Goal: Task Accomplishment & Management: Complete application form

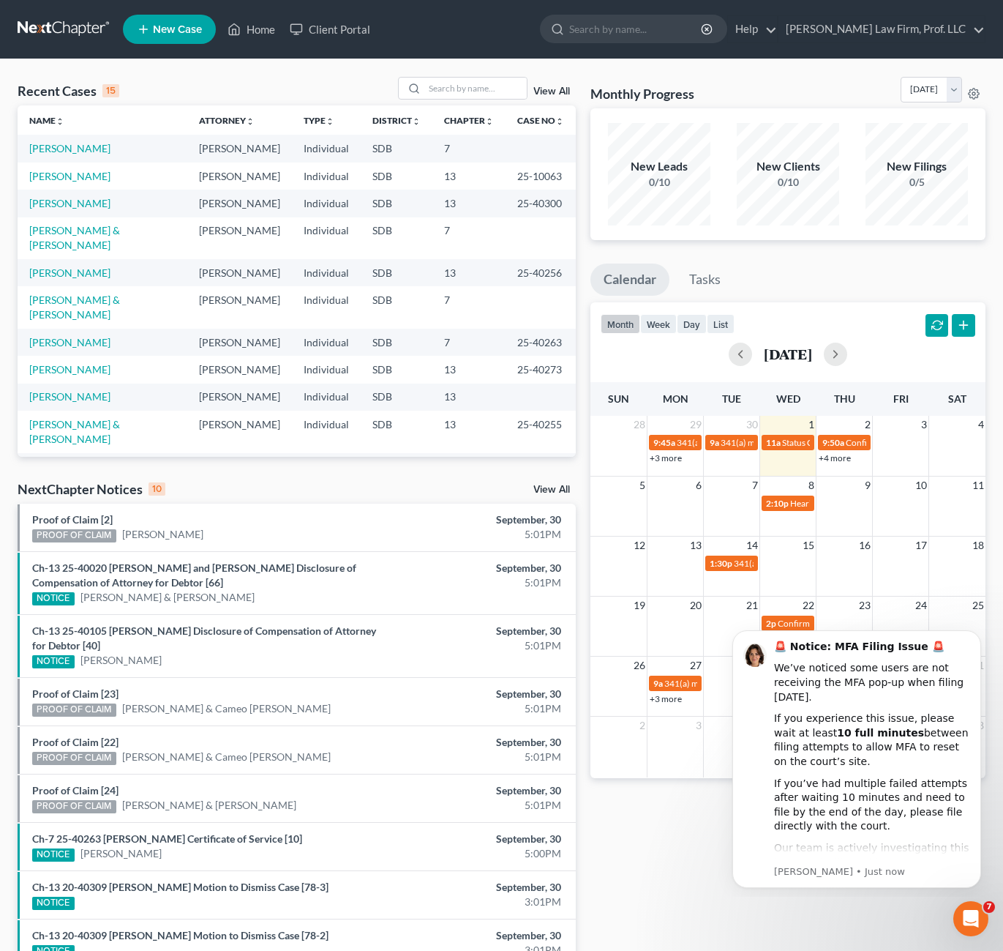
click at [712, 862] on div "Monthly Progress Bankruptcy Bankruptcy [DATE] [DATE] [DATE] [DATE] [DATE] [DATE…" at bounding box center [788, 558] width 410 height 962
click at [669, 823] on div "Monthly Progress Bankruptcy Bankruptcy [DATE] [DATE] [DATE] [DATE] [DATE] [DATE…" at bounding box center [788, 558] width 410 height 962
click at [695, 836] on div "Monthly Progress Bankruptcy Bankruptcy [DATE] [DATE] [DATE] [DATE] [DATE] [DATE…" at bounding box center [788, 558] width 410 height 962
click at [75, 198] on link "[PERSON_NAME]" at bounding box center [69, 203] width 81 height 12
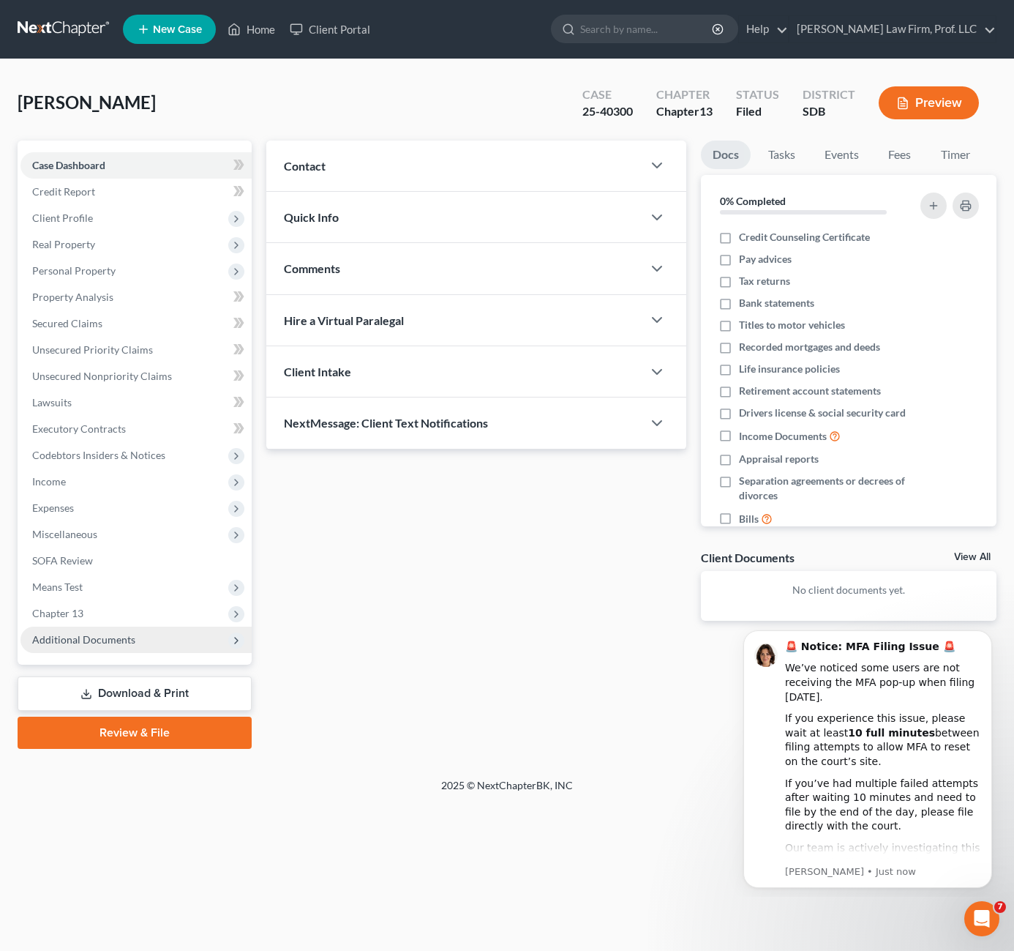
click at [94, 638] on span "Additional Documents" at bounding box center [83, 639] width 103 height 12
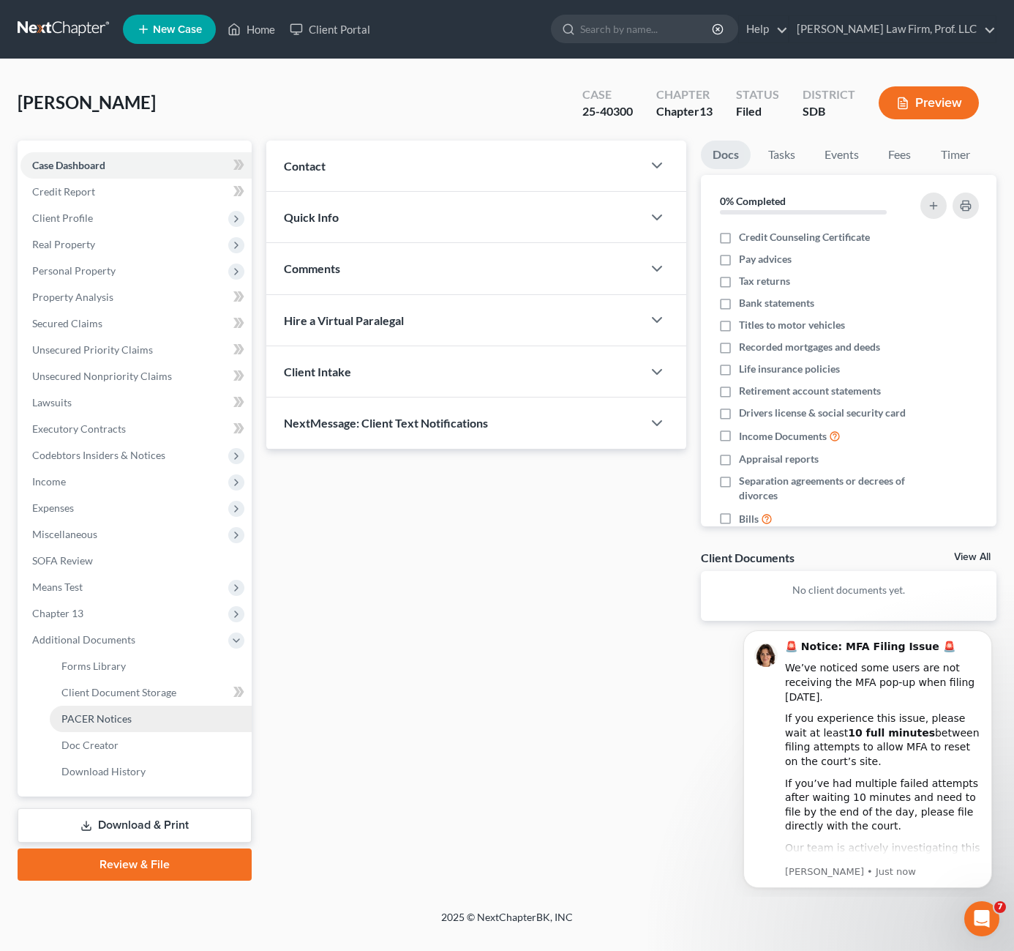
click at [114, 711] on link "PACER Notices" at bounding box center [151, 719] width 202 height 26
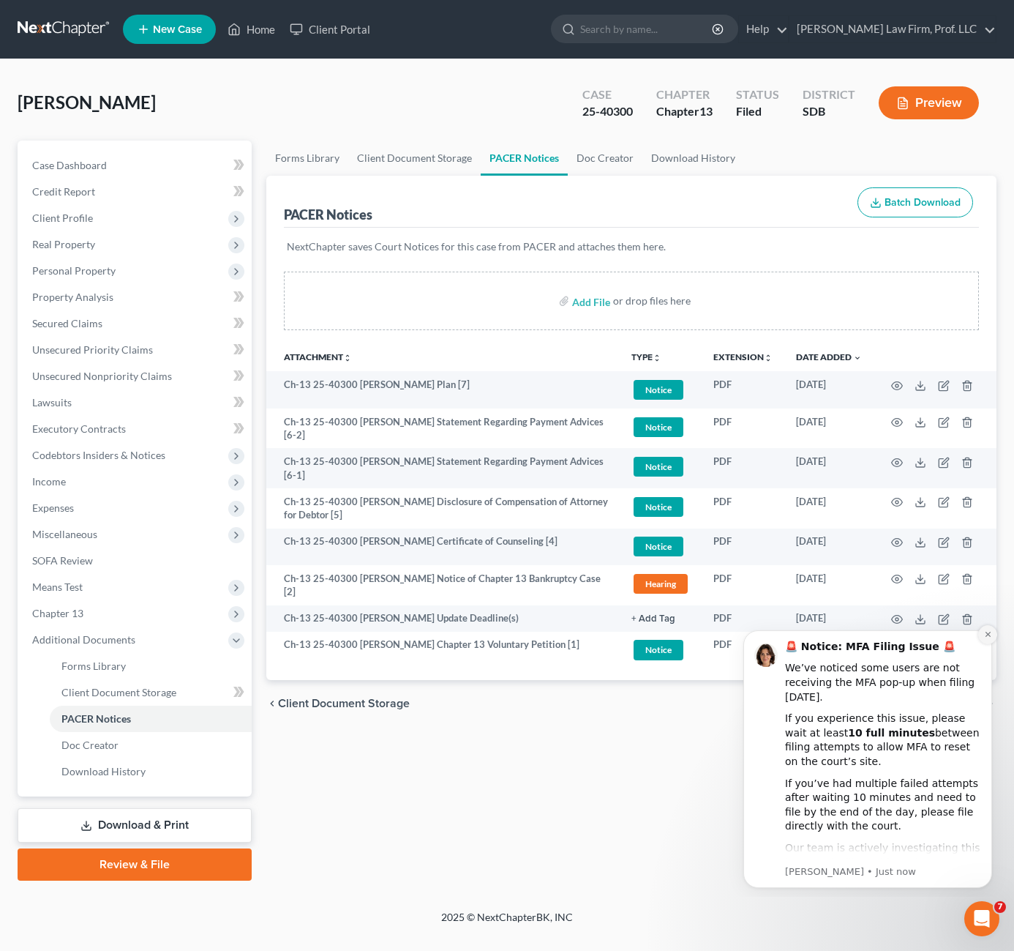
click at [994, 634] on button "Dismiss notification" at bounding box center [988, 634] width 19 height 19
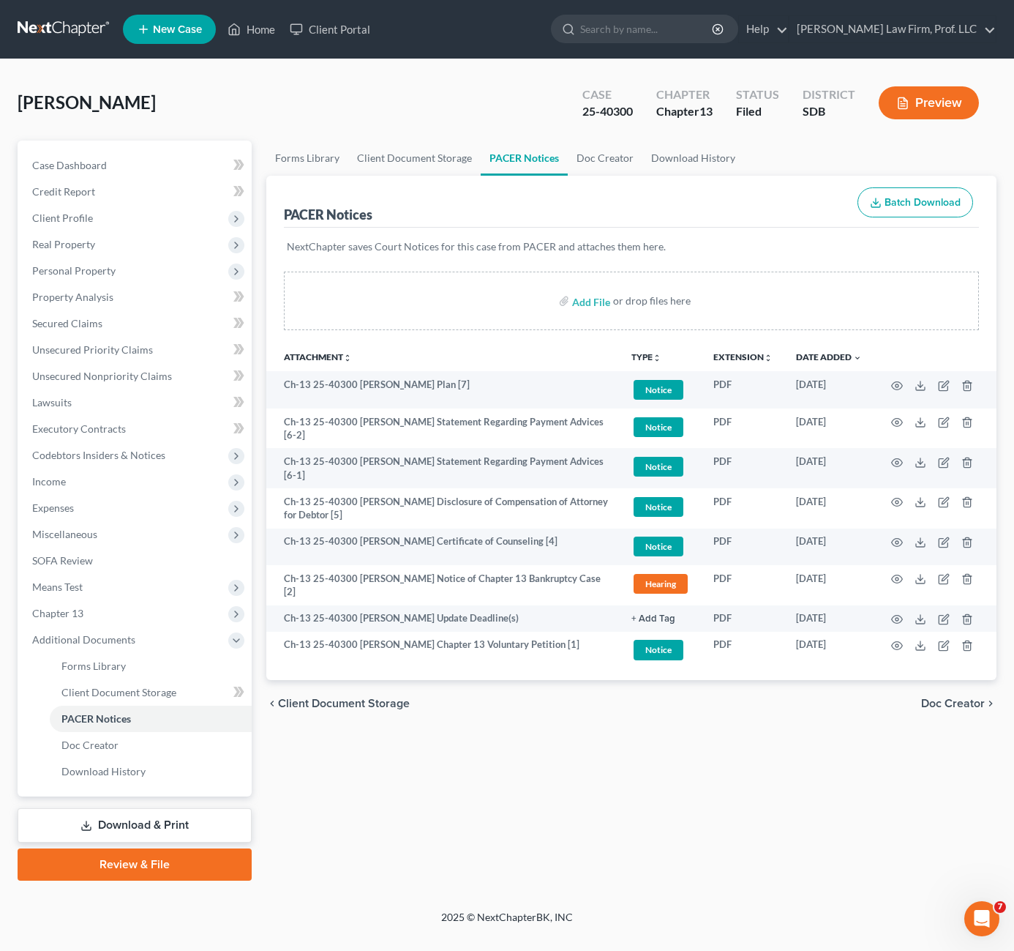
drag, startPoint x: 180, startPoint y: 112, endPoint x: 122, endPoint y: 111, distance: 57.8
click at [181, 111] on div "[PERSON_NAME] Upgraded Case 25-40300 Chapter Chapter 13 Status Filed District S…" at bounding box center [507, 109] width 979 height 64
click at [0, 105] on html "Home New Case Client Portal [PERSON_NAME] Law Firm, Prof. LLC [PERSON_NAME][EMA…" at bounding box center [507, 475] width 1014 height 951
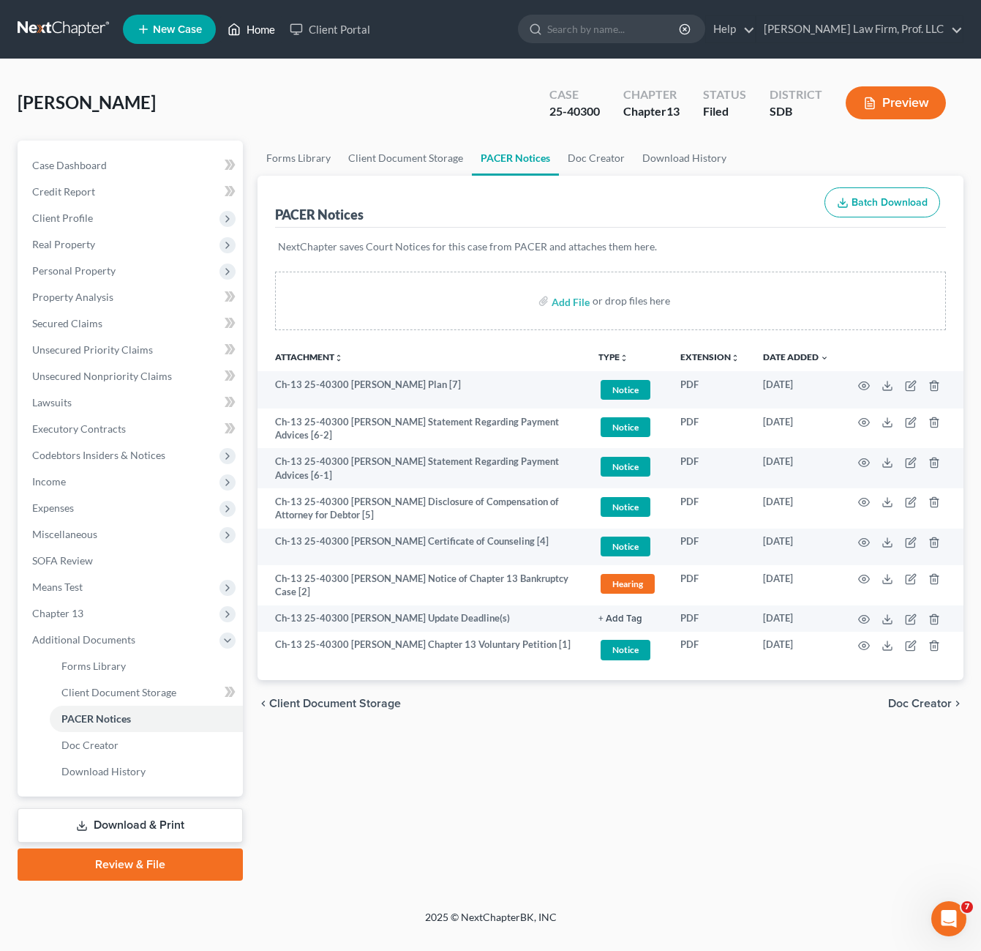
click at [265, 37] on link "Home" at bounding box center [251, 29] width 62 height 26
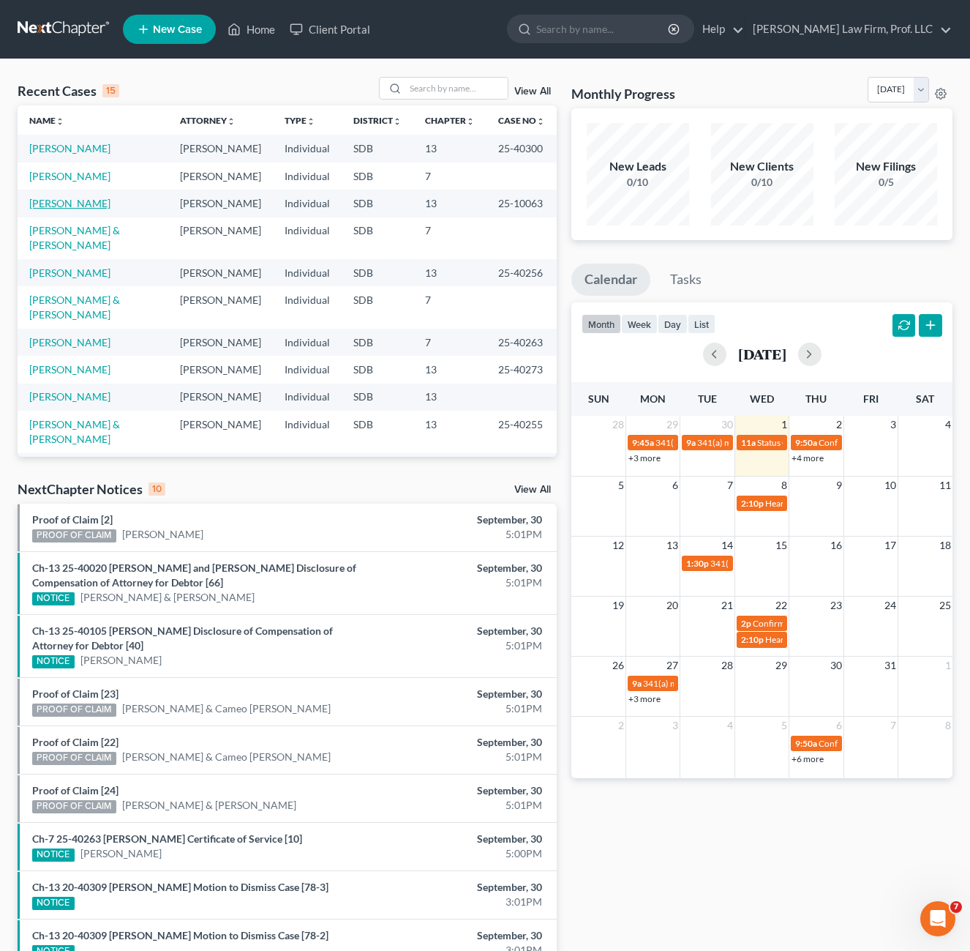
click at [47, 206] on link "[PERSON_NAME]" at bounding box center [69, 203] width 81 height 12
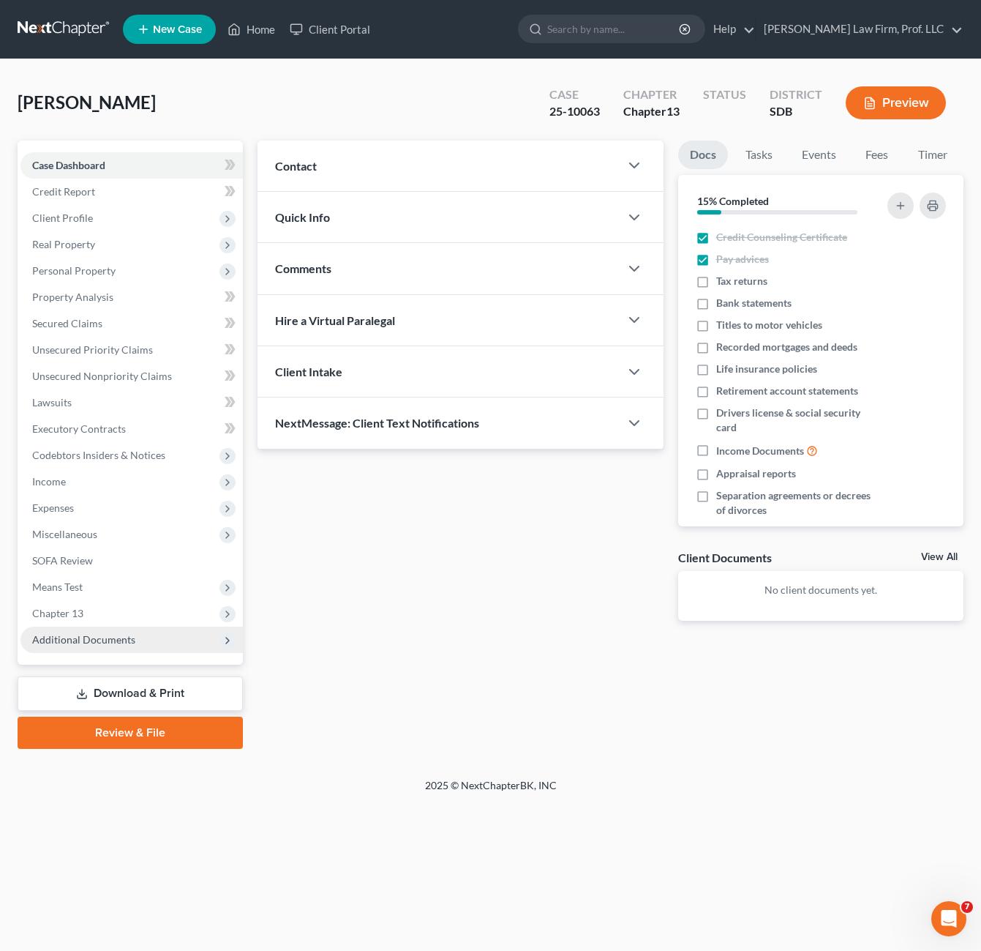
click at [104, 637] on span "Additional Documents" at bounding box center [83, 639] width 103 height 12
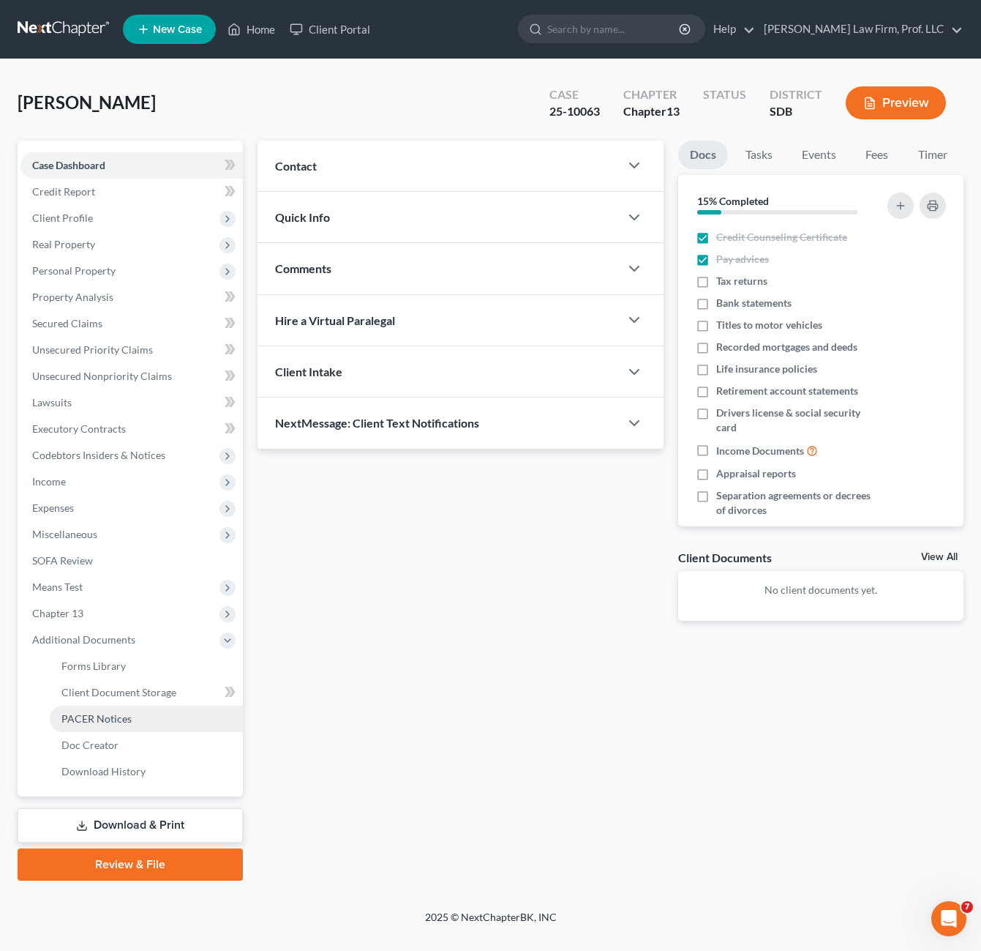
click at [132, 729] on link "PACER Notices" at bounding box center [146, 719] width 193 height 26
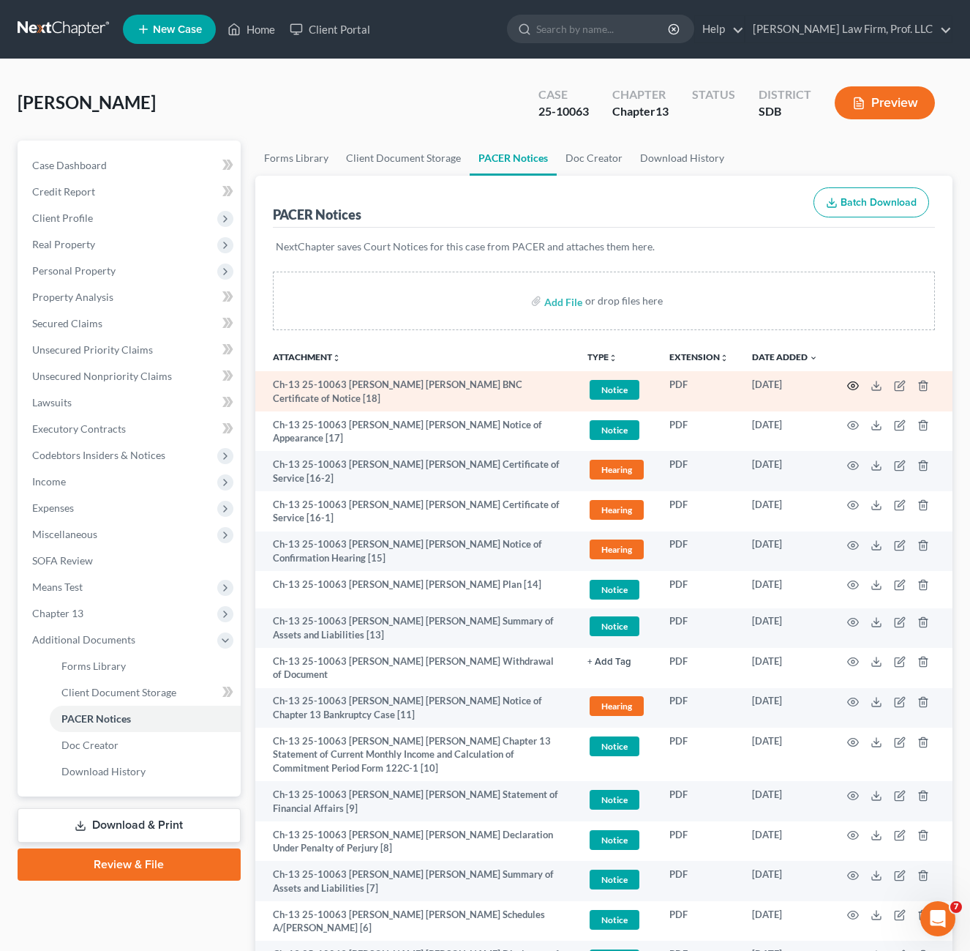
click at [850, 386] on icon "button" at bounding box center [854, 386] width 12 height 12
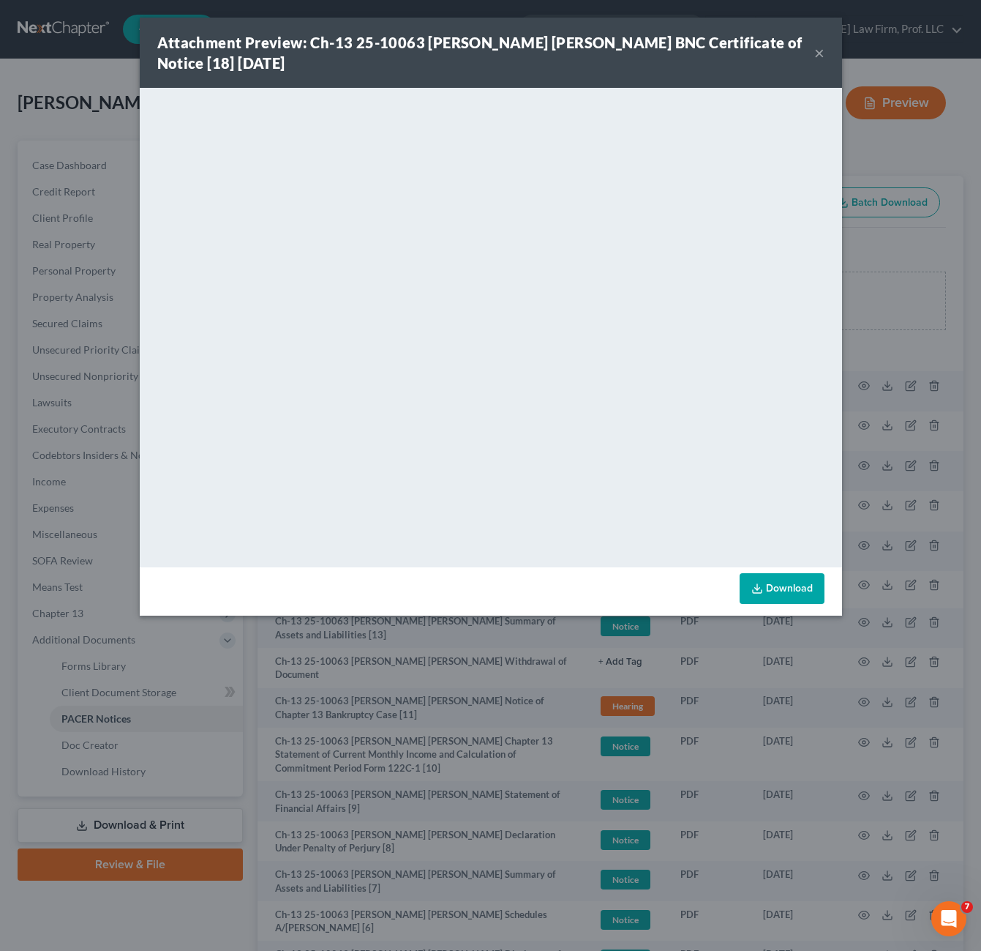
click at [822, 52] on button "×" at bounding box center [820, 53] width 10 height 18
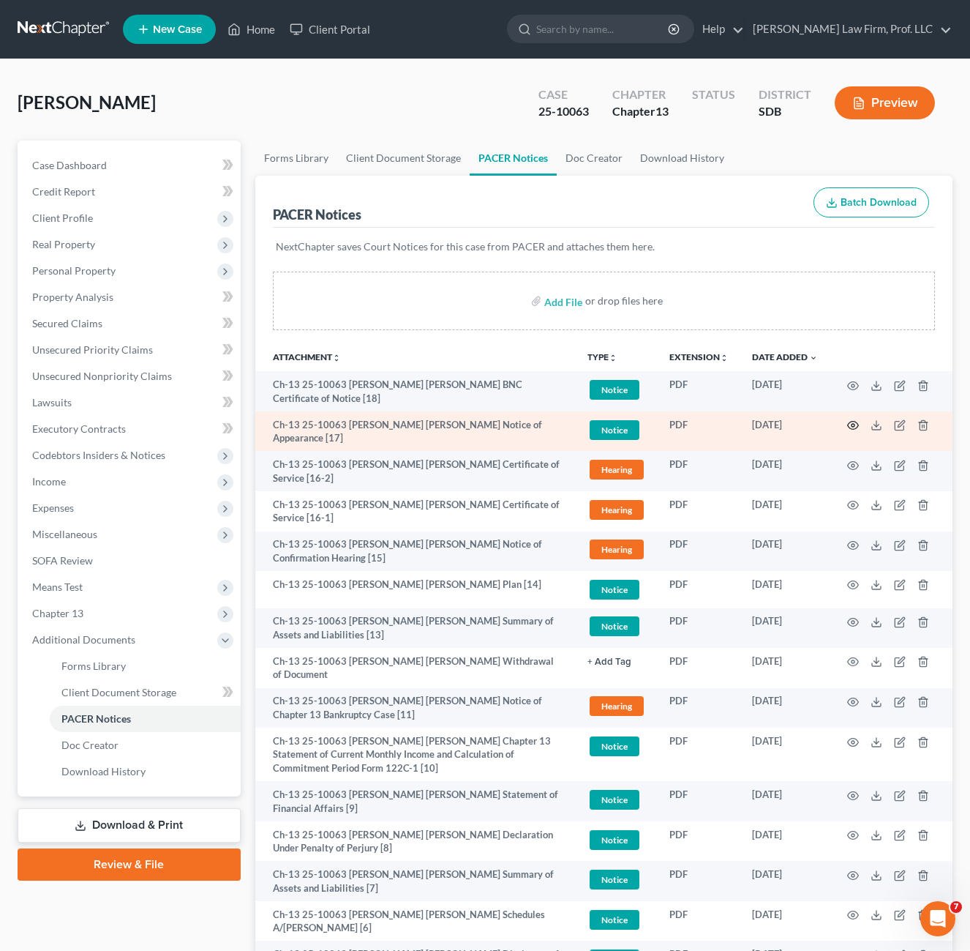
click at [856, 427] on icon "button" at bounding box center [854, 425] width 12 height 12
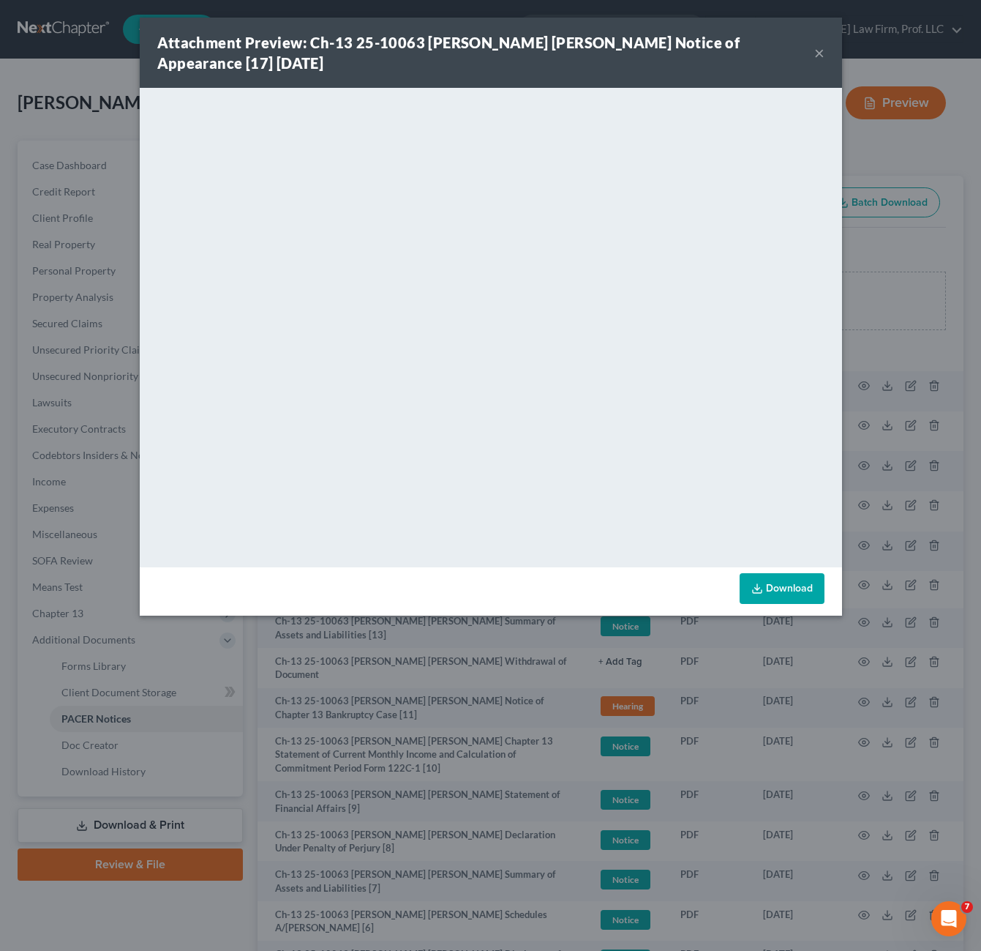
click at [904, 339] on div "Attachment Preview: Ch-13 25-10063 [PERSON_NAME] [PERSON_NAME] Notice of Appear…" at bounding box center [490, 475] width 981 height 951
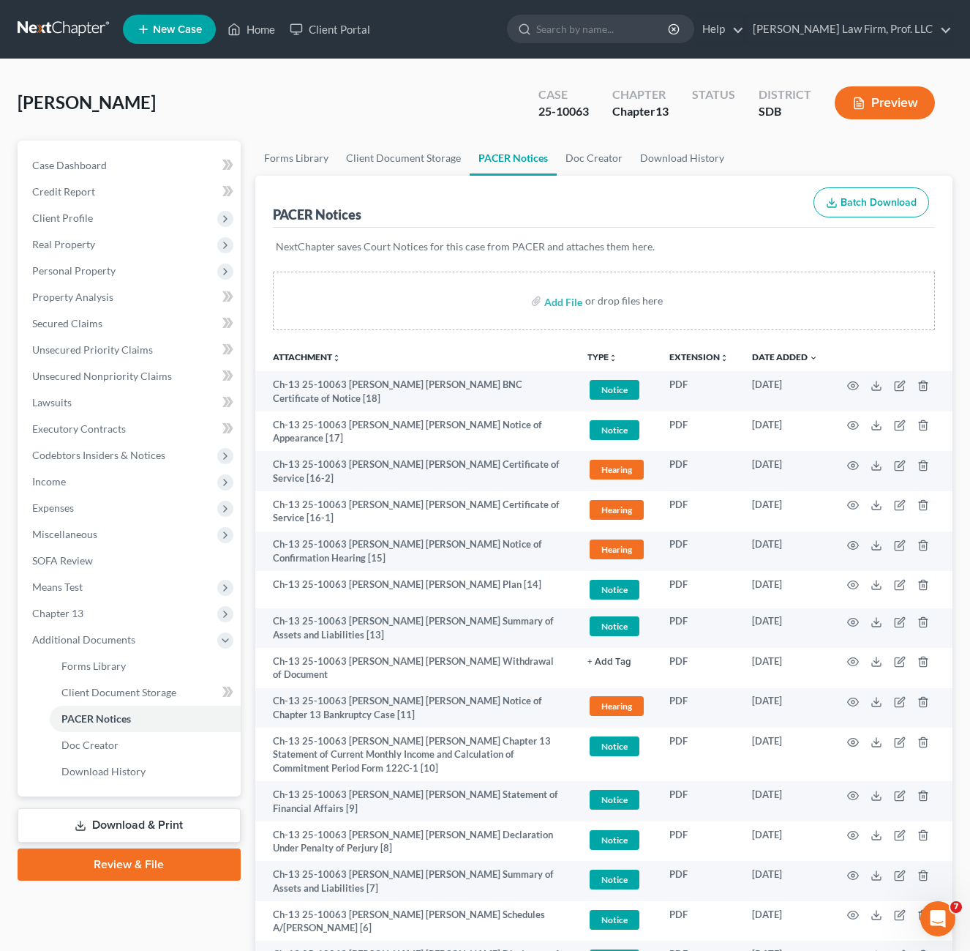
click at [831, 254] on p "NextChapter saves Court Notices for this case from PACER and attaches them here." at bounding box center [604, 246] width 657 height 15
click at [263, 29] on link "Home" at bounding box center [251, 29] width 62 height 26
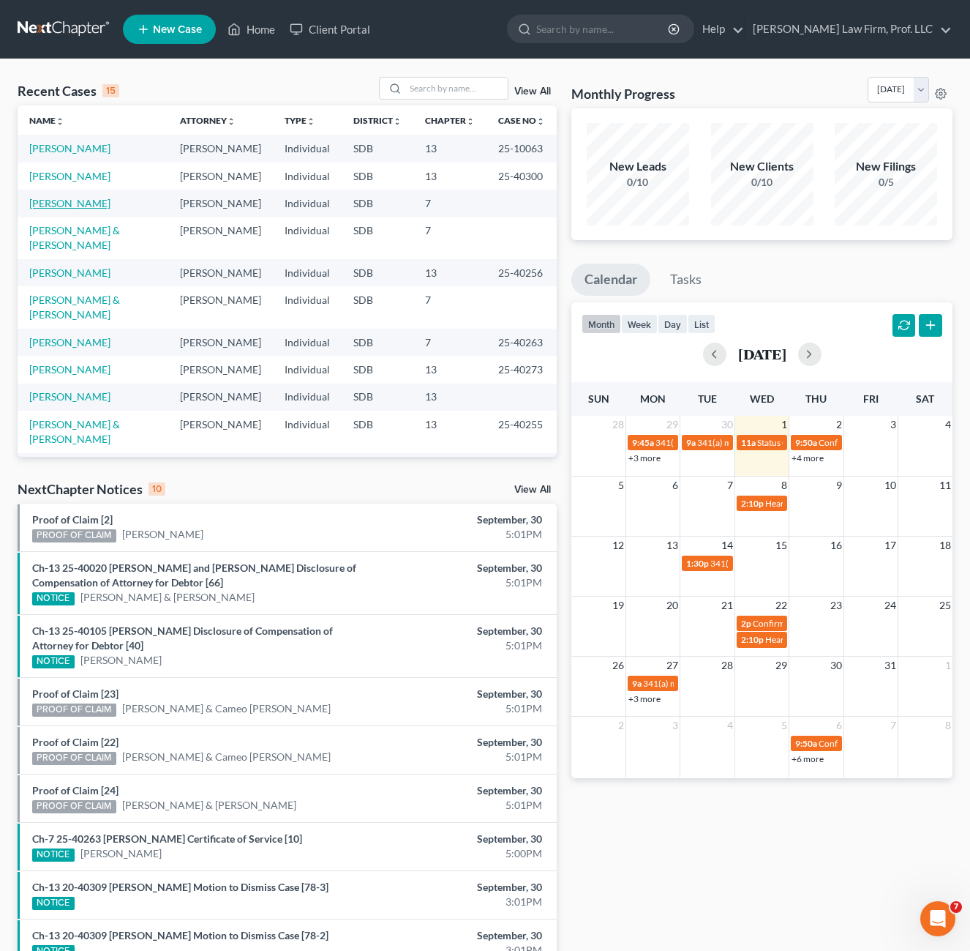
click at [57, 205] on link "[PERSON_NAME]" at bounding box center [69, 203] width 81 height 12
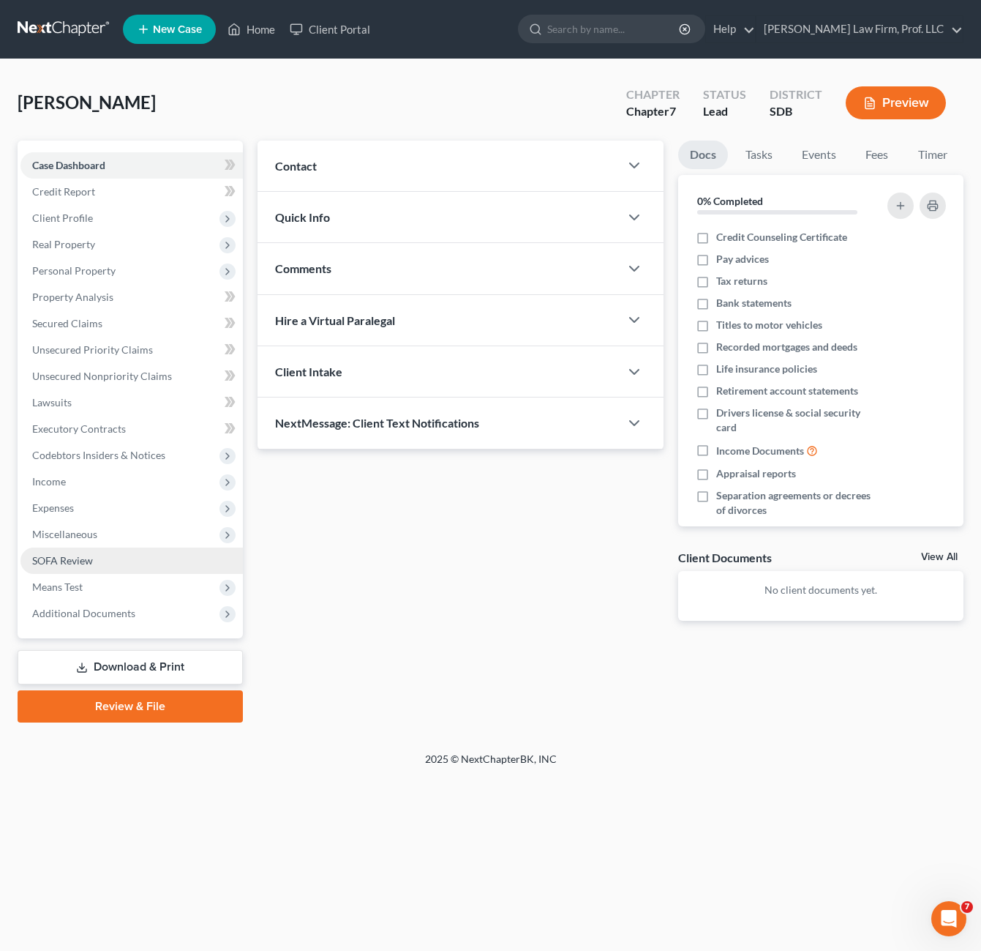
click at [93, 564] on link "SOFA Review" at bounding box center [131, 560] width 222 height 26
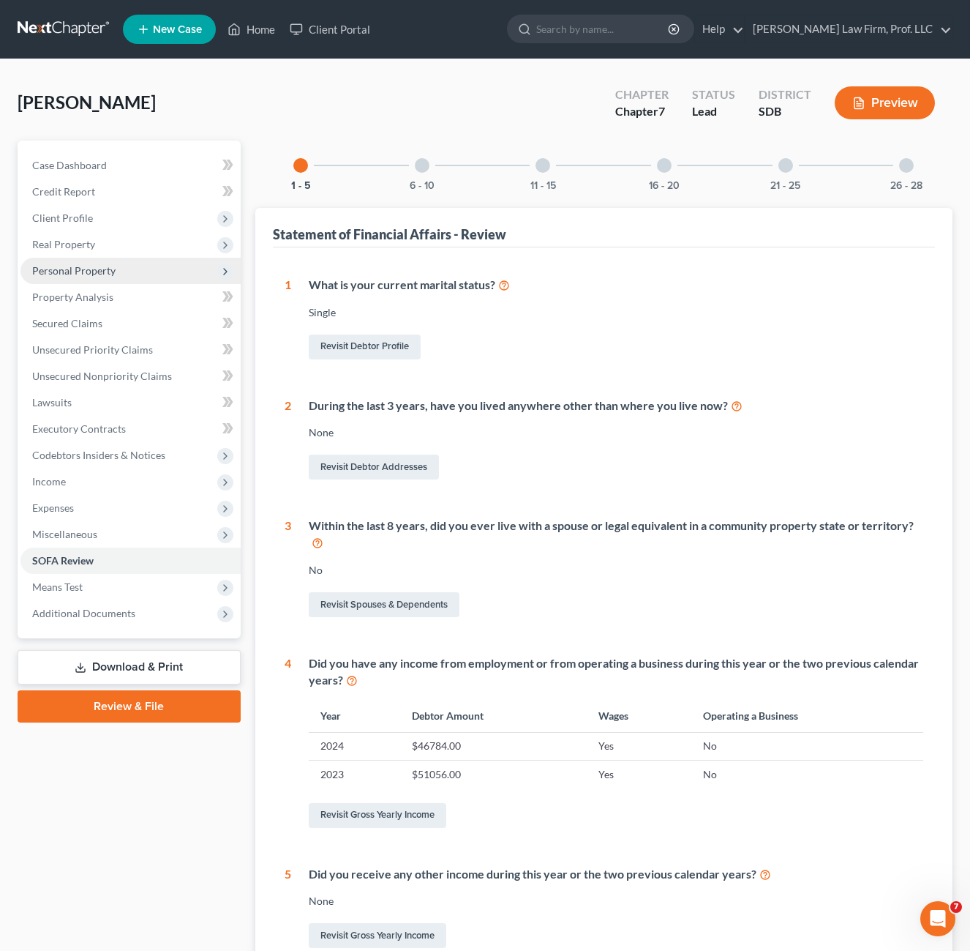
click at [98, 277] on span "Personal Property" at bounding box center [130, 271] width 220 height 26
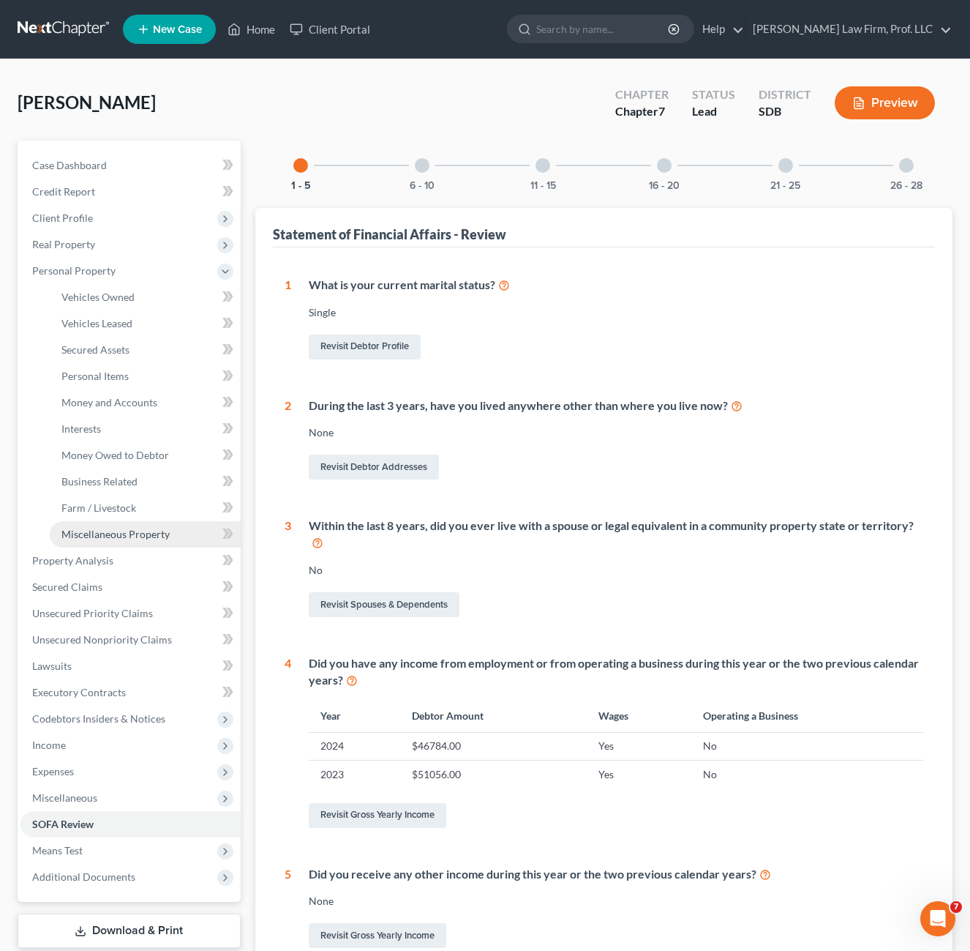
click at [115, 530] on span "Miscellaneous Property" at bounding box center [115, 534] width 108 height 12
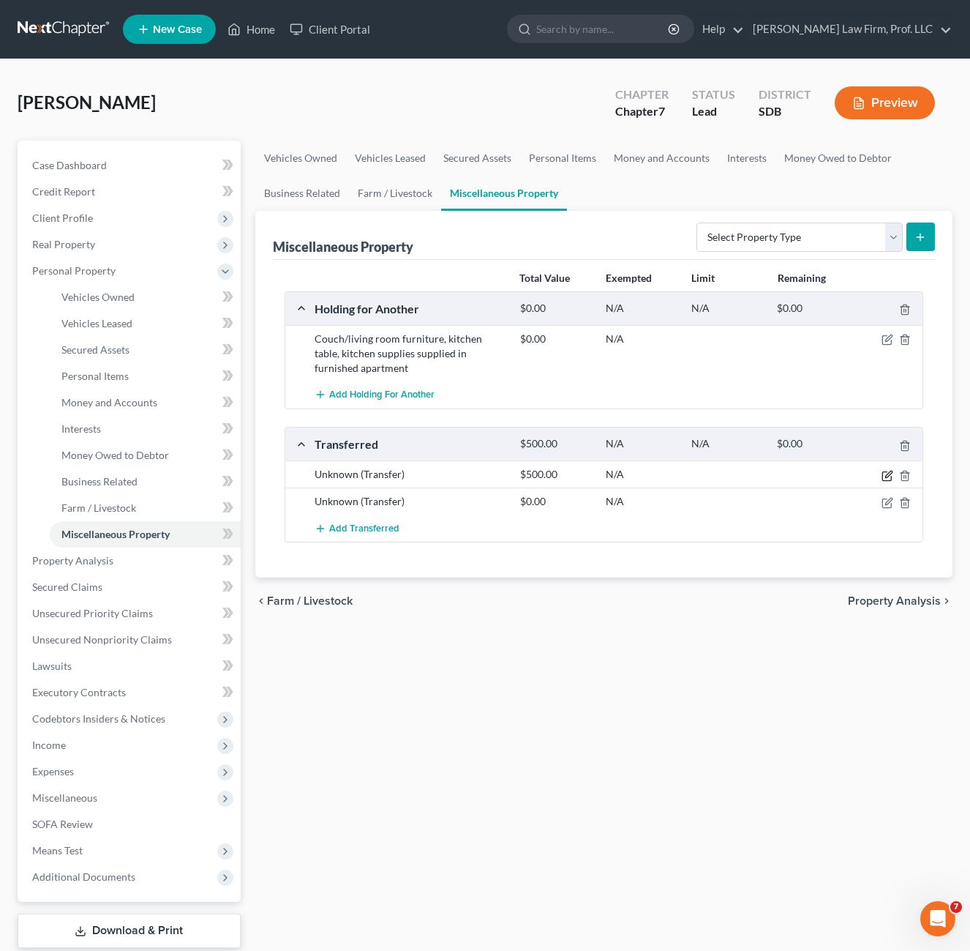
click at [888, 476] on icon "button" at bounding box center [888, 476] width 12 height 12
select select "Ordinary ([DATE])"
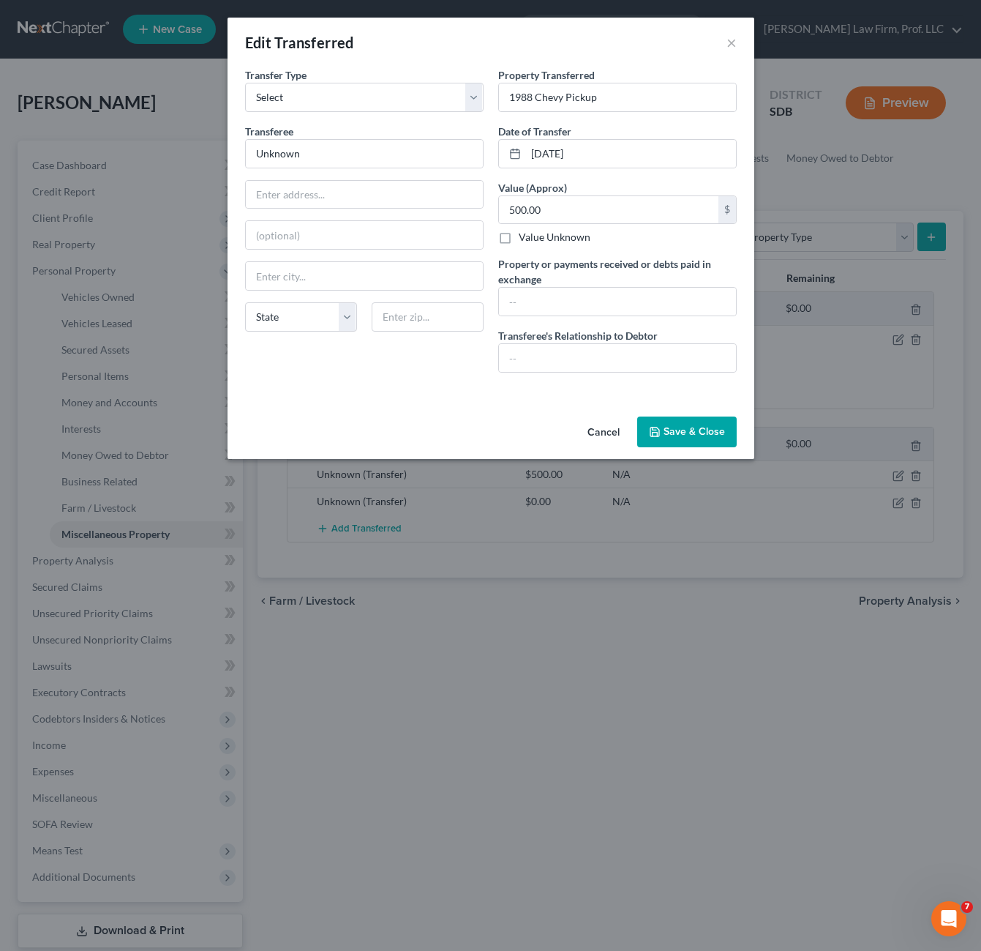
click at [388, 390] on div "An exemption set must first be selected from the Filing Information section. Tr…" at bounding box center [491, 238] width 527 height 343
click at [312, 152] on input "Unknown" at bounding box center [364, 154] width 237 height 28
click at [621, 113] on div "Property Transferred * 1988 Chevy Pickup Date of Transfer * [DATE] Value (Appro…" at bounding box center [617, 225] width 253 height 317
click at [634, 98] on input "1988 Chevy Pickup" at bounding box center [617, 97] width 237 height 28
click at [570, 214] on input "500.00" at bounding box center [609, 210] width 220 height 28
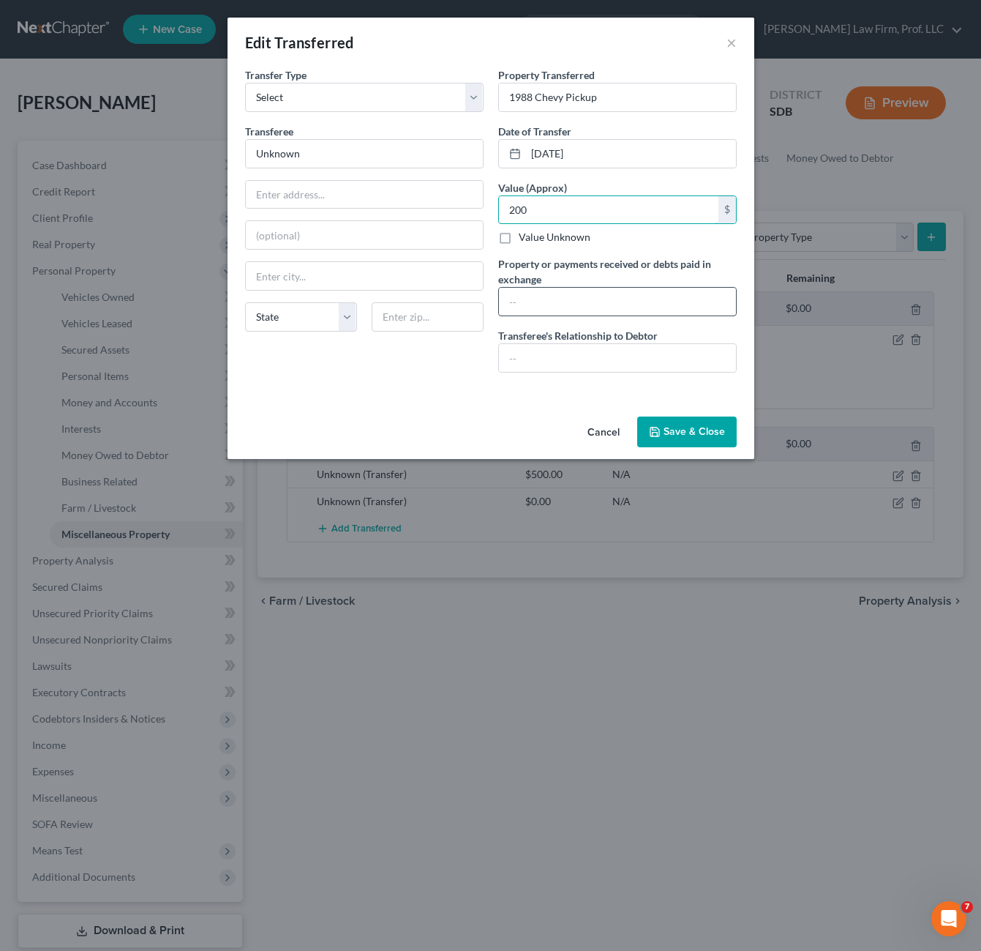
type input "200"
click at [566, 297] on input "text" at bounding box center [617, 302] width 237 height 28
click at [566, 308] on input "text" at bounding box center [617, 302] width 237 height 28
click at [468, 369] on div "Transfer Type * Select Ordinary ([DATE]) [DATE] Transferee * Unknown State [US_…" at bounding box center [364, 225] width 253 height 317
click at [560, 306] on input "text" at bounding box center [617, 302] width 237 height 28
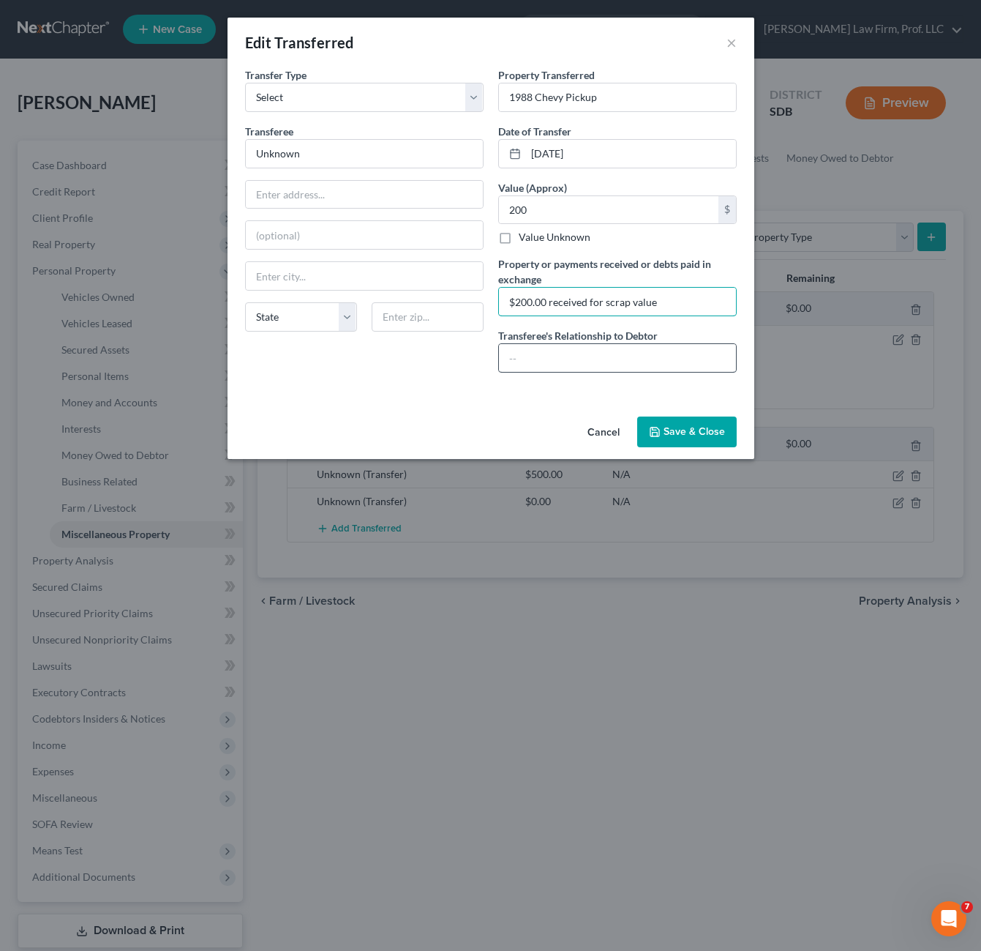
type input "$200.00 received for scrap value"
click at [569, 351] on input "text" at bounding box center [617, 358] width 237 height 28
type input "None"
click at [691, 429] on button "Save & Close" at bounding box center [687, 431] width 100 height 31
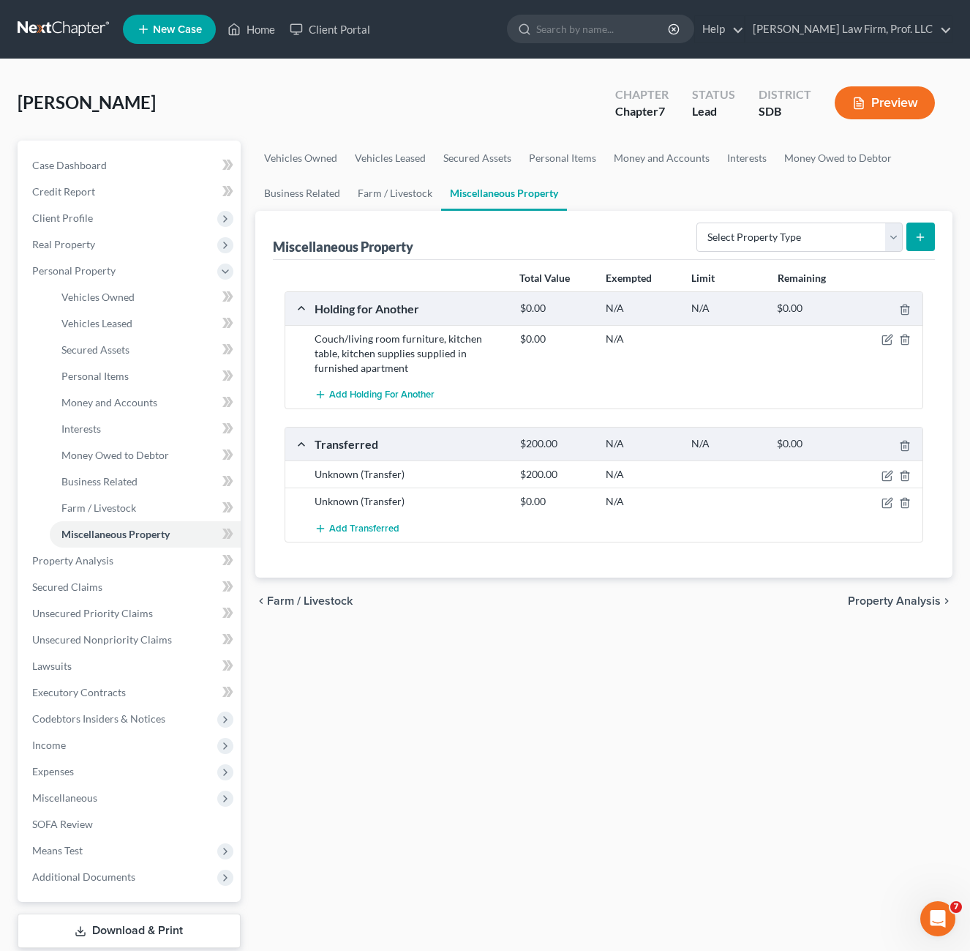
click at [610, 626] on div "Vehicles Owned Vehicles Leased Secured Assets Personal Items Money and Accounts…" at bounding box center [604, 563] width 713 height 845
click at [889, 506] on icon "button" at bounding box center [888, 503] width 12 height 12
select select "Ordinary ([DATE])"
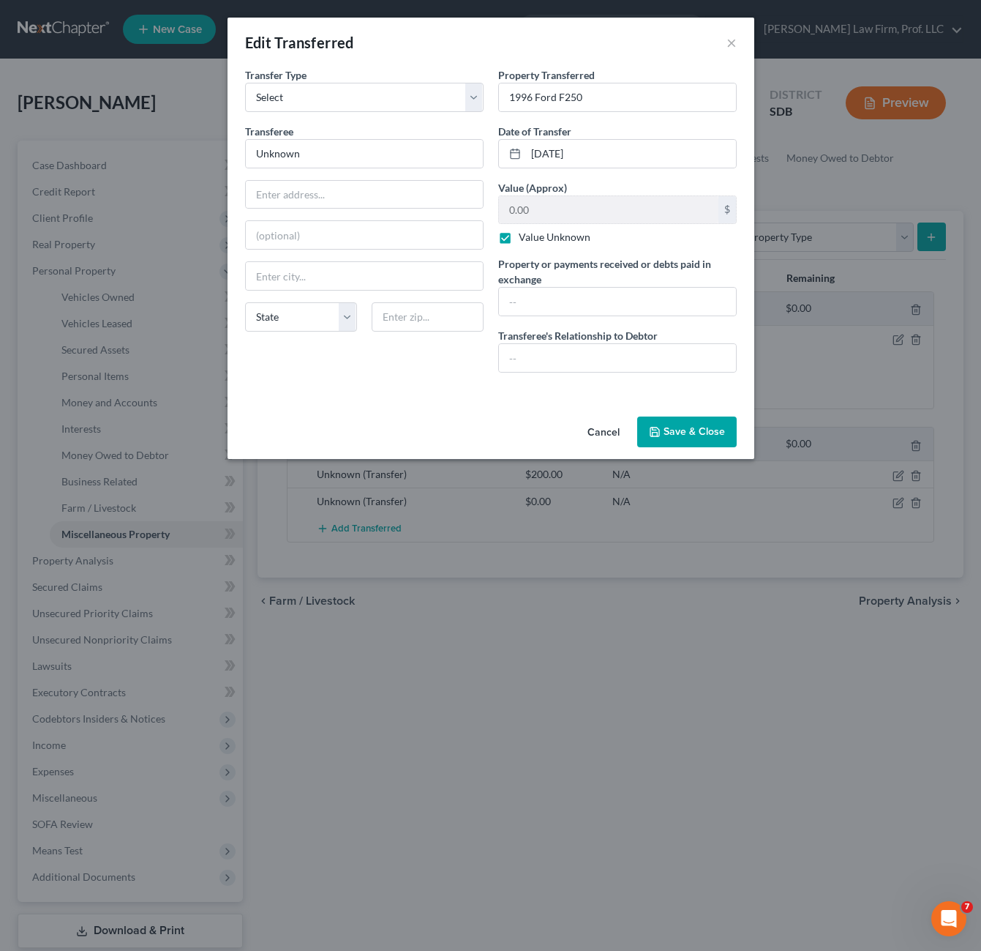
click at [446, 383] on div "Transfer Type * Select Ordinary ([DATE]) [DATE] Transferee * Unknown State [US_…" at bounding box center [364, 225] width 253 height 317
click at [601, 433] on button "Cancel" at bounding box center [604, 432] width 56 height 29
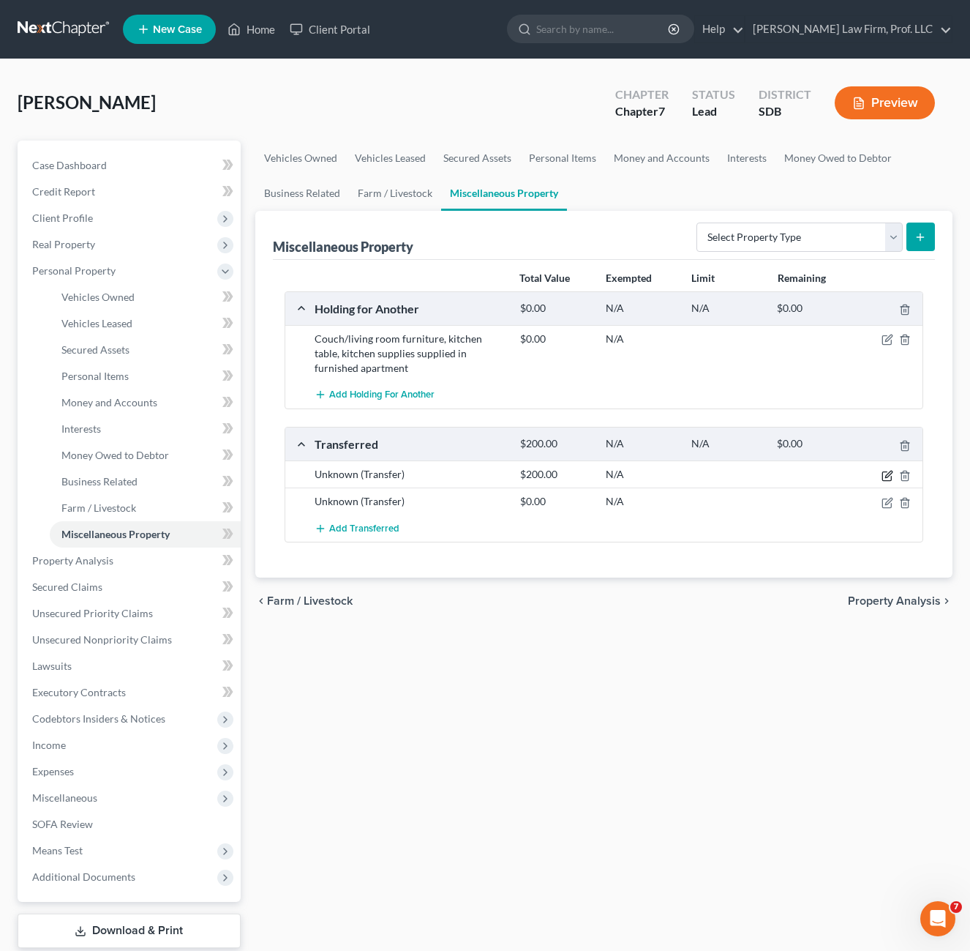
click at [887, 477] on icon "button" at bounding box center [889, 474] width 7 height 7
select select "Ordinary ([DATE])"
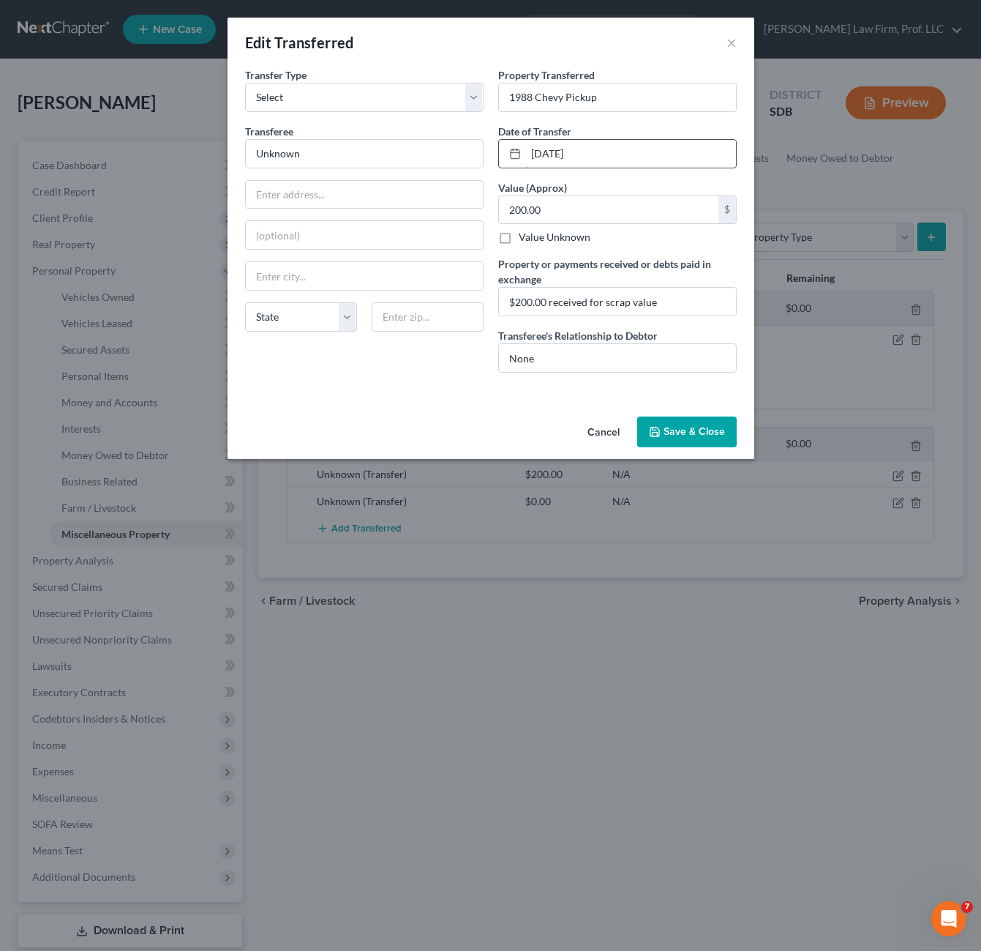
click at [614, 154] on input "[DATE]" at bounding box center [631, 154] width 210 height 28
drag, startPoint x: 616, startPoint y: 156, endPoint x: 432, endPoint y: 140, distance: 185.1
click at [440, 140] on div "Transfer Type * Select Ordinary ([DATE]) [DATE] Transferee * Unknown State [US_…" at bounding box center [491, 225] width 506 height 317
drag, startPoint x: 663, startPoint y: 430, endPoint x: 675, endPoint y: 420, distance: 15.1
click at [662, 430] on button "Save & Close" at bounding box center [687, 431] width 100 height 31
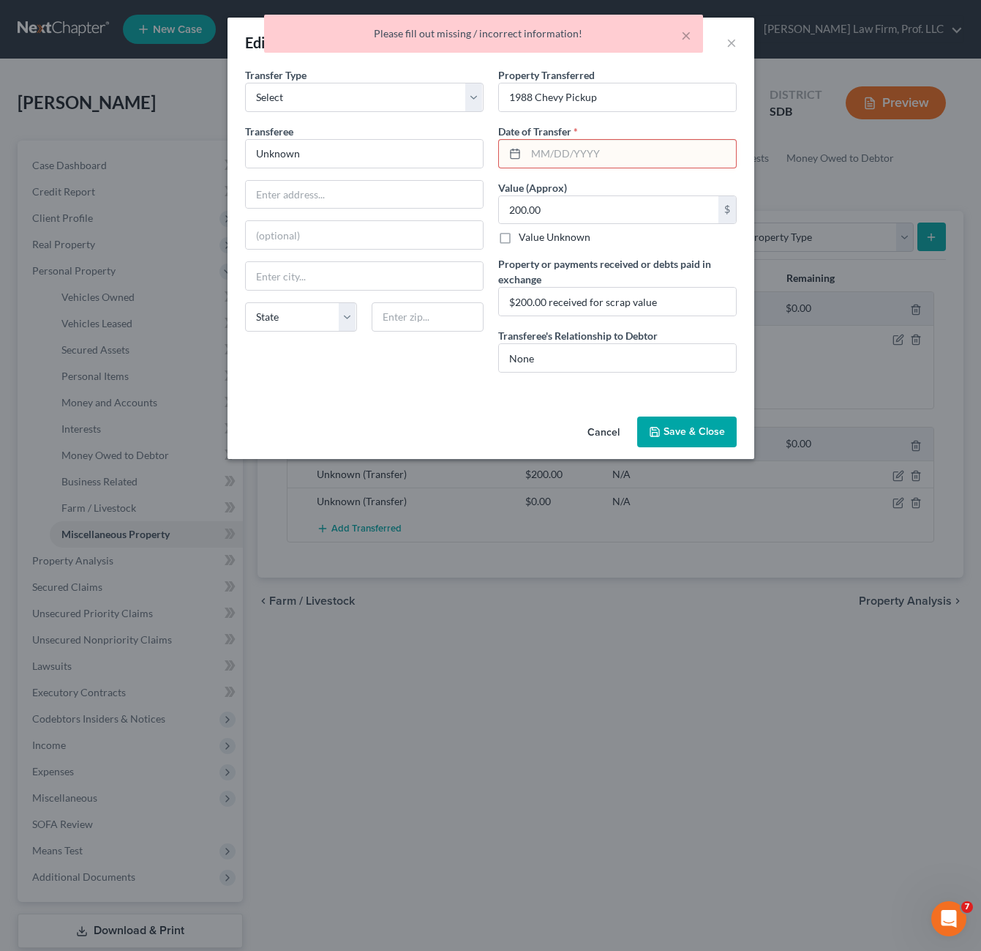
click at [600, 156] on input "text" at bounding box center [631, 154] width 210 height 28
click at [394, 190] on input "text" at bounding box center [364, 195] width 237 height 28
click at [496, 443] on div "Cancel Save & Close" at bounding box center [491, 435] width 527 height 48
click at [534, 422] on div "Cancel Save & Close" at bounding box center [491, 435] width 527 height 48
click at [468, 388] on div "An exemption set must first be selected from the Filing Information section. Tr…" at bounding box center [491, 238] width 527 height 343
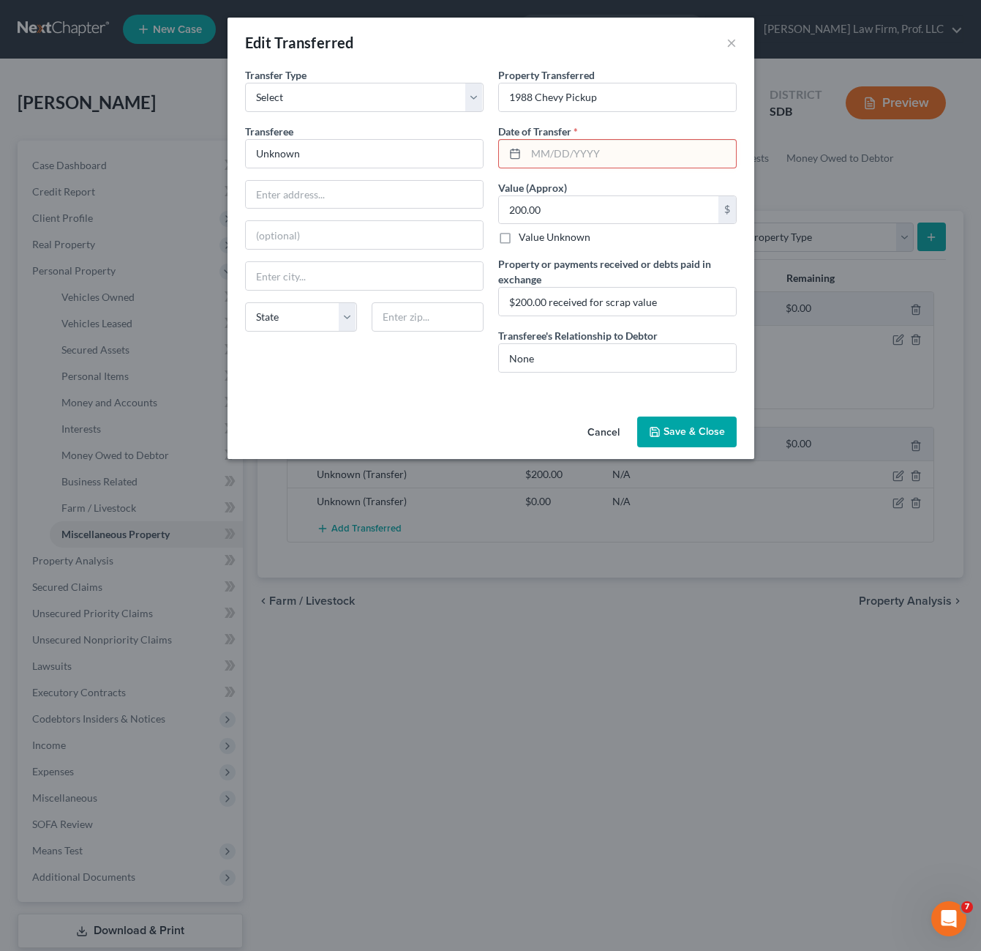
click at [587, 156] on input "text" at bounding box center [631, 154] width 210 height 28
type input "[DATE]"
click at [694, 436] on button "Save & Close" at bounding box center [687, 431] width 100 height 31
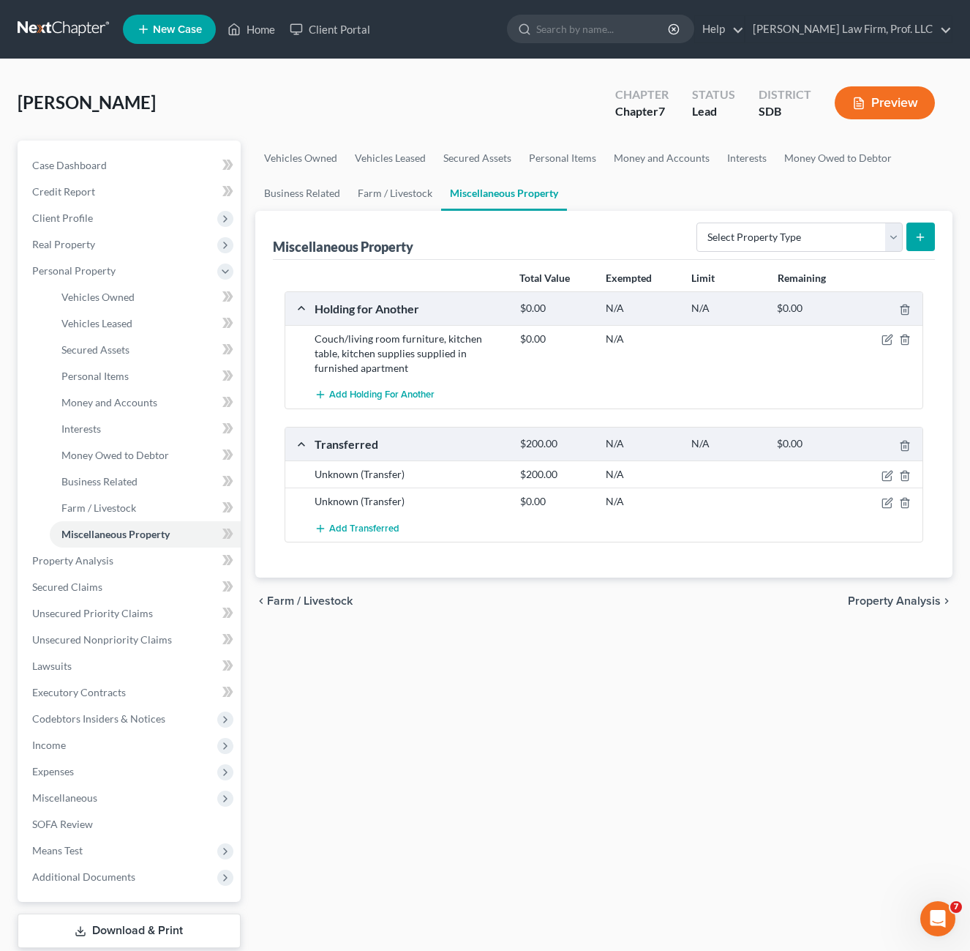
click at [521, 723] on div "Vehicles Owned Vehicles Leased Secured Assets Personal Items Money and Accounts…" at bounding box center [604, 563] width 713 height 845
click at [630, 671] on div "Vehicles Owned Vehicles Leased Secured Assets Personal Items Money and Accounts…" at bounding box center [604, 563] width 713 height 845
click at [889, 499] on icon "button" at bounding box center [889, 501] width 7 height 7
select select "Ordinary ([DATE])"
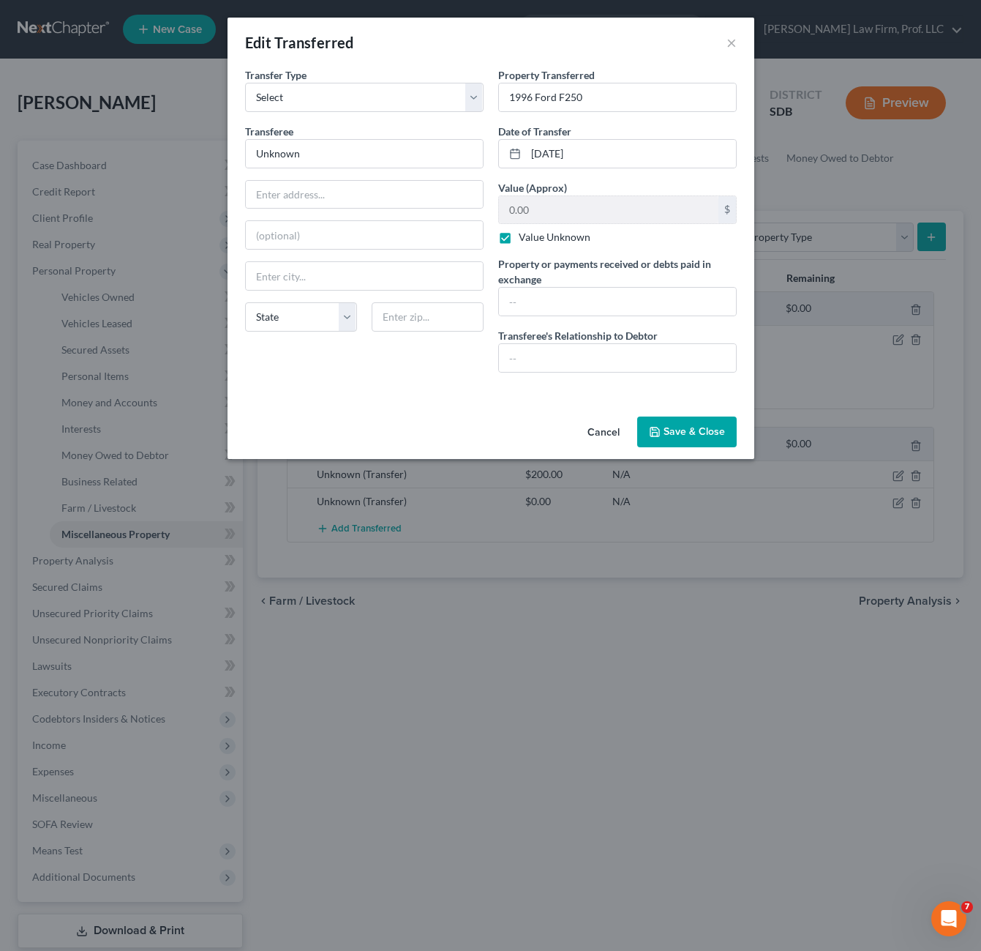
click at [539, 235] on label "Value Unknown" at bounding box center [555, 237] width 72 height 15
click at [534, 235] on input "Value Unknown" at bounding box center [530, 235] width 10 height 10
checkbox input "false"
click at [321, 405] on div "An exemption set must first be selected from the Filing Information section. Tr…" at bounding box center [491, 238] width 527 height 343
click at [366, 384] on div "Transfer Type * Select Ordinary ([DATE]) [DATE] Transferee * Unknown State [US_…" at bounding box center [364, 225] width 253 height 317
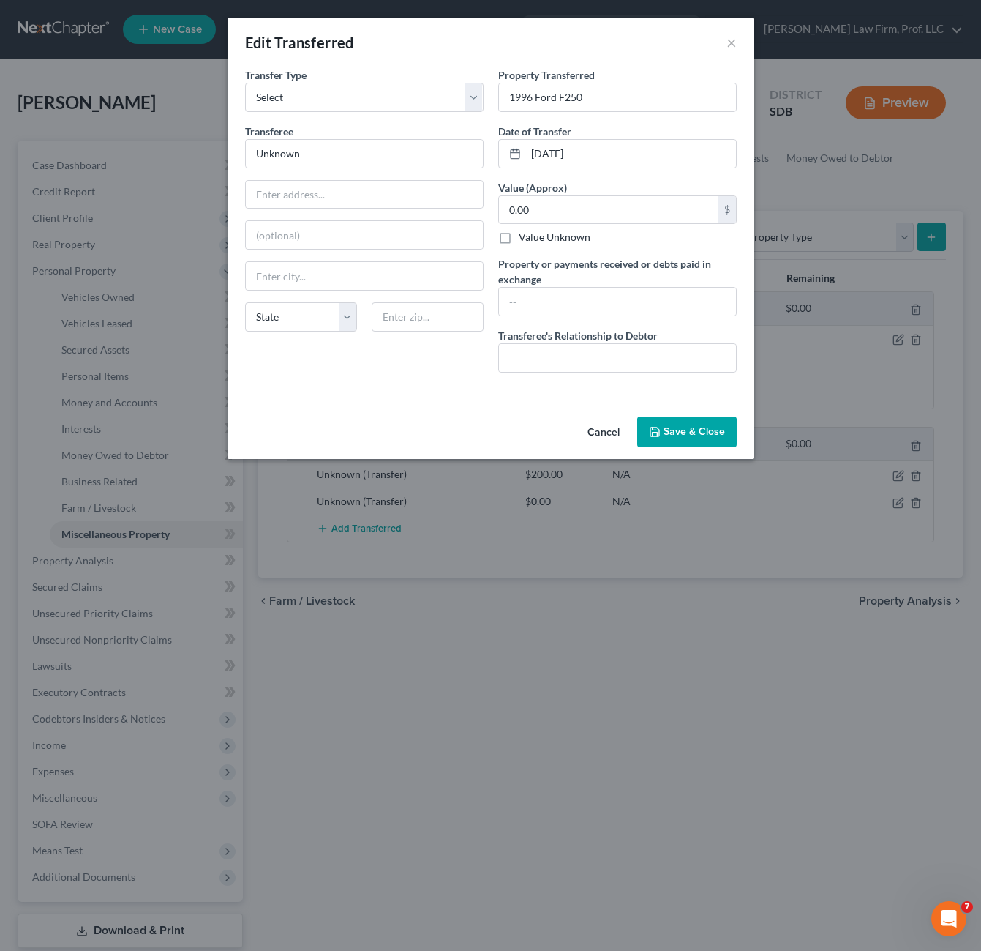
click at [369, 378] on div "Transfer Type * Select Ordinary ([DATE]) [DATE] Transferee * Unknown State [US_…" at bounding box center [364, 225] width 253 height 317
click at [565, 307] on input "text" at bounding box center [617, 302] width 237 height 28
click at [569, 203] on input "0.00" at bounding box center [609, 210] width 220 height 28
type input "2,500"
drag, startPoint x: 514, startPoint y: 327, endPoint x: 518, endPoint y: 312, distance: 16.0
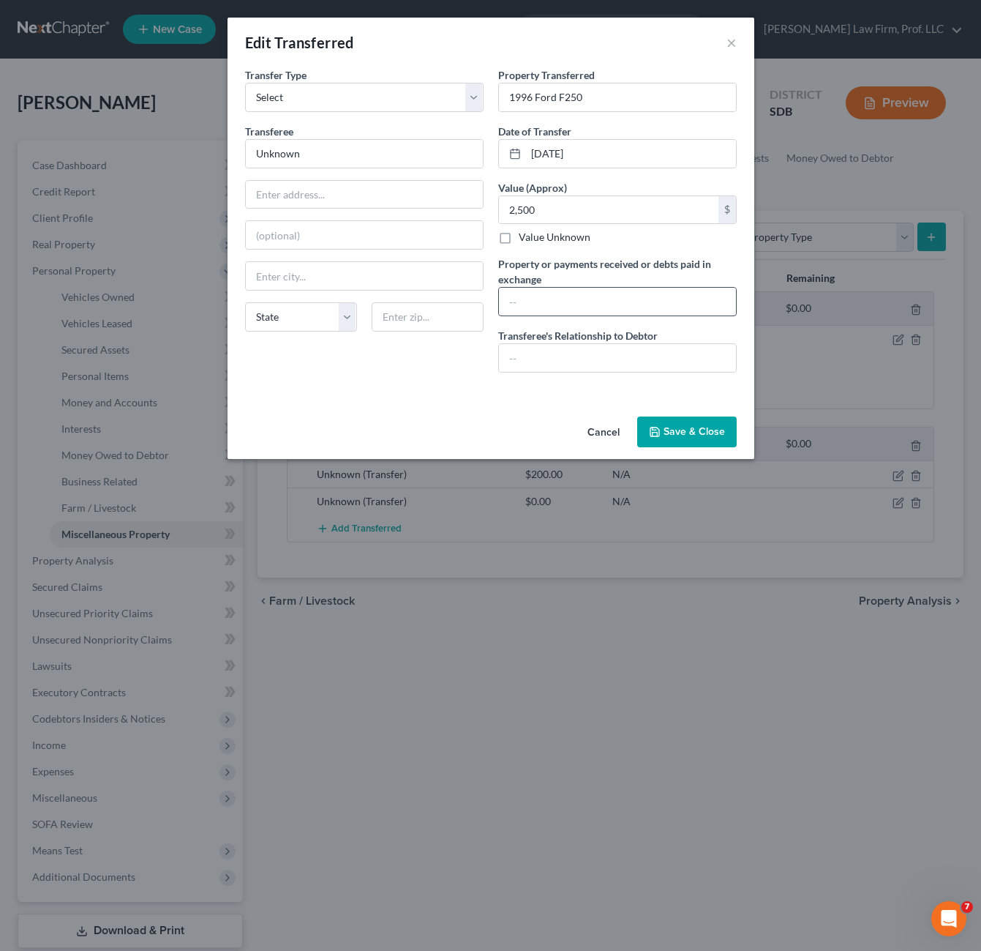
click at [514, 325] on div "Property Transferred * 1996 Ford F250 Date of Transfer * [DATE] Value (Approx) …" at bounding box center [617, 225] width 253 height 317
click at [519, 304] on input "text" at bounding box center [617, 302] width 237 height 28
type input "2500"
click at [561, 374] on div "Property Transferred * 1996 Ford F250 Date of Transfer * [DATE] Value (Approx) …" at bounding box center [617, 225] width 253 height 317
click at [566, 356] on input "text" at bounding box center [617, 358] width 237 height 28
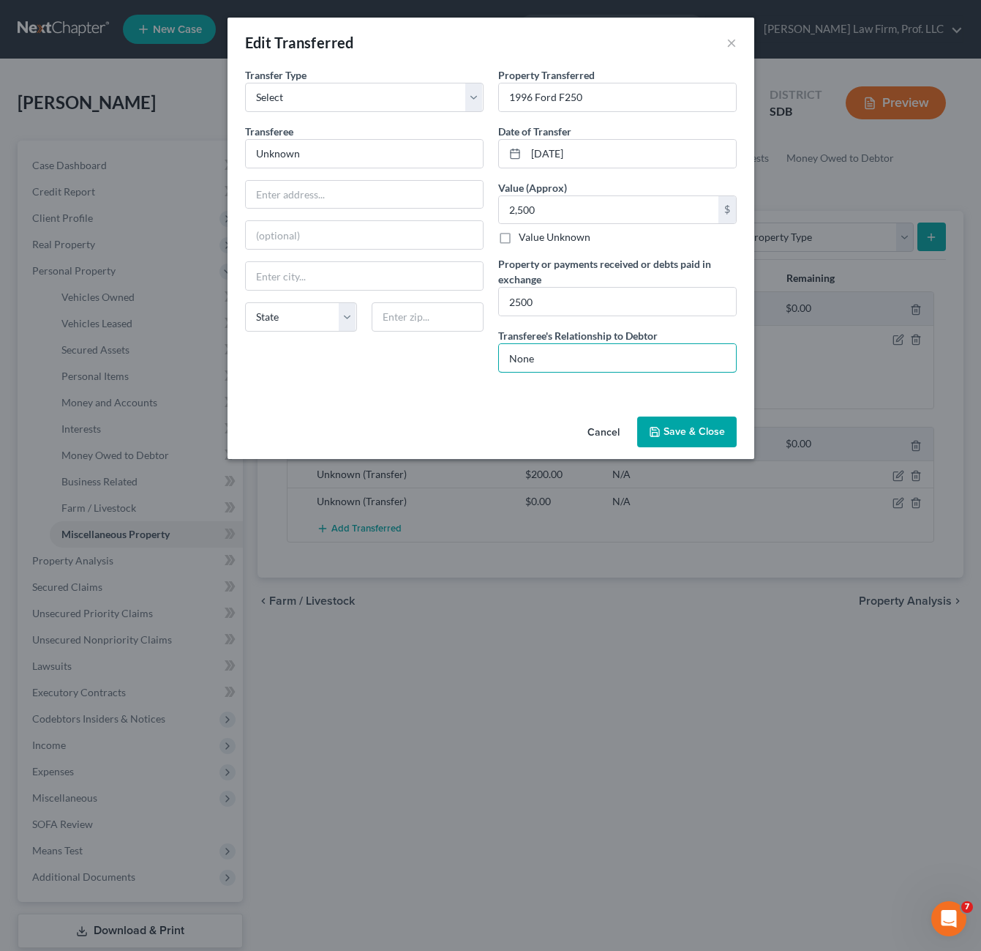
type input "None"
click at [685, 429] on button "Save & Close" at bounding box center [687, 431] width 100 height 31
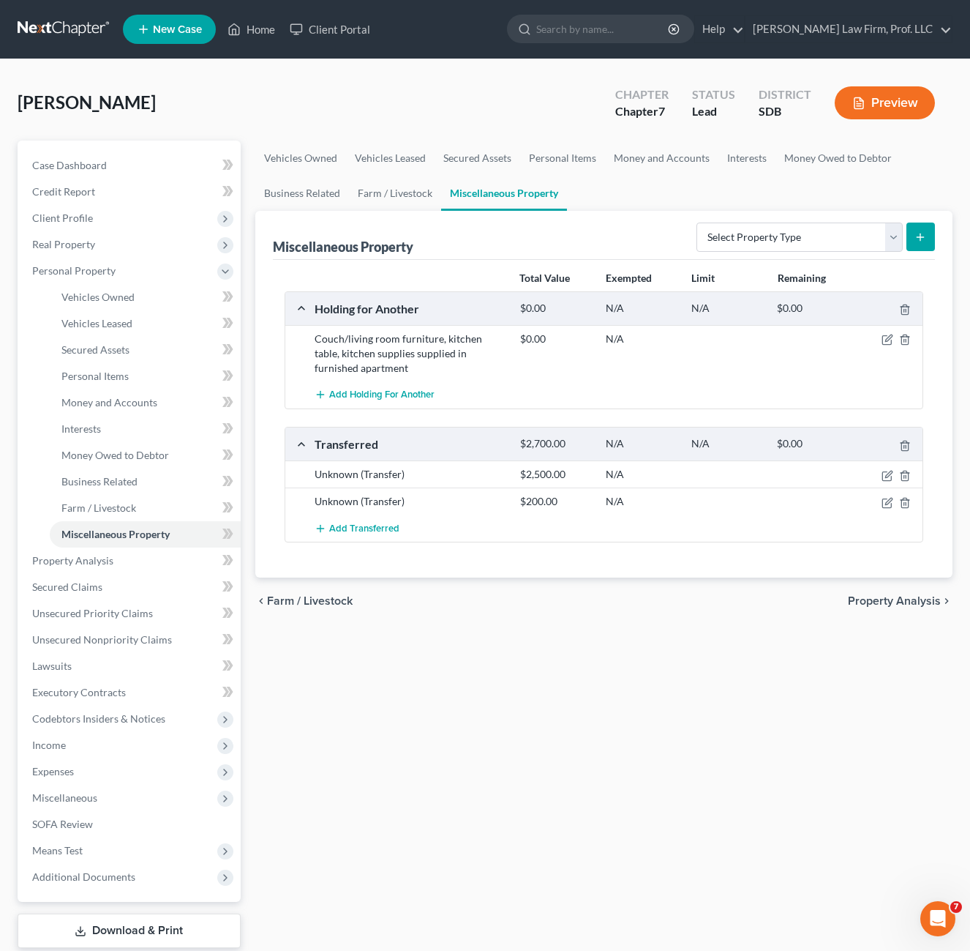
click at [677, 757] on div "Vehicles Owned Vehicles Leased Secured Assets Personal Items Money and Accounts…" at bounding box center [604, 563] width 713 height 845
drag, startPoint x: 119, startPoint y: 635, endPoint x: 135, endPoint y: 632, distance: 16.4
click at [119, 635] on span "Unsecured Nonpriority Claims" at bounding box center [102, 639] width 140 height 12
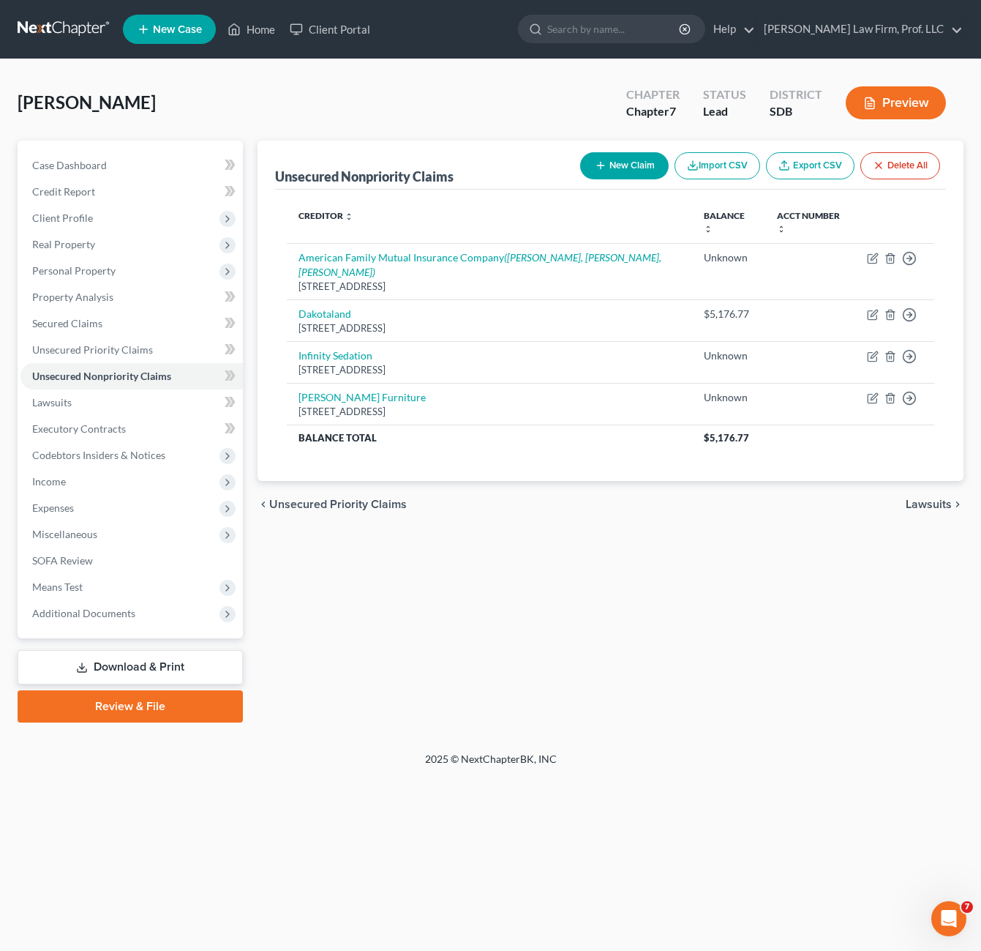
drag, startPoint x: 714, startPoint y: 550, endPoint x: 688, endPoint y: 542, distance: 26.9
click at [713, 550] on div "Unsecured Nonpriority Claims New Claim Import CSV Export CSV Delete All Credito…" at bounding box center [610, 432] width 721 height 582
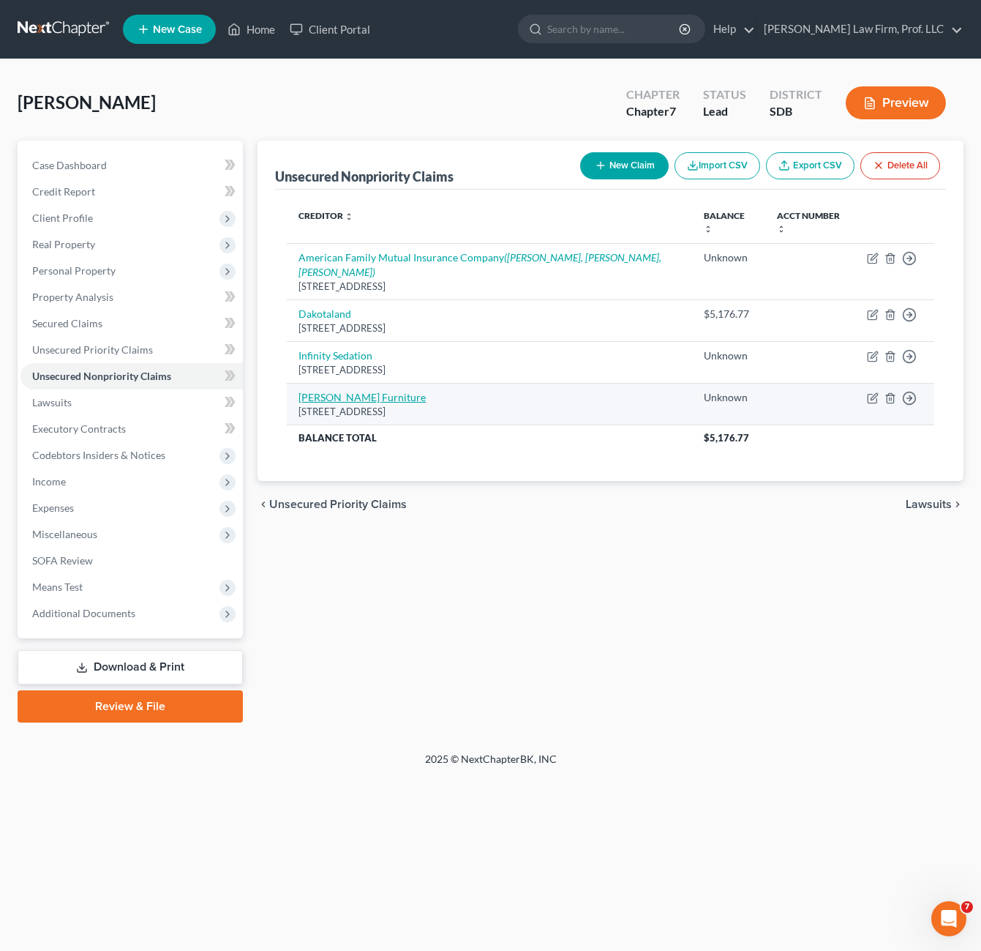
click at [390, 392] on link "[PERSON_NAME] Furniture" at bounding box center [362, 397] width 127 height 12
select select "43"
select select "14"
select select "0"
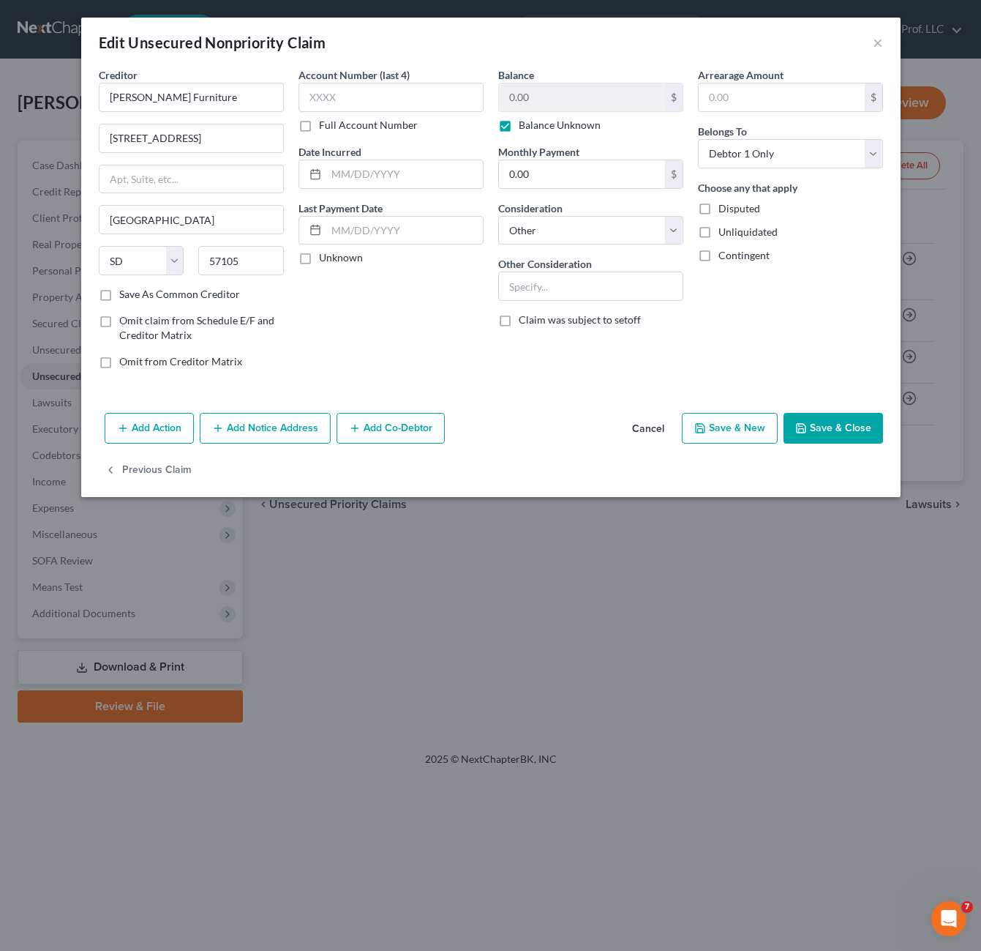
drag, startPoint x: 416, startPoint y: 320, endPoint x: 424, endPoint y: 317, distance: 9.3
click at [416, 319] on div "Account Number (last 4) Full Account Number Date Incurred Last Payment Date Unk…" at bounding box center [391, 223] width 200 height 313
click at [563, 124] on label "Balance Unknown" at bounding box center [560, 125] width 82 height 15
click at [534, 124] on input "Balance Unknown" at bounding box center [530, 123] width 10 height 10
checkbox input "false"
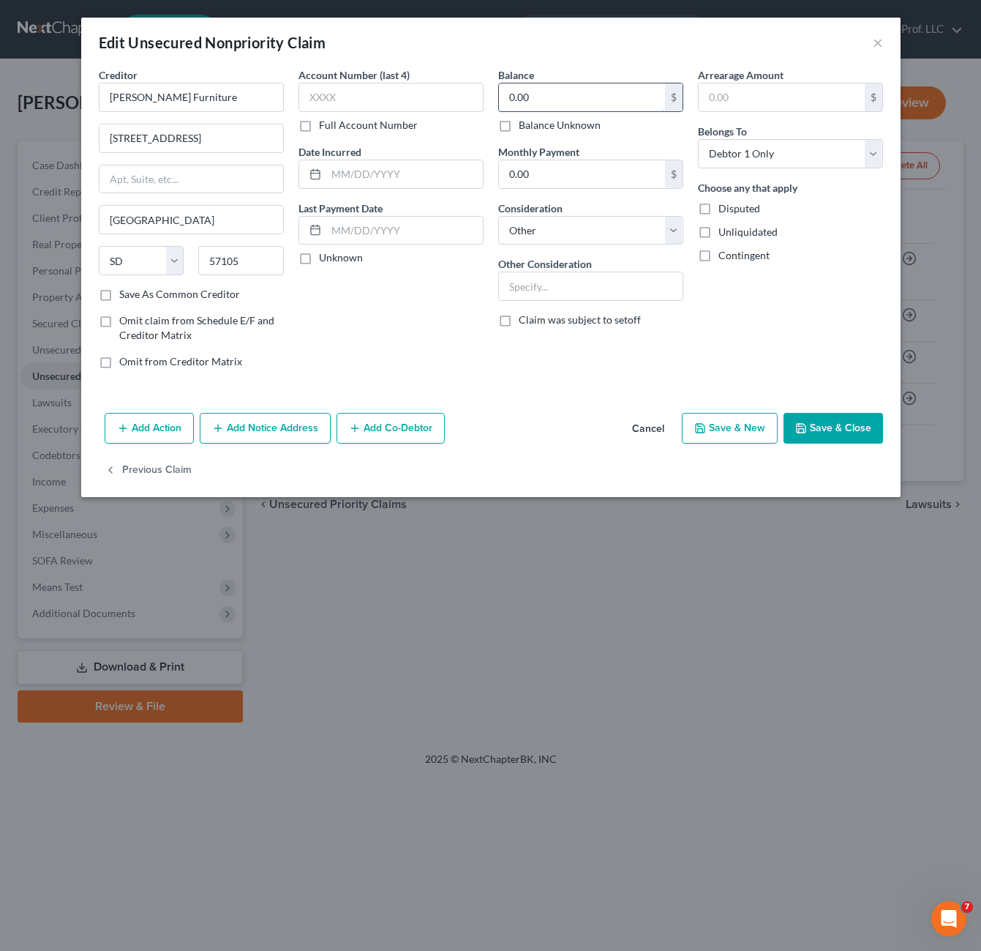
click at [555, 97] on input "0.00" at bounding box center [582, 97] width 166 height 28
type input "2,000"
click at [400, 270] on div "Account Number (last 4) Full Account Number Date Incurred Last Payment Date Unk…" at bounding box center [391, 223] width 200 height 313
click at [393, 344] on div "Account Number (last 4) Full Account Number Date Incurred Last Payment Date Unk…" at bounding box center [391, 223] width 200 height 313
click at [233, 94] on input "[PERSON_NAME] Furniture" at bounding box center [191, 97] width 185 height 29
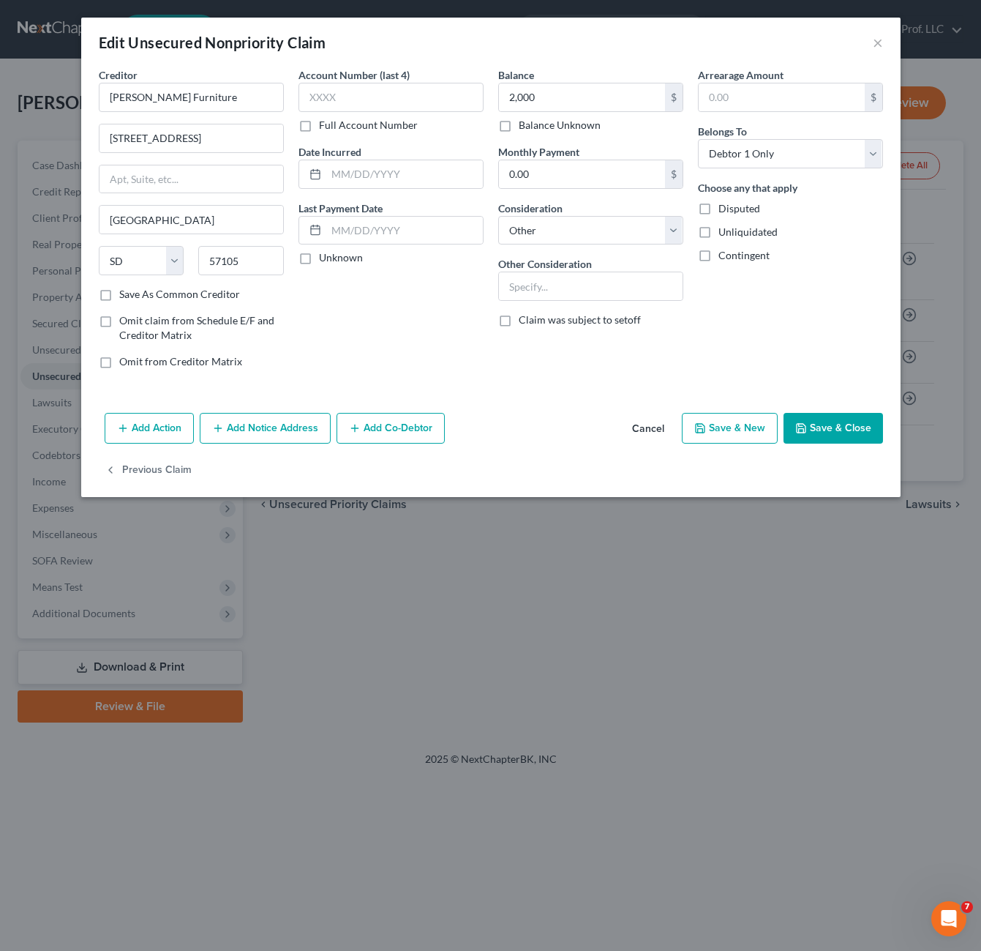
click at [333, 318] on div "Account Number (last 4) Full Account Number Date Incurred Last Payment Date Unk…" at bounding box center [391, 223] width 200 height 313
click at [268, 429] on button "Add Notice Address" at bounding box center [265, 428] width 131 height 31
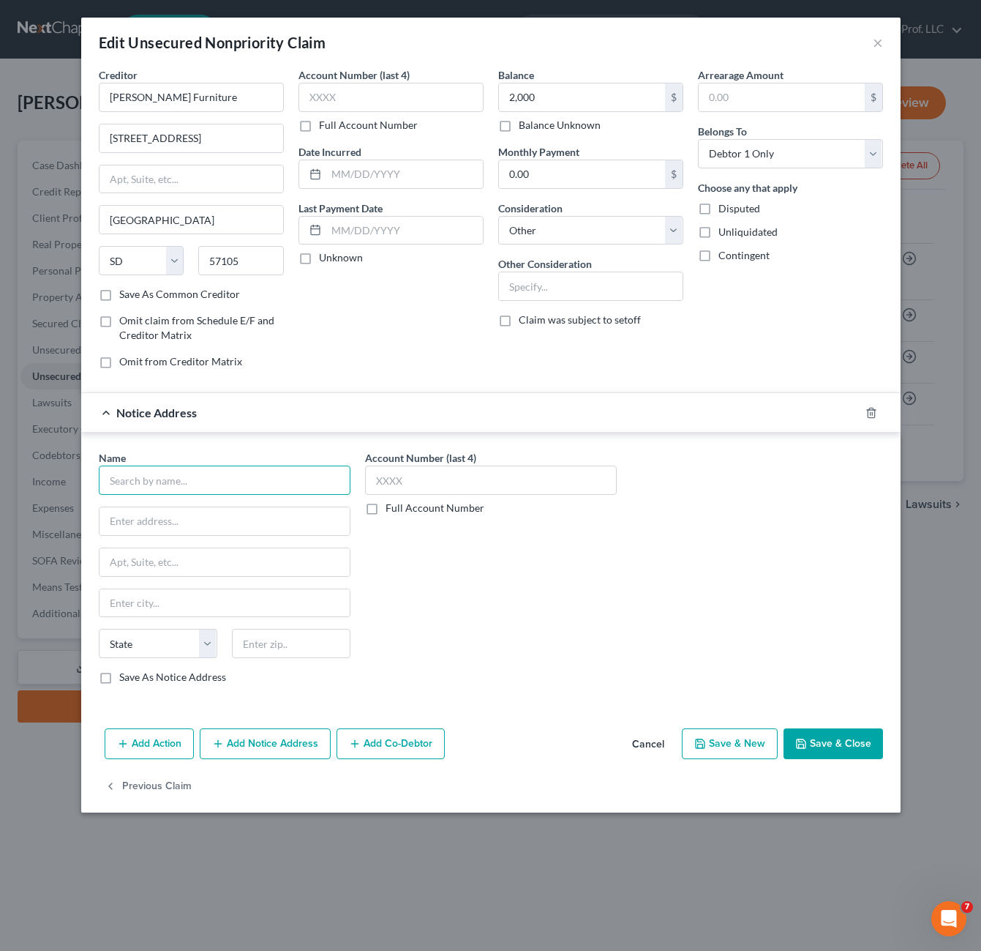
click at [233, 479] on input "text" at bounding box center [225, 479] width 252 height 29
type input "TD Financing"
click at [268, 507] on input "text" at bounding box center [225, 521] width 250 height 28
paste input "PO Box 100114"
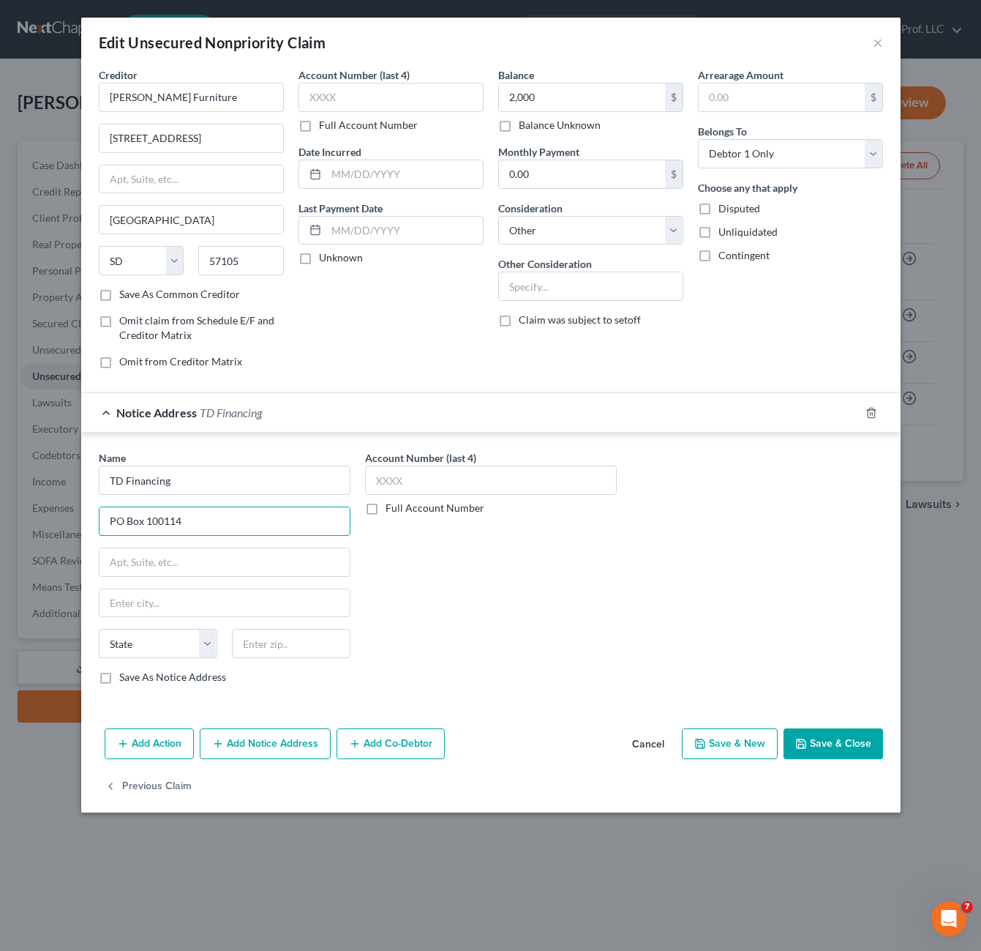
type input "PO Box 100114"
drag, startPoint x: 460, startPoint y: 611, endPoint x: 438, endPoint y: 616, distance: 21.8
click at [456, 611] on div "Account Number (last 4) Full Account Number" at bounding box center [491, 573] width 266 height 246
click at [285, 646] on input "text" at bounding box center [291, 643] width 119 height 29
type input "29202"
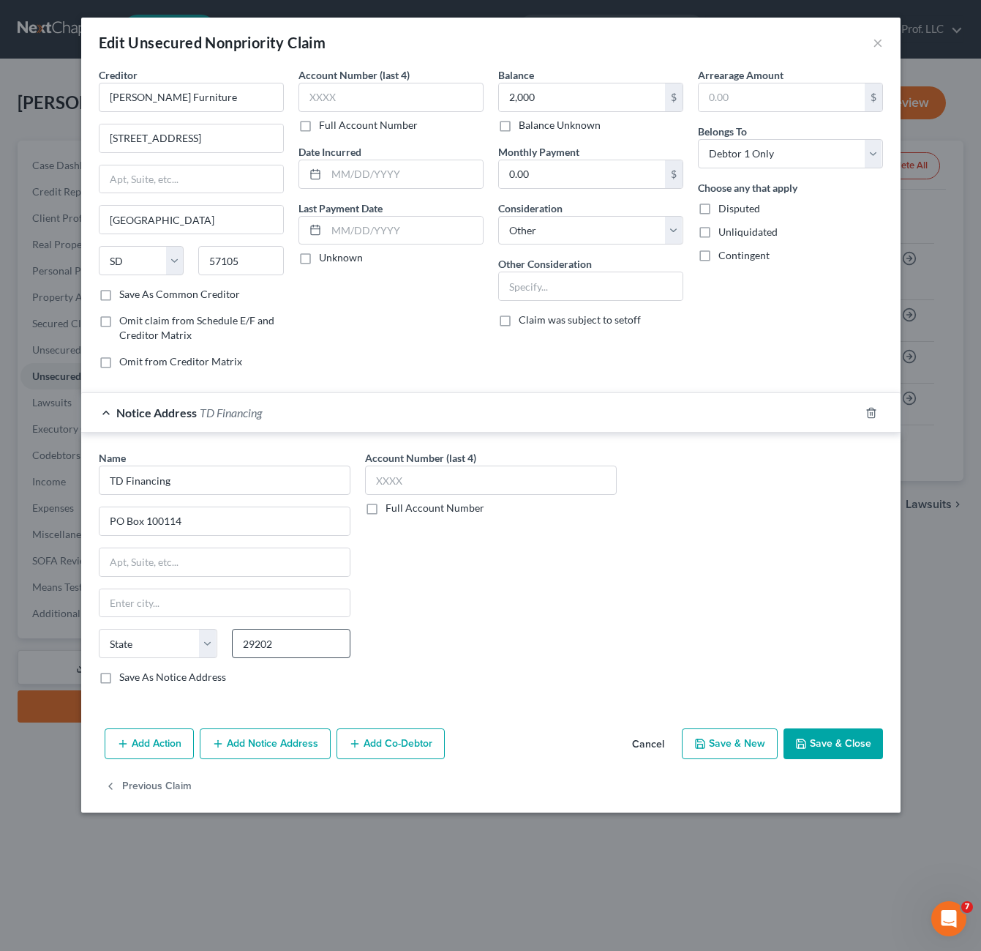
type input "Columbia"
select select "42"
click at [466, 601] on div "Account Number (last 4) Full Account Number" at bounding box center [491, 573] width 266 height 246
drag, startPoint x: 826, startPoint y: 743, endPoint x: 667, endPoint y: 470, distance: 316.2
click at [714, 541] on div "Edit Unsecured Nonpriority Claim × Creditor * [PERSON_NAME] Furniture [STREET_A…" at bounding box center [491, 415] width 820 height 795
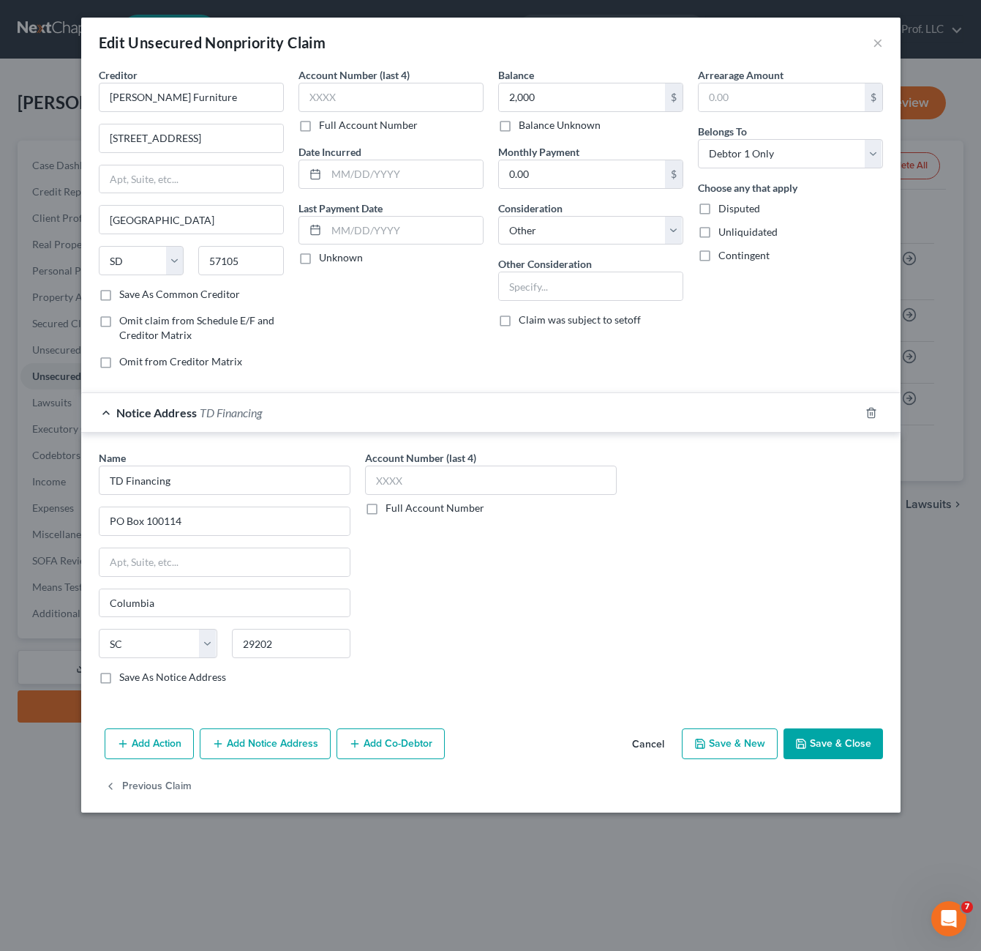
click at [695, 585] on div "Name * TD Financing [GEOGRAPHIC_DATA][US_STATE] CA CO [GEOGRAPHIC_DATA] DE DC […" at bounding box center [490, 573] width 799 height 246
click at [564, 295] on input "text" at bounding box center [591, 286] width 184 height 28
click at [597, 229] on select "Select Cable / Satellite Services Collection Agency Credit Card Debt Debt Couns…" at bounding box center [590, 230] width 185 height 29
select select "2"
click at [498, 216] on select "Select Cable / Satellite Services Collection Agency Credit Card Debt Debt Couns…" at bounding box center [590, 230] width 185 height 29
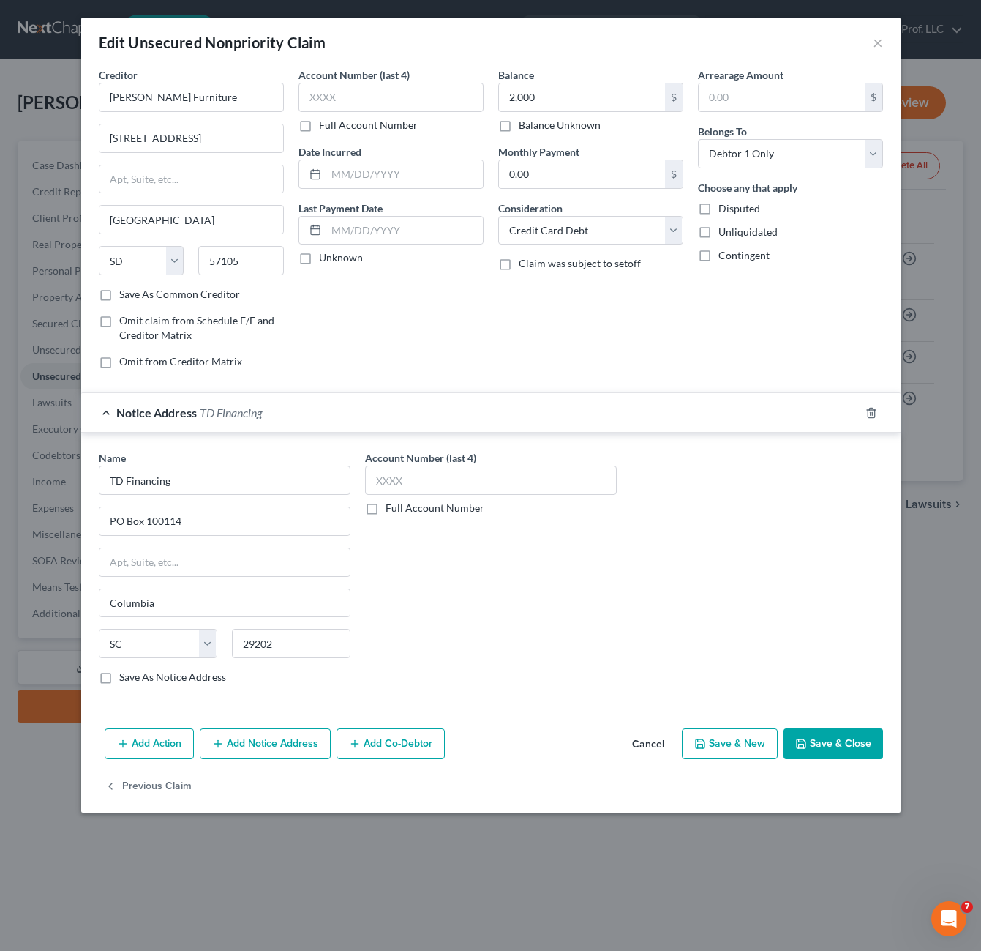
click at [594, 307] on div "Balance 2,000.00 $ Balance Unknown Balance Undetermined 2,000 $ Balance Unknown…" at bounding box center [591, 223] width 200 height 313
click at [832, 754] on button "Save & Close" at bounding box center [834, 743] width 100 height 31
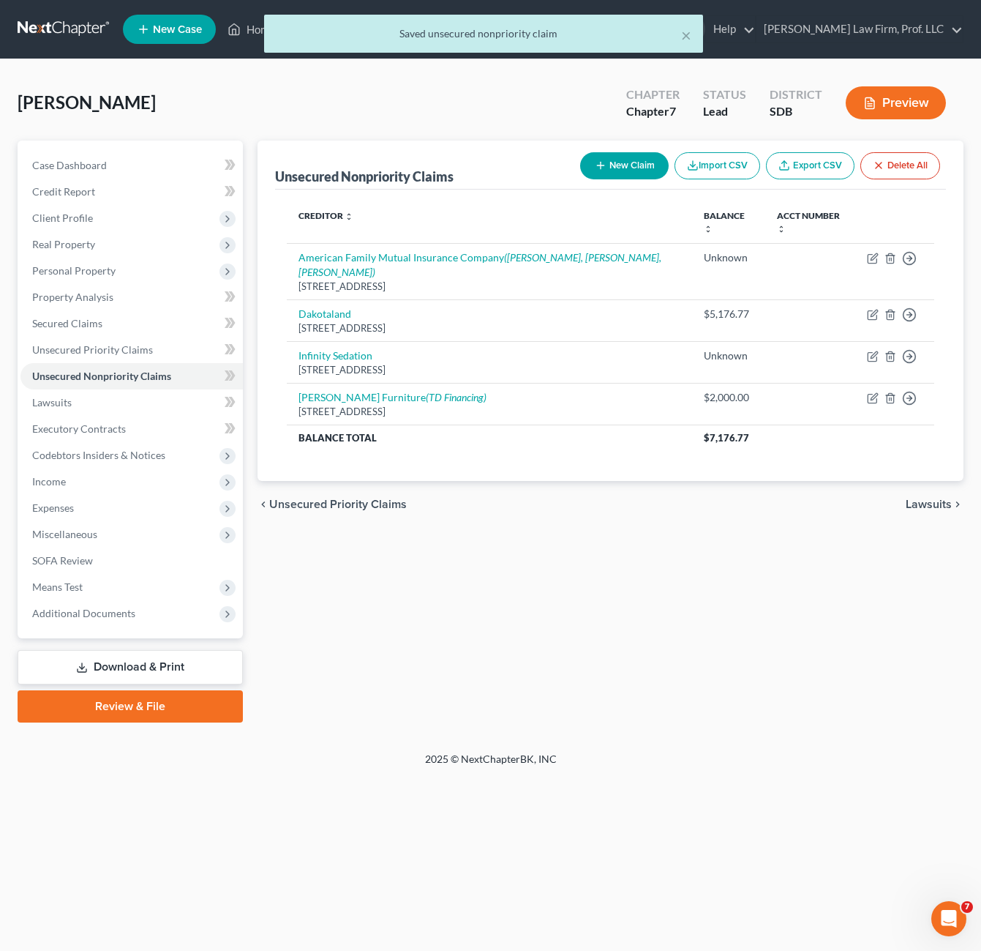
drag, startPoint x: 613, startPoint y: 659, endPoint x: 599, endPoint y: 657, distance: 13.3
click at [610, 659] on div "Unsecured Nonpriority Claims New Claim Import CSV Export CSV Delete All Credito…" at bounding box center [610, 432] width 721 height 582
click at [111, 264] on span "Personal Property" at bounding box center [73, 270] width 83 height 12
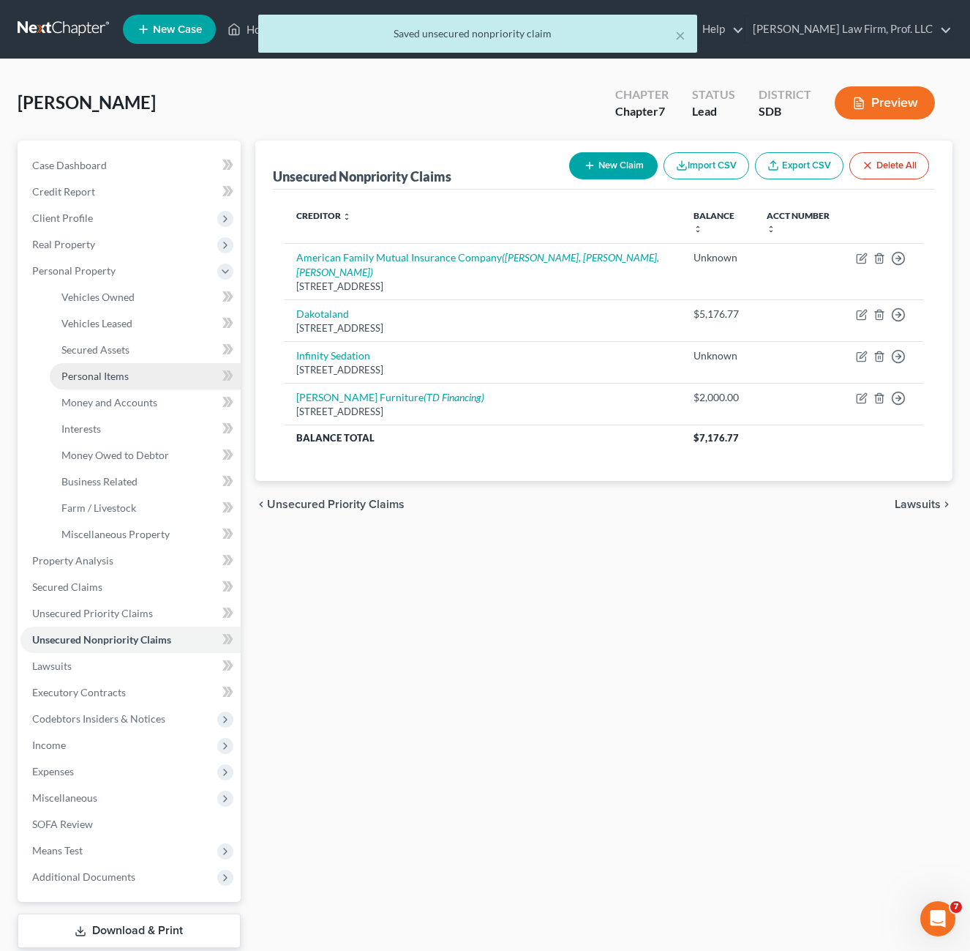
click at [115, 374] on span "Personal Items" at bounding box center [94, 376] width 67 height 12
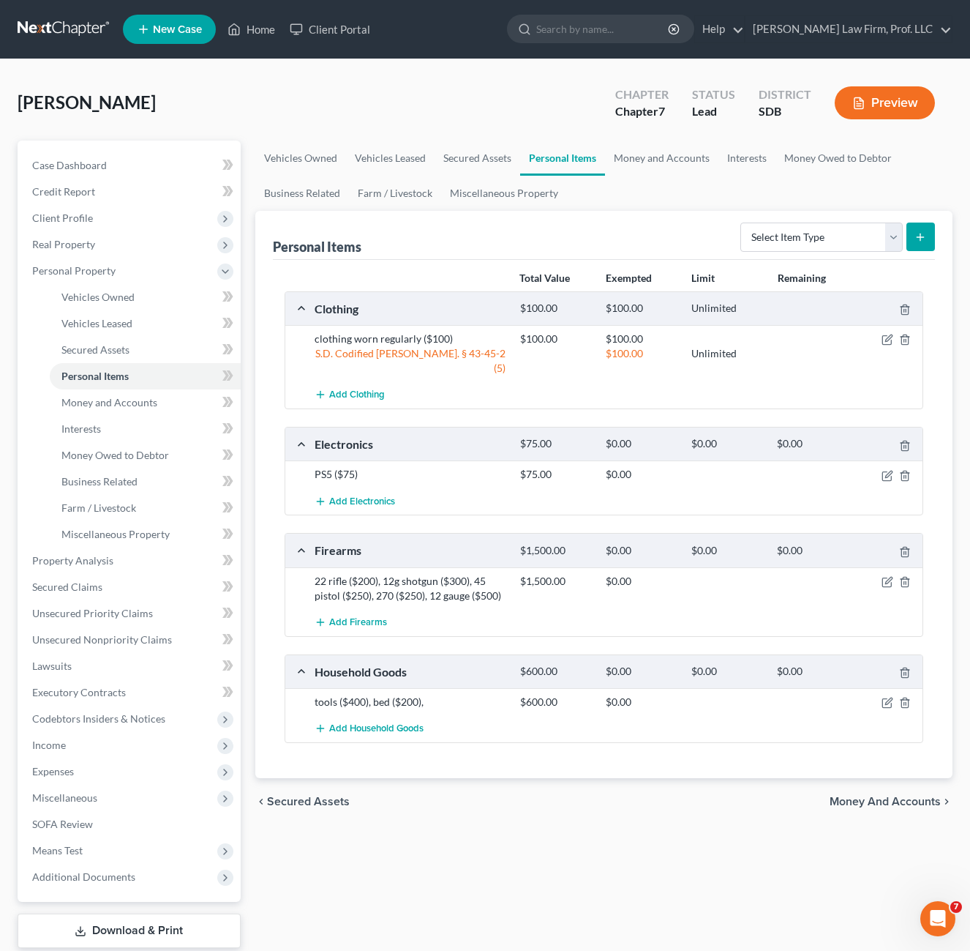
click at [889, 695] on div "tools ($400), bed ($200), $600.00 $0.00" at bounding box center [604, 701] width 638 height 27
click at [888, 697] on icon "button" at bounding box center [888, 703] width 12 height 12
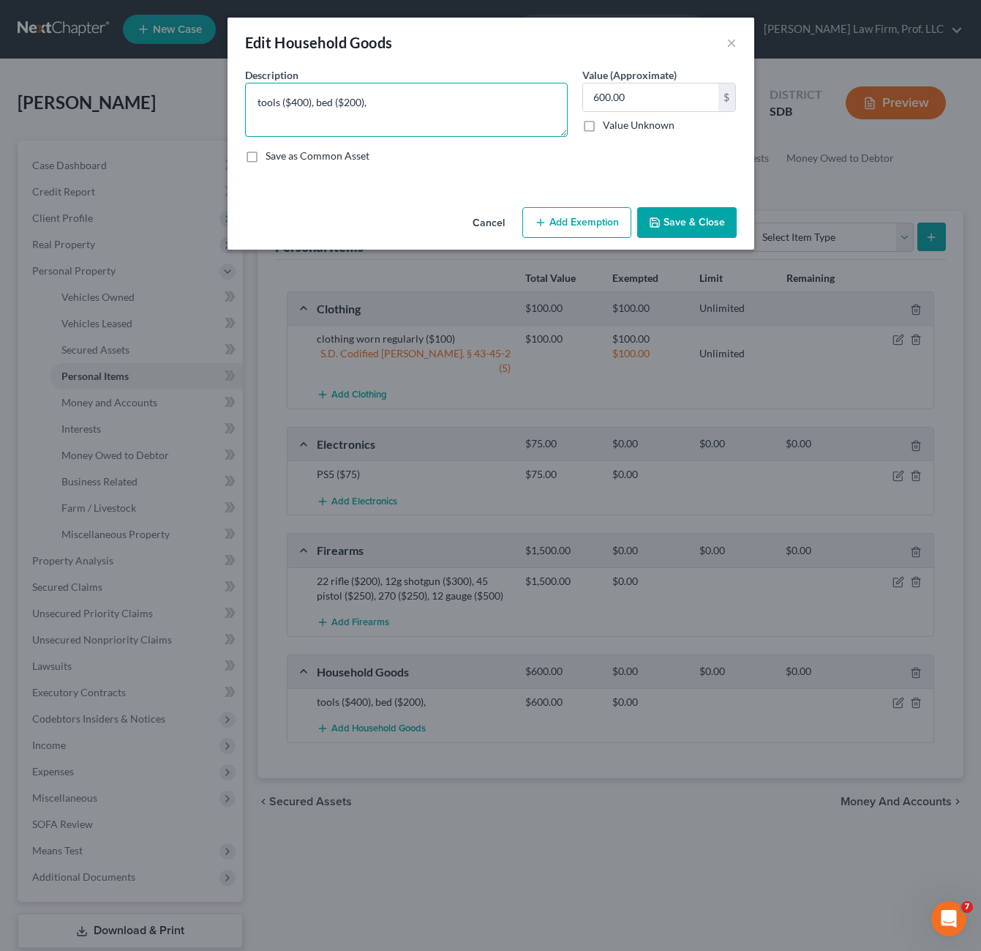
click at [384, 114] on textarea "tools ($400), bed ($200)," at bounding box center [406, 110] width 323 height 54
click at [356, 107] on textarea "tools ($400), bed ($200)," at bounding box center [406, 110] width 323 height 54
drag, startPoint x: 361, startPoint y: 99, endPoint x: 343, endPoint y: 99, distance: 18.3
click at [343, 99] on textarea "tools ($400), bed ($200)," at bounding box center [406, 110] width 323 height 54
type textarea "tools ($400), bed ($1,000),"
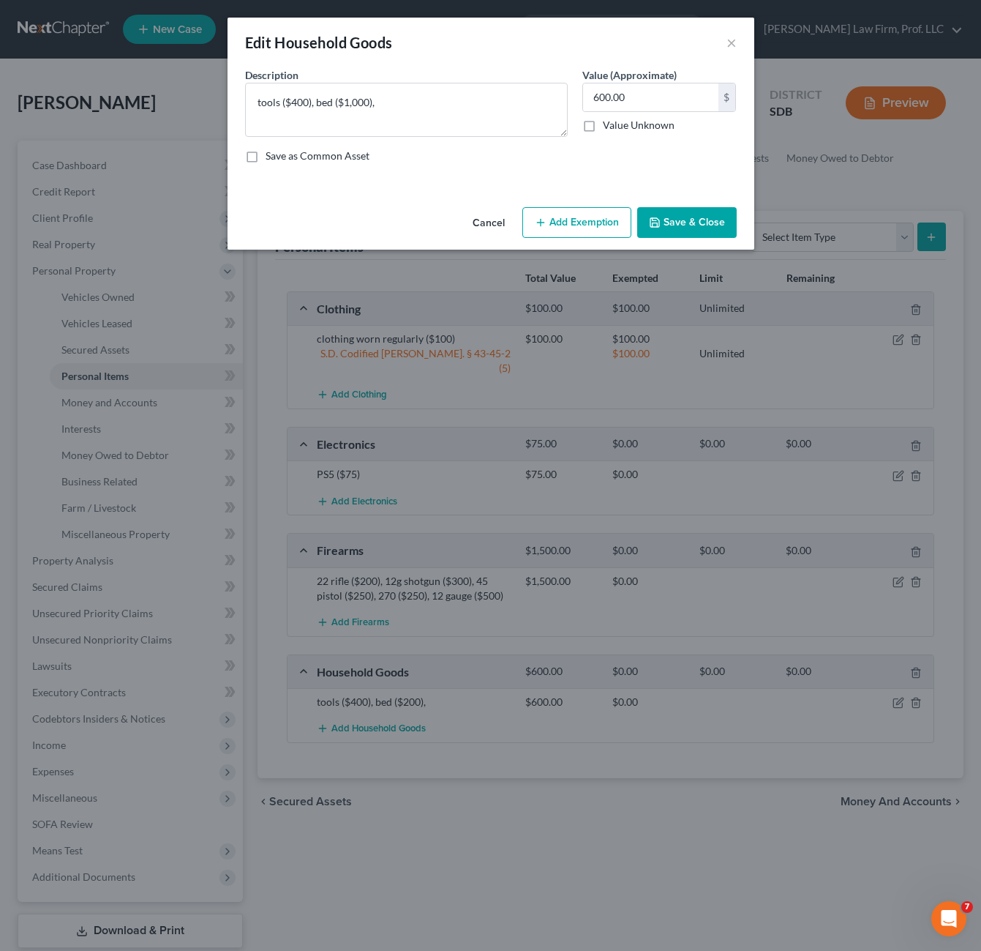
click at [492, 139] on div "Description * tools ($400), bed ($1,000), Value (Approximate) 600.00 $ Value Un…" at bounding box center [491, 121] width 506 height 108
click at [653, 92] on input "600.00" at bounding box center [650, 97] width 135 height 28
type input "1,400"
click at [720, 227] on button "Save & Close" at bounding box center [687, 222] width 100 height 31
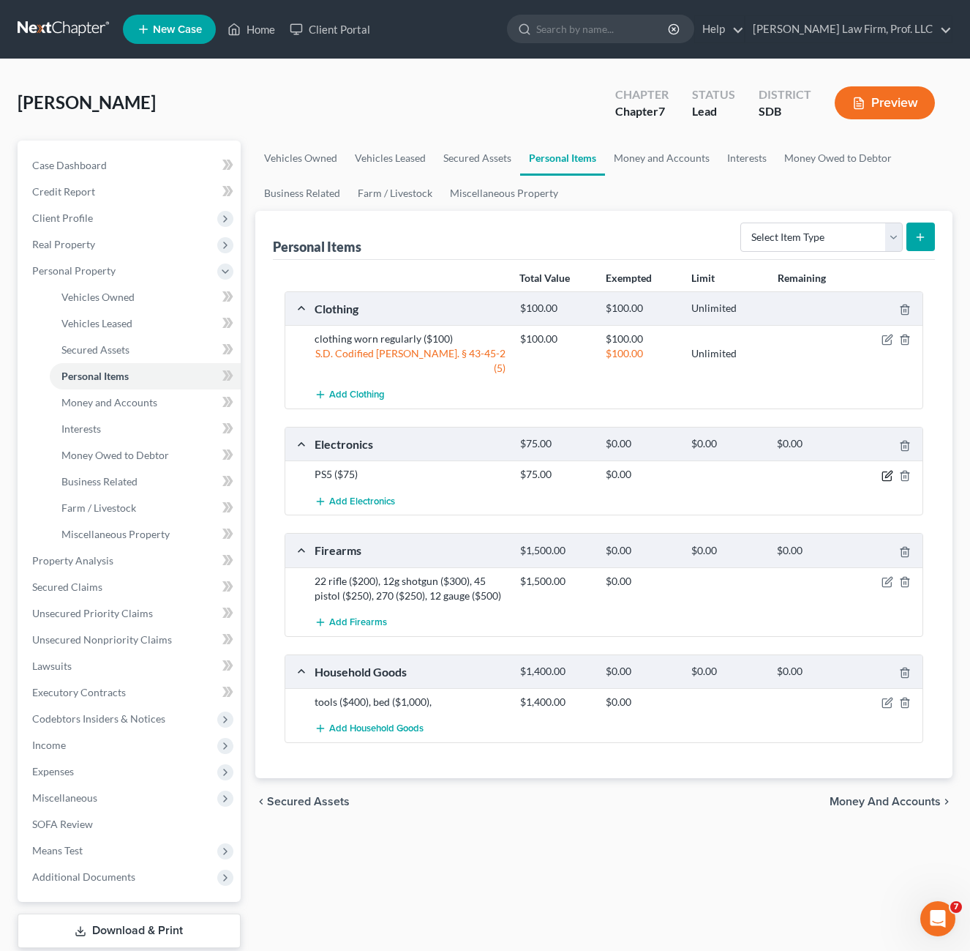
click at [891, 471] on icon "button" at bounding box center [889, 474] width 7 height 7
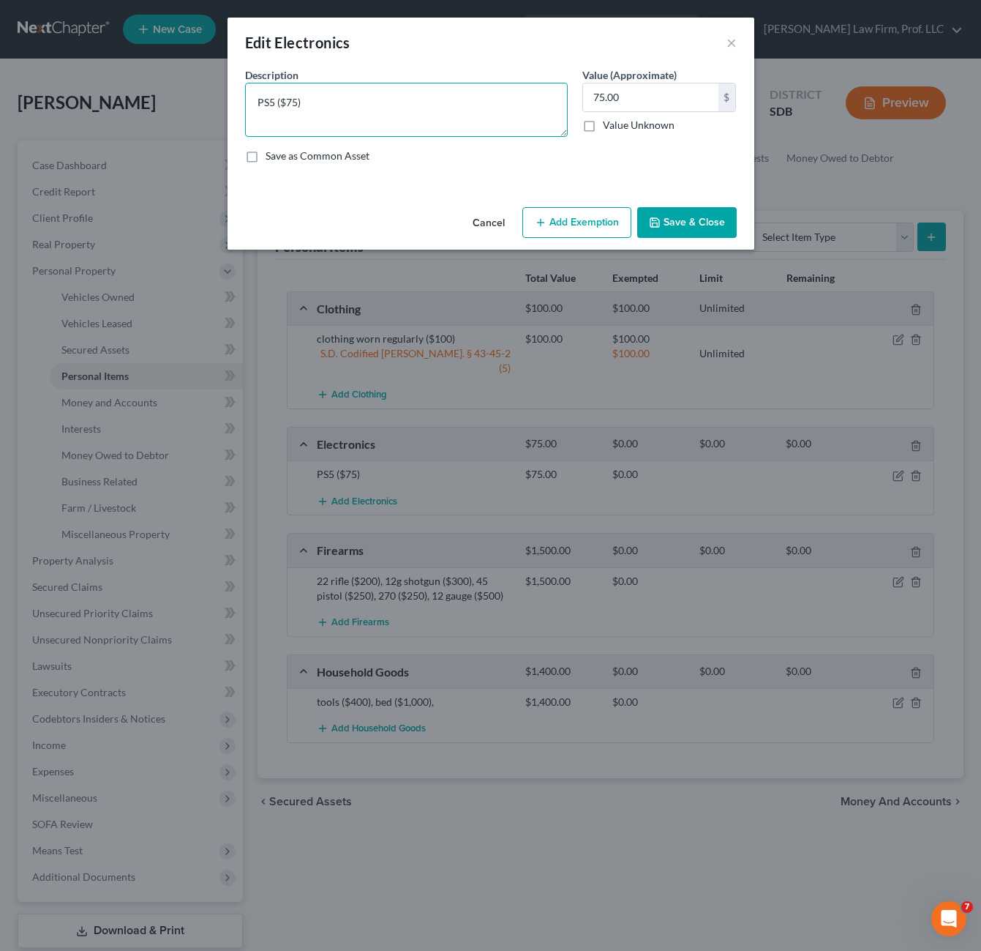
drag, startPoint x: 394, startPoint y: 101, endPoint x: 298, endPoint y: 103, distance: 95.9
click at [298, 104] on textarea "PS5 ($75)" at bounding box center [406, 110] width 323 height 54
click at [298, 103] on textarea "PS5 ($75)" at bounding box center [406, 110] width 323 height 54
type textarea "PS5 ($100)"
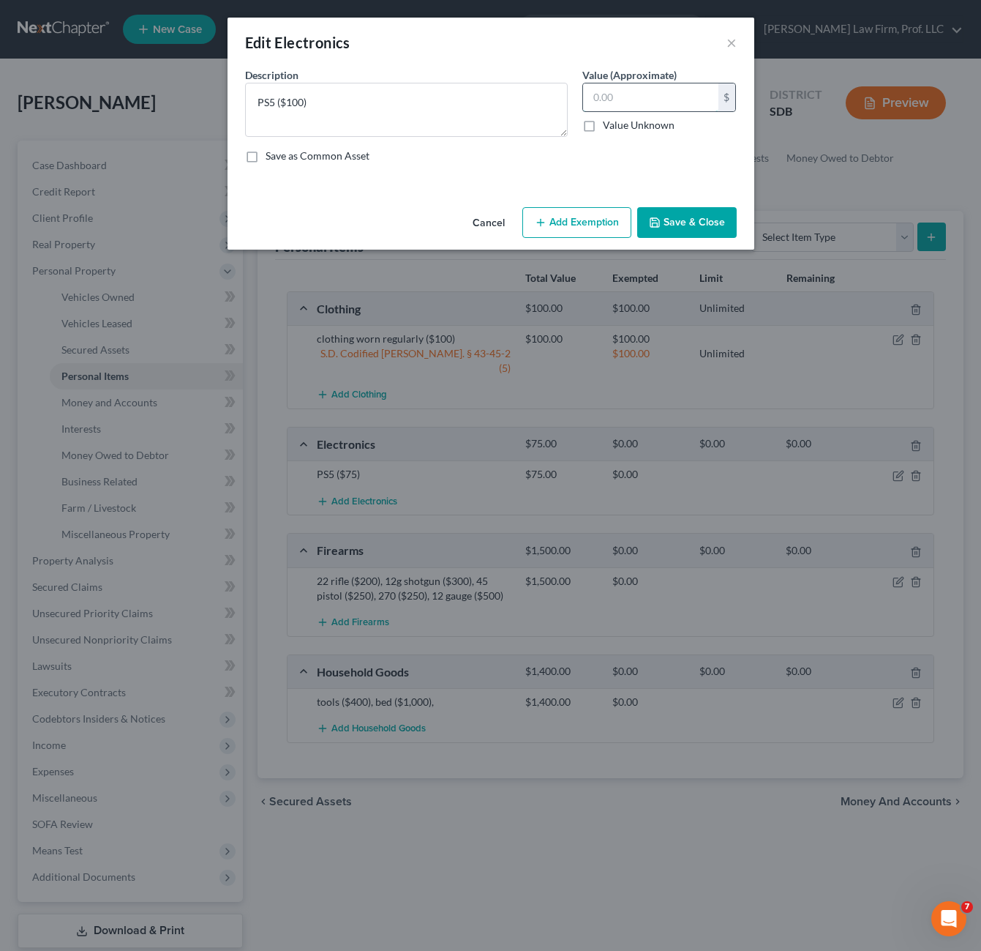
click at [654, 102] on input "text" at bounding box center [650, 97] width 135 height 28
type input "100"
click at [607, 222] on button "Add Exemption" at bounding box center [577, 222] width 109 height 31
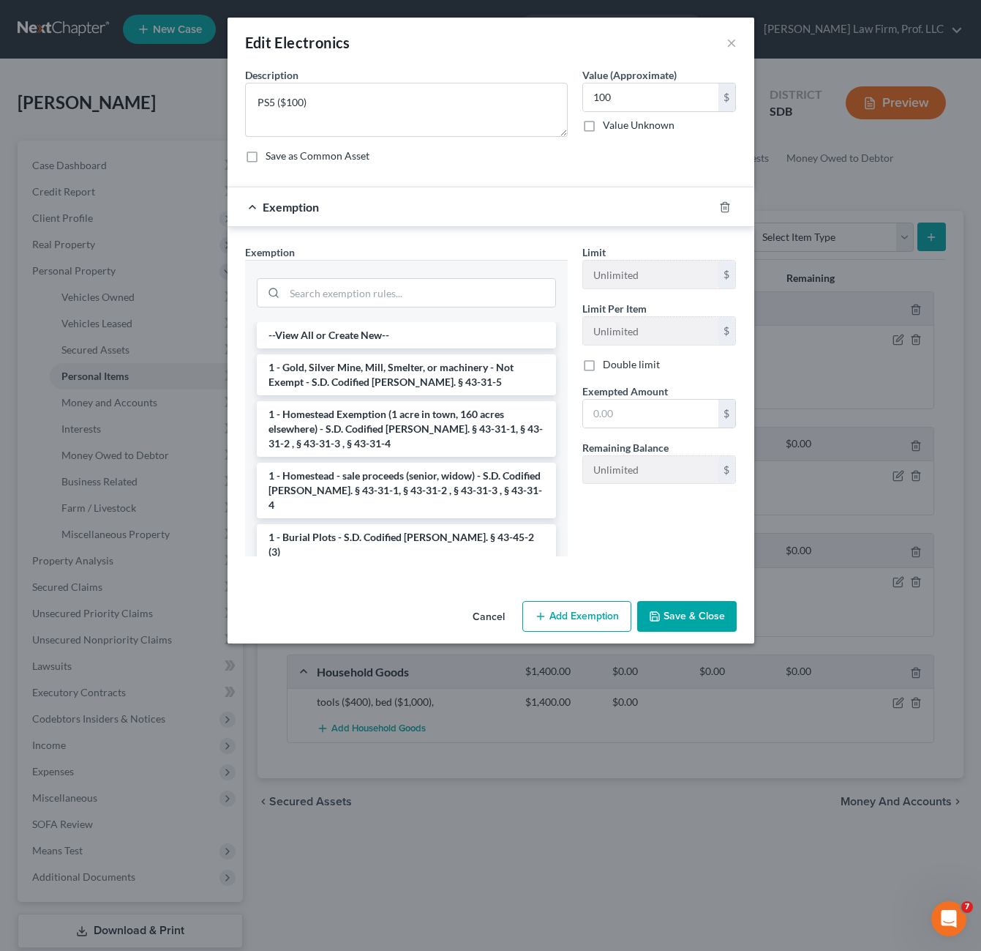
click at [484, 274] on div at bounding box center [406, 291] width 299 height 38
click at [473, 293] on input "search" at bounding box center [420, 293] width 271 height 28
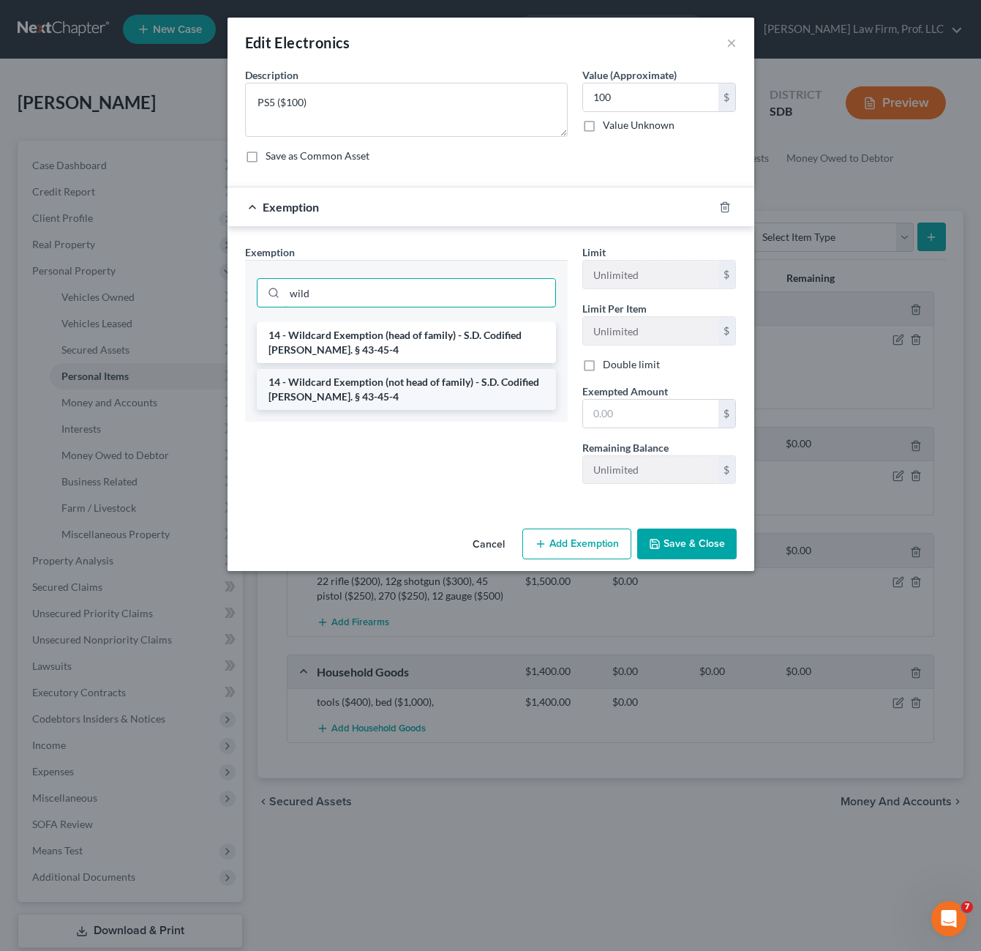
type input "wild"
click at [458, 408] on li "14 - Wildcard Exemption (not head of family) - S.D. Codified [PERSON_NAME]. § 4…" at bounding box center [406, 389] width 299 height 41
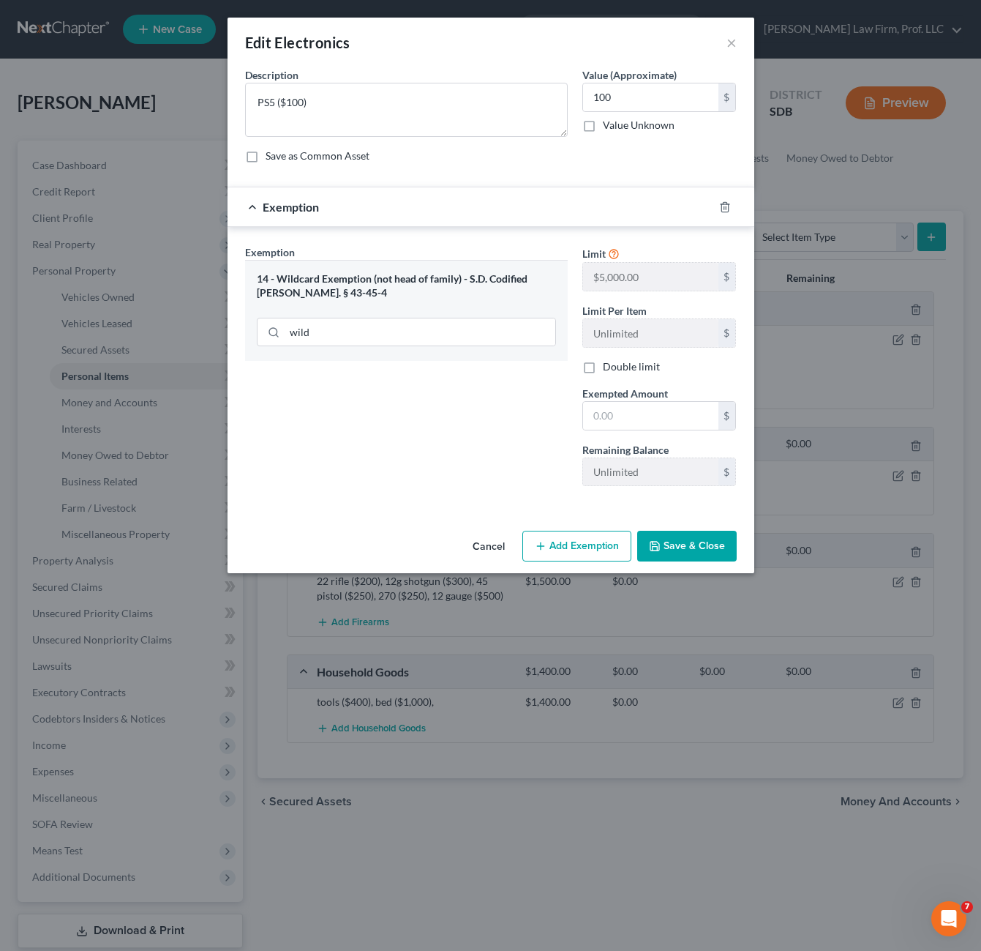
click at [460, 395] on div "Exemption Set must be selected for CA. Exemption * 14 - Wildcard Exemption (not…" at bounding box center [406, 370] width 337 height 253
click at [630, 406] on input "text" at bounding box center [650, 416] width 135 height 28
type input "100"
click at [524, 463] on div "Exemption Set must be selected for CA. Exemption * 14 - Wildcard Exemption (not…" at bounding box center [406, 370] width 337 height 253
click at [692, 544] on button "Save & Close" at bounding box center [687, 546] width 100 height 31
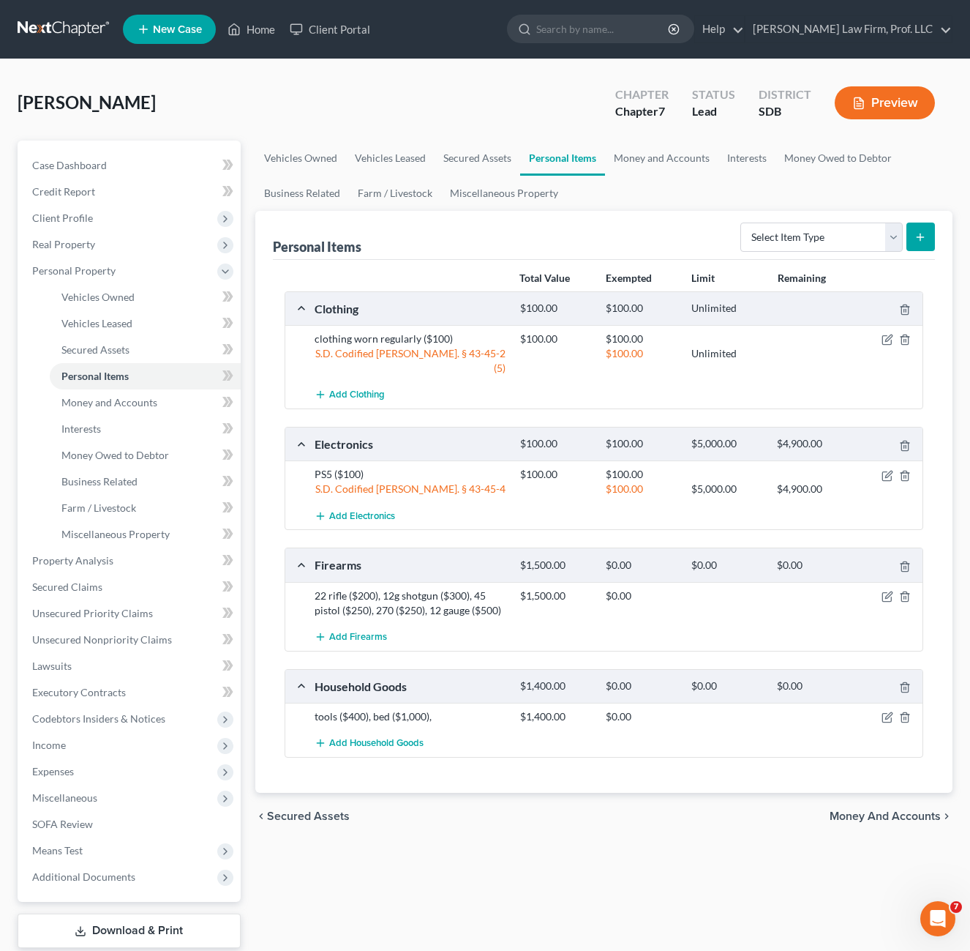
click at [896, 588] on div at bounding box center [890, 595] width 69 height 15
click at [895, 588] on div at bounding box center [890, 595] width 69 height 15
drag, startPoint x: 895, startPoint y: 583, endPoint x: 886, endPoint y: 582, distance: 8.8
click at [886, 591] on icon "button" at bounding box center [889, 594] width 7 height 7
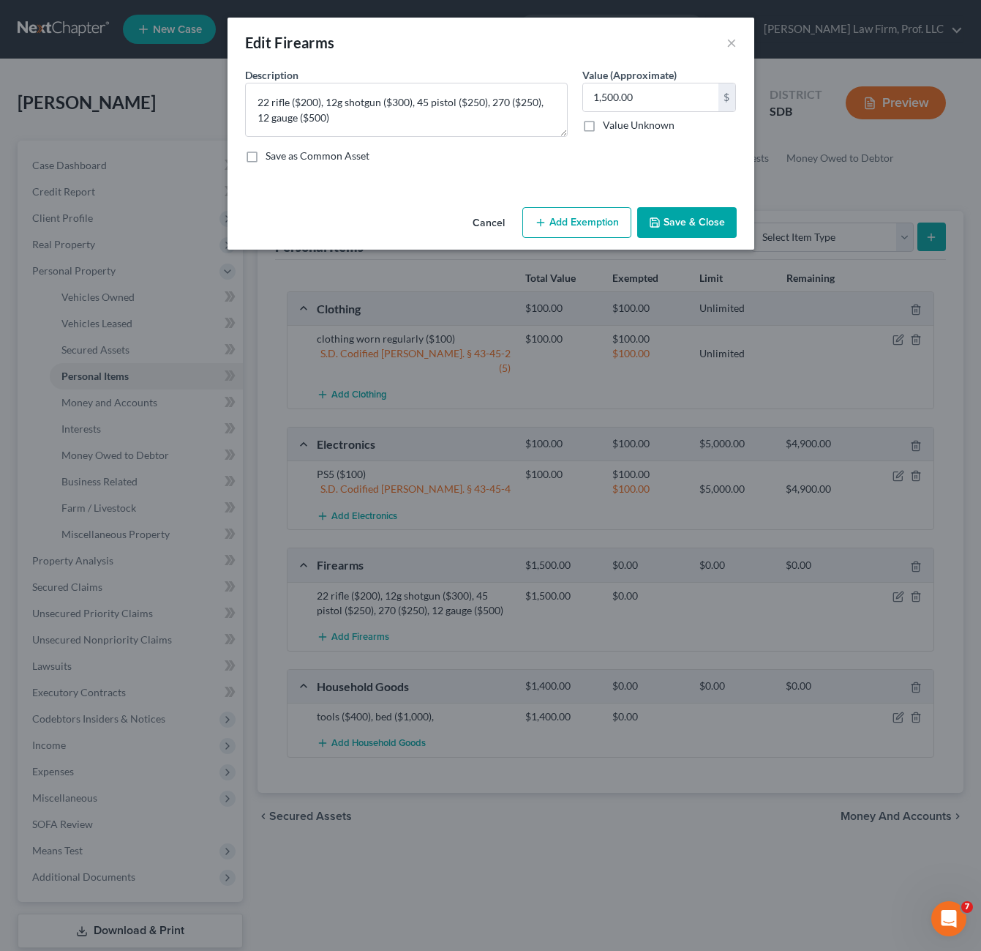
click at [634, 157] on div "Save as Common Asset" at bounding box center [491, 156] width 492 height 15
click at [587, 221] on button "Add Exemption" at bounding box center [577, 222] width 109 height 31
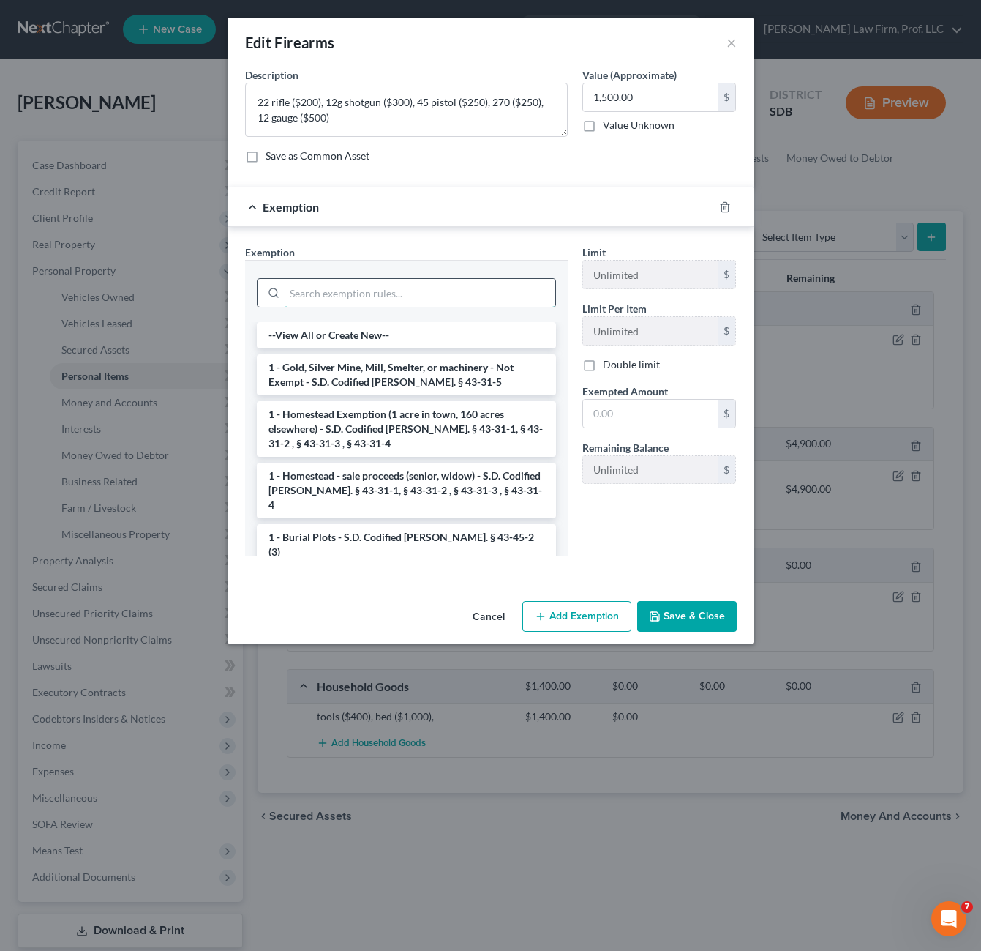
click at [499, 299] on input "search" at bounding box center [420, 293] width 271 height 28
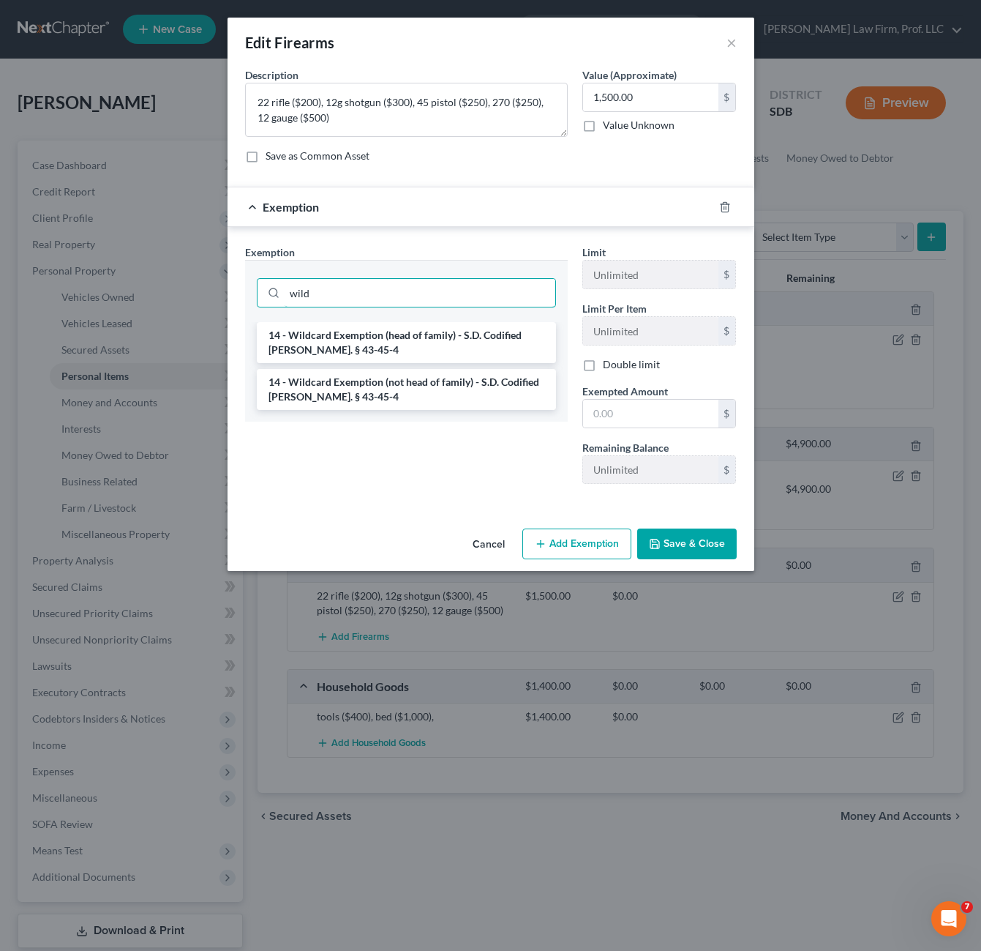
type input "wild"
click at [461, 396] on li "14 - Wildcard Exemption (not head of family) - S.D. Codified [PERSON_NAME]. § 4…" at bounding box center [406, 389] width 299 height 41
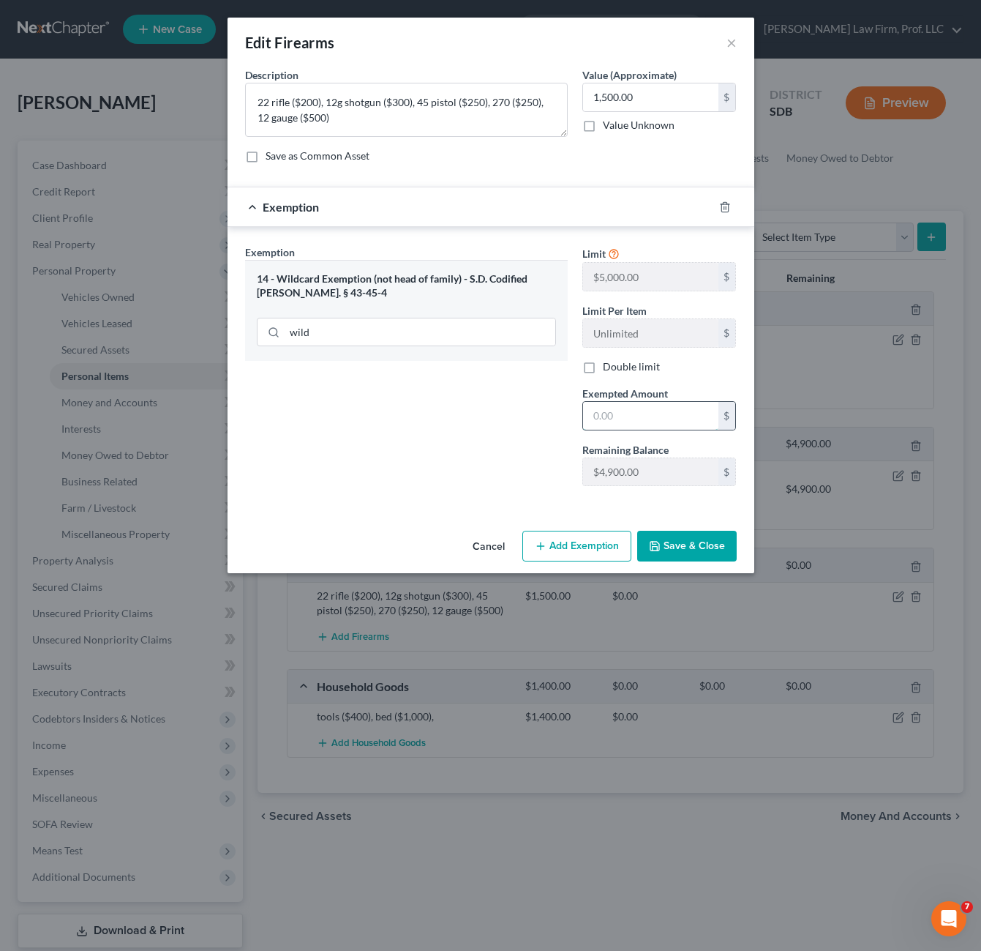
click at [626, 408] on input "text" at bounding box center [650, 416] width 135 height 28
type input "1,500"
click at [686, 553] on button "Save & Close" at bounding box center [687, 546] width 100 height 31
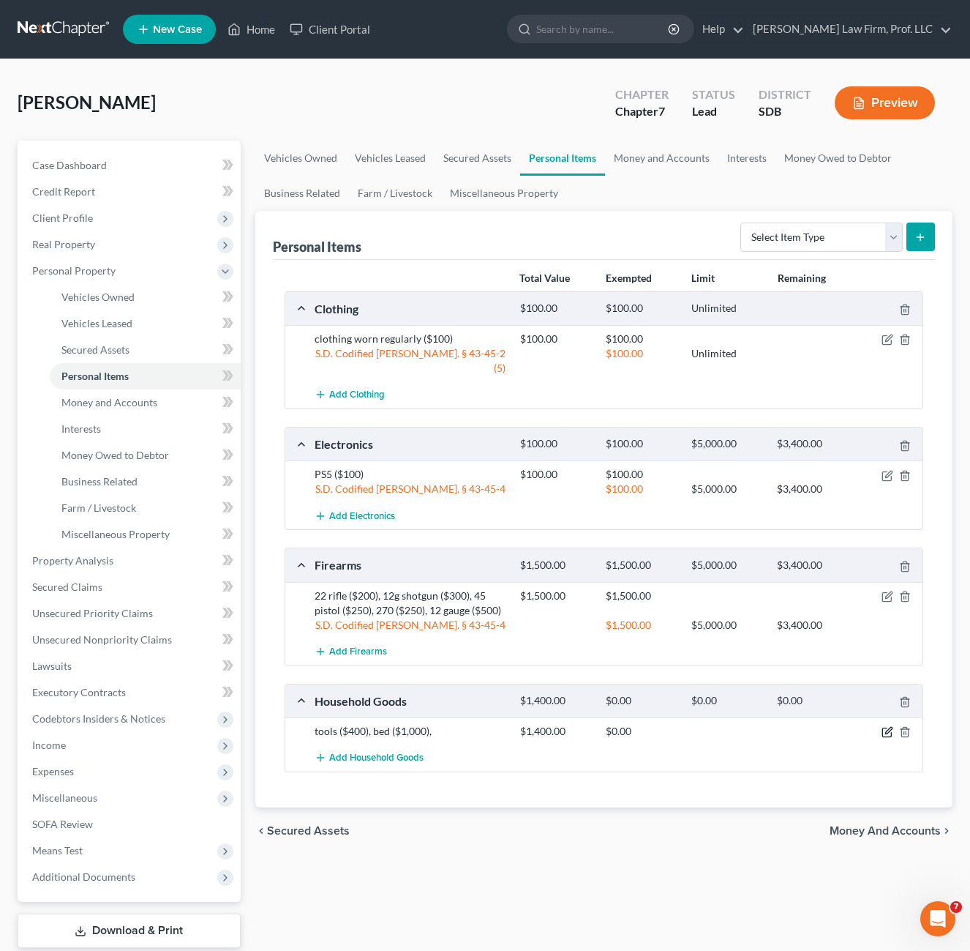
click at [886, 726] on icon "button" at bounding box center [888, 732] width 12 height 12
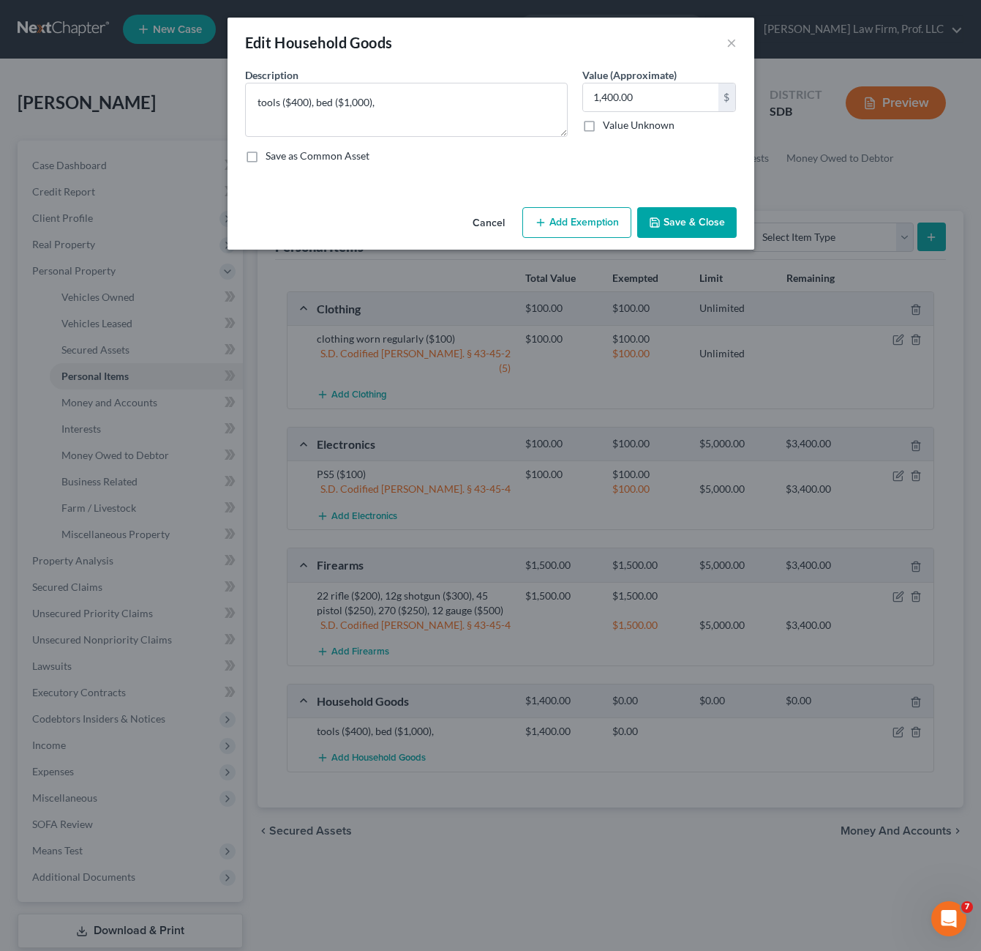
click at [561, 209] on button "Add Exemption" at bounding box center [577, 222] width 109 height 31
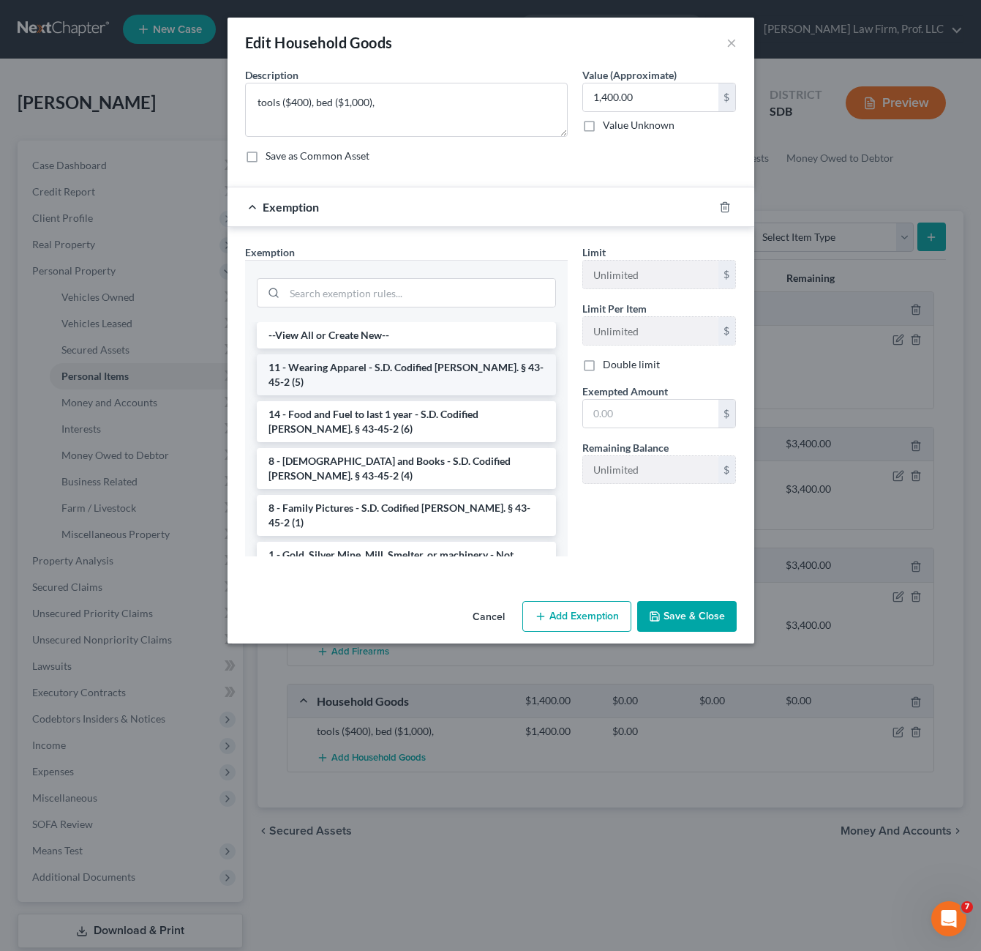
click at [363, 371] on li "11 - Wearing Apparel - S.D. Codified [PERSON_NAME]. § 43-45-2 (5)" at bounding box center [406, 374] width 299 height 41
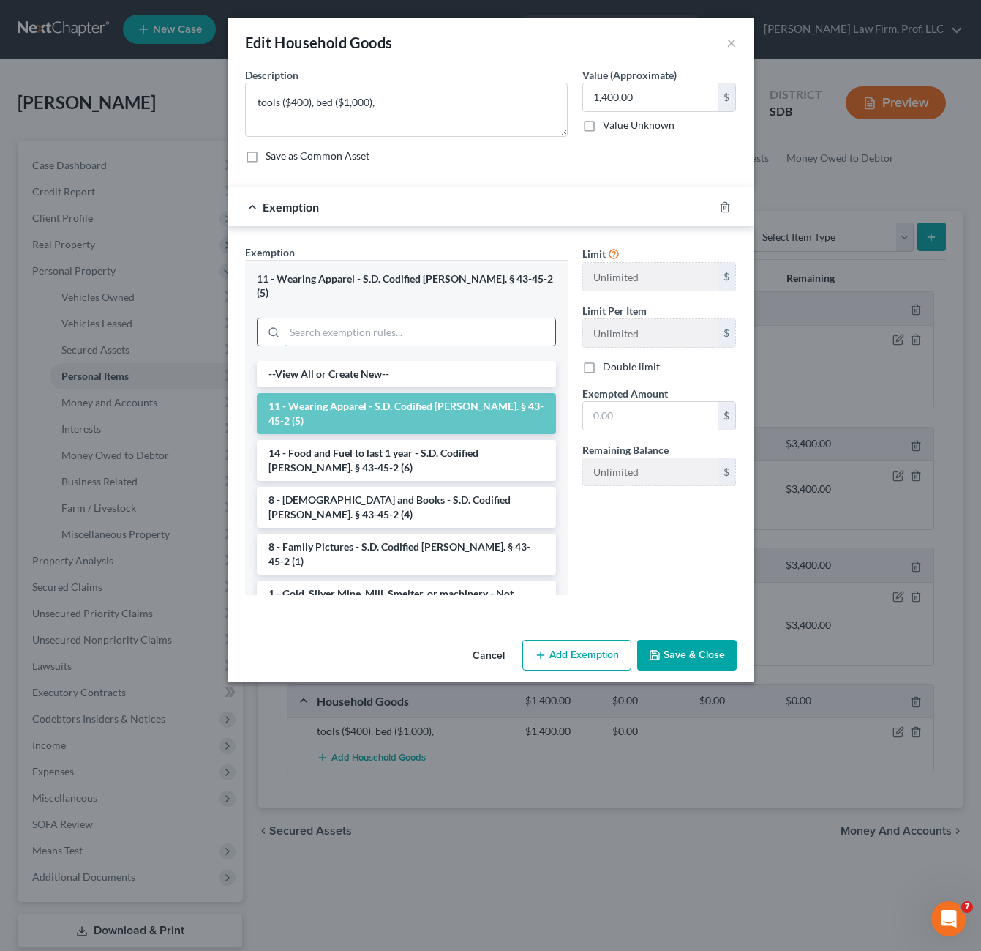
click at [392, 318] on input "search" at bounding box center [420, 332] width 271 height 28
click at [400, 280] on div "11 - Wearing Apparel - S.D. Codified [PERSON_NAME]. § 43-45-2 (5)" at bounding box center [406, 285] width 299 height 27
click at [394, 275] on div "11 - Wearing Apparel - S.D. Codified [PERSON_NAME]. § 43-45-2 (5)" at bounding box center [406, 285] width 299 height 27
click at [733, 209] on div at bounding box center [734, 206] width 41 height 23
click at [725, 204] on polyline "button" at bounding box center [725, 204] width 9 height 0
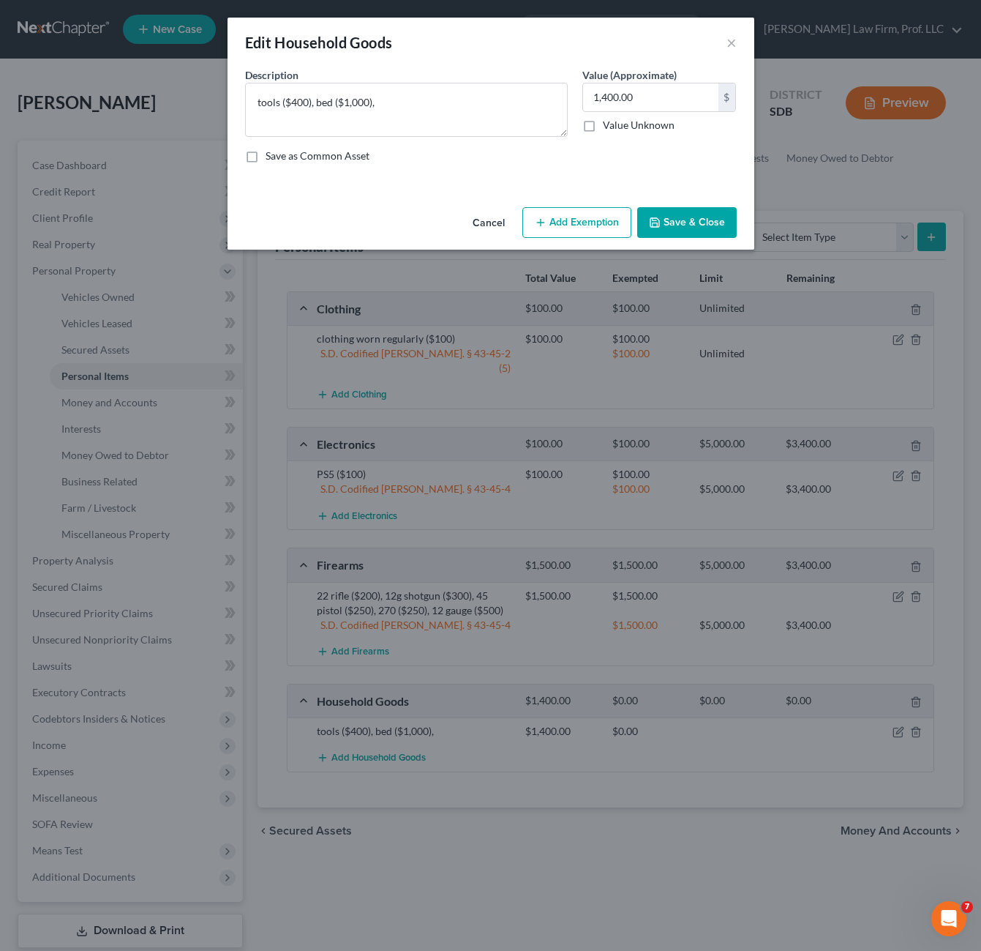
click at [572, 222] on button "Add Exemption" at bounding box center [577, 222] width 109 height 31
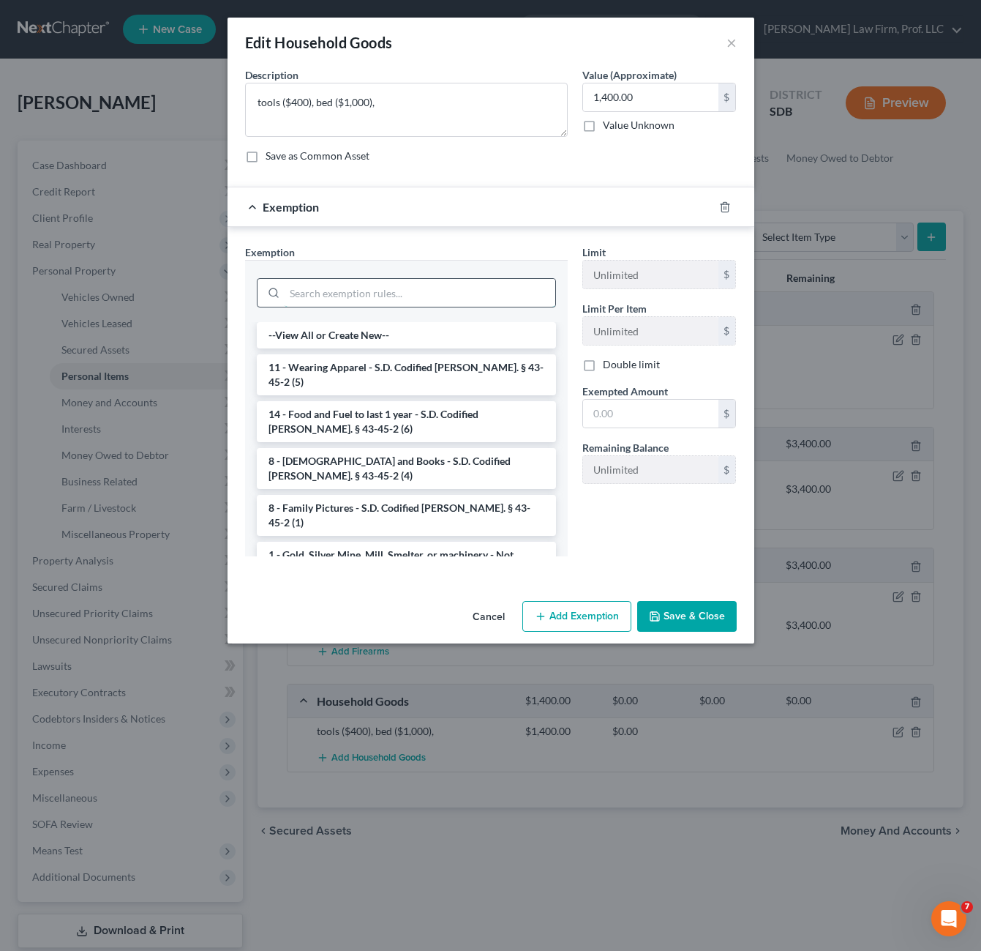
click at [424, 288] on input "search" at bounding box center [420, 293] width 271 height 28
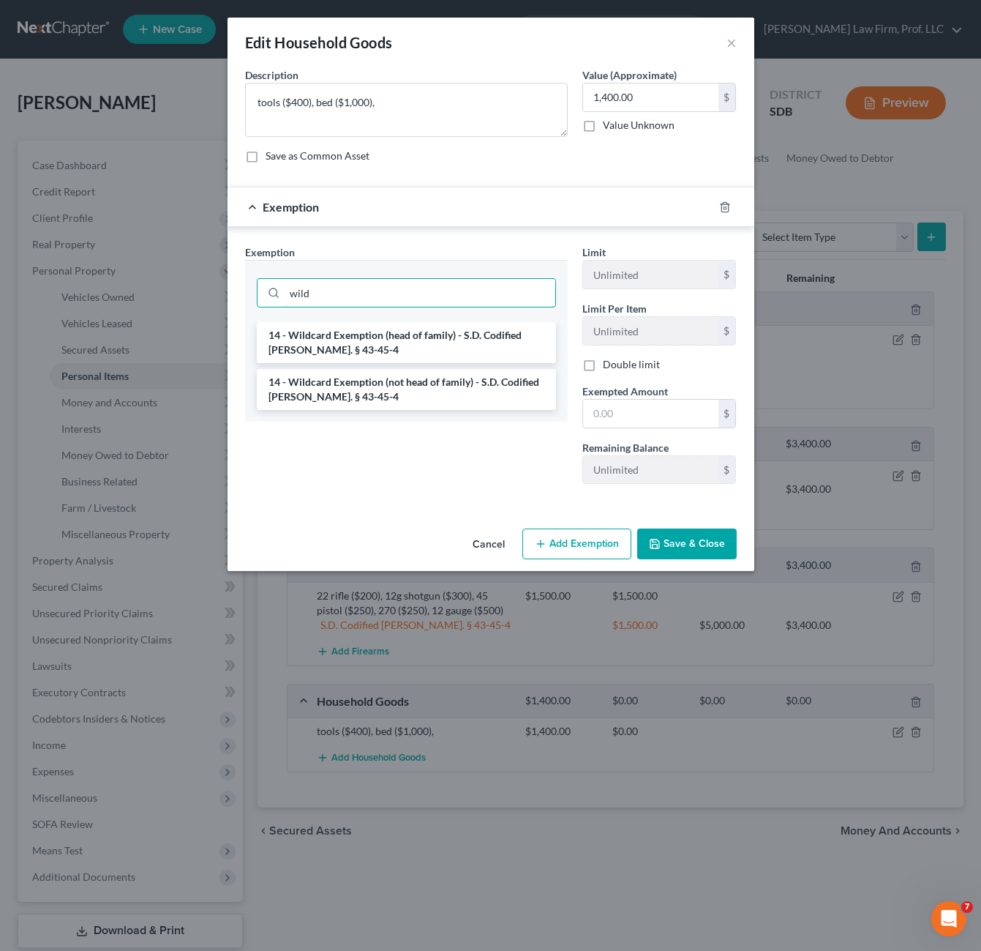
type input "wild"
click at [409, 405] on li "14 - Wildcard Exemption (not head of family) - S.D. Codified [PERSON_NAME]. § 4…" at bounding box center [406, 389] width 299 height 41
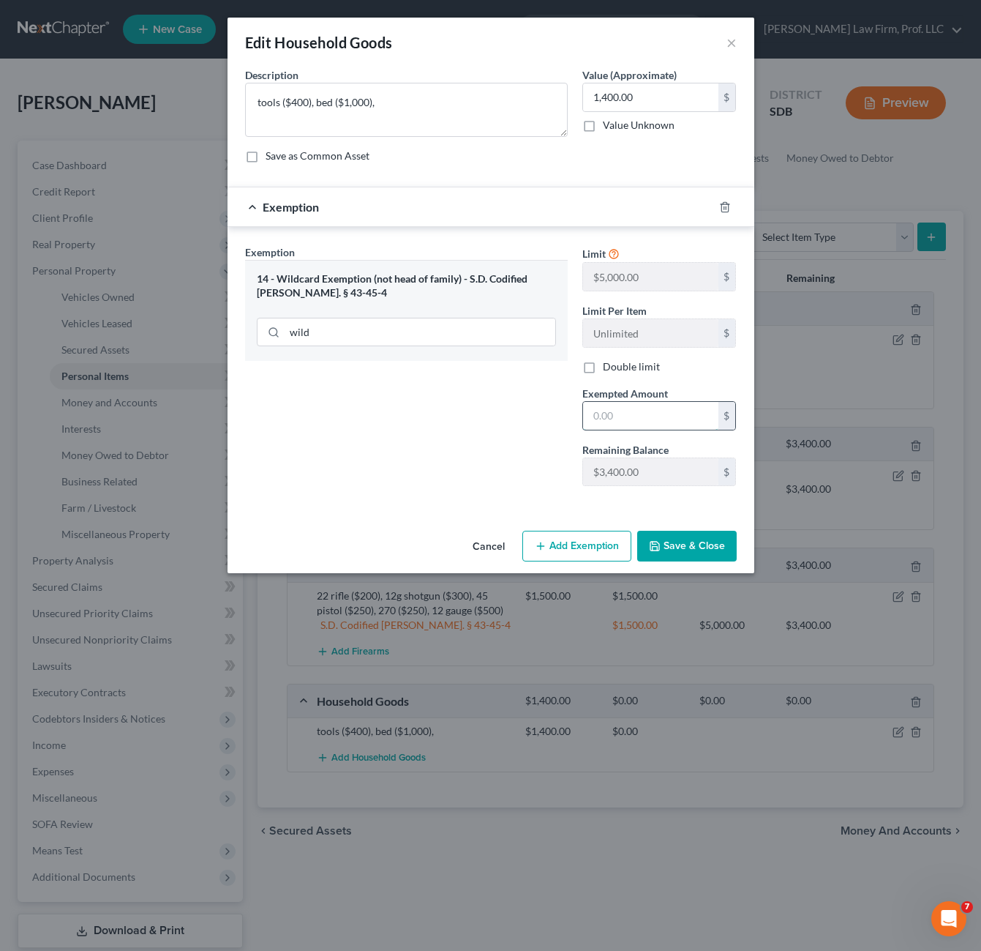
click at [651, 419] on input "text" at bounding box center [650, 416] width 135 height 28
type input "1,400"
click at [685, 537] on button "Save & Close" at bounding box center [687, 546] width 100 height 31
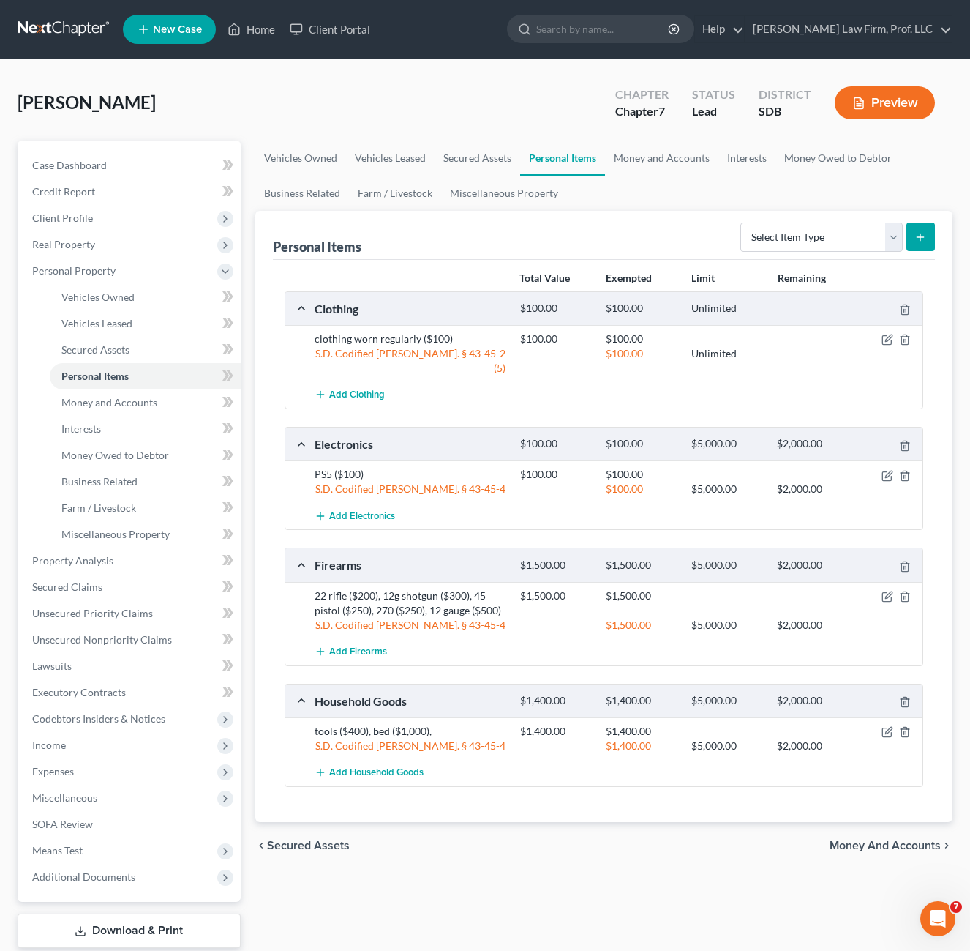
click at [689, 846] on div "chevron_left Secured Assets Money and Accounts chevron_right" at bounding box center [604, 845] width 698 height 47
click at [794, 244] on select "Select Item Type Clothing Collectibles Of Value Electronics Firearms Household …" at bounding box center [822, 236] width 162 height 29
click at [490, 251] on div "Personal Items Select Item Type Clothing Collectibles Of Value Electronics Fire…" at bounding box center [604, 235] width 663 height 49
click at [55, 765] on span "Expenses" at bounding box center [53, 771] width 42 height 12
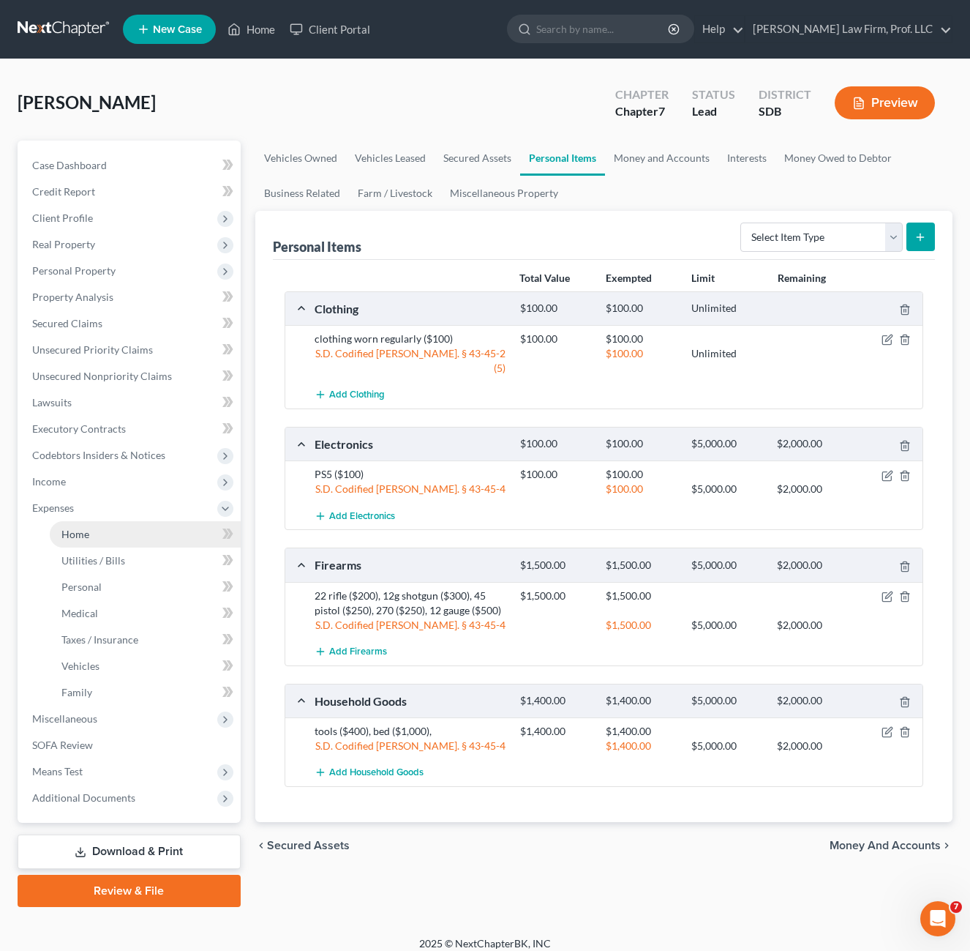
click at [88, 542] on link "Home" at bounding box center [145, 534] width 191 height 26
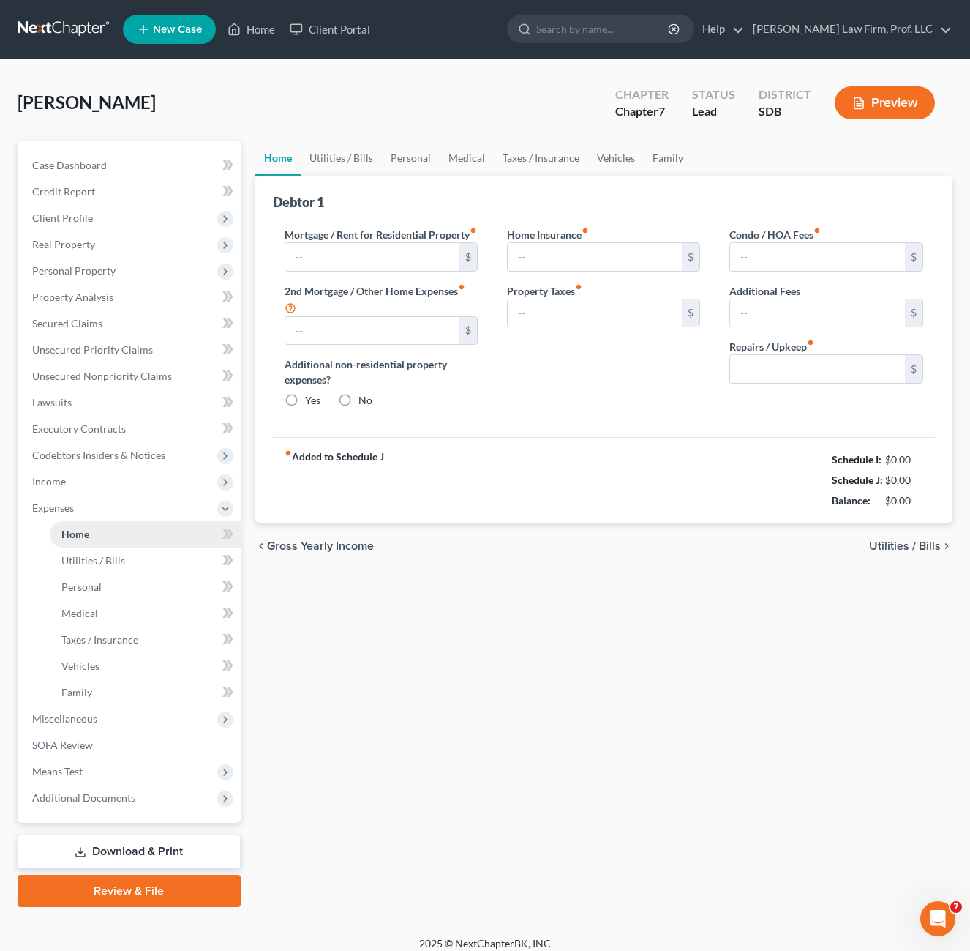
type input "0.00"
radio input "true"
type input "0.00"
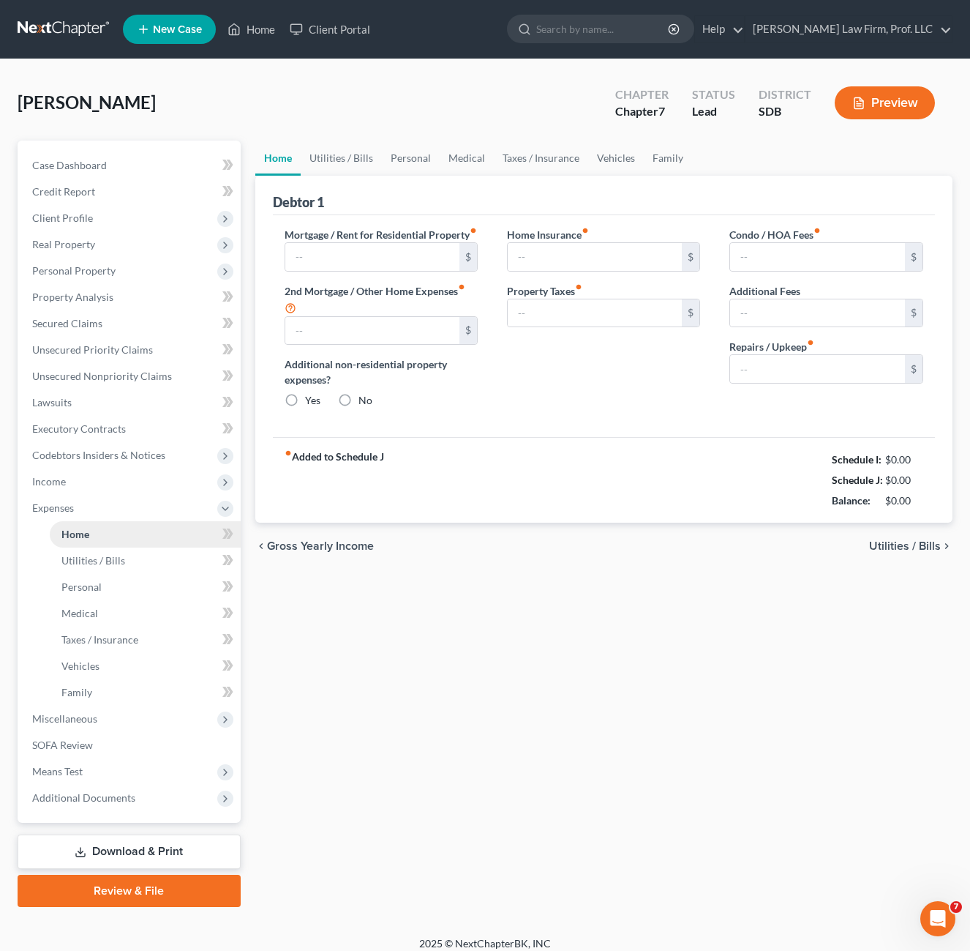
type input "0.00"
click at [327, 636] on div "Home Utilities / Bills Personal Medical Taxes / Insurance Vehicles Family Debto…" at bounding box center [604, 524] width 713 height 766
click at [537, 719] on div "Home Utilities / Bills Personal Medical Taxes / Insurance Vehicles Family Debto…" at bounding box center [604, 524] width 713 height 766
click at [414, 626] on div "Home Utilities / Bills Personal Medical Taxes / Insurance Vehicles Family Debto…" at bounding box center [604, 524] width 713 height 766
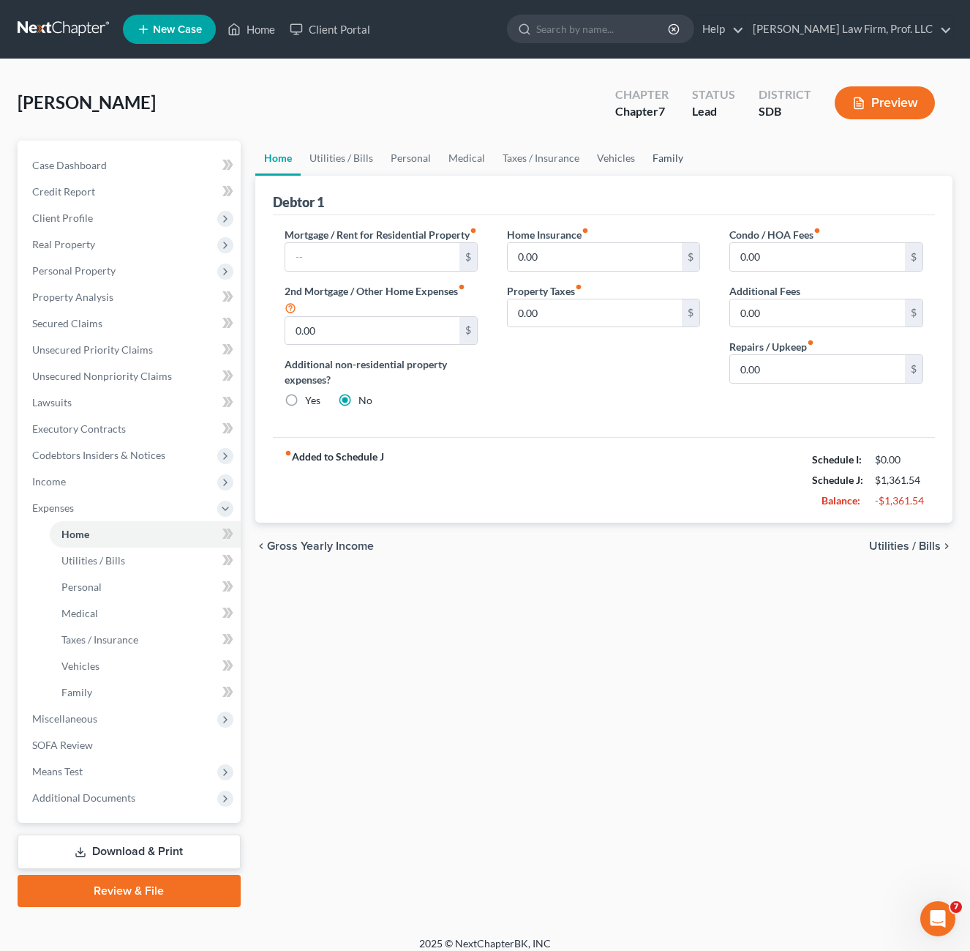
click at [651, 167] on link "Family" at bounding box center [668, 158] width 48 height 35
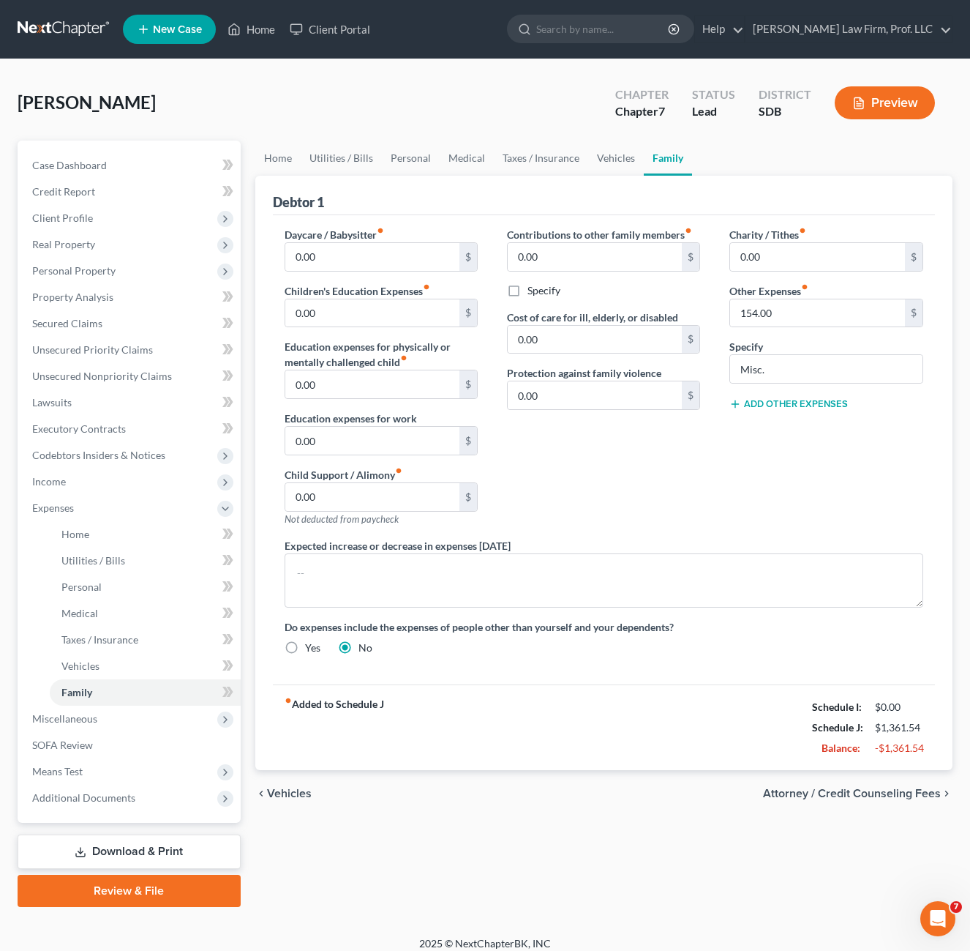
click at [566, 460] on div "Contributions to other family members fiber_manual_record 0.00 $ Specify Cost o…" at bounding box center [604, 382] width 222 height 311
click at [599, 167] on link "Vehicles" at bounding box center [616, 158] width 56 height 35
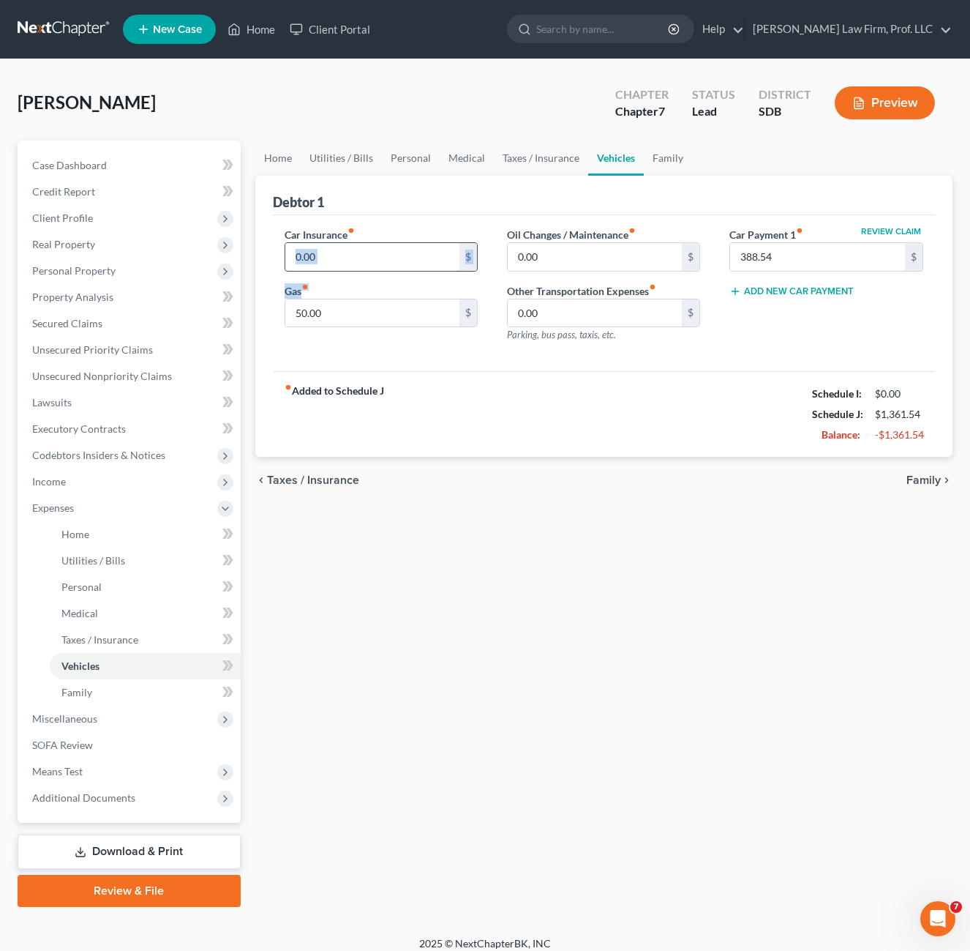
click at [343, 269] on div "Car Insurance fiber_manual_record 0.00 $ Gas fiber_manual_record 50.00 $" at bounding box center [381, 290] width 222 height 127
click at [345, 259] on input "0.00" at bounding box center [372, 257] width 175 height 28
type input "297"
click at [771, 586] on div "Home Utilities / Bills Personal Medical Taxes / Insurance Vehicles Family Debto…" at bounding box center [604, 524] width 713 height 766
click at [327, 313] on input "50.00" at bounding box center [372, 313] width 175 height 28
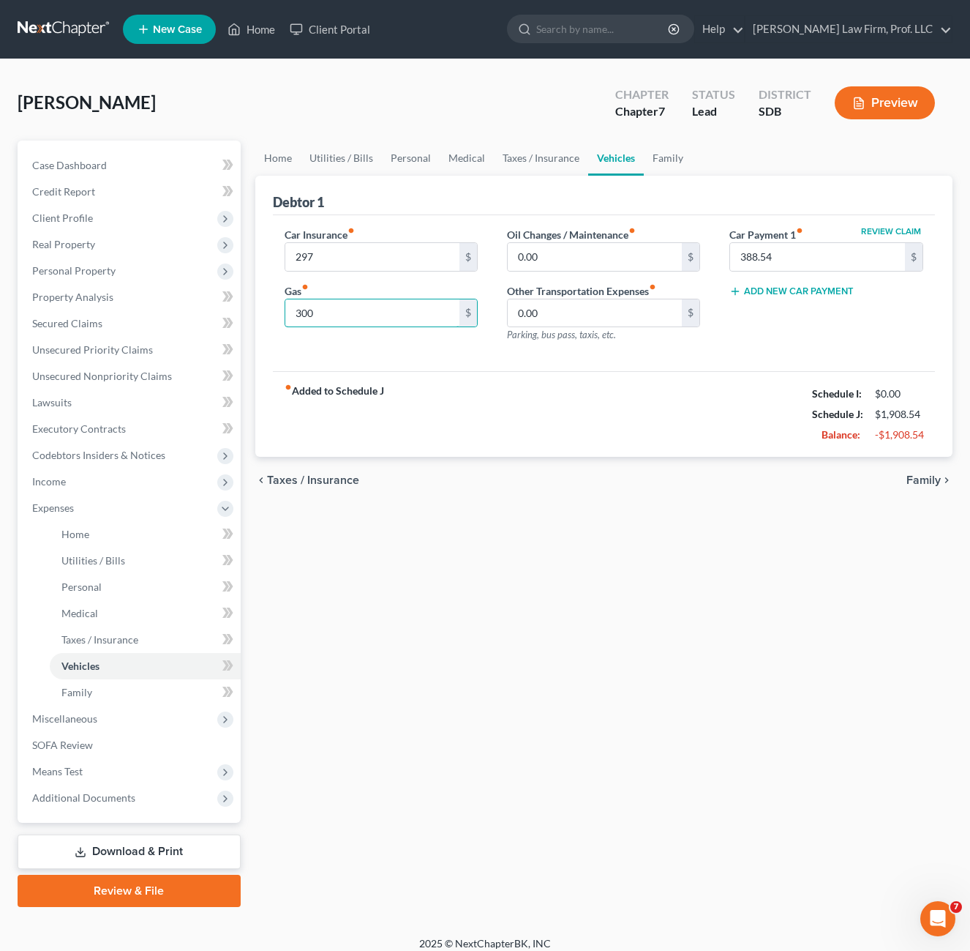
type input "300"
click at [465, 554] on div "Home Utilities / Bills Personal Medical Taxes / Insurance Vehicles Family Debto…" at bounding box center [604, 524] width 713 height 766
drag, startPoint x: 343, startPoint y: 532, endPoint x: 270, endPoint y: 462, distance: 100.9
click at [343, 531] on div "Home Utilities / Bills Personal Medical Taxes / Insurance Vehicles Family Debto…" at bounding box center [604, 524] width 713 height 766
click at [402, 526] on div "Home Utilities / Bills Personal Medical Taxes / Insurance Vehicles Family Debto…" at bounding box center [604, 524] width 713 height 766
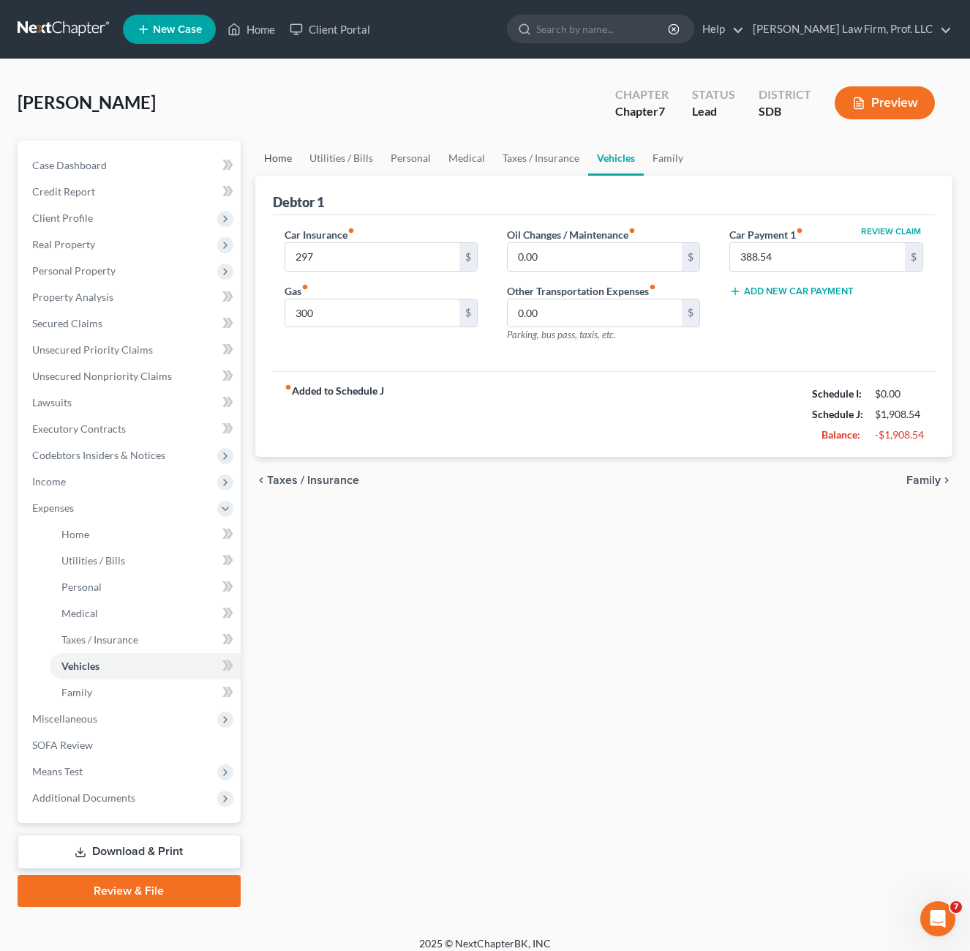
click at [277, 162] on link "Home" at bounding box center [277, 158] width 45 height 35
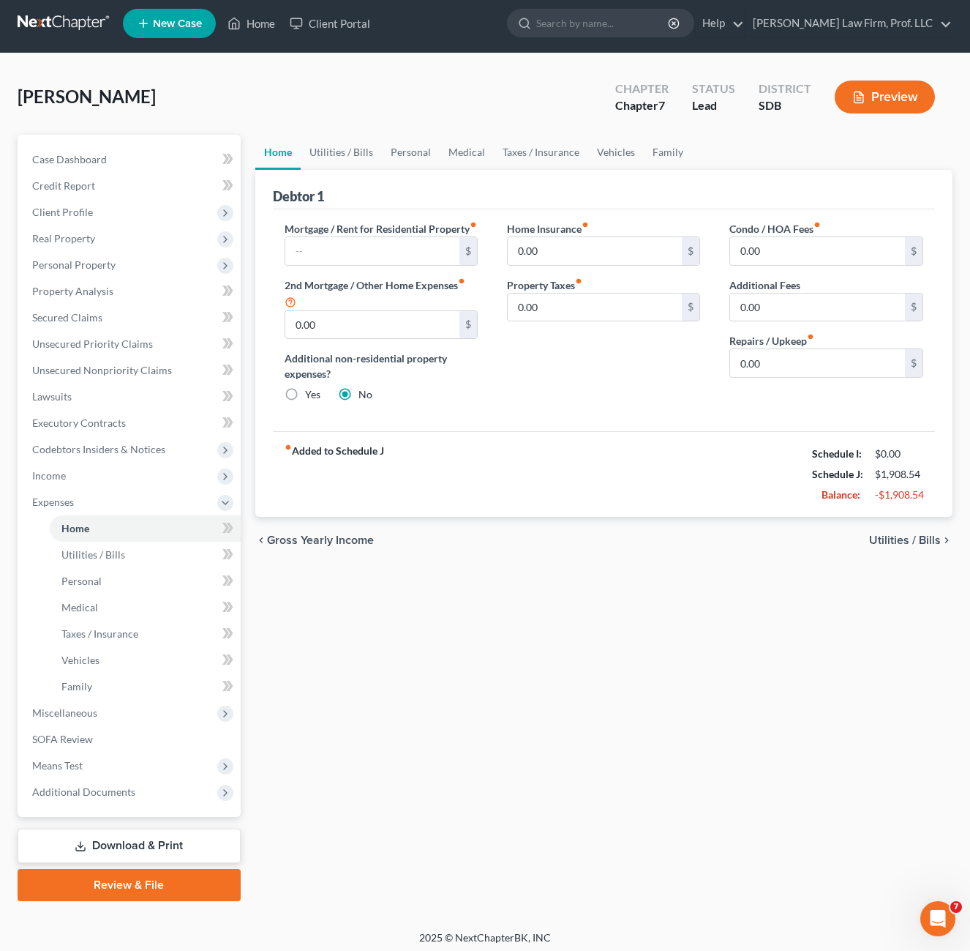
scroll to position [12, 0]
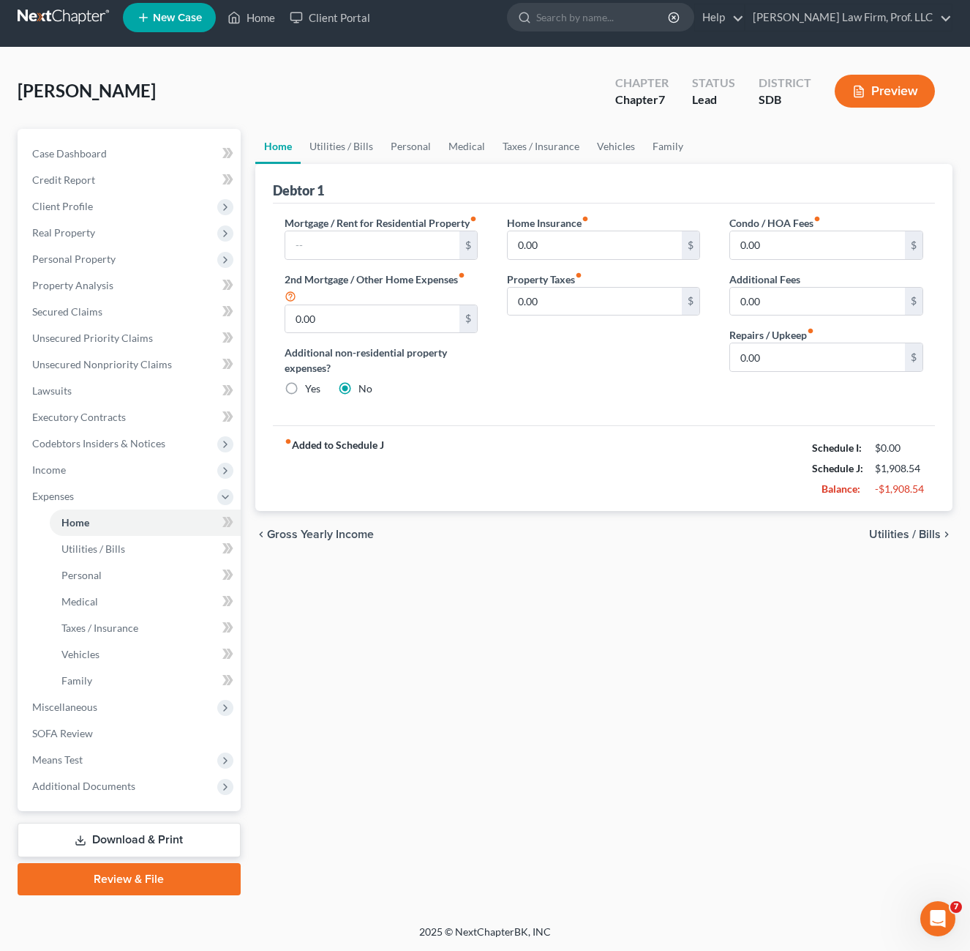
click at [486, 426] on div "Mortgage / Rent for Residential Property fiber_manual_record $ 2nd Mortgage / O…" at bounding box center [604, 314] width 663 height 222
click at [496, 732] on div "Home Utilities / Bills Personal Medical Taxes / Insurance Vehicles Family Debto…" at bounding box center [604, 512] width 713 height 766
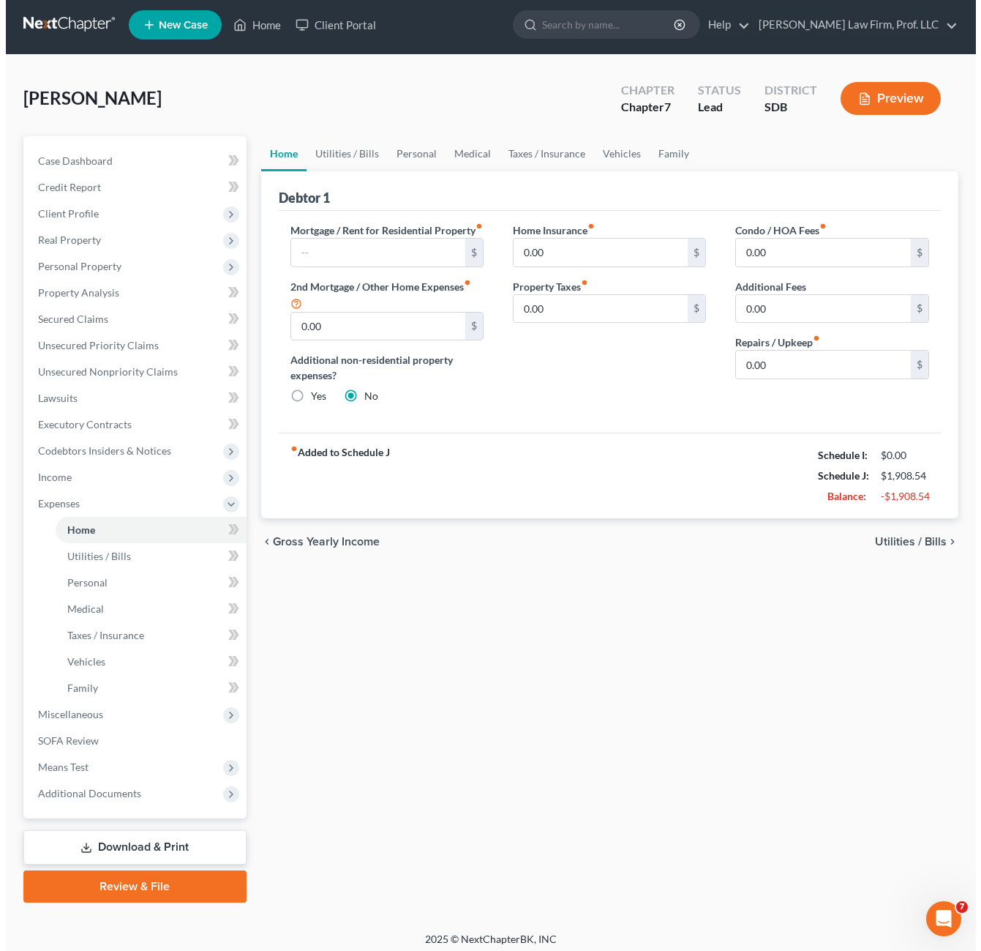
scroll to position [0, 0]
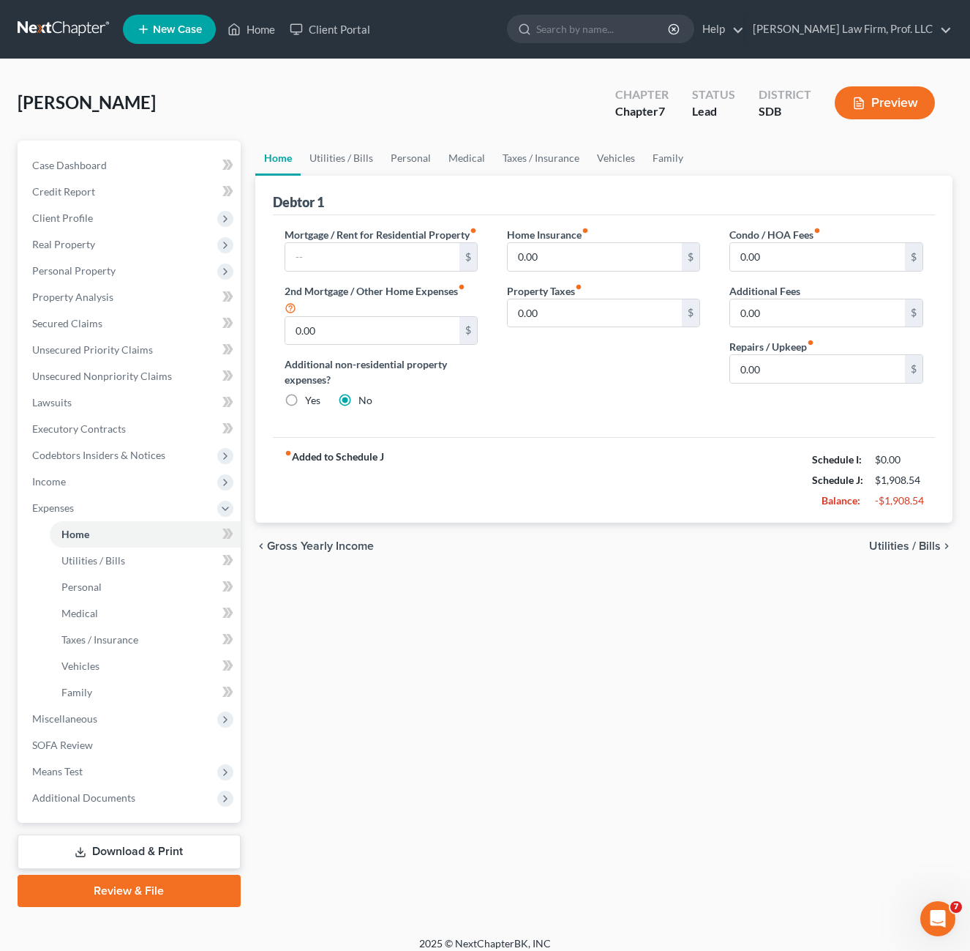
click at [648, 756] on div "Home Utilities / Bills Personal Medical Taxes / Insurance Vehicles Family Debto…" at bounding box center [604, 524] width 713 height 766
click at [68, 489] on span "Income" at bounding box center [130, 481] width 220 height 26
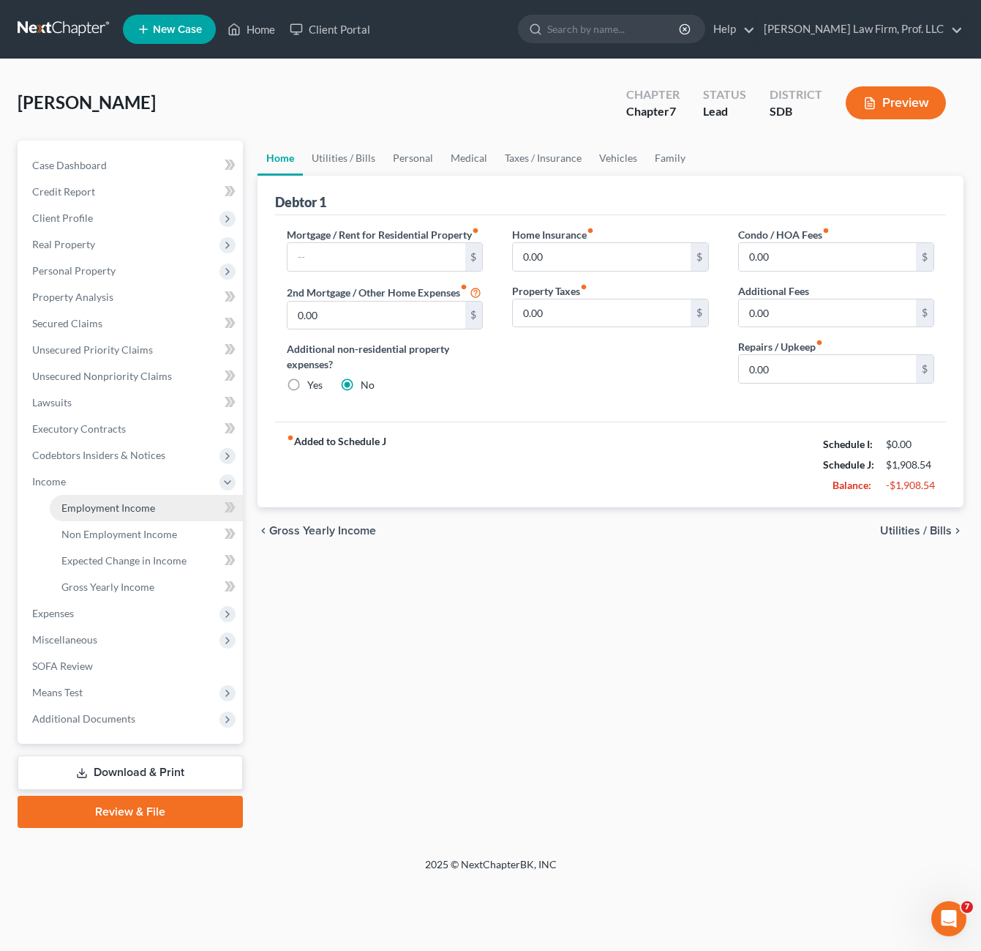
click at [99, 500] on link "Employment Income" at bounding box center [146, 508] width 193 height 26
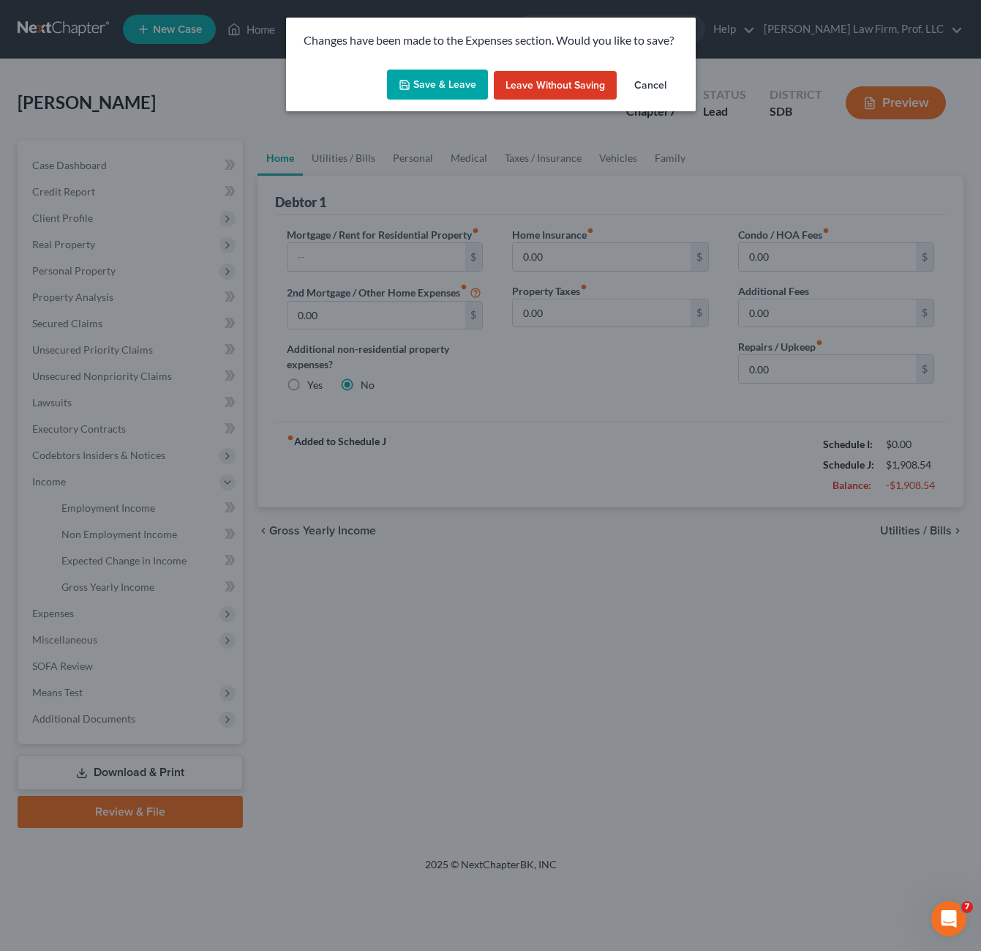
click at [411, 81] on icon "button" at bounding box center [405, 85] width 12 height 12
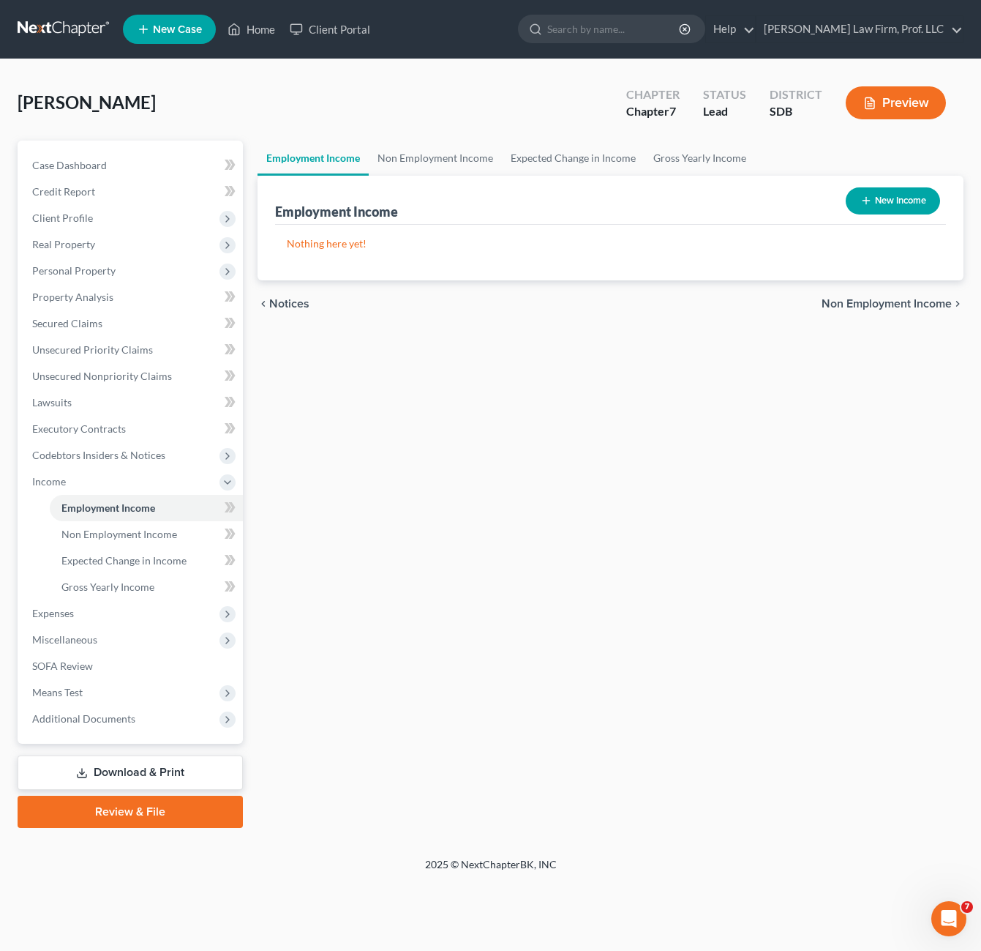
click at [874, 209] on button "New Income" at bounding box center [893, 200] width 94 height 27
select select "0"
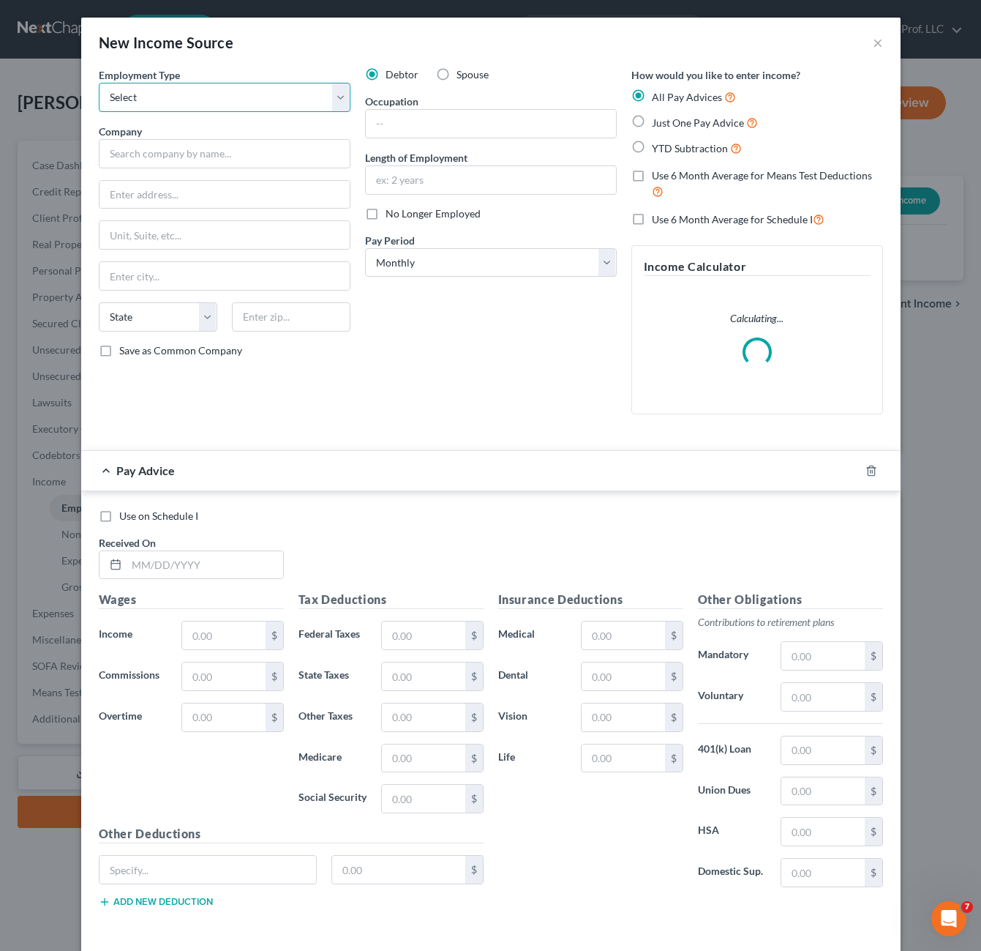
click at [254, 99] on select "Select Full or [DEMOGRAPHIC_DATA] Employment Self Employment" at bounding box center [225, 97] width 252 height 29
select select "0"
click at [99, 83] on select "Select Full or [DEMOGRAPHIC_DATA] Employment Self Employment" at bounding box center [225, 97] width 252 height 29
click at [187, 162] on input "text" at bounding box center [225, 153] width 252 height 29
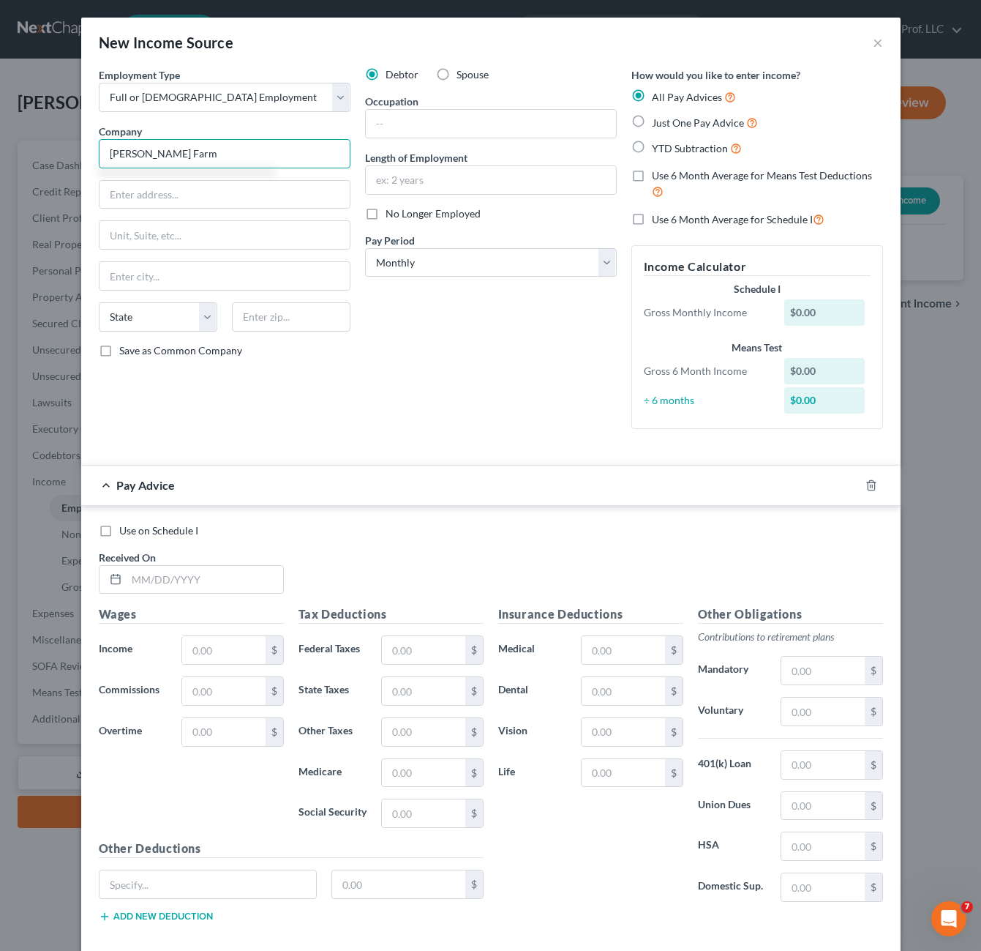
type input "[PERSON_NAME] Farm"
click at [119, 196] on input "[STREET_ADDRESS]" at bounding box center [225, 195] width 250 height 28
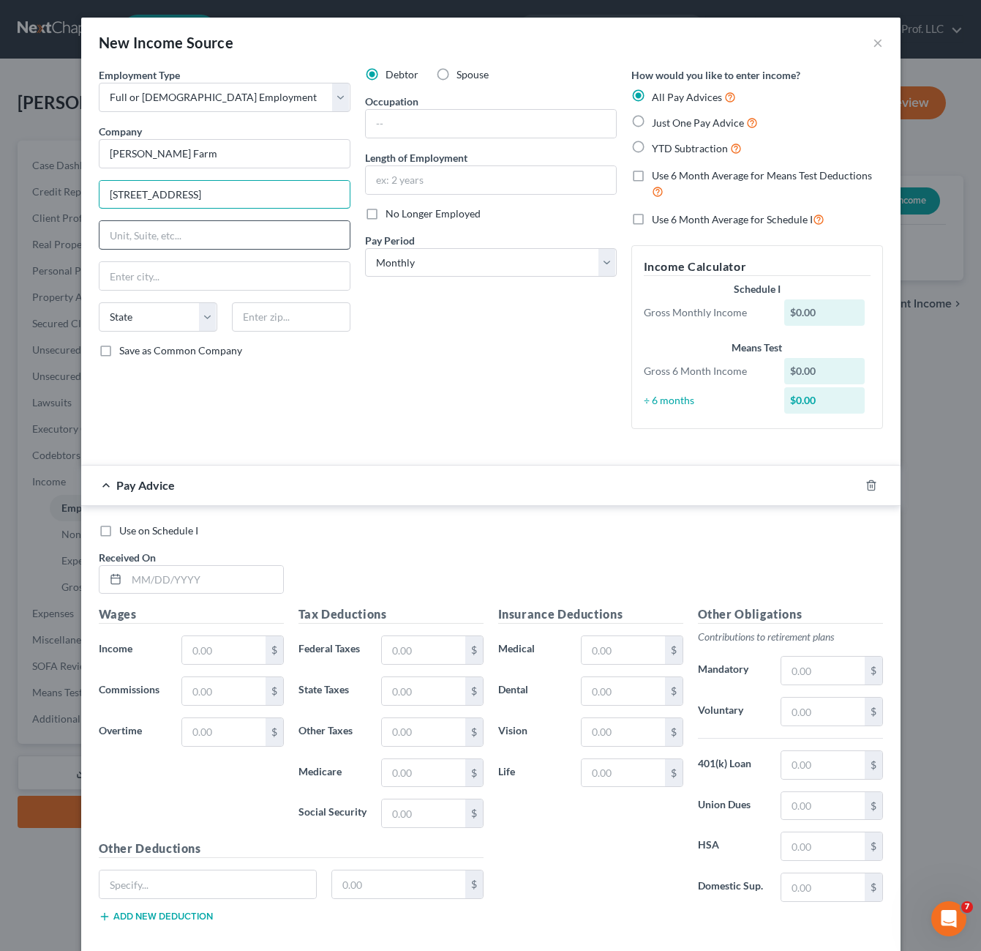
type input "[STREET_ADDRESS]"
click at [229, 247] on input "text" at bounding box center [225, 235] width 250 height 28
click at [358, 389] on div "Debtor Spouse Occupation Length of Employment No Longer Employed Pay Period * S…" at bounding box center [491, 253] width 266 height 373
click at [295, 308] on input "text" at bounding box center [291, 316] width 119 height 29
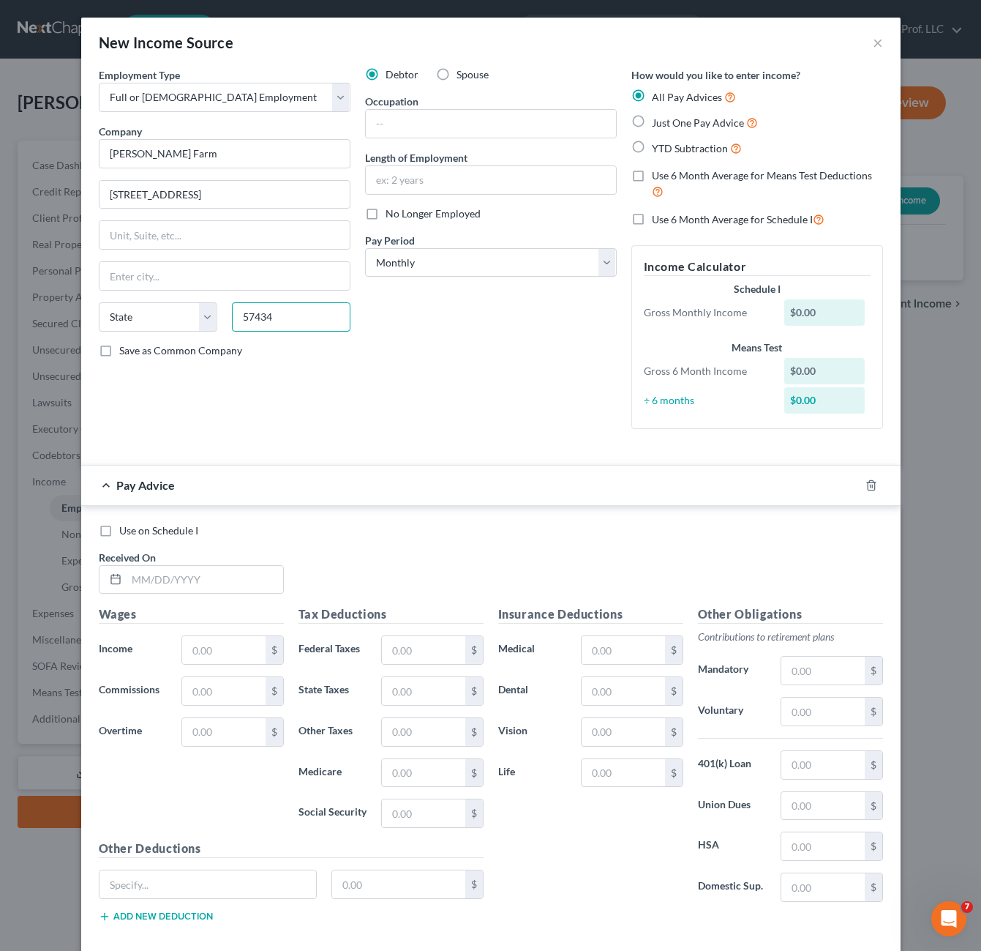
type input "57434"
type input "Conde"
select select "43"
click at [386, 343] on div "Debtor Spouse Occupation Length of Employment No Longer Employed Pay Period * S…" at bounding box center [491, 253] width 266 height 373
drag, startPoint x: 443, startPoint y: 105, endPoint x: 441, endPoint y: 119, distance: 14.1
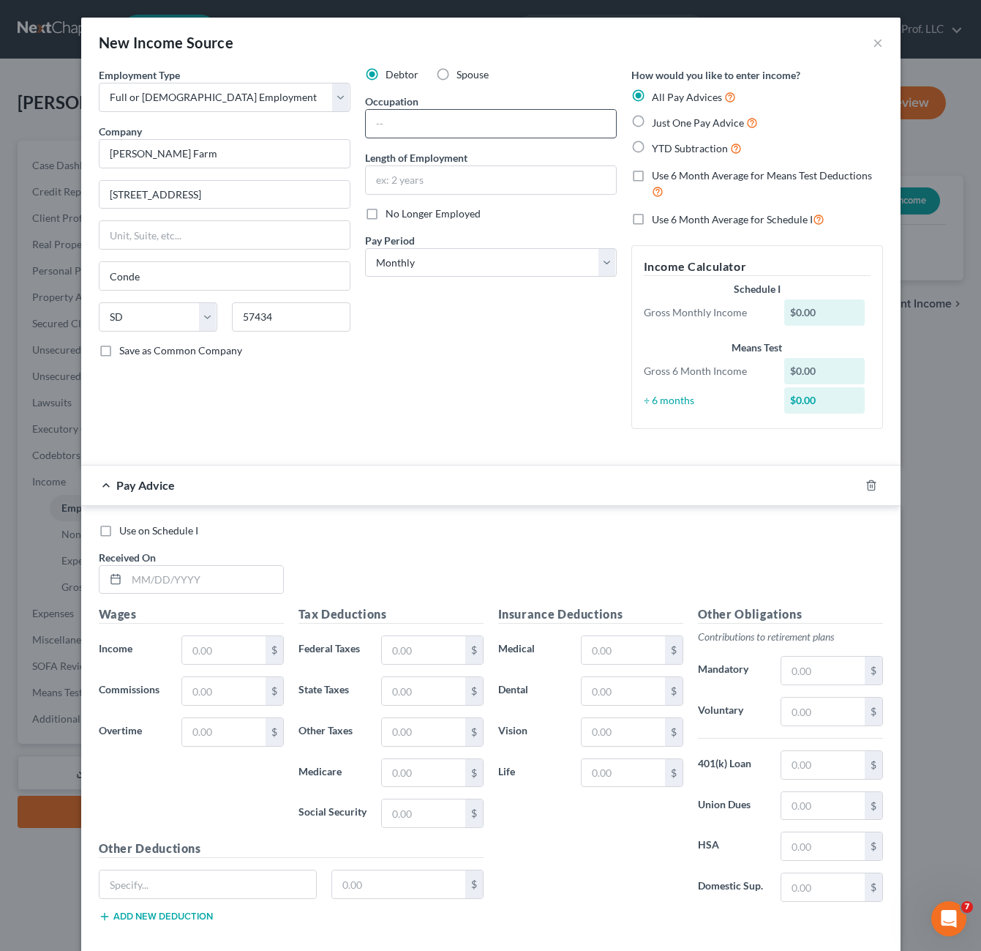
click at [442, 113] on div "Occupation" at bounding box center [491, 116] width 252 height 45
click at [441, 120] on input "text" at bounding box center [491, 124] width 250 height 28
type input "Farm Hand"
click at [457, 375] on div "Debtor Spouse Occupation Farm Hand Length of Employment No Longer Employed Pay …" at bounding box center [491, 253] width 266 height 373
drag, startPoint x: 394, startPoint y: 524, endPoint x: 366, endPoint y: 533, distance: 29.9
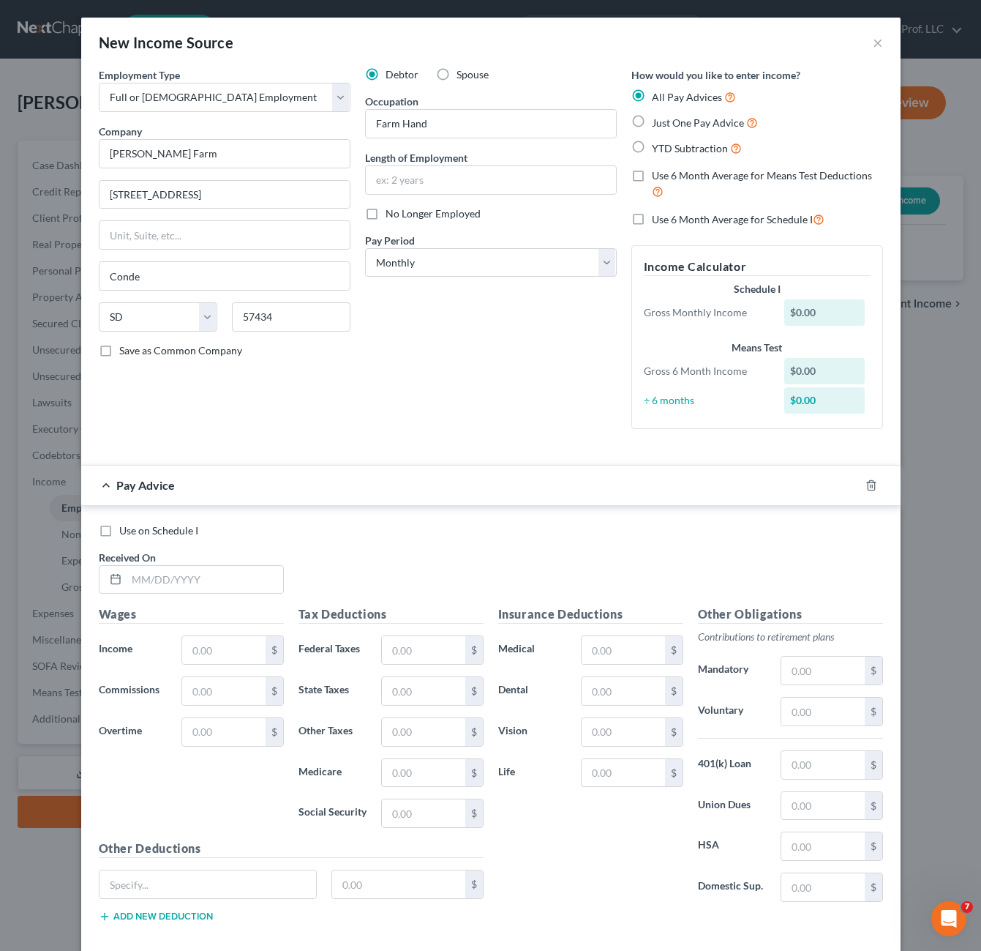
click at [394, 524] on div "Use on Schedule I" at bounding box center [491, 530] width 785 height 15
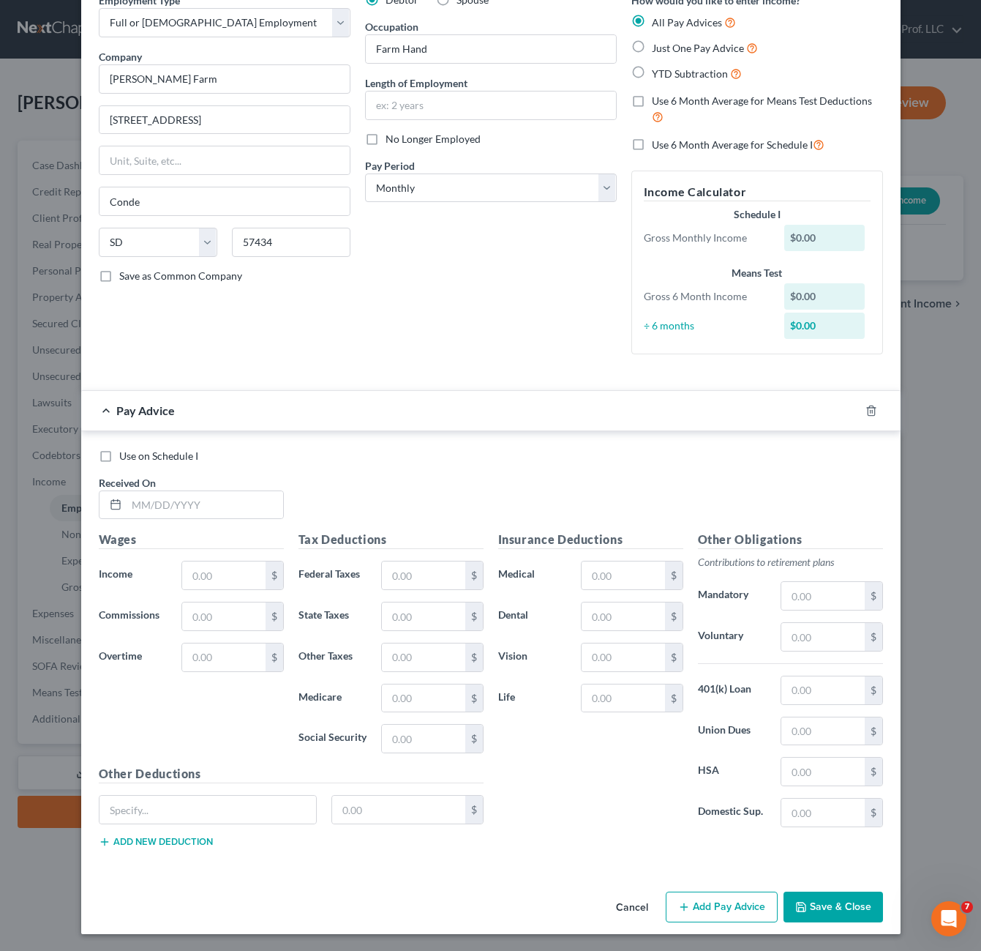
scroll to position [75, 0]
click at [346, 465] on div "Use on Schedule I Received On *" at bounding box center [490, 489] width 799 height 83
click at [215, 501] on input "text" at bounding box center [205, 504] width 157 height 28
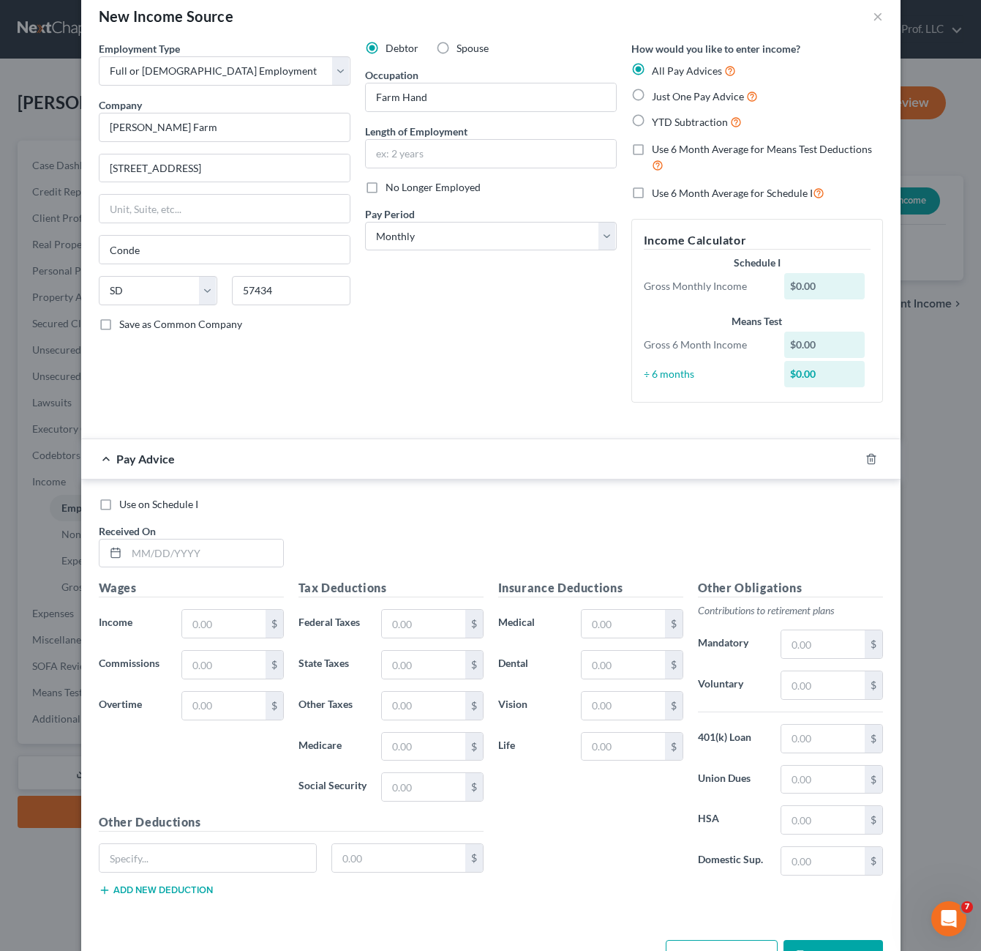
scroll to position [0, 0]
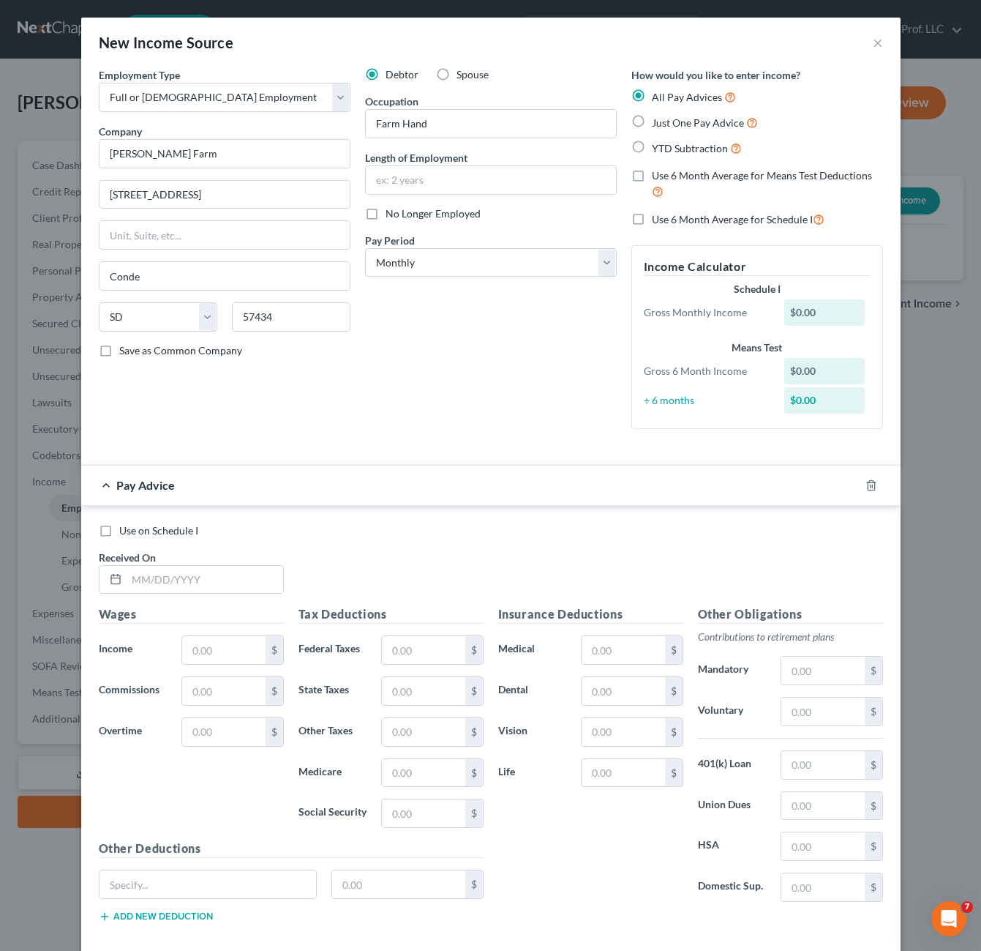
click at [663, 124] on span "Just One Pay Advice" at bounding box center [698, 122] width 92 height 12
click at [663, 124] on input "Just One Pay Advice" at bounding box center [663, 119] width 10 height 10
radio input "true"
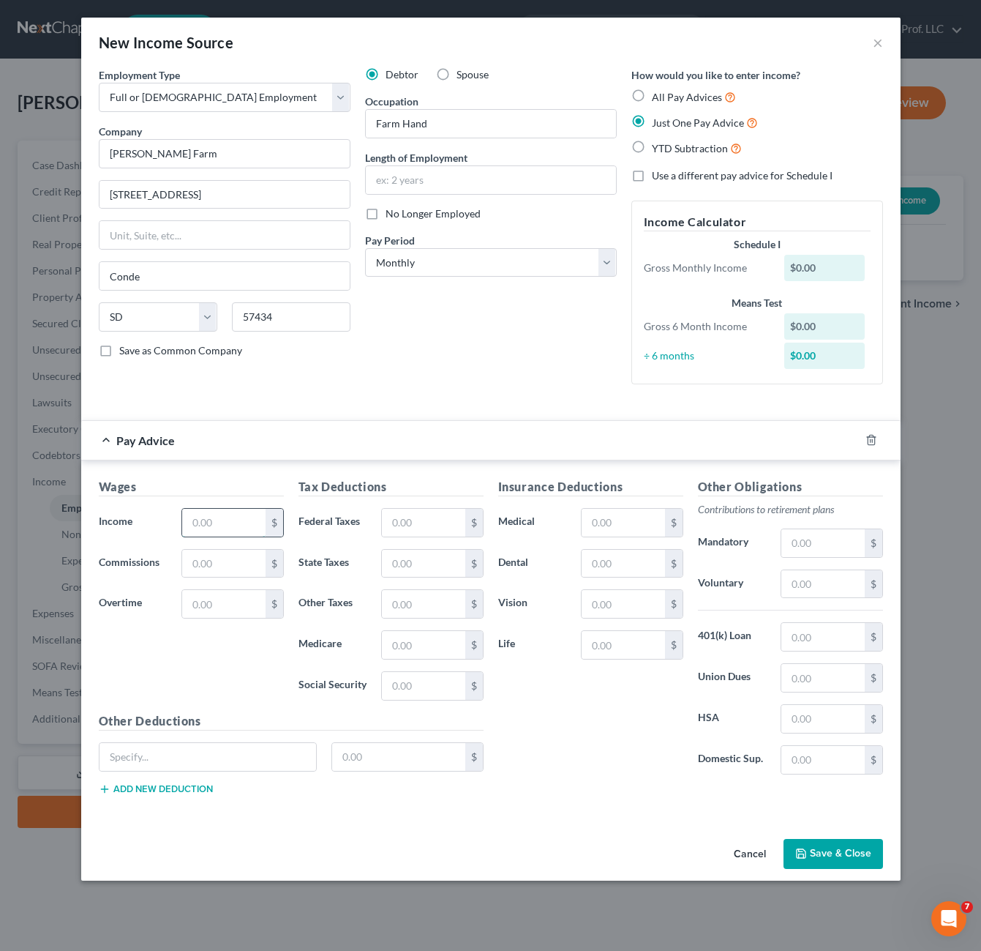
click at [214, 525] on input "text" at bounding box center [223, 523] width 83 height 28
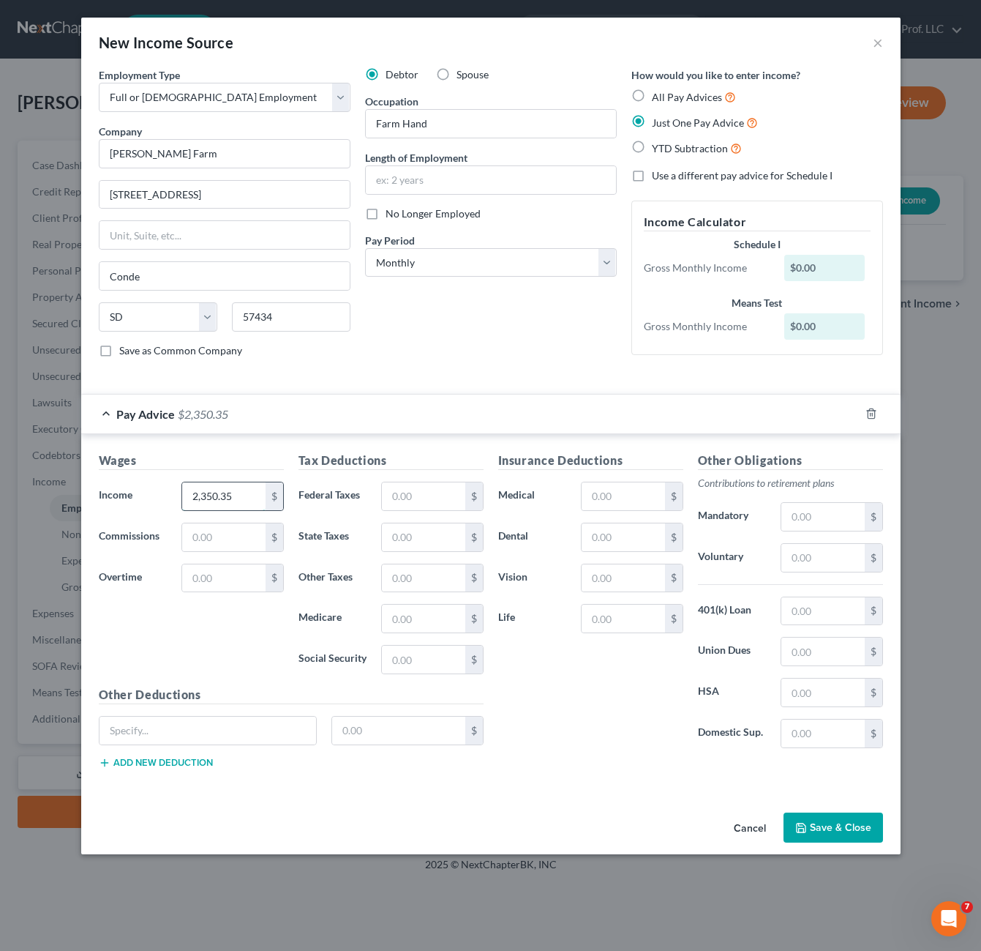
type input "2,350.35"
type input "235.04"
type input "34.08"
type input "145.72"
click at [560, 704] on div "Insurance Deductions Medical $ Dental $ Vision $ Life $" at bounding box center [591, 606] width 200 height 308
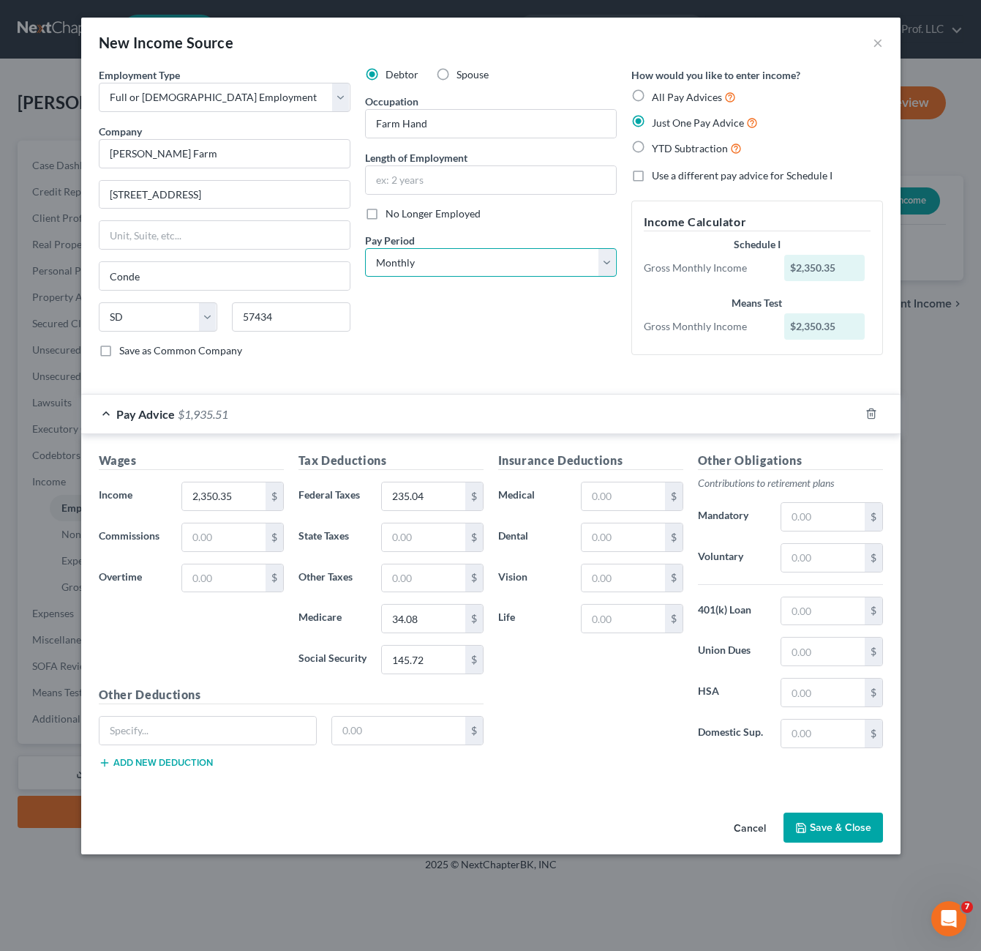
click at [529, 250] on select "Select Monthly Twice Monthly Every Other Week Weekly" at bounding box center [491, 262] width 252 height 29
click at [529, 253] on select "Select Monthly Twice Monthly Every Other Week Weekly" at bounding box center [491, 262] width 252 height 29
click at [482, 267] on select "Select Monthly Twice Monthly Every Other Week Weekly" at bounding box center [491, 262] width 252 height 29
click at [365, 248] on select "Select Monthly Twice Monthly Every Other Week Weekly" at bounding box center [491, 262] width 252 height 29
click at [514, 274] on select "Select Monthly Twice Monthly Every Other Week Weekly" at bounding box center [491, 262] width 252 height 29
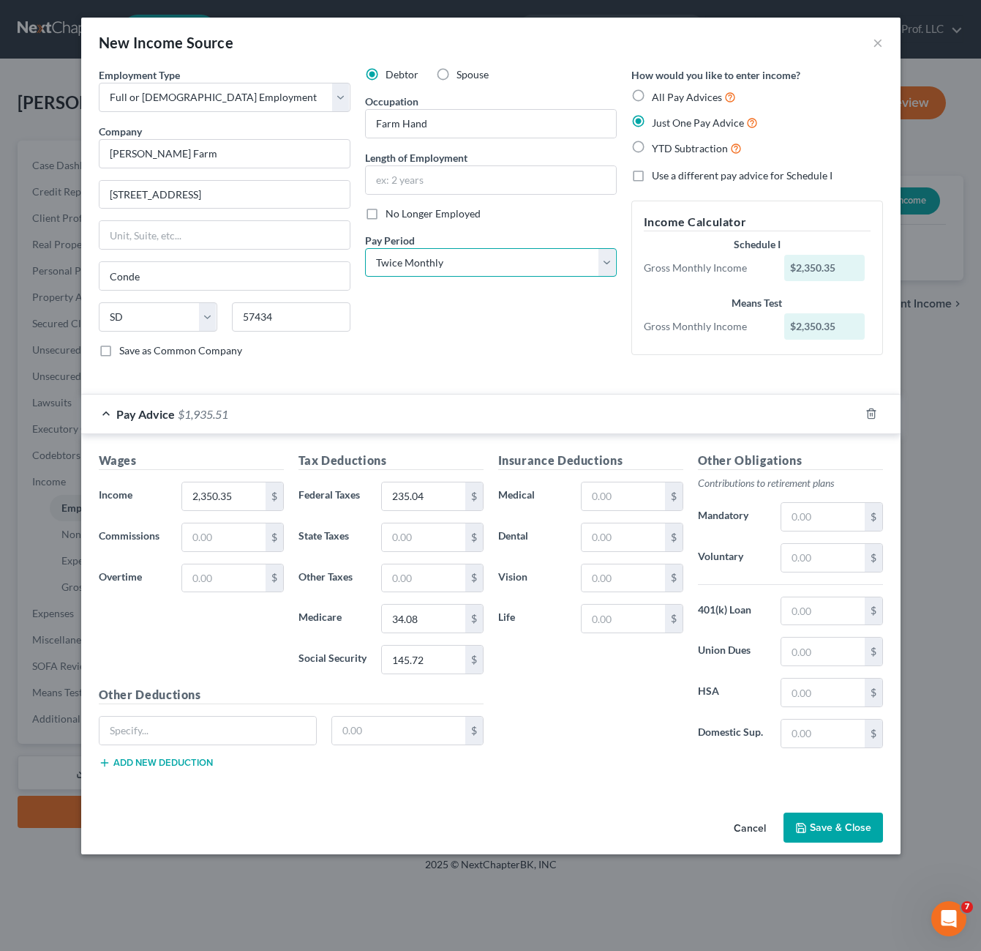
select select "2"
click at [365, 248] on select "Select Monthly Twice Monthly Every Other Week Weekly" at bounding box center [491, 262] width 252 height 29
click at [513, 343] on div "Debtor Spouse Occupation Farm Hand Length of Employment No Longer Employed Pay …" at bounding box center [491, 218] width 266 height 302
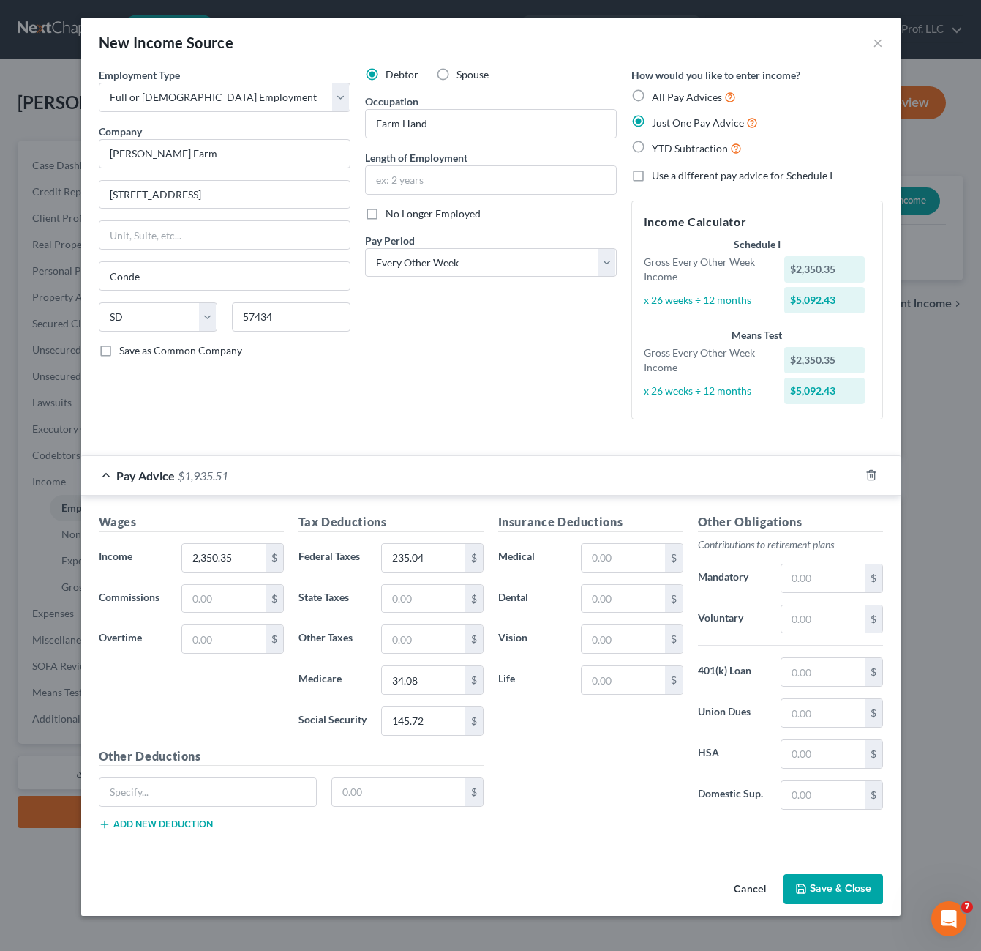
click at [437, 373] on div "Debtor Spouse Occupation Farm Hand Length of Employment No Longer Employed Pay …" at bounding box center [491, 249] width 266 height 364
click at [646, 793] on div "Insurance Deductions Medical $ Dental $ Vision $ Life $" at bounding box center [591, 667] width 200 height 308
click at [537, 381] on div "Debtor Spouse Occupation Farm Hand Length of Employment No Longer Employed Pay …" at bounding box center [491, 249] width 266 height 364
click at [820, 881] on button "Save & Close" at bounding box center [834, 889] width 100 height 31
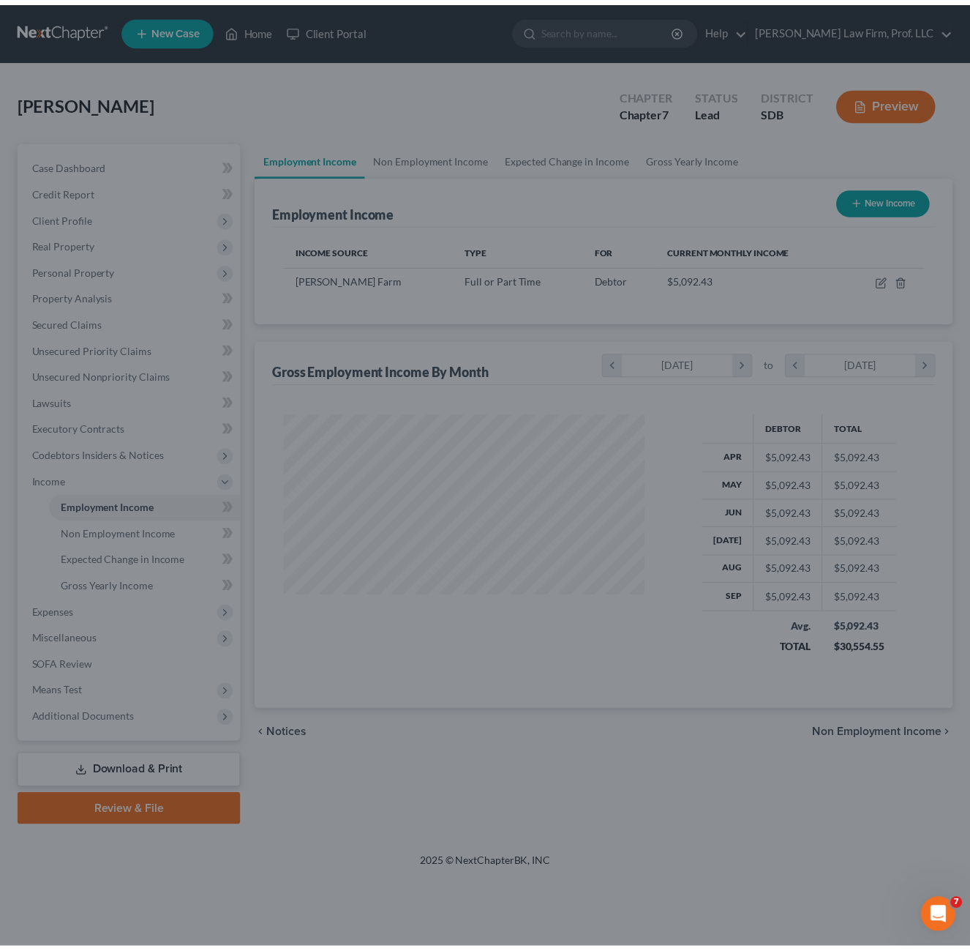
scroll to position [263, 395]
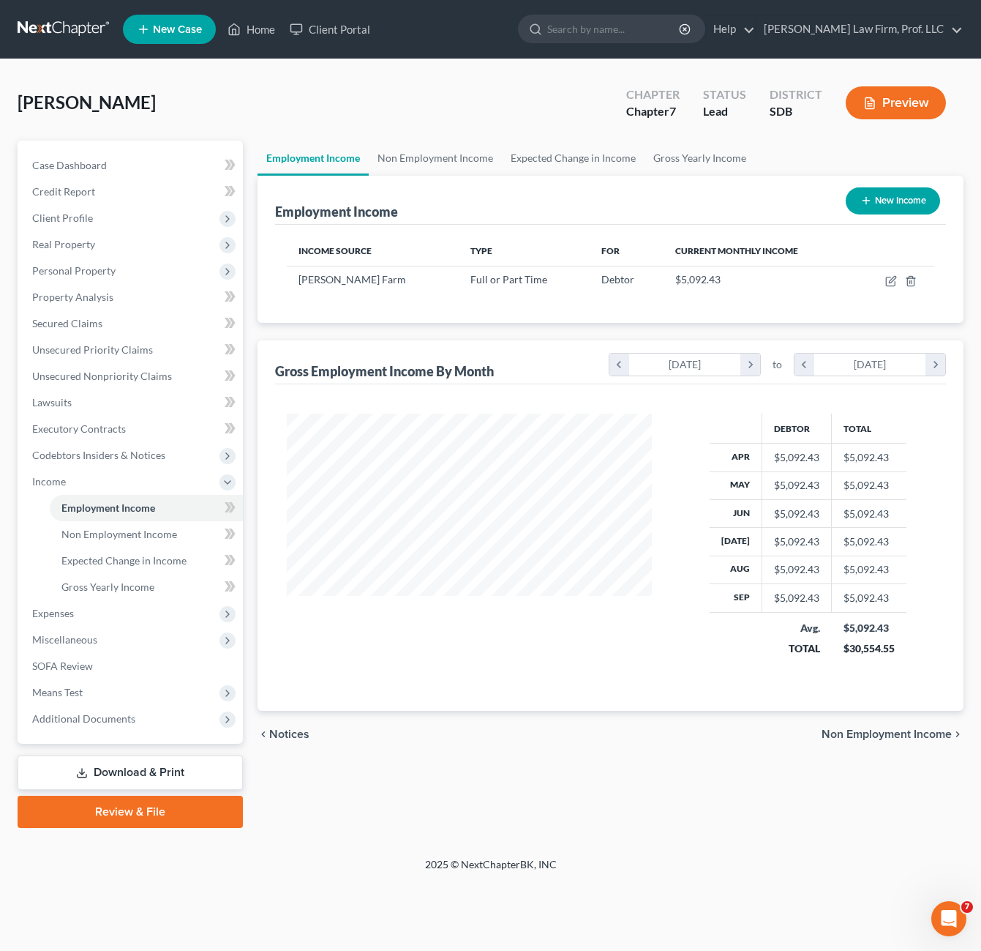
click at [582, 727] on div "chevron_left Notices Non Employment Income chevron_right" at bounding box center [611, 734] width 706 height 47
click at [55, 622] on span "Expenses" at bounding box center [131, 613] width 222 height 26
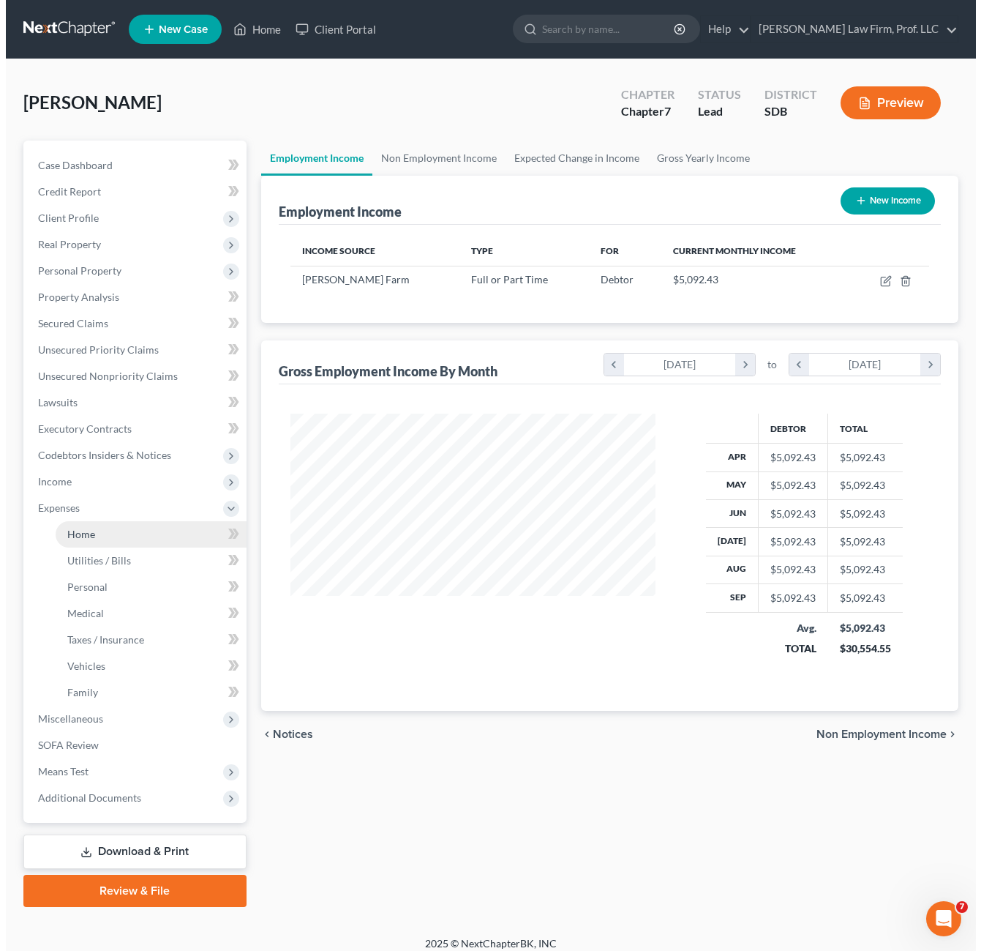
scroll to position [731612, 731484]
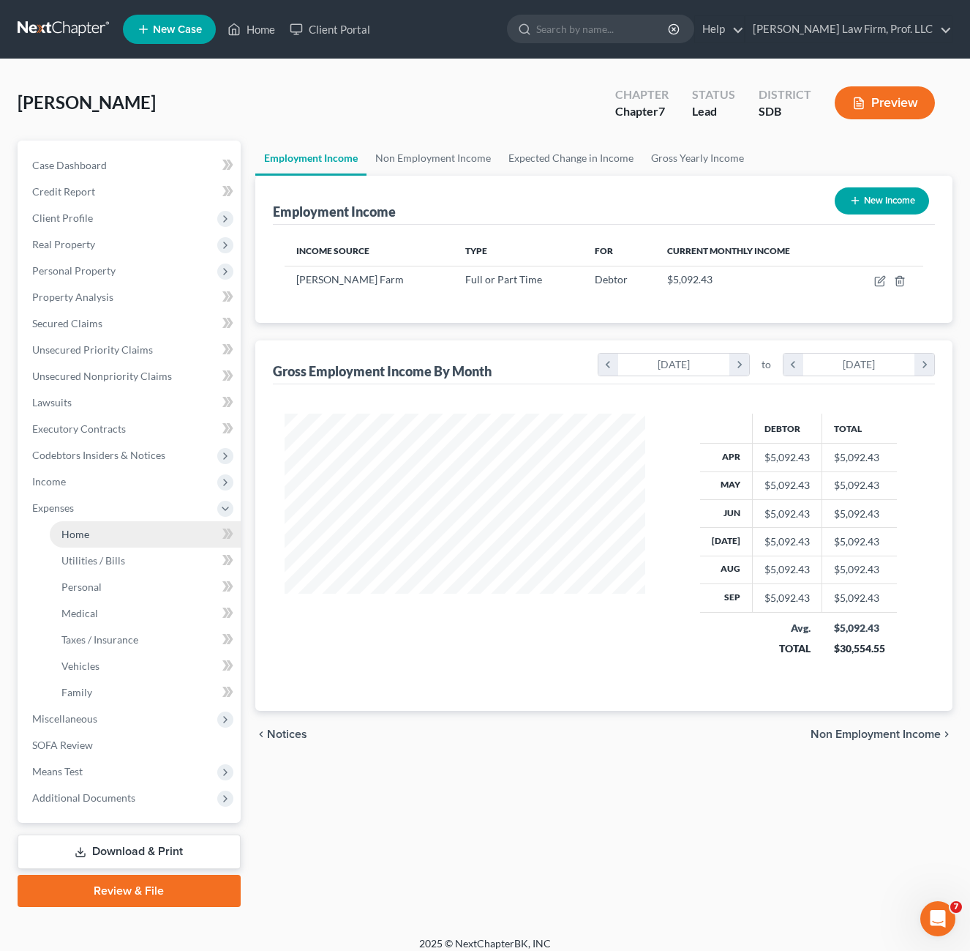
click at [86, 530] on span "Home" at bounding box center [75, 534] width 28 height 12
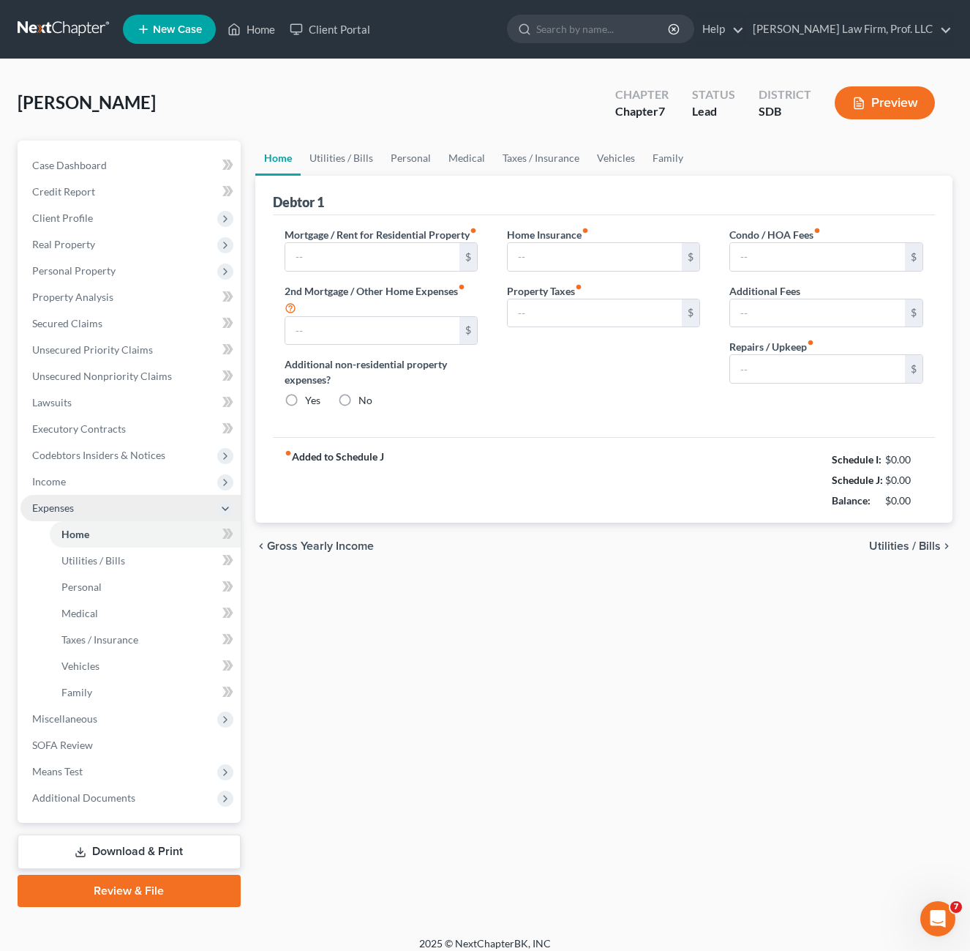
type input "0.00"
radio input "true"
type input "0.00"
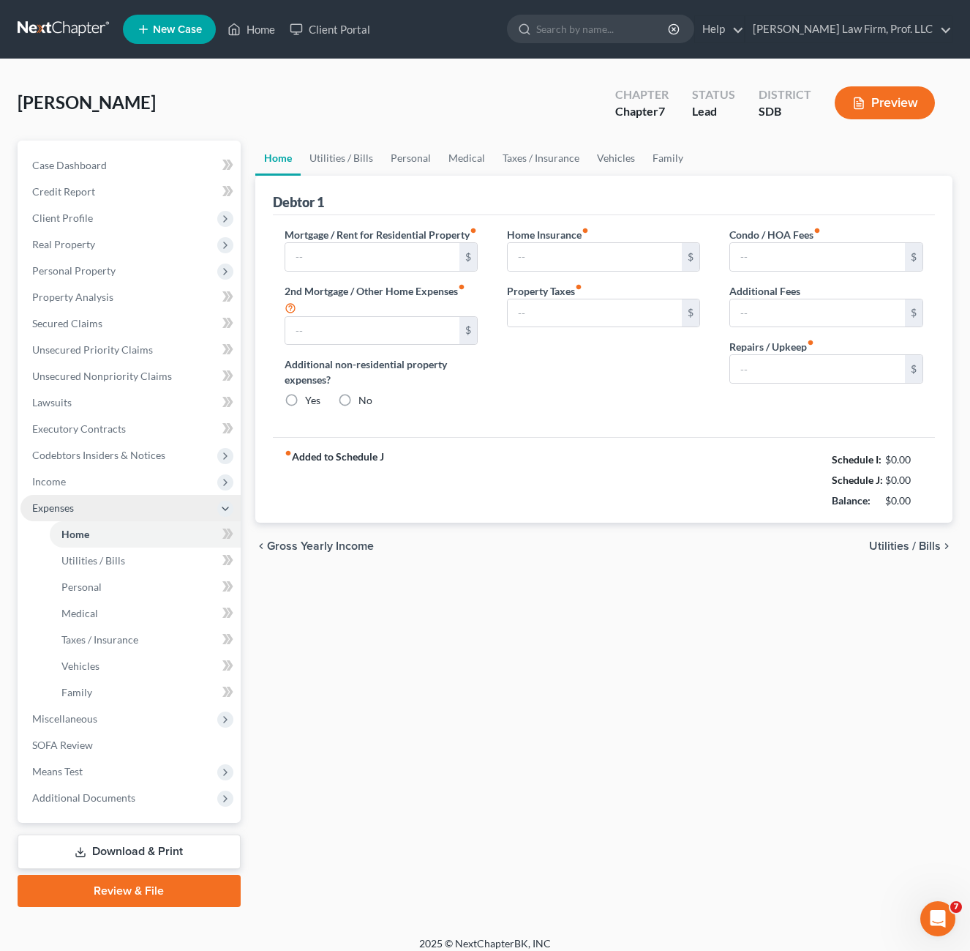
type input "0.00"
click at [655, 569] on div "chevron_left Gross Yearly Income Utilities / Bills chevron_right" at bounding box center [604, 546] width 698 height 47
click at [604, 695] on div "Home Utilities / Bills Personal Medical Taxes / Insurance Vehicles Family Debto…" at bounding box center [604, 524] width 713 height 766
click at [522, 399] on div "Home Insurance fiber_manual_record 0.00 $ Property Taxes fiber_manual_record 0.…" at bounding box center [604, 323] width 222 height 193
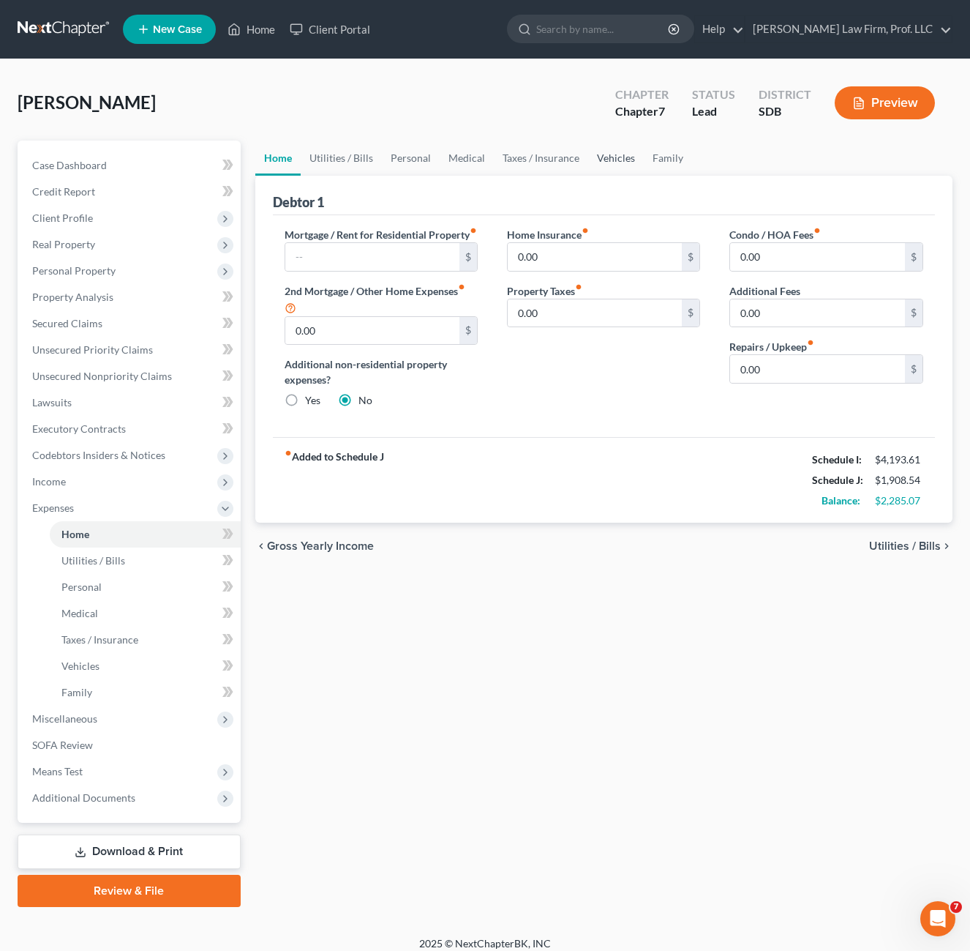
click at [589, 169] on link "Vehicles" at bounding box center [616, 158] width 56 height 35
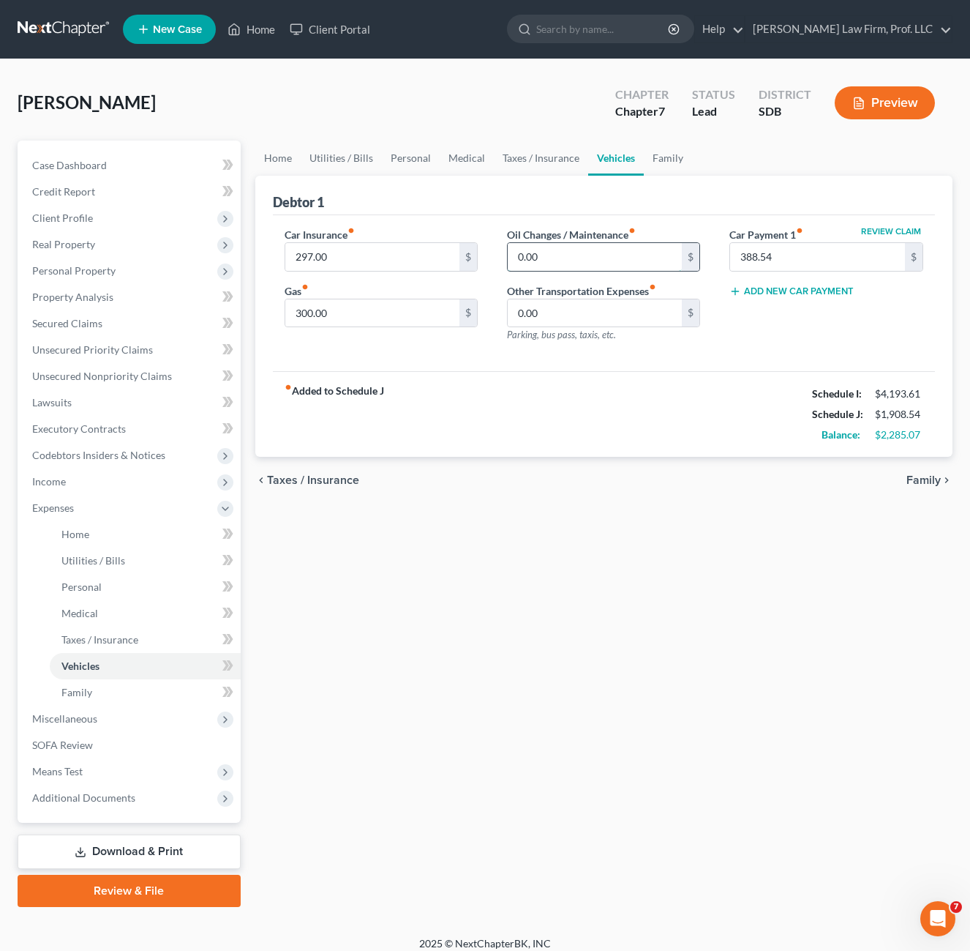
click at [573, 252] on input "0.00" at bounding box center [595, 257] width 175 height 28
type input "10"
click at [634, 531] on div "Home Utilities / Bills Personal Medical Taxes / Insurance Vehicles Family Debto…" at bounding box center [604, 524] width 713 height 766
click at [553, 168] on link "Taxes / Insurance" at bounding box center [541, 158] width 94 height 35
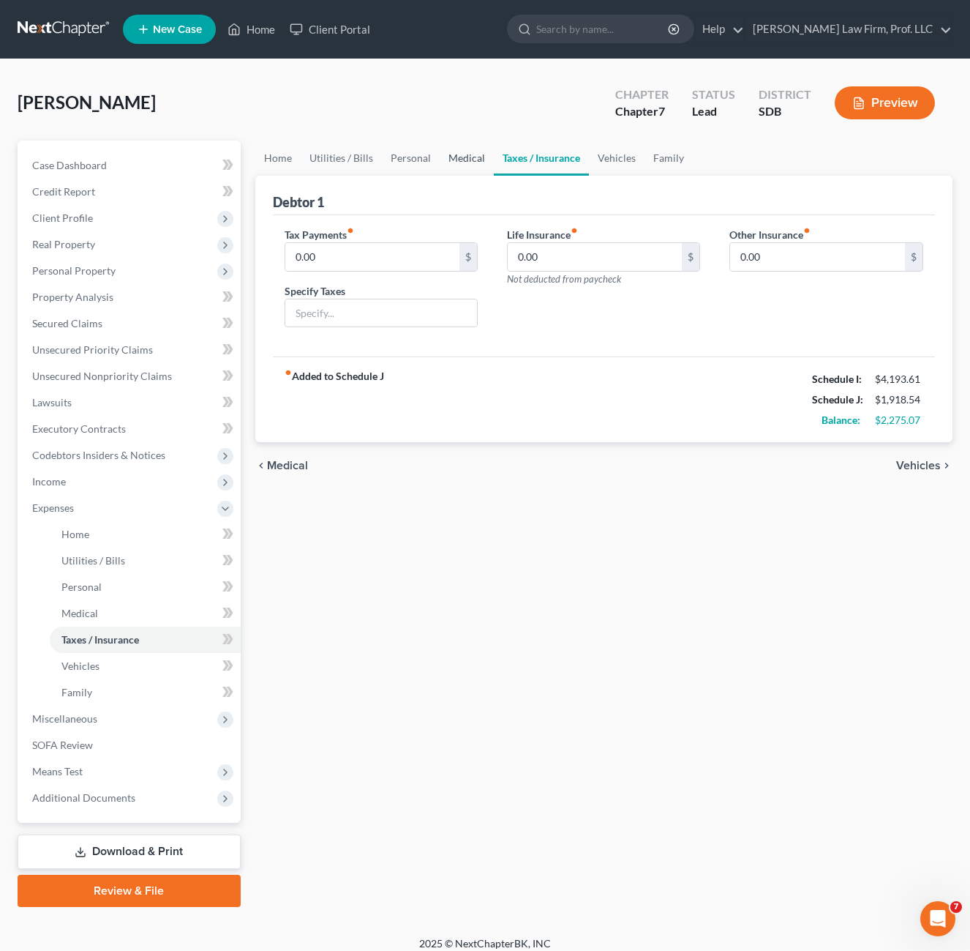
click at [444, 162] on link "Medical" at bounding box center [467, 158] width 54 height 35
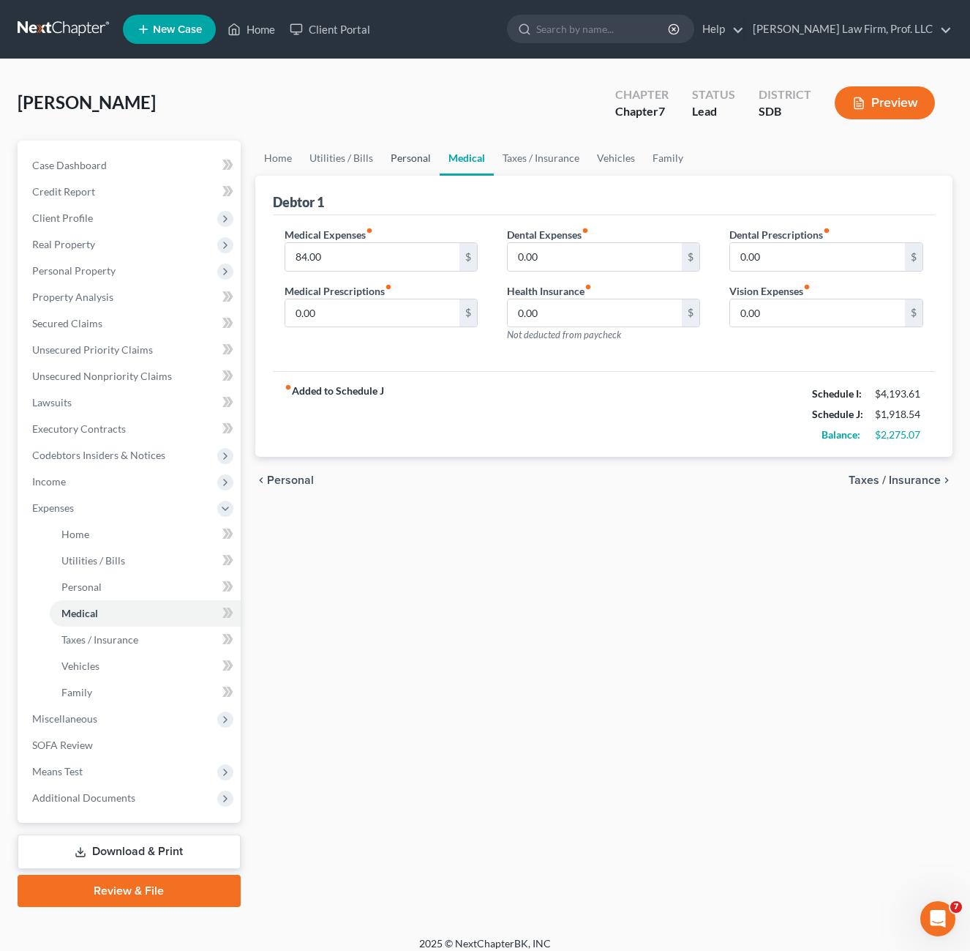
click at [393, 160] on link "Personal" at bounding box center [411, 158] width 58 height 35
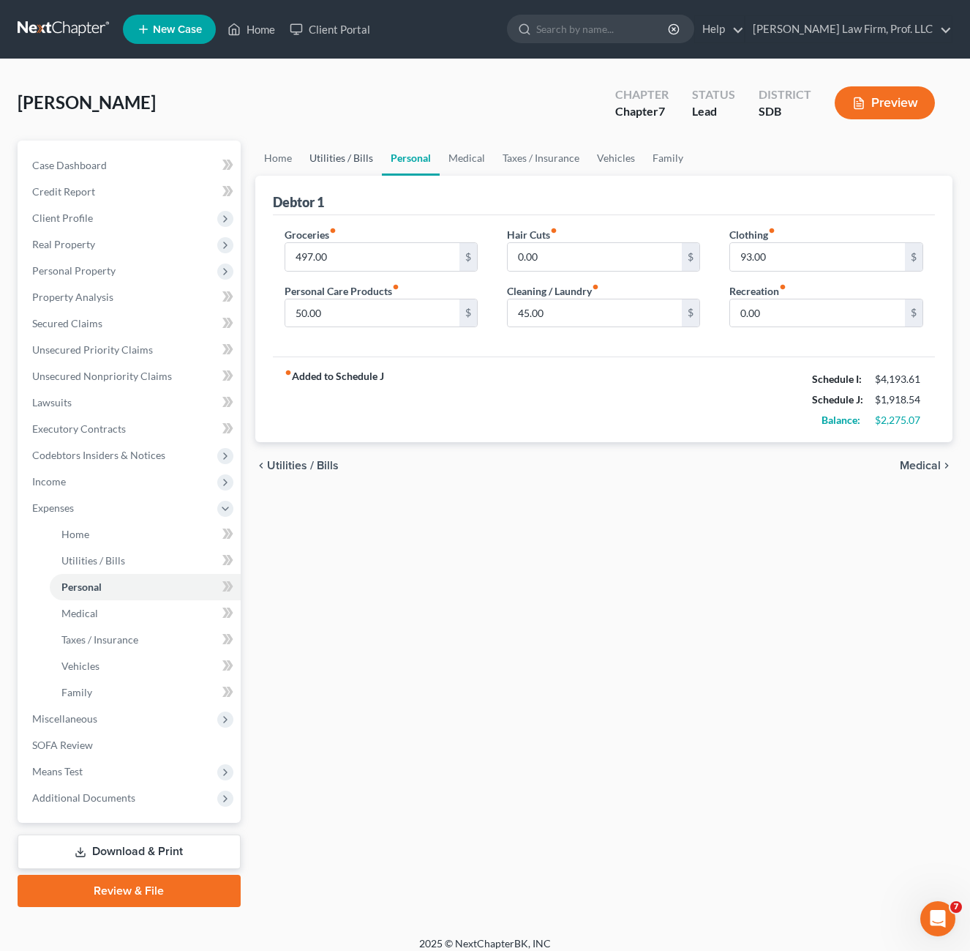
click at [331, 157] on link "Utilities / Bills" at bounding box center [341, 158] width 81 height 35
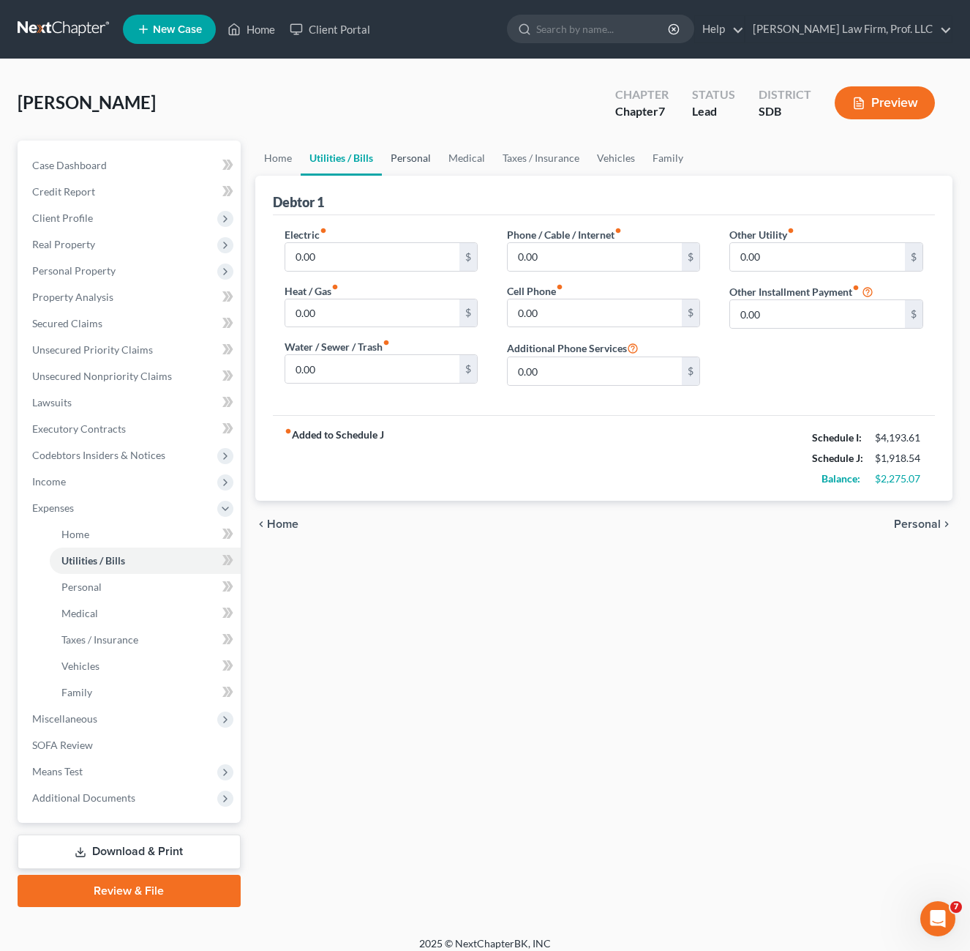
click at [431, 157] on link "Personal" at bounding box center [411, 158] width 58 height 35
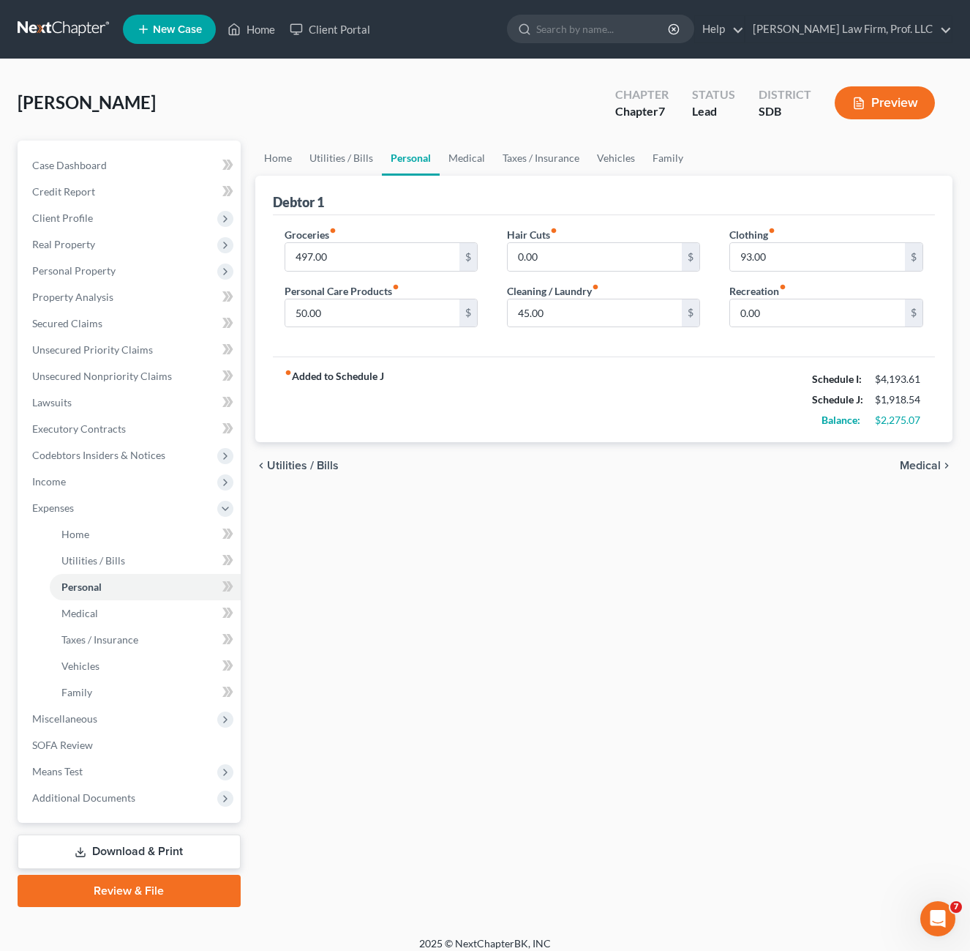
click at [502, 375] on div "fiber_manual_record Added to Schedule J Schedule I: $4,193.61 Schedule J: $1,91…" at bounding box center [604, 399] width 663 height 86
click at [655, 375] on div "fiber_manual_record Added to Schedule J Schedule I: $4,193.61 Schedule J: $1,91…" at bounding box center [604, 399] width 663 height 86
click at [463, 153] on link "Medical" at bounding box center [467, 158] width 54 height 35
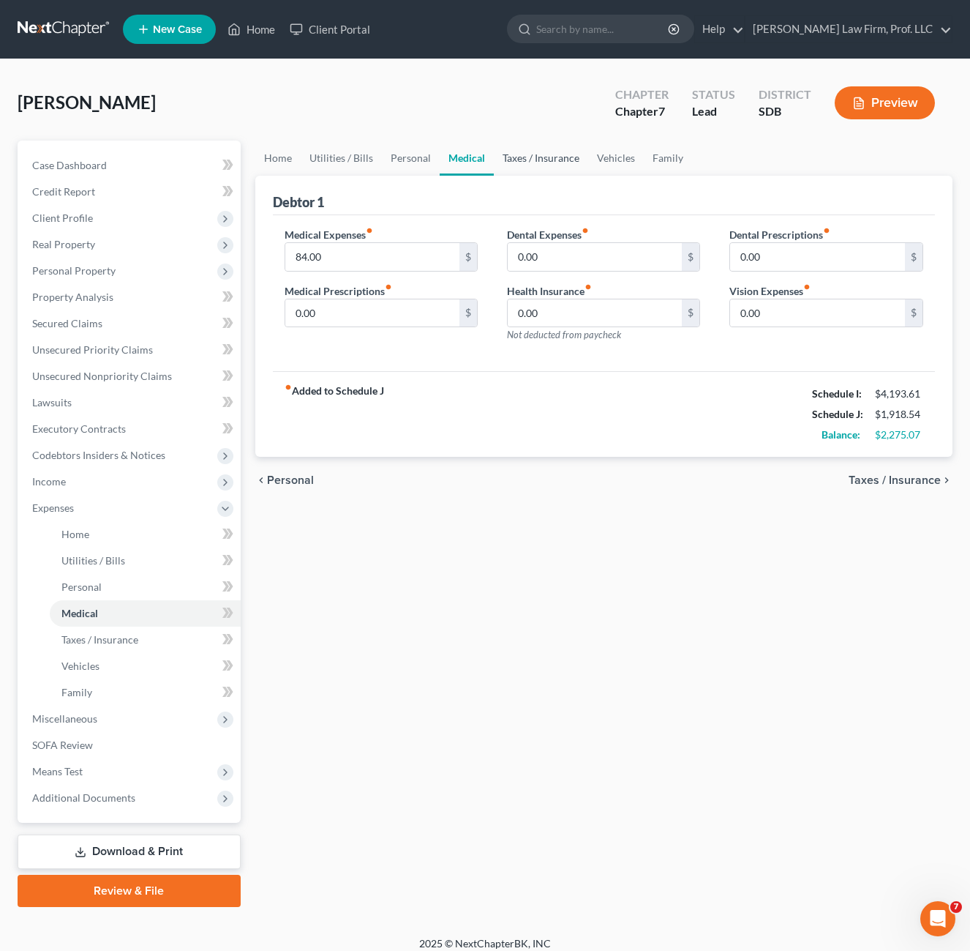
click at [525, 160] on link "Taxes / Insurance" at bounding box center [541, 158] width 94 height 35
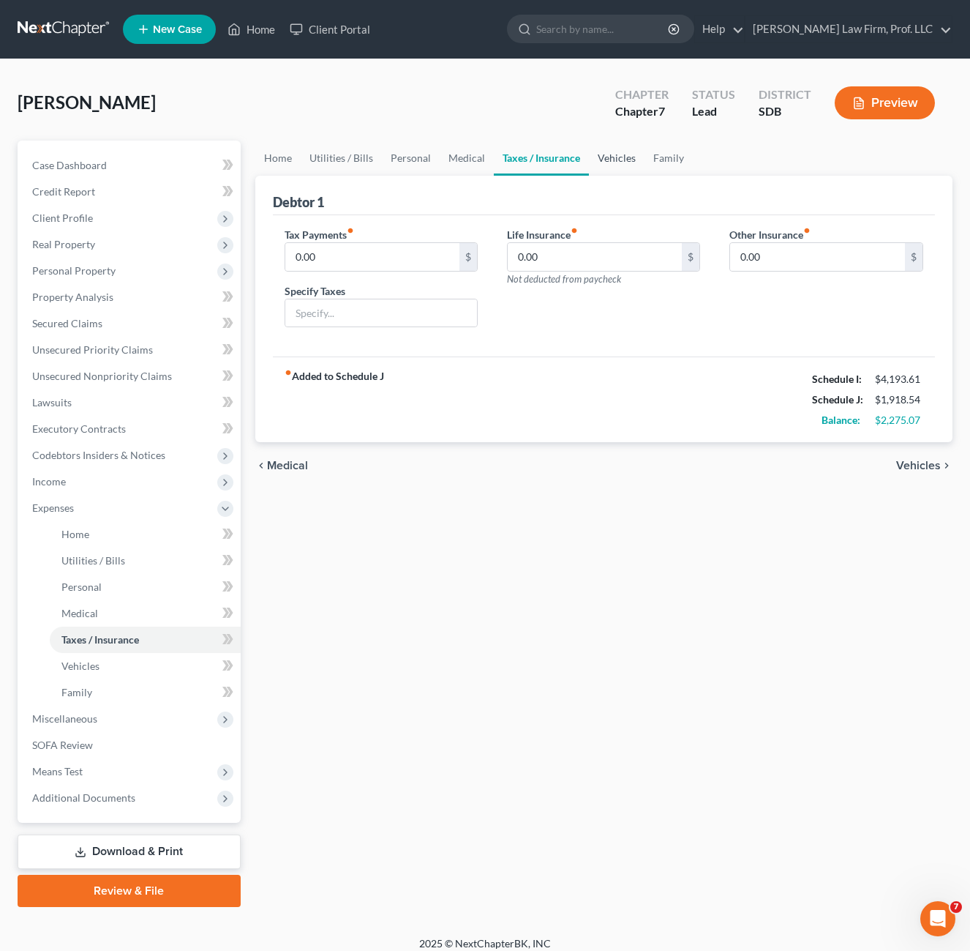
click at [619, 154] on link "Vehicles" at bounding box center [617, 158] width 56 height 35
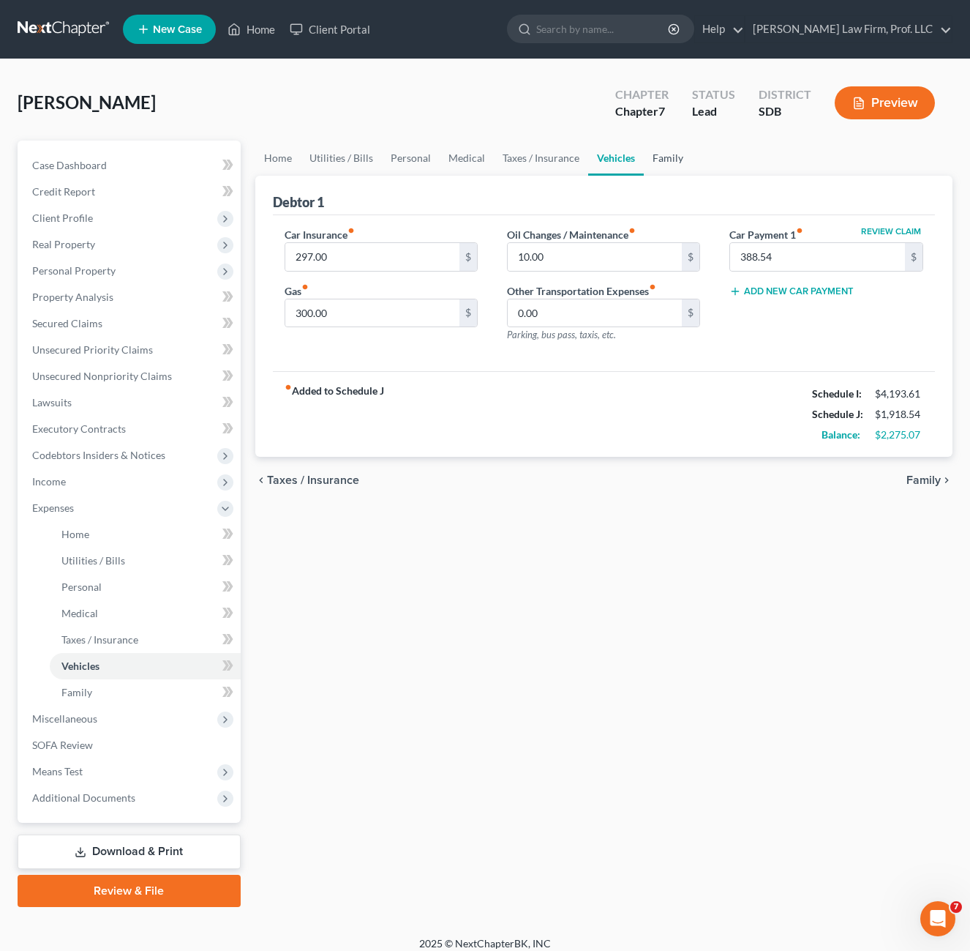
click at [665, 155] on link "Family" at bounding box center [668, 158] width 48 height 35
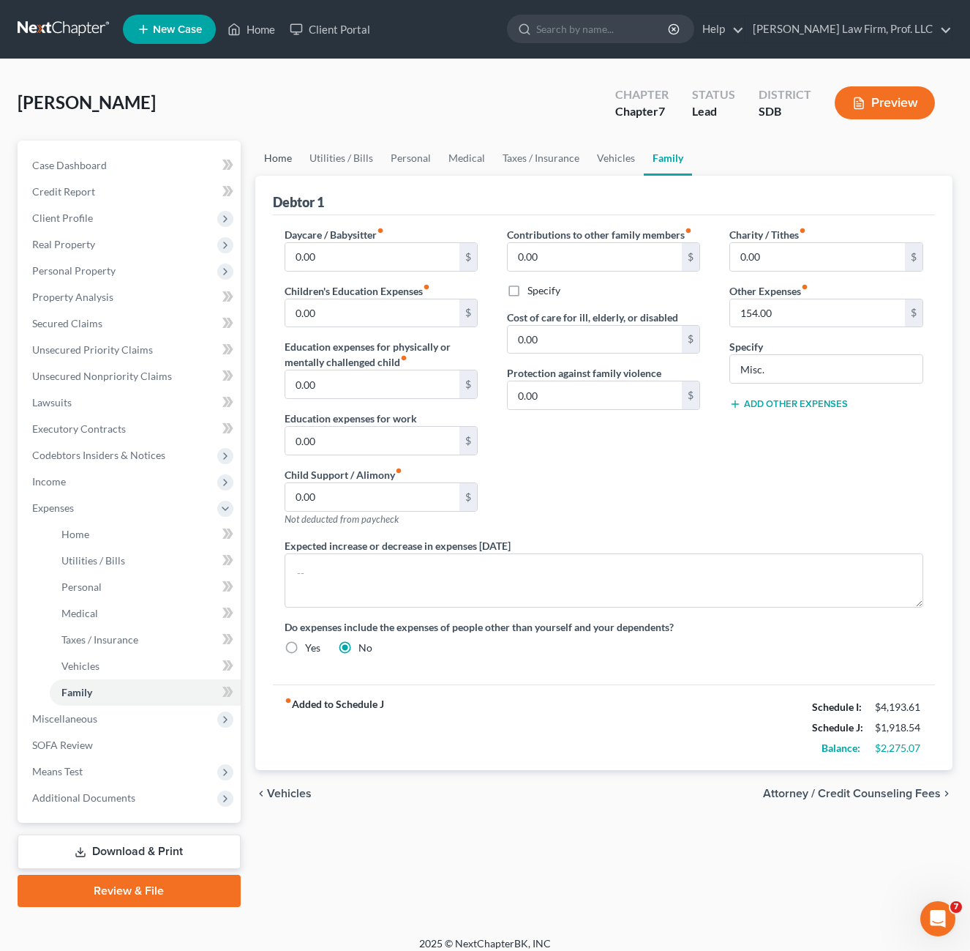
click at [269, 160] on link "Home" at bounding box center [277, 158] width 45 height 35
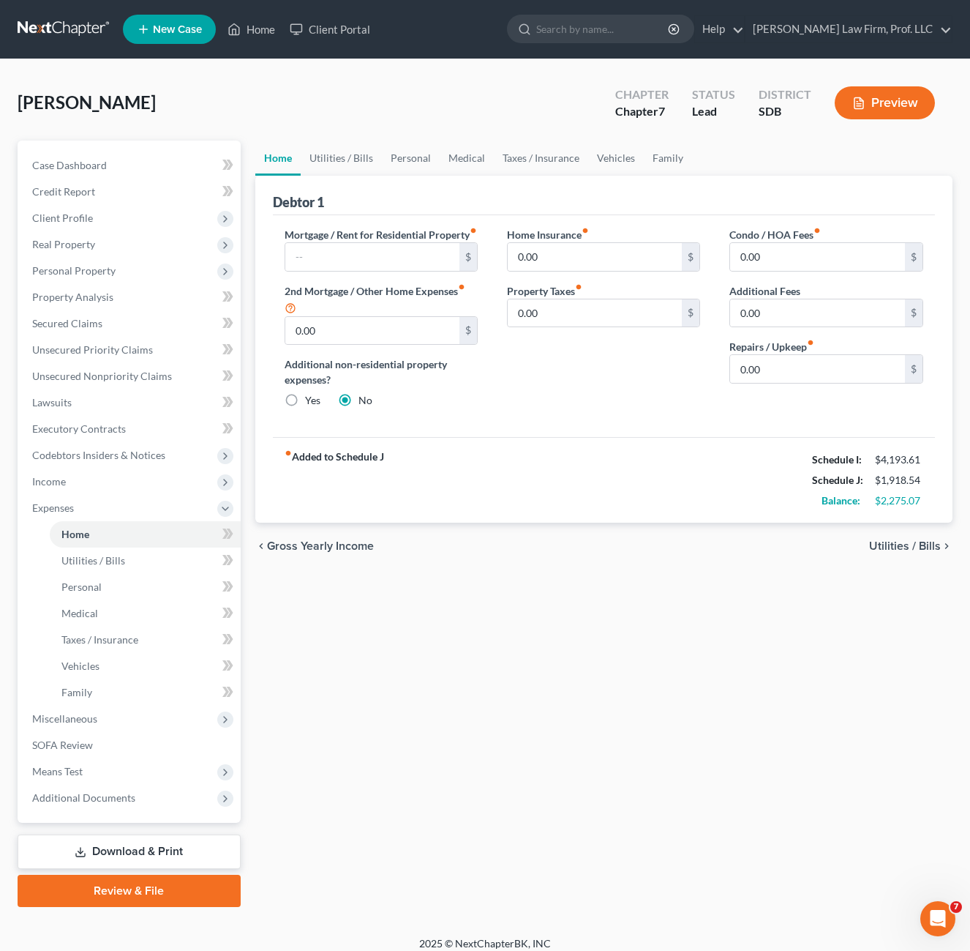
click at [558, 401] on div "Home Insurance fiber_manual_record 0.00 $ Property Taxes fiber_manual_record 0.…" at bounding box center [604, 323] width 222 height 193
click at [366, 151] on link "Utilities / Bills" at bounding box center [341, 158] width 81 height 35
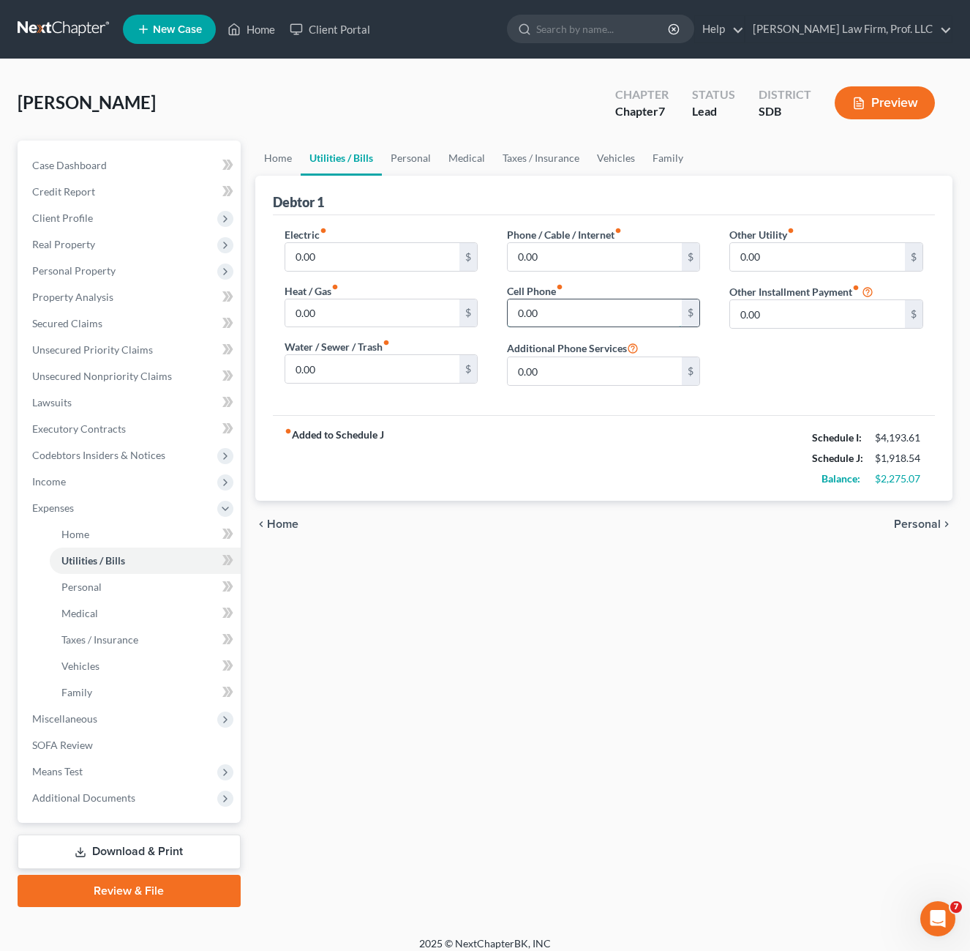
click at [567, 314] on input "0.00" at bounding box center [595, 313] width 175 height 28
type input "260"
drag, startPoint x: 634, startPoint y: 517, endPoint x: 653, endPoint y: 504, distance: 23.6
click at [636, 514] on div "chevron_left Home Personal chevron_right" at bounding box center [604, 524] width 698 height 47
click at [617, 437] on div "fiber_manual_record Added to Schedule J Schedule I: $4,193.61 Schedule J: $2,17…" at bounding box center [604, 458] width 663 height 86
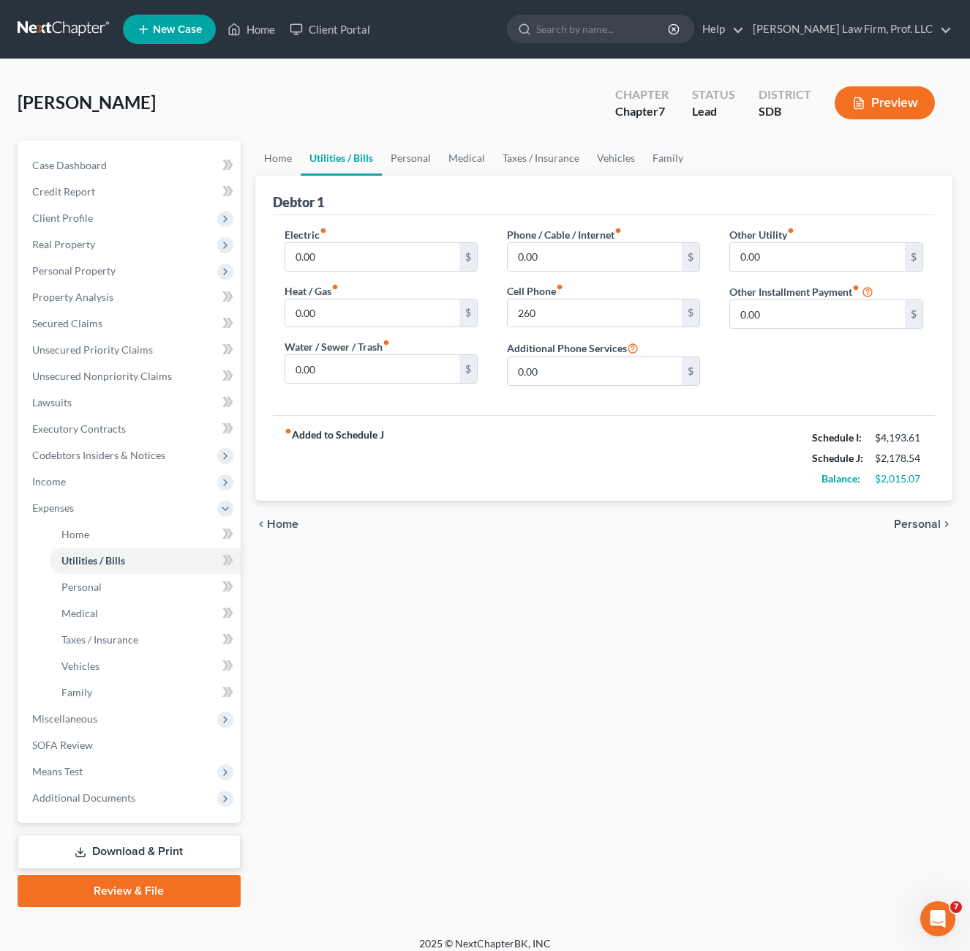
click at [570, 444] on div "fiber_manual_record Added to Schedule J Schedule I: $4,193.61 Schedule J: $2,17…" at bounding box center [604, 458] width 663 height 86
click at [528, 637] on div "Home Utilities / Bills Personal Medical Taxes / Insurance Vehicles Family Debto…" at bounding box center [604, 524] width 713 height 766
click at [472, 542] on div "chevron_left Home Personal chevron_right" at bounding box center [604, 524] width 698 height 47
click at [599, 259] on input "0.00" at bounding box center [595, 257] width 175 height 28
click at [265, 154] on link "Home" at bounding box center [277, 158] width 45 height 35
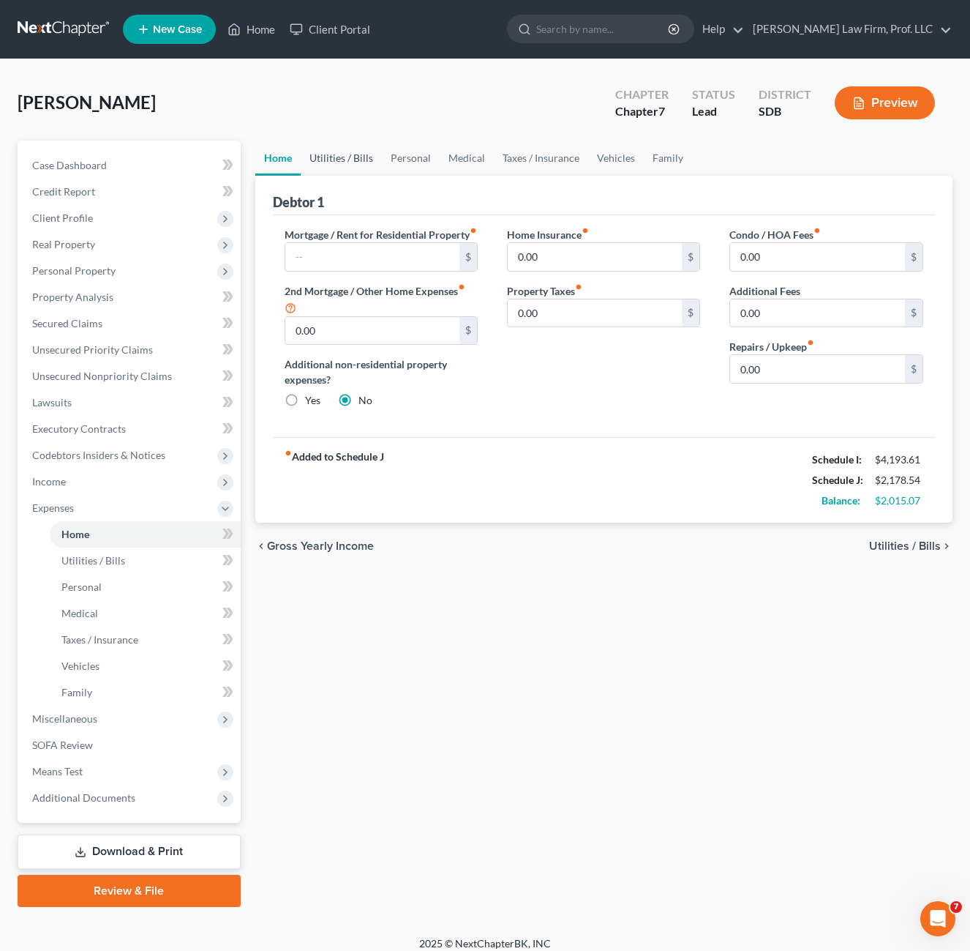
drag, startPoint x: 343, startPoint y: 160, endPoint x: 354, endPoint y: 160, distance: 11.0
click at [343, 160] on link "Utilities / Bills" at bounding box center [341, 158] width 81 height 35
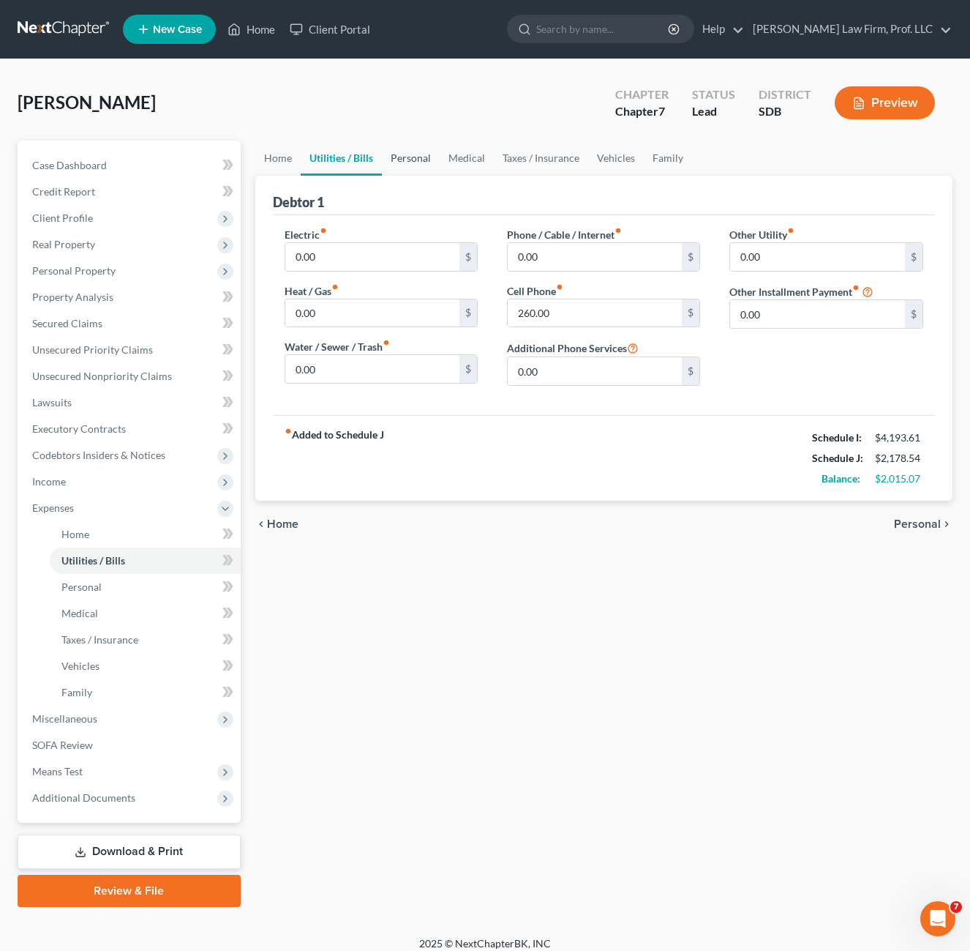
click at [420, 158] on link "Personal" at bounding box center [411, 158] width 58 height 35
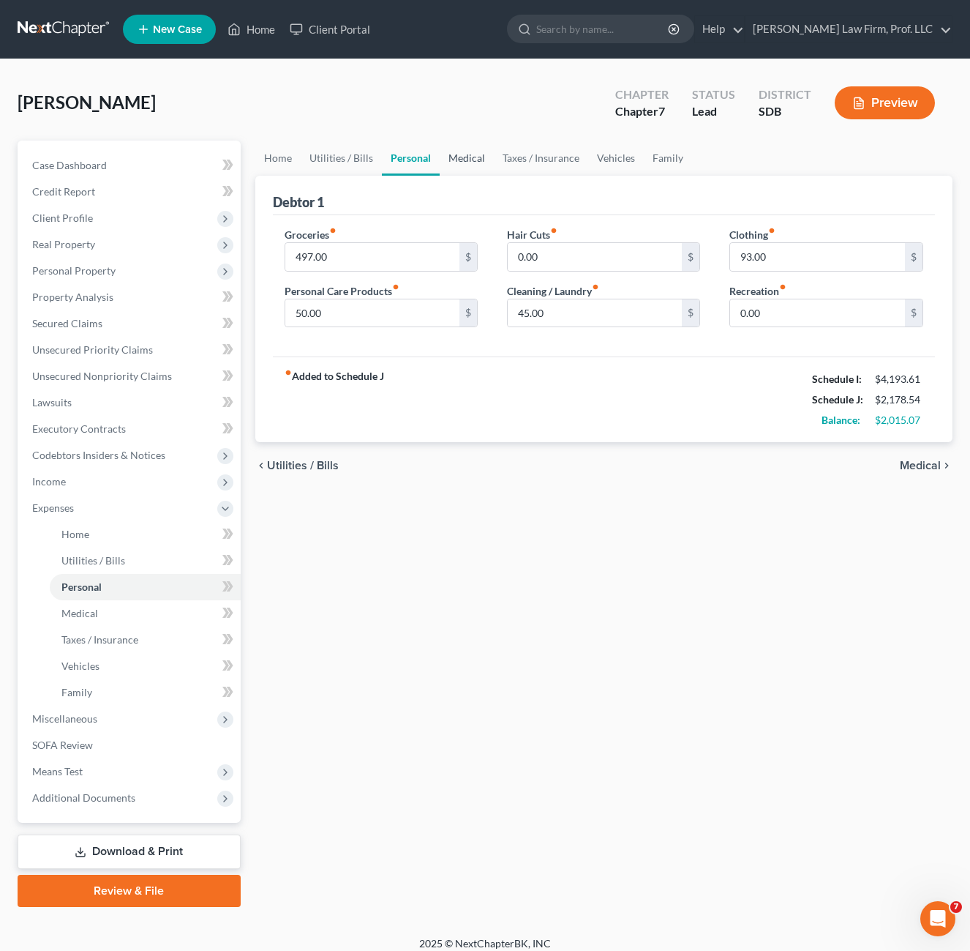
click at [482, 157] on link "Medical" at bounding box center [467, 158] width 54 height 35
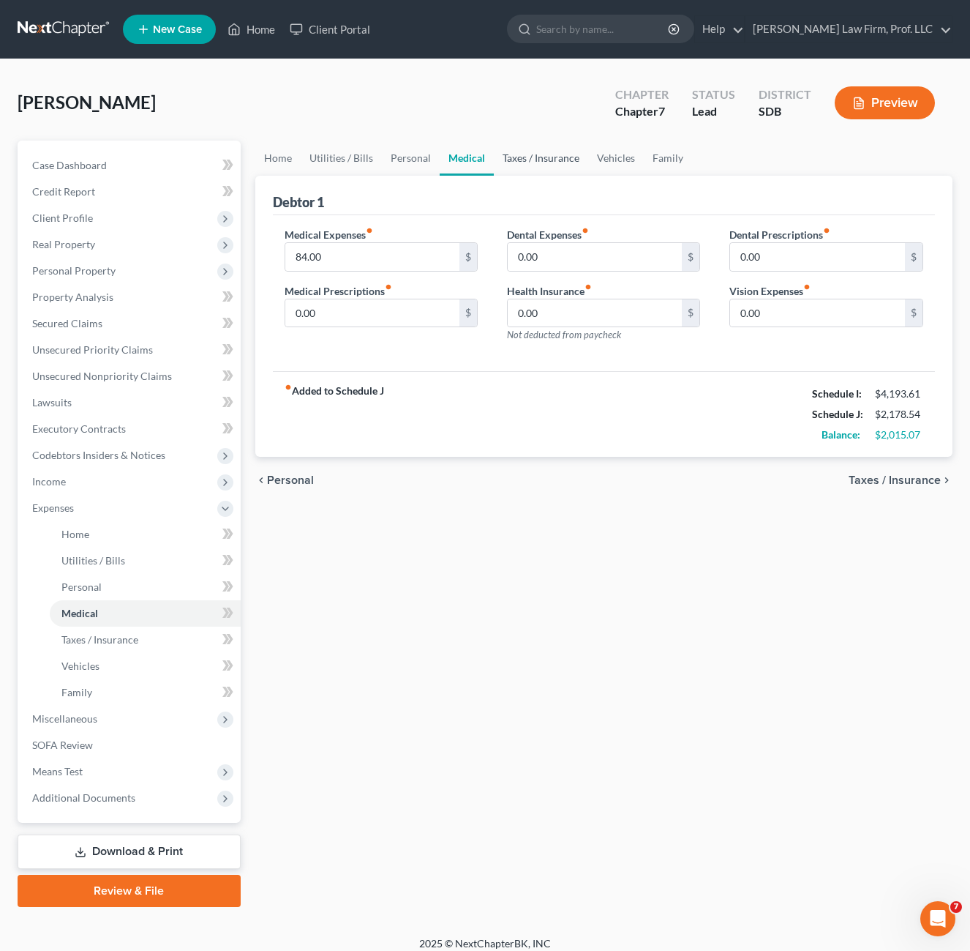
click at [548, 155] on link "Taxes / Insurance" at bounding box center [541, 158] width 94 height 35
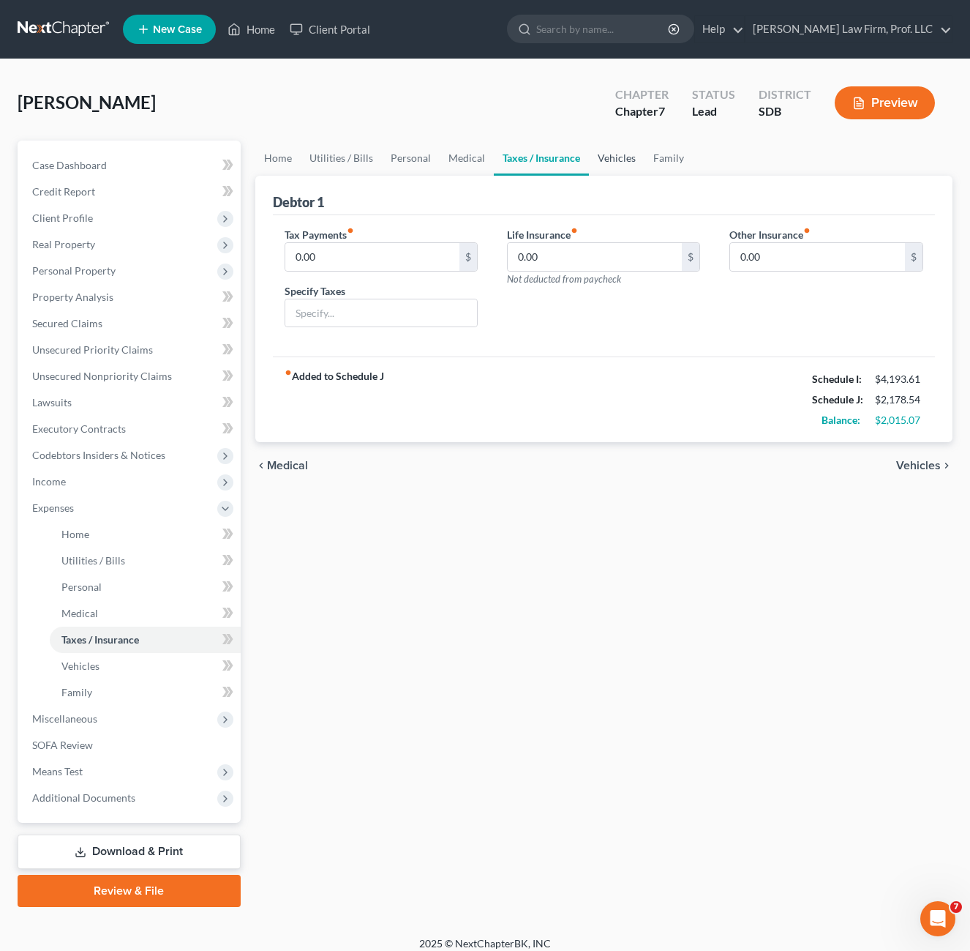
click at [616, 157] on link "Vehicles" at bounding box center [617, 158] width 56 height 35
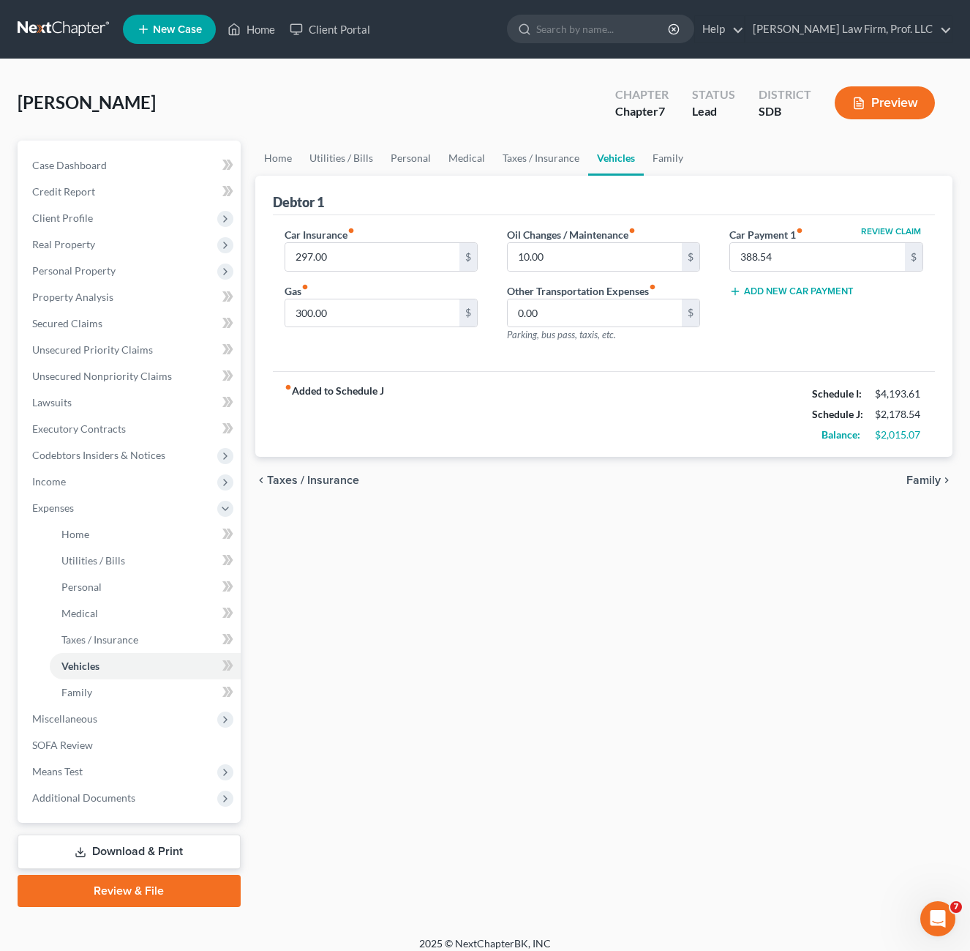
click at [585, 413] on div "fiber_manual_record Added to Schedule J Schedule I: $4,193.61 Schedule J: $2,17…" at bounding box center [604, 414] width 663 height 86
click at [400, 315] on input "300.00" at bounding box center [372, 313] width 175 height 28
type input "400"
click at [506, 656] on div "Home Utilities / Bills Personal Medical Taxes / Insurance Vehicles Family Debto…" at bounding box center [604, 524] width 713 height 766
click at [654, 160] on link "Family" at bounding box center [668, 158] width 48 height 35
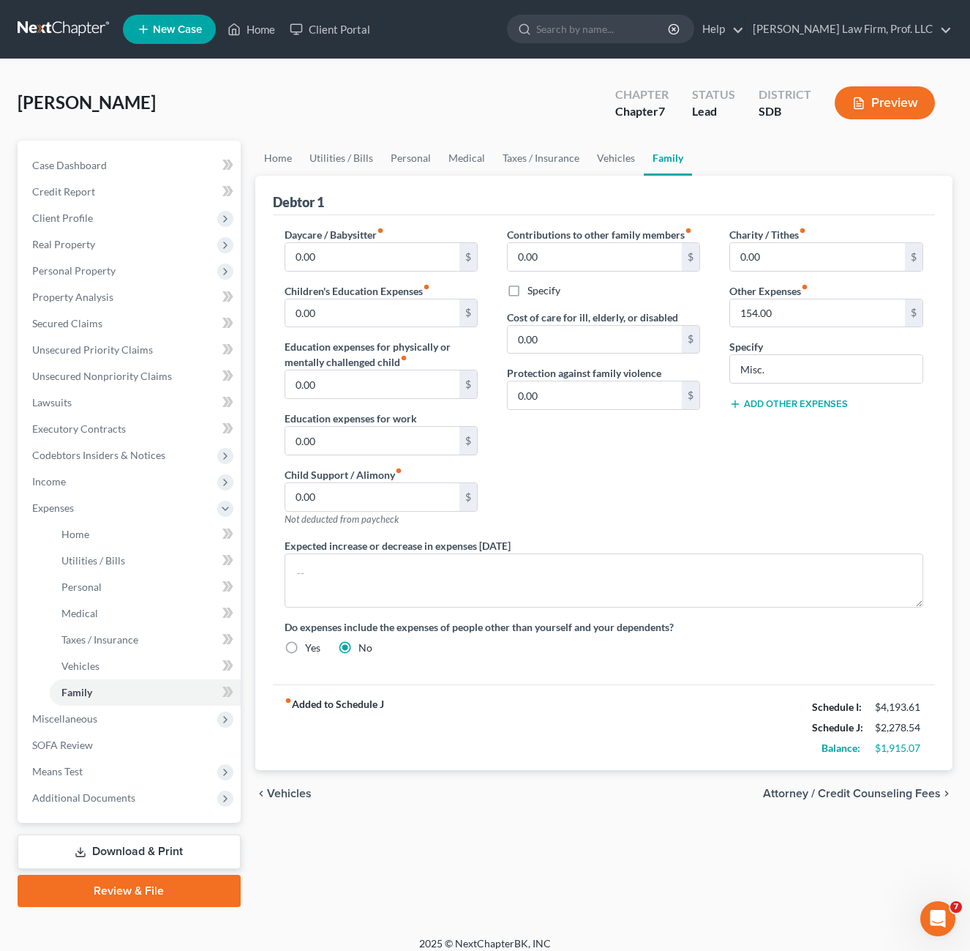
click at [661, 487] on div "Contributions to other family members fiber_manual_record 0.00 $ Specify Cost o…" at bounding box center [604, 382] width 222 height 311
click at [270, 158] on link "Home" at bounding box center [277, 158] width 45 height 35
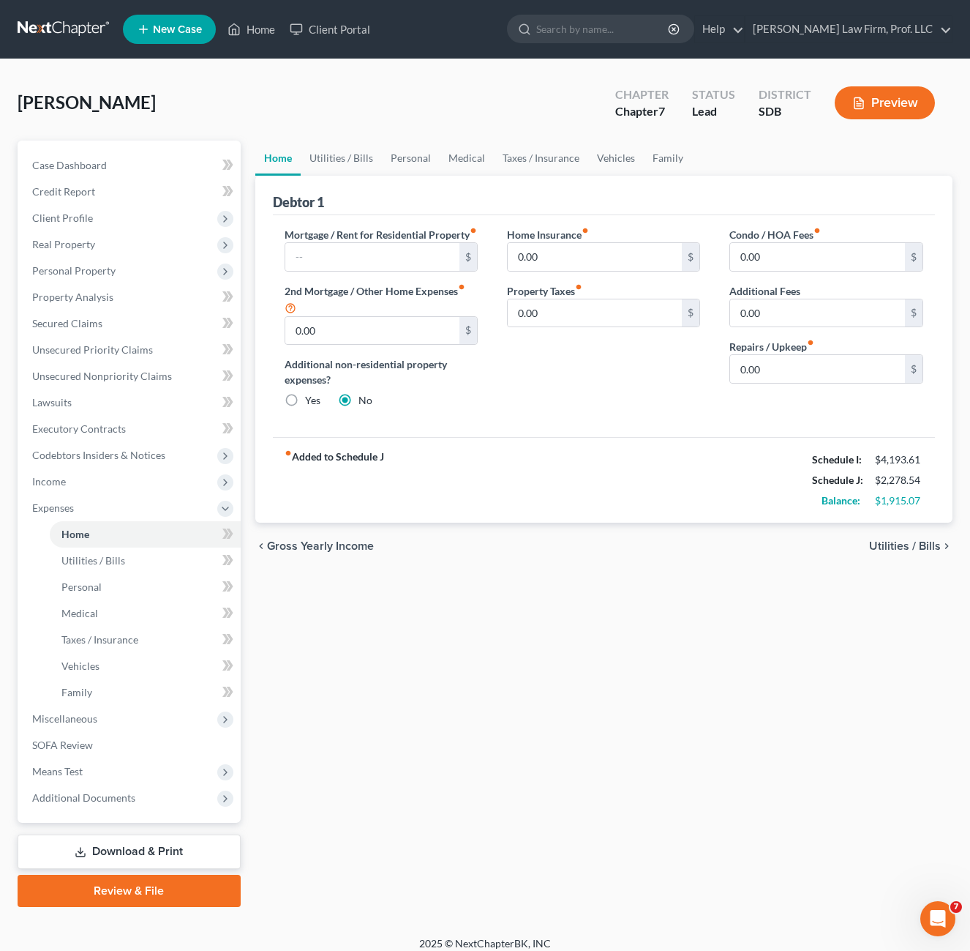
click at [602, 380] on div "Home Insurance fiber_manual_record 0.00 $ Property Taxes fiber_manual_record 0.…" at bounding box center [604, 323] width 222 height 193
click at [362, 161] on link "Utilities / Bills" at bounding box center [341, 158] width 81 height 35
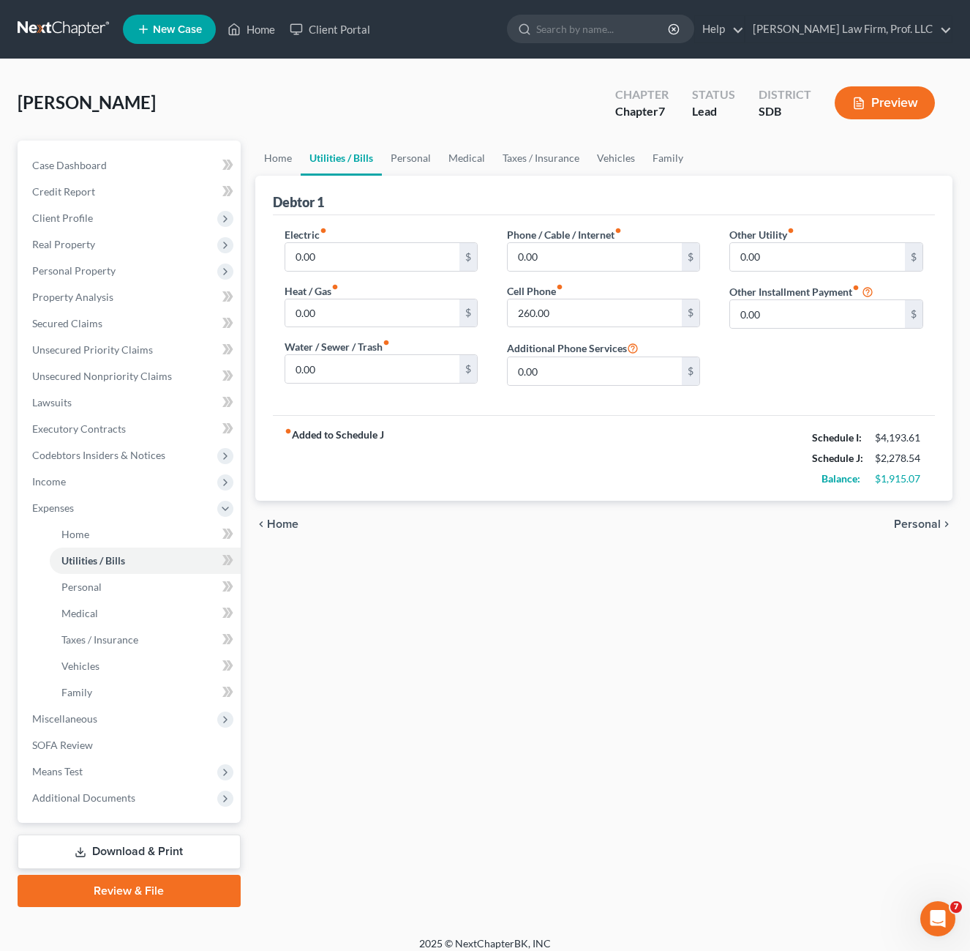
click at [643, 430] on div "fiber_manual_record Added to Schedule J Schedule I: $4,193.61 Schedule J: $2,27…" at bounding box center [604, 458] width 663 height 86
click at [419, 157] on link "Personal" at bounding box center [411, 158] width 58 height 35
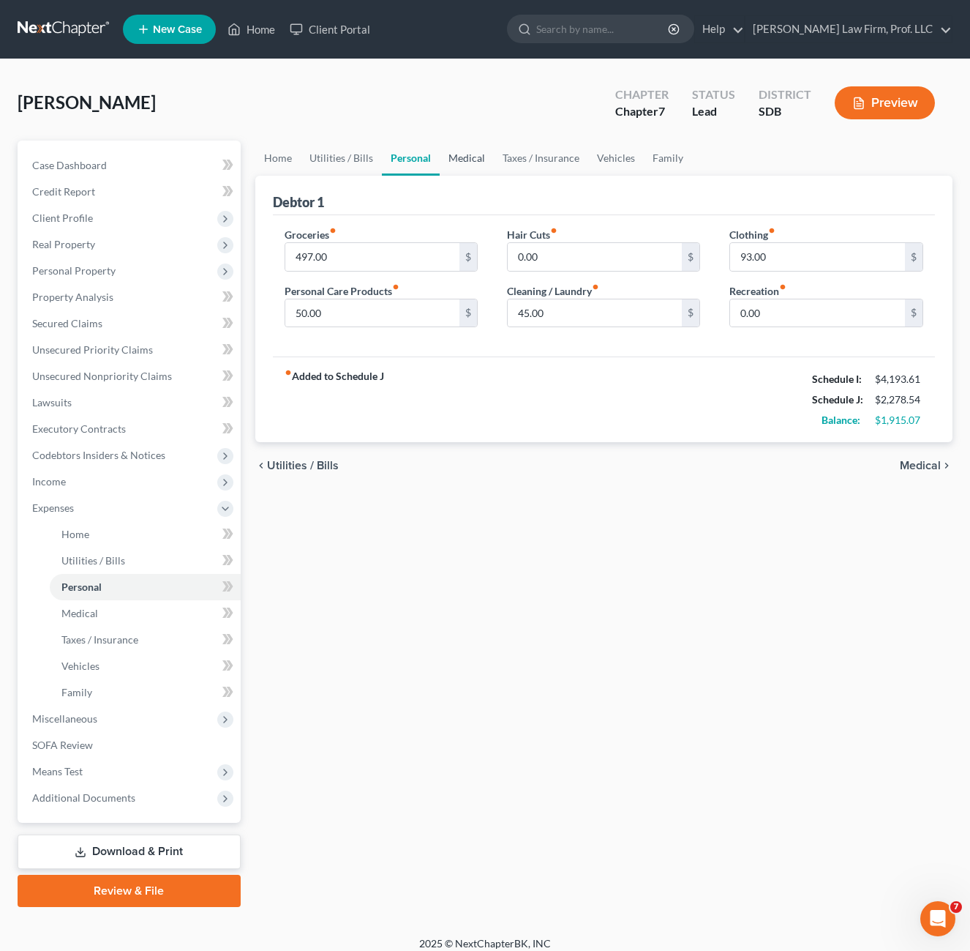
click at [451, 158] on link "Medical" at bounding box center [467, 158] width 54 height 35
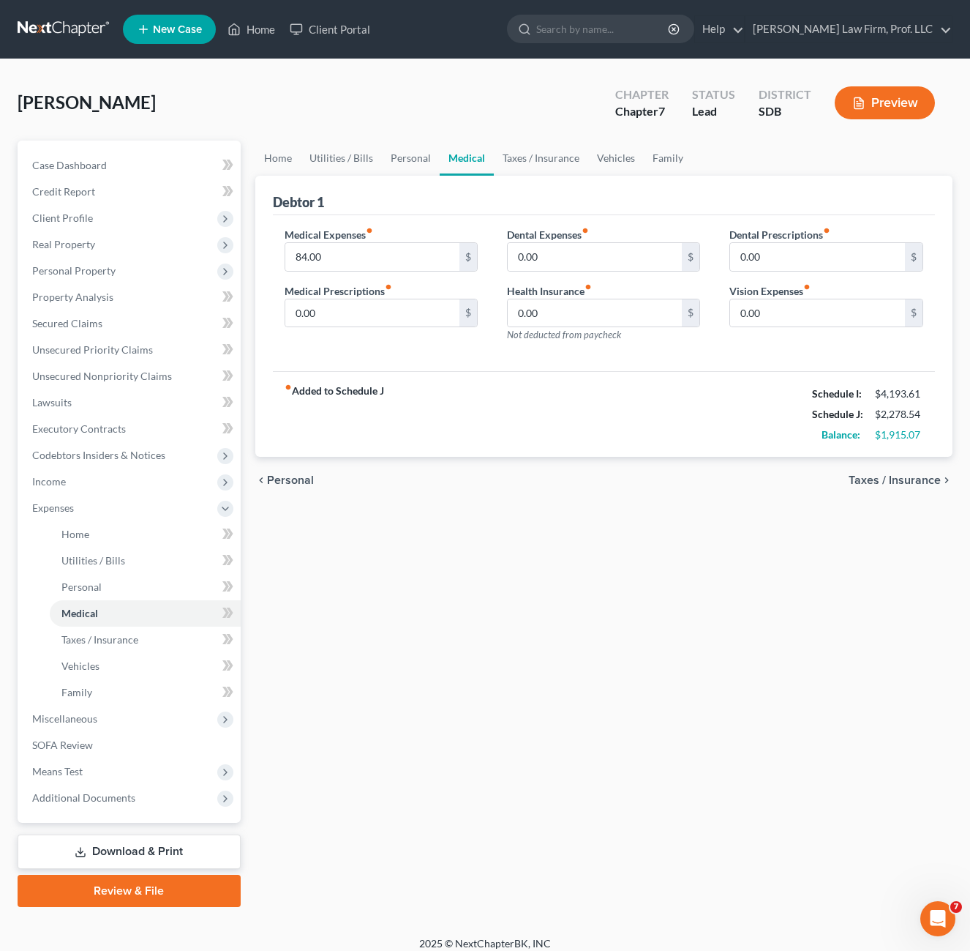
click at [631, 414] on div "fiber_manual_record Added to Schedule J Schedule I: $4,193.61 Schedule J: $2,27…" at bounding box center [604, 414] width 663 height 86
click at [534, 399] on div "fiber_manual_record Added to Schedule J Schedule I: $4,193.61 Schedule J: $2,27…" at bounding box center [604, 414] width 663 height 86
click at [768, 250] on input "0.00" at bounding box center [817, 257] width 175 height 28
click at [592, 255] on input "0.00" at bounding box center [595, 257] width 175 height 28
type input "50"
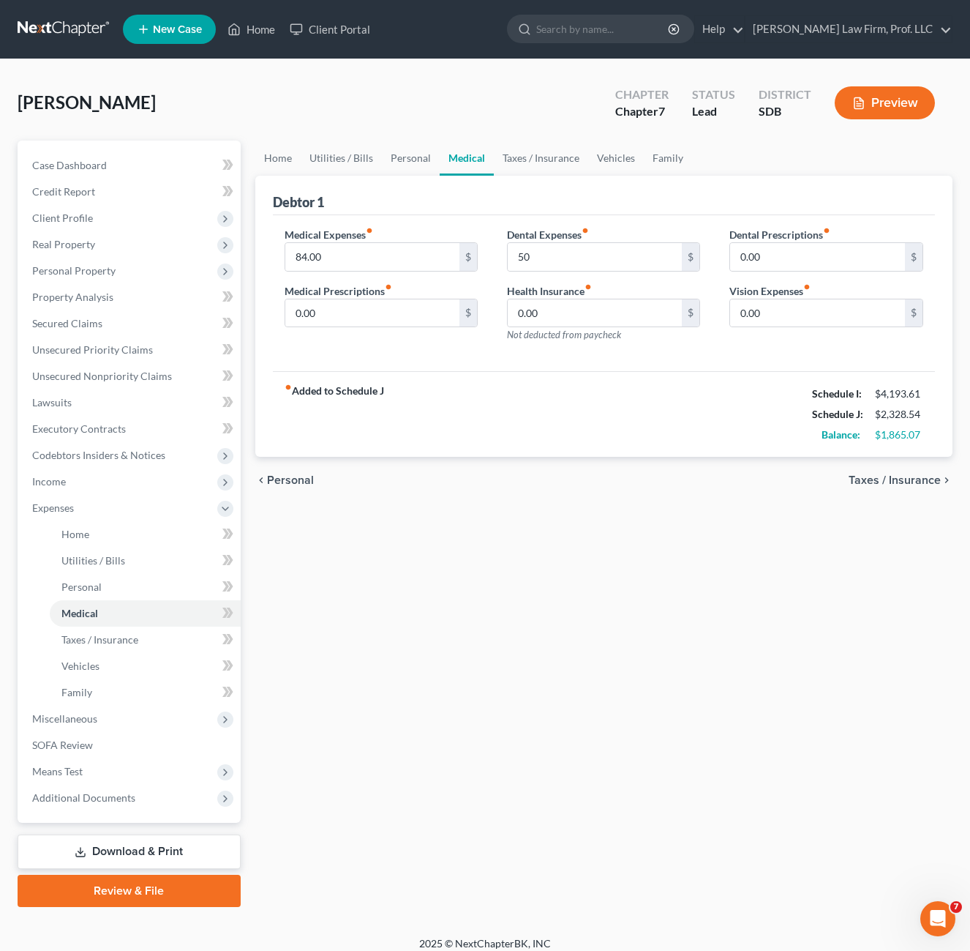
click at [644, 562] on div "Home Utilities / Bills Personal Medical Taxes / Insurance Vehicles Family Debto…" at bounding box center [604, 524] width 713 height 766
click at [505, 580] on div "Home Utilities / Bills Personal Medical Taxes / Insurance Vehicles Family Debto…" at bounding box center [604, 524] width 713 height 766
click at [699, 632] on div "Home Utilities / Bills Personal Medical Taxes / Insurance Vehicles Family Debto…" at bounding box center [604, 524] width 713 height 766
click at [395, 521] on div "Home Utilities / Bills Personal Medical Taxes / Insurance Vehicles Family Debto…" at bounding box center [604, 524] width 713 height 766
click at [348, 151] on link "Utilities / Bills" at bounding box center [341, 158] width 81 height 35
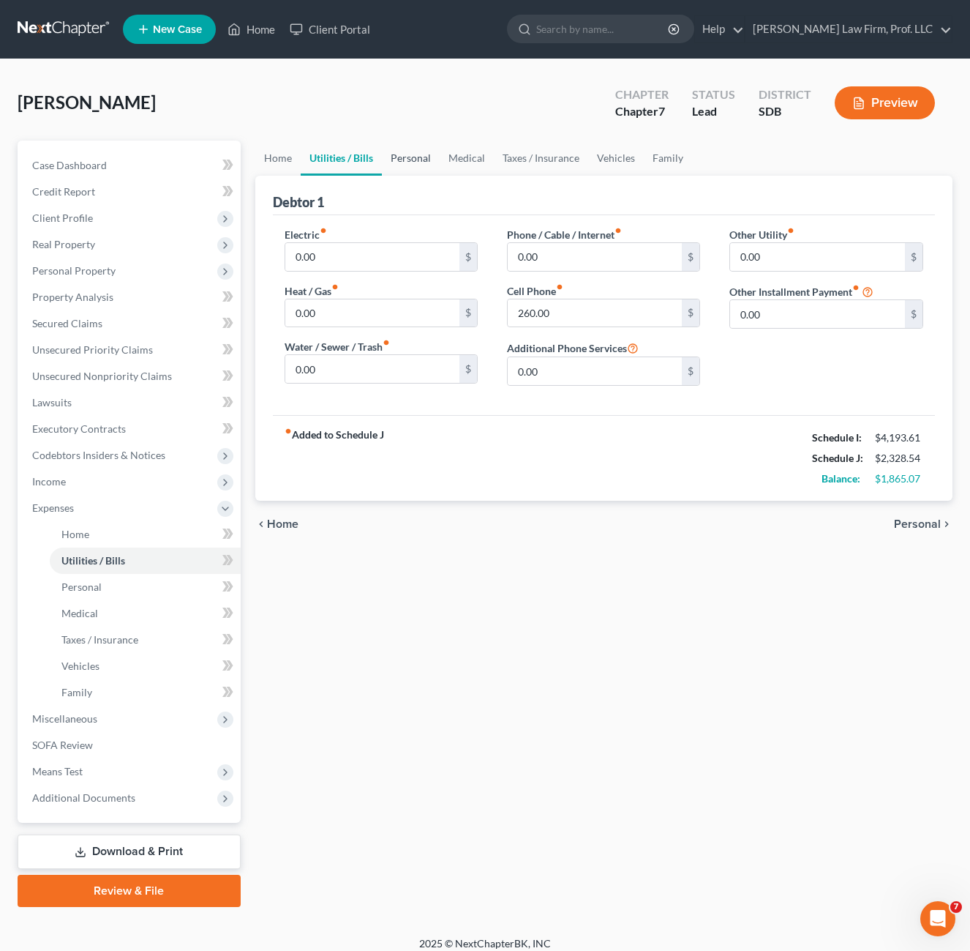
click at [422, 148] on link "Personal" at bounding box center [411, 158] width 58 height 35
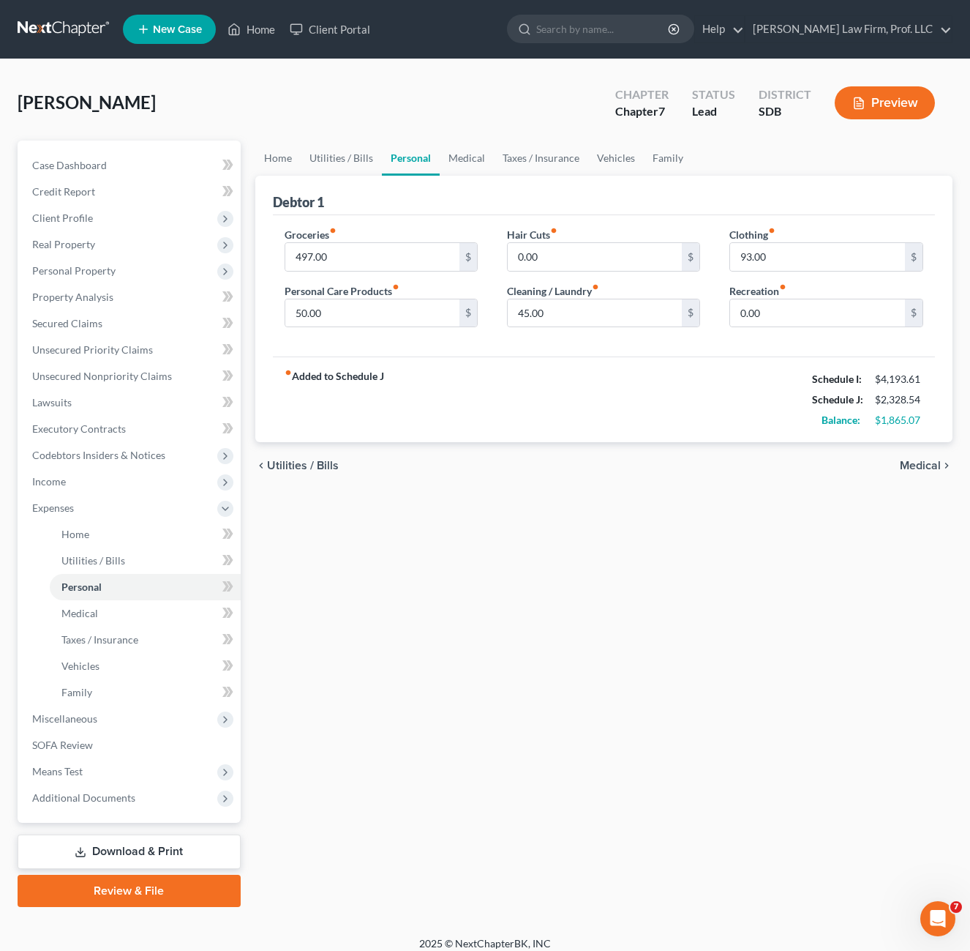
drag, startPoint x: 644, startPoint y: 368, endPoint x: 636, endPoint y: 368, distance: 8.1
click at [639, 367] on div "fiber_manual_record Added to Schedule J Schedule I: $4,193.61 Schedule J: $2,32…" at bounding box center [604, 399] width 663 height 86
click at [579, 387] on div "fiber_manual_record Added to Schedule J Schedule I: $4,193.61 Schedule J: $2,32…" at bounding box center [604, 399] width 663 height 86
click at [810, 323] on input "0.00" at bounding box center [817, 313] width 175 height 28
type input "10"
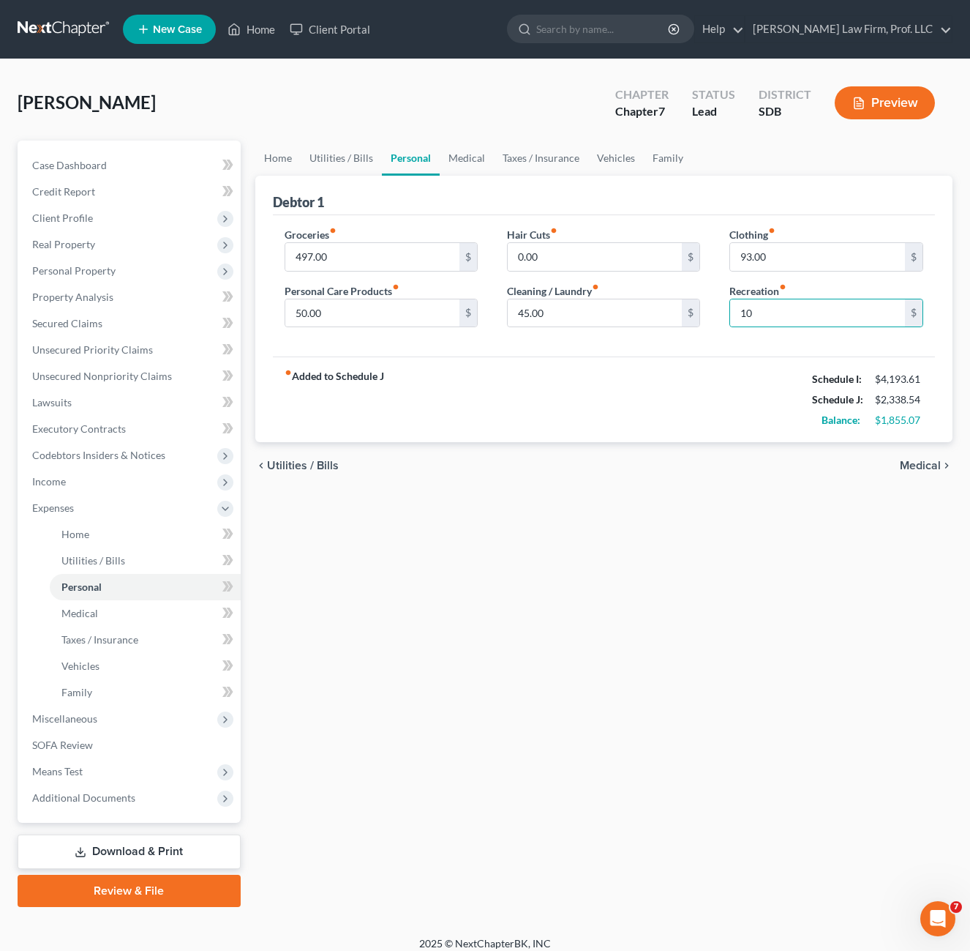
click at [648, 476] on div "chevron_left Utilities / Bills Medical chevron_right" at bounding box center [604, 465] width 698 height 47
drag, startPoint x: 471, startPoint y: 162, endPoint x: 481, endPoint y: 164, distance: 9.8
click at [471, 160] on link "Medical" at bounding box center [467, 158] width 54 height 35
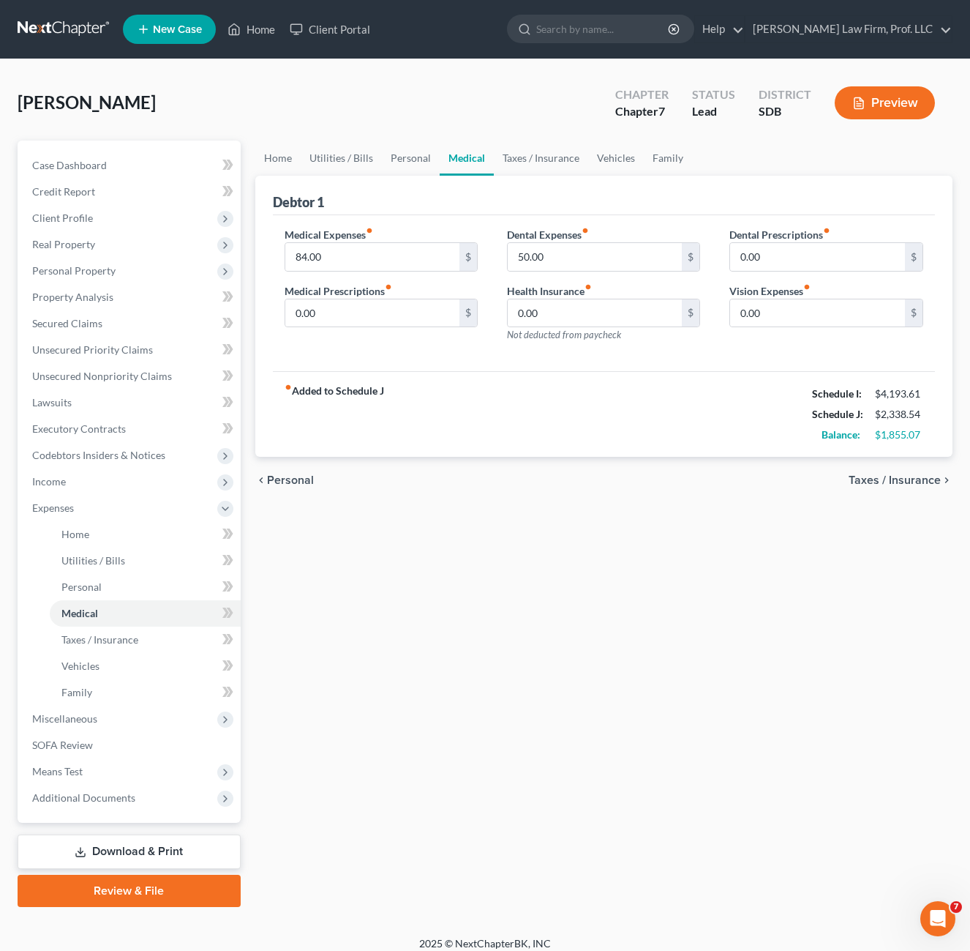
click at [534, 394] on div "fiber_manual_record Added to Schedule J Schedule I: $4,193.61 Schedule J: $2,33…" at bounding box center [604, 414] width 663 height 86
click at [593, 262] on input "50.00" at bounding box center [595, 257] width 175 height 28
click at [613, 416] on div "fiber_manual_record Added to Schedule J Schedule I: $4,193.61 Schedule J: $2,33…" at bounding box center [604, 414] width 663 height 86
click at [533, 157] on link "Taxes / Insurance" at bounding box center [541, 158] width 94 height 35
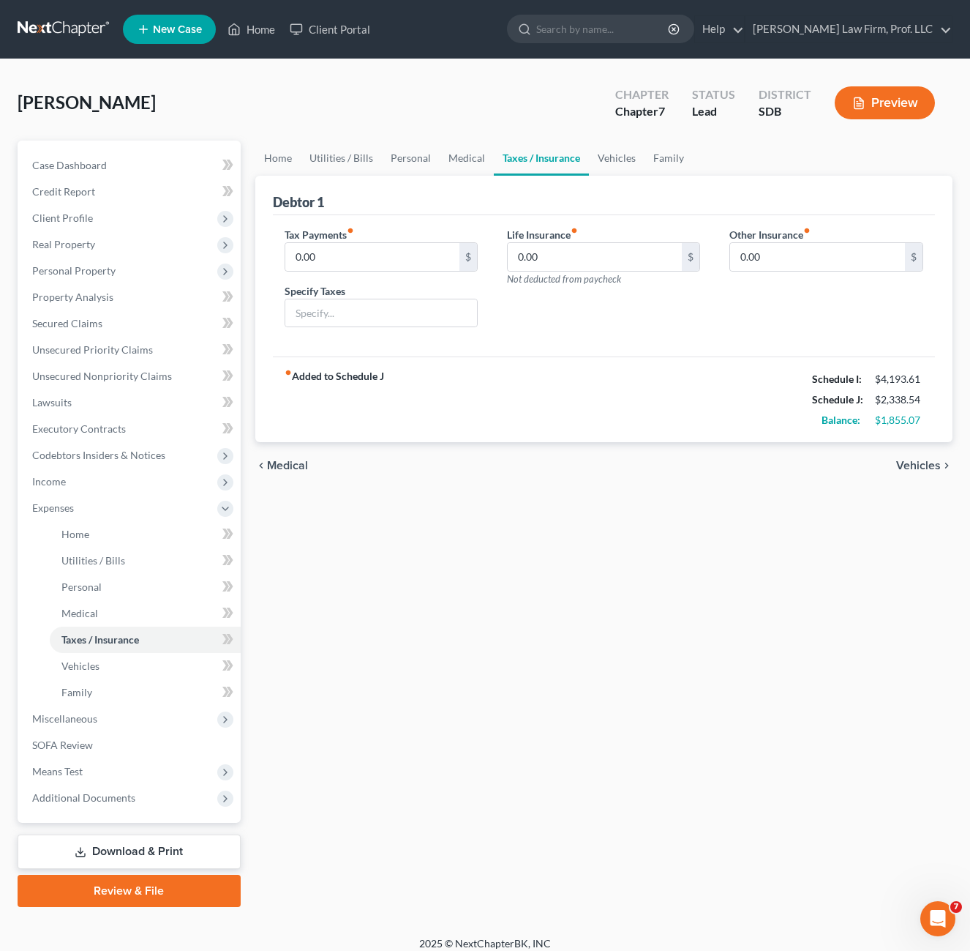
click at [642, 393] on div "fiber_manual_record Added to Schedule J Schedule I: $4,193.61 Schedule J: $2,33…" at bounding box center [604, 399] width 663 height 86
click at [603, 158] on link "Vehicles" at bounding box center [617, 158] width 56 height 35
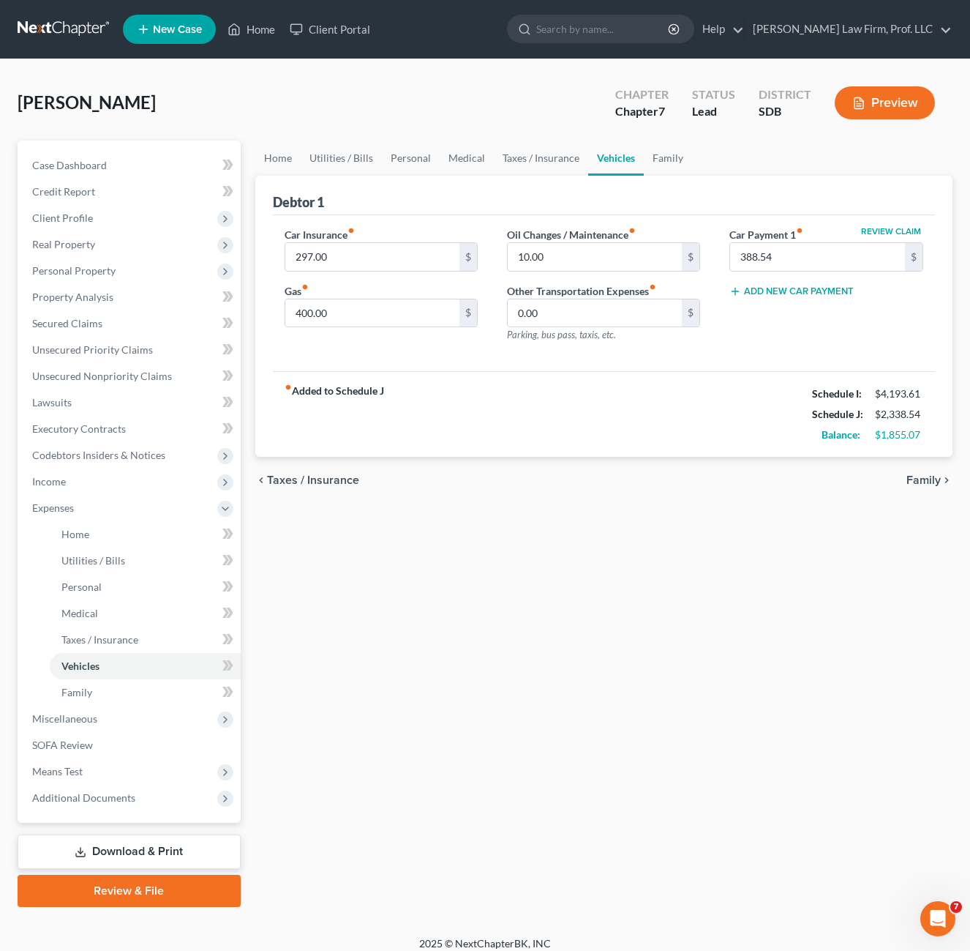
click at [695, 405] on div "fiber_manual_record Added to Schedule J Schedule I: $4,193.61 Schedule J: $2,33…" at bounding box center [604, 414] width 663 height 86
drag, startPoint x: 426, startPoint y: 368, endPoint x: 530, endPoint y: 299, distance: 124.6
click at [427, 367] on div "Car Insurance fiber_manual_record 297.00 $ Gas fiber_manual_record 400.00 $ Oil…" at bounding box center [604, 293] width 663 height 157
click at [394, 268] on input "297.00" at bounding box center [372, 257] width 175 height 28
type input "300"
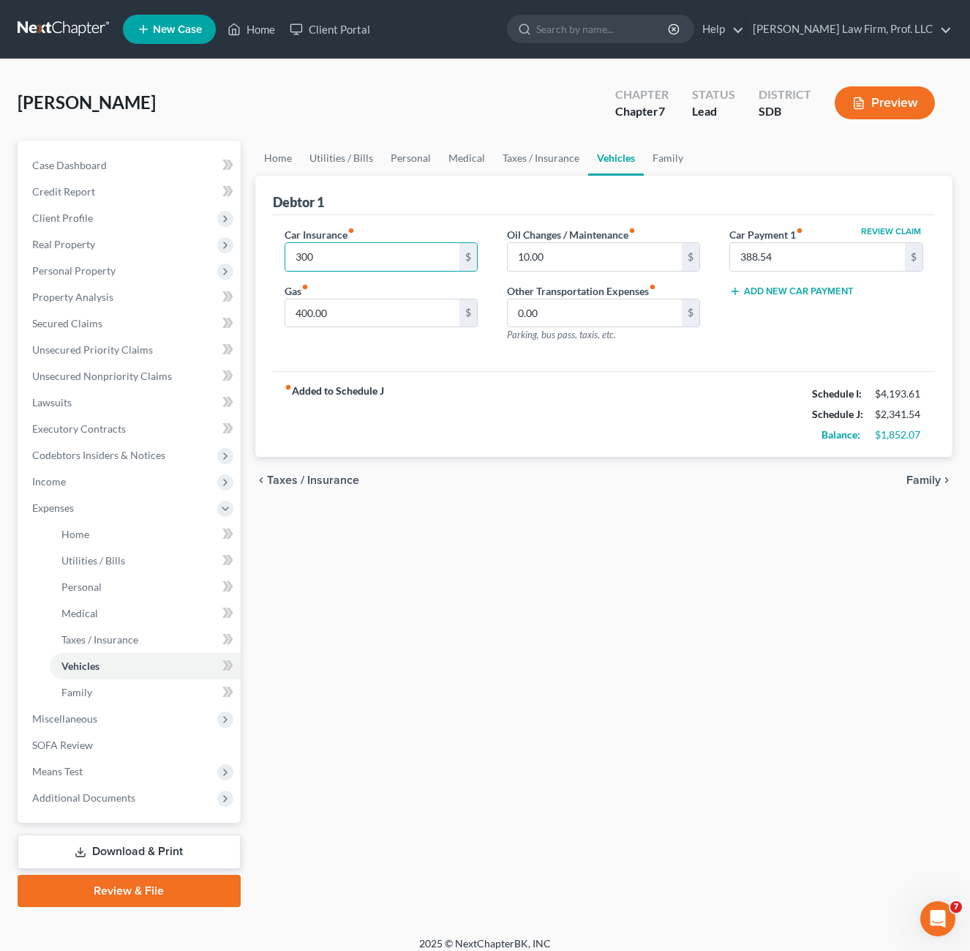
click at [536, 661] on div "Home Utilities / Bills Personal Medical Taxes / Insurance Vehicles Family Debto…" at bounding box center [604, 524] width 713 height 766
click at [661, 154] on link "Family" at bounding box center [668, 158] width 48 height 35
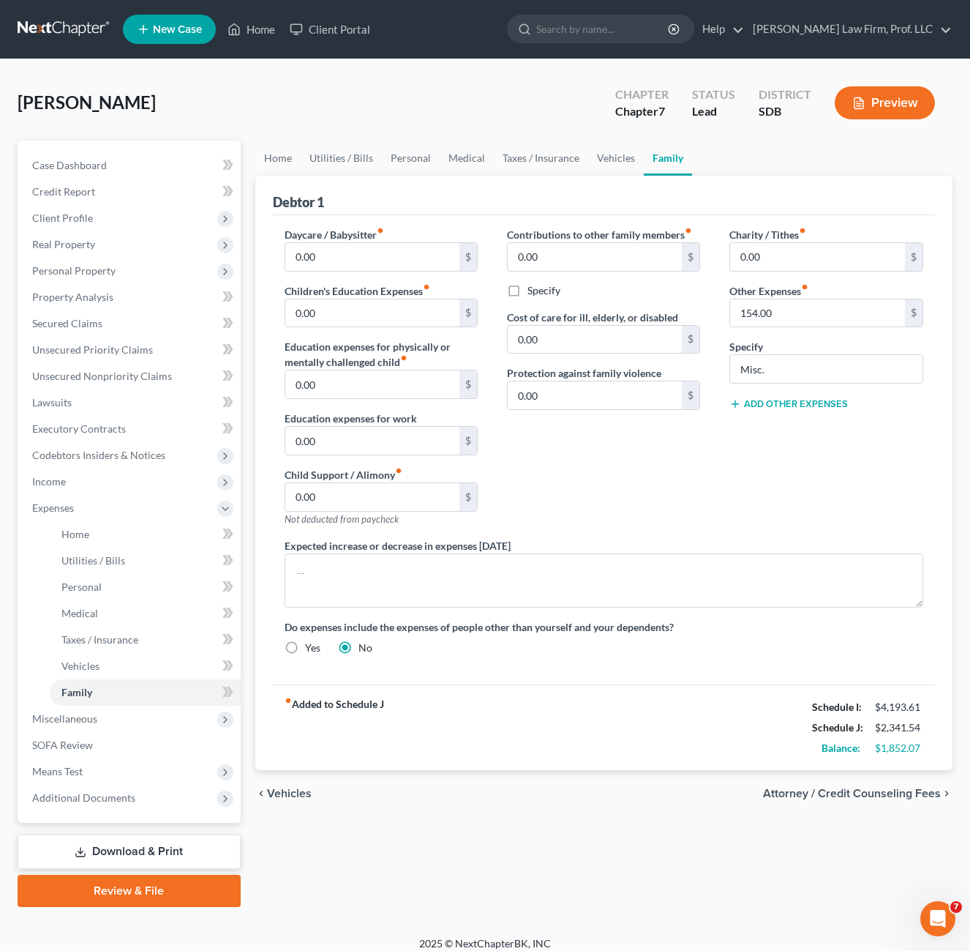
click at [628, 520] on div "Contributions to other family members fiber_manual_record 0.00 $ Specify Cost o…" at bounding box center [604, 382] width 222 height 311
click at [405, 162] on link "Personal" at bounding box center [411, 158] width 58 height 35
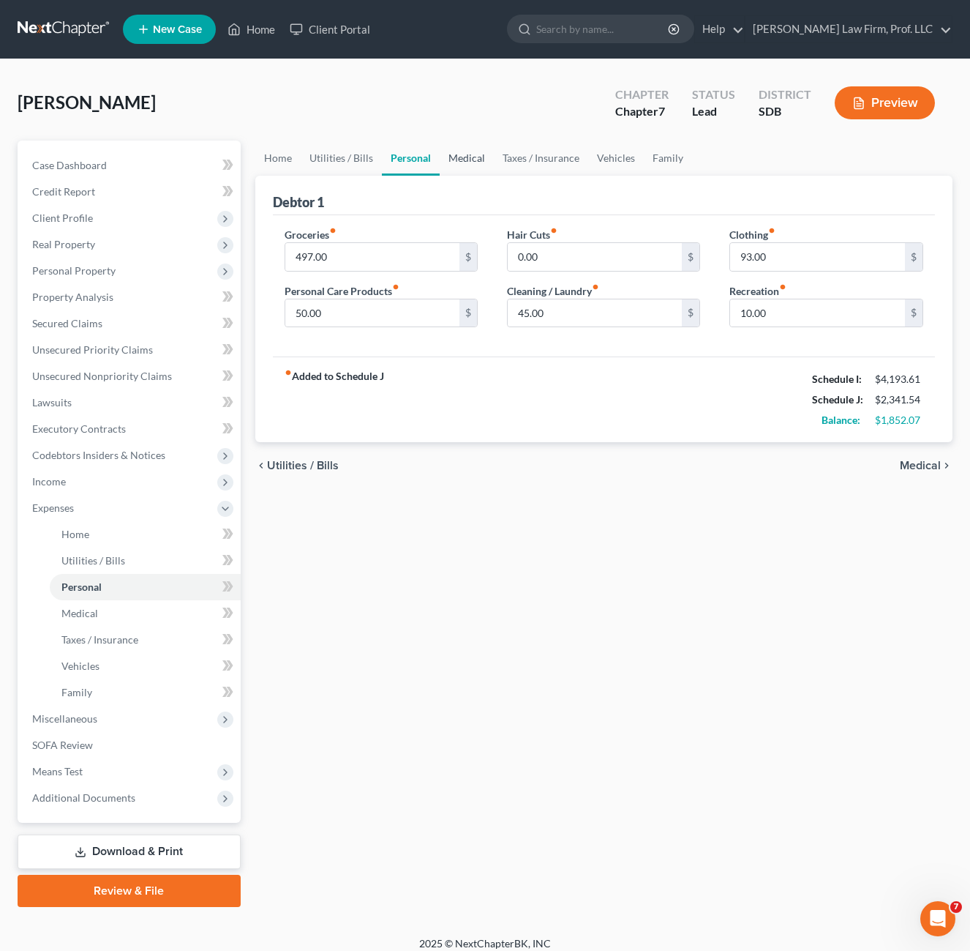
click at [458, 154] on link "Medical" at bounding box center [467, 158] width 54 height 35
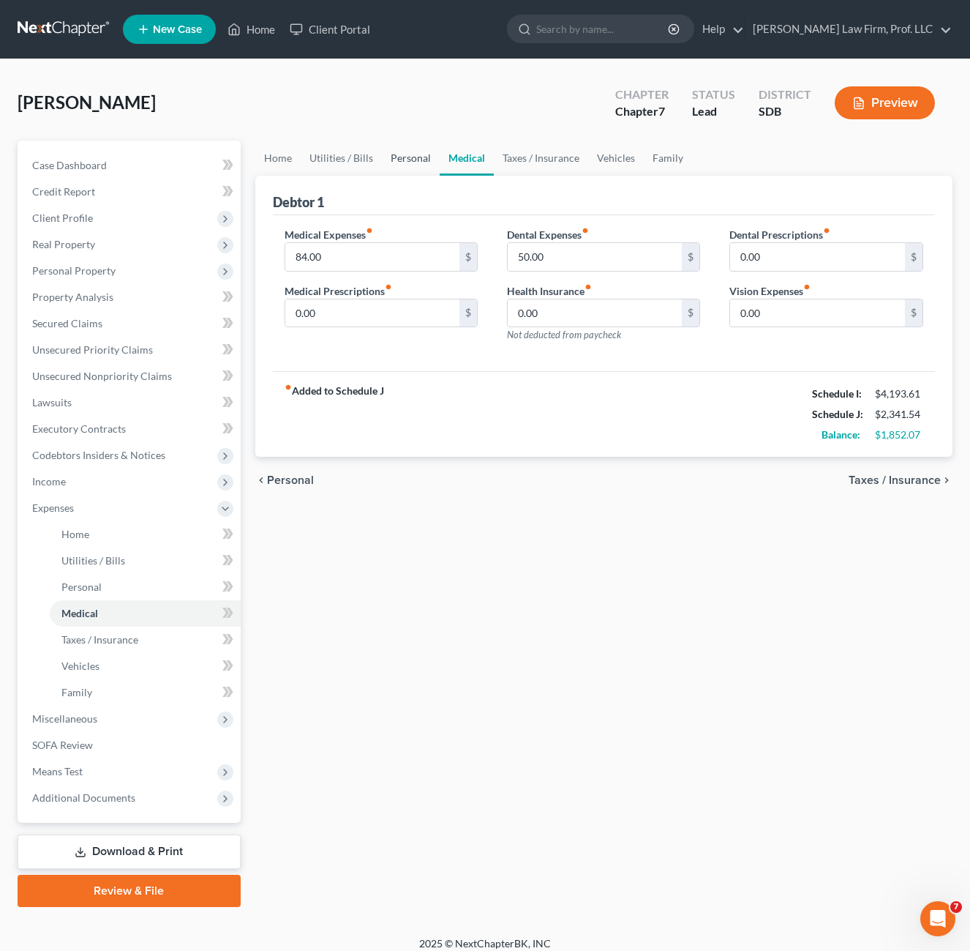
click at [417, 157] on link "Personal" at bounding box center [411, 158] width 58 height 35
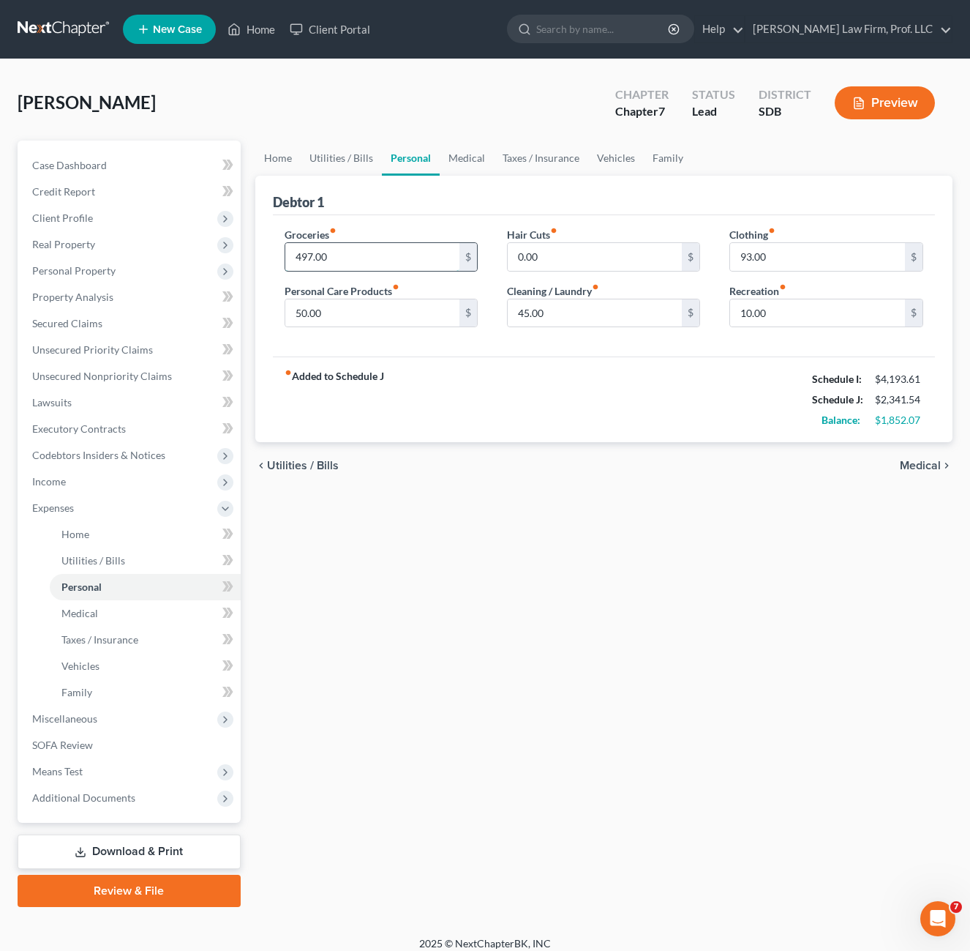
click at [363, 259] on input "497.00" at bounding box center [372, 257] width 175 height 28
click at [96, 485] on span "Income" at bounding box center [130, 481] width 220 height 26
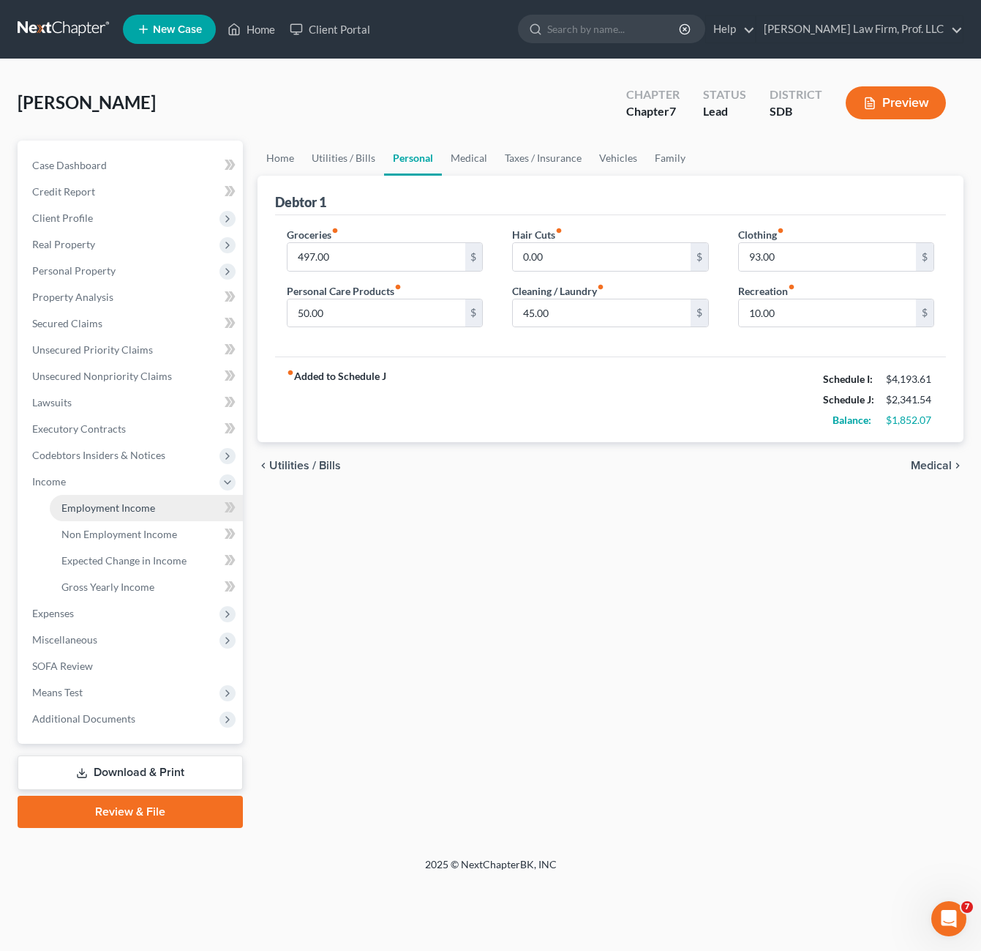
click at [124, 506] on span "Employment Income" at bounding box center [108, 507] width 94 height 12
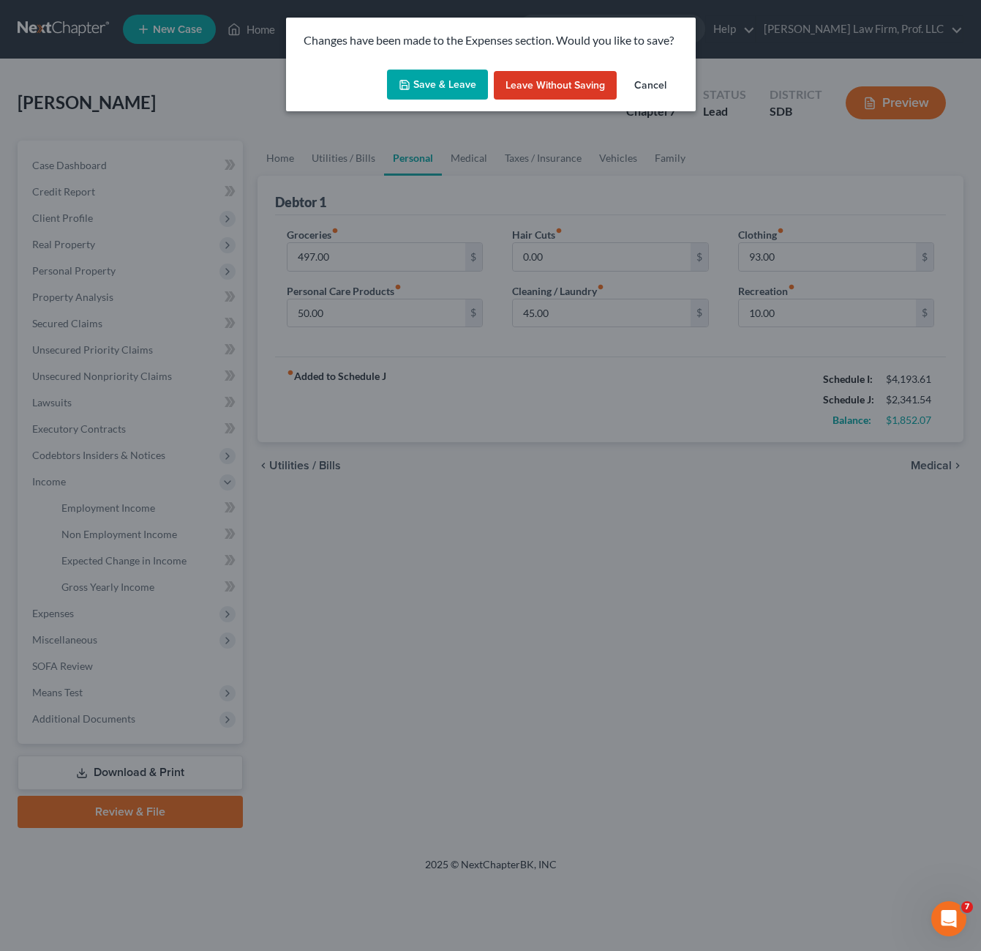
drag, startPoint x: 421, startPoint y: 71, endPoint x: 436, endPoint y: 65, distance: 16.4
click at [420, 72] on button "Save & Leave" at bounding box center [437, 85] width 101 height 31
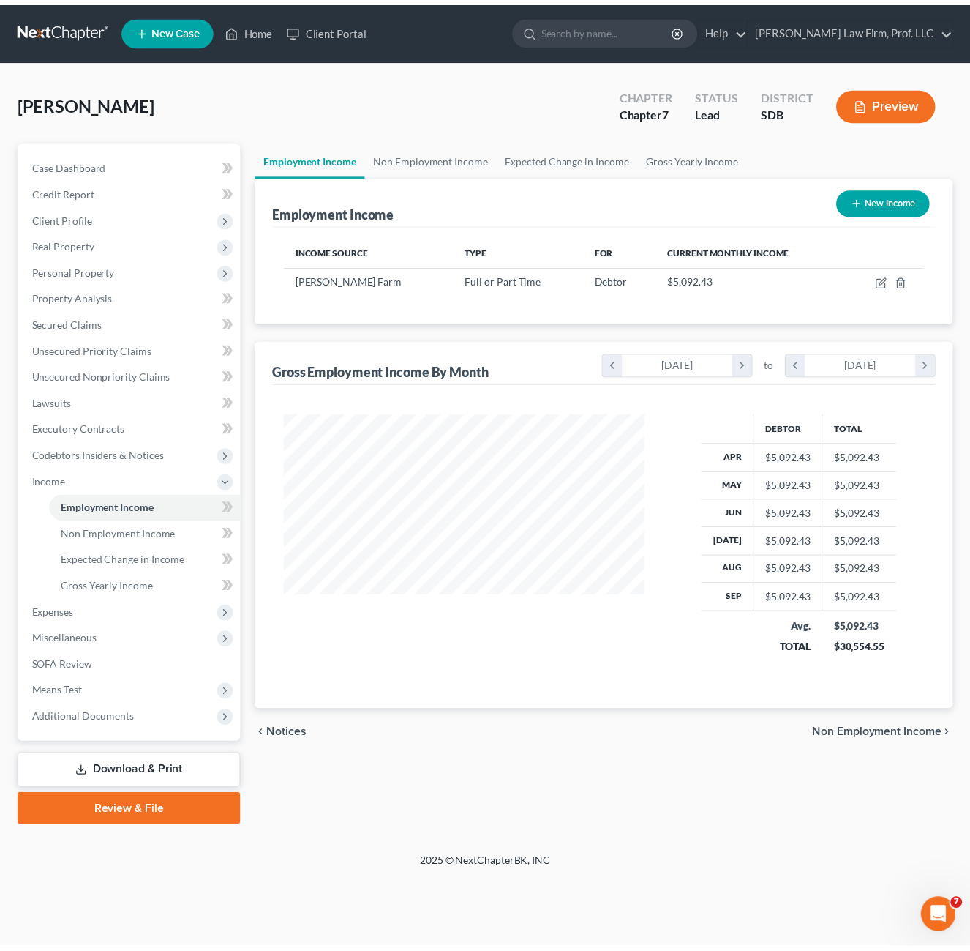
scroll to position [263, 395]
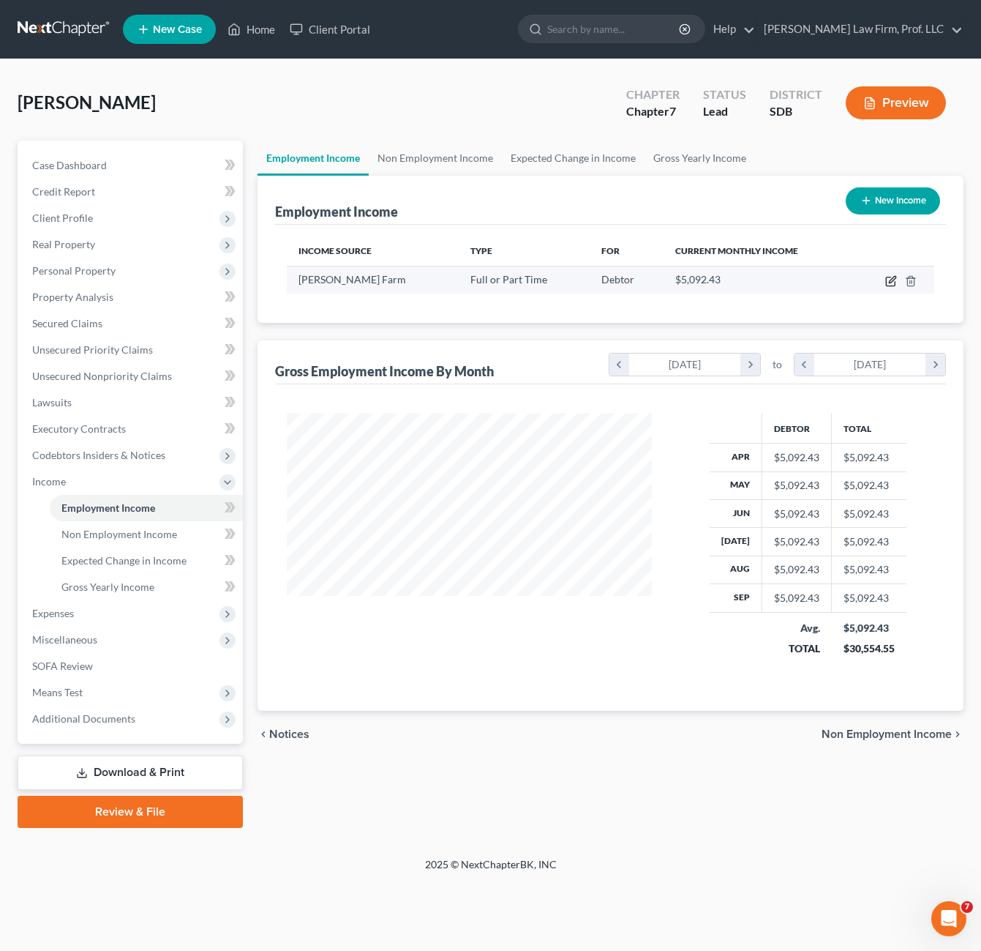
click at [892, 282] on icon "button" at bounding box center [892, 281] width 12 height 12
select select "0"
select select "43"
select select "2"
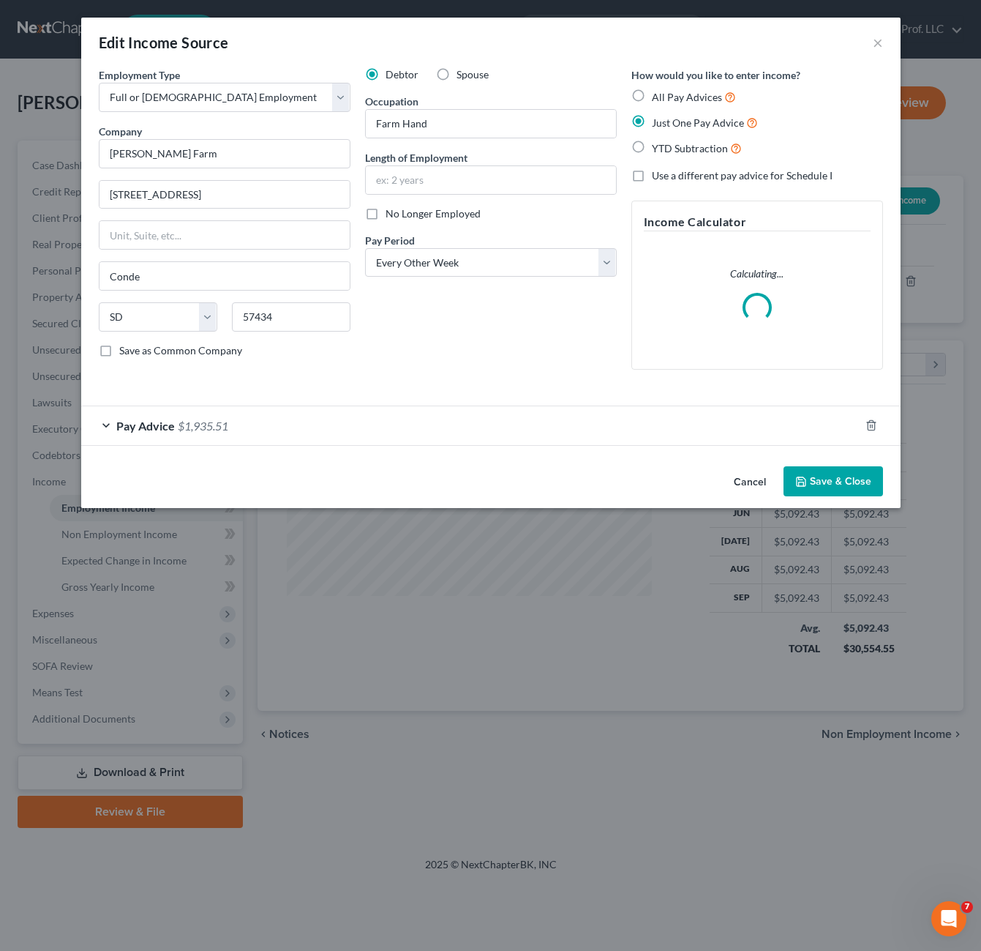
click at [545, 323] on div "Debtor Spouse Occupation Farm Hand Length of Employment No Longer Employed Pay …" at bounding box center [491, 224] width 266 height 314
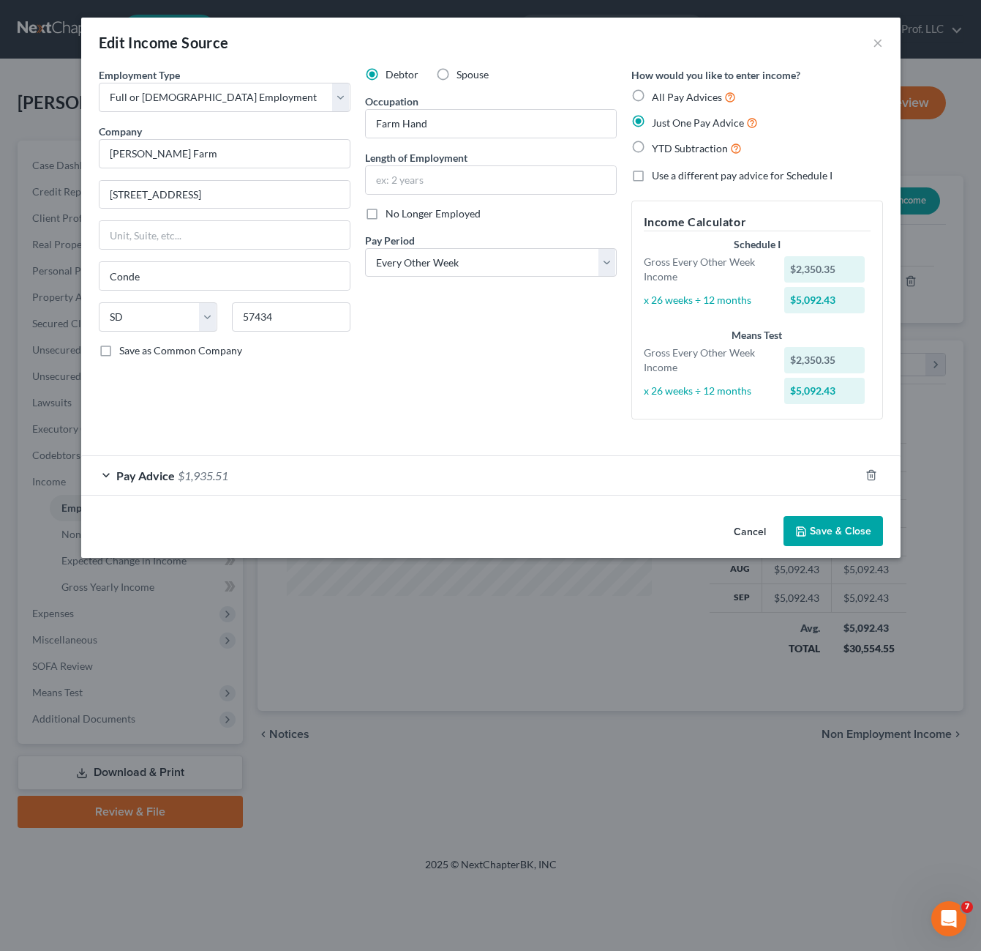
click at [436, 468] on div "Pay Advice $1,935.51" at bounding box center [470, 475] width 779 height 39
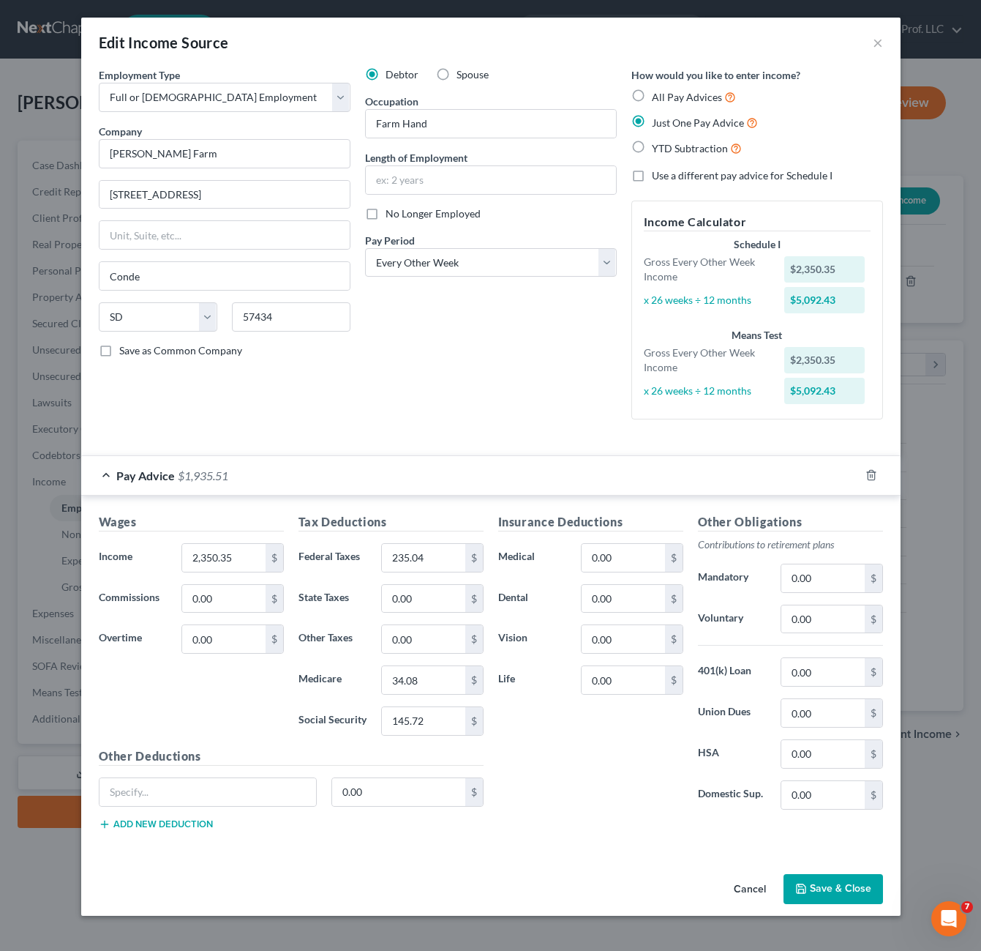
drag, startPoint x: 839, startPoint y: 897, endPoint x: 821, endPoint y: 897, distance: 18.3
click at [837, 897] on button "Save & Close" at bounding box center [834, 889] width 100 height 31
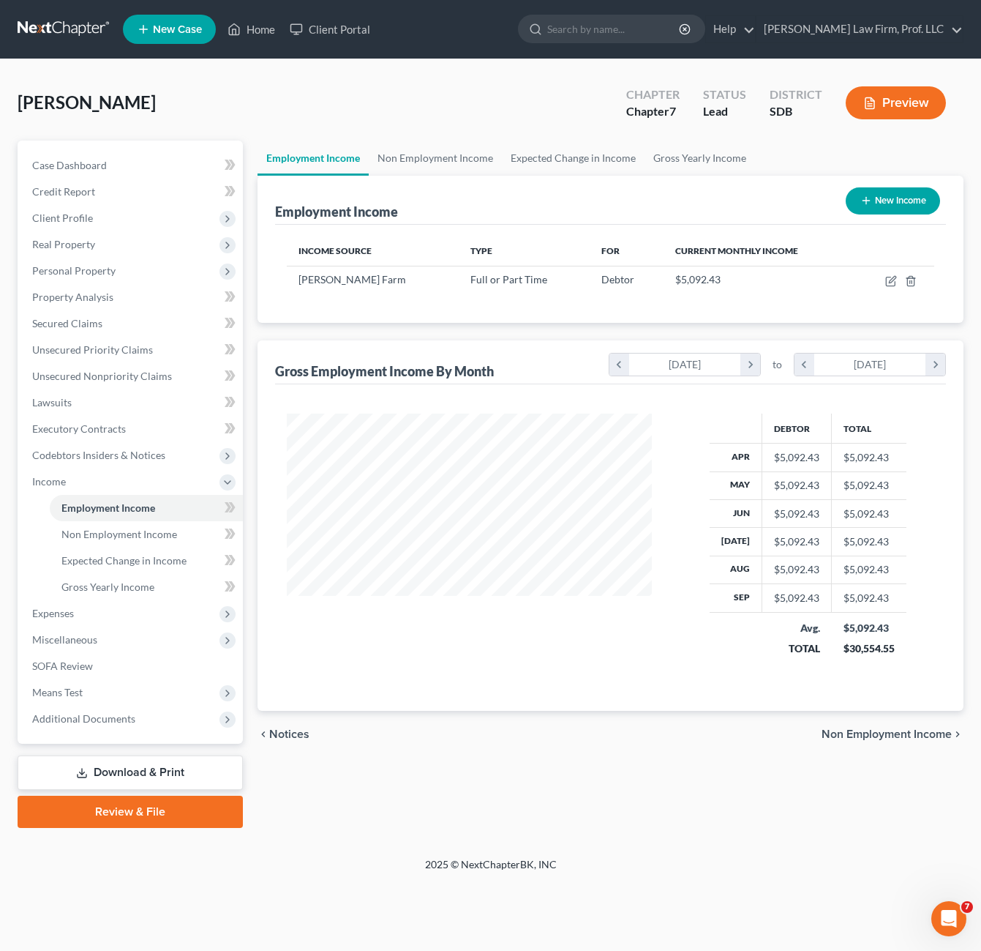
click at [640, 788] on div "Employment Income Non Employment Income Expected Change in Income Gross Yearly …" at bounding box center [610, 484] width 721 height 687
click at [114, 589] on span "Gross Yearly Income" at bounding box center [107, 586] width 93 height 12
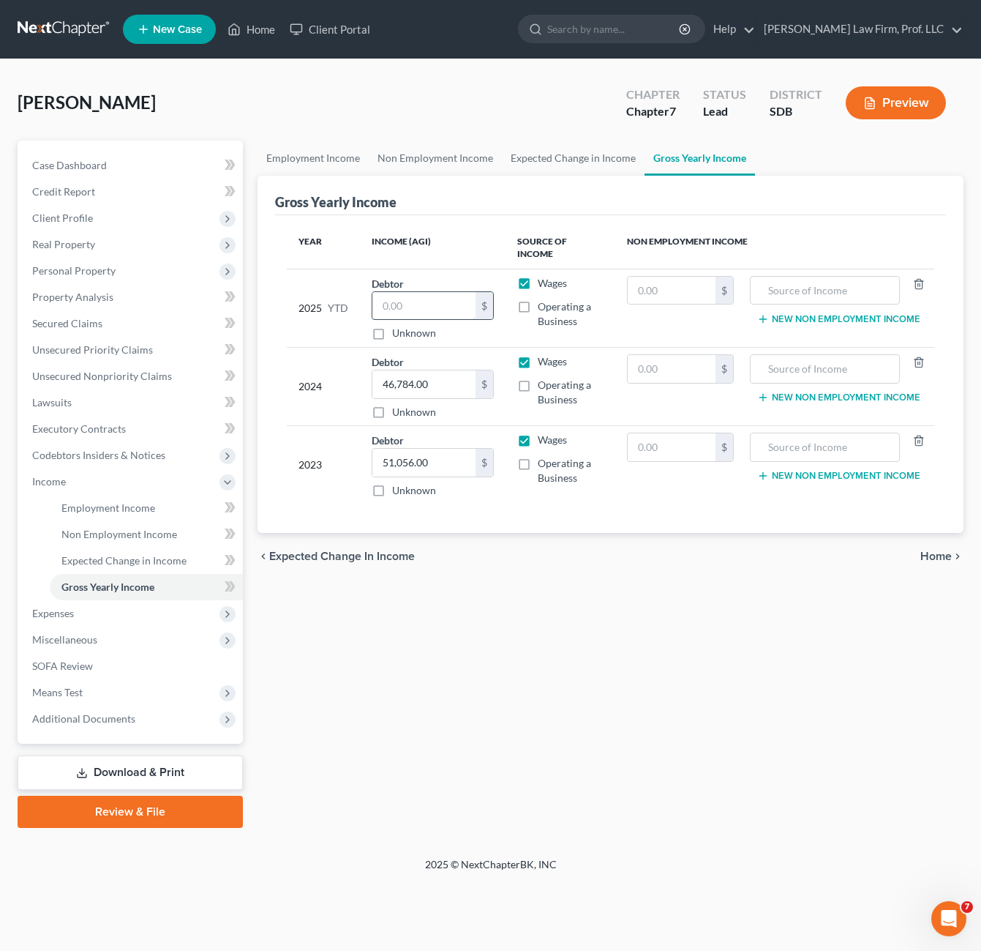
click at [431, 295] on input "text" at bounding box center [424, 306] width 103 height 28
type input "44,470"
click at [617, 728] on div "Employment Income Non Employment Income Expected Change in Income Gross Yearly …" at bounding box center [610, 484] width 721 height 687
drag, startPoint x: 71, startPoint y: 272, endPoint x: 85, endPoint y: 283, distance: 18.2
click at [71, 272] on span "Personal Property" at bounding box center [73, 270] width 83 height 12
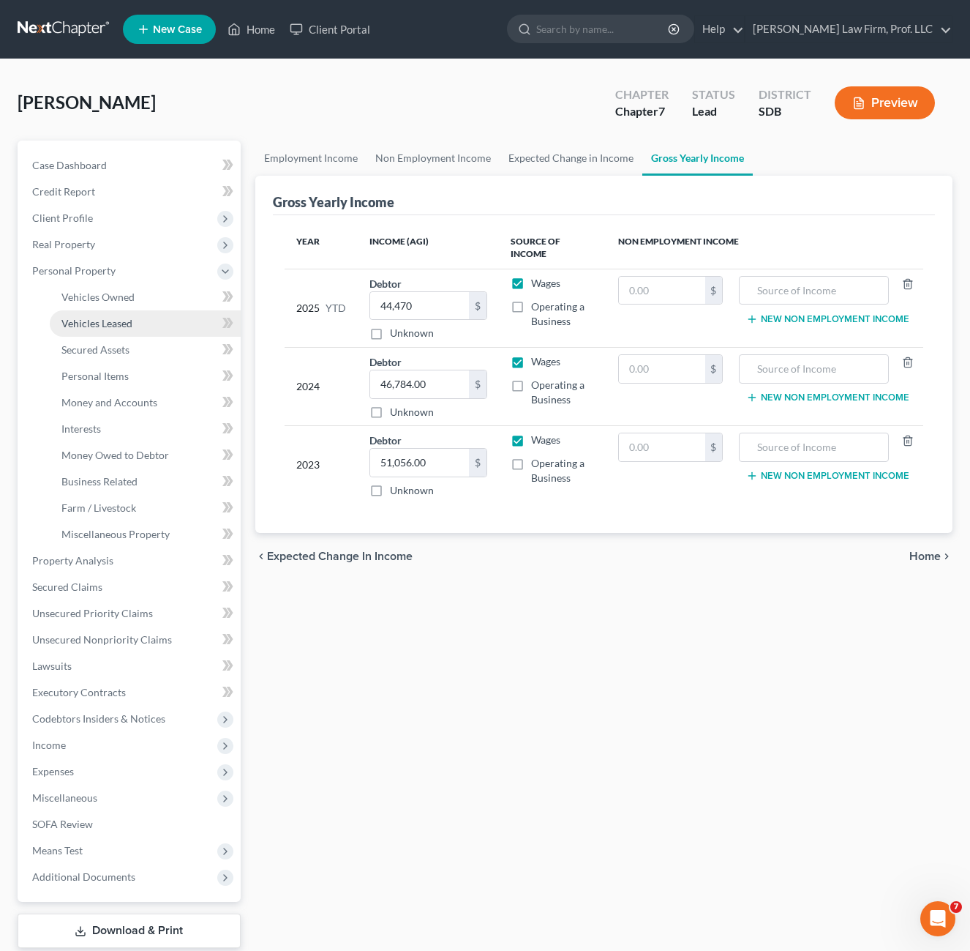
click at [113, 326] on span "Vehicles Leased" at bounding box center [96, 323] width 71 height 12
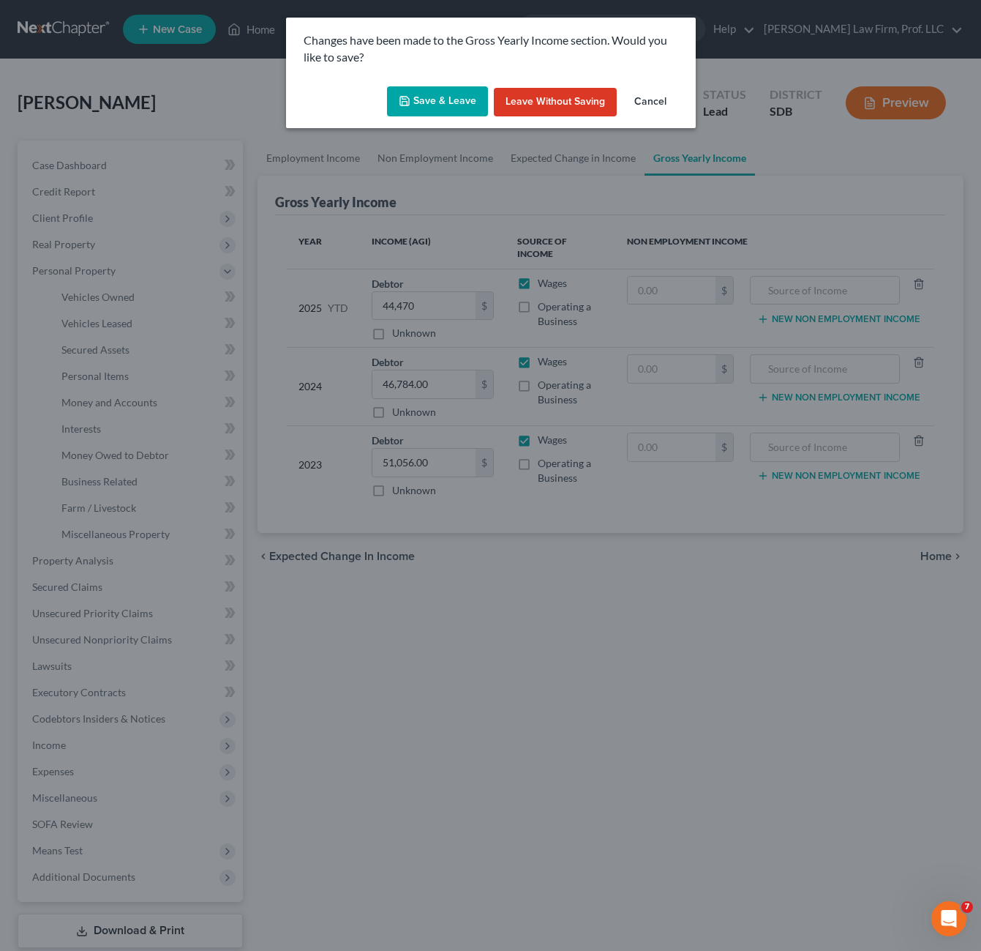
click at [463, 89] on button "Save & Leave" at bounding box center [437, 101] width 101 height 31
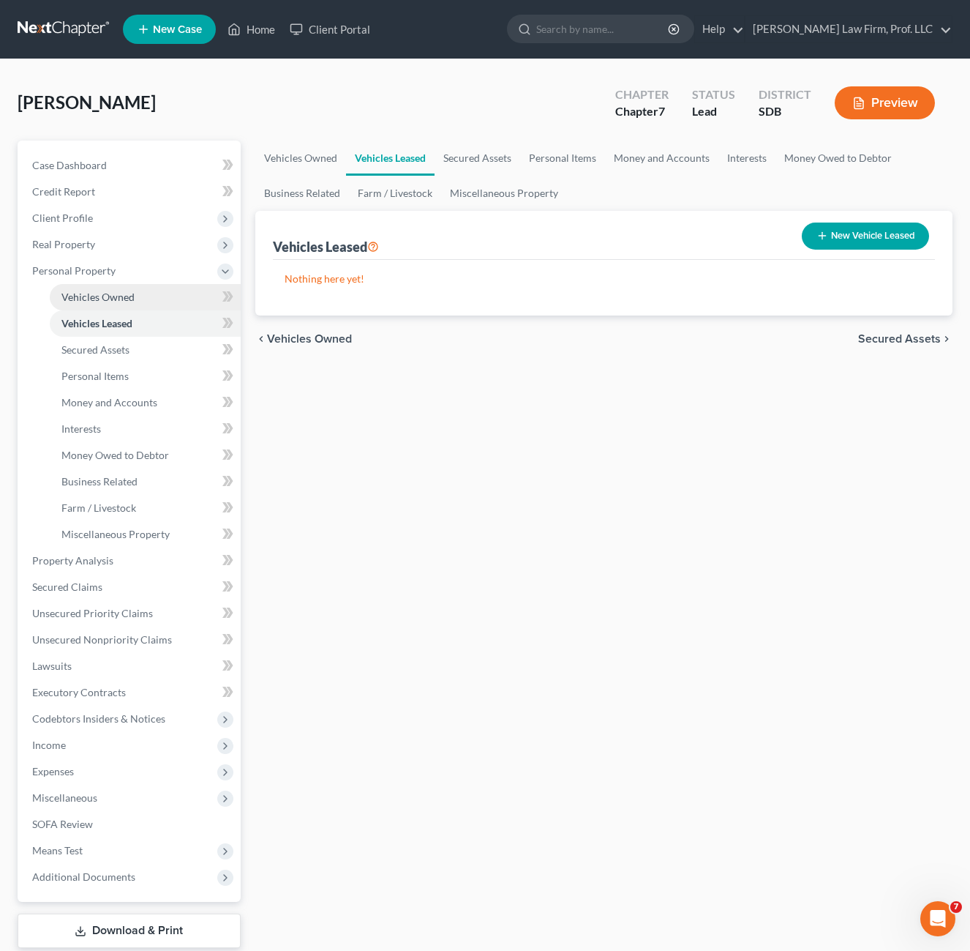
click at [115, 291] on span "Vehicles Owned" at bounding box center [97, 297] width 73 height 12
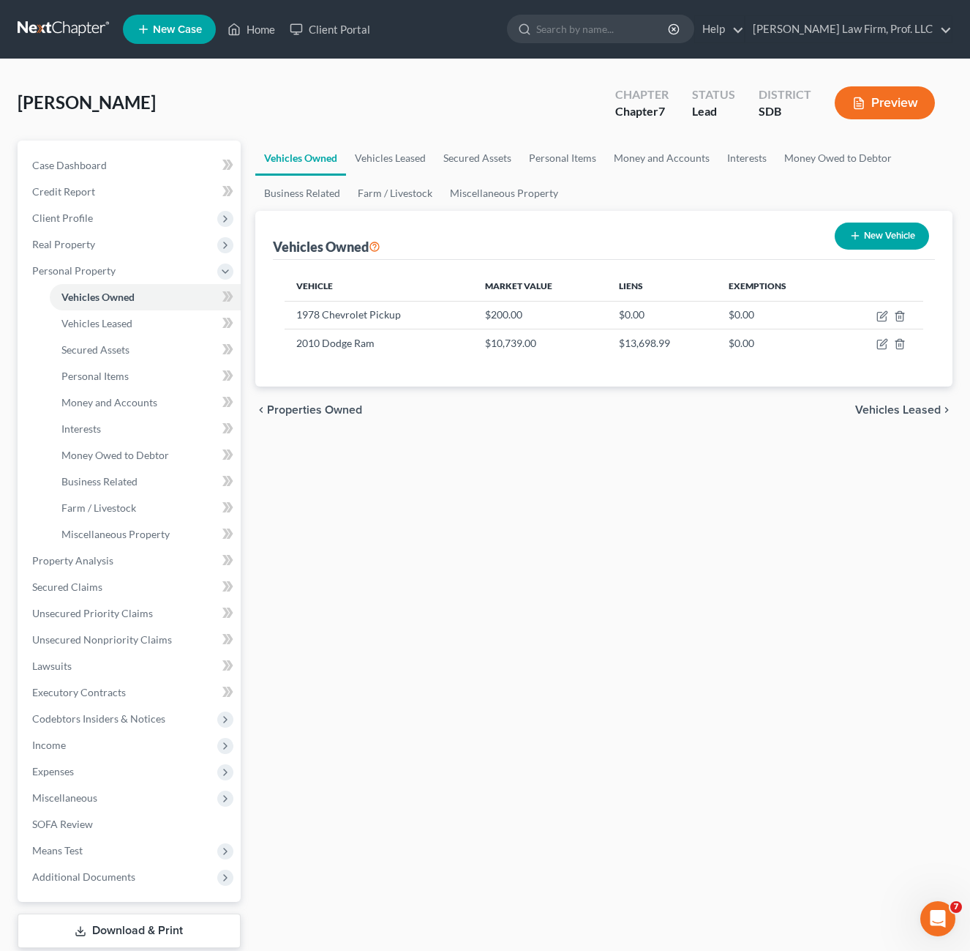
click at [509, 554] on div "Vehicles Owned Vehicles Leased Secured Assets Personal Items Money and Accounts…" at bounding box center [604, 563] width 713 height 845
click at [624, 417] on div "chevron_left Properties Owned Vehicles Leased chevron_right" at bounding box center [604, 409] width 698 height 47
click at [882, 313] on icon "button" at bounding box center [883, 316] width 12 height 12
select select "1"
select select "48"
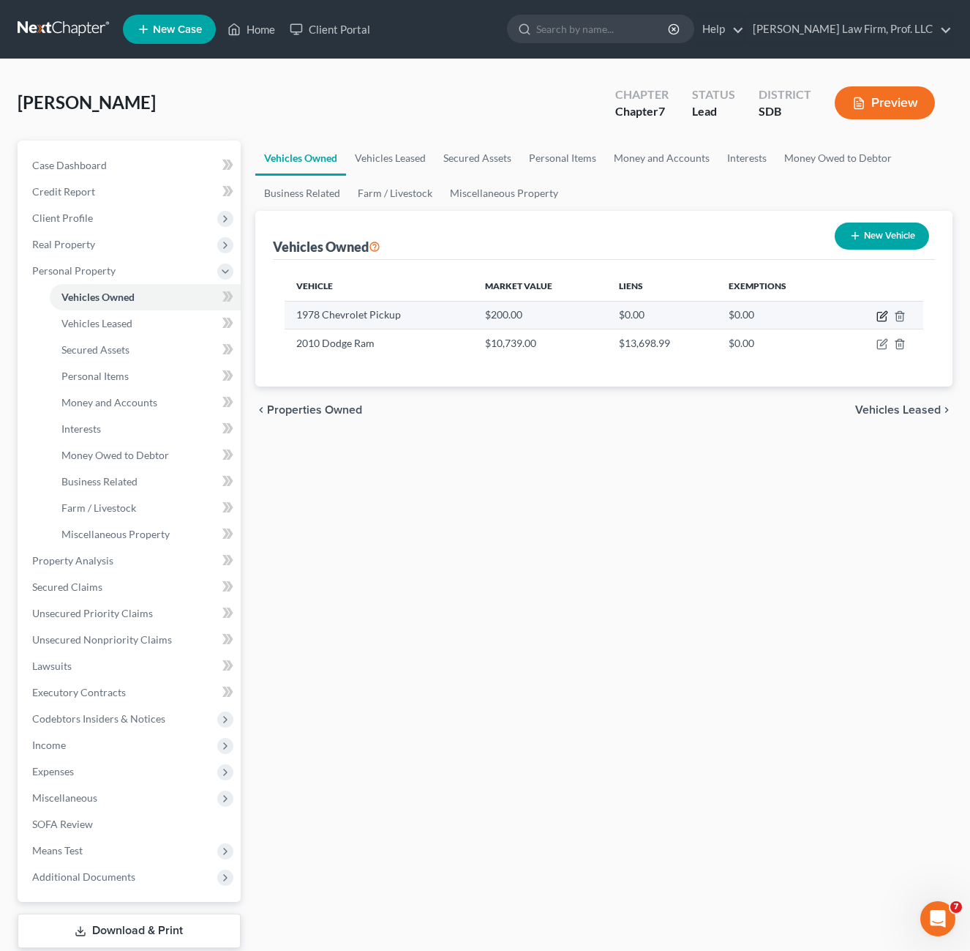
select select "4"
select select "0"
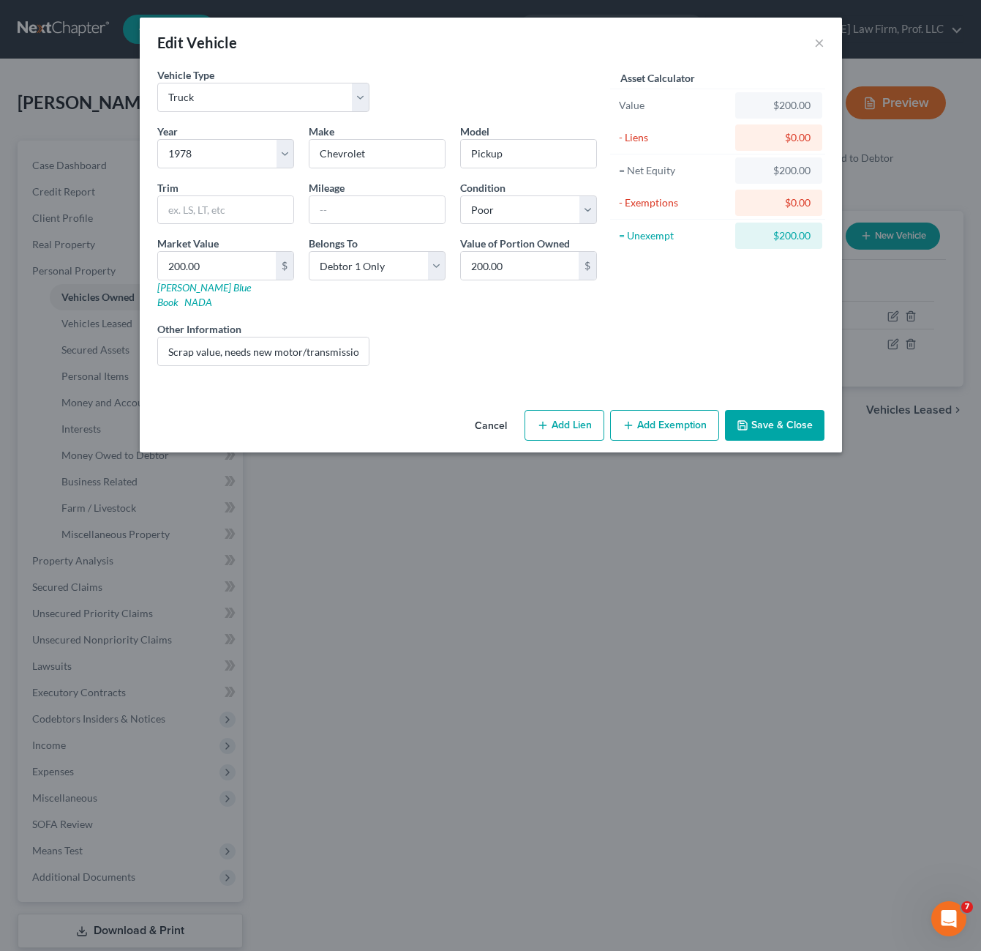
click at [667, 421] on button "Add Exemption" at bounding box center [664, 425] width 109 height 31
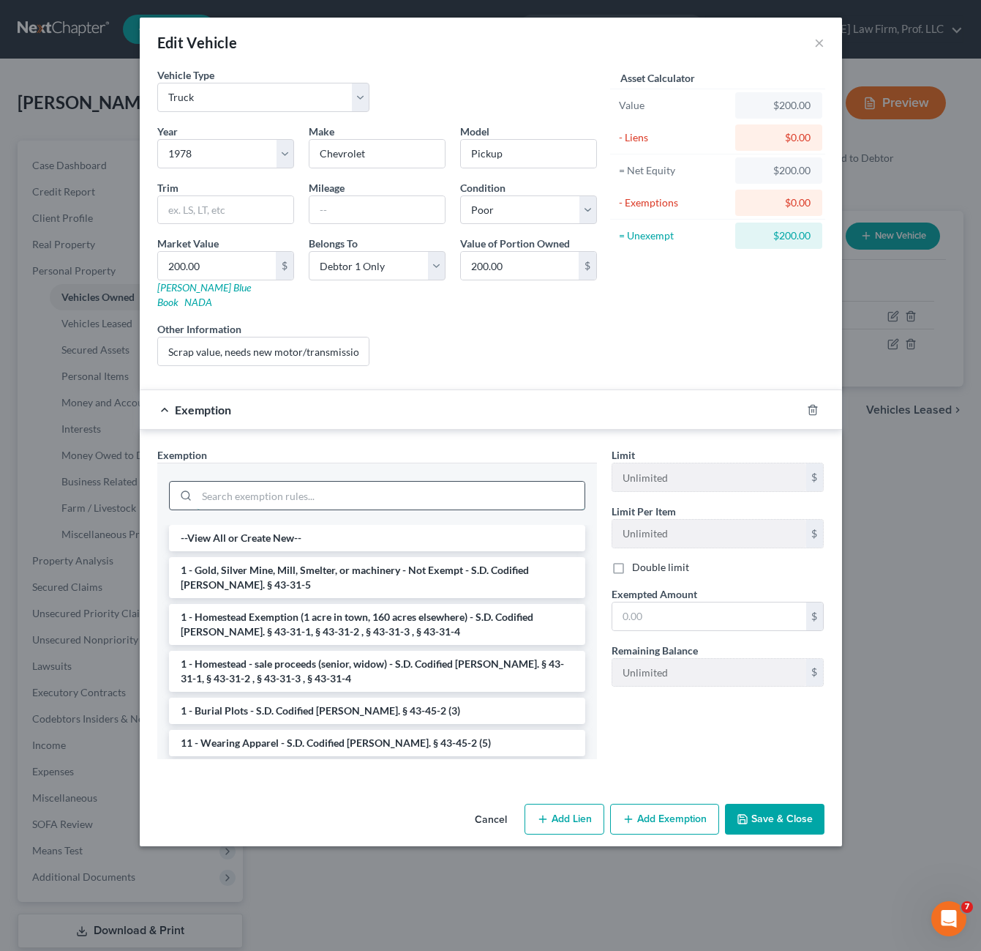
click at [382, 482] on input "search" at bounding box center [391, 496] width 388 height 28
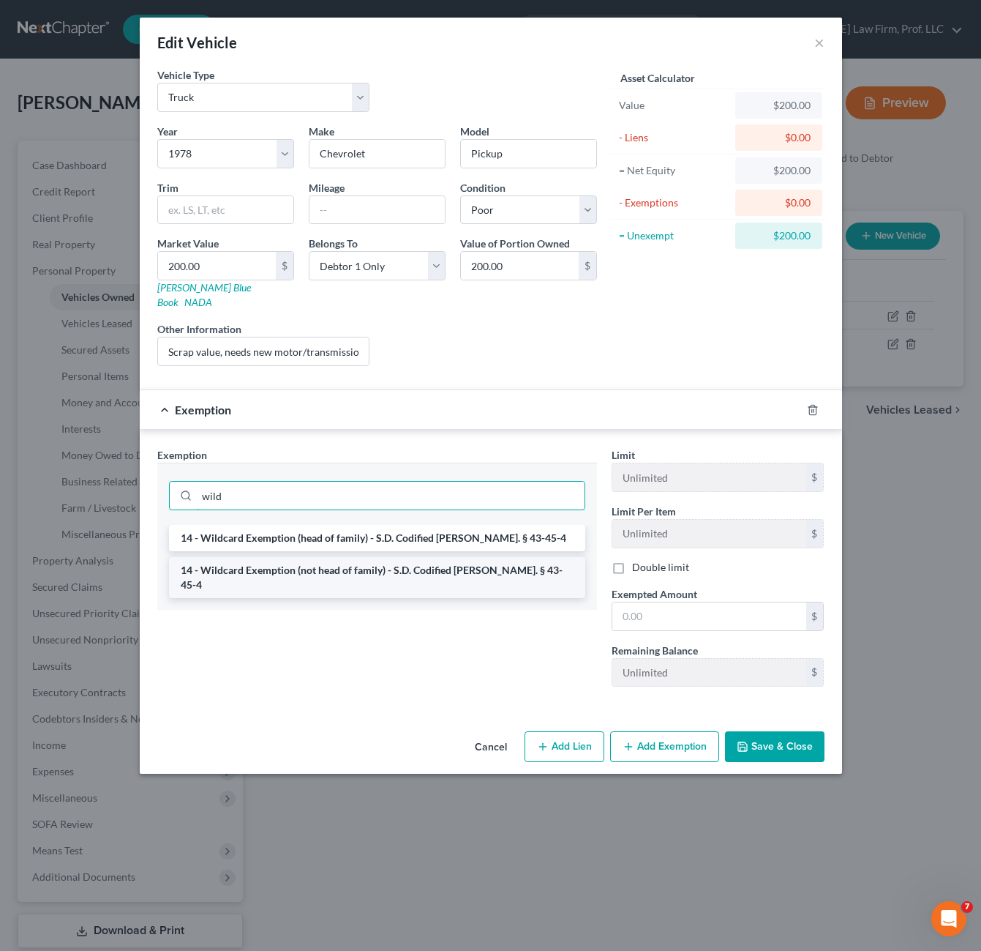
type input "wild"
drag, startPoint x: 394, startPoint y: 553, endPoint x: 455, endPoint y: 572, distance: 63.7
click at [396, 557] on li "14 - Wildcard Exemption (not head of family) - S.D. Codified [PERSON_NAME]. § 4…" at bounding box center [377, 577] width 416 height 41
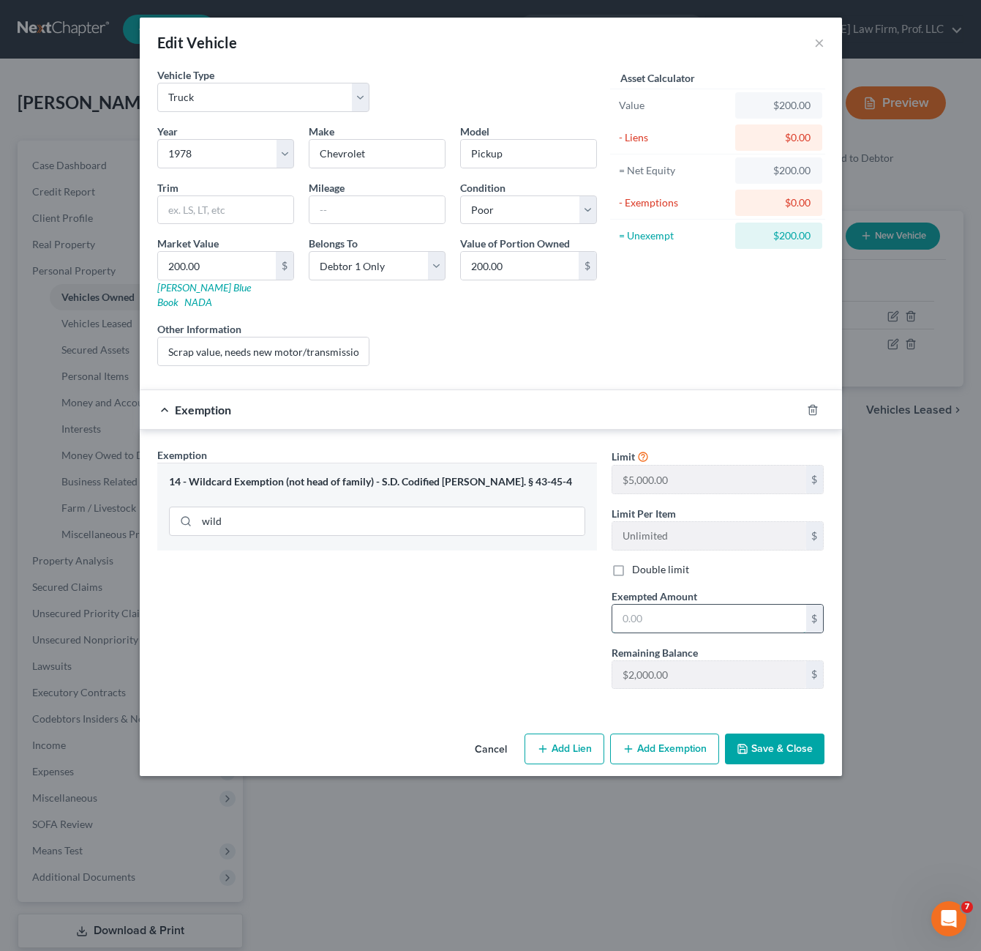
click at [711, 610] on input "text" at bounding box center [710, 619] width 194 height 28
type input "200.00"
click at [493, 653] on div "Exemption Set must be selected for CA. Exemption * 14 - Wildcard Exemption (not…" at bounding box center [377, 573] width 454 height 253
click at [785, 749] on button "Save & Close" at bounding box center [775, 748] width 100 height 31
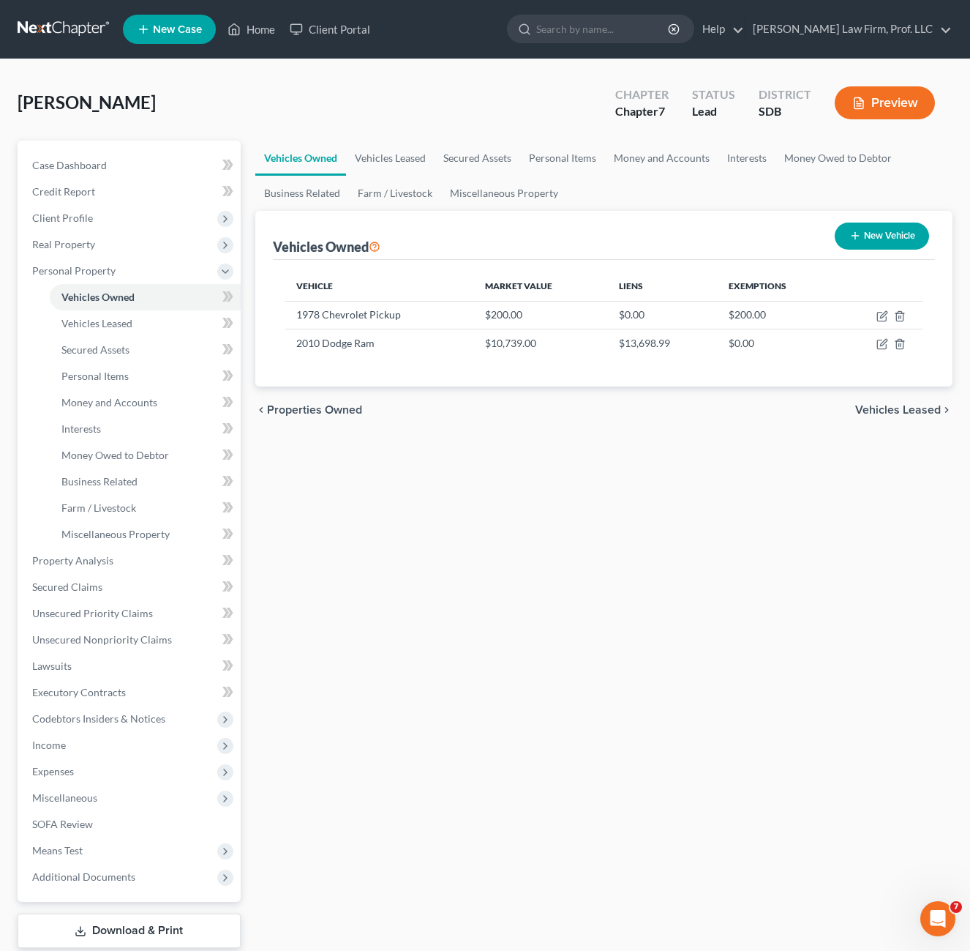
click at [642, 602] on div "Vehicles Owned Vehicles Leased Secured Assets Personal Items Money and Accounts…" at bounding box center [604, 563] width 713 height 845
click at [482, 560] on div "Vehicles Owned Vehicles Leased Secured Assets Personal Items Money and Accounts…" at bounding box center [604, 563] width 713 height 845
click at [466, 592] on div "Vehicles Owned Vehicles Leased Secured Assets Personal Items Money and Accounts…" at bounding box center [604, 563] width 713 height 845
click at [606, 618] on div "Vehicles Owned Vehicles Leased Secured Assets Personal Items Money and Accounts…" at bounding box center [604, 563] width 713 height 845
click at [492, 652] on div "Vehicles Owned Vehicles Leased Secured Assets Personal Items Money and Accounts…" at bounding box center [604, 563] width 713 height 845
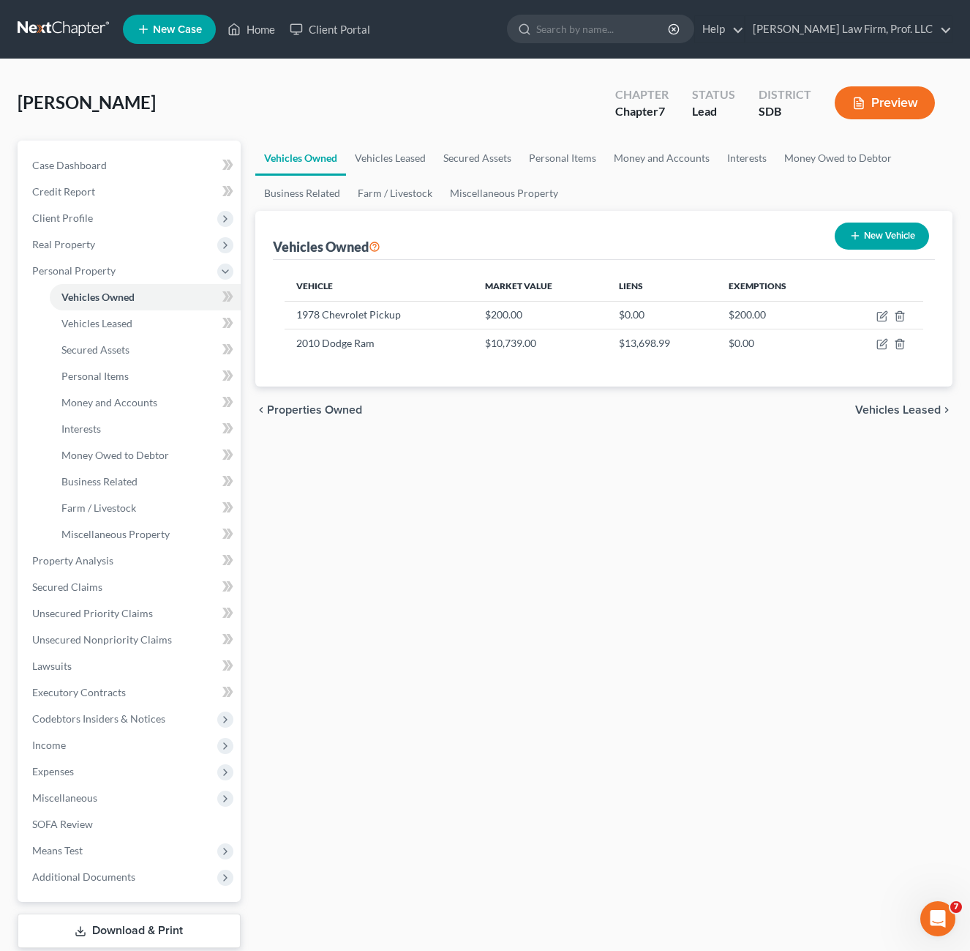
click at [729, 597] on div "Vehicles Owned Vehicles Leased Secured Assets Personal Items Money and Accounts…" at bounding box center [604, 563] width 713 height 845
drag, startPoint x: 407, startPoint y: 354, endPoint x: 293, endPoint y: 333, distance: 116.1
click at [293, 333] on td "2010 Dodge Ram" at bounding box center [379, 343] width 189 height 28
click at [441, 501] on div "Vehicles Owned Vehicles Leased Secured Assets Personal Items Money and Accounts…" at bounding box center [604, 563] width 713 height 845
click at [520, 509] on div "Vehicles Owned Vehicles Leased Secured Assets Personal Items Money and Accounts…" at bounding box center [604, 563] width 713 height 845
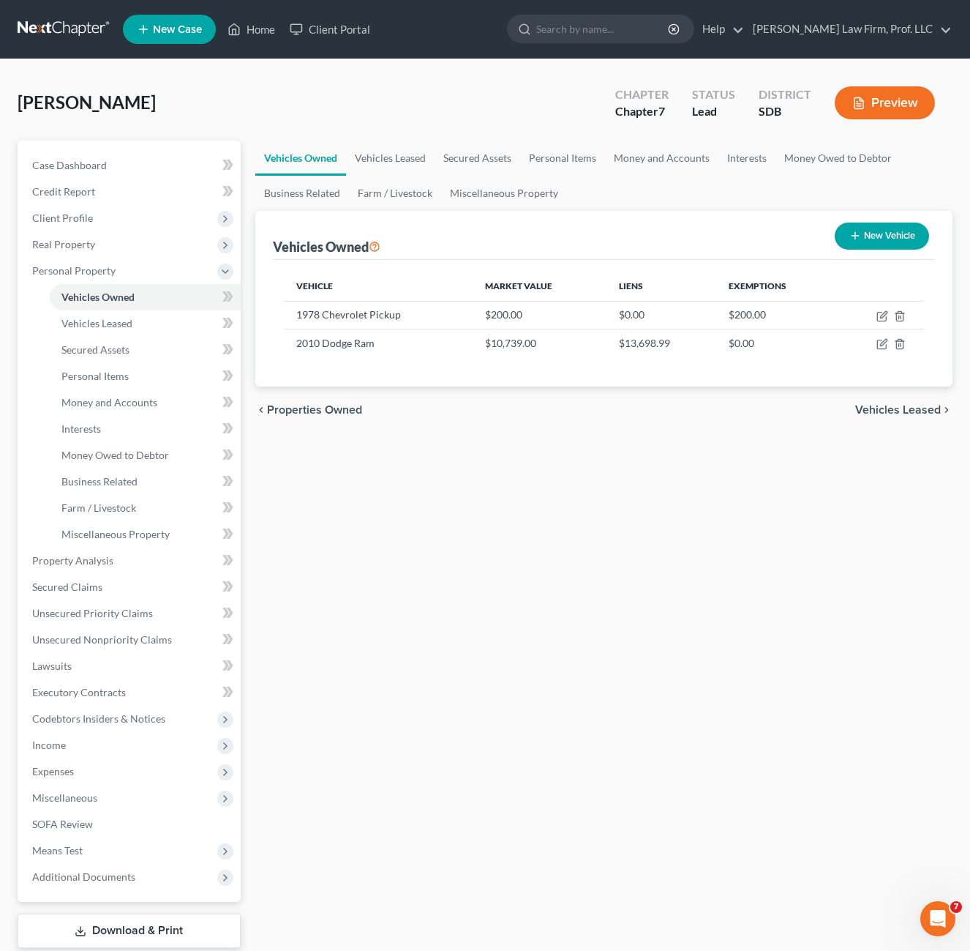
click at [496, 510] on div "Vehicles Owned Vehicles Leased Secured Assets Personal Items Money and Accounts…" at bounding box center [604, 563] width 713 height 845
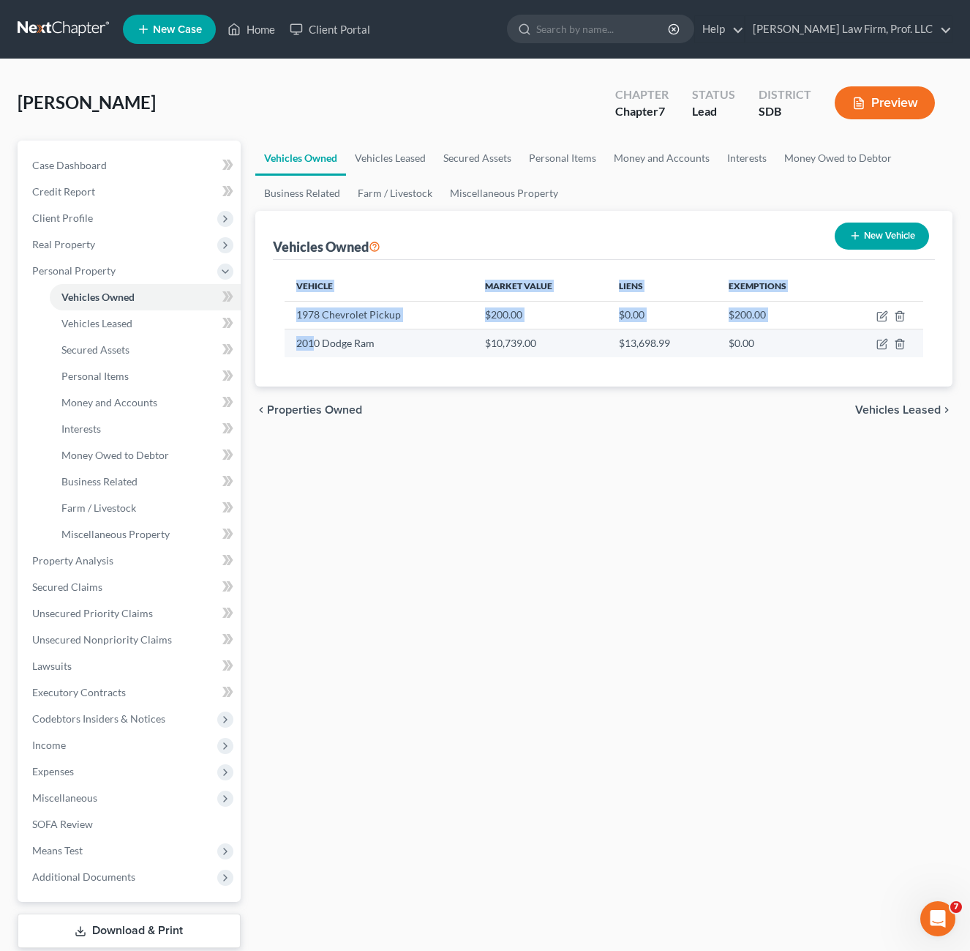
drag, startPoint x: 390, startPoint y: 360, endPoint x: 311, endPoint y: 340, distance: 81.5
click at [311, 340] on div "Vehicle Market Value Liens Exemptions 1978 Chevrolet Pickup $200.00 $0.00 $200.…" at bounding box center [604, 323] width 663 height 127
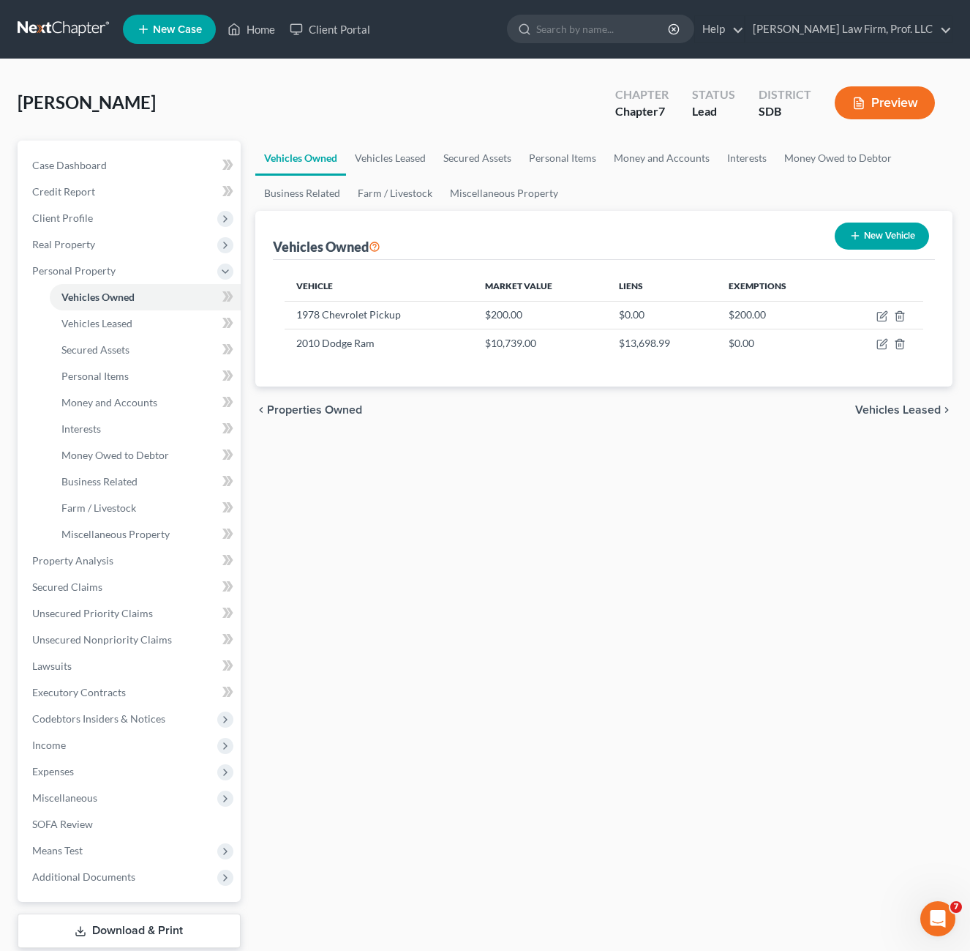
drag, startPoint x: 327, startPoint y: 353, endPoint x: 510, endPoint y: 400, distance: 189.1
click at [501, 392] on div "chevron_left Properties Owned Vehicles Leased chevron_right" at bounding box center [604, 409] width 698 height 47
click at [622, 438] on div "Vehicles Owned Vehicles Leased Secured Assets Personal Items Money and Accounts…" at bounding box center [604, 563] width 713 height 845
click at [539, 662] on div "Vehicles Owned Vehicles Leased Secured Assets Personal Items Money and Accounts…" at bounding box center [604, 563] width 713 height 845
click at [446, 605] on div "Vehicles Owned Vehicles Leased Secured Assets Personal Items Money and Accounts…" at bounding box center [604, 563] width 713 height 845
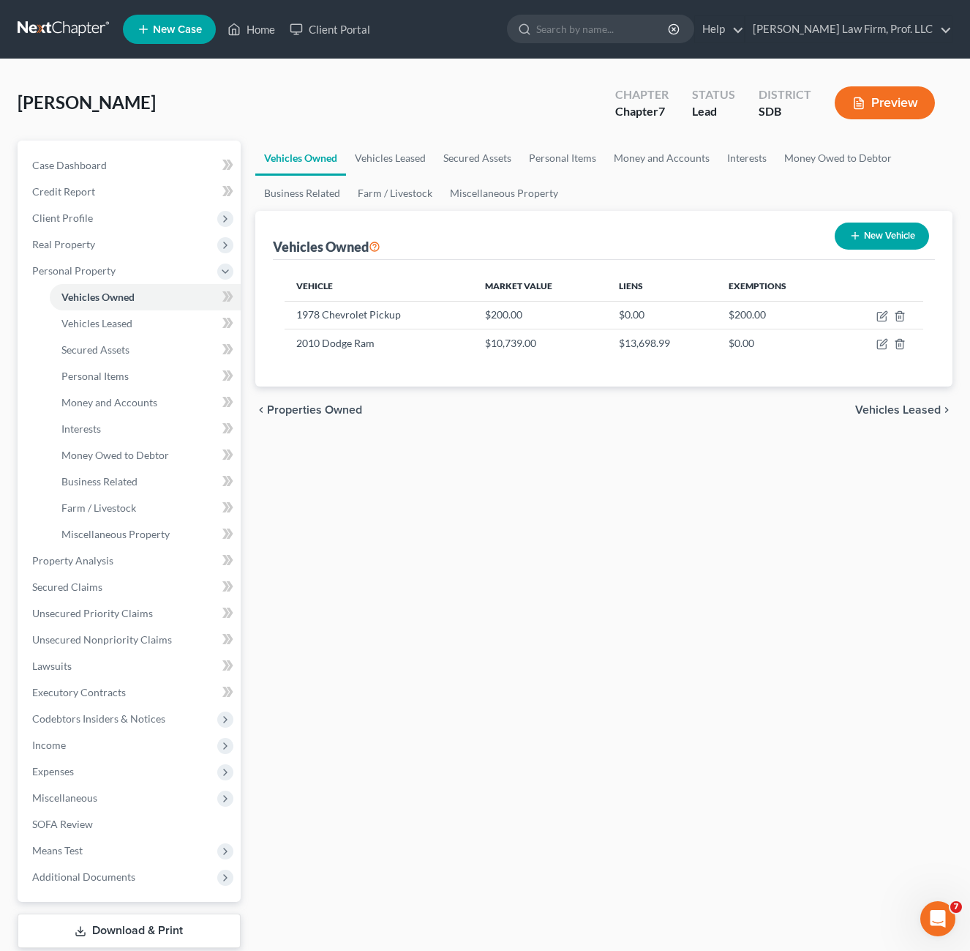
click at [416, 621] on div "Vehicles Owned Vehicles Leased Secured Assets Personal Items Money and Accounts…" at bounding box center [604, 563] width 713 height 845
click at [305, 511] on div "Vehicles Owned Vehicles Leased Secured Assets Personal Items Money and Accounts…" at bounding box center [604, 563] width 713 height 845
click at [326, 495] on div "Vehicles Owned Vehicles Leased Secured Assets Personal Items Money and Accounts…" at bounding box center [604, 563] width 713 height 845
click at [430, 563] on div "Vehicles Owned Vehicles Leased Secured Assets Personal Items Money and Accounts…" at bounding box center [604, 563] width 713 height 845
click at [363, 657] on div "Vehicles Owned Vehicles Leased Secured Assets Personal Items Money and Accounts…" at bounding box center [604, 563] width 713 height 845
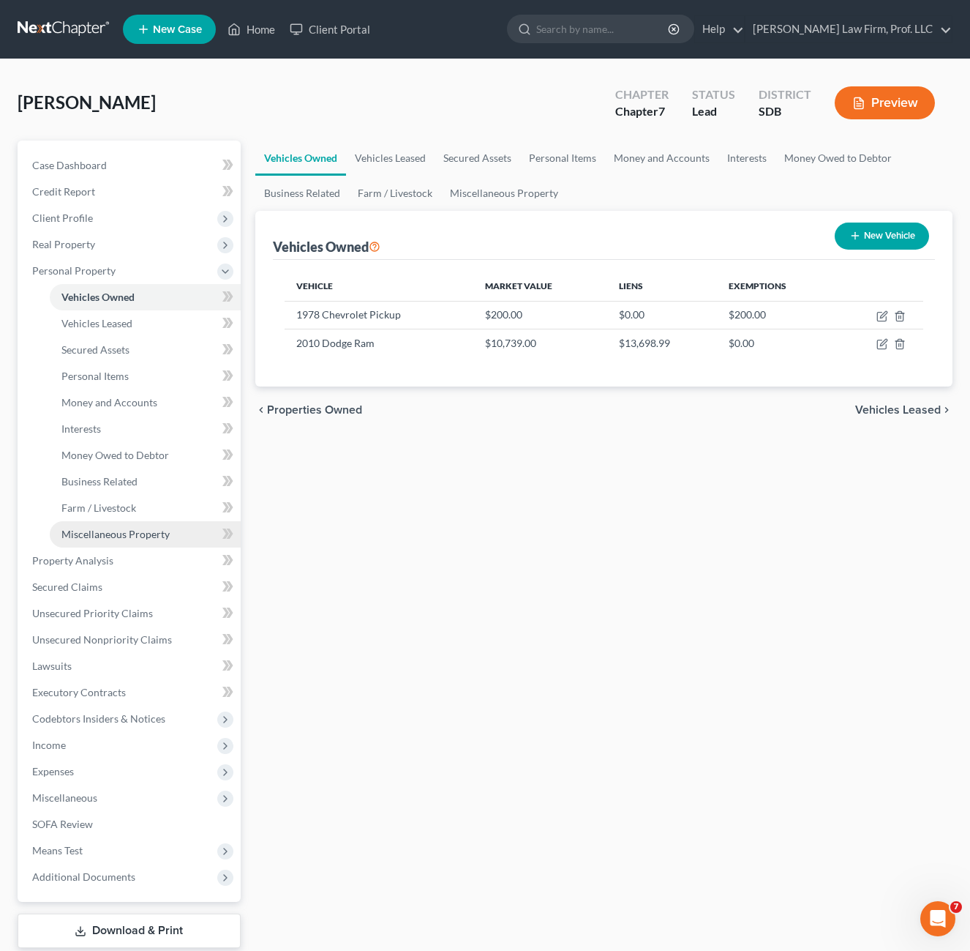
click at [108, 536] on span "Miscellaneous Property" at bounding box center [115, 534] width 108 height 12
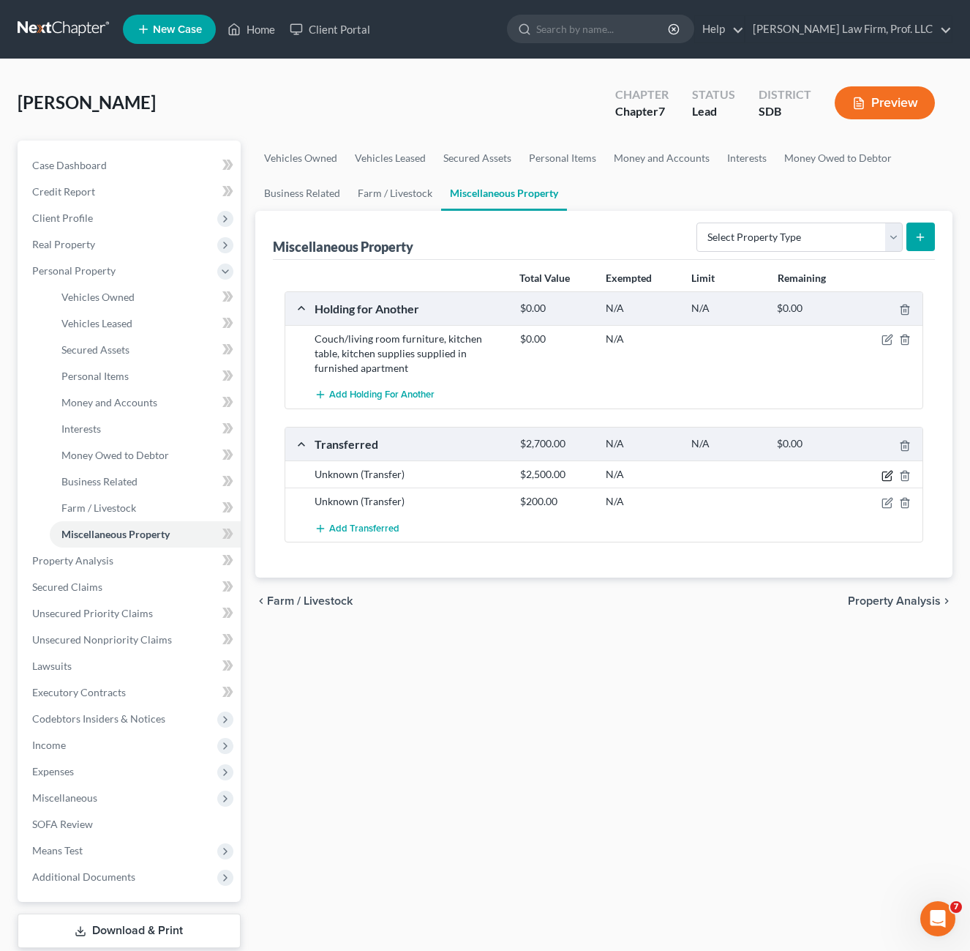
click at [884, 478] on icon "button" at bounding box center [888, 476] width 12 height 12
select select "Ordinary ([DATE])"
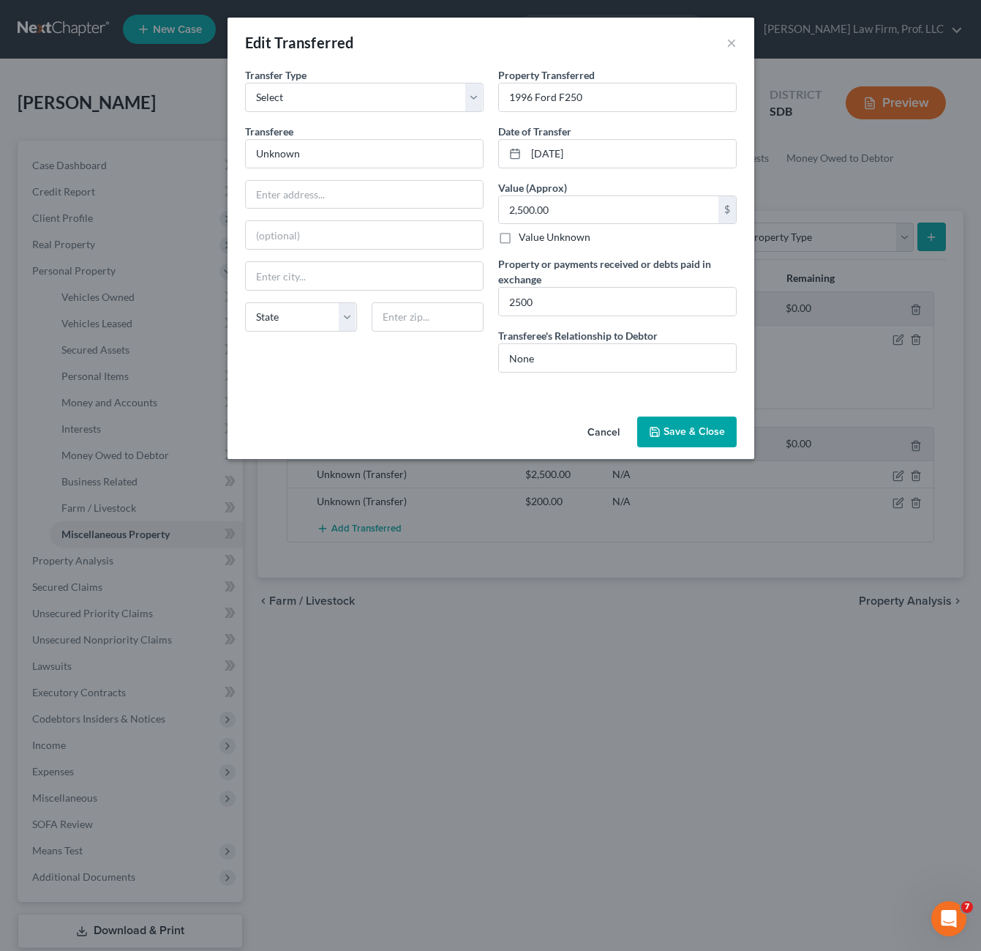
click at [398, 362] on div "Transfer Type * Select Ordinary ([DATE]) [DATE] Transferee * Unknown State [US_…" at bounding box center [364, 225] width 253 height 317
click at [598, 155] on input "[DATE]" at bounding box center [631, 154] width 210 height 28
drag, startPoint x: 616, startPoint y: 151, endPoint x: 505, endPoint y: 154, distance: 110.6
click at [505, 154] on div "[DATE]" at bounding box center [617, 153] width 239 height 29
click at [608, 147] on input "[DATE]" at bounding box center [631, 154] width 210 height 28
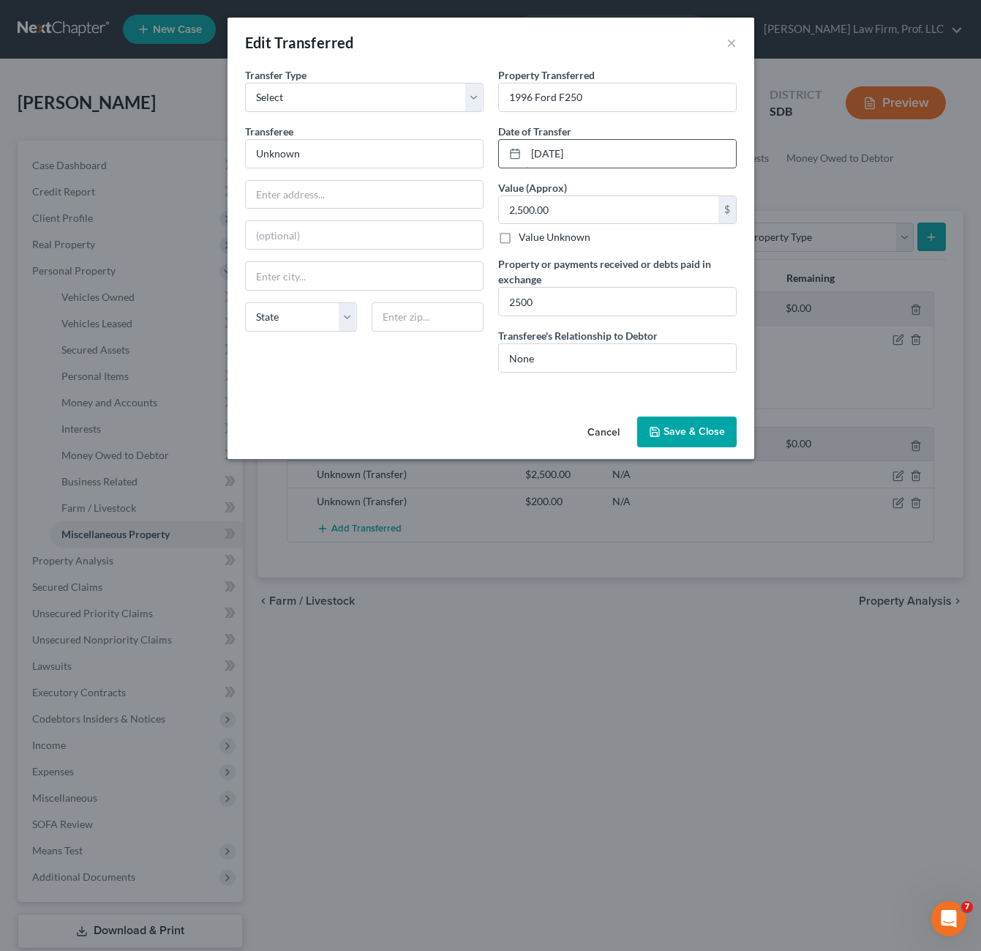
click at [606, 154] on input "[DATE]" at bounding box center [631, 154] width 210 height 28
drag, startPoint x: 616, startPoint y: 161, endPoint x: 528, endPoint y: 154, distance: 88.1
click at [528, 154] on input "[DATE]" at bounding box center [631, 154] width 210 height 28
click at [532, 154] on input "[DATE]" at bounding box center [631, 154] width 210 height 28
click at [548, 151] on input "[DATE]" at bounding box center [631, 154] width 210 height 28
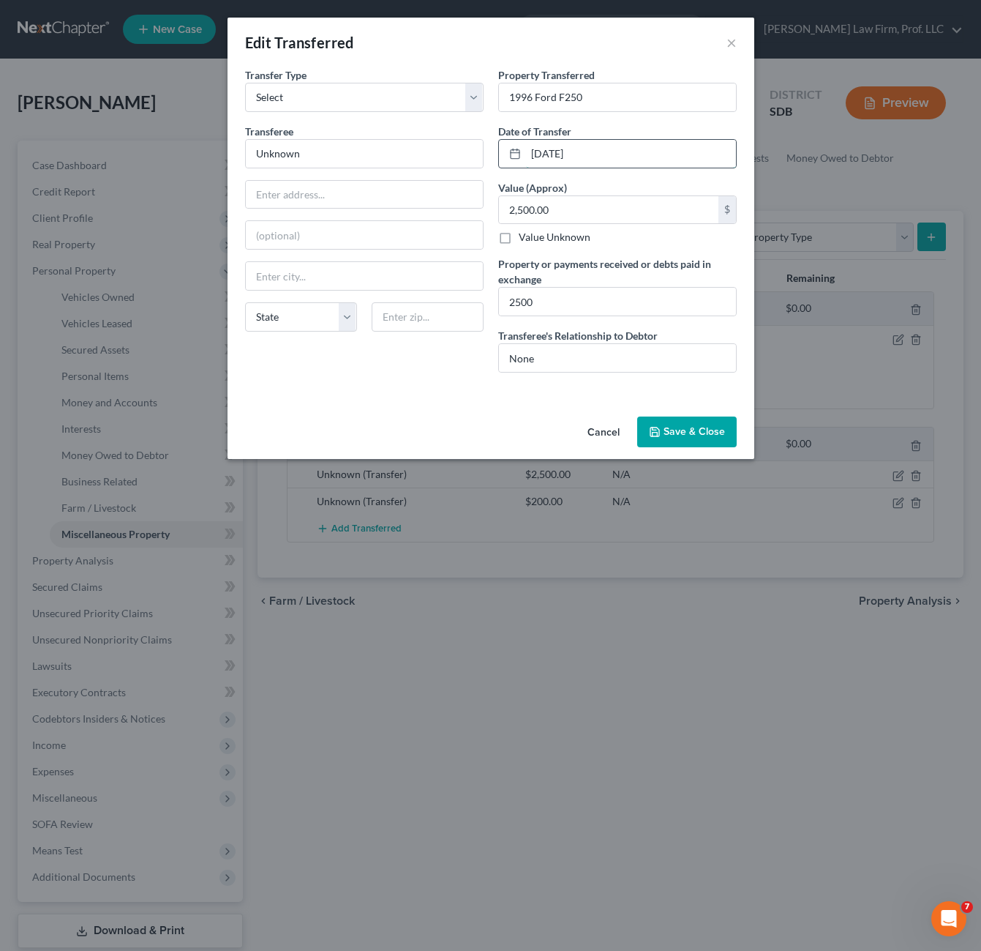
click at [541, 151] on input "[DATE]" at bounding box center [631, 154] width 210 height 28
click at [616, 147] on input "[DATE]" at bounding box center [631, 154] width 210 height 28
click at [544, 157] on input "[DATE]" at bounding box center [631, 154] width 210 height 28
drag, startPoint x: 540, startPoint y: 152, endPoint x: 515, endPoint y: 154, distance: 25.7
click at [520, 152] on div "[DATE]" at bounding box center [617, 153] width 239 height 29
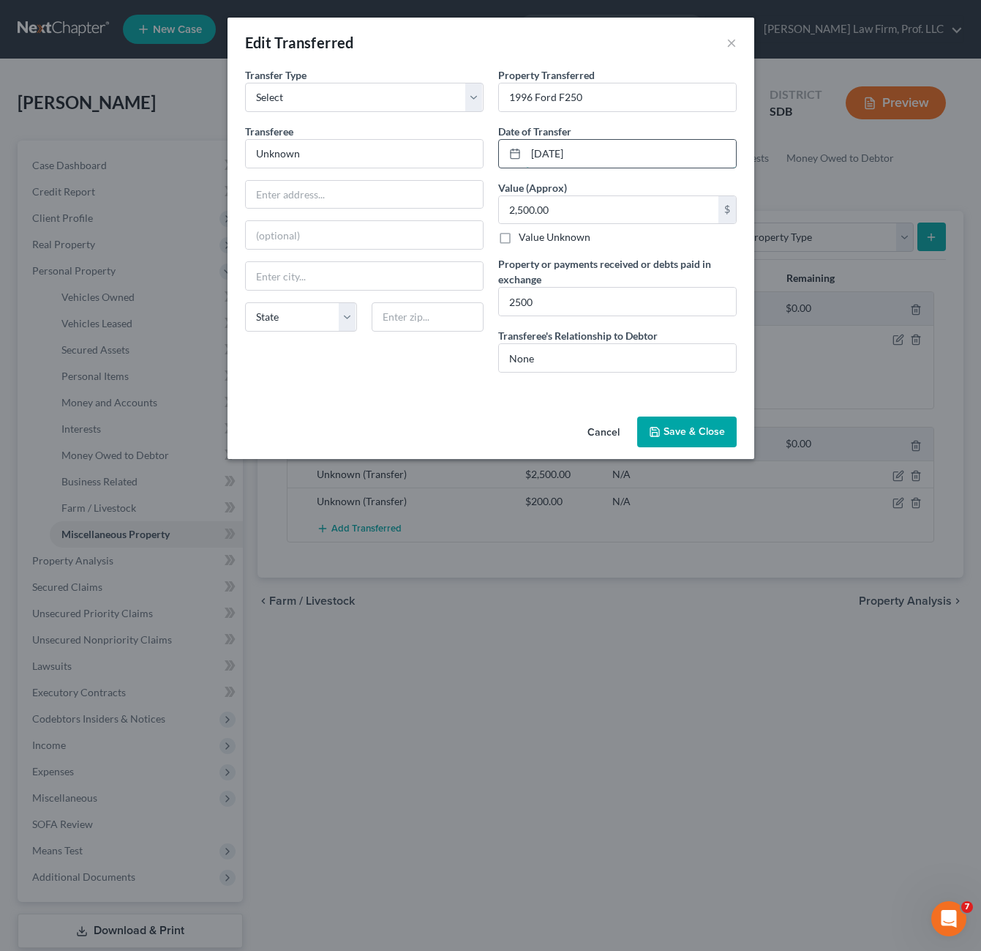
click at [635, 148] on input "[DATE]" at bounding box center [631, 154] width 210 height 28
click at [552, 158] on input "[DATE]" at bounding box center [631, 154] width 210 height 28
drag, startPoint x: 541, startPoint y: 151, endPoint x: 523, endPoint y: 151, distance: 17.6
click at [523, 151] on div "[DATE]" at bounding box center [617, 153] width 239 height 29
type input "0"
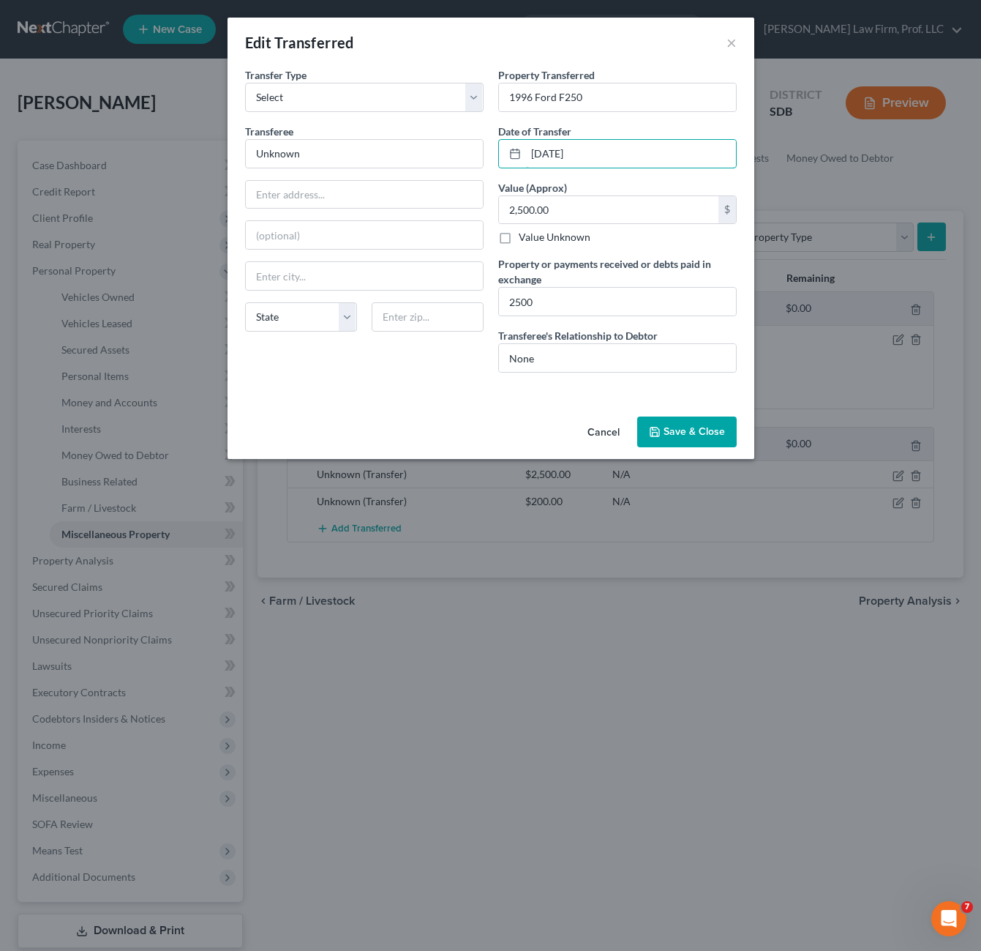
type input "[DATE]"
click at [662, 431] on button "Save & Close" at bounding box center [687, 431] width 100 height 31
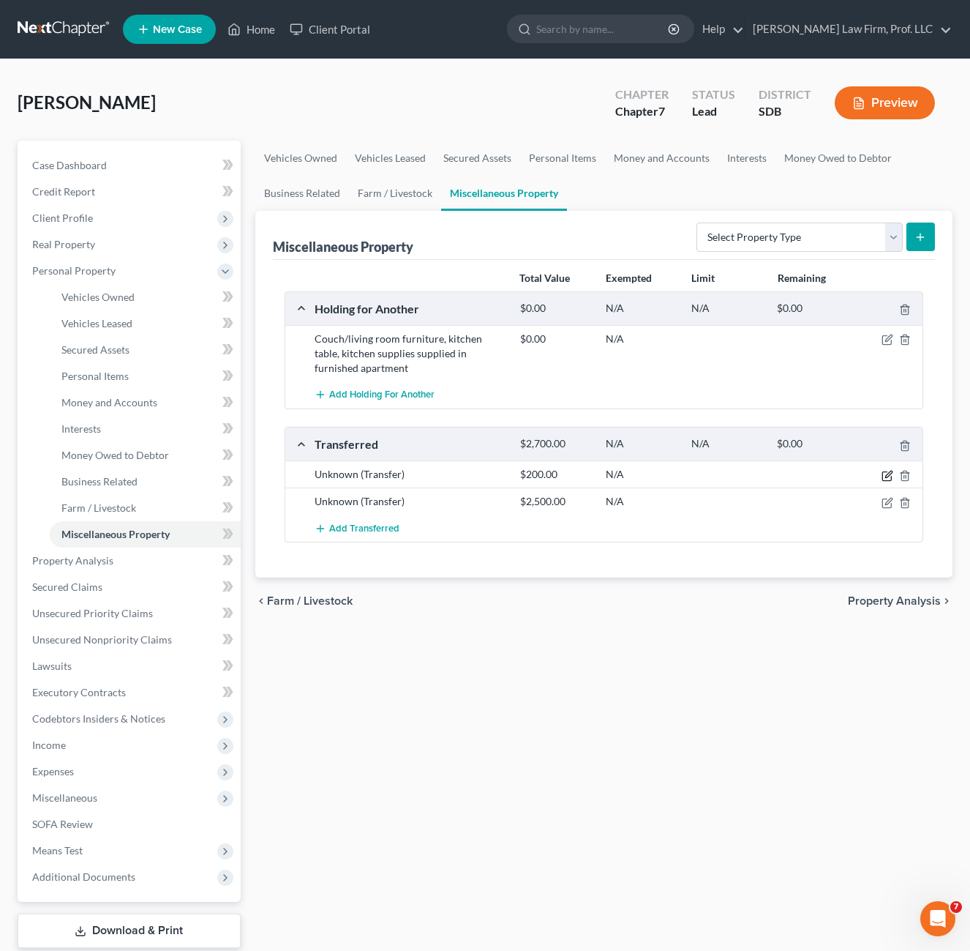
click at [891, 477] on icon "button" at bounding box center [887, 475] width 9 height 9
select select "Ordinary ([DATE])"
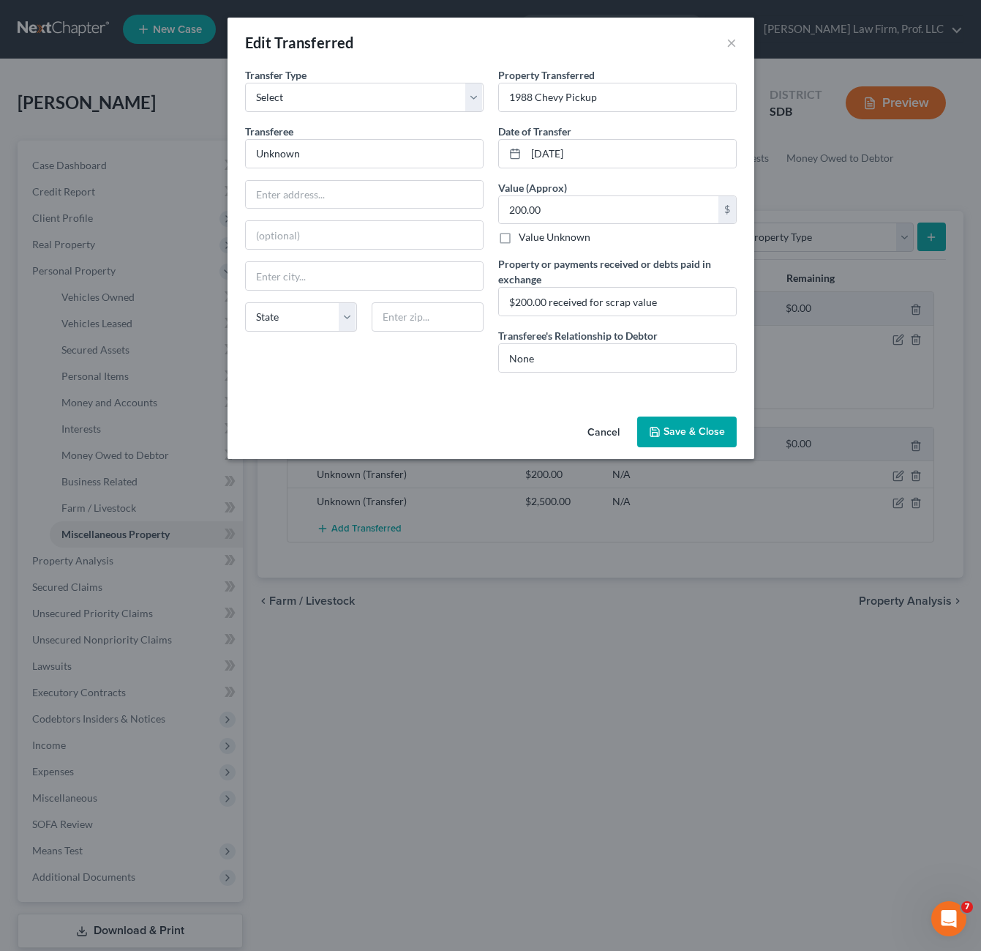
click at [435, 353] on div "Transfer Type * Select Ordinary ([DATE]) [DATE] Transferee * Unknown State [US_…" at bounding box center [364, 225] width 253 height 317
click at [739, 42] on div "Edit Transferred ×" at bounding box center [491, 43] width 527 height 50
drag, startPoint x: 730, startPoint y: 42, endPoint x: 745, endPoint y: 78, distance: 38.7
click at [731, 42] on button "×" at bounding box center [732, 43] width 10 height 18
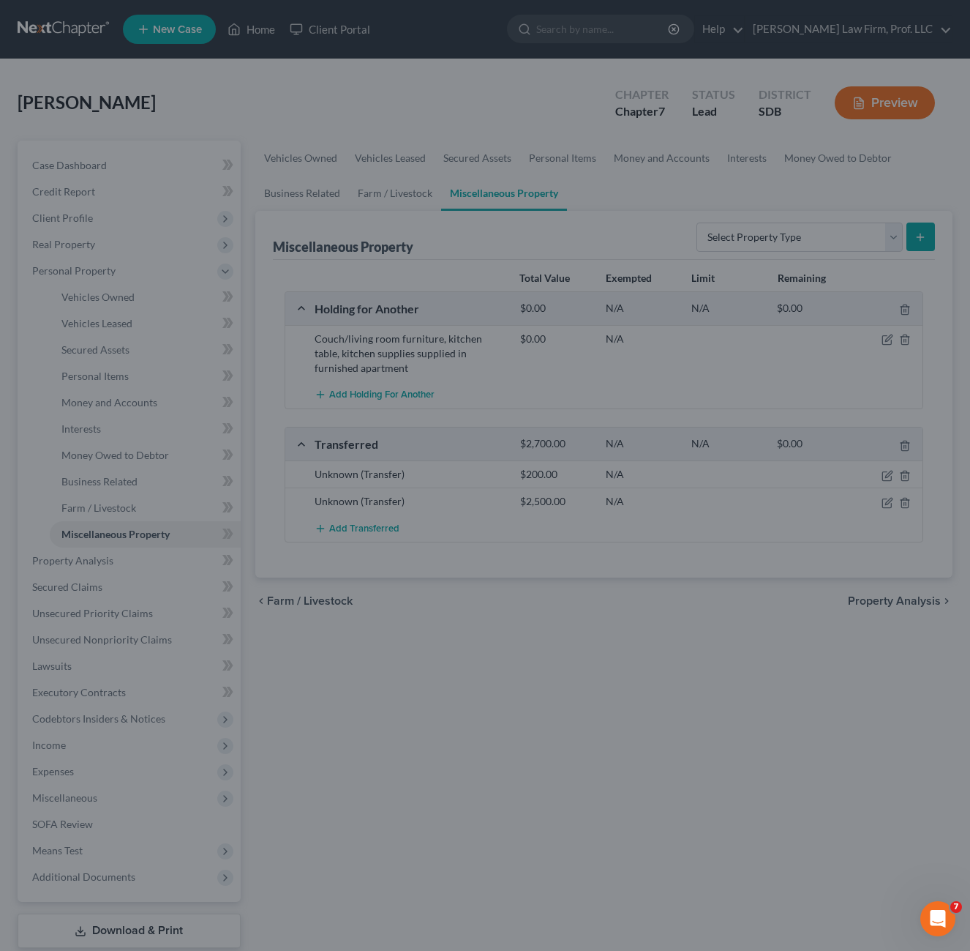
click at [574, 640] on div at bounding box center [485, 475] width 970 height 951
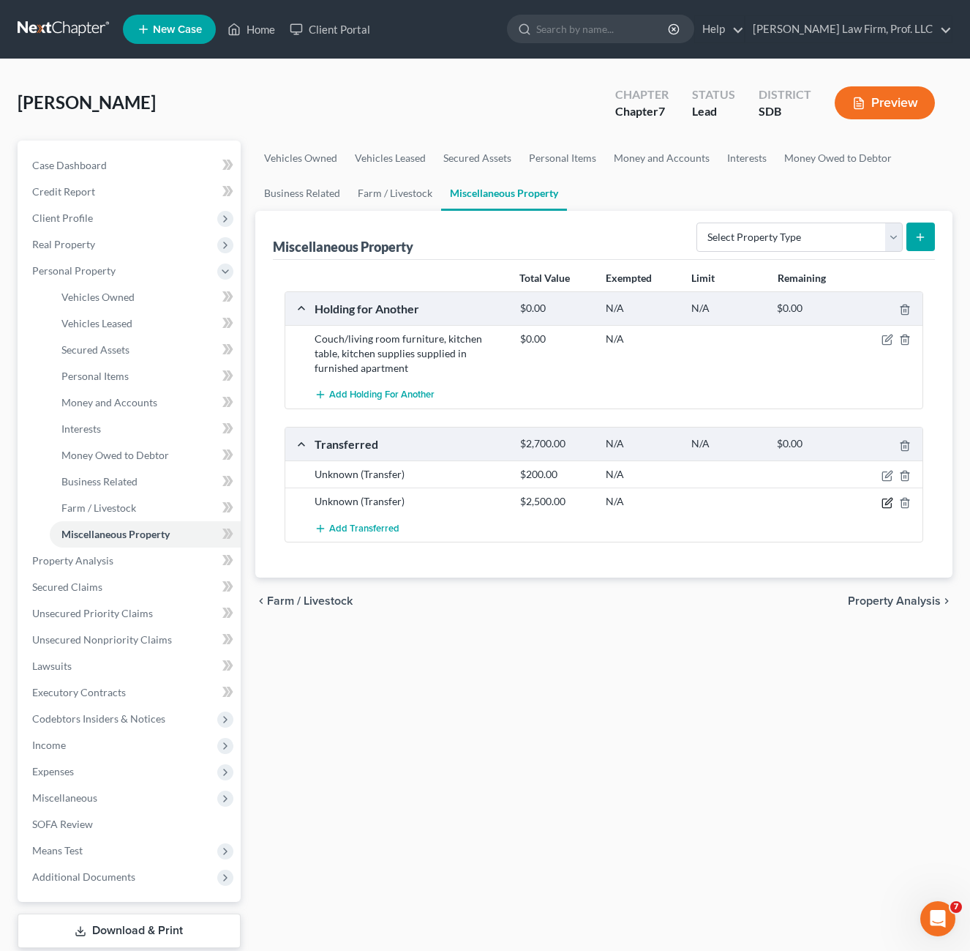
click at [888, 501] on icon "button" at bounding box center [888, 503] width 12 height 12
select select "Ordinary ([DATE])"
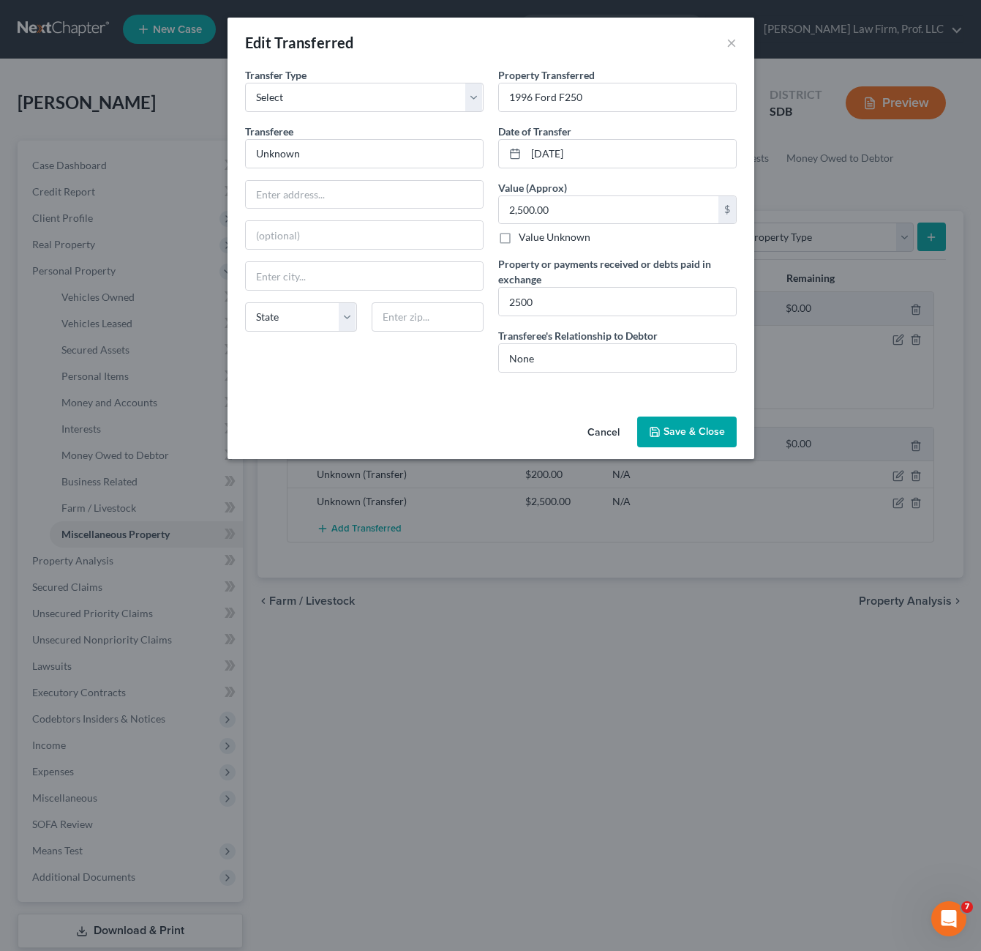
click at [450, 373] on div "Transfer Type * Select Ordinary ([DATE]) [DATE] Transferee * Unknown State [US_…" at bounding box center [364, 225] width 253 height 317
click at [600, 156] on input "[DATE]" at bounding box center [631, 154] width 210 height 28
click at [667, 422] on button "Save & Close" at bounding box center [687, 431] width 100 height 31
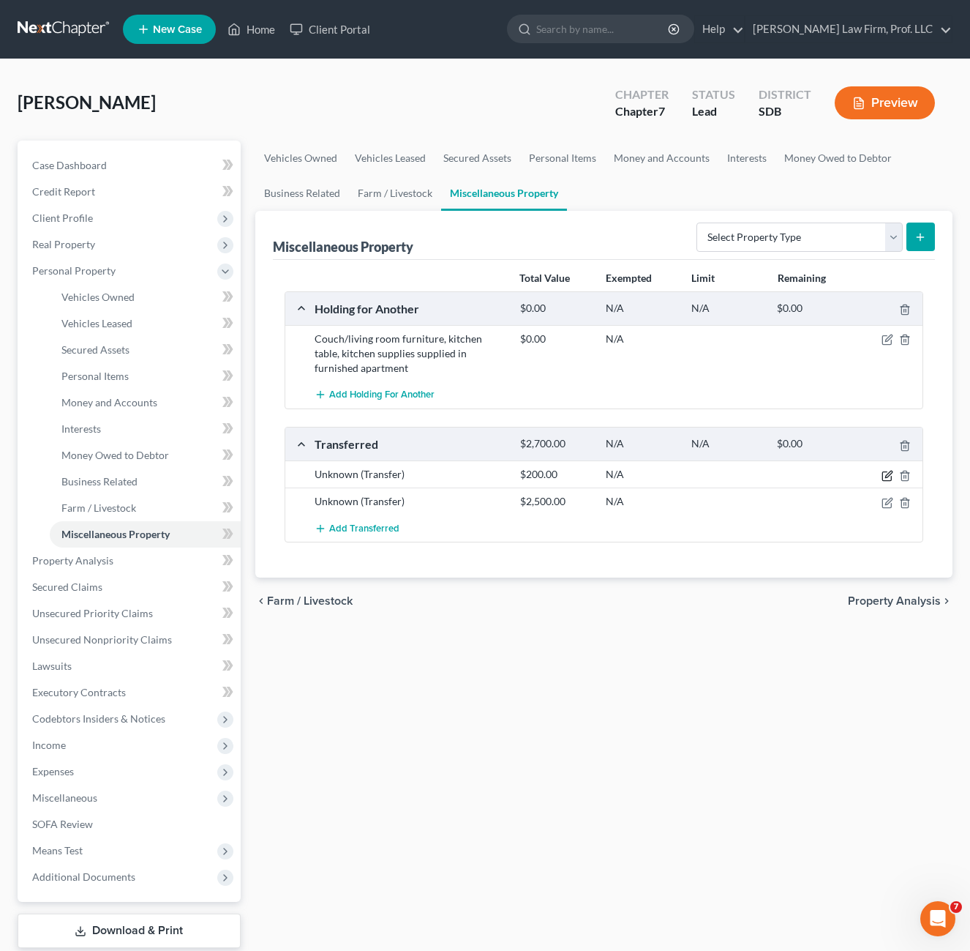
click at [886, 470] on icon "button" at bounding box center [888, 476] width 12 height 12
select select "Ordinary ([DATE])"
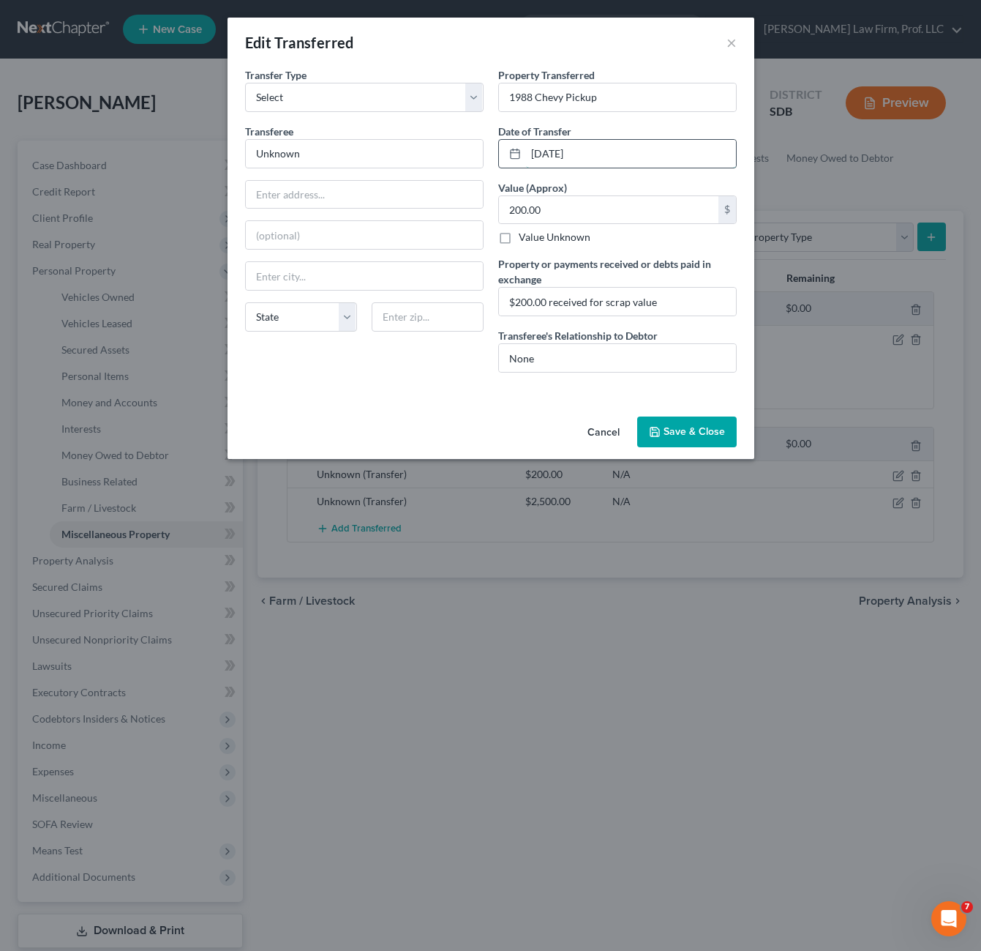
click at [563, 158] on input "[DATE]" at bounding box center [631, 154] width 210 height 28
drag, startPoint x: 646, startPoint y: 155, endPoint x: 482, endPoint y: 151, distance: 164.0
click at [482, 151] on div "Transfer Type * Select Ordinary ([DATE]) [DATE] Transferee * Unknown State [US_…" at bounding box center [491, 225] width 506 height 317
type input "[DATE]"
click at [707, 416] on button "Save & Close" at bounding box center [687, 431] width 100 height 31
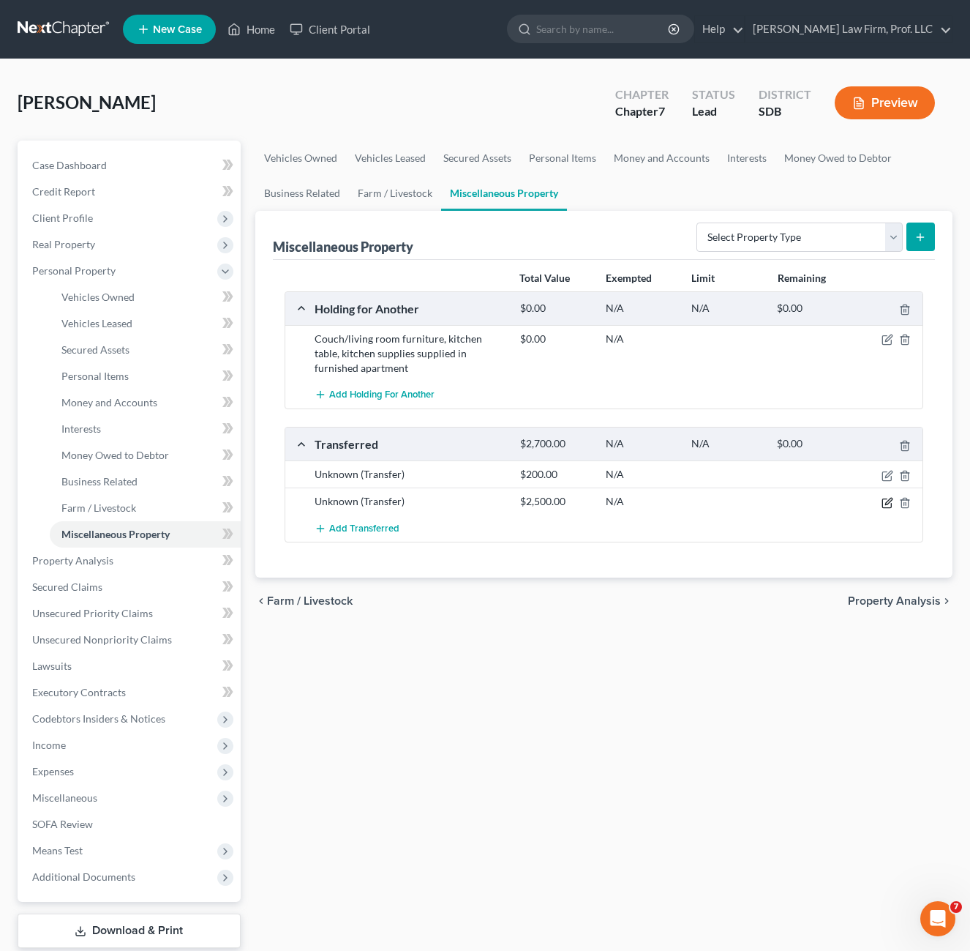
click at [891, 504] on icon "button" at bounding box center [888, 503] width 12 height 12
select select "Ordinary ([DATE])"
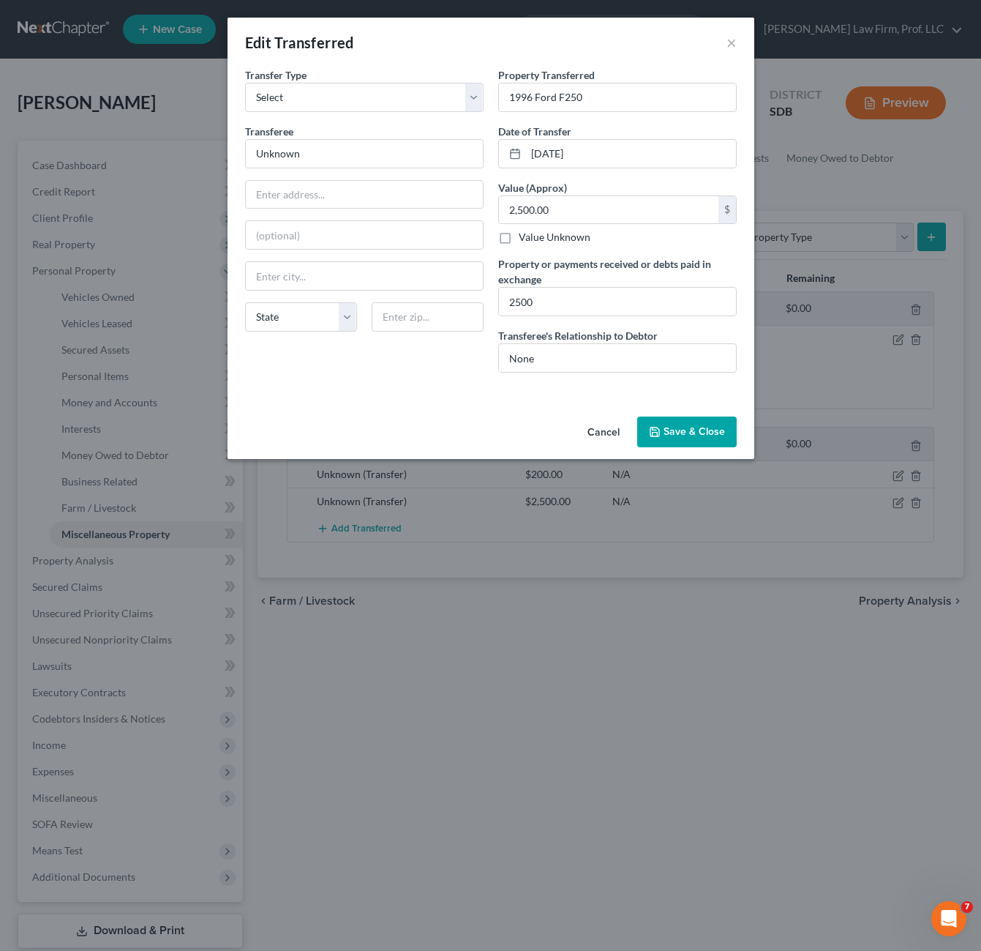
click at [476, 345] on div "Transfer Type * Select Ordinary ([DATE]) [DATE] Transferee * Unknown State [US_…" at bounding box center [364, 225] width 253 height 317
drag, startPoint x: 595, startPoint y: 162, endPoint x: 621, endPoint y: 152, distance: 27.3
click at [596, 162] on input "[DATE]" at bounding box center [631, 154] width 210 height 28
drag, startPoint x: 621, startPoint y: 152, endPoint x: 475, endPoint y: 148, distance: 146.4
click at [483, 154] on div "Transfer Type * Select Ordinary ([DATE]) [DATE] Transferee * Unknown State [US_…" at bounding box center [491, 225] width 506 height 317
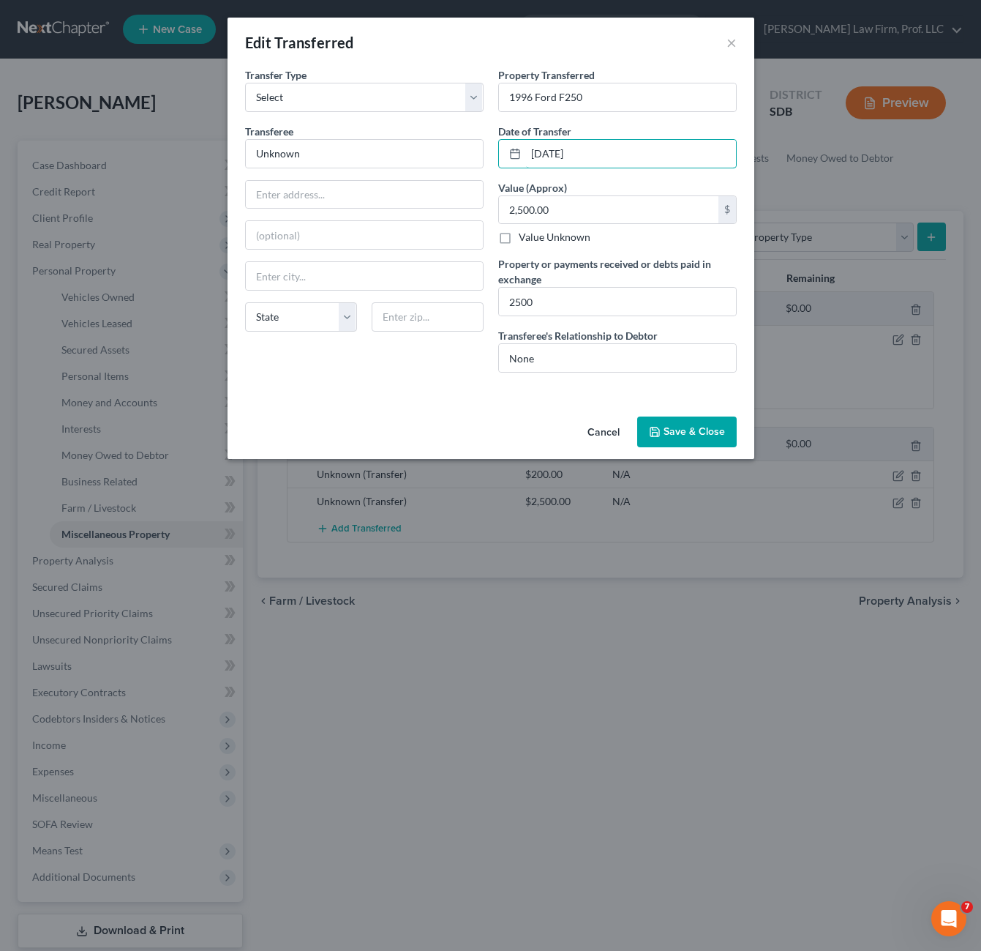
type input "[DATE]"
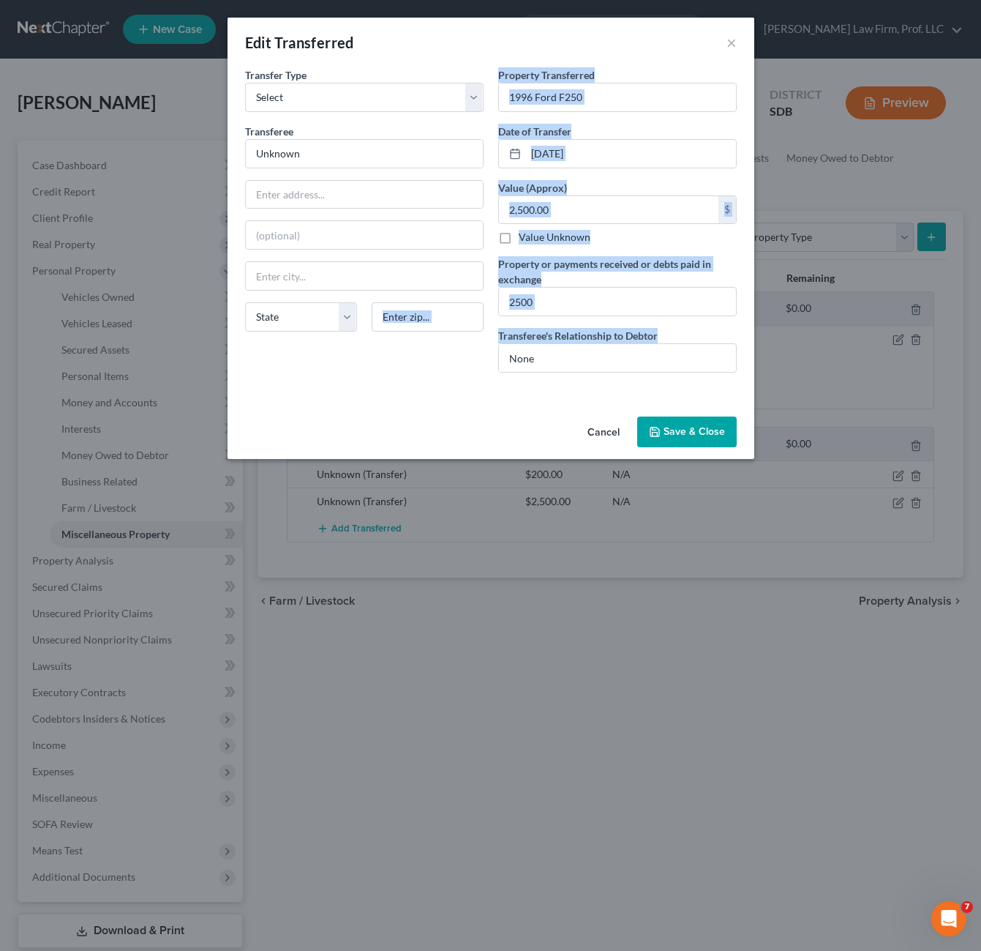
drag, startPoint x: 470, startPoint y: 411, endPoint x: 566, endPoint y: 415, distance: 96.7
click at [470, 408] on div "Edit Transferred × An exemption set must first be selected from the Filing Info…" at bounding box center [491, 238] width 527 height 441
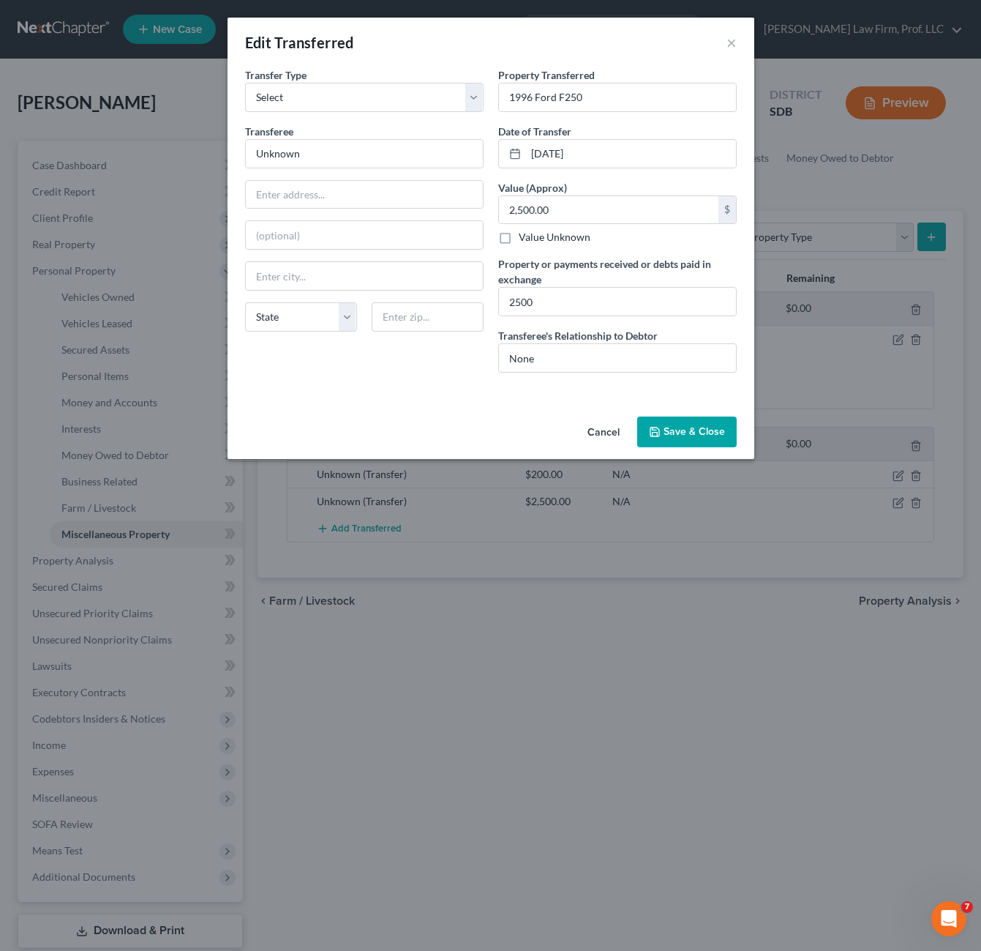
drag, startPoint x: 458, startPoint y: 418, endPoint x: 453, endPoint y: 408, distance: 10.8
click at [460, 414] on div "Cancel Save & Close" at bounding box center [491, 435] width 527 height 48
drag, startPoint x: 369, startPoint y: 264, endPoint x: 369, endPoint y: 252, distance: 11.7
click at [369, 264] on input "text" at bounding box center [364, 276] width 237 height 28
drag, startPoint x: 363, startPoint y: 226, endPoint x: 372, endPoint y: 217, distance: 12.4
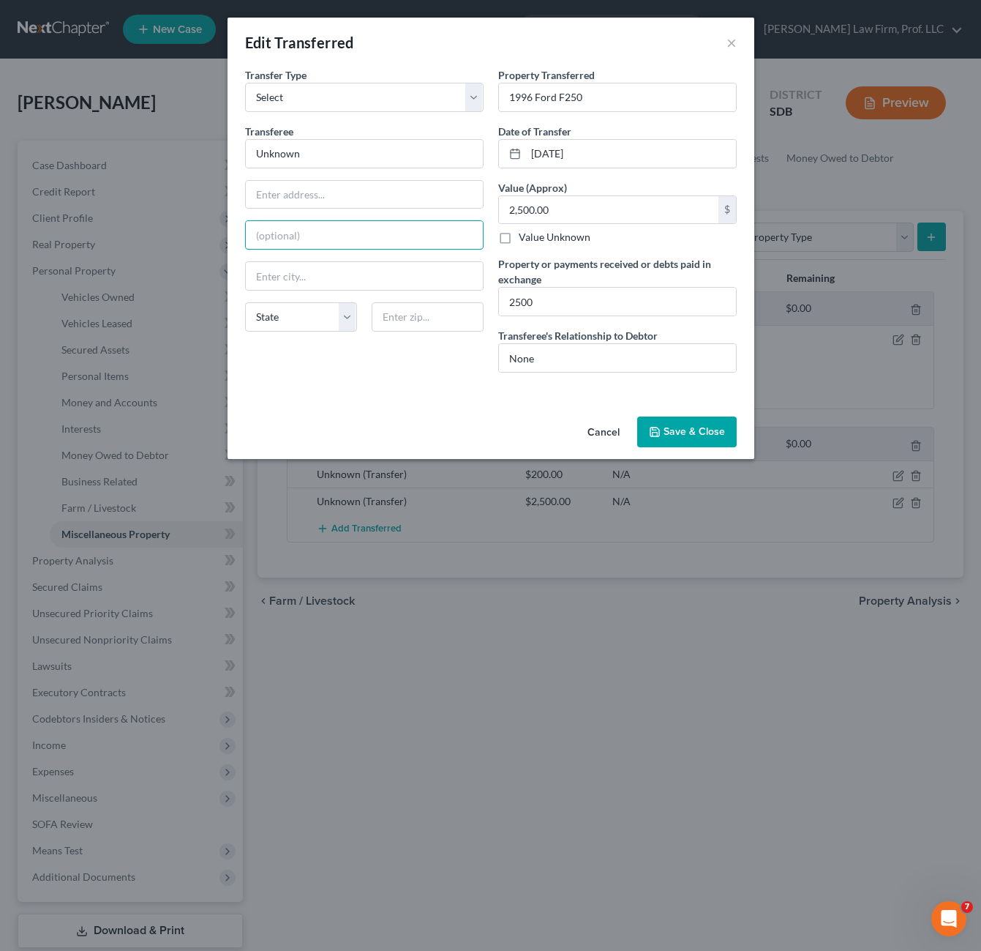
click at [363, 226] on input "text" at bounding box center [364, 235] width 237 height 28
drag, startPoint x: 376, startPoint y: 190, endPoint x: 389, endPoint y: 192, distance: 13.3
click at [378, 190] on input "text" at bounding box center [364, 195] width 237 height 28
click at [561, 394] on div "An exemption set must first be selected from the Filing Information section. Tr…" at bounding box center [491, 238] width 527 height 343
click at [569, 298] on input "2500" at bounding box center [617, 302] width 237 height 28
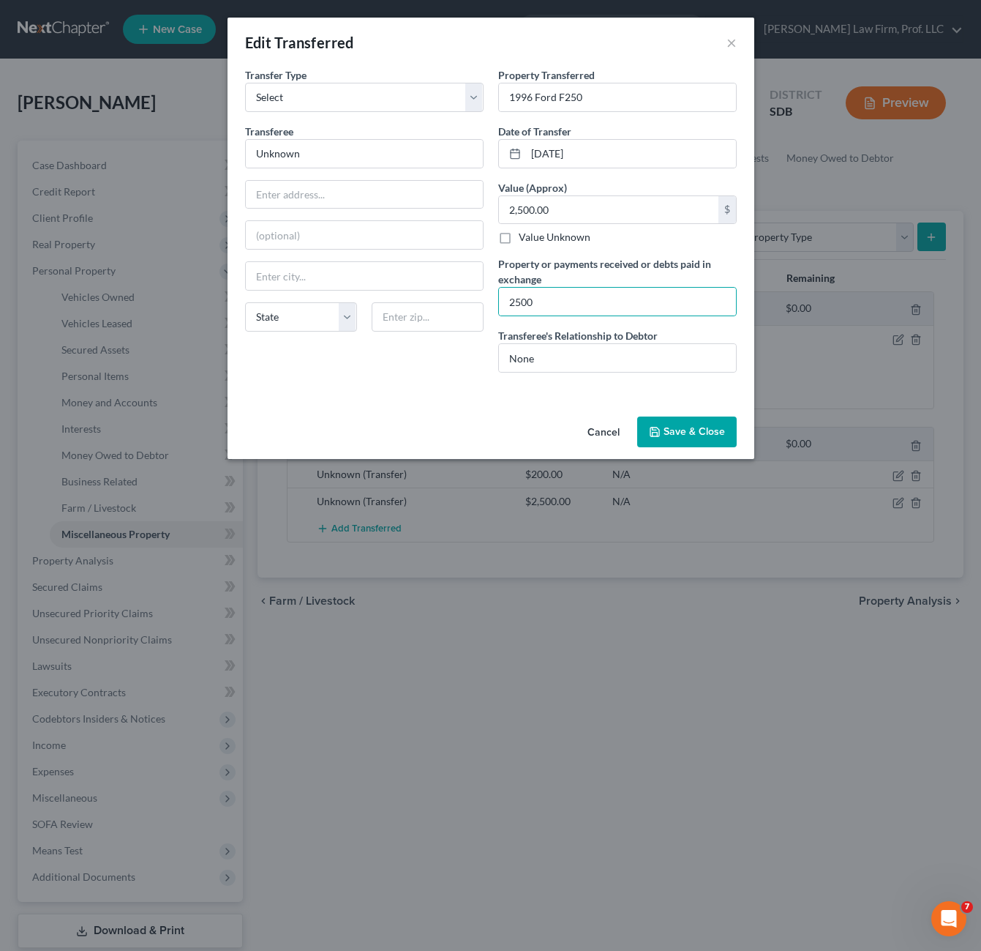
click at [423, 382] on div "Transfer Type * Select Ordinary ([DATE]) [DATE] Transferee * Unknown State [US_…" at bounding box center [364, 225] width 253 height 317
click at [408, 389] on div "An exemption set must first be selected from the Filing Information section. Tr…" at bounding box center [491, 238] width 527 height 343
click at [593, 363] on input "None" at bounding box center [617, 358] width 237 height 28
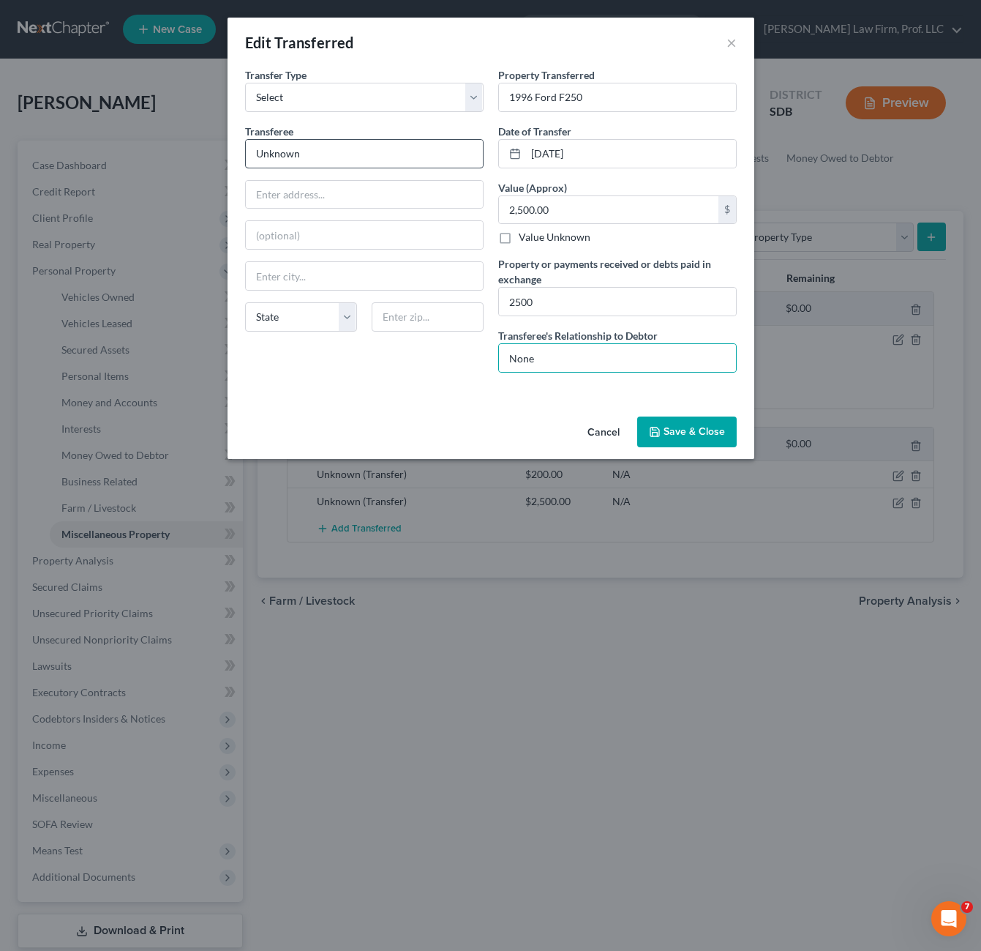
click at [364, 168] on div "Transferee * Unknown State [US_STATE] AK AR AZ CA CO CT DE DC [GEOGRAPHIC_DATA]…" at bounding box center [364, 234] width 239 height 220
click at [359, 151] on input "Unknown" at bounding box center [364, 154] width 237 height 28
click at [402, 353] on div "Transfer Type * Select Ordinary ([DATE]) [DATE] Transferee * Unknown State [US_…" at bounding box center [364, 225] width 253 height 317
click at [363, 160] on input "Unknown" at bounding box center [364, 154] width 237 height 28
drag, startPoint x: 355, startPoint y: 186, endPoint x: 358, endPoint y: 193, distance: 7.9
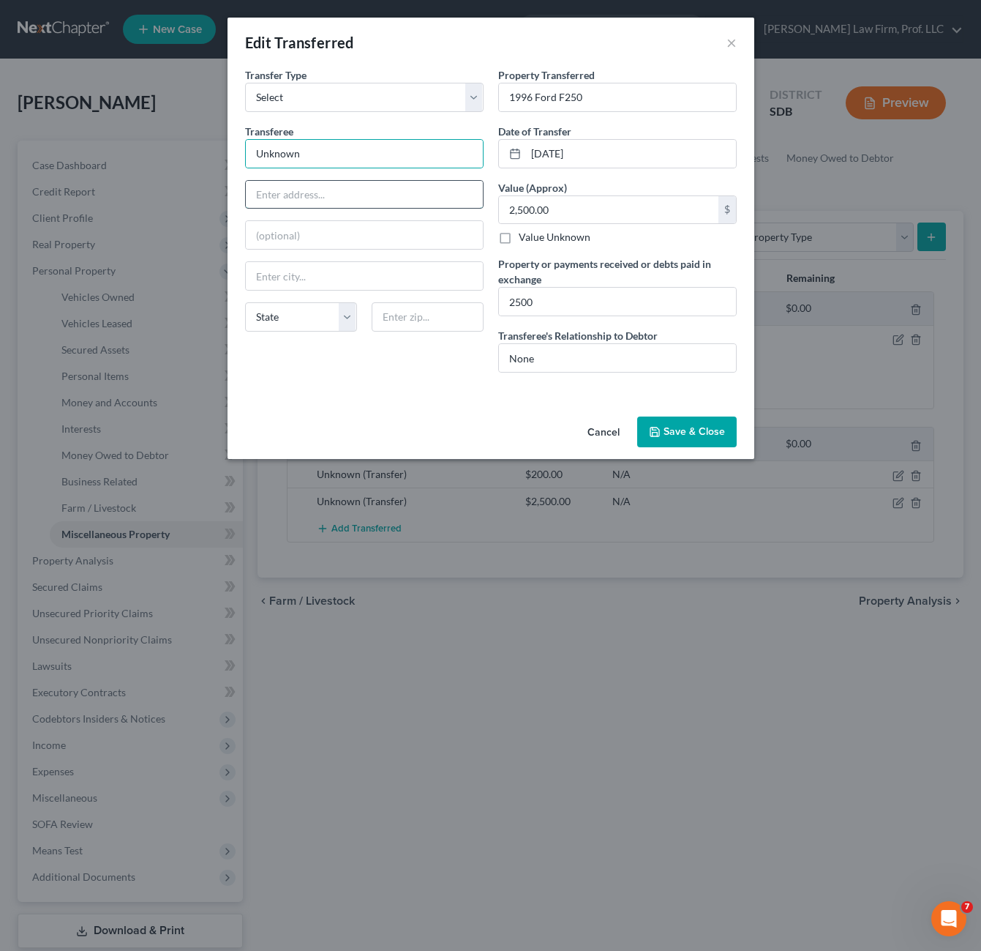
click at [355, 186] on input "text" at bounding box center [364, 195] width 237 height 28
click at [540, 424] on div "Cancel Save & Close" at bounding box center [491, 435] width 527 height 48
click at [376, 233] on input "text" at bounding box center [364, 235] width 237 height 28
click at [430, 379] on div "Transfer Type * Select Ordinary ([DATE]) [DATE] Transferee * Unknown State [US_…" at bounding box center [364, 225] width 253 height 317
drag, startPoint x: 430, startPoint y: 379, endPoint x: 412, endPoint y: 418, distance: 42.6
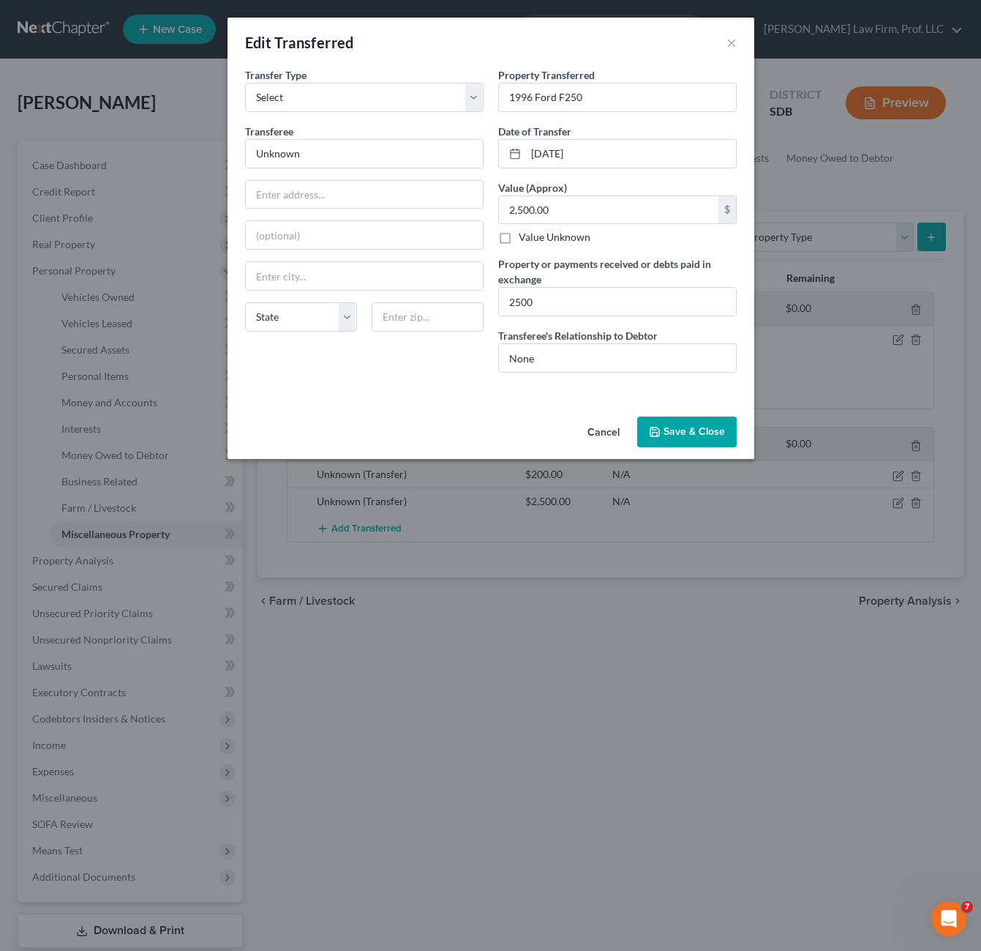
click at [412, 418] on div "Cancel Save & Close" at bounding box center [491, 435] width 527 height 48
click at [348, 149] on input "Unknown" at bounding box center [364, 154] width 237 height 28
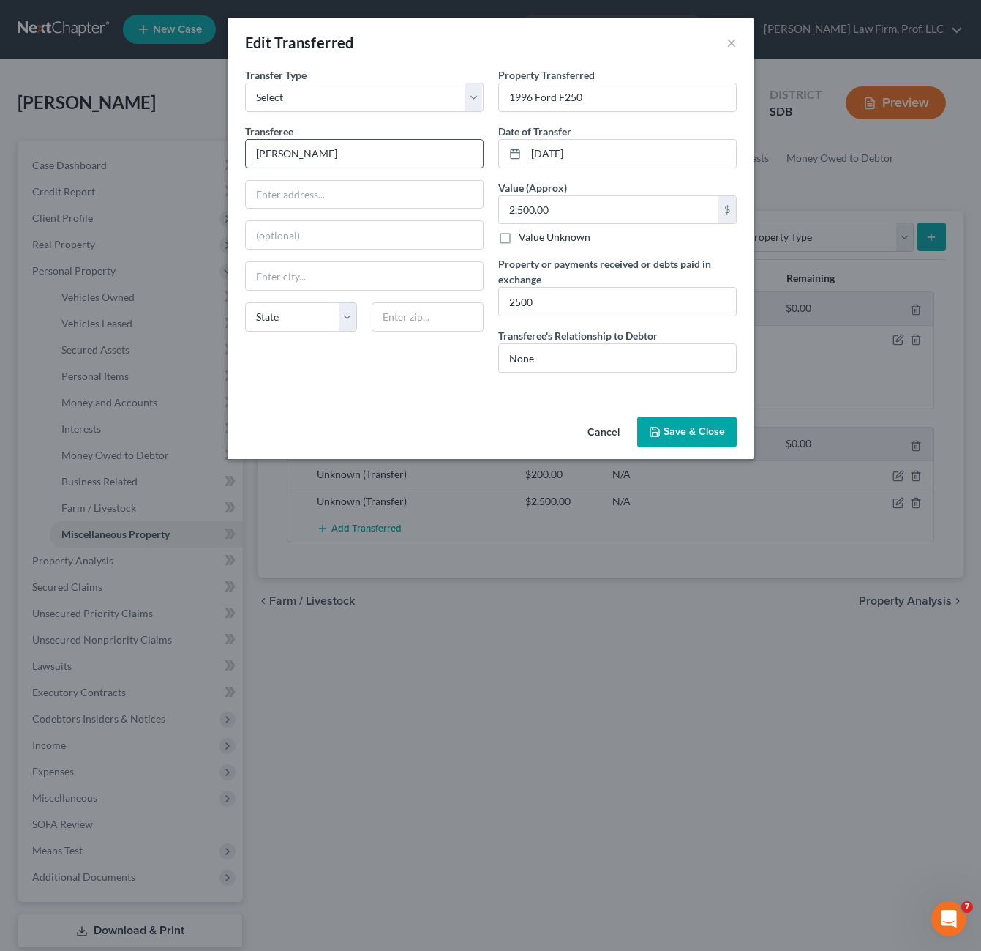
type input "[PERSON_NAME]"
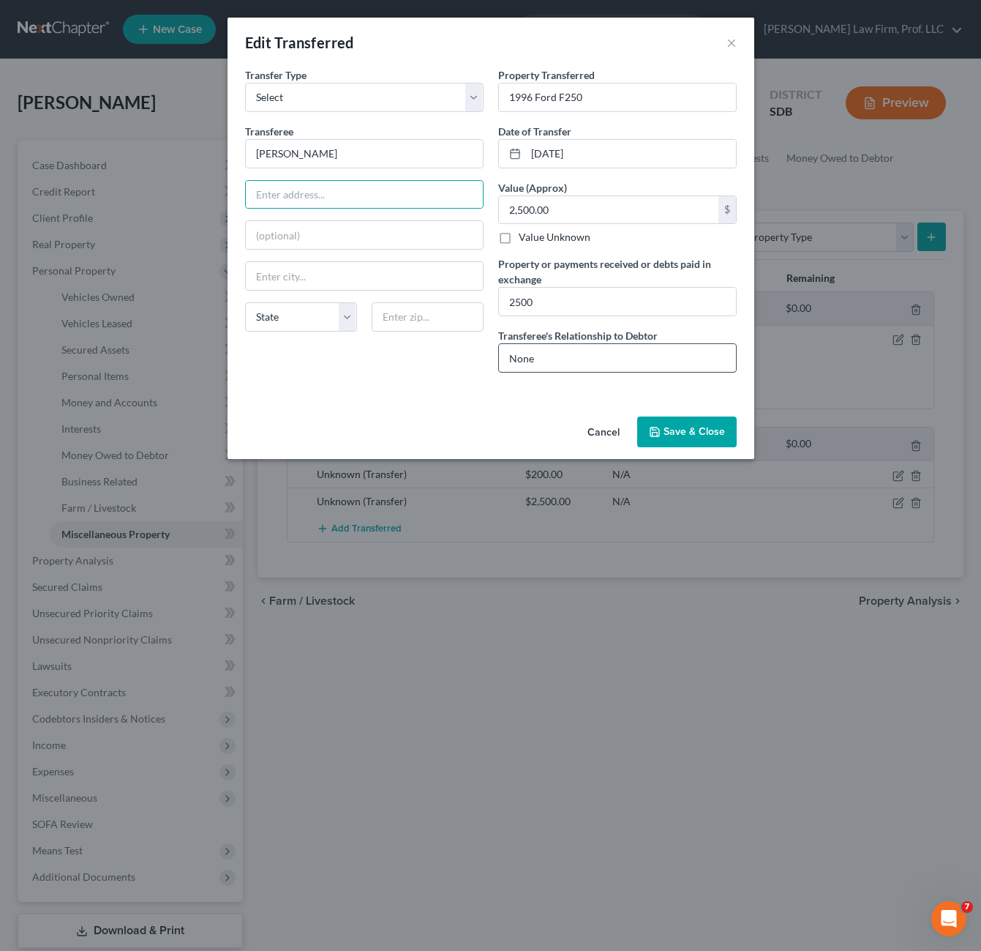
drag, startPoint x: 585, startPoint y: 371, endPoint x: 577, endPoint y: 362, distance: 12.5
click at [577, 362] on div "Property Transferred * 1996 Ford F250 Date of Transfer * [DATE] Value (Approx) …" at bounding box center [617, 225] width 253 height 317
click at [577, 364] on input "None" at bounding box center [617, 358] width 237 height 28
click at [577, 365] on input "None" at bounding box center [617, 358] width 237 height 28
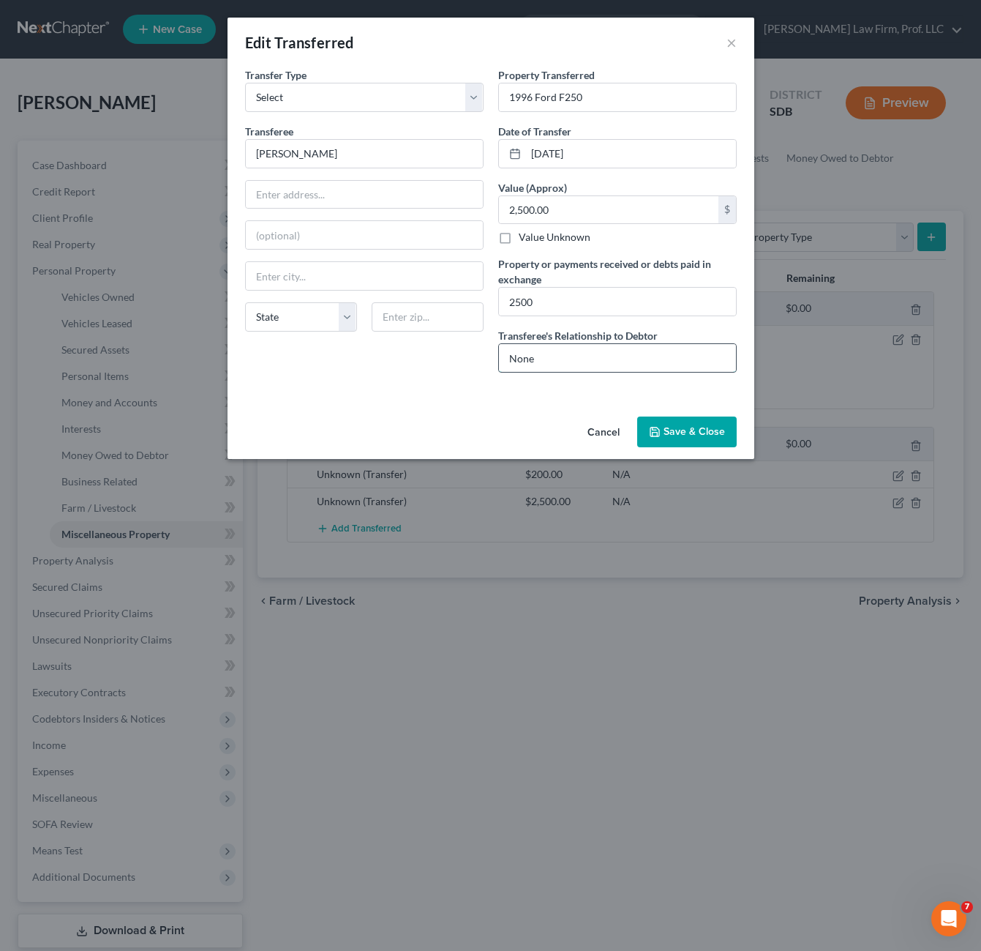
click at [577, 365] on input "None" at bounding box center [617, 358] width 237 height 28
click at [607, 351] on input "text" at bounding box center [617, 358] width 237 height 28
click at [607, 353] on input "text" at bounding box center [617, 358] width 237 height 28
drag, startPoint x: 494, startPoint y: 367, endPoint x: 479, endPoint y: 337, distance: 33.4
click at [493, 366] on div "Property Transferred * 1996 Ford F250 Date of Transfer * [DATE] Value (Approx) …" at bounding box center [617, 225] width 253 height 317
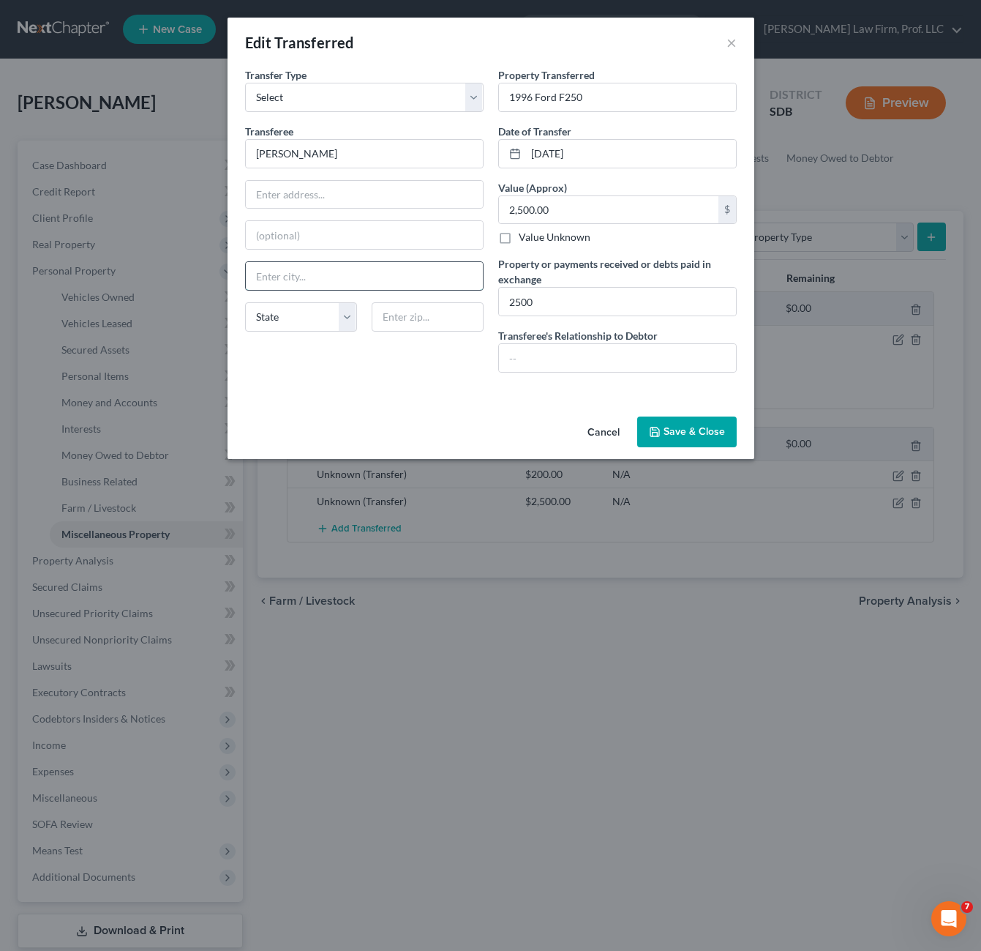
click at [408, 274] on input "text" at bounding box center [364, 276] width 237 height 28
click at [640, 357] on input "text" at bounding box center [617, 358] width 237 height 28
click at [577, 351] on input "text" at bounding box center [617, 358] width 237 height 28
click at [578, 354] on input "text" at bounding box center [617, 358] width 237 height 28
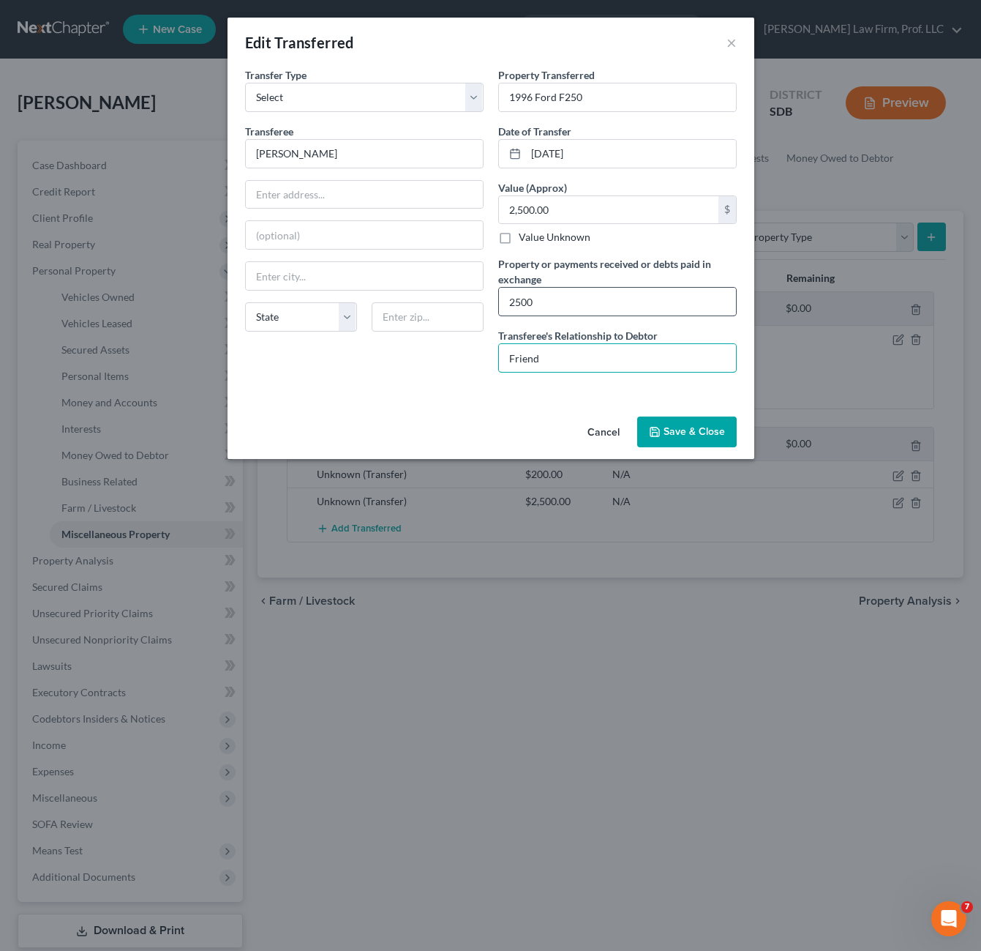
type input "Friend"
click at [588, 306] on input "2500" at bounding box center [617, 302] width 237 height 28
type input "2500, sold for fair market value (not running)"
click at [408, 404] on div "An exemption set must first be selected from the Filing Information section. Tr…" at bounding box center [491, 238] width 527 height 343
click at [464, 389] on div "An exemption set must first be selected from the Filing Information section. Tr…" at bounding box center [491, 238] width 527 height 343
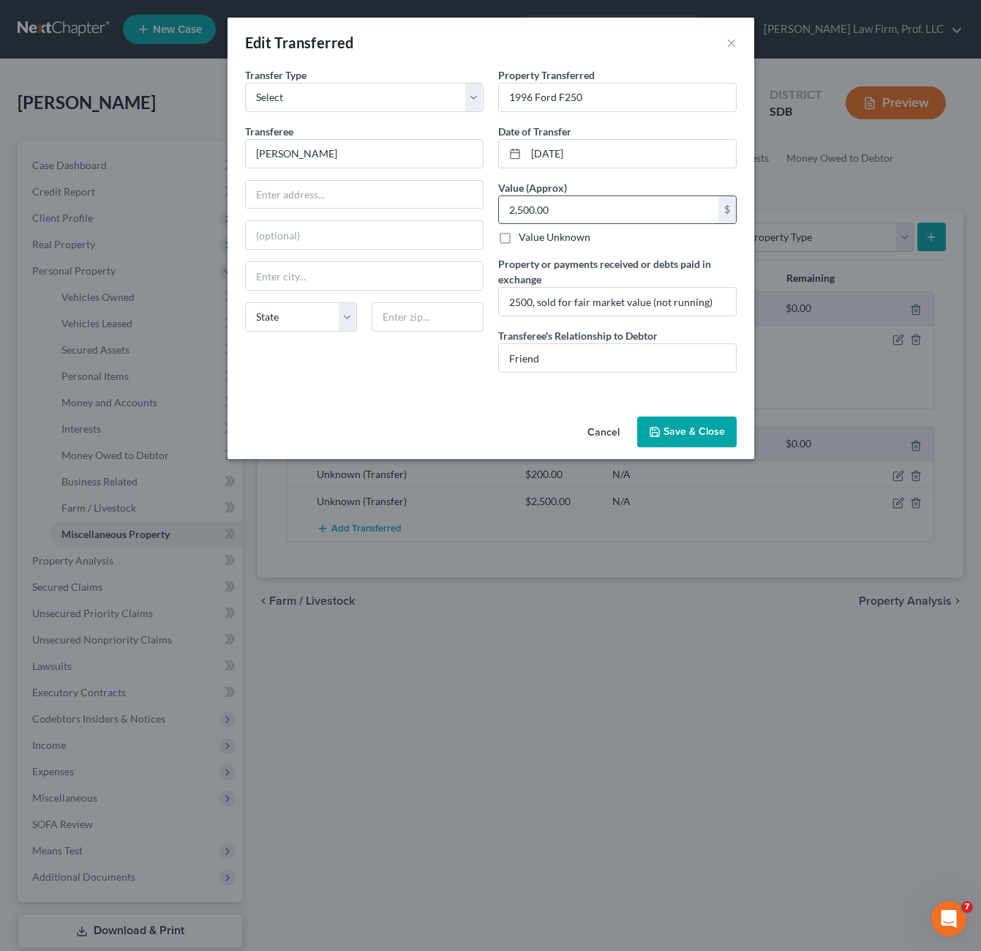
click at [593, 209] on input "2,500.00" at bounding box center [609, 210] width 220 height 28
click at [446, 376] on div "Transfer Type * Select Ordinary ([DATE]) [DATE] Transferee * [PERSON_NAME] Stat…" at bounding box center [364, 225] width 253 height 317
click at [465, 379] on div "Transfer Type * Select Ordinary ([DATE]) [DATE] Transferee * [PERSON_NAME] Stat…" at bounding box center [364, 225] width 253 height 317
click at [437, 317] on input "text" at bounding box center [428, 316] width 112 height 29
click at [397, 285] on input "text" at bounding box center [364, 276] width 237 height 28
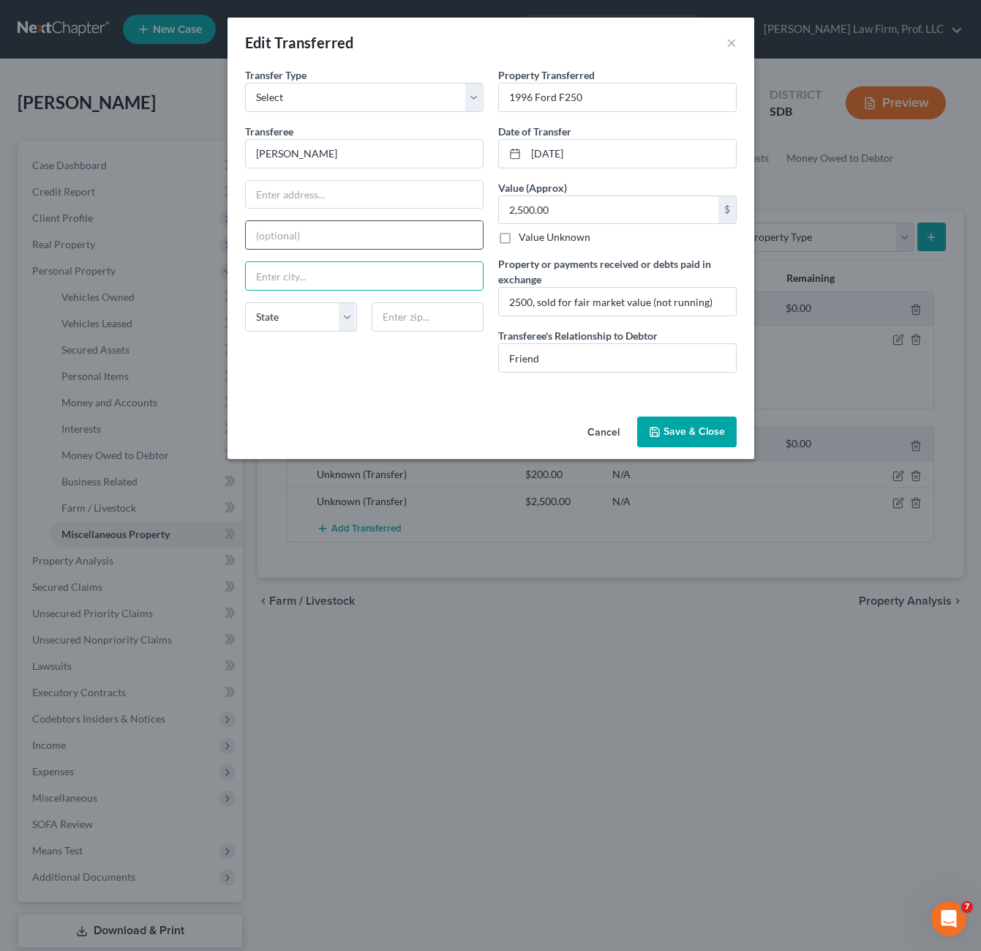
drag, startPoint x: 409, startPoint y: 252, endPoint x: 410, endPoint y: 233, distance: 19.0
click at [410, 251] on div "Transferee * [PERSON_NAME] State [US_STATE] AK AR AZ CA CO CT DE DC [GEOGRAPHIC…" at bounding box center [364, 234] width 239 height 220
click at [410, 228] on input "text" at bounding box center [364, 235] width 237 height 28
click at [442, 387] on div "An exemption set must first be selected from the Filing Information section. Tr…" at bounding box center [491, 238] width 527 height 343
click at [479, 376] on div "Transfer Type * Select Ordinary ([DATE]) [DATE] Transferee * [PERSON_NAME] Stat…" at bounding box center [364, 225] width 253 height 317
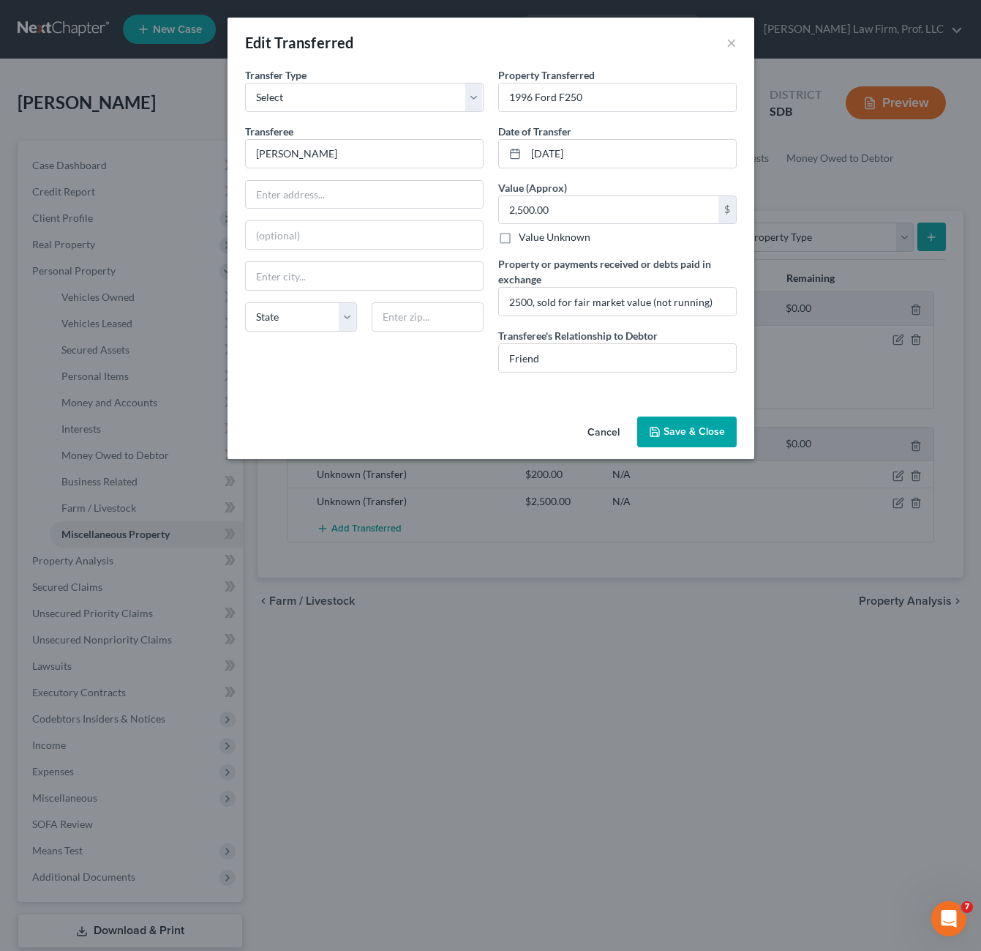
click at [695, 429] on button "Save & Close" at bounding box center [687, 431] width 100 height 31
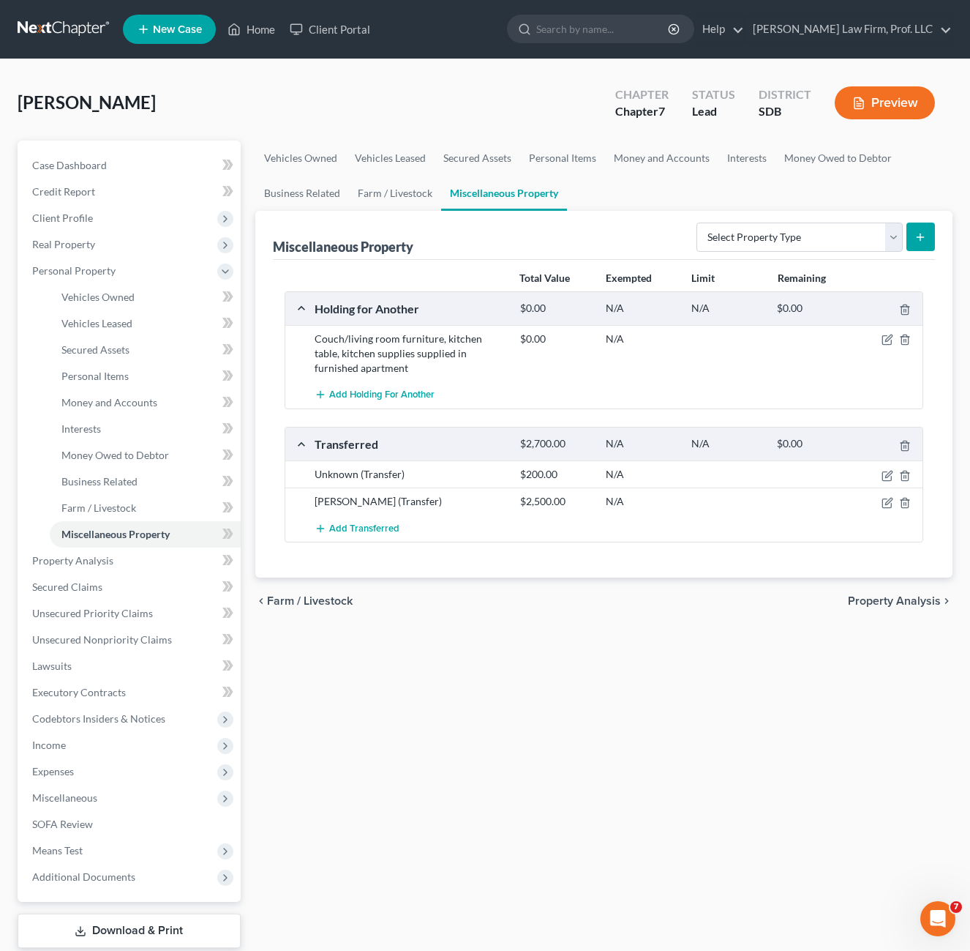
click at [409, 704] on div "Vehicles Owned Vehicles Leased Secured Assets Personal Items Money and Accounts…" at bounding box center [604, 563] width 713 height 845
drag, startPoint x: 558, startPoint y: 676, endPoint x: 545, endPoint y: 675, distance: 13.3
click at [553, 676] on div "Vehicles Owned Vehicles Leased Secured Assets Personal Items Money and Accounts…" at bounding box center [604, 563] width 713 height 845
click at [528, 688] on div "Vehicles Owned Vehicles Leased Secured Assets Personal Items Money and Accounts…" at bounding box center [604, 563] width 713 height 845
click at [89, 558] on span "Property Analysis" at bounding box center [72, 560] width 81 height 12
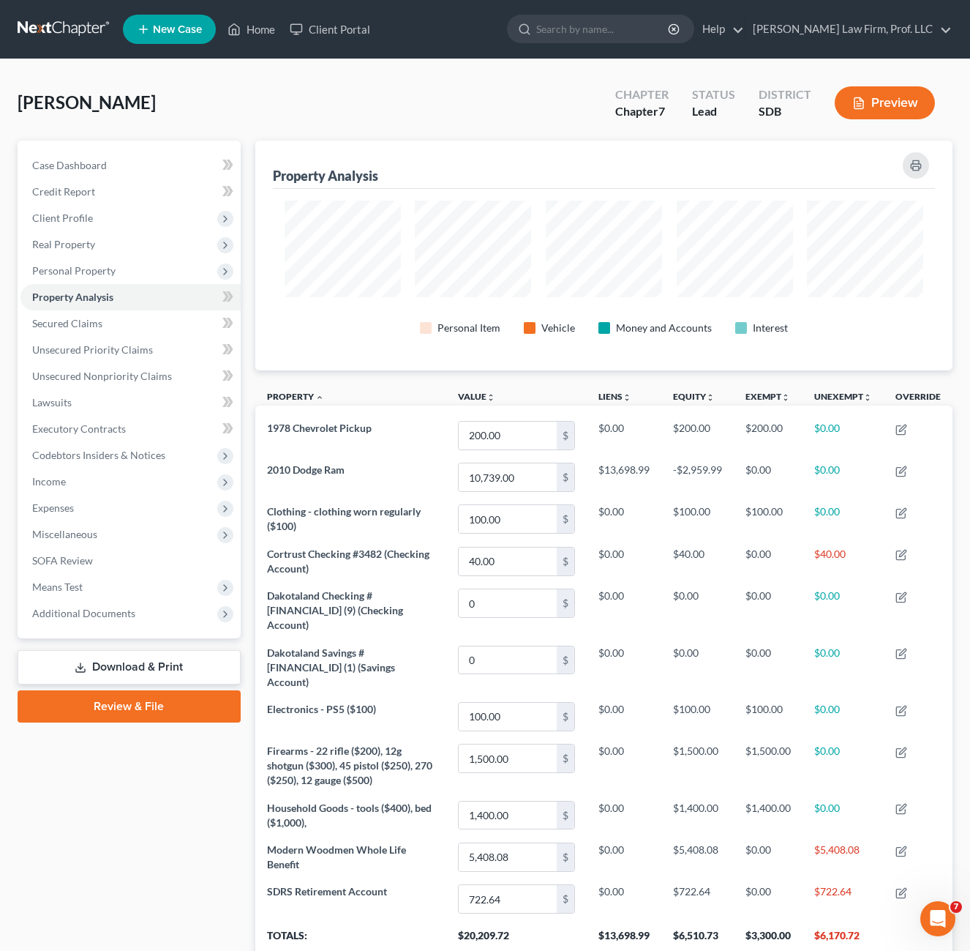
drag, startPoint x: 190, startPoint y: 826, endPoint x: 173, endPoint y: 828, distance: 17.0
click at [187, 828] on div "Case Dashboard Payments Invoices Payments Payments Credit Report Client Profile" at bounding box center [129, 574] width 238 height 867
drag, startPoint x: 168, startPoint y: 815, endPoint x: 53, endPoint y: 782, distance: 120.2
click at [48, 777] on div "Case Dashboard Payments Invoices Payments Payments Credit Report Client Profile" at bounding box center [129, 574] width 238 height 867
drag, startPoint x: 116, startPoint y: 805, endPoint x: 102, endPoint y: 785, distance: 24.8
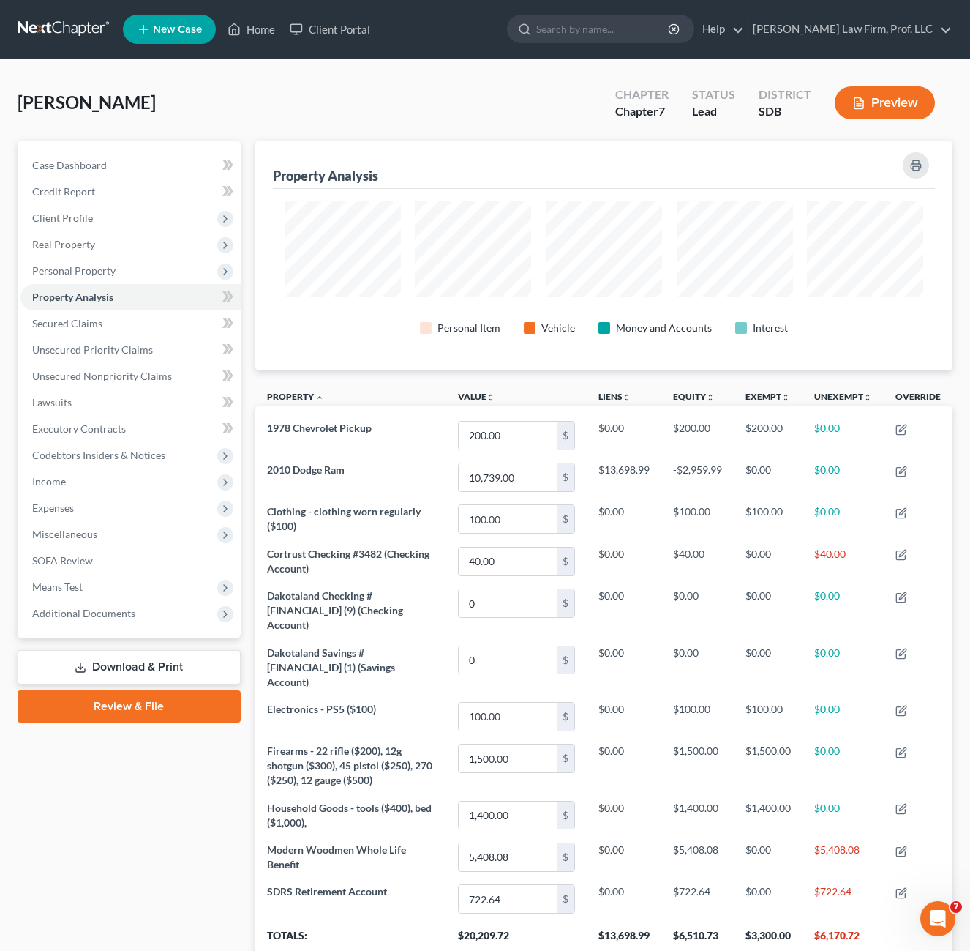
click at [117, 805] on div "Case Dashboard Payments Invoices Payments Payments Credit Report Client Profile" at bounding box center [129, 574] width 238 height 867
drag, startPoint x: 277, startPoint y: 382, endPoint x: 261, endPoint y: 385, distance: 16.4
click at [261, 389] on th "Property unfold_more expand_more expand_less" at bounding box center [351, 398] width 192 height 33
click at [261, 384] on th "Property unfold_more expand_more expand_less" at bounding box center [351, 398] width 192 height 33
drag, startPoint x: 260, startPoint y: 385, endPoint x: 945, endPoint y: 391, distance: 685.1
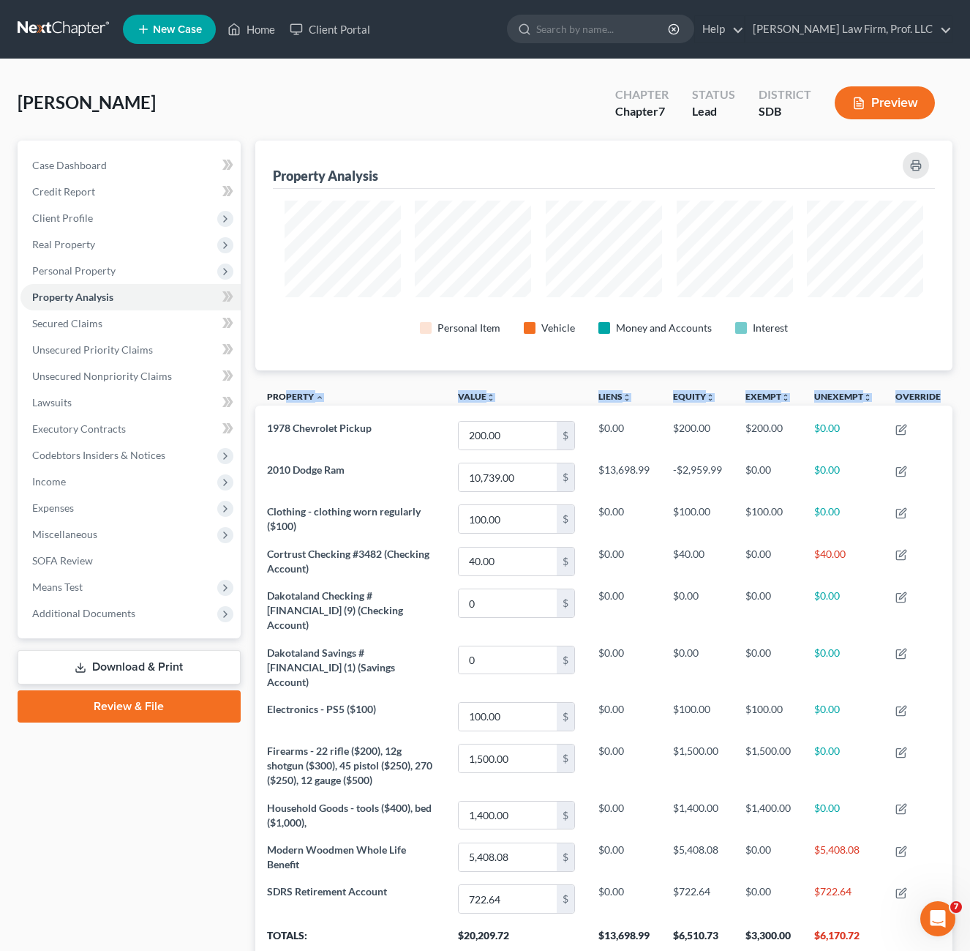
click at [945, 391] on tr "Property unfold_more expand_more expand_less Value unfold_more expand_more expa…" at bounding box center [604, 398] width 698 height 33
click at [954, 392] on div "Property Analysis Personal Item Vehicle Money and Accounts Interest Property un…" at bounding box center [604, 574] width 713 height 867
drag, startPoint x: 292, startPoint y: 111, endPoint x: 932, endPoint y: 362, distance: 687.4
click at [929, 363] on div "[PERSON_NAME] Upgraded Chapter Chapter 7 Status Lead District SDB Preview Petit…" at bounding box center [485, 548] width 935 height 943
click at [934, 362] on div "Personal Item Vehicle Money and Accounts Interest" at bounding box center [604, 280] width 663 height 182
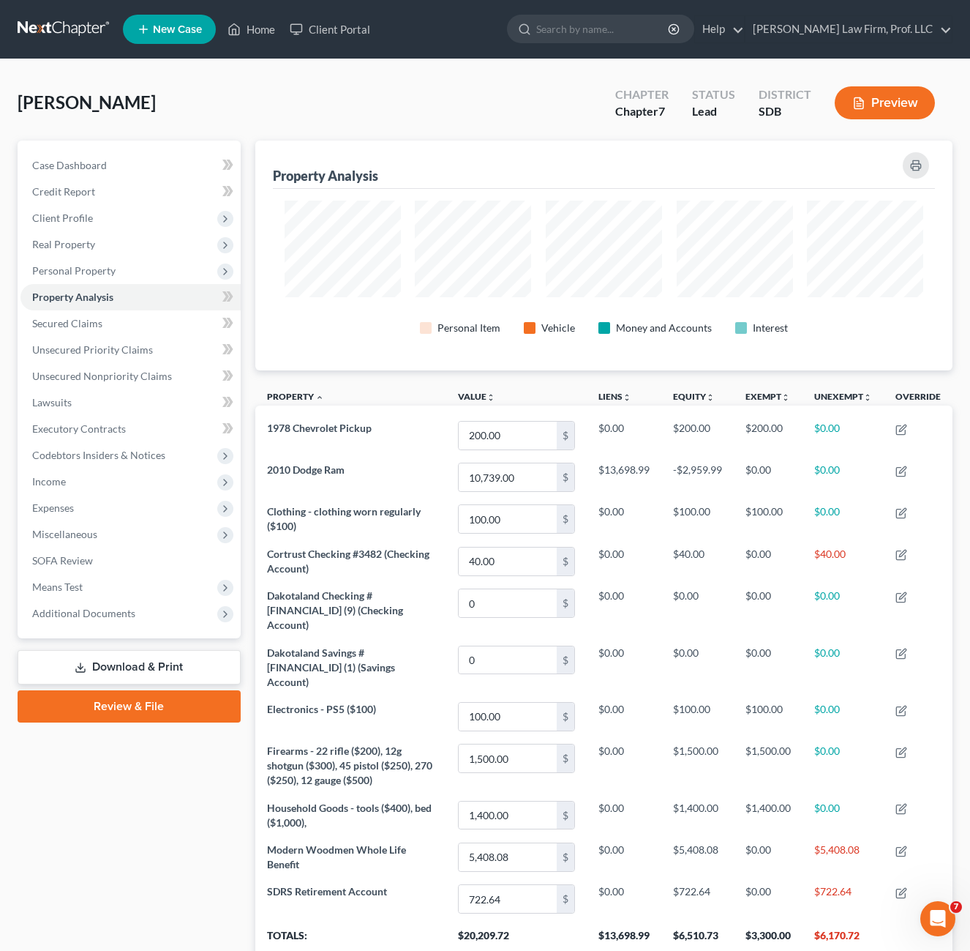
click at [116, 840] on div "Case Dashboard Payments Invoices Payments Payments Credit Report Client Profile" at bounding box center [129, 574] width 238 height 867
click at [129, 830] on div "Case Dashboard Payments Invoices Payments Payments Credit Report Client Profile" at bounding box center [129, 574] width 238 height 867
click at [168, 828] on div "Case Dashboard Payments Invoices Payments Payments Credit Report Client Profile" at bounding box center [129, 574] width 238 height 867
click at [132, 370] on span "Unsecured Nonpriority Claims" at bounding box center [102, 376] width 140 height 12
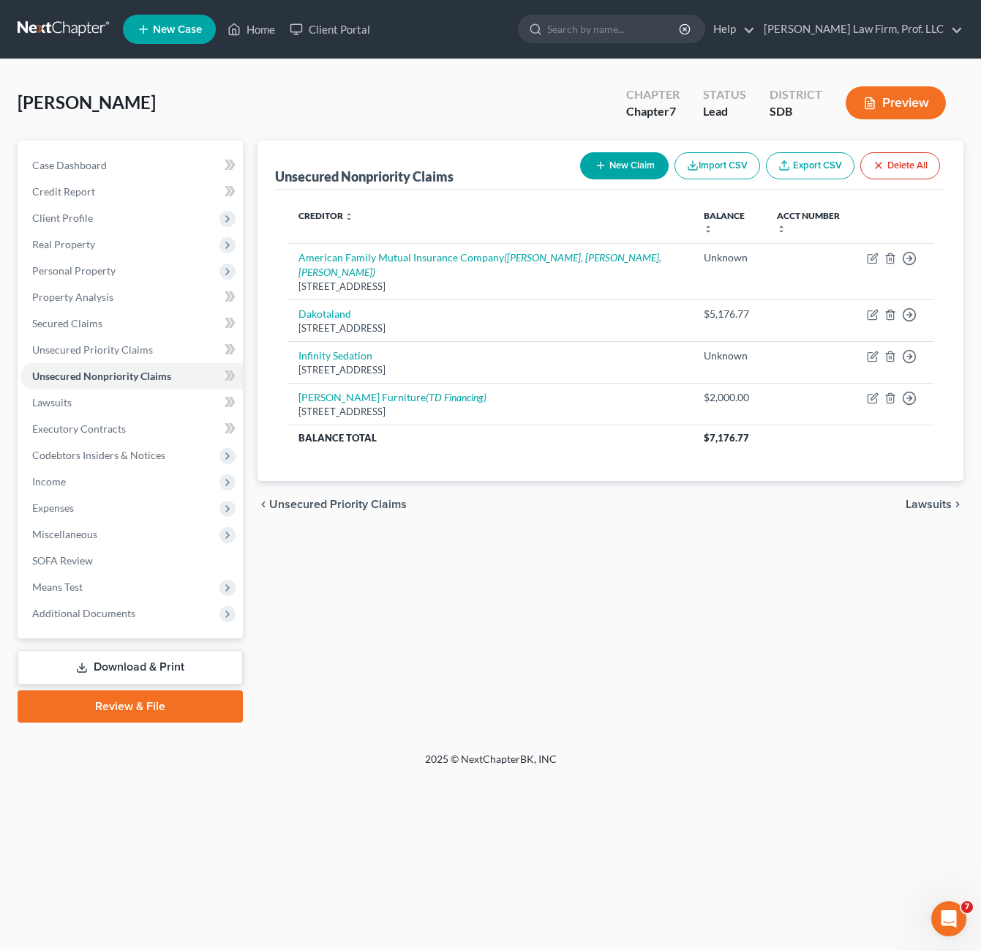
click at [596, 531] on div "Unsecured Nonpriority Claims New Claim Import CSV Export CSV Delete All Credito…" at bounding box center [610, 432] width 721 height 582
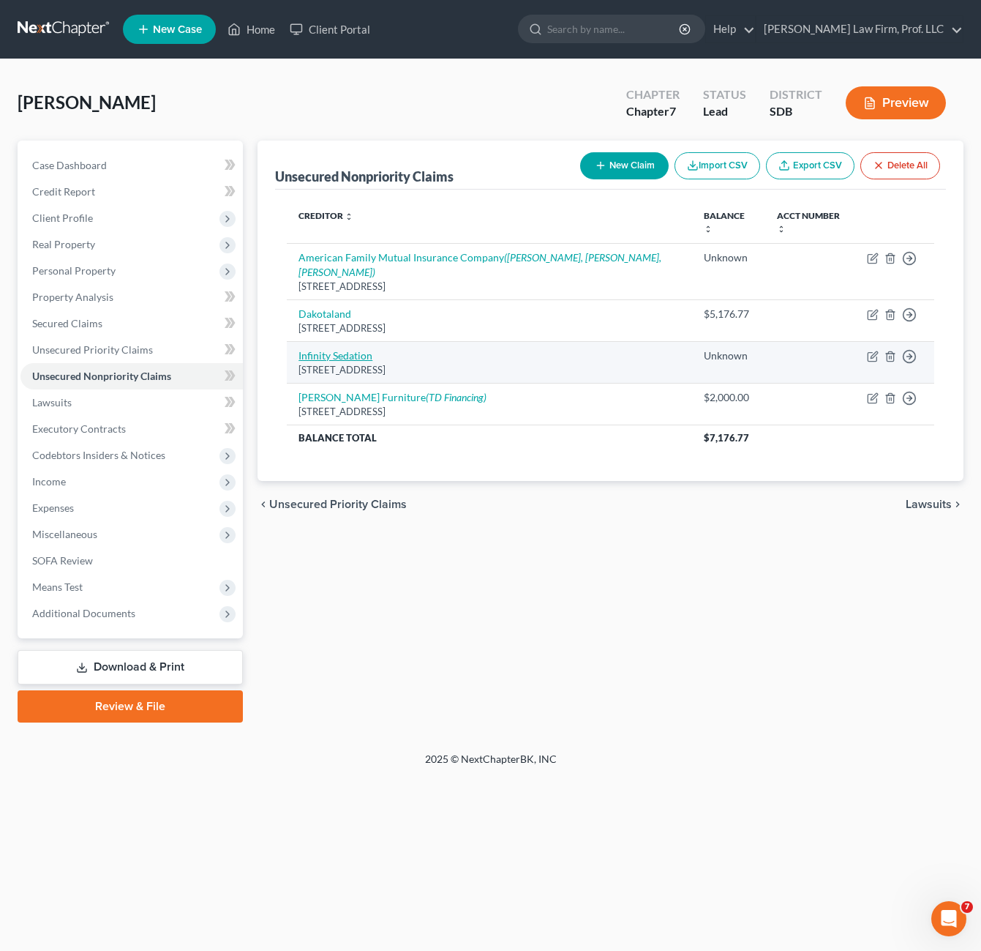
click at [341, 357] on link "Infinity Sedation" at bounding box center [336, 355] width 74 height 12
select select "43"
select select "9"
select select "0"
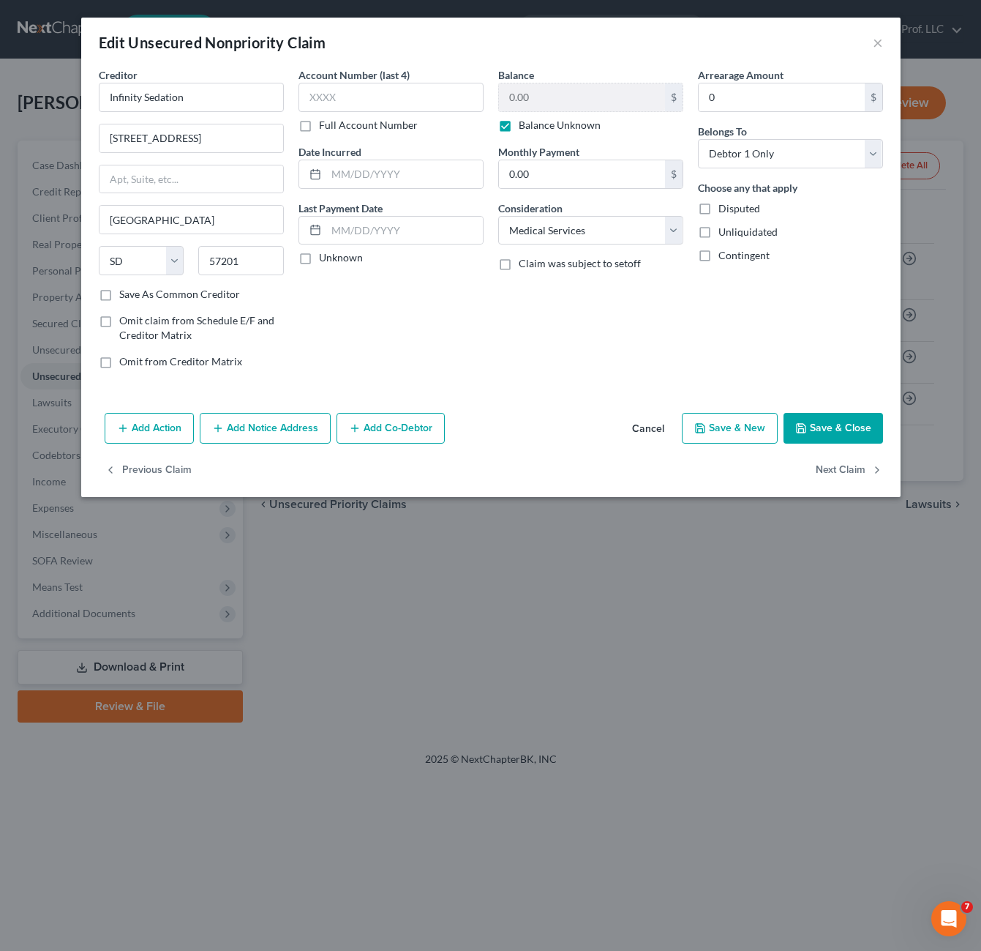
click at [390, 340] on div "Account Number (last 4) Full Account Number Date Incurred Last Payment Date Unk…" at bounding box center [391, 223] width 200 height 313
drag, startPoint x: 820, startPoint y: 421, endPoint x: 782, endPoint y: 424, distance: 38.2
click at [820, 420] on button "Save & Close" at bounding box center [834, 428] width 100 height 31
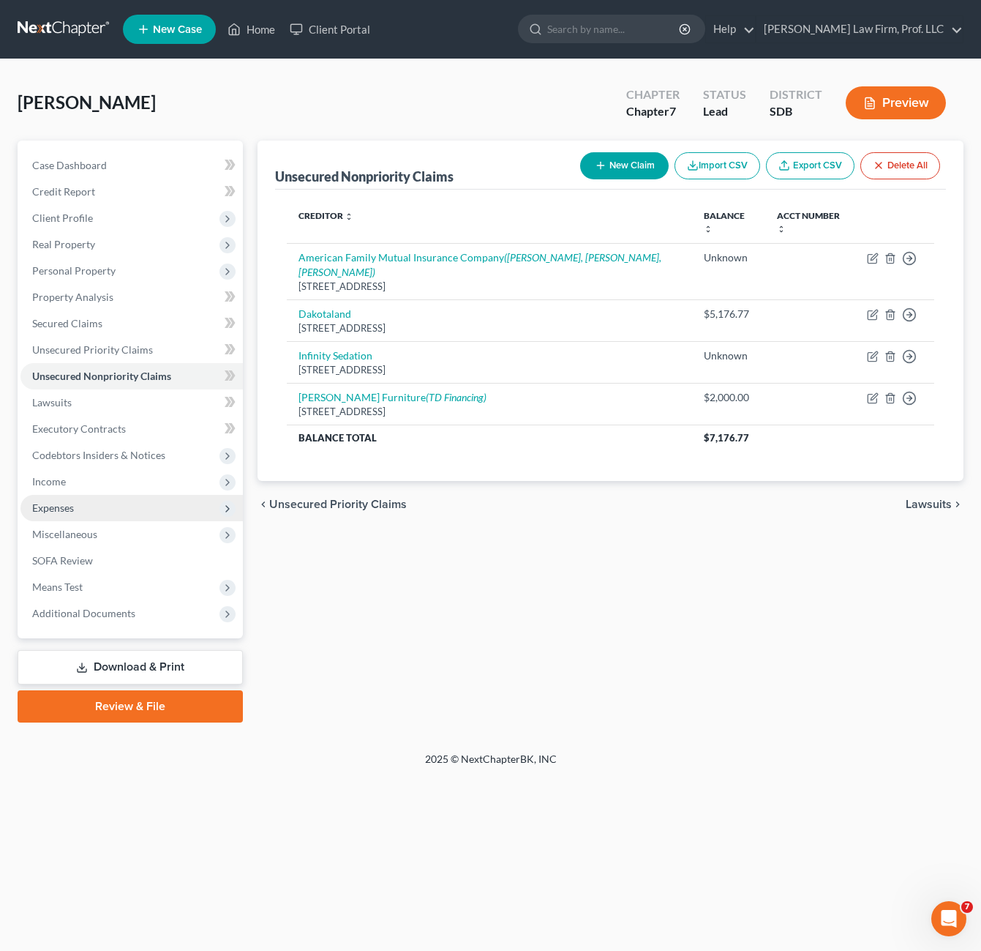
click at [80, 506] on span "Expenses" at bounding box center [131, 508] width 222 height 26
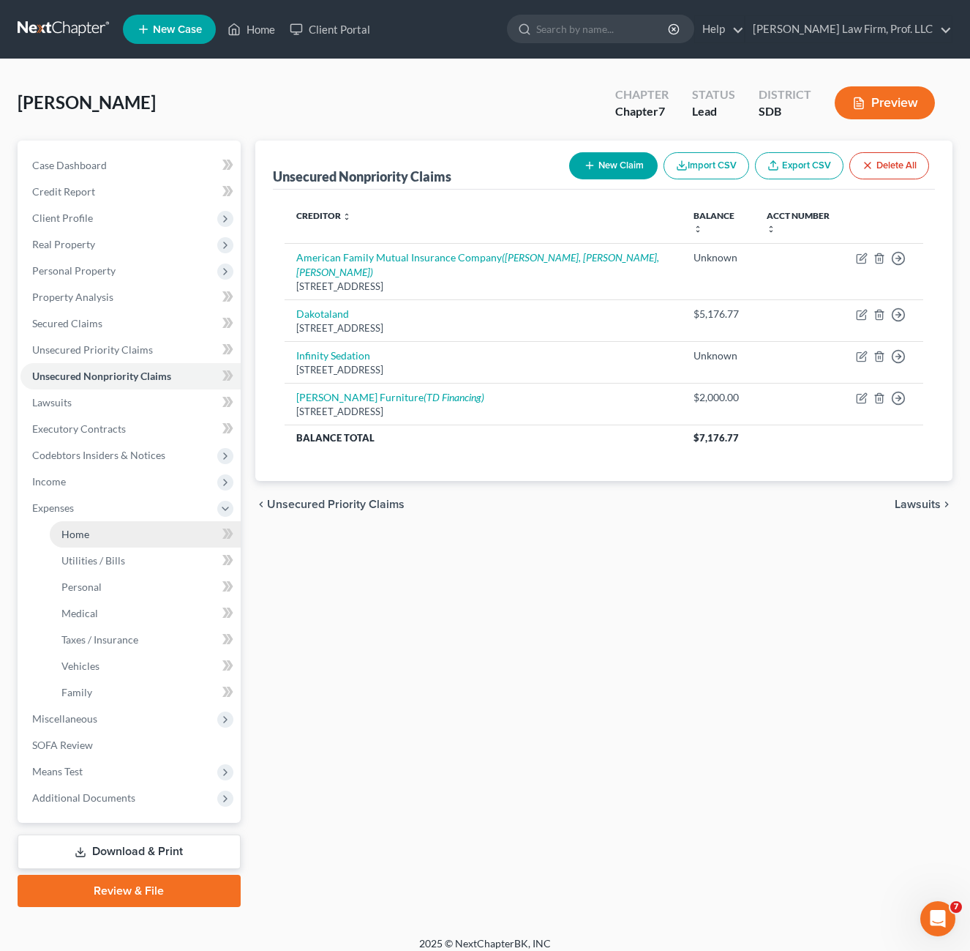
click at [95, 539] on link "Home" at bounding box center [145, 534] width 191 height 26
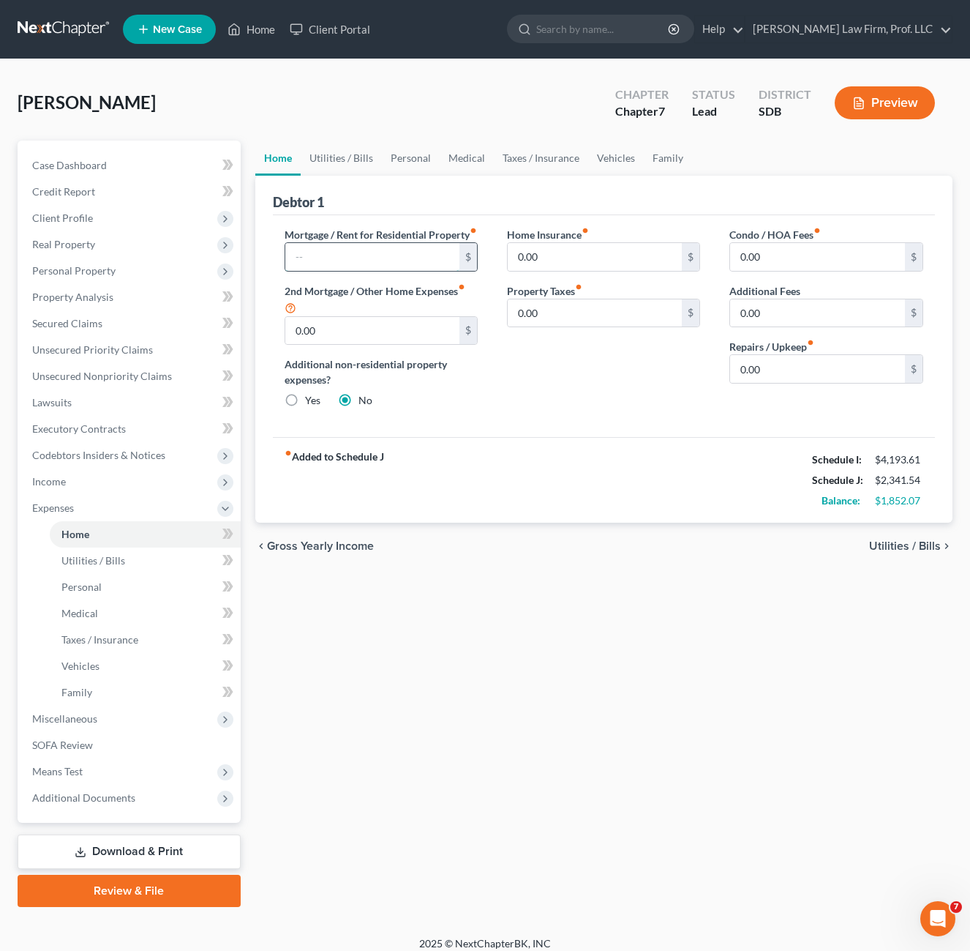
click at [357, 271] on input "text" at bounding box center [372, 257] width 175 height 28
type input "400"
click at [763, 392] on div "Condo / HOA Fees fiber_manual_record 0.00 $ Additional Fees 0.00 $ Repairs / Up…" at bounding box center [826, 323] width 222 height 193
drag, startPoint x: 711, startPoint y: 389, endPoint x: 702, endPoint y: 382, distance: 11.0
click at [702, 382] on div "Home Insurance fiber_manual_record 0.00 $ Property Taxes fiber_manual_record 0.…" at bounding box center [604, 323] width 222 height 193
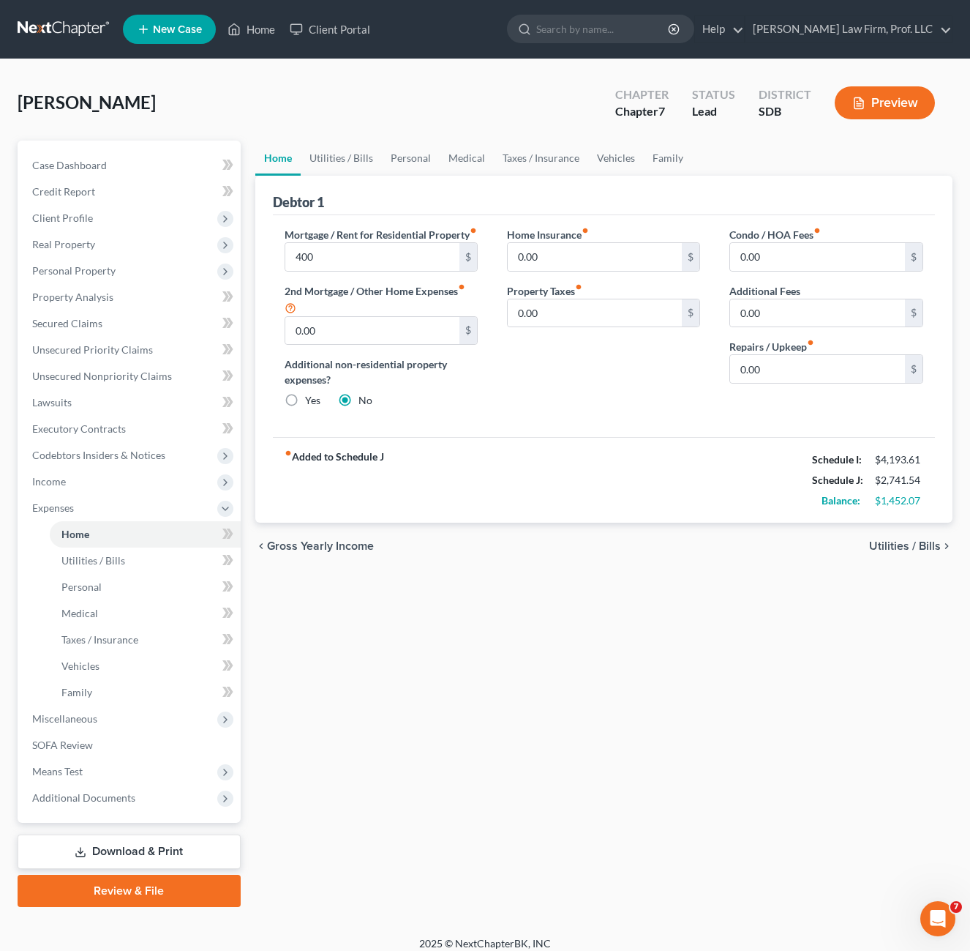
click at [700, 403] on div "Home Insurance fiber_manual_record 0.00 $ Property Taxes fiber_manual_record 0.…" at bounding box center [604, 323] width 222 height 193
drag, startPoint x: 647, startPoint y: 413, endPoint x: 591, endPoint y: 397, distance: 57.7
click at [648, 412] on div "Home Insurance fiber_manual_record 0.00 $ Property Taxes fiber_manual_record 0.…" at bounding box center [604, 323] width 222 height 193
drag, startPoint x: 360, startPoint y: 281, endPoint x: 370, endPoint y: 280, distance: 9.6
click at [362, 271] on input "400" at bounding box center [372, 257] width 175 height 28
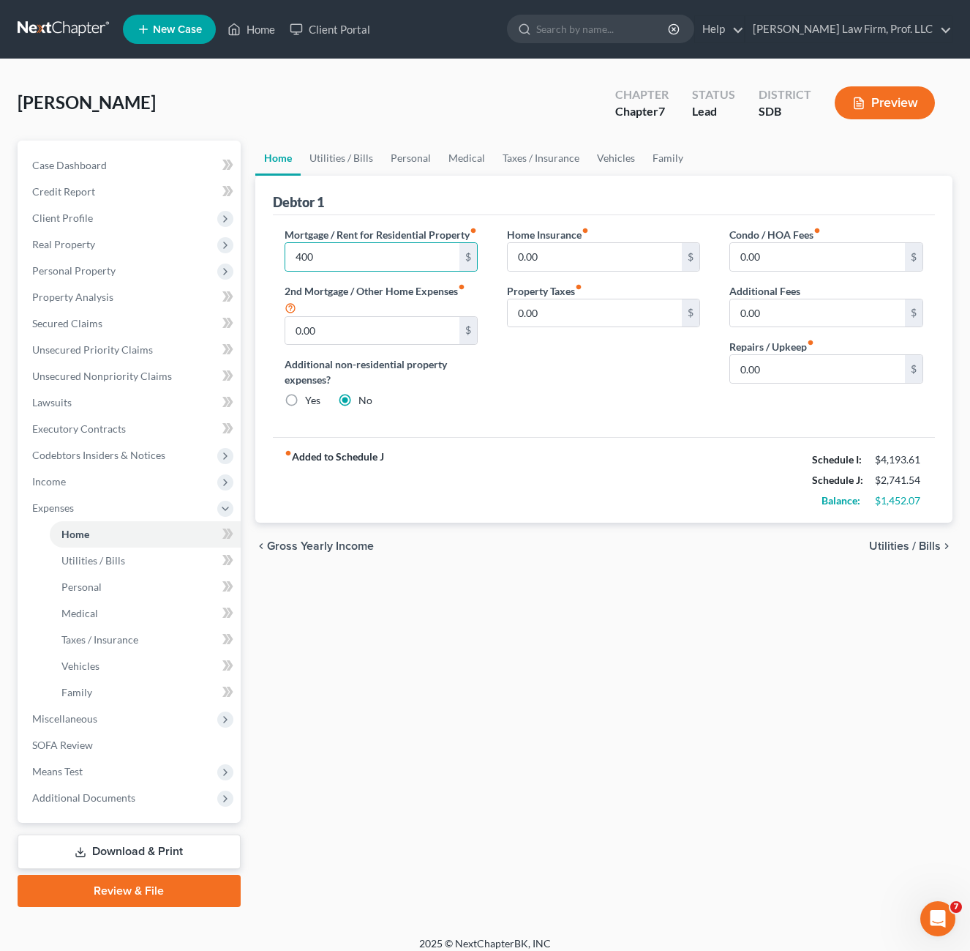
click at [560, 380] on div "Home Insurance fiber_manual_record 0.00 $ Property Taxes fiber_manual_record 0.…" at bounding box center [604, 323] width 222 height 193
click at [385, 344] on input "0.00" at bounding box center [372, 331] width 175 height 28
click at [533, 401] on div "Home Insurance fiber_manual_record 0.00 $ Property Taxes fiber_manual_record 0.…" at bounding box center [604, 323] width 222 height 193
click at [789, 379] on input "0.00" at bounding box center [817, 369] width 175 height 28
click at [601, 420] on div "Home Insurance fiber_manual_record 0.00 $ Property Taxes fiber_manual_record 0.…" at bounding box center [604, 323] width 222 height 193
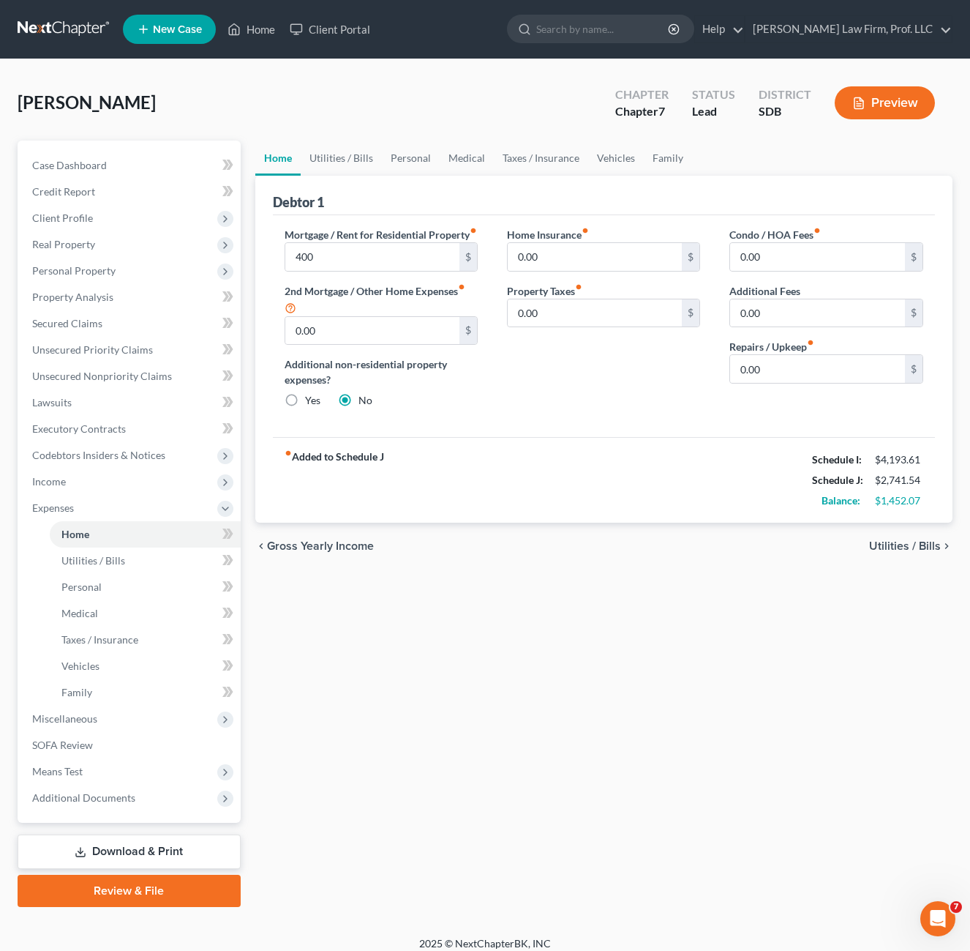
click at [377, 315] on label "2nd Mortgage / Other Home Expenses fiber_manual_record" at bounding box center [381, 299] width 193 height 33
click at [554, 377] on div "Home Insurance fiber_manual_record 0.00 $ Property Taxes fiber_manual_record 0.…" at bounding box center [604, 323] width 222 height 193
drag, startPoint x: 352, startPoint y: 158, endPoint x: 353, endPoint y: 166, distance: 8.2
click at [352, 158] on link "Utilities / Bills" at bounding box center [341, 158] width 81 height 35
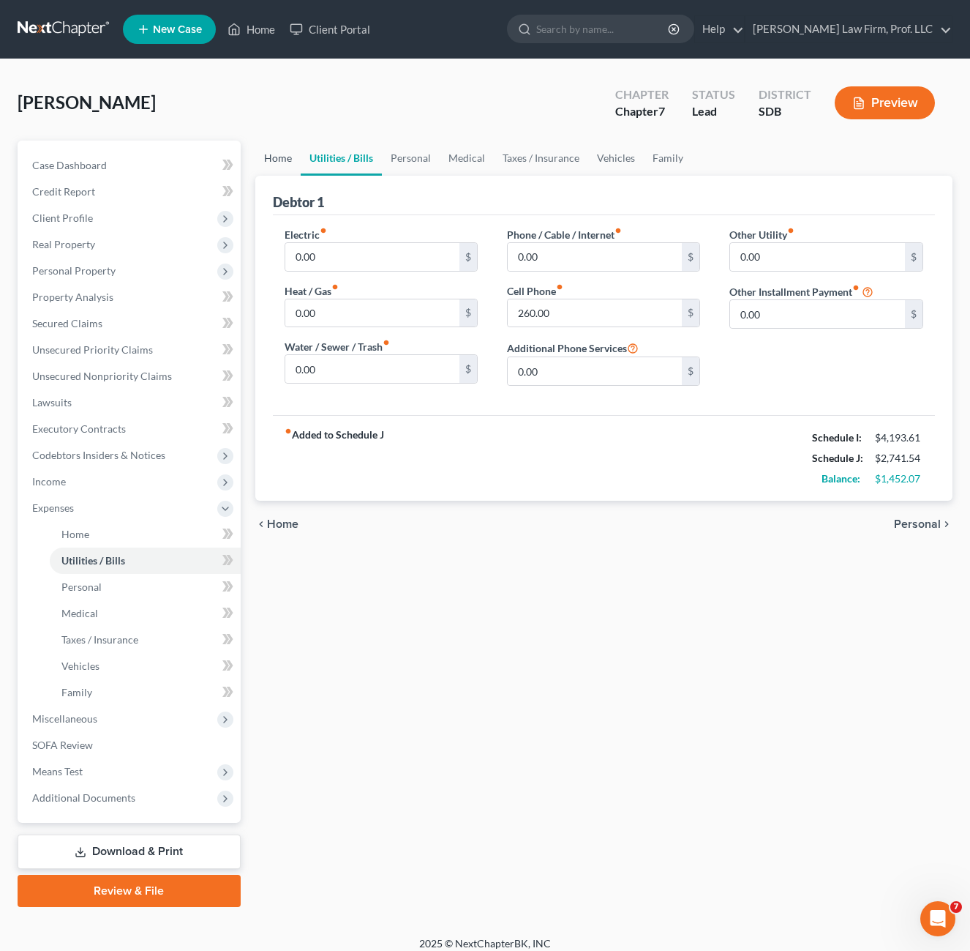
click at [281, 157] on link "Home" at bounding box center [277, 158] width 45 height 35
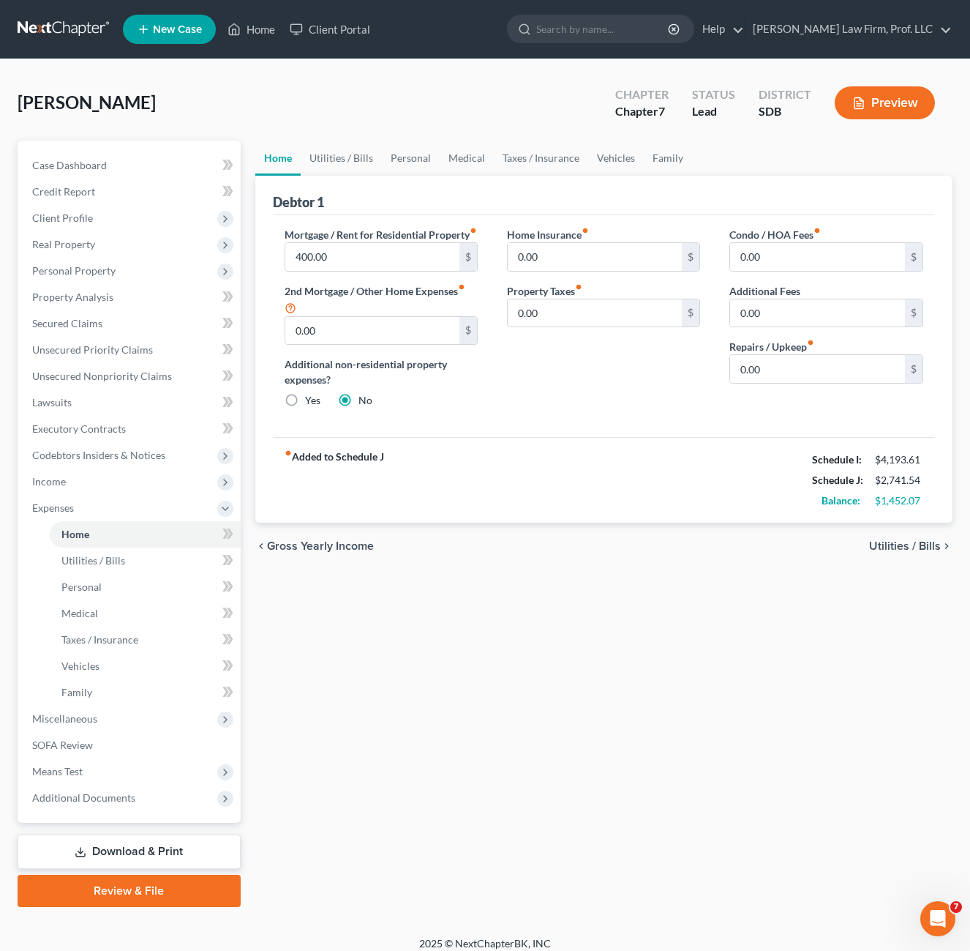
click at [367, 138] on div "[PERSON_NAME] Upgraded Chapter Chapter 7 Status Lead District SDB Preview" at bounding box center [485, 109] width 935 height 64
click at [414, 149] on link "Personal" at bounding box center [411, 158] width 58 height 35
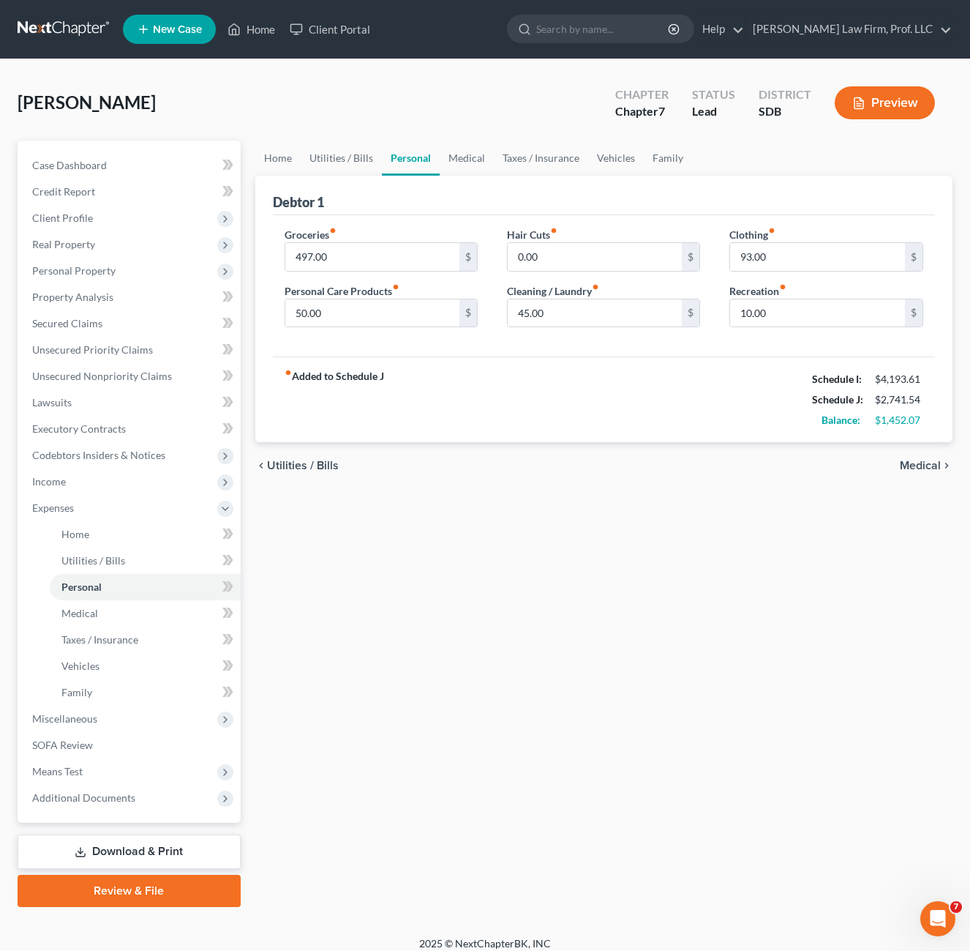
click at [480, 338] on div "Groceries fiber_manual_record 497.00 $ Personal Care Products fiber_manual_reco…" at bounding box center [381, 283] width 222 height 113
drag, startPoint x: 464, startPoint y: 386, endPoint x: 534, endPoint y: 381, distance: 70.5
click at [465, 384] on div "fiber_manual_record Added to Schedule J Schedule I: $4,193.61 Schedule J: $2,74…" at bounding box center [604, 399] width 663 height 86
click at [645, 337] on div "Hair Cuts fiber_manual_record 0.00 $ Cleaning / Laundry fiber_manual_record 45.…" at bounding box center [604, 283] width 222 height 113
click at [697, 370] on div "fiber_manual_record Added to Schedule J Schedule I: $4,193.61 Schedule J: $2,74…" at bounding box center [604, 399] width 663 height 86
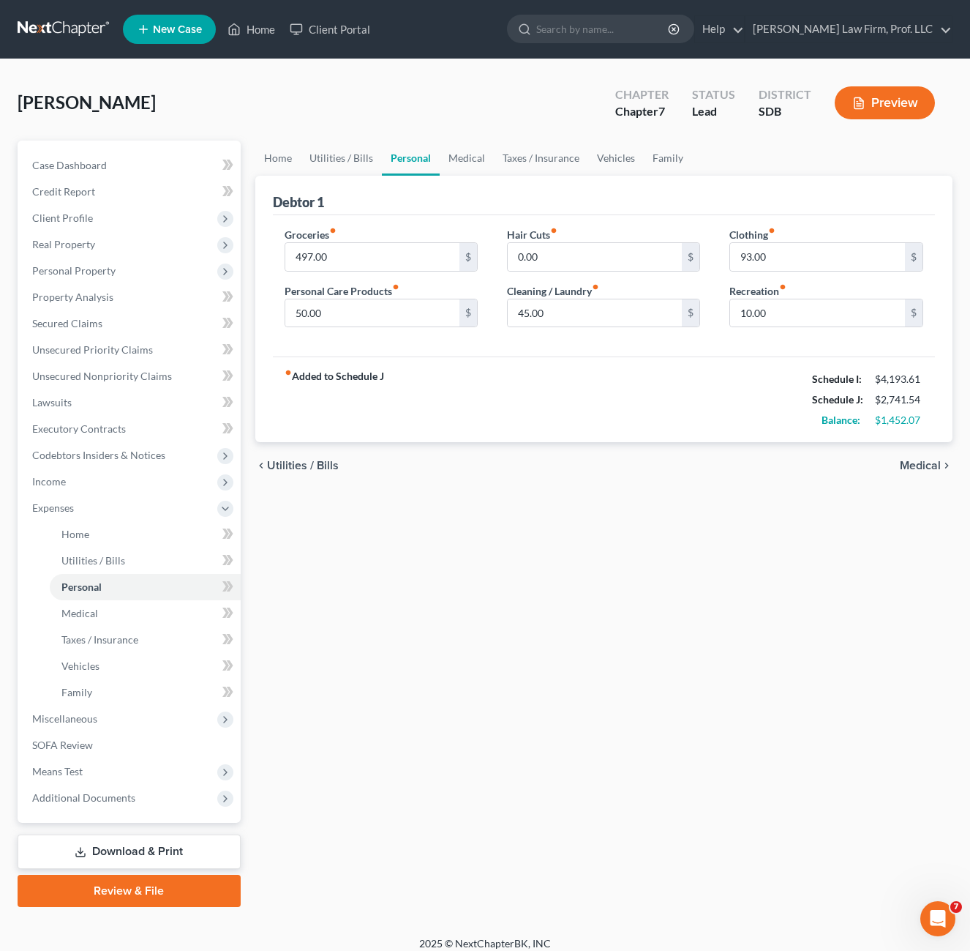
click at [468, 125] on div "[PERSON_NAME] Upgraded Chapter Chapter 7 Status Lead District SDB Preview" at bounding box center [485, 109] width 935 height 64
click at [459, 151] on link "Medical" at bounding box center [467, 158] width 54 height 35
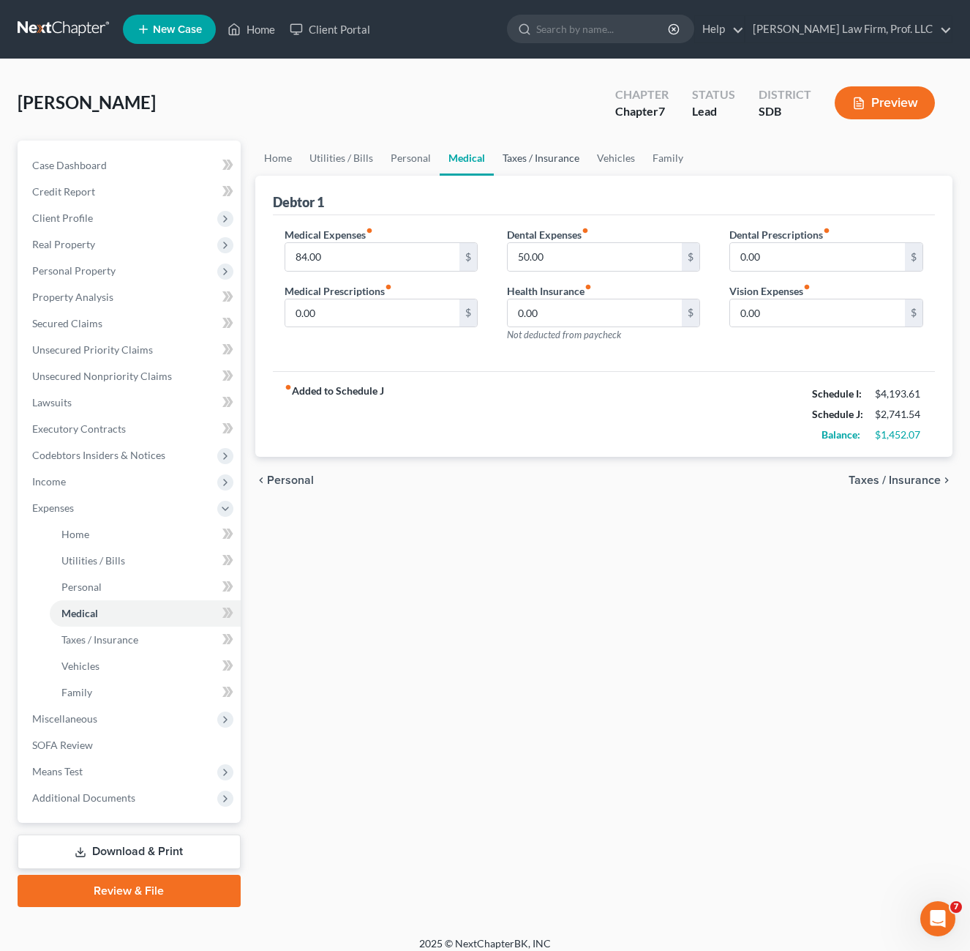
drag, startPoint x: 540, startPoint y: 157, endPoint x: 557, endPoint y: 141, distance: 23.3
click at [539, 157] on link "Taxes / Insurance" at bounding box center [541, 158] width 94 height 35
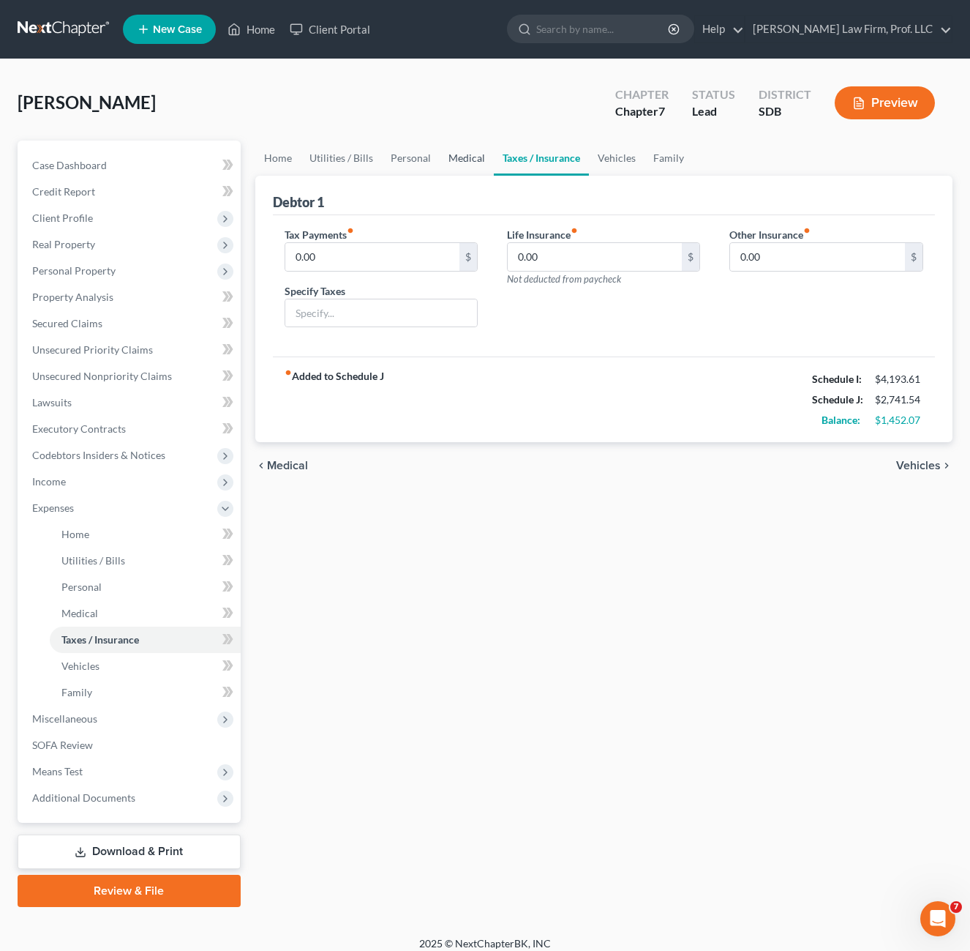
click at [443, 164] on link "Medical" at bounding box center [467, 158] width 54 height 35
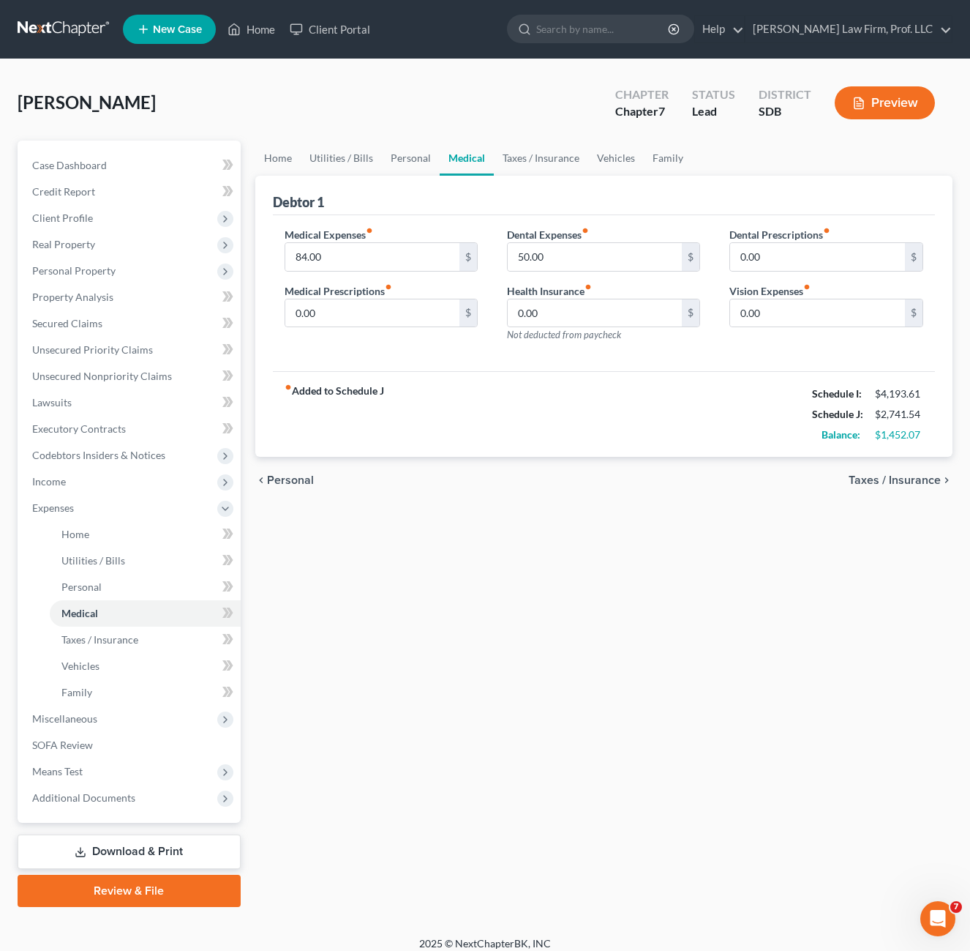
drag, startPoint x: 530, startPoint y: 382, endPoint x: 529, endPoint y: 357, distance: 24.9
click at [531, 382] on div "fiber_manual_record Added to Schedule J Schedule I: $4,193.61 Schedule J: $2,74…" at bounding box center [604, 414] width 663 height 86
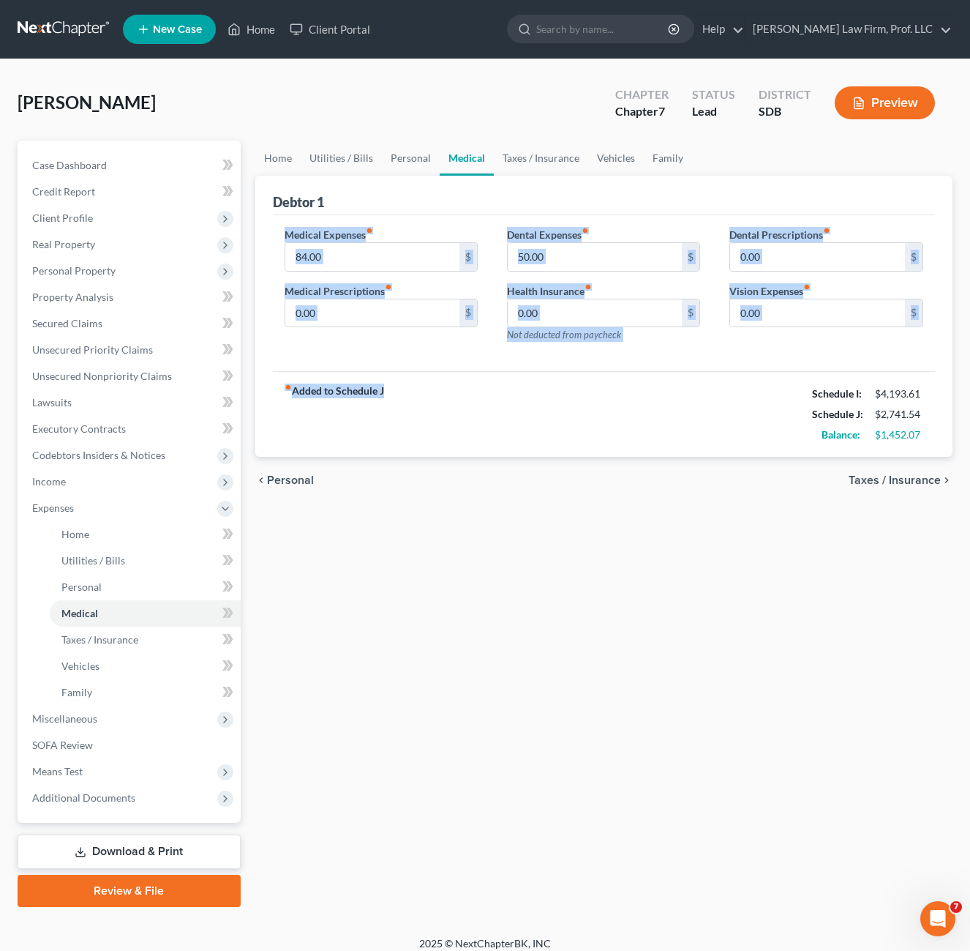
drag, startPoint x: 709, startPoint y: 370, endPoint x: 291, endPoint y: 239, distance: 437.7
click at [285, 236] on div "Debtor 1 Medical Expenses fiber_manual_record 84.00 $ Medical Prescriptions fib…" at bounding box center [604, 317] width 698 height 282
drag, startPoint x: 291, startPoint y: 239, endPoint x: 651, endPoint y: 384, distance: 387.2
click at [652, 378] on div "fiber_manual_record Added to Schedule J Schedule I: $4,193.61 Schedule J: $2,74…" at bounding box center [604, 414] width 663 height 86
click at [710, 358] on div "Medical Expenses fiber_manual_record 84.00 $ Medical Prescriptions fiber_manual…" at bounding box center [604, 293] width 663 height 157
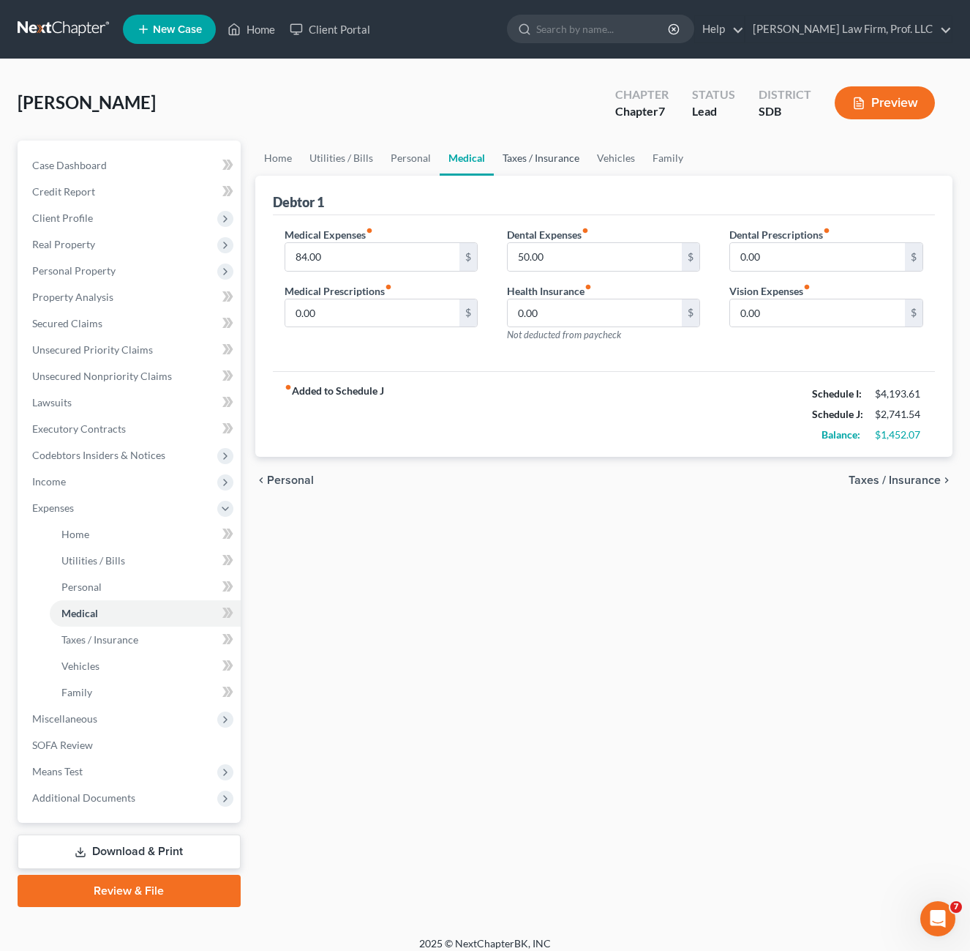
click at [517, 160] on link "Taxes / Insurance" at bounding box center [541, 158] width 94 height 35
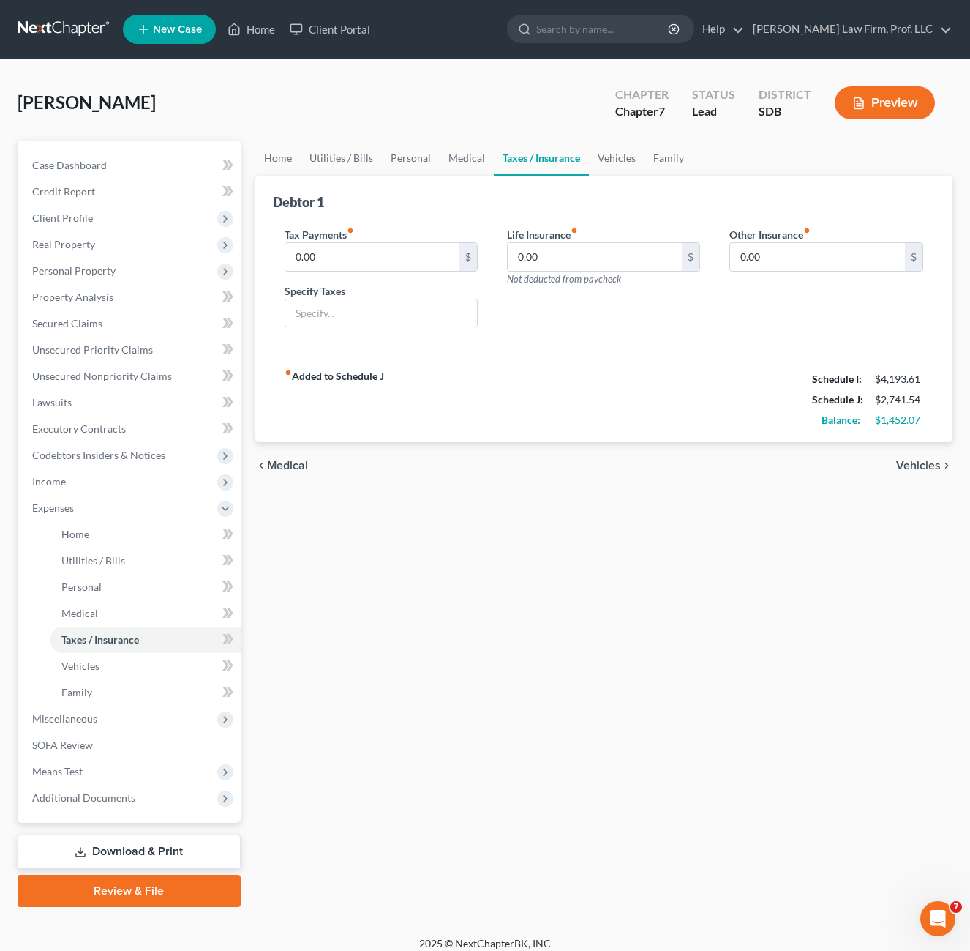
click at [689, 332] on div "Life Insurance fiber_manual_record 0.00 $ Not deducted from paycheck" at bounding box center [604, 283] width 222 height 113
click at [625, 152] on link "Vehicles" at bounding box center [617, 158] width 56 height 35
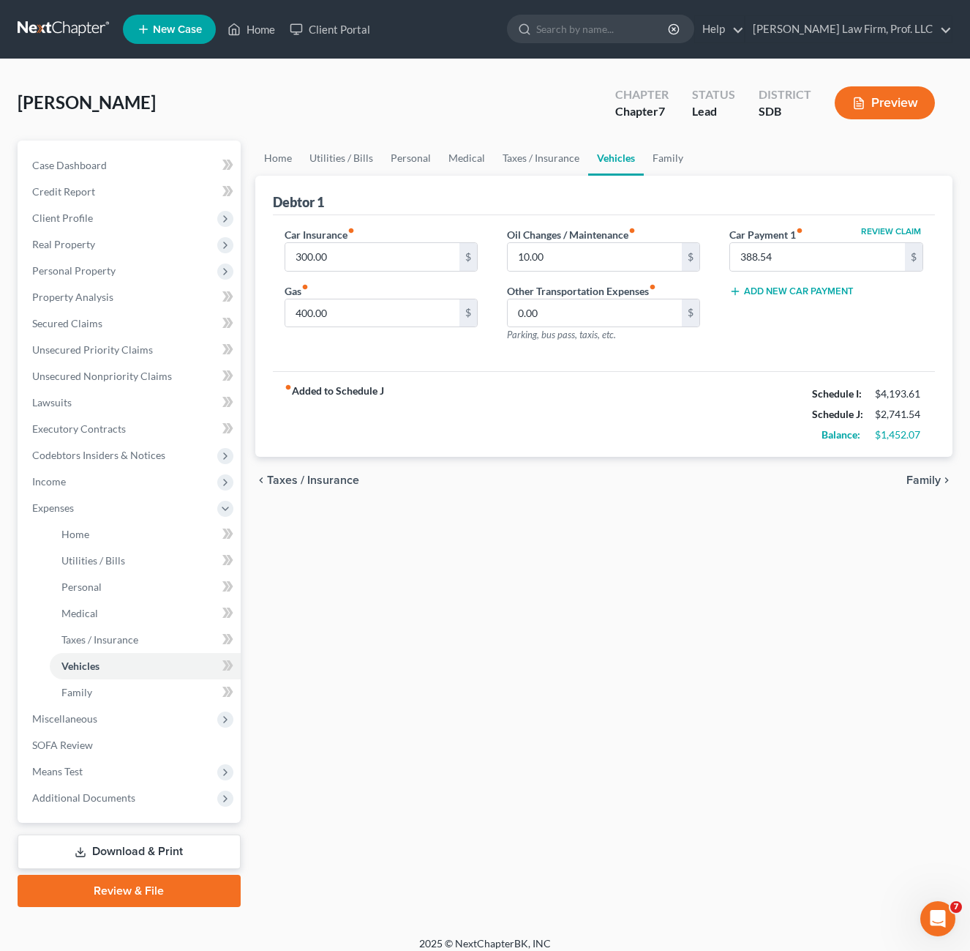
click at [725, 367] on div "Car Insurance fiber_manual_record 300.00 $ Gas fiber_manual_record 400.00 $ Oil…" at bounding box center [604, 293] width 663 height 157
drag, startPoint x: 725, startPoint y: 369, endPoint x: 678, endPoint y: 382, distance: 49.4
click at [726, 370] on div "Car Insurance fiber_manual_record 300.00 $ Gas fiber_manual_record 400.00 $ Oil…" at bounding box center [604, 293] width 663 height 157
click at [676, 158] on link "Family" at bounding box center [668, 158] width 48 height 35
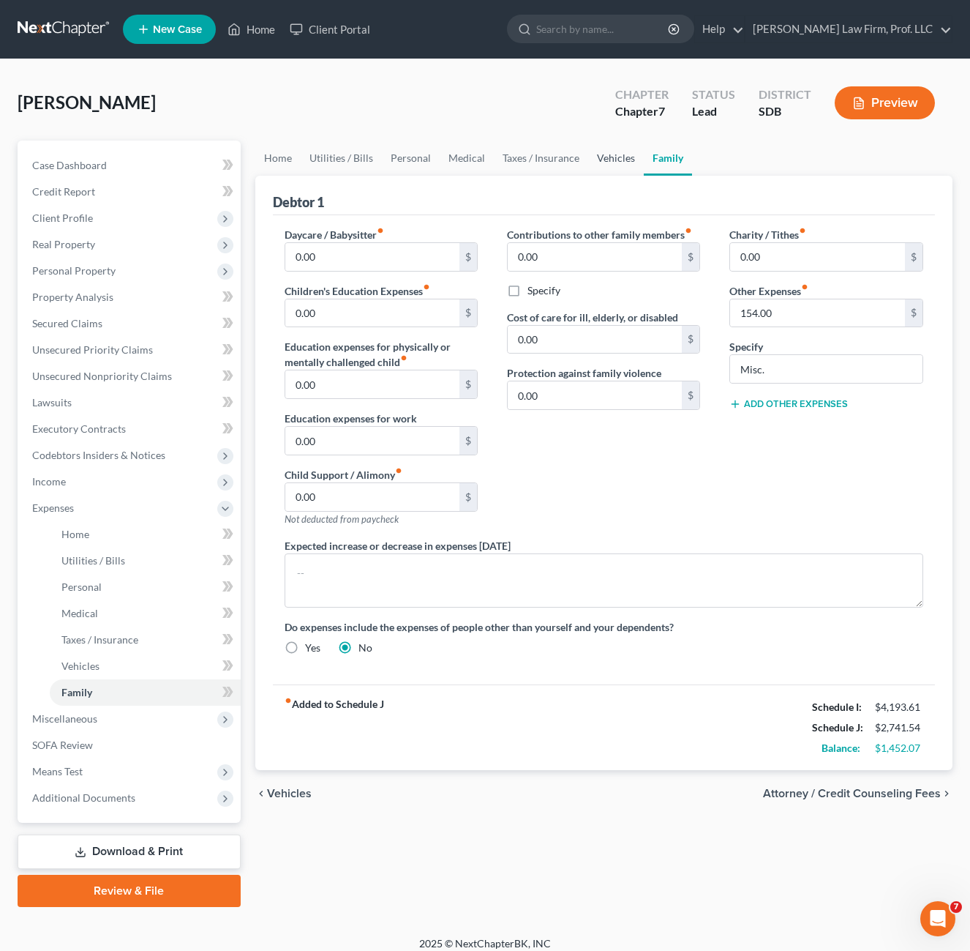
click at [607, 154] on link "Vehicles" at bounding box center [616, 158] width 56 height 35
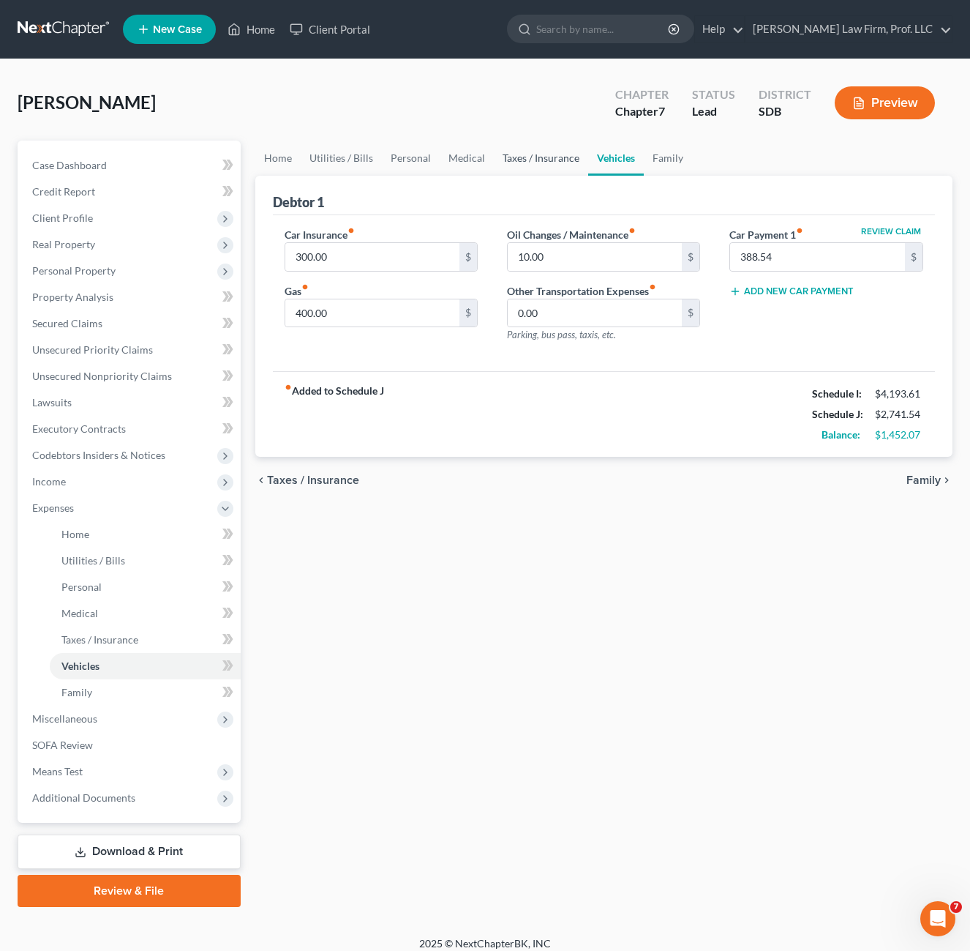
click at [552, 163] on link "Taxes / Insurance" at bounding box center [541, 158] width 94 height 35
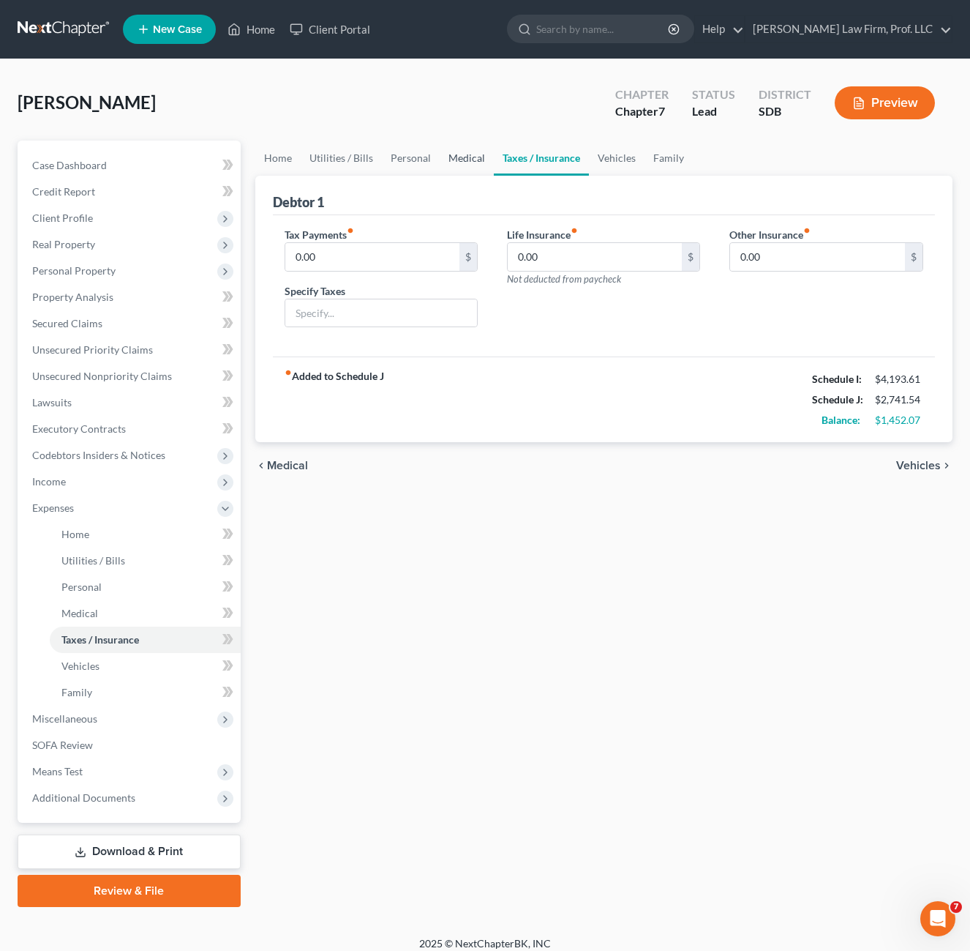
click at [474, 164] on link "Medical" at bounding box center [467, 158] width 54 height 35
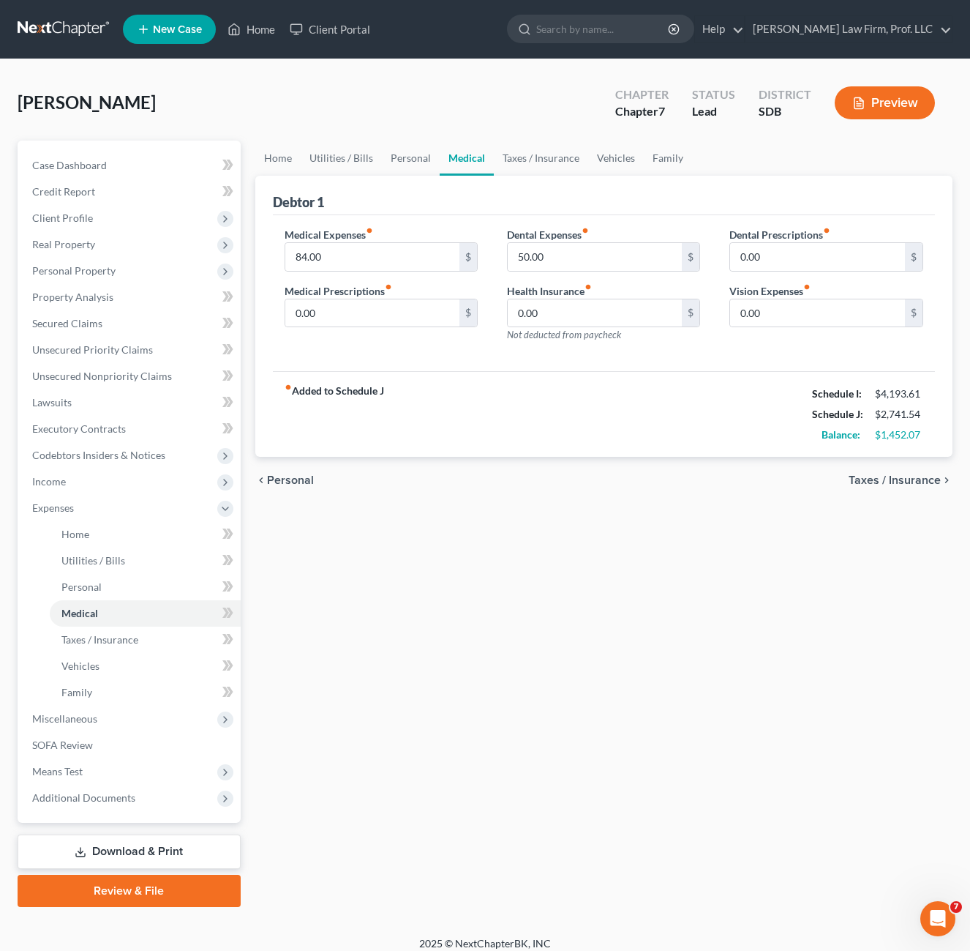
click at [663, 380] on div "fiber_manual_record Added to Schedule J Schedule I: $4,193.61 Schedule J: $2,74…" at bounding box center [604, 414] width 663 height 86
click at [596, 246] on input "50.00" at bounding box center [595, 257] width 175 height 28
click at [604, 252] on input "50.00" at bounding box center [595, 257] width 175 height 28
click at [606, 260] on input "50.00" at bounding box center [595, 257] width 175 height 28
click at [627, 220] on div "Medical Expenses fiber_manual_record 84.00 $ Medical Prescriptions fiber_manual…" at bounding box center [604, 293] width 663 height 157
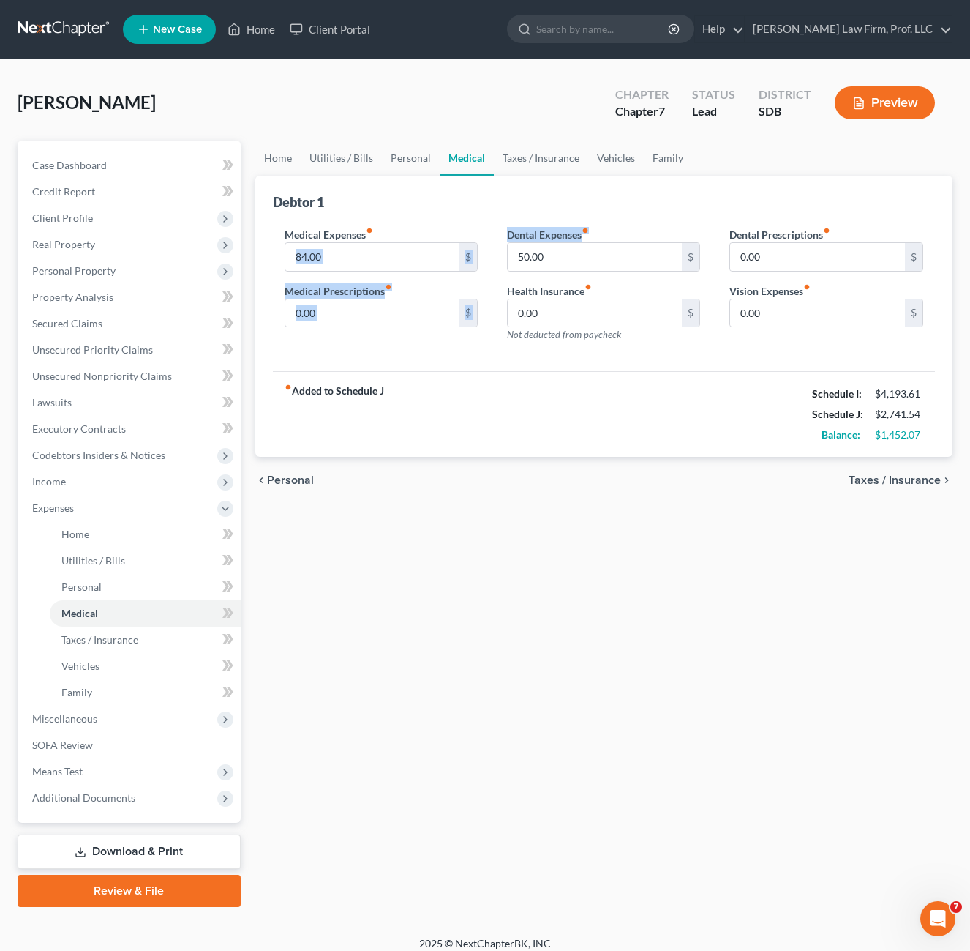
drag, startPoint x: 607, startPoint y: 233, endPoint x: 479, endPoint y: 222, distance: 128.6
click at [479, 222] on div "Medical Expenses fiber_manual_record 84.00 $ Medical Prescriptions fiber_manual…" at bounding box center [604, 293] width 663 height 157
click at [463, 220] on div "Medical Expenses fiber_manual_record 84.00 $ Medical Prescriptions fiber_manual…" at bounding box center [604, 293] width 663 height 157
drag, startPoint x: 450, startPoint y: 216, endPoint x: 636, endPoint y: 236, distance: 187.0
click at [623, 241] on div "Medical Expenses fiber_manual_record 84.00 $ Medical Prescriptions fiber_manual…" at bounding box center [604, 293] width 663 height 157
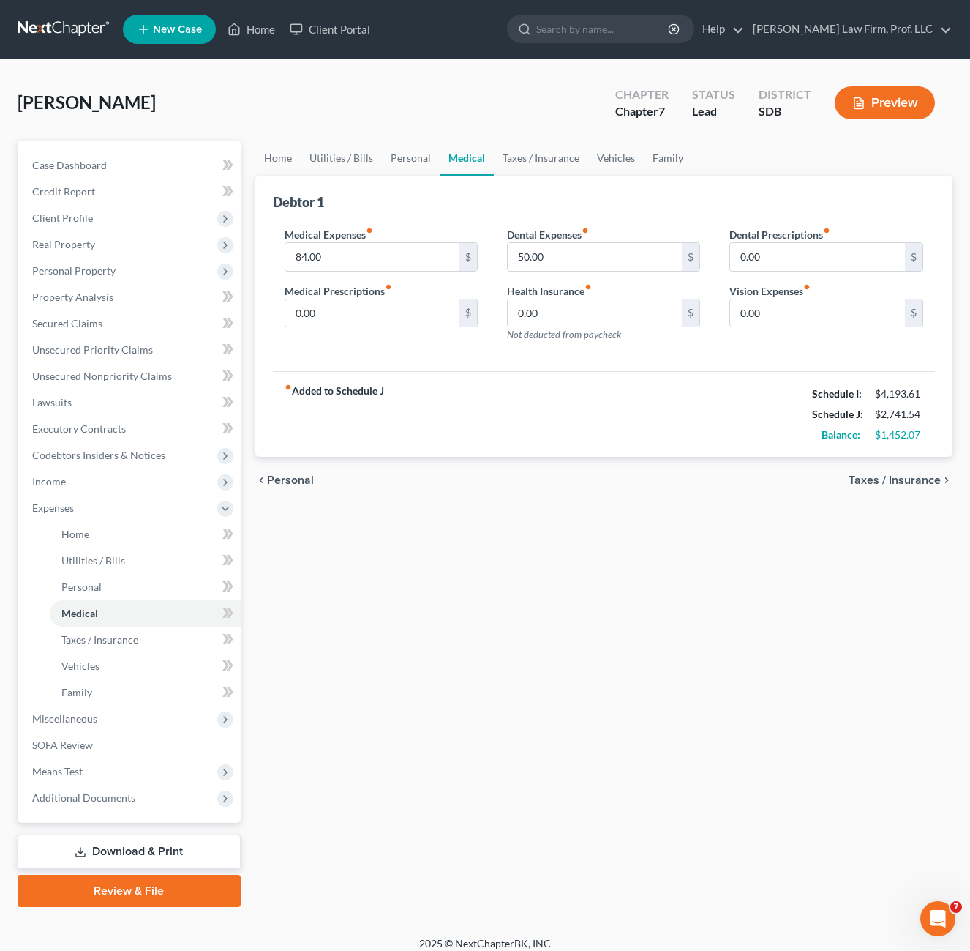
drag, startPoint x: 636, startPoint y: 236, endPoint x: 711, endPoint y: 379, distance: 161.4
click at [715, 381] on div "fiber_manual_record Added to Schedule J Schedule I: $4,193.61 Schedule J: $2,74…" at bounding box center [604, 414] width 663 height 86
click at [685, 358] on div "Medical Expenses fiber_manual_record 84.00 $ Medical Prescriptions fiber_manual…" at bounding box center [604, 293] width 663 height 157
drag, startPoint x: 622, startPoint y: 217, endPoint x: 408, endPoint y: 211, distance: 213.8
click at [408, 205] on div "Debtor 1 Medical Expenses fiber_manual_record 84.00 $ Medical Prescriptions fib…" at bounding box center [604, 317] width 698 height 282
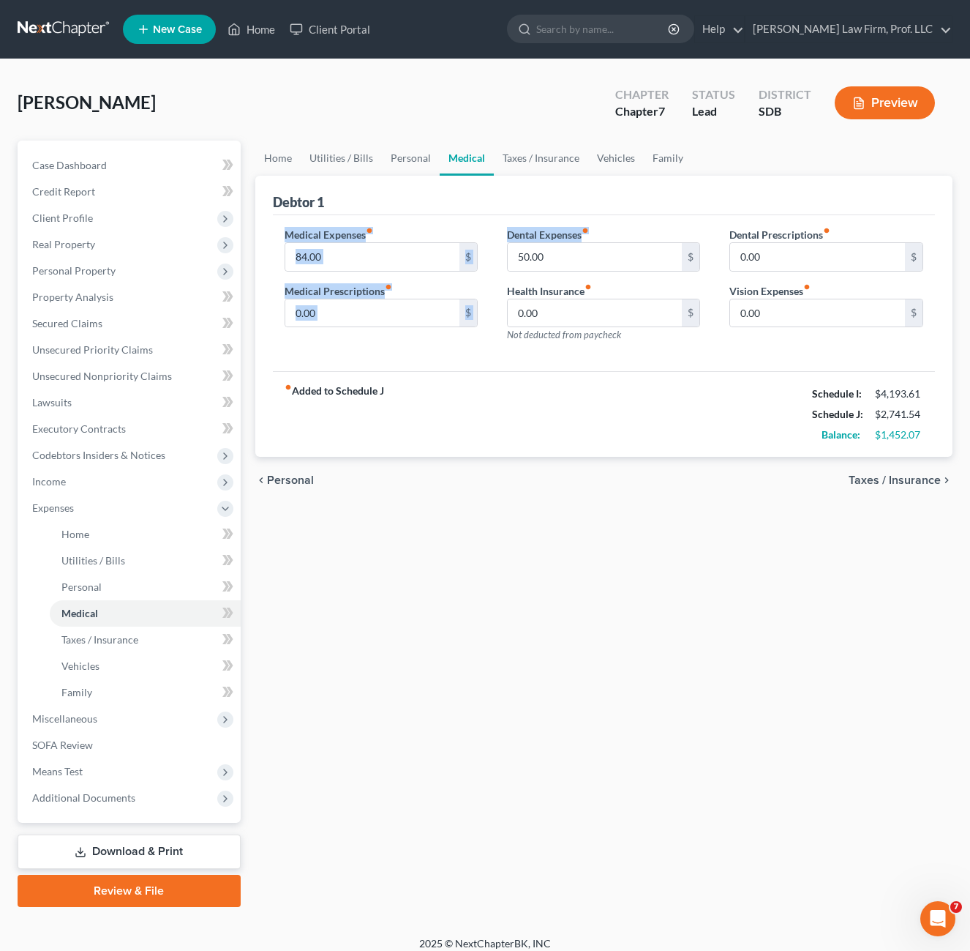
drag, startPoint x: 408, startPoint y: 211, endPoint x: 424, endPoint y: 221, distance: 18.5
click at [411, 212] on div "Debtor 1" at bounding box center [604, 196] width 663 height 40
click at [615, 232] on div "Dental Expenses fiber_manual_record 50.00 $" at bounding box center [603, 249] width 193 height 45
click at [591, 266] on input "50.00" at bounding box center [595, 257] width 175 height 28
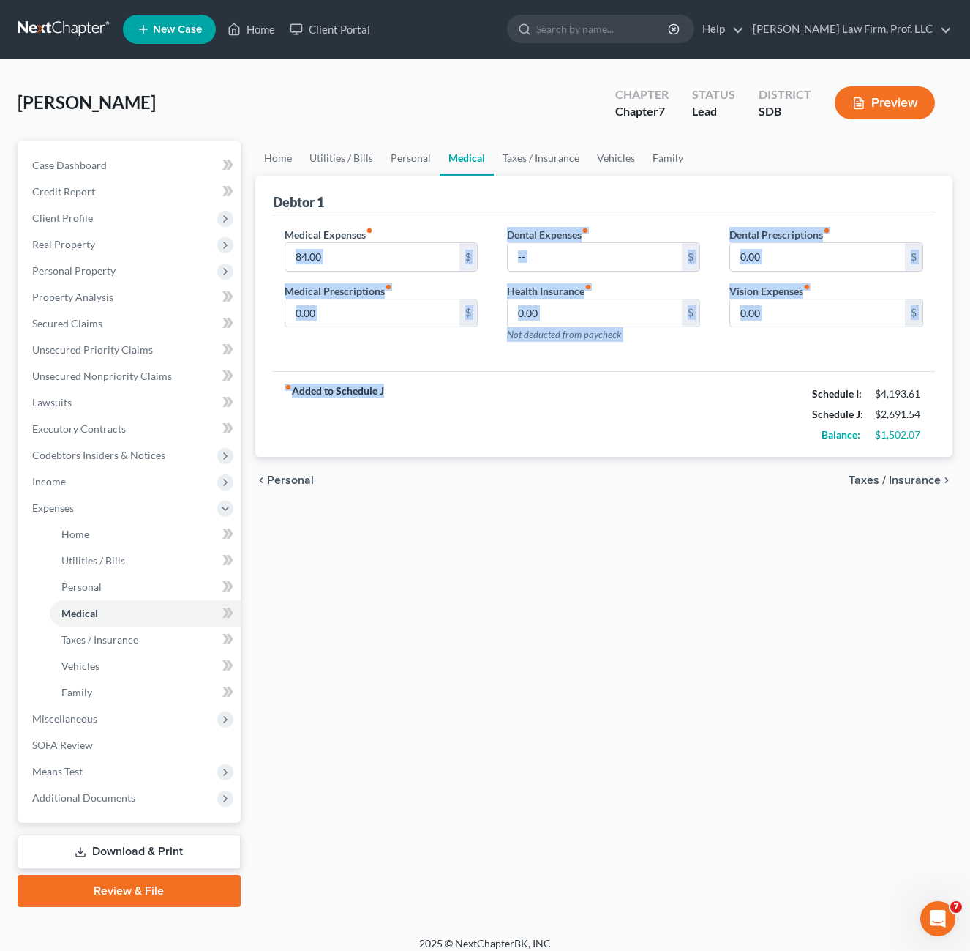
drag, startPoint x: 739, startPoint y: 384, endPoint x: 485, endPoint y: 352, distance: 256.0
click at [343, 250] on div "Debtor 1 Medical Expenses fiber_manual_record 84.00 $ Medical Prescriptions fib…" at bounding box center [604, 317] width 698 height 282
click at [602, 398] on div "fiber_manual_record Added to Schedule J Schedule I: $4,193.61 Schedule J: $2,69…" at bounding box center [604, 414] width 663 height 86
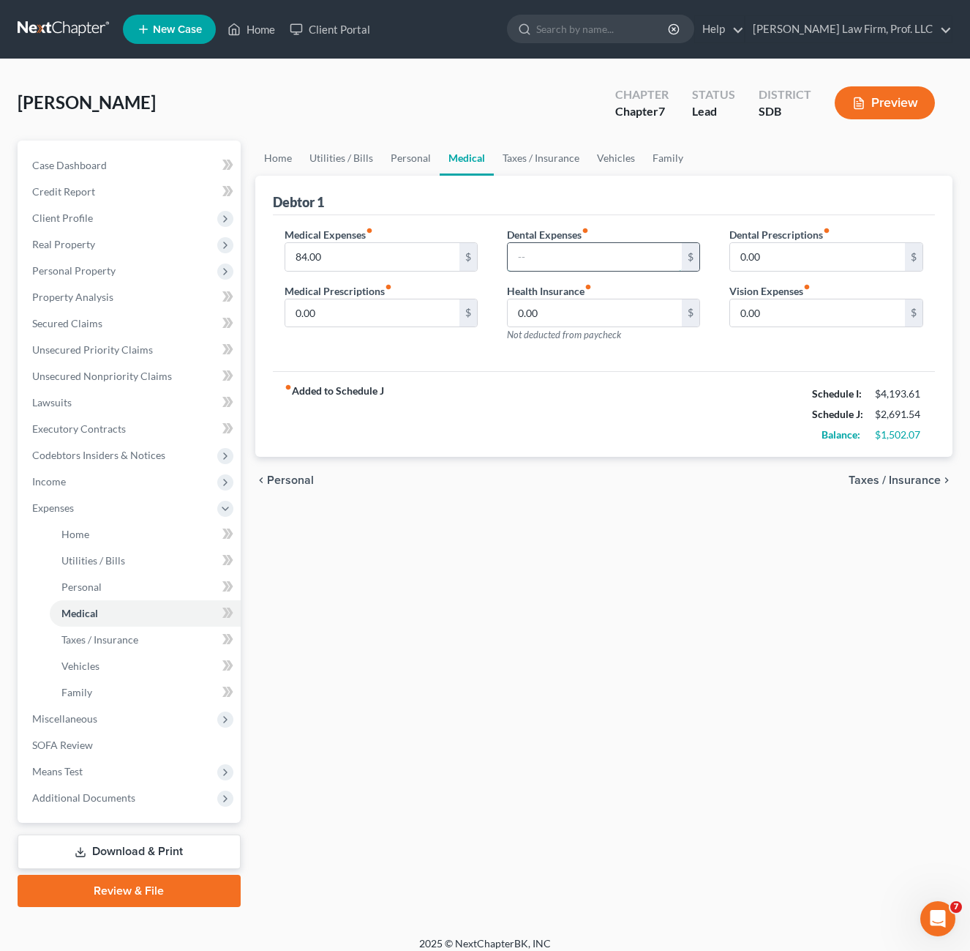
click at [599, 255] on input "text" at bounding box center [595, 257] width 175 height 28
type input "60"
click at [769, 542] on div "Home Utilities / Bills Personal Medical Taxes / Insurance Vehicles Family Debto…" at bounding box center [604, 524] width 713 height 766
drag, startPoint x: 438, startPoint y: 195, endPoint x: 373, endPoint y: 258, distance: 91.1
click at [438, 194] on div "Debtor 1" at bounding box center [604, 196] width 663 height 40
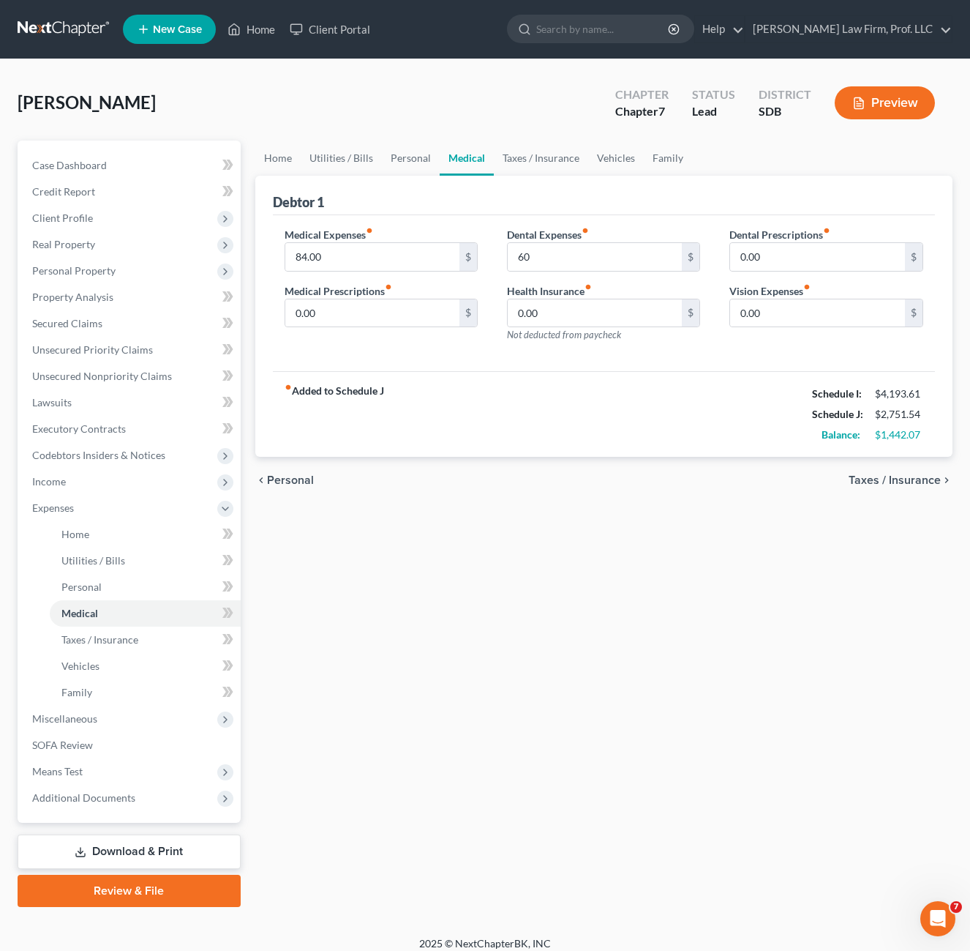
click at [335, 282] on div "Medical Expenses fiber_manual_record 84.00 $ Medical Prescriptions fiber_manual…" at bounding box center [381, 290] width 222 height 127
click at [362, 264] on input "84.00" at bounding box center [372, 257] width 175 height 28
click at [517, 464] on div "chevron_left Personal Taxes / Insurance chevron_right" at bounding box center [604, 480] width 698 height 47
click at [385, 168] on link "Personal" at bounding box center [411, 158] width 58 height 35
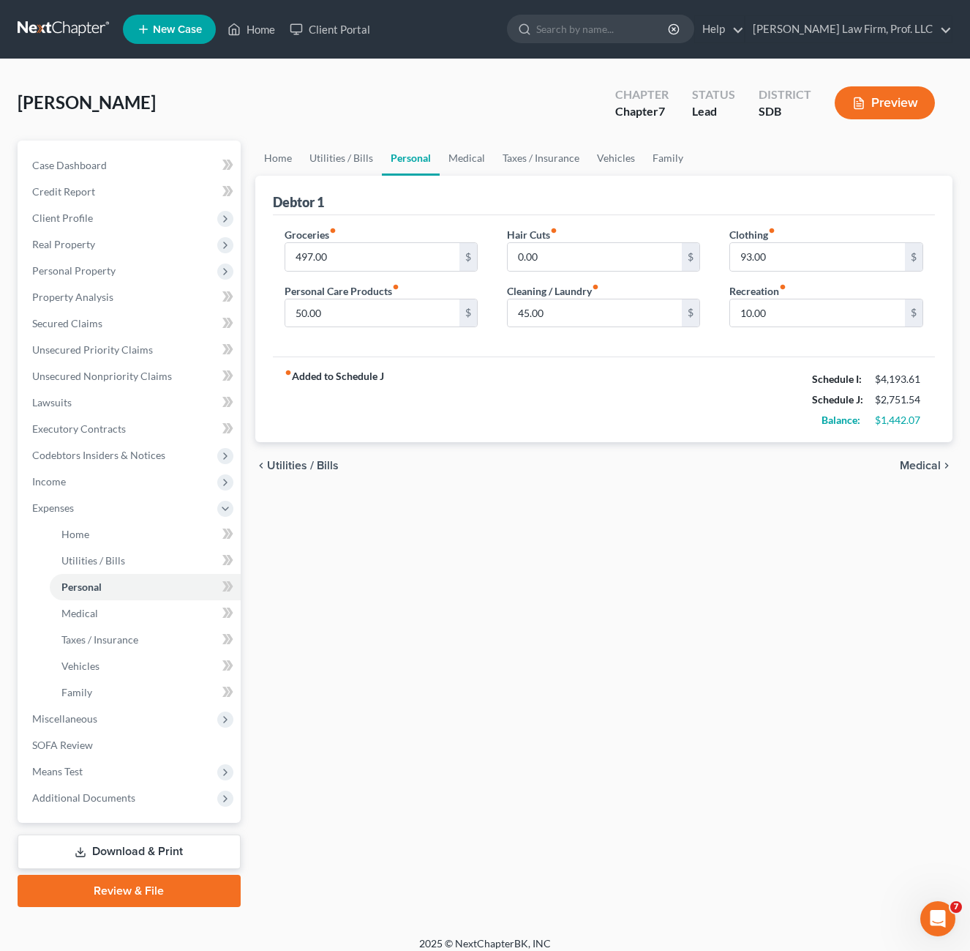
drag, startPoint x: 424, startPoint y: 403, endPoint x: 542, endPoint y: 356, distance: 126.4
click at [425, 404] on div "fiber_manual_record Added to Schedule J Schedule I: $4,193.61 Schedule J: $2,75…" at bounding box center [604, 399] width 663 height 86
click at [558, 170] on link "Taxes / Insurance" at bounding box center [541, 158] width 94 height 35
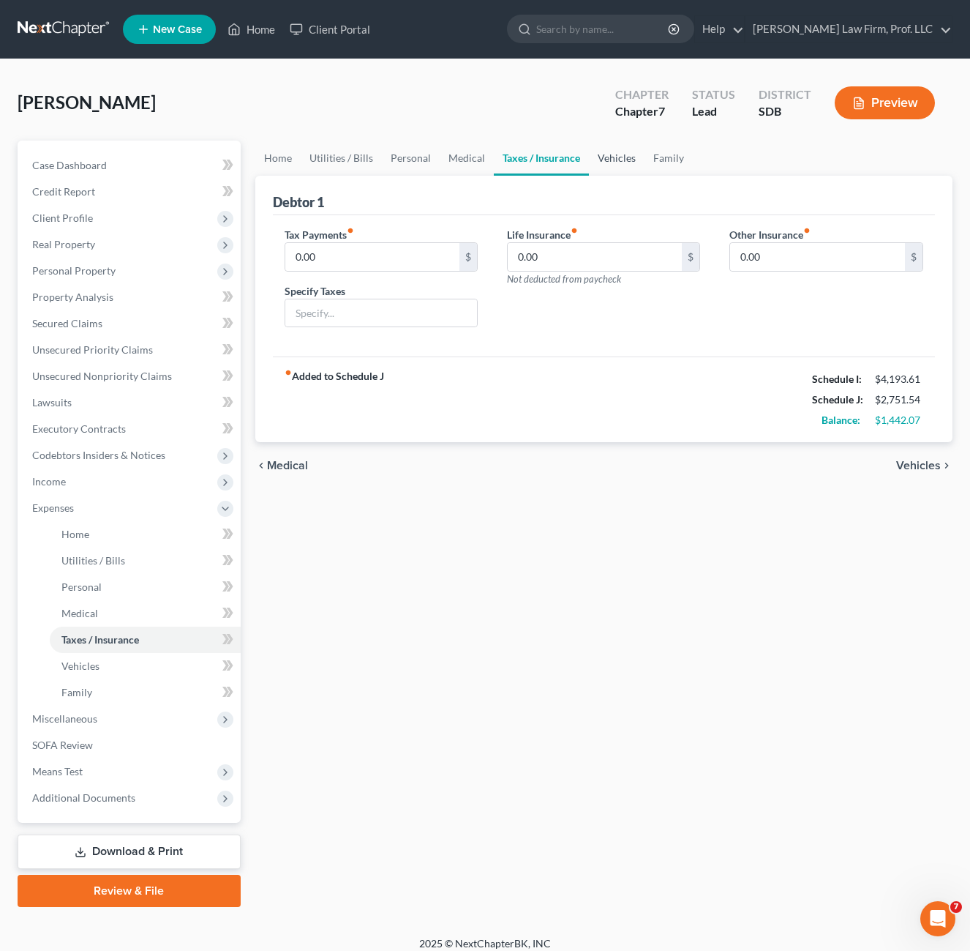
click at [605, 162] on link "Vehicles" at bounding box center [617, 158] width 56 height 35
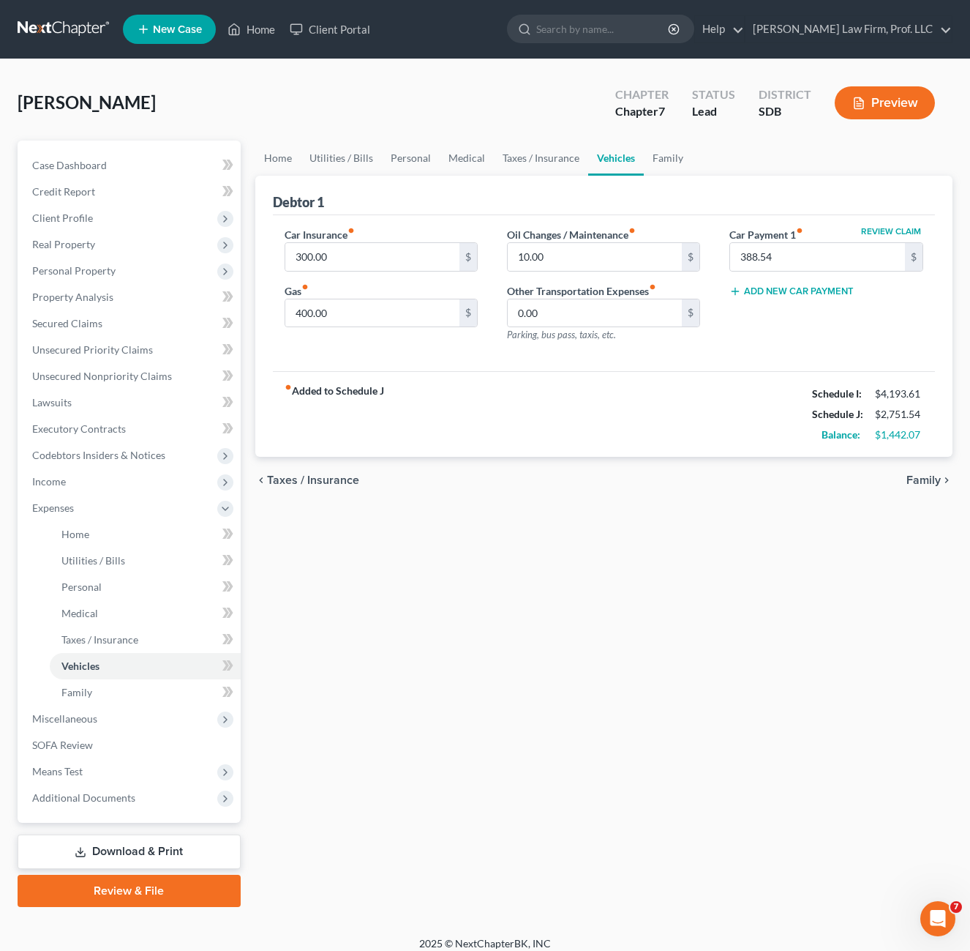
drag, startPoint x: 711, startPoint y: 399, endPoint x: 727, endPoint y: 389, distance: 18.5
click at [714, 398] on div "fiber_manual_record Added to Schedule J Schedule I: $4,193.61 Schedule J: $2,75…" at bounding box center [604, 414] width 663 height 86
click at [833, 337] on div "Review Claim Car Payment 1 fiber_manual_record 388.54 $ Add New Car Payment" at bounding box center [826, 290] width 222 height 127
click at [783, 334] on div "Review Claim Car Payment 1 fiber_manual_record 388.54 $ Add New Car Payment" at bounding box center [826, 290] width 222 height 127
drag, startPoint x: 746, startPoint y: 335, endPoint x: 744, endPoint y: 324, distance: 11.1
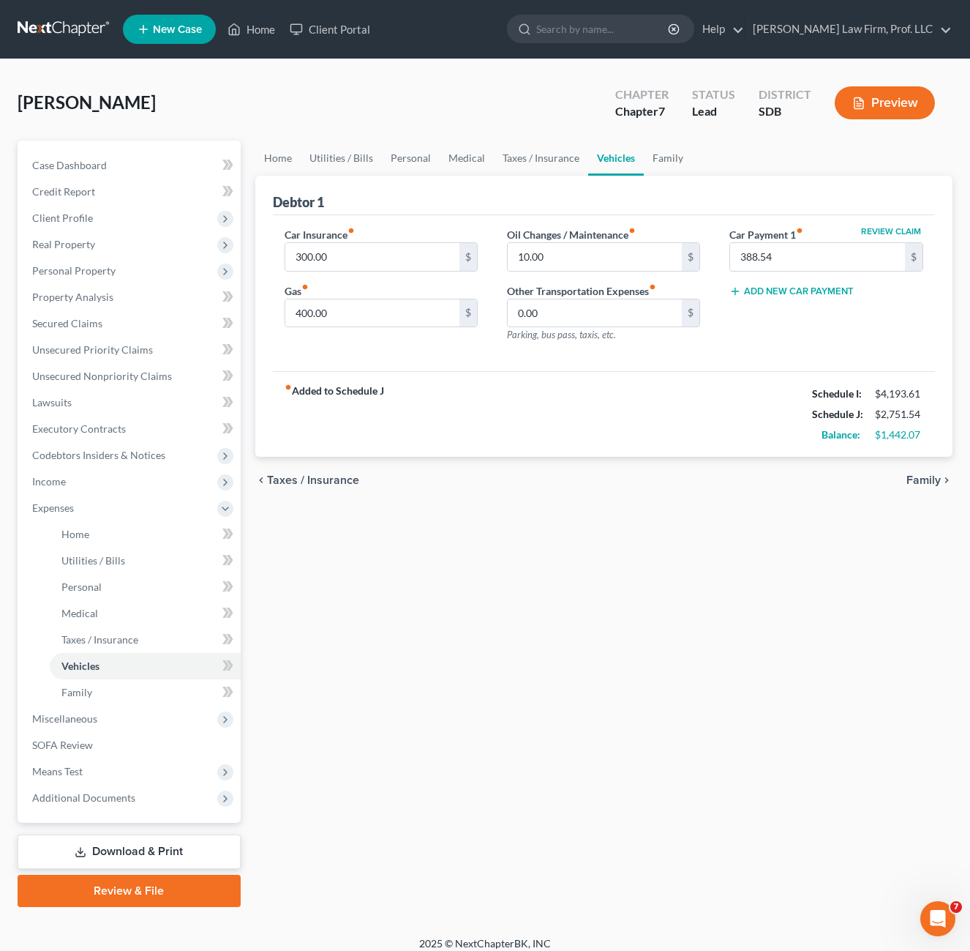
click at [747, 335] on div "Review Claim Car Payment 1 fiber_manual_record 388.54 $ Add New Car Payment" at bounding box center [826, 290] width 222 height 127
click at [424, 342] on div "Car Insurance fiber_manual_record 300.00 $ Gas fiber_manual_record 400.00 $" at bounding box center [381, 290] width 222 height 127
click at [400, 319] on input "400.00" at bounding box center [372, 313] width 175 height 28
click at [399, 262] on input "300.00" at bounding box center [372, 257] width 175 height 28
click at [673, 367] on div "Car Insurance fiber_manual_record 300.00 $ Gas fiber_manual_record 400.00 $ Oil…" at bounding box center [604, 293] width 663 height 157
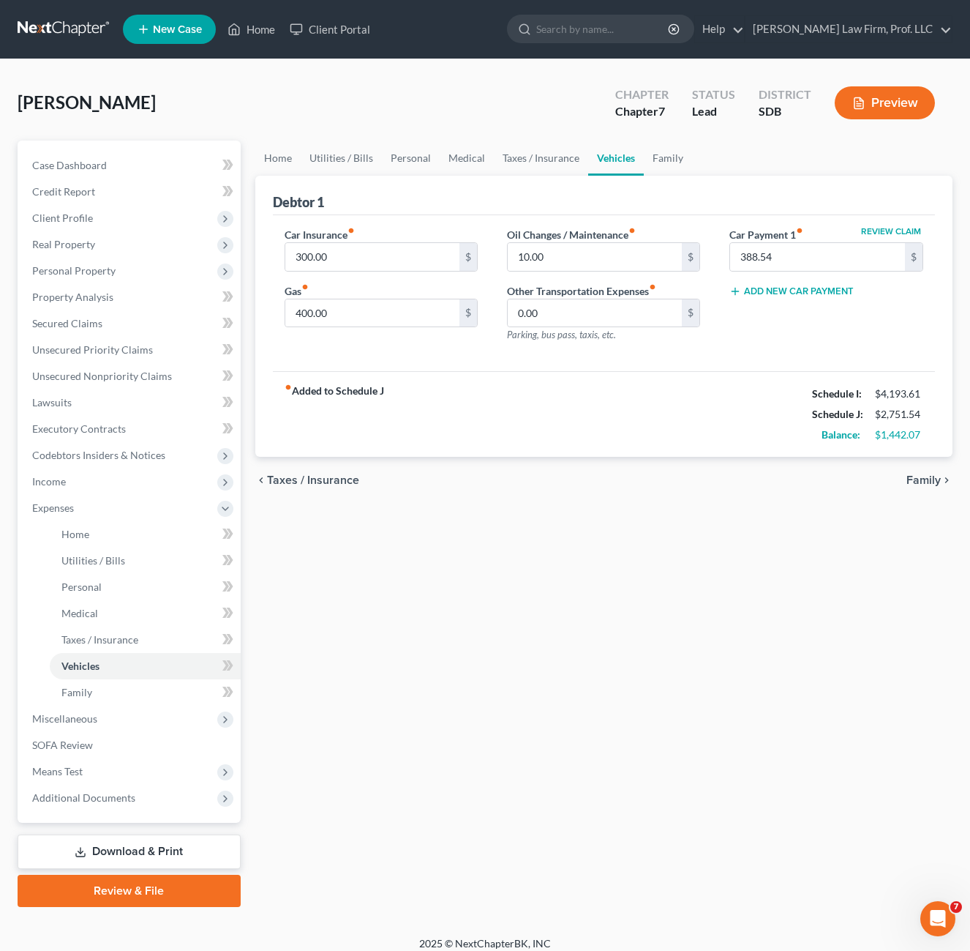
click at [674, 369] on div "Car Insurance fiber_manual_record 300.00 $ Gas fiber_manual_record 400.00 $ Oil…" at bounding box center [604, 293] width 663 height 157
click at [706, 385] on div "fiber_manual_record Added to Schedule J Schedule I: $4,193.61 Schedule J: $2,75…" at bounding box center [604, 414] width 663 height 86
click at [657, 157] on link "Family" at bounding box center [668, 158] width 48 height 35
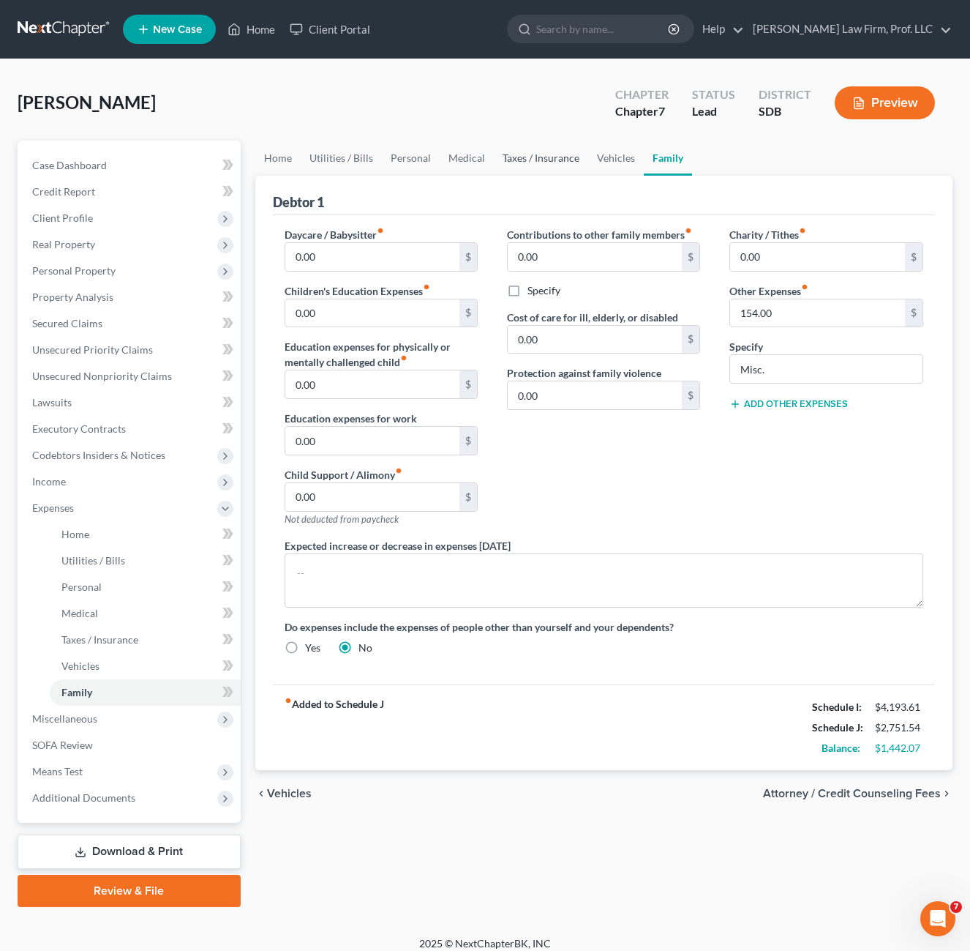
click at [525, 152] on link "Taxes / Insurance" at bounding box center [541, 158] width 94 height 35
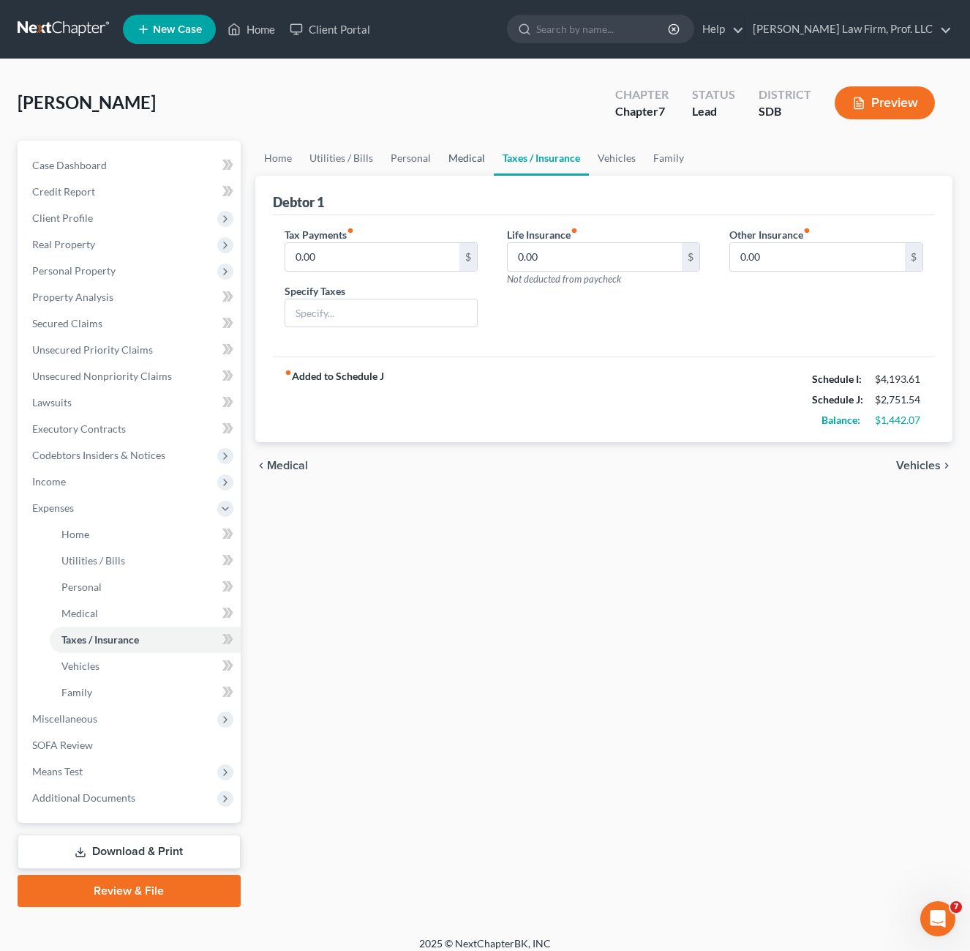
click at [447, 163] on link "Medical" at bounding box center [467, 158] width 54 height 35
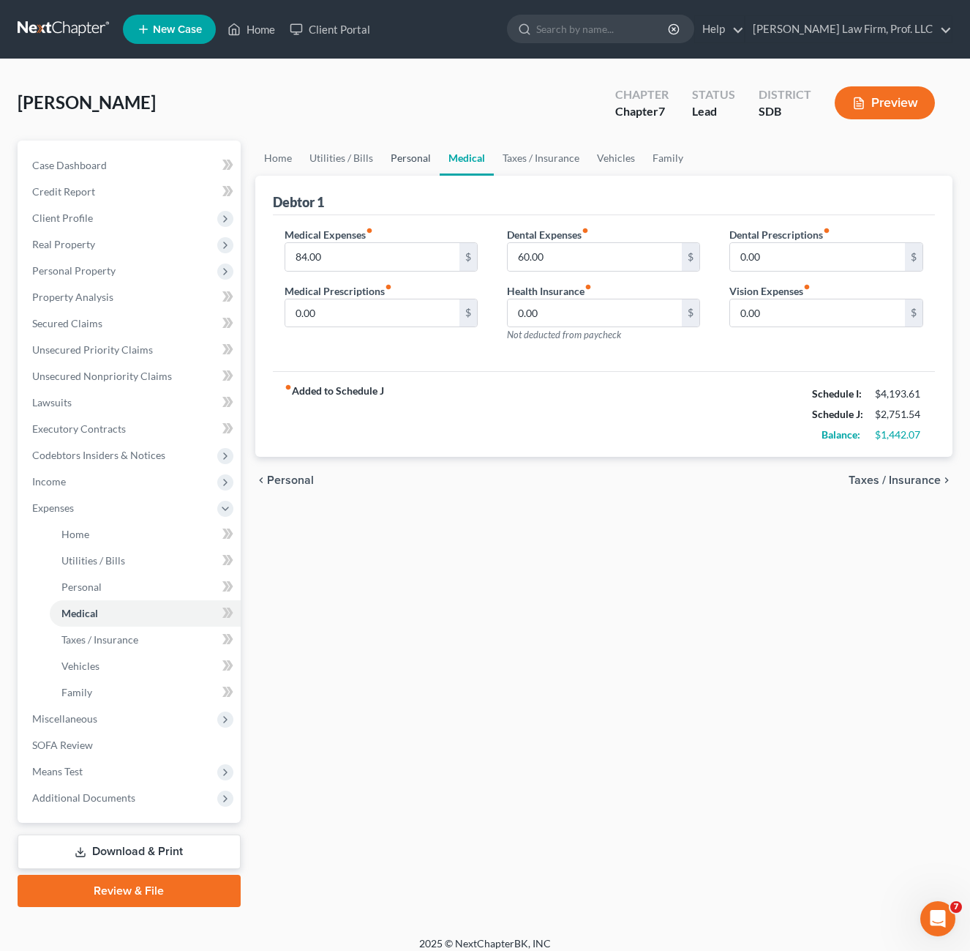
click at [399, 159] on link "Personal" at bounding box center [411, 158] width 58 height 35
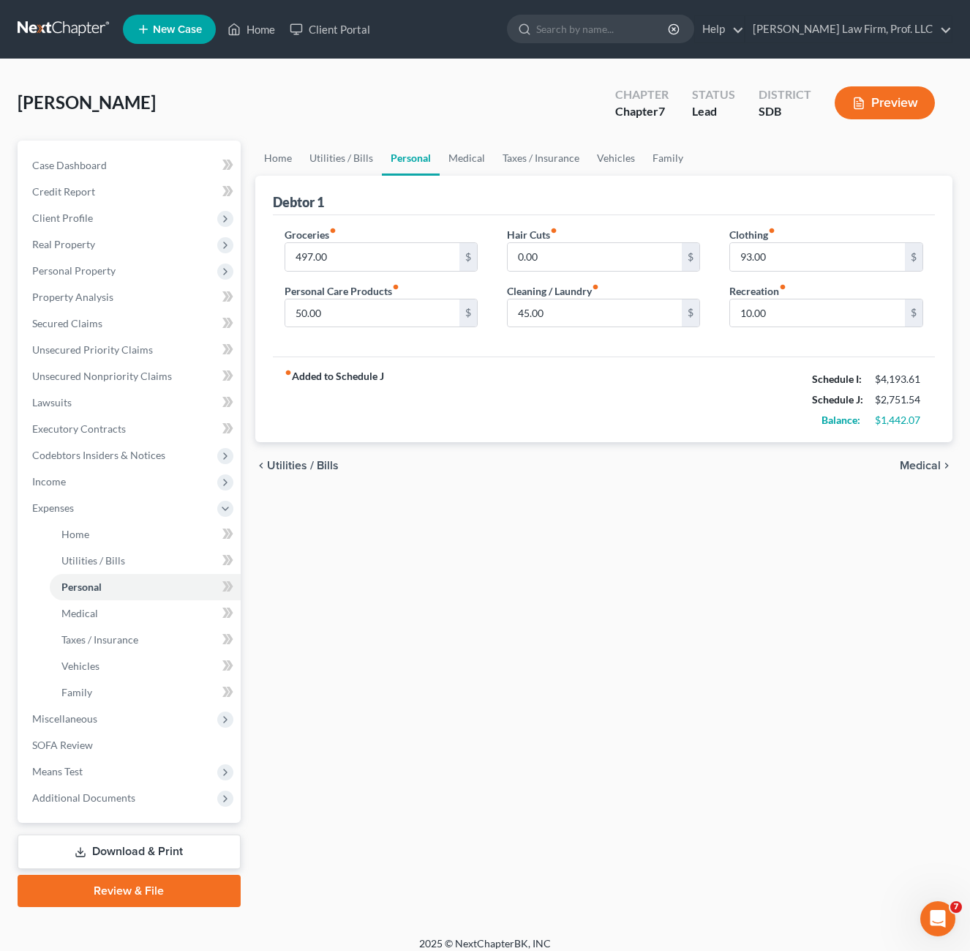
click at [455, 375] on div "fiber_manual_record Added to Schedule J Schedule I: $4,193.61 Schedule J: $2,75…" at bounding box center [604, 399] width 663 height 86
click at [325, 162] on link "Utilities / Bills" at bounding box center [341, 158] width 81 height 35
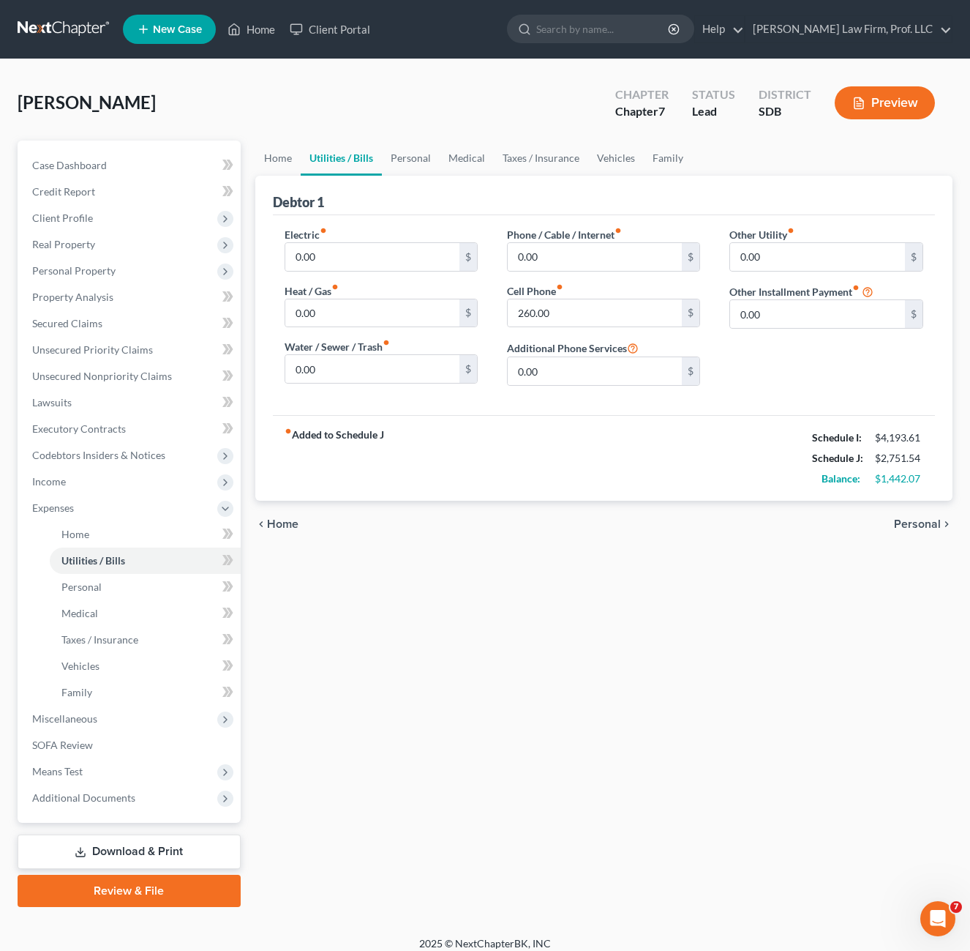
click at [577, 454] on div "fiber_manual_record Added to Schedule J Schedule I: $4,193.61 Schedule J: $2,75…" at bounding box center [604, 458] width 663 height 86
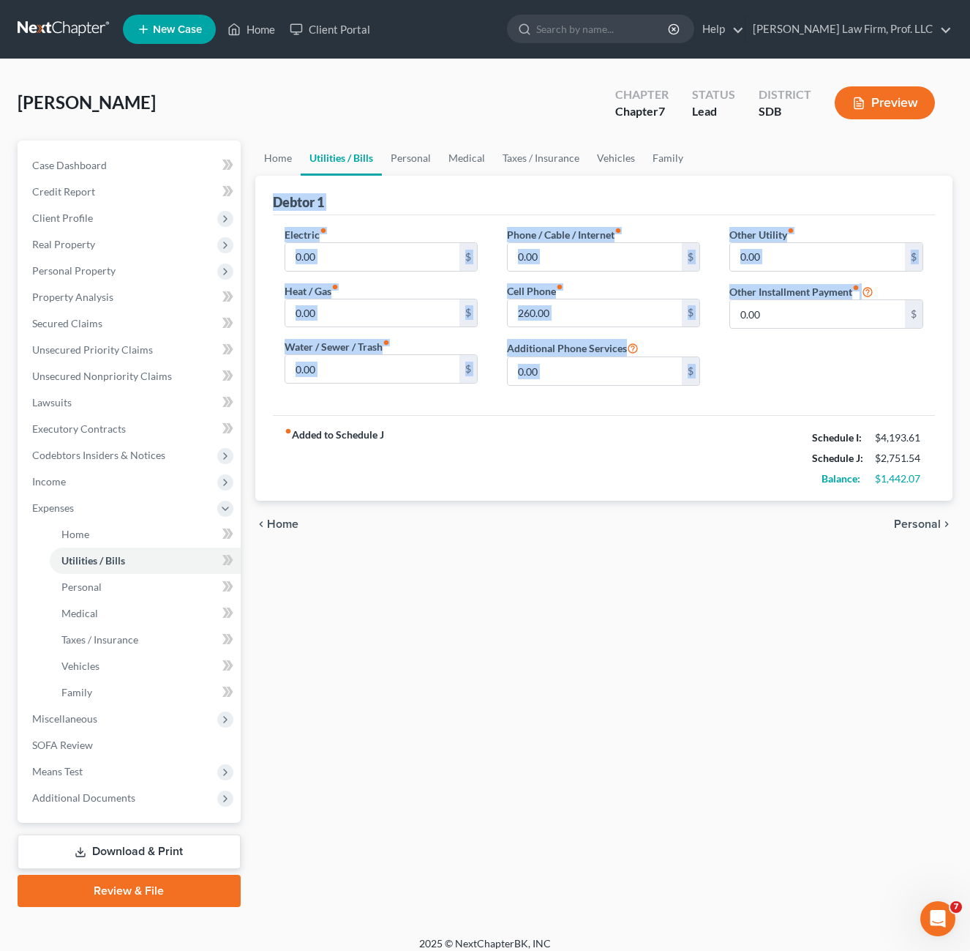
drag, startPoint x: 785, startPoint y: 389, endPoint x: 257, endPoint y: 200, distance: 561.4
click at [255, 203] on div "Debtor 1 Electric fiber_manual_record 0.00 $ Heat / Gas fiber_manual_record 0.0…" at bounding box center [604, 338] width 698 height 325
drag, startPoint x: 257, startPoint y: 200, endPoint x: 412, endPoint y: 220, distance: 156.5
click at [404, 218] on div "Electric fiber_manual_record 0.00 $ Heat / Gas fiber_manual_record 0.00 $ Water…" at bounding box center [604, 315] width 663 height 200
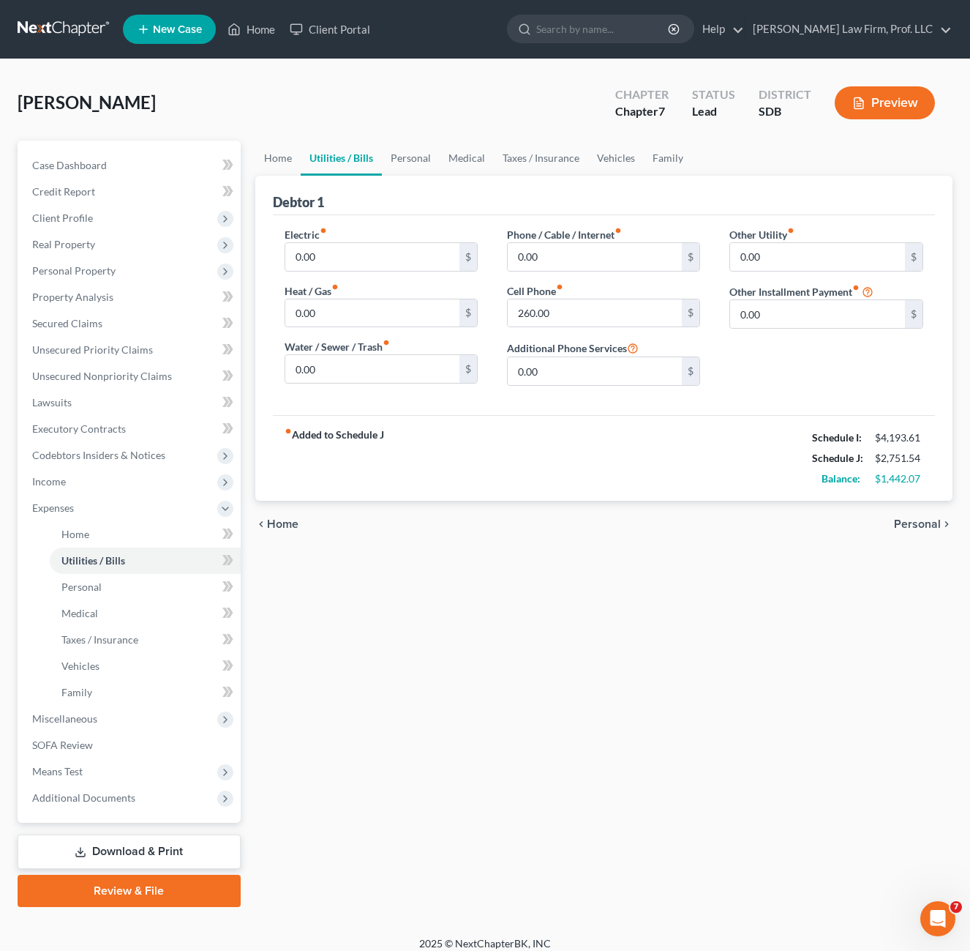
click at [775, 369] on div "Other Utility fiber_manual_record 0.00 $ Other Installment Payment fiber_manual…" at bounding box center [826, 312] width 222 height 171
click at [406, 153] on link "Personal" at bounding box center [411, 158] width 58 height 35
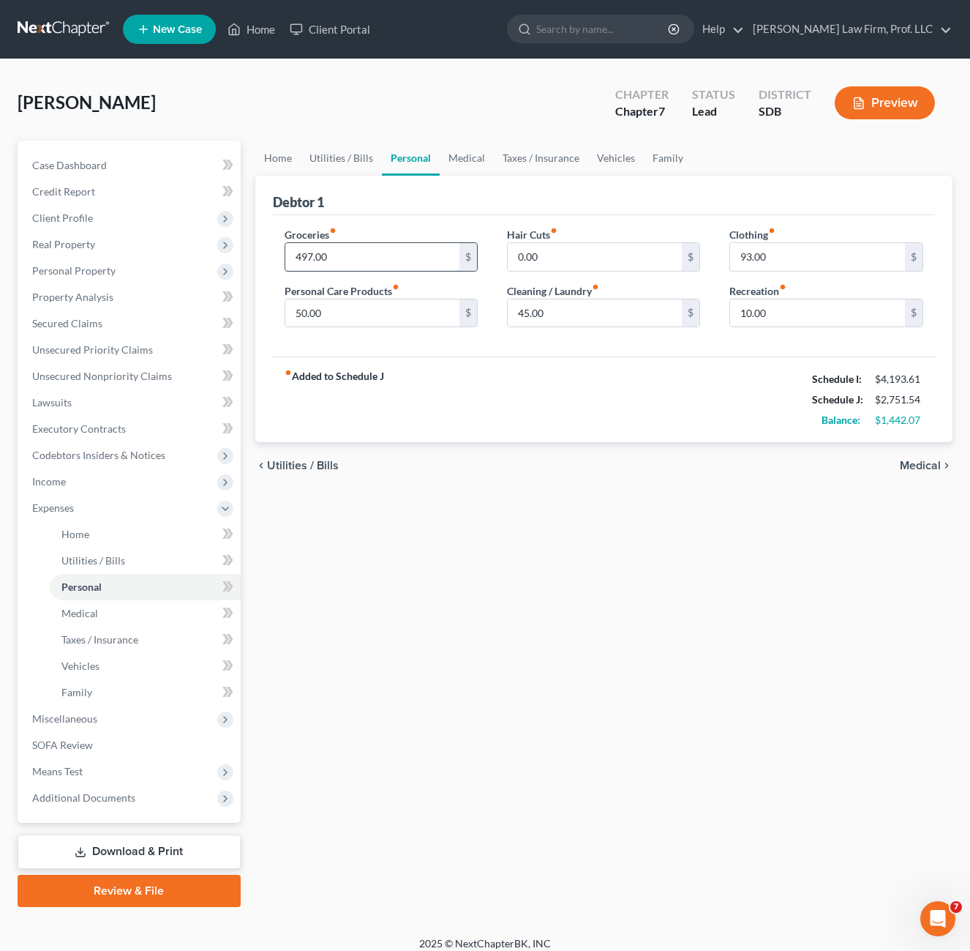
click at [401, 255] on input "497.00" at bounding box center [372, 257] width 175 height 28
click at [582, 408] on div "fiber_manual_record Added to Schedule J Schedule I: $4,193.61 Schedule J: $2,75…" at bounding box center [604, 399] width 663 height 86
click at [620, 409] on div "fiber_manual_record Added to Schedule J Schedule I: $4,193.61 Schedule J: $2,75…" at bounding box center [604, 399] width 663 height 86
click at [296, 160] on link "Home" at bounding box center [277, 158] width 45 height 35
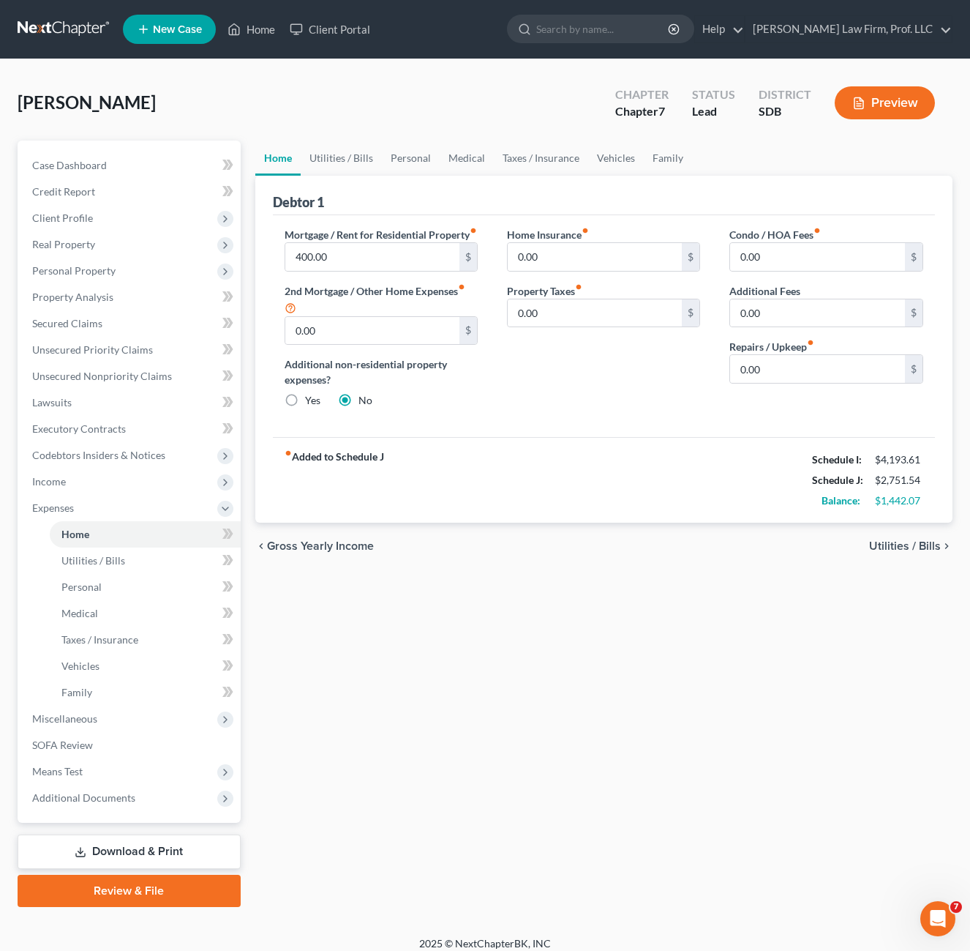
click at [547, 420] on div "Home Insurance fiber_manual_record 0.00 $ Property Taxes fiber_manual_record 0.…" at bounding box center [604, 323] width 222 height 193
click at [659, 380] on div "Home Insurance fiber_manual_record 0.00 $ Property Taxes fiber_manual_record 0.…" at bounding box center [604, 323] width 222 height 193
click at [548, 420] on div "Home Insurance fiber_manual_record 0.00 $ Property Taxes fiber_manual_record 0.…" at bounding box center [604, 323] width 222 height 193
click at [608, 172] on link "Vehicles" at bounding box center [616, 158] width 56 height 35
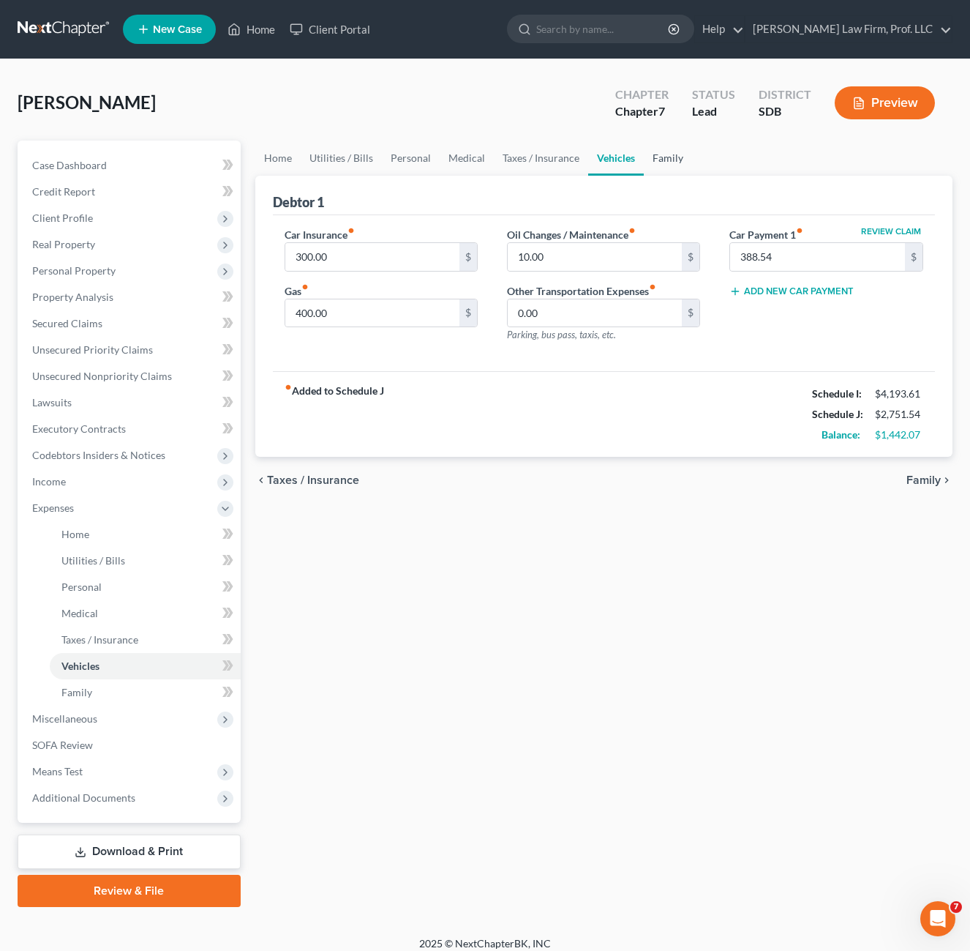
click at [669, 168] on link "Family" at bounding box center [668, 158] width 48 height 35
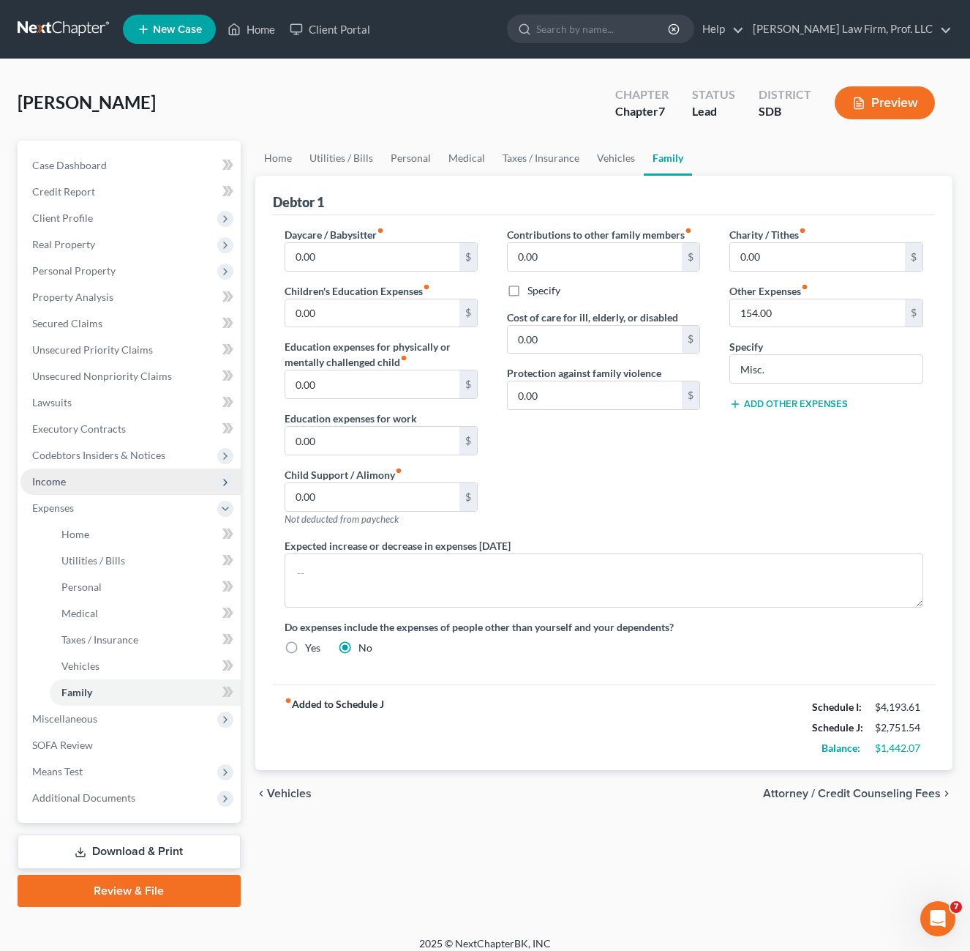
click at [63, 479] on span "Income" at bounding box center [49, 481] width 34 height 12
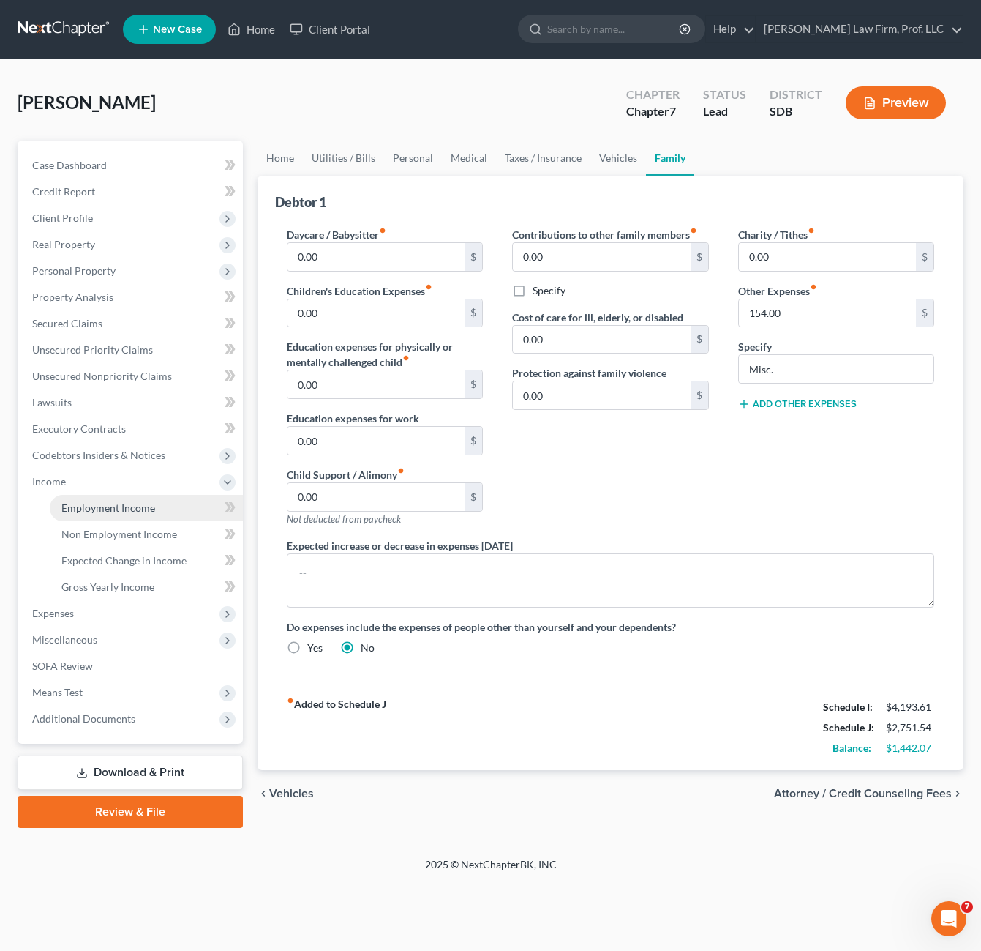
click at [134, 513] on span "Employment Income" at bounding box center [108, 507] width 94 height 12
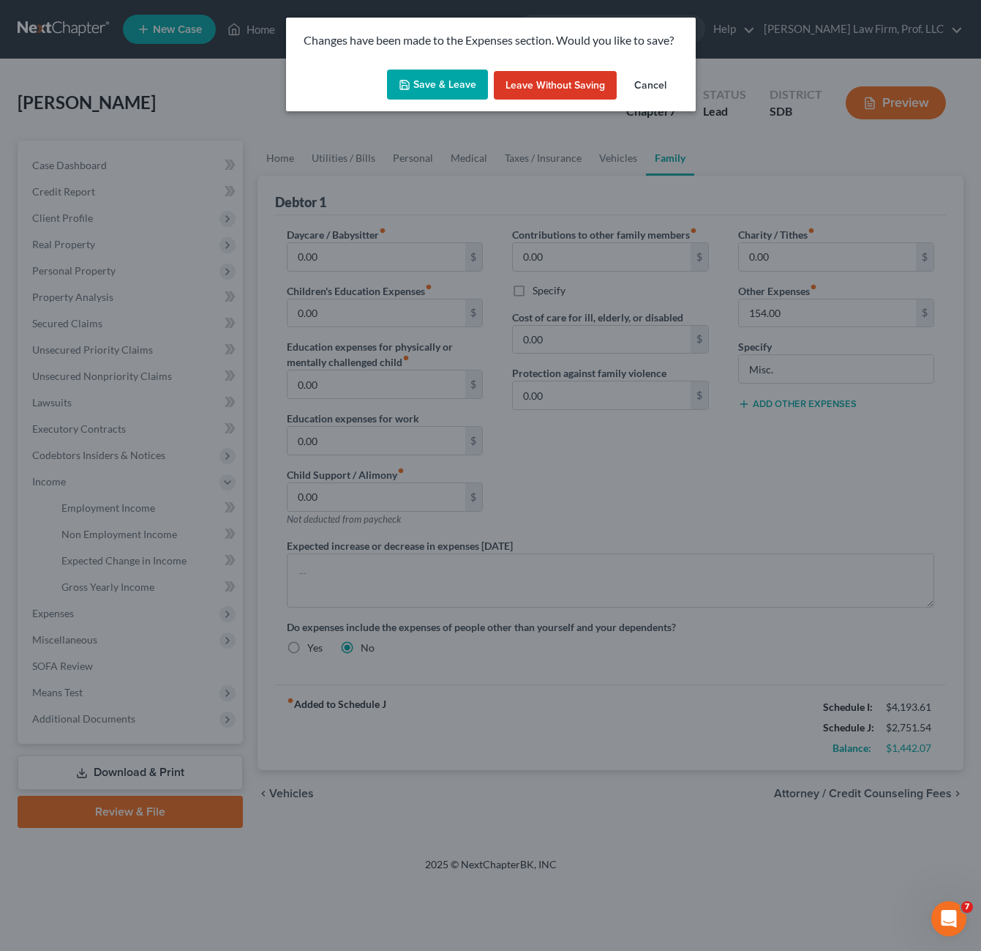
click at [450, 84] on button "Save & Leave" at bounding box center [437, 85] width 101 height 31
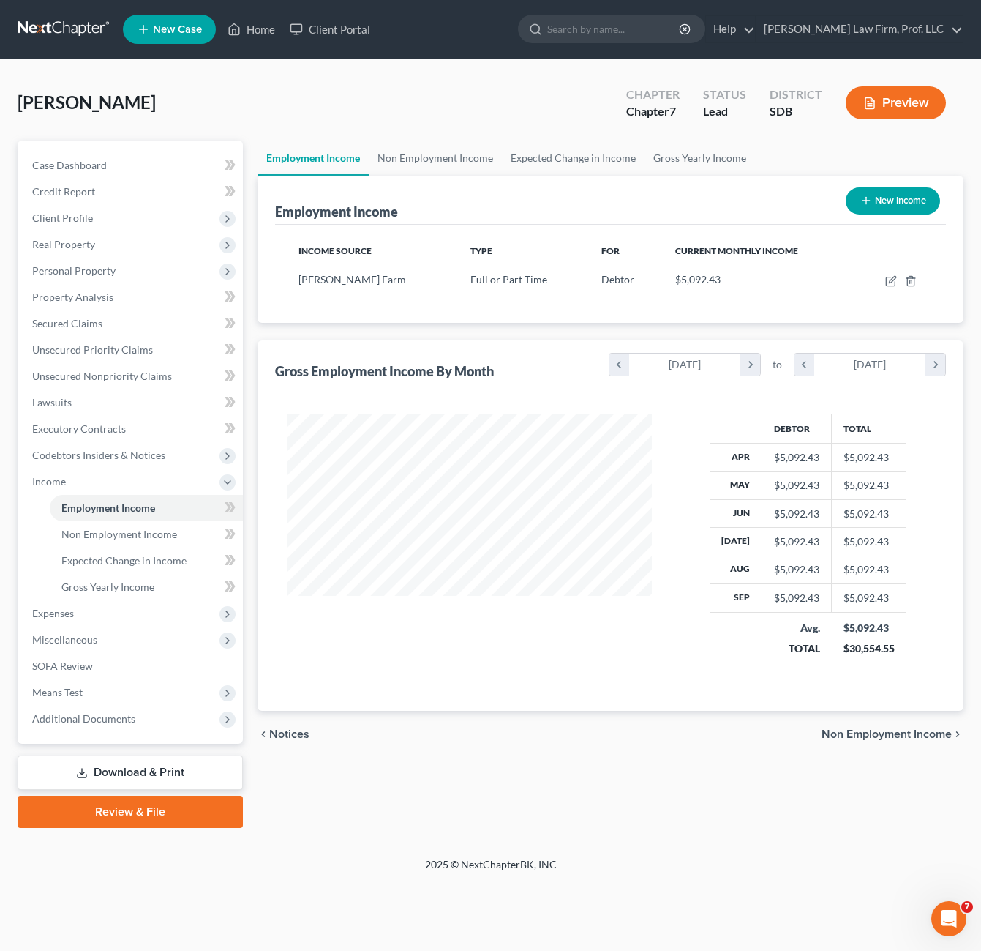
scroll to position [263, 395]
click at [894, 280] on icon "button" at bounding box center [892, 281] width 12 height 12
select select "0"
select select "43"
select select "2"
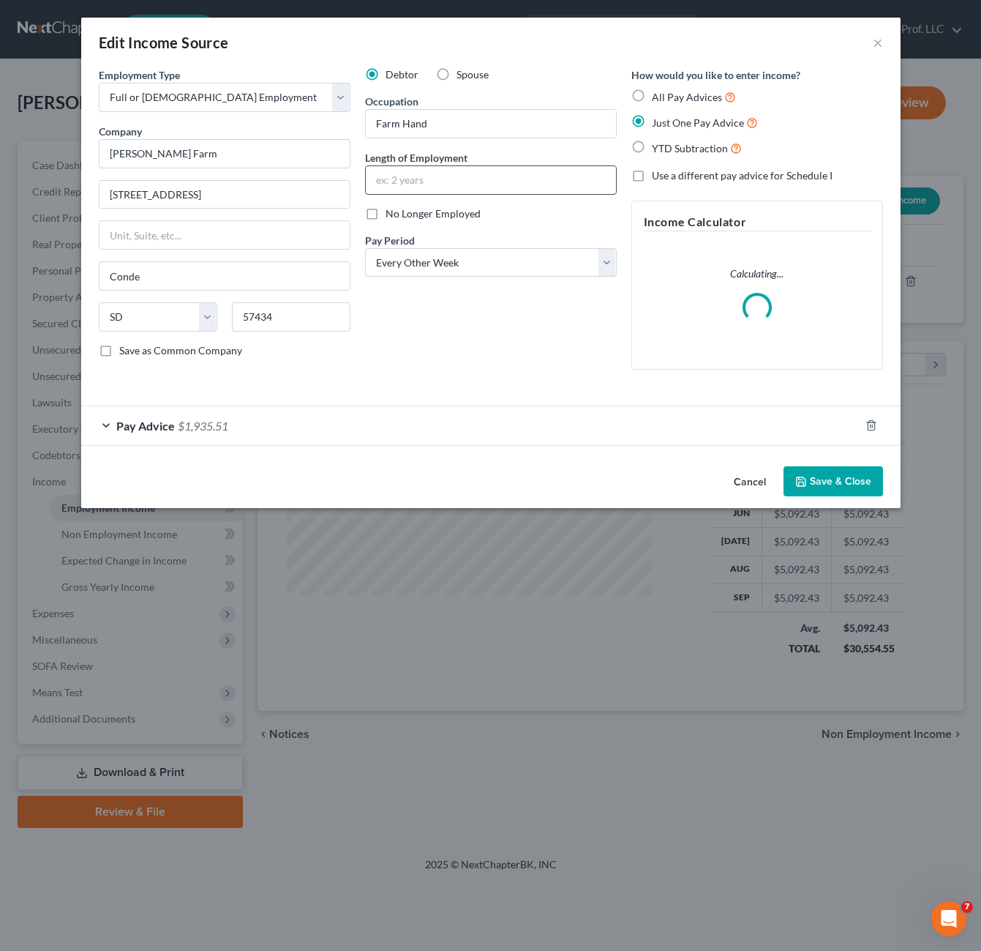
click at [517, 190] on input "text" at bounding box center [491, 180] width 250 height 28
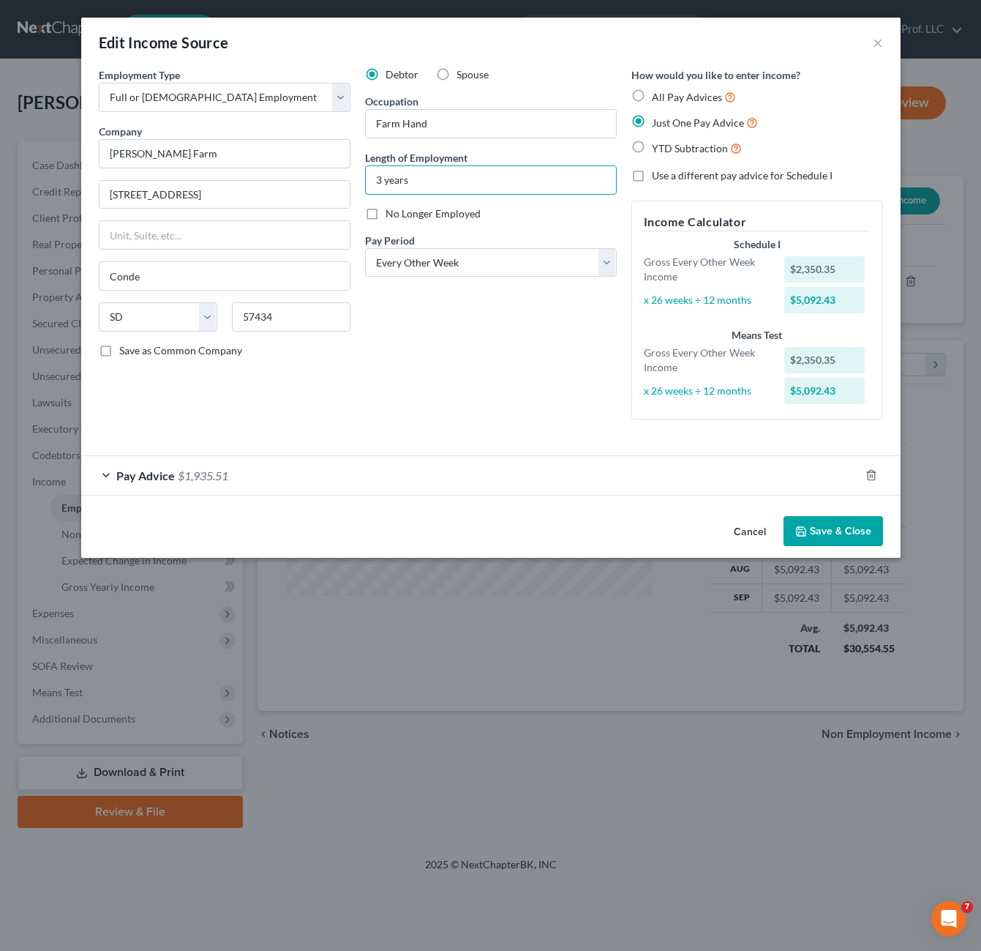
type input "3 years"
drag, startPoint x: 525, startPoint y: 351, endPoint x: 755, endPoint y: 454, distance: 252.6
click at [525, 348] on div "Debtor Spouse Occupation Farm Hand Length of Employment 3 years No Longer Emplo…" at bounding box center [491, 249] width 266 height 364
click at [837, 536] on button "Save & Close" at bounding box center [834, 531] width 100 height 31
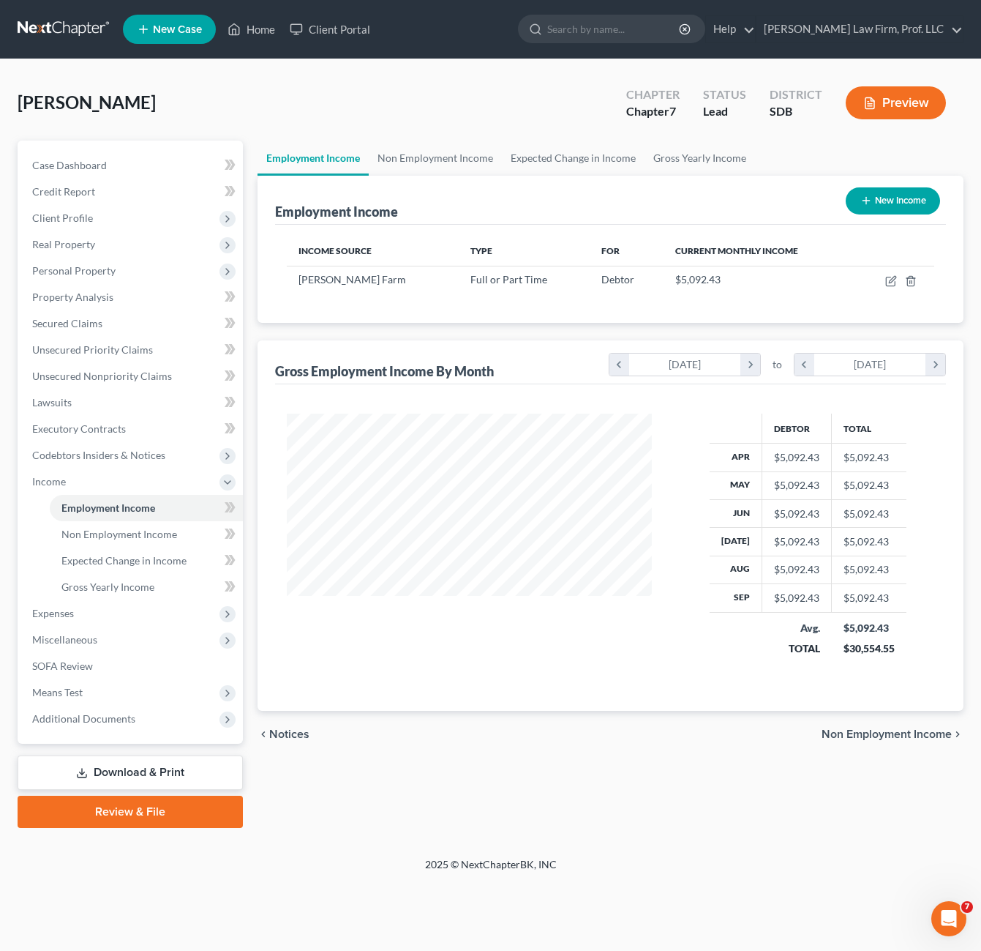
drag, startPoint x: 621, startPoint y: 741, endPoint x: 730, endPoint y: 480, distance: 282.4
click at [623, 738] on div "chevron_left Notices Non Employment Income chevron_right" at bounding box center [611, 734] width 706 height 47
click at [892, 282] on icon "button" at bounding box center [892, 279] width 7 height 7
select select "0"
select select "43"
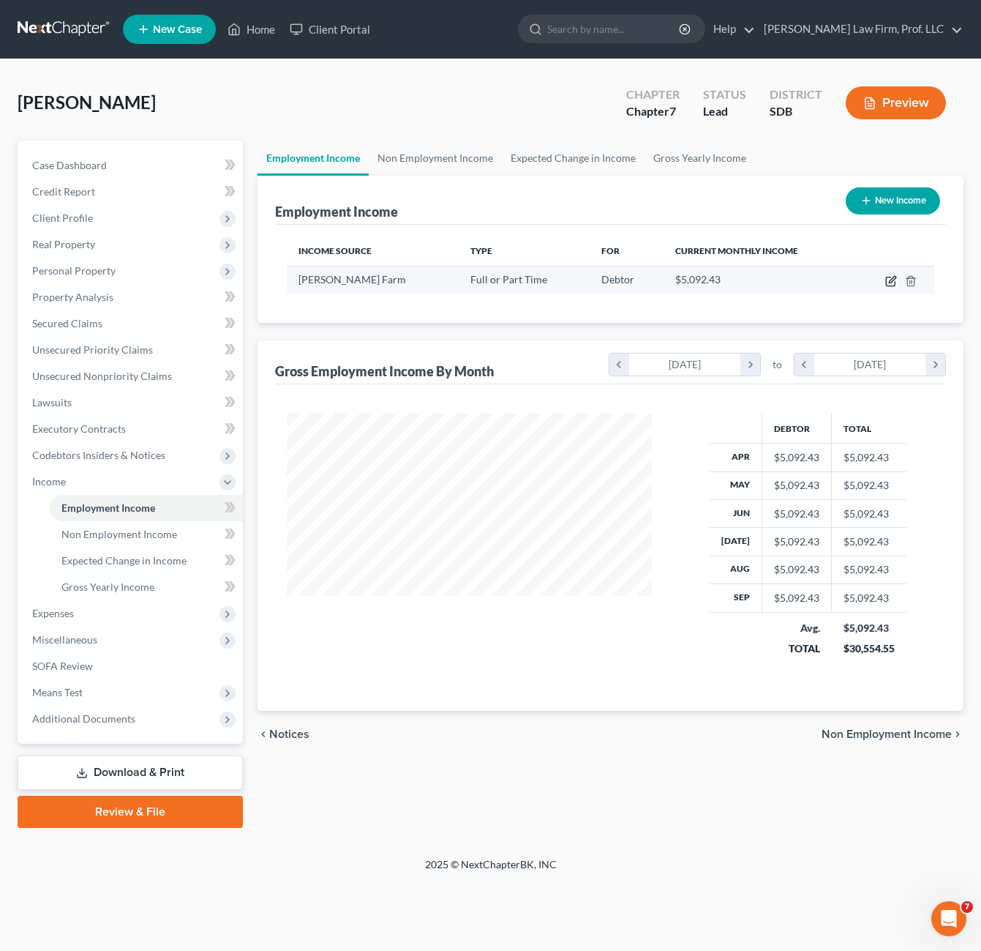
select select "2"
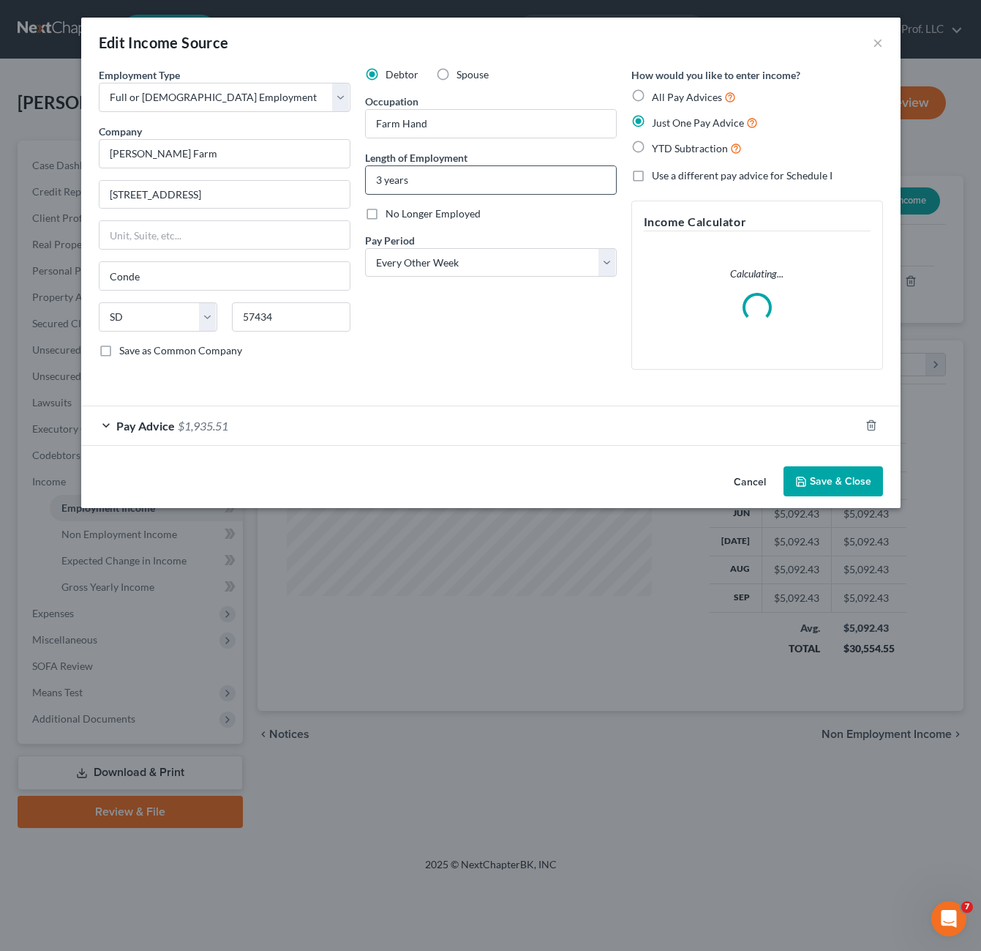
drag, startPoint x: 458, startPoint y: 178, endPoint x: 381, endPoint y: 185, distance: 77.2
click at [457, 178] on input "3 years" at bounding box center [491, 180] width 250 height 28
drag, startPoint x: 384, startPoint y: 179, endPoint x: 410, endPoint y: 168, distance: 27.9
click at [379, 182] on input "3 years" at bounding box center [491, 180] width 250 height 28
type input "3.5 years"
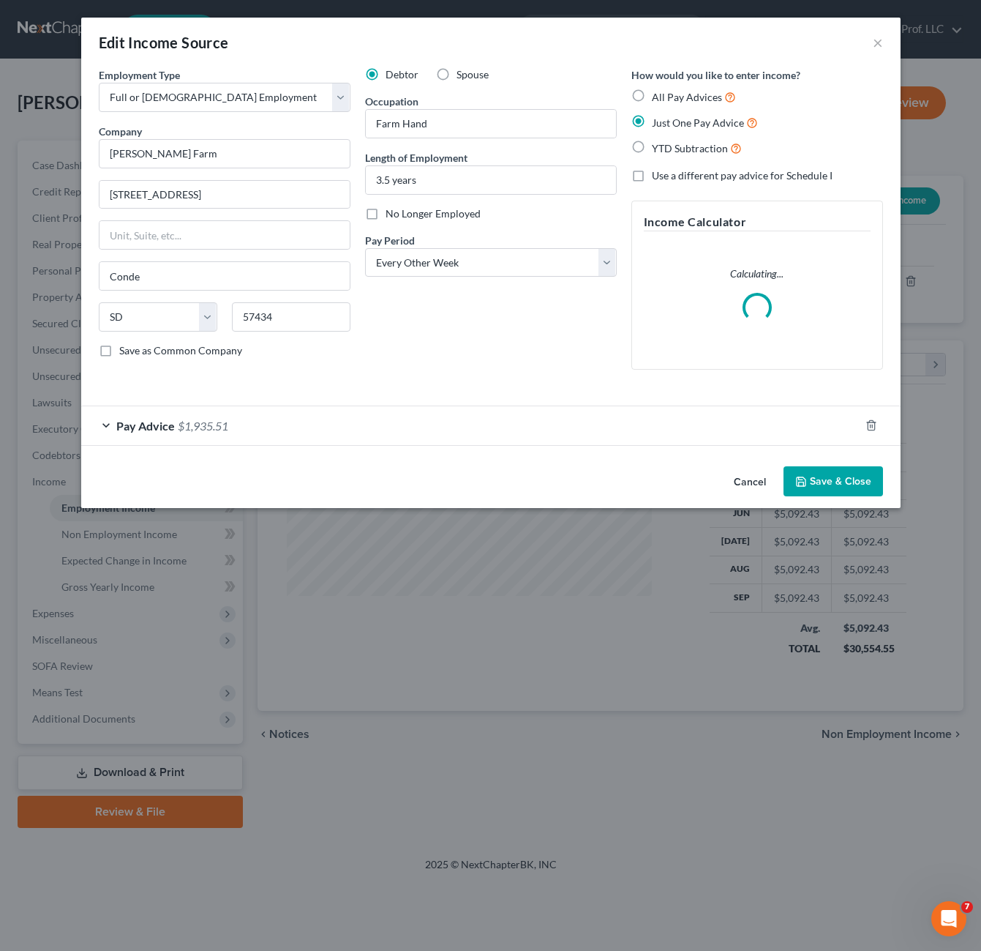
drag, startPoint x: 534, startPoint y: 309, endPoint x: 658, endPoint y: 344, distance: 129.3
click at [534, 307] on div "Debtor Spouse Occupation Farm Hand Length of Employment 3.5 years No Longer Emp…" at bounding box center [491, 224] width 266 height 314
click at [826, 477] on button "Save & Close" at bounding box center [834, 481] width 100 height 31
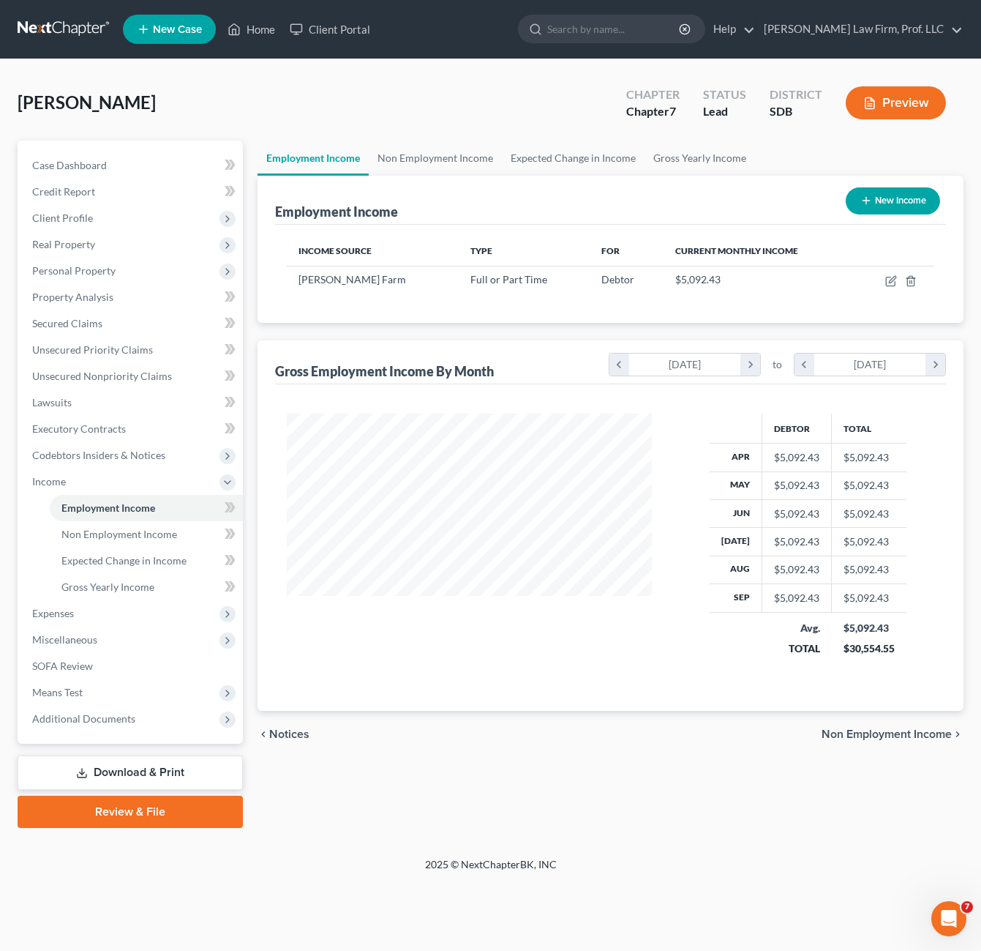
click at [380, 801] on div "Employment Income Non Employment Income Expected Change in Income Gross Yearly …" at bounding box center [610, 484] width 721 height 687
drag, startPoint x: 111, startPoint y: 375, endPoint x: 147, endPoint y: 356, distance: 40.9
click at [111, 375] on span "Unsecured Nonpriority Claims" at bounding box center [102, 376] width 140 height 12
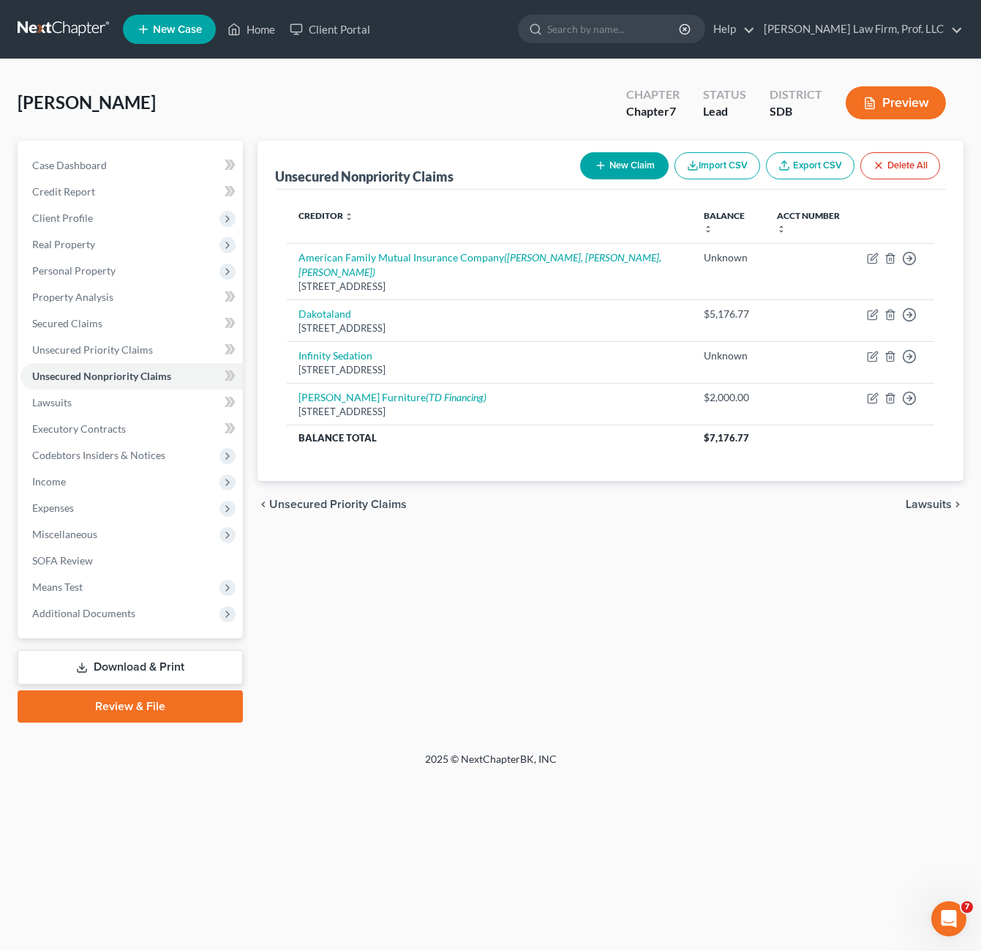
drag, startPoint x: 375, startPoint y: 503, endPoint x: 422, endPoint y: 474, distance: 54.6
click at [376, 503] on span "Unsecured Priority Claims" at bounding box center [338, 504] width 138 height 12
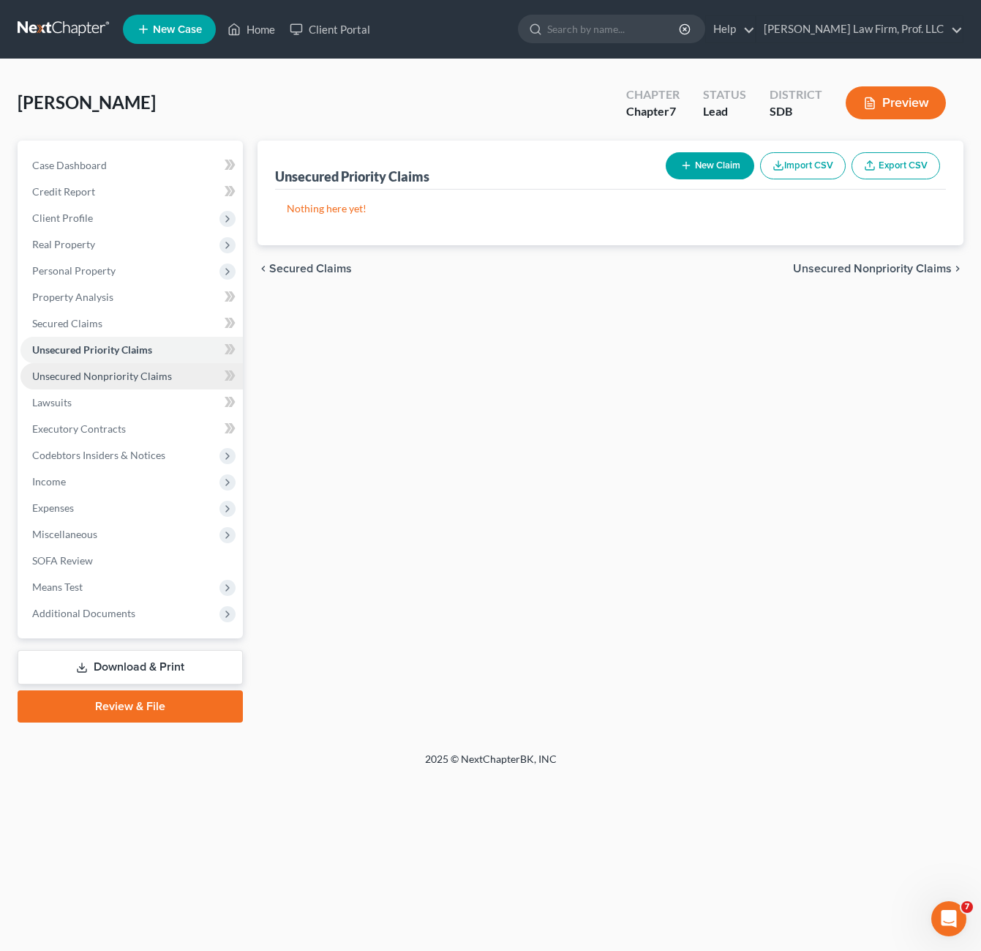
click at [122, 378] on span "Unsecured Nonpriority Claims" at bounding box center [102, 376] width 140 height 12
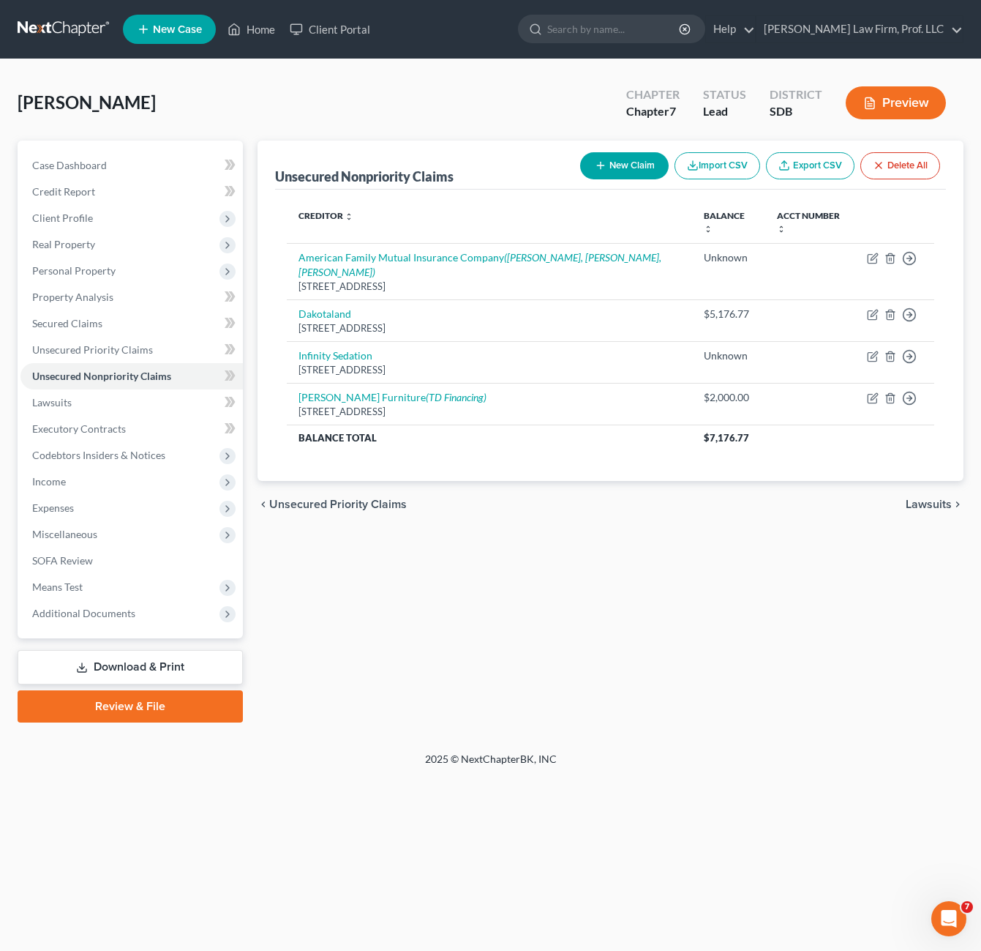
click at [531, 532] on div "Unsecured Nonpriority Claims New Claim Import CSV Export CSV Delete All Credito…" at bounding box center [610, 432] width 721 height 582
click at [541, 598] on div "Unsecured Nonpriority Claims New Claim Import CSV Export CSV Delete All Credito…" at bounding box center [610, 432] width 721 height 582
click at [446, 570] on div "Unsecured Nonpriority Claims New Claim Import CSV Export CSV Delete All Credito…" at bounding box center [610, 432] width 721 height 582
click at [453, 567] on div "Unsecured Nonpriority Claims New Claim Import CSV Export CSV Delete All Credito…" at bounding box center [610, 432] width 721 height 582
click at [426, 588] on div "Unsecured Nonpriority Claims New Claim Import CSV Export CSV Delete All Credito…" at bounding box center [610, 432] width 721 height 582
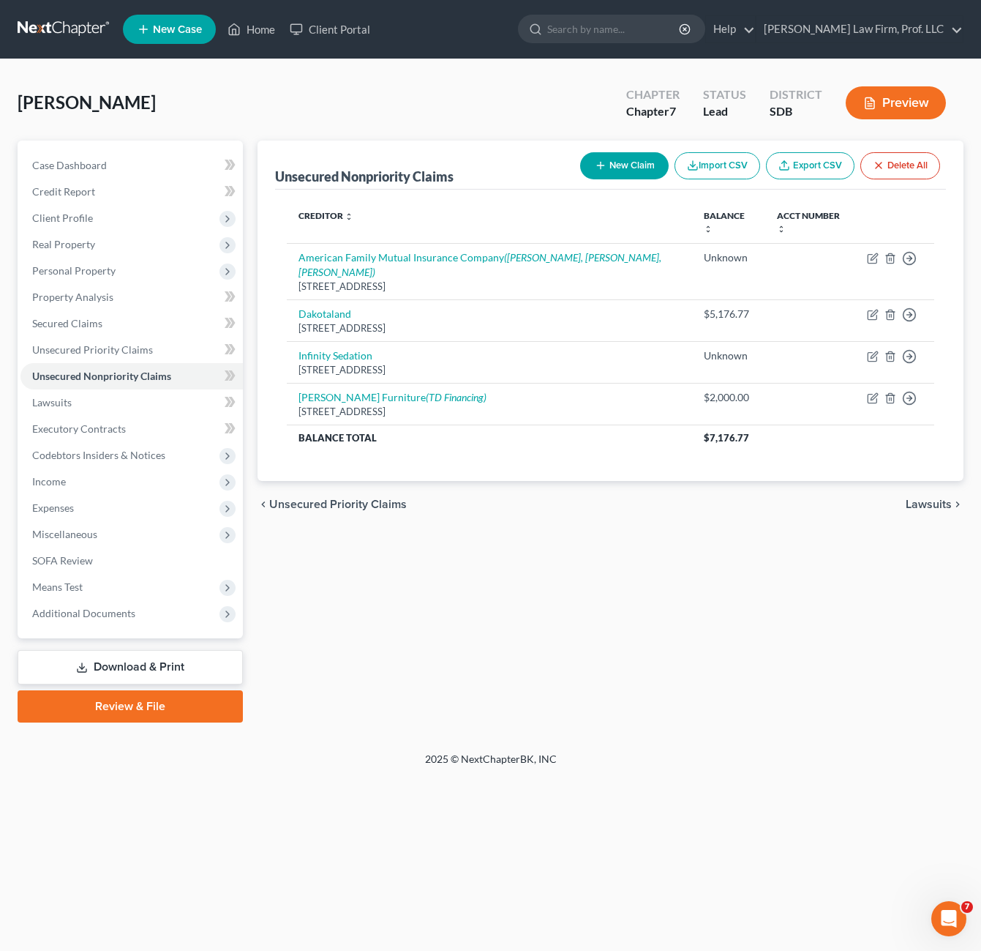
click at [415, 577] on div "Unsecured Nonpriority Claims New Claim Import CSV Export CSV Delete All Credito…" at bounding box center [610, 432] width 721 height 582
click at [441, 583] on div "Unsecured Nonpriority Claims New Claim Import CSV Export CSV Delete All Credito…" at bounding box center [610, 432] width 721 height 582
click at [411, 592] on div "Unsecured Nonpriority Claims New Claim Import CSV Export CSV Delete All Credito…" at bounding box center [610, 432] width 721 height 582
click at [504, 550] on div "Unsecured Nonpriority Claims New Claim Import CSV Export CSV Delete All Credito…" at bounding box center [610, 432] width 721 height 582
click at [539, 542] on div "Unsecured Nonpriority Claims New Claim Import CSV Export CSV Delete All Credito…" at bounding box center [610, 432] width 721 height 582
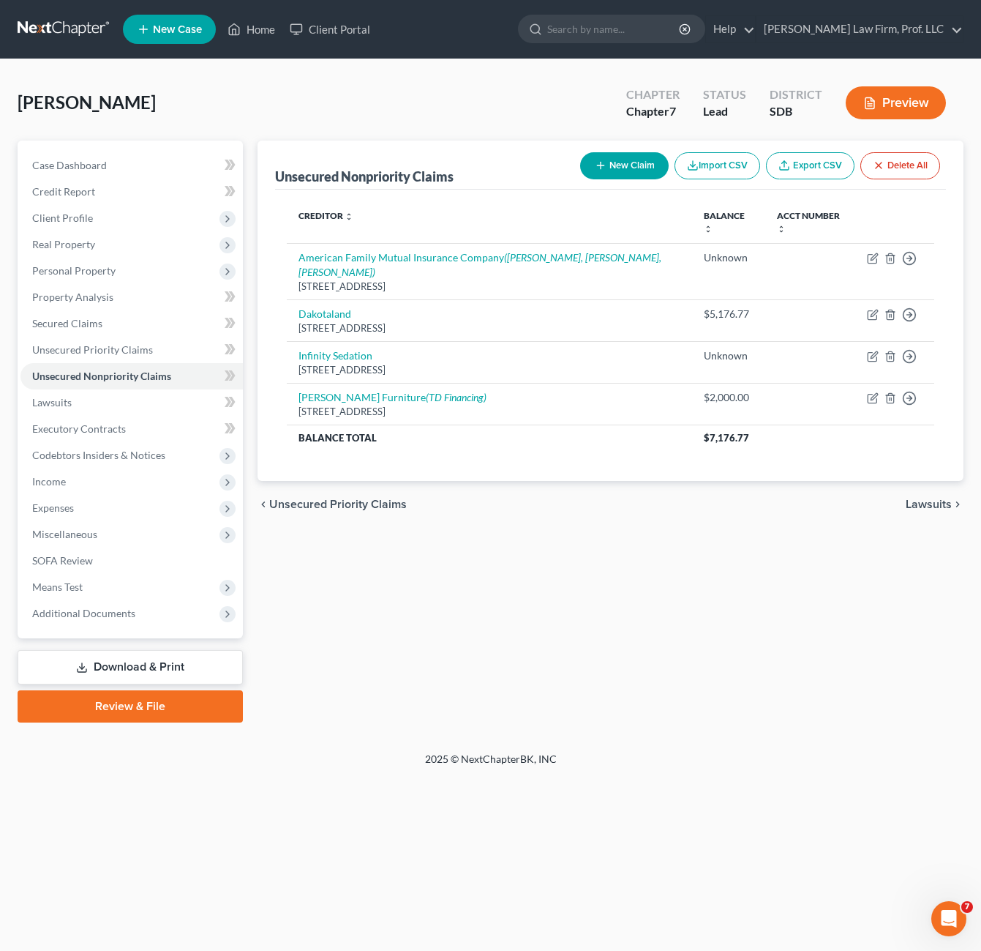
click at [522, 536] on div "Unsecured Nonpriority Claims New Claim Import CSV Export CSV Delete All Credito…" at bounding box center [610, 432] width 721 height 582
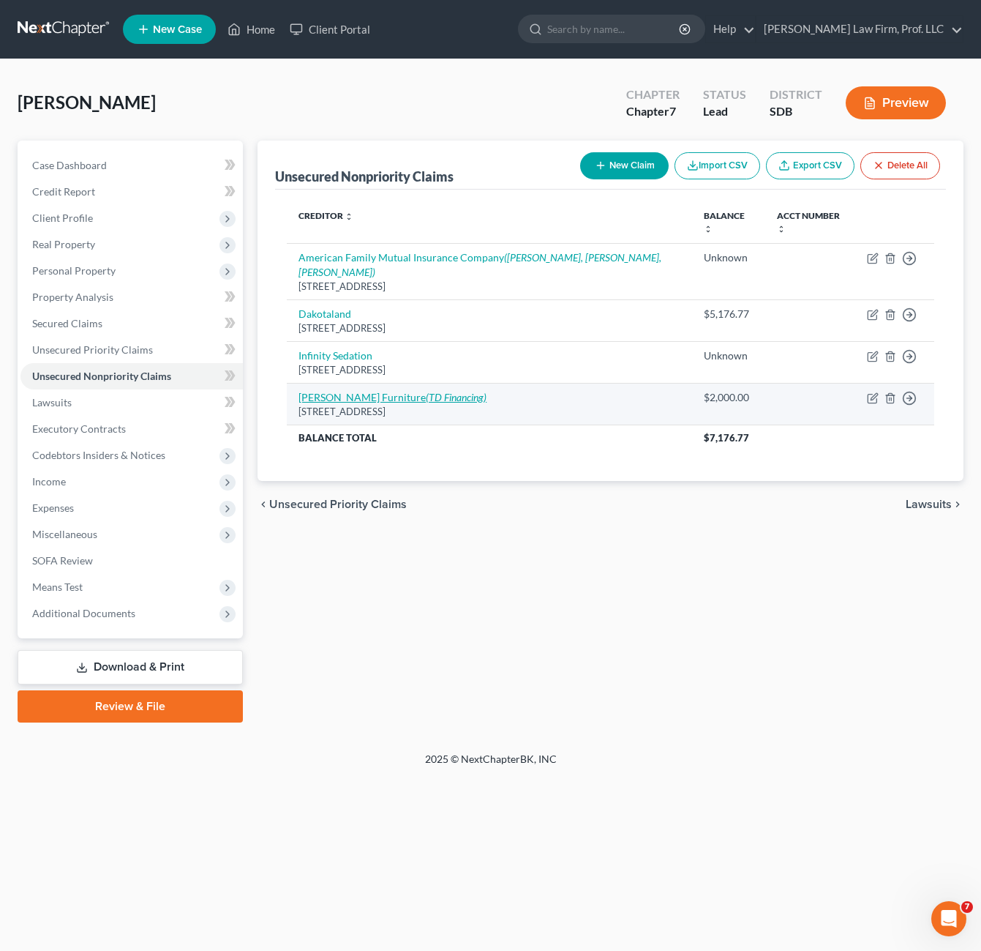
click at [449, 397] on icon "(TD Financing)" at bounding box center [456, 397] width 61 height 12
select select "43"
select select "2"
select select "0"
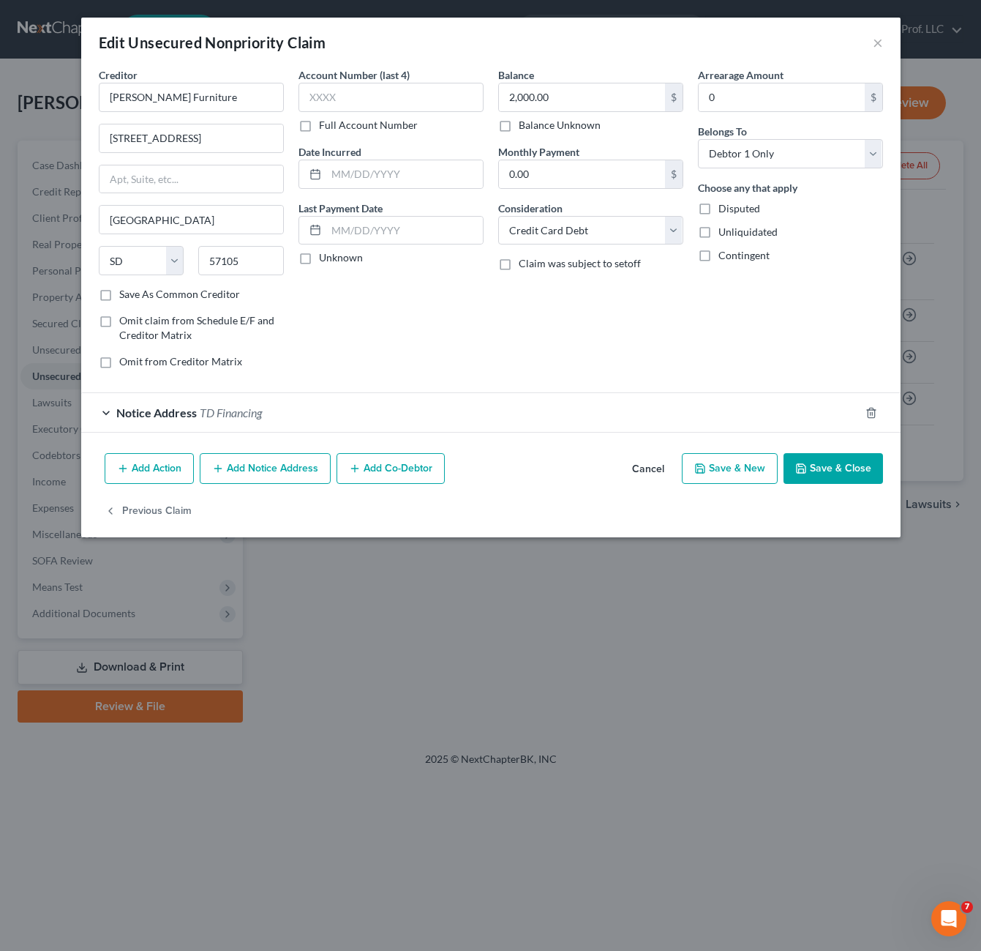
click at [604, 332] on div "Balance 2,000.00 $ Balance Unknown Balance Undetermined 2,000.00 $ Balance Unkn…" at bounding box center [591, 223] width 200 height 313
click at [784, 352] on div "Arrearage Amount 0 $ Belongs To * Select Debtor 1 Only Debtor 2 Only Debtor 1 A…" at bounding box center [791, 223] width 200 height 313
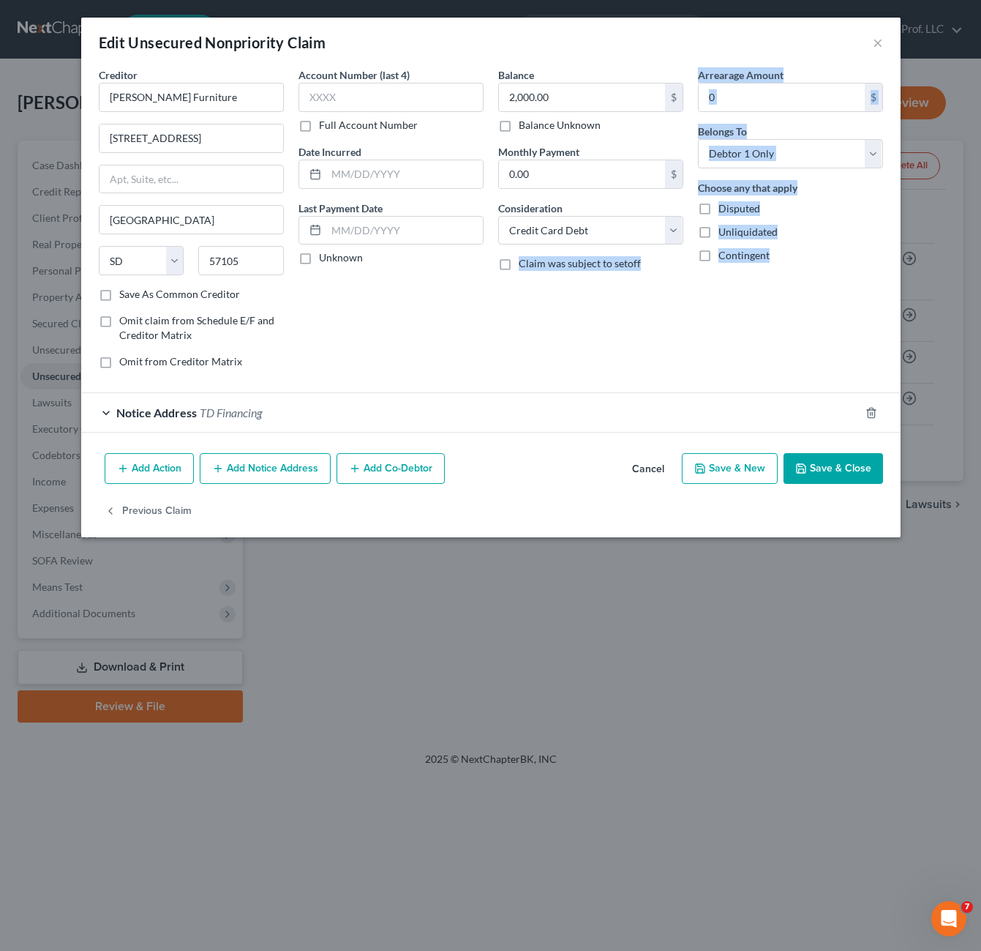
drag, startPoint x: 734, startPoint y: 337, endPoint x: 507, endPoint y: 353, distance: 227.5
click at [507, 353] on div "Creditor * [PERSON_NAME] Furniture [STREET_ADDRESS] State [US_STATE][GEOGRAPHIC…" at bounding box center [490, 223] width 799 height 313
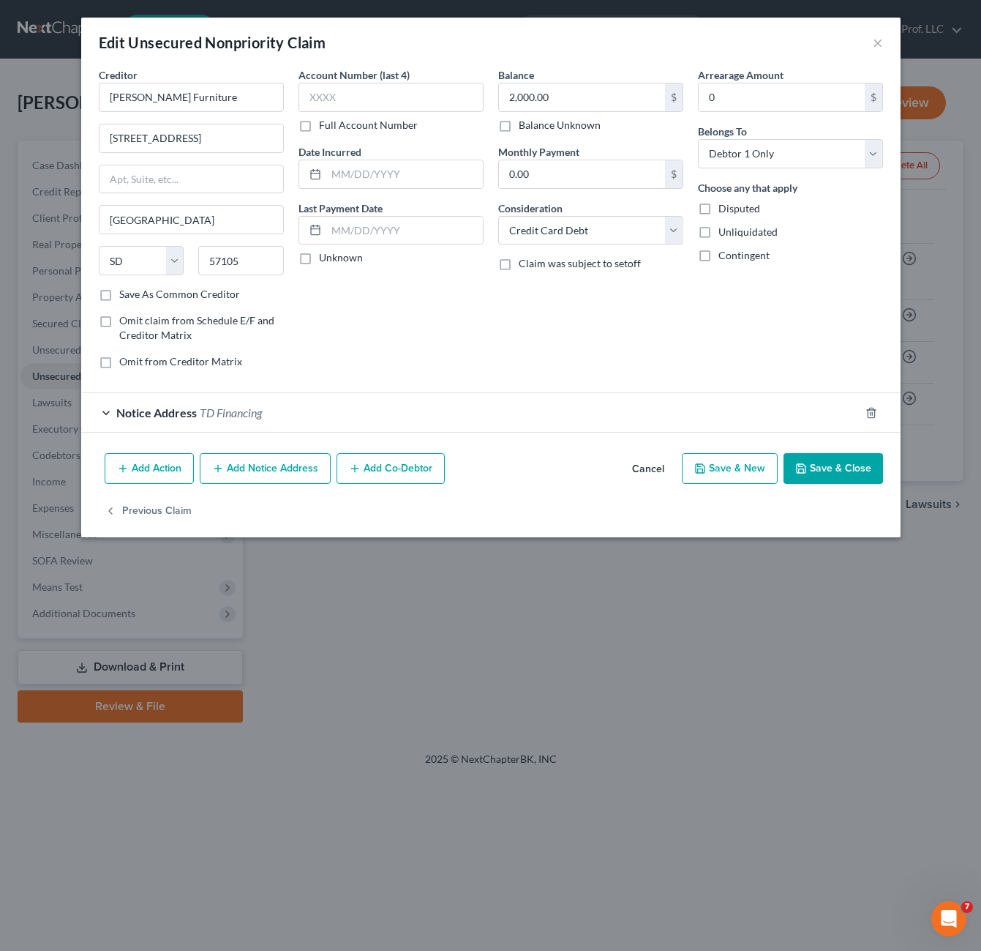
drag, startPoint x: 521, startPoint y: 352, endPoint x: 807, endPoint y: 272, distance: 297.1
click at [788, 293] on div "Arrearage Amount 0 $ Belongs To * Select Debtor 1 Only Debtor 2 Only Debtor 1 A…" at bounding box center [791, 223] width 200 height 313
drag, startPoint x: 616, startPoint y: 360, endPoint x: 632, endPoint y: 345, distance: 21.8
click at [616, 359] on div "Balance 2,000.00 $ Balance Unknown Balance Undetermined 2,000.00 $ Balance Unkn…" at bounding box center [591, 223] width 200 height 313
drag, startPoint x: 444, startPoint y: 356, endPoint x: 431, endPoint y: 351, distance: 13.5
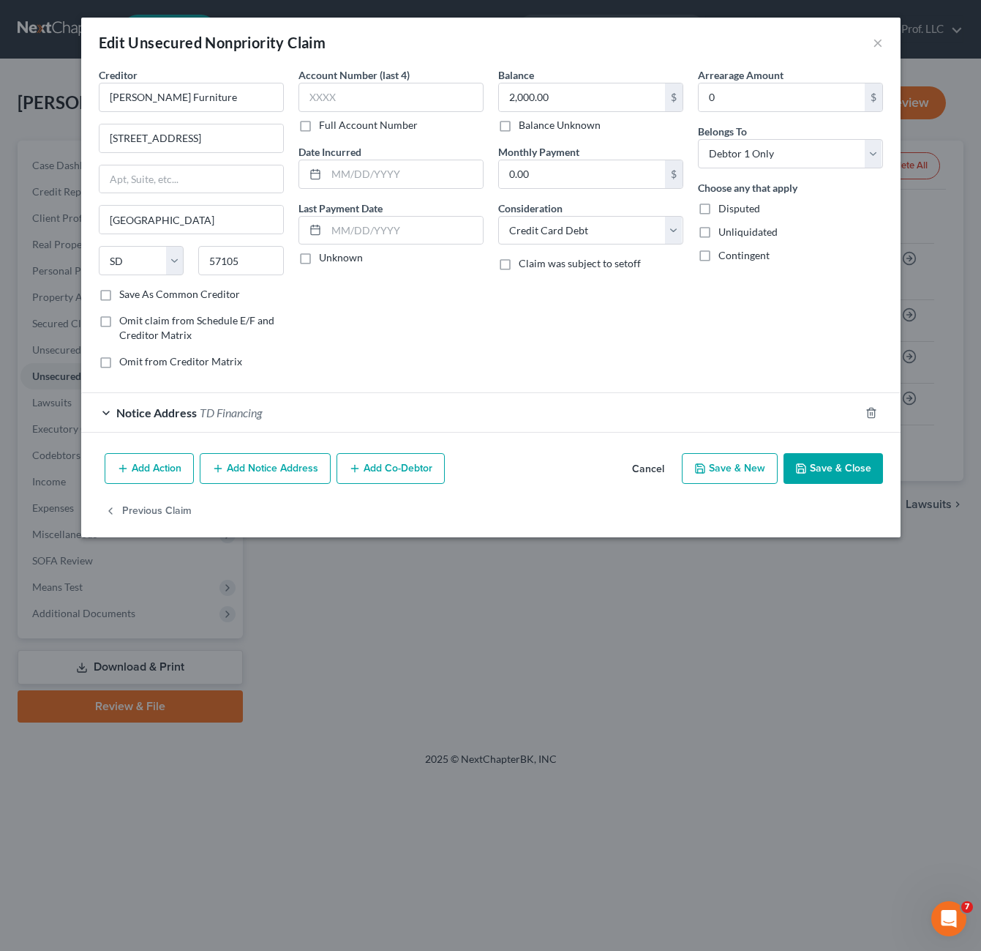
click at [403, 343] on div "Account Number (last 4) Full Account Number Date Incurred Last Payment Date Unk…" at bounding box center [391, 223] width 200 height 313
click at [434, 348] on div "Account Number (last 4) Full Account Number Date Incurred Last Payment Date Unk…" at bounding box center [391, 223] width 200 height 313
click at [575, 361] on div "Balance 2,000.00 $ Balance Unknown Balance Undetermined 2,000.00 $ Balance Unkn…" at bounding box center [591, 223] width 200 height 313
drag, startPoint x: 627, startPoint y: 290, endPoint x: 659, endPoint y: 290, distance: 32.2
click at [628, 290] on div "Balance 2,000.00 $ Balance Unknown Balance Undetermined 2,000.00 $ Balance Unkn…" at bounding box center [591, 223] width 200 height 313
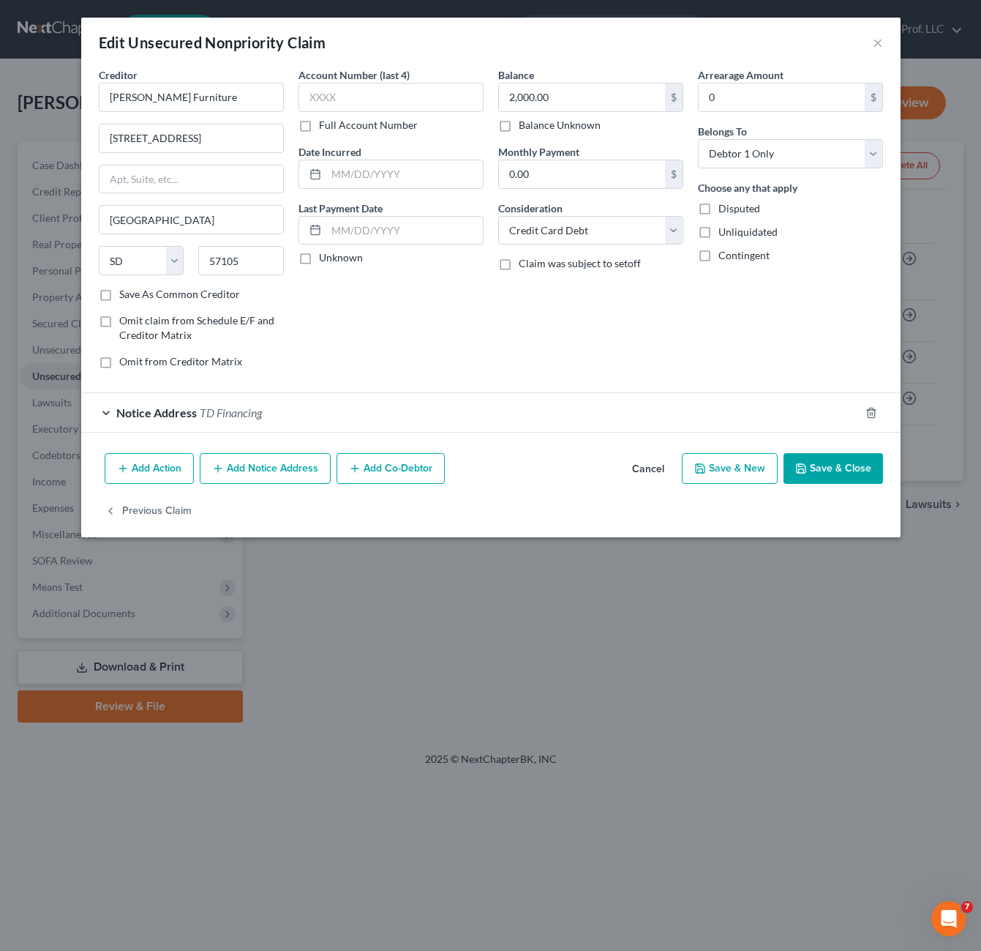
drag, startPoint x: 685, startPoint y: 311, endPoint x: 686, endPoint y: 318, distance: 7.4
click at [686, 317] on div "Balance 2,000.00 $ Balance Unknown Balance Undetermined 2,000.00 $ Balance Unkn…" at bounding box center [591, 223] width 200 height 313
drag, startPoint x: 672, startPoint y: 378, endPoint x: 662, endPoint y: 345, distance: 35.2
click at [671, 379] on div "Balance 2,000.00 $ Balance Unknown Balance Undetermined 2,000.00 $ Balance Unkn…" at bounding box center [591, 223] width 200 height 313
drag, startPoint x: 680, startPoint y: 353, endPoint x: 689, endPoint y: 344, distance: 12.9
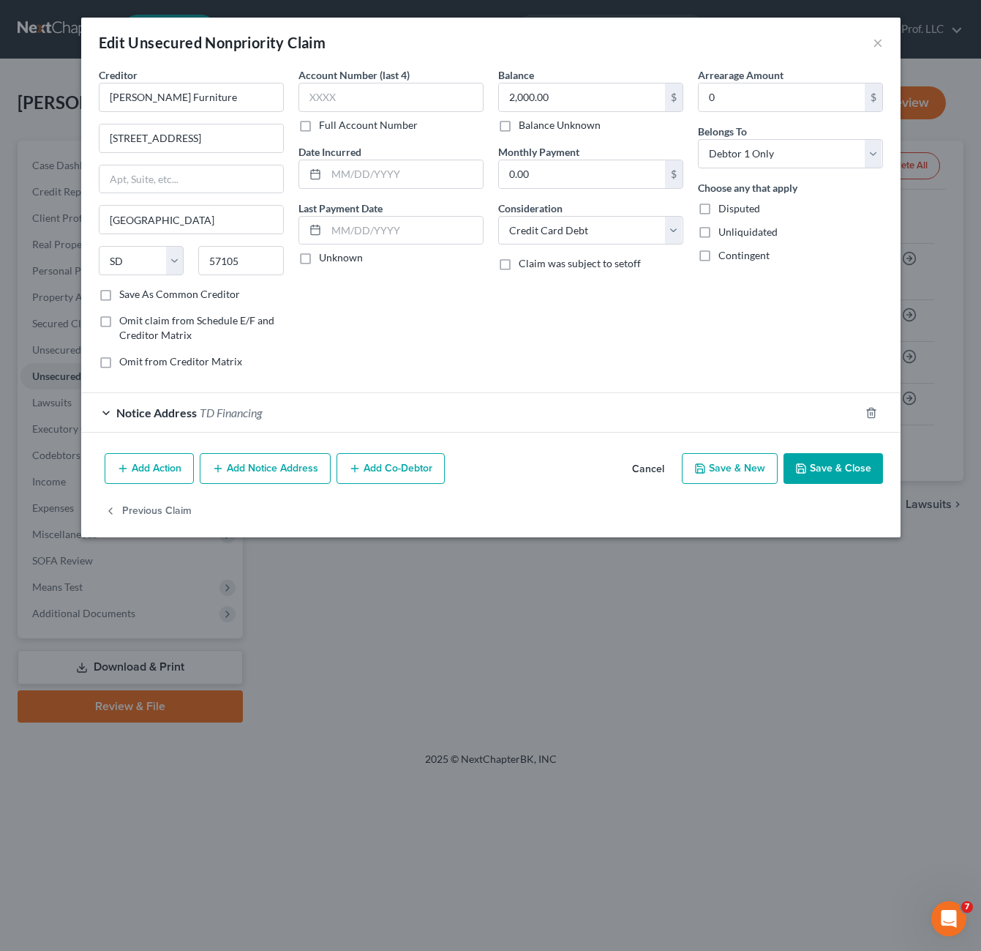
click at [681, 353] on div "Balance 2,000.00 $ Balance Unknown Balance Undetermined 2,000.00 $ Balance Unkn…" at bounding box center [591, 223] width 200 height 313
click at [543, 329] on div "Balance 2,000.00 $ Balance Unknown Balance Undetermined 2,000.00 $ Balance Unkn…" at bounding box center [591, 223] width 200 height 313
click at [649, 340] on div "Balance 2,000.00 $ Balance Unknown Balance Undetermined 2,000.00 $ Balance Unkn…" at bounding box center [591, 223] width 200 height 313
click at [624, 325] on div "Balance 2,000.00 $ Balance Unknown Balance Undetermined 2,000.00 $ Balance Unkn…" at bounding box center [591, 223] width 200 height 313
click at [636, 312] on div "Balance 2,000.00 $ Balance Unknown Balance Undetermined 2,000.00 $ Balance Unkn…" at bounding box center [591, 223] width 200 height 313
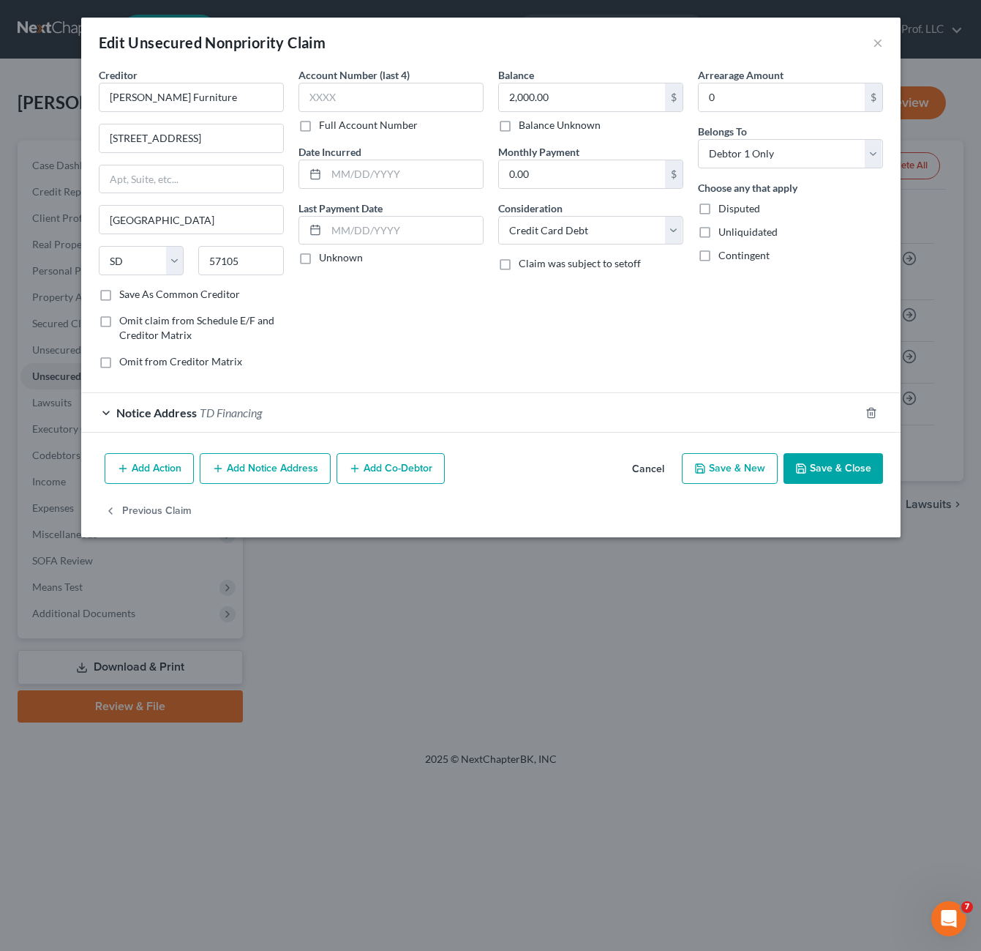
click at [636, 312] on div "Balance 2,000.00 $ Balance Unknown Balance Undetermined 2,000.00 $ Balance Unkn…" at bounding box center [591, 223] width 200 height 313
type input "1,900"
drag, startPoint x: 561, startPoint y: 318, endPoint x: 534, endPoint y: 277, distance: 48.9
click at [564, 316] on div "Balance 1,900.00 $ Balance Unknown Balance Undetermined 1,900 $ Balance Unknown…" at bounding box center [591, 223] width 200 height 313
drag, startPoint x: 765, startPoint y: 334, endPoint x: 789, endPoint y: 368, distance: 41.4
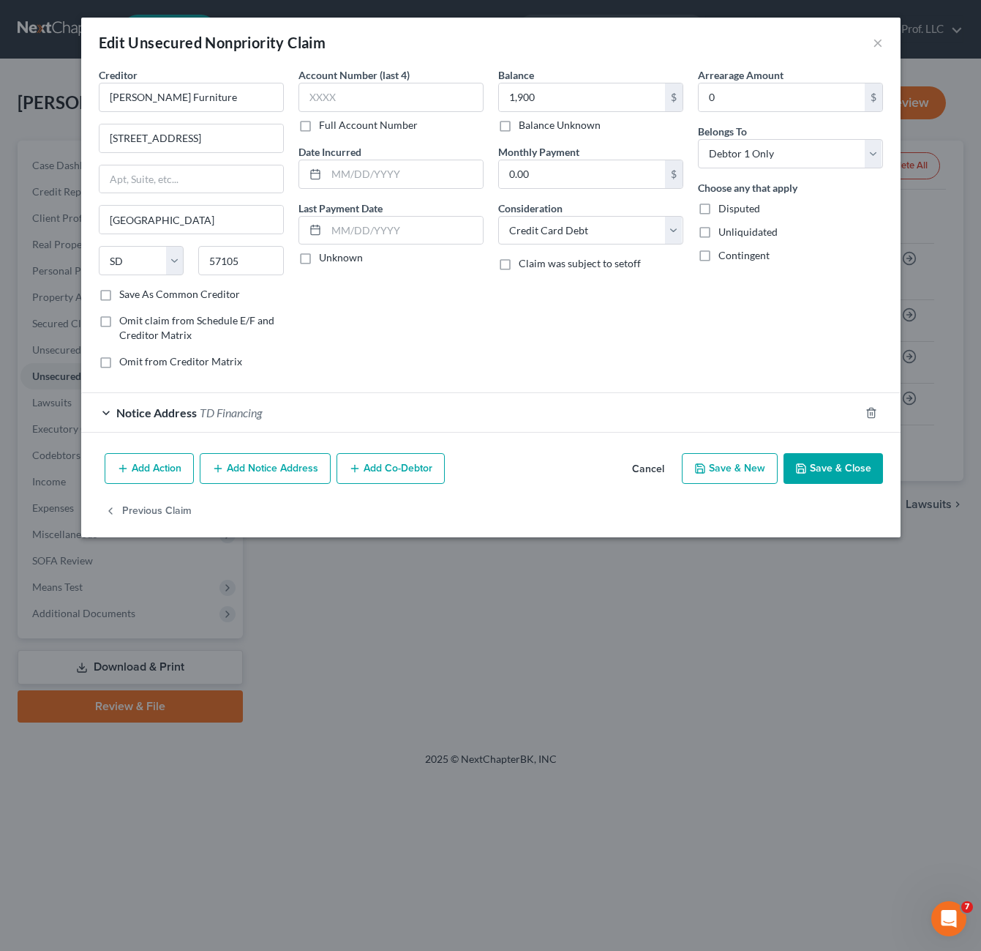
click at [765, 335] on div "Arrearage Amount 0 $ Belongs To * Select Debtor 1 Only Debtor 2 Only Debtor 1 A…" at bounding box center [791, 223] width 200 height 313
click at [768, 352] on div "Arrearage Amount 0 $ Belongs To * Select Debtor 1 Only Debtor 2 Only Debtor 1 A…" at bounding box center [791, 223] width 200 height 313
click at [766, 320] on div "Arrearage Amount 0 $ Belongs To * Select Debtor 1 Only Debtor 2 Only Debtor 1 A…" at bounding box center [791, 223] width 200 height 313
click at [545, 397] on div "Notice Address TD Financing" at bounding box center [470, 412] width 779 height 39
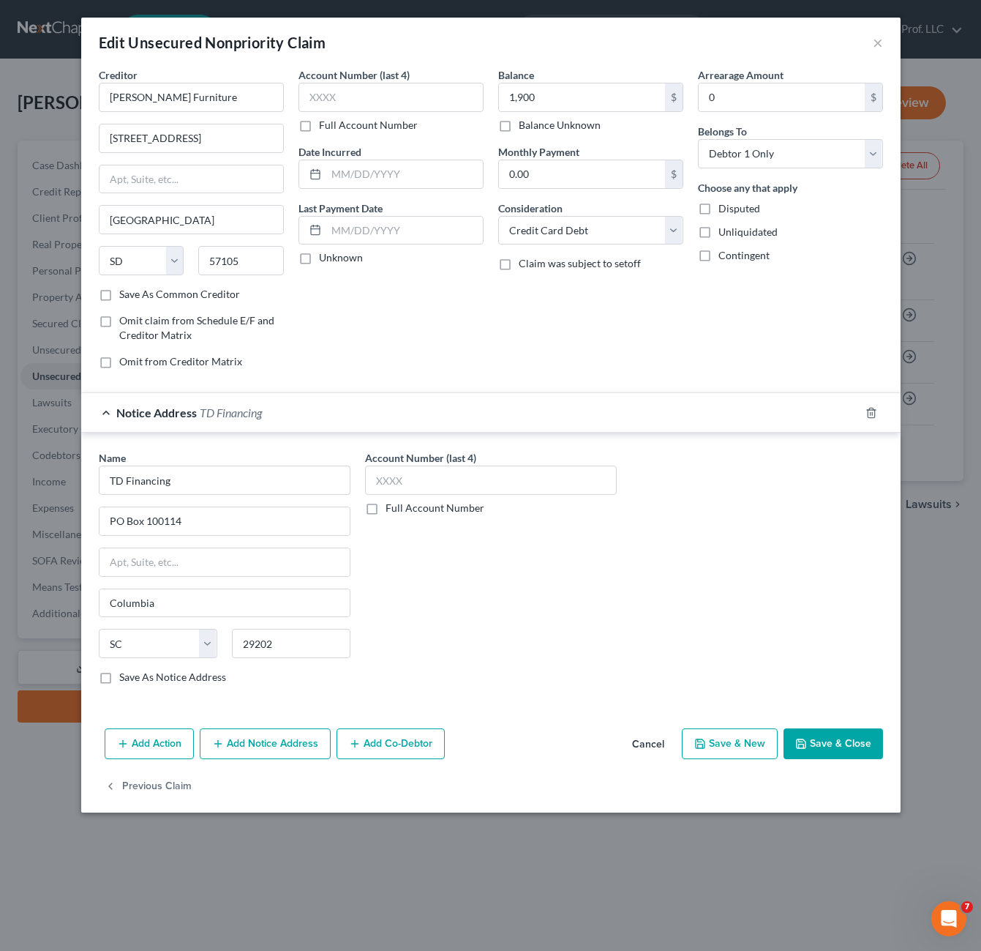
click at [500, 345] on div "Balance 1,900.00 $ Balance Unknown Balance Undetermined 1,900 $ Balance Unknown…" at bounding box center [591, 223] width 200 height 313
click at [718, 373] on div "Arrearage Amount 0 $ Belongs To * Select Debtor 1 Only Debtor 2 Only Debtor 1 A…" at bounding box center [791, 223] width 200 height 313
click at [530, 336] on div "Balance 1,900.00 $ Balance Unknown Balance Undetermined 1,900 $ Balance Unknown…" at bounding box center [591, 223] width 200 height 313
click at [626, 591] on div "Name * TD Financing [GEOGRAPHIC_DATA][US_STATE] CA CO [GEOGRAPHIC_DATA] DE DC […" at bounding box center [490, 573] width 799 height 246
click at [798, 741] on icon "button" at bounding box center [801, 743] width 9 height 9
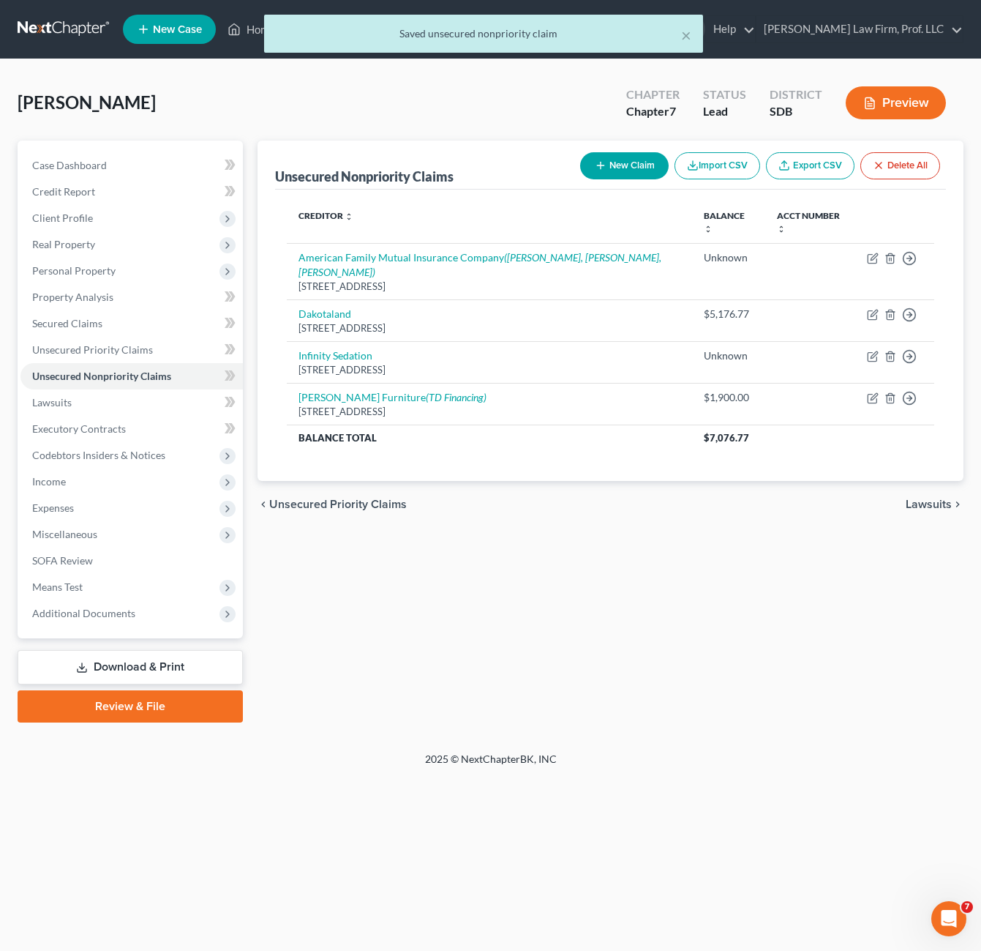
click at [521, 590] on div "Unsecured Nonpriority Claims New Claim Import CSV Export CSV Delete All Credito…" at bounding box center [610, 432] width 721 height 582
click at [628, 621] on div "Unsecured Nonpriority Claims New Claim Import CSV Export CSV Delete All Credito…" at bounding box center [610, 432] width 721 height 582
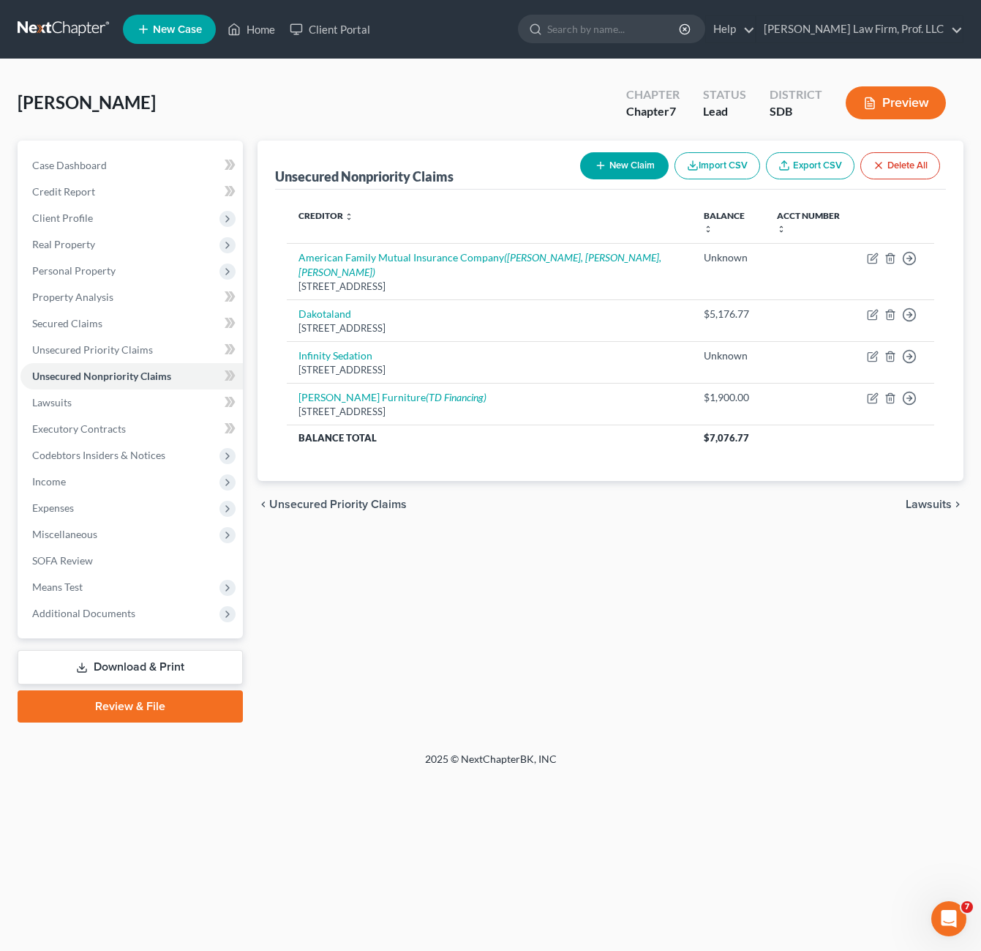
click at [777, 572] on div "Unsecured Nonpriority Claims New Claim Import CSV Export CSV Delete All Credito…" at bounding box center [610, 432] width 721 height 582
click at [727, 585] on div "Unsecured Nonpriority Claims New Claim Import CSV Export CSV Delete All Credito…" at bounding box center [610, 432] width 721 height 582
click at [741, 554] on div "Unsecured Nonpriority Claims New Claim Import CSV Export CSV Delete All Credito…" at bounding box center [610, 432] width 721 height 582
click at [594, 540] on div "Unsecured Nonpriority Claims New Claim Import CSV Export CSV Delete All Credito…" at bounding box center [610, 432] width 721 height 582
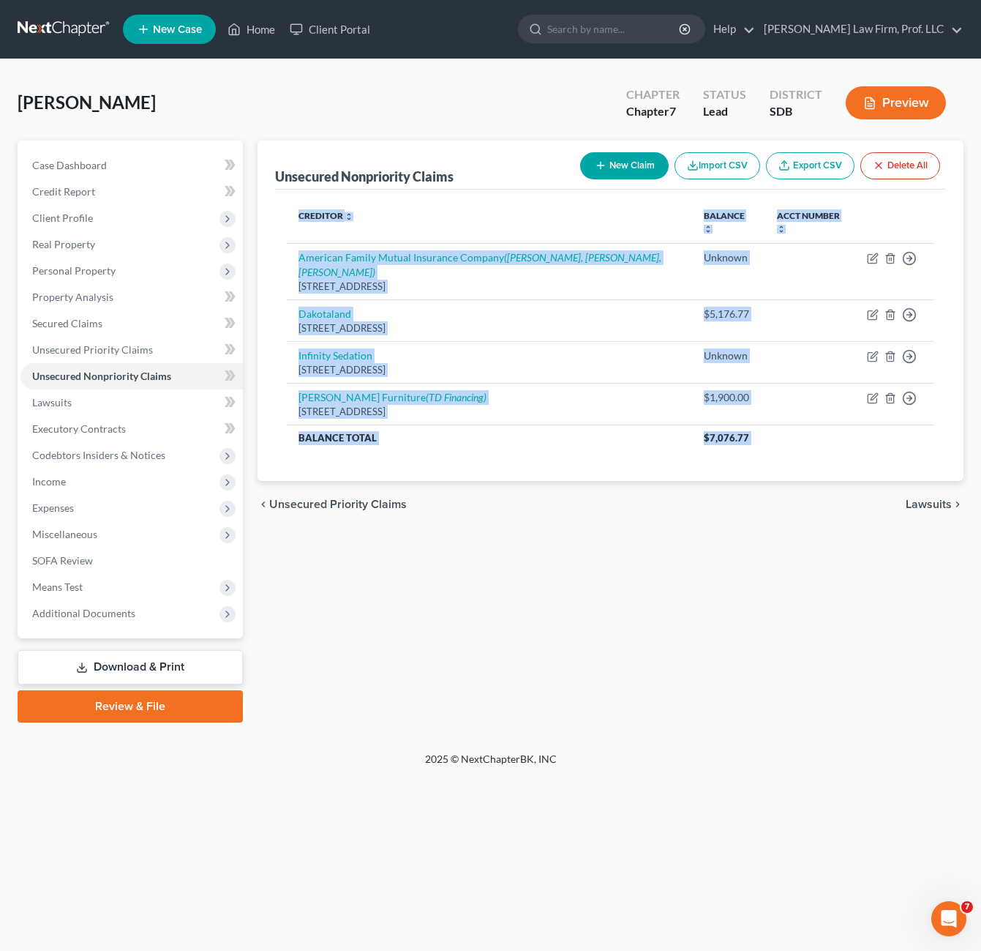
drag, startPoint x: 665, startPoint y: 574, endPoint x: 285, endPoint y: 206, distance: 529.0
click at [288, 213] on div "Unsecured Nonpriority Claims New Claim Import CSV Export CSV Delete All Credito…" at bounding box center [610, 432] width 721 height 582
click at [535, 524] on div "chevron_left Unsecured Priority Claims Lawsuits chevron_right" at bounding box center [611, 504] width 706 height 47
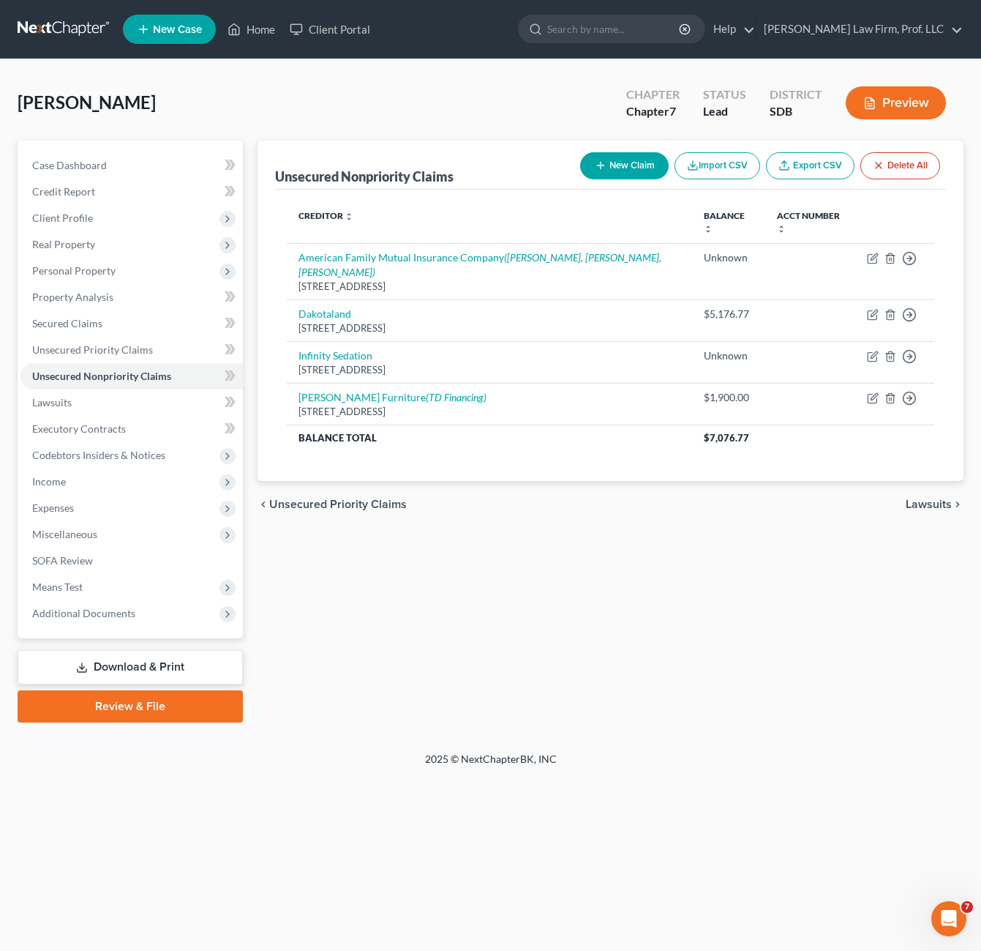
click at [755, 631] on div "Unsecured Nonpriority Claims New Claim Import CSV Export CSV Delete All Credito…" at bounding box center [610, 432] width 721 height 582
drag, startPoint x: 762, startPoint y: 648, endPoint x: 763, endPoint y: 655, distance: 7.5
click at [763, 654] on div "Unsecured Nonpriority Claims New Claim Import CSV Export CSV Delete All Credito…" at bounding box center [610, 432] width 721 height 582
click at [571, 594] on div "Unsecured Nonpriority Claims New Claim Import CSV Export CSV Delete All Credito…" at bounding box center [610, 432] width 721 height 582
click at [594, 583] on div "Unsecured Nonpriority Claims New Claim Import CSV Export CSV Delete All Credito…" at bounding box center [610, 432] width 721 height 582
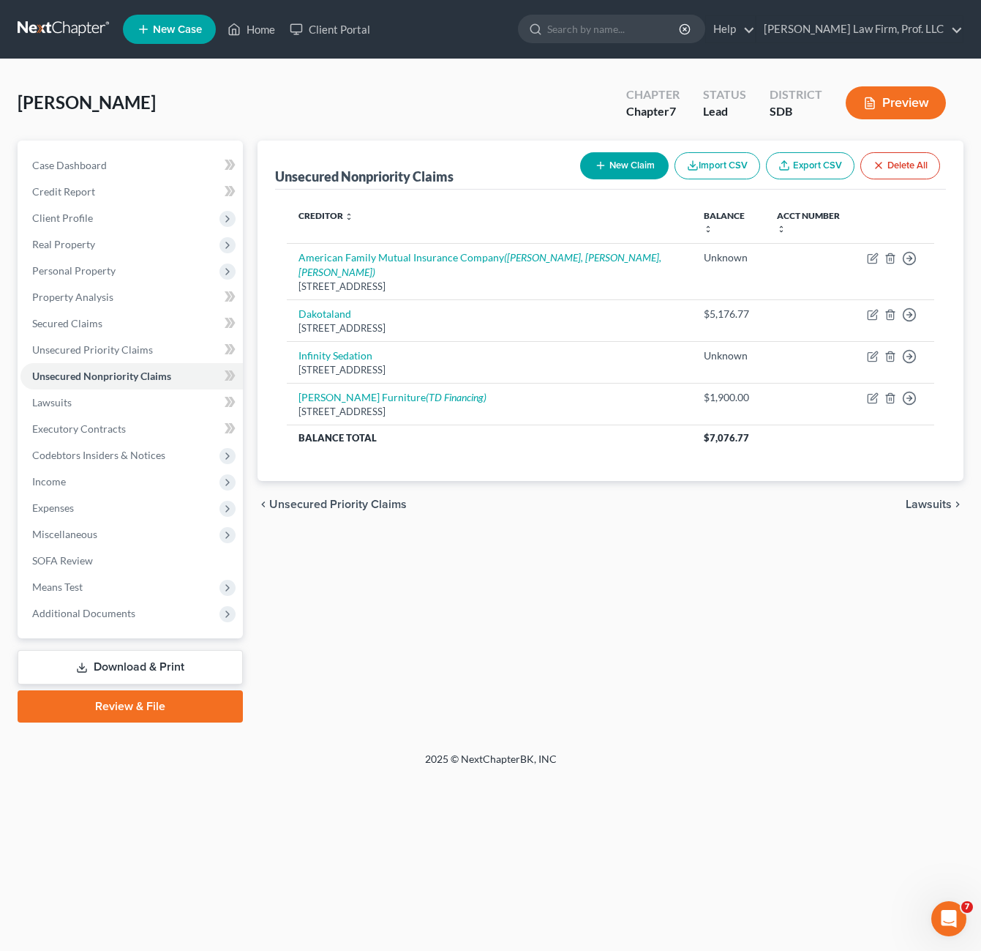
drag, startPoint x: 556, startPoint y: 602, endPoint x: 559, endPoint y: 592, distance: 10.0
click at [555, 604] on div "Unsecured Nonpriority Claims New Claim Import CSV Export CSV Delete All Credito…" at bounding box center [610, 432] width 721 height 582
click at [689, 699] on div "Unsecured Nonpriority Claims New Claim Import CSV Export CSV Delete All Credito…" at bounding box center [610, 432] width 721 height 582
click at [690, 664] on div "Unsecured Nonpriority Claims New Claim Import CSV Export CSV Delete All Credito…" at bounding box center [610, 432] width 721 height 582
click at [673, 618] on div "Unsecured Nonpriority Claims New Claim Import CSV Export CSV Delete All Credito…" at bounding box center [610, 432] width 721 height 582
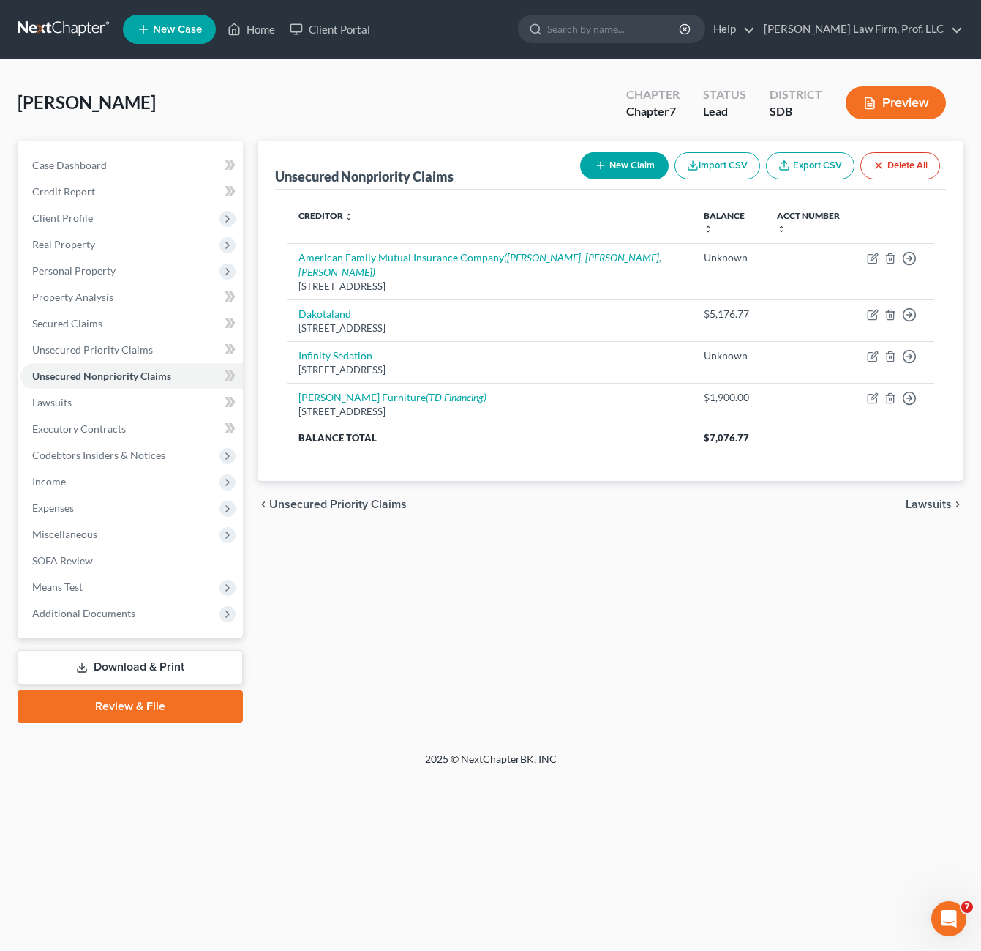
drag, startPoint x: 647, startPoint y: 662, endPoint x: 635, endPoint y: 504, distance: 159.3
click at [649, 651] on div "Unsecured Nonpriority Claims New Claim Import CSV Export CSV Delete All Credito…" at bounding box center [610, 432] width 721 height 582
click at [482, 537] on div "Unsecured Nonpriority Claims New Claim Import CSV Export CSV Delete All Credito…" at bounding box center [610, 432] width 721 height 582
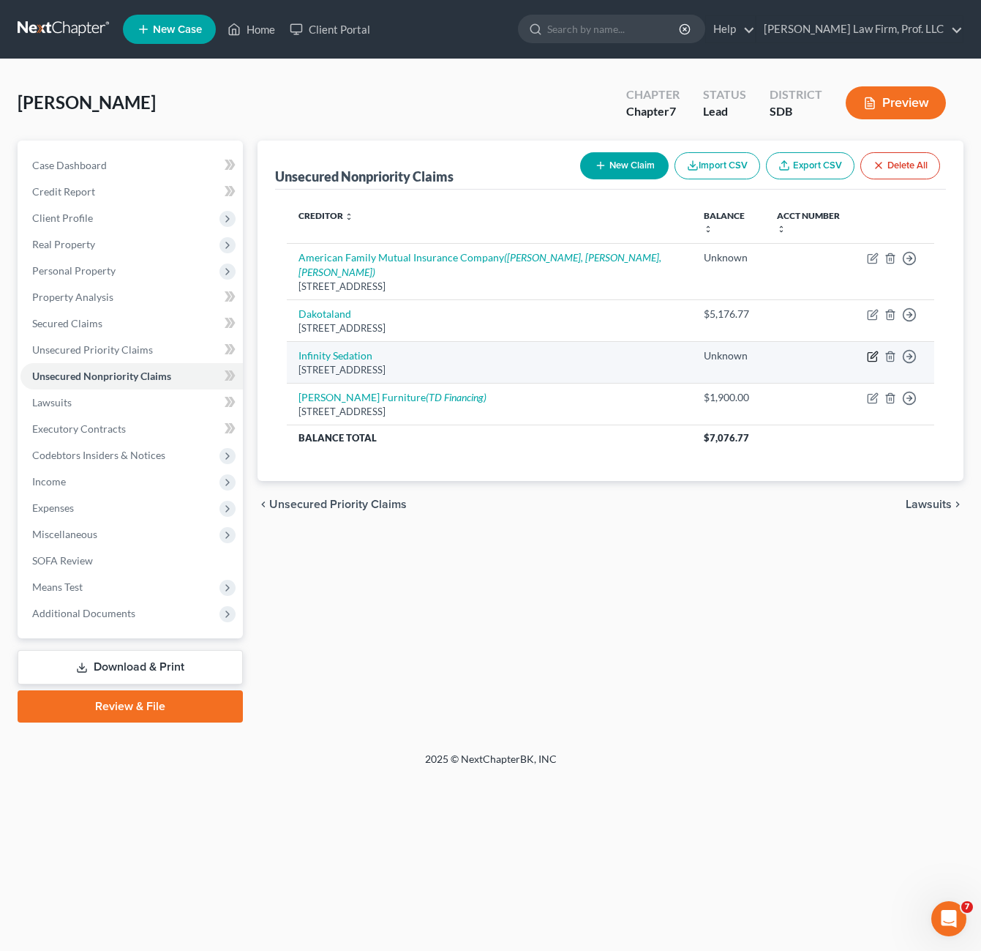
click at [877, 359] on icon "button" at bounding box center [872, 357] width 9 height 9
select select "43"
select select "9"
select select "0"
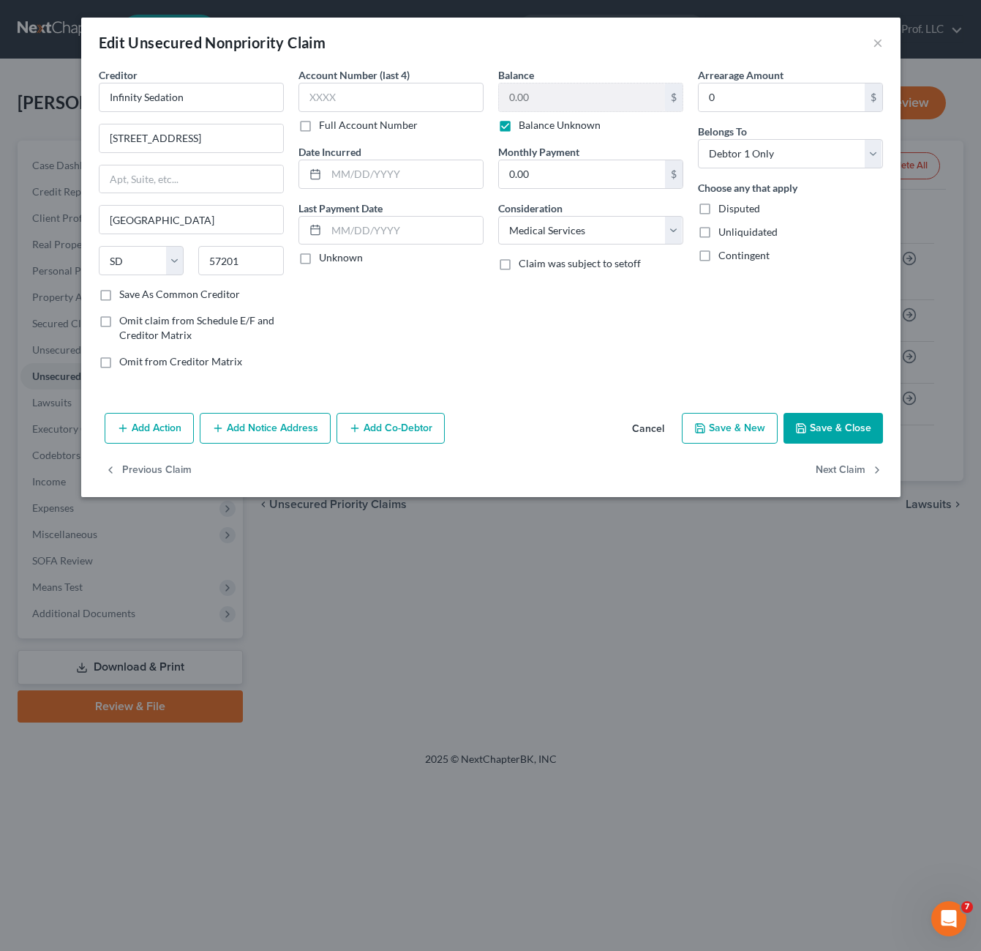
click at [282, 419] on button "Add Notice Address" at bounding box center [265, 428] width 131 height 31
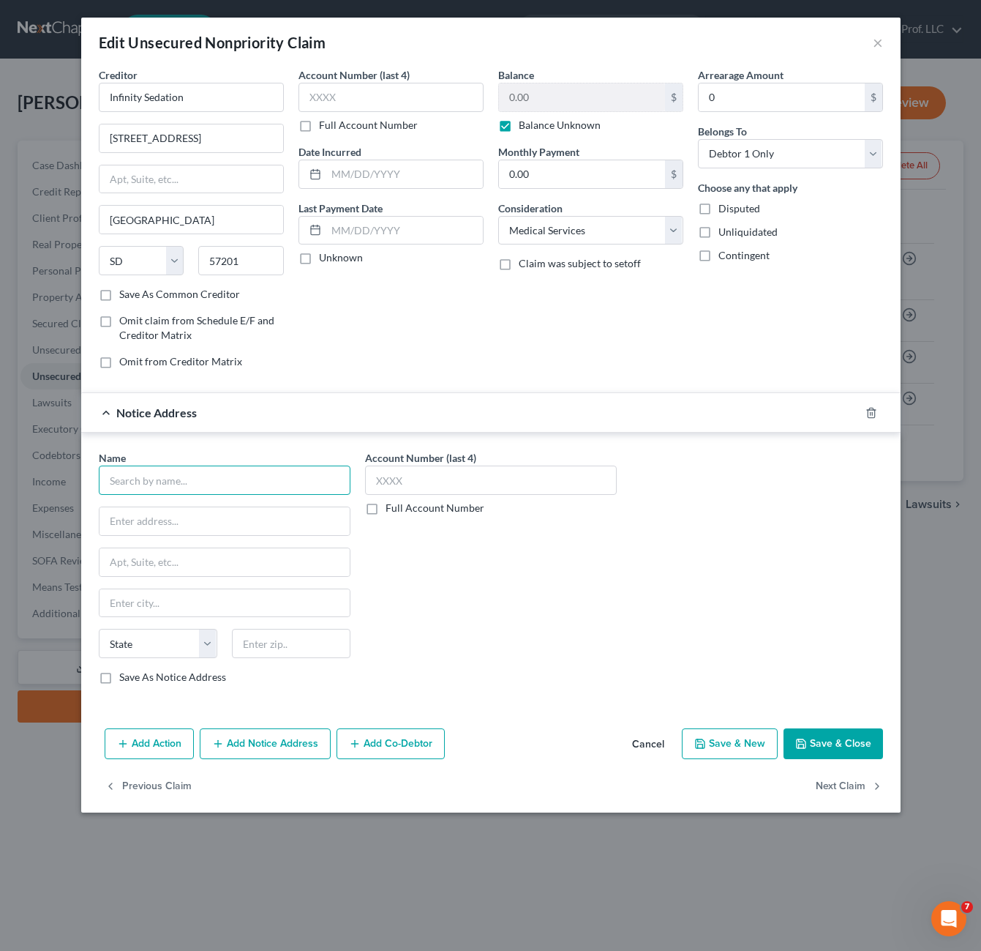
click at [231, 479] on input "text" at bounding box center [225, 479] width 252 height 29
type input "Cherry Financing"
click at [231, 508] on input "text" at bounding box center [225, 521] width 250 height 28
paste input "[STREET_ADDRESS]"
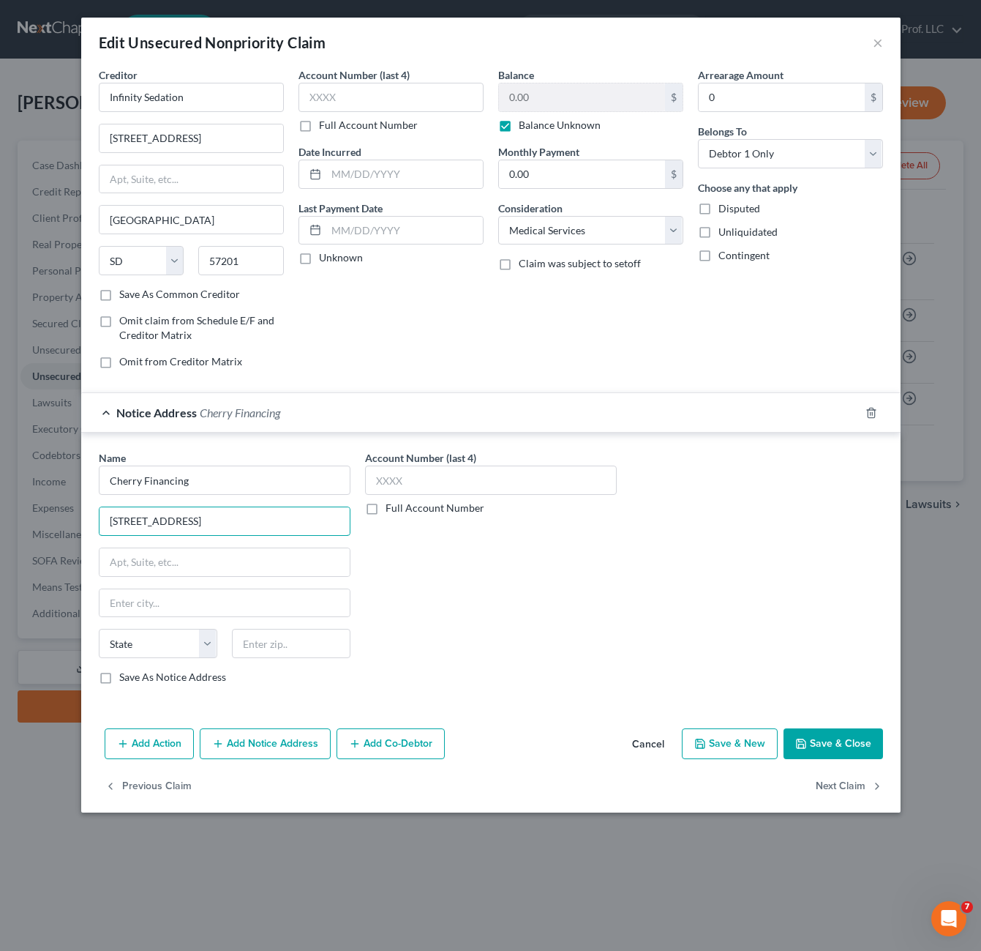
type input "[STREET_ADDRESS]"
drag, startPoint x: 429, startPoint y: 583, endPoint x: 528, endPoint y: 91, distance: 501.1
click at [431, 582] on div "Account Number (last 4) Full Account Number" at bounding box center [491, 573] width 266 height 246
drag, startPoint x: 299, startPoint y: 648, endPoint x: 293, endPoint y: 651, distance: 7.5
click at [294, 651] on input "text" at bounding box center [291, 643] width 119 height 29
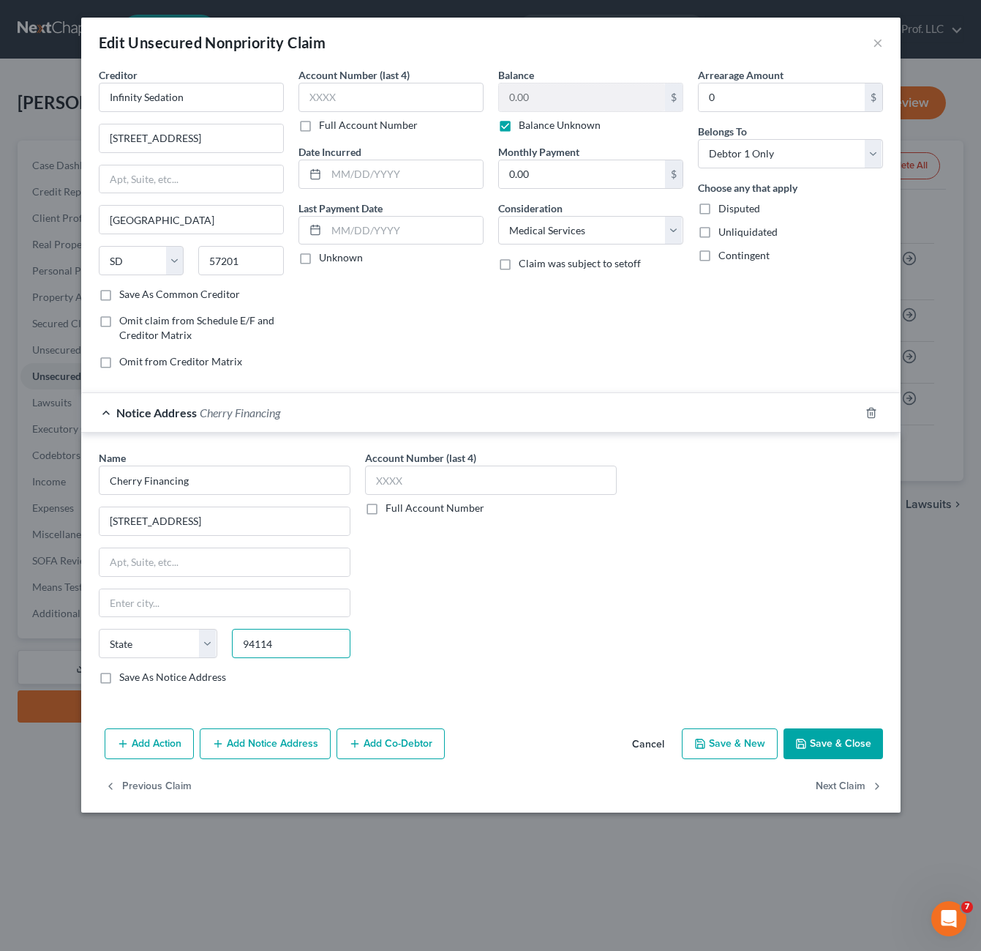
type input "94114"
drag, startPoint x: 487, startPoint y: 594, endPoint x: 490, endPoint y: 587, distance: 7.9
click at [489, 589] on div "Account Number (last 4) Full Account Number" at bounding box center [491, 573] width 266 height 246
type input "[GEOGRAPHIC_DATA]"
select select "4"
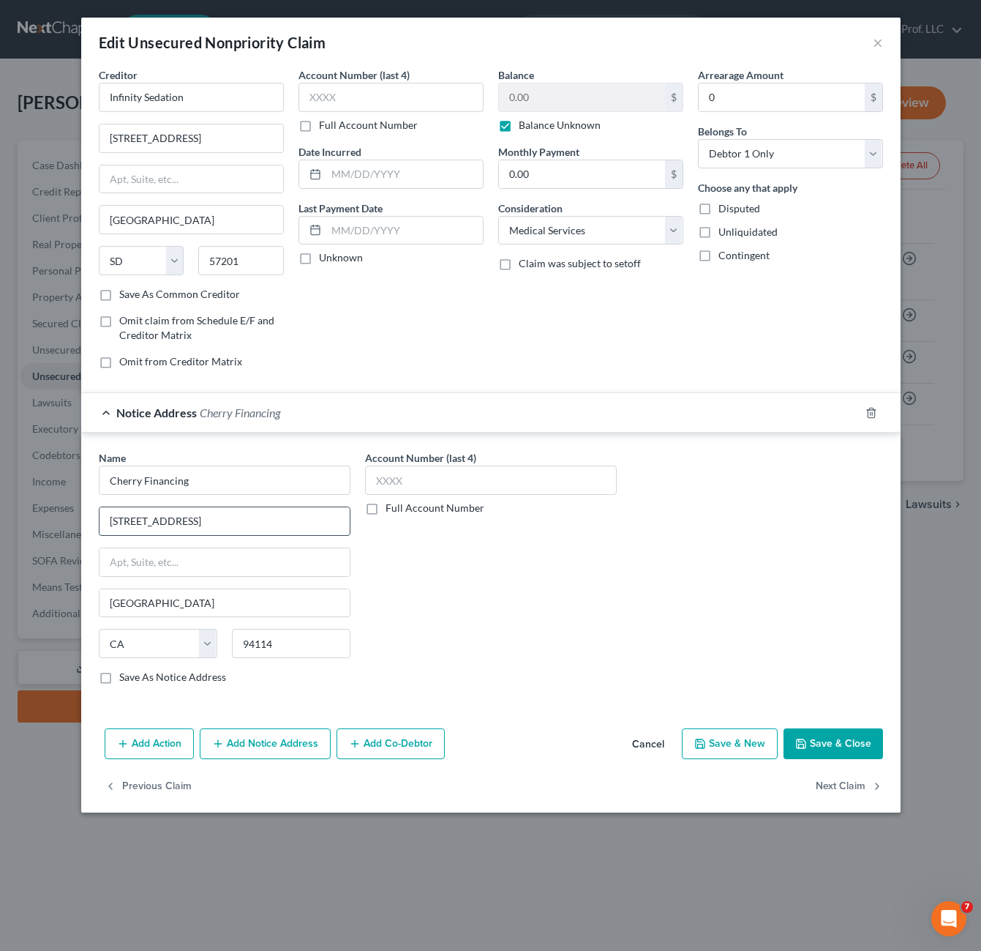
drag, startPoint x: 230, startPoint y: 521, endPoint x: 212, endPoint y: 520, distance: 17.6
click at [212, 520] on input "[STREET_ADDRESS]" at bounding box center [225, 521] width 250 height 28
type input "[STREET_ADDRESS]"
click at [534, 589] on div "Account Number (last 4) Full Account Number" at bounding box center [491, 573] width 266 height 246
click at [279, 757] on button "Add Notice Address" at bounding box center [265, 743] width 131 height 31
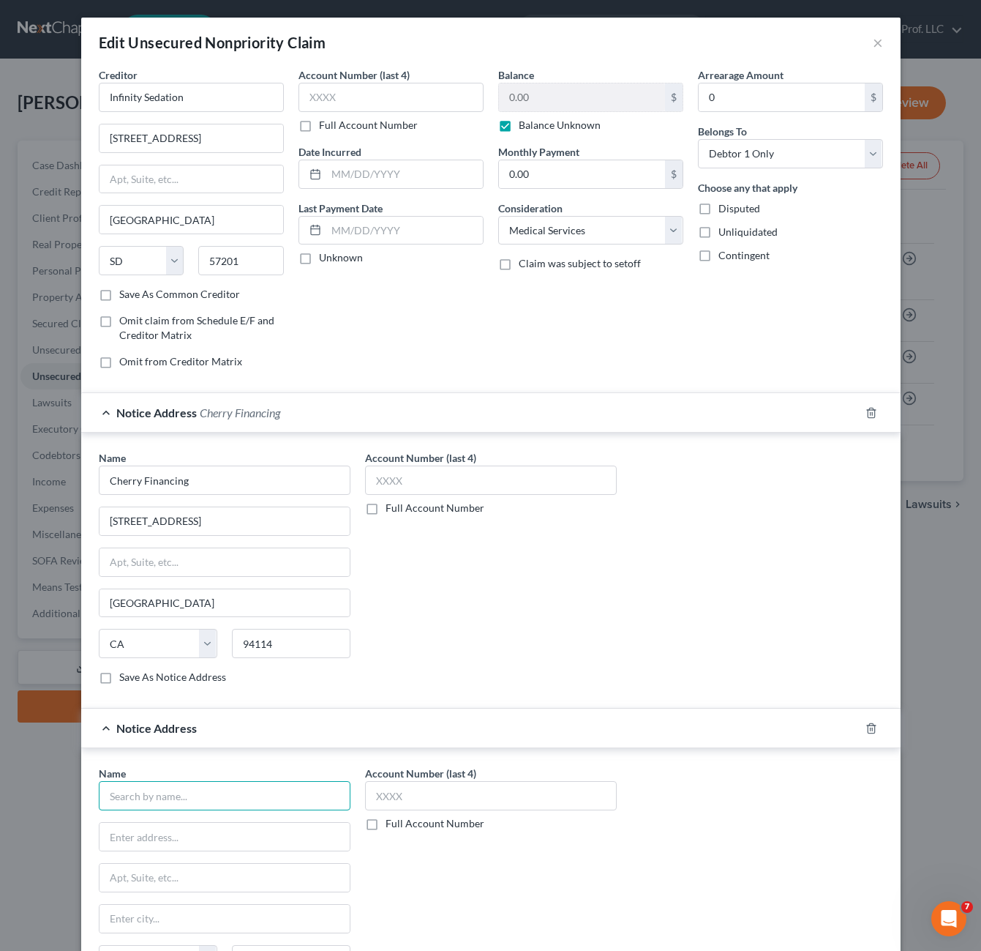
click at [254, 793] on input "text" at bounding box center [225, 795] width 252 height 29
type input "h"
type input "Cherry"
paste input "DEPT 2258"
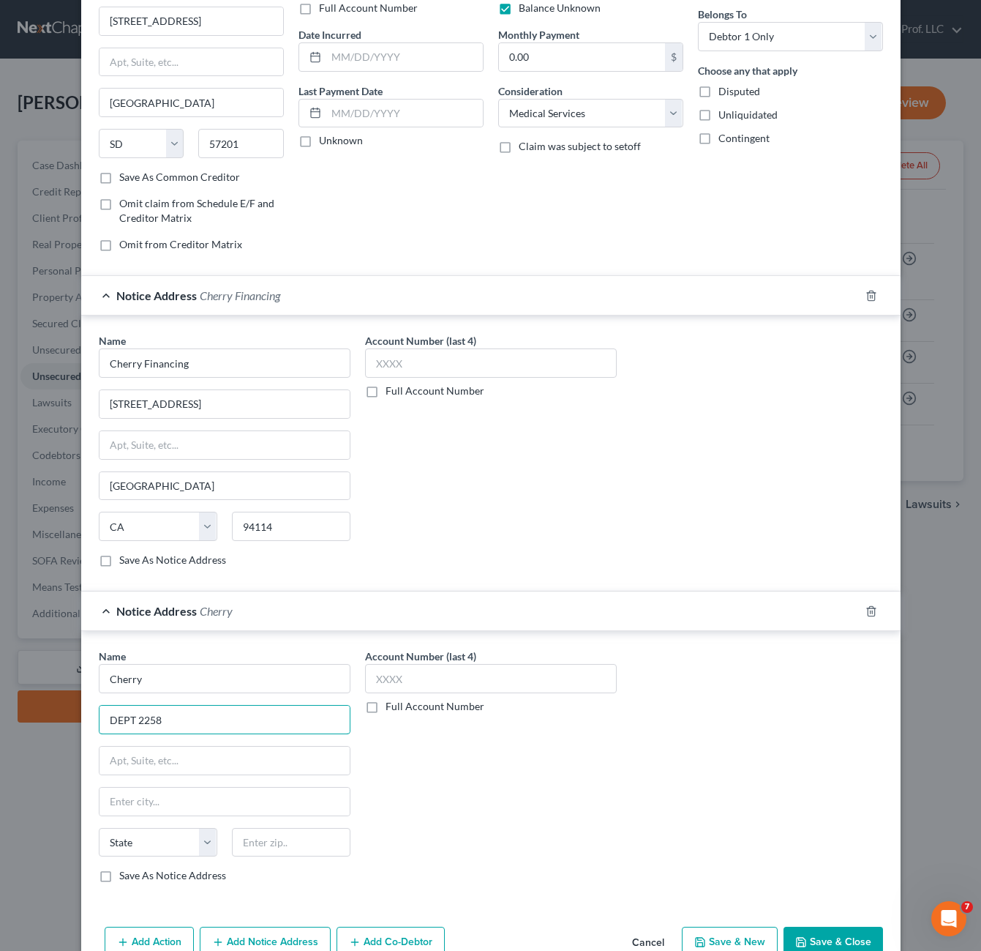
scroll to position [195, 0]
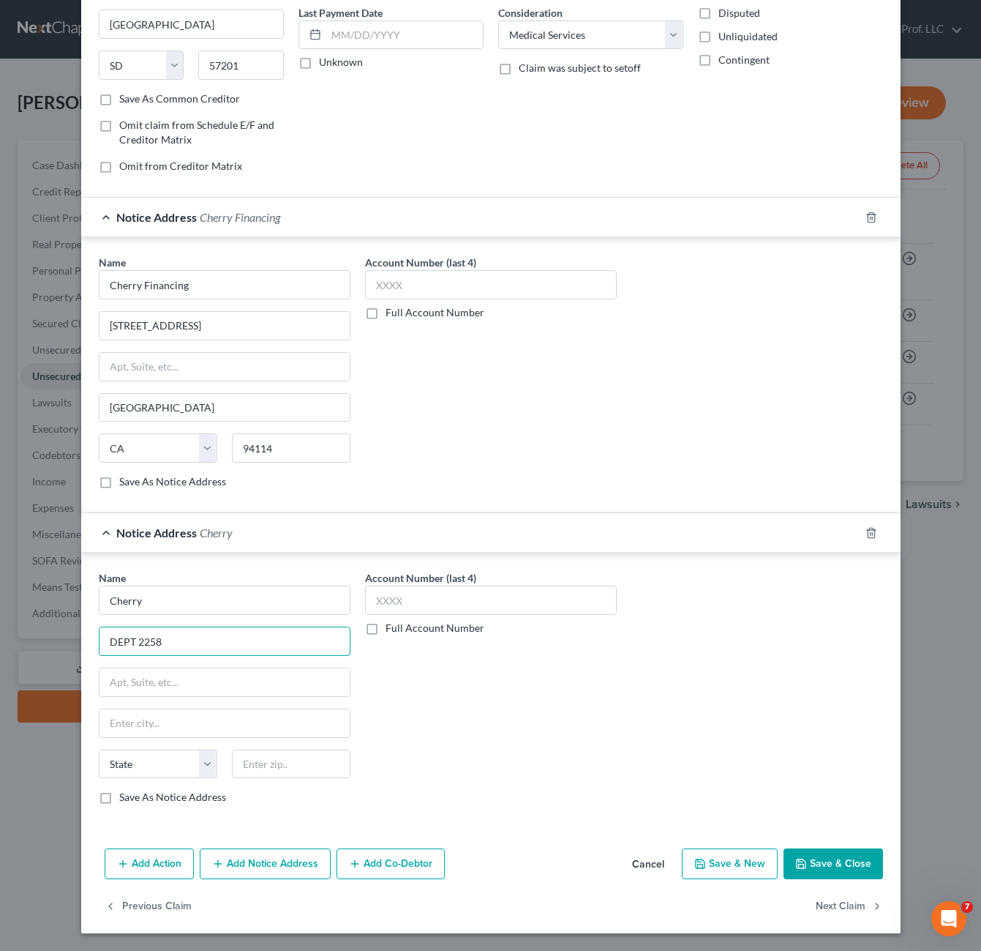
type input "DEPT 2258"
click at [228, 682] on input "text" at bounding box center [225, 682] width 250 height 28
paste input "PO BOX 122258"
type input "PO BOX 122258"
click at [317, 742] on div "Name * Cherry DEPT 2258 PO BOX 122258 State [US_STATE] AK AR AZ CA CO CT DE DC …" at bounding box center [225, 687] width 252 height 234
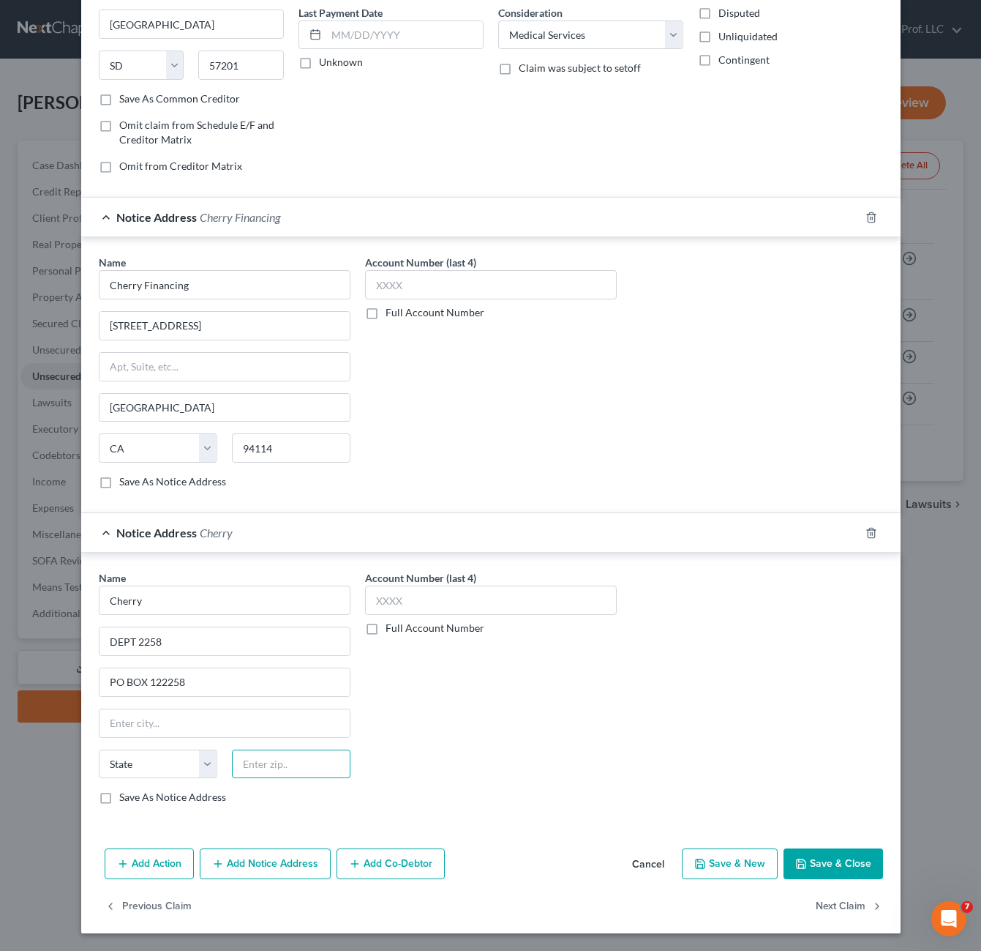
click at [317, 755] on input "text" at bounding box center [291, 763] width 119 height 29
type input "75312"
click at [344, 736] on div at bounding box center [225, 722] width 252 height 29
type input "[GEOGRAPHIC_DATA]"
select select "45"
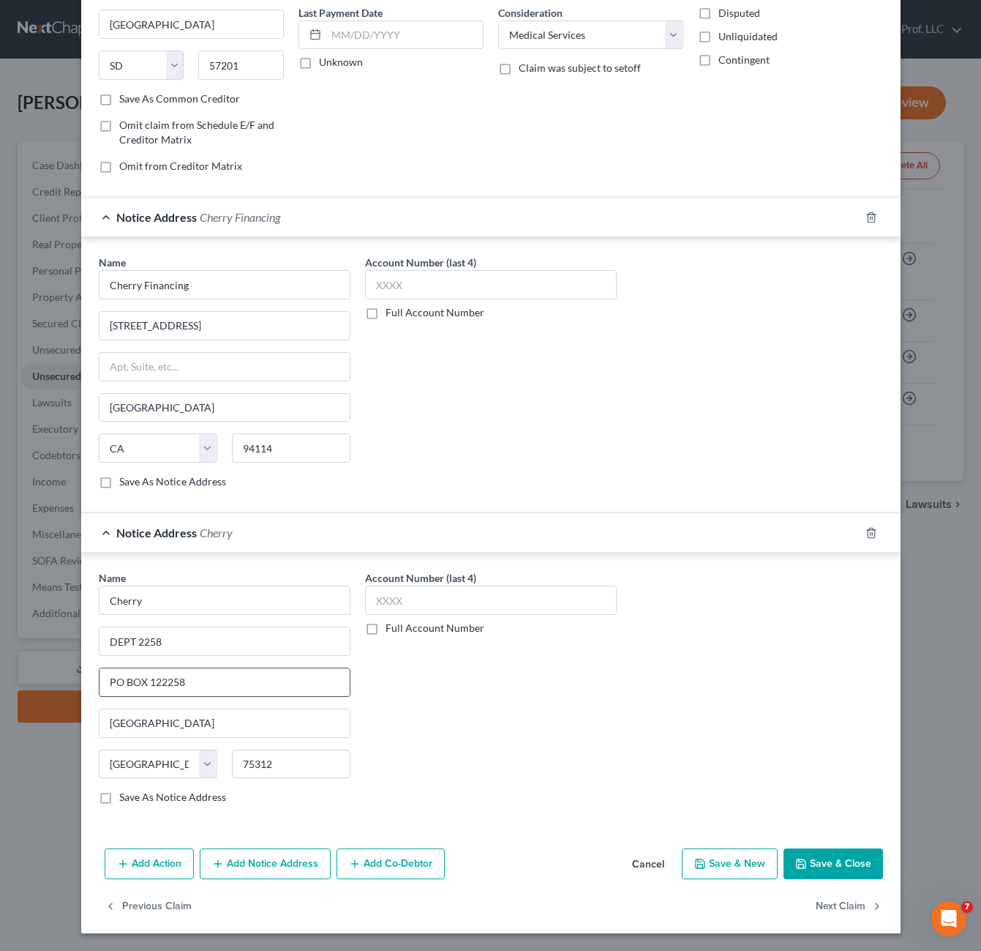
click at [300, 681] on input "PO BOX 122258" at bounding box center [225, 682] width 250 height 28
click at [506, 672] on div "Account Number (last 4) Full Account Number" at bounding box center [491, 693] width 266 height 246
drag, startPoint x: 457, startPoint y: 761, endPoint x: 652, endPoint y: 718, distance: 200.1
click at [457, 760] on div "Account Number (last 4) Full Account Number" at bounding box center [491, 693] width 266 height 246
drag, startPoint x: 818, startPoint y: 861, endPoint x: 659, endPoint y: 796, distance: 171.4
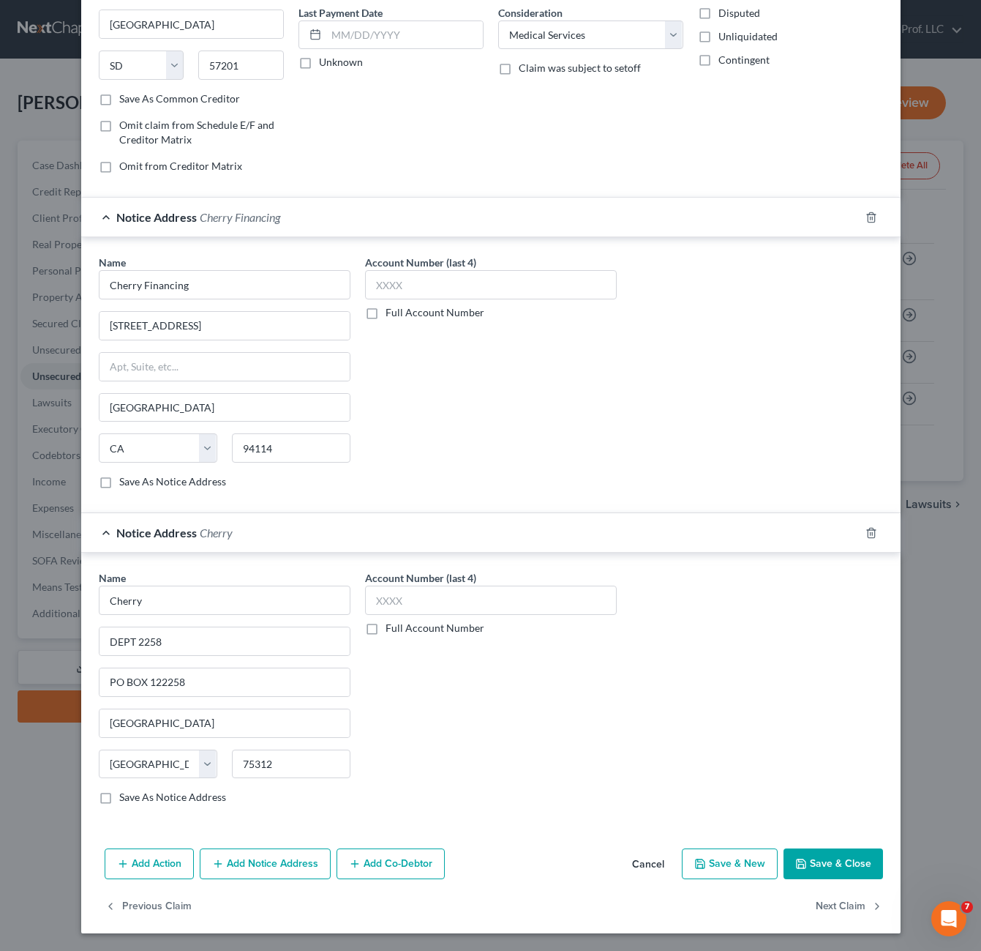
click at [819, 861] on button "Save & Close" at bounding box center [834, 863] width 100 height 31
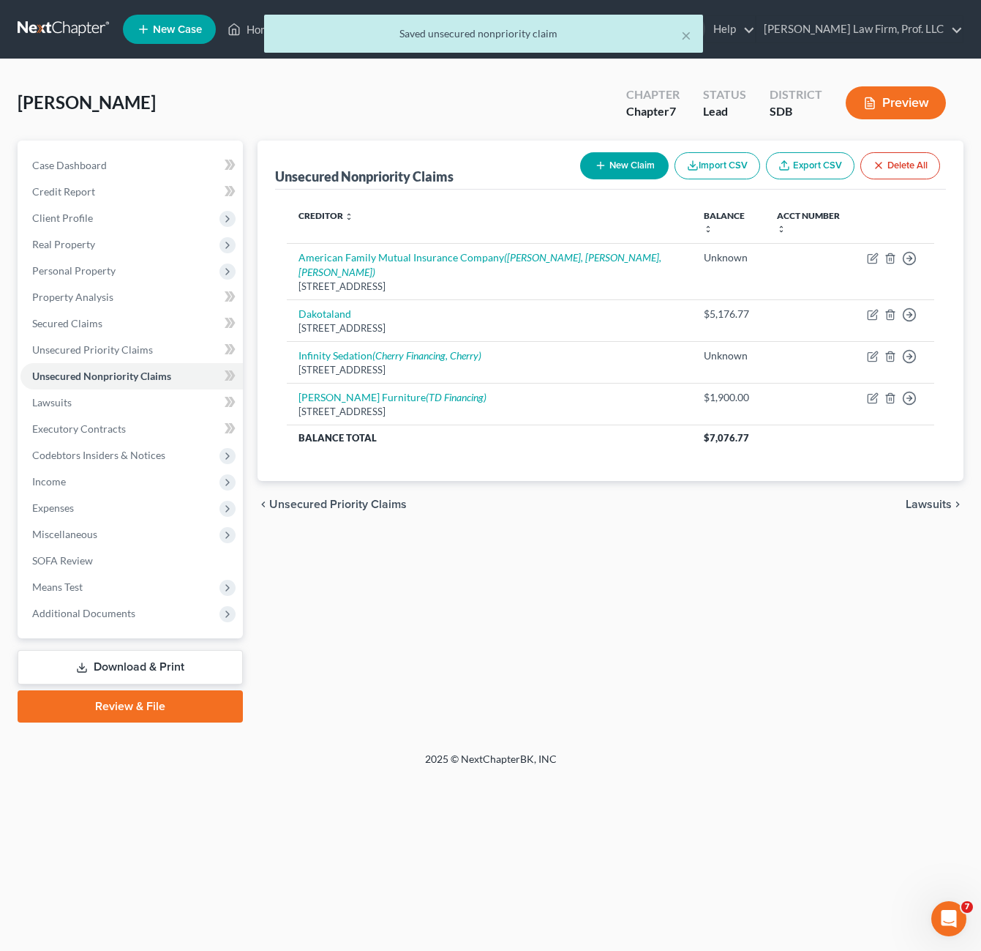
click at [648, 574] on div "Unsecured Nonpriority Claims New Claim Import CSV Export CSV Delete All Credito…" at bounding box center [610, 432] width 721 height 582
click at [787, 604] on div "Unsecured Nonpriority Claims New Claim Import CSV Export CSV Delete All Credito…" at bounding box center [610, 432] width 721 height 582
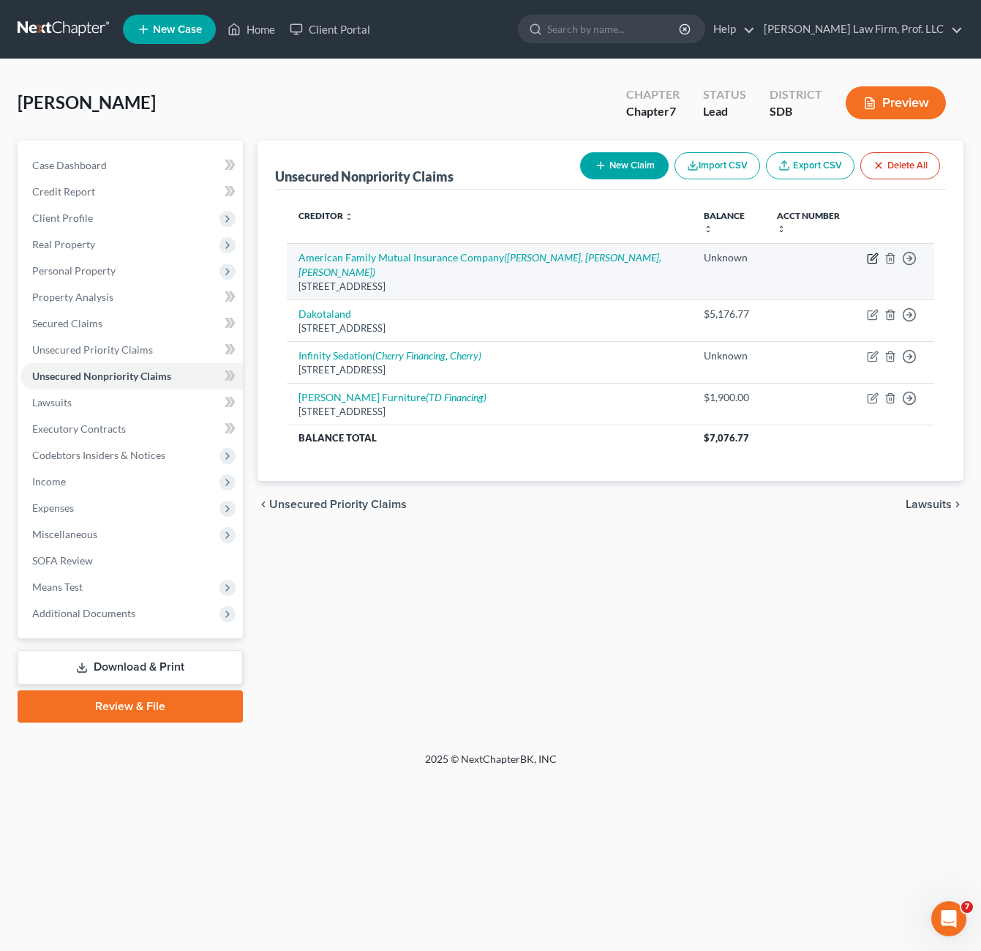
click at [873, 261] on icon "button" at bounding box center [873, 258] width 12 height 12
select select "3"
select select "14"
select select "0"
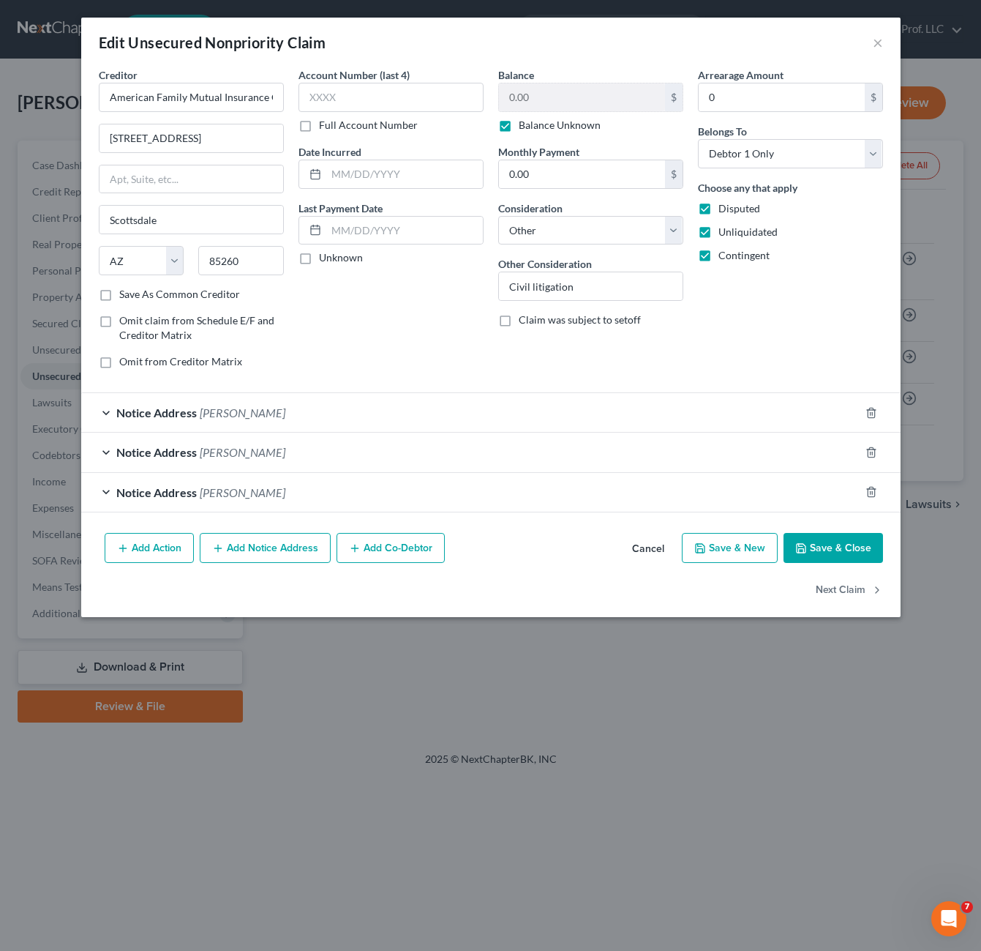
drag, startPoint x: 790, startPoint y: 323, endPoint x: 801, endPoint y: 304, distance: 22.3
click at [790, 321] on div "Arrearage Amount 0 $ Belongs To * Select Debtor 1 Only Debtor 2 Only Debtor 1 A…" at bounding box center [791, 223] width 200 height 313
click at [839, 538] on button "Save & Close" at bounding box center [834, 548] width 100 height 31
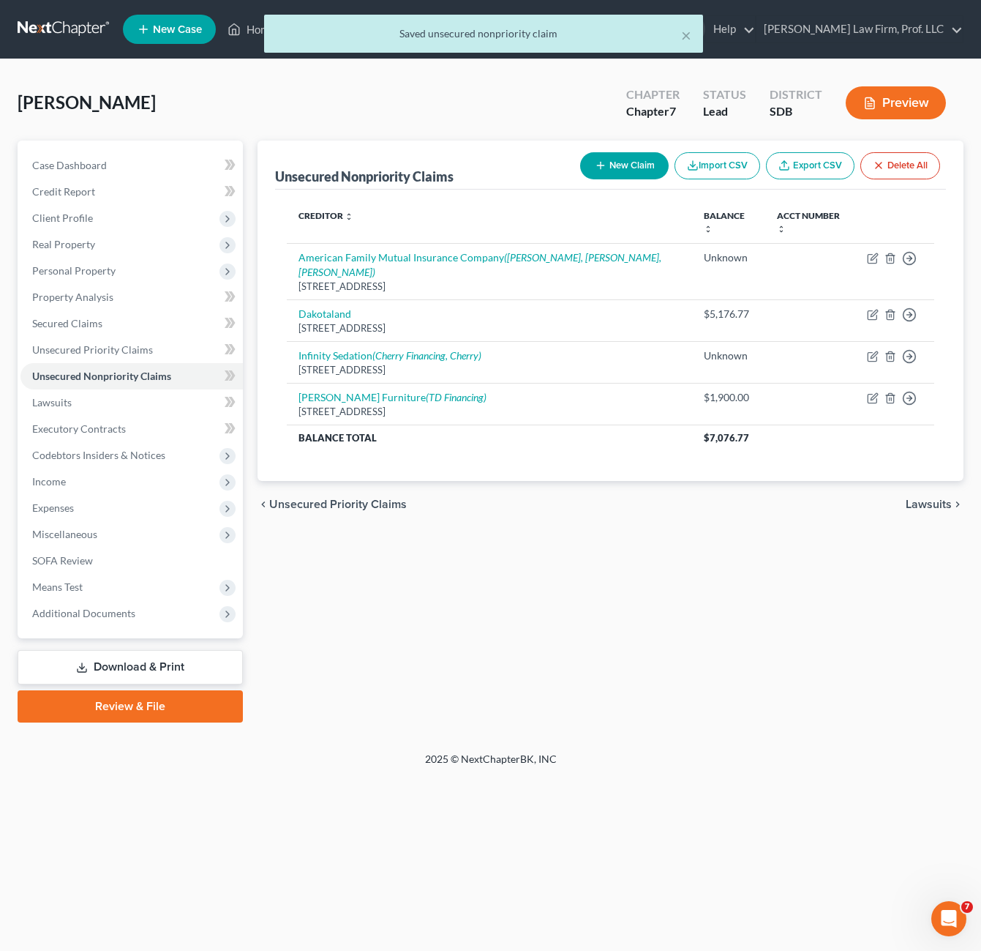
drag, startPoint x: 763, startPoint y: 508, endPoint x: 750, endPoint y: 487, distance: 24.0
click at [763, 509] on div "chevron_left Unsecured Priority Claims Lawsuits chevron_right" at bounding box center [611, 504] width 706 height 47
click at [760, 571] on div "Unsecured Nonpriority Claims New Claim Import CSV Export CSV Delete All Credito…" at bounding box center [610, 432] width 721 height 582
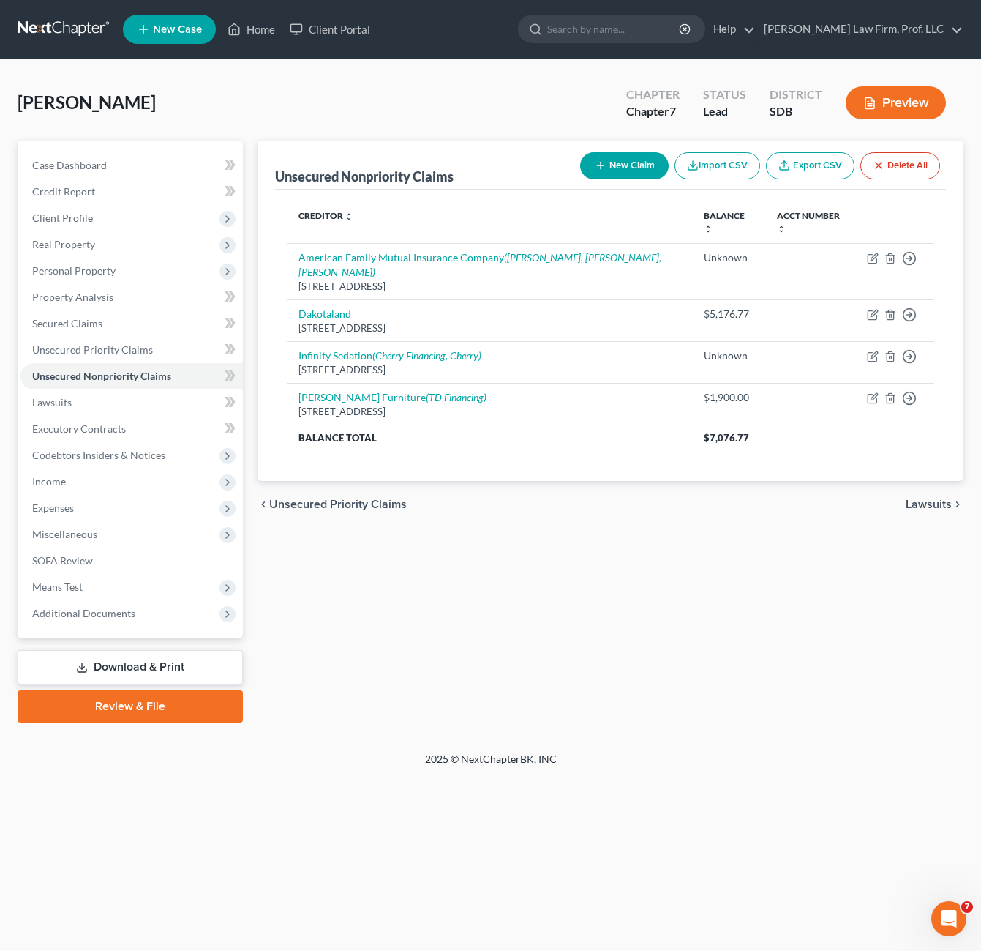
click at [343, 685] on div "Unsecured Nonpriority Claims New Claim Import CSV Export CSV Delete All Credito…" at bounding box center [610, 432] width 721 height 582
click at [444, 591] on div "Unsecured Nonpriority Claims New Claim Import CSV Export CSV Delete All Credito…" at bounding box center [610, 432] width 721 height 582
click at [111, 387] on link "Unsecured Nonpriority Claims" at bounding box center [131, 376] width 222 height 26
click at [121, 430] on span "Executory Contracts" at bounding box center [79, 428] width 94 height 12
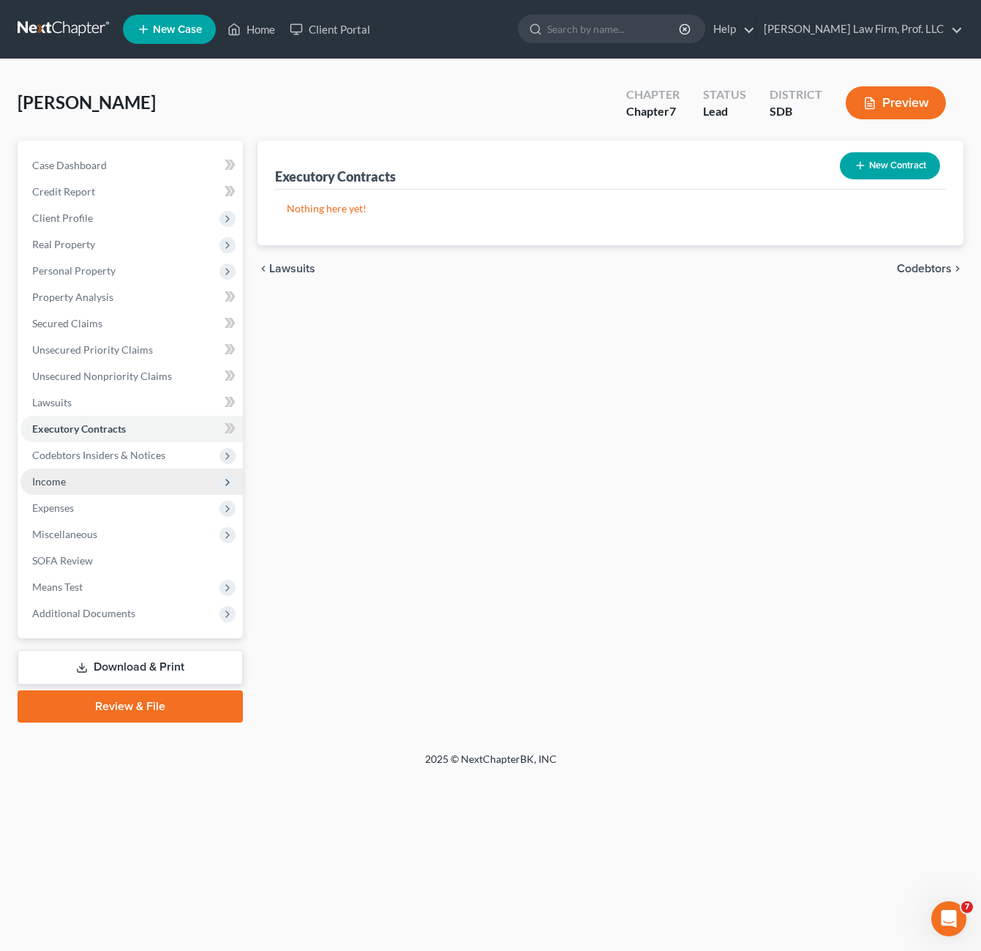
click at [149, 477] on span "Income" at bounding box center [131, 481] width 222 height 26
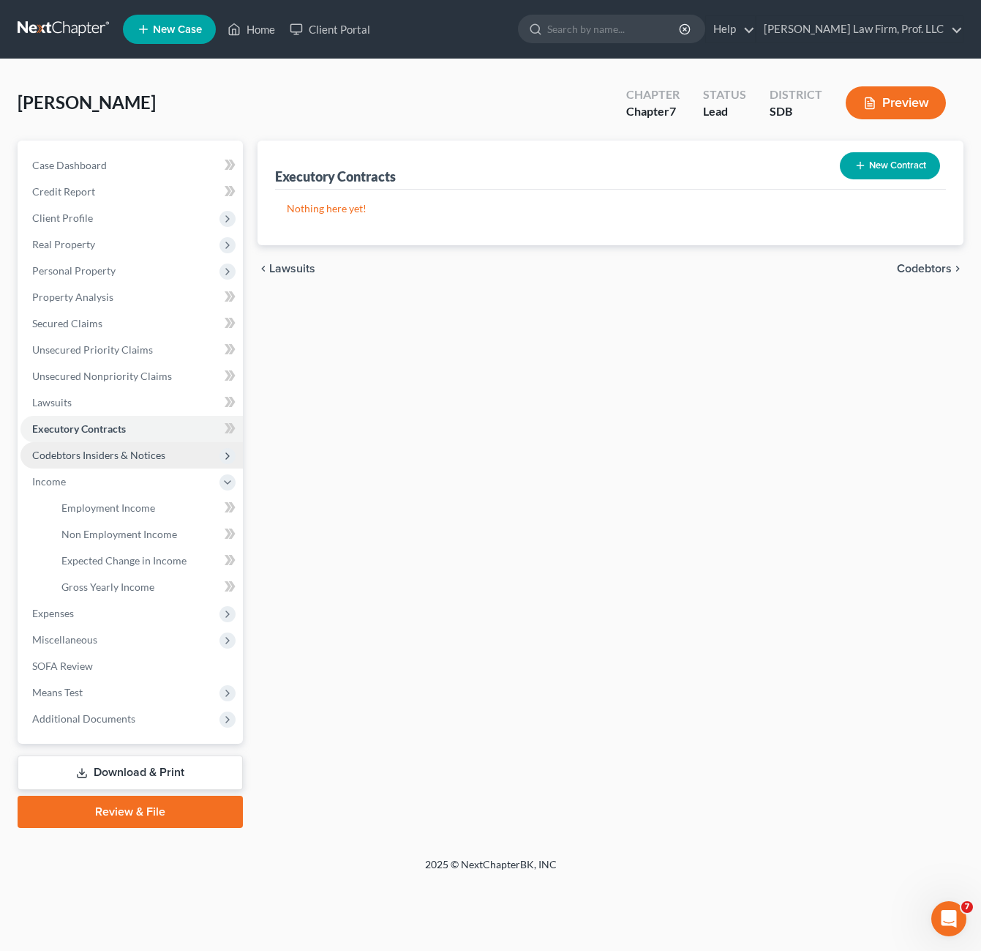
click at [151, 454] on span "Codebtors Insiders & Notices" at bounding box center [98, 455] width 133 height 12
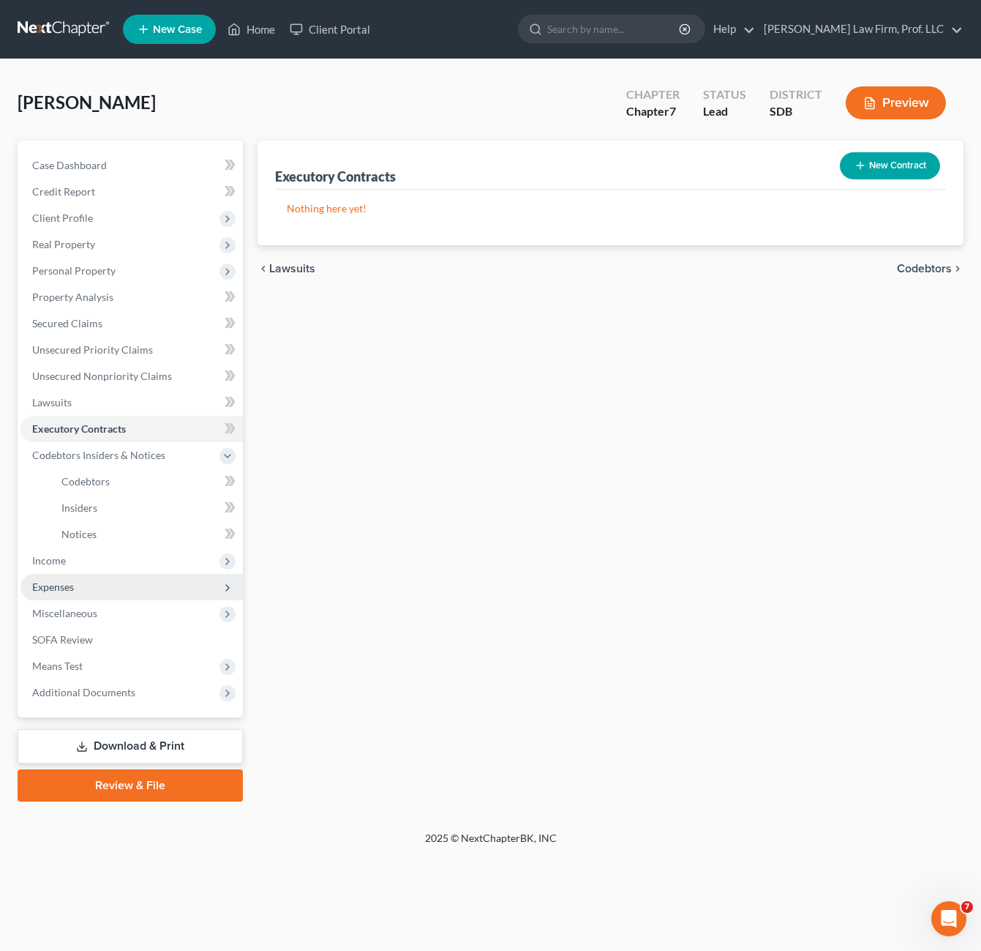
click at [108, 588] on span "Expenses" at bounding box center [131, 587] width 222 height 26
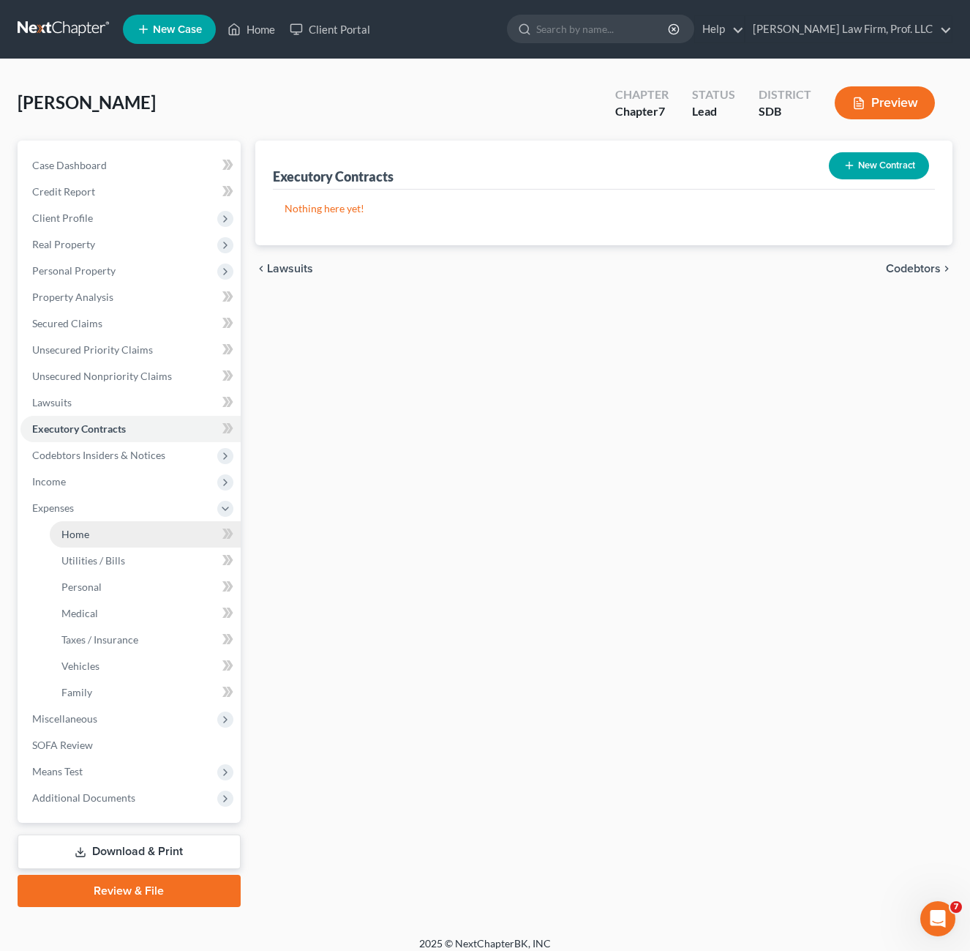
click at [121, 532] on link "Home" at bounding box center [145, 534] width 191 height 26
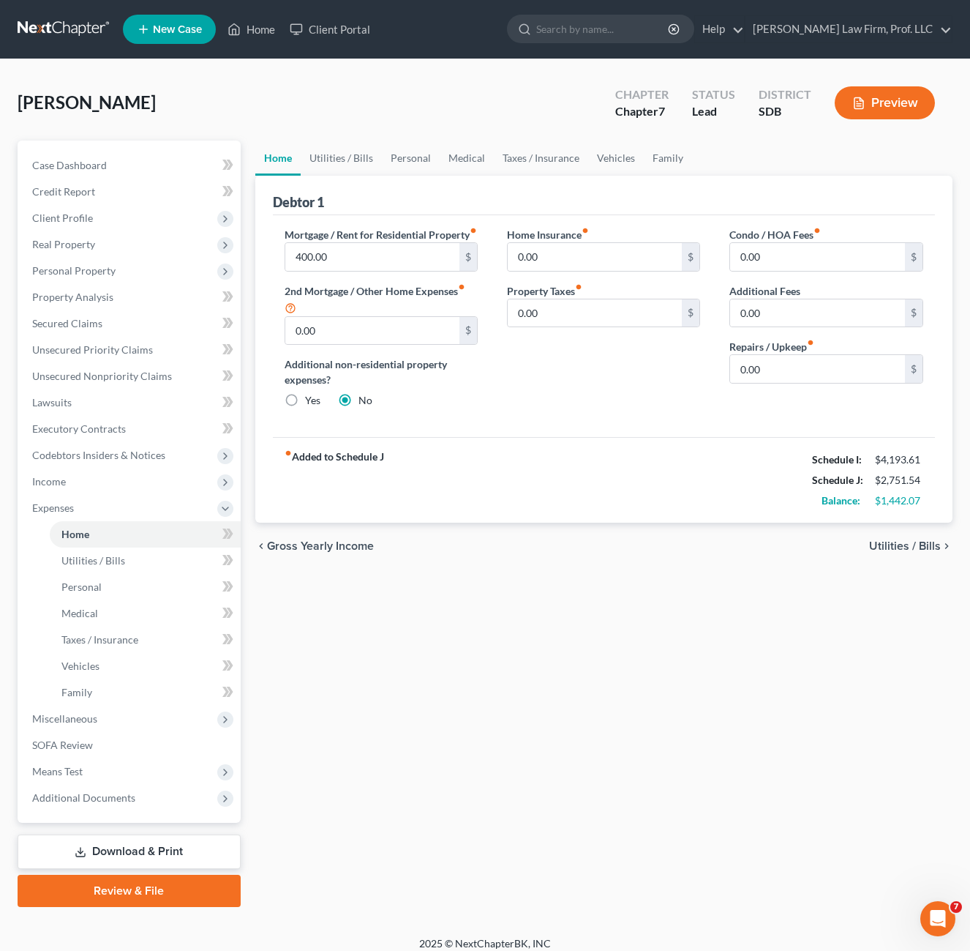
drag, startPoint x: 572, startPoint y: 433, endPoint x: 561, endPoint y: 424, distance: 14.5
click at [575, 435] on div "Mortgage / Rent for Residential Property fiber_manual_record 400.00 $ 2nd Mortg…" at bounding box center [604, 326] width 663 height 222
drag, startPoint x: 635, startPoint y: 361, endPoint x: 647, endPoint y: 356, distance: 12.8
click at [642, 356] on div "Home Insurance fiber_manual_record 0.00 $ Property Taxes fiber_manual_record 0.…" at bounding box center [604, 323] width 222 height 193
click at [651, 397] on div "Home Insurance fiber_manual_record 0.00 $ Property Taxes fiber_manual_record 0.…" at bounding box center [604, 323] width 222 height 193
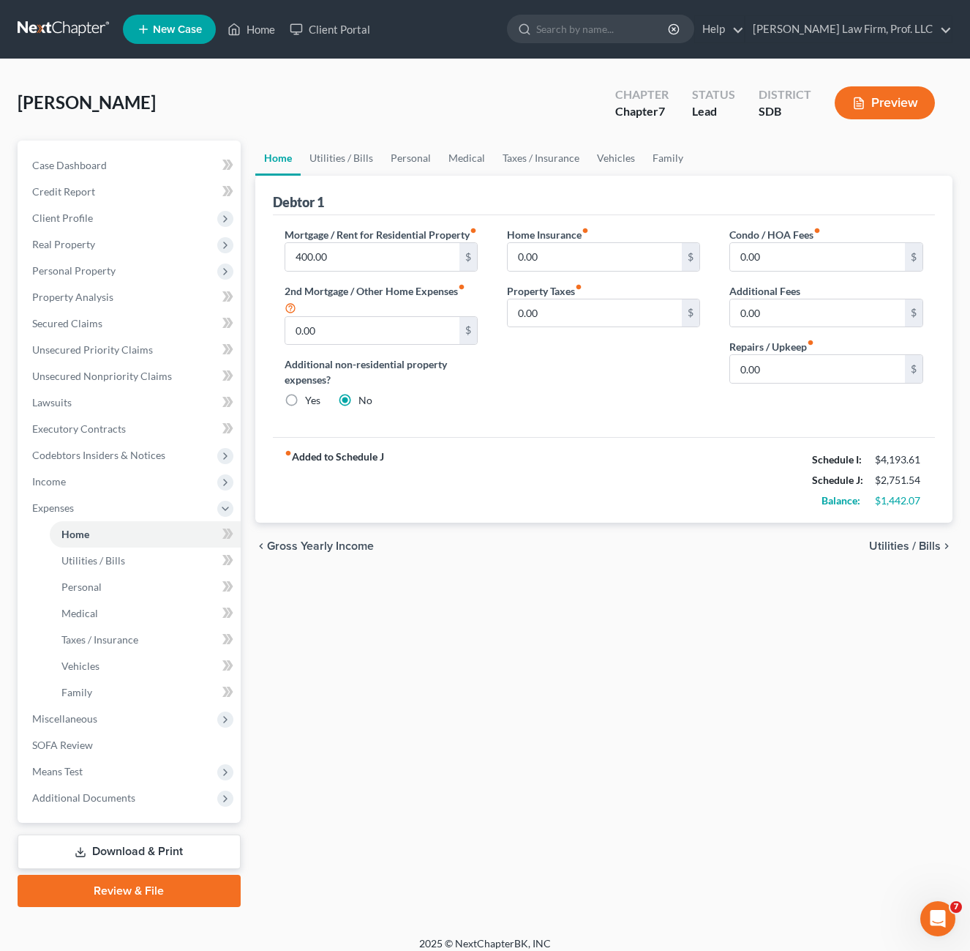
drag, startPoint x: 584, startPoint y: 372, endPoint x: 601, endPoint y: 364, distance: 18.4
click at [585, 371] on div "Home Insurance fiber_manual_record 0.00 $ Property Taxes fiber_manual_record 0.…" at bounding box center [604, 323] width 222 height 193
click at [806, 364] on input "0.00" at bounding box center [817, 369] width 175 height 28
click at [357, 165] on link "Utilities / Bills" at bounding box center [341, 158] width 81 height 35
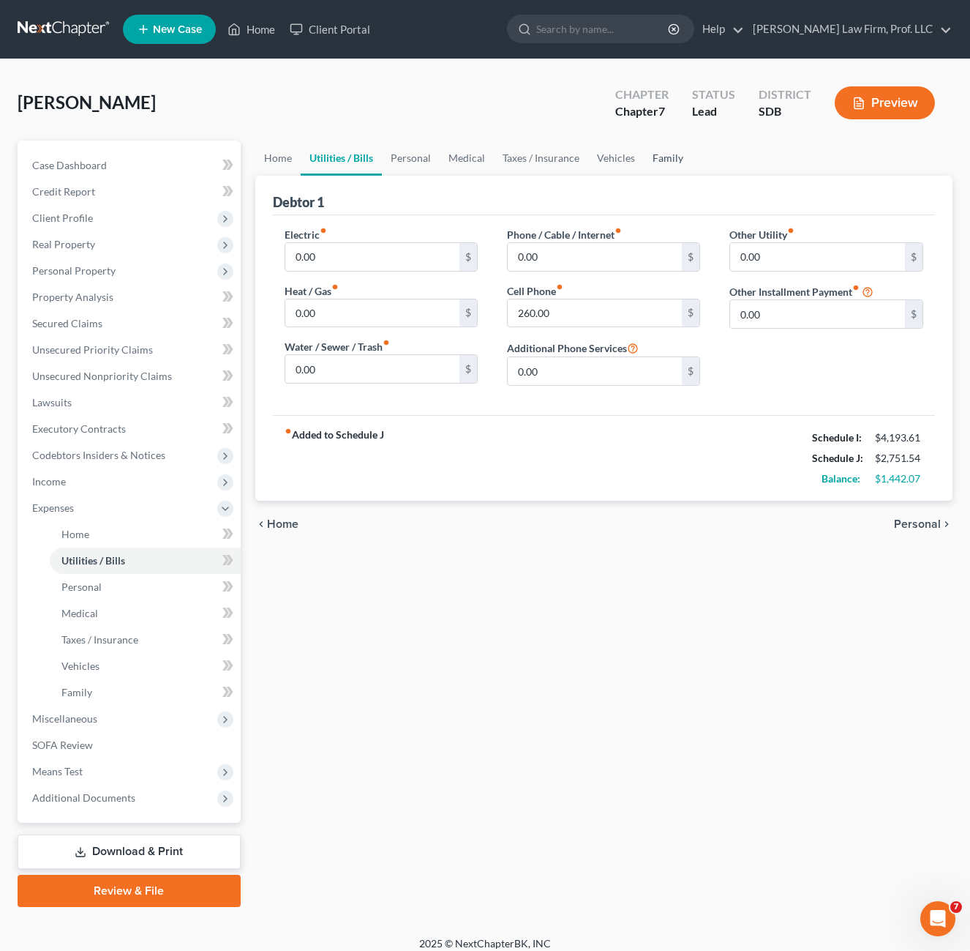
click at [663, 163] on link "Family" at bounding box center [668, 158] width 48 height 35
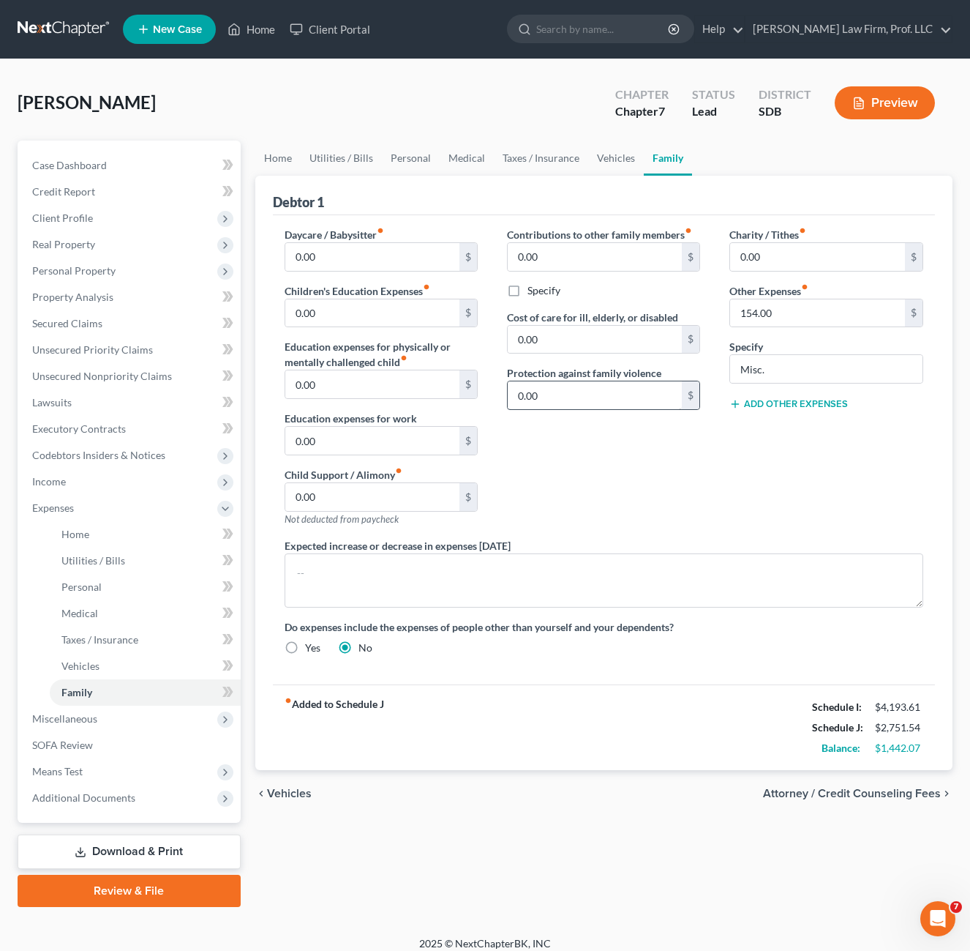
click at [706, 492] on div "Contributions to other family members fiber_manual_record 0.00 $ Specify Cost o…" at bounding box center [604, 382] width 222 height 311
click at [525, 648] on div "Do expenses include the expenses of people other than yourself and your depende…" at bounding box center [604, 637] width 669 height 36
drag, startPoint x: 552, startPoint y: 485, endPoint x: 555, endPoint y: 477, distance: 7.9
click at [553, 483] on div "Contributions to other family members fiber_manual_record 0.00 $ Specify Cost o…" at bounding box center [604, 382] width 222 height 311
drag, startPoint x: 768, startPoint y: 311, endPoint x: 781, endPoint y: 307, distance: 13.7
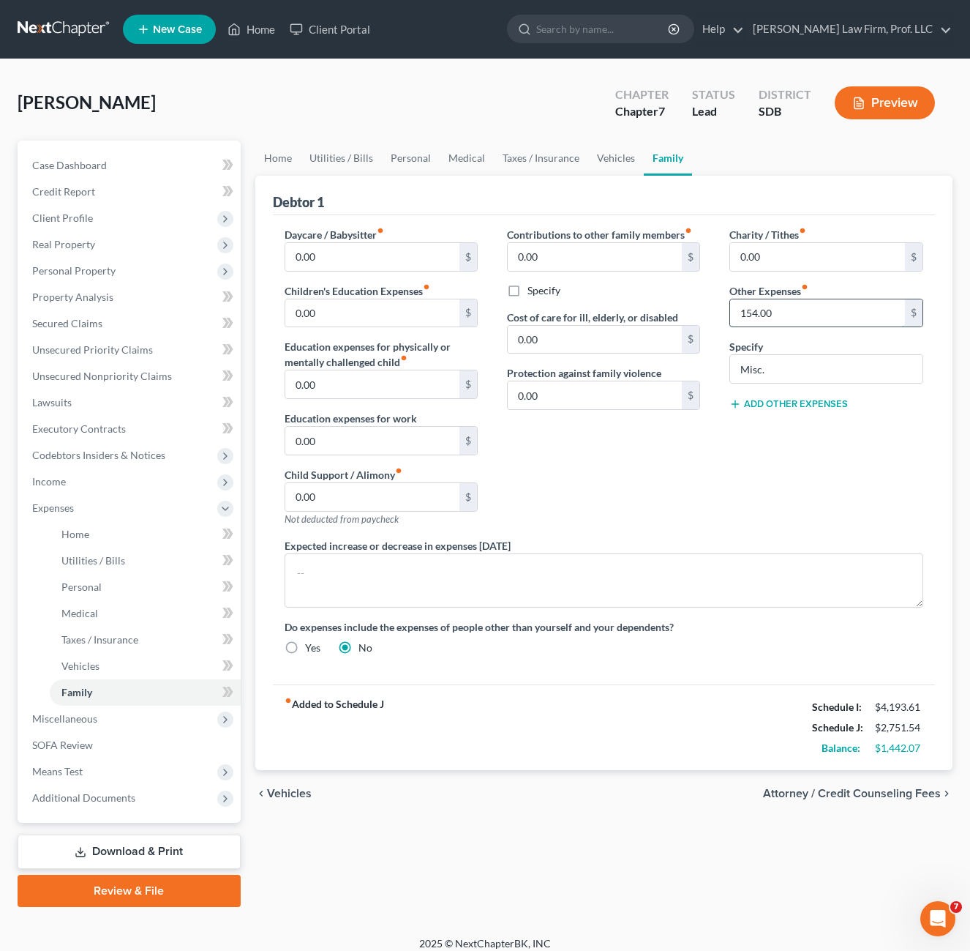
click at [768, 309] on input "154.00" at bounding box center [817, 313] width 175 height 28
click at [621, 158] on link "Vehicles" at bounding box center [616, 158] width 56 height 35
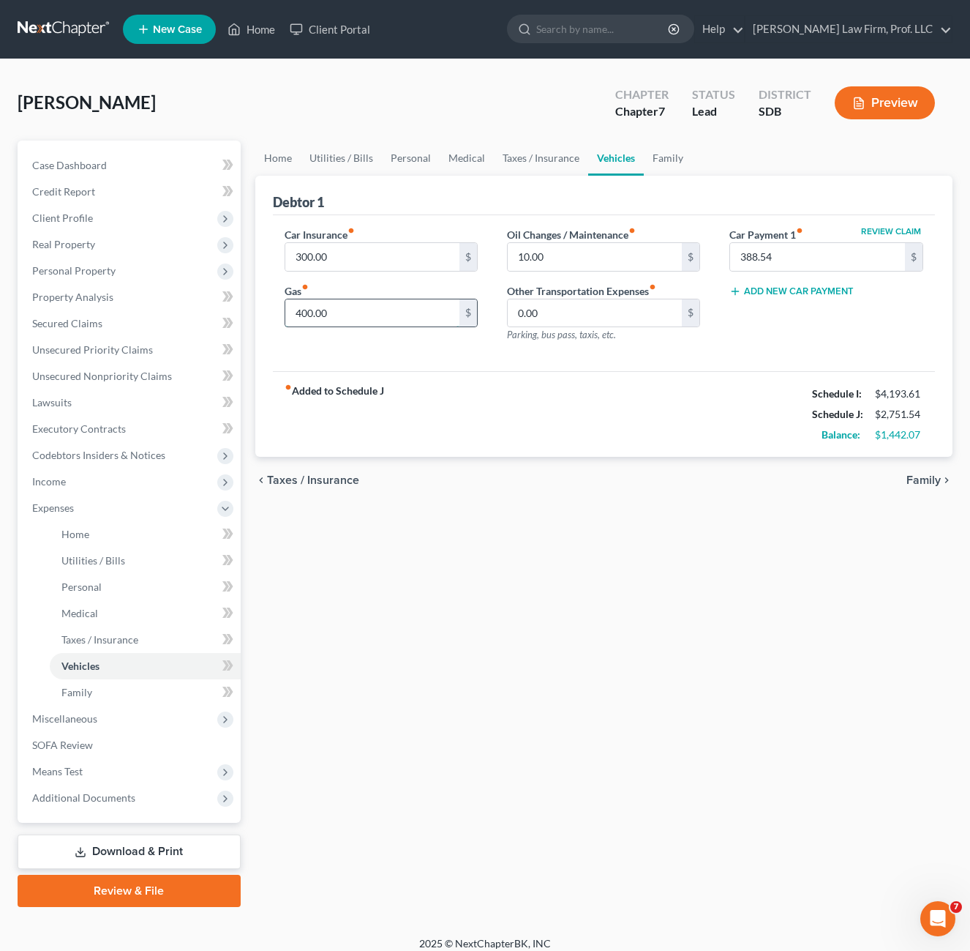
click at [359, 311] on input "400.00" at bounding box center [372, 313] width 175 height 28
type input "450"
click at [635, 573] on div "Home Utilities / Bills Personal Medical Taxes / Insurance Vehicles Family Debto…" at bounding box center [604, 524] width 713 height 766
click at [606, 554] on div "Home Utilities / Bills Personal Medical Taxes / Insurance Vehicles Family Debto…" at bounding box center [604, 524] width 713 height 766
click at [591, 458] on div "chevron_left Taxes / Insurance Family chevron_right" at bounding box center [604, 480] width 698 height 47
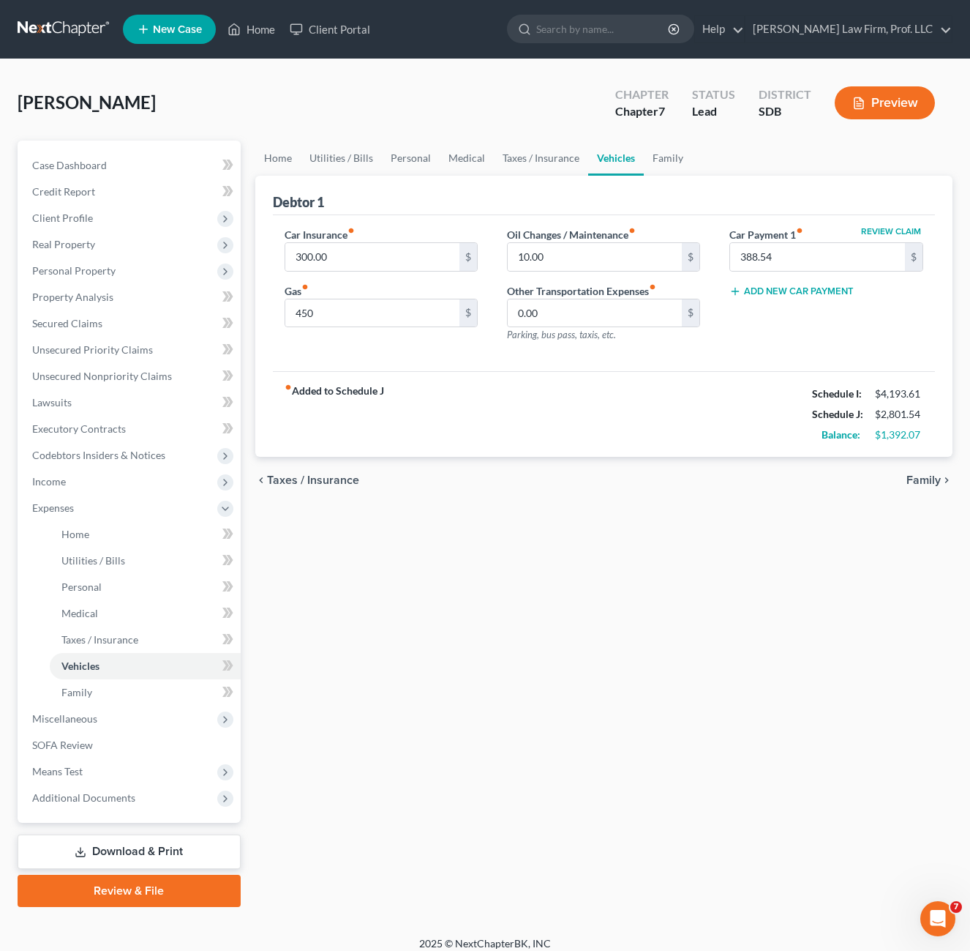
click at [647, 450] on div "fiber_manual_record Added to Schedule J Schedule I: $4,193.61 Schedule J: $2,80…" at bounding box center [604, 414] width 663 height 86
click at [488, 476] on div "chevron_left Taxes / Insurance Family chevron_right" at bounding box center [604, 480] width 698 height 47
click at [389, 256] on input "300.00" at bounding box center [372, 257] width 175 height 28
click at [348, 164] on link "Utilities / Bills" at bounding box center [341, 158] width 81 height 35
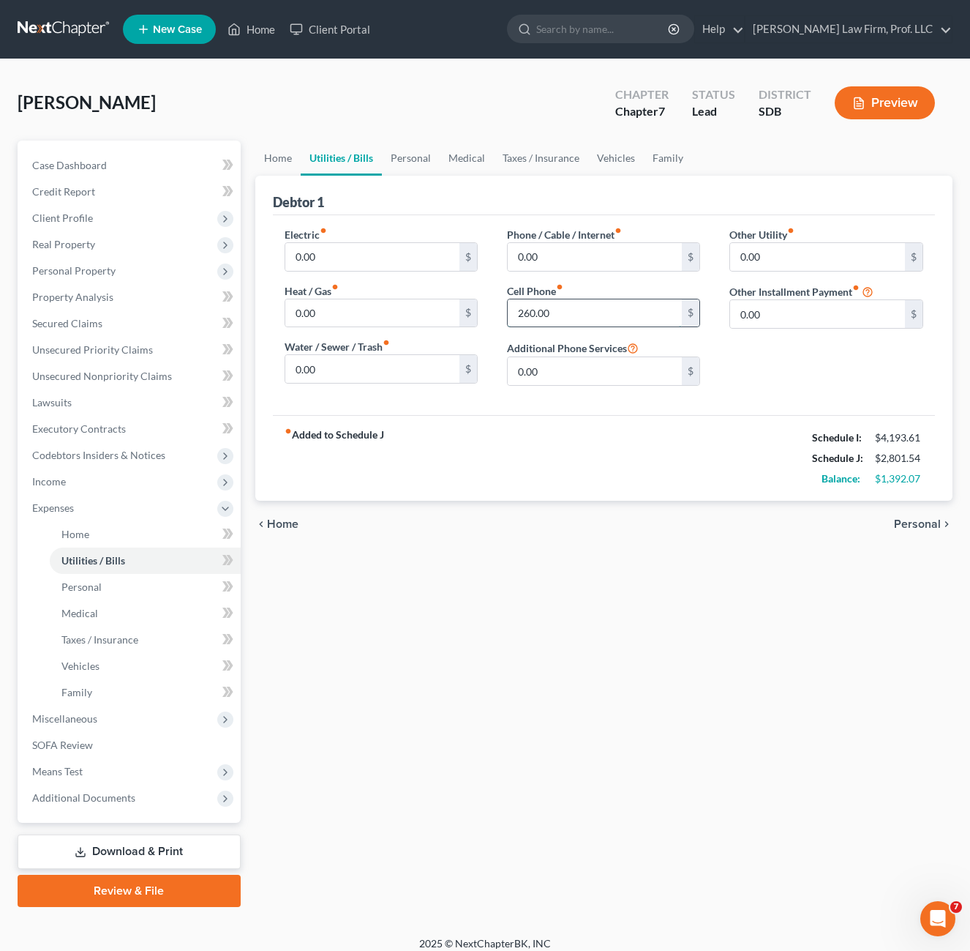
click at [618, 310] on input "260.00" at bounding box center [595, 313] width 175 height 28
click at [576, 243] on input "0.00" at bounding box center [595, 257] width 175 height 28
click at [607, 460] on div "fiber_manual_record Added to Schedule J Schedule I: $4,193.61 Schedule J: $2,80…" at bounding box center [604, 458] width 663 height 86
click at [593, 254] on input "0.00" at bounding box center [595, 257] width 175 height 28
click at [534, 156] on link "Taxes / Insurance" at bounding box center [541, 158] width 94 height 35
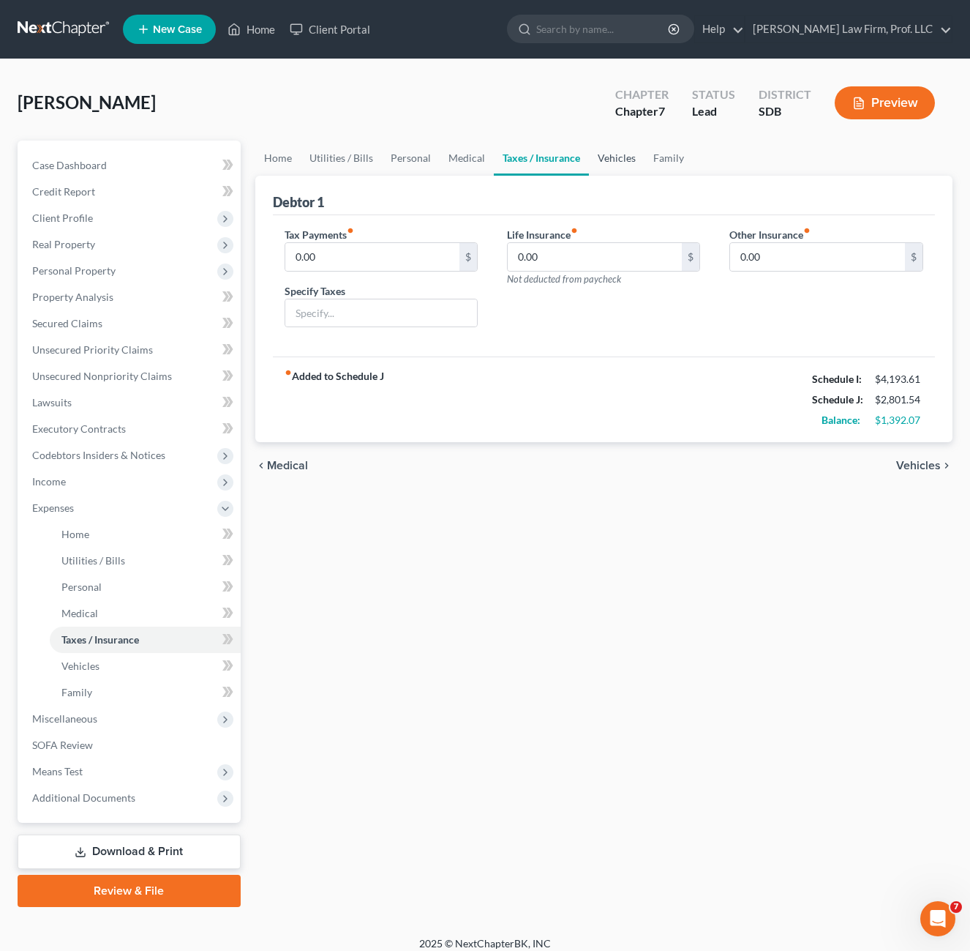
click at [607, 160] on link "Vehicles" at bounding box center [617, 158] width 56 height 35
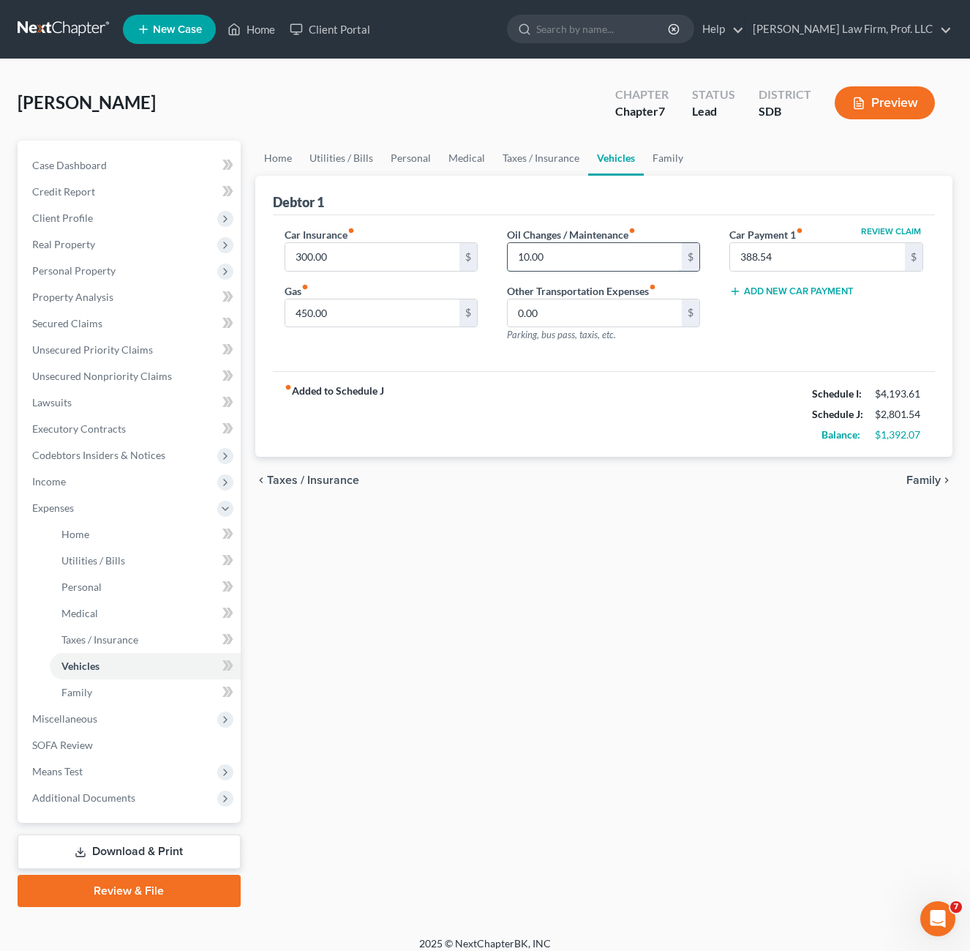
drag, startPoint x: 543, startPoint y: 252, endPoint x: 553, endPoint y: 252, distance: 10.2
click at [544, 251] on input "10.00" at bounding box center [595, 257] width 175 height 28
type input "20"
click at [523, 364] on div "Car Insurance fiber_manual_record 300.00 $ Gas fiber_manual_record 450.00 $ Oil…" at bounding box center [604, 293] width 663 height 157
click at [619, 382] on div "fiber_manual_record Added to Schedule J Schedule I: $4,193.61 Schedule J: $2,81…" at bounding box center [604, 414] width 663 height 86
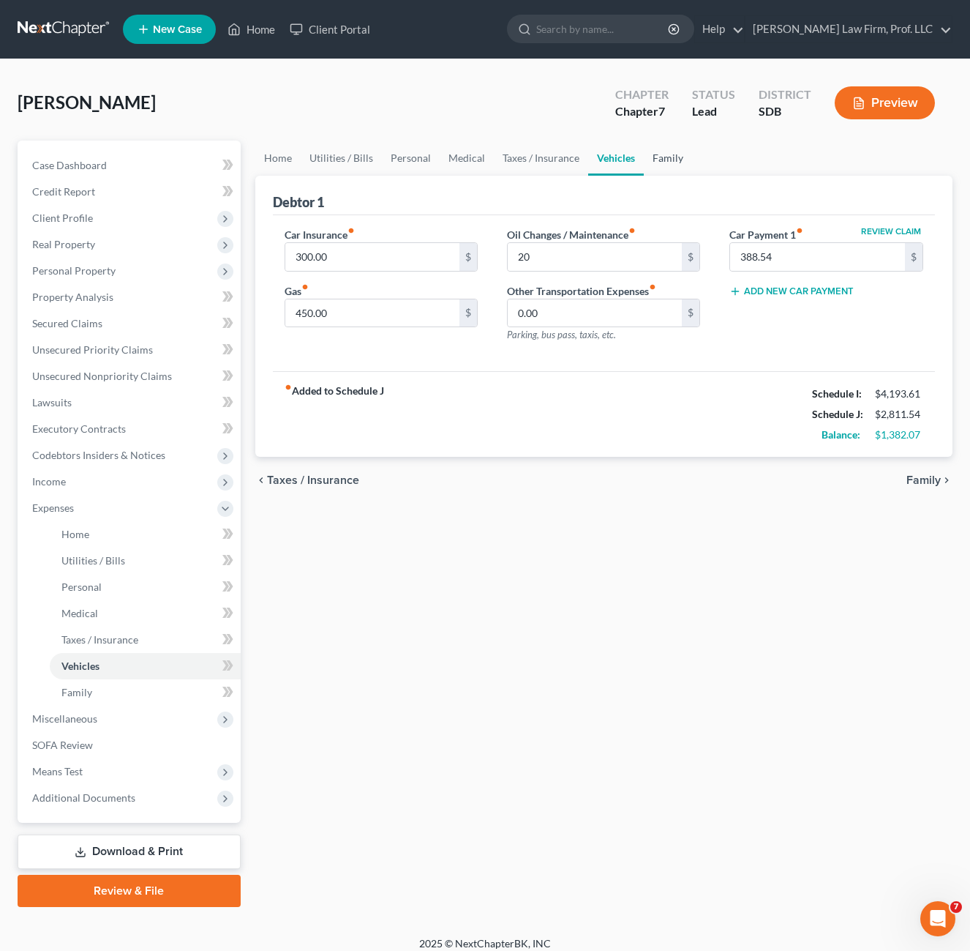
drag, startPoint x: 659, startPoint y: 156, endPoint x: 667, endPoint y: 132, distance: 25.5
click at [661, 154] on link "Family" at bounding box center [668, 158] width 48 height 35
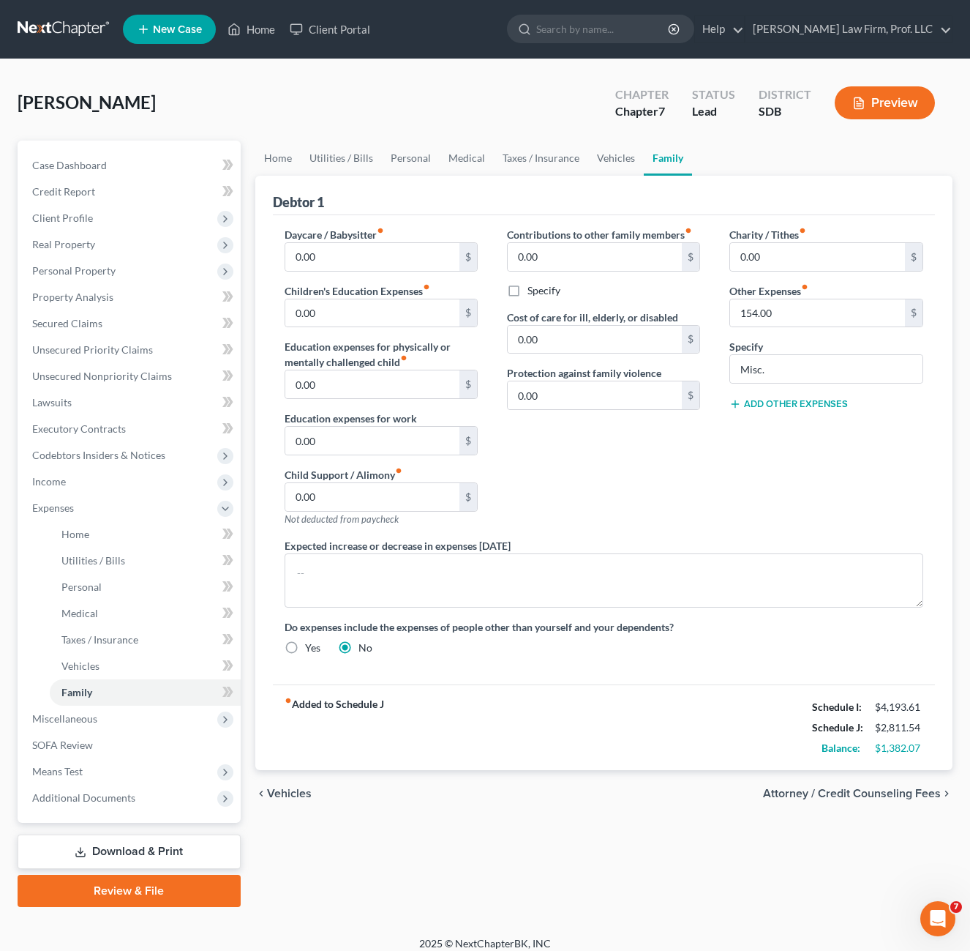
click at [682, 465] on div "Contributions to other family members fiber_manual_record 0.00 $ Specify Cost o…" at bounding box center [604, 382] width 222 height 311
click at [348, 151] on link "Utilities / Bills" at bounding box center [341, 158] width 81 height 35
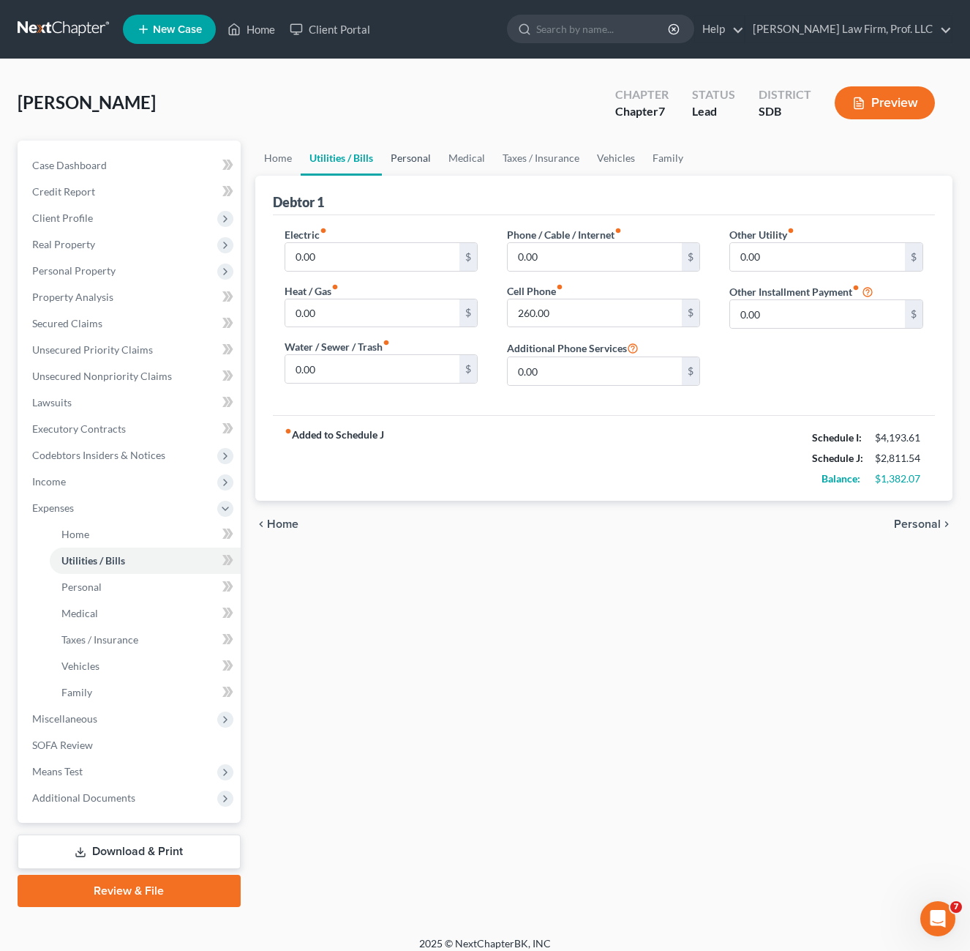
click at [412, 168] on link "Personal" at bounding box center [411, 158] width 58 height 35
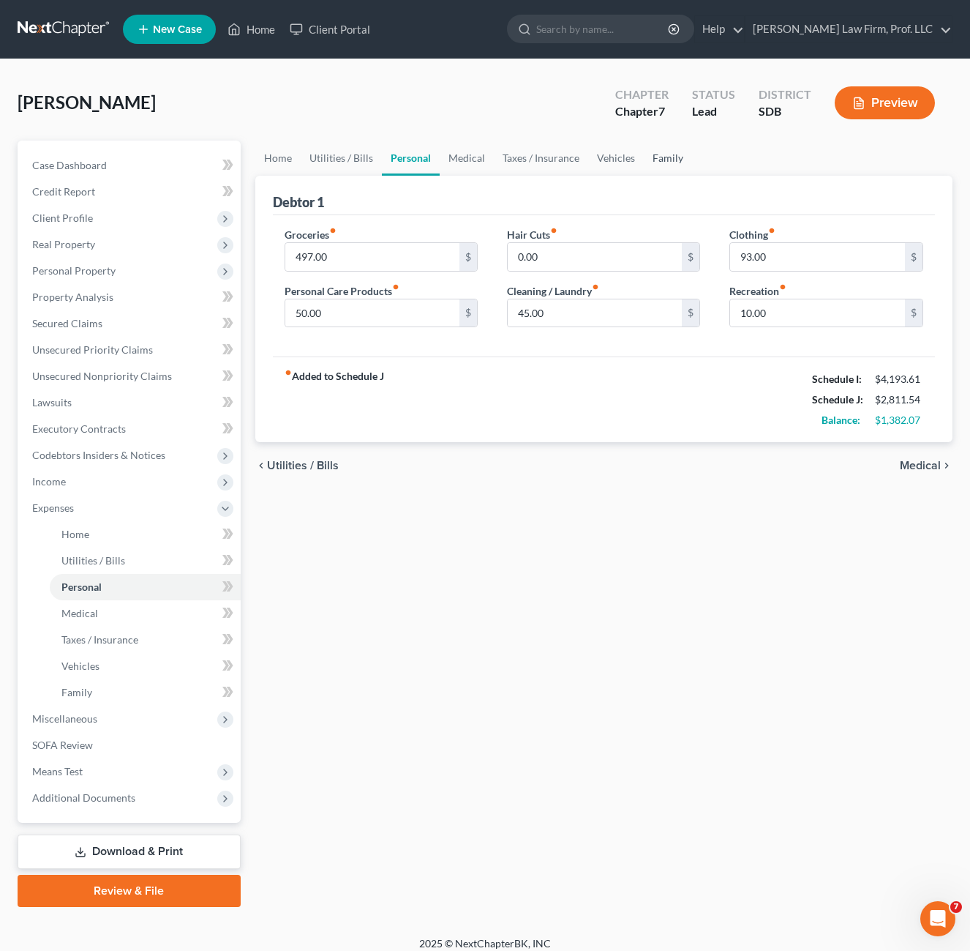
click at [649, 155] on link "Family" at bounding box center [668, 158] width 48 height 35
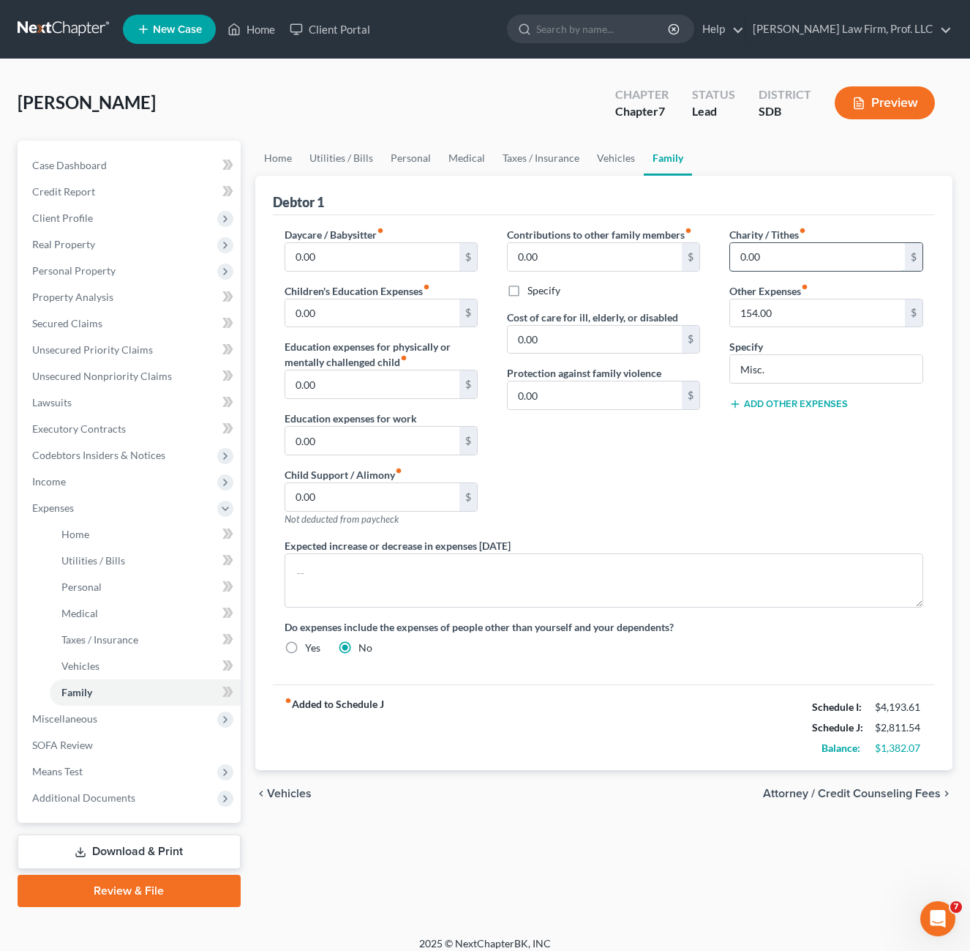
click at [800, 258] on input "0.00" at bounding box center [817, 257] width 175 height 28
type input "20"
drag, startPoint x: 670, startPoint y: 456, endPoint x: 654, endPoint y: 452, distance: 15.8
click at [670, 453] on div "Contributions to other family members fiber_manual_record 0.00 $ Specify Cost o…" at bounding box center [604, 382] width 222 height 311
drag, startPoint x: 292, startPoint y: 148, endPoint x: 304, endPoint y: 155, distance: 13.8
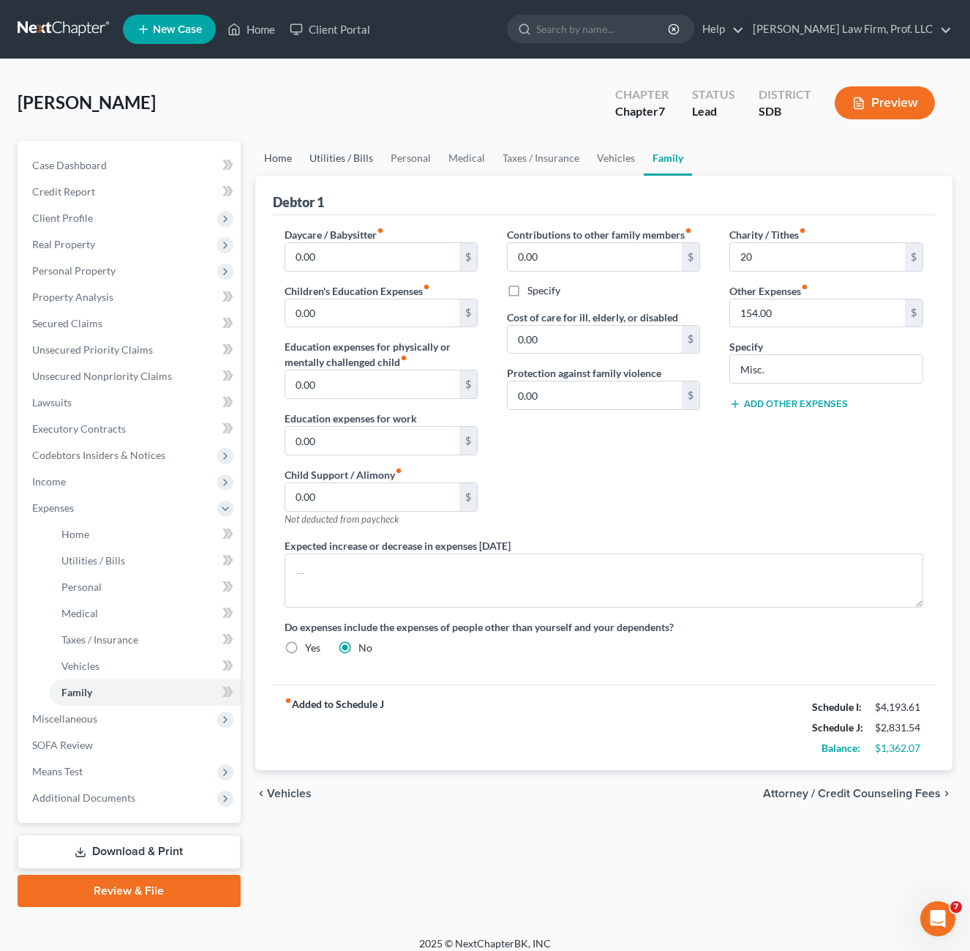
click at [292, 147] on link "Home" at bounding box center [277, 158] width 45 height 35
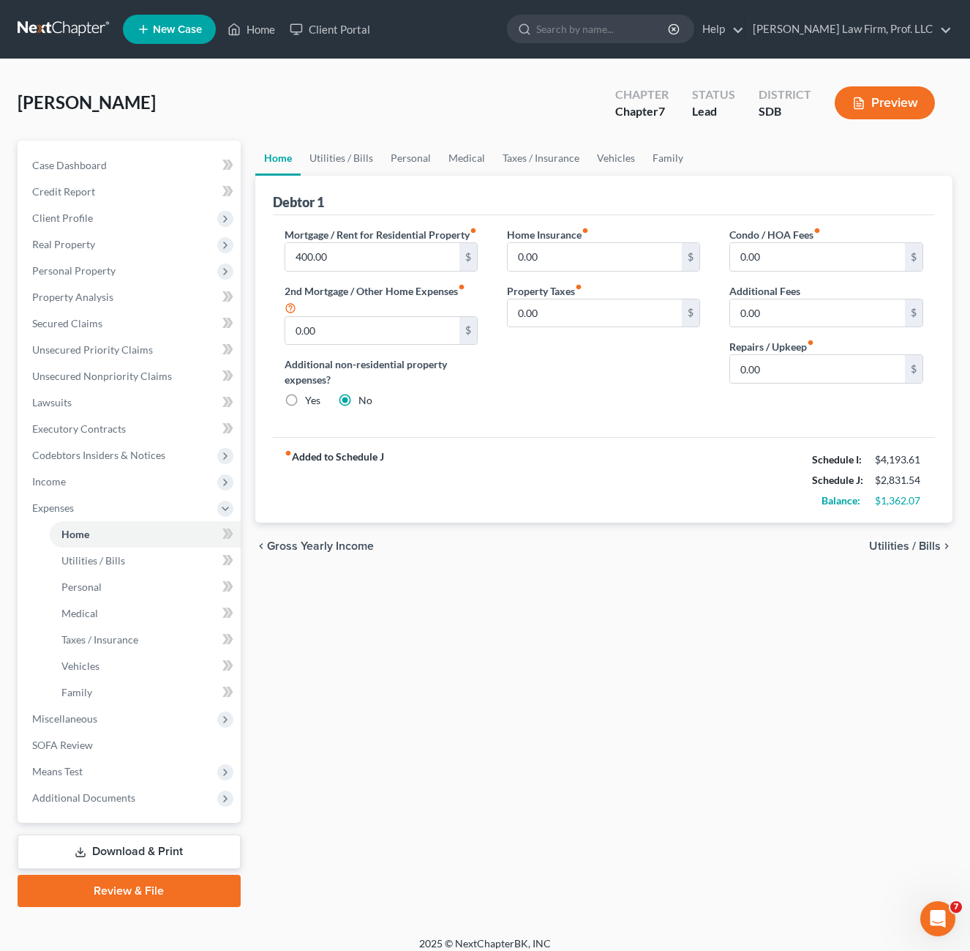
drag, startPoint x: 566, startPoint y: 387, endPoint x: 583, endPoint y: 377, distance: 20.3
click at [566, 387] on div "Home Insurance fiber_manual_record 0.00 $ Property Taxes fiber_manual_record 0.…" at bounding box center [604, 323] width 222 height 193
click at [597, 420] on div "Home Insurance fiber_manual_record 0.00 $ Property Taxes fiber_manual_record 0.…" at bounding box center [604, 323] width 222 height 193
click at [662, 394] on div "Home Insurance fiber_manual_record 0.00 $ Property Taxes fiber_manual_record 0.…" at bounding box center [604, 323] width 222 height 193
click at [356, 151] on link "Utilities / Bills" at bounding box center [341, 158] width 81 height 35
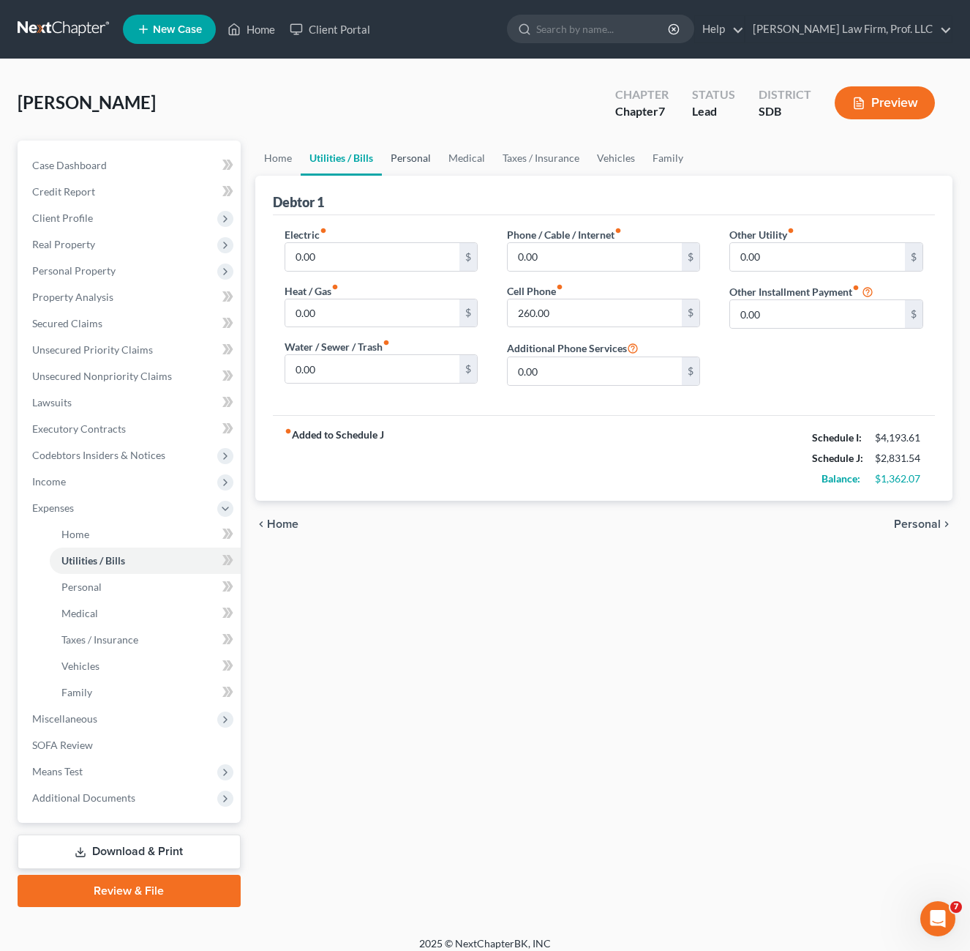
click at [427, 162] on link "Personal" at bounding box center [411, 158] width 58 height 35
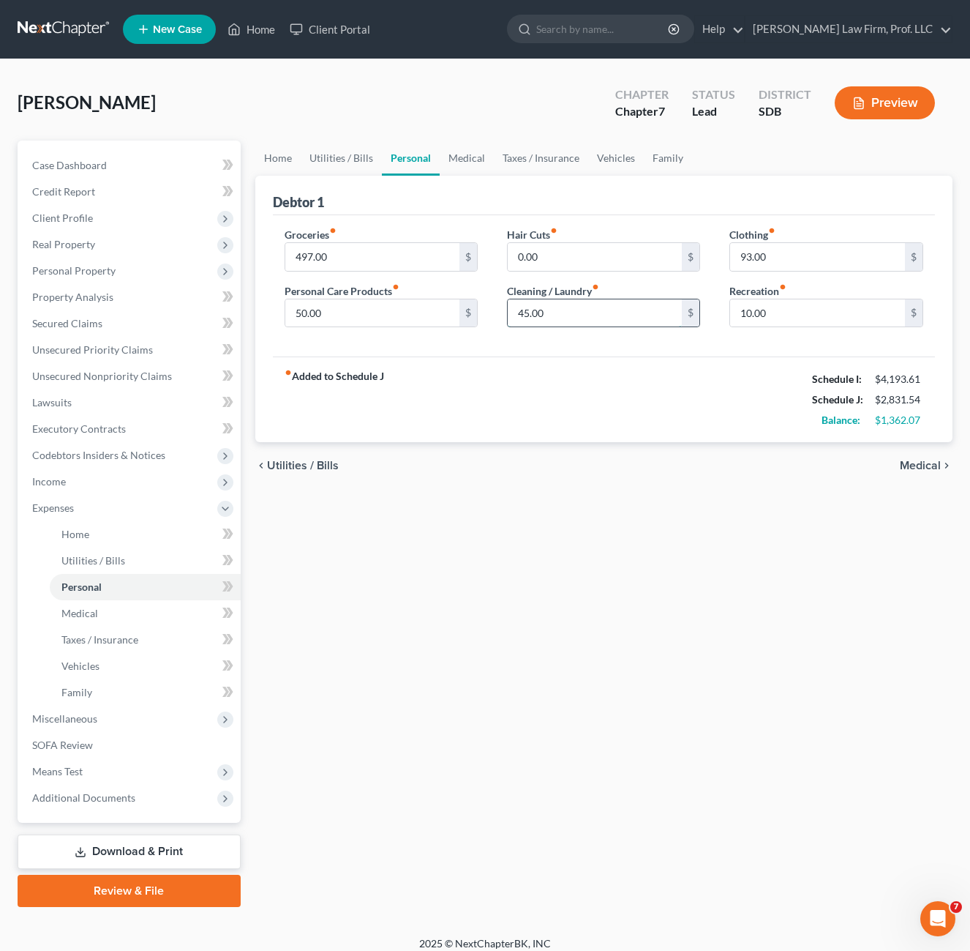
click at [579, 312] on input "45.00" at bounding box center [595, 313] width 175 height 28
type input "50"
click at [575, 464] on div "chevron_left Utilities / Bills Medical chevron_right" at bounding box center [604, 465] width 698 height 47
drag, startPoint x: 599, startPoint y: 410, endPoint x: 653, endPoint y: 370, distance: 66.5
click at [600, 410] on div "fiber_manual_record Added to Schedule J Schedule I: $4,193.61 Schedule J: $2,83…" at bounding box center [604, 399] width 663 height 86
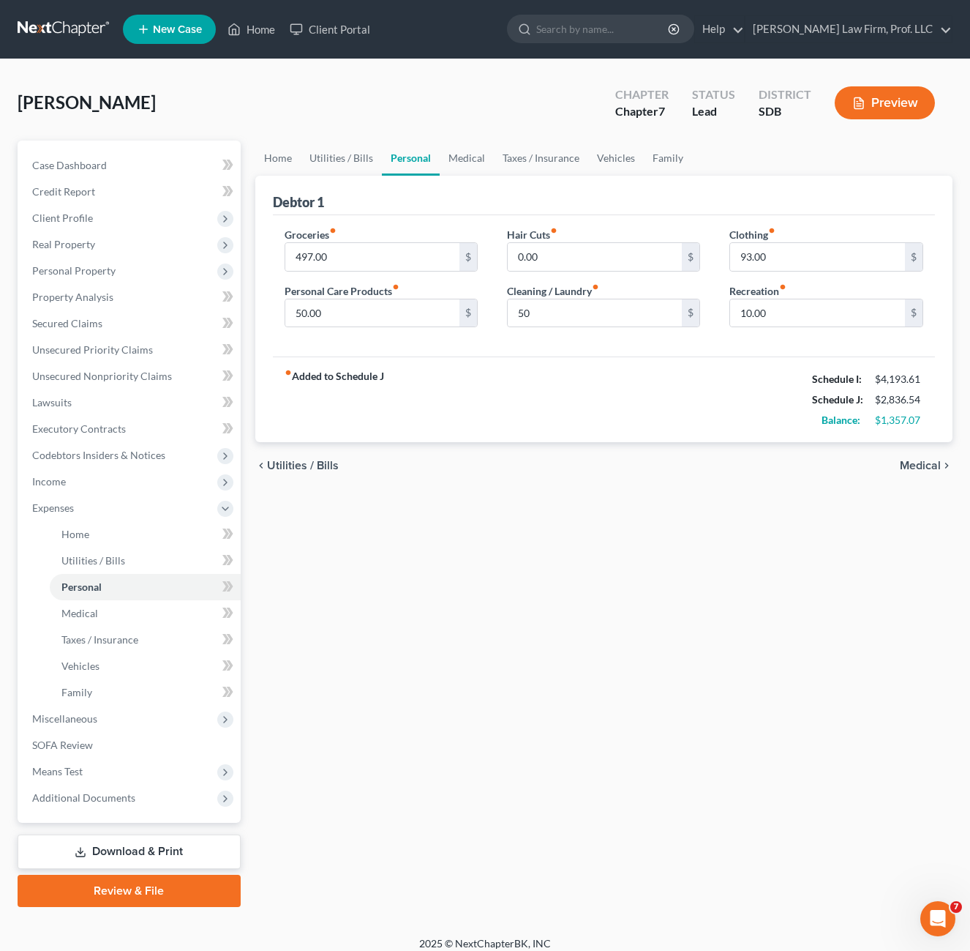
drag, startPoint x: 653, startPoint y: 370, endPoint x: 754, endPoint y: 409, distance: 108.2
click at [729, 416] on div "fiber_manual_record Added to Schedule J Schedule I: $4,193.61 Schedule J: $2,83…" at bounding box center [604, 399] width 663 height 86
click at [385, 255] on input "497.00" at bounding box center [372, 257] width 175 height 28
type input "550"
click at [590, 542] on div "Home Utilities / Bills Personal Medical Taxes / Insurance Vehicles Family Debto…" at bounding box center [604, 524] width 713 height 766
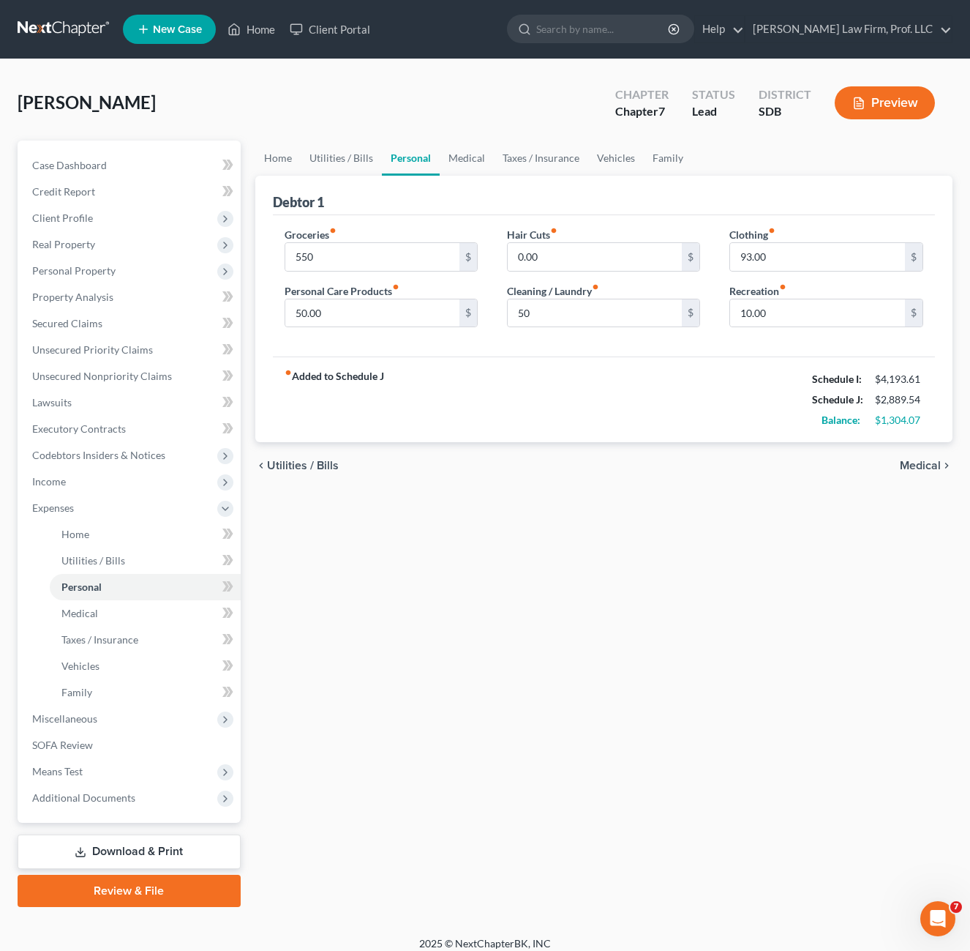
click at [574, 489] on div "chevron_left Utilities / Bills Medical chevron_right" at bounding box center [604, 465] width 698 height 47
drag, startPoint x: 536, startPoint y: 135, endPoint x: 523, endPoint y: 151, distance: 20.8
click at [536, 135] on div "[PERSON_NAME] Upgraded Chapter Chapter 7 Status Lead District SDB Preview" at bounding box center [485, 109] width 935 height 64
click at [467, 158] on link "Medical" at bounding box center [467, 158] width 54 height 35
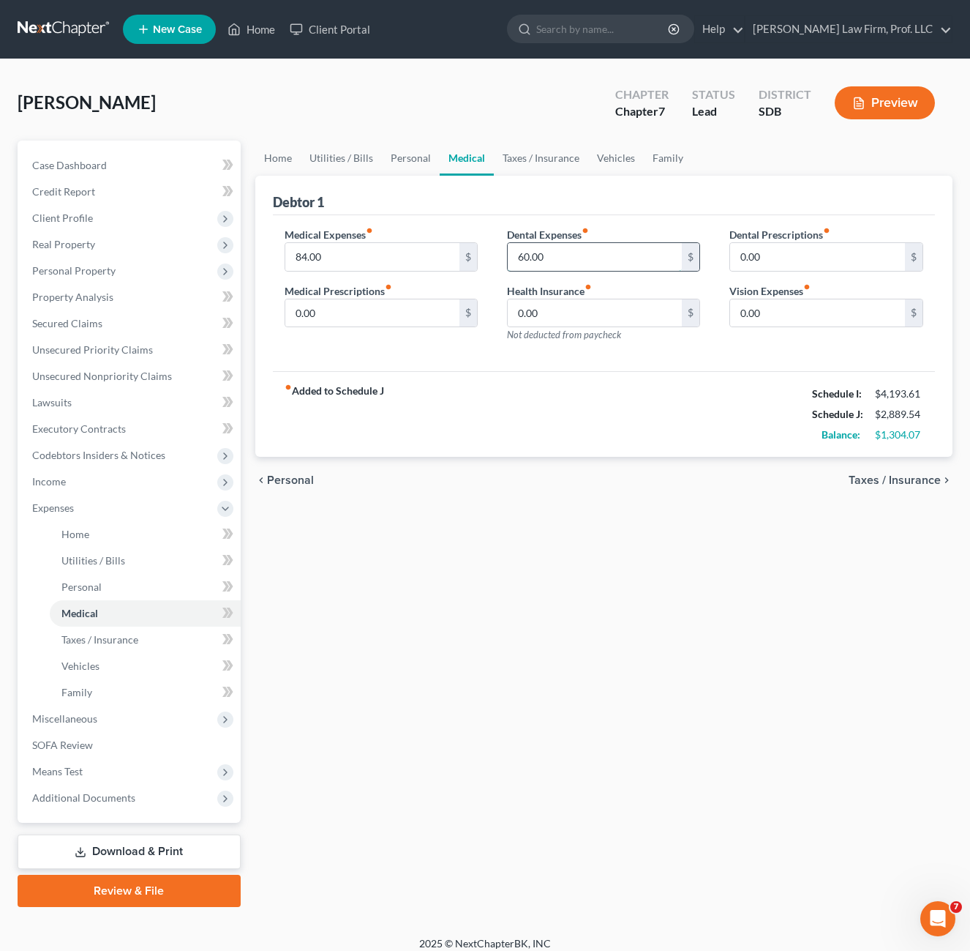
click at [569, 260] on input "60.00" at bounding box center [595, 257] width 175 height 28
type input "100"
drag, startPoint x: 641, startPoint y: 460, endPoint x: 653, endPoint y: 459, distance: 11.7
click at [643, 460] on div "chevron_left Personal Taxes / Insurance chevron_right" at bounding box center [604, 480] width 698 height 47
click at [637, 447] on div "fiber_manual_record Added to Schedule J Schedule I: $4,193.61 Schedule J: $2,92…" at bounding box center [604, 414] width 663 height 86
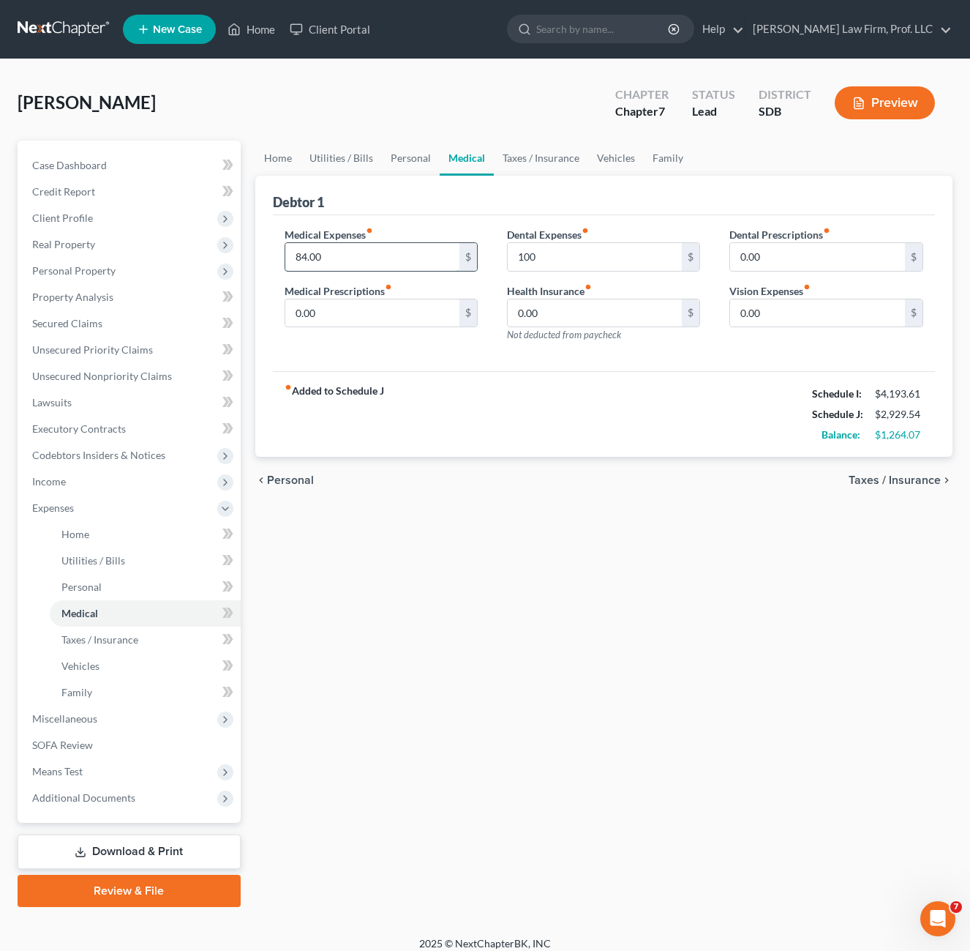
click at [362, 244] on input "84.00" at bounding box center [372, 257] width 175 height 28
click at [583, 401] on div "fiber_manual_record Added to Schedule J Schedule I: $4,193.61 Schedule J: $2,92…" at bounding box center [604, 414] width 663 height 86
drag, startPoint x: 721, startPoint y: 402, endPoint x: 736, endPoint y: 384, distance: 23.3
click at [722, 400] on div "fiber_manual_record Added to Schedule J Schedule I: $4,193.61 Schedule J: $2,92…" at bounding box center [604, 414] width 663 height 86
click at [732, 384] on div "fiber_manual_record Added to Schedule J Schedule I: $4,193.61 Schedule J: $2,92…" at bounding box center [604, 414] width 663 height 86
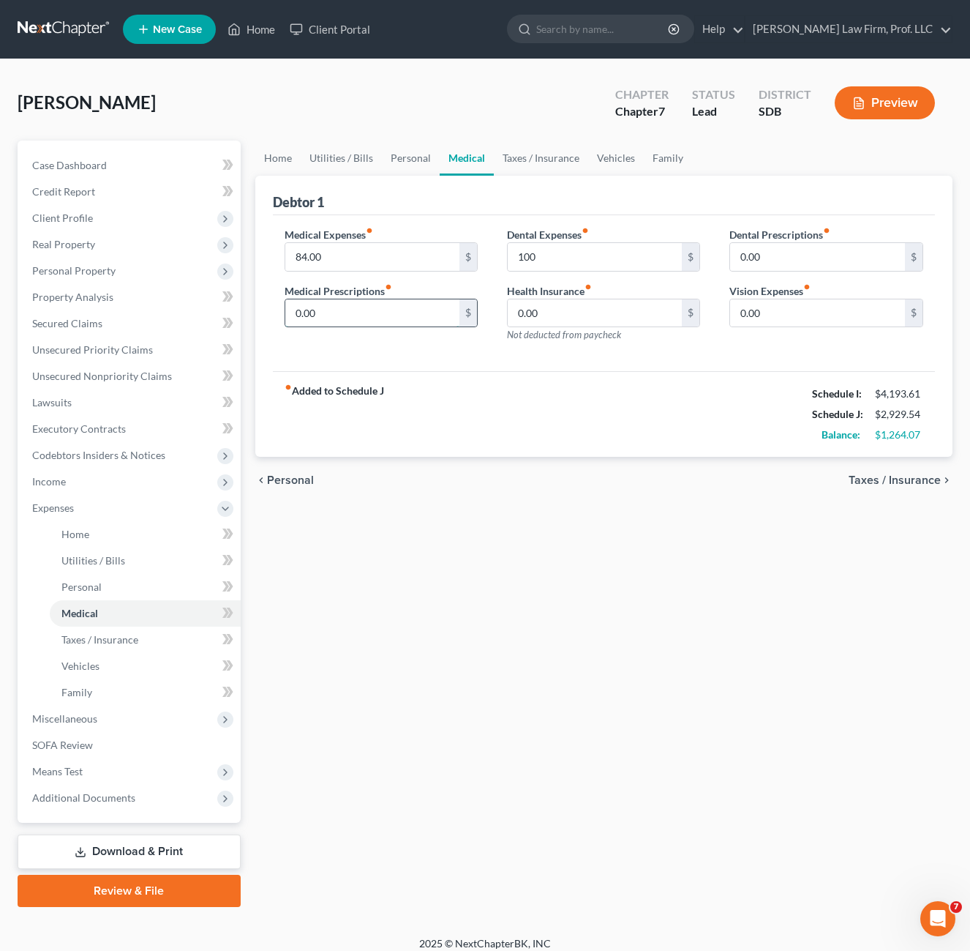
click at [395, 307] on input "0.00" at bounding box center [372, 313] width 175 height 28
click at [536, 482] on div "chevron_left Personal Taxes / Insurance chevron_right" at bounding box center [604, 480] width 698 height 47
drag, startPoint x: 656, startPoint y: 378, endPoint x: 656, endPoint y: 295, distance: 82.7
click at [658, 378] on div "fiber_manual_record Added to Schedule J Schedule I: $4,193.61 Schedule J: $2,92…" at bounding box center [604, 414] width 663 height 86
click at [553, 157] on link "Taxes / Insurance" at bounding box center [541, 158] width 94 height 35
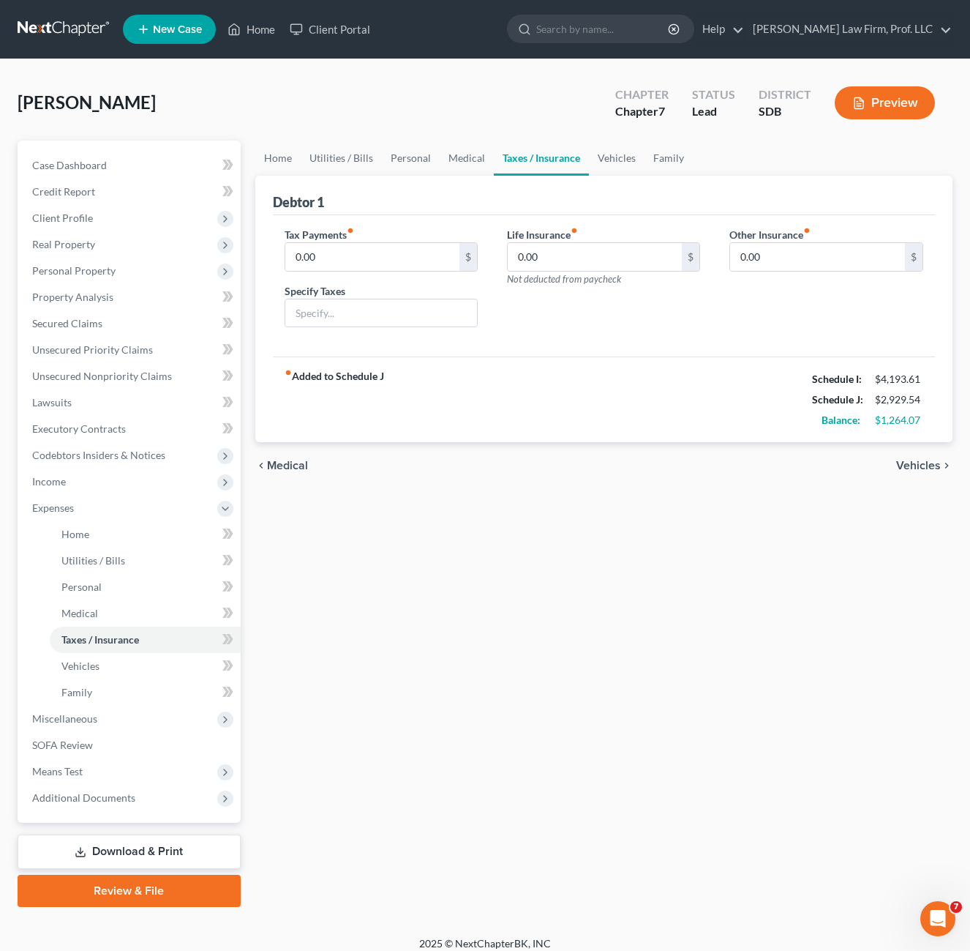
click at [544, 342] on div "Tax Payments fiber_manual_record 0.00 $ Specify Taxes Life Insurance fiber_manu…" at bounding box center [604, 286] width 663 height 142
click at [479, 160] on link "Medical" at bounding box center [467, 158] width 54 height 35
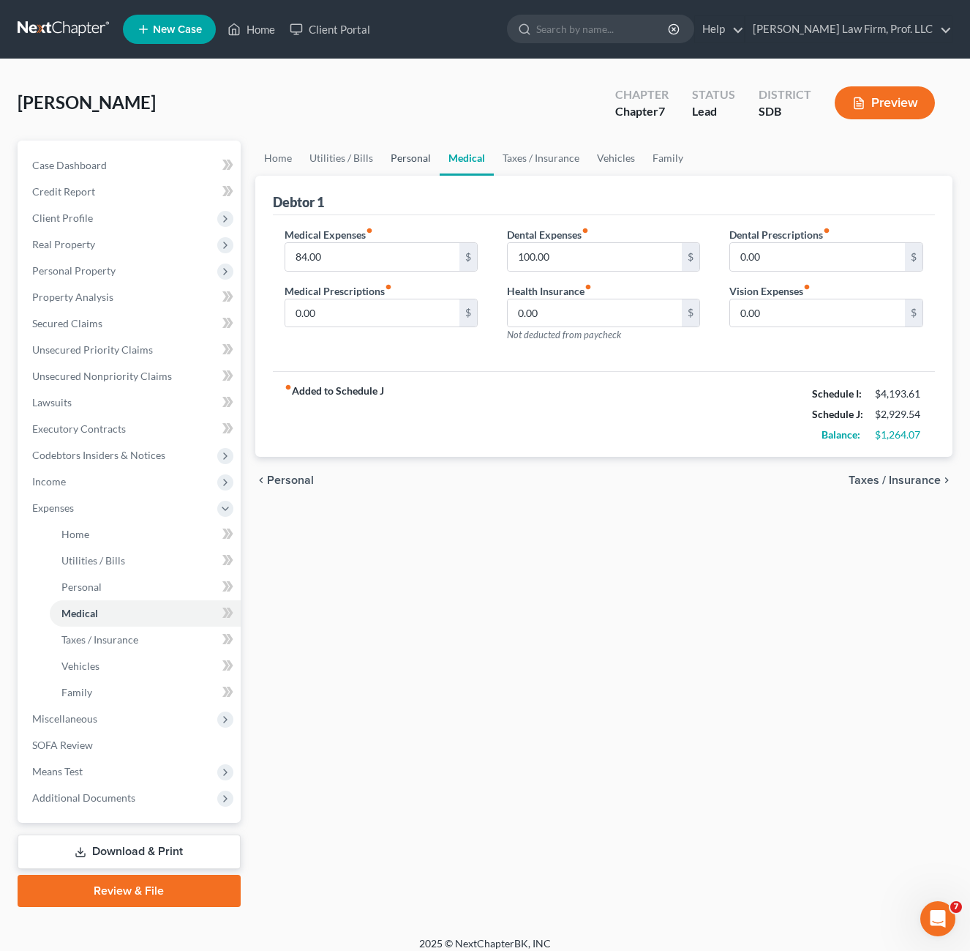
click at [421, 159] on link "Personal" at bounding box center [411, 158] width 58 height 35
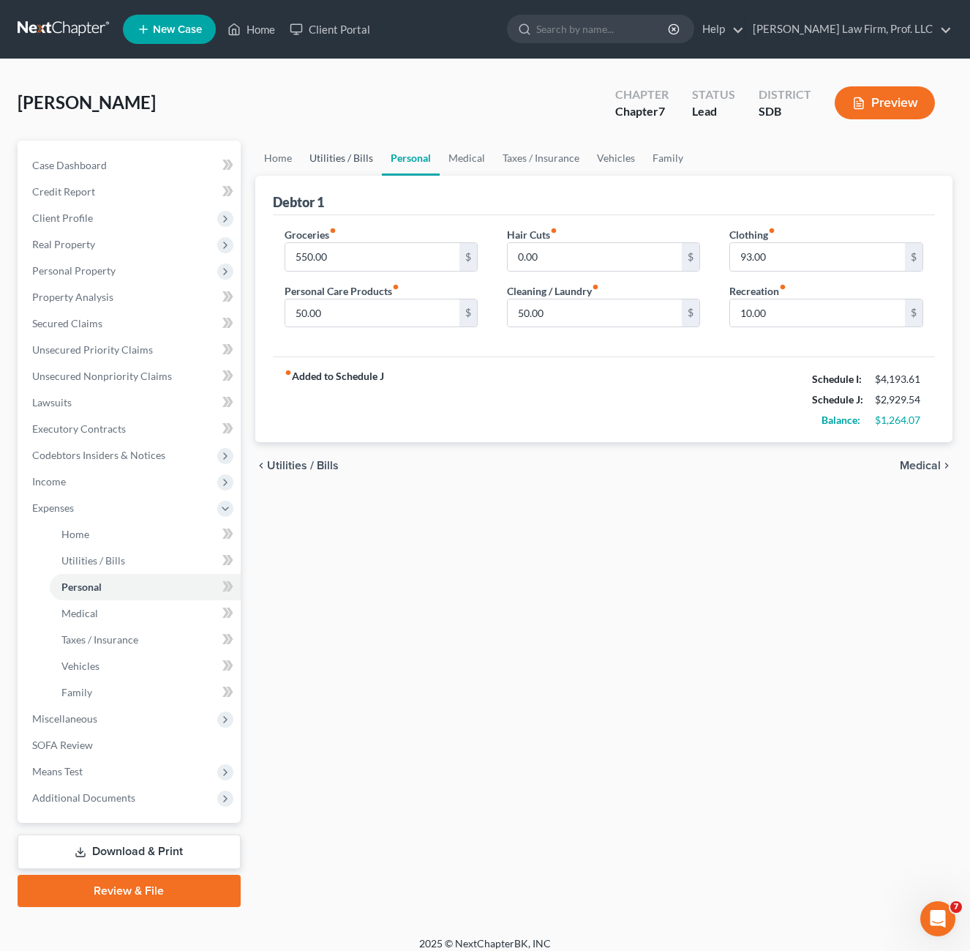
click at [353, 159] on link "Utilities / Bills" at bounding box center [341, 158] width 81 height 35
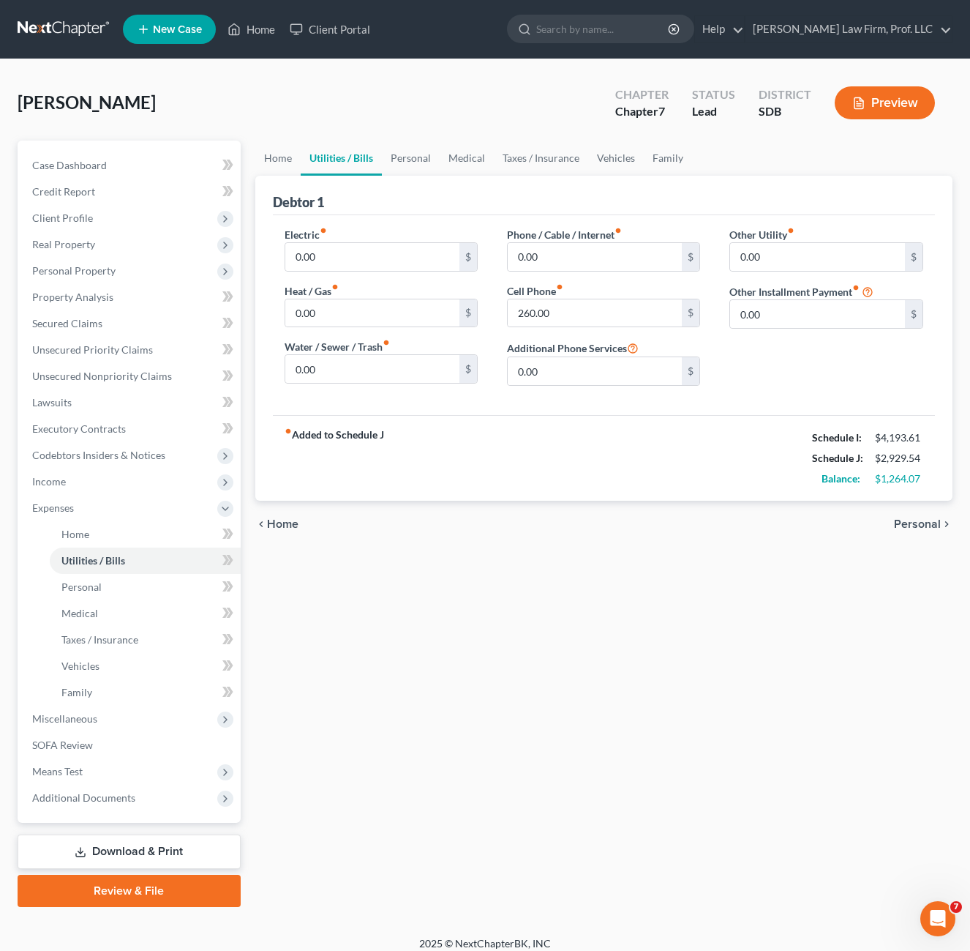
click at [632, 491] on div "fiber_manual_record Added to Schedule J Schedule I: $4,193.61 Schedule J: $2,92…" at bounding box center [604, 458] width 663 height 86
click at [521, 454] on div "fiber_manual_record Added to Schedule J Schedule I: $4,193.61 Schedule J: $2,92…" at bounding box center [604, 458] width 663 height 86
click at [413, 160] on link "Personal" at bounding box center [411, 158] width 58 height 35
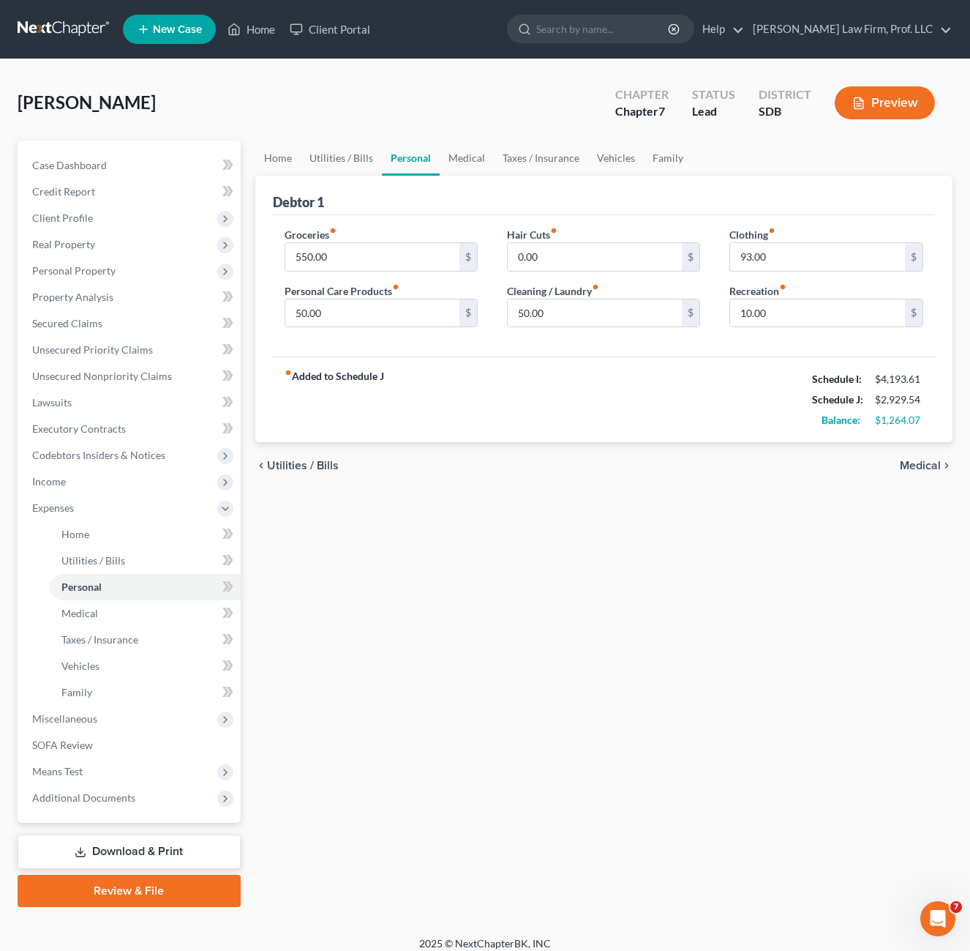
drag, startPoint x: 621, startPoint y: 378, endPoint x: 630, endPoint y: 367, distance: 15.1
click at [623, 378] on div "fiber_manual_record Added to Schedule J Schedule I: $4,193.61 Schedule J: $2,92…" at bounding box center [604, 399] width 663 height 86
click at [468, 160] on link "Medical" at bounding box center [467, 158] width 54 height 35
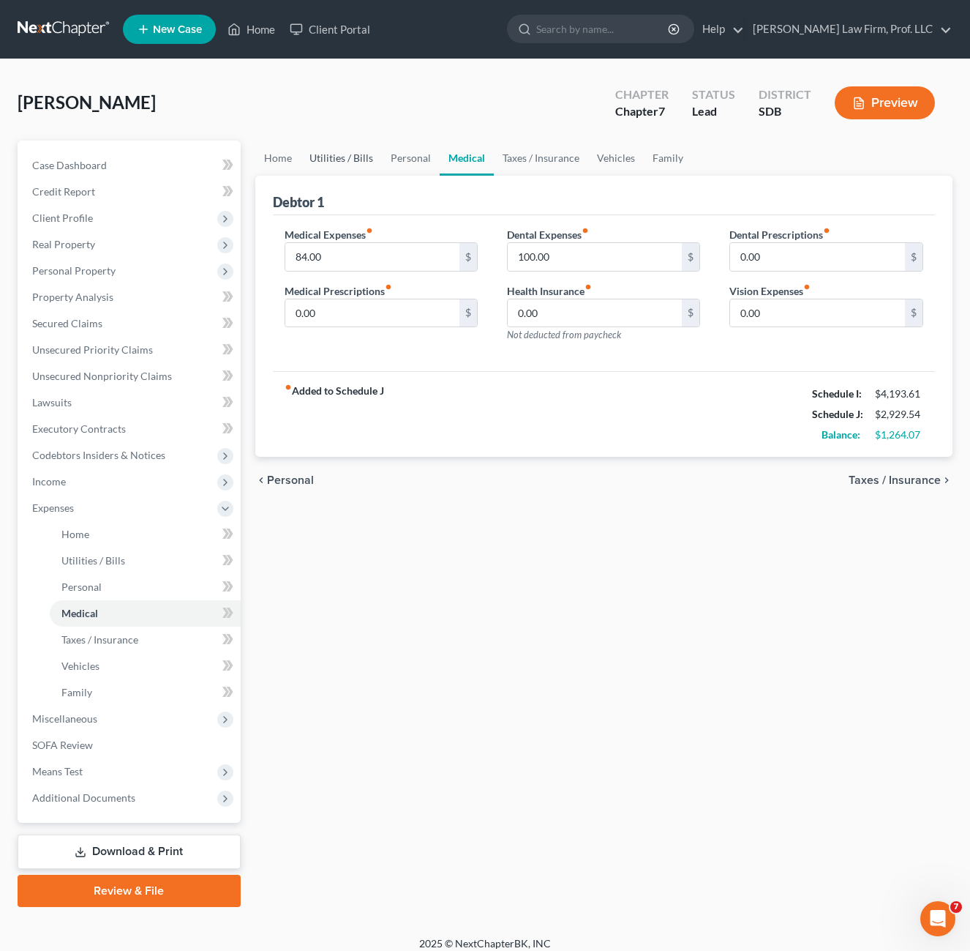
click at [323, 163] on link "Utilities / Bills" at bounding box center [341, 158] width 81 height 35
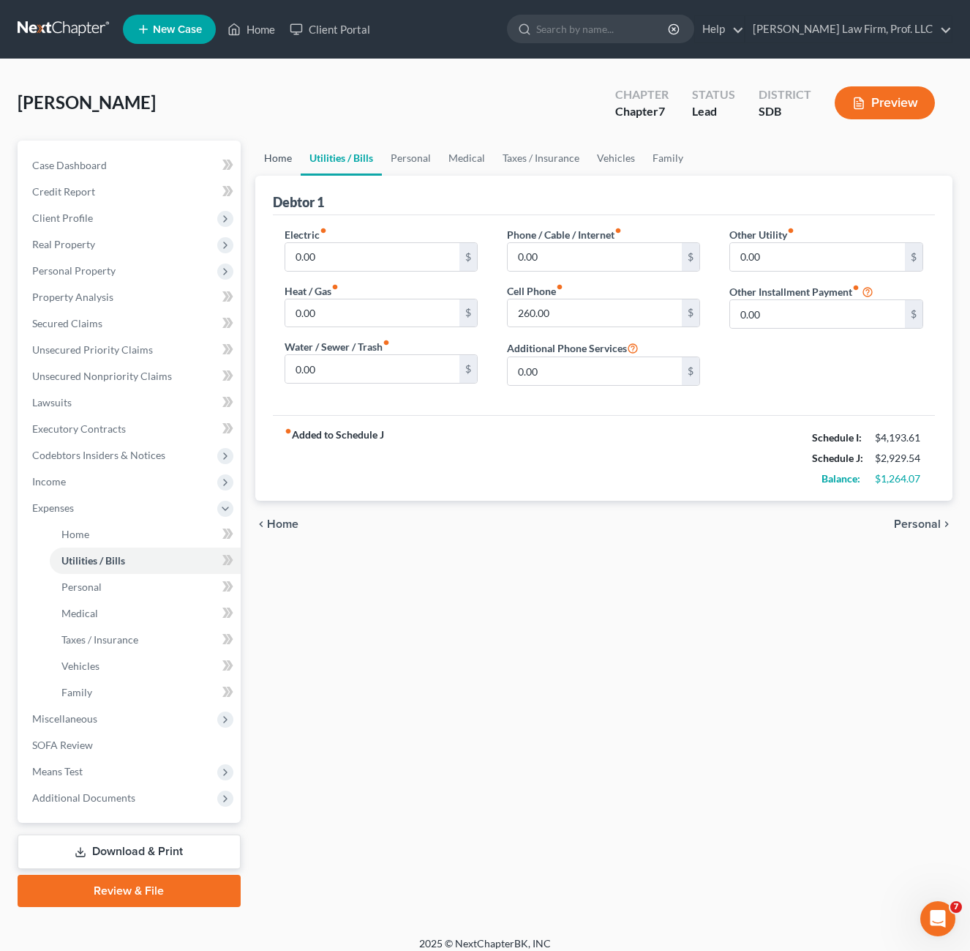
click at [282, 166] on link "Home" at bounding box center [277, 158] width 45 height 35
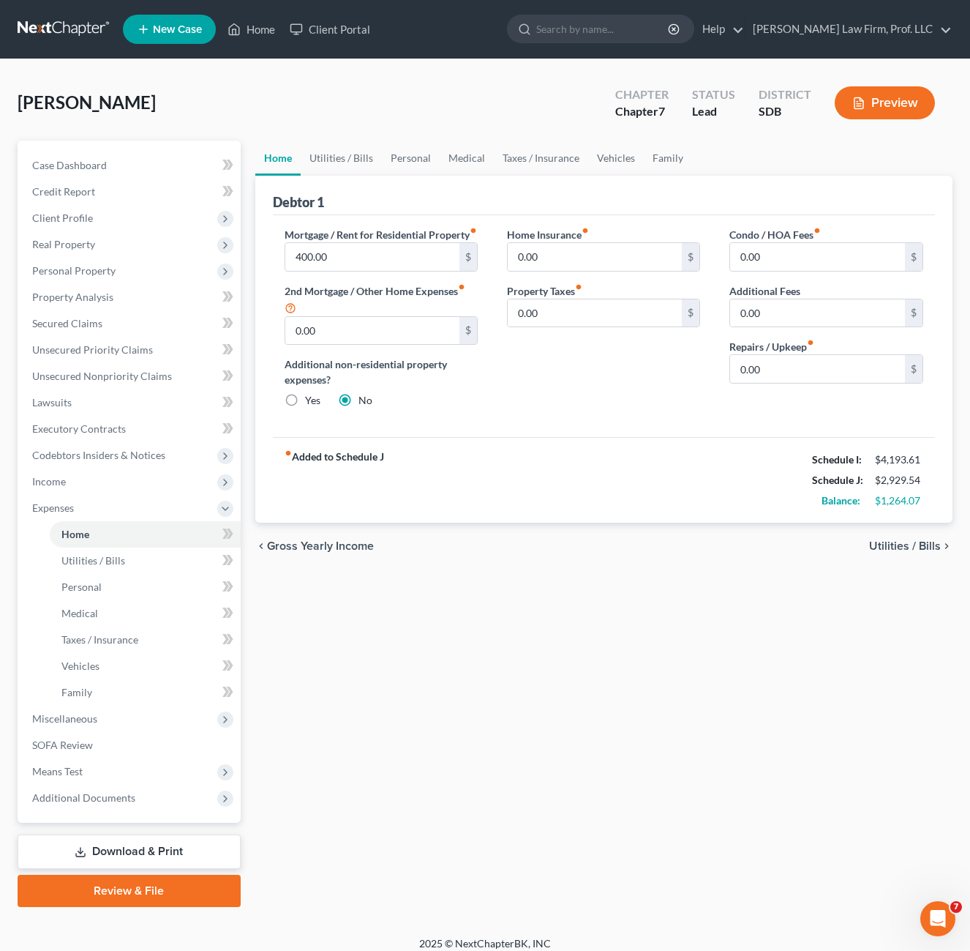
click at [519, 438] on div "Mortgage / Rent for Residential Property fiber_manual_record 400.00 $ 2nd Mortg…" at bounding box center [604, 326] width 663 height 222
click at [555, 384] on div "Home Insurance fiber_manual_record 0.00 $ Property Taxes fiber_manual_record 0.…" at bounding box center [604, 323] width 222 height 193
click at [832, 368] on input "0.00" at bounding box center [817, 369] width 175 height 28
drag, startPoint x: 676, startPoint y: 566, endPoint x: 637, endPoint y: 545, distance: 44.6
click at [670, 569] on div "chevron_left Gross Yearly Income Utilities / Bills chevron_right" at bounding box center [604, 546] width 698 height 47
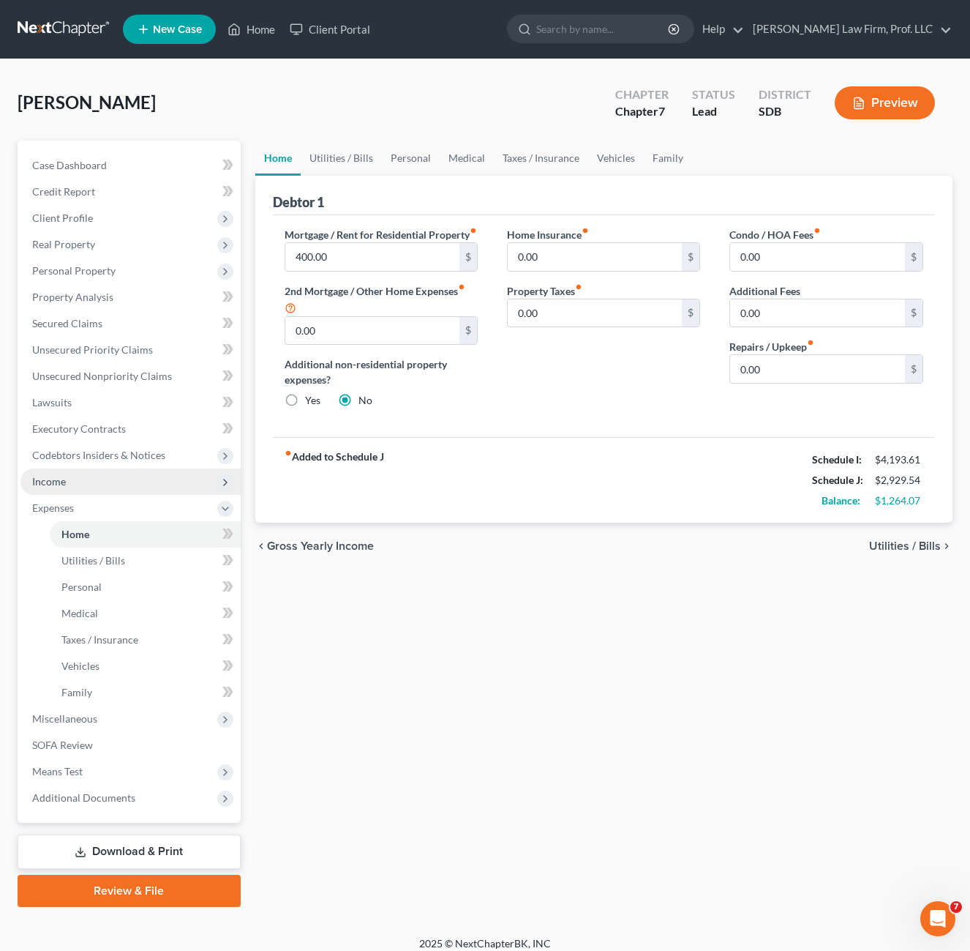
click at [95, 472] on span "Income" at bounding box center [130, 481] width 220 height 26
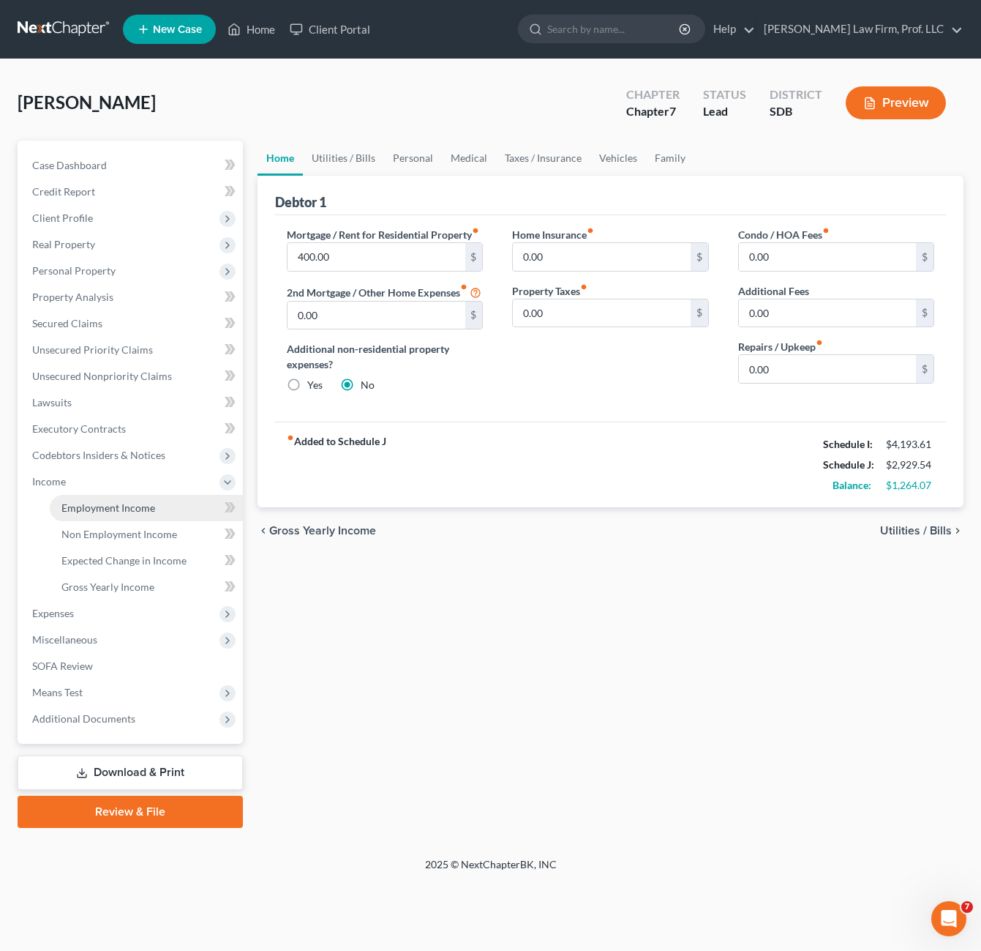
click at [157, 506] on link "Employment Income" at bounding box center [146, 508] width 193 height 26
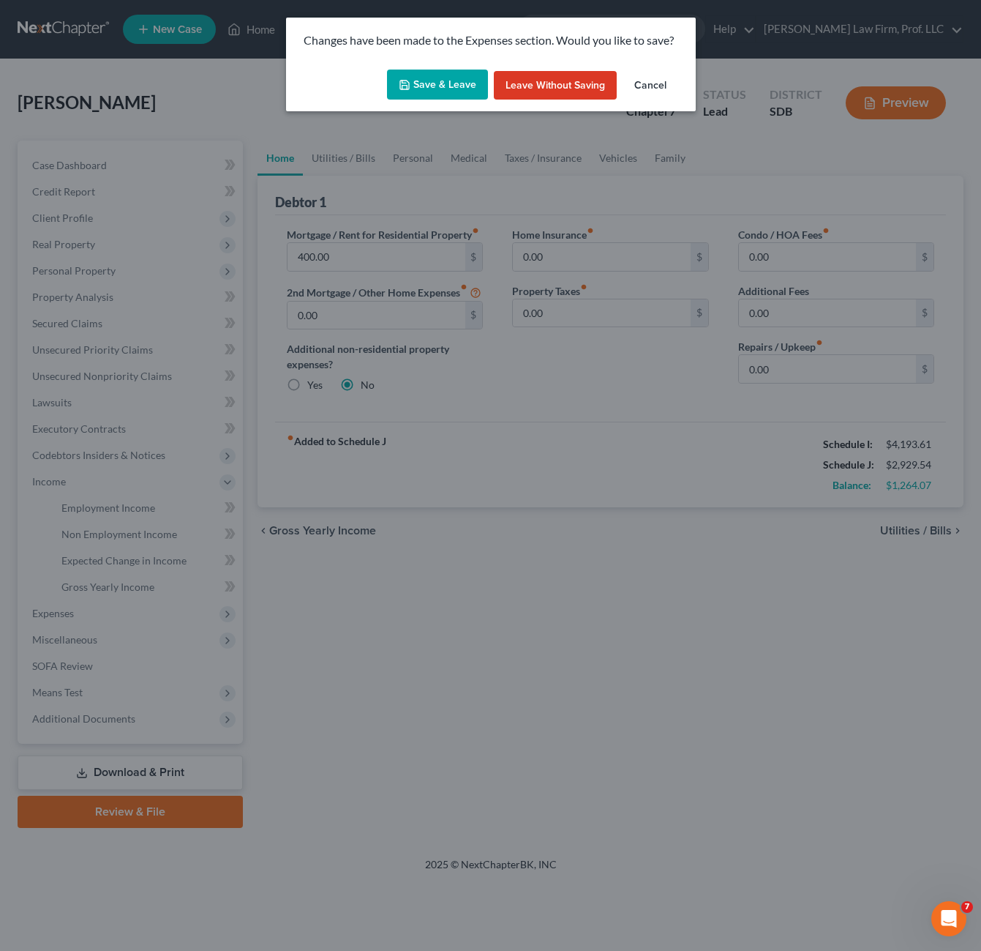
click at [432, 95] on button "Save & Leave" at bounding box center [437, 85] width 101 height 31
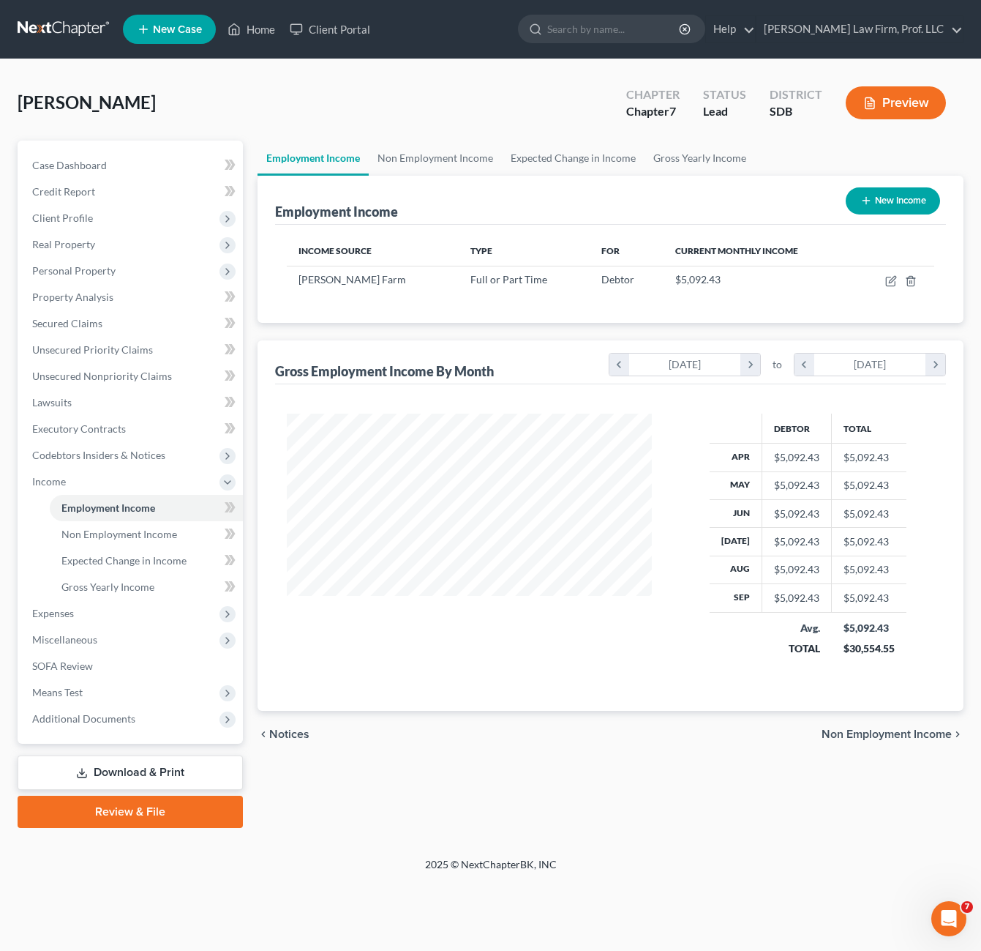
scroll to position [263, 395]
click at [888, 286] on td at bounding box center [895, 280] width 80 height 28
click at [886, 287] on td at bounding box center [895, 280] width 80 height 28
click at [891, 283] on icon "button" at bounding box center [892, 281] width 12 height 12
select select "0"
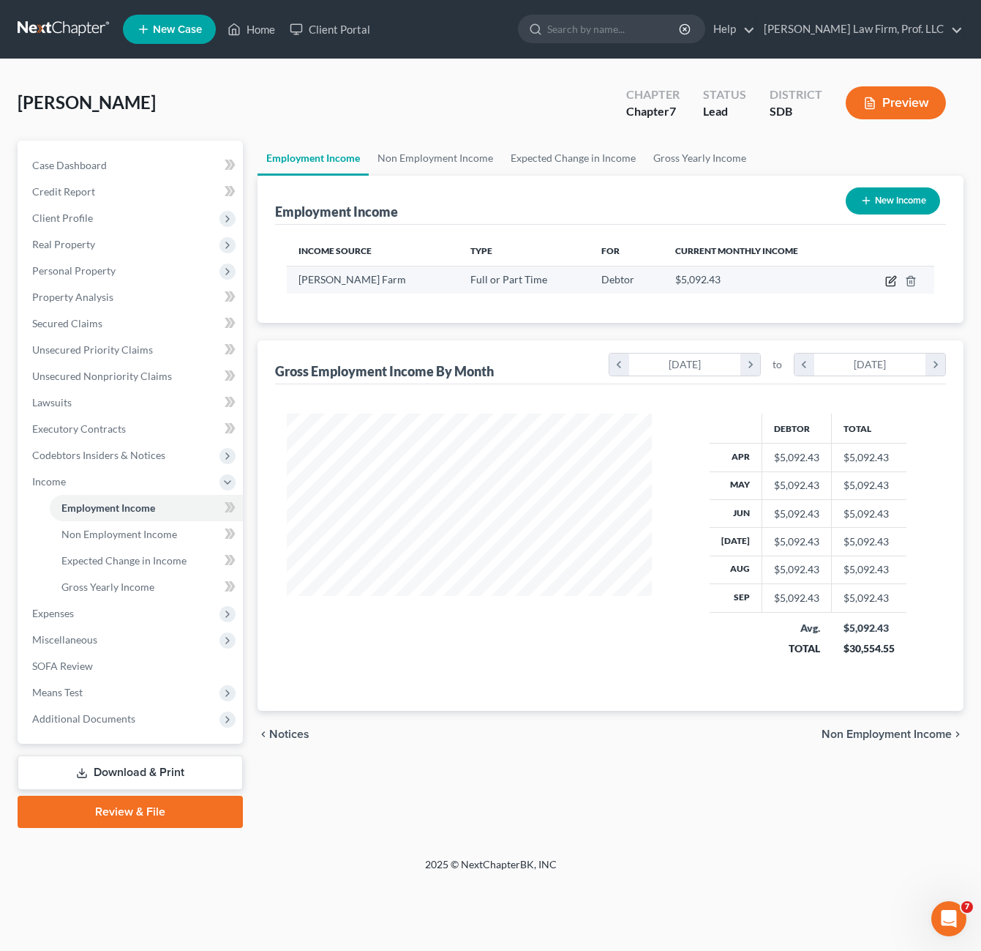
select select "43"
select select "2"
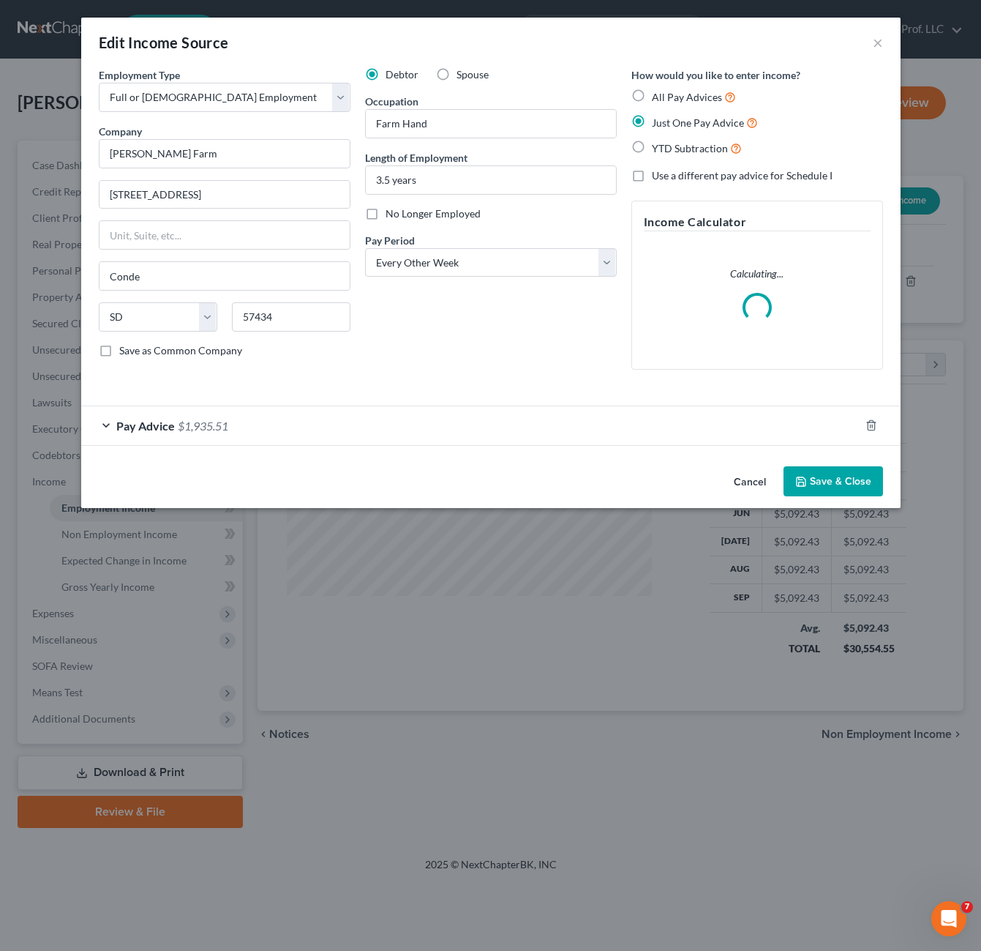
click at [596, 317] on div "Debtor Spouse Occupation Farm Hand Length of Employment 3.5 years No Longer Emp…" at bounding box center [491, 224] width 266 height 314
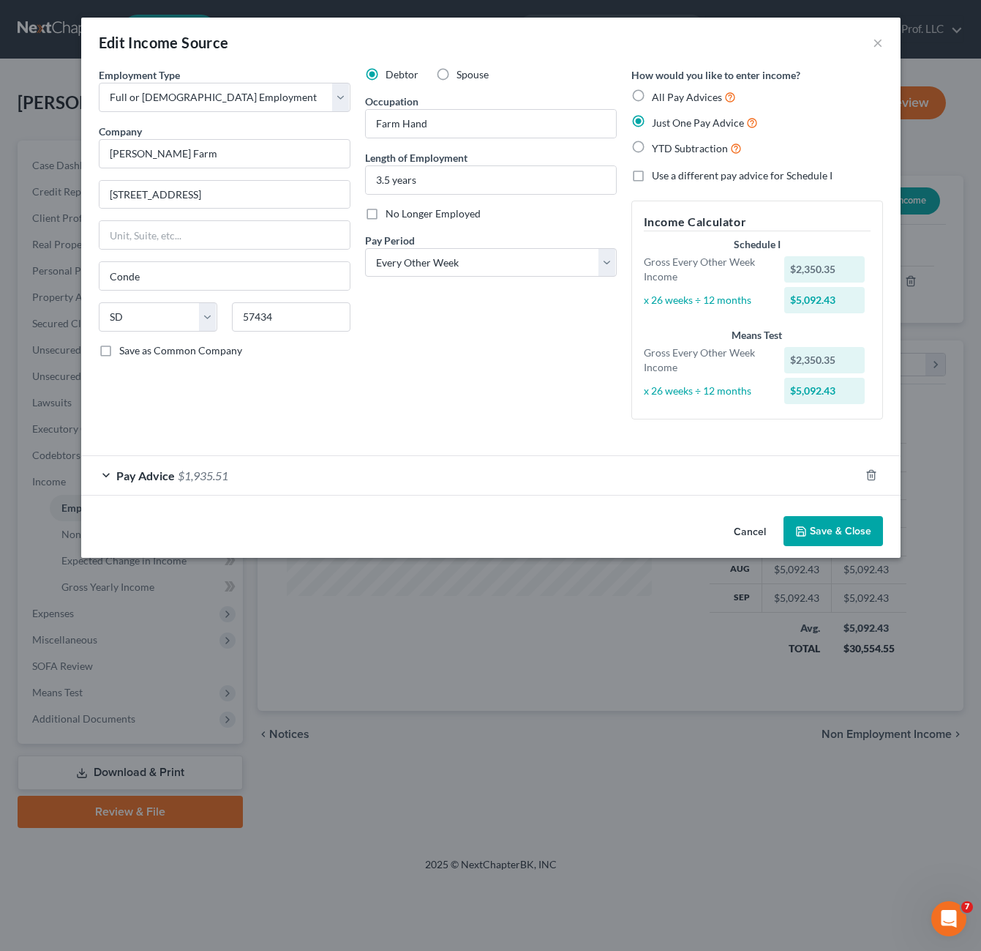
click at [569, 345] on div "Debtor Spouse Occupation Farm Hand Length of Employment 3.5 years No Longer Emp…" at bounding box center [491, 249] width 266 height 364
click at [842, 539] on button "Save & Close" at bounding box center [834, 531] width 100 height 31
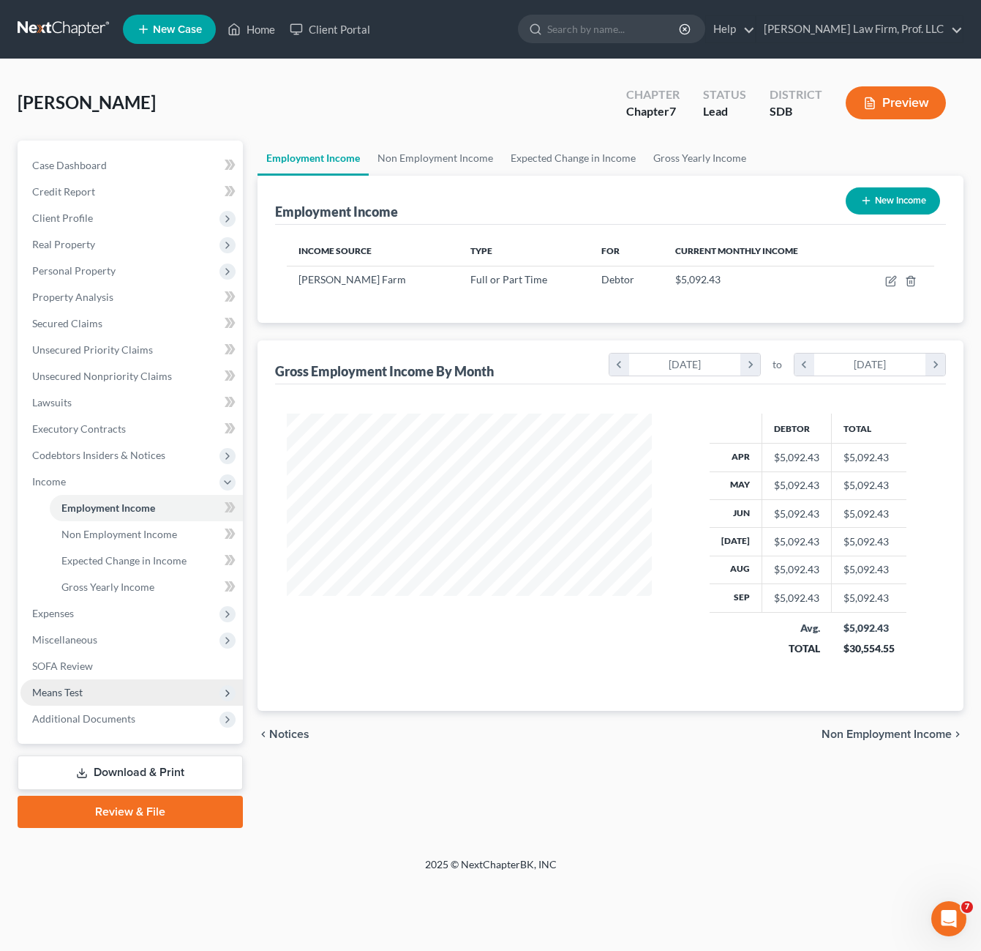
drag, startPoint x: 136, startPoint y: 692, endPoint x: 152, endPoint y: 692, distance: 16.1
click at [137, 692] on span "Means Test" at bounding box center [131, 692] width 222 height 26
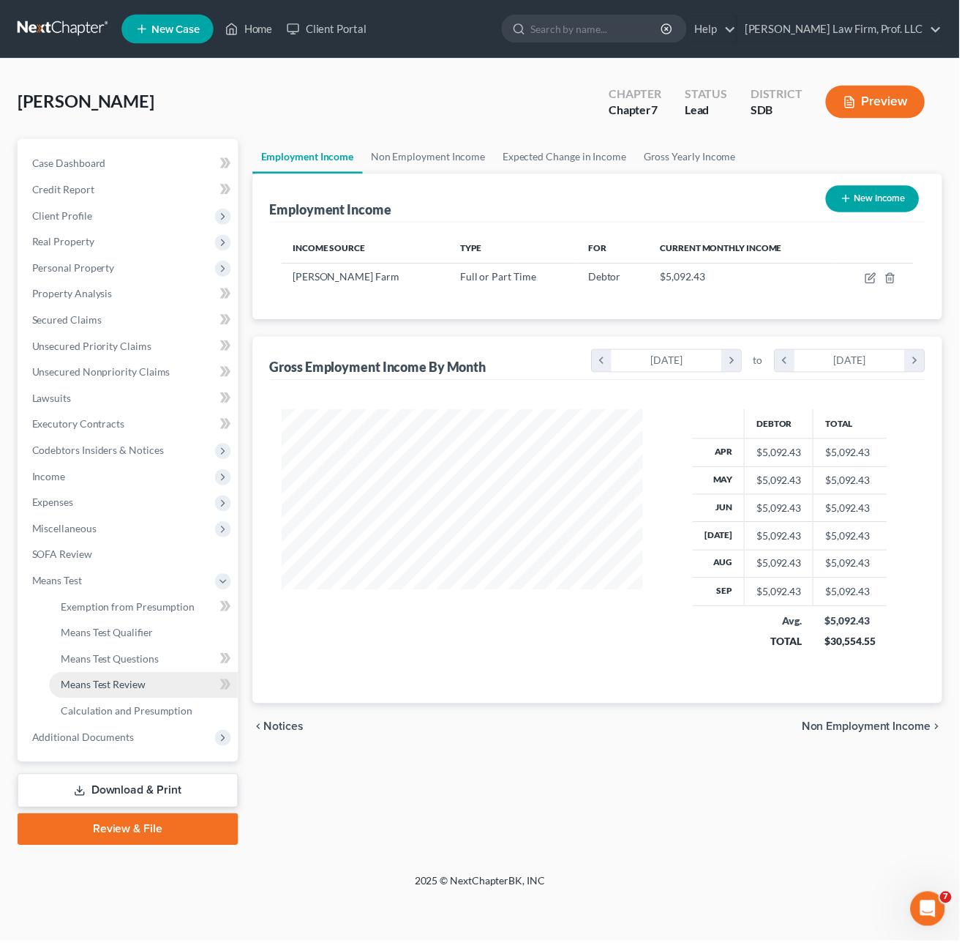
scroll to position [731612, 731480]
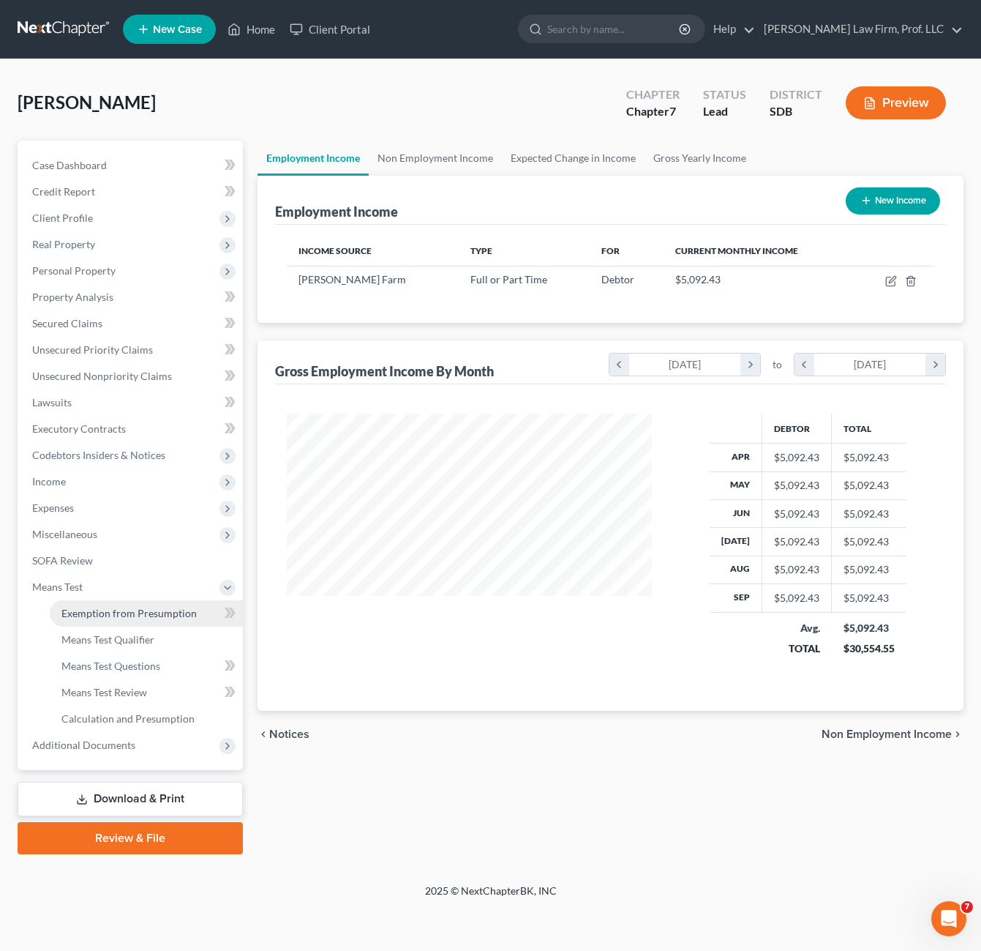
click at [143, 611] on span "Exemption from Presumption" at bounding box center [128, 613] width 135 height 12
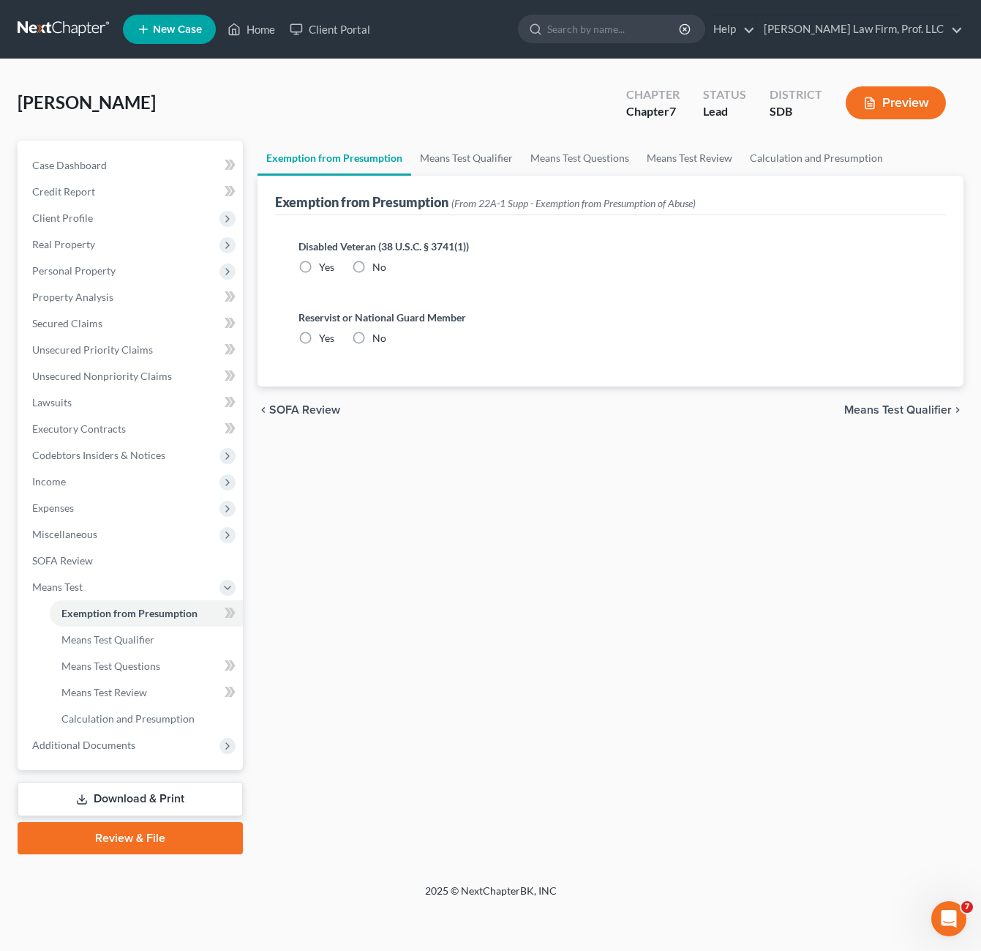
click at [373, 263] on label "No" at bounding box center [380, 267] width 14 height 15
click at [378, 263] on input "No" at bounding box center [383, 265] width 10 height 10
radio input "true"
click at [373, 338] on label "No" at bounding box center [380, 338] width 14 height 15
click at [378, 338] on input "No" at bounding box center [383, 336] width 10 height 10
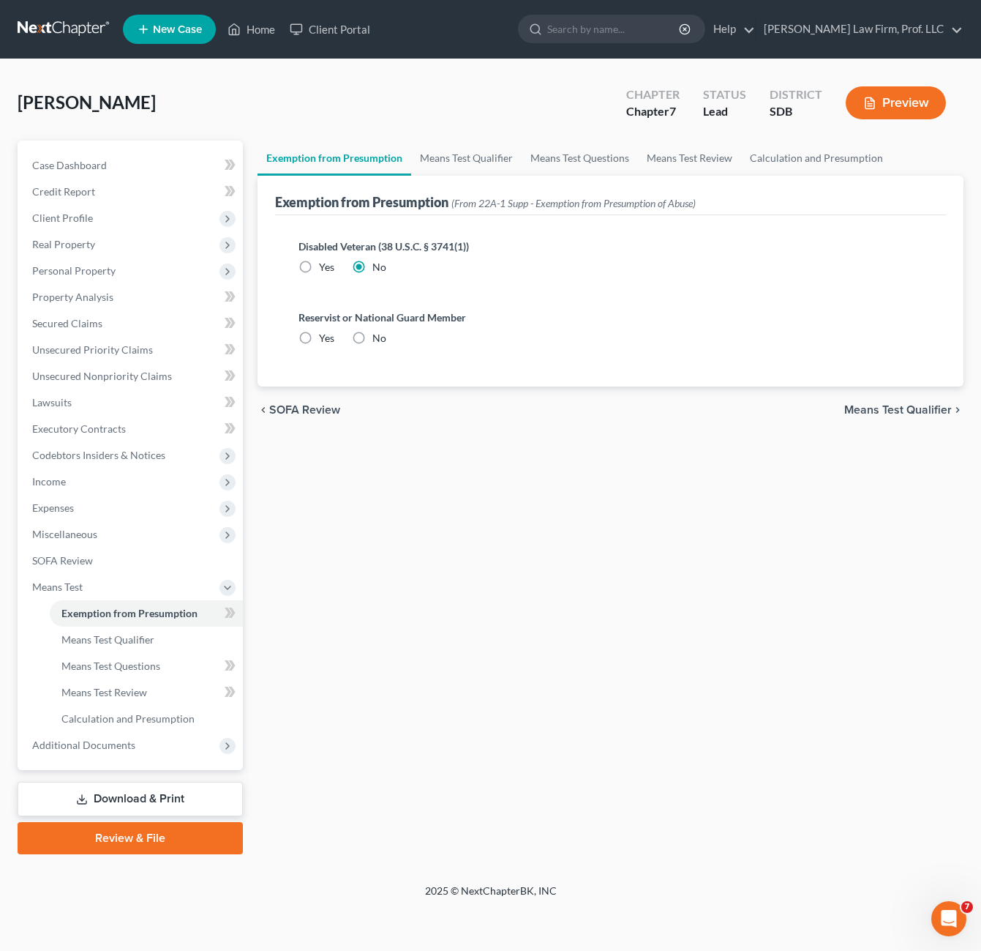
radio input "true"
click at [143, 642] on span "Means Test Qualifier" at bounding box center [107, 639] width 93 height 12
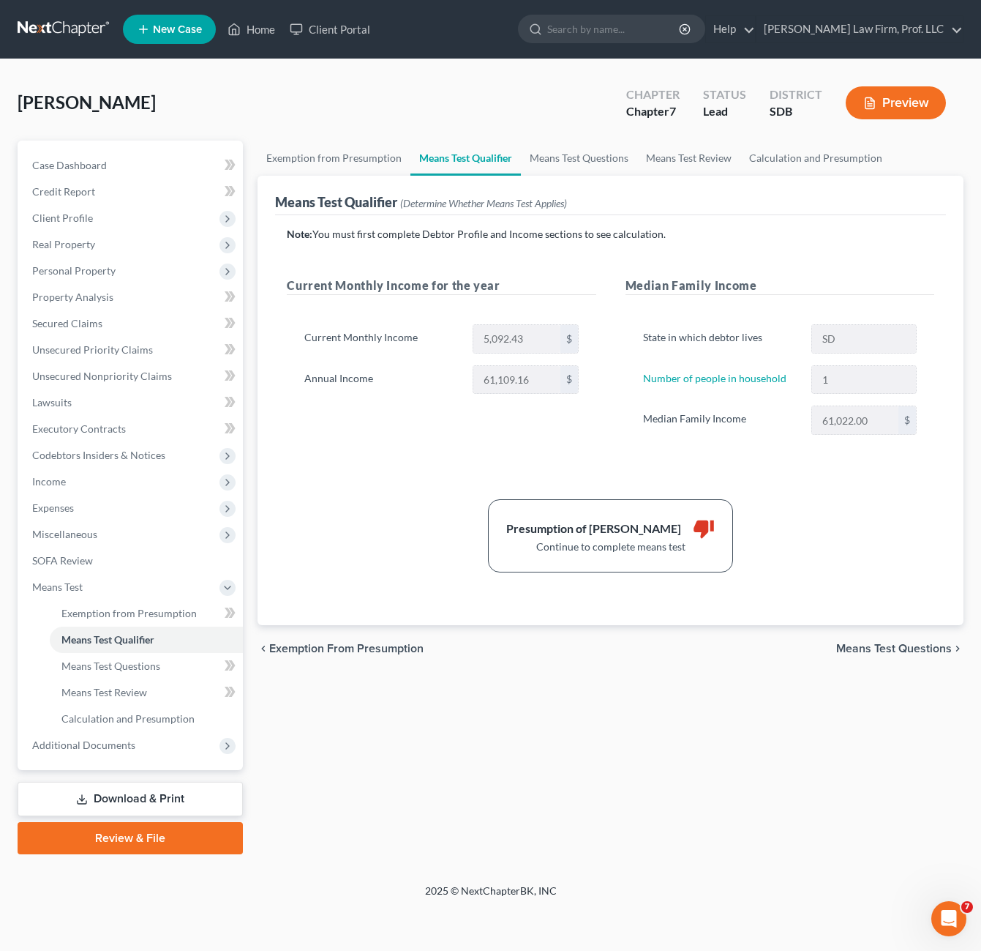
click at [823, 506] on div "Presumption of Abuse Arises thumb_down Continue to complete means test" at bounding box center [611, 535] width 662 height 73
click at [813, 504] on div "Presumption of Abuse Arises thumb_down Continue to complete means test" at bounding box center [611, 535] width 662 height 73
click at [516, 458] on div "Current Monthly Income for the year Current Monthly Income 5,092.43 $ Annual In…" at bounding box center [441, 370] width 338 height 187
drag, startPoint x: 809, startPoint y: 482, endPoint x: 831, endPoint y: 478, distance: 22.4
click at [815, 482] on div "Note: You must first complete Debtor Profile and Income sections to see calcula…" at bounding box center [611, 399] width 648 height 345
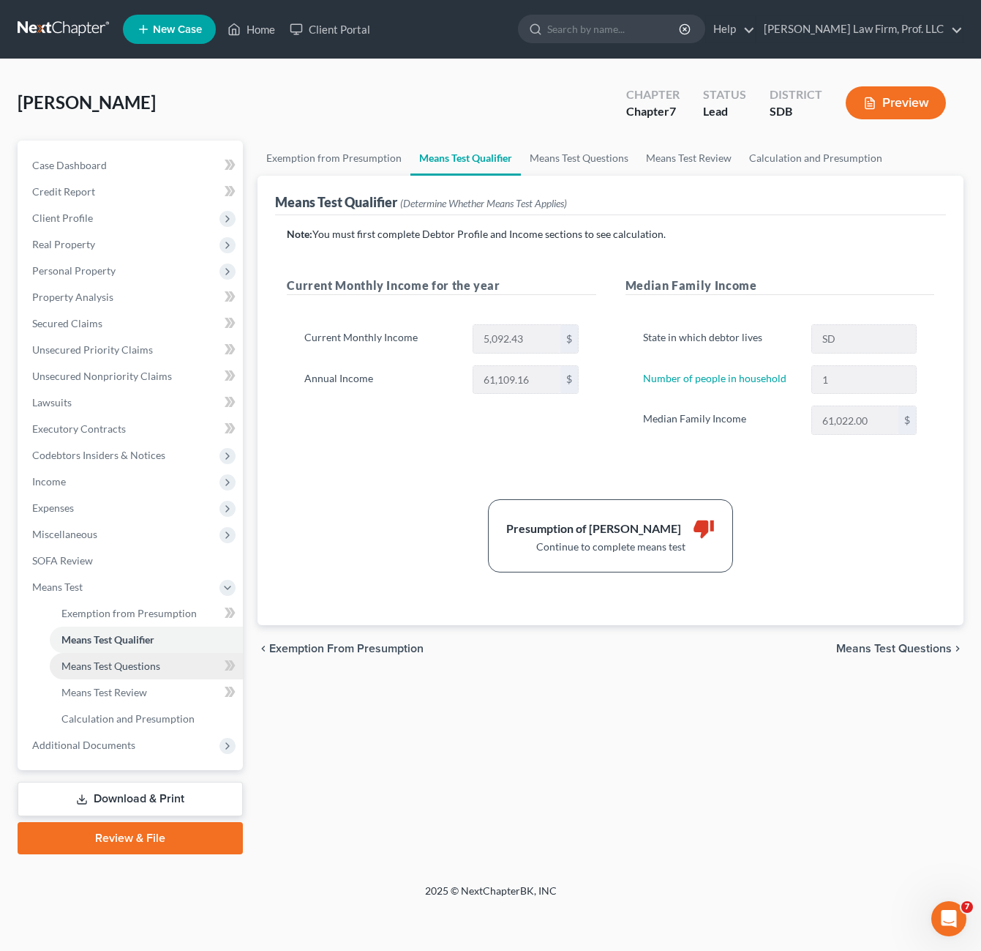
drag, startPoint x: 130, startPoint y: 665, endPoint x: 157, endPoint y: 665, distance: 27.8
click at [130, 665] on span "Means Test Questions" at bounding box center [110, 665] width 99 height 12
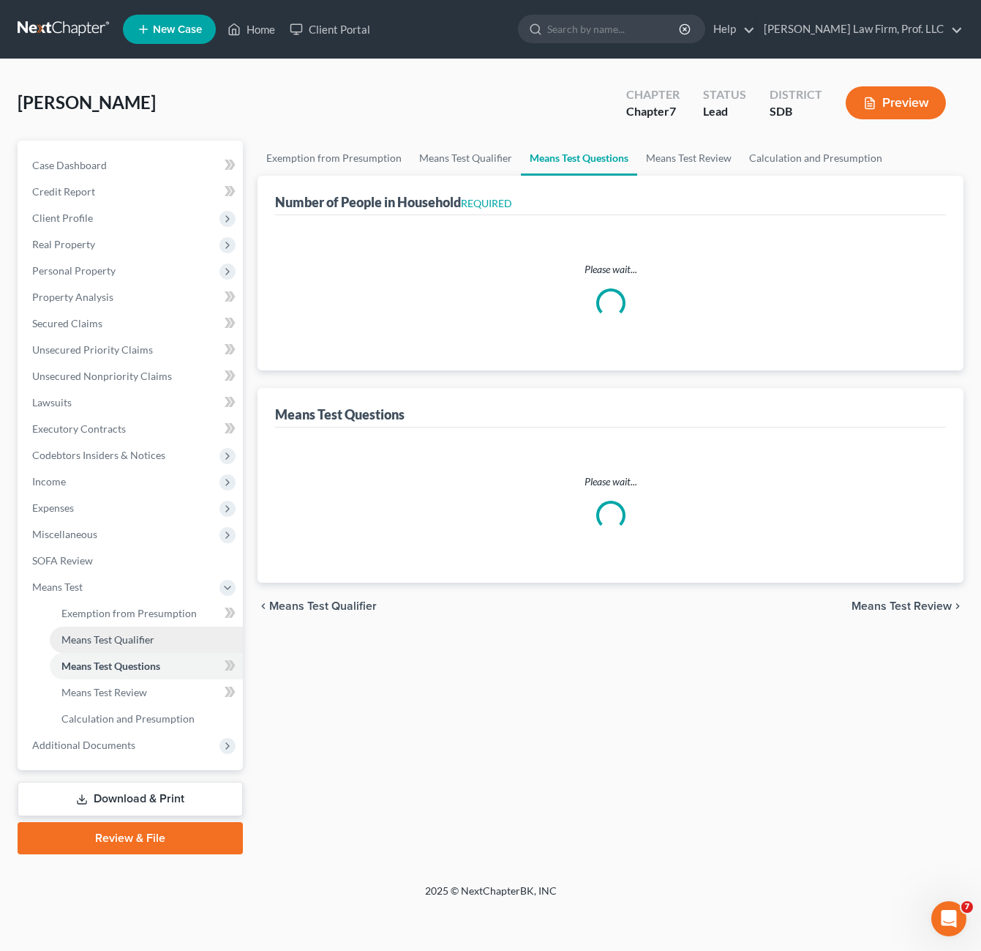
select select "1"
select select "60"
select select "2"
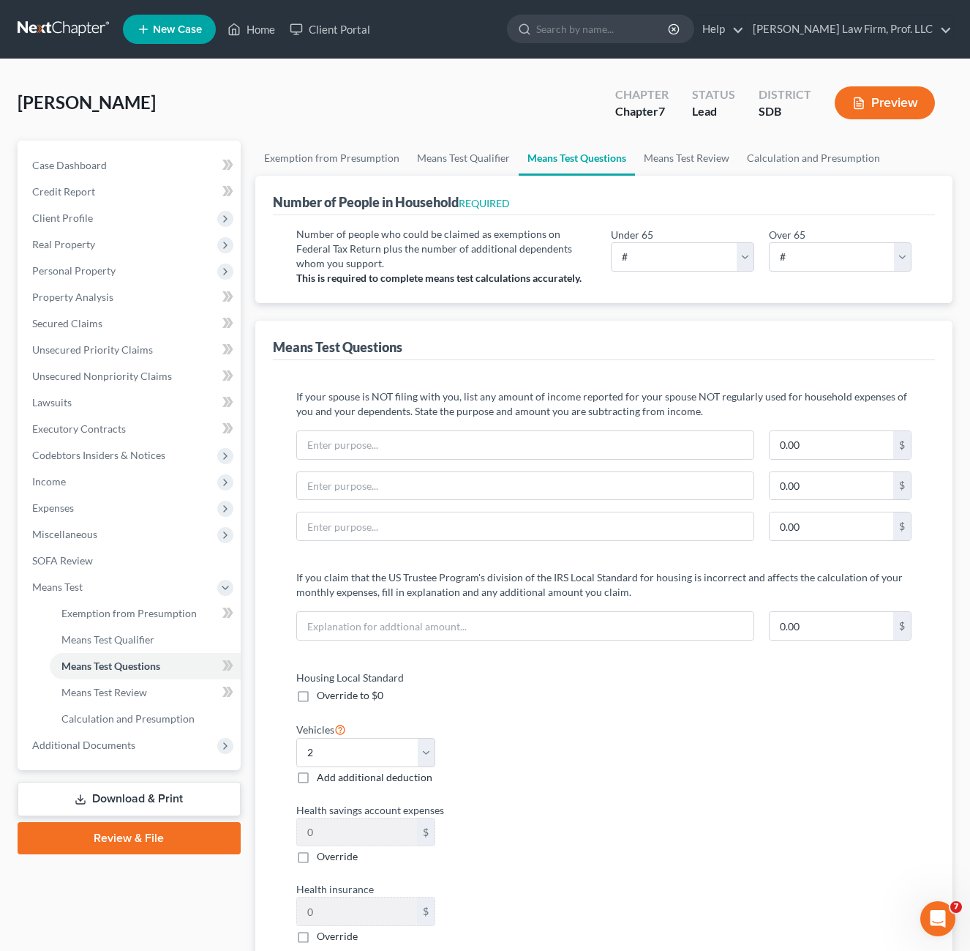
drag, startPoint x: 654, startPoint y: 747, endPoint x: 660, endPoint y: 736, distance: 12.8
click at [656, 745] on div "Housing Local Standard Override to $0 Vehicles Select 0 1 2 3 4 5 Add additiona…" at bounding box center [605, 889] width 646 height 438
click at [714, 261] on select "# 0 1 2 3 4 5 6 7 8 9 10" at bounding box center [682, 256] width 143 height 29
select select "1"
click at [611, 242] on select "# 0 1 2 3 4 5 6 7 8 9 10" at bounding box center [682, 256] width 143 height 29
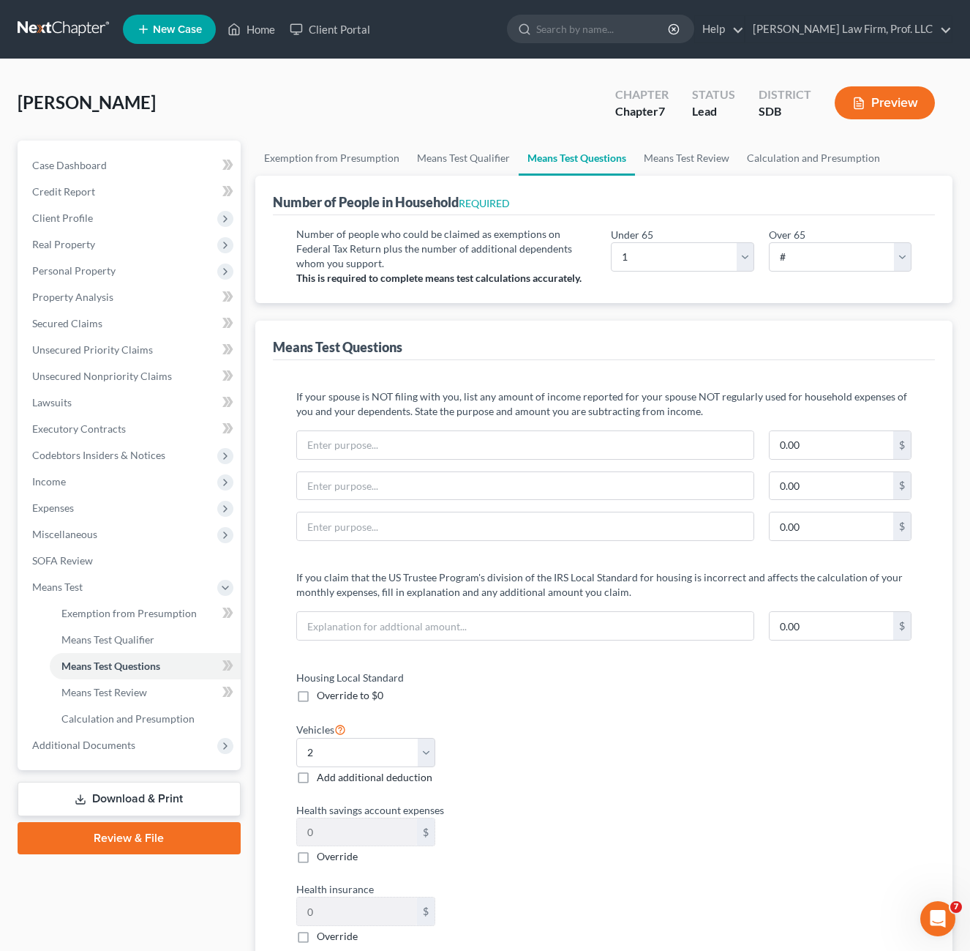
drag, startPoint x: 626, startPoint y: 697, endPoint x: 602, endPoint y: 656, distance: 47.6
click at [632, 692] on div "Housing Local Standard Override to $0 Vehicles Select 0 1 2 3 4 5 Add additiona…" at bounding box center [605, 889] width 646 height 438
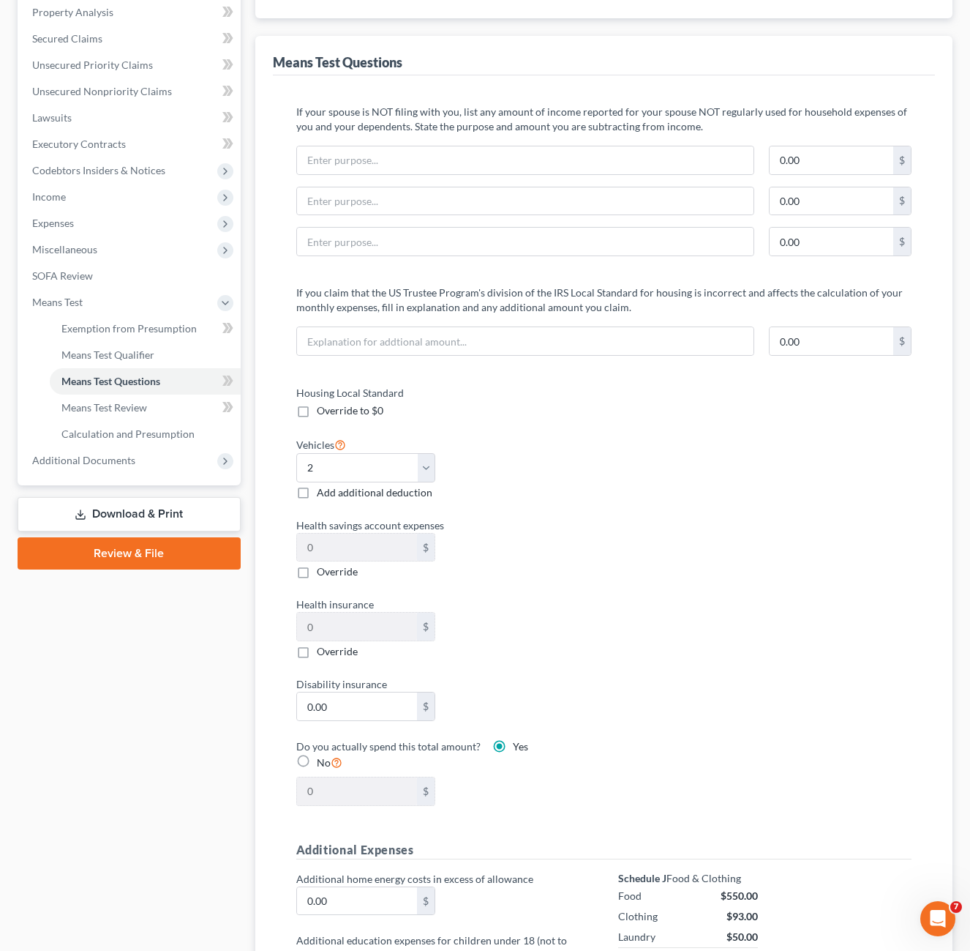
scroll to position [293, 0]
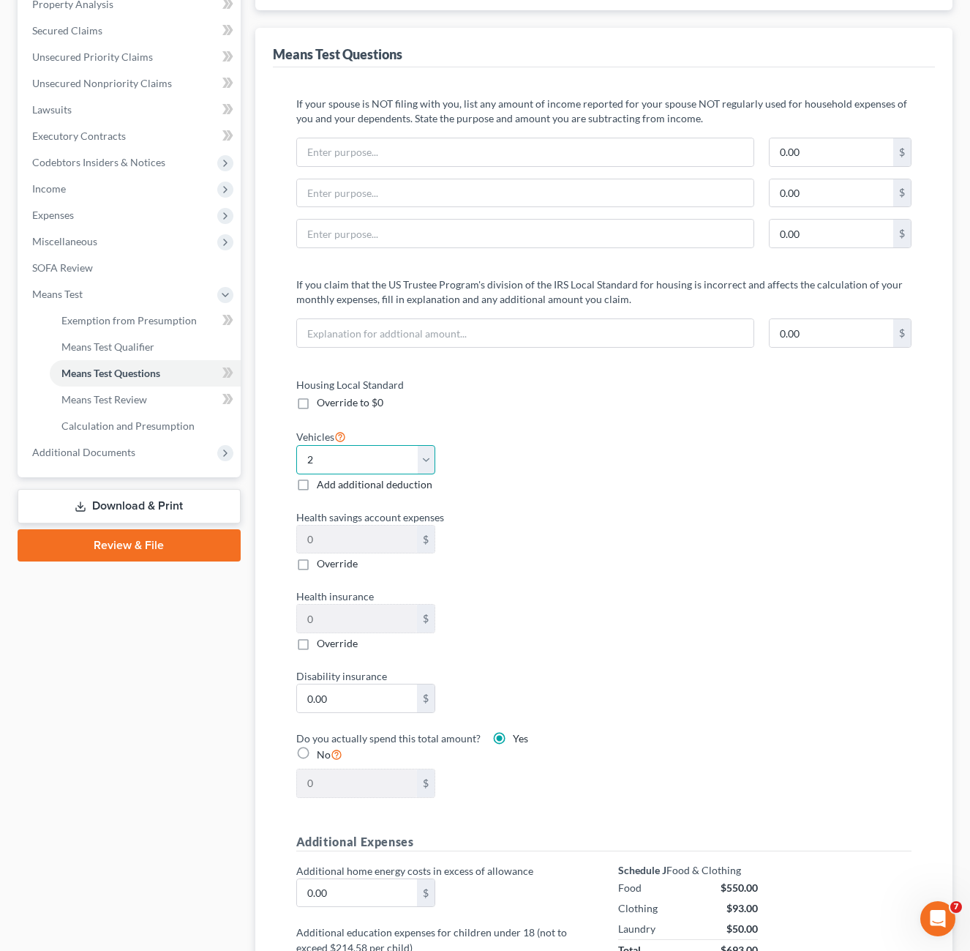
click at [421, 463] on select "Select 0 1 2 3 4 5" at bounding box center [365, 459] width 139 height 29
select select "1"
click at [296, 445] on select "Select 0 1 2 3 4 5" at bounding box center [365, 459] width 139 height 29
click at [588, 494] on div "Housing Local Standard Override to $0 Vehicles Select 0 1 2 3 4 5 Add additiona…" at bounding box center [443, 596] width 323 height 438
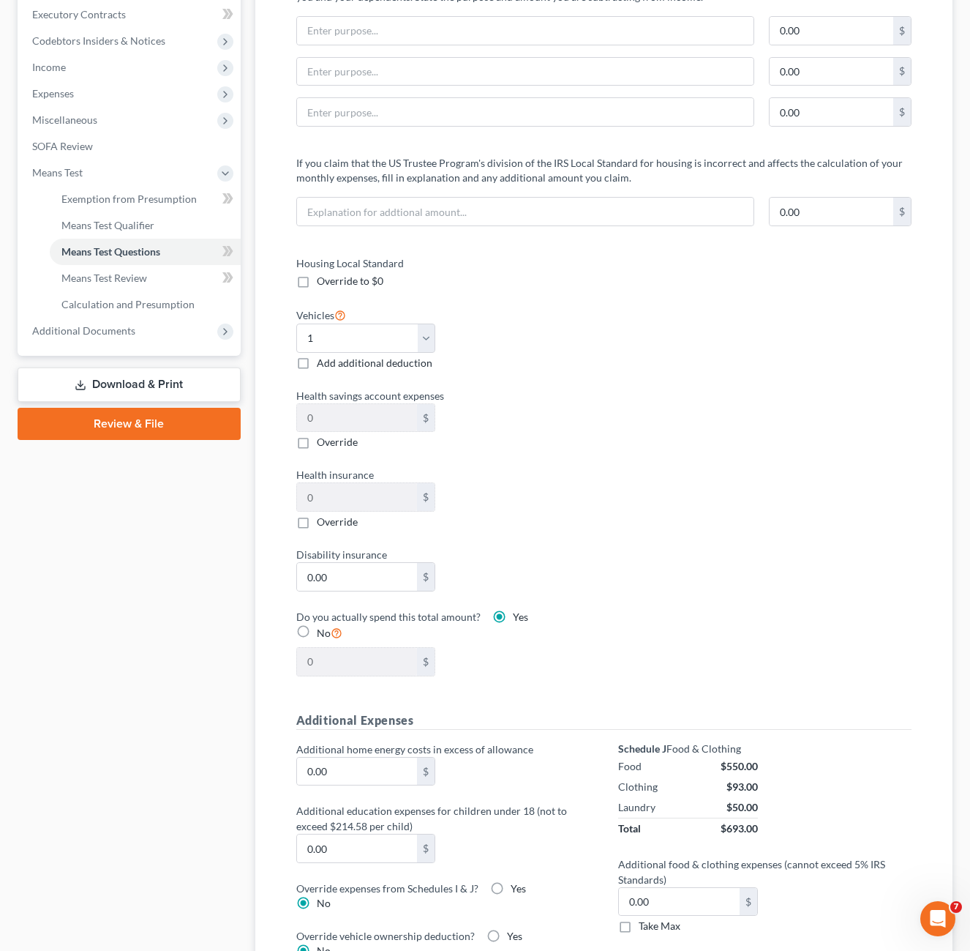
scroll to position [439, 0]
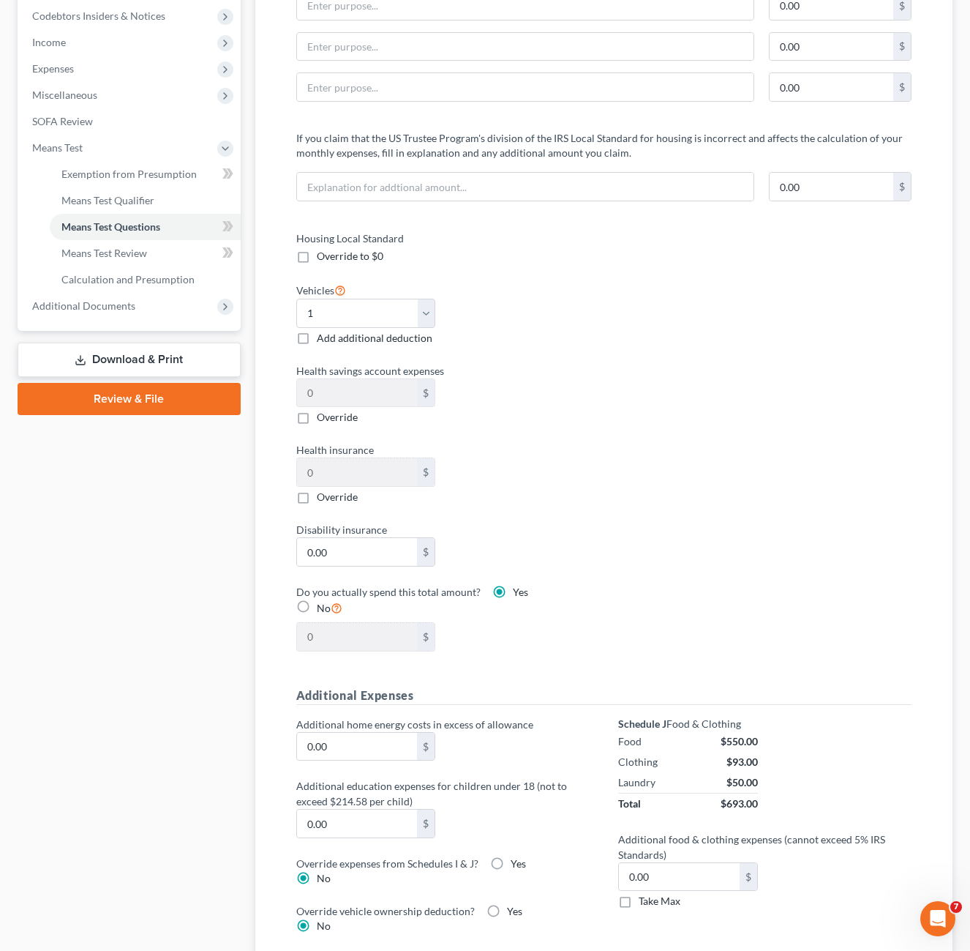
drag, startPoint x: 680, startPoint y: 576, endPoint x: 657, endPoint y: 588, distance: 25.5
click at [681, 575] on div "Housing Local Standard Override to $0 Vehicles Select 0 1 2 3 4 5 Add additiona…" at bounding box center [605, 450] width 646 height 438
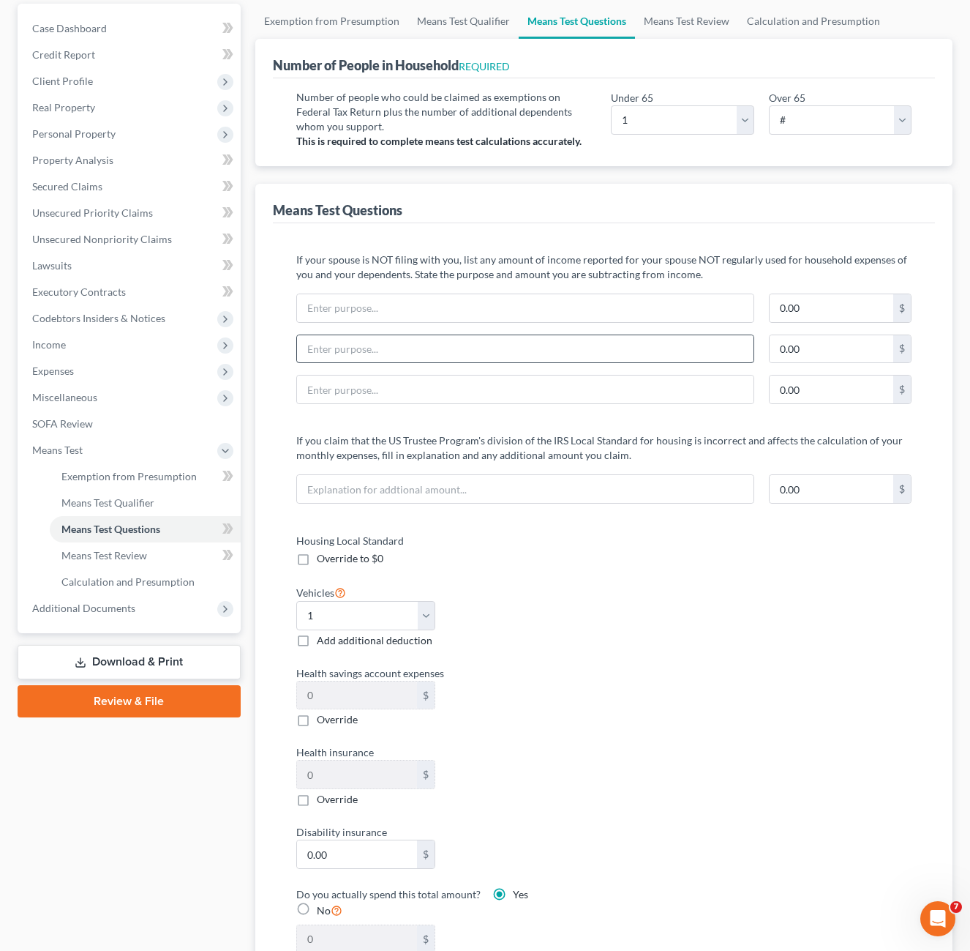
scroll to position [73, 0]
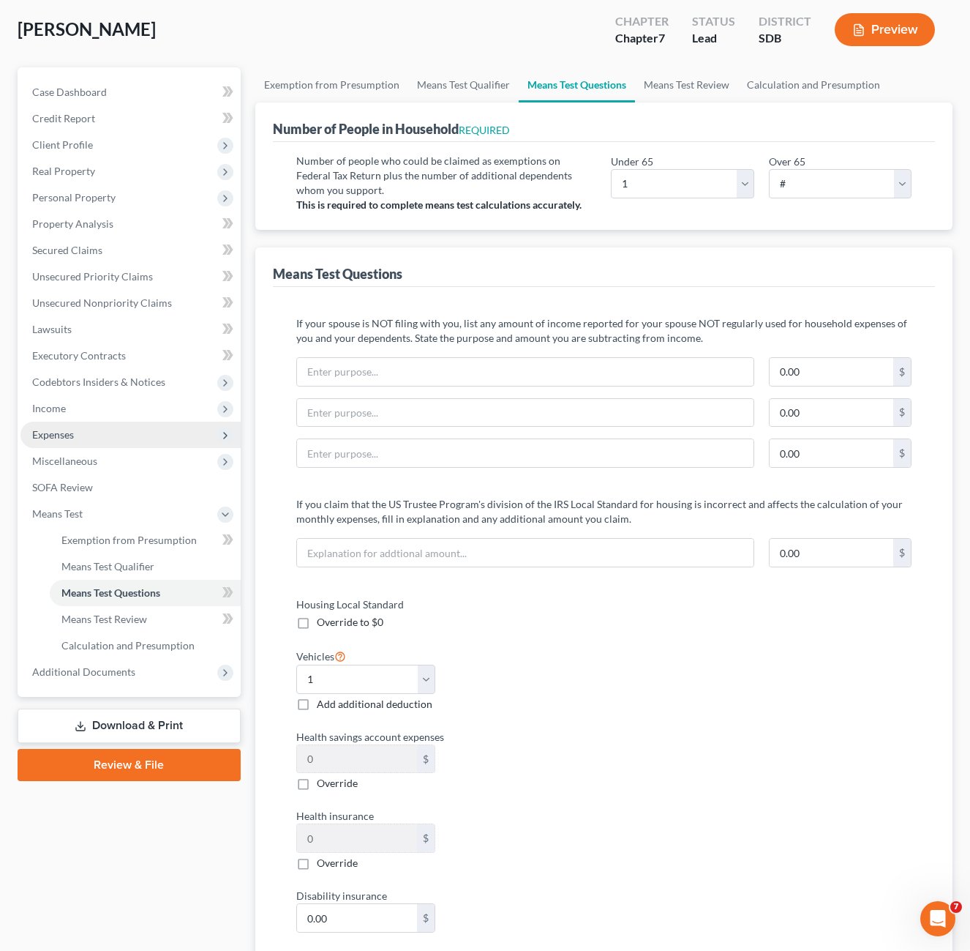
drag, startPoint x: 93, startPoint y: 424, endPoint x: 102, endPoint y: 424, distance: 8.8
click at [93, 423] on span "Expenses" at bounding box center [130, 435] width 220 height 26
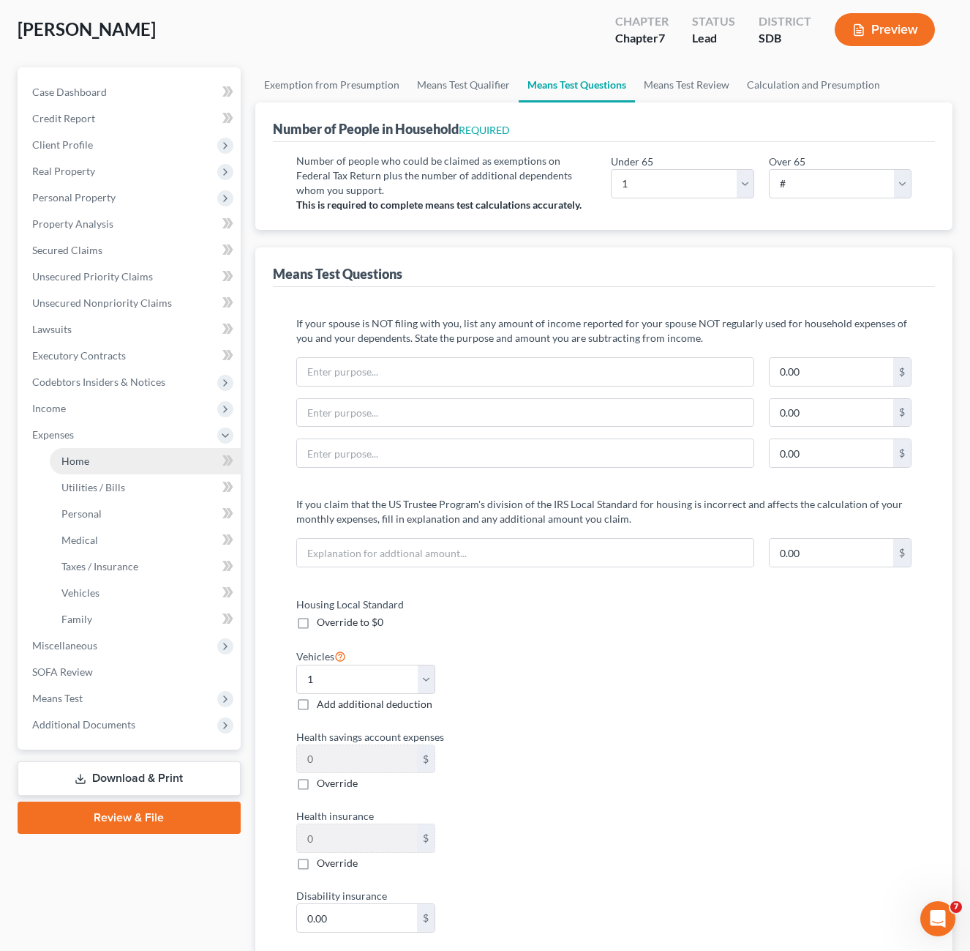
click at [111, 460] on link "Home" at bounding box center [145, 461] width 191 height 26
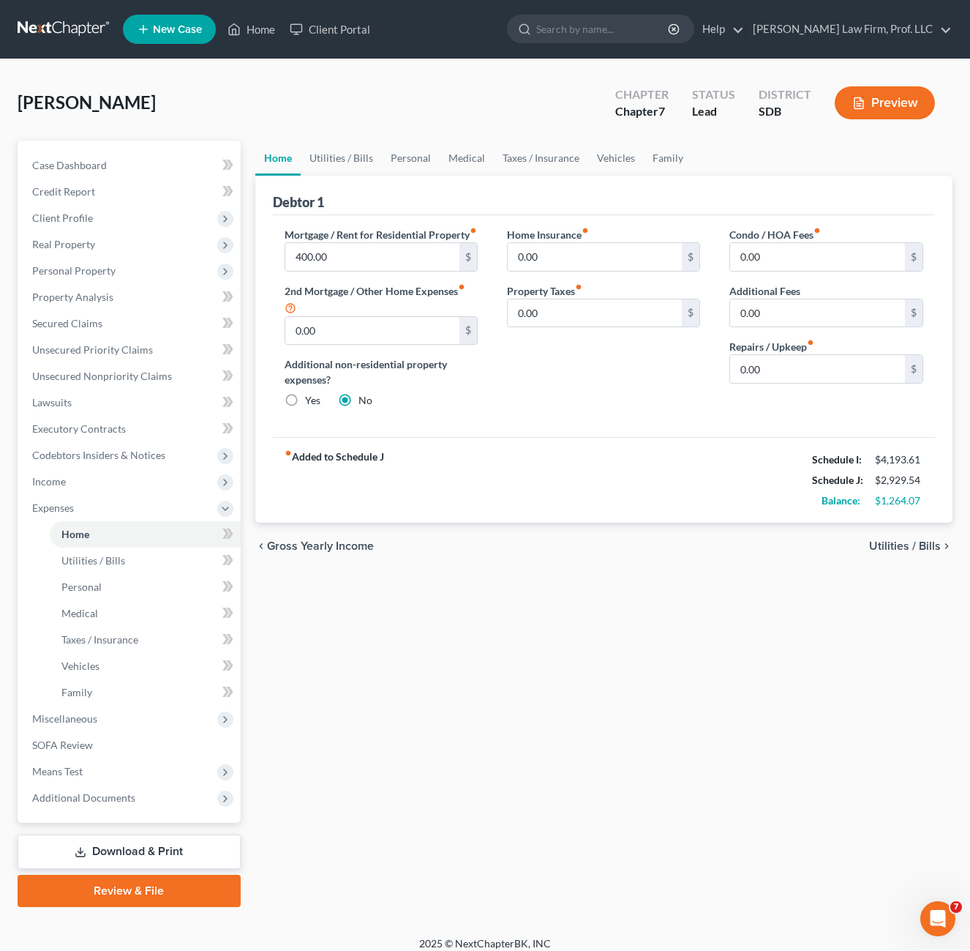
drag, startPoint x: 658, startPoint y: 354, endPoint x: 574, endPoint y: 219, distance: 159.4
click at [656, 354] on div "Home Insurance fiber_manual_record 0.00 $ Property Taxes fiber_manual_record 0.…" at bounding box center [604, 323] width 222 height 193
drag, startPoint x: 339, startPoint y: 162, endPoint x: 485, endPoint y: 153, distance: 145.9
click at [338, 162] on link "Utilities / Bills" at bounding box center [341, 158] width 81 height 35
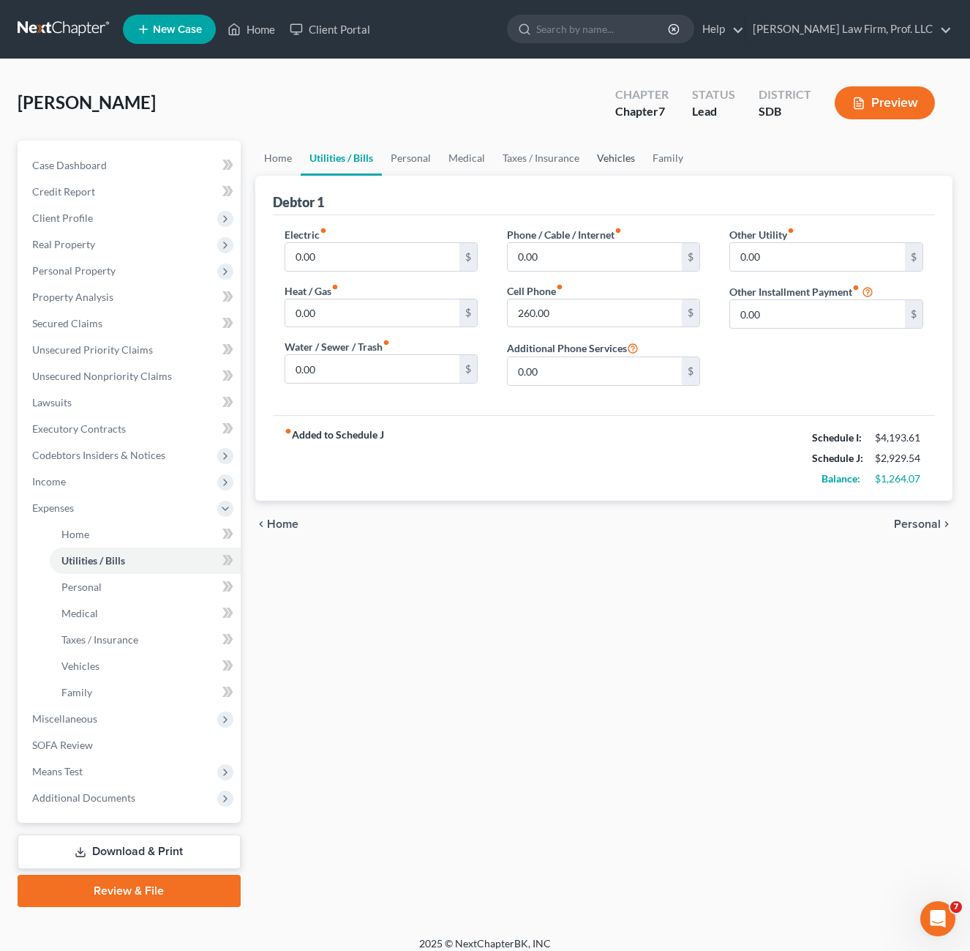
click at [631, 150] on link "Vehicles" at bounding box center [616, 158] width 56 height 35
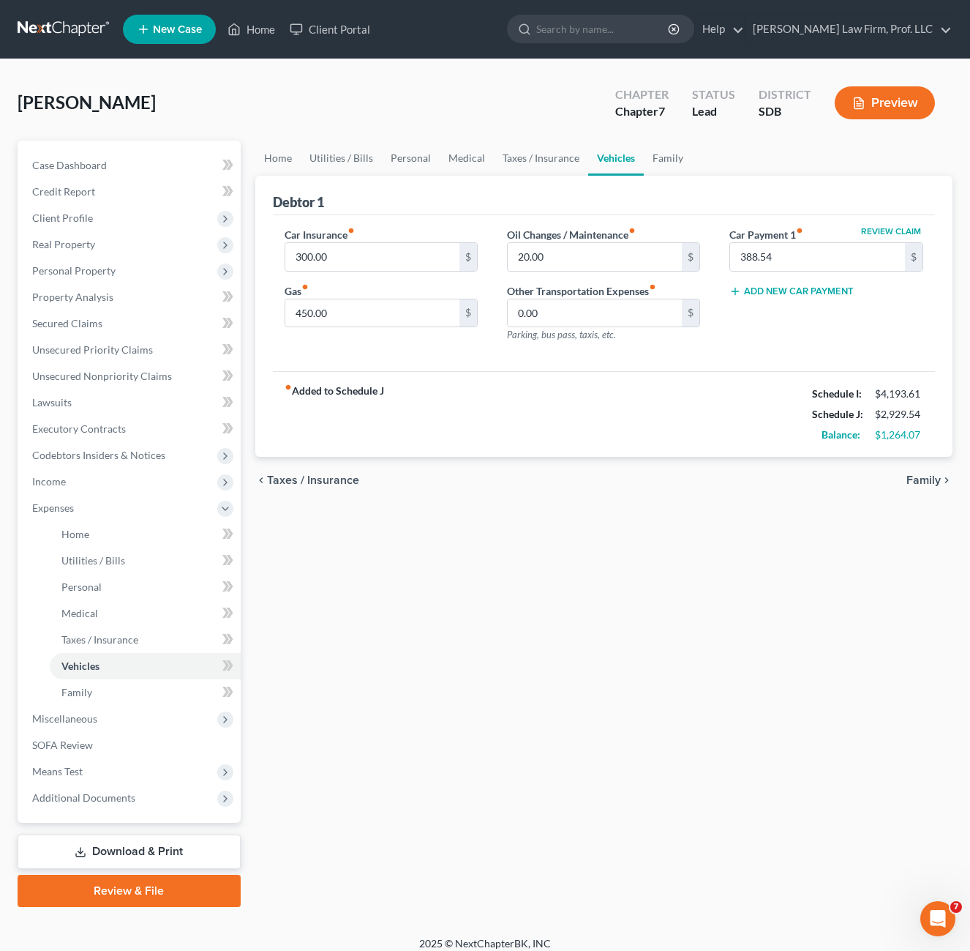
drag, startPoint x: 662, startPoint y: 381, endPoint x: 674, endPoint y: 362, distance: 21.7
click at [662, 380] on div "fiber_manual_record Added to Schedule J Schedule I: $4,193.61 Schedule J: $2,92…" at bounding box center [604, 414] width 663 height 86
click at [575, 246] on input "20.00" at bounding box center [595, 257] width 175 height 28
drag, startPoint x: 736, startPoint y: 639, endPoint x: 749, endPoint y: 654, distance: 19.7
click at [738, 632] on div "Home Utilities / Bills Personal Medical Taxes / Insurance Vehicles Family Debto…" at bounding box center [604, 524] width 713 height 766
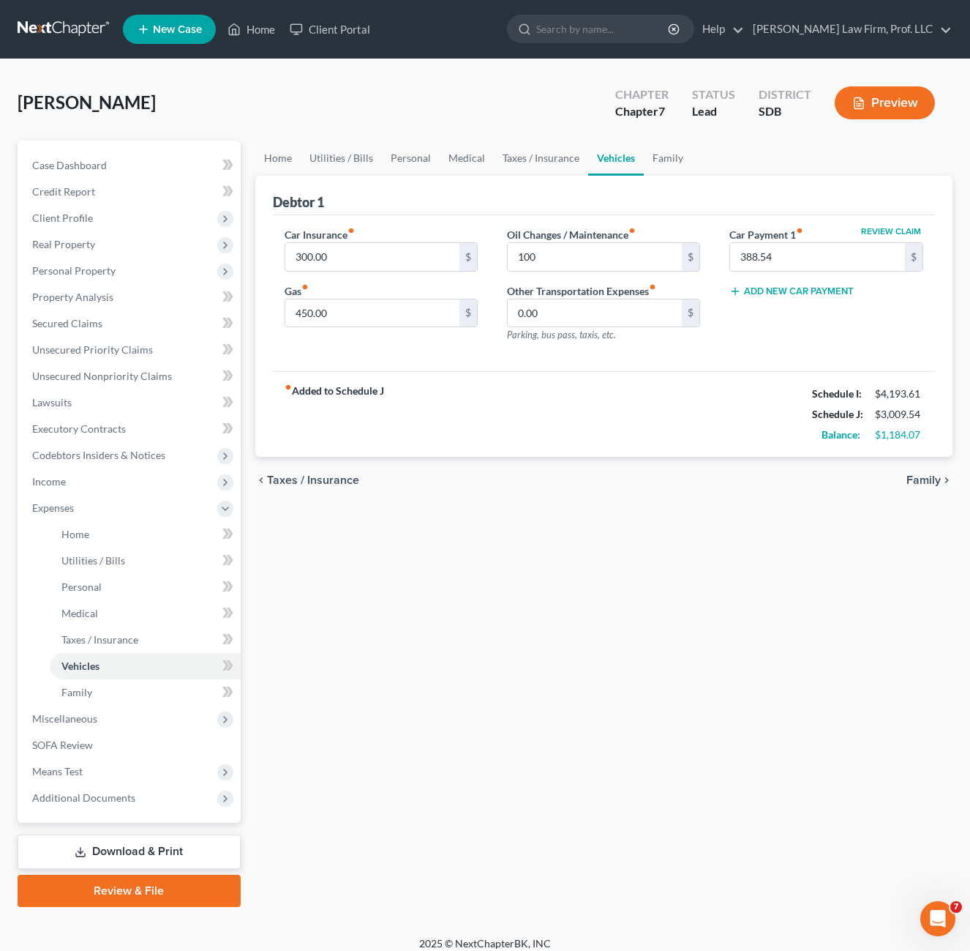
click at [607, 464] on div "chevron_left Taxes / Insurance Family chevron_right" at bounding box center [604, 480] width 698 height 47
click at [88, 766] on span "Means Test" at bounding box center [130, 771] width 220 height 26
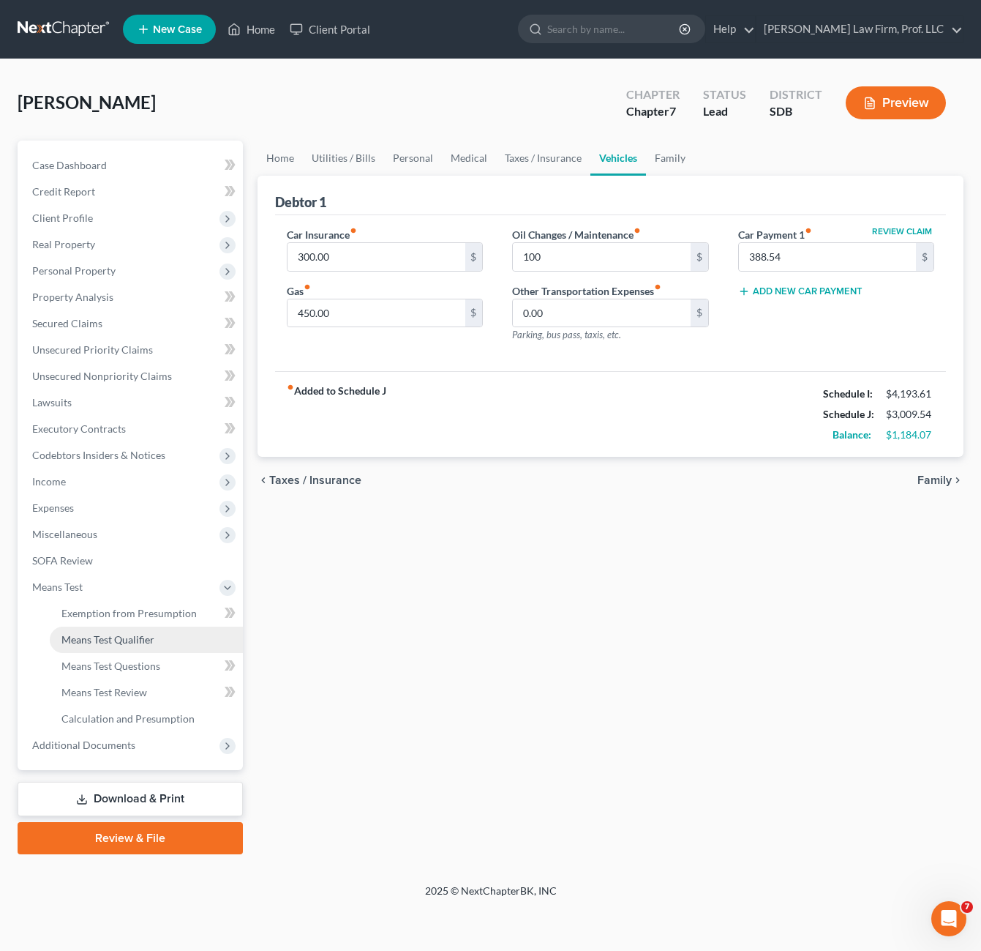
click at [145, 634] on span "Means Test Qualifier" at bounding box center [107, 639] width 93 height 12
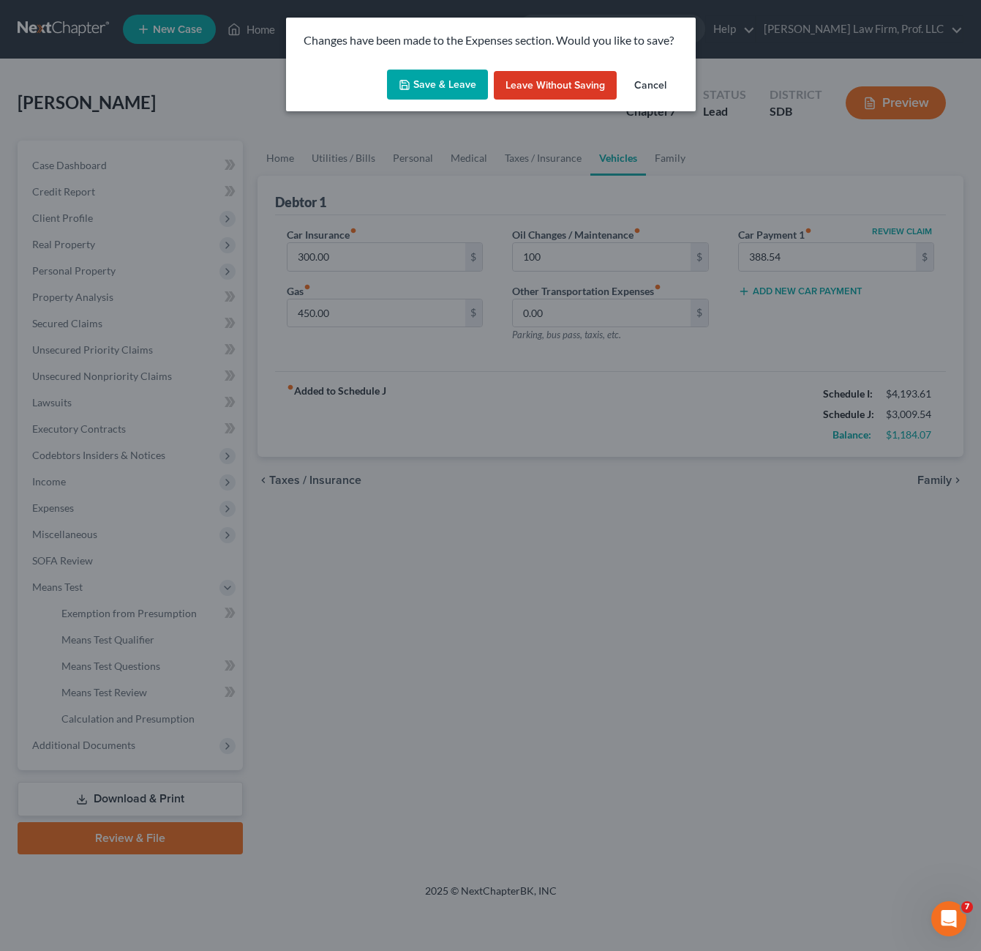
click at [441, 83] on button "Save & Leave" at bounding box center [437, 85] width 101 height 31
type input "100.00"
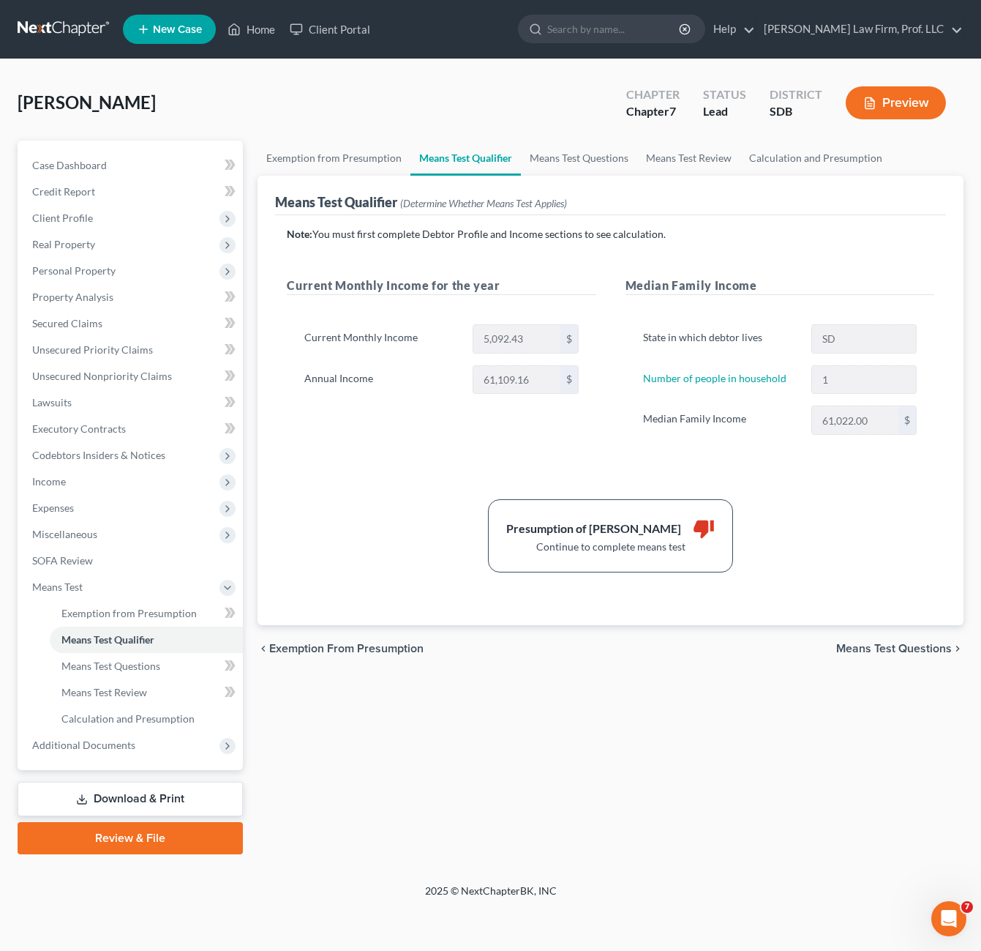
click at [447, 737] on div "Exemption from Presumption Means Test Qualifier Means Test Questions Means Test…" at bounding box center [610, 498] width 721 height 714
click at [421, 705] on div "Exemption from Presumption Means Test Qualifier Means Test Questions Means Test…" at bounding box center [610, 498] width 721 height 714
click at [141, 667] on span "Means Test Questions" at bounding box center [110, 665] width 99 height 12
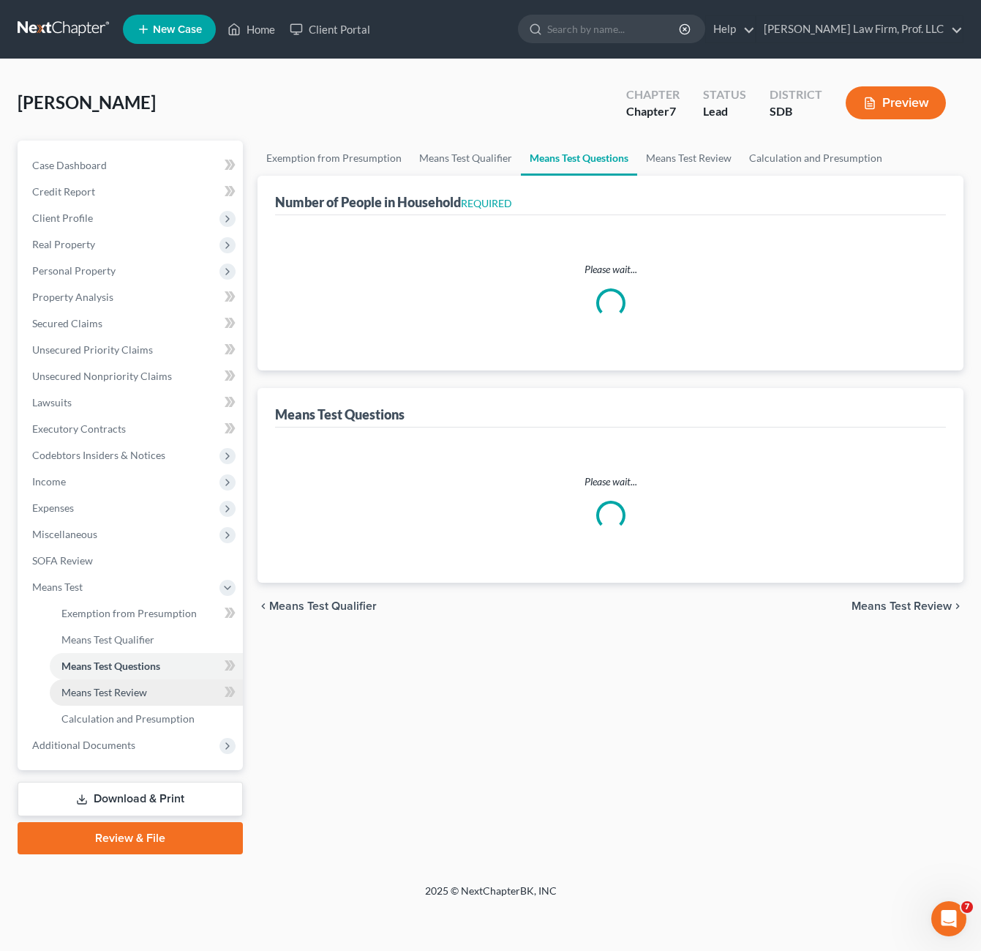
select select "1"
select select "60"
select select "1"
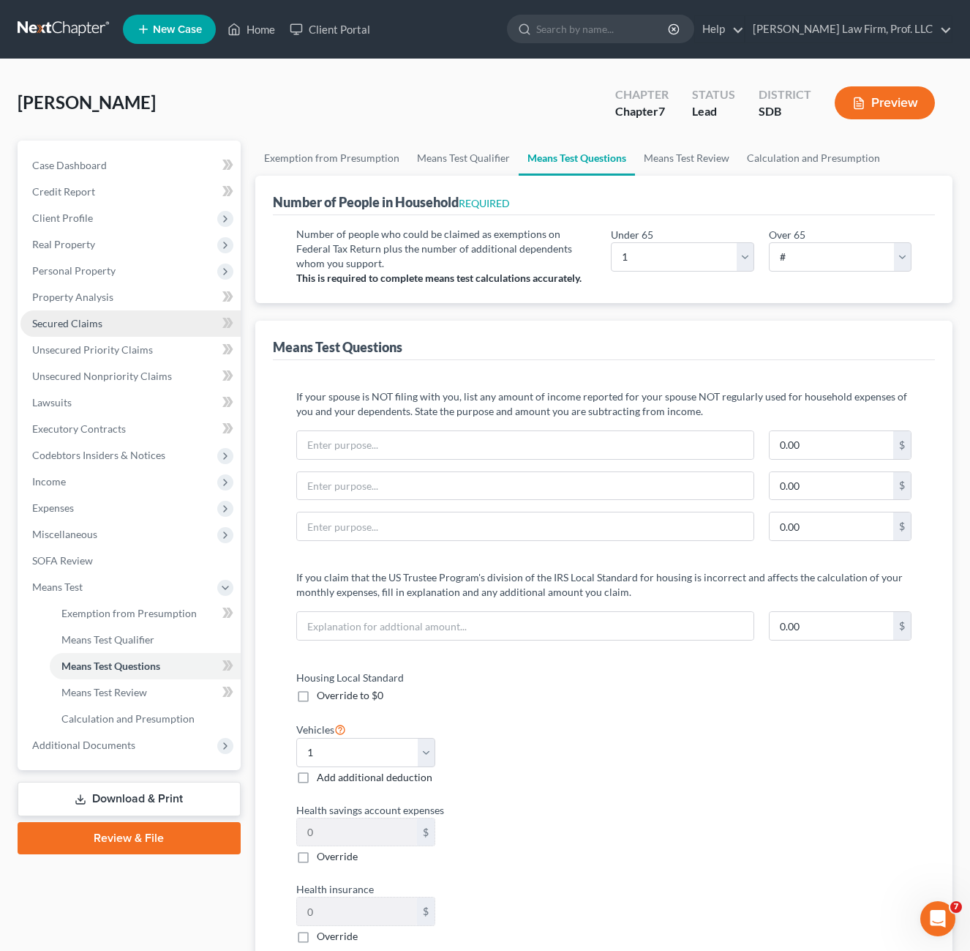
drag, startPoint x: 87, startPoint y: 269, endPoint x: 103, endPoint y: 313, distance: 47.5
click at [87, 269] on span "Personal Property" at bounding box center [73, 270] width 83 height 12
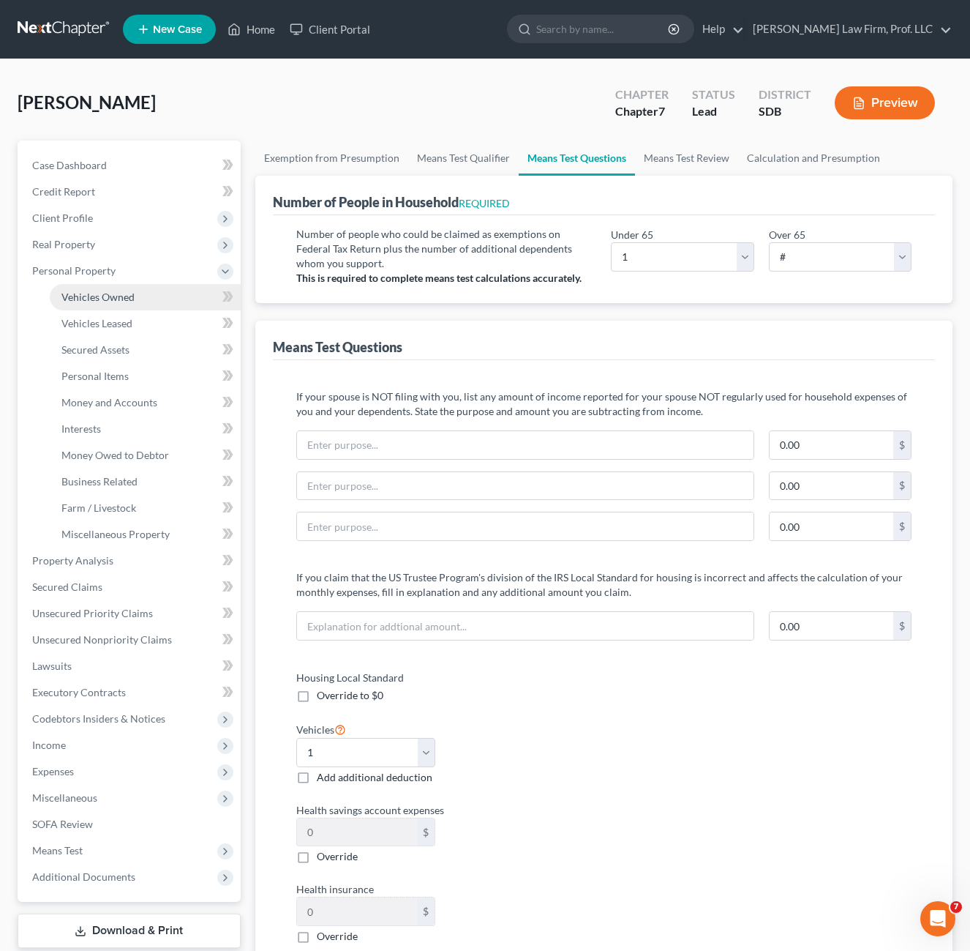
click at [105, 297] on span "Vehicles Owned" at bounding box center [97, 297] width 73 height 12
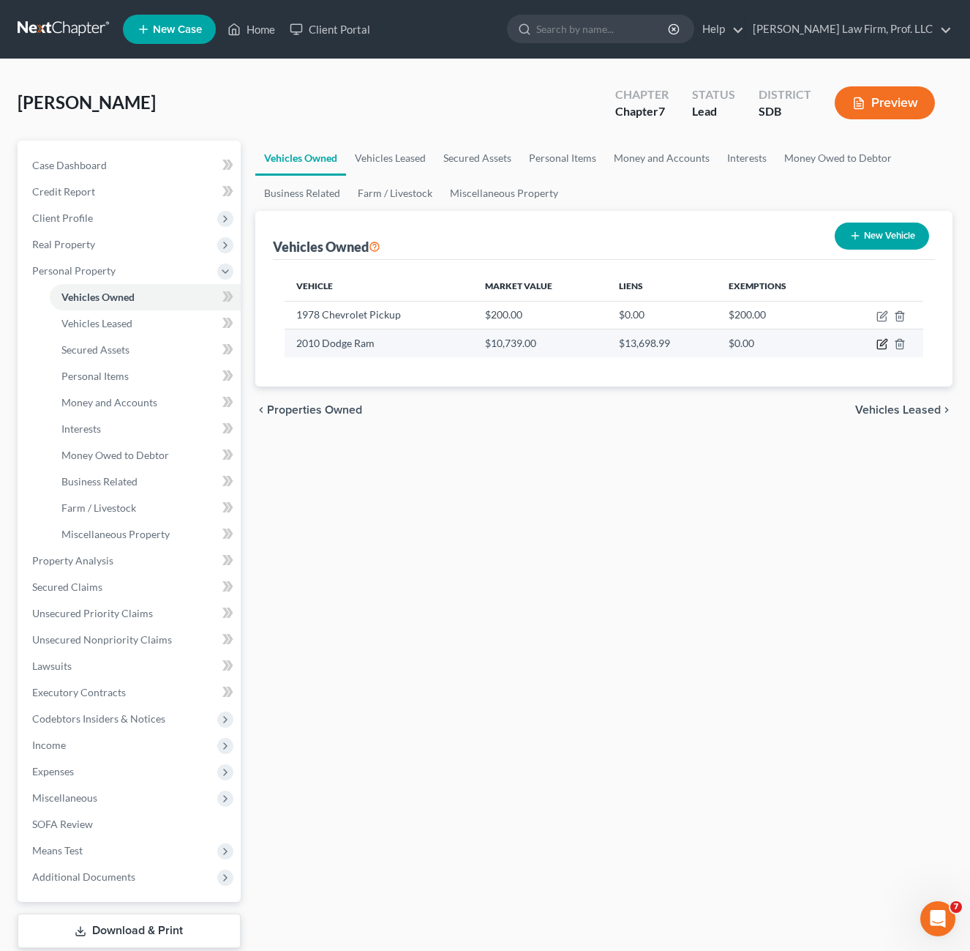
click at [882, 339] on icon "button" at bounding box center [883, 344] width 12 height 12
select select "1"
select select "16"
select select "4"
select select "0"
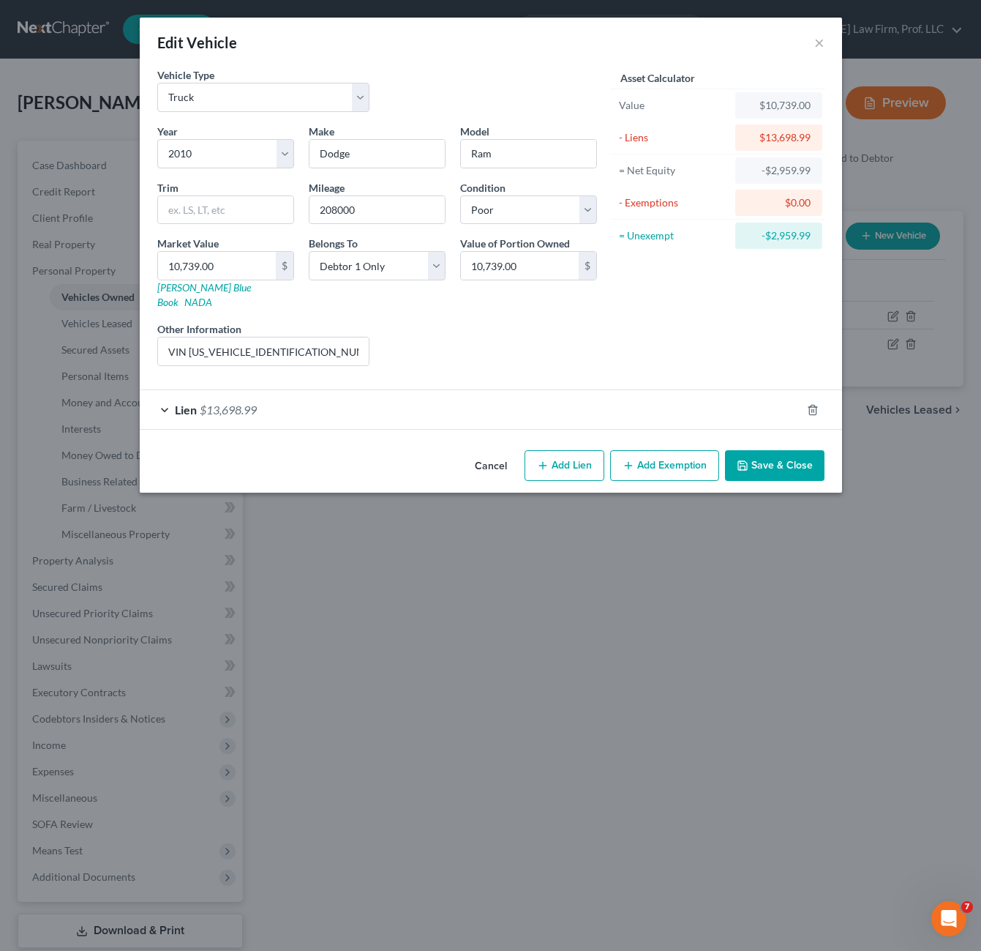
drag, startPoint x: 537, startPoint y: 351, endPoint x: 298, endPoint y: 352, distance: 239.3
click at [535, 351] on div "Liens Select" at bounding box center [491, 343] width 228 height 45
drag, startPoint x: 293, startPoint y: 335, endPoint x: 190, endPoint y: 342, distance: 102.7
click at [190, 342] on input "VIN [US_VEHICLE_IDENTIFICATION_NUMBER], private party sale price based on [DOMA…" at bounding box center [264, 351] width 212 height 28
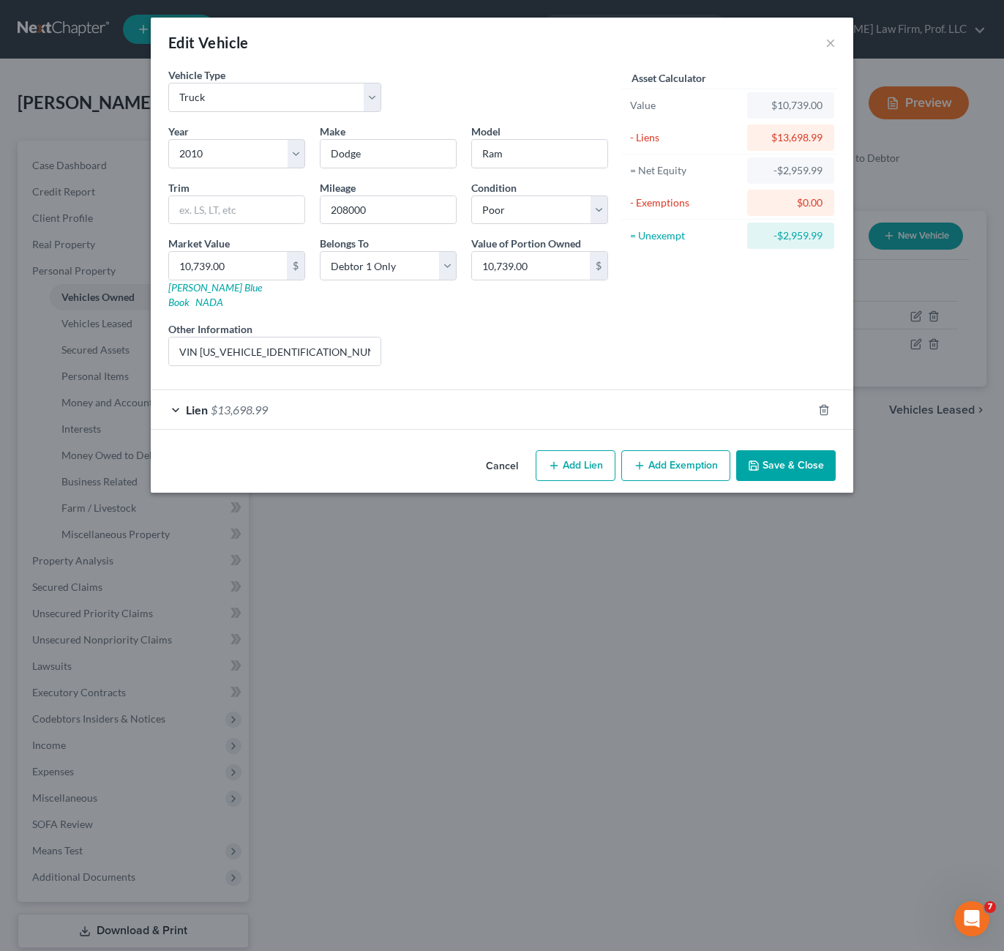
click at [487, 321] on div "Liens Select" at bounding box center [503, 343] width 228 height 45
click at [390, 203] on input "208000" at bounding box center [388, 210] width 135 height 28
drag, startPoint x: 386, startPoint y: 201, endPoint x: 276, endPoint y: 202, distance: 109.8
click at [277, 205] on div "Year Select 2026 2025 2024 2023 2022 2021 2020 2019 2018 2017 2016 2015 2014 20…" at bounding box center [388, 251] width 454 height 254
type input "210000"
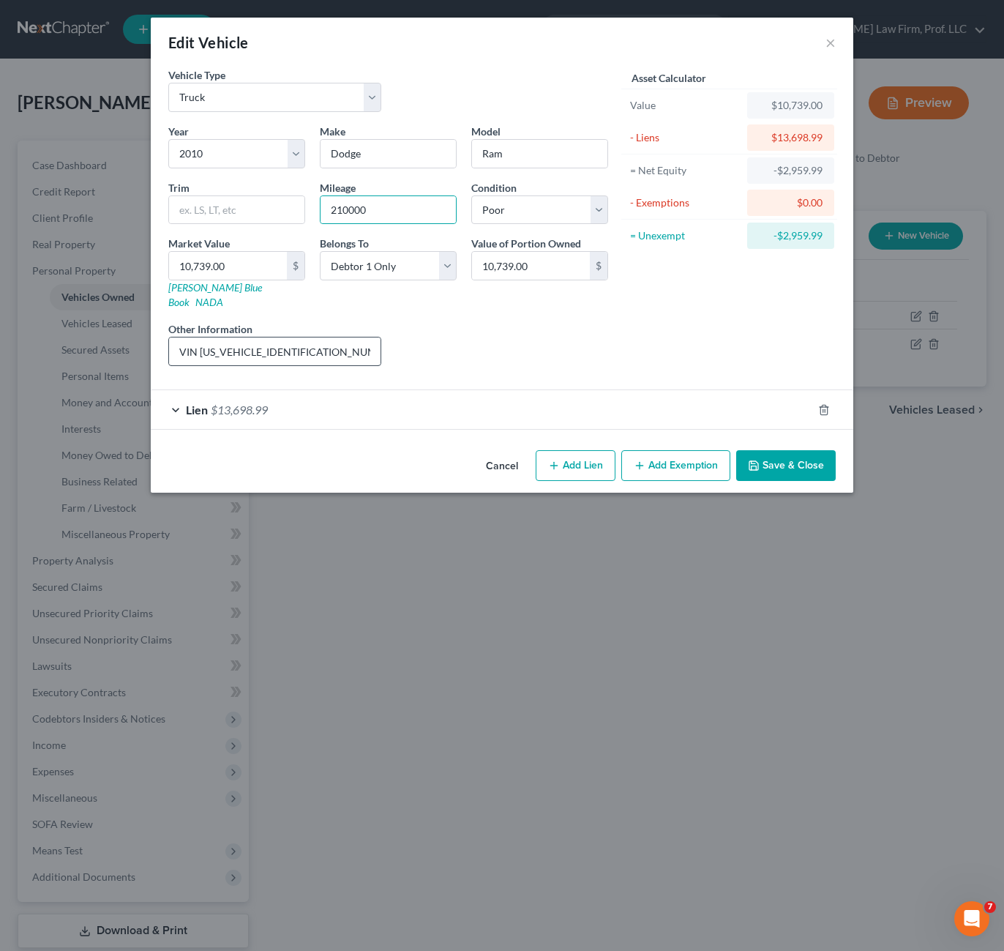
click at [435, 337] on div "Liens Select" at bounding box center [503, 343] width 228 height 45
click at [315, 344] on input "VIN [US_VEHICLE_IDENTIFICATION_NUMBER], private party sale price based on [DOMA…" at bounding box center [275, 351] width 212 height 28
drag, startPoint x: 321, startPoint y: 343, endPoint x: 483, endPoint y: 345, distance: 161.8
click at [476, 347] on div "Year Select 2026 2025 2024 2023 2022 2021 2020 2019 2018 2017 2016 2015 2014 20…" at bounding box center [388, 251] width 454 height 254
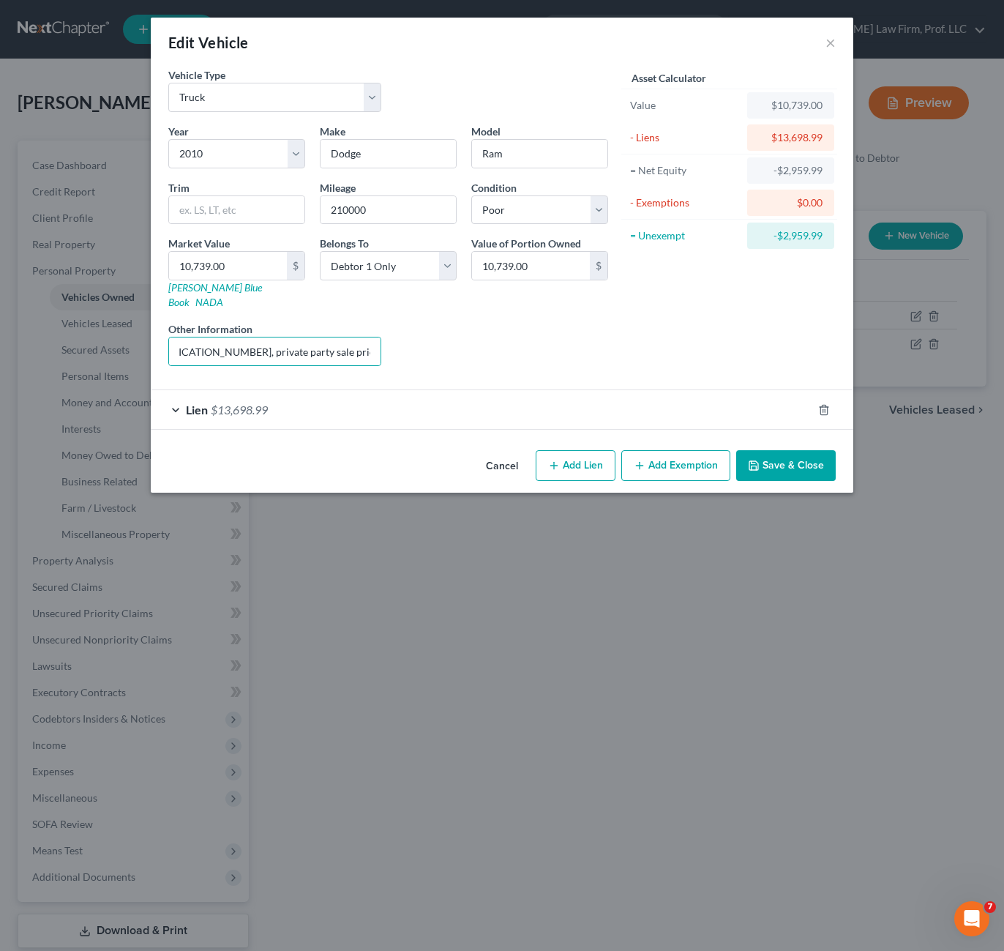
click at [479, 345] on div "Liens Select" at bounding box center [503, 343] width 228 height 45
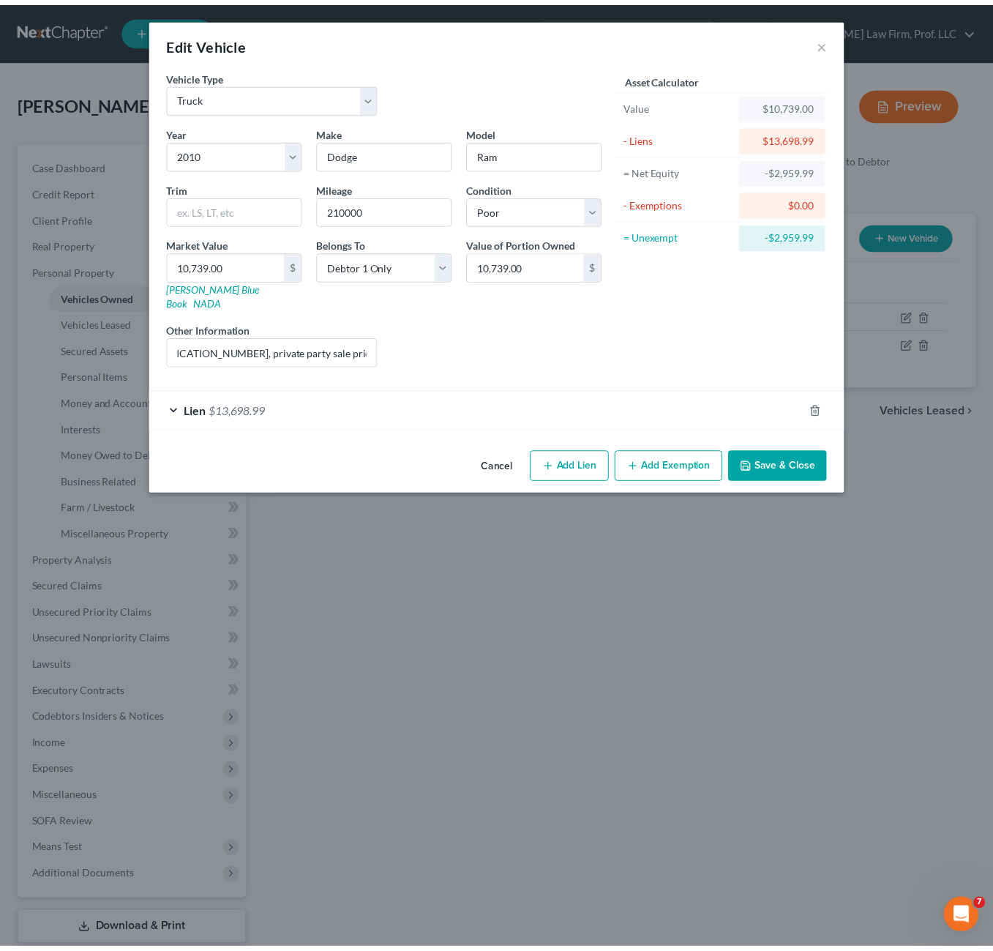
scroll to position [0, 0]
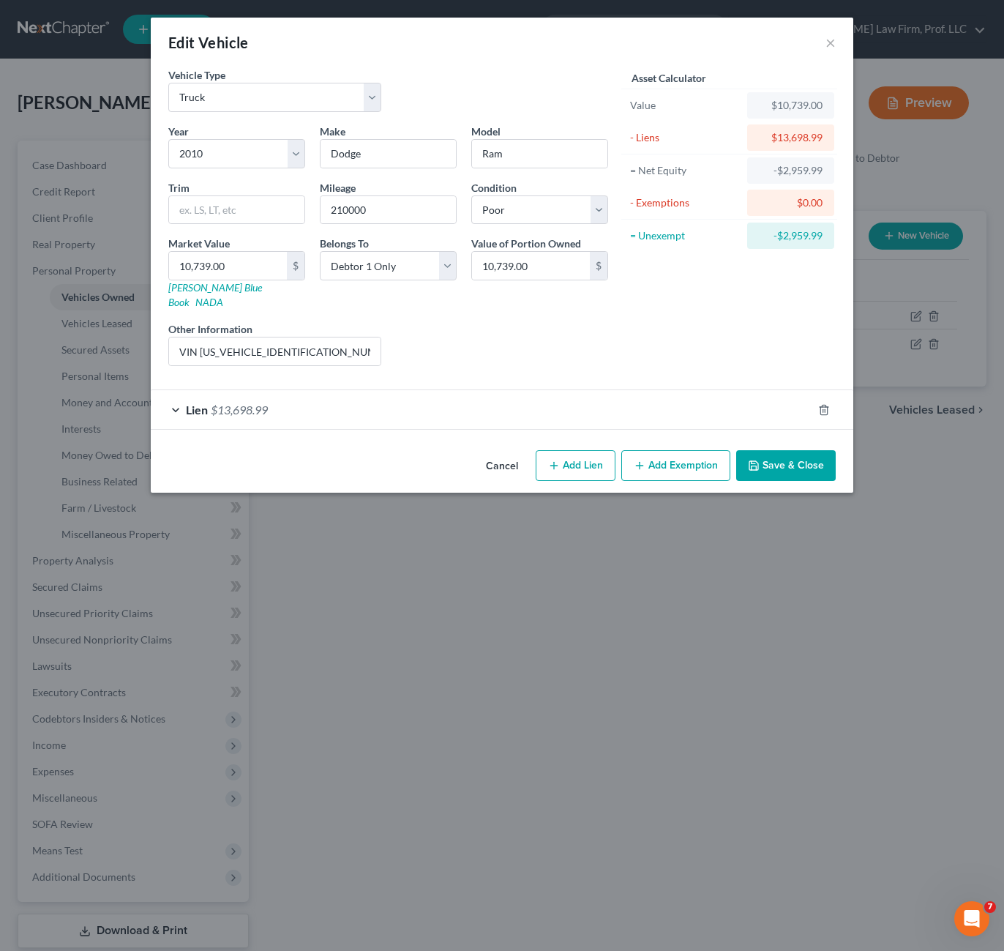
click at [488, 341] on div "Liens Select" at bounding box center [503, 343] width 228 height 45
drag, startPoint x: 499, startPoint y: 345, endPoint x: 436, endPoint y: 243, distance: 119.6
click at [501, 343] on div "Liens Select" at bounding box center [503, 343] width 228 height 45
click at [199, 269] on input "10,739.00" at bounding box center [228, 266] width 118 height 28
drag, startPoint x: 200, startPoint y: 264, endPoint x: 216, endPoint y: 261, distance: 16.4
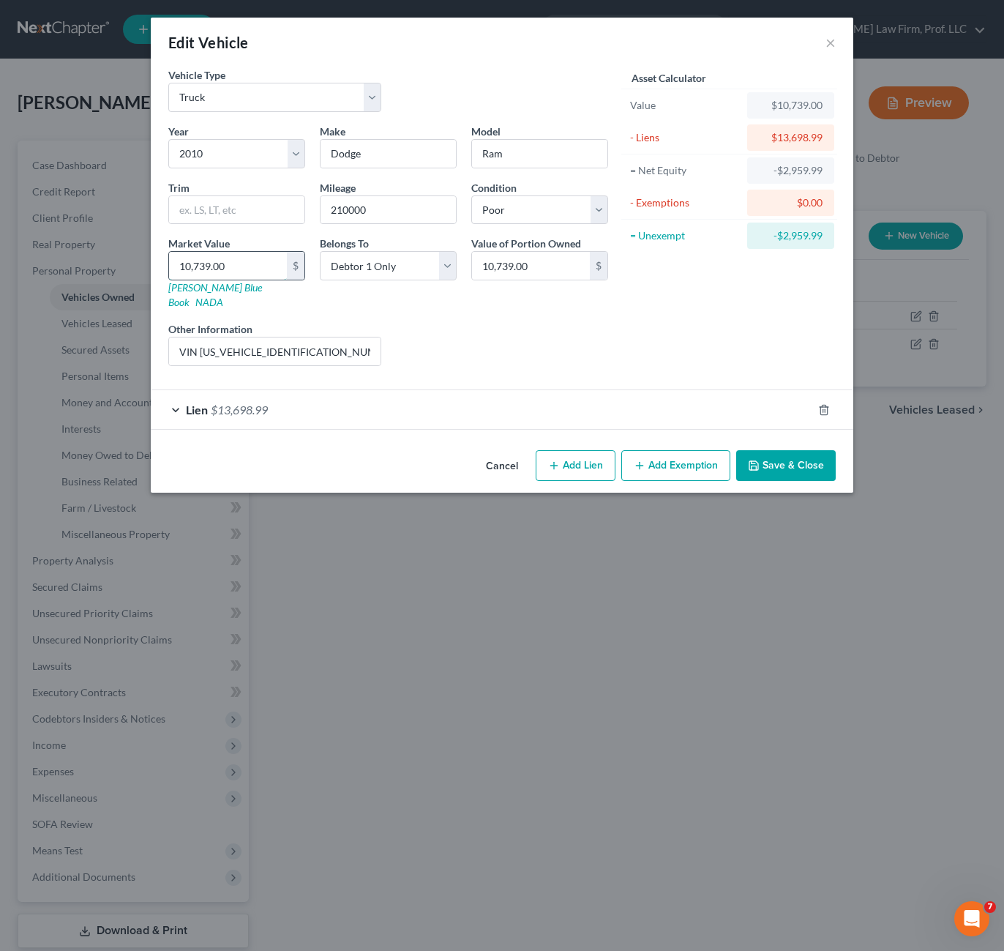
click at [200, 263] on input "10,739.00" at bounding box center [228, 266] width 118 height 28
click at [213, 261] on input "10,739.00" at bounding box center [228, 266] width 118 height 28
click at [206, 271] on input "10,739.00" at bounding box center [228, 266] width 118 height 28
drag, startPoint x: 193, startPoint y: 265, endPoint x: 211, endPoint y: 264, distance: 17.6
click at [211, 264] on input "10,739.00" at bounding box center [228, 266] width 118 height 28
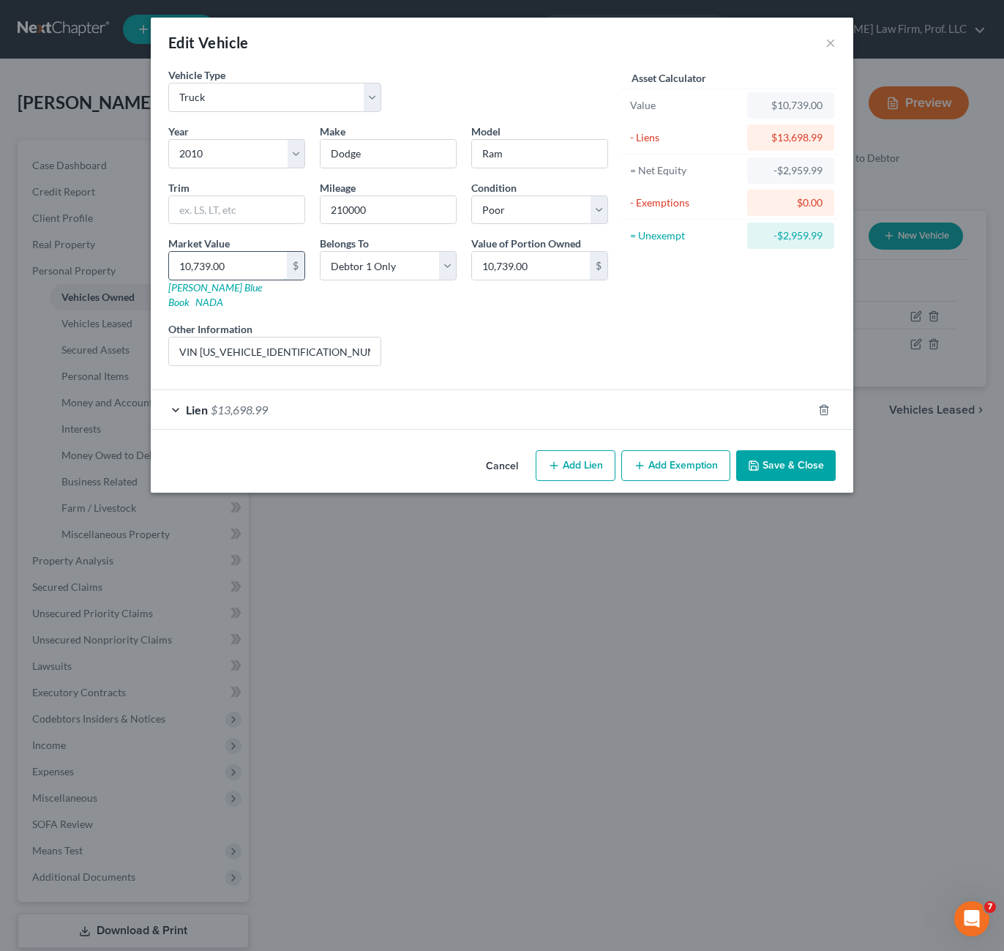
type input "10,3.00"
type input "103.00"
type input "10"
type input "10.00"
type input "1"
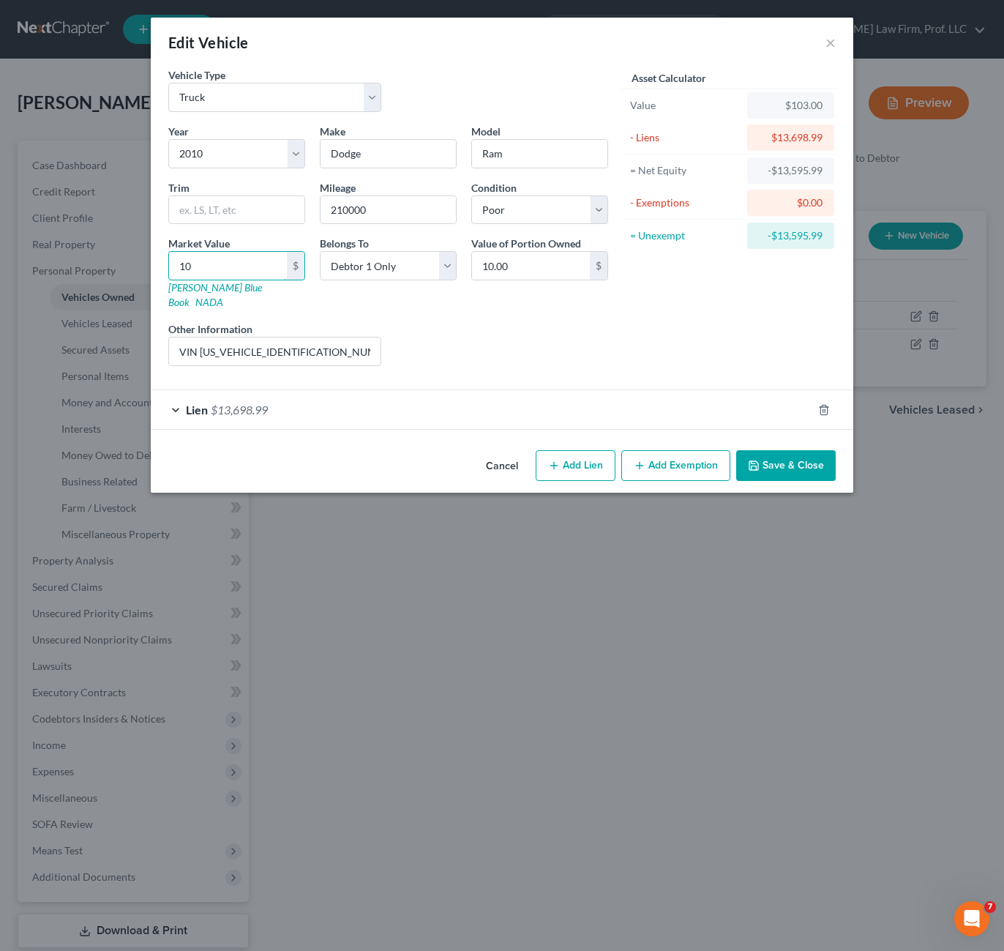
type input "1.00"
type input "1"
type input "1.00"
type input "10"
type input "10.00"
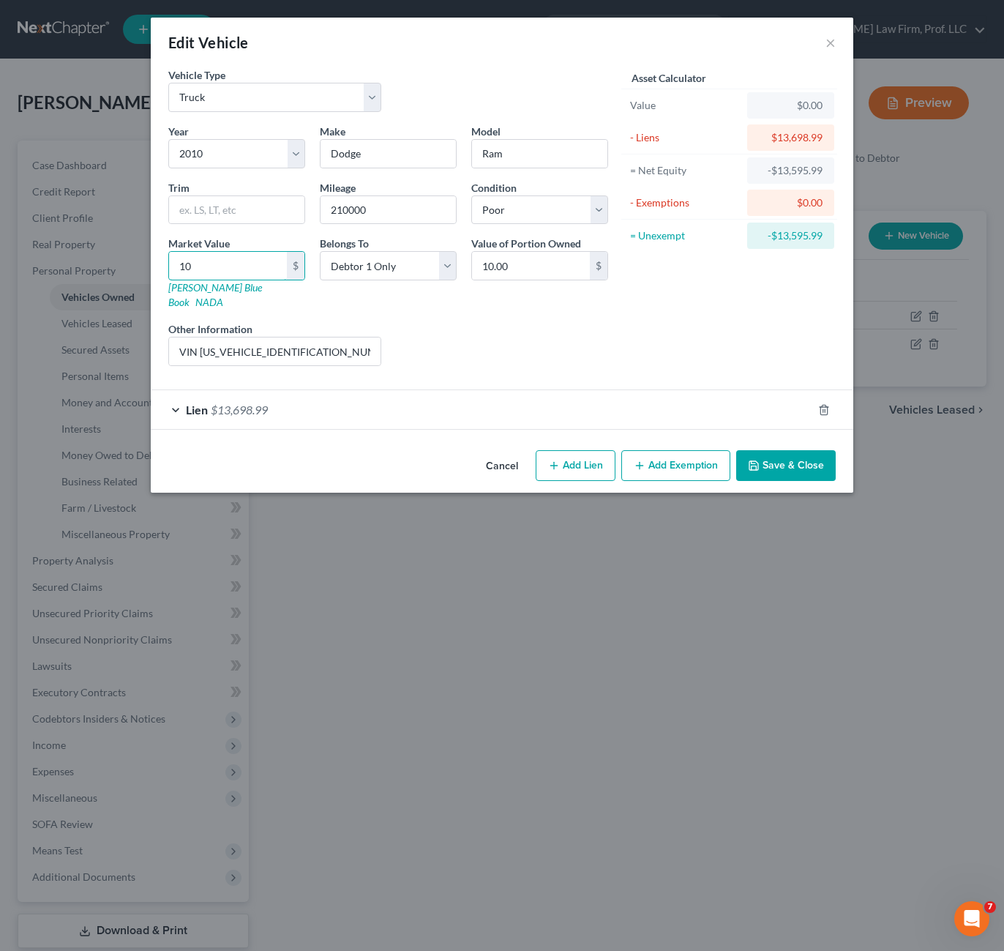
type input "103"
type input "103.00"
type input "1033"
type input "1,033.00"
type input "1,0332"
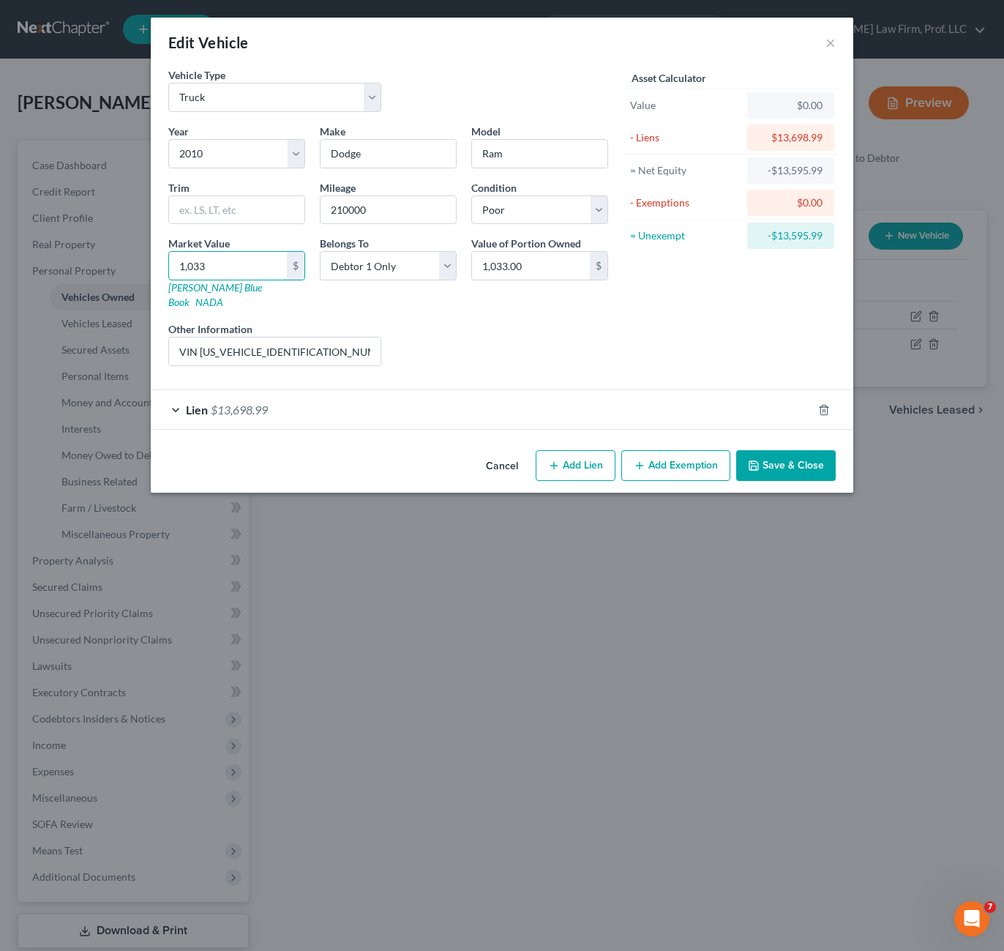
type input "10,332.00"
type input "10,332"
drag, startPoint x: 751, startPoint y: 332, endPoint x: 760, endPoint y: 386, distance: 55.7
click at [752, 331] on div "Asset Calculator Value $10,332.00 - Liens $13,698.99 = Net Equity -$13,698.99 -…" at bounding box center [730, 222] width 228 height 310
click at [788, 455] on button "Save & Close" at bounding box center [786, 465] width 100 height 31
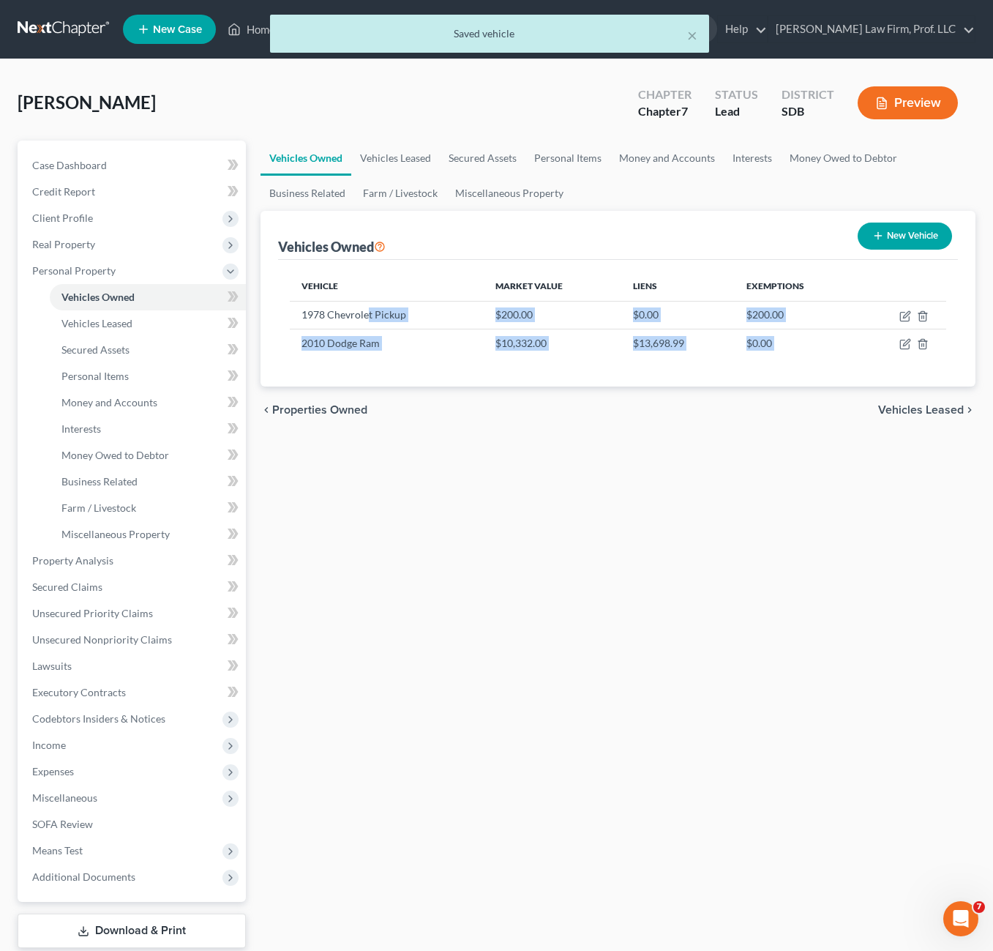
drag, startPoint x: 659, startPoint y: 451, endPoint x: 460, endPoint y: 510, distance: 207.0
click at [344, 317] on div "Vehicles Owned Vehicles Leased Secured Assets Personal Items Money and Accounts…" at bounding box center [618, 563] width 730 height 845
drag, startPoint x: 460, startPoint y: 510, endPoint x: 336, endPoint y: 381, distance: 179.6
click at [479, 545] on div "Vehicles Owned Vehicles Leased Secured Assets Personal Items Money and Accounts…" at bounding box center [618, 563] width 730 height 845
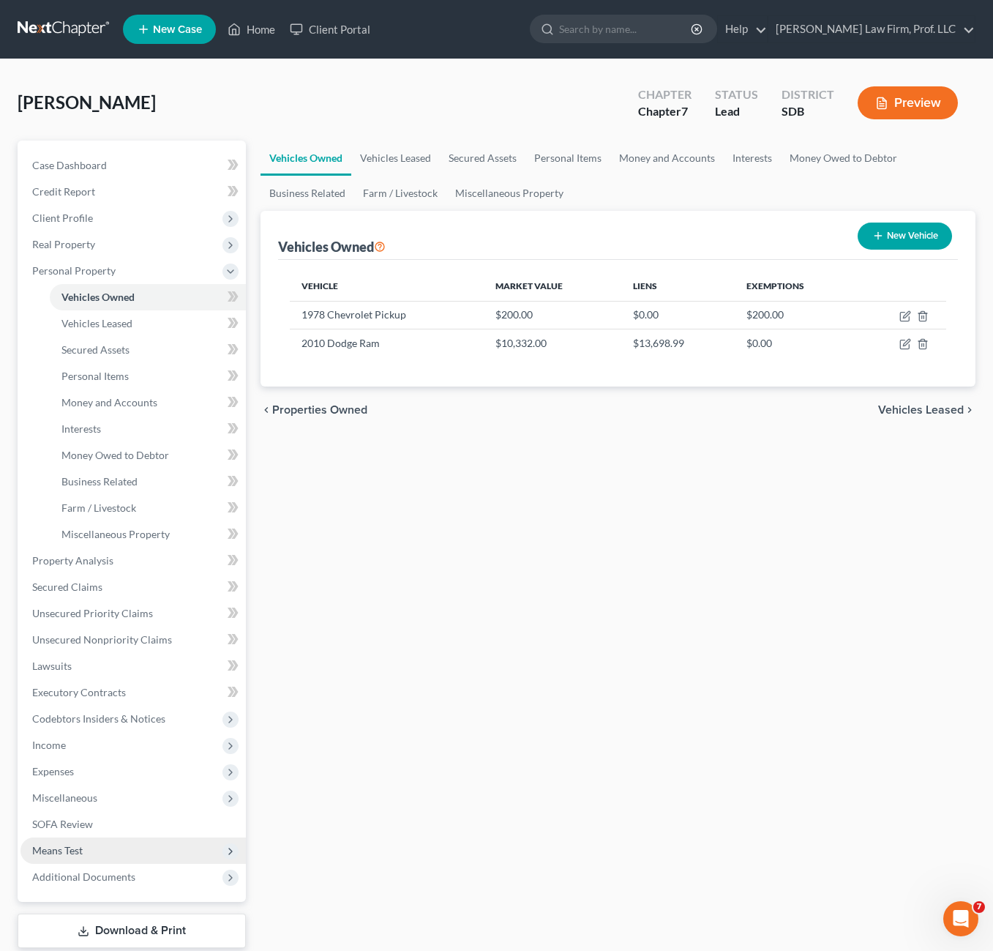
click at [90, 852] on span "Means Test" at bounding box center [132, 850] width 225 height 26
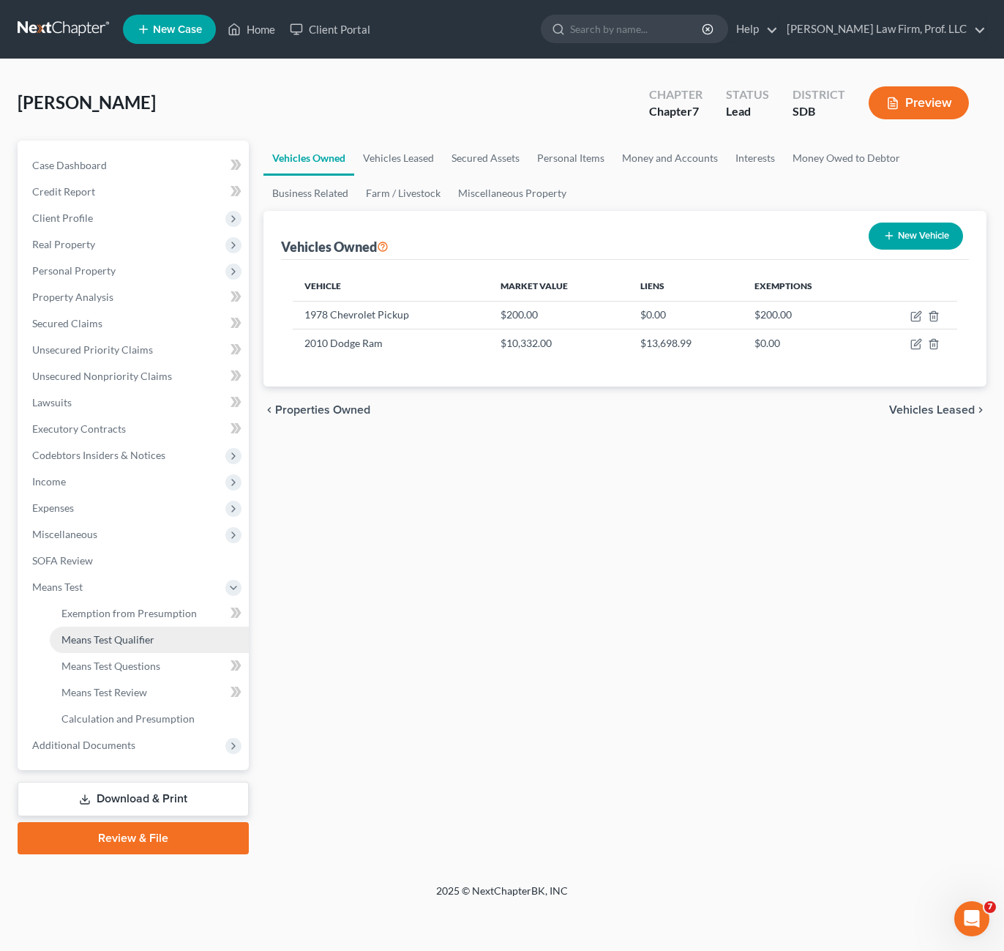
click at [146, 641] on span "Means Test Qualifier" at bounding box center [107, 639] width 93 height 12
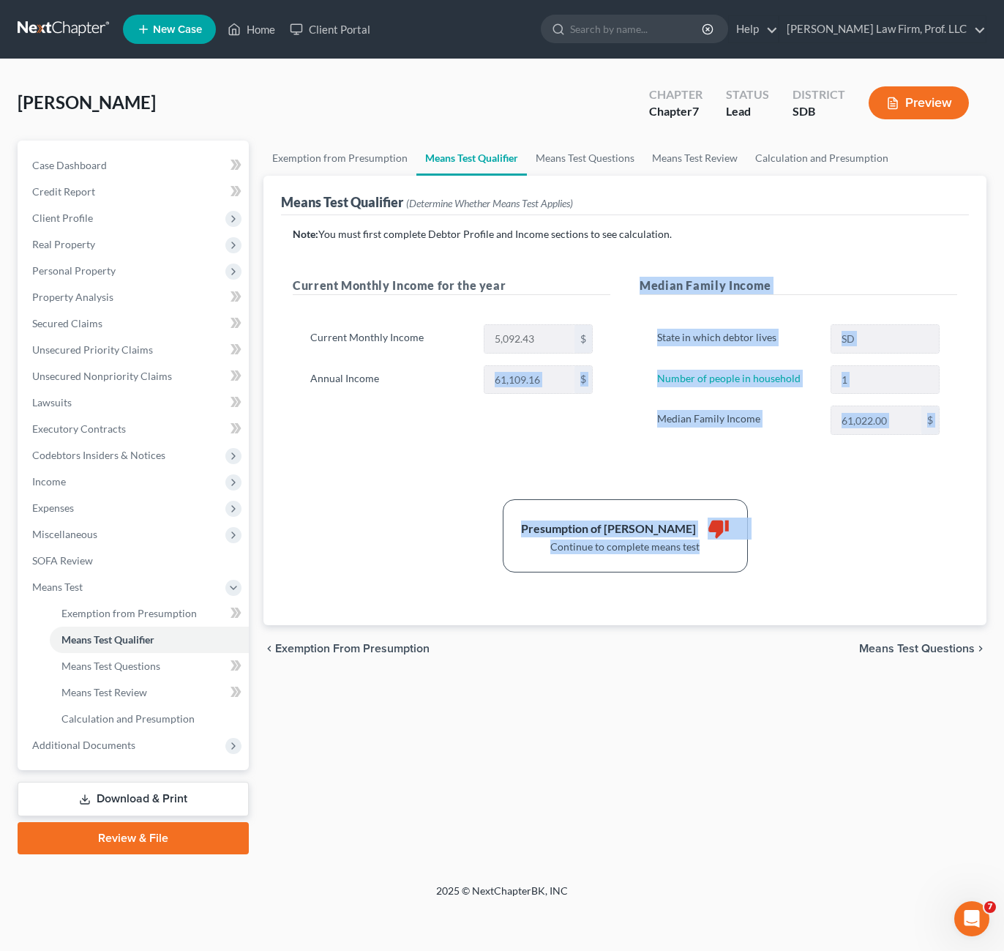
drag, startPoint x: 861, startPoint y: 496, endPoint x: 422, endPoint y: 513, distance: 439.4
click at [386, 371] on div "Note: You must first complete Debtor Profile and Income sections to see calcula…" at bounding box center [625, 399] width 665 height 345
drag, startPoint x: 422, startPoint y: 513, endPoint x: 157, endPoint y: 726, distance: 339.4
click at [419, 517] on div "Presumption of Abuse Arises thumb_down Continue to complete means test" at bounding box center [624, 535] width 679 height 73
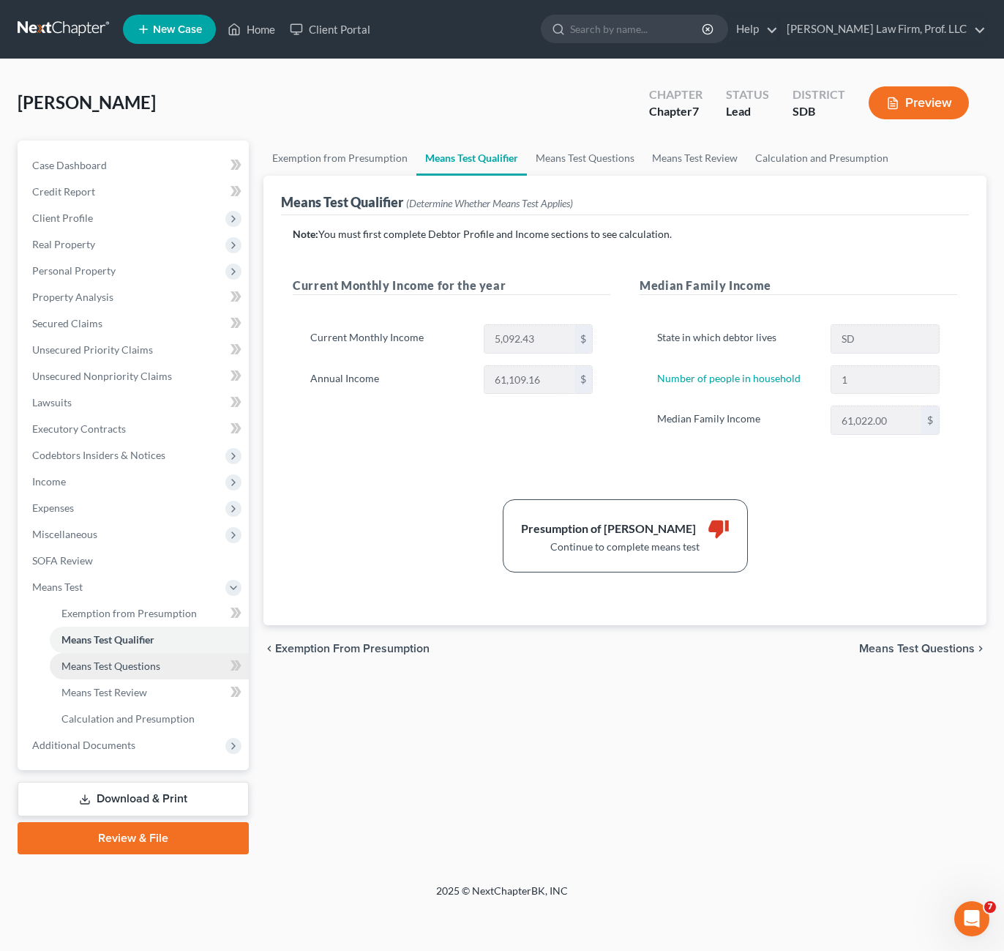
click at [143, 670] on span "Means Test Questions" at bounding box center [110, 665] width 99 height 12
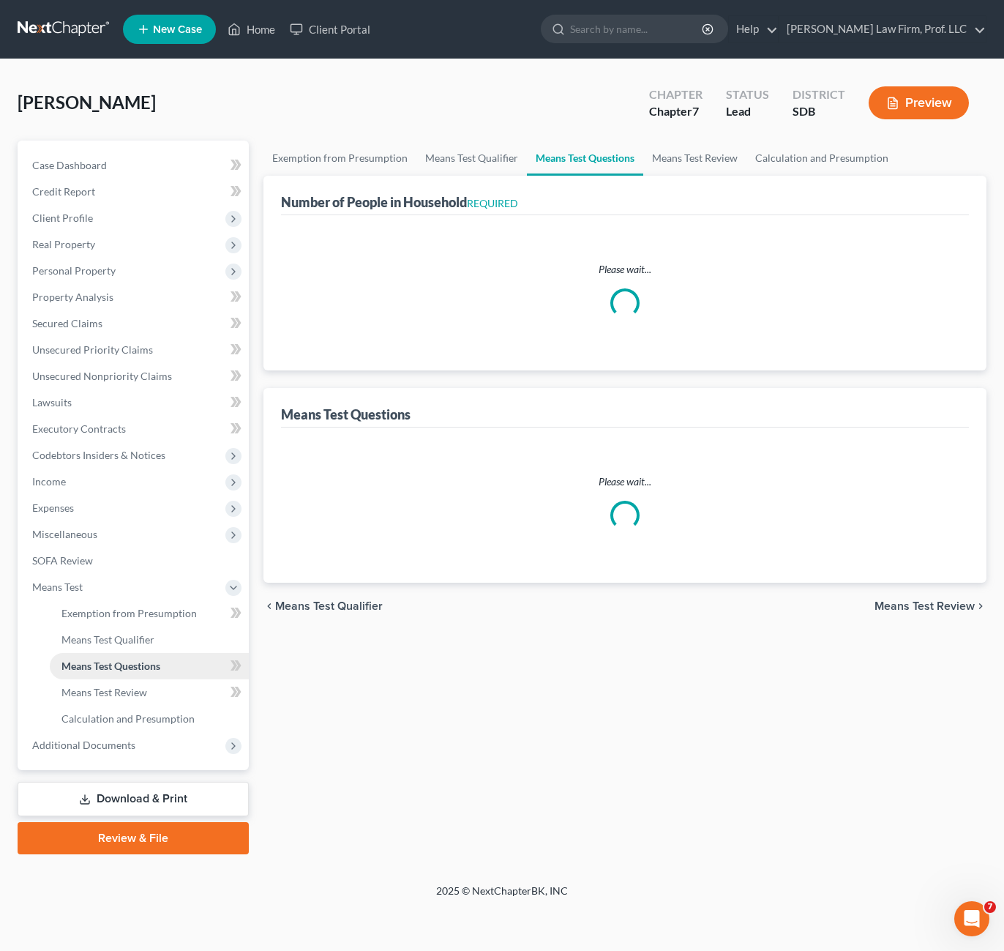
select select "1"
select select "60"
select select "1"
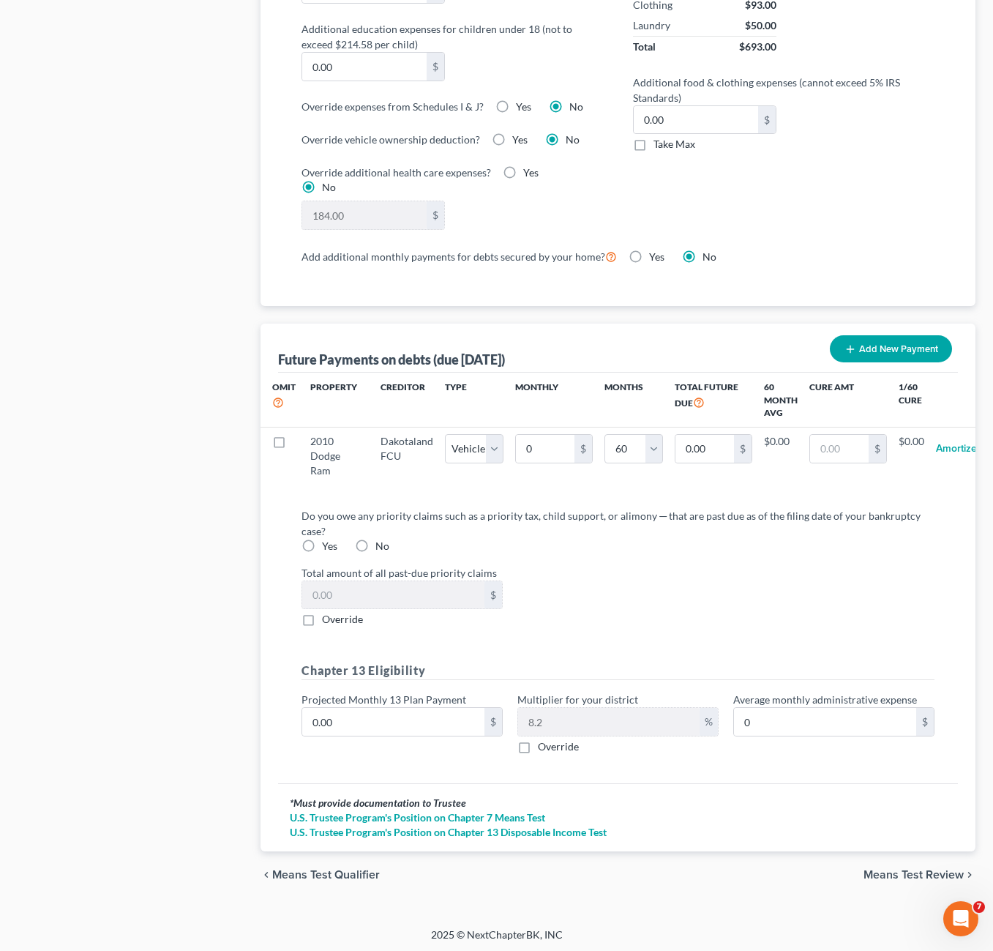
scroll to position [1210, 0]
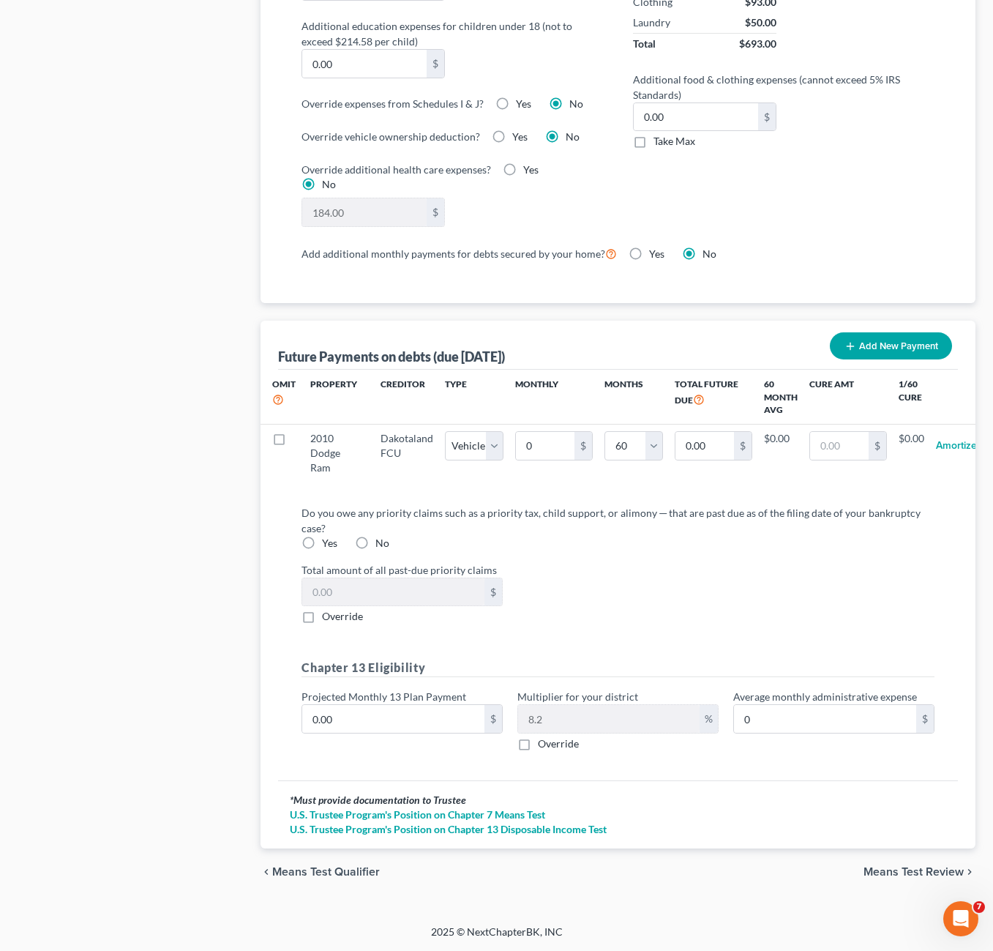
drag, startPoint x: 149, startPoint y: 544, endPoint x: 111, endPoint y: 538, distance: 37.8
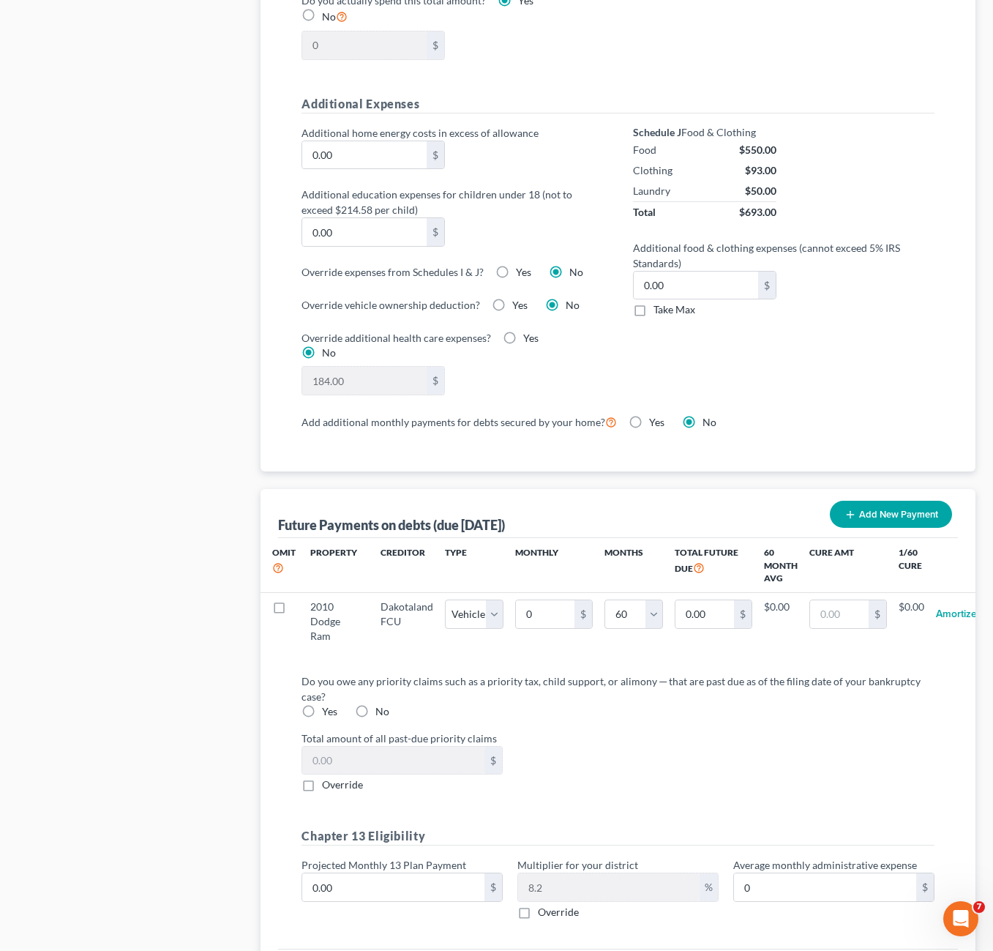
scroll to position [1063, 0]
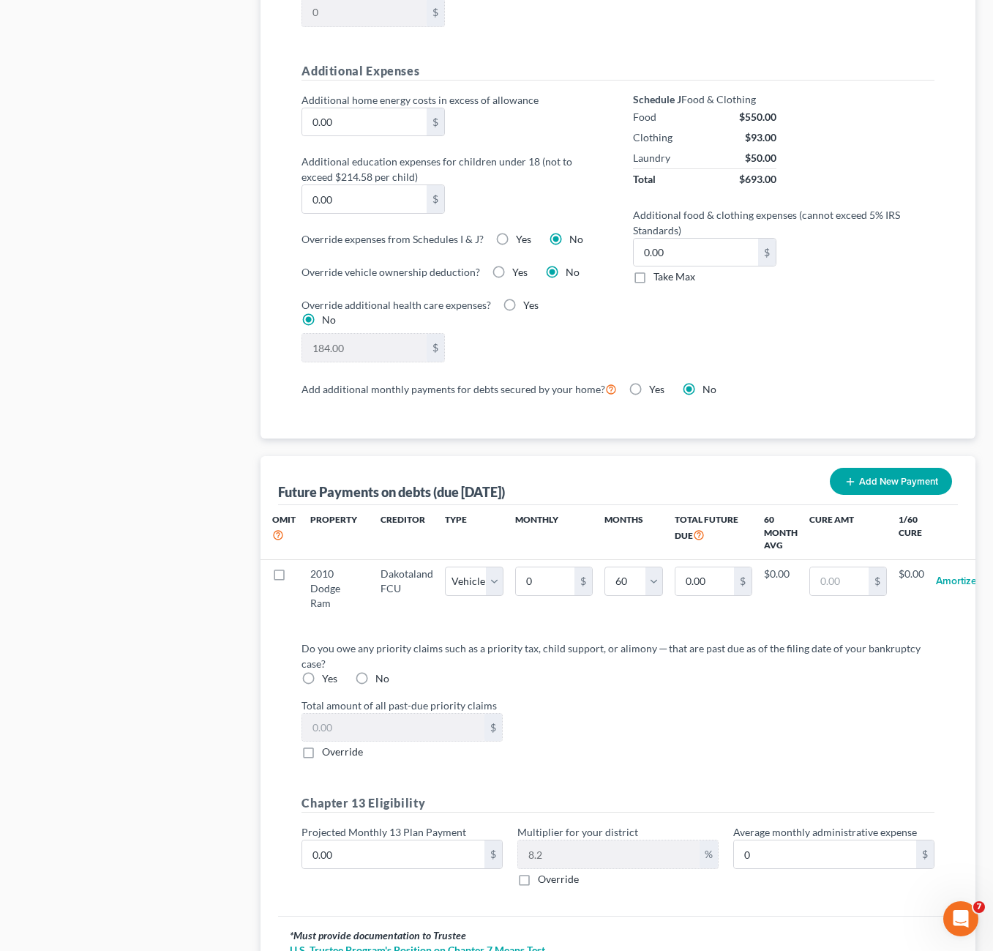
drag, startPoint x: 637, startPoint y: 315, endPoint x: 632, endPoint y: 295, distance: 21.1
click at [637, 315] on div "Schedule J Food & Clothing Food $550.00 Clothing $93.00 Laundry $50.00 Total $6…" at bounding box center [783, 236] width 331 height 288
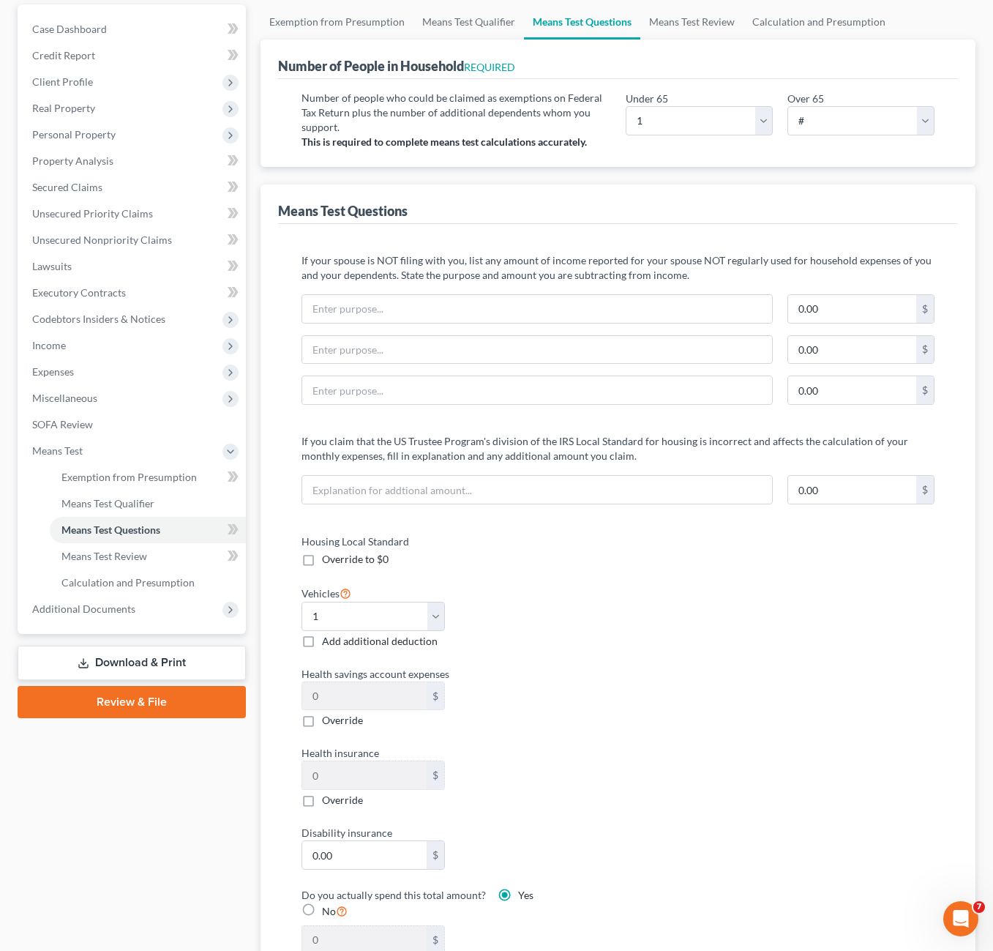
scroll to position [0, 0]
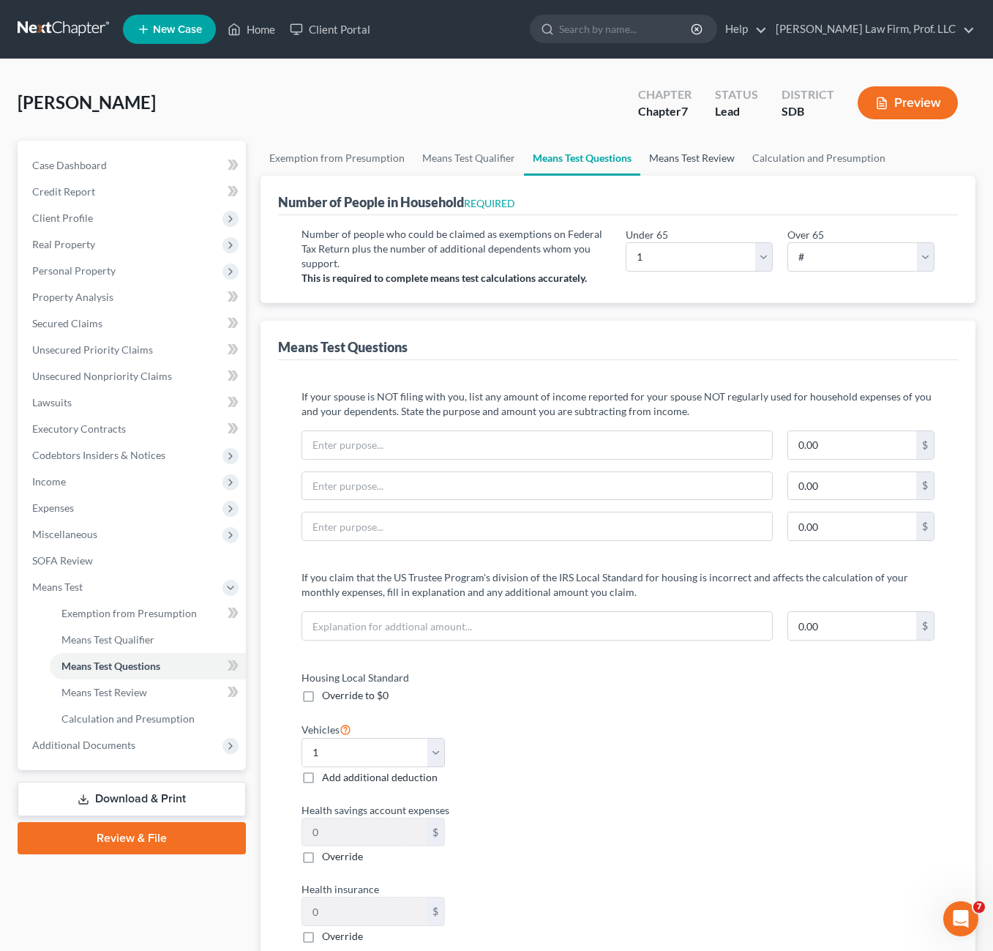
click at [688, 149] on link "Means Test Review" at bounding box center [691, 158] width 103 height 35
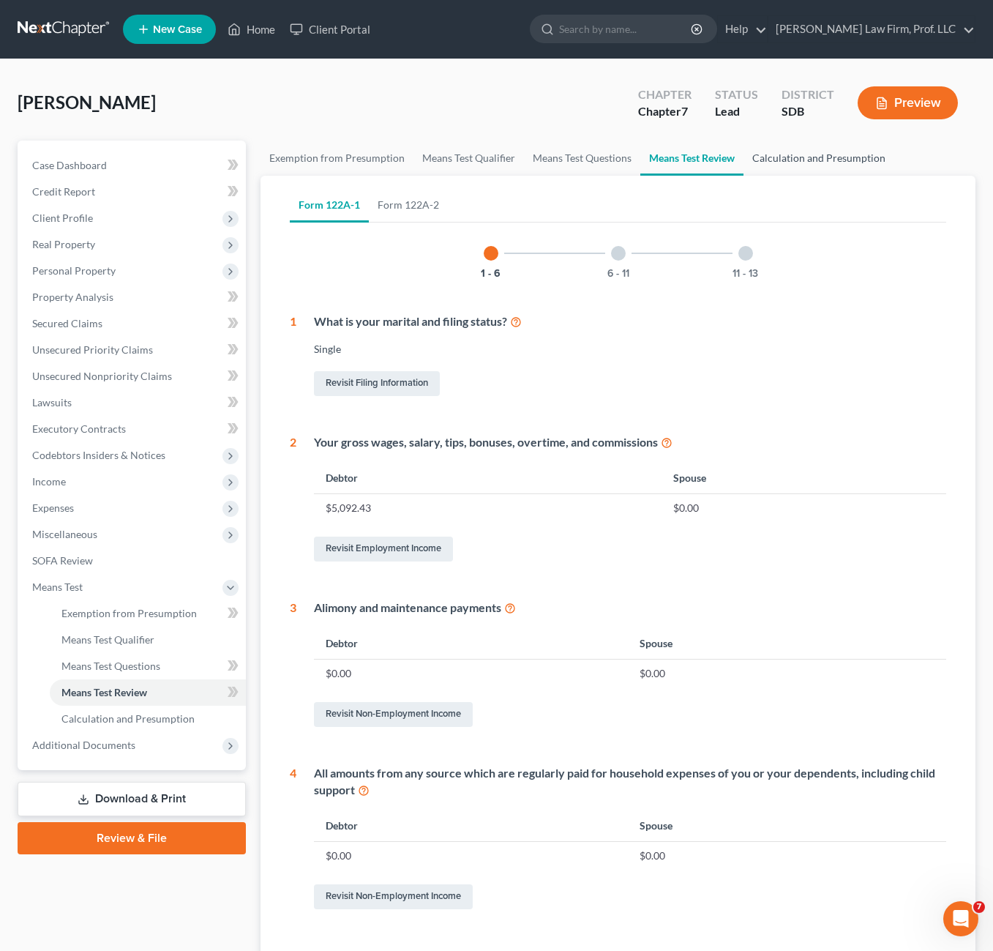
click at [820, 157] on link "Calculation and Presumption" at bounding box center [819, 158] width 151 height 35
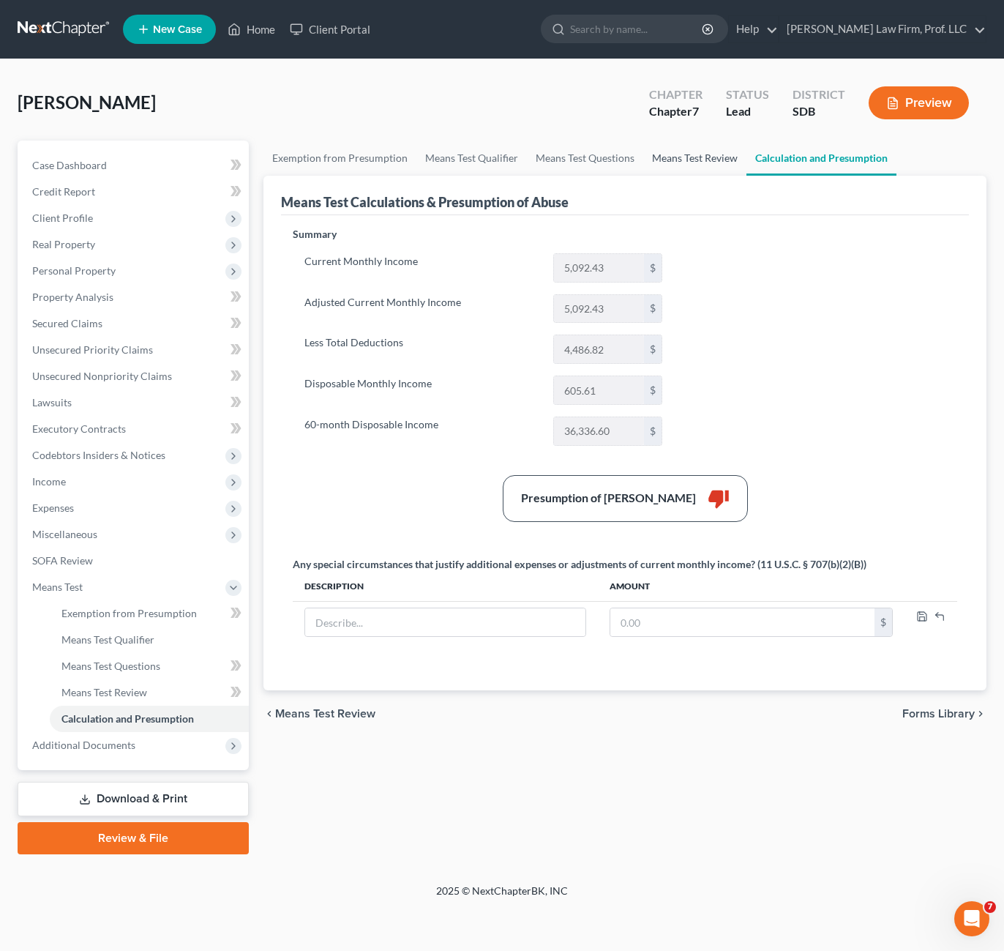
click at [697, 155] on link "Means Test Review" at bounding box center [694, 158] width 103 height 35
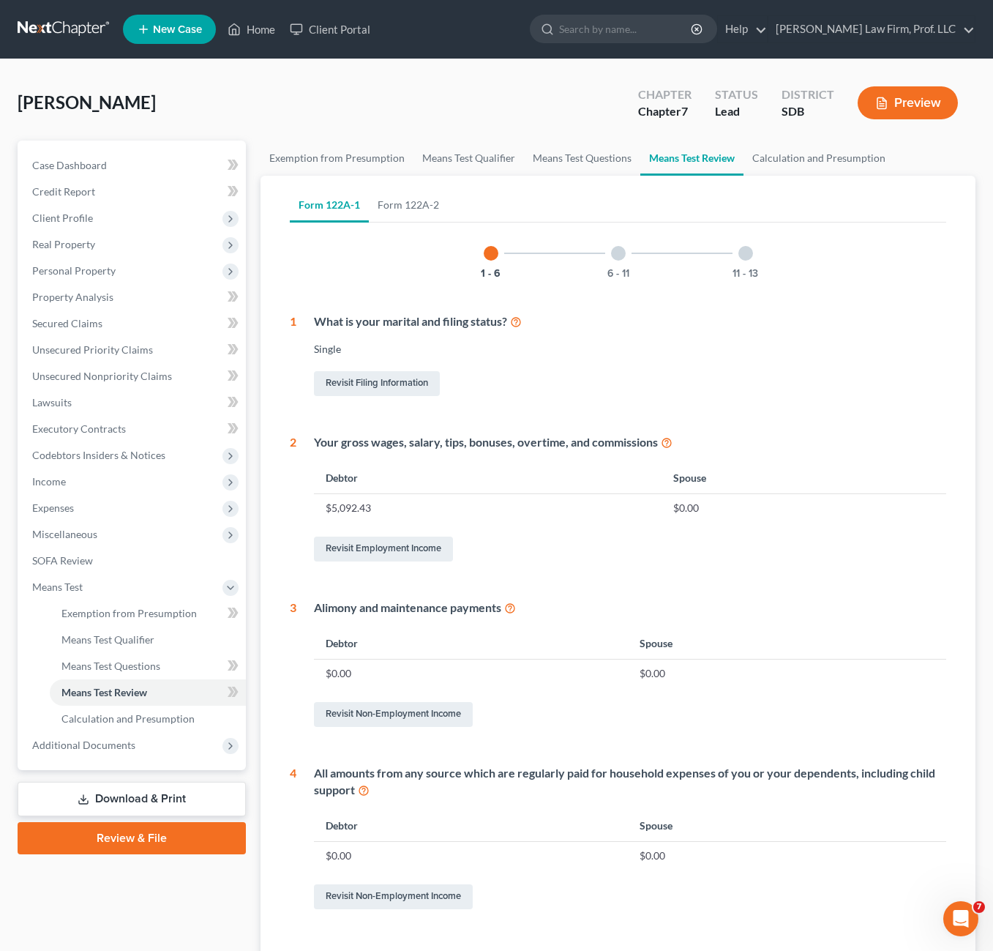
click at [621, 251] on div at bounding box center [618, 253] width 15 height 15
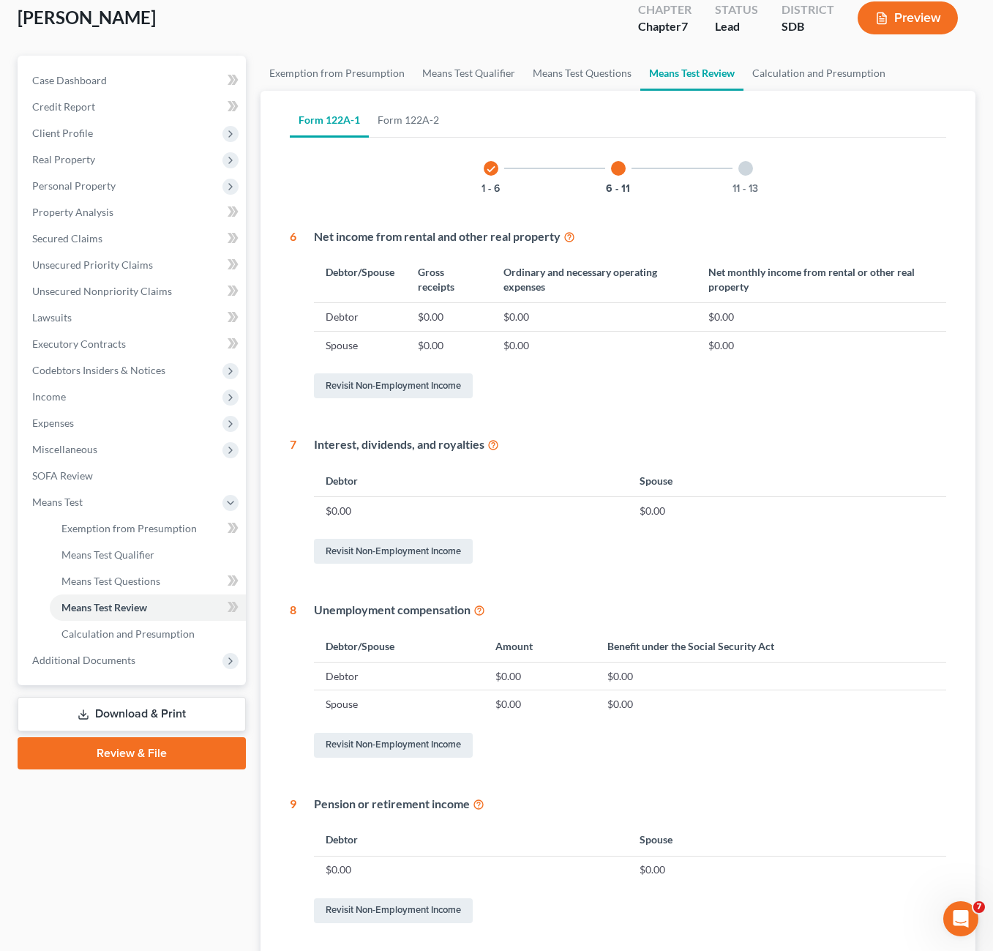
scroll to position [73, 0]
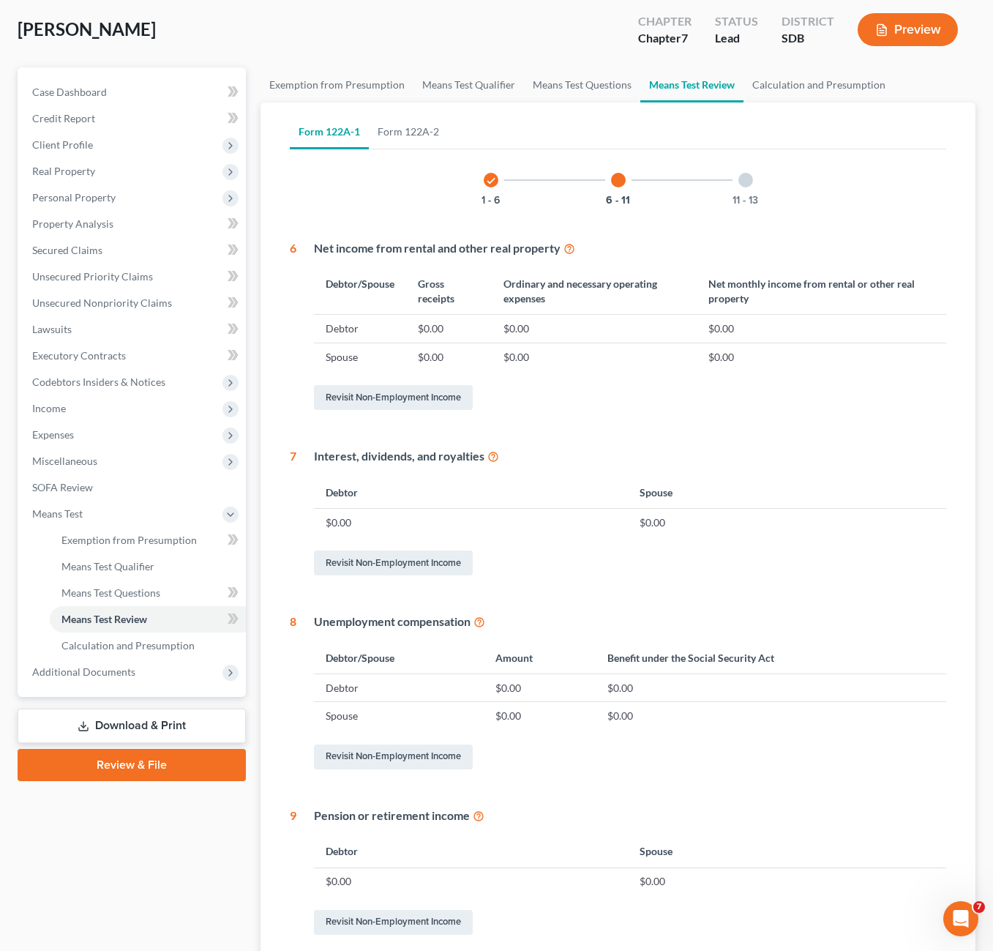
click at [505, 184] on div "check 1 - 6" at bounding box center [491, 180] width 50 height 50
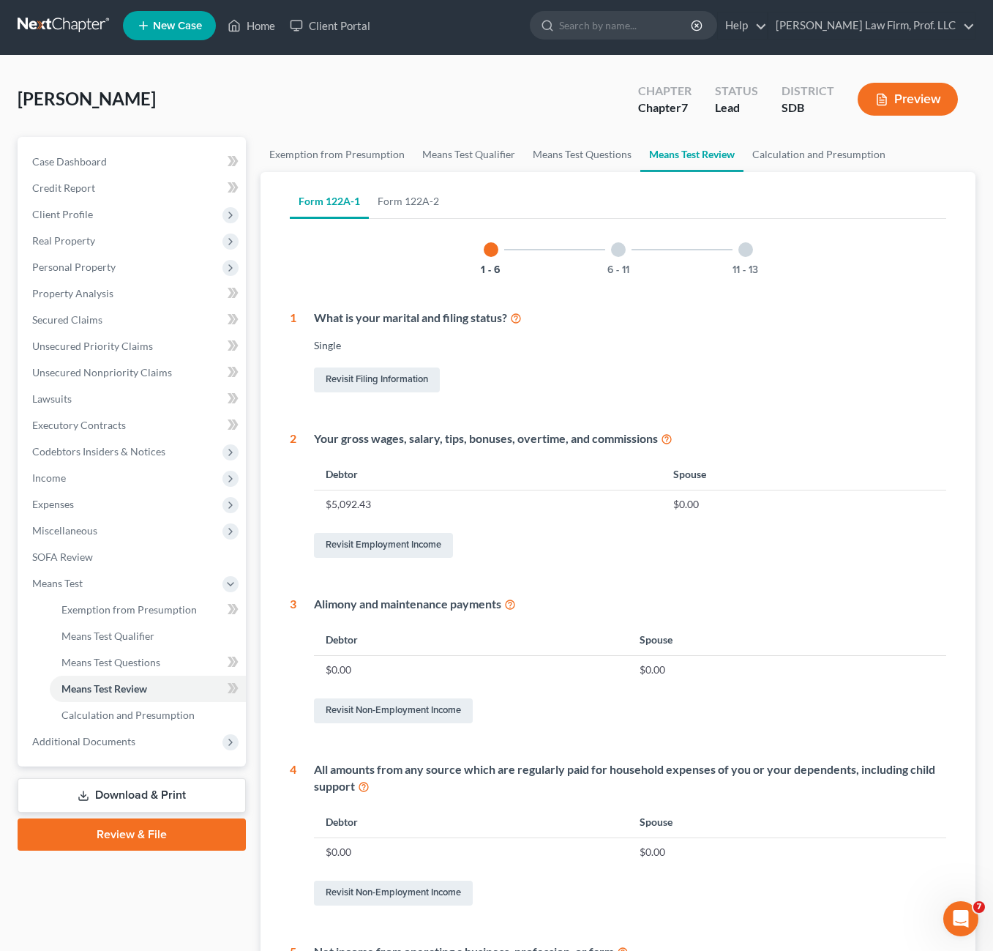
scroll to position [0, 0]
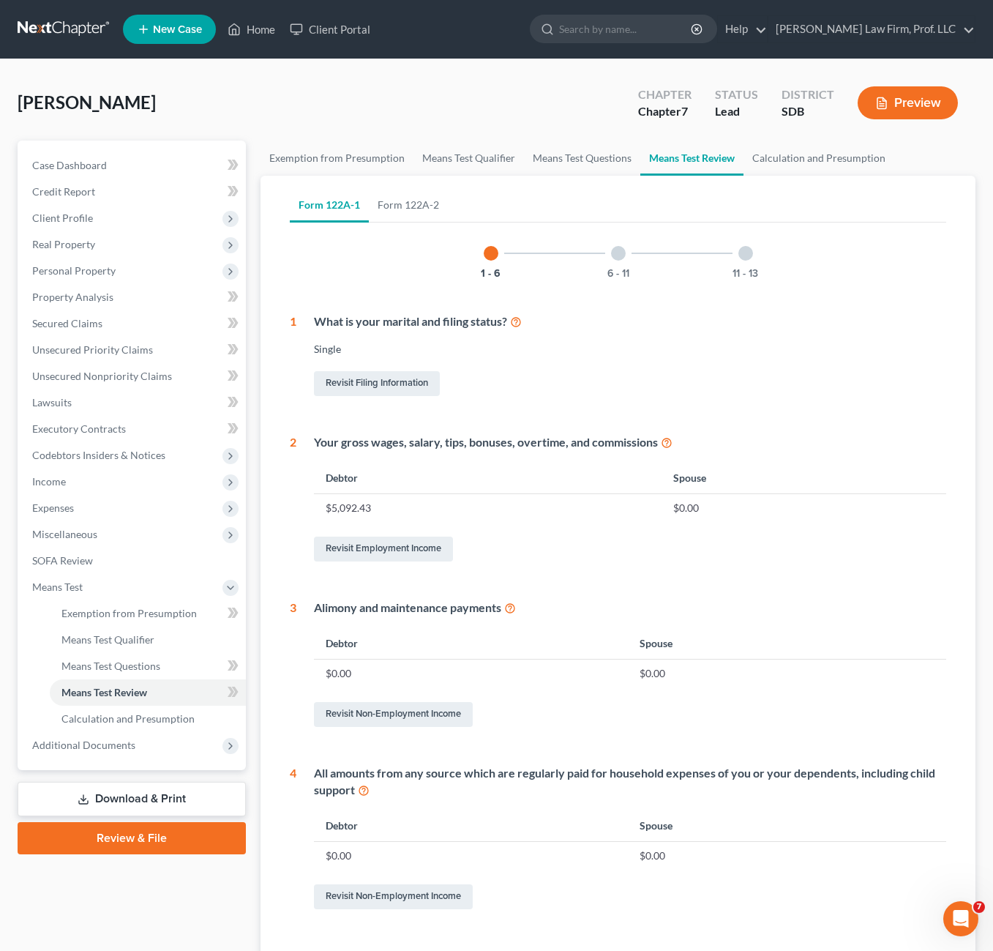
click at [621, 255] on div at bounding box center [618, 253] width 15 height 15
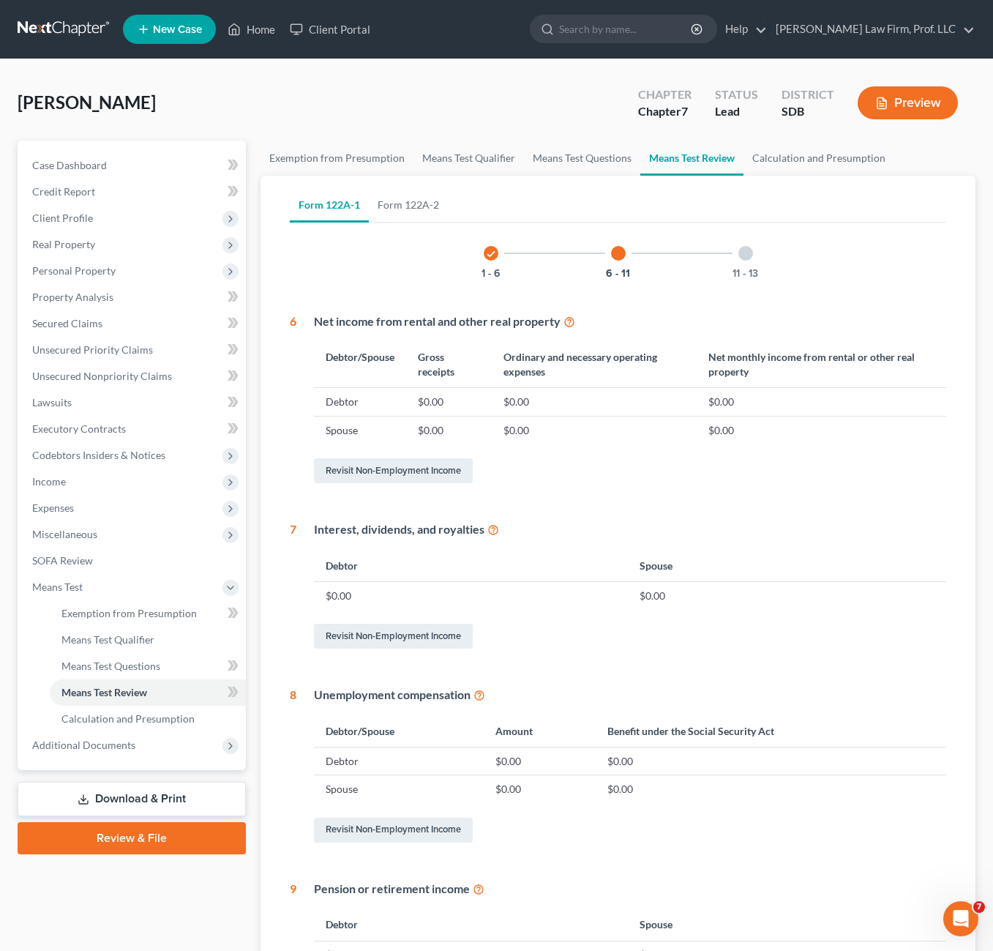
click at [761, 262] on div "11 - 13" at bounding box center [746, 253] width 50 height 50
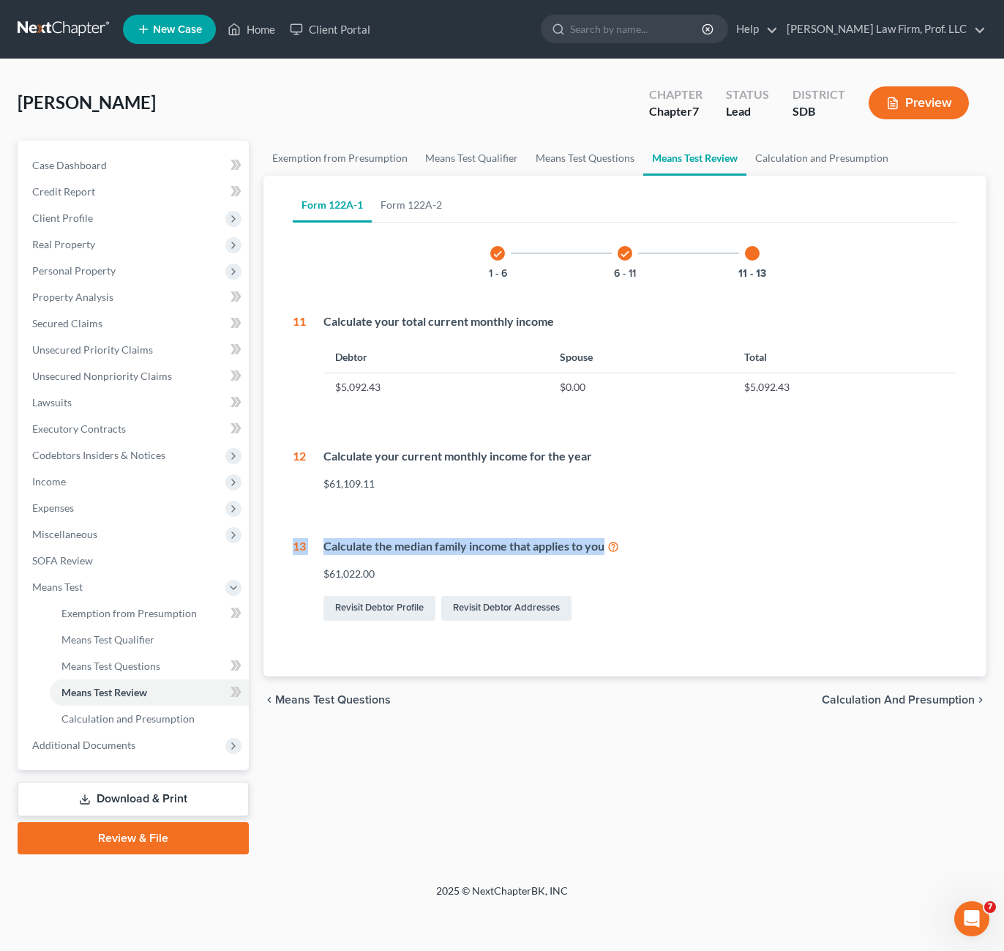
drag, startPoint x: 782, startPoint y: 504, endPoint x: 777, endPoint y: 471, distance: 34.1
click at [790, 493] on div "check 1 - 6 check 6 - 11 11 - 13 11 Calculate your total current monthly income…" at bounding box center [625, 425] width 665 height 395
drag, startPoint x: 777, startPoint y: 471, endPoint x: 731, endPoint y: 430, distance: 60.7
click at [759, 498] on div "Calculate your current monthly income for the year $61,109.11" at bounding box center [631, 475] width 651 height 55
drag, startPoint x: 780, startPoint y: 591, endPoint x: 810, endPoint y: 309, distance: 283.4
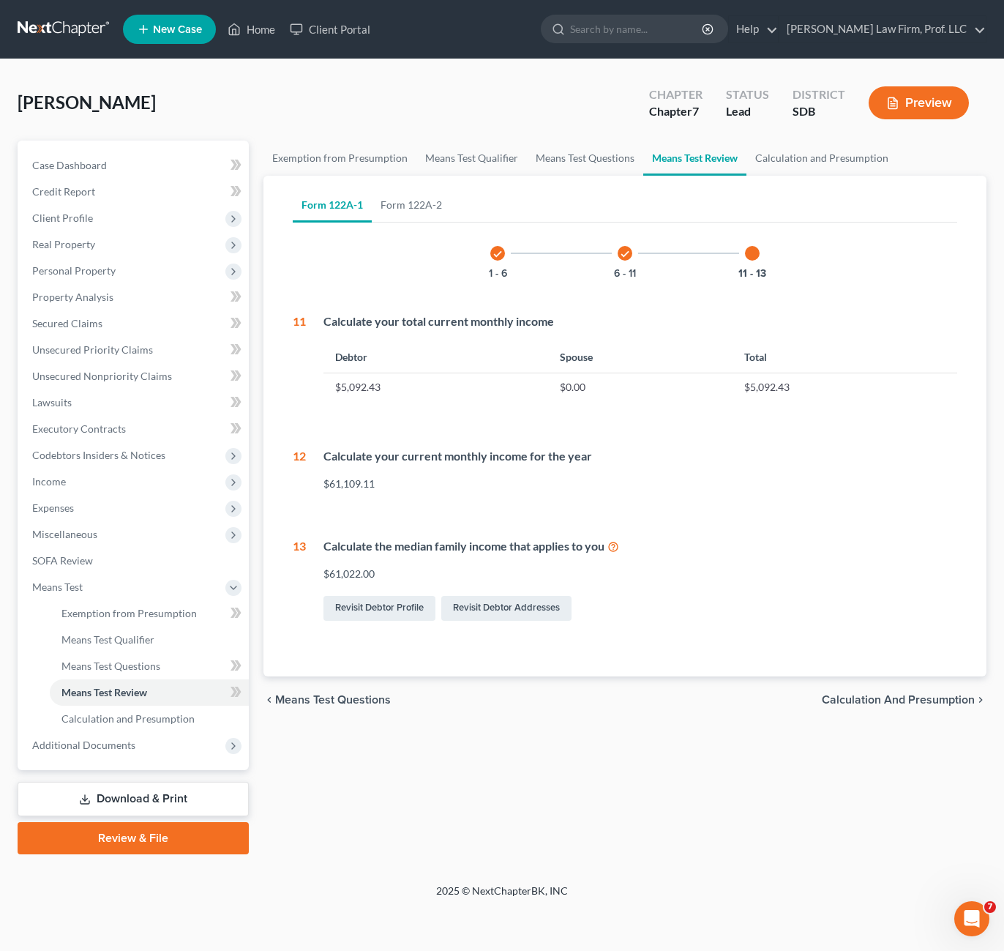
click at [779, 588] on div "Calculate the median family income that applies to you $61,022.00 Revisit Debto…" at bounding box center [631, 581] width 651 height 86
click at [426, 206] on link "Form 122A-2" at bounding box center [411, 204] width 79 height 35
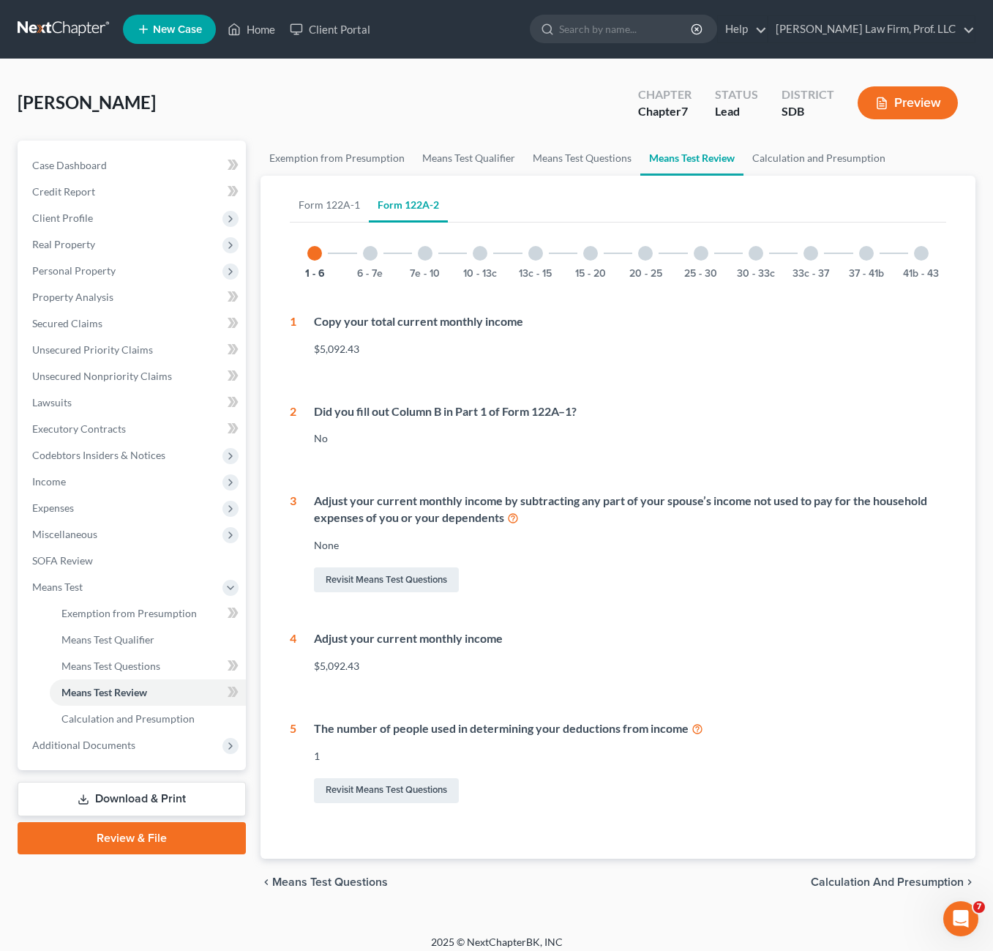
click at [431, 424] on div "Did you fill out Column B in Part 1 of Form 122A–1? No" at bounding box center [621, 430] width 650 height 55
click at [537, 579] on div "Revisit Means Test Questions" at bounding box center [630, 579] width 632 height 31
click at [359, 249] on div "6 - 7e" at bounding box center [370, 253] width 50 height 50
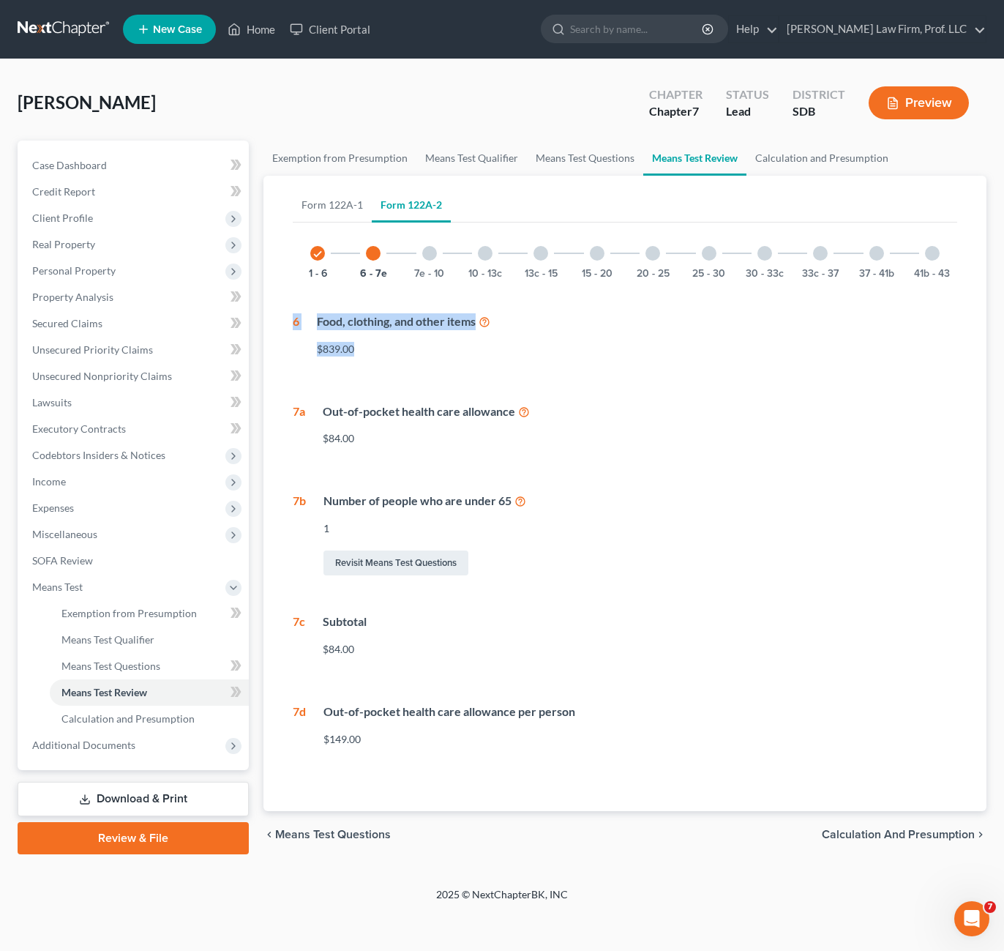
drag, startPoint x: 392, startPoint y: 358, endPoint x: 269, endPoint y: 308, distance: 132.6
click at [269, 308] on div "Form 122A-1 Form 122A-2 check 1 - 6 check 6 - 11 11 - 13 11 Calculate your tota…" at bounding box center [624, 493] width 723 height 635
drag, startPoint x: 509, startPoint y: 353, endPoint x: 553, endPoint y: 353, distance: 43.9
click at [553, 353] on div "$839.00" at bounding box center [637, 349] width 640 height 15
click at [414, 252] on div "7e - 10" at bounding box center [430, 253] width 50 height 50
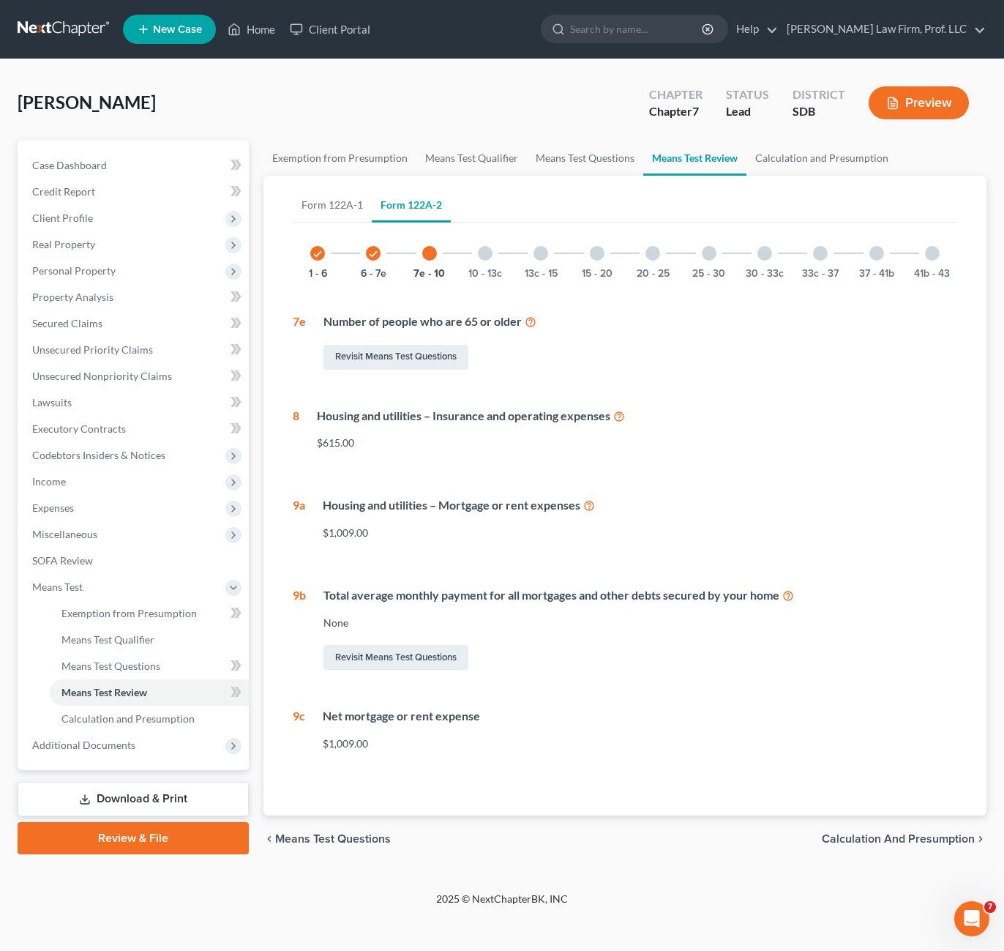
click at [476, 259] on div "10 - 13c" at bounding box center [485, 253] width 50 height 50
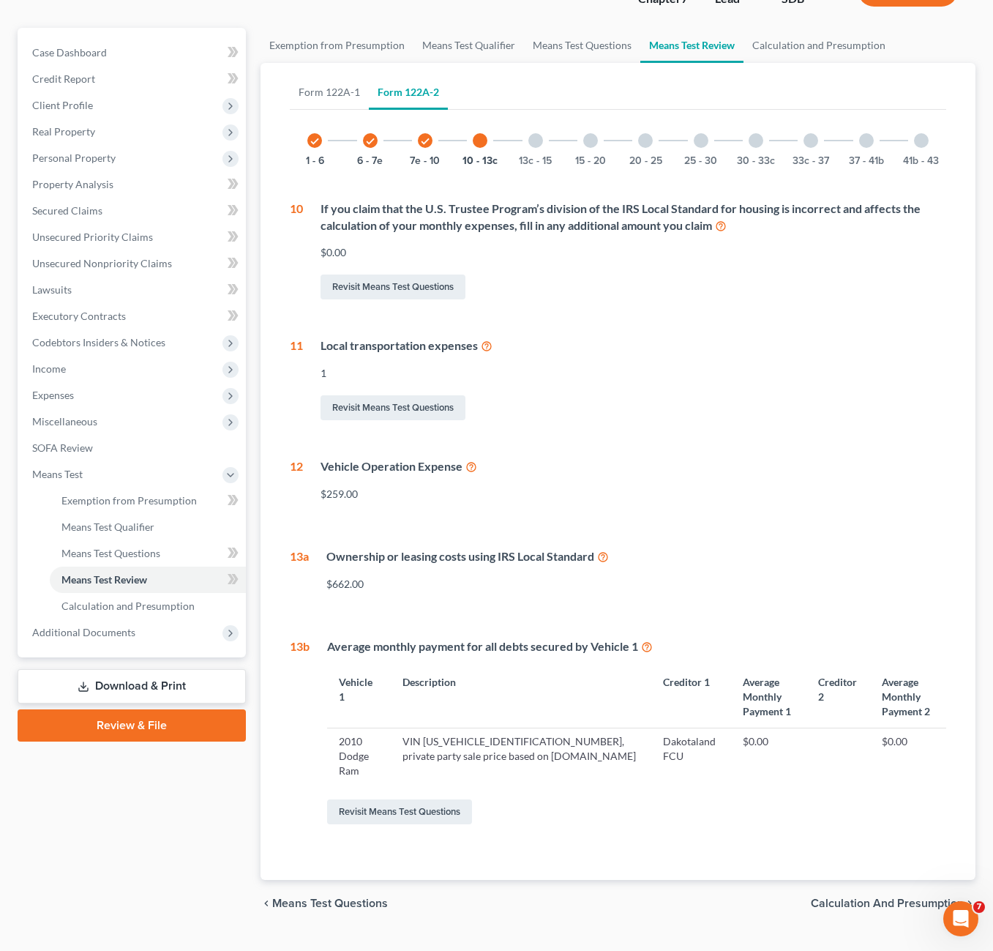
scroll to position [144, 0]
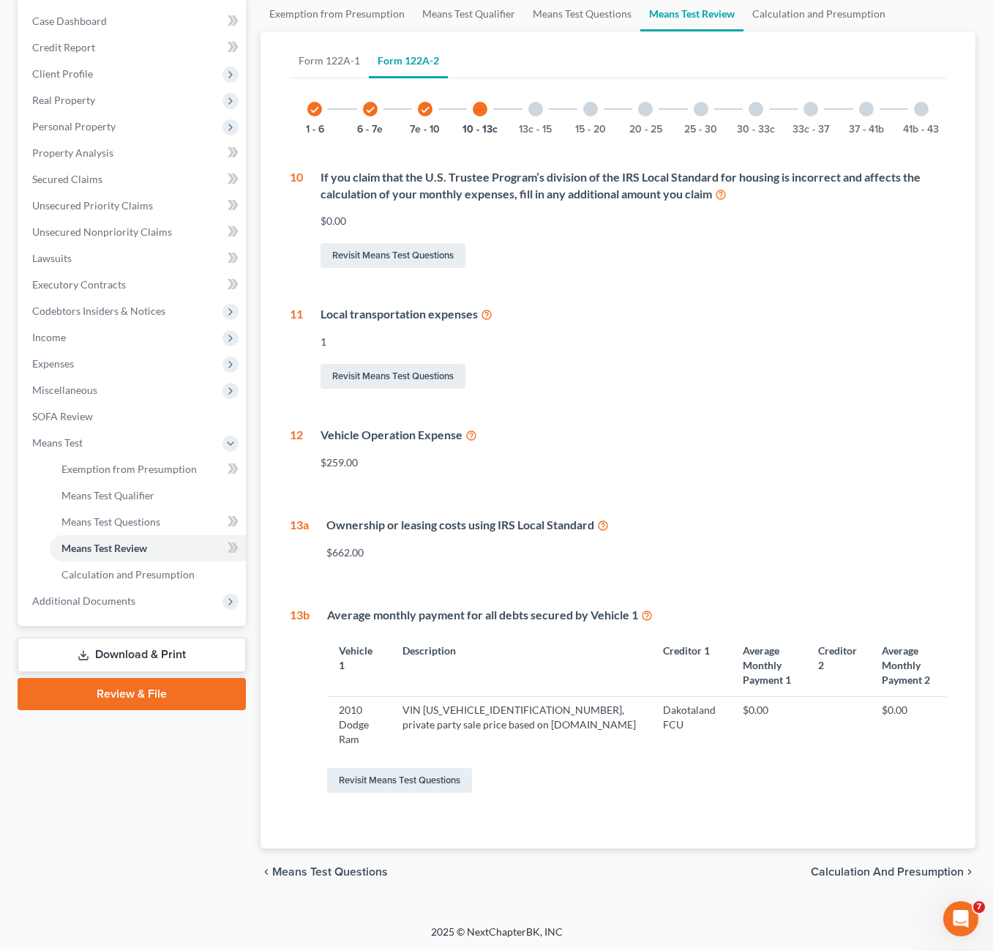
drag, startPoint x: 496, startPoint y: 542, endPoint x: 528, endPoint y: 543, distance: 31.5
click at [495, 542] on div "Ownership or leasing costs using IRS Local Standard $662.00" at bounding box center [627, 544] width 637 height 55
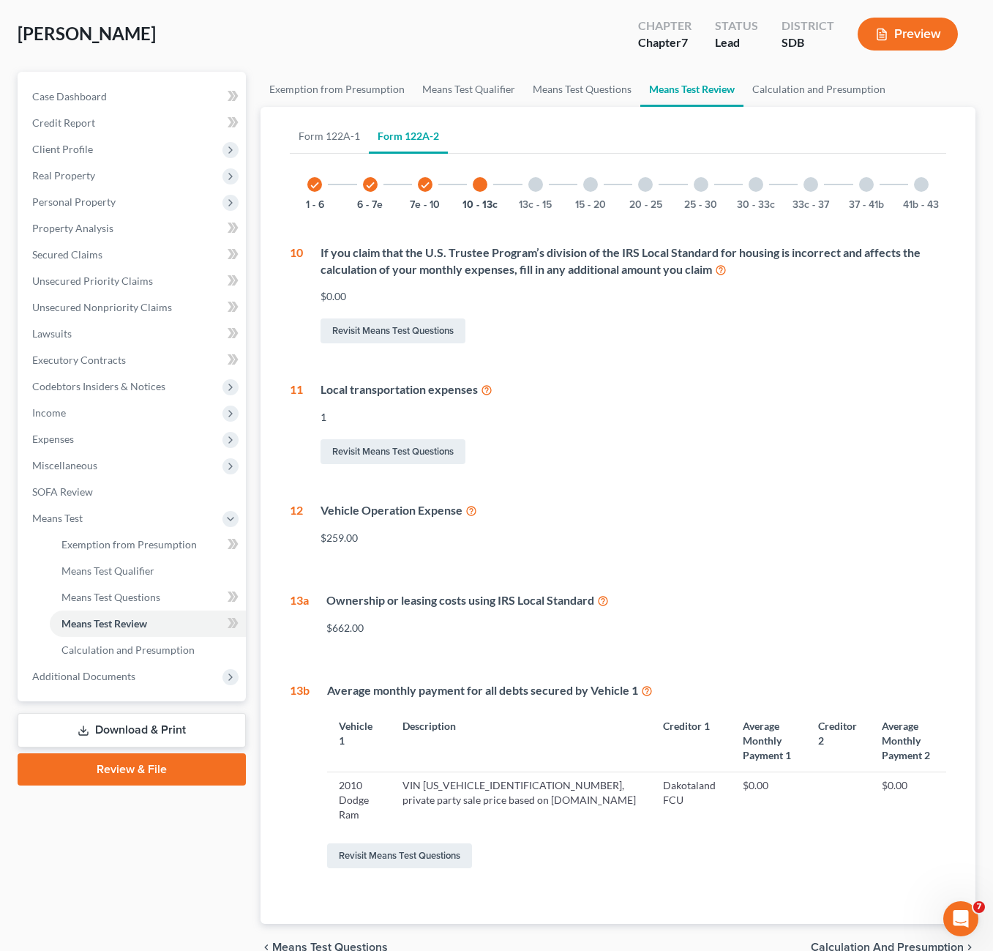
scroll to position [0, 0]
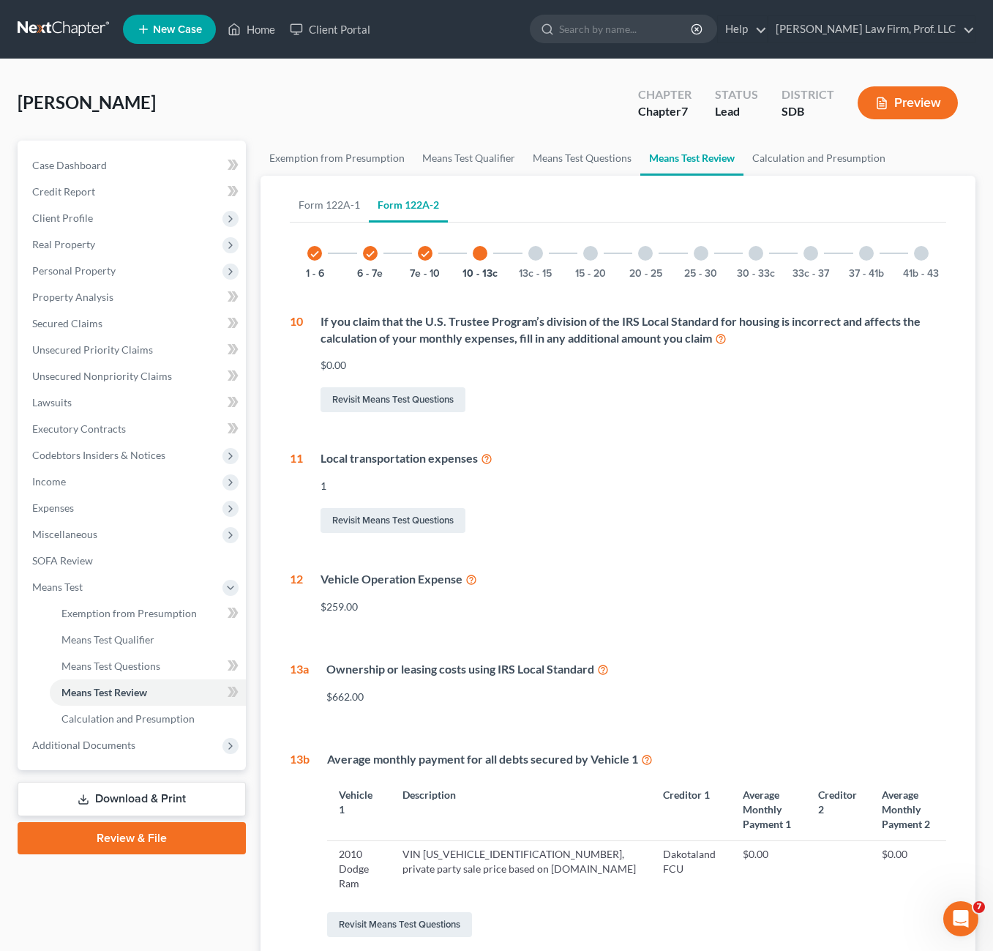
click at [530, 259] on div "13c - 15" at bounding box center [536, 253] width 50 height 50
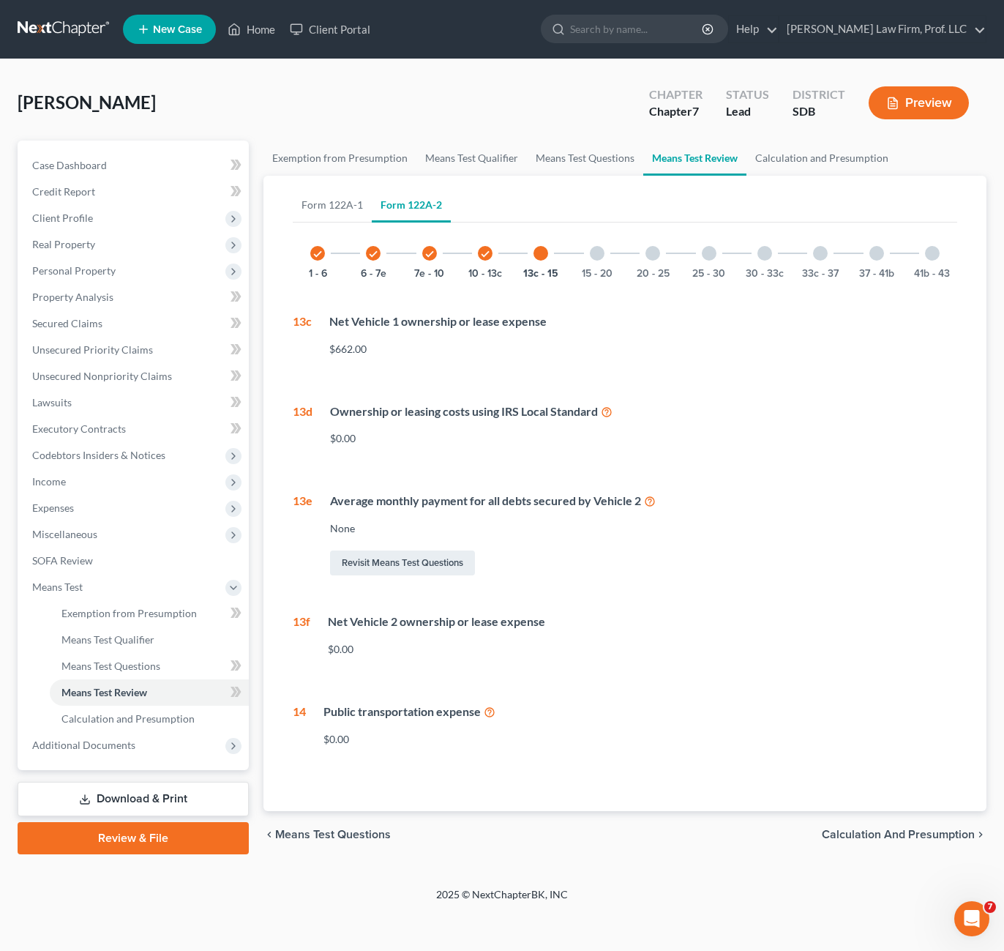
click at [609, 414] on icon at bounding box center [607, 411] width 12 height 14
drag, startPoint x: 664, startPoint y: 602, endPoint x: 671, endPoint y: 590, distance: 14.4
click at [671, 591] on div "check 1 - 6 check 6 - 7e check 7e - 10 check 10 - 13c 13c - 15 15 - 20 20 - 25 …" at bounding box center [625, 493] width 665 height 530
click at [484, 259] on div "check" at bounding box center [485, 253] width 15 height 15
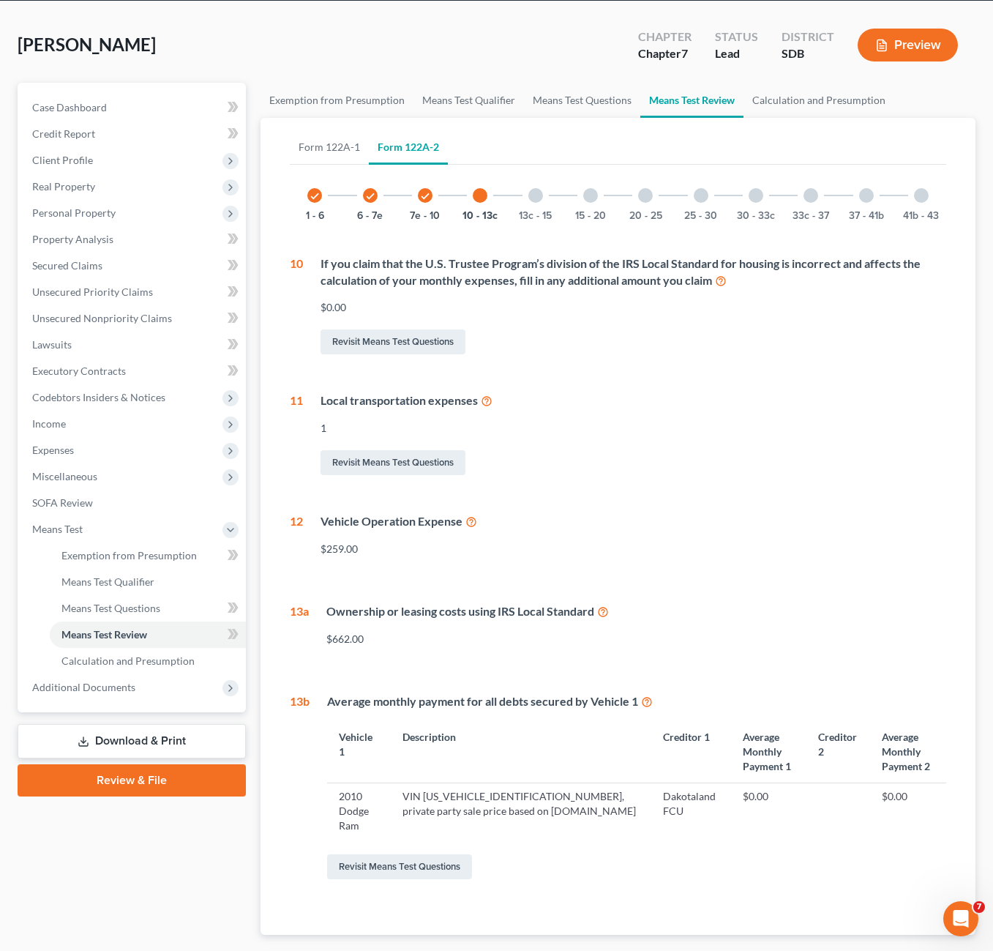
scroll to position [144, 0]
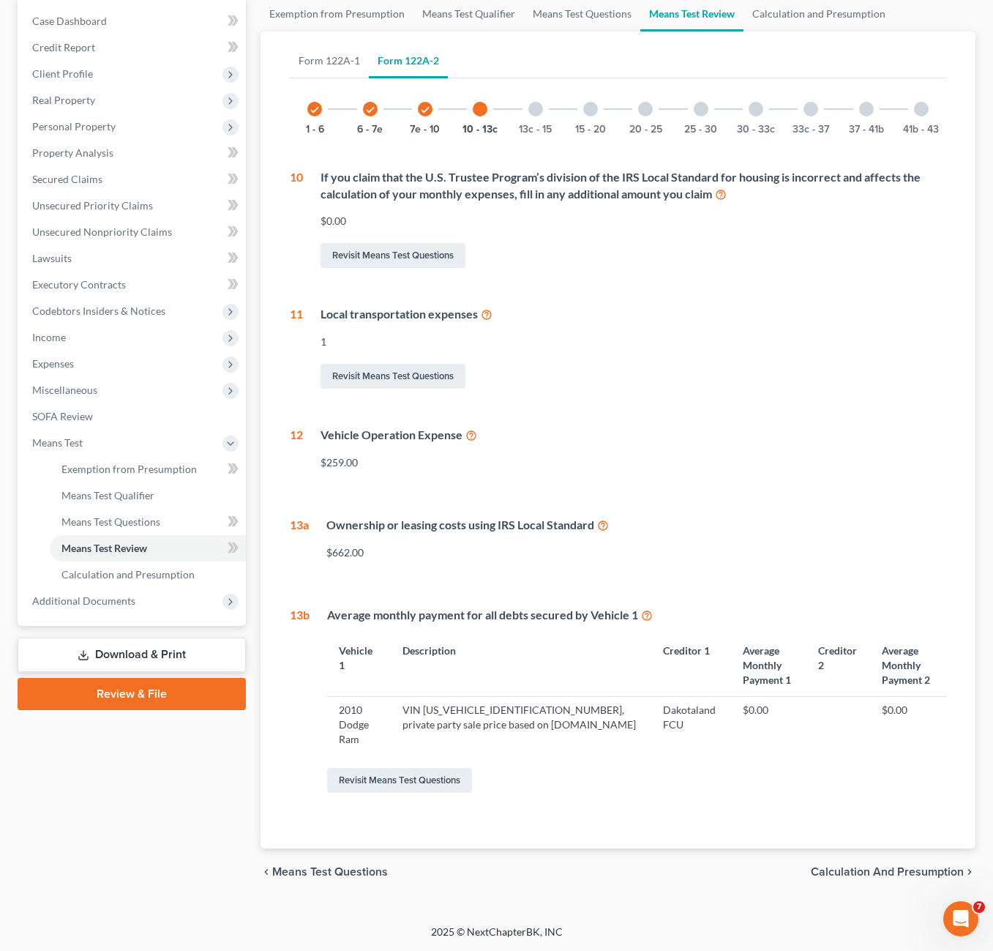
drag, startPoint x: 319, startPoint y: 437, endPoint x: 561, endPoint y: 437, distance: 241.5
click at [536, 427] on div "Vehicle Operation Expense $259.00" at bounding box center [624, 454] width 643 height 55
click at [561, 437] on div "Vehicle Operation Expense" at bounding box center [634, 435] width 626 height 17
click at [440, 490] on div "check 1 - 6 check 6 - 7e check 7e - 10 10 - 13c 13c - 15 15 - 20 20 - 25 25 - 3…" at bounding box center [618, 439] width 656 height 711
drag, startPoint x: 395, startPoint y: 490, endPoint x: 392, endPoint y: 518, distance: 28.0
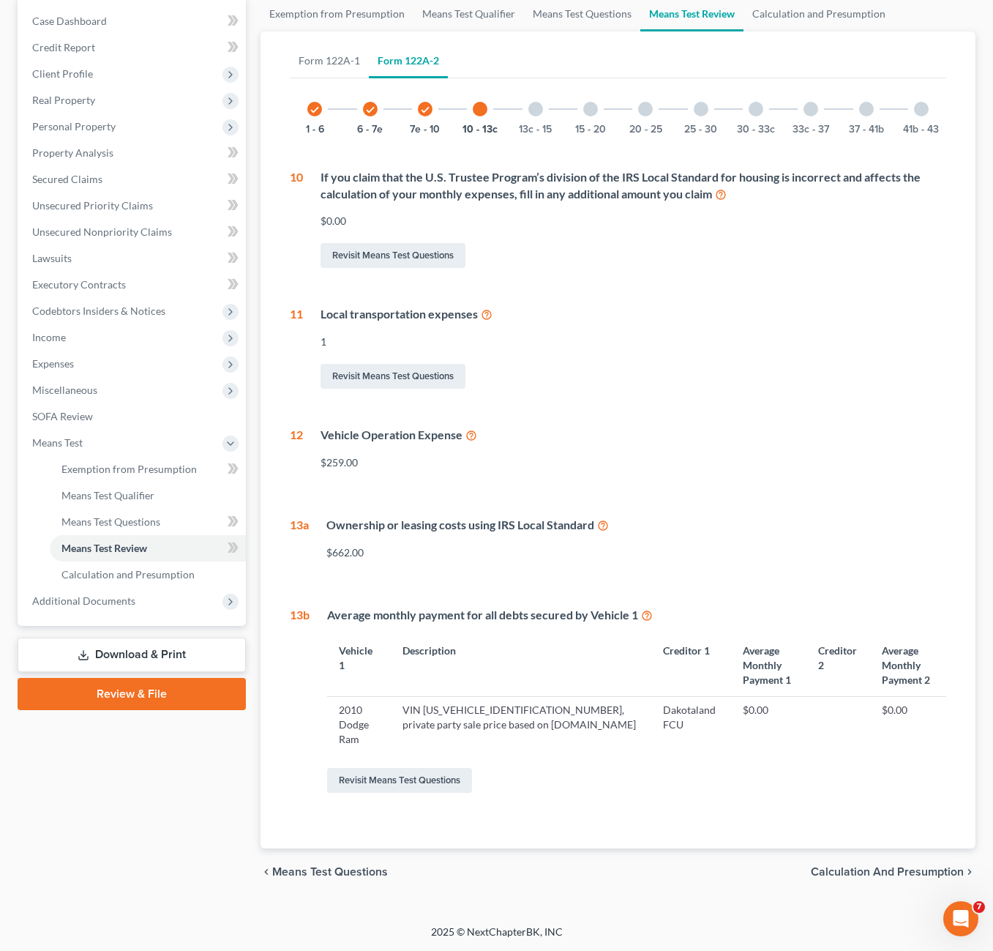
click at [333, 507] on div "check 1 - 6 check 6 - 7e check 7e - 10 10 - 13c 13c - 15 15 - 20 20 - 25 25 - 3…" at bounding box center [618, 439] width 656 height 711
drag, startPoint x: 356, startPoint y: 528, endPoint x: 684, endPoint y: 523, distance: 327.2
click at [629, 525] on div "Ownership or leasing costs using IRS Local Standard" at bounding box center [636, 525] width 620 height 17
drag, startPoint x: 684, startPoint y: 523, endPoint x: 628, endPoint y: 264, distance: 264.3
click at [711, 468] on div "Vehicle Operation Expense $259.00" at bounding box center [624, 454] width 643 height 55
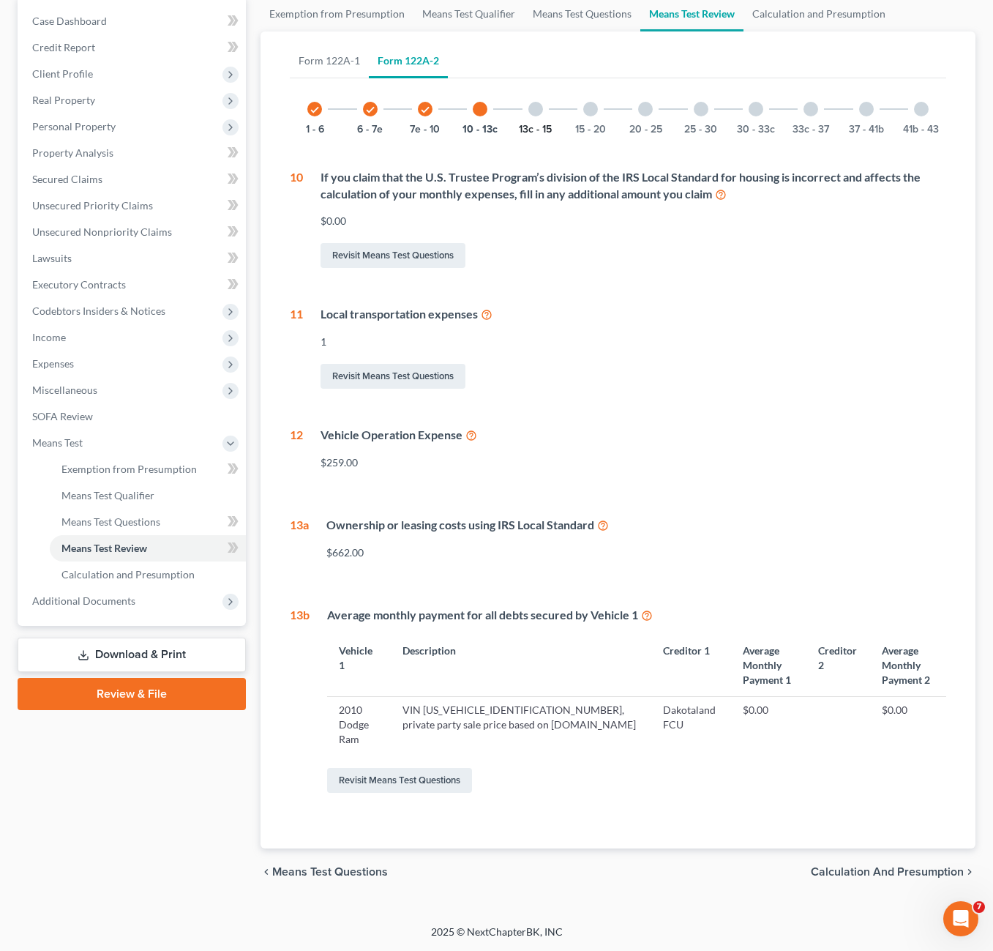
click at [544, 126] on button "13c - 15" at bounding box center [535, 129] width 33 height 10
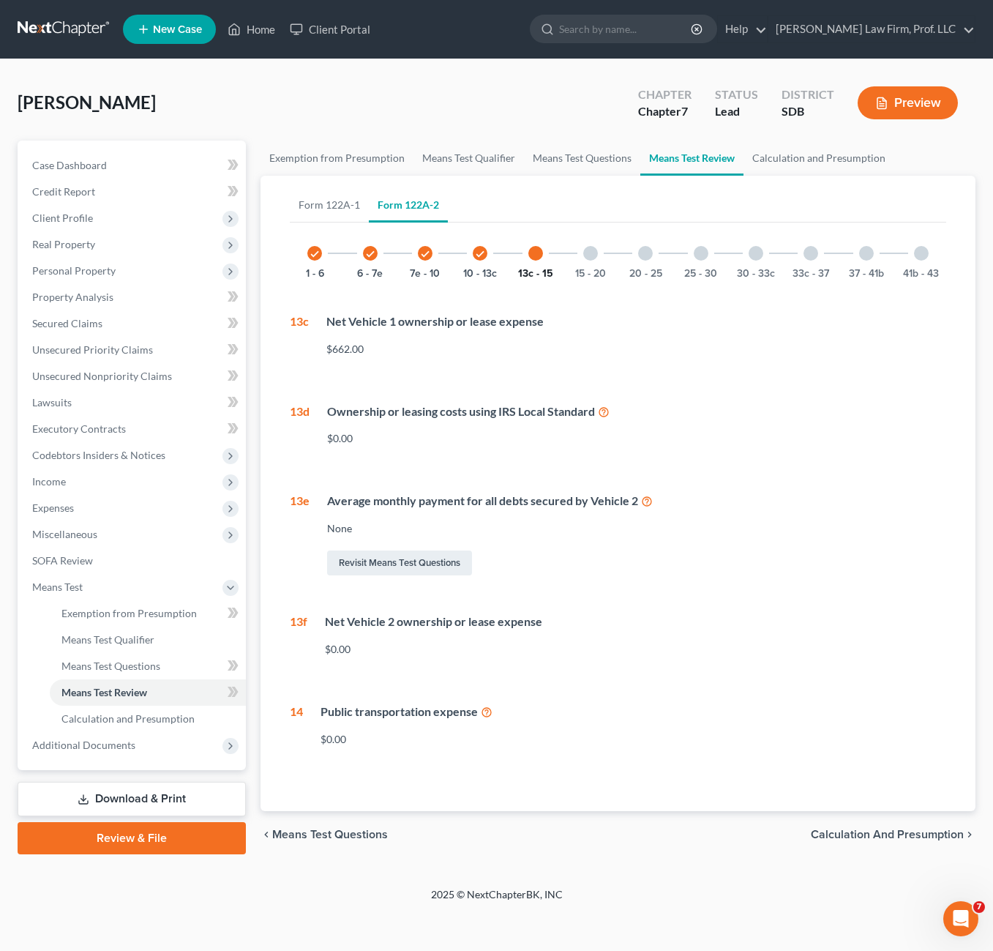
scroll to position [0, 0]
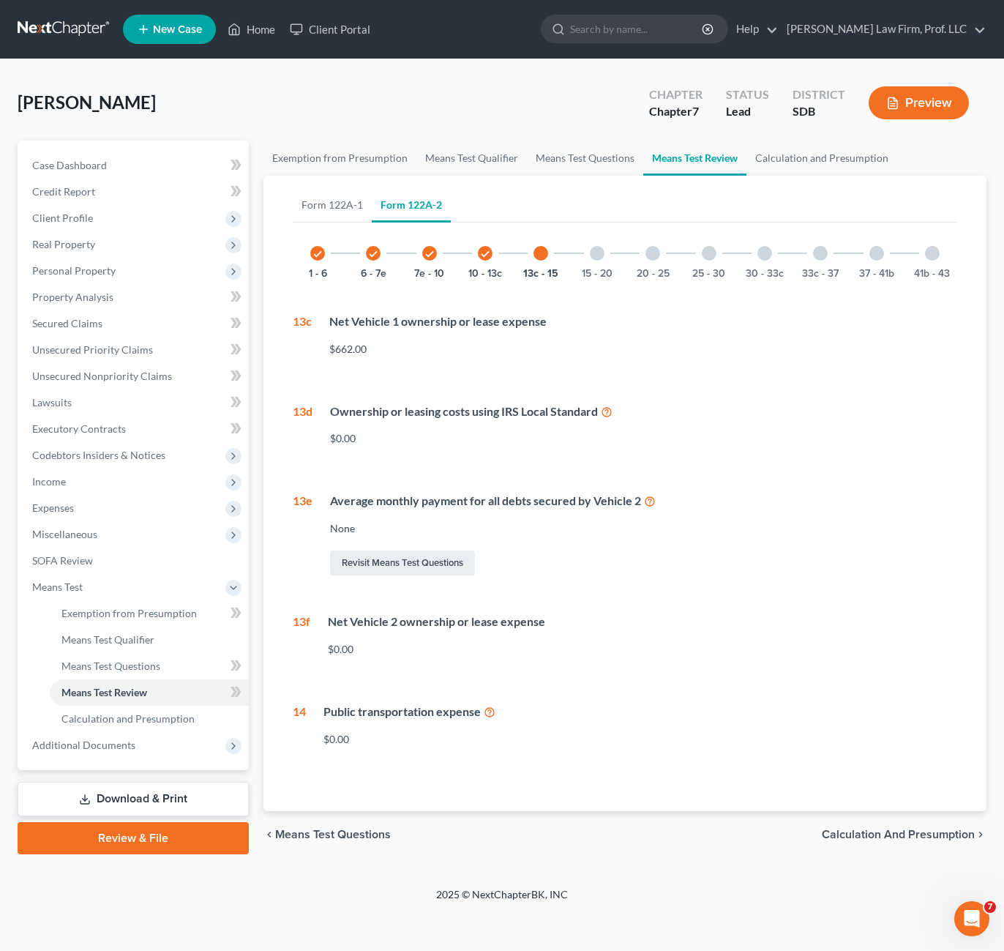
click at [487, 257] on icon "check" at bounding box center [485, 254] width 10 height 10
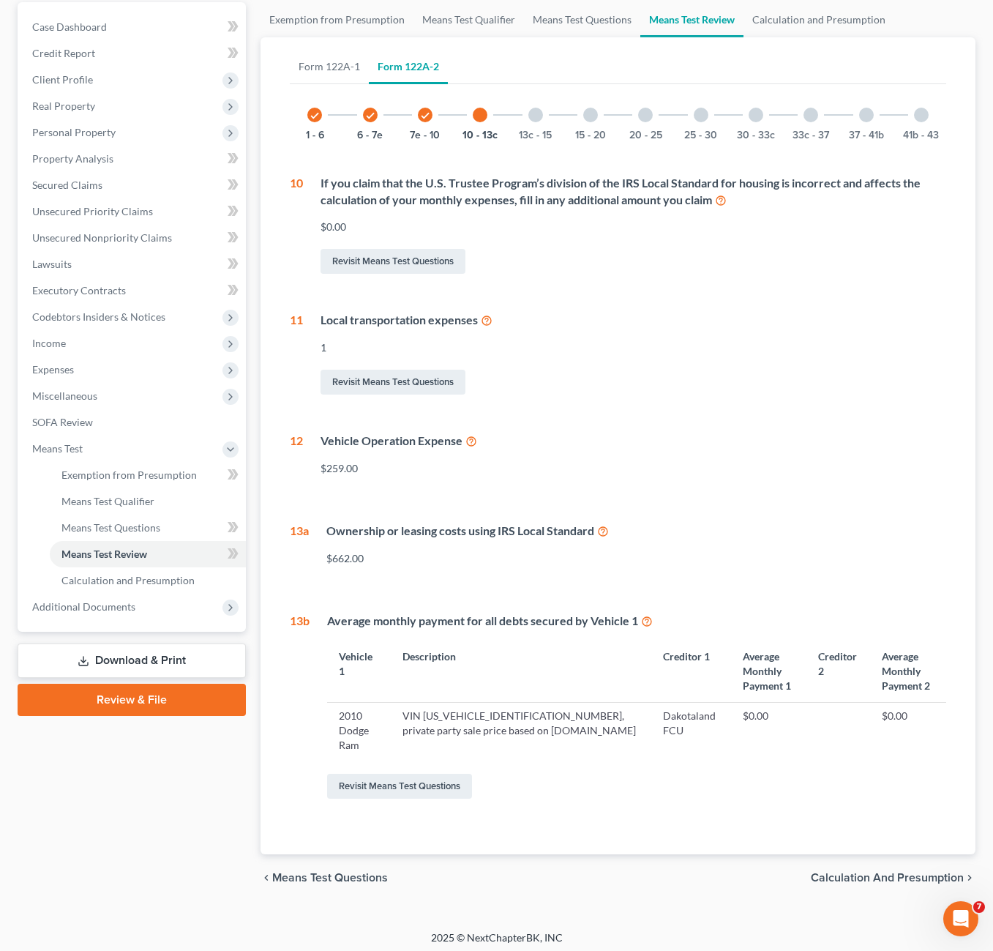
scroll to position [144, 0]
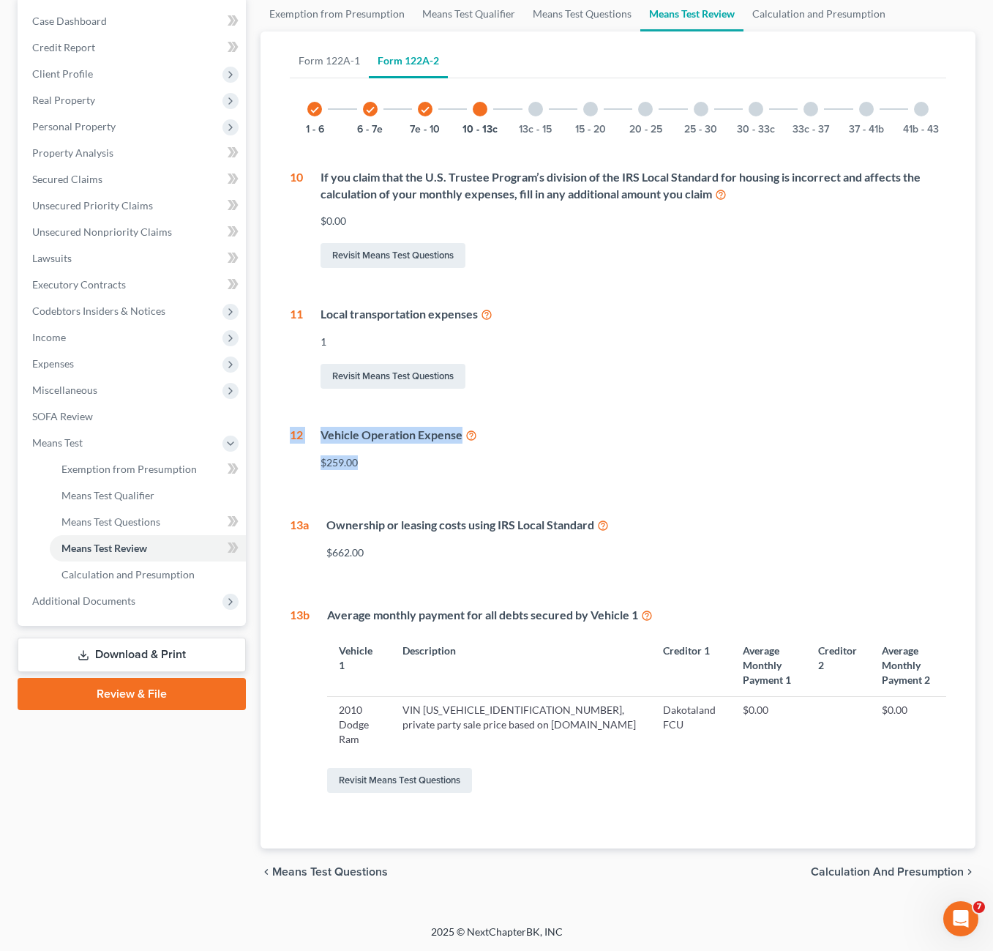
drag, startPoint x: 419, startPoint y: 458, endPoint x: 471, endPoint y: 422, distance: 63.1
click at [275, 423] on div "Form 122A-1 Form 122A-2 check 1 - 6 check 6 - 11 11 - 13 11 Calculate your tota…" at bounding box center [618, 439] width 715 height 817
drag, startPoint x: 471, startPoint y: 422, endPoint x: 580, endPoint y: 414, distance: 109.3
click at [580, 414] on div "check 1 - 6 check 6 - 7e check 7e - 10 10 - 13c 13c - 15 15 - 20 20 - 25 25 - 3…" at bounding box center [618, 439] width 656 height 711
click at [531, 440] on div "Vehicle Operation Expense" at bounding box center [634, 435] width 626 height 17
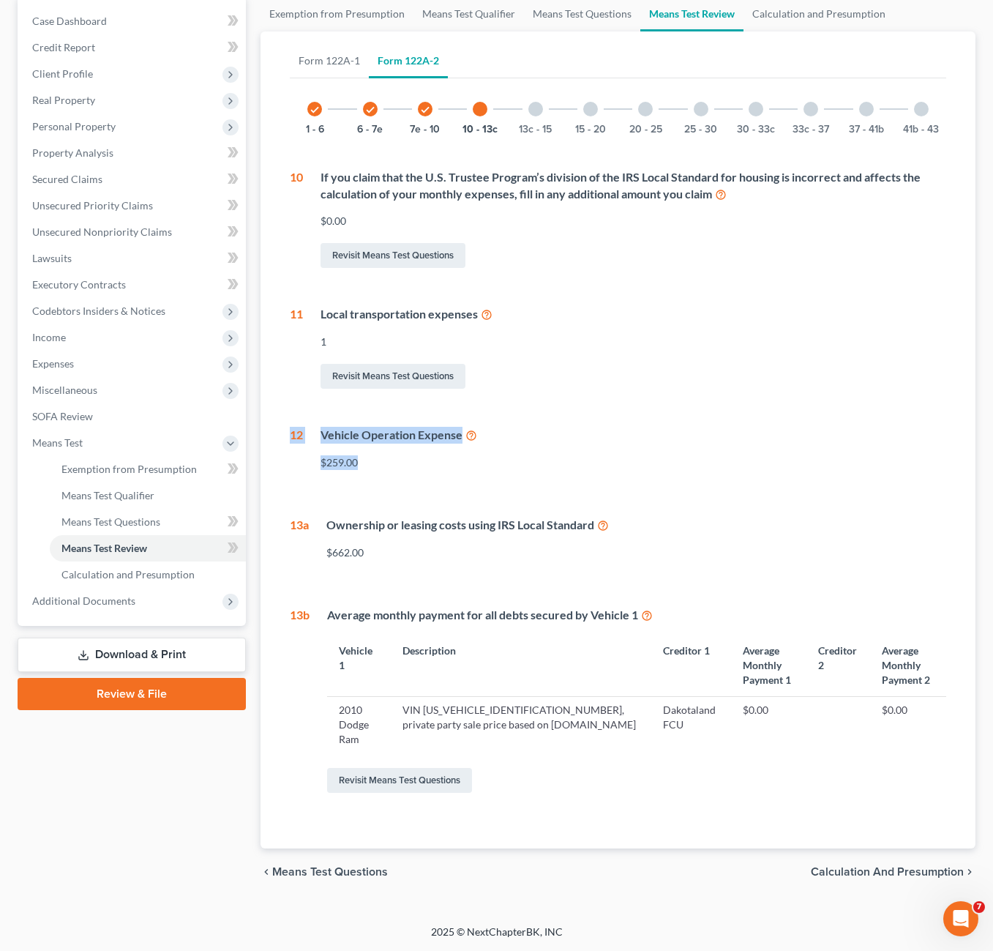
click at [454, 471] on div "Vehicle Operation Expense $259.00" at bounding box center [624, 454] width 643 height 55
click at [621, 438] on div "Vehicle Operation Expense" at bounding box center [634, 435] width 626 height 17
click at [482, 501] on div "check 1 - 6 check 6 - 7e check 7e - 10 10 - 13c 13c - 15 15 - 20 20 - 25 25 - 3…" at bounding box center [618, 439] width 656 height 711
drag, startPoint x: 348, startPoint y: 463, endPoint x: 513, endPoint y: 395, distance: 178.9
click at [348, 463] on div "$259.00" at bounding box center [634, 462] width 626 height 15
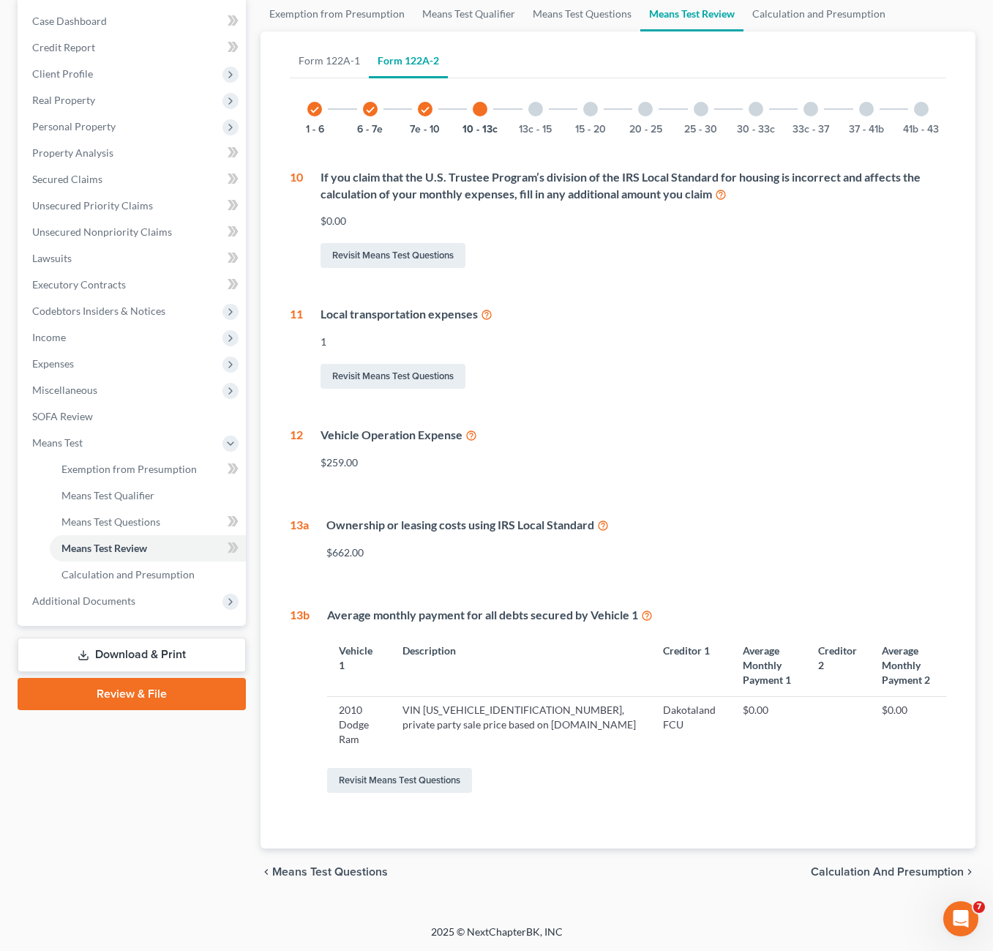
click at [528, 111] on div "13c - 15" at bounding box center [536, 109] width 50 height 50
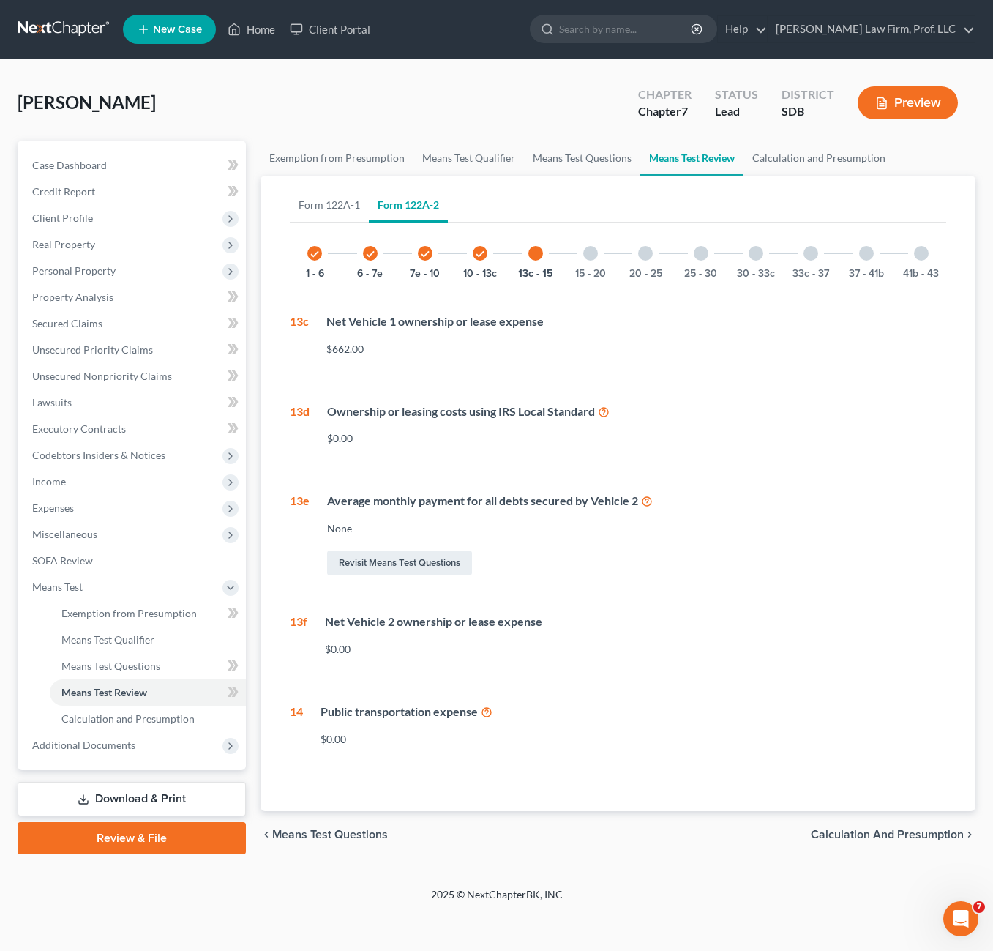
scroll to position [0, 0]
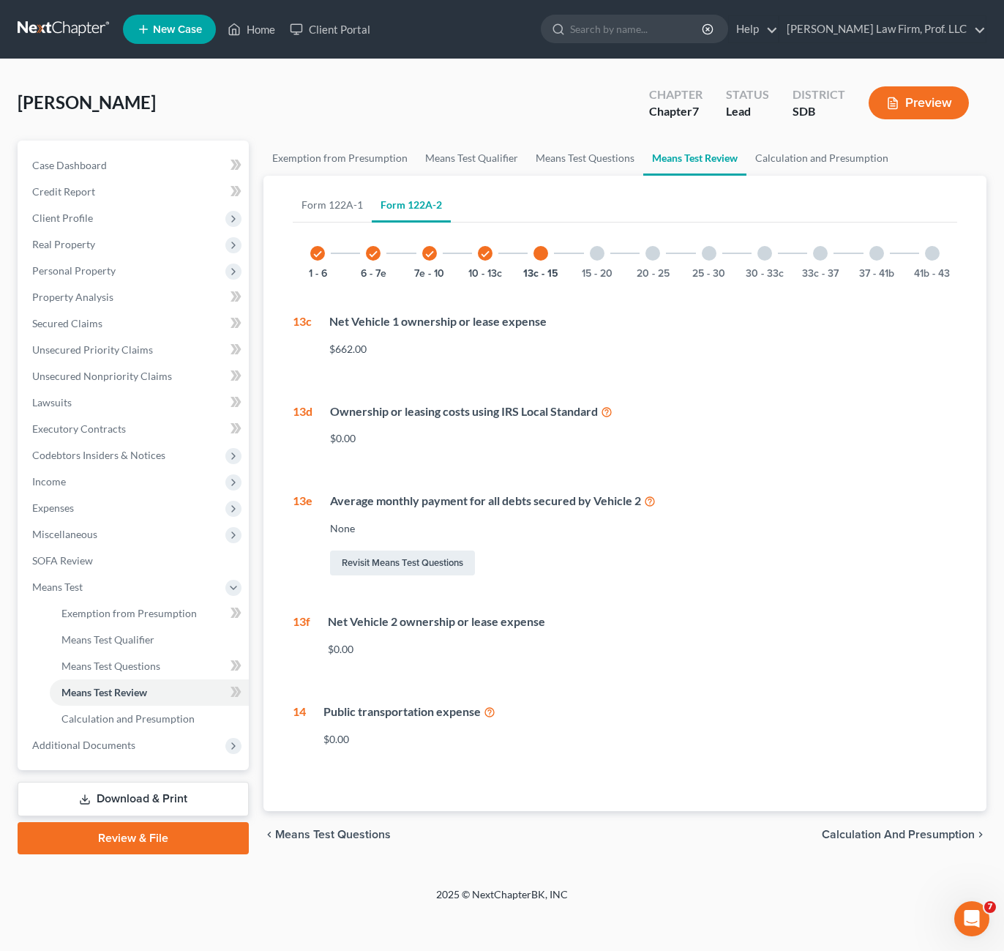
drag, startPoint x: 389, startPoint y: 291, endPoint x: 356, endPoint y: 340, distance: 59.3
click at [388, 291] on div "check 1 - 6 check 6 - 7e check 7e - 10 check 10 - 13c 13c - 15 15 - 20 20 - 25 …" at bounding box center [625, 493] width 665 height 530
drag, startPoint x: 331, startPoint y: 329, endPoint x: 411, endPoint y: 353, distance: 83.6
click at [411, 353] on div "Net Vehicle 1 ownership or lease expense $662.00" at bounding box center [635, 340] width 646 height 55
drag, startPoint x: 411, startPoint y: 353, endPoint x: 359, endPoint y: 353, distance: 51.2
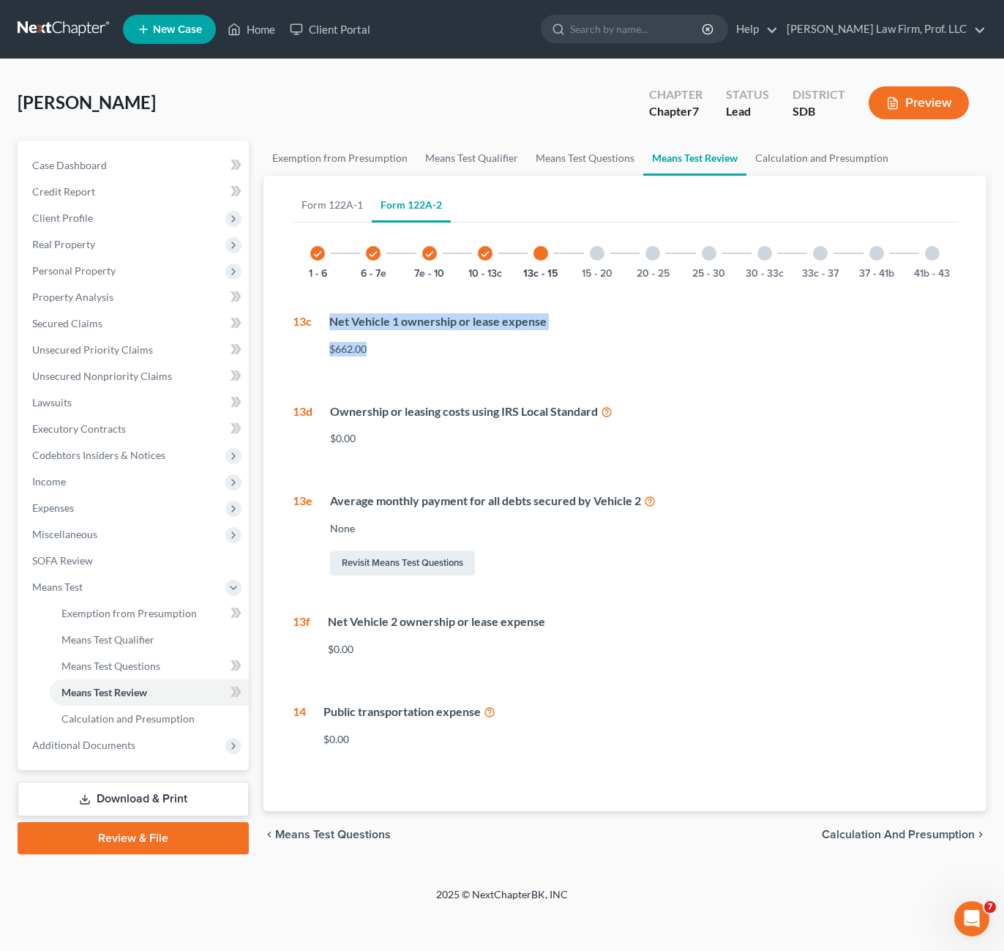
click at [359, 353] on div "$662.00" at bounding box center [643, 349] width 628 height 15
click at [373, 354] on div "$662.00" at bounding box center [643, 349] width 628 height 15
drag, startPoint x: 370, startPoint y: 352, endPoint x: 414, endPoint y: 365, distance: 45.1
click at [331, 337] on div "Net Vehicle 1 ownership or lease expense $662.00" at bounding box center [635, 340] width 646 height 55
drag, startPoint x: 414, startPoint y: 365, endPoint x: 427, endPoint y: 363, distance: 14.1
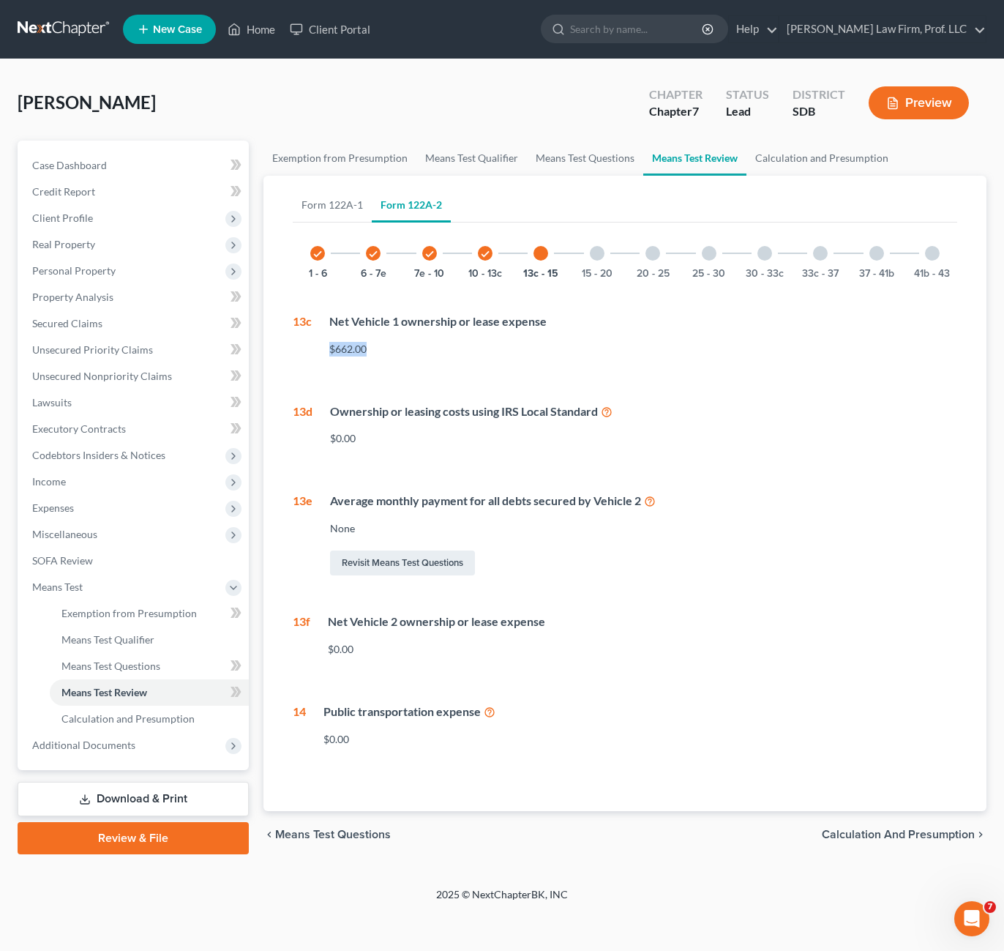
click at [427, 363] on div "Net Vehicle 1 ownership or lease expense $662.00" at bounding box center [635, 340] width 646 height 55
click at [358, 348] on div "$662.00" at bounding box center [643, 349] width 628 height 15
click at [488, 258] on icon "check" at bounding box center [485, 254] width 10 height 10
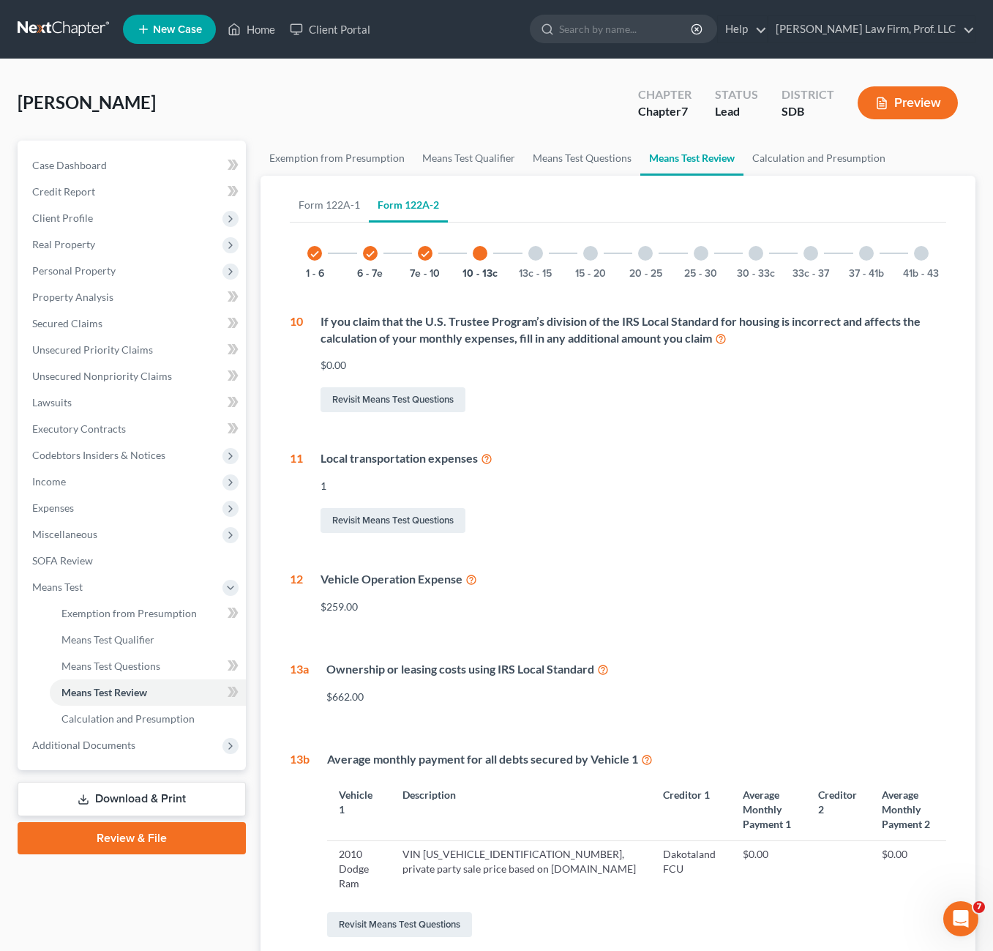
click at [541, 252] on div at bounding box center [535, 253] width 15 height 15
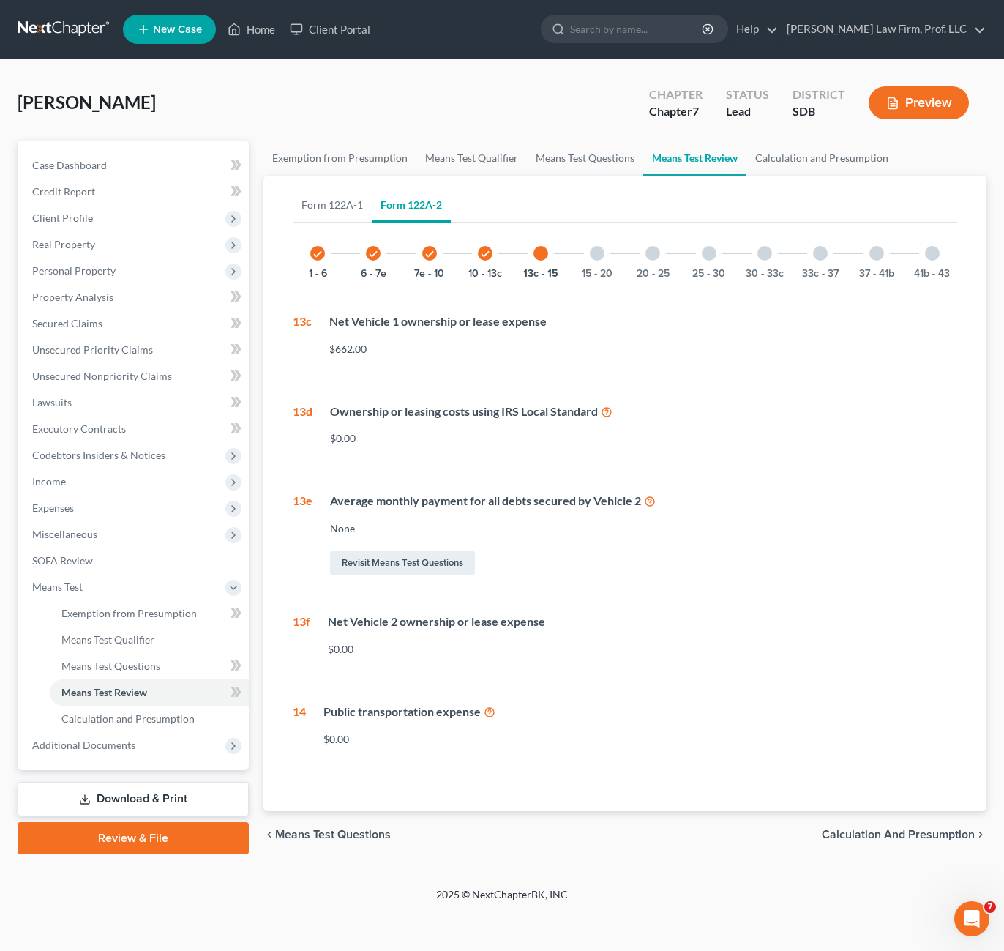
click at [600, 253] on div at bounding box center [597, 253] width 15 height 15
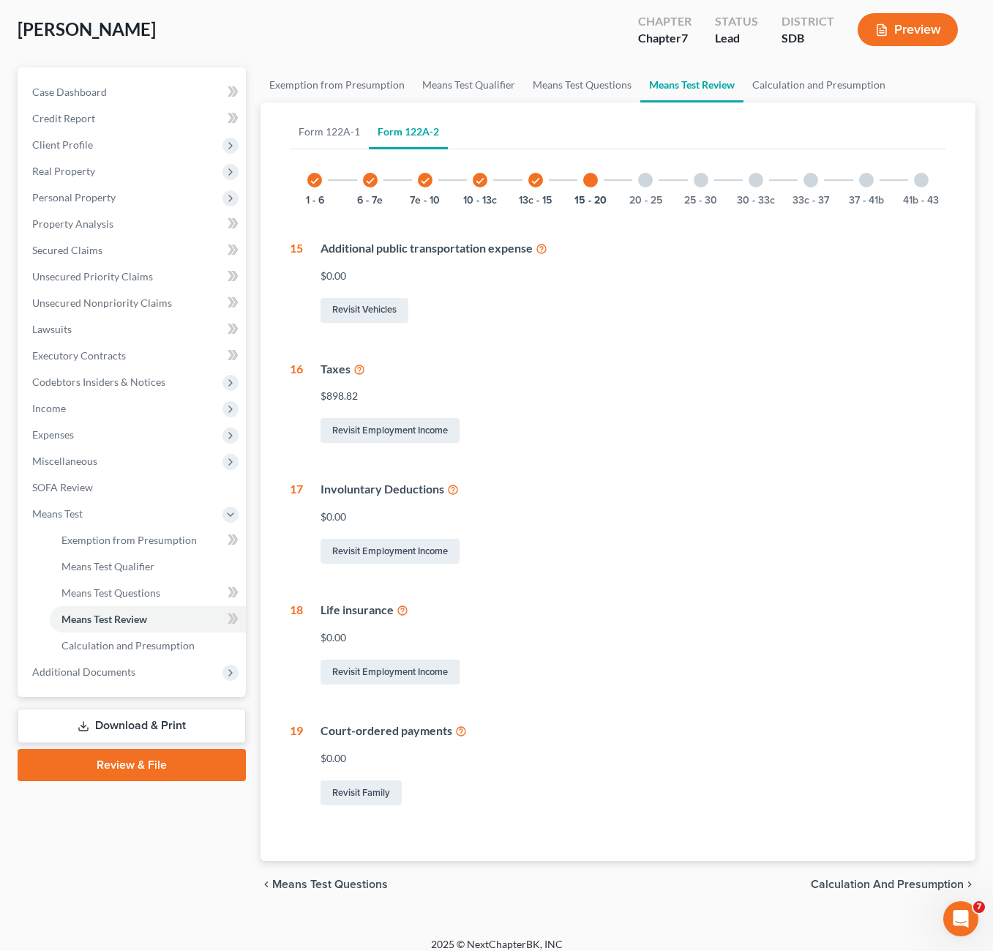
scroll to position [86, 0]
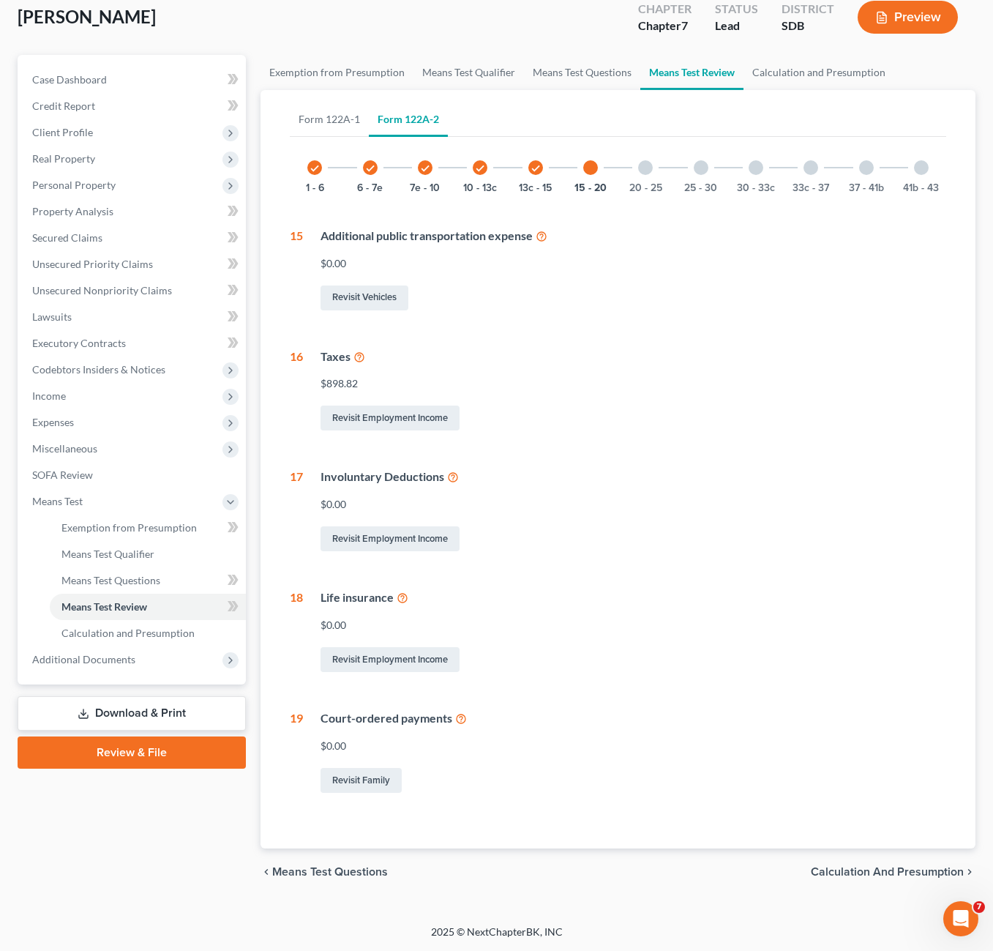
click at [646, 171] on div at bounding box center [645, 167] width 15 height 15
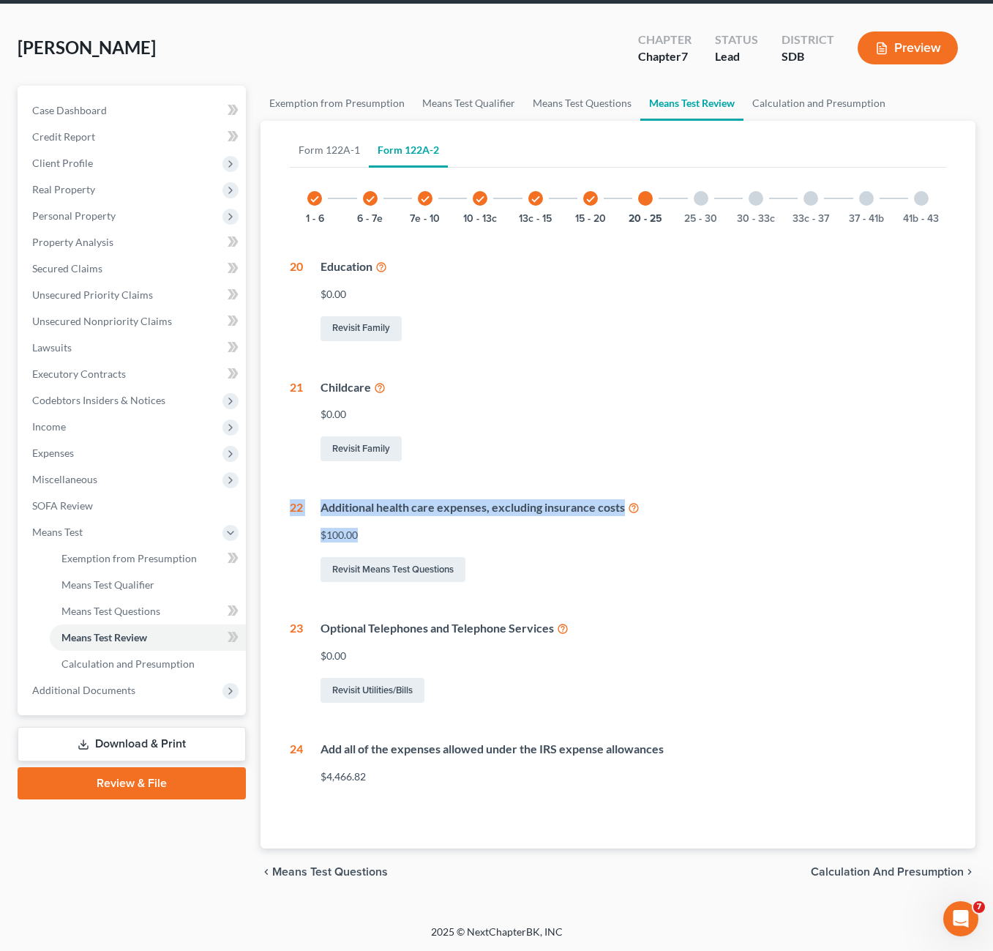
drag, startPoint x: 402, startPoint y: 531, endPoint x: 291, endPoint y: 502, distance: 114.8
click at [291, 502] on div "22 Additional health care expenses, excluding insurance costs $100.00 Revisit M…" at bounding box center [618, 542] width 656 height 86
click at [755, 577] on div "Revisit Means Test Questions" at bounding box center [634, 569] width 626 height 31
drag, startPoint x: 721, startPoint y: 588, endPoint x: 744, endPoint y: 518, distance: 73.1
click at [313, 433] on div "check 1 - 6 check 6 - 7e check 7e - 10 check 10 - 13c check 13c - 15 check 15 -…" at bounding box center [618, 484] width 656 height 622
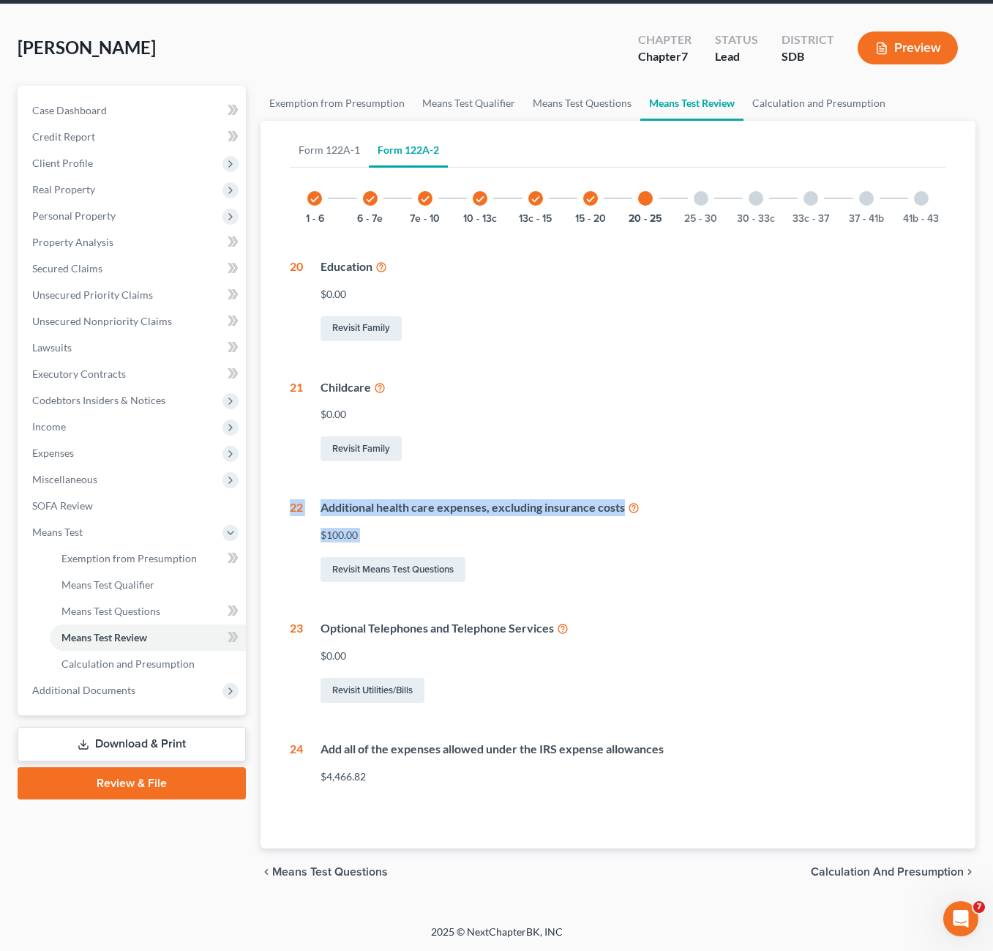
drag, startPoint x: 744, startPoint y: 518, endPoint x: 832, endPoint y: 534, distance: 90.0
click at [832, 534] on div "$100.00" at bounding box center [634, 535] width 626 height 15
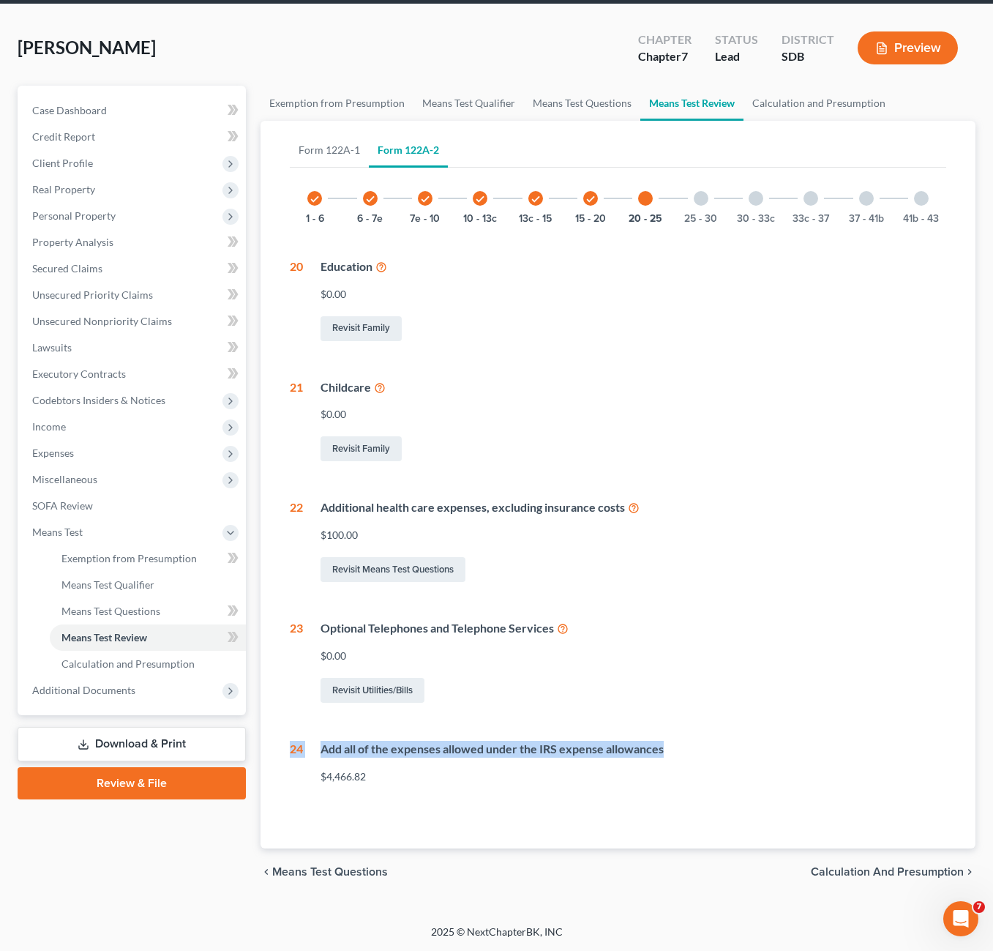
drag, startPoint x: 738, startPoint y: 694, endPoint x: 744, endPoint y: 790, distance: 96.8
click at [761, 757] on div "check 1 - 6 check 6 - 7e check 7e - 10 check 10 - 13c check 13c - 15 check 15 -…" at bounding box center [618, 484] width 656 height 622
click at [624, 814] on div "Form 122A-1 Form 122A-2 check 1 - 6 check 6 - 11 11 - 13 11 Calculate your tota…" at bounding box center [618, 484] width 680 height 727
drag, startPoint x: 885, startPoint y: 810, endPoint x: 819, endPoint y: 790, distance: 68.8
click at [884, 809] on div "Form 122A-1 Form 122A-2 check 1 - 6 check 6 - 11 11 - 13 11 Calculate your tota…" at bounding box center [618, 484] width 680 height 727
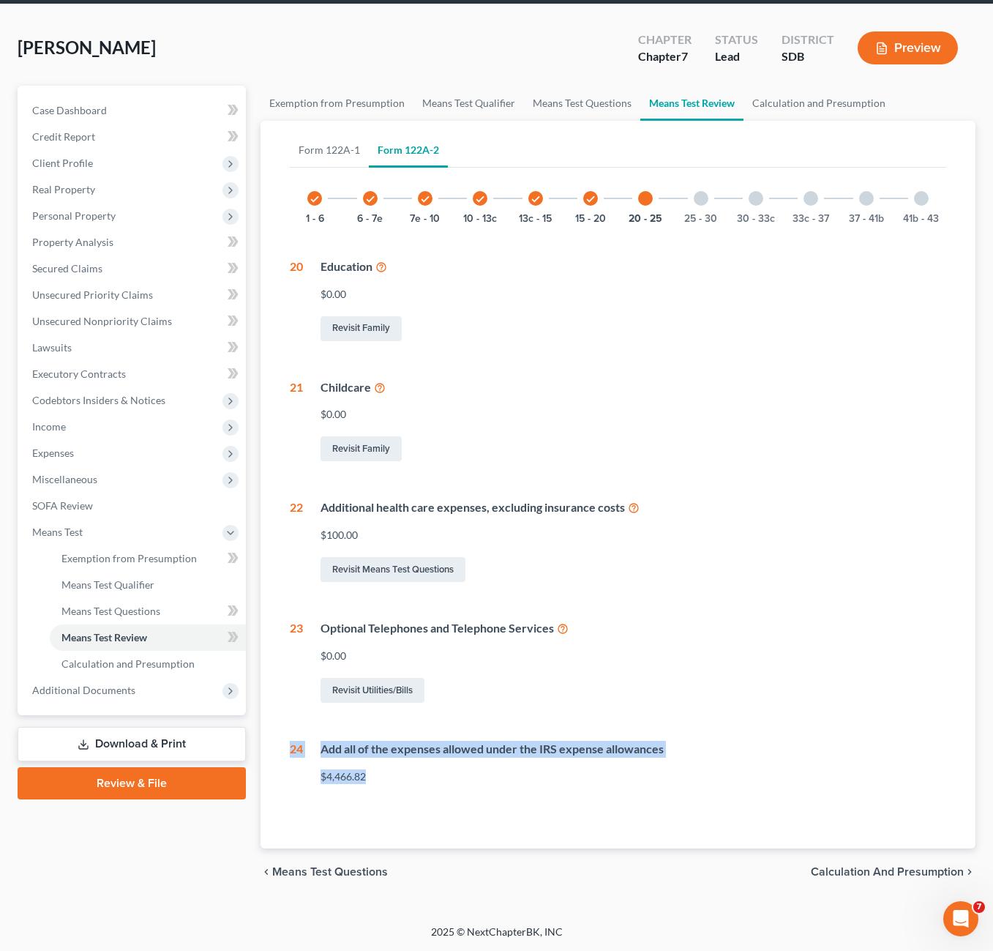
click at [783, 773] on div "$4,466.82" at bounding box center [634, 776] width 626 height 15
click at [752, 746] on div "Add all of the expenses allowed under the IRS expense allowances" at bounding box center [634, 749] width 626 height 17
click at [582, 742] on div "Add all of the expenses allowed under the IRS expense allowances" at bounding box center [634, 749] width 626 height 17
click at [515, 711] on div "check 1 - 6 check 6 - 7e check 7e - 10 check 10 - 13c check 13c - 15 check 15 -…" at bounding box center [618, 484] width 656 height 622
click at [697, 208] on div "25 - 30" at bounding box center [701, 198] width 50 height 50
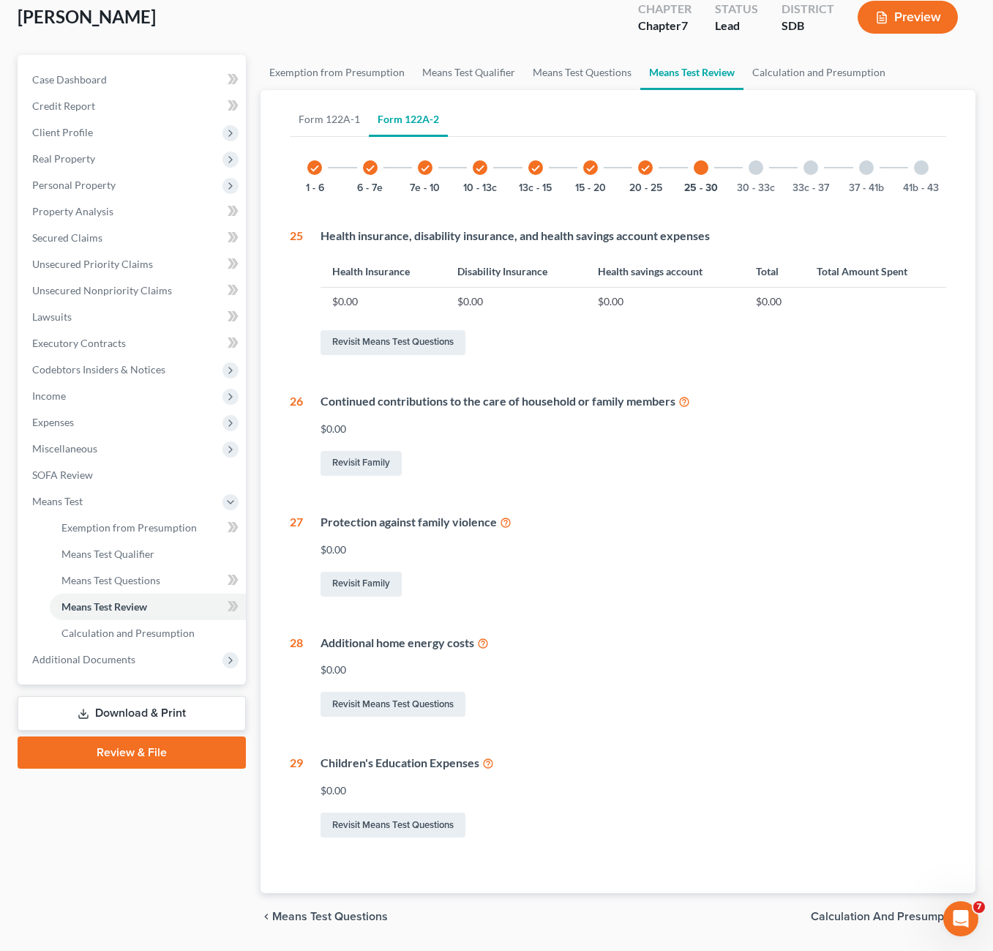
scroll to position [130, 0]
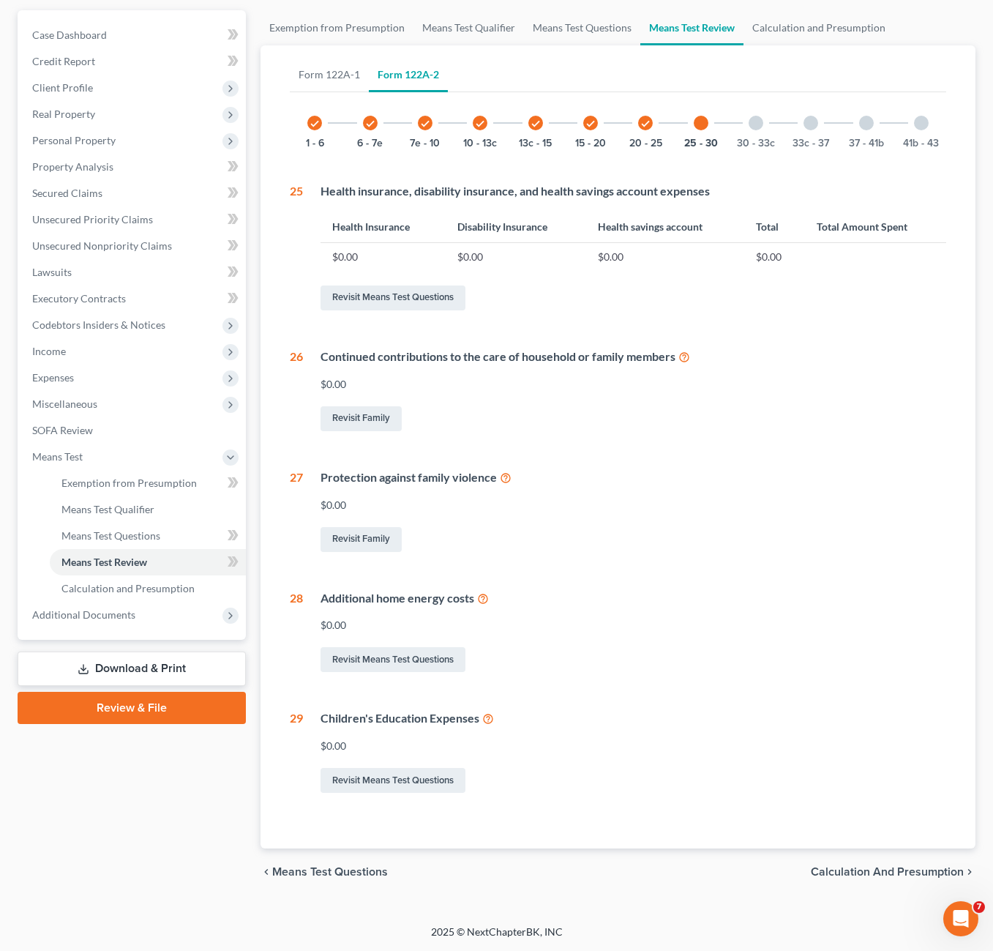
click at [756, 127] on div at bounding box center [756, 123] width 15 height 15
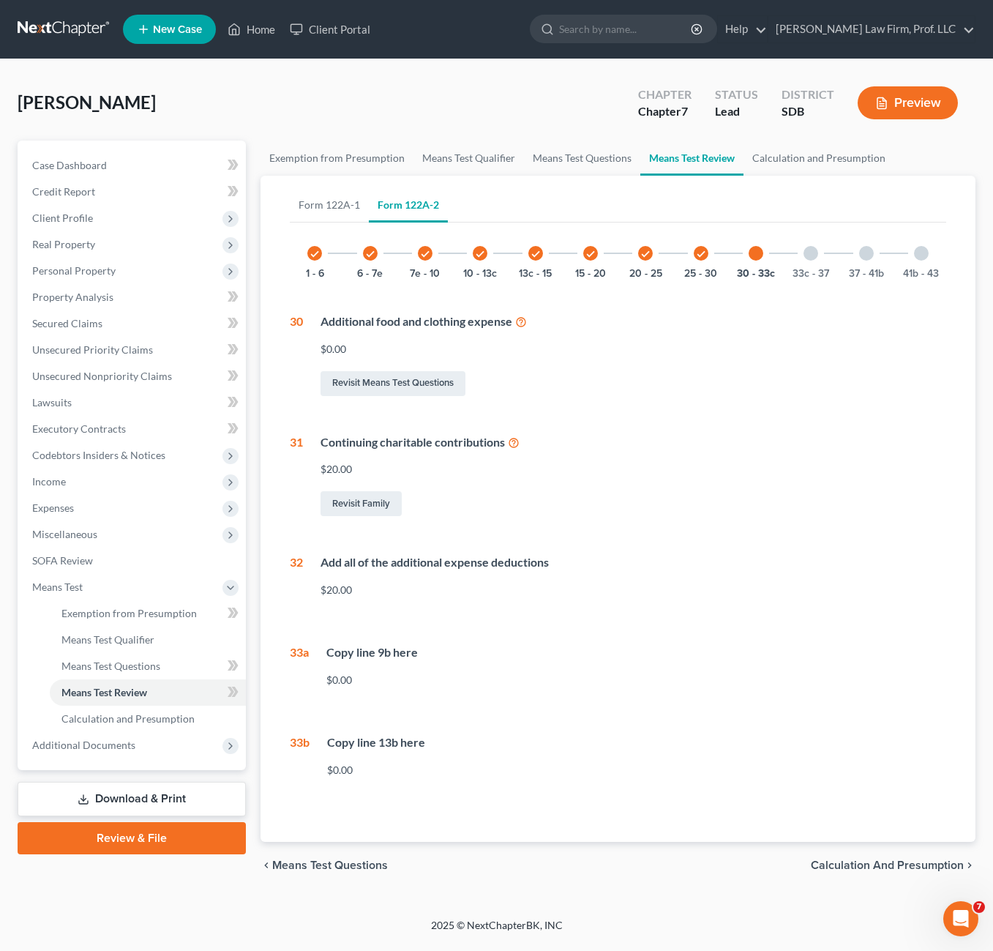
scroll to position [0, 0]
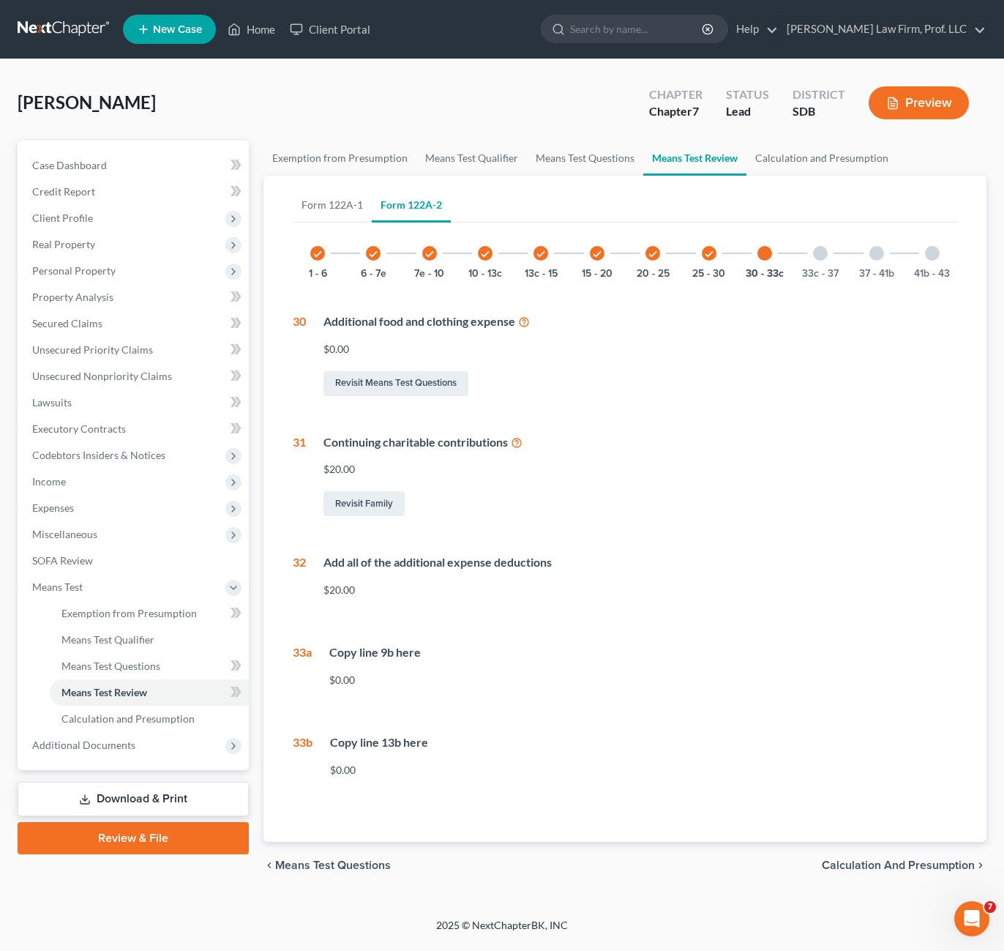
click at [809, 261] on div "33c - 37" at bounding box center [821, 253] width 50 height 50
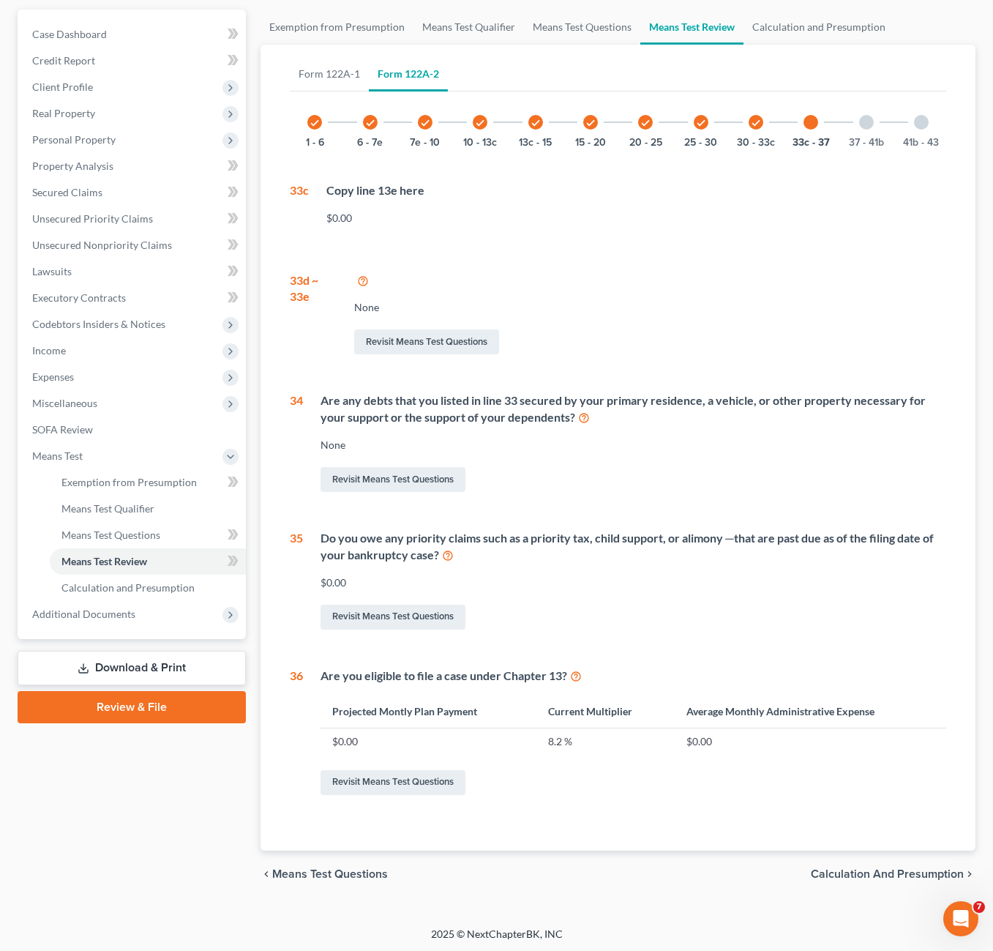
scroll to position [133, 0]
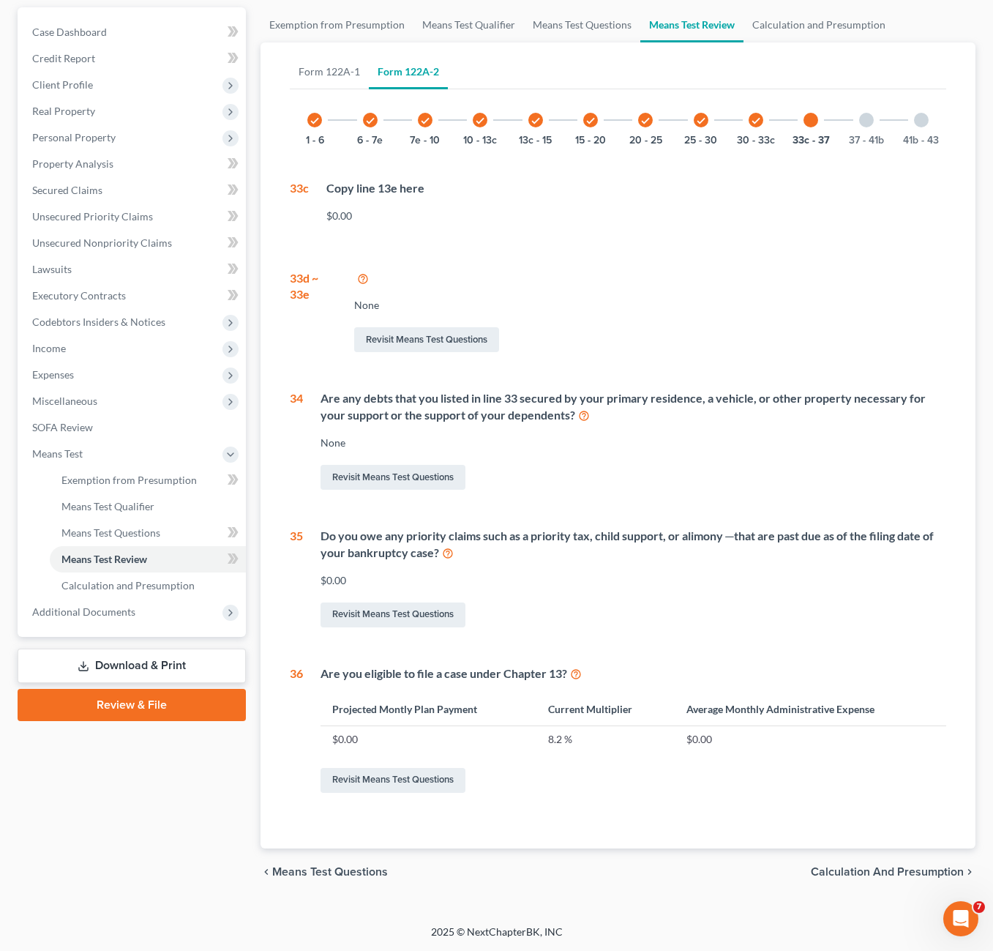
click at [865, 132] on div "37 - 41b" at bounding box center [867, 120] width 50 height 50
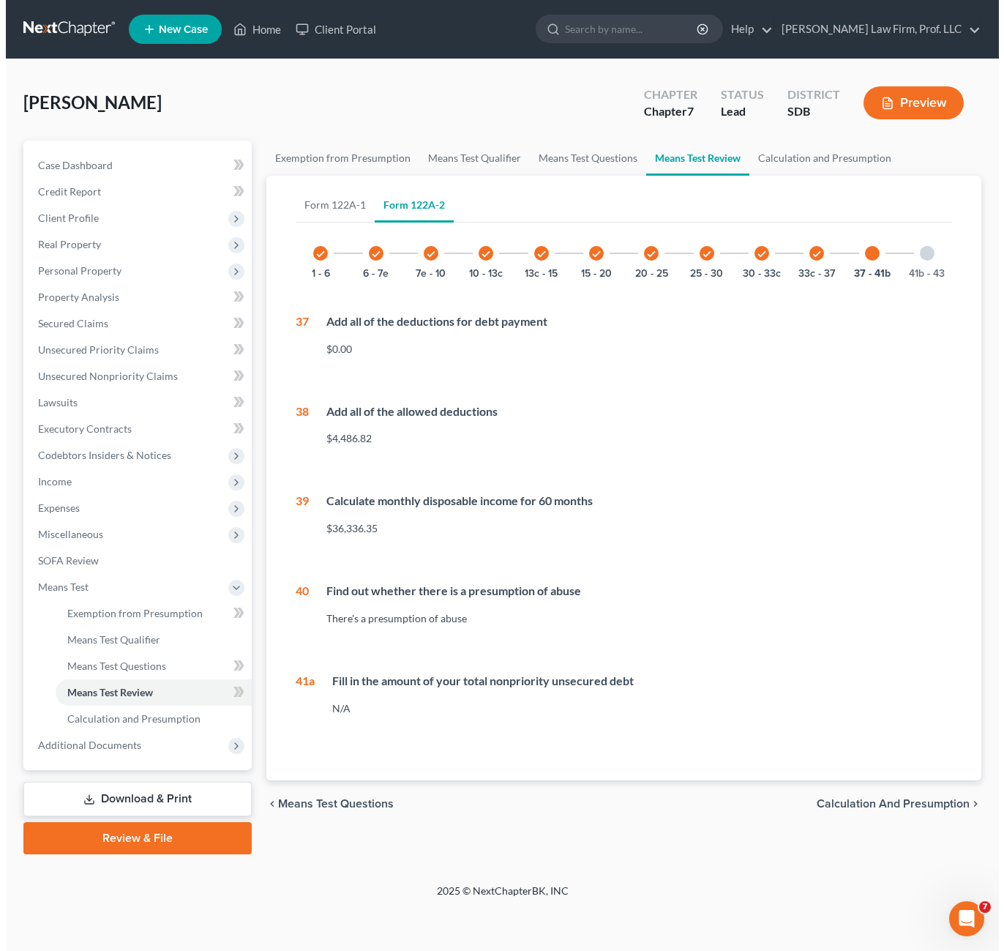
scroll to position [0, 0]
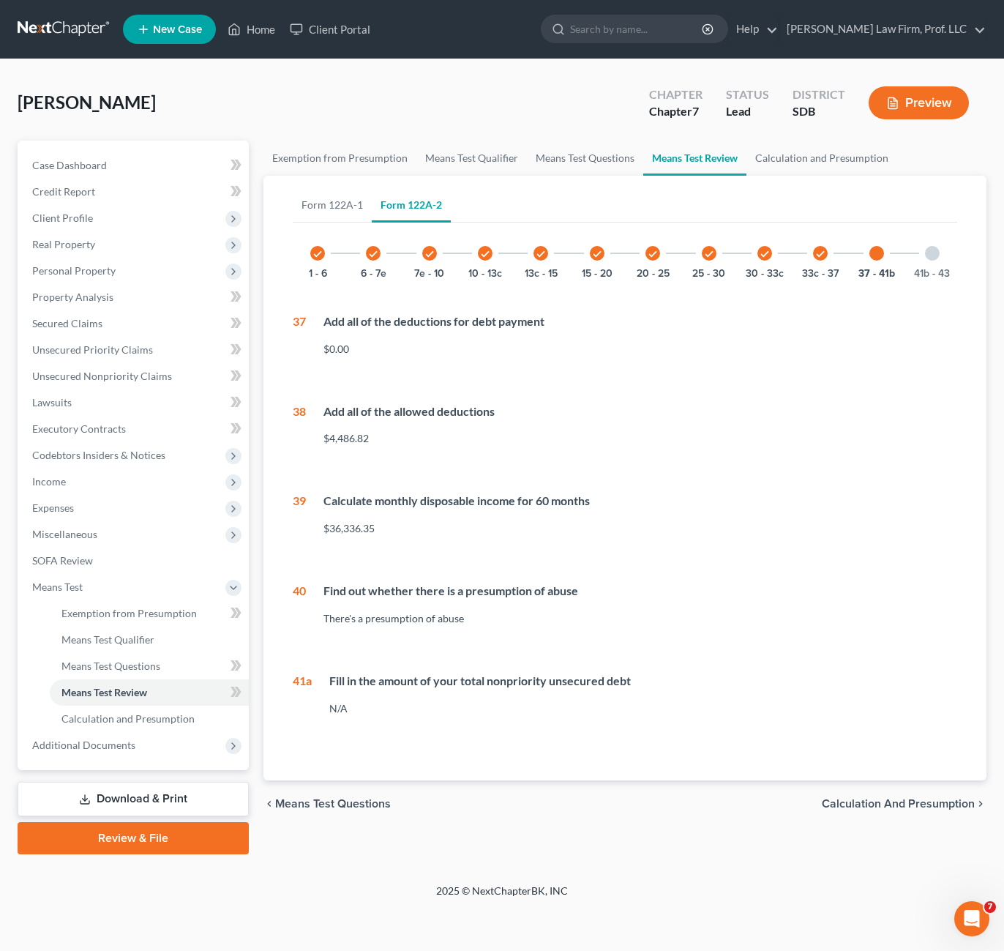
click at [769, 571] on div "check 1 - 6 check 6 - 7e check 7e - 10 check 10 - 13c check 13c - 15 check 15 -…" at bounding box center [625, 477] width 665 height 499
click at [928, 252] on div at bounding box center [932, 253] width 15 height 15
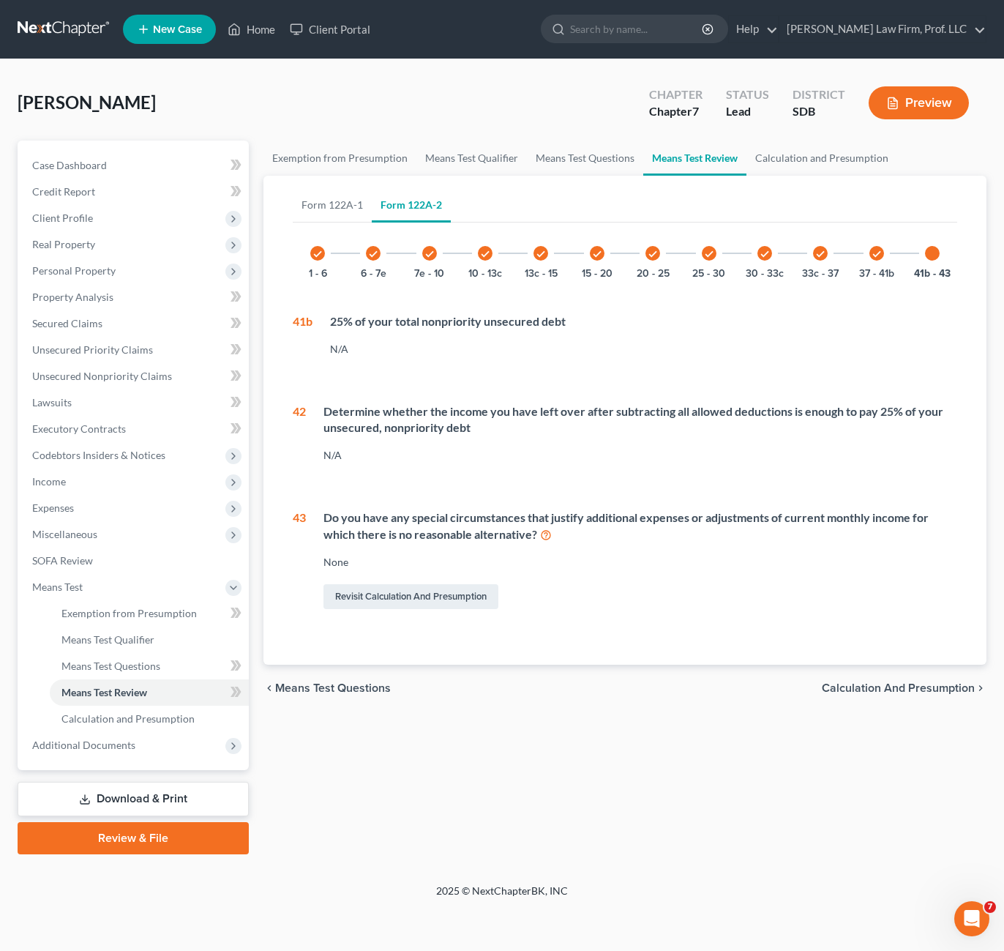
click at [715, 576] on div "Do you have any special circumstances that justify additional expenses or adjus…" at bounding box center [631, 560] width 651 height 102
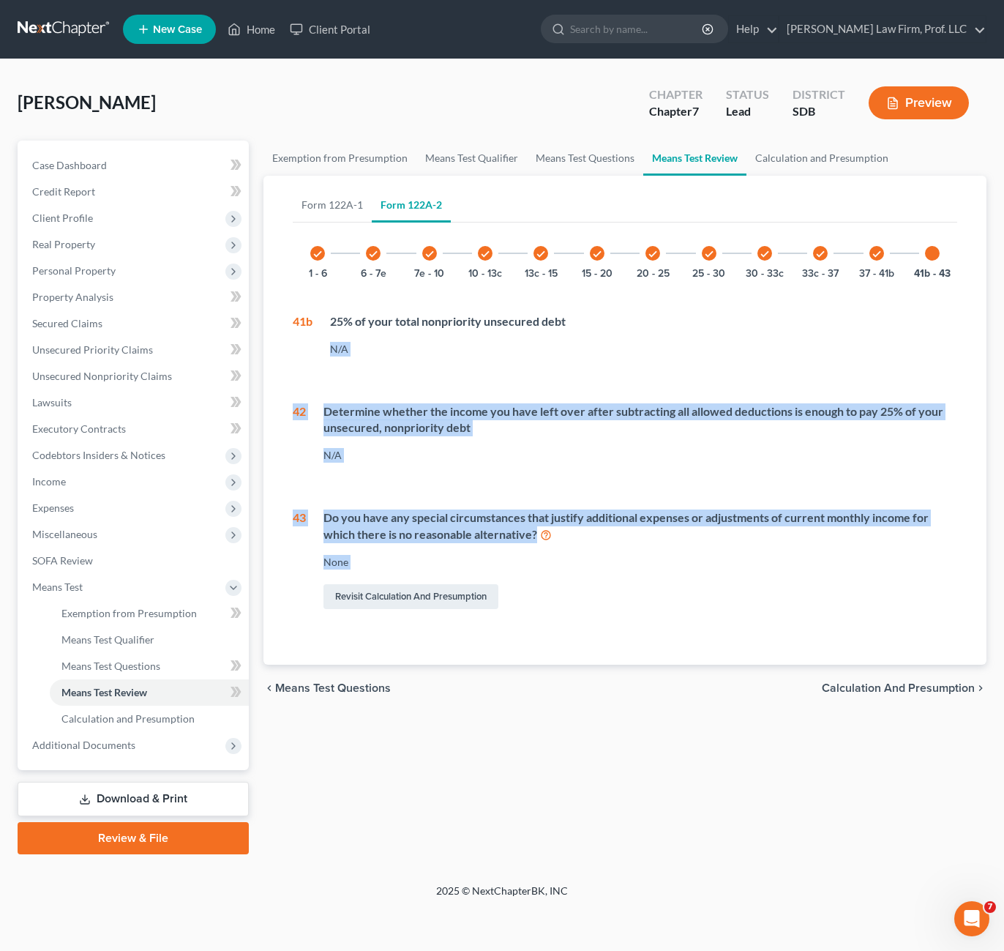
drag, startPoint x: 722, startPoint y: 629, endPoint x: 313, endPoint y: 334, distance: 505.4
click at [313, 334] on div "Form 122A-1 Form 122A-2 check 1 - 6 check 6 - 11 11 - 13 11 Calculate your tota…" at bounding box center [625, 420] width 688 height 489
drag, startPoint x: 510, startPoint y: 401, endPoint x: 591, endPoint y: 429, distance: 85.9
click at [591, 429] on div "Determine whether the income you have left over after subtracting all allowed d…" at bounding box center [640, 420] width 634 height 34
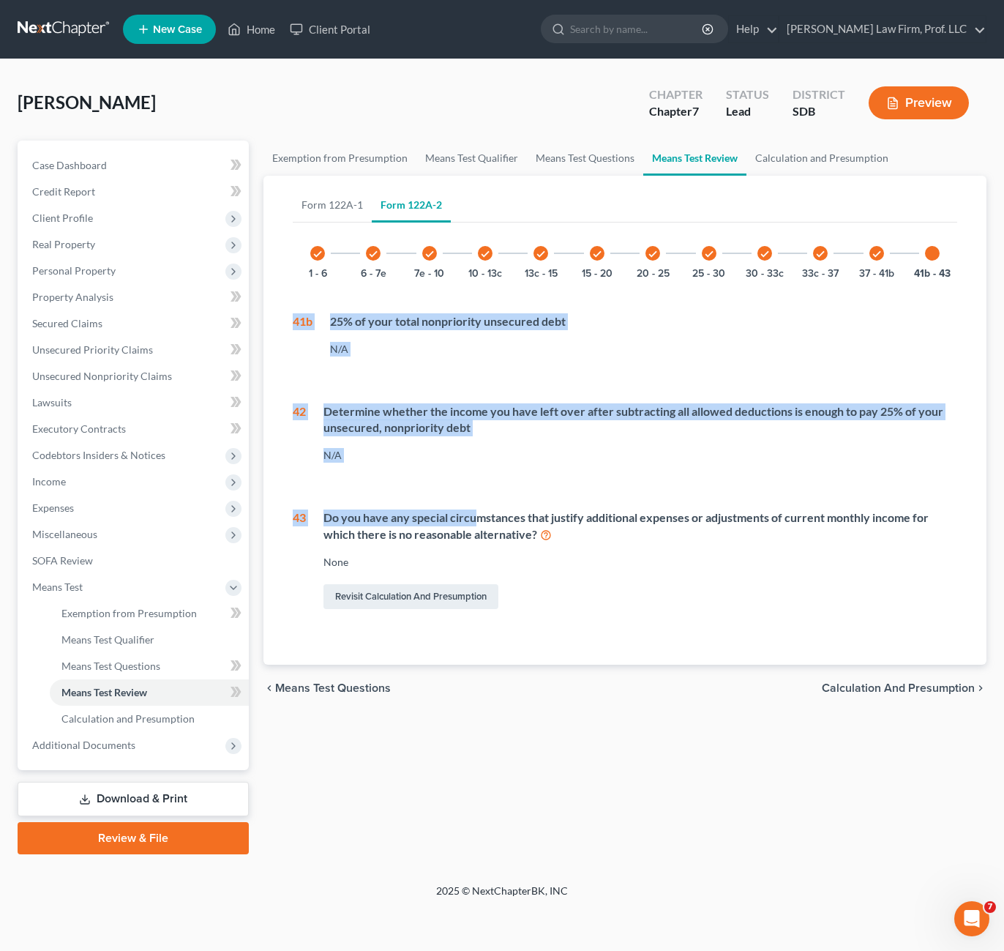
drag, startPoint x: 474, startPoint y: 484, endPoint x: 292, endPoint y: 313, distance: 249.6
click at [292, 313] on div "Form 122A-1 Form 122A-2 check 1 - 6 check 6 - 11 11 - 13 11 Calculate your tota…" at bounding box center [625, 420] width 688 height 489
drag, startPoint x: 527, startPoint y: 364, endPoint x: 648, endPoint y: 384, distance: 122.4
click at [648, 384] on div "check 1 - 6 check 6 - 7e check 7e - 10 check 10 - 13c check 13c - 15 check 15 -…" at bounding box center [625, 420] width 665 height 384
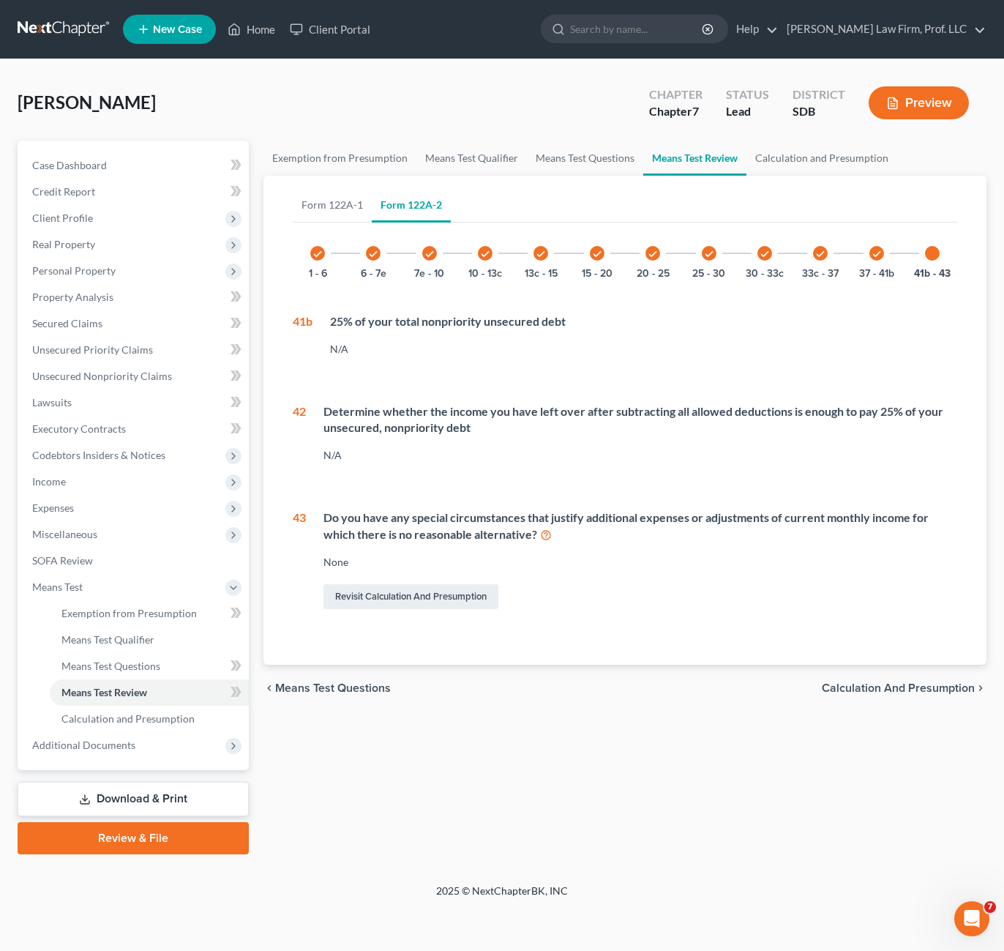
click at [647, 494] on div "check 1 - 6 check 6 - 7e check 7e - 10 check 10 - 13c check 13c - 15 check 15 -…" at bounding box center [625, 420] width 665 height 384
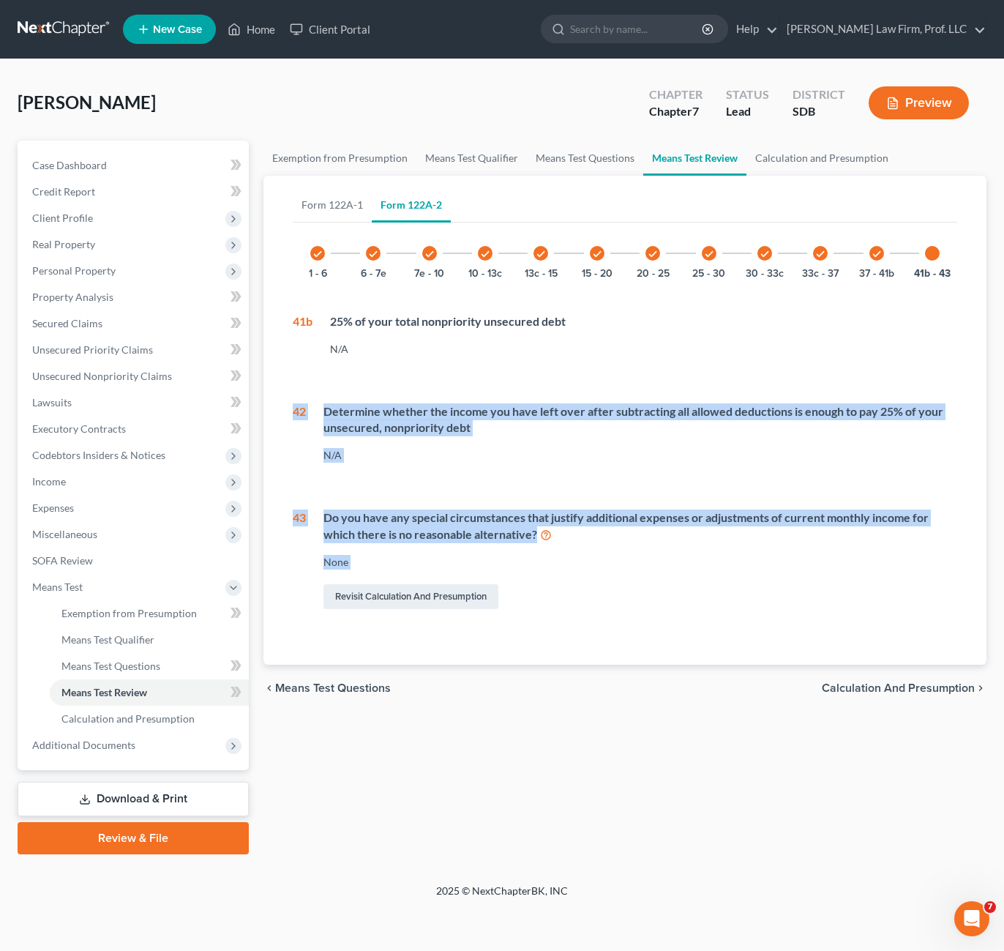
drag, startPoint x: 683, startPoint y: 591, endPoint x: 488, endPoint y: 617, distance: 196.5
click at [288, 464] on div "Form 122A-1 Form 122A-2 check 1 - 6 check 6 - 11 11 - 13 11 Calculate your tota…" at bounding box center [625, 420] width 688 height 489
drag, startPoint x: 488, startPoint y: 617, endPoint x: 618, endPoint y: 637, distance: 131.9
click at [592, 646] on div "Form 122A-1 Form 122A-2 check 1 - 6 check 6 - 11 11 - 13 11 Calculate your tota…" at bounding box center [625, 420] width 688 height 489
click at [665, 602] on div "Revisit Calculation and Presumption" at bounding box center [640, 596] width 634 height 31
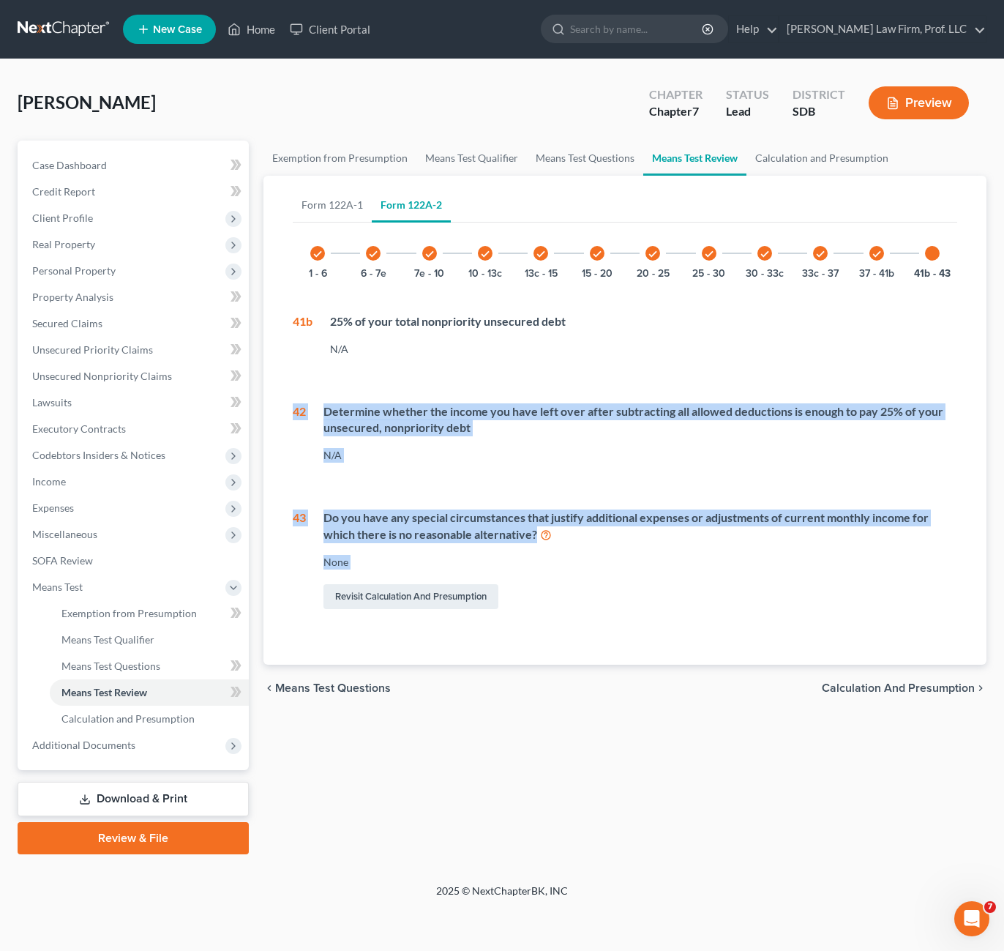
drag, startPoint x: 662, startPoint y: 561, endPoint x: 662, endPoint y: 550, distance: 11.0
click at [662, 559] on div "None" at bounding box center [640, 562] width 634 height 15
click at [662, 522] on div "Do you have any special circumstances that justify additional expenses or adjus…" at bounding box center [640, 526] width 634 height 34
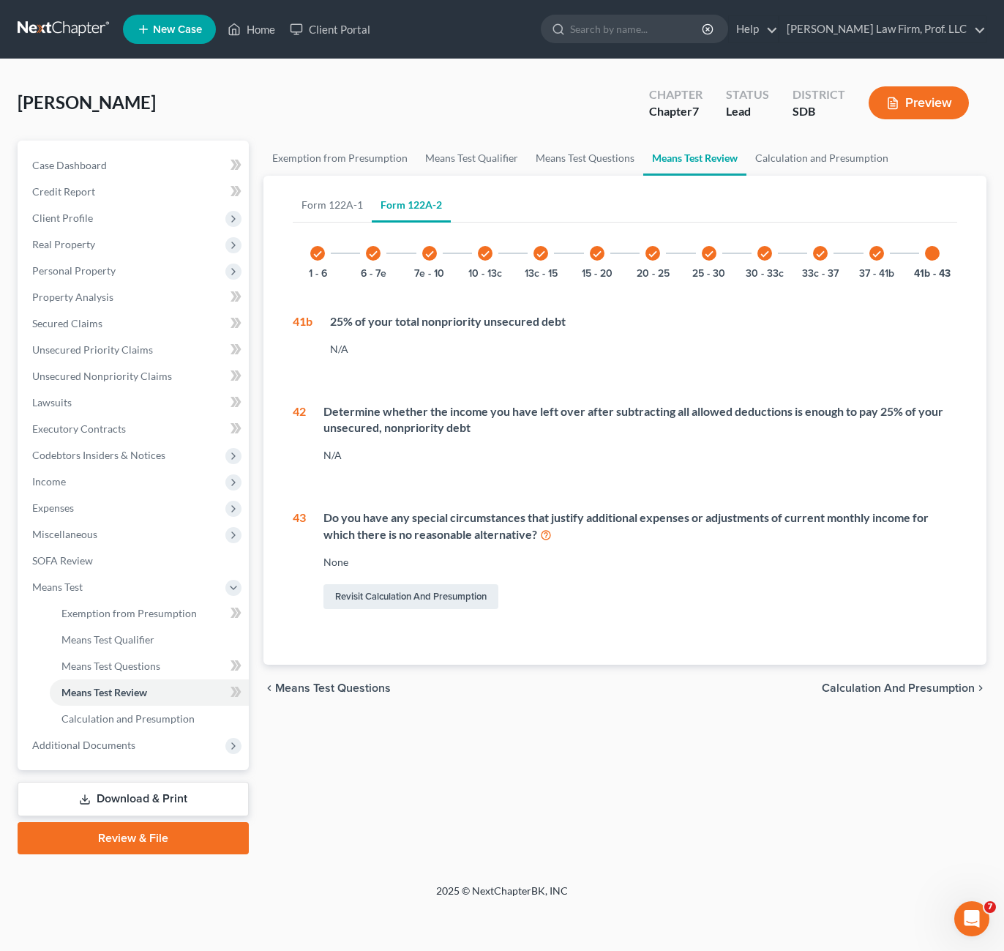
click at [635, 479] on div "check 1 - 6 check 6 - 7e check 7e - 10 check 10 - 13c check 13c - 15 check 15 -…" at bounding box center [625, 420] width 665 height 384
drag, startPoint x: 148, startPoint y: 722, endPoint x: 160, endPoint y: 721, distance: 12.5
click at [149, 722] on span "Calculation and Presumption" at bounding box center [127, 718] width 133 height 12
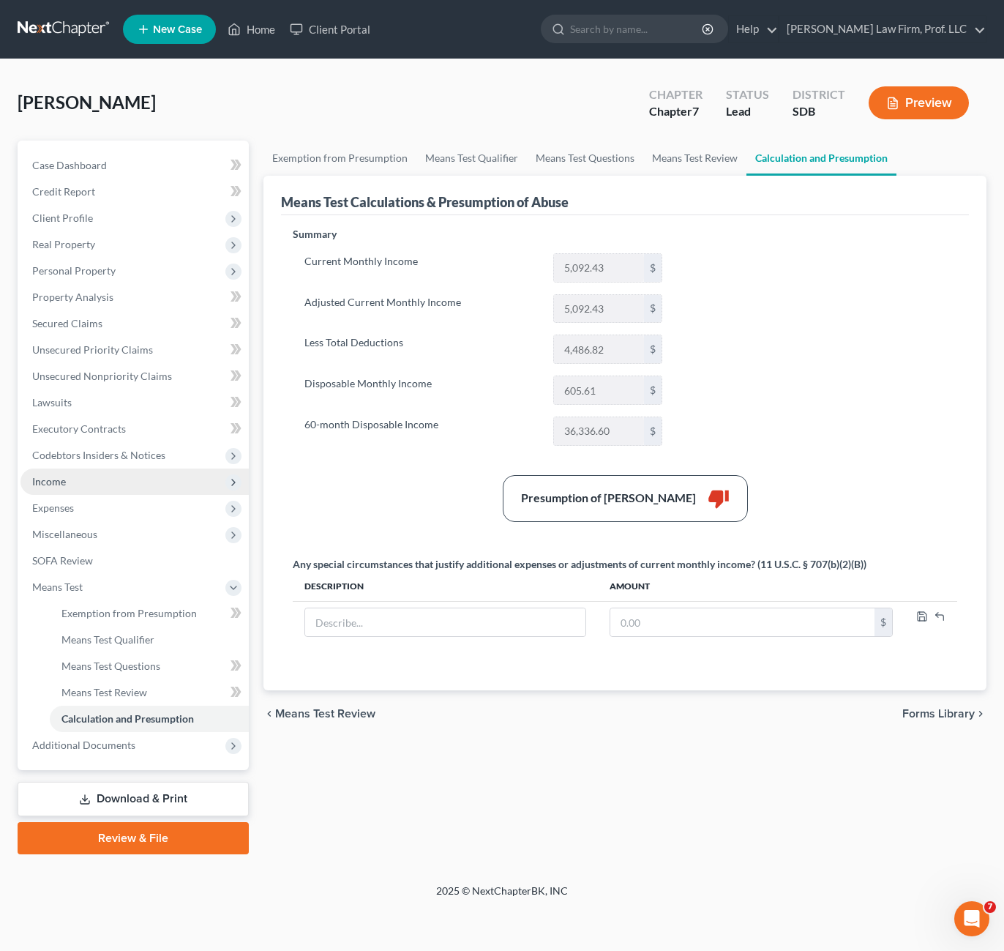
click at [66, 479] on span "Income" at bounding box center [134, 481] width 228 height 26
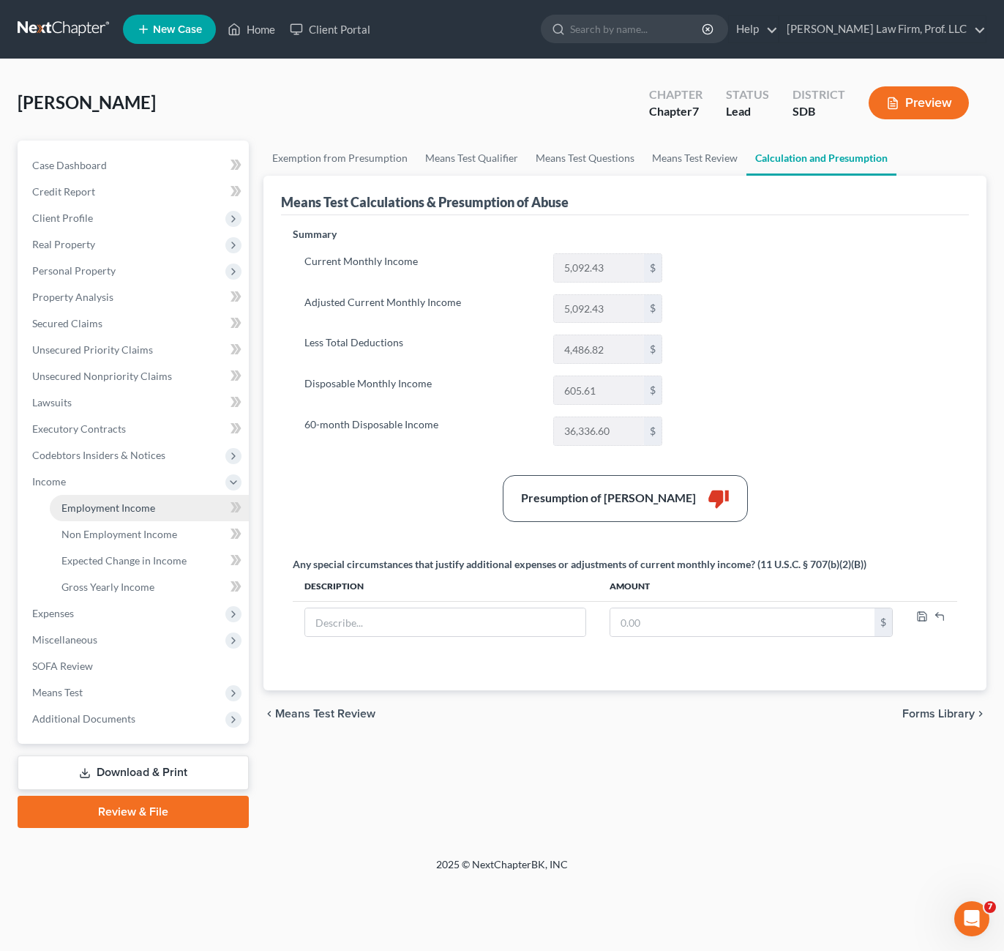
click at [116, 510] on span "Employment Income" at bounding box center [108, 507] width 94 height 12
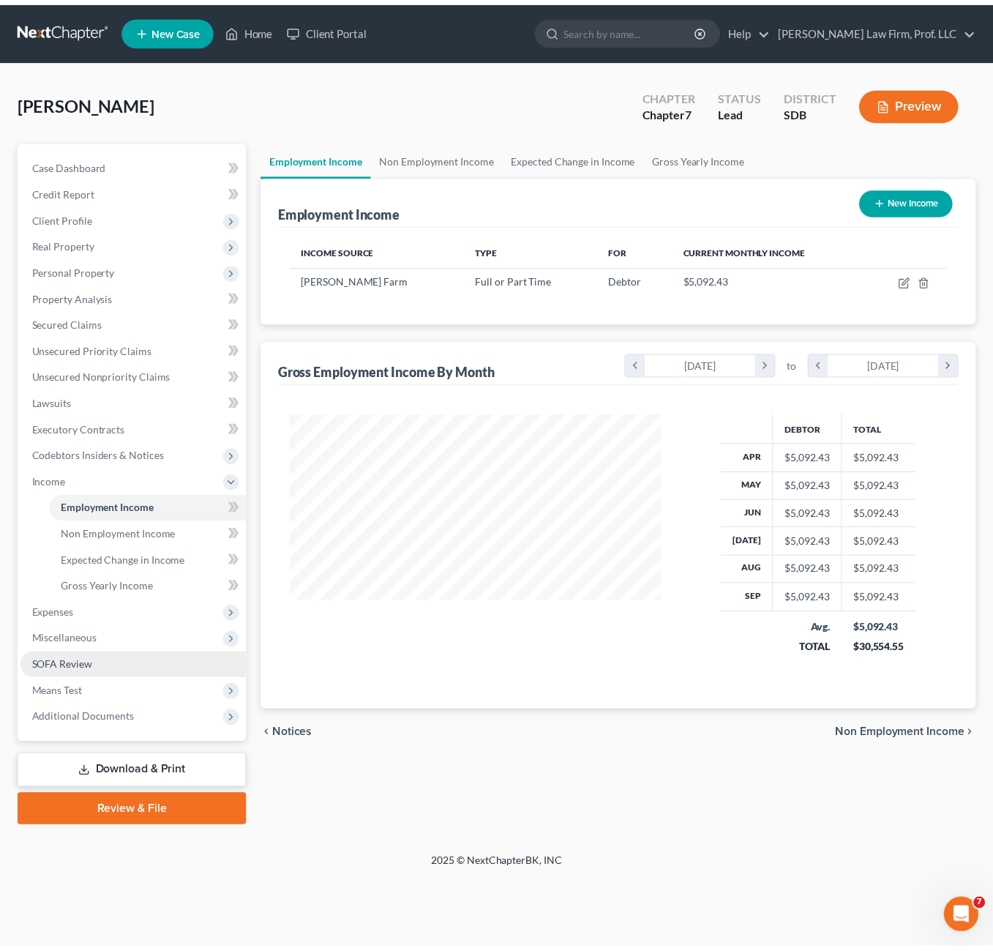
scroll to position [263, 405]
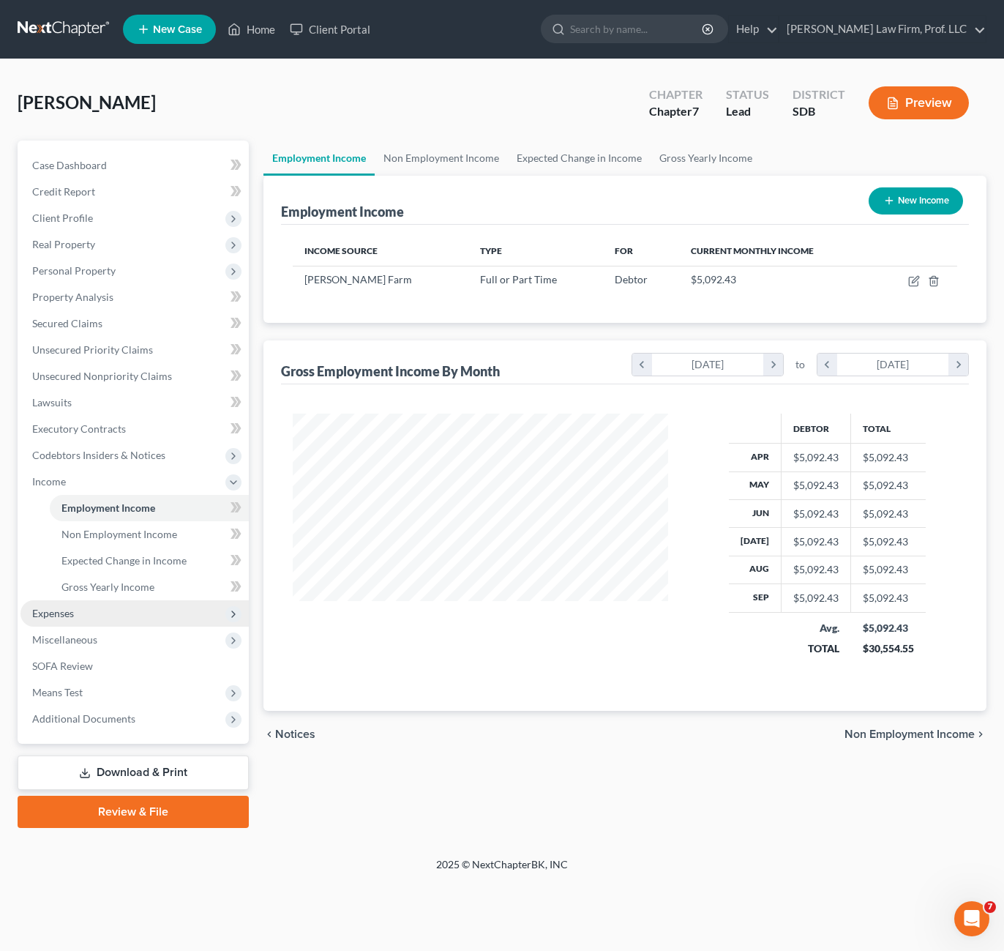
click at [107, 606] on span "Expenses" at bounding box center [134, 613] width 228 height 26
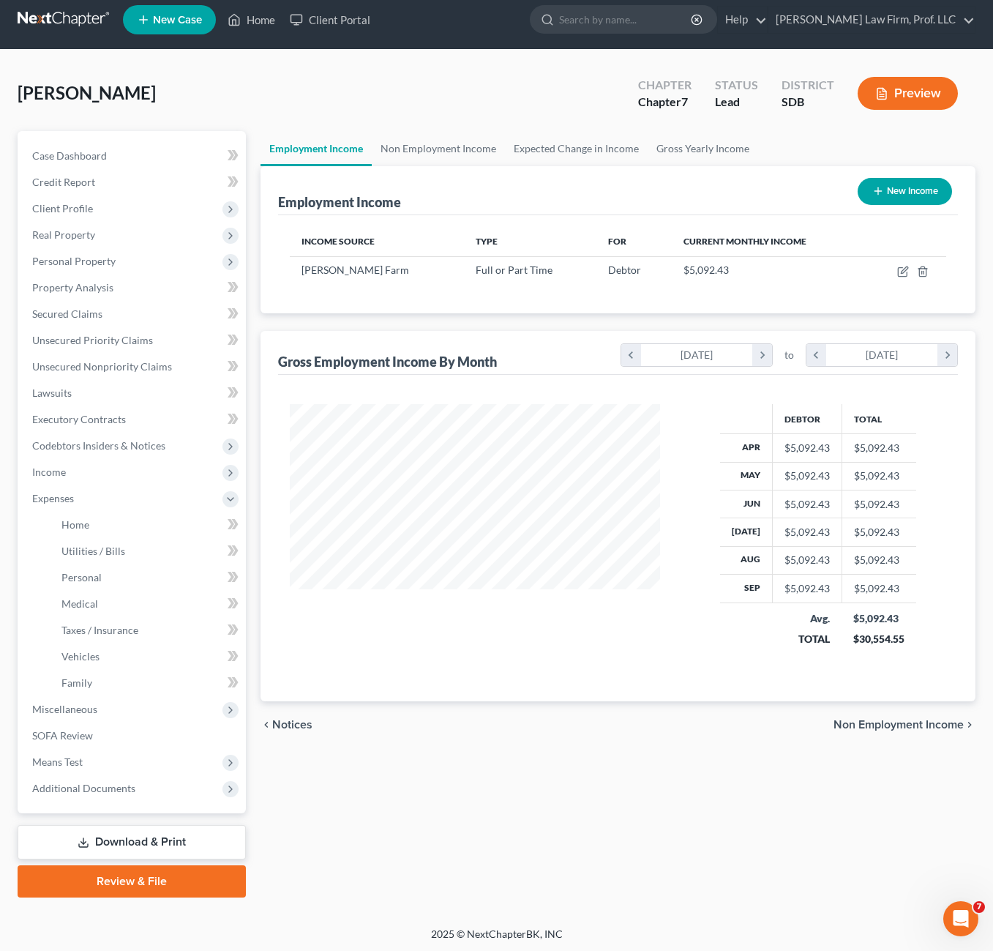
scroll to position [12, 0]
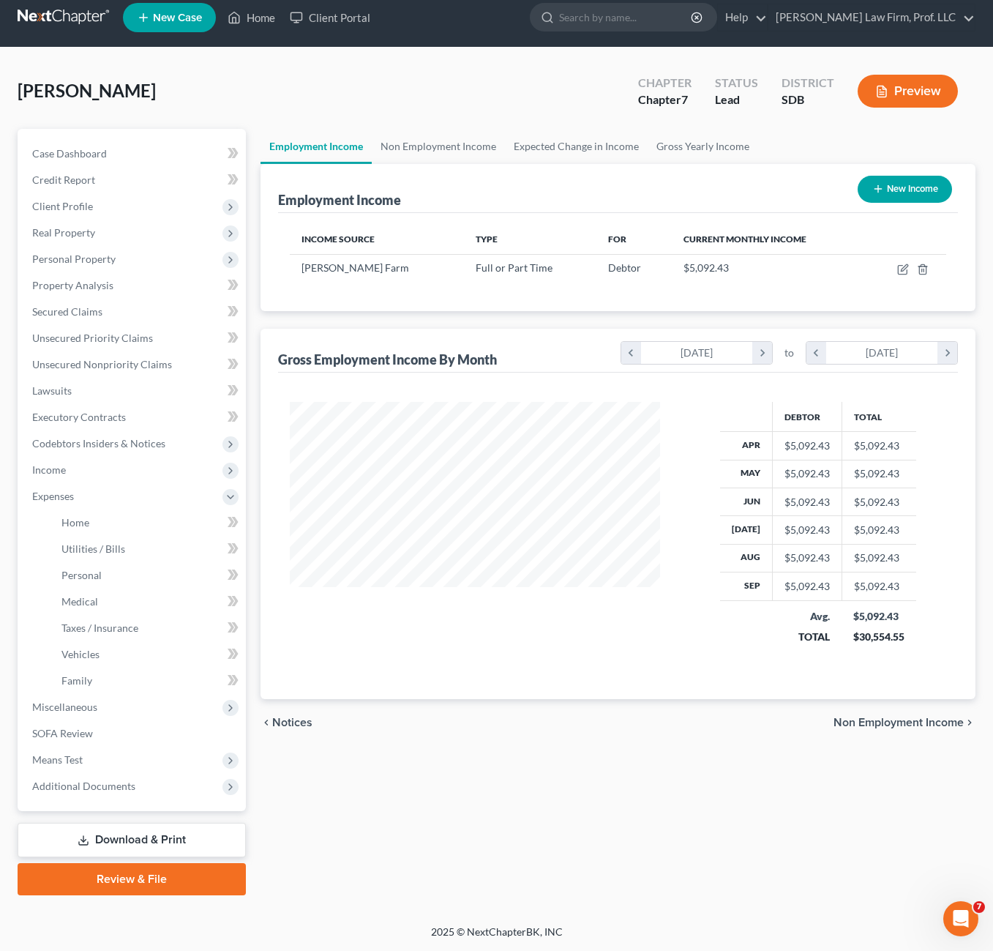
drag, startPoint x: 621, startPoint y: 757, endPoint x: 574, endPoint y: 758, distance: 47.6
click at [621, 755] on div "Employment Income Non Employment Income Expected Change in Income Gross Yearly …" at bounding box center [618, 512] width 730 height 766
click at [180, 836] on link "Download & Print" at bounding box center [132, 840] width 228 height 34
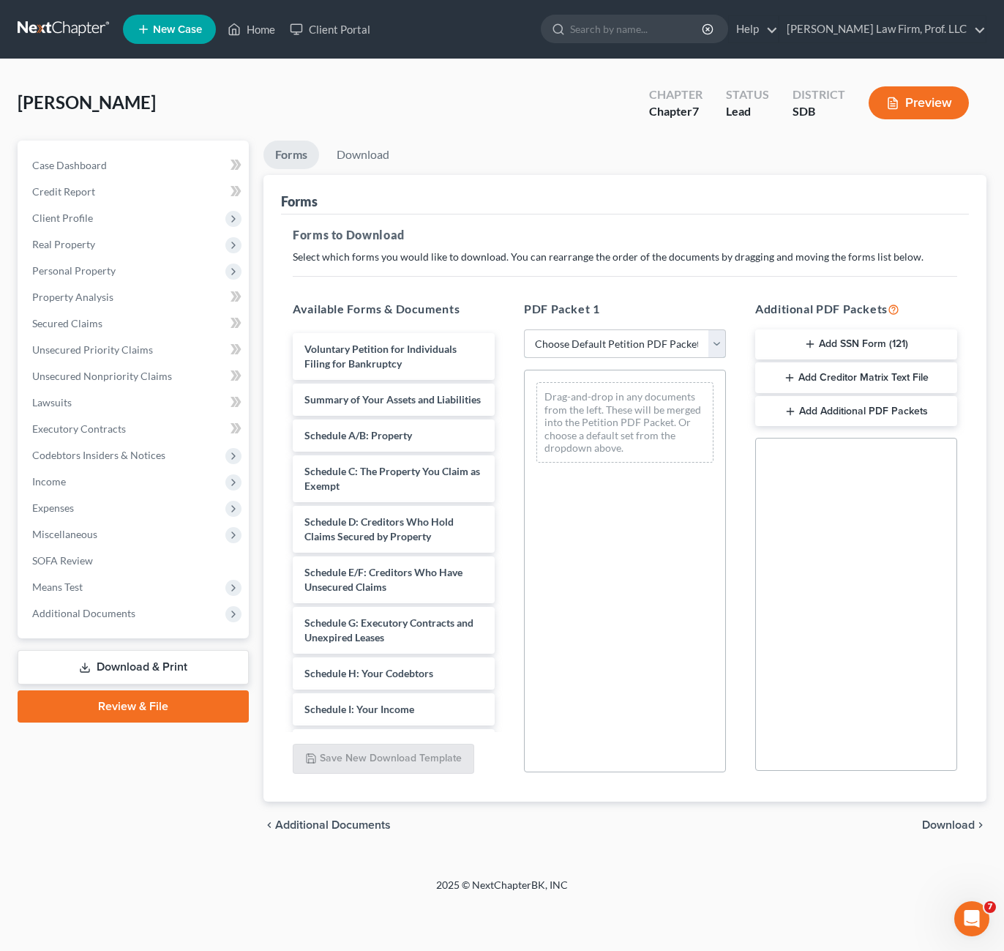
drag, startPoint x: 666, startPoint y: 337, endPoint x: 667, endPoint y: 348, distance: 11.7
click at [666, 337] on select "Choose Default Petition PDF Packet Complete Bankruptcy Petition (all forms and …" at bounding box center [625, 343] width 202 height 29
select select "0"
click at [524, 329] on select "Choose Default Petition PDF Packet Complete Bankruptcy Petition (all forms and …" at bounding box center [625, 343] width 202 height 29
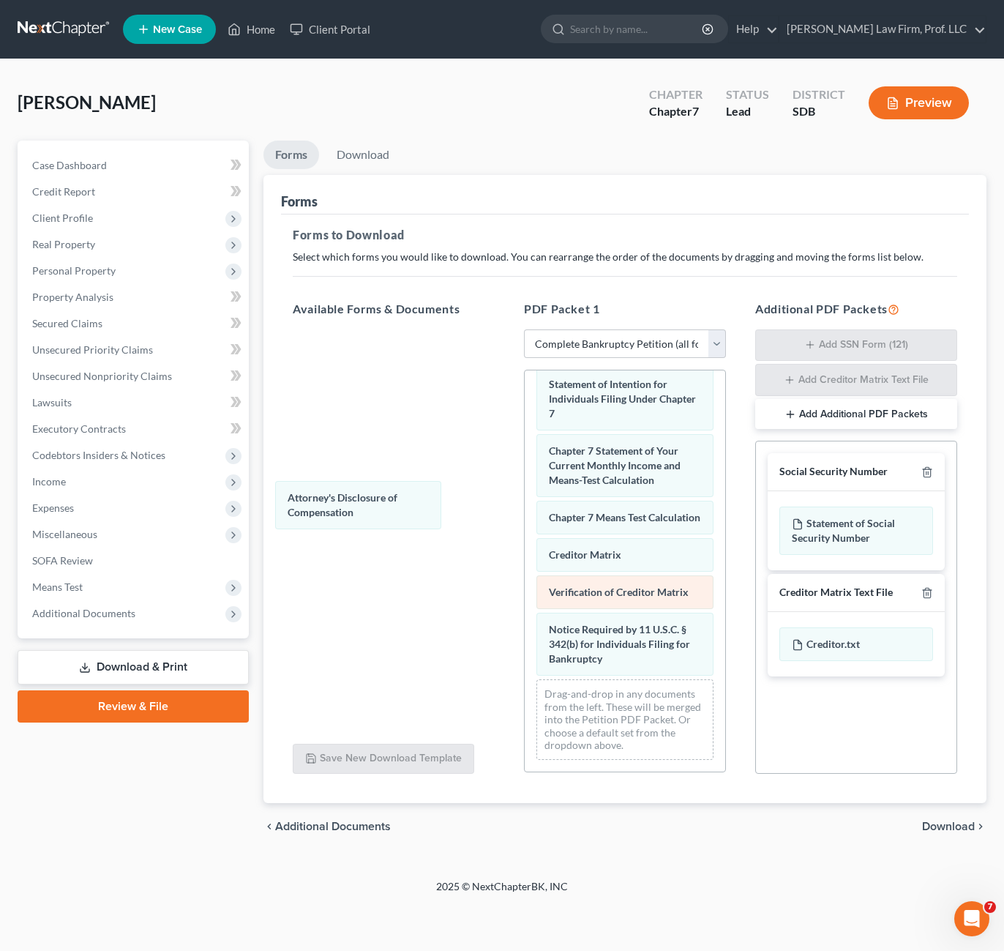
drag, startPoint x: 648, startPoint y: 649, endPoint x: 577, endPoint y: 577, distance: 101.4
click at [525, 493] on div "Attorney's Disclosure of Compensation Voluntary Petition for Individuals Filing…" at bounding box center [625, 273] width 201 height 995
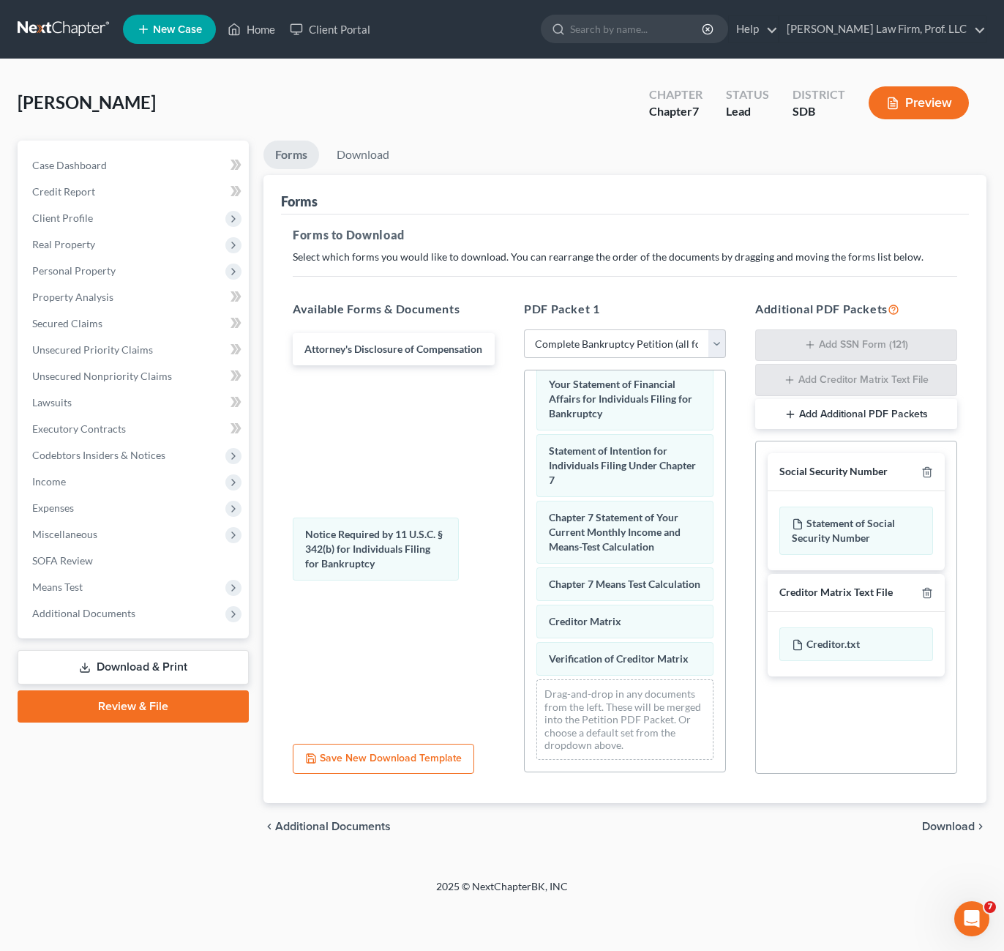
scroll to position [586, 0]
drag, startPoint x: 594, startPoint y: 646, endPoint x: 531, endPoint y: 599, distance: 77.4
click at [525, 506] on div "Notice Required by 11 U.S.C. § 342(b) for Individuals Filing for Bankruptcy Vol…" at bounding box center [625, 307] width 201 height 929
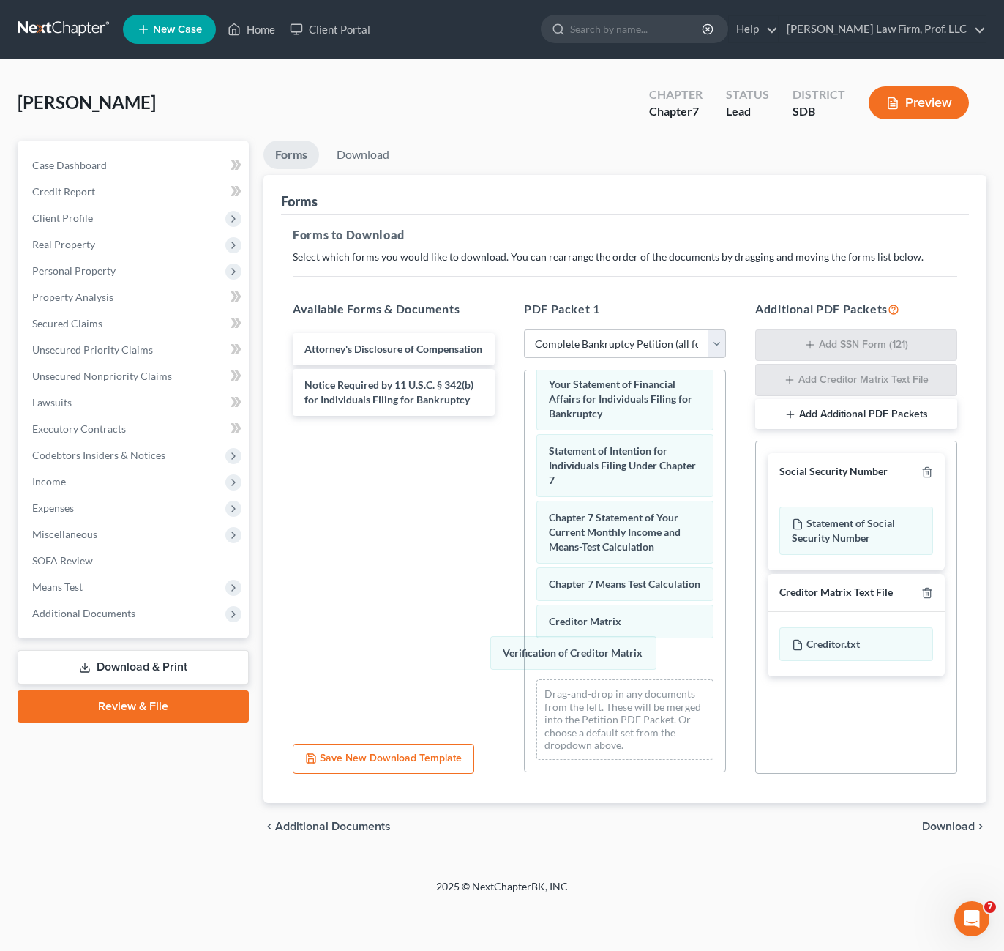
drag, startPoint x: 593, startPoint y: 660, endPoint x: 470, endPoint y: 626, distance: 127.7
click at [525, 521] on div "Verification of Creditor Matrix Voluntary Petition for Individuals Filing for B…" at bounding box center [625, 307] width 201 height 929
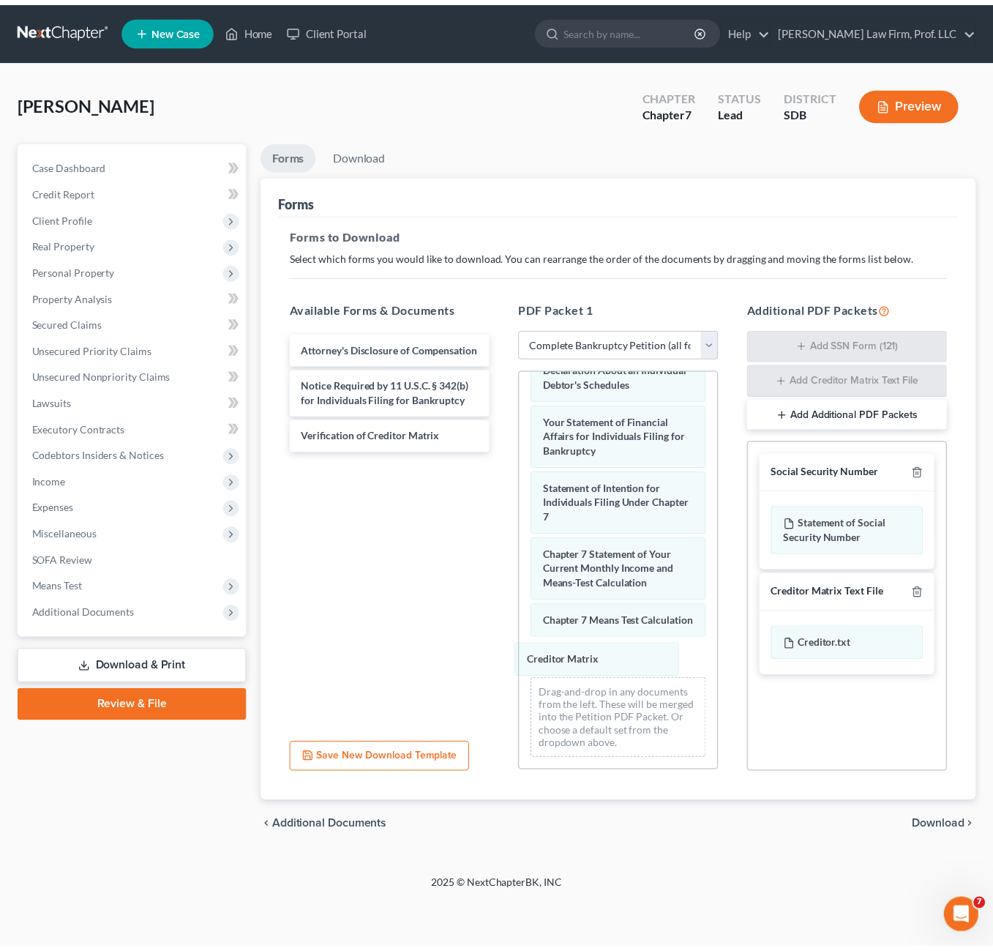
scroll to position [512, 0]
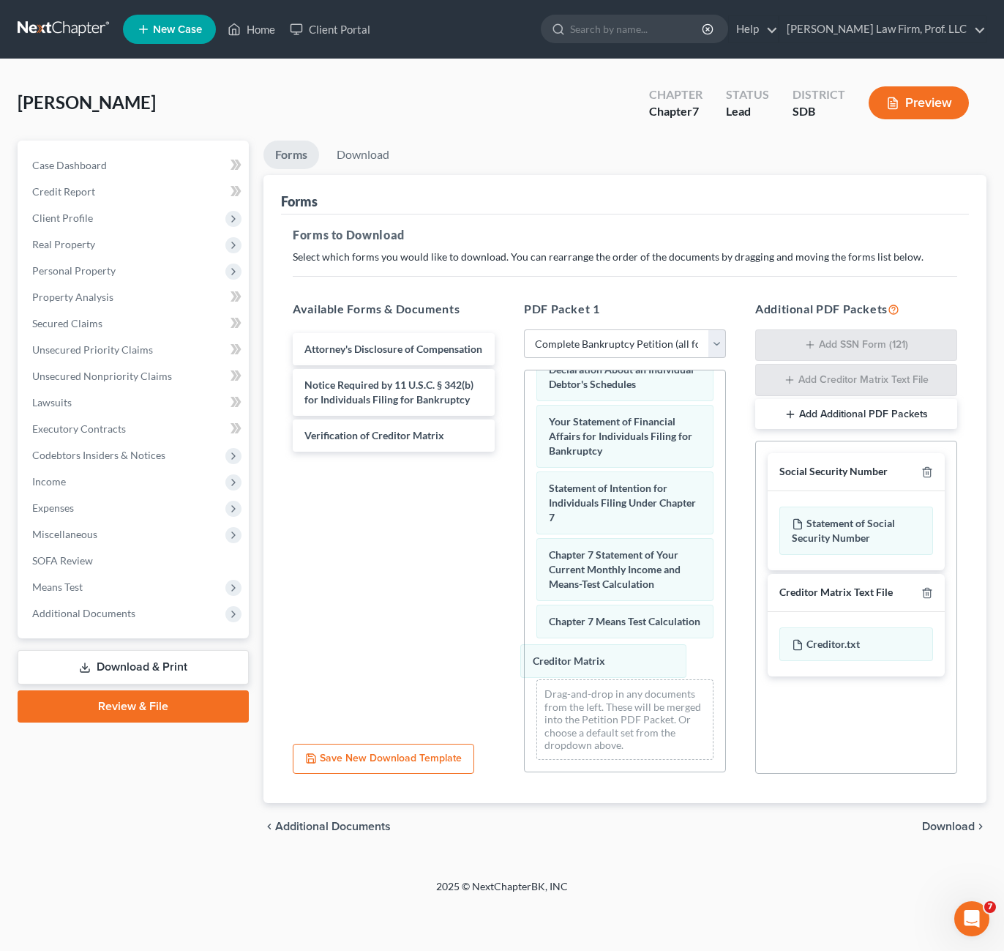
drag, startPoint x: 597, startPoint y: 657, endPoint x: 510, endPoint y: 540, distance: 145.9
click at [525, 553] on div "Creditor Matrix Voluntary Petition for Individuals Filing for Bankruptcy Summar…" at bounding box center [625, 325] width 201 height 891
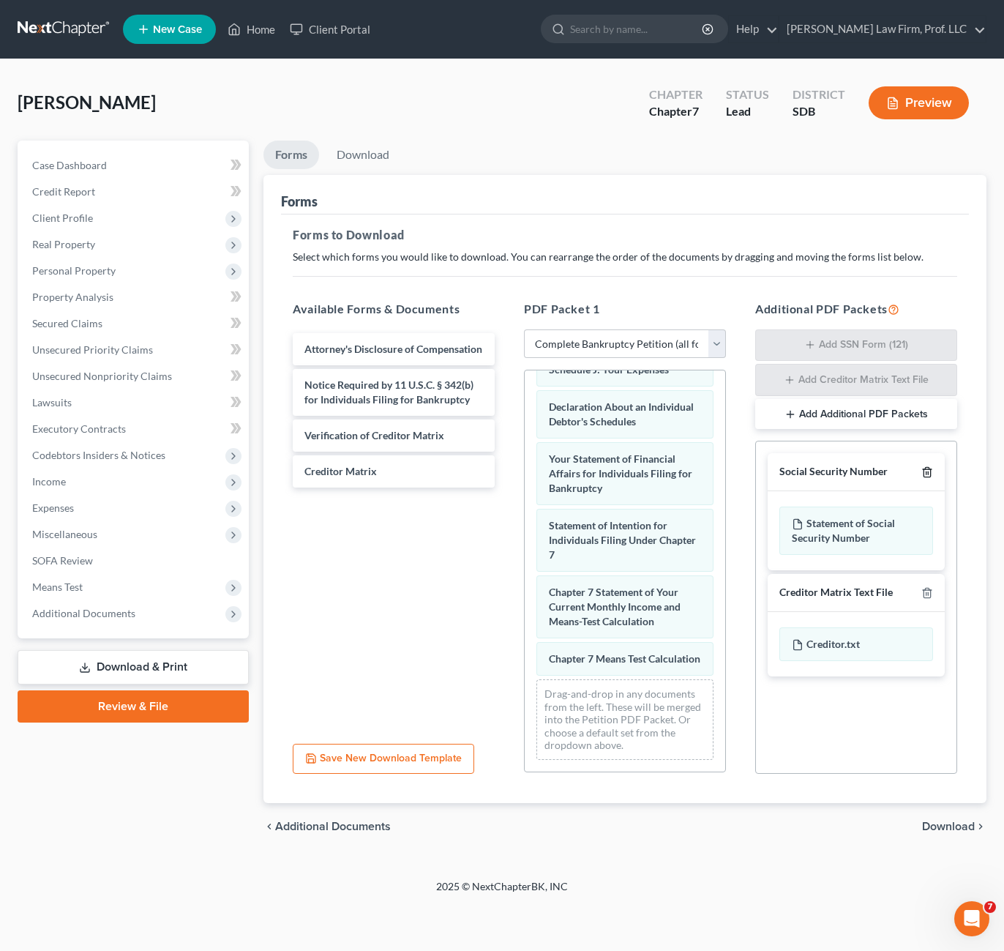
click at [928, 474] on line "button" at bounding box center [928, 473] width 0 height 3
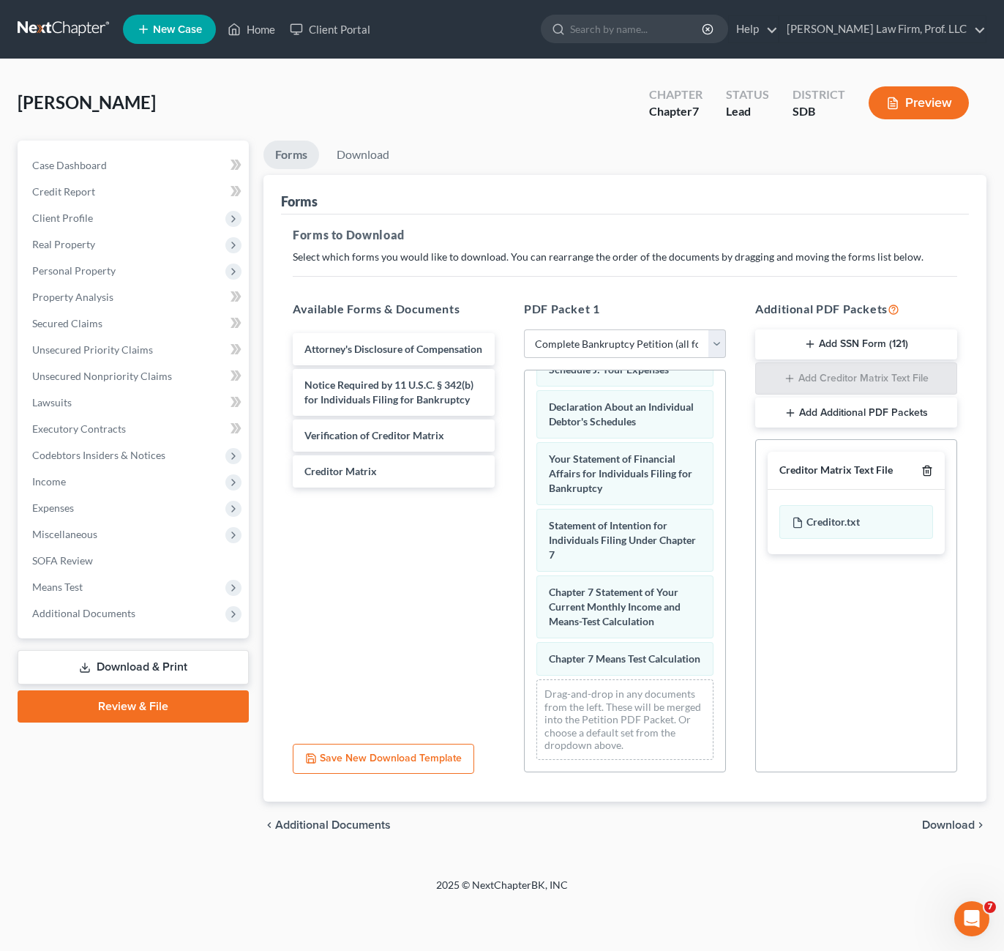
click at [927, 463] on div "Creditor Matrix Text File" at bounding box center [856, 471] width 177 height 38
click at [924, 465] on icon "button" at bounding box center [927, 471] width 12 height 12
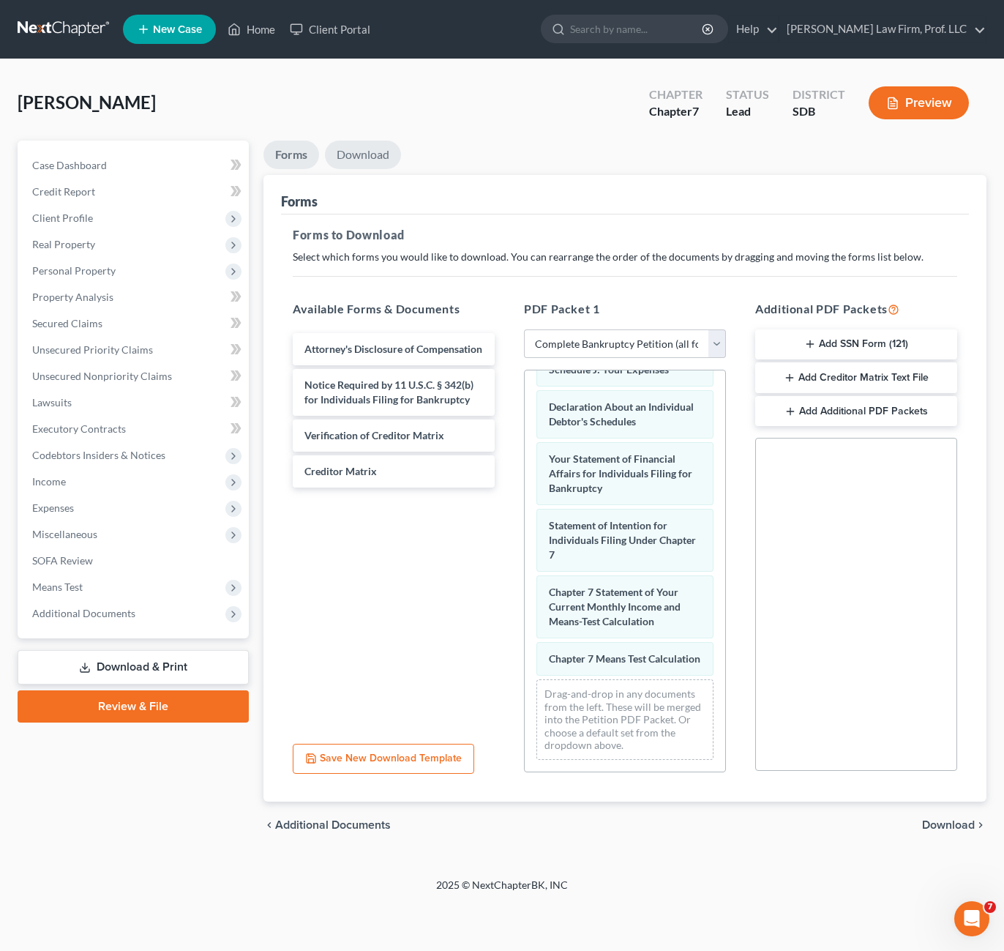
click at [373, 161] on link "Download" at bounding box center [363, 155] width 76 height 29
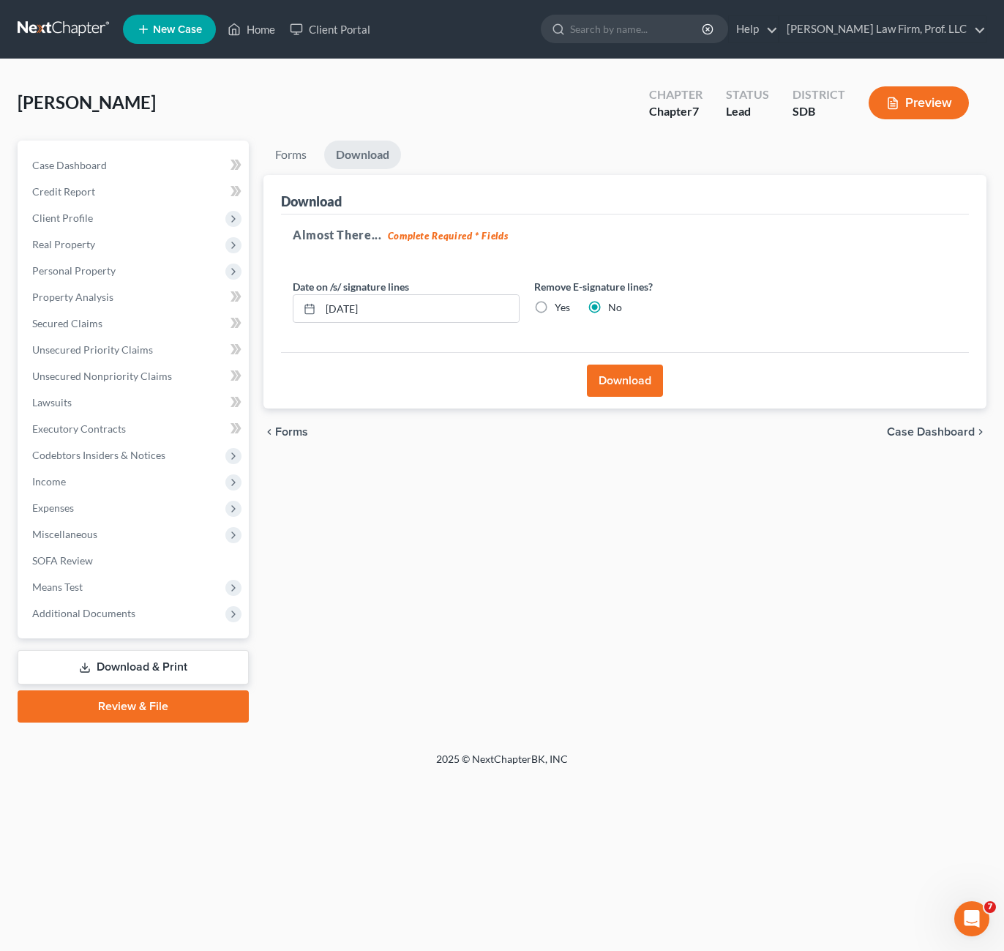
click at [626, 383] on button "Download" at bounding box center [625, 380] width 76 height 32
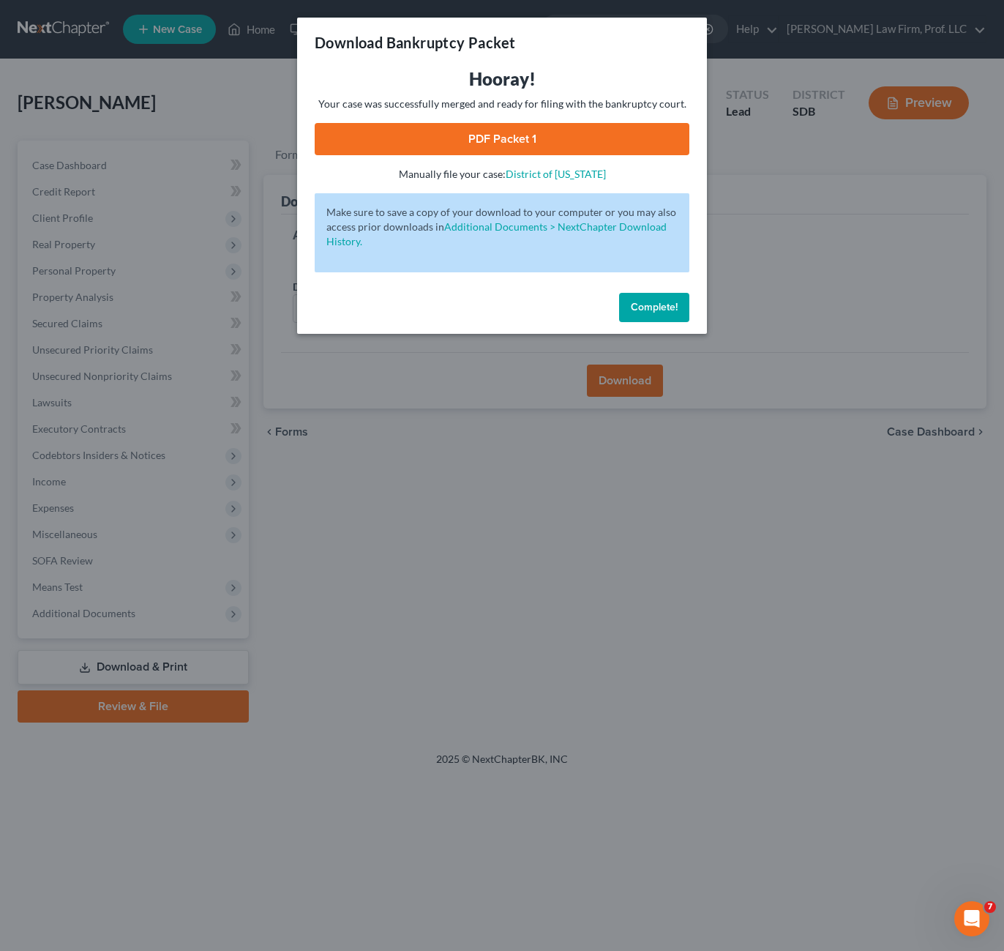
drag, startPoint x: 538, startPoint y: 139, endPoint x: 545, endPoint y: 143, distance: 7.9
click at [537, 139] on link "PDF Packet 1" at bounding box center [502, 139] width 375 height 32
drag, startPoint x: 651, startPoint y: 299, endPoint x: 365, endPoint y: 609, distance: 422.1
click at [651, 297] on button "Complete!" at bounding box center [654, 307] width 70 height 29
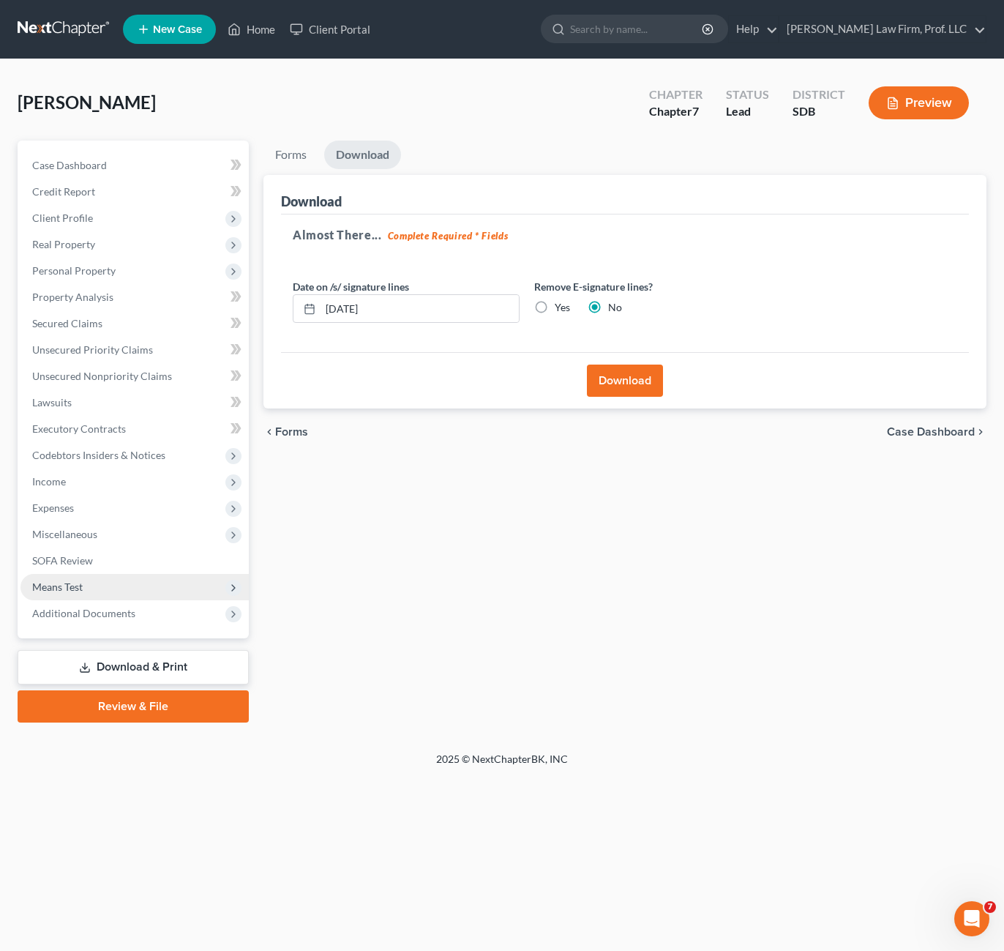
click at [97, 583] on span "Means Test" at bounding box center [134, 587] width 228 height 26
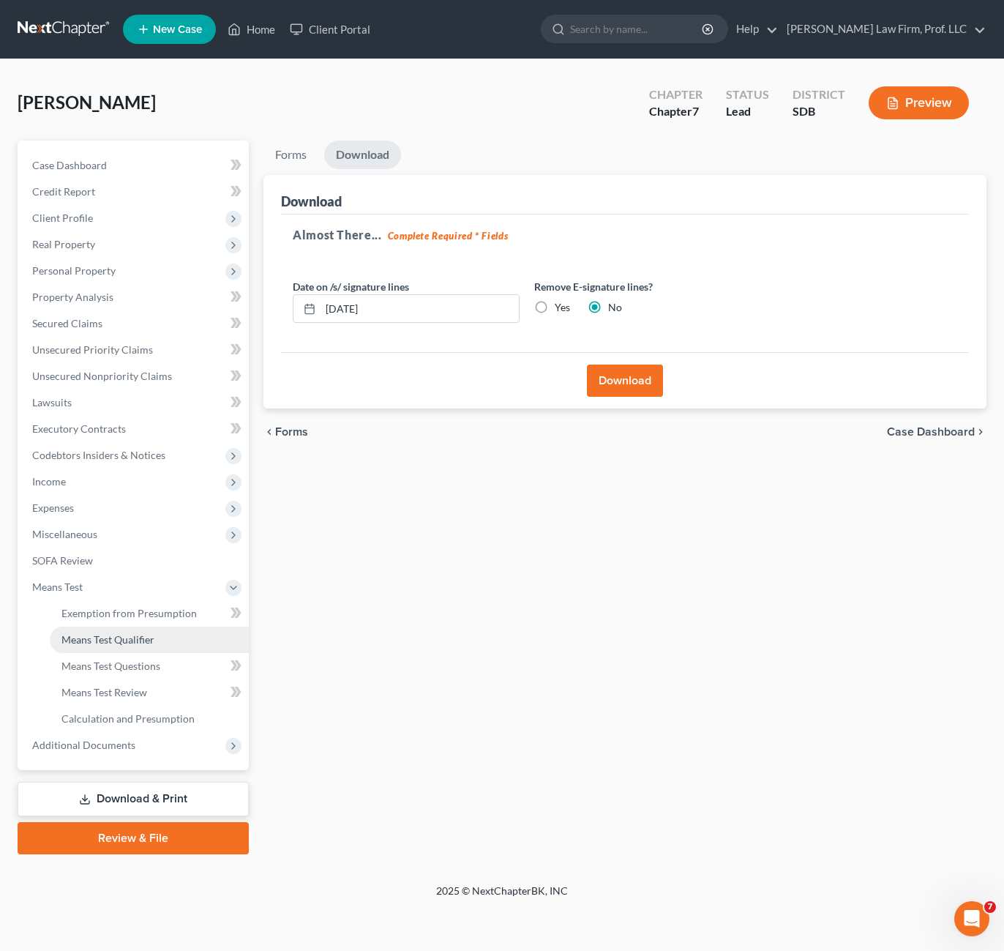
drag, startPoint x: 135, startPoint y: 637, endPoint x: 135, endPoint y: 648, distance: 11.7
click at [134, 637] on span "Means Test Qualifier" at bounding box center [107, 639] width 93 height 12
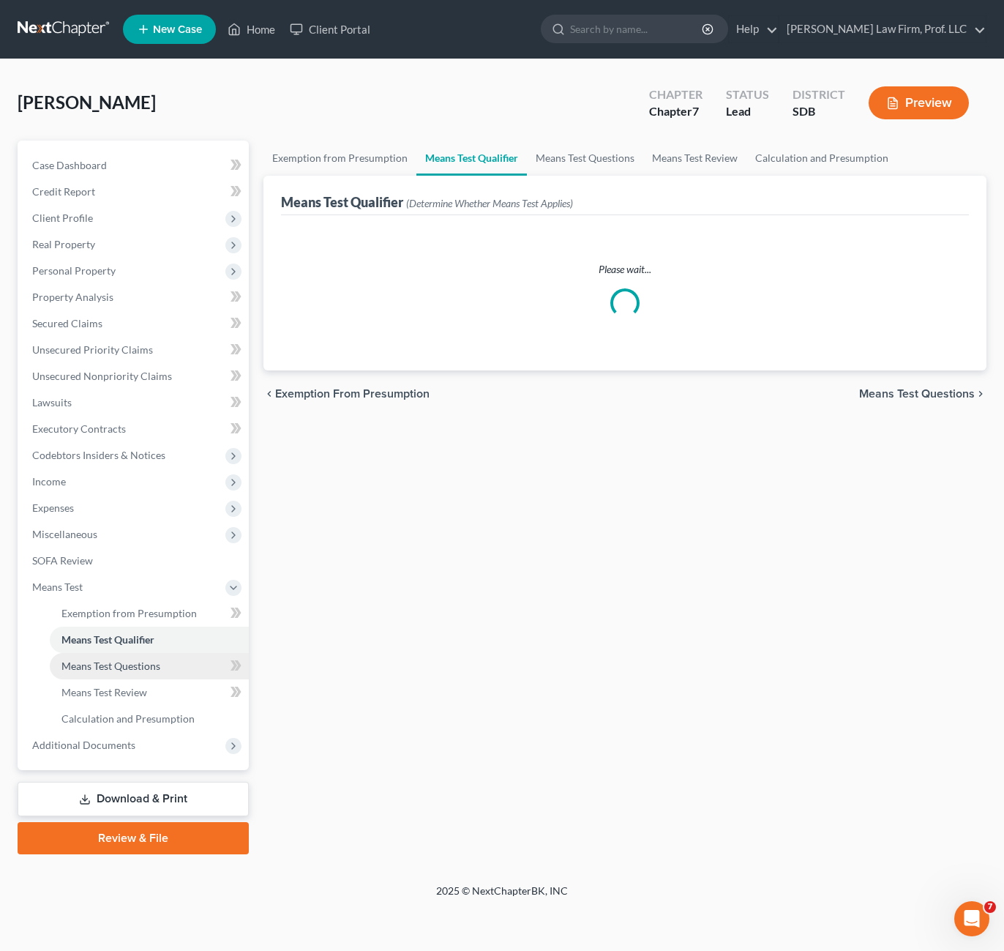
click at [144, 659] on span "Means Test Questions" at bounding box center [110, 665] width 99 height 12
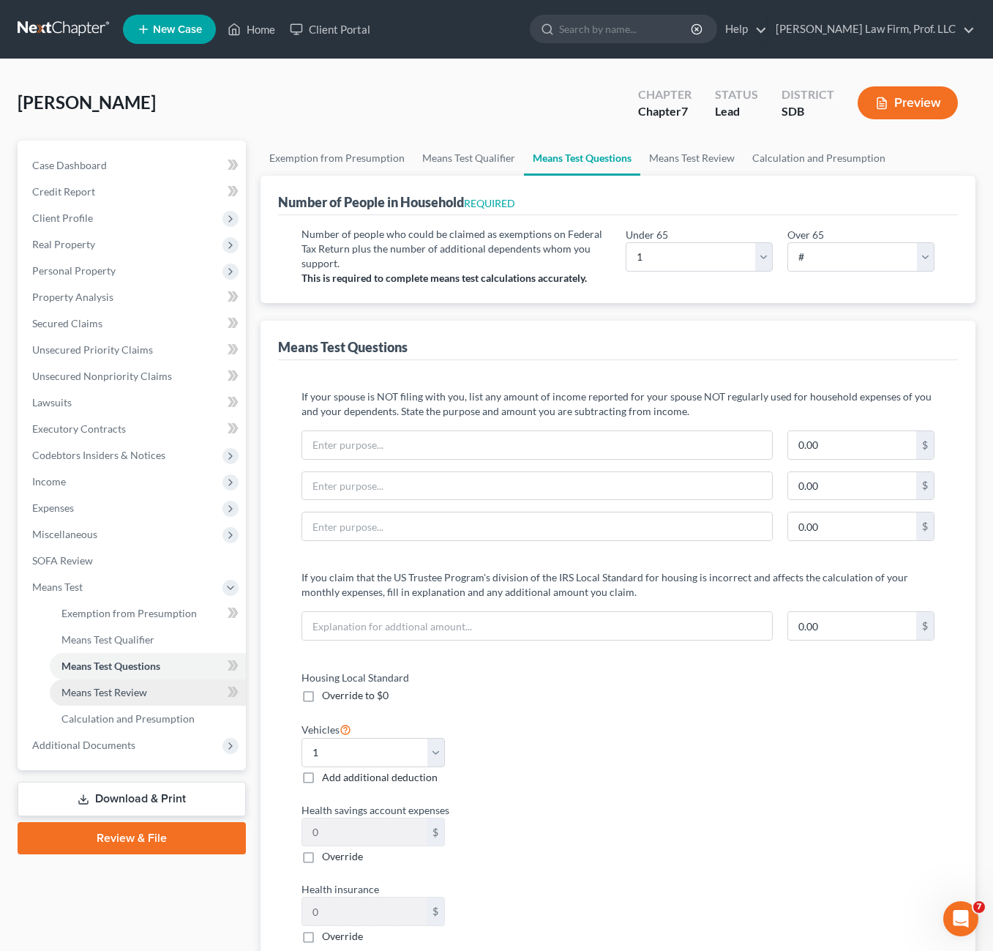
click at [154, 686] on link "Means Test Review" at bounding box center [148, 692] width 196 height 26
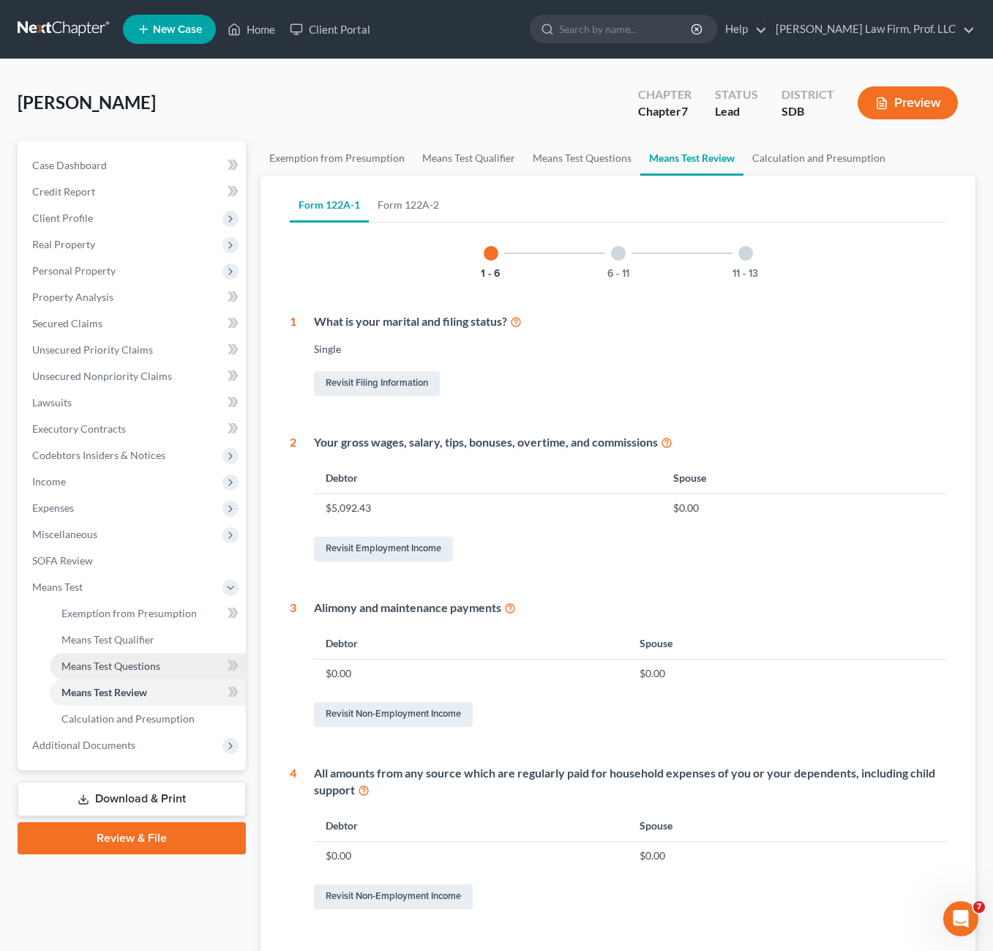
click at [119, 670] on span "Means Test Questions" at bounding box center [110, 665] width 99 height 12
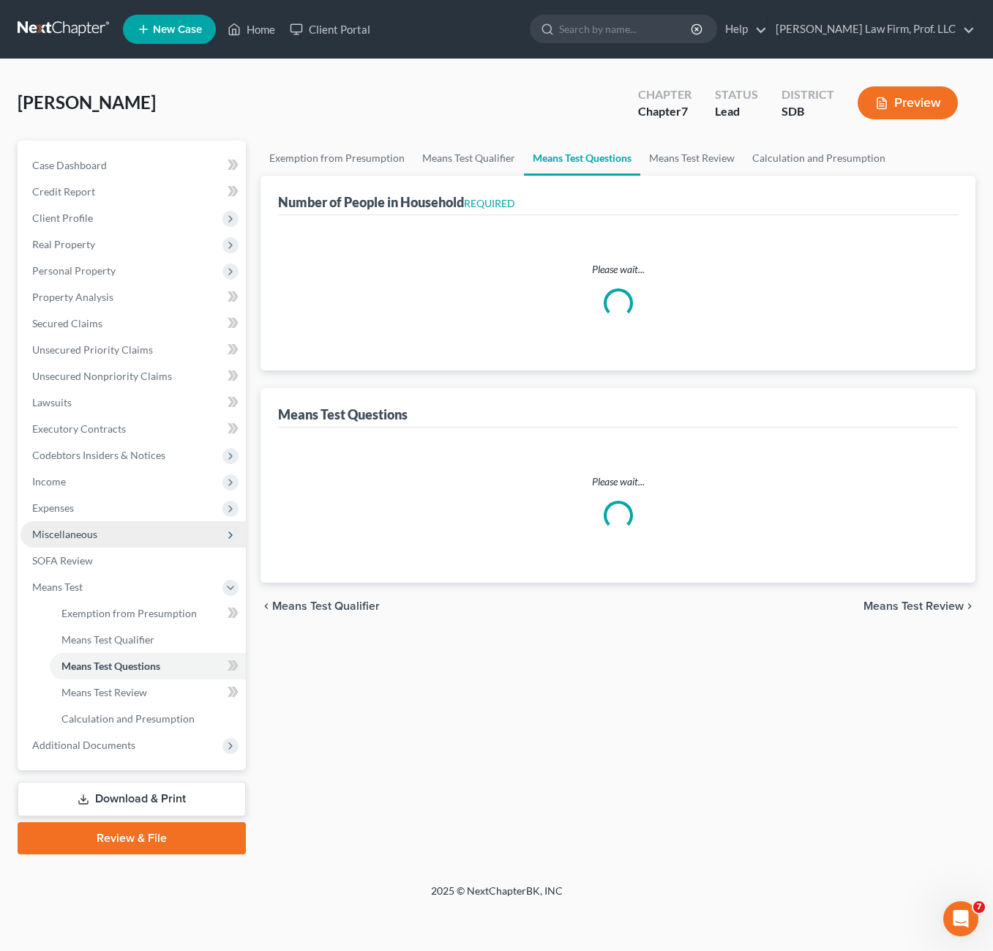
select select "1"
select select "60"
select select "1"
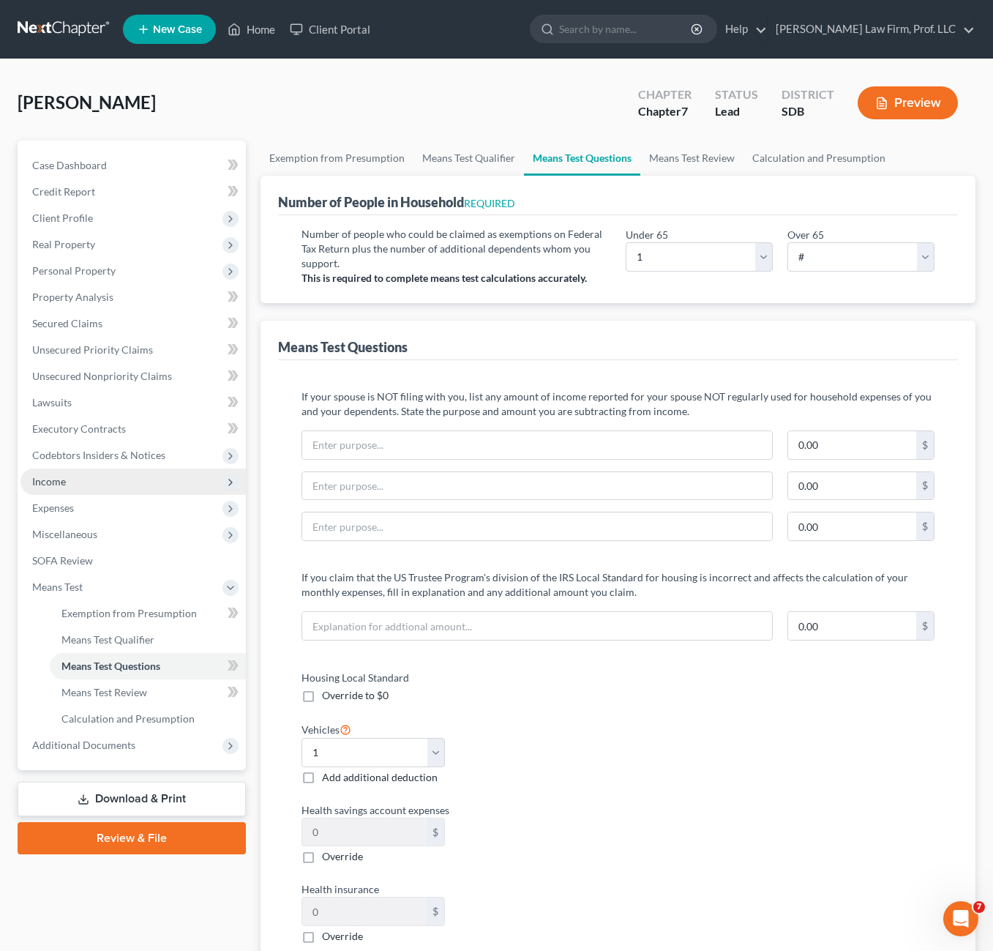
click at [64, 493] on span "Income" at bounding box center [132, 481] width 225 height 26
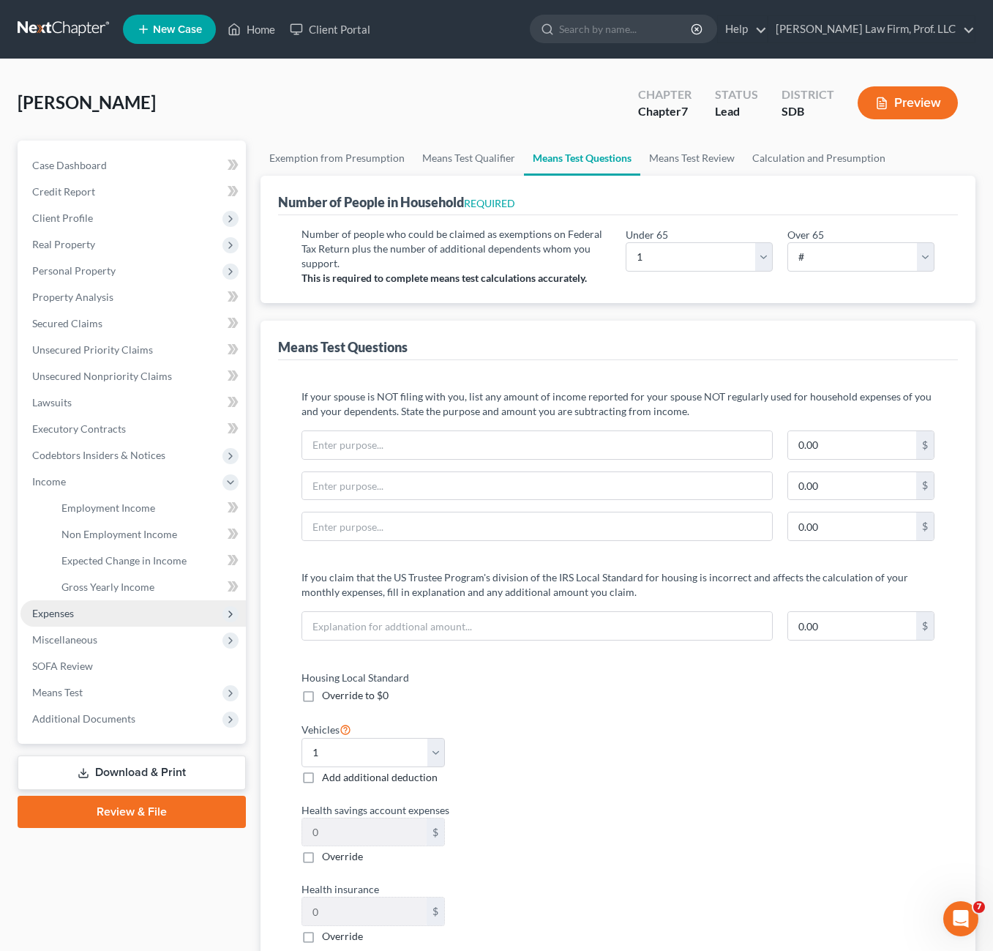
click at [64, 611] on span "Expenses" at bounding box center [53, 613] width 42 height 12
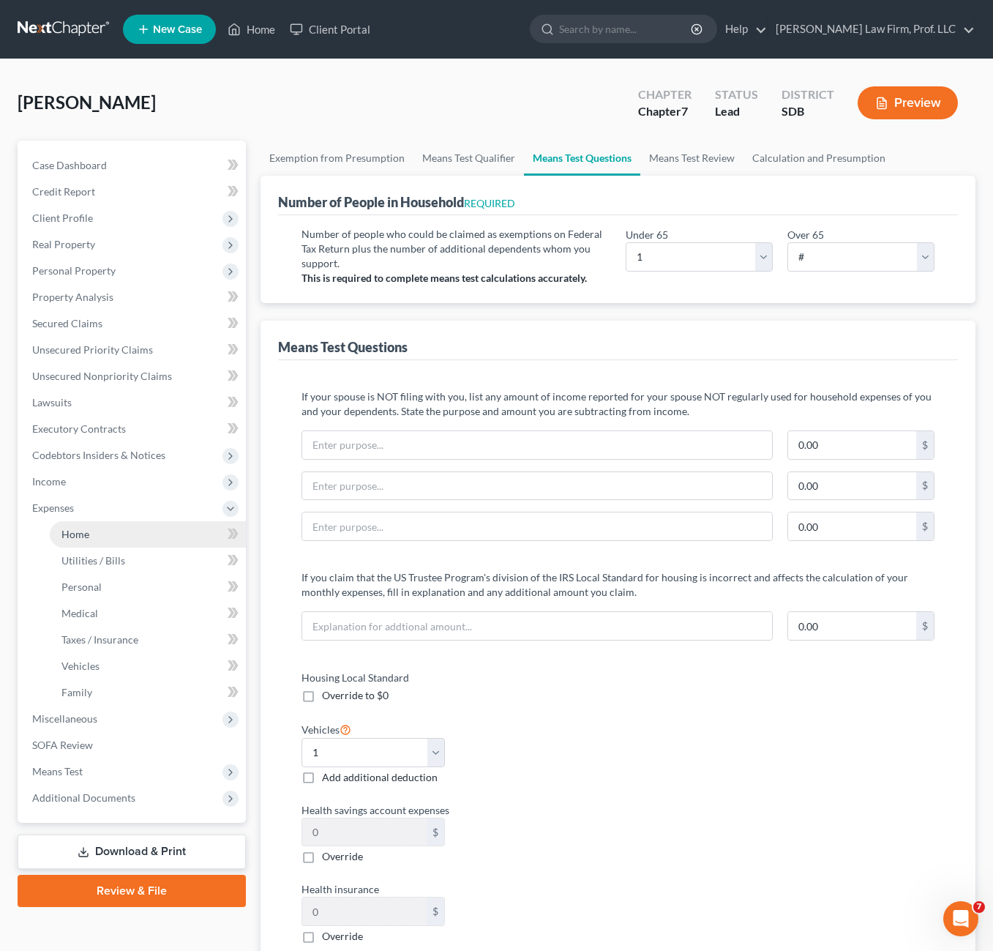
click at [92, 540] on link "Home" at bounding box center [148, 534] width 196 height 26
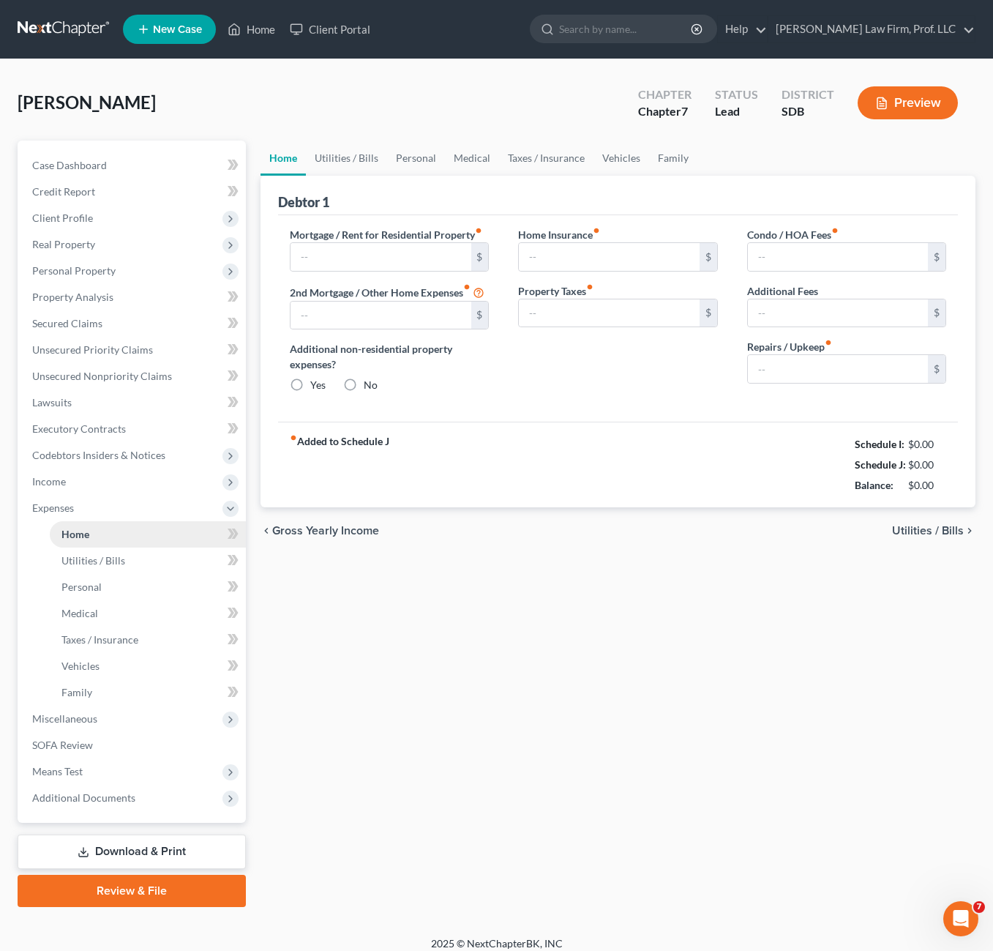
type input "400.00"
type input "0.00"
radio input "true"
type input "0.00"
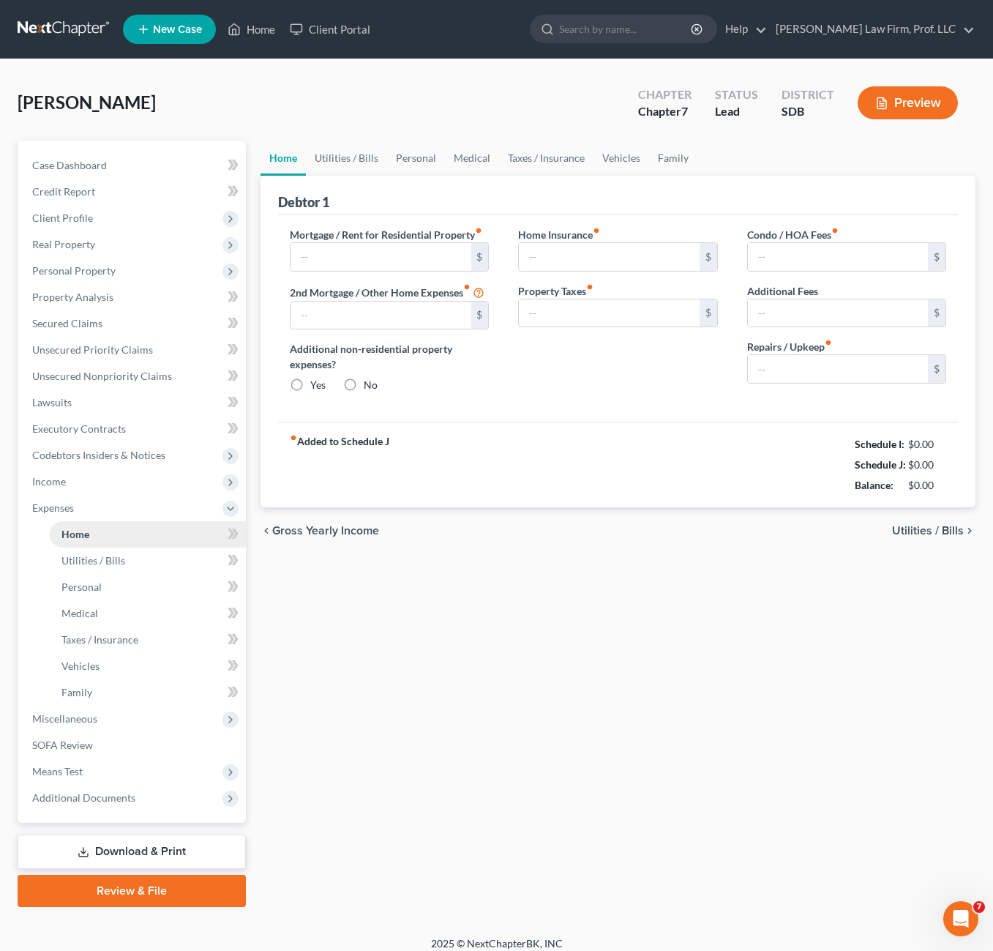
type input "0.00"
drag, startPoint x: 656, startPoint y: 625, endPoint x: 619, endPoint y: 581, distance: 57.6
click at [647, 614] on div "Home Utilities / Bills Personal Medical Taxes / Insurance Vehicles Family Debto…" at bounding box center [618, 524] width 730 height 766
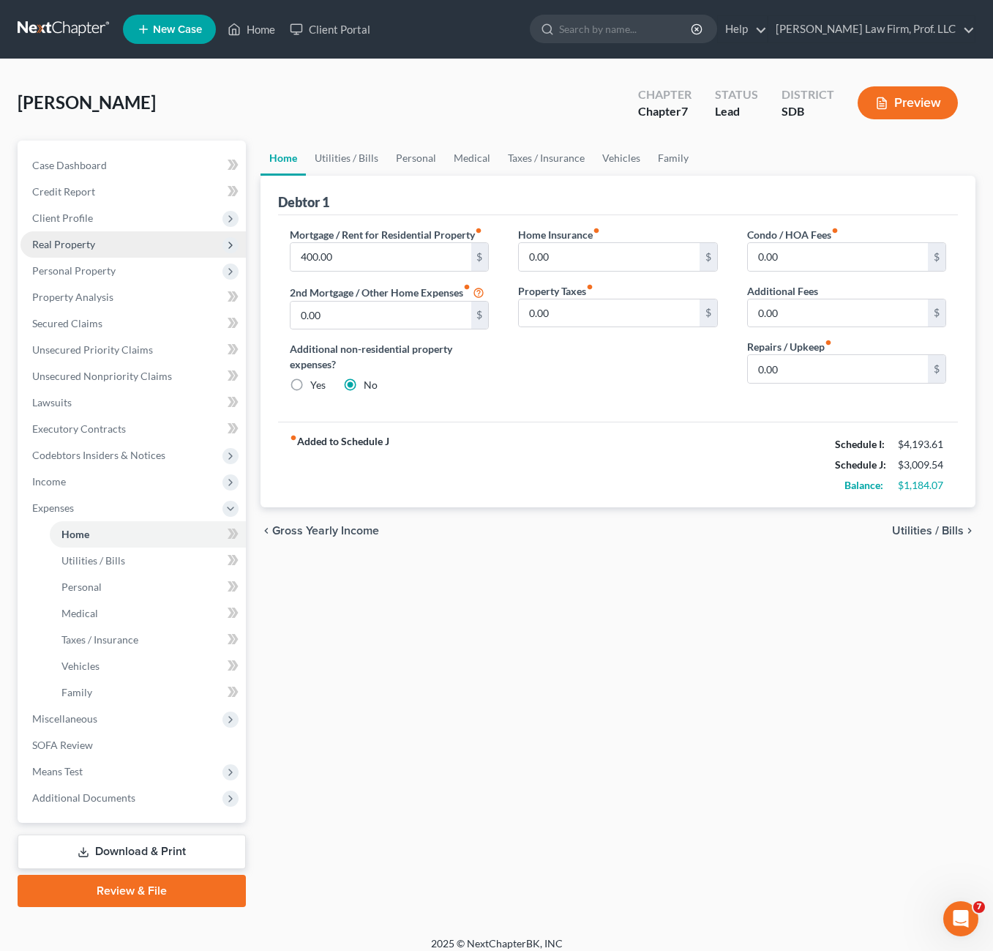
drag, startPoint x: 94, startPoint y: 212, endPoint x: 125, endPoint y: 232, distance: 36.5
click at [94, 212] on span "Client Profile" at bounding box center [132, 218] width 225 height 26
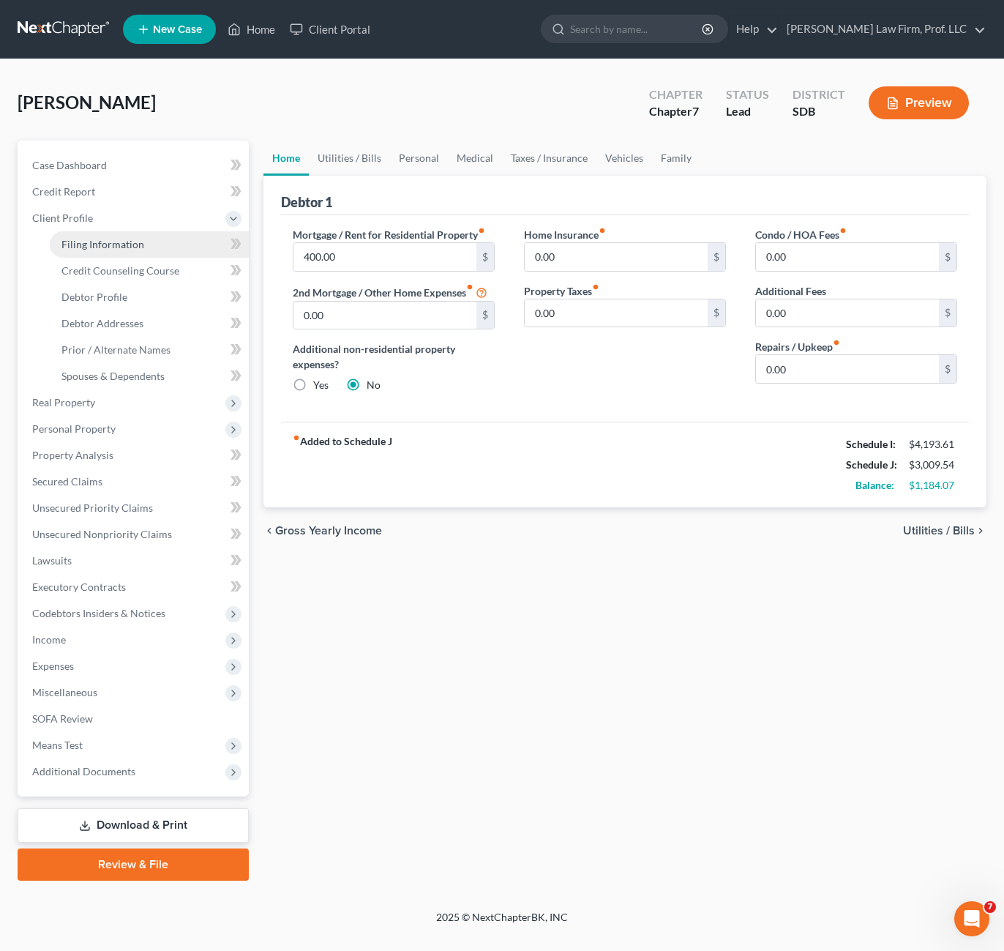
click at [116, 246] on span "Filing Information" at bounding box center [102, 244] width 83 height 12
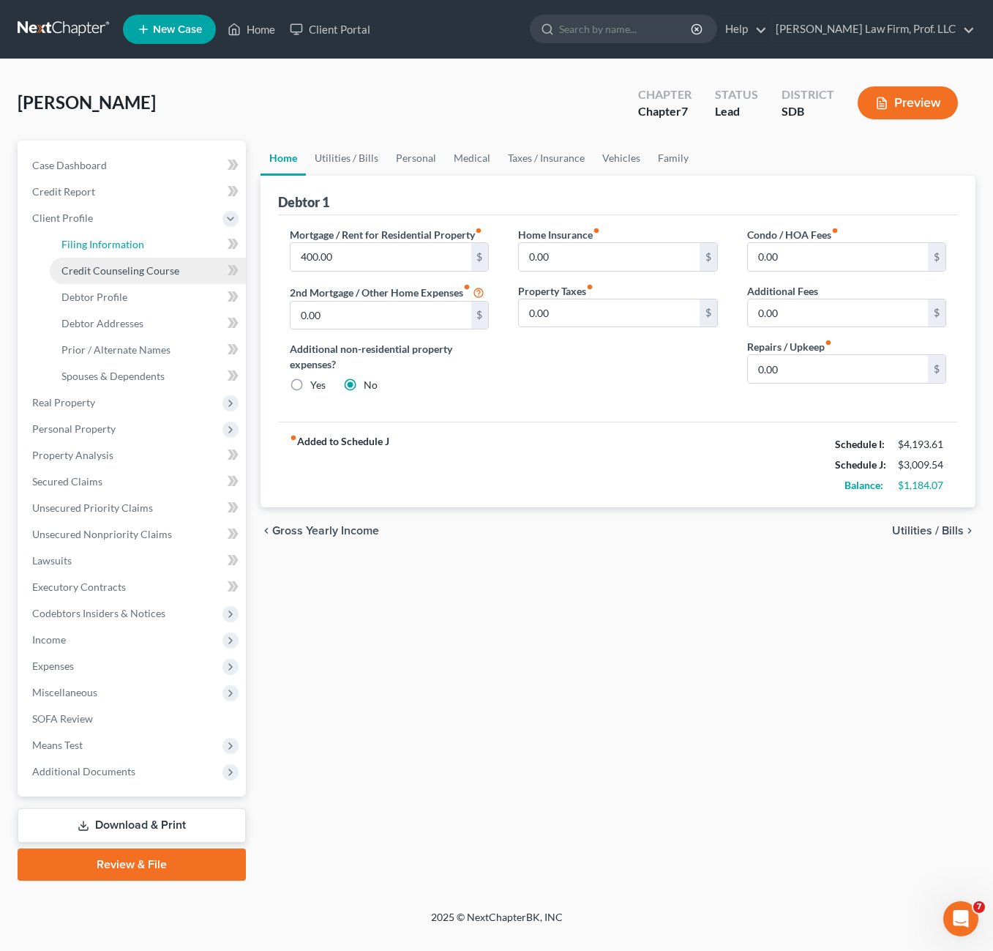
select select "1"
select select "0"
select select "43"
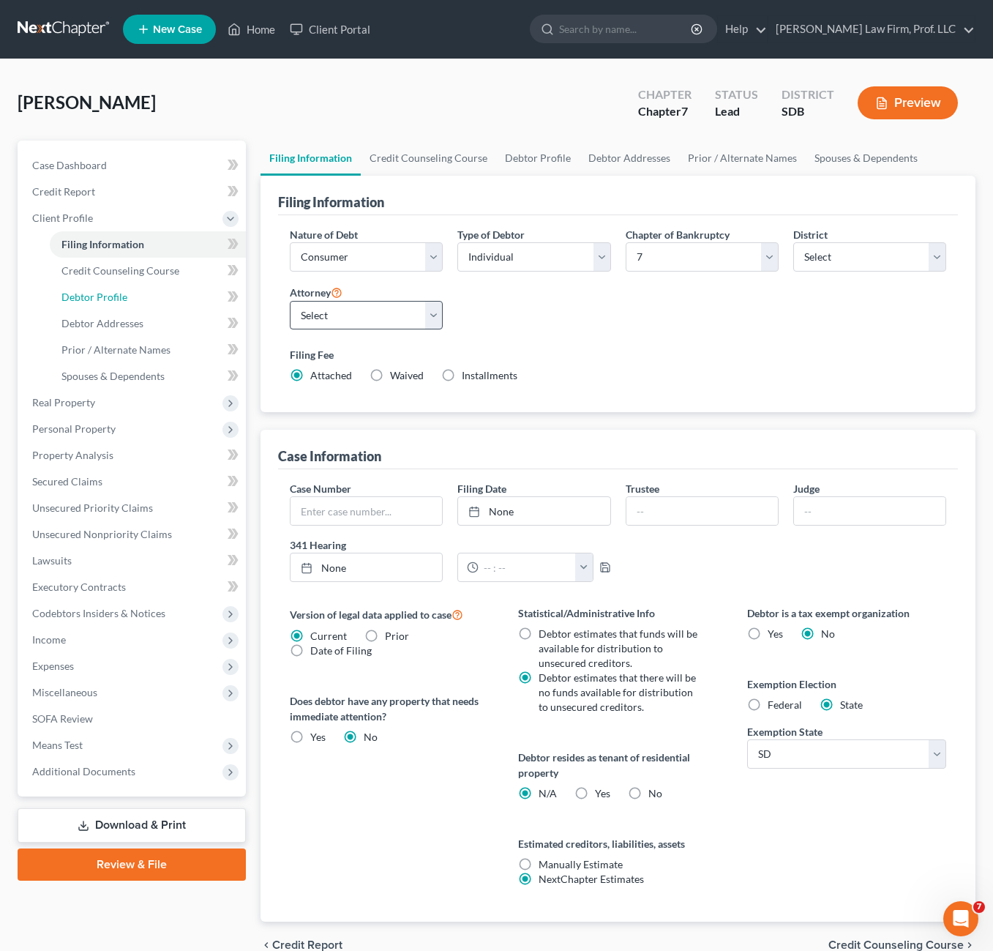
click at [126, 292] on link "Debtor Profile" at bounding box center [148, 297] width 196 height 26
select select "0"
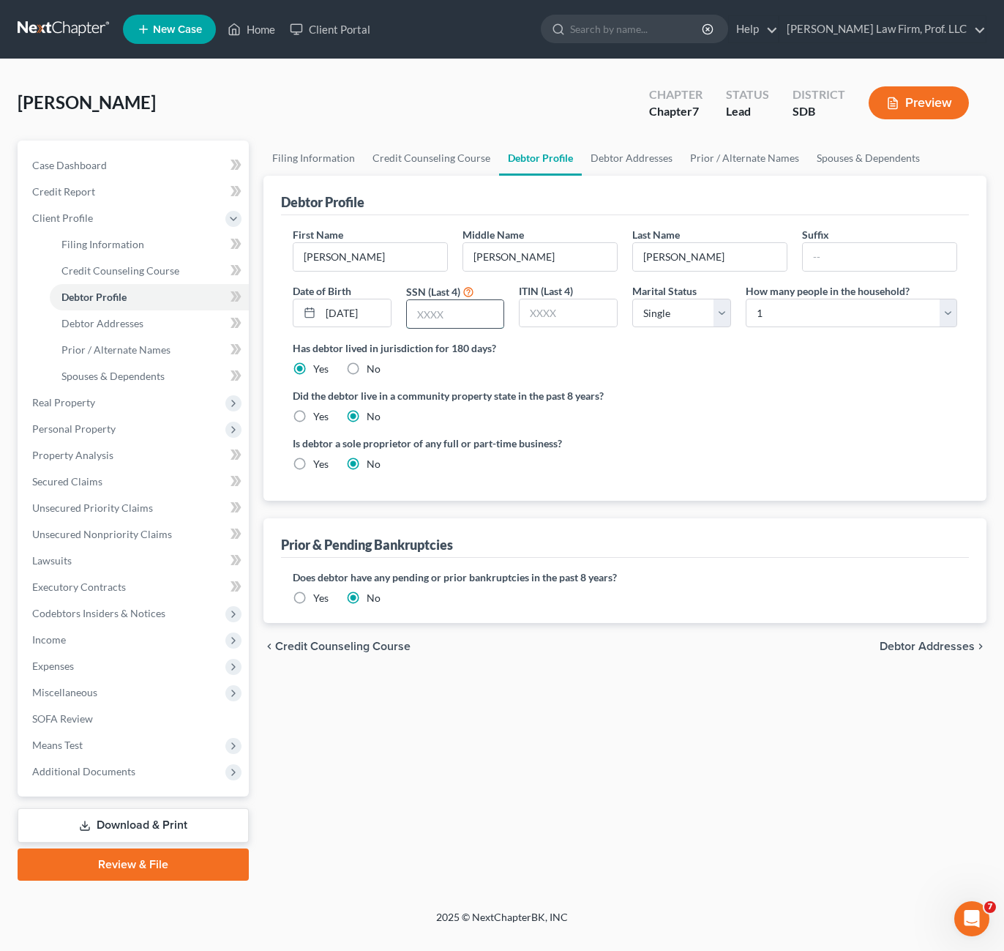
click at [442, 326] on input "text" at bounding box center [455, 314] width 97 height 28
click at [534, 723] on div "Filing Information Credit Counseling Course Debtor Profile Debtor Addresses Pri…" at bounding box center [625, 511] width 738 height 740
click at [450, 307] on input "text" at bounding box center [455, 314] width 97 height 28
drag, startPoint x: 771, startPoint y: 405, endPoint x: 396, endPoint y: 353, distance: 379.0
click at [771, 405] on div "Did the debtor live in a community property state in the past 8 years? Yes No" at bounding box center [625, 406] width 665 height 36
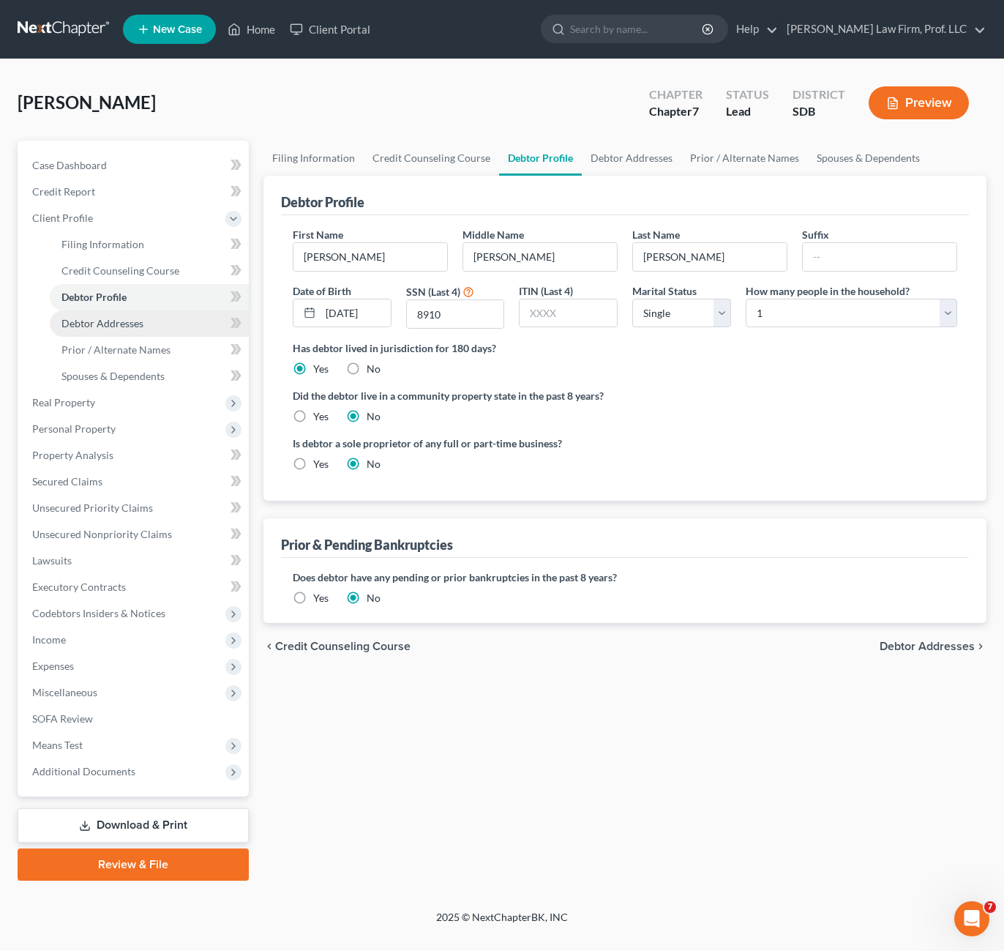
click at [105, 330] on link "Debtor Addresses" at bounding box center [149, 323] width 199 height 26
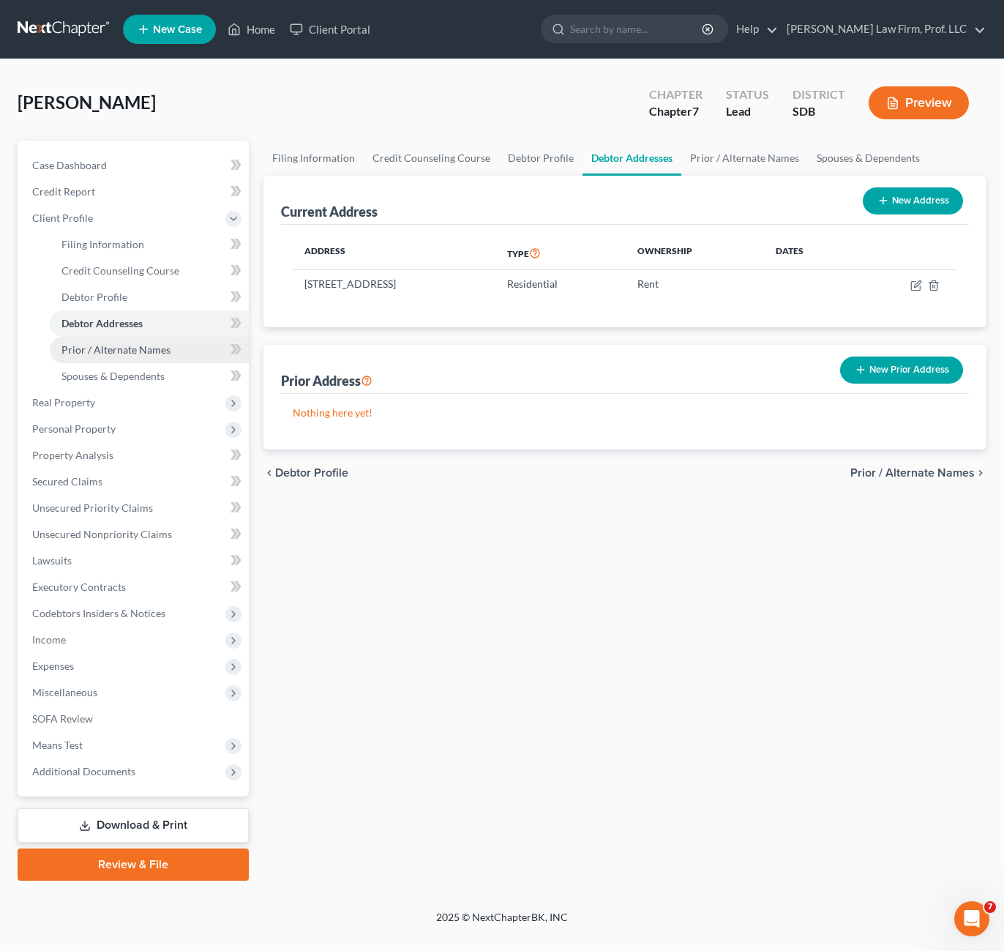
click at [121, 348] on span "Prior / Alternate Names" at bounding box center [115, 349] width 109 height 12
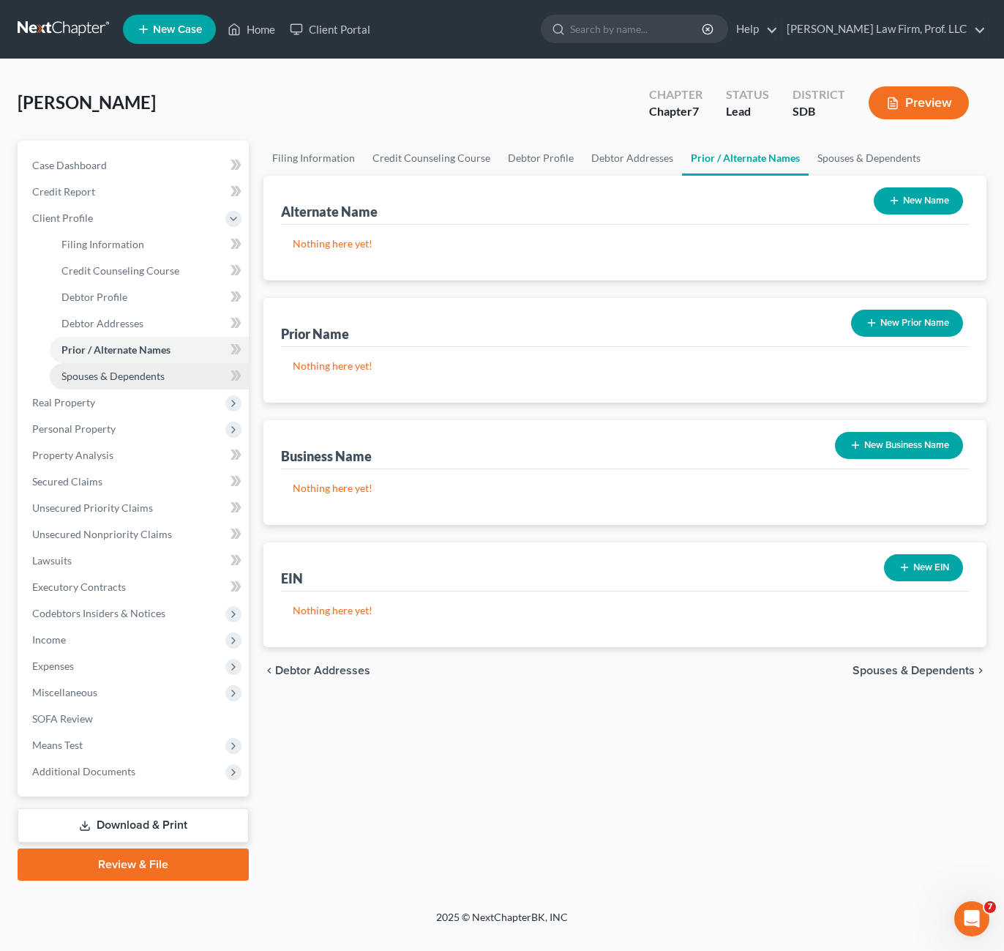
click at [132, 373] on span "Spouses & Dependents" at bounding box center [112, 376] width 103 height 12
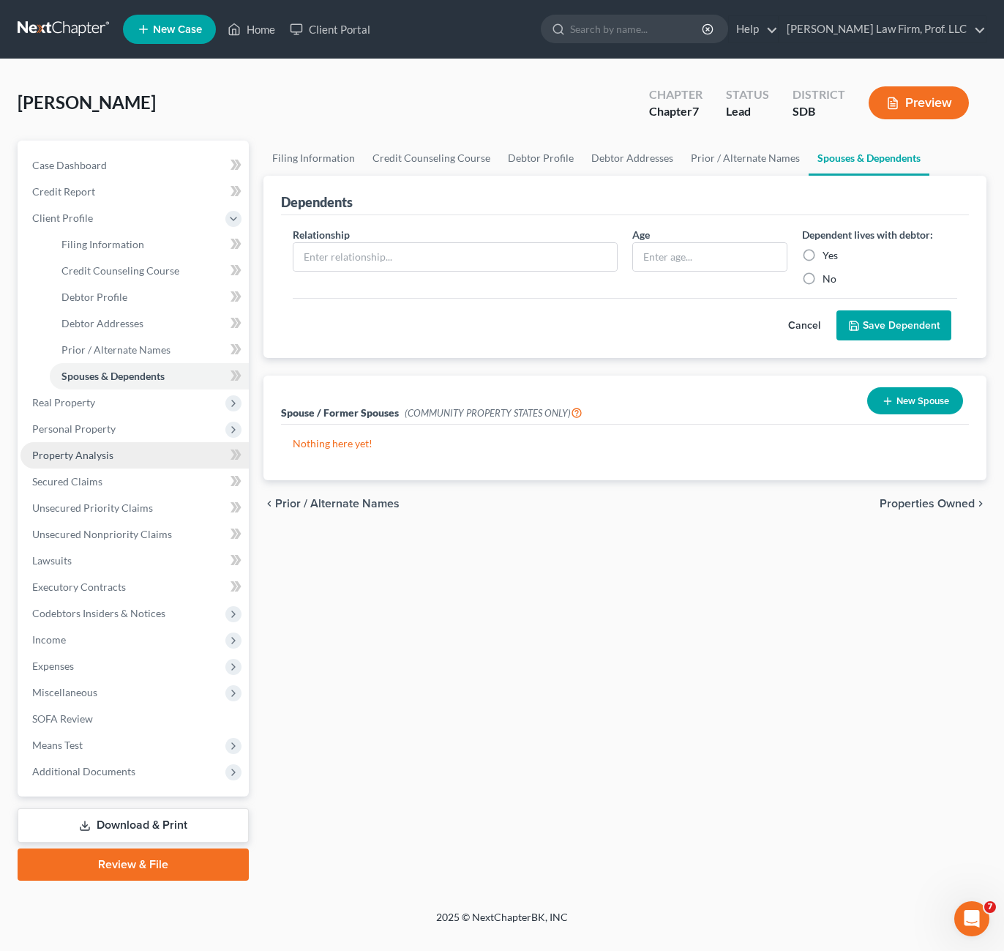
drag, startPoint x: 535, startPoint y: 641, endPoint x: 179, endPoint y: 441, distance: 408.0
click at [537, 640] on div "Filing Information Credit Counseling Course Debtor Profile Debtor Addresses Pri…" at bounding box center [625, 511] width 738 height 740
click at [46, 408] on span "Real Property" at bounding box center [134, 402] width 228 height 26
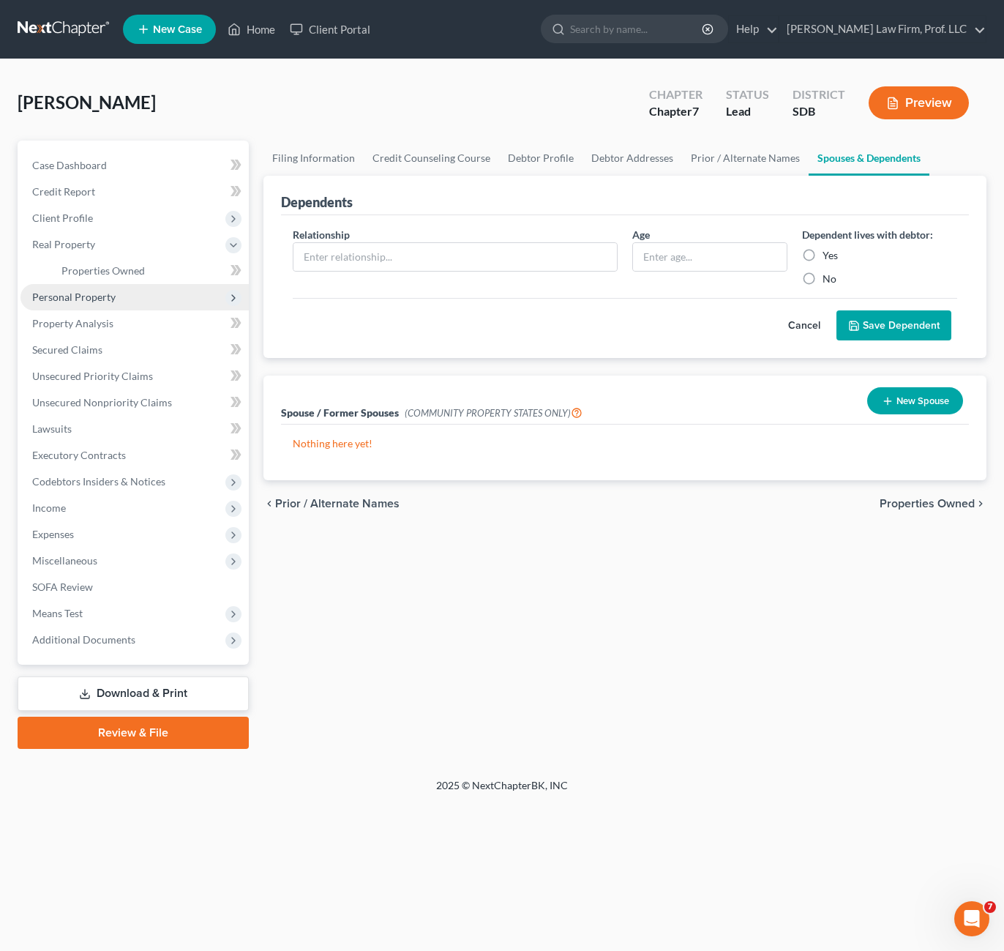
drag, startPoint x: 53, startPoint y: 291, endPoint x: 71, endPoint y: 304, distance: 22.1
click at [52, 291] on span "Personal Property" at bounding box center [73, 297] width 83 height 12
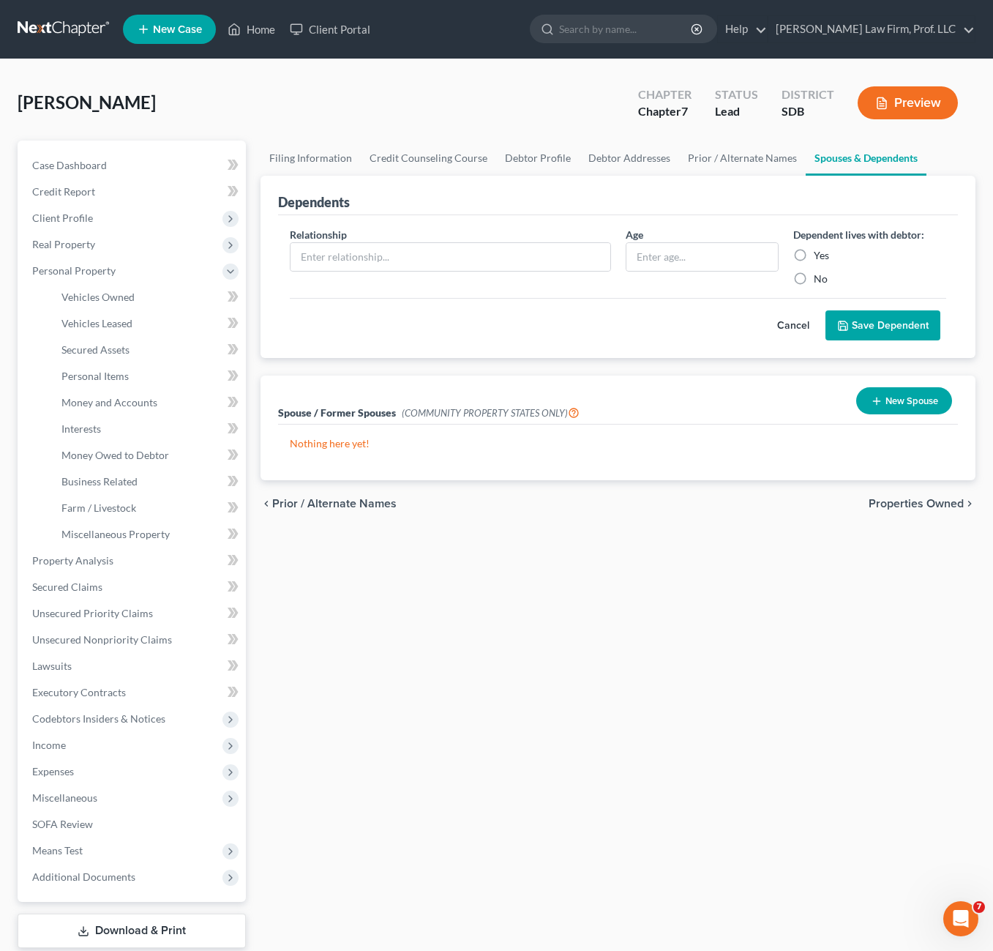
drag, startPoint x: 649, startPoint y: 616, endPoint x: 495, endPoint y: 482, distance: 203.9
click at [648, 617] on div "Filing Information Credit Counseling Course Debtor Profile Debtor Addresses Pri…" at bounding box center [618, 563] width 730 height 845
click at [122, 447] on link "Money Owed to Debtor" at bounding box center [148, 455] width 196 height 26
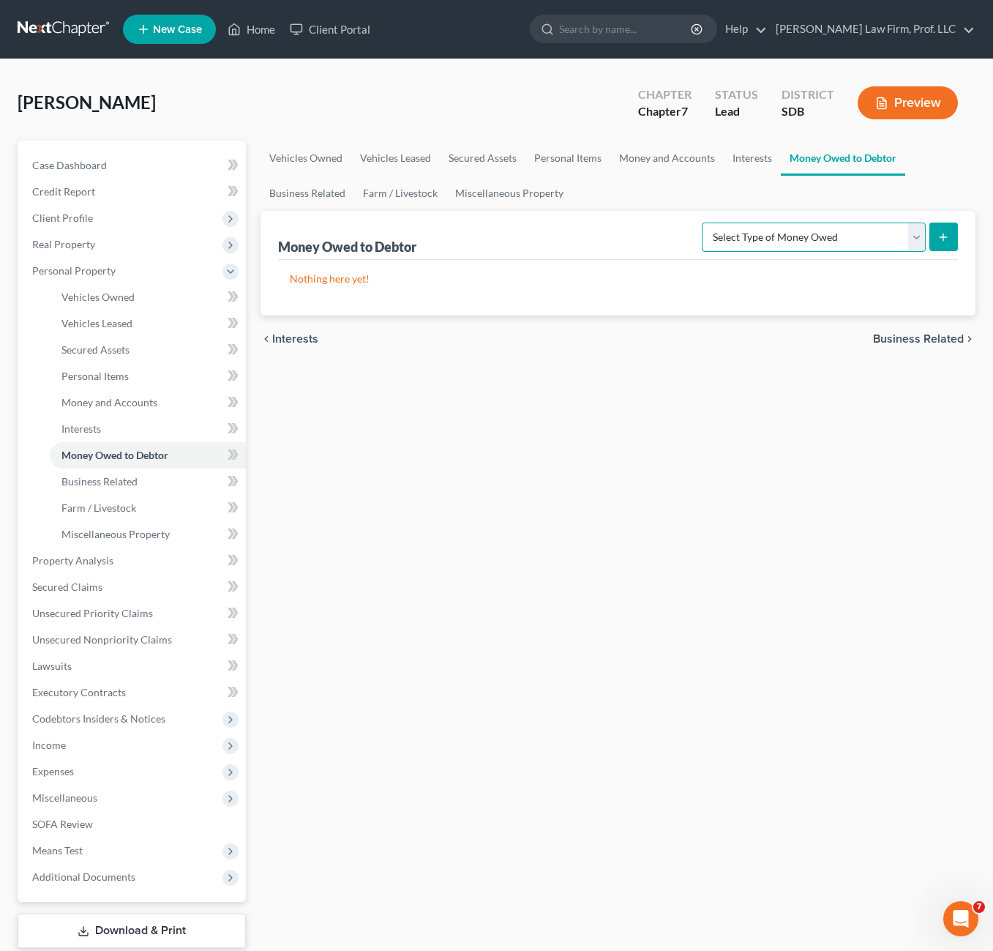
drag, startPoint x: 826, startPoint y: 241, endPoint x: 831, endPoint y: 247, distance: 8.8
click at [826, 241] on select "Select Type of Money Owed Accounts Receivable Alimony Child Support Claims Agai…" at bounding box center [814, 236] width 224 height 29
click at [704, 222] on select "Select Type of Money Owed Accounts Receivable Alimony Child Support Claims Agai…" at bounding box center [814, 236] width 224 height 29
drag, startPoint x: 648, startPoint y: 495, endPoint x: 817, endPoint y: 285, distance: 269.6
click at [651, 490] on div "Vehicles Owned Vehicles Leased Secured Assets Personal Items Money and Accounts…" at bounding box center [618, 563] width 730 height 845
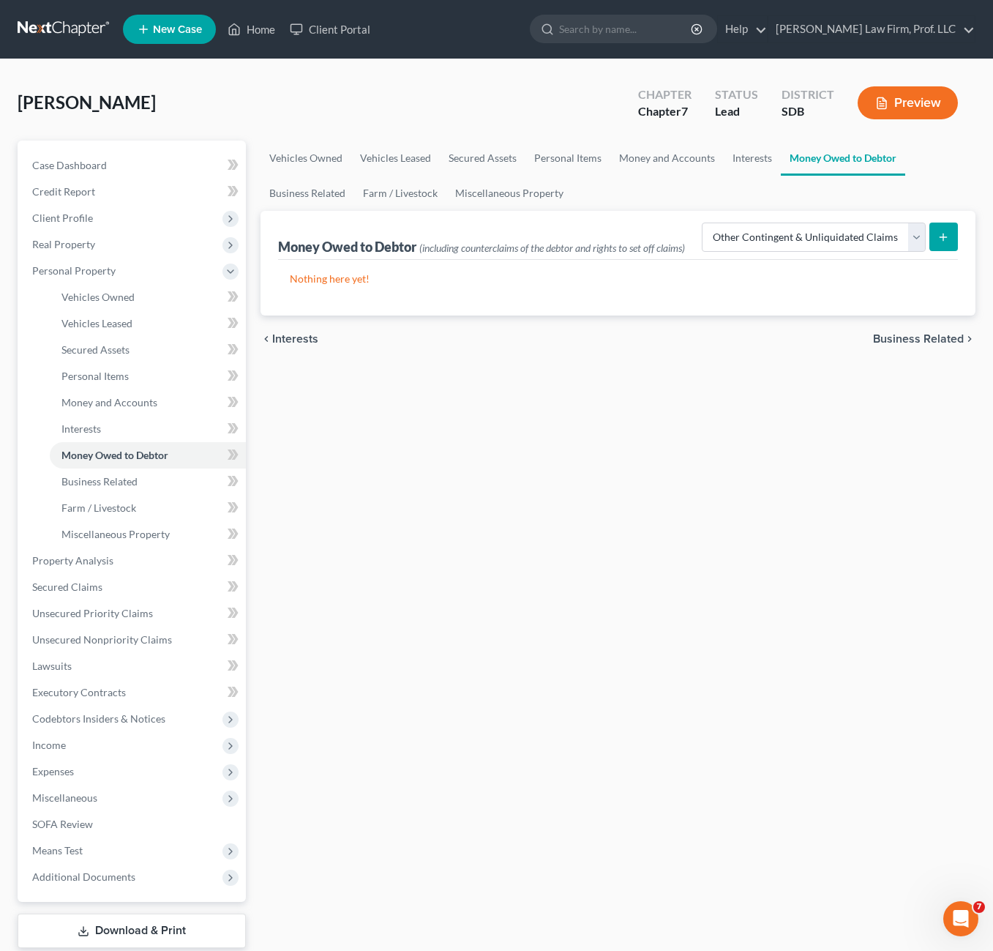
click at [949, 233] on icon "submit" at bounding box center [944, 237] width 12 height 12
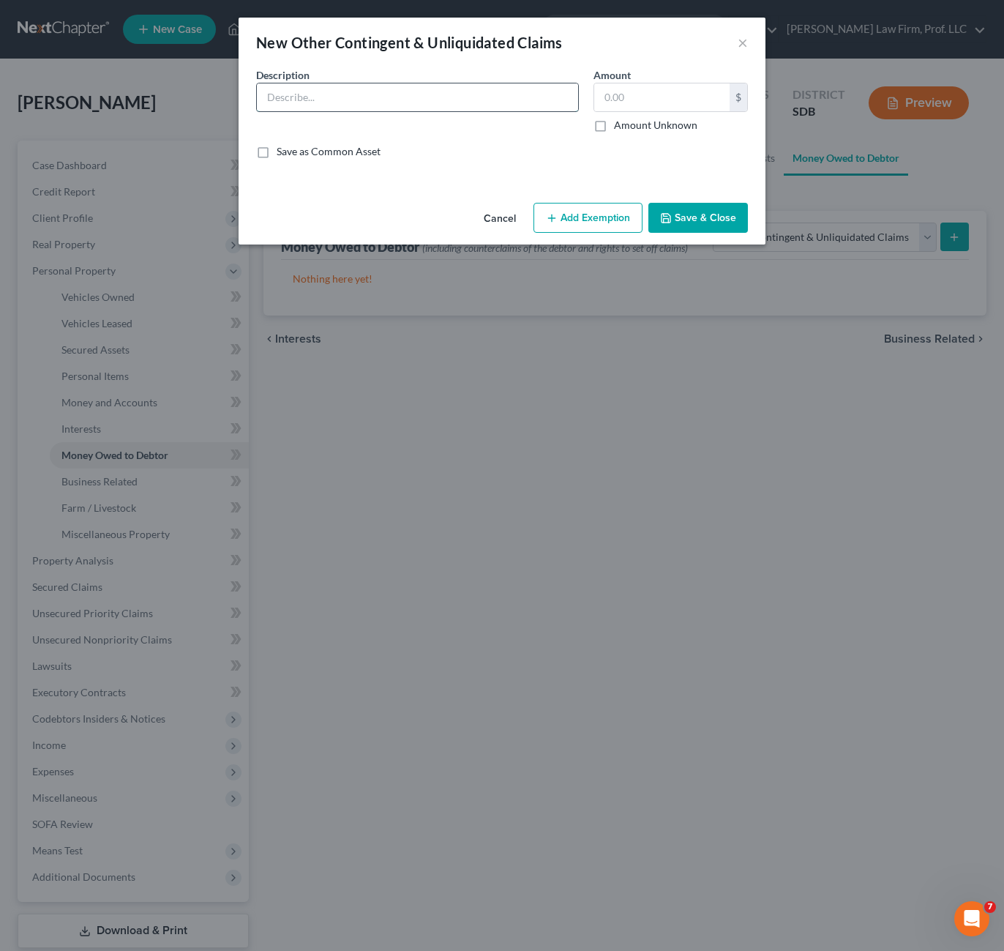
click at [370, 106] on input "text" at bounding box center [417, 97] width 321 height 28
click at [512, 106] on input "text" at bounding box center [417, 97] width 321 height 28
click at [480, 135] on div "Description * Estimated 2025 tax refund $1,000 Amount $ Amount Unknown Balance …" at bounding box center [502, 118] width 506 height 103
drag, startPoint x: 698, startPoint y: 214, endPoint x: 736, endPoint y: 257, distance: 57.0
click at [699, 214] on button "Save & Close" at bounding box center [698, 218] width 100 height 31
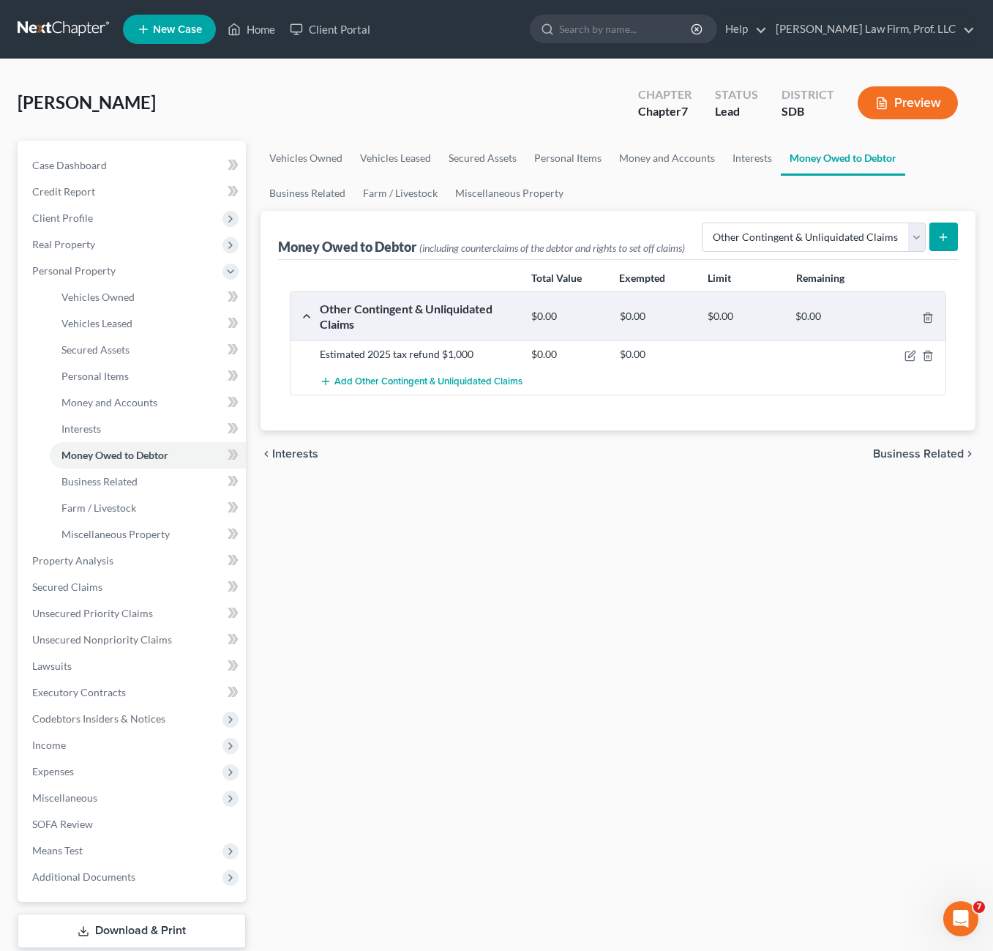
click at [669, 589] on div "Vehicles Owned Vehicles Leased Secured Assets Personal Items Money and Accounts…" at bounding box center [618, 563] width 730 height 845
click at [622, 660] on div "Vehicles Owned Vehicles Leased Secured Assets Personal Items Money and Accounts…" at bounding box center [618, 563] width 730 height 845
click at [87, 648] on link "Unsecured Nonpriority Claims" at bounding box center [132, 639] width 225 height 26
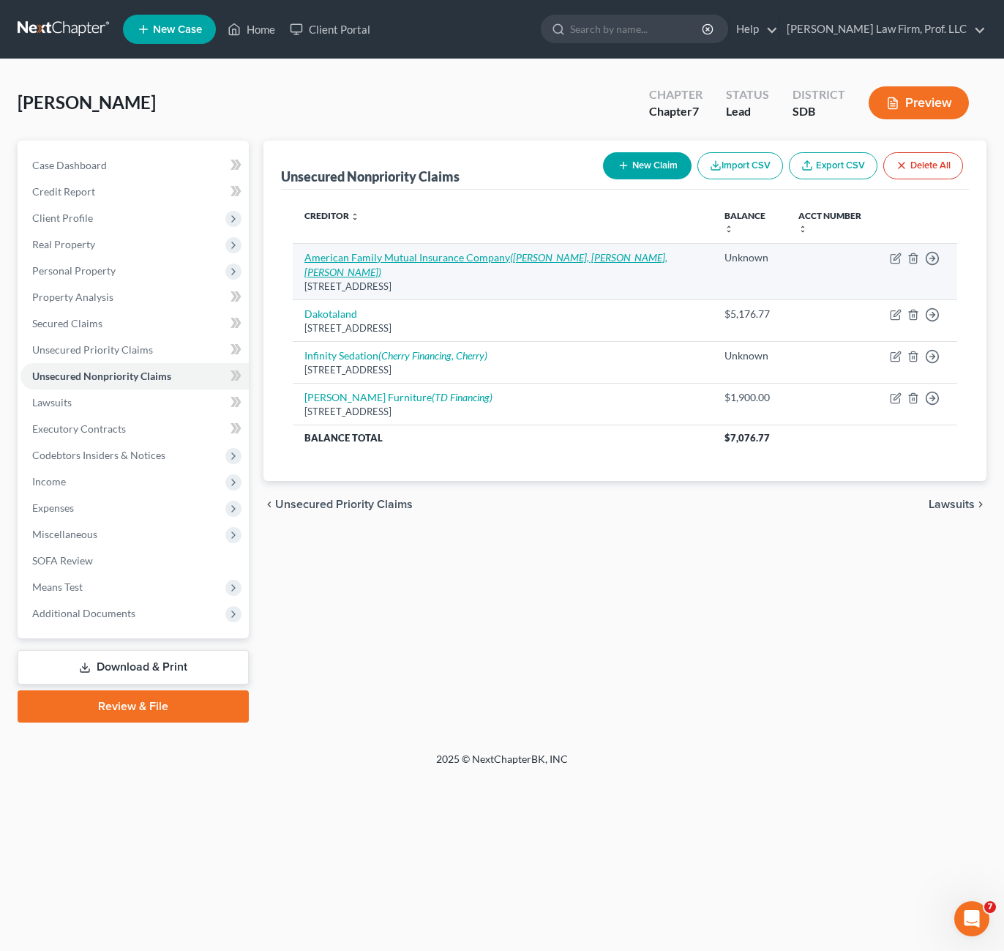
click at [411, 251] on link "American Family Mutual Insurance Company ([PERSON_NAME], [PERSON_NAME], [PERSON…" at bounding box center [485, 264] width 363 height 27
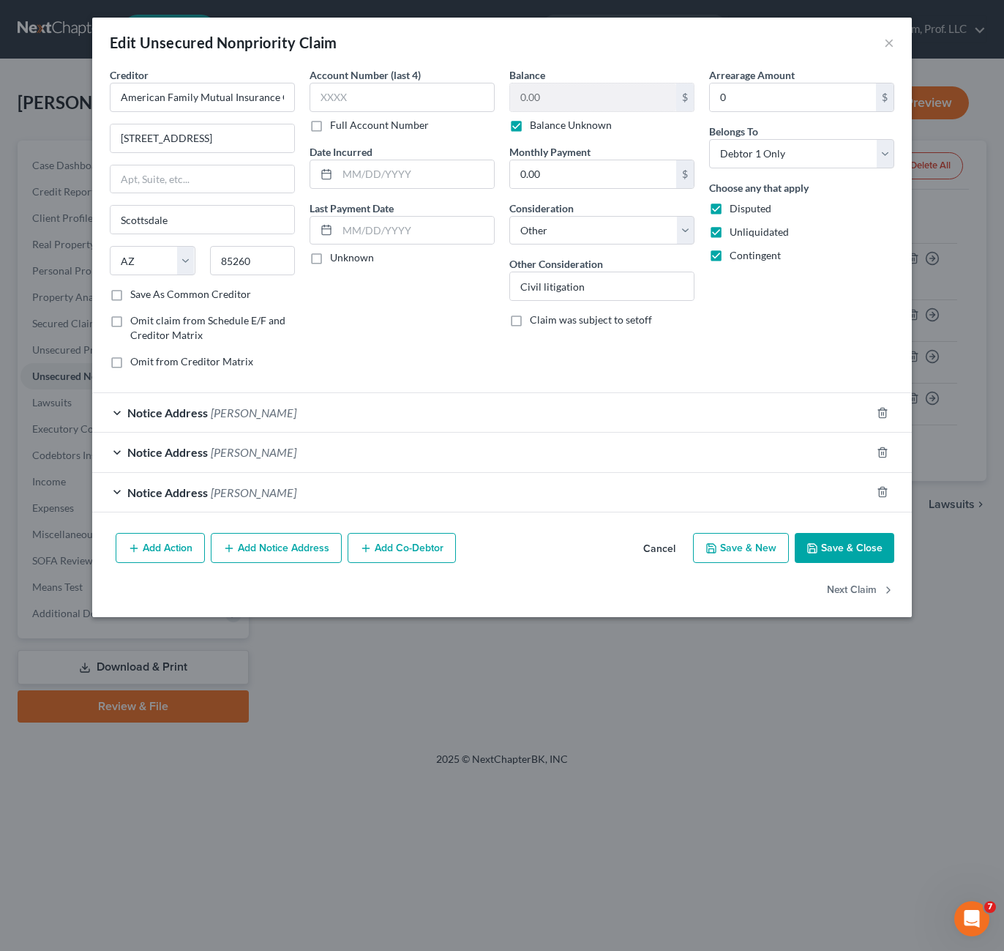
click at [313, 453] on div "Notice Address [PERSON_NAME]" at bounding box center [481, 452] width 779 height 39
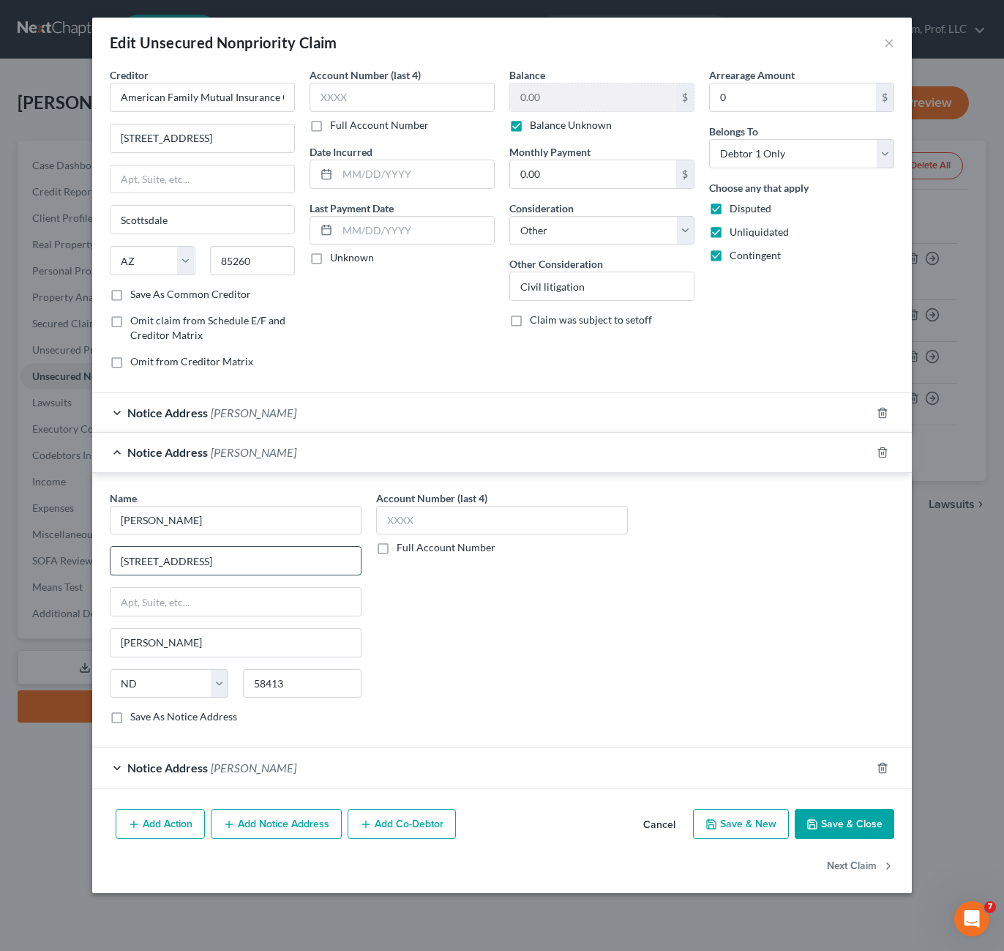
drag, startPoint x: 172, startPoint y: 564, endPoint x: 165, endPoint y: 560, distance: 7.5
click at [165, 560] on input "[STREET_ADDRESS]" at bounding box center [236, 561] width 250 height 28
click at [847, 829] on button "Save & Close" at bounding box center [845, 824] width 100 height 31
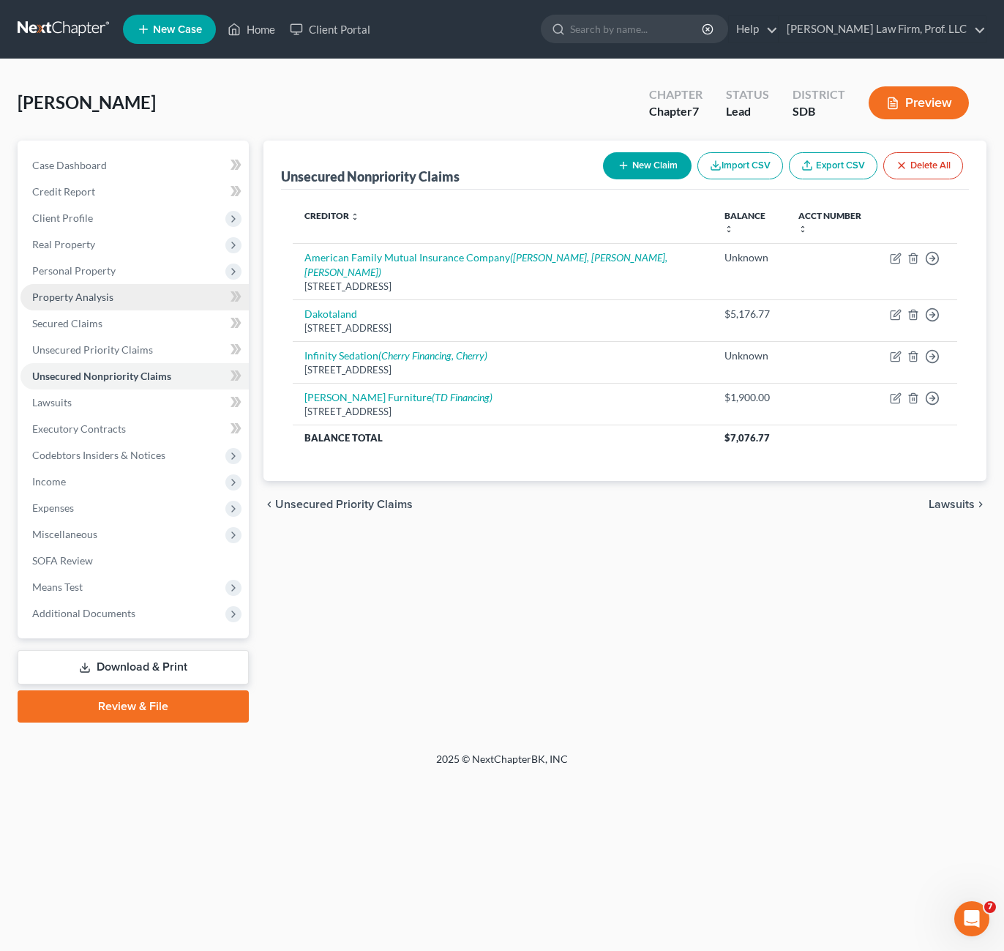
drag, startPoint x: 460, startPoint y: 750, endPoint x: 164, endPoint y: 283, distance: 553.1
click at [462, 747] on div "[PERSON_NAME] Upgraded Chapter Chapter 7 Status Lead District SDB Preview Petit…" at bounding box center [502, 405] width 1004 height 692
drag, startPoint x: 95, startPoint y: 257, endPoint x: 93, endPoint y: 266, distance: 9.8
click at [95, 258] on span "Personal Property" at bounding box center [134, 271] width 228 height 26
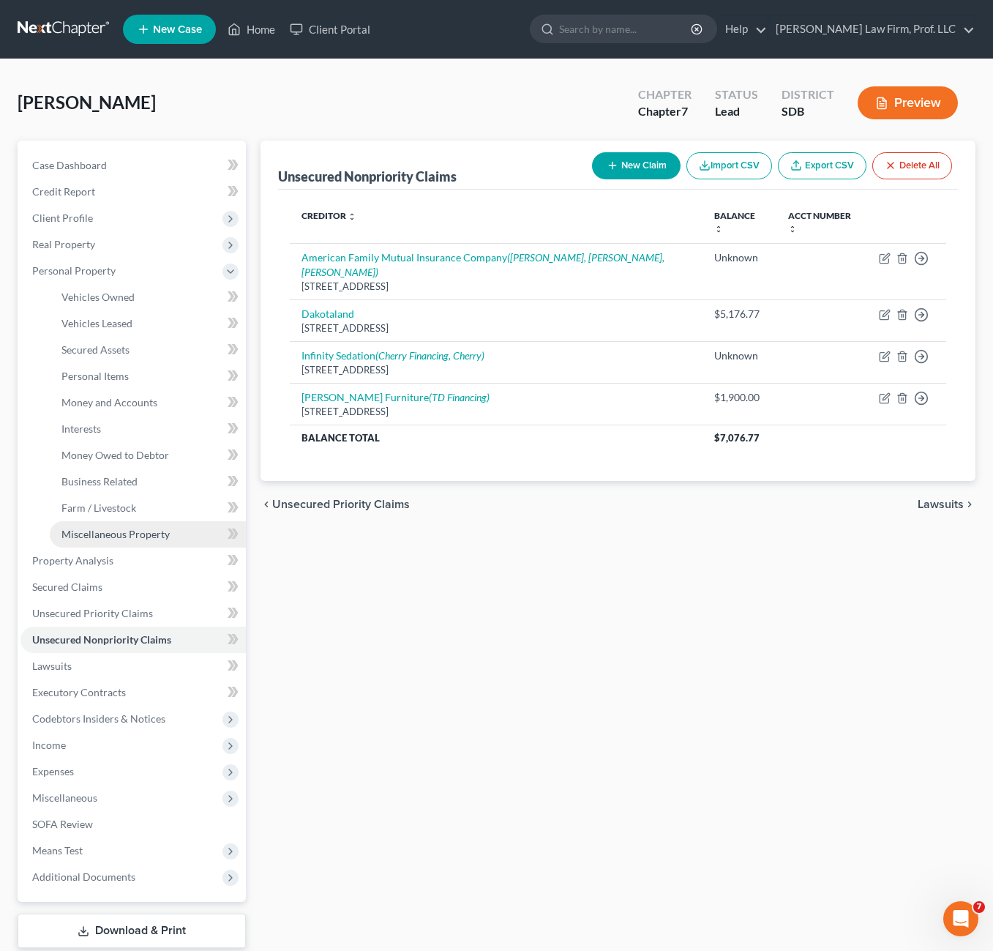
click at [130, 536] on span "Miscellaneous Property" at bounding box center [115, 534] width 108 height 12
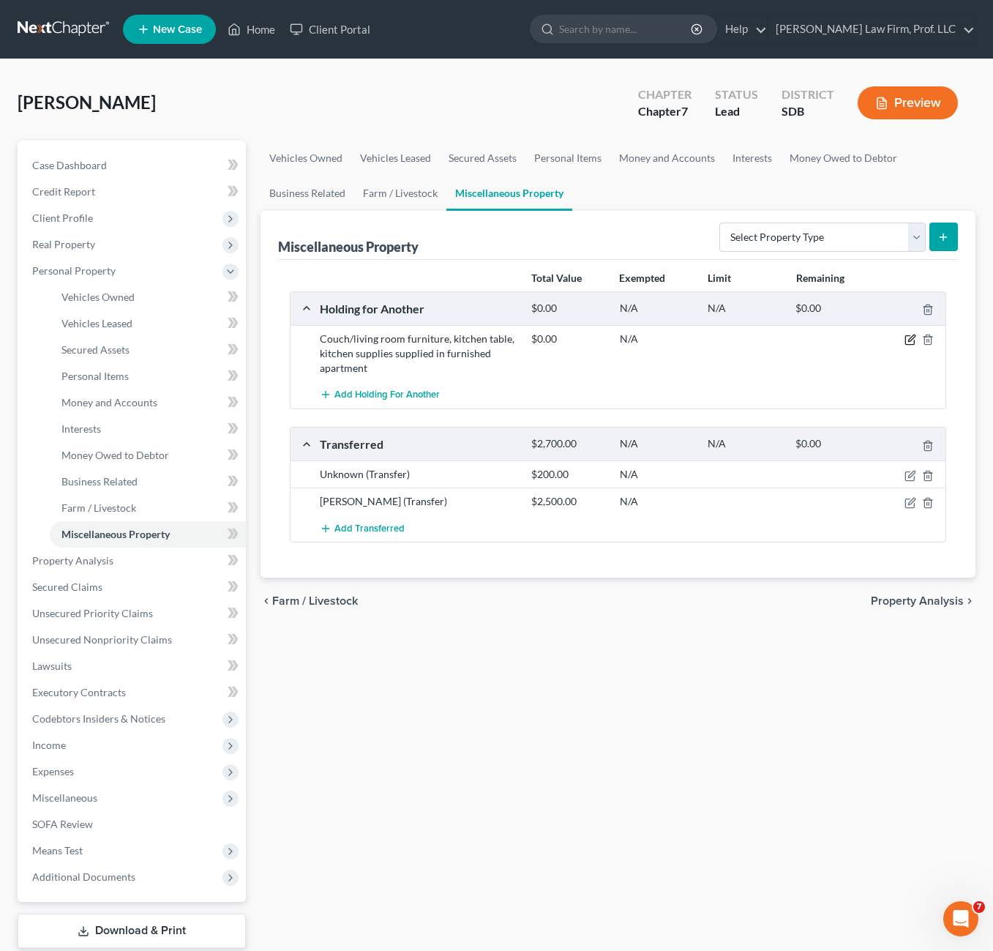
click at [908, 342] on icon "button" at bounding box center [911, 338] width 7 height 7
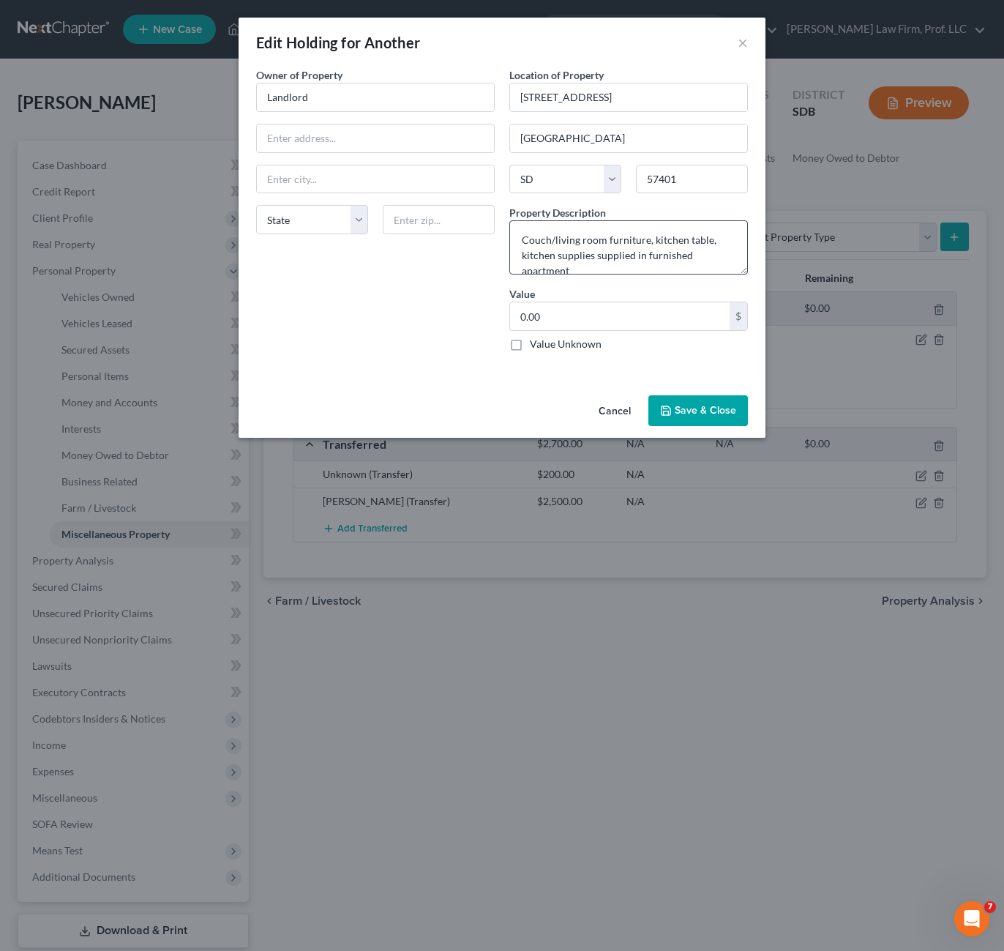
click at [372, 307] on div "Owner of Property * Landlord State [US_STATE] AK AR AZ CA CO CT DE DC [GEOGRAPH…" at bounding box center [375, 215] width 253 height 296
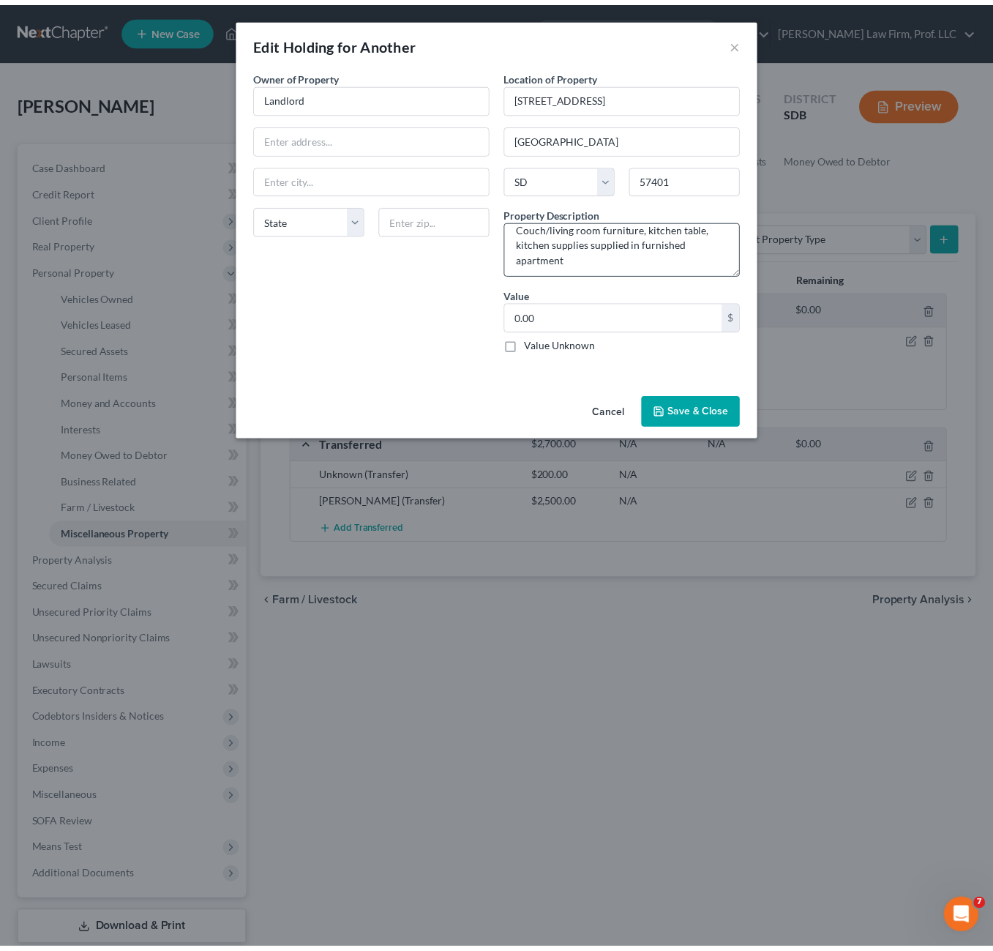
scroll to position [15, 0]
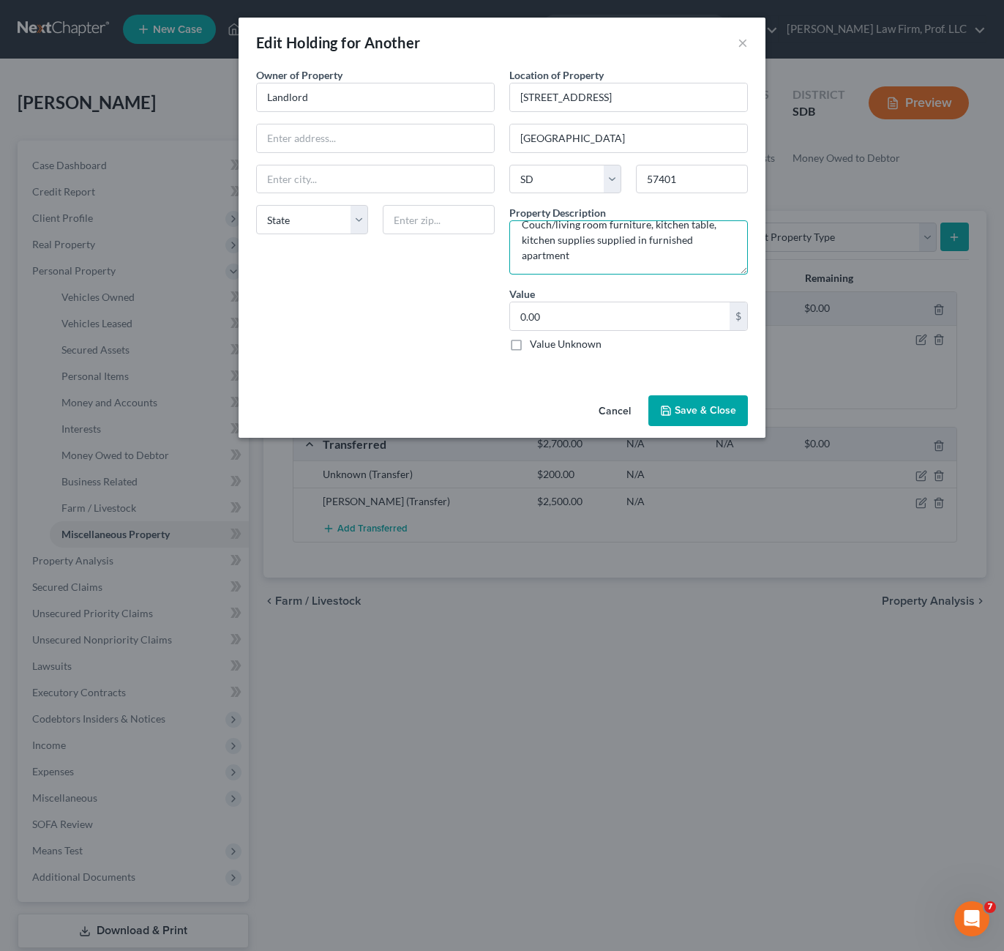
click at [657, 253] on textarea "Couch/living room furniture, kitchen table, kitchen supplies supplied in furnis…" at bounding box center [628, 247] width 239 height 54
click at [651, 257] on textarea "Couch/living room furniture, kitchen table, kitchen supplies supplied in furnis…" at bounding box center [628, 247] width 239 height 54
click at [681, 255] on textarea "Couch/living room furniture, kitchen table, kitchen supplies supplied in furnis…" at bounding box center [628, 247] width 239 height 54
click at [409, 320] on div "Owner of Property * Landlord State [US_STATE] AK AR AZ CA CO CT DE DC [GEOGRAPH…" at bounding box center [375, 215] width 253 height 296
click at [351, 100] on input "Landlord" at bounding box center [375, 97] width 237 height 28
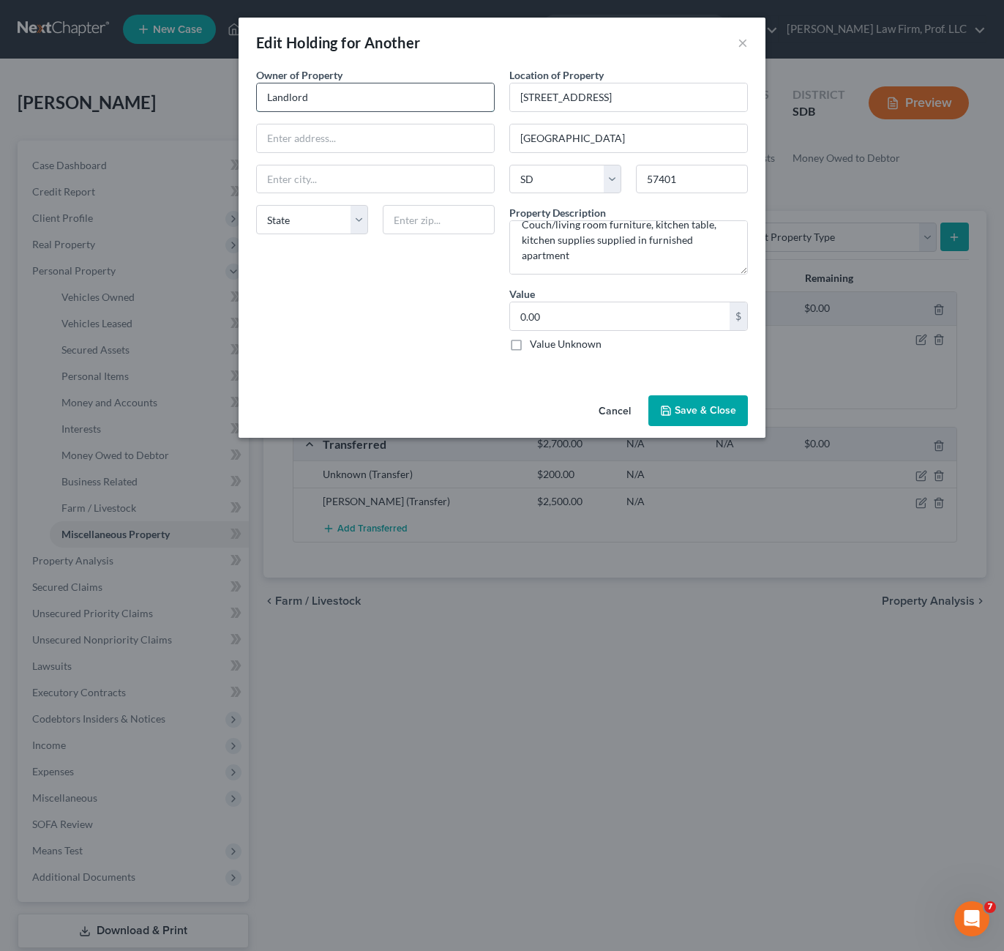
click at [351, 100] on input "Landlord" at bounding box center [375, 97] width 237 height 28
click at [331, 124] on input "text" at bounding box center [375, 138] width 237 height 28
drag, startPoint x: 717, startPoint y: 411, endPoint x: 711, endPoint y: 422, distance: 12.1
click at [716, 411] on button "Save & Close" at bounding box center [698, 410] width 100 height 31
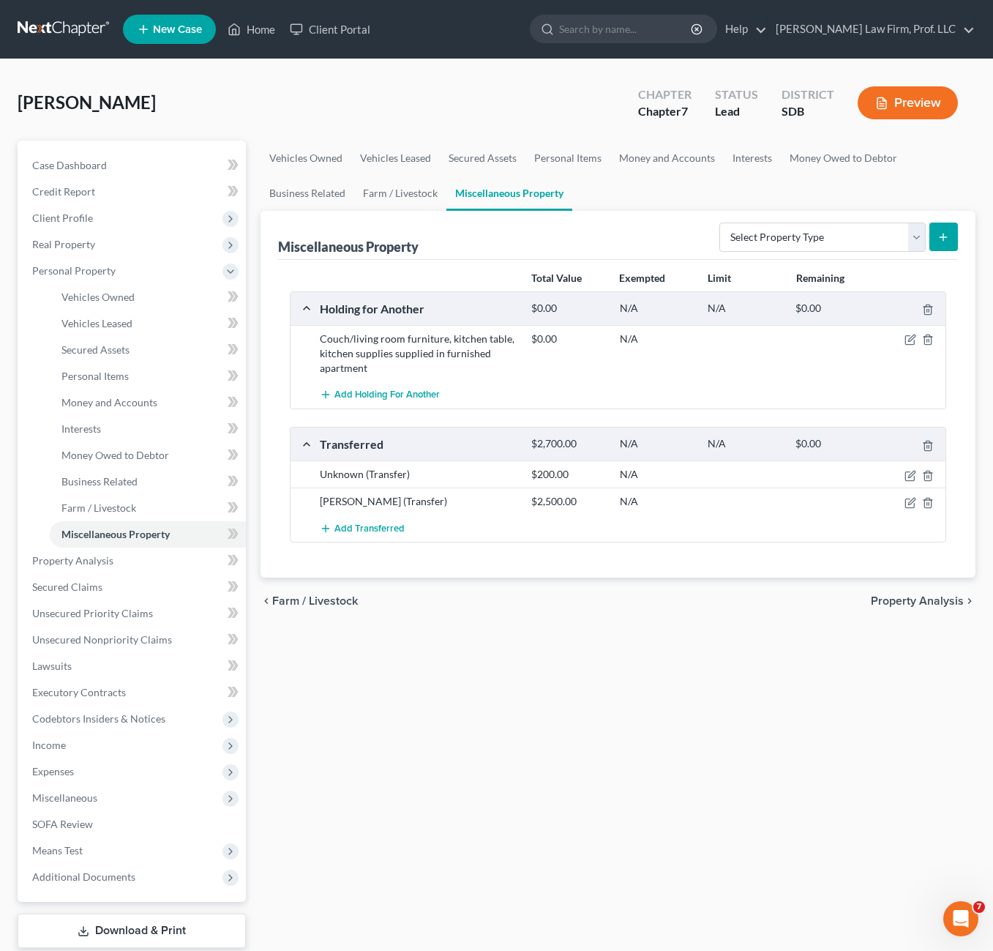
click at [766, 787] on div "Vehicles Owned Vehicles Leased Secured Assets Personal Items Money and Accounts…" at bounding box center [618, 563] width 730 height 845
click at [911, 476] on icon "button" at bounding box center [911, 474] width 7 height 7
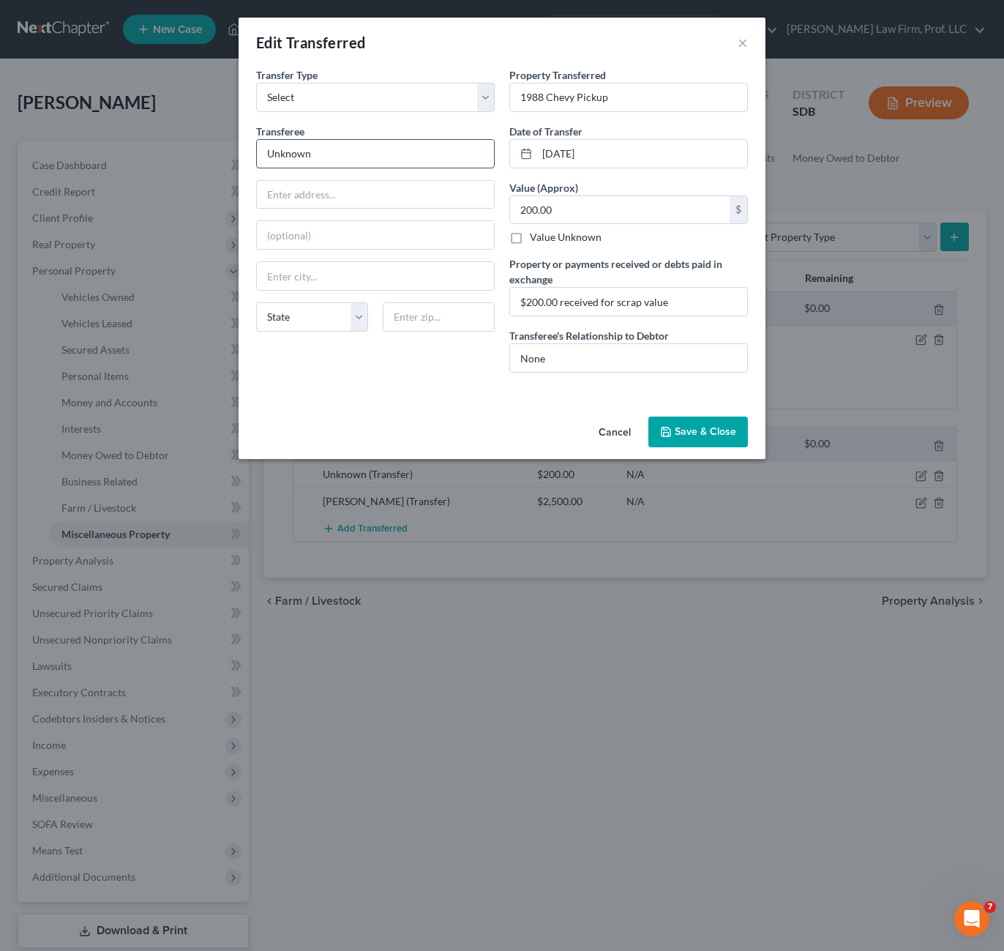
click at [327, 156] on input "Unknown" at bounding box center [375, 154] width 237 height 28
click at [699, 431] on button "Save & Close" at bounding box center [698, 431] width 100 height 31
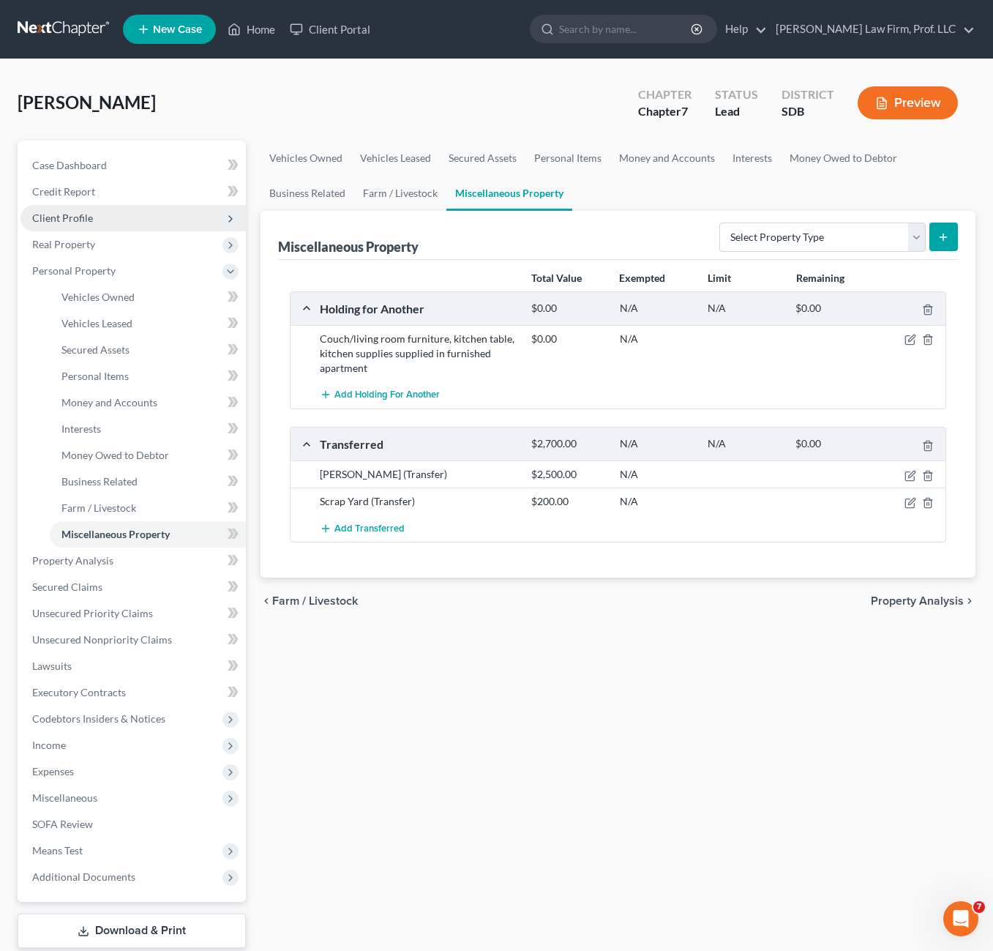
click at [67, 214] on span "Client Profile" at bounding box center [62, 218] width 61 height 12
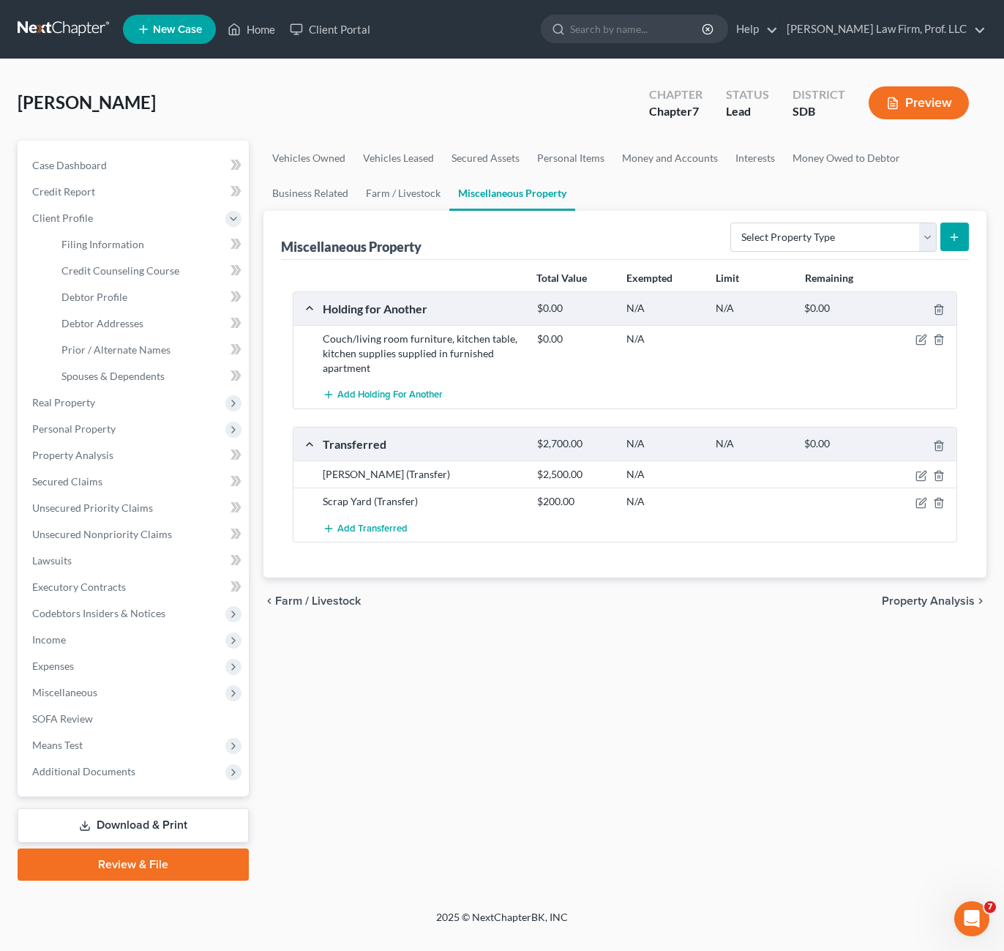
click at [553, 676] on div "Vehicles Owned Vehicles Leased Secured Assets Personal Items Money and Accounts…" at bounding box center [625, 511] width 738 height 740
drag, startPoint x: 82, startPoint y: 212, endPoint x: 100, endPoint y: 222, distance: 20.3
click at [82, 210] on span "Client Profile" at bounding box center [134, 218] width 228 height 26
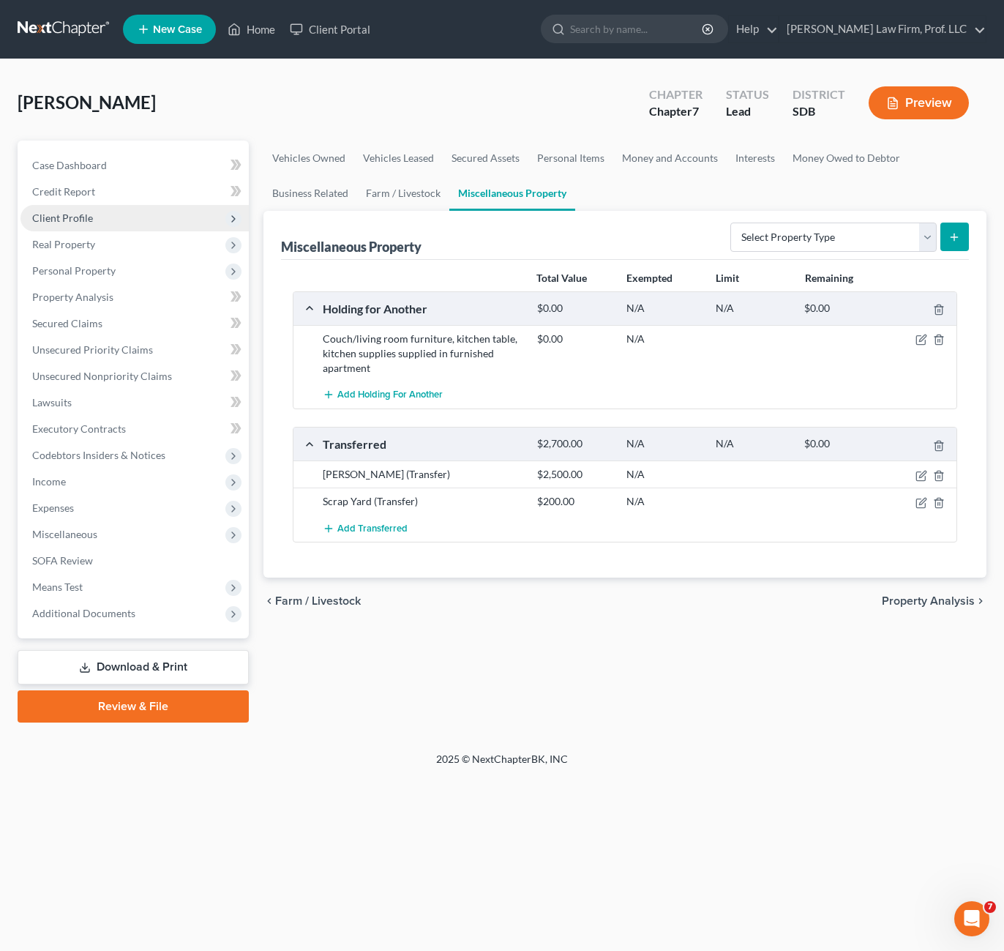
click at [94, 228] on span "Client Profile" at bounding box center [134, 218] width 228 height 26
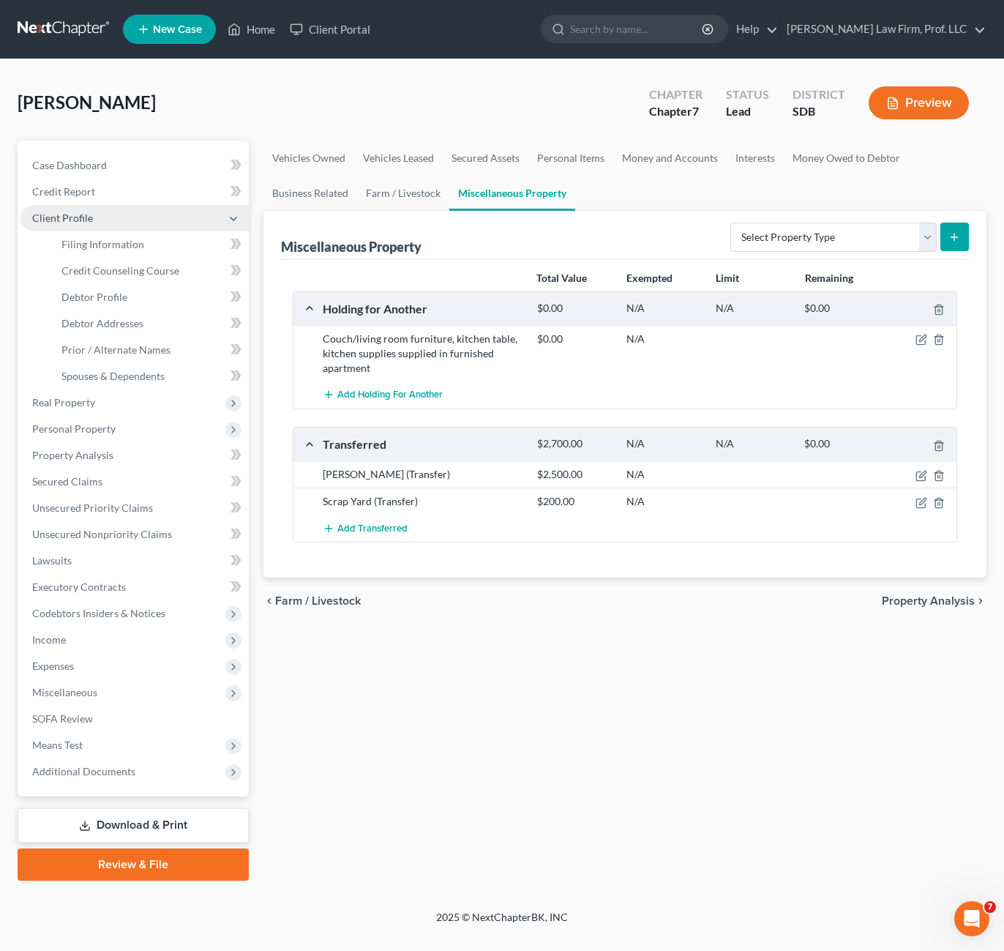
drag, startPoint x: 99, startPoint y: 205, endPoint x: 98, endPoint y: 214, distance: 8.8
click at [98, 214] on span "Client Profile" at bounding box center [134, 218] width 228 height 26
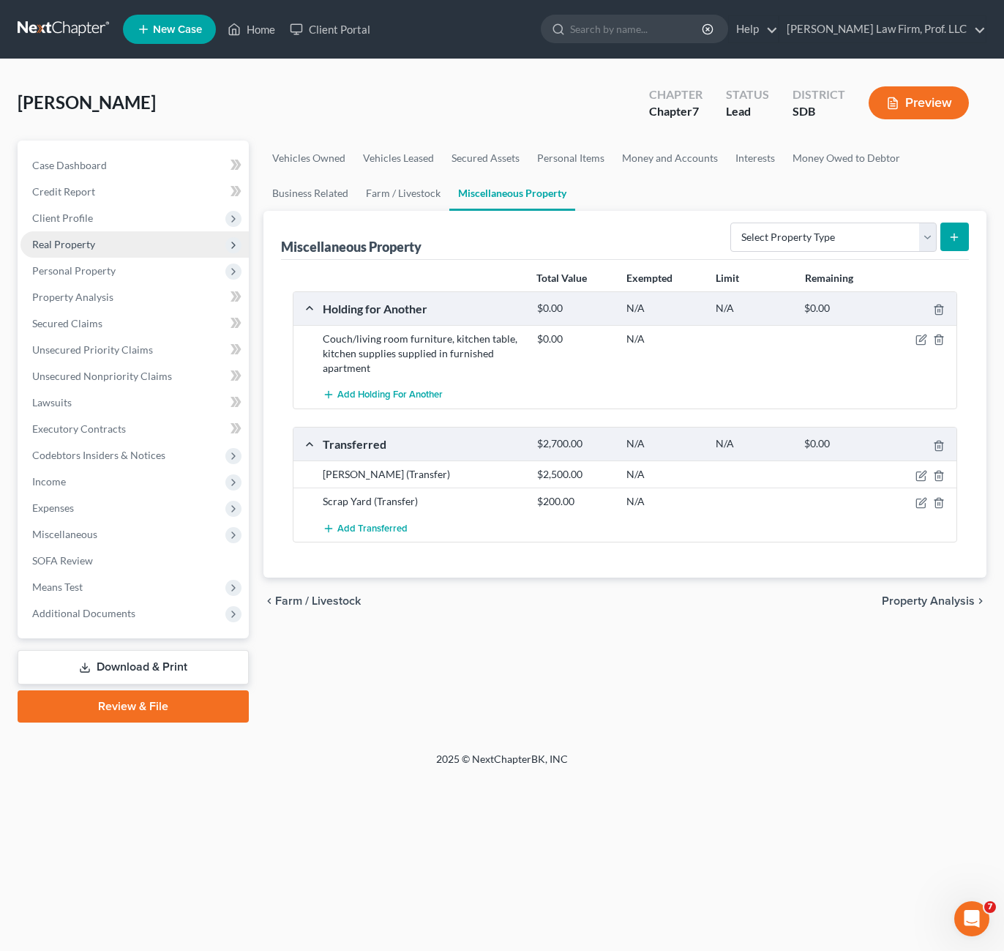
click at [102, 250] on span "Real Property" at bounding box center [134, 244] width 228 height 26
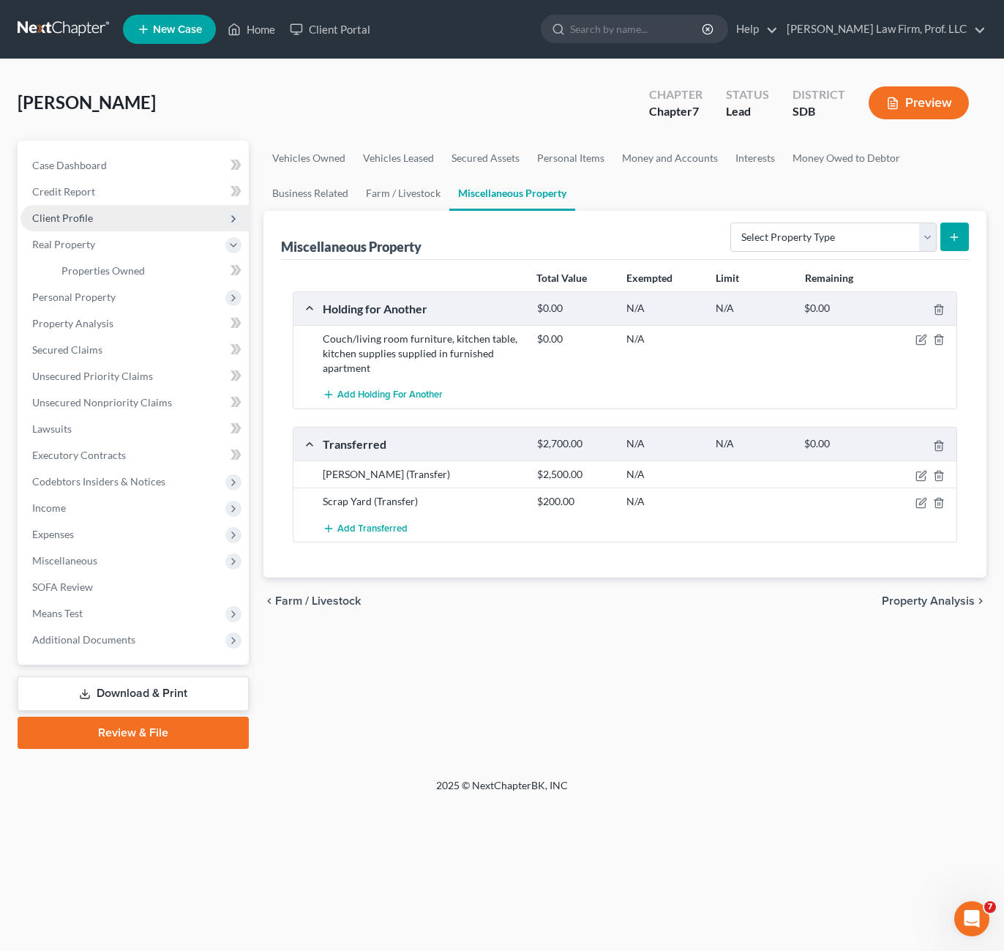
click at [101, 226] on span "Client Profile" at bounding box center [134, 218] width 228 height 26
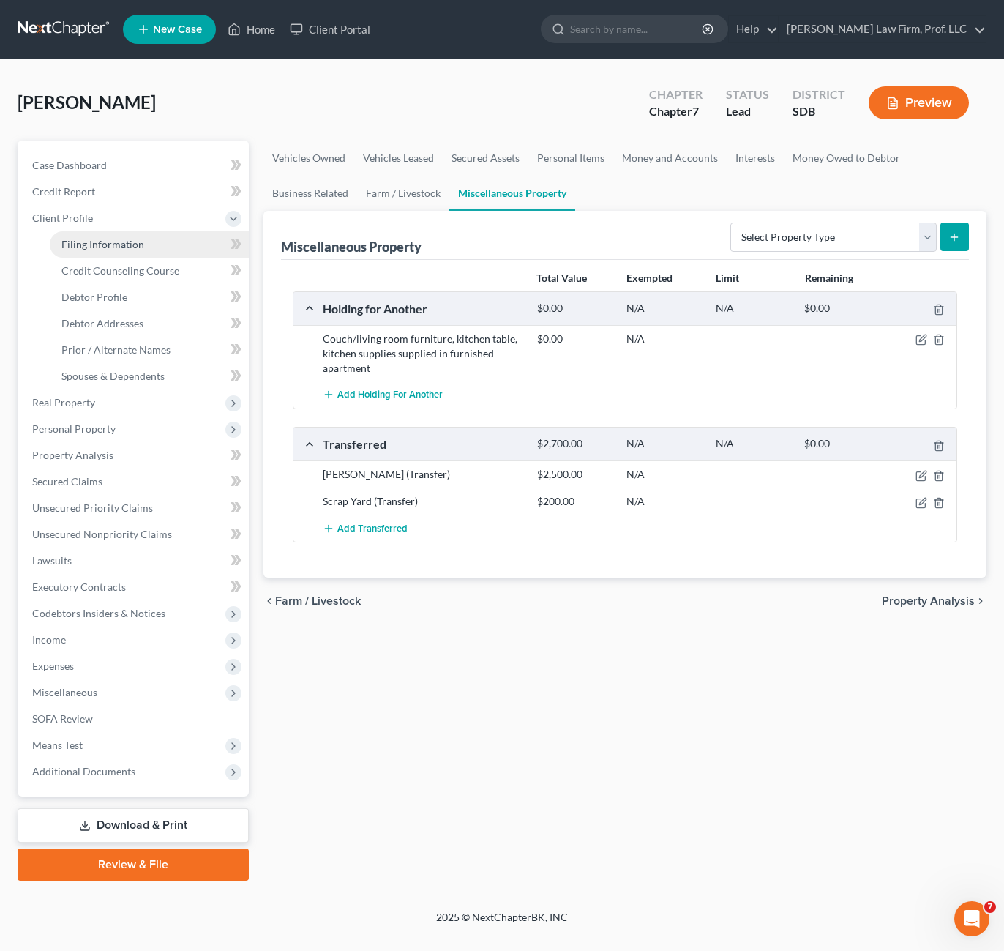
drag, startPoint x: 121, startPoint y: 243, endPoint x: 134, endPoint y: 237, distance: 13.8
click at [121, 242] on span "Filing Information" at bounding box center [102, 244] width 83 height 12
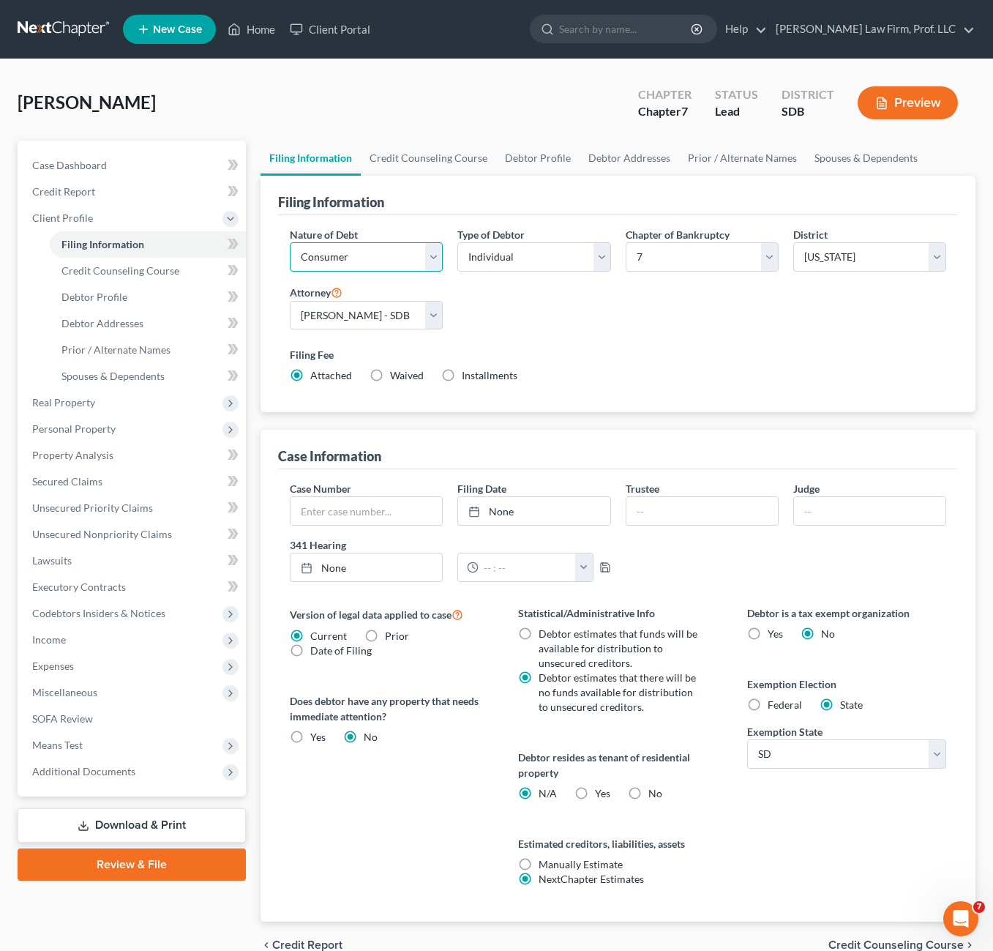
click at [422, 254] on select "Select Business Consumer Other" at bounding box center [366, 256] width 153 height 29
click at [555, 310] on div "Nature of Debt Select Business Consumer Other Nature of Business Select Clearin…" at bounding box center [618, 311] width 671 height 168
click at [424, 272] on div "Nature of Debt Select Business Consumer Other Nature of Business Select Clearin…" at bounding box center [367, 255] width 168 height 56
drag, startPoint x: 424, startPoint y: 263, endPoint x: 427, endPoint y: 274, distance: 10.7
click at [424, 263] on select "Select Business Consumer Other" at bounding box center [366, 256] width 153 height 29
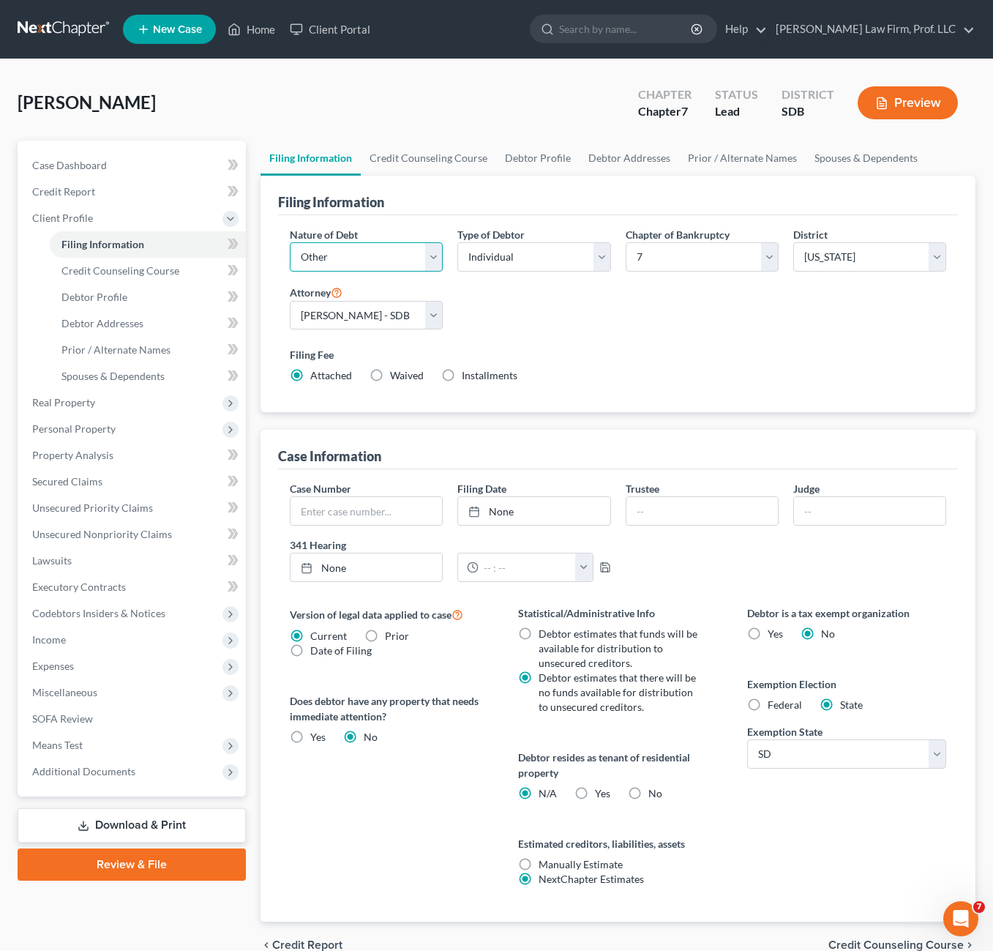
click at [290, 242] on select "Select Business Consumer Other" at bounding box center [366, 256] width 153 height 29
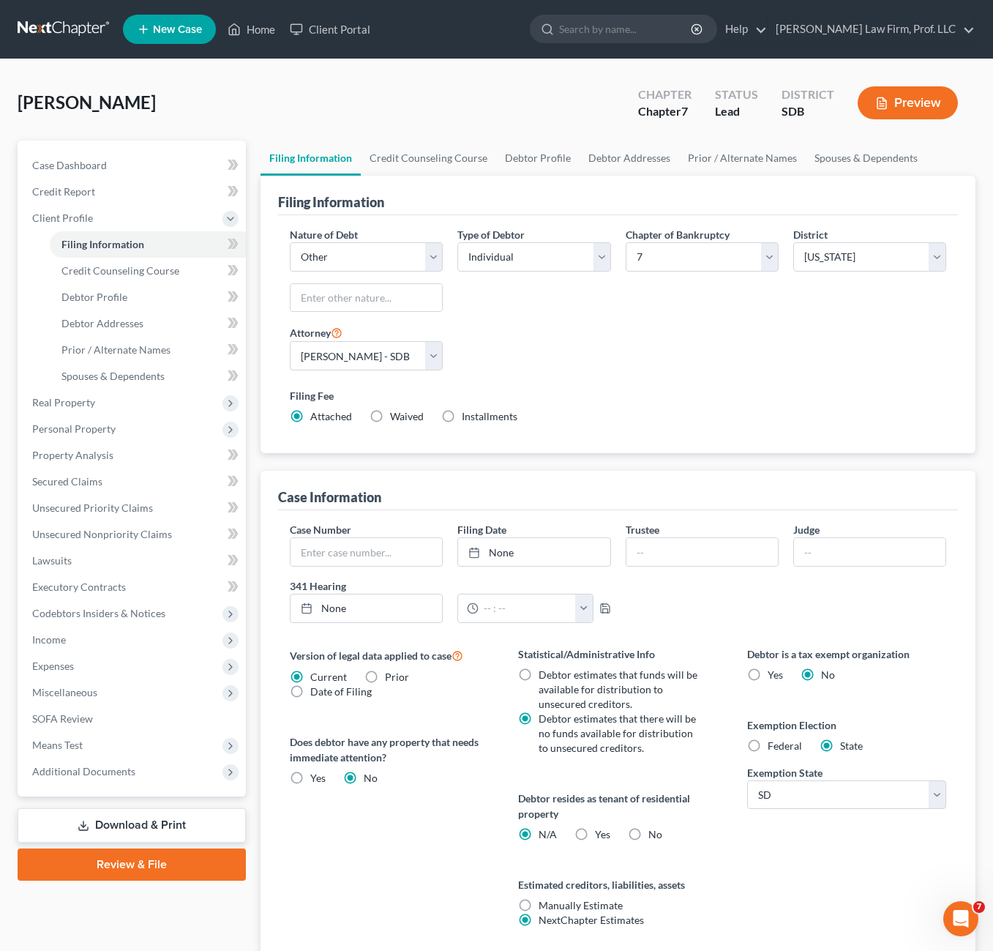
click at [533, 310] on div "Type of Debtor Select Individual Joint" at bounding box center [534, 275] width 168 height 97
click at [432, 302] on input "text" at bounding box center [366, 298] width 151 height 28
click at [414, 295] on input "text" at bounding box center [366, 298] width 151 height 28
click at [414, 300] on input "Judgment Personal InjurySuit" at bounding box center [366, 298] width 151 height 28
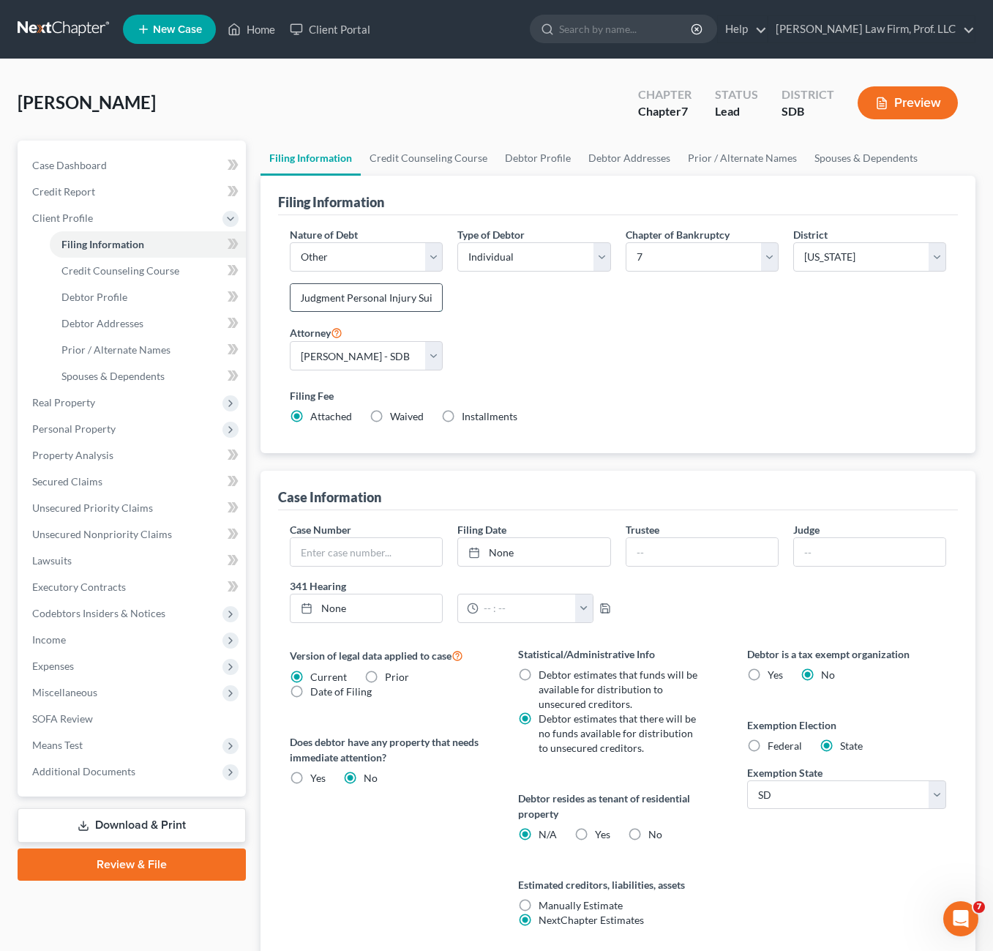
click at [348, 299] on input "Judgment Personal Injury Suit" at bounding box center [366, 298] width 151 height 28
drag, startPoint x: 346, startPoint y: 293, endPoint x: 362, endPoint y: 300, distance: 17.0
click at [345, 293] on input "Judgment Personal Injury Suit" at bounding box center [366, 298] width 151 height 28
click at [398, 292] on input "Judgment Personal Injury Suit" at bounding box center [366, 298] width 151 height 28
click at [394, 302] on input "Judgment Personal Injury Suit" at bounding box center [366, 298] width 151 height 28
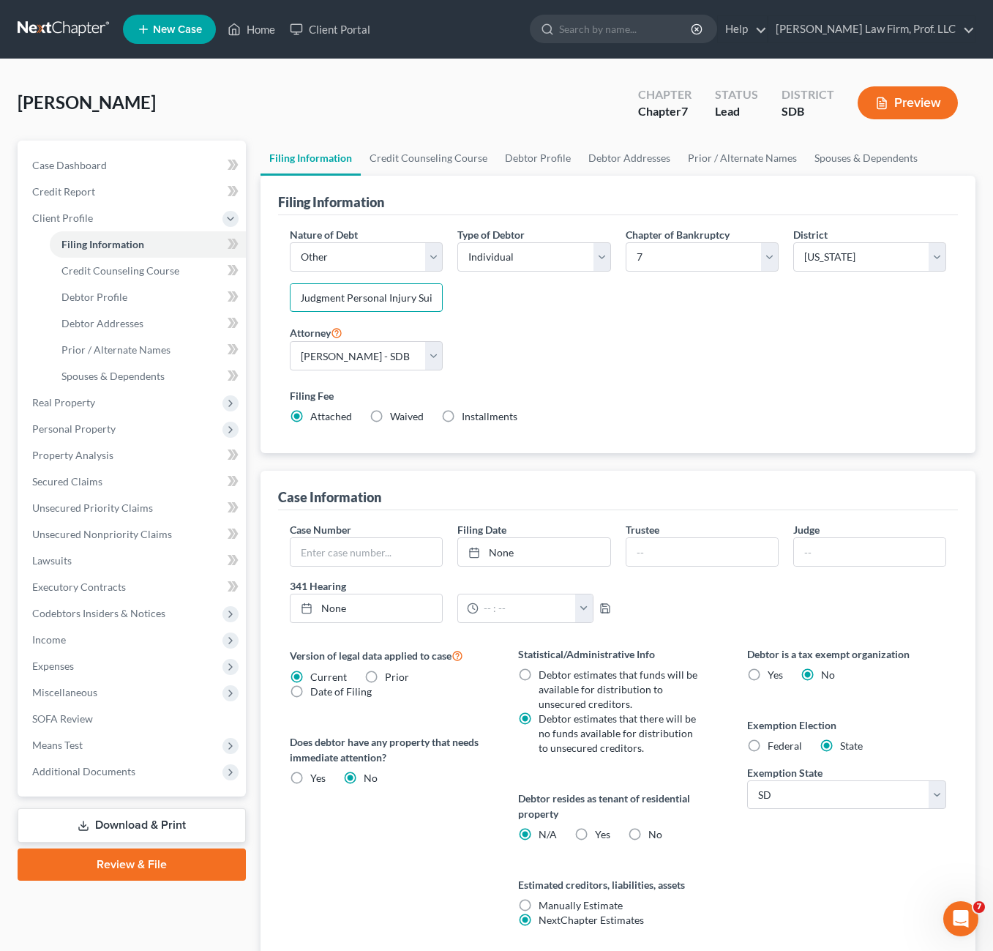
click at [407, 298] on input "Judgment Personal Injury Suit" at bounding box center [366, 298] width 151 height 28
click at [510, 315] on div "Type of Debtor Select Individual Joint" at bounding box center [534, 275] width 168 height 97
click at [385, 301] on input "Judgment Personal Injury Suit" at bounding box center [366, 298] width 151 height 28
drag, startPoint x: 373, startPoint y: 294, endPoint x: 354, endPoint y: 293, distance: 18.3
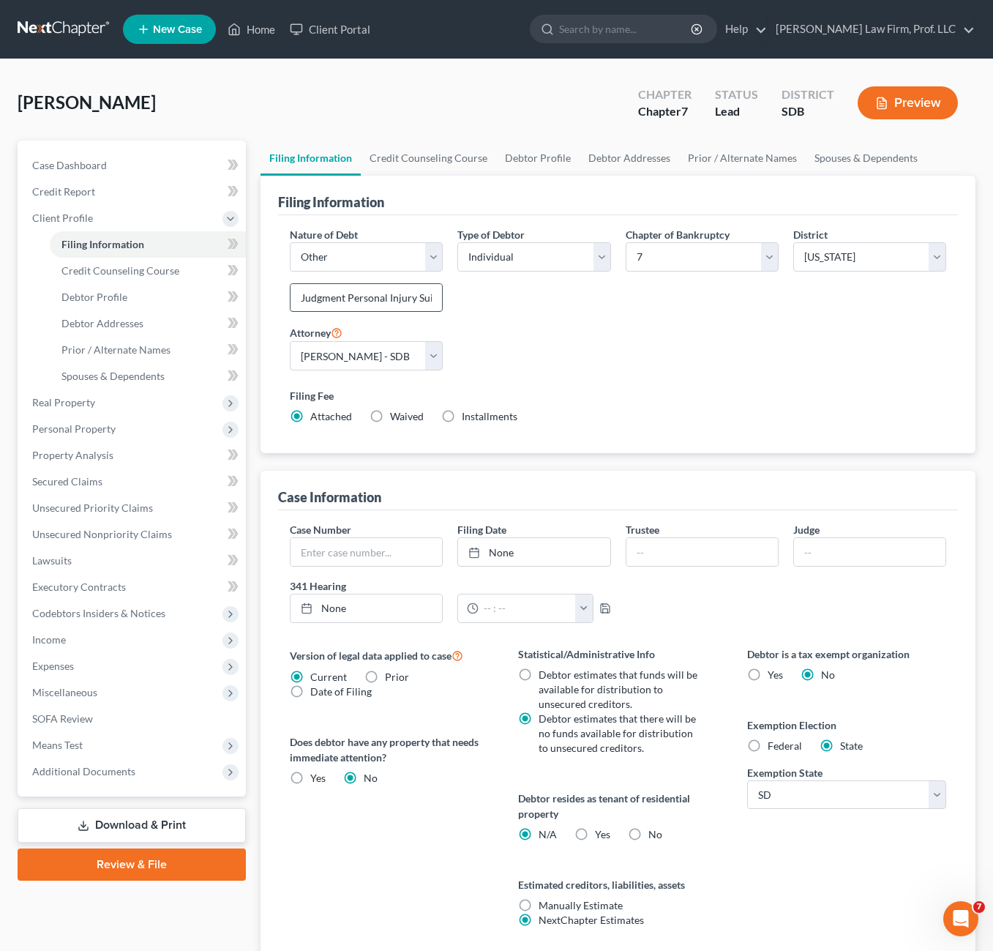
click at [374, 293] on input "Judgment Personal Injury Suit" at bounding box center [366, 298] width 151 height 28
click at [346, 296] on input "Judgment Personal Injury Suit" at bounding box center [366, 298] width 151 height 28
drag, startPoint x: 351, startPoint y: 298, endPoint x: 522, endPoint y: 294, distance: 170.6
click at [502, 296] on div "Nature of Debt Select Business Consumer Other Nature of Business Select Clearin…" at bounding box center [618, 331] width 671 height 209
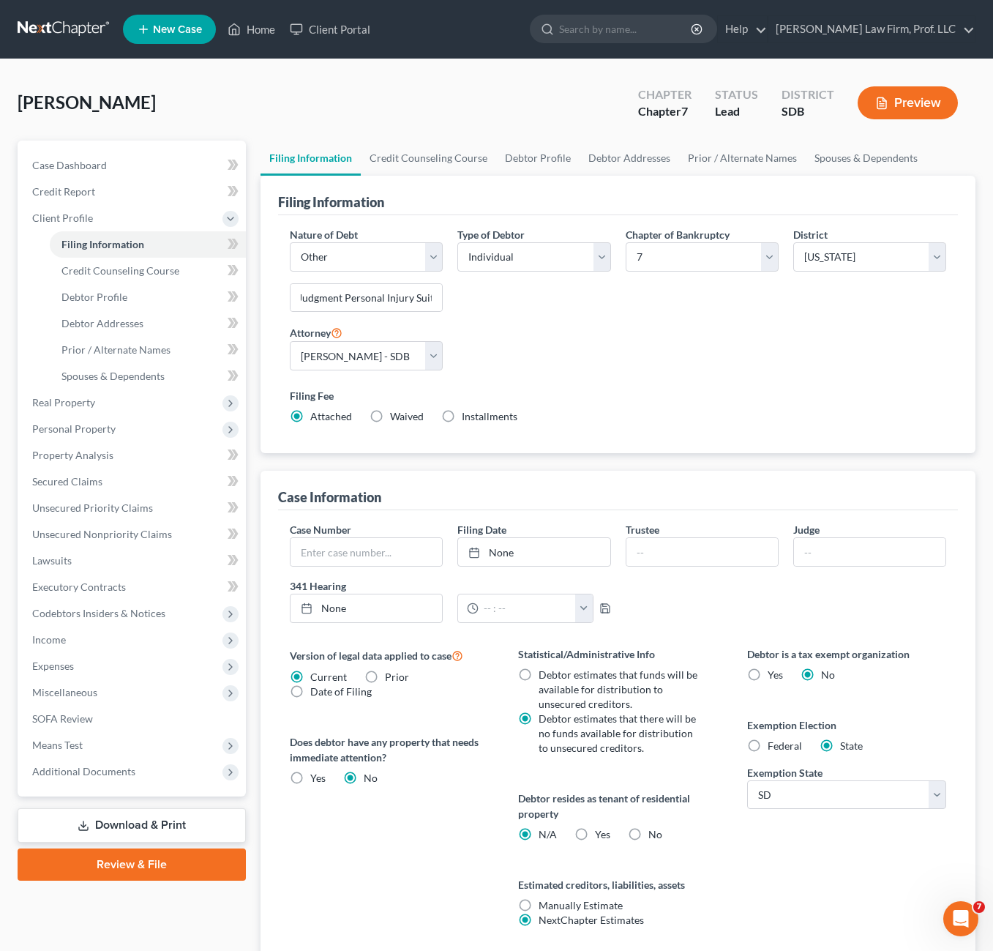
click at [522, 294] on div "Type of Debtor Select Individual Joint" at bounding box center [534, 275] width 168 height 97
click at [347, 299] on input "Judgment Personal Injury Suit" at bounding box center [366, 298] width 151 height 28
drag, startPoint x: 656, startPoint y: 367, endPoint x: 703, endPoint y: 359, distance: 47.5
click at [659, 366] on div "Nature of Debt Select Business Consumer Other Nature of Business Select Clearin…" at bounding box center [618, 331] width 671 height 209
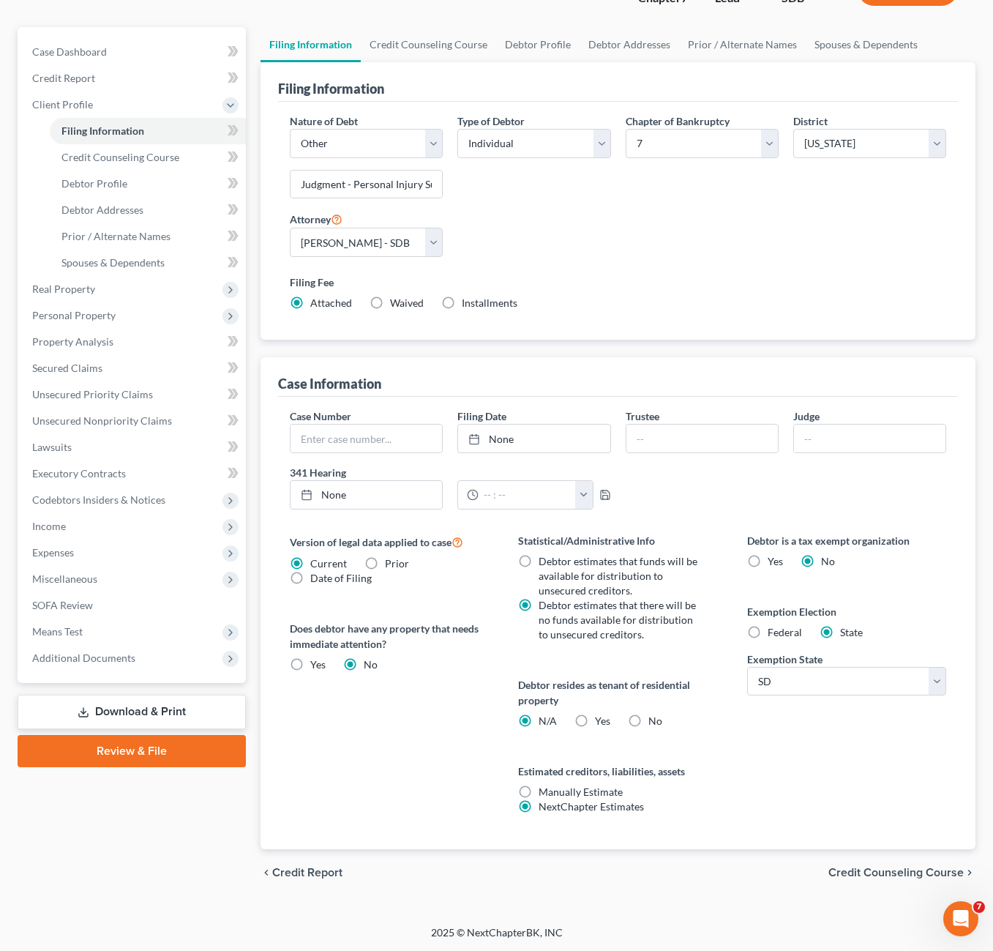
scroll to position [114, 0]
click at [599, 722] on span "Yes" at bounding box center [602, 720] width 15 height 12
click at [601, 722] on input "Yes Yes" at bounding box center [606, 718] width 10 height 10
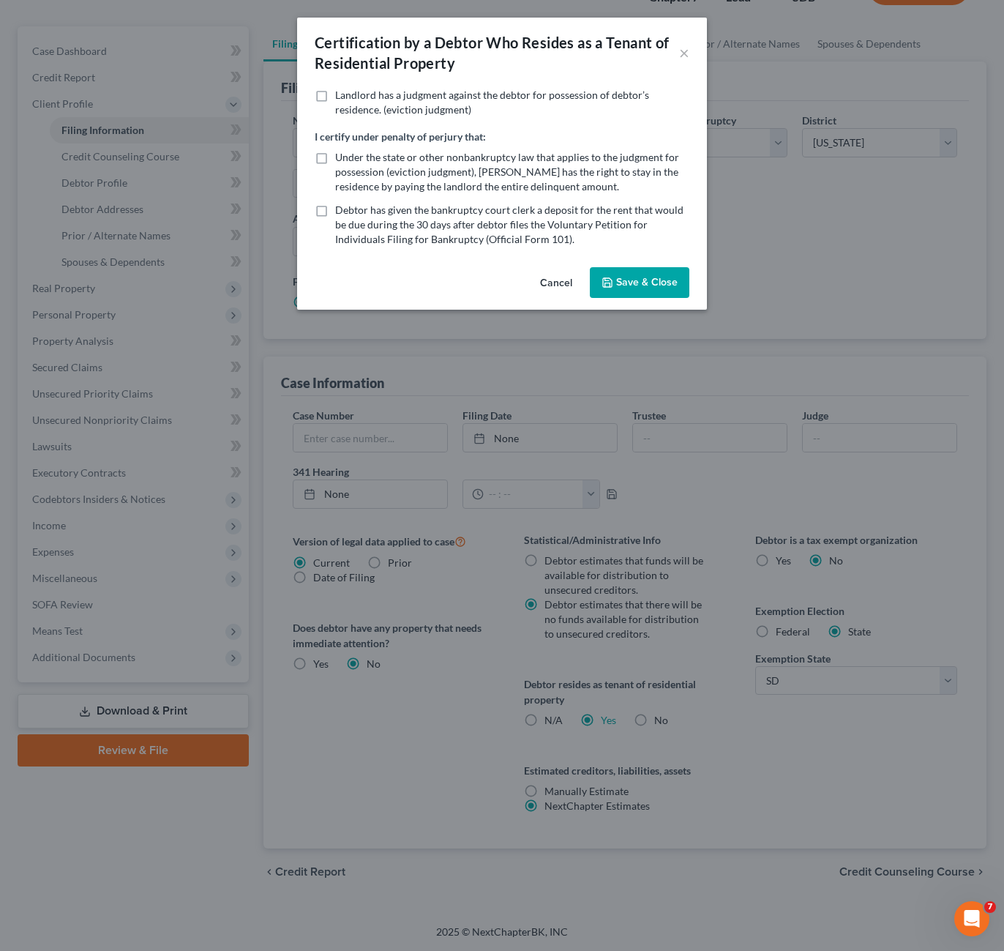
click at [381, 164] on label "Under the state or other nonbankruptcy law that applies to the judgment for pos…" at bounding box center [512, 172] width 354 height 44
click at [351, 160] on input "Under the state or other nonbankruptcy law that applies to the judgment for pos…" at bounding box center [346, 155] width 10 height 10
click at [335, 102] on label "Landlord has a judgment against the debtor for possession of debtor’s residence…" at bounding box center [512, 102] width 354 height 29
click at [341, 97] on input "Landlord has a judgment against the debtor for possession of debtor’s residence…" at bounding box center [346, 93] width 10 height 10
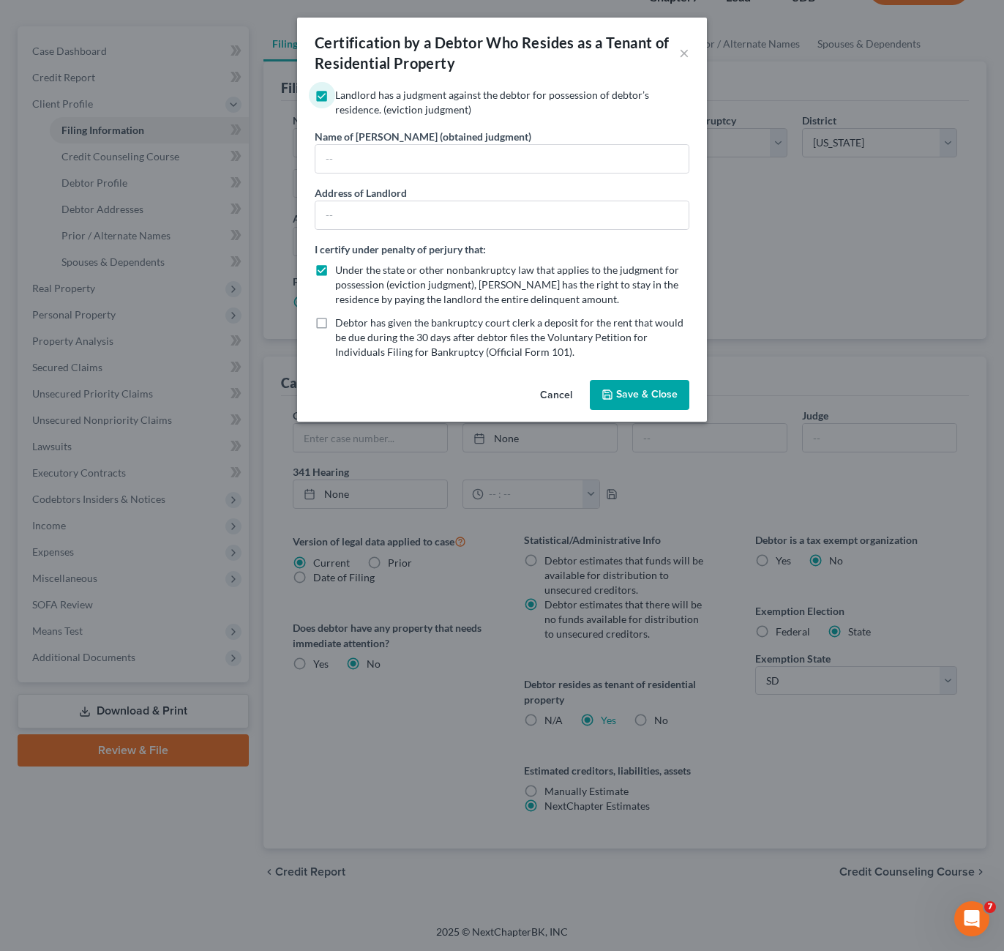
click at [335, 92] on label "Landlord has a judgment against the debtor for possession of debtor’s residence…" at bounding box center [512, 102] width 354 height 29
click at [341, 92] on input "Landlord has a judgment against the debtor for possession of debtor’s residence…" at bounding box center [346, 93] width 10 height 10
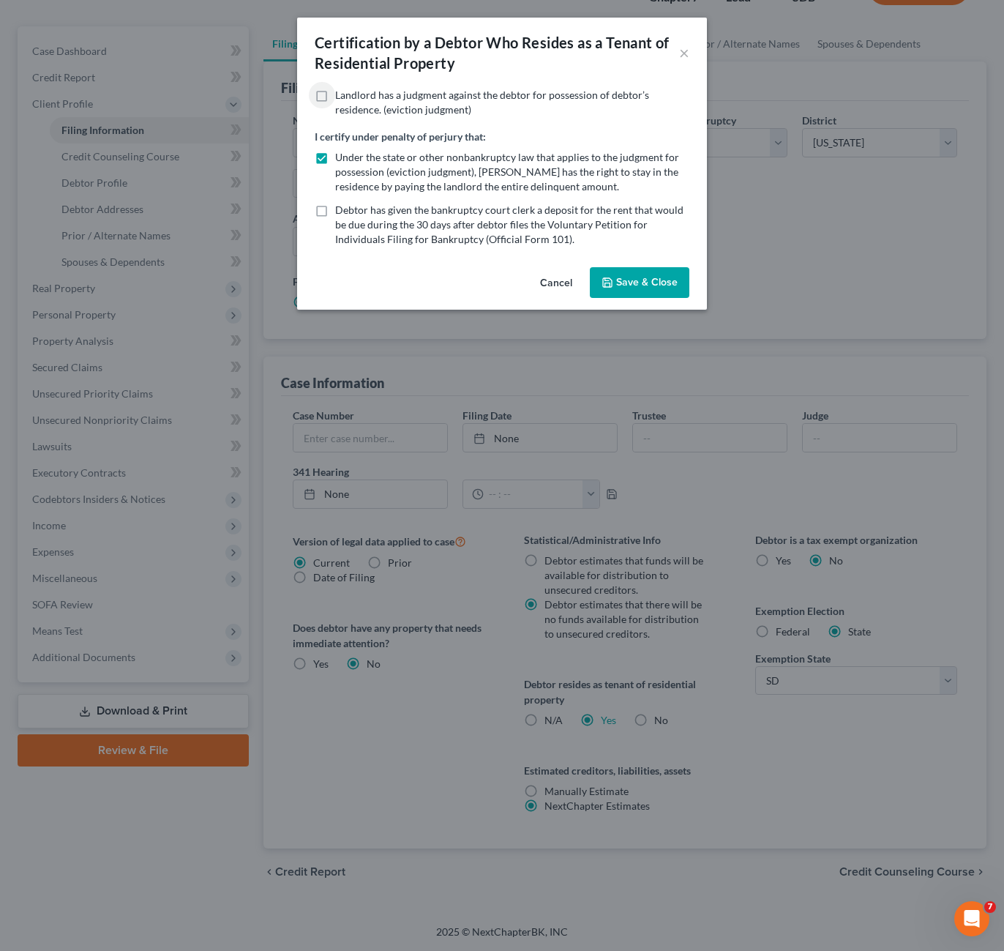
click at [645, 279] on button "Save & Close" at bounding box center [640, 282] width 100 height 31
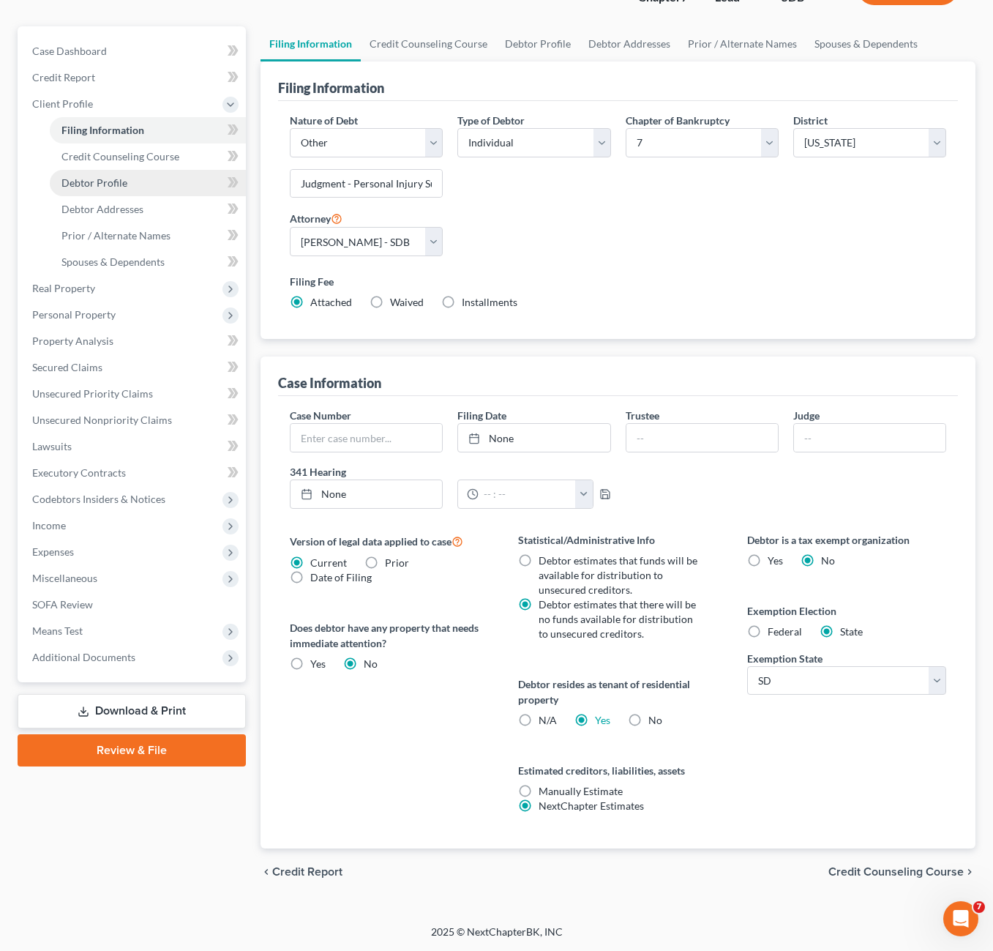
click at [130, 175] on link "Debtor Profile" at bounding box center [148, 183] width 196 height 26
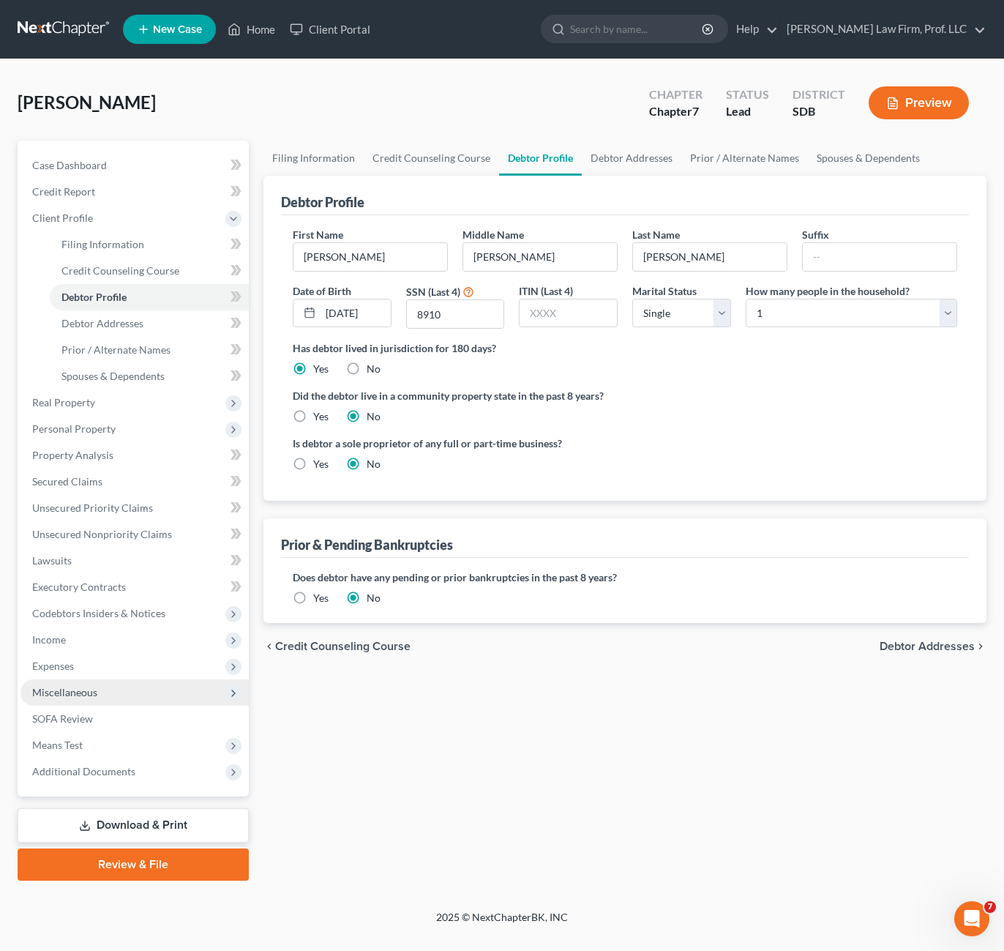
click at [81, 676] on span "Expenses" at bounding box center [134, 666] width 228 height 26
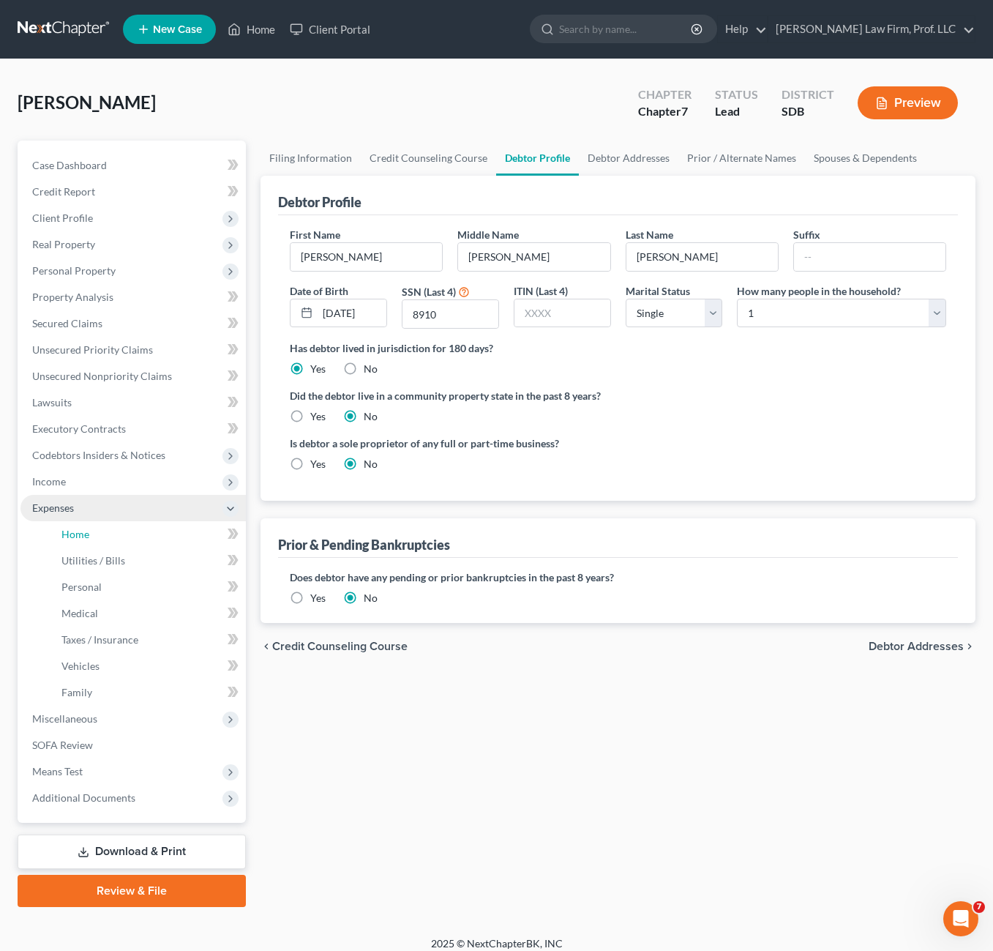
drag, startPoint x: 86, startPoint y: 533, endPoint x: 119, endPoint y: 516, distance: 36.3
click at [86, 532] on span "Home" at bounding box center [75, 534] width 28 height 12
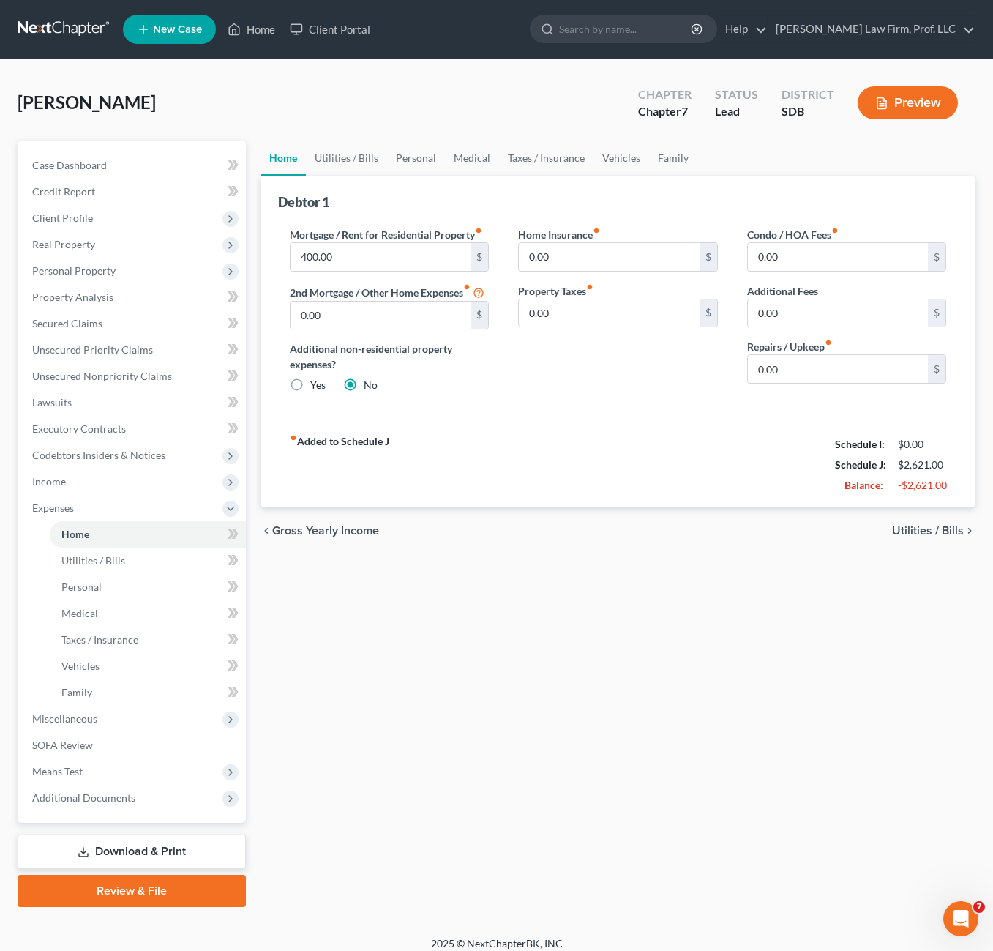
click at [648, 375] on div "Home Insurance fiber_manual_record 0.00 $ Property Taxes fiber_manual_record 0.…" at bounding box center [618, 316] width 228 height 178
click at [566, 165] on link "Taxes / Insurance" at bounding box center [546, 158] width 94 height 35
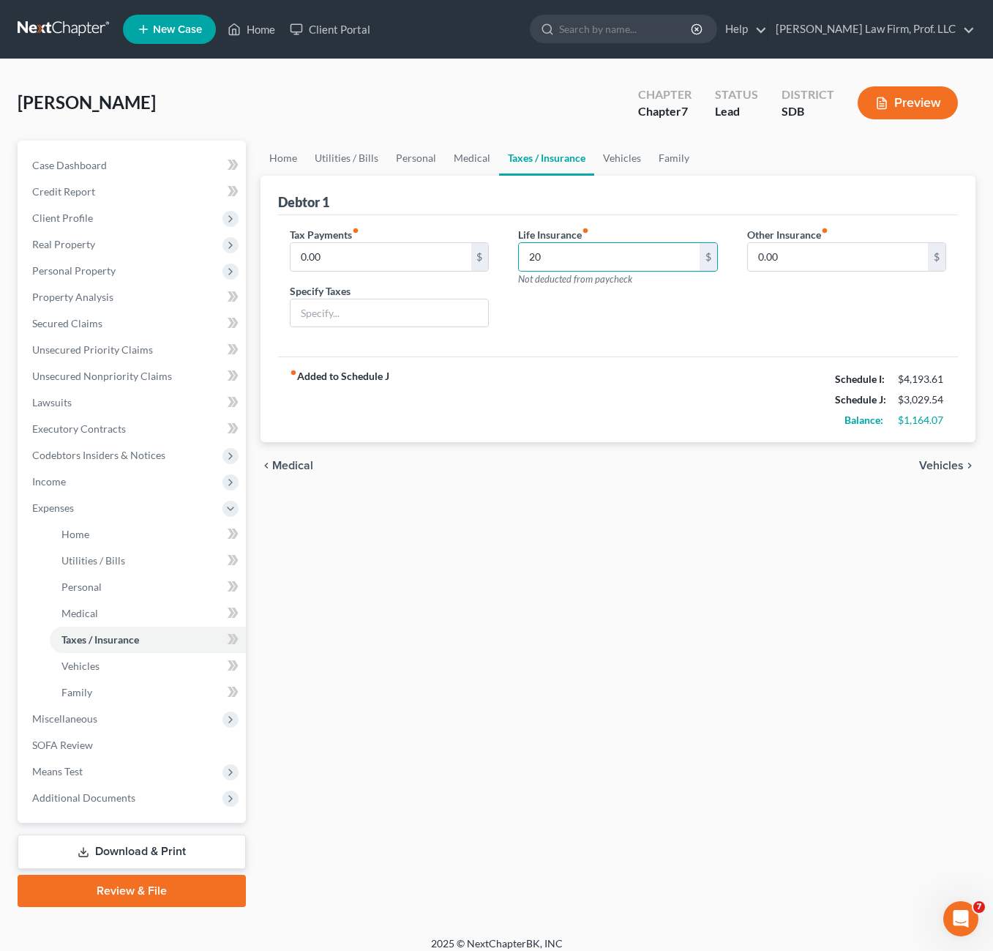
click at [623, 336] on div "Life Insurance fiber_manual_record 20 $ Not deducted from paycheck" at bounding box center [618, 283] width 228 height 113
drag, startPoint x: 390, startPoint y: 617, endPoint x: 419, endPoint y: 517, distance: 103.8
click at [390, 619] on div "Home Utilities / Bills Personal Medical Taxes / Insurance Vehicles Family Debto…" at bounding box center [618, 524] width 730 height 766
click at [432, 624] on div "Home Utilities / Bills Personal Medical Taxes / Insurance Vehicles Family Debto…" at bounding box center [618, 524] width 730 height 766
drag, startPoint x: 643, startPoint y: 367, endPoint x: 599, endPoint y: 322, distance: 62.1
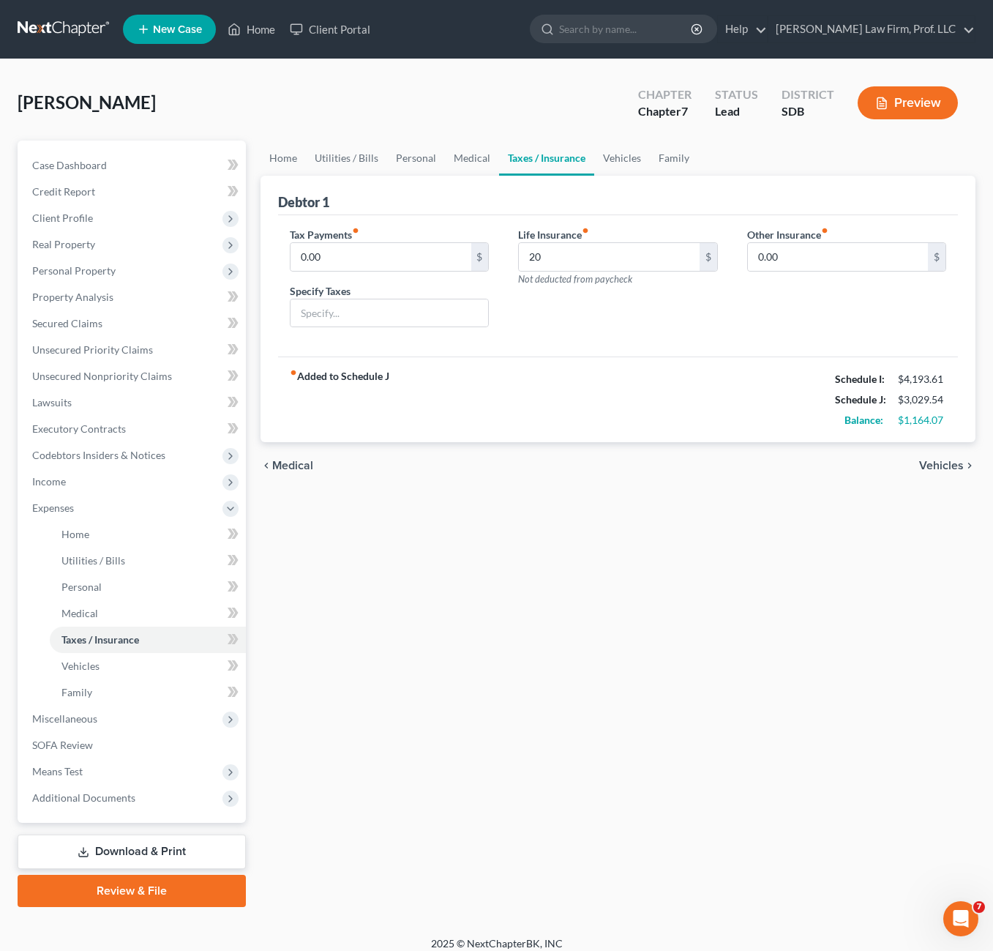
click at [643, 365] on div "fiber_manual_record Added to Schedule J Schedule I: $4,193.61 Schedule J: $3,02…" at bounding box center [618, 399] width 680 height 86
click at [469, 149] on link "Medical" at bounding box center [472, 158] width 54 height 35
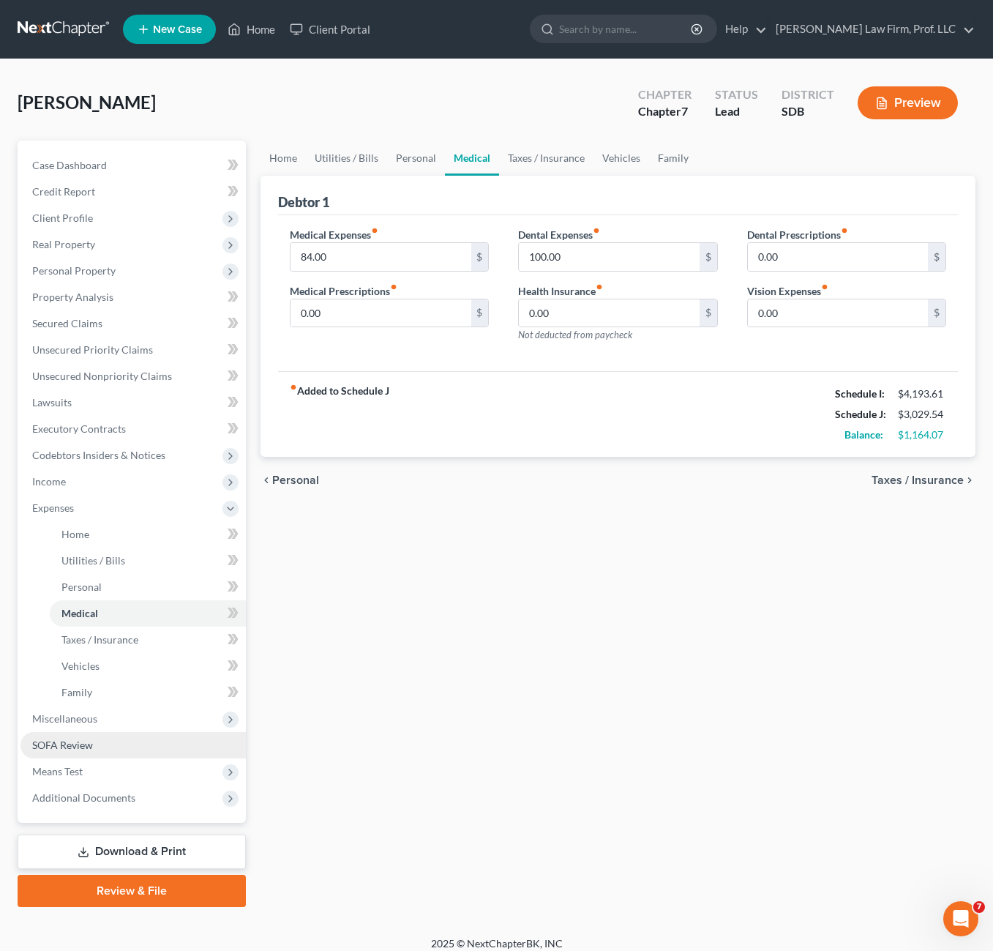
click at [106, 747] on link "SOFA Review" at bounding box center [132, 745] width 225 height 26
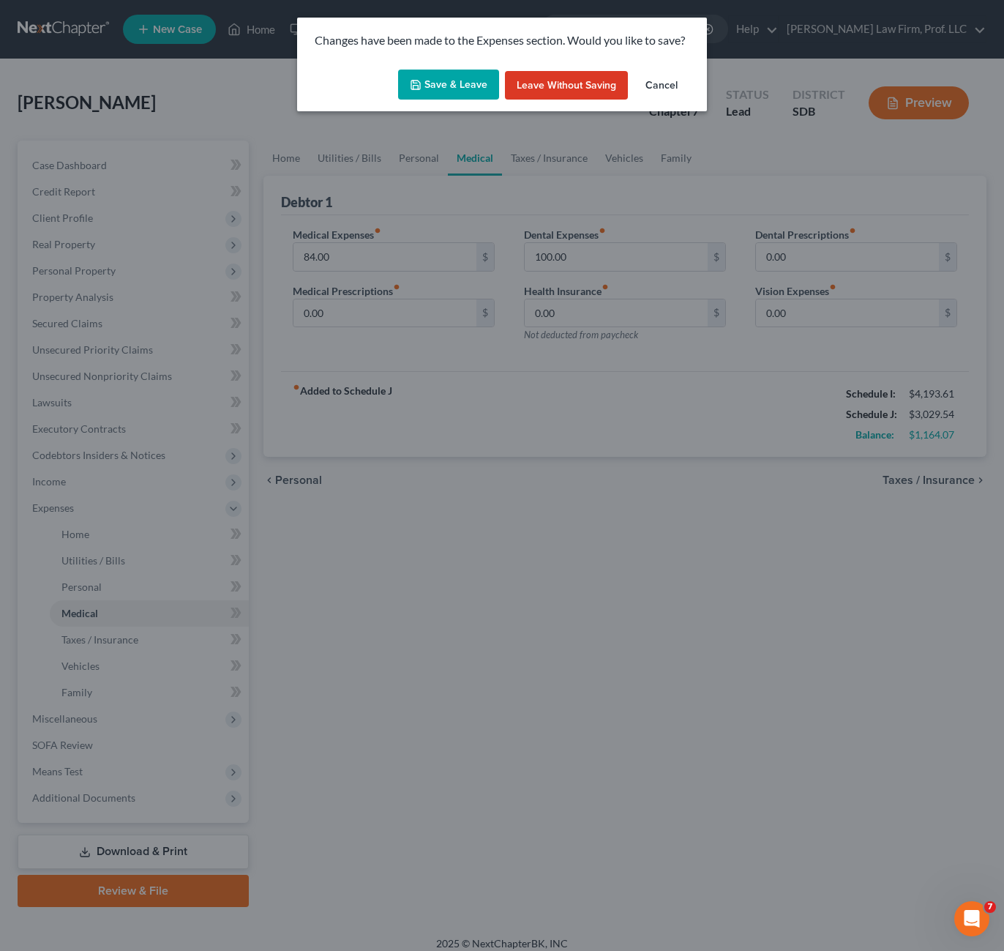
drag, startPoint x: 444, startPoint y: 100, endPoint x: 453, endPoint y: 106, distance: 11.6
click at [445, 100] on button "Save & Leave" at bounding box center [448, 85] width 101 height 31
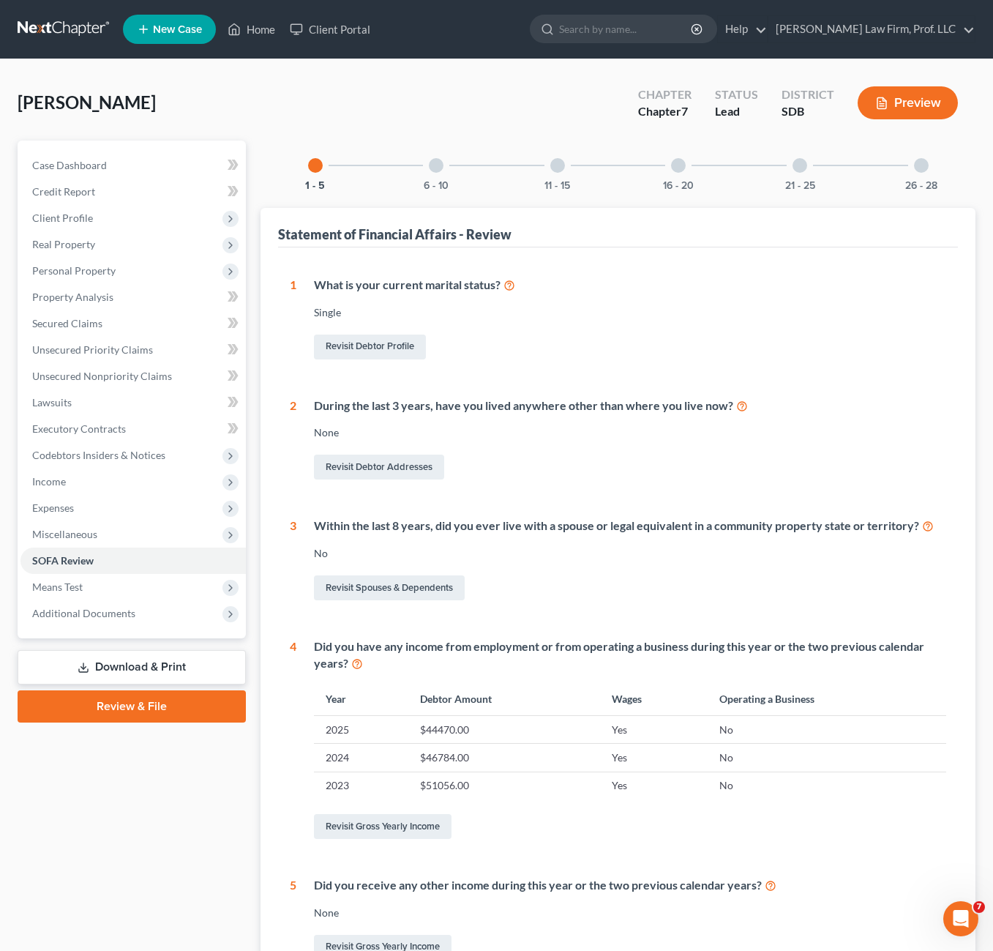
click at [444, 193] on div "1 - 5 6 - 10 11 - 15 16 - 20 21 - 25 26 - 28 Statement of Financial Affairs - R…" at bounding box center [618, 578] width 715 height 875
click at [432, 174] on div "6 - 10" at bounding box center [436, 166] width 50 height 50
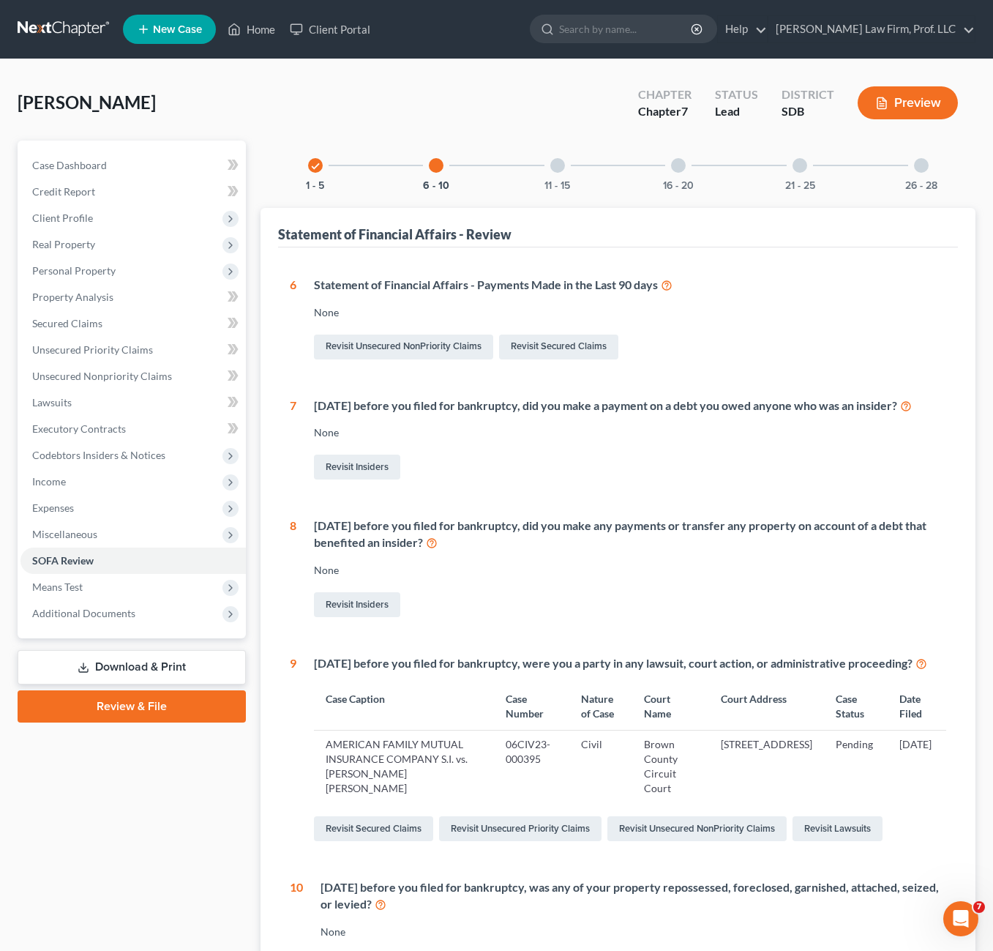
click at [551, 178] on div "11 - 15" at bounding box center [558, 166] width 50 height 50
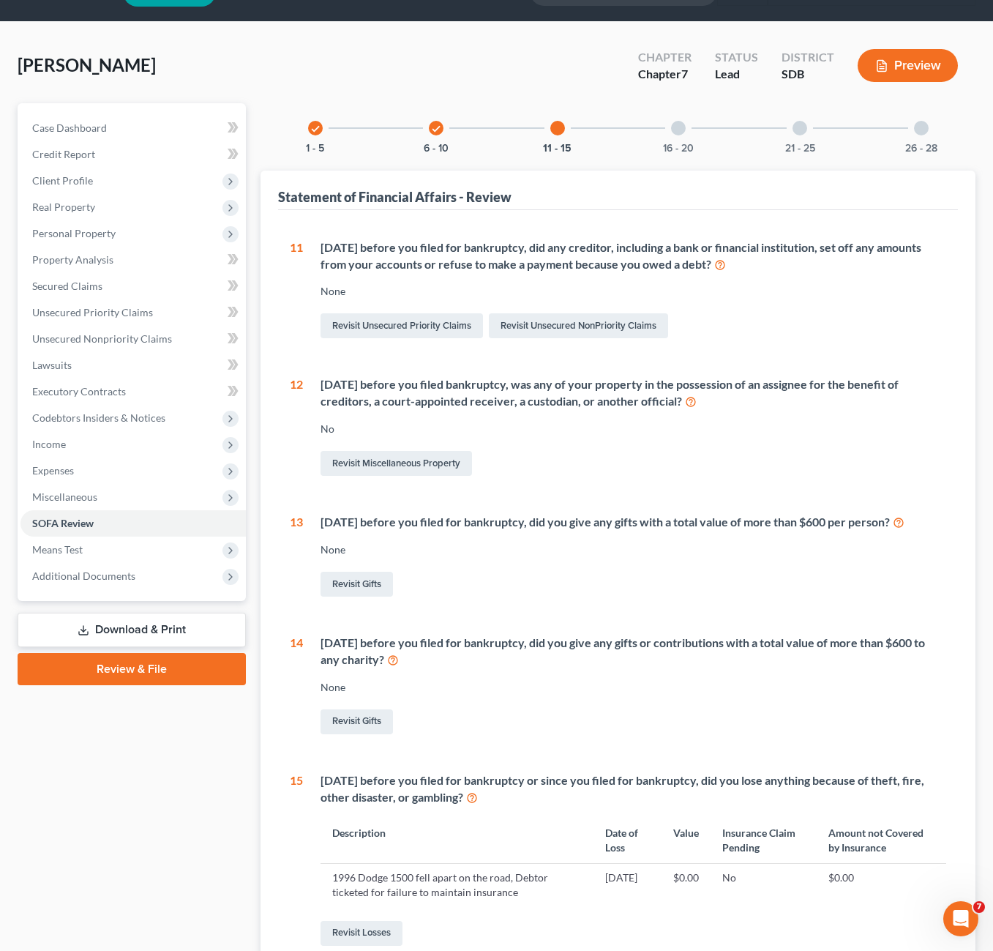
scroll to position [73, 0]
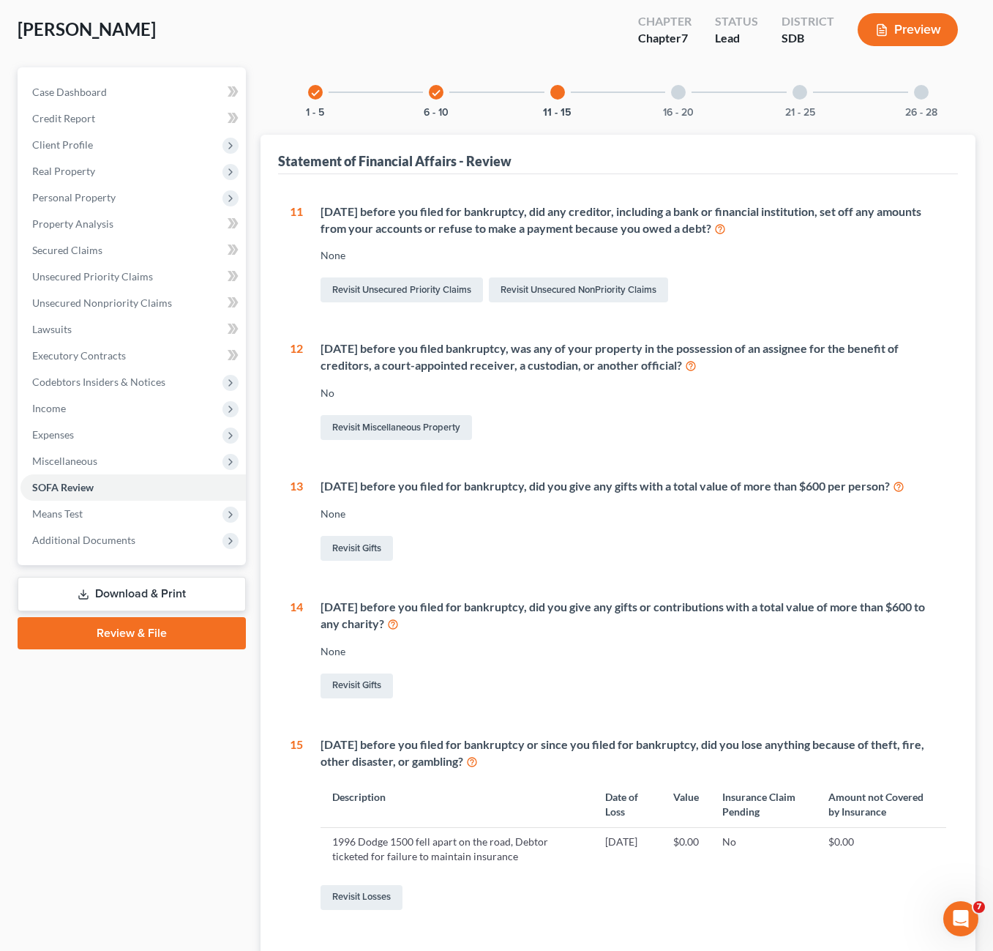
click at [674, 102] on div "16 - 20" at bounding box center [679, 92] width 50 height 50
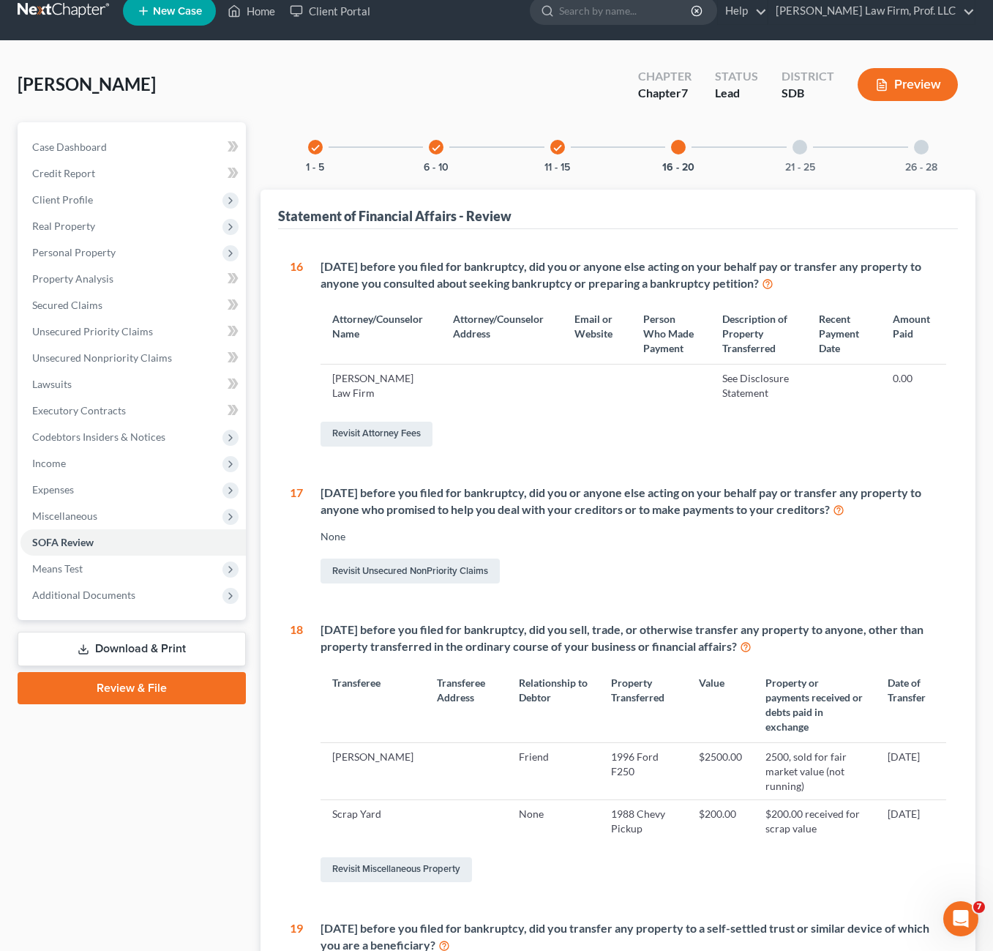
scroll to position [0, 0]
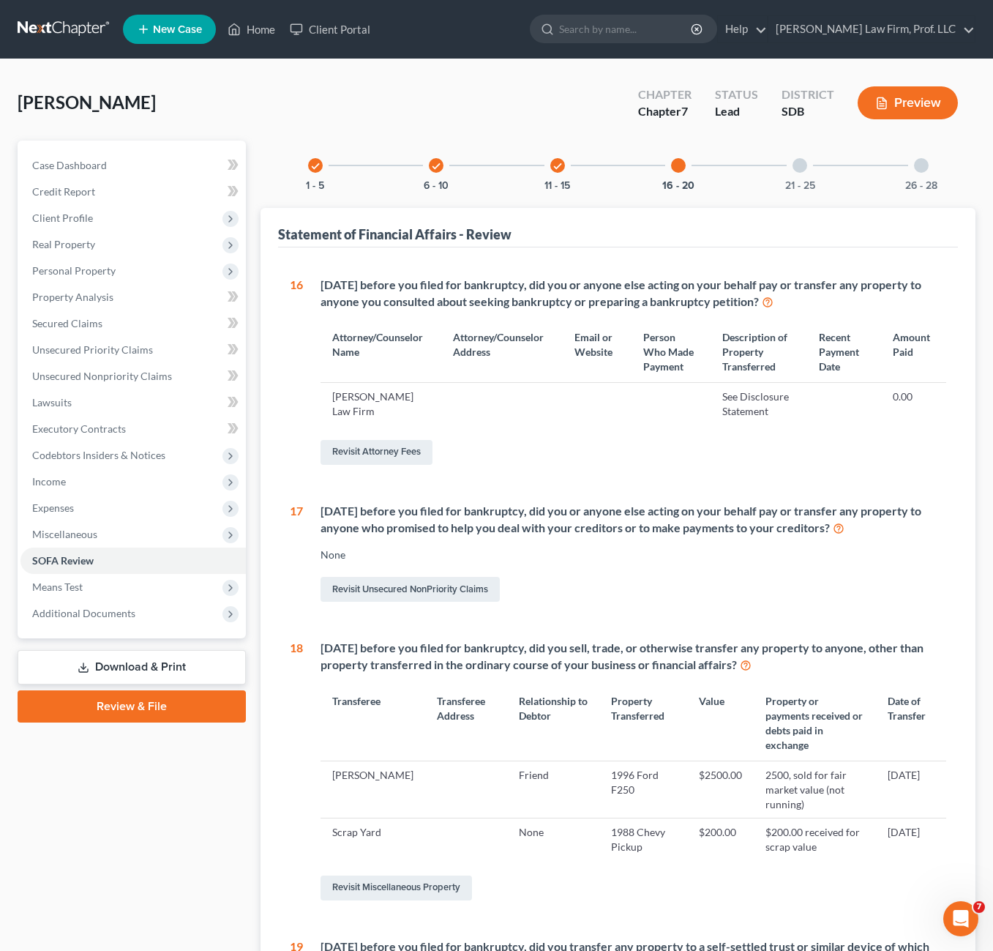
drag, startPoint x: 793, startPoint y: 166, endPoint x: 815, endPoint y: 159, distance: 22.5
click at [793, 165] on div at bounding box center [800, 165] width 15 height 15
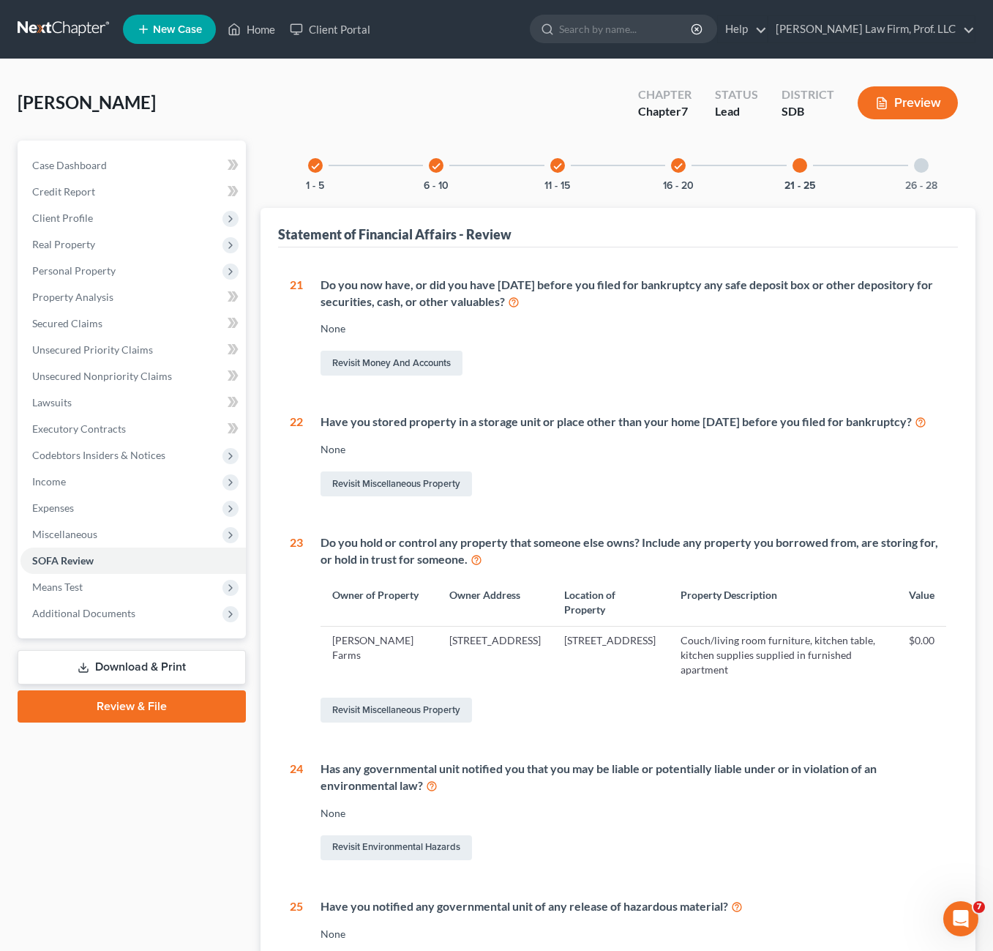
click at [937, 164] on div "26 - 28" at bounding box center [922, 166] width 50 height 50
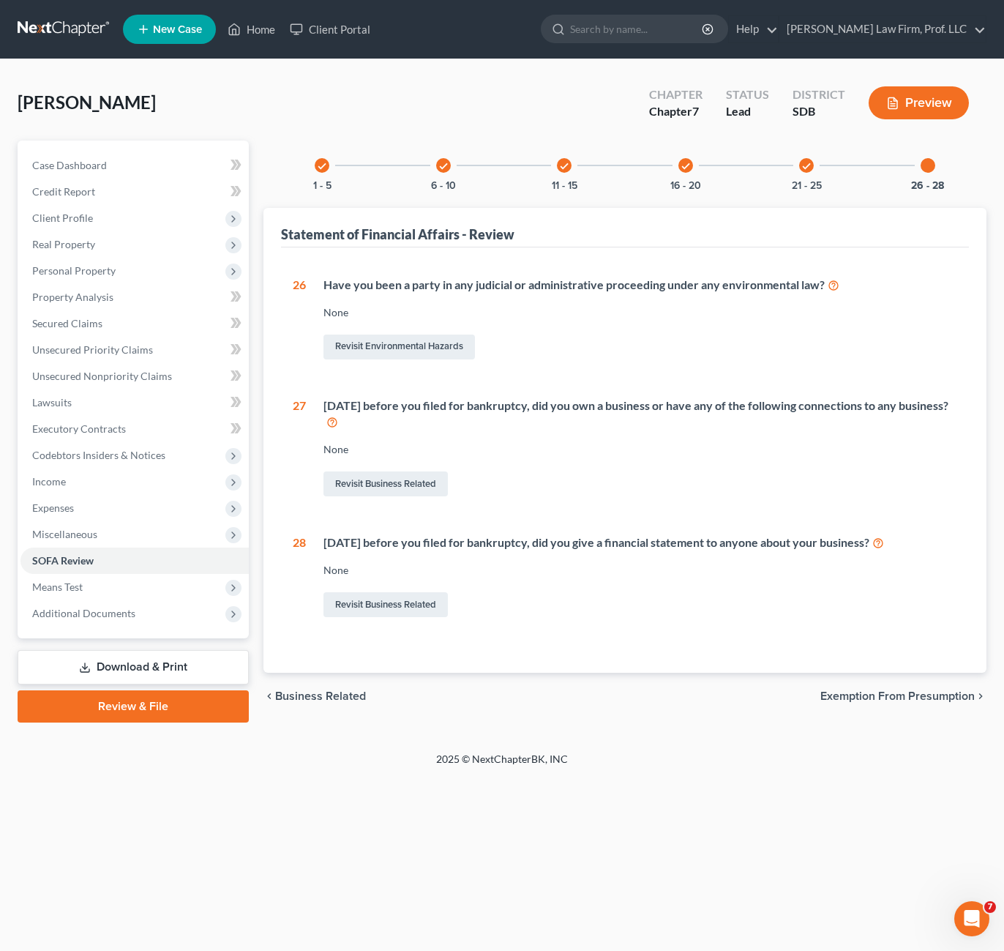
click at [676, 165] on div "check 16 - 20" at bounding box center [686, 166] width 50 height 50
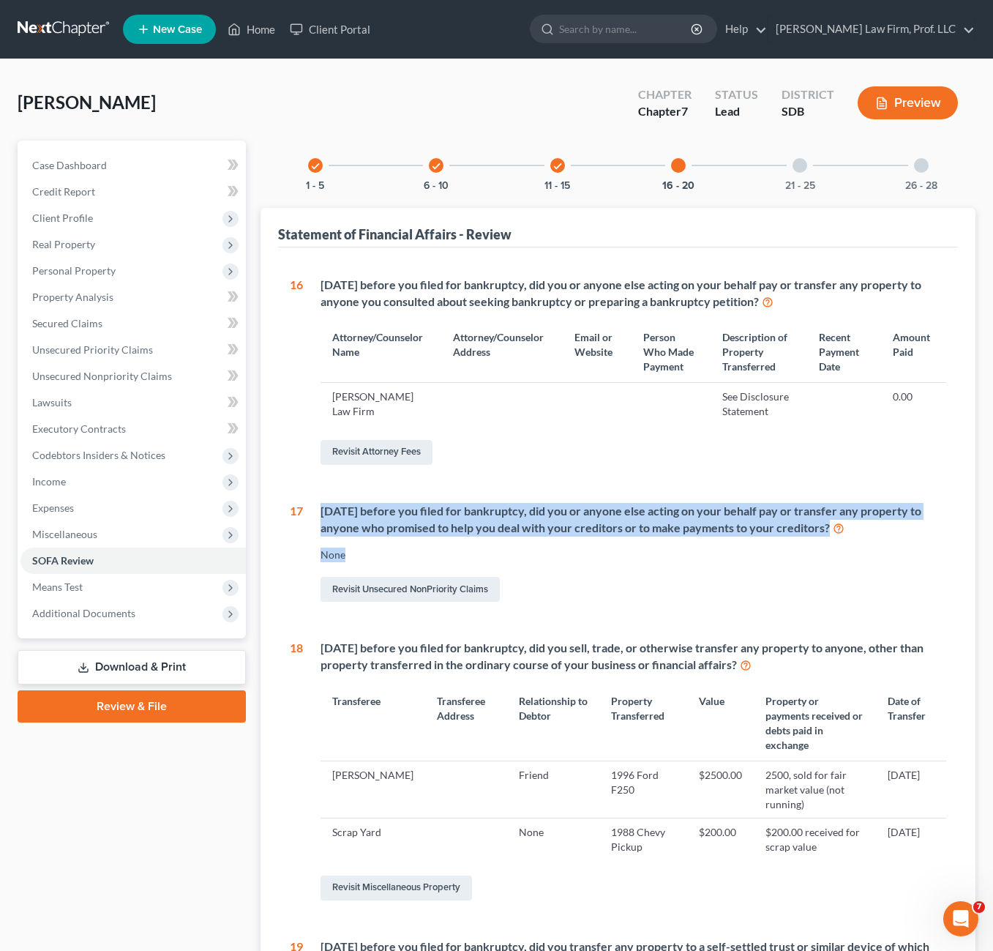
drag, startPoint x: 717, startPoint y: 548, endPoint x: 323, endPoint y: 510, distance: 395.6
click at [323, 510] on div "[DATE] before you filed for bankruptcy, did you or anyone else acting on your b…" at bounding box center [624, 554] width 643 height 102
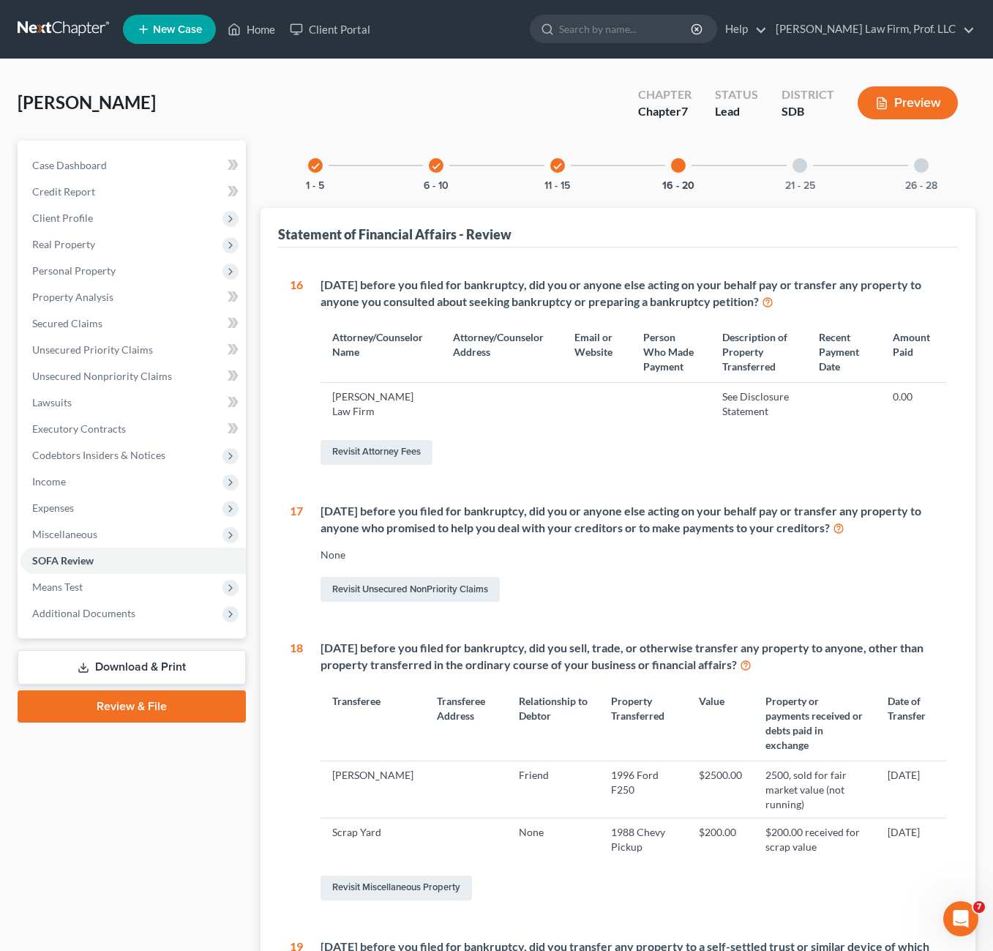
click at [711, 585] on div "Revisit Unsecured NonPriority Claims" at bounding box center [634, 589] width 626 height 31
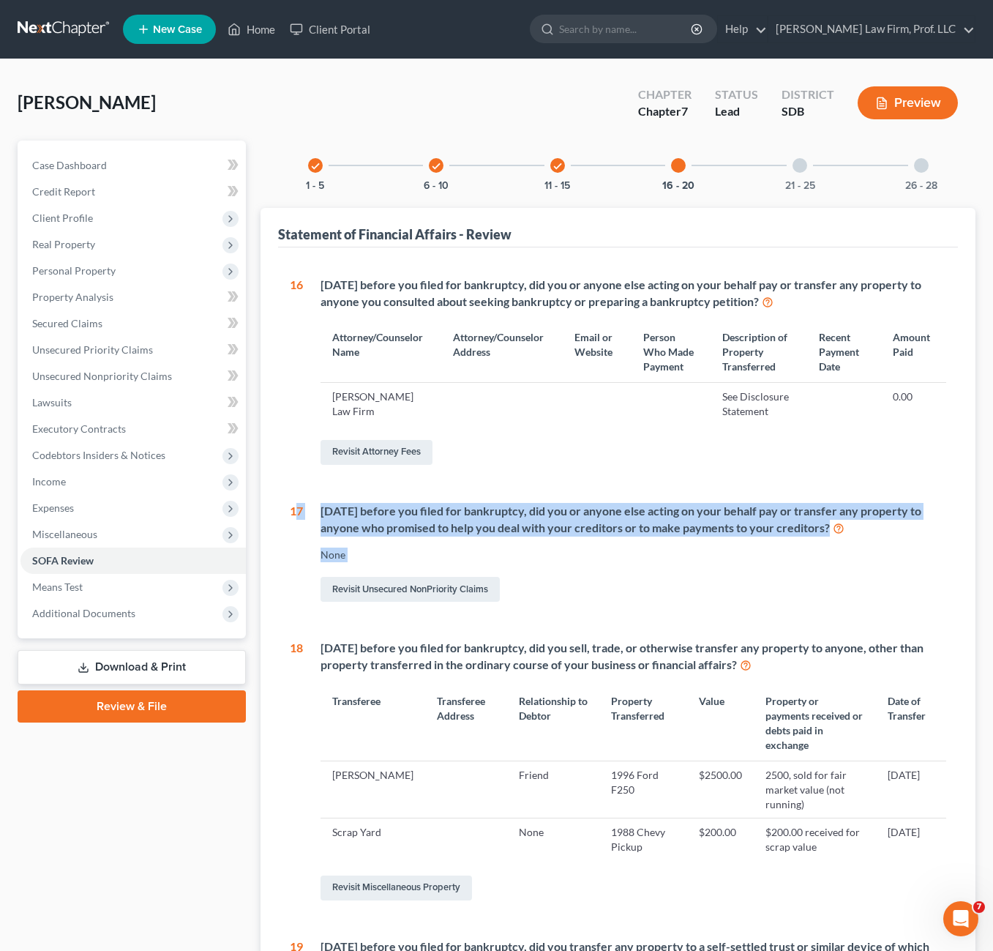
drag, startPoint x: 727, startPoint y: 564, endPoint x: 296, endPoint y: 512, distance: 434.3
click at [296, 512] on div "17 [DATE] before you filed for bankruptcy, did you or anyone else acting on you…" at bounding box center [618, 554] width 656 height 102
click at [687, 569] on div "[DATE] before you filed for bankruptcy, did you or anyone else acting on your b…" at bounding box center [624, 554] width 643 height 102
drag, startPoint x: 744, startPoint y: 575, endPoint x: 318, endPoint y: 509, distance: 431.1
click at [318, 509] on div "[DATE] before you filed for bankruptcy, did you or anyone else acting on your b…" at bounding box center [624, 554] width 643 height 102
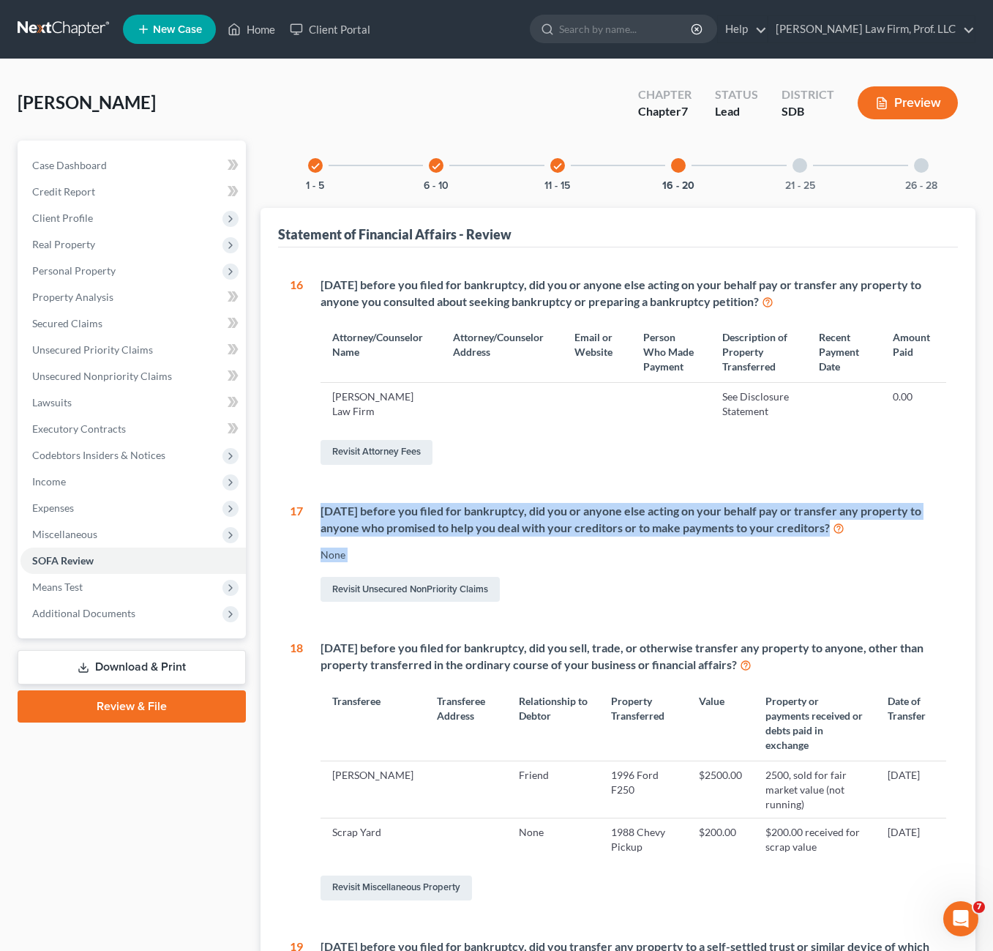
drag, startPoint x: 382, startPoint y: 510, endPoint x: 459, endPoint y: 496, distance: 78.1
click at [382, 510] on div "[DATE] before you filed for bankruptcy, did you or anyone else acting on your b…" at bounding box center [634, 520] width 626 height 34
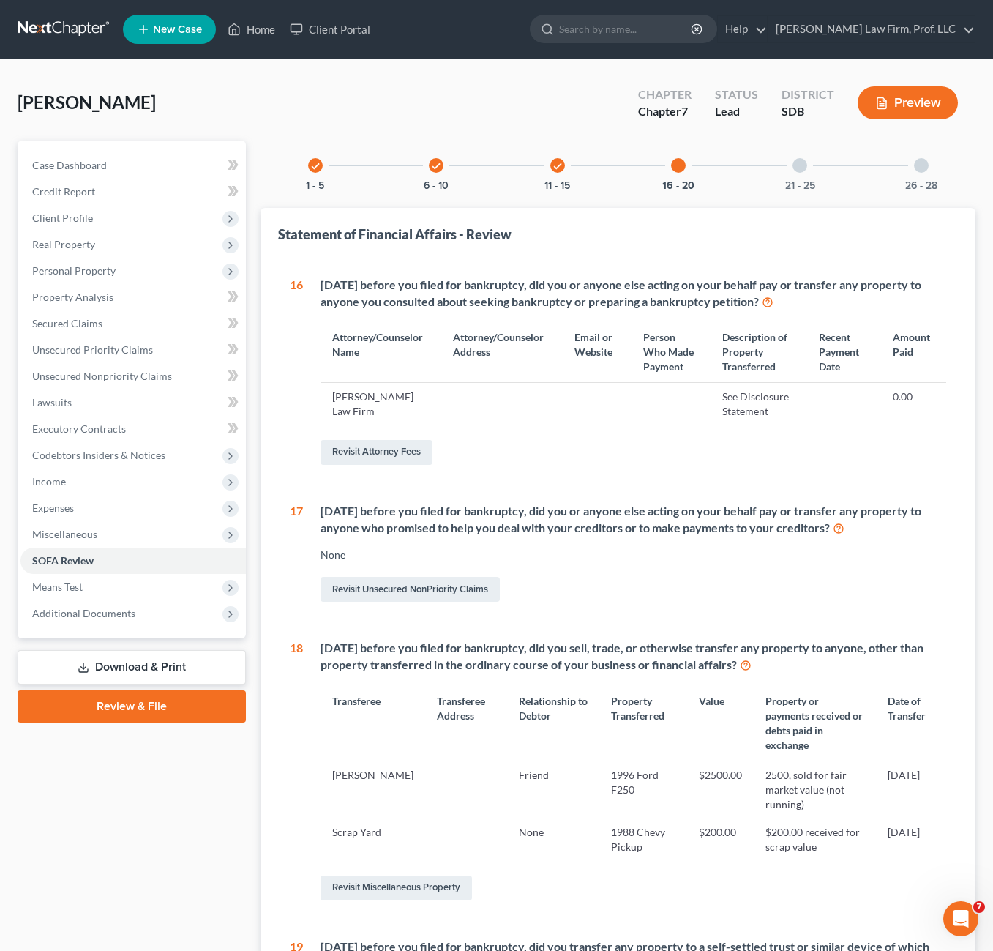
drag, startPoint x: 634, startPoint y: 562, endPoint x: 819, endPoint y: 517, distance: 190.6
click at [635, 562] on div "None" at bounding box center [634, 554] width 626 height 15
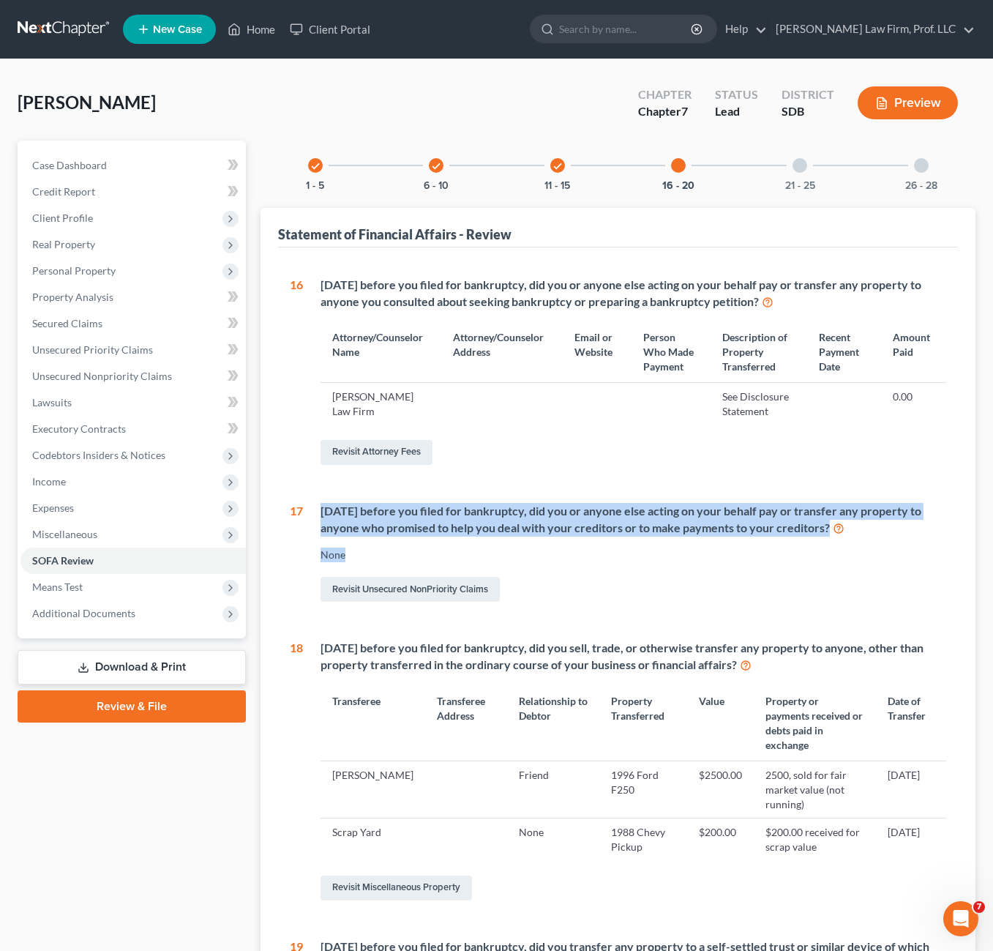
drag, startPoint x: 874, startPoint y: 536, endPoint x: 310, endPoint y: 495, distance: 565.8
click at [310, 495] on div "16 [DATE] before you filed for bankruptcy, did you or anyone else acting on you…" at bounding box center [618, 727] width 656 height 901
click at [415, 507] on div "[DATE] before you filed for bankruptcy, did you or anyone else acting on your b…" at bounding box center [634, 520] width 626 height 34
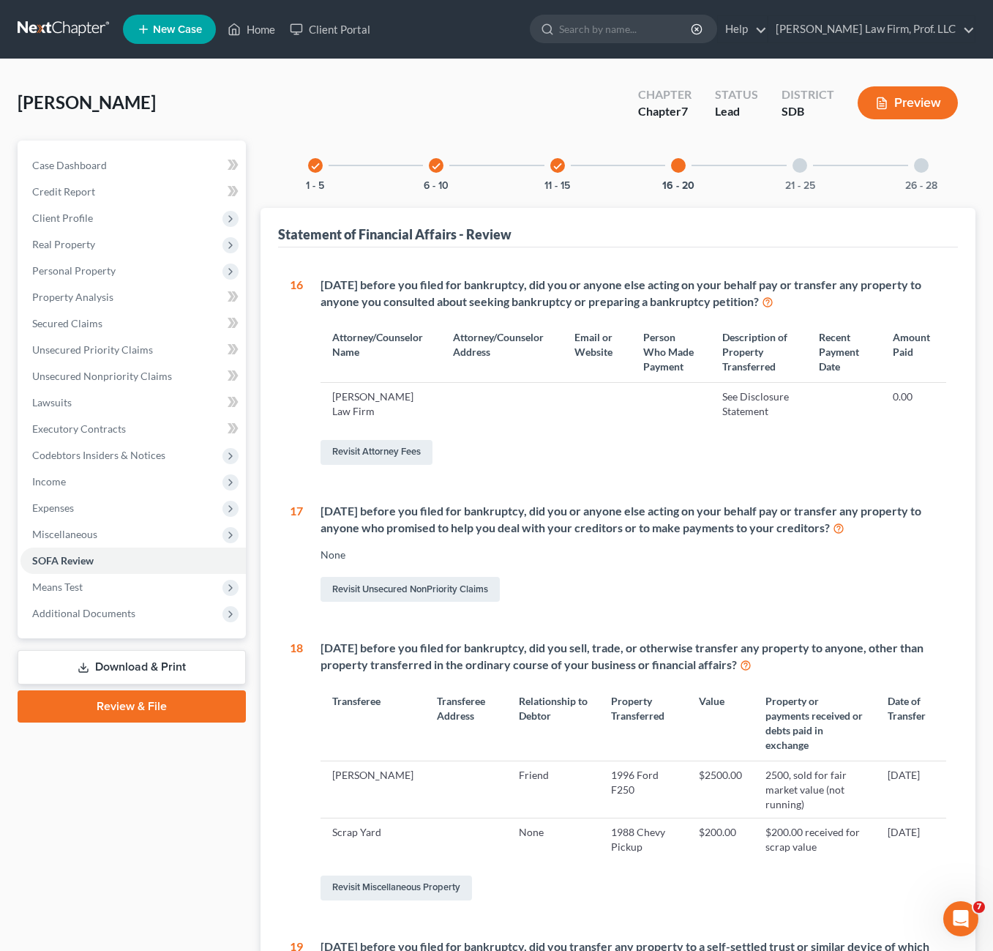
drag, startPoint x: 602, startPoint y: 544, endPoint x: 616, endPoint y: 527, distance: 21.4
click at [603, 544] on div "[DATE] before you filed for bankruptcy, did you or anyone else acting on your b…" at bounding box center [624, 554] width 643 height 102
click at [473, 582] on link "Revisit Unsecured NonPriority Claims" at bounding box center [410, 589] width 179 height 25
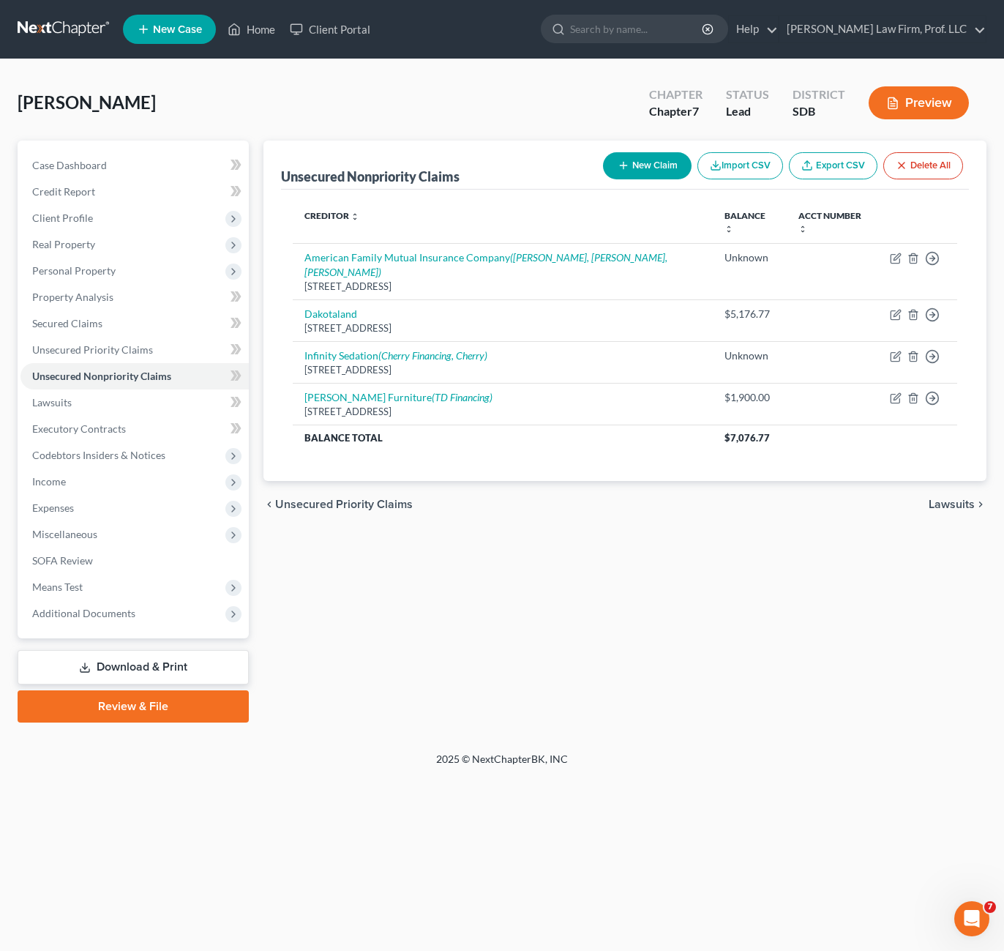
drag, startPoint x: 590, startPoint y: 560, endPoint x: 601, endPoint y: 536, distance: 25.9
click at [592, 560] on div "Unsecured Nonpriority Claims New Claim Import CSV Export CSV Delete All Credito…" at bounding box center [625, 432] width 738 height 582
drag, startPoint x: 467, startPoint y: 542, endPoint x: 477, endPoint y: 536, distance: 11.8
click at [468, 539] on div "Unsecured Nonpriority Claims New Claim Import CSV Export CSV Delete All Credito…" at bounding box center [625, 432] width 738 height 582
click at [379, 560] on div "Unsecured Nonpriority Claims New Claim Import CSV Export CSV Delete All Credito…" at bounding box center [625, 432] width 738 height 582
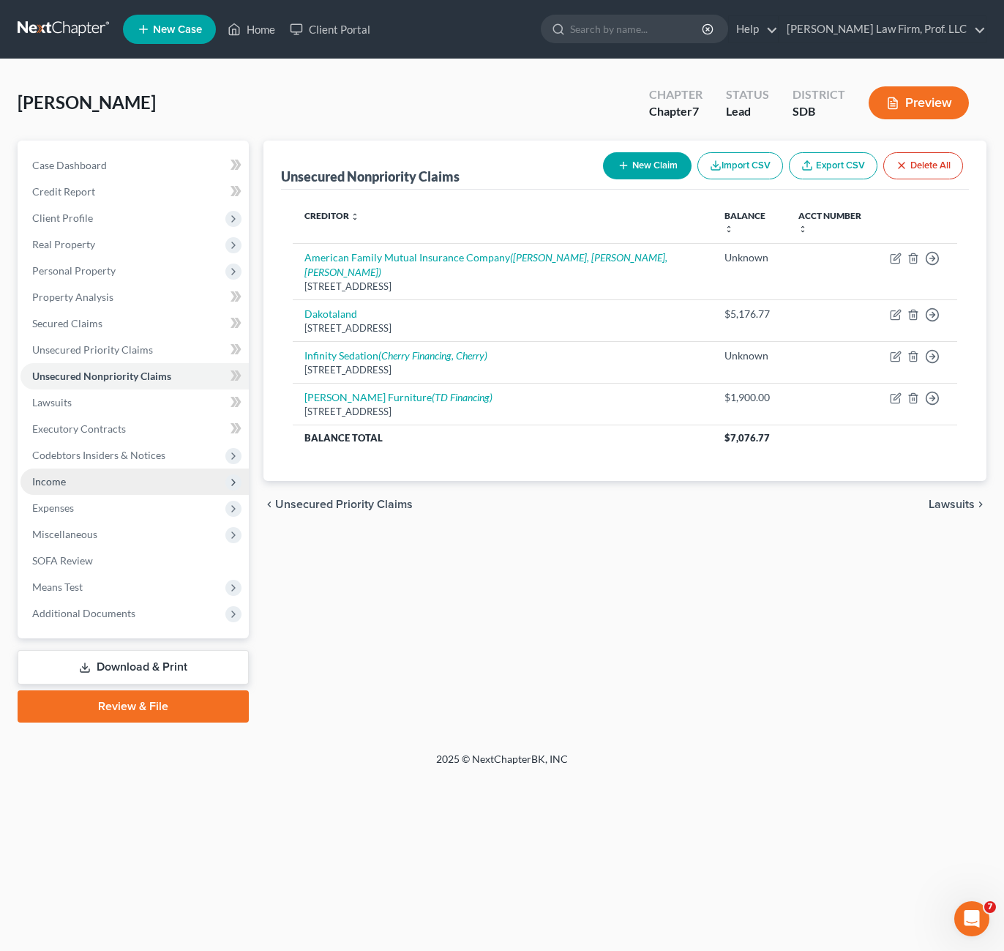
click at [107, 487] on span "Income" at bounding box center [134, 481] width 228 height 26
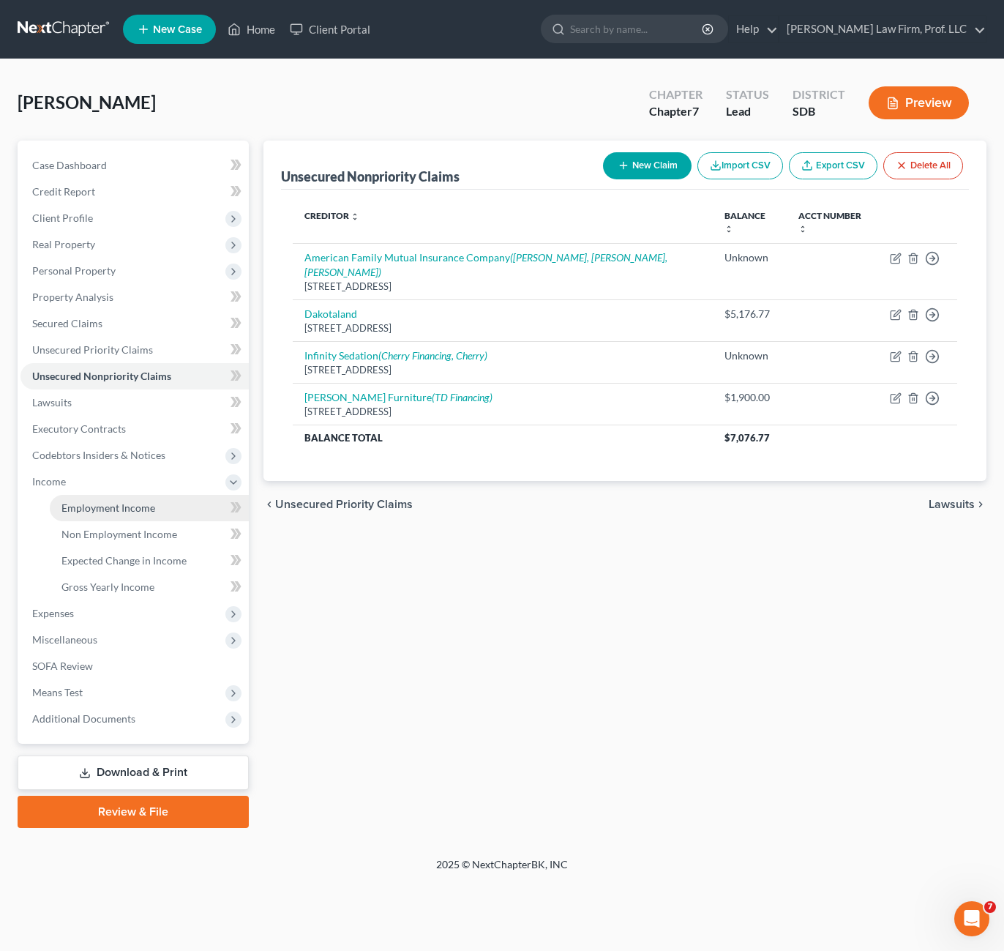
drag, startPoint x: 124, startPoint y: 509, endPoint x: 139, endPoint y: 512, distance: 14.9
click at [124, 509] on span "Employment Income" at bounding box center [108, 507] width 94 height 12
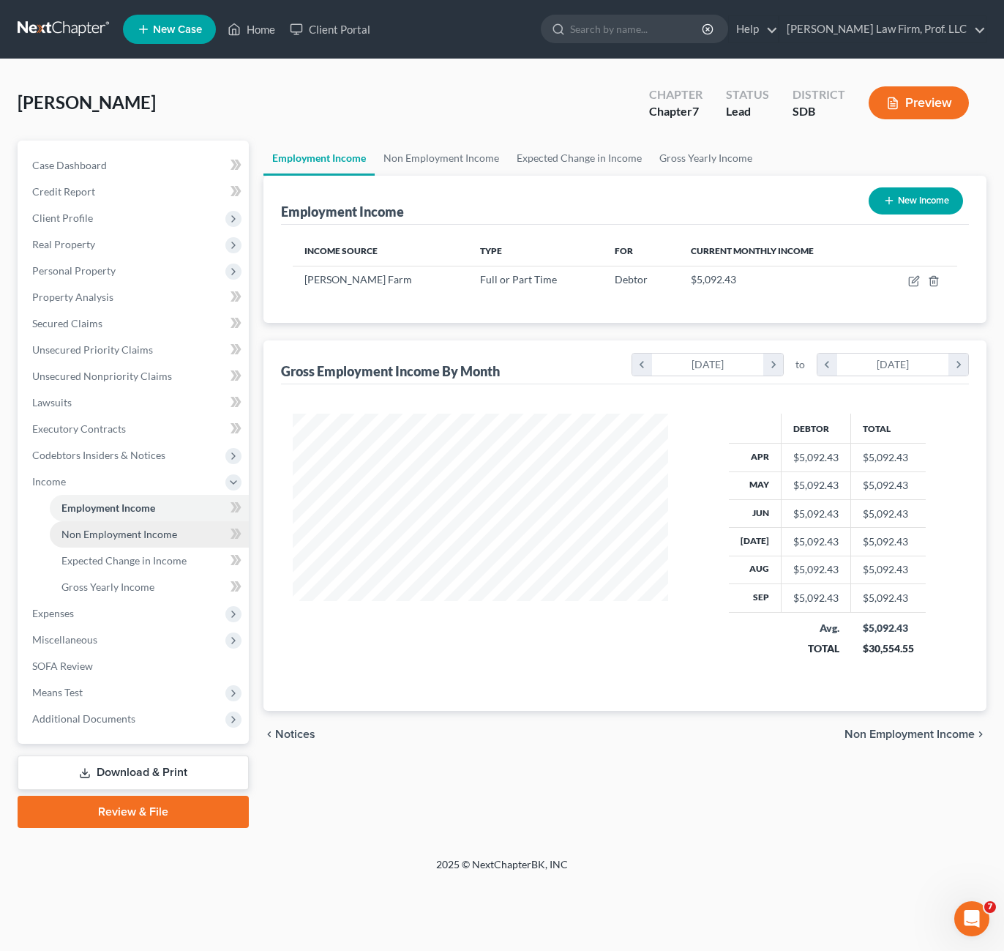
scroll to position [263, 405]
drag, startPoint x: 134, startPoint y: 540, endPoint x: 144, endPoint y: 543, distance: 10.7
click at [134, 539] on link "Non Employment Income" at bounding box center [149, 534] width 199 height 26
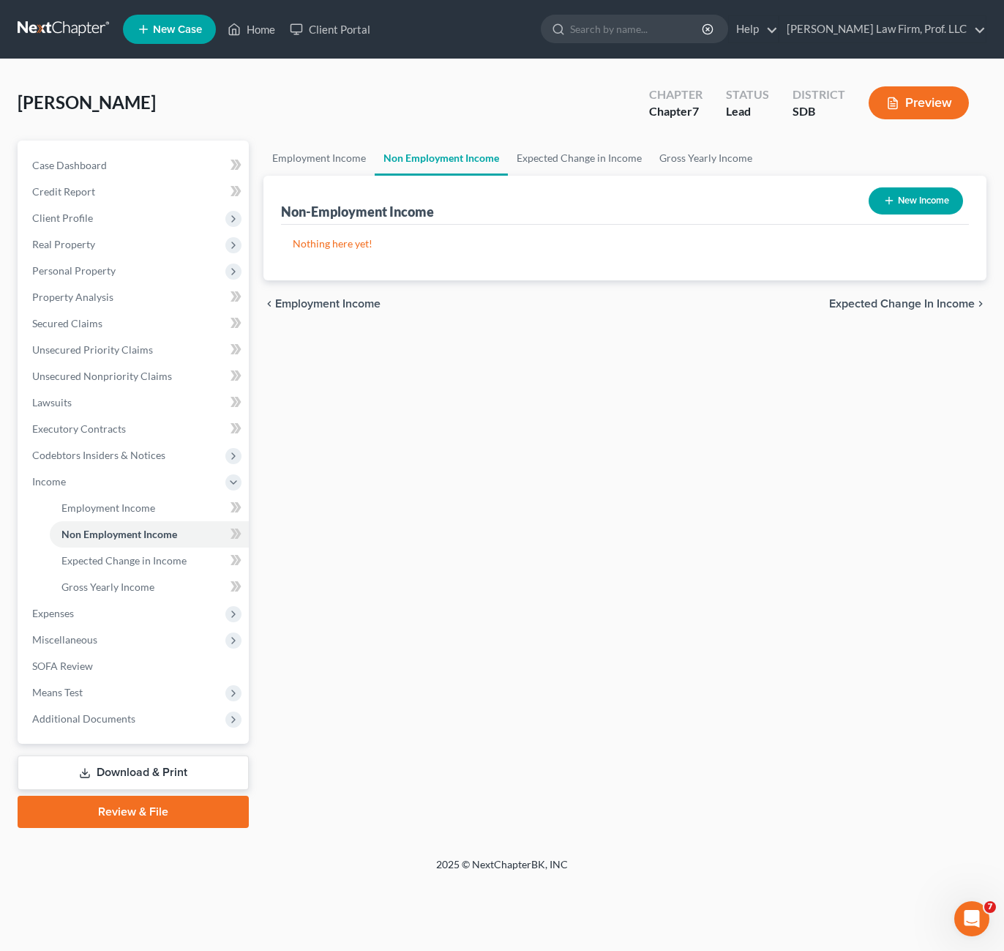
drag, startPoint x: 435, startPoint y: 400, endPoint x: 130, endPoint y: 774, distance: 482.1
click at [438, 398] on div "Employment Income Non Employment Income Expected Change in Income Gross Yearly …" at bounding box center [625, 484] width 738 height 687
click at [119, 774] on link "Download & Print" at bounding box center [133, 772] width 231 height 34
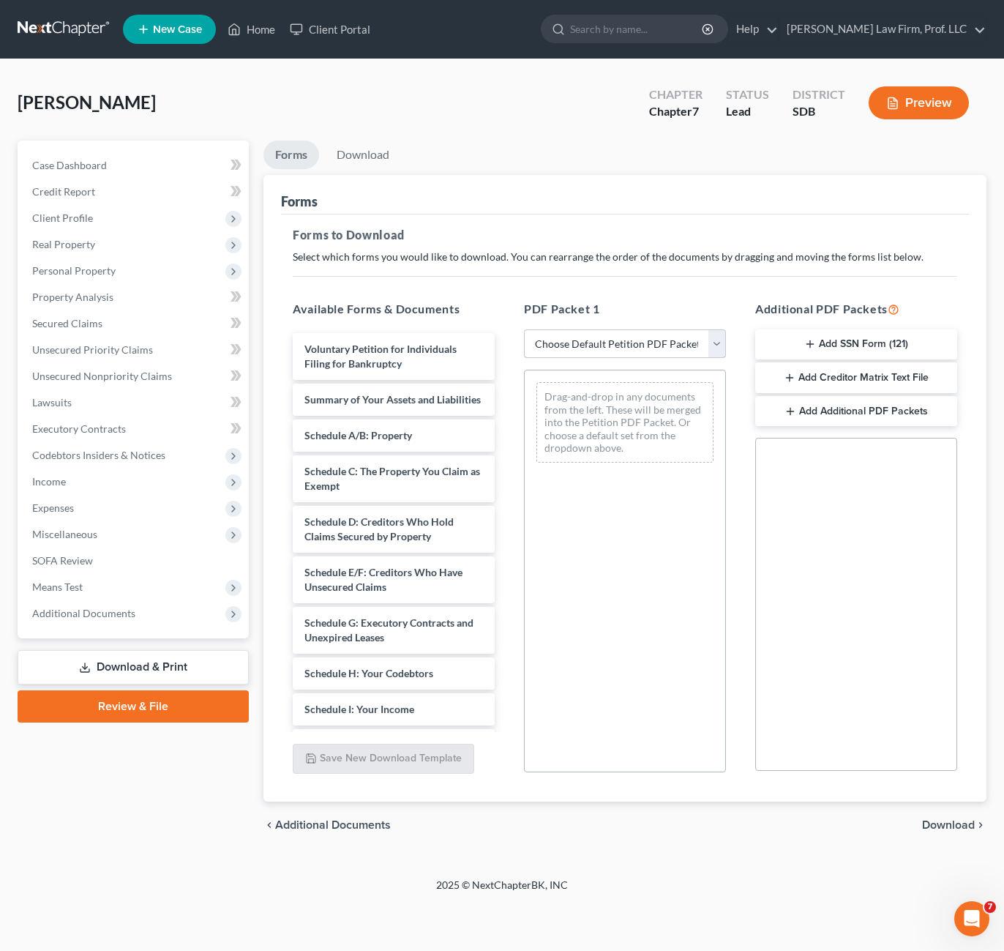
drag, startPoint x: 683, startPoint y: 343, endPoint x: 682, endPoint y: 353, distance: 11.0
click at [683, 343] on select "Choose Default Petition PDF Packet Complete Bankruptcy Petition (all forms and …" at bounding box center [625, 343] width 202 height 29
click at [524, 329] on select "Choose Default Petition PDF Packet Complete Bankruptcy Petition (all forms and …" at bounding box center [625, 343] width 202 height 29
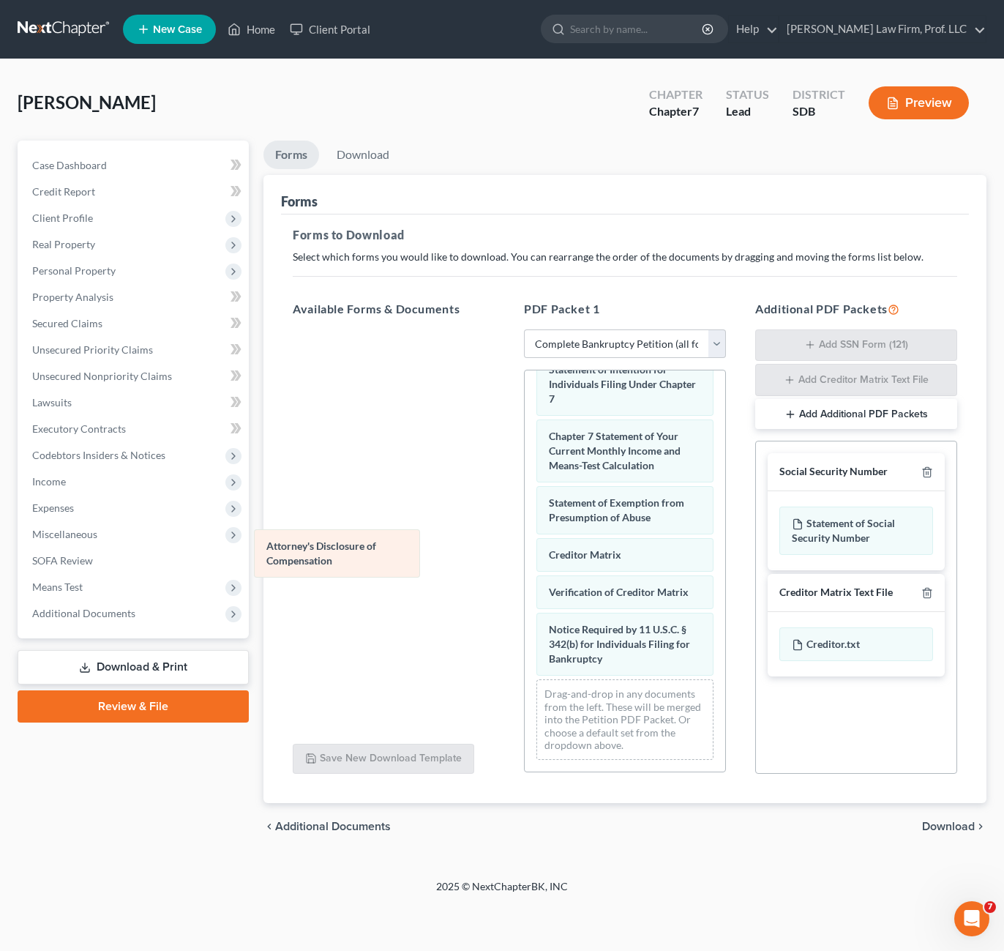
scroll to position [653, 0]
drag, startPoint x: 616, startPoint y: 663, endPoint x: 608, endPoint y: 596, distance: 67.1
click at [525, 536] on div "Attorney's Disclosure of Compensation Voluntary Petition for Individuals Filing…" at bounding box center [625, 266] width 201 height 1010
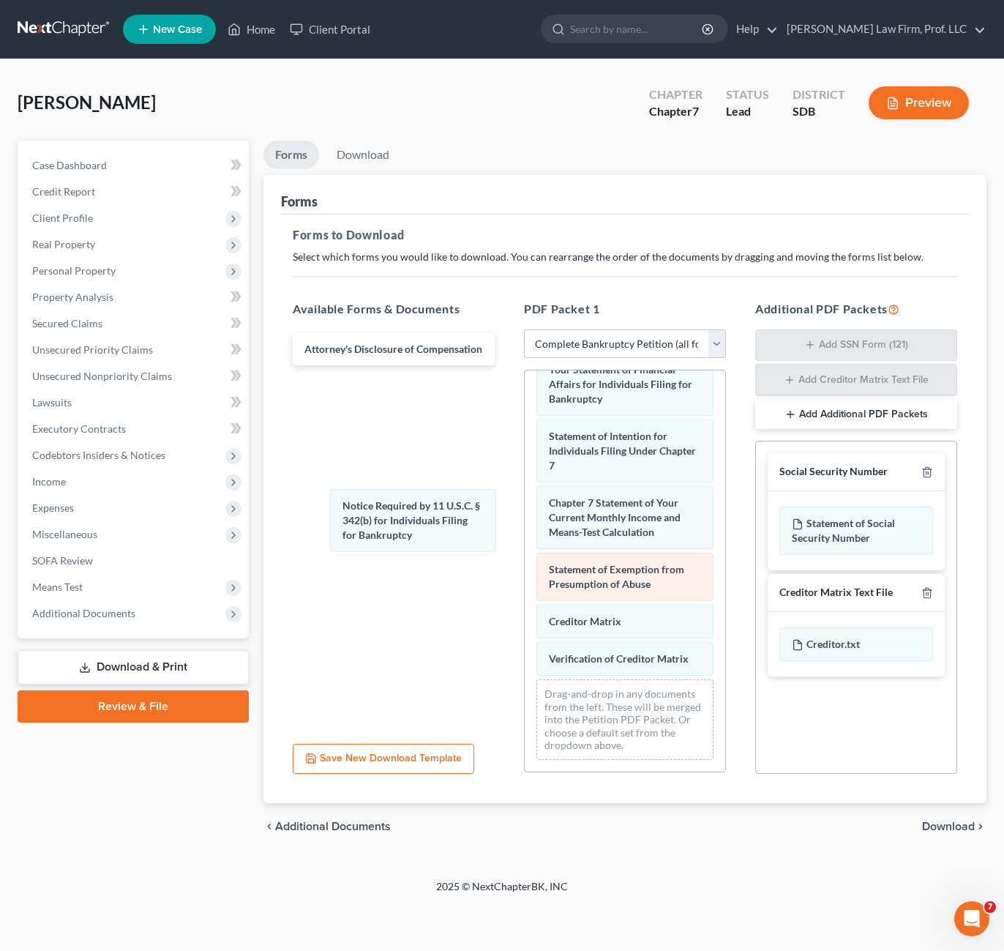
drag, startPoint x: 580, startPoint y: 644, endPoint x: 584, endPoint y: 583, distance: 61.6
click at [525, 511] on div "Notice Required by 11 U.S.C. § 342(b) for Individuals Filing for Bankruptcy Vol…" at bounding box center [625, 299] width 201 height 943
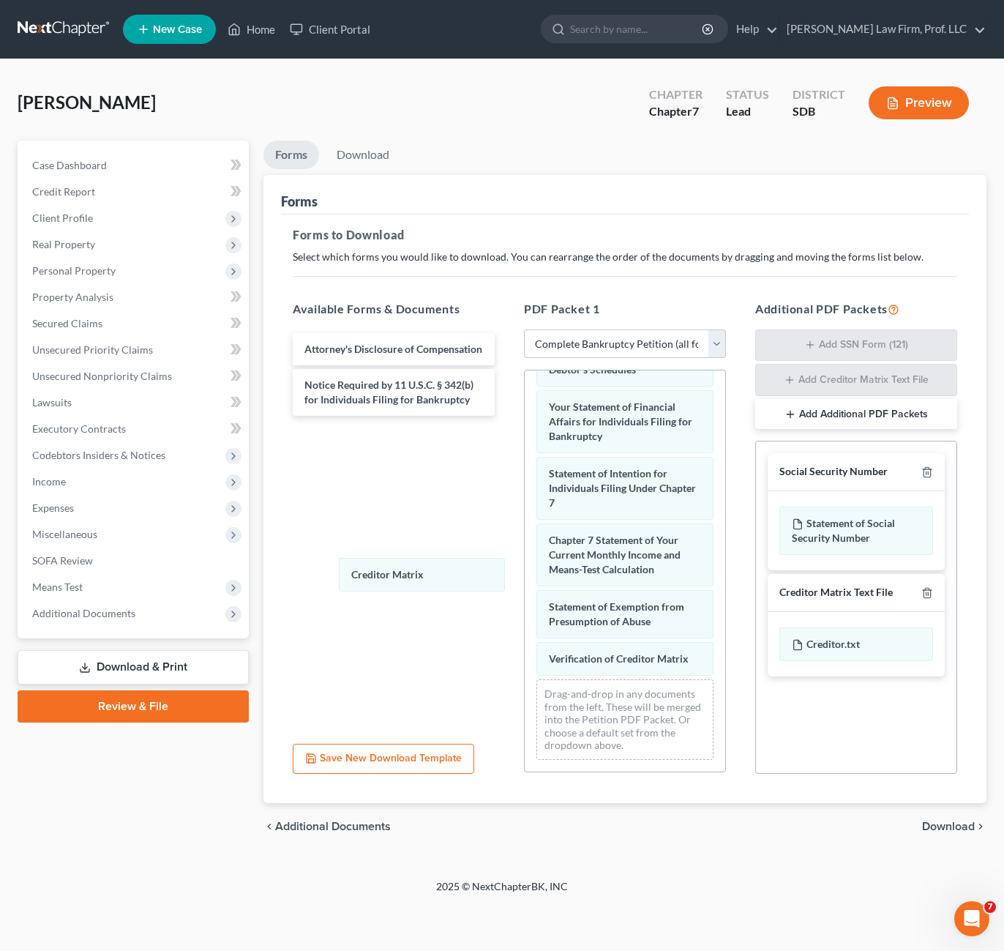
scroll to position [549, 0]
drag, startPoint x: 589, startPoint y: 624, endPoint x: 531, endPoint y: 670, distance: 74.0
click at [525, 553] on div "Creditor Matrix Voluntary Petition for Individuals Filing for Bankruptcy Summar…" at bounding box center [625, 318] width 201 height 906
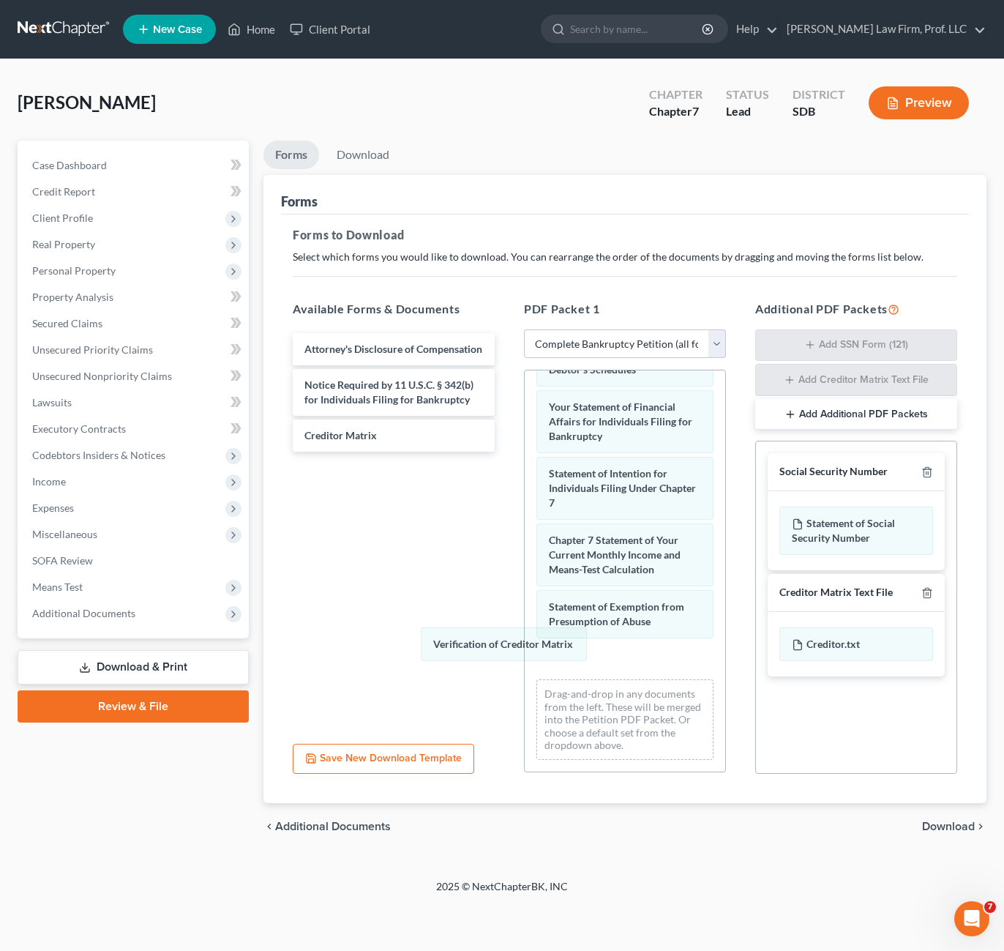
drag, startPoint x: 575, startPoint y: 665, endPoint x: 924, endPoint y: 384, distance: 447.7
click at [525, 605] on div "Verification of Creditor Matrix Voluntary Petition for Individuals Filing for B…" at bounding box center [625, 318] width 201 height 906
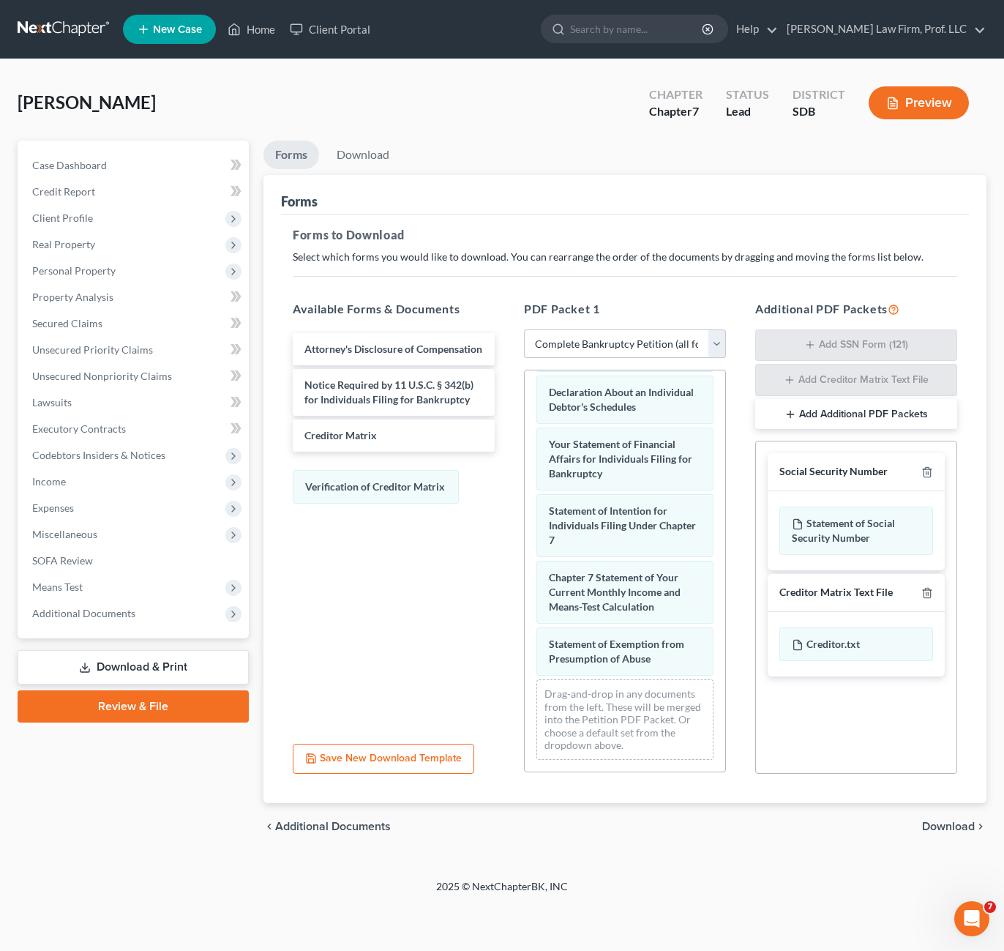
scroll to position [512, 0]
click at [935, 471] on div "Social Security Number" at bounding box center [856, 472] width 177 height 38
click at [924, 474] on icon "button" at bounding box center [927, 472] width 12 height 12
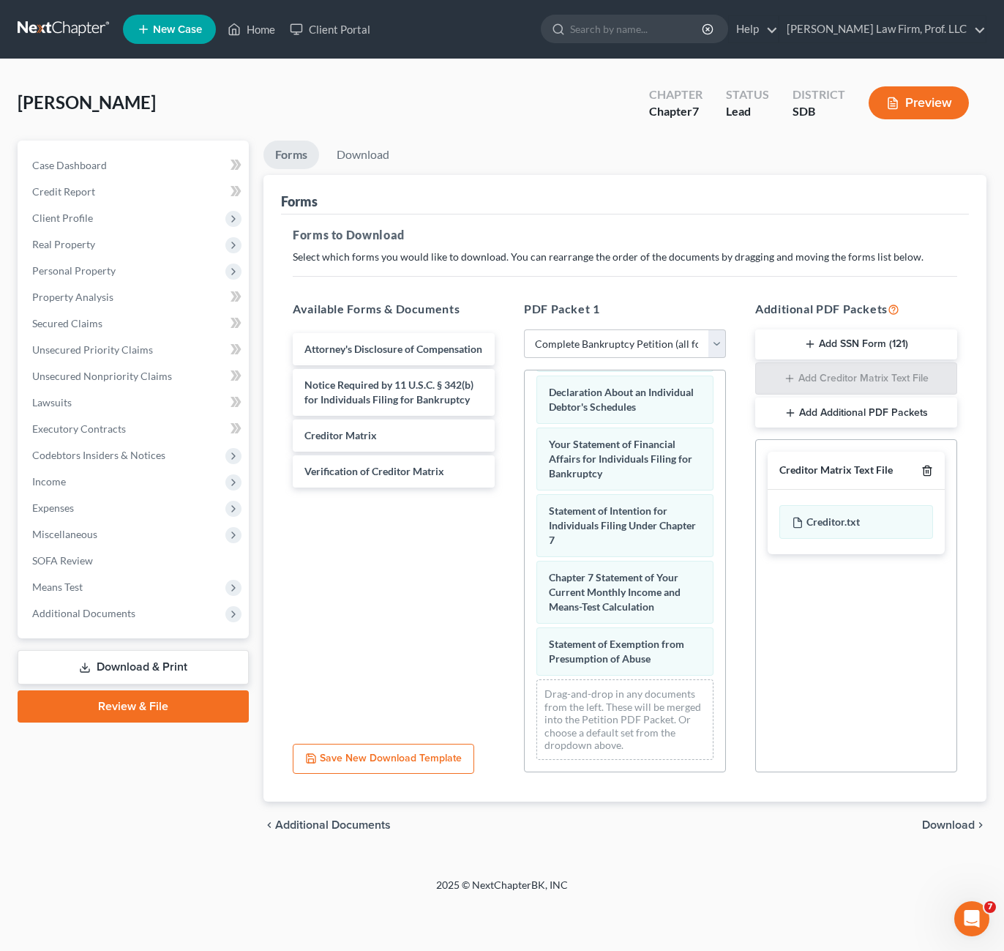
click at [924, 474] on icon "button" at bounding box center [927, 471] width 7 height 10
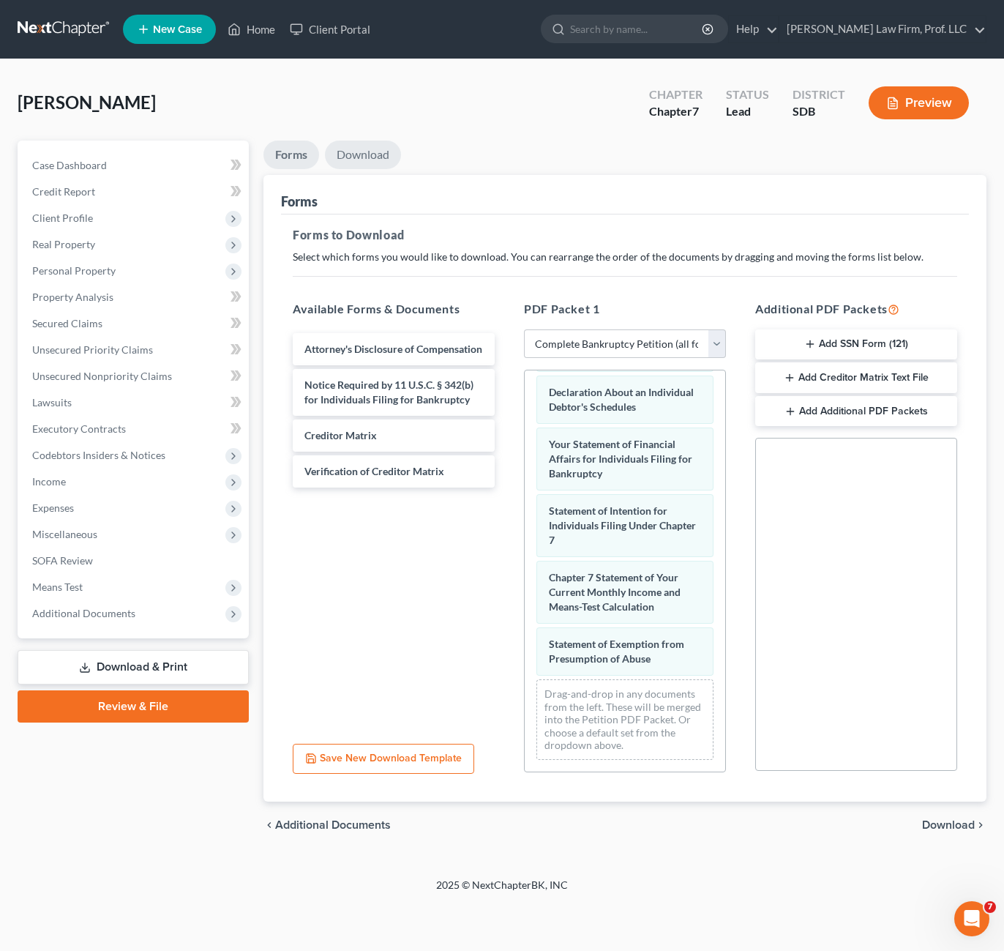
click at [358, 162] on link "Download" at bounding box center [363, 155] width 76 height 29
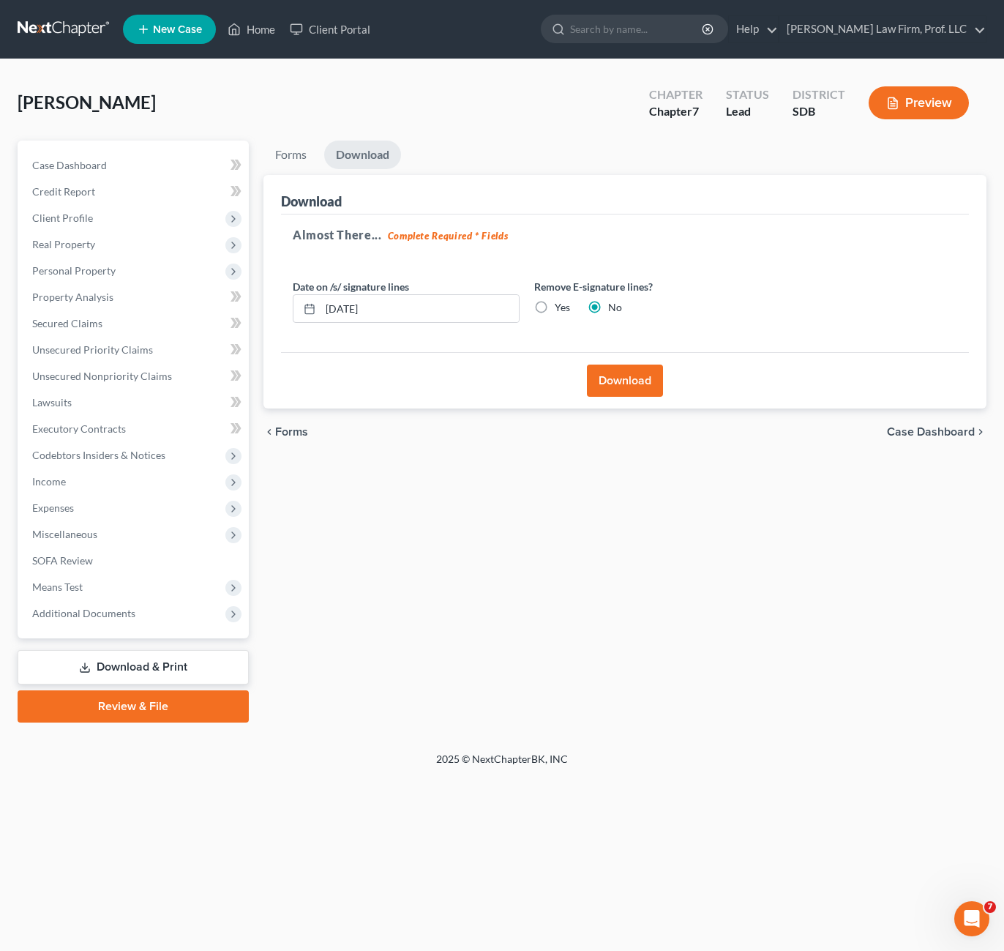
drag, startPoint x: 611, startPoint y: 389, endPoint x: 600, endPoint y: 362, distance: 28.5
click at [611, 388] on button "Download" at bounding box center [625, 380] width 76 height 32
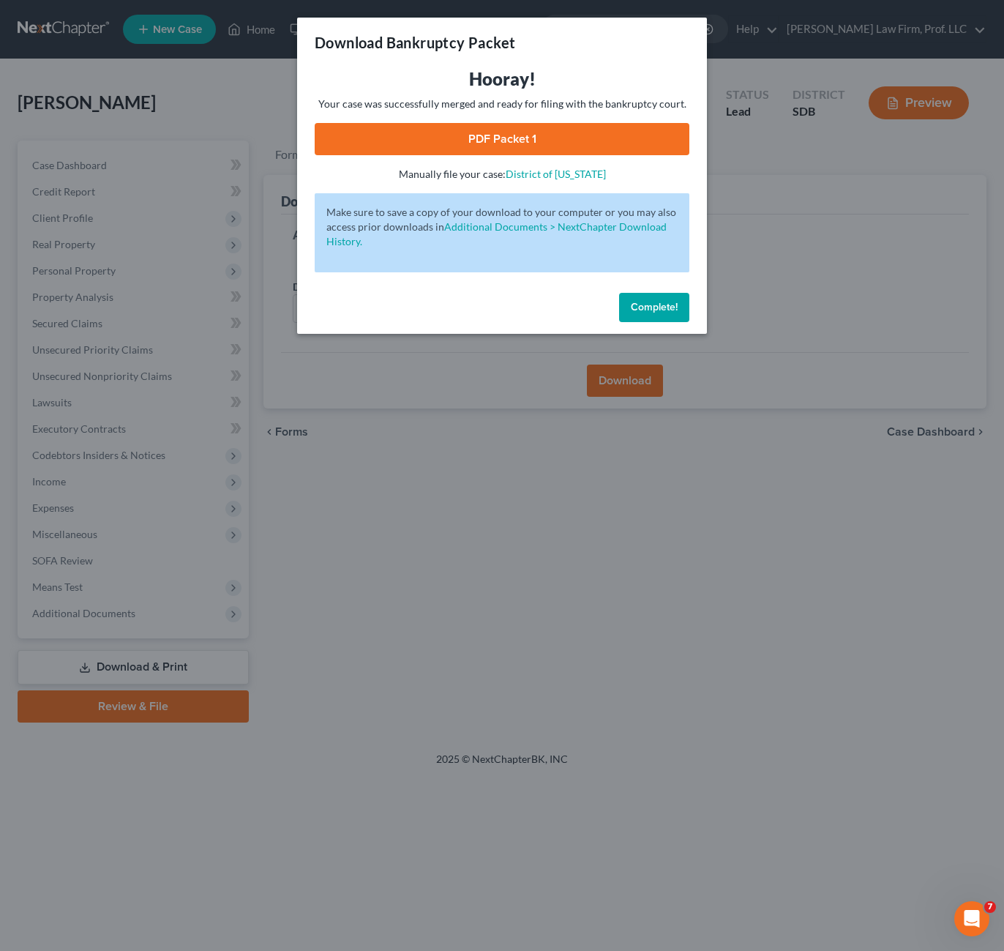
click at [648, 308] on span "Complete!" at bounding box center [654, 307] width 47 height 12
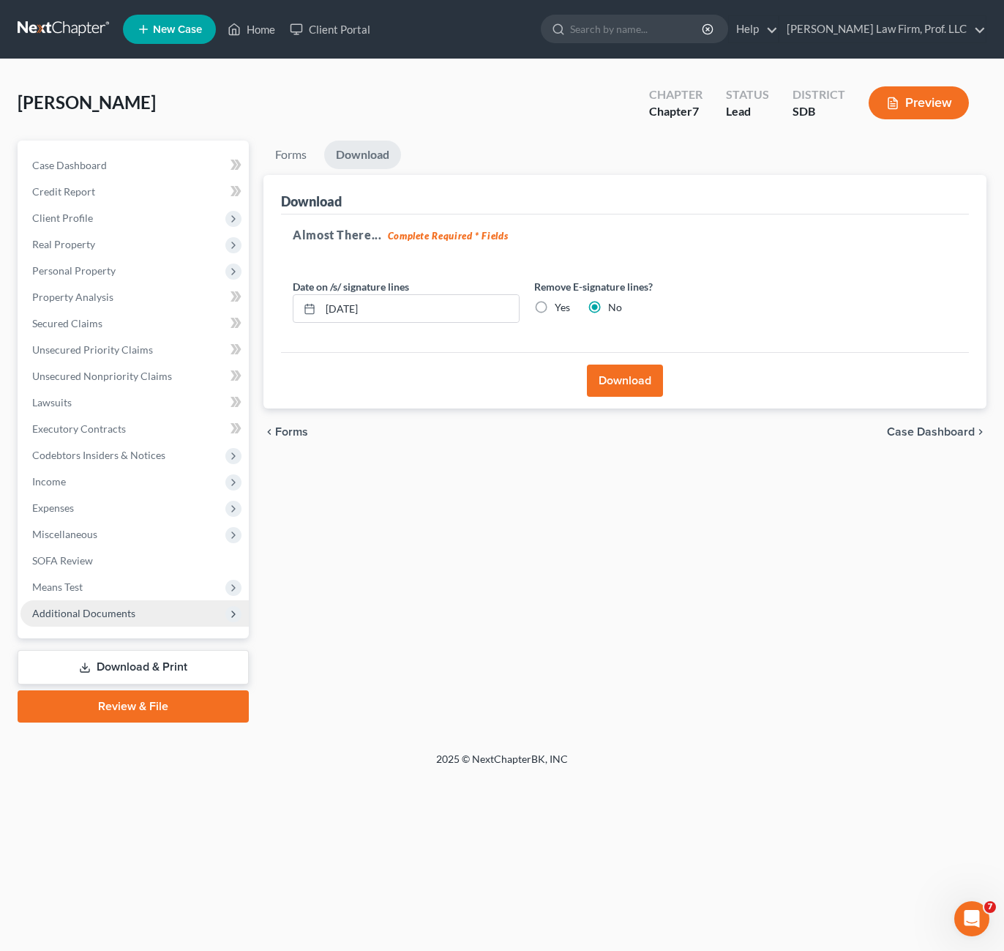
click at [84, 622] on span "Additional Documents" at bounding box center [134, 613] width 228 height 26
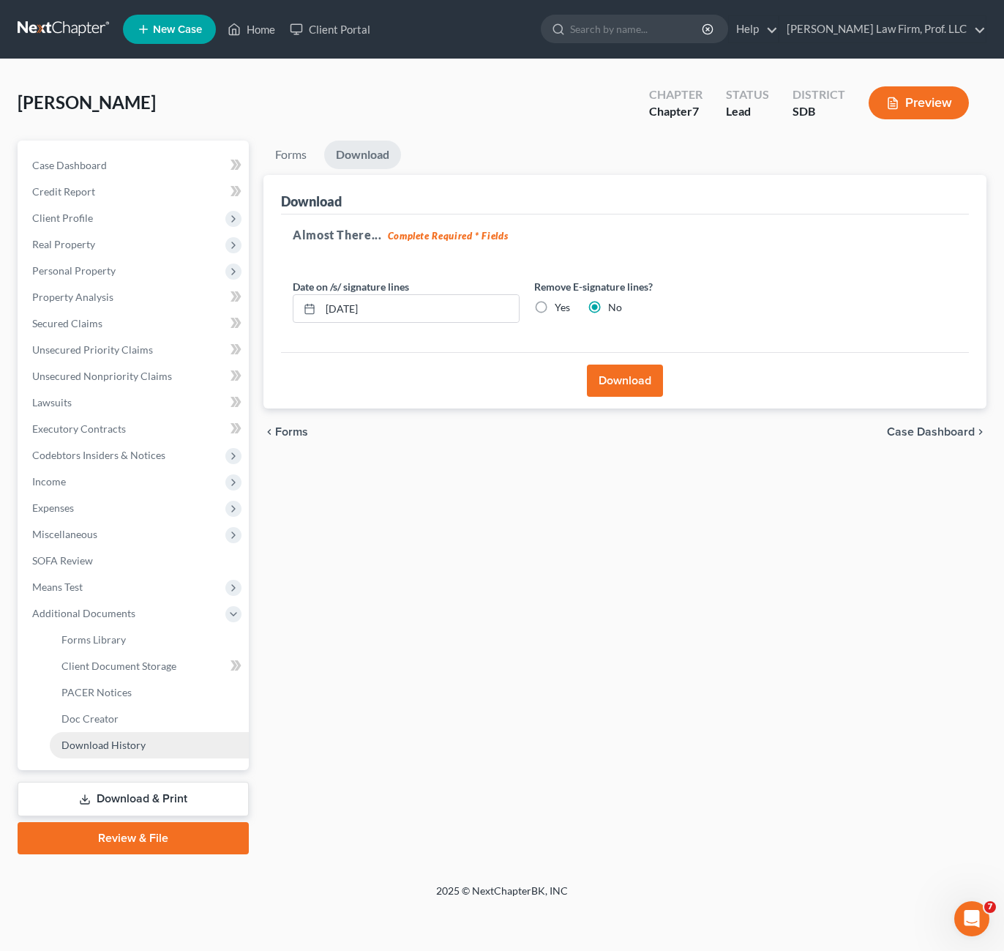
drag, startPoint x: 105, startPoint y: 747, endPoint x: 244, endPoint y: 751, distance: 139.1
click at [106, 749] on span "Download History" at bounding box center [103, 744] width 84 height 12
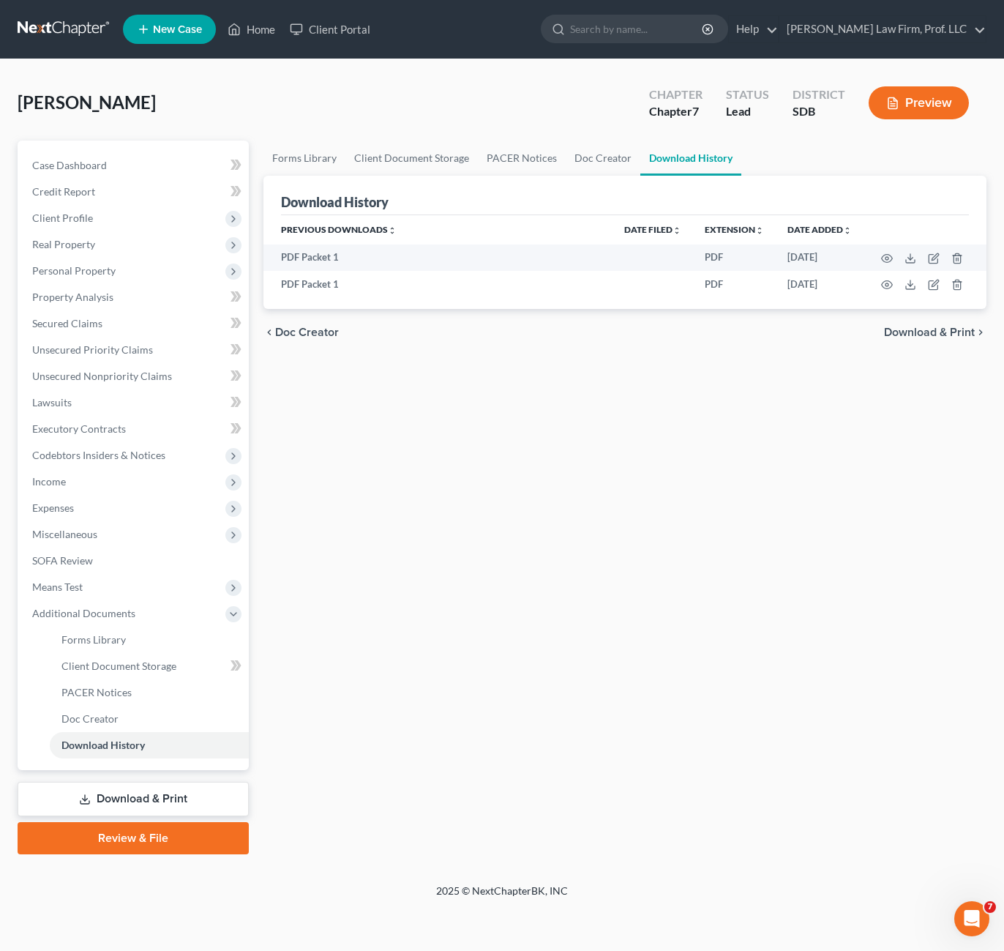
click at [109, 794] on link "Download & Print" at bounding box center [133, 799] width 231 height 34
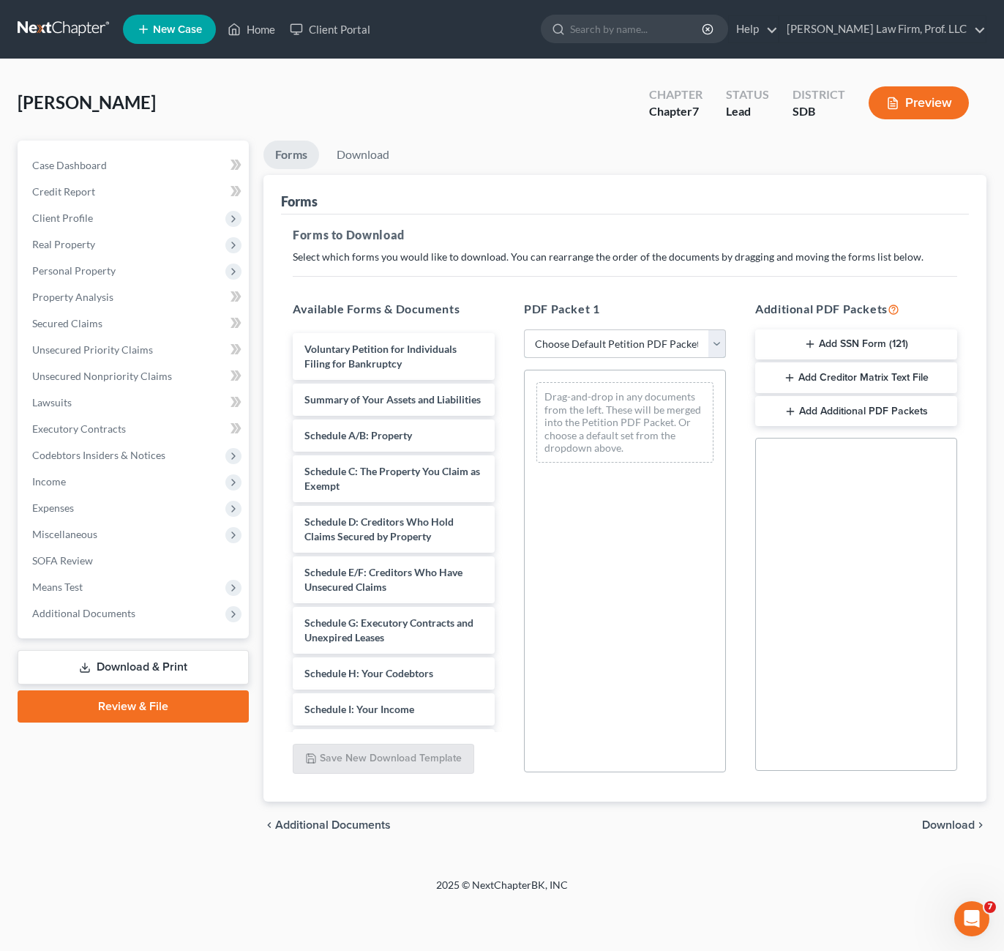
drag, startPoint x: 582, startPoint y: 351, endPoint x: 599, endPoint y: 359, distance: 18.4
click at [582, 351] on select "Choose Default Petition PDF Packet Complete Bankruptcy Petition (all forms and …" at bounding box center [625, 343] width 202 height 29
click at [524, 329] on select "Choose Default Petition PDF Packet Complete Bankruptcy Petition (all forms and …" at bounding box center [625, 343] width 202 height 29
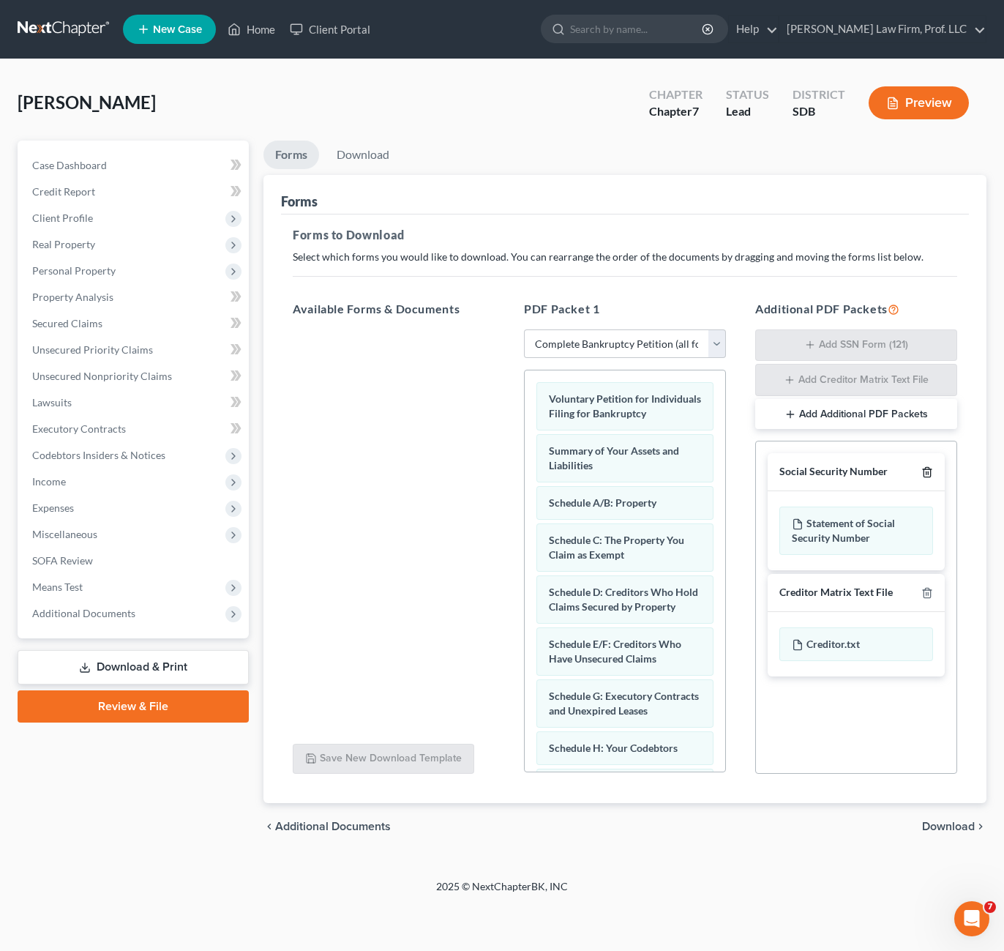
click at [930, 477] on icon "button" at bounding box center [927, 473] width 7 height 10
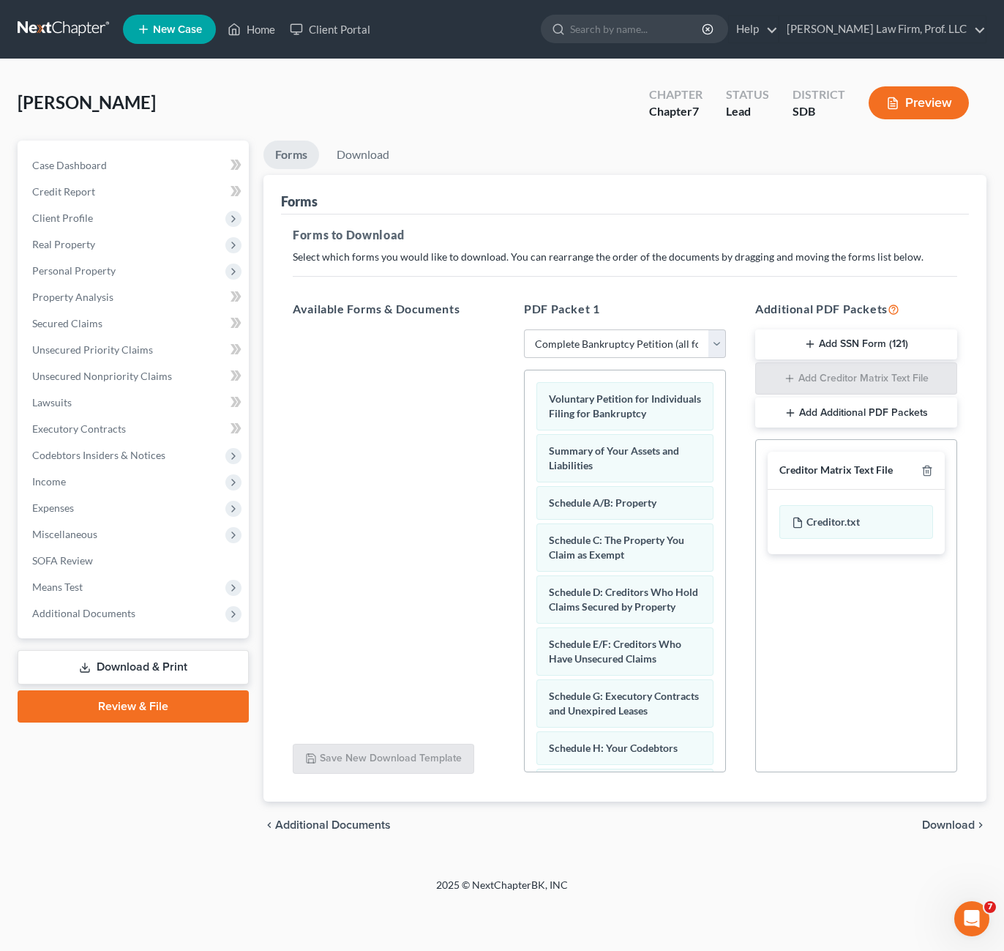
click at [930, 478] on div "Creditor Matrix Text File" at bounding box center [856, 471] width 177 height 38
click at [927, 474] on icon "button" at bounding box center [927, 471] width 12 height 12
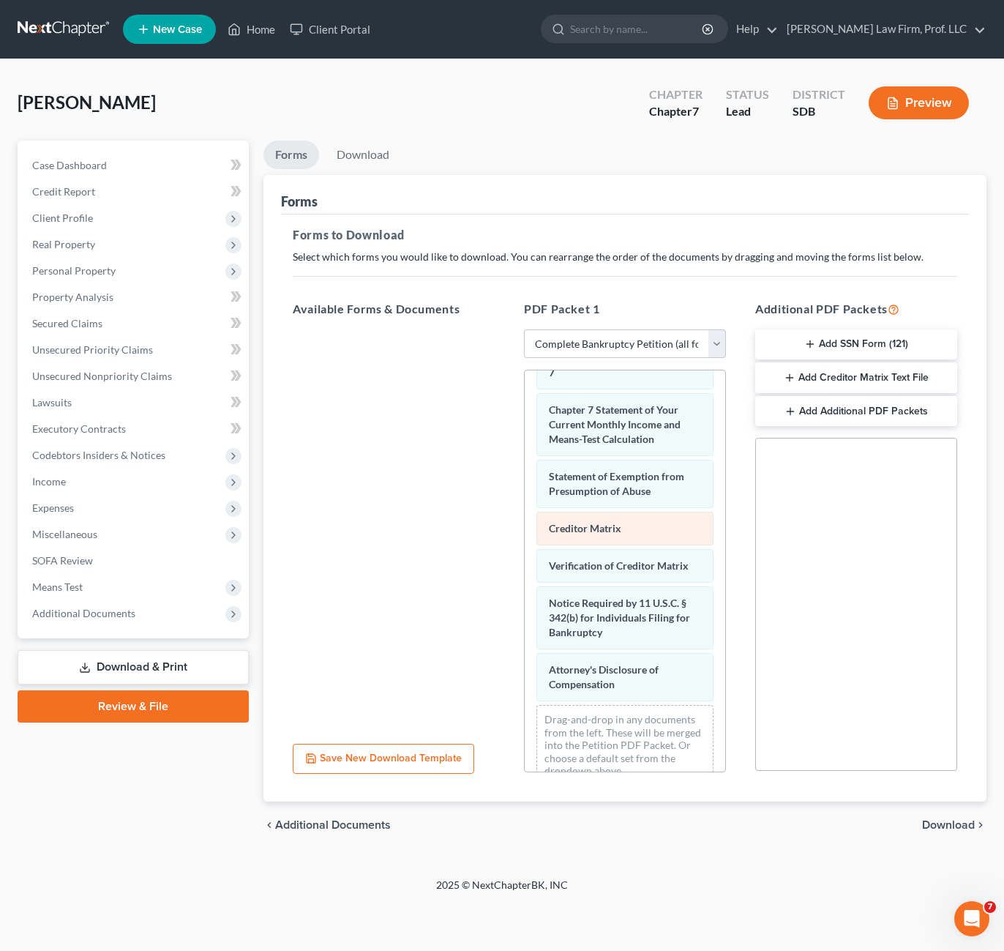
scroll to position [705, 0]
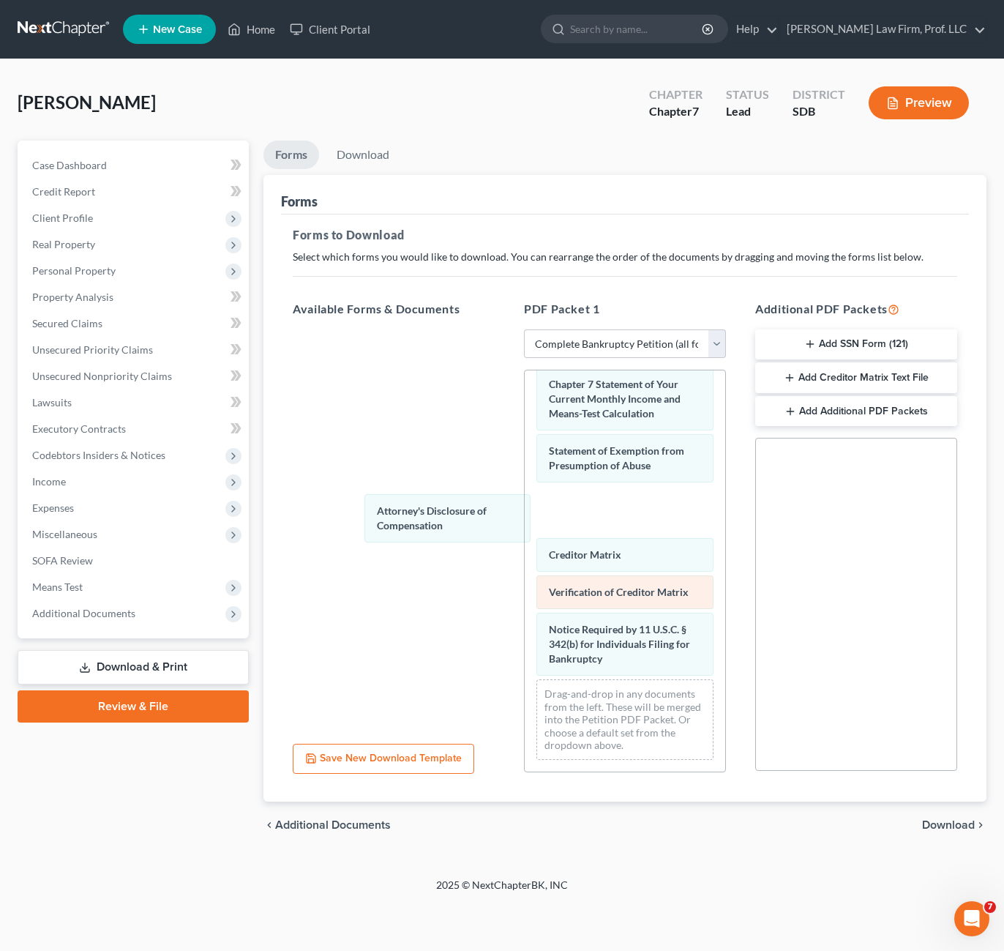
drag, startPoint x: 635, startPoint y: 636, endPoint x: 584, endPoint y: 600, distance: 61.9
click at [525, 501] on div "Attorney's Disclosure of Compensation Voluntary Petition for Individuals Filing…" at bounding box center [625, 240] width 201 height 1062
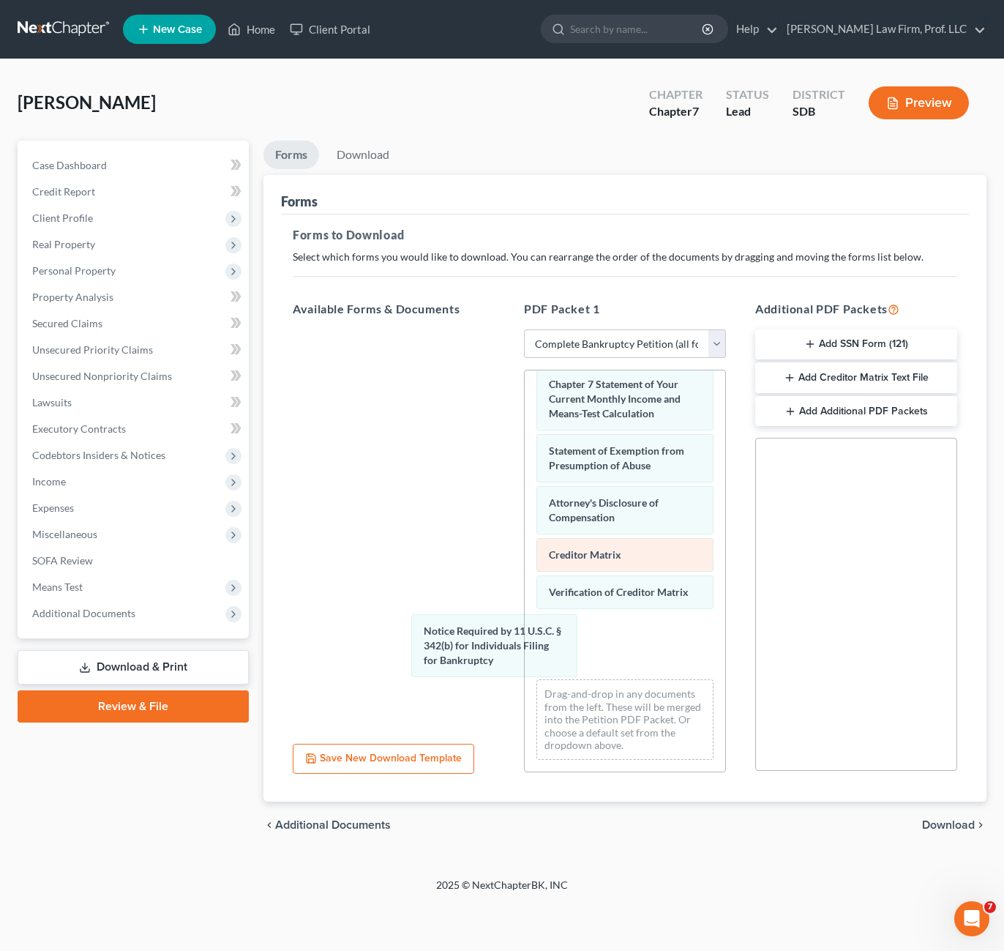
drag, startPoint x: 592, startPoint y: 645, endPoint x: 568, endPoint y: 543, distance: 104.6
click at [525, 605] on div "Notice Required by 11 U.S.C. § 342(b) for Individuals Filing for Bankruptcy Vol…" at bounding box center [625, 240] width 201 height 1062
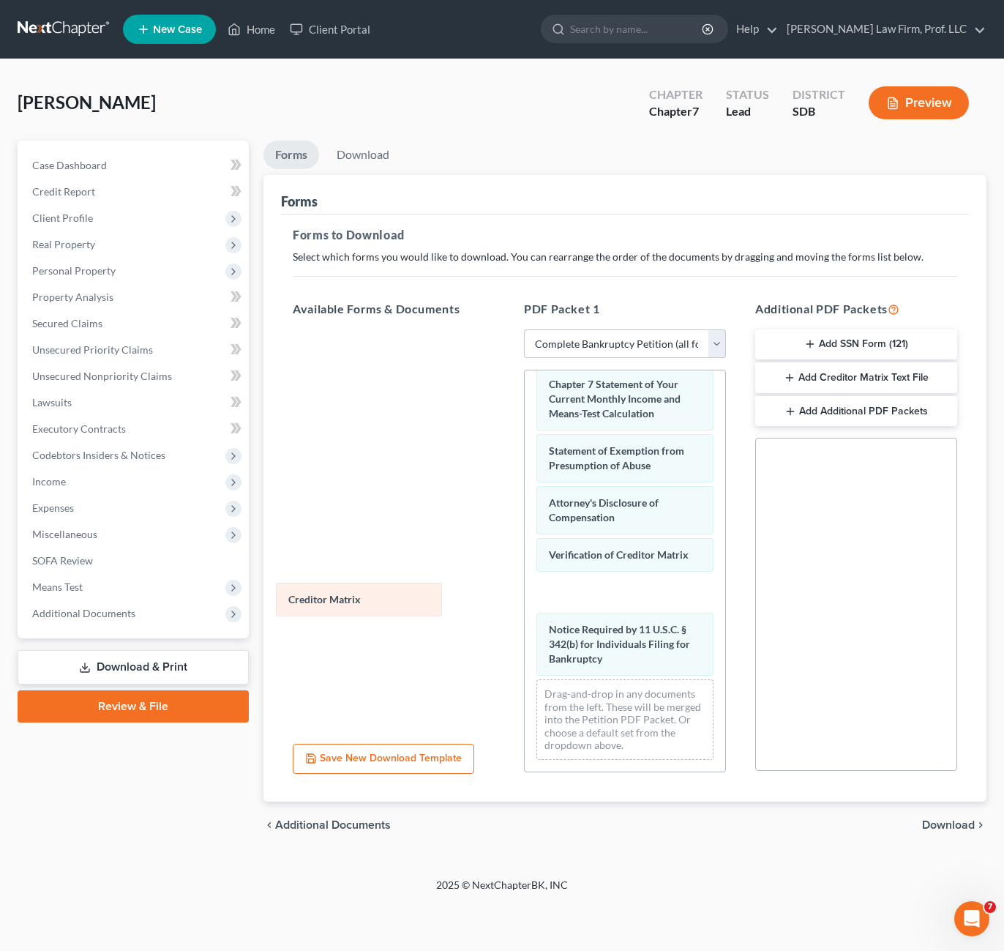
drag, startPoint x: 607, startPoint y: 554, endPoint x: 345, endPoint y: 597, distance: 264.8
click at [525, 597] on div "Creditor Matrix Voluntary Petition for Individuals Filing for Bankruptcy Summar…" at bounding box center [625, 240] width 201 height 1062
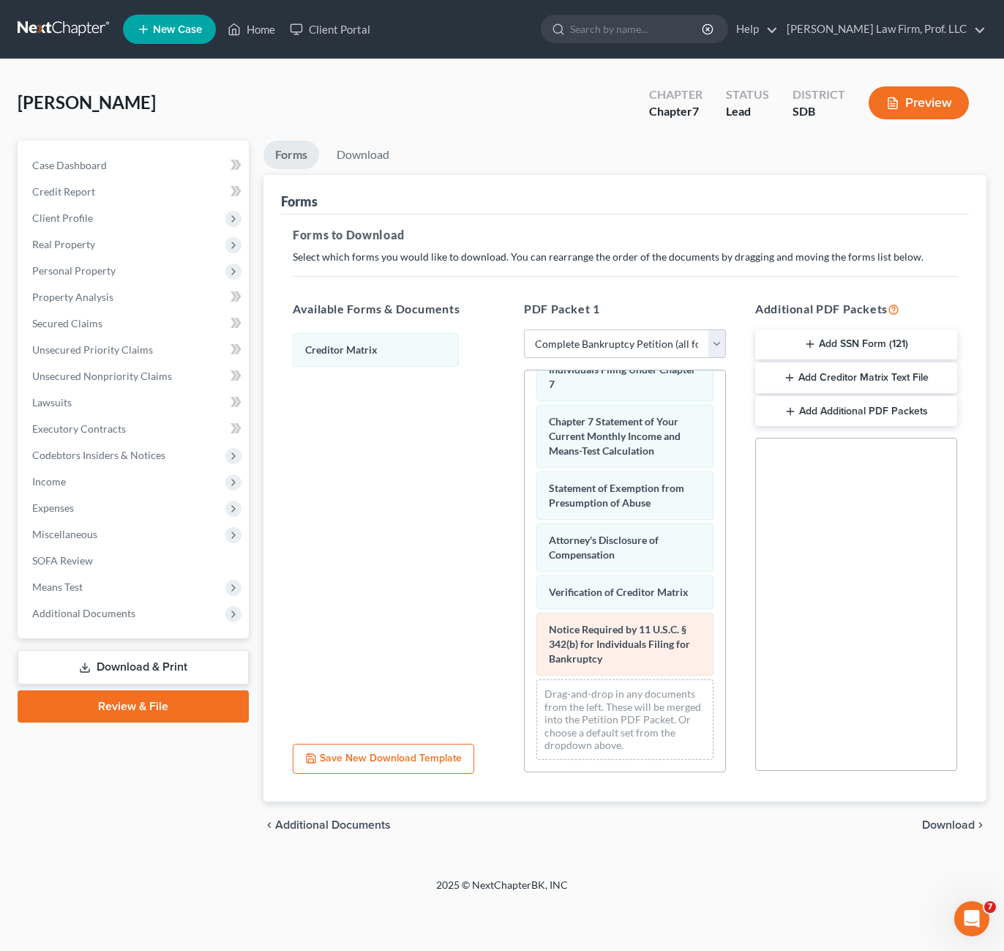
scroll to position [667, 0]
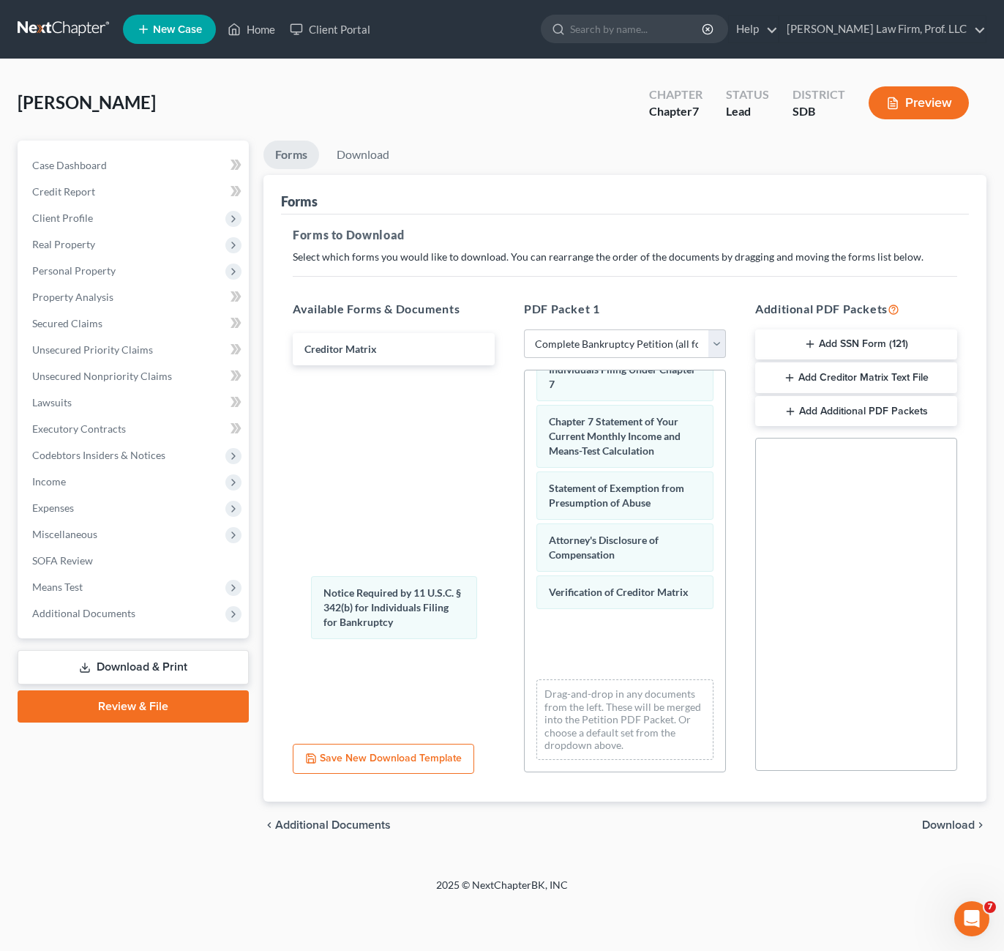
drag, startPoint x: 601, startPoint y: 654, endPoint x: 490, endPoint y: 611, distance: 119.3
click at [525, 583] on div "Notice Required by 11 U.S.C. § 342(b) for Individuals Filing for Bankruptcy Vol…" at bounding box center [625, 259] width 201 height 1025
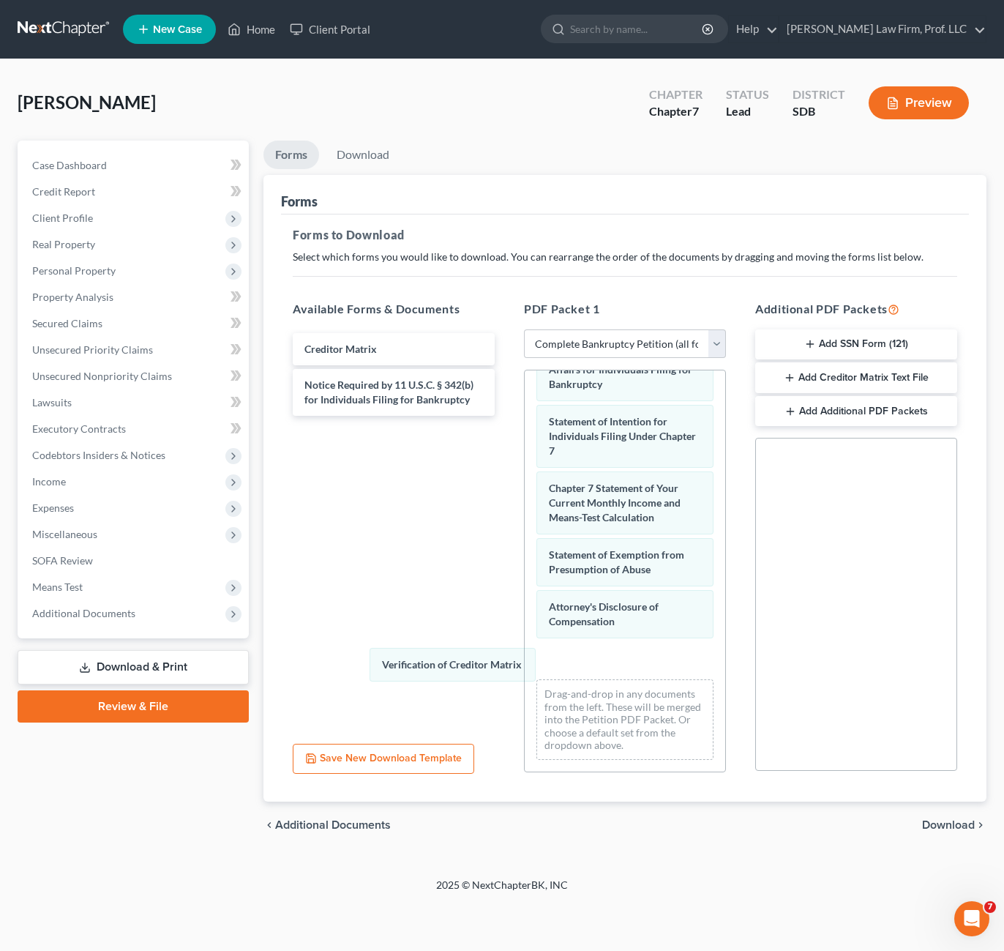
scroll to position [564, 0]
drag, startPoint x: 626, startPoint y: 654, endPoint x: 446, endPoint y: 635, distance: 181.1
click at [525, 614] on div "Verification of Creditor Matrix Voluntary Petition for Individuals Filing for B…" at bounding box center [625, 292] width 201 height 958
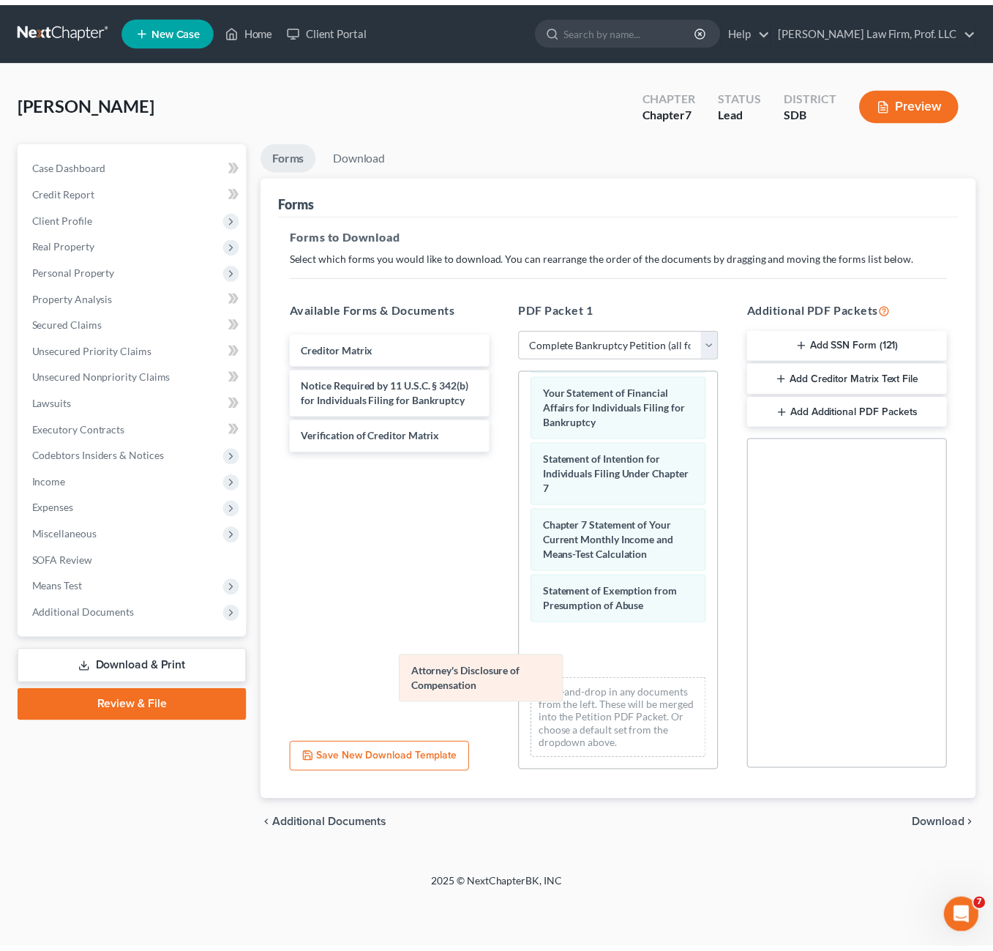
scroll to position [512, 0]
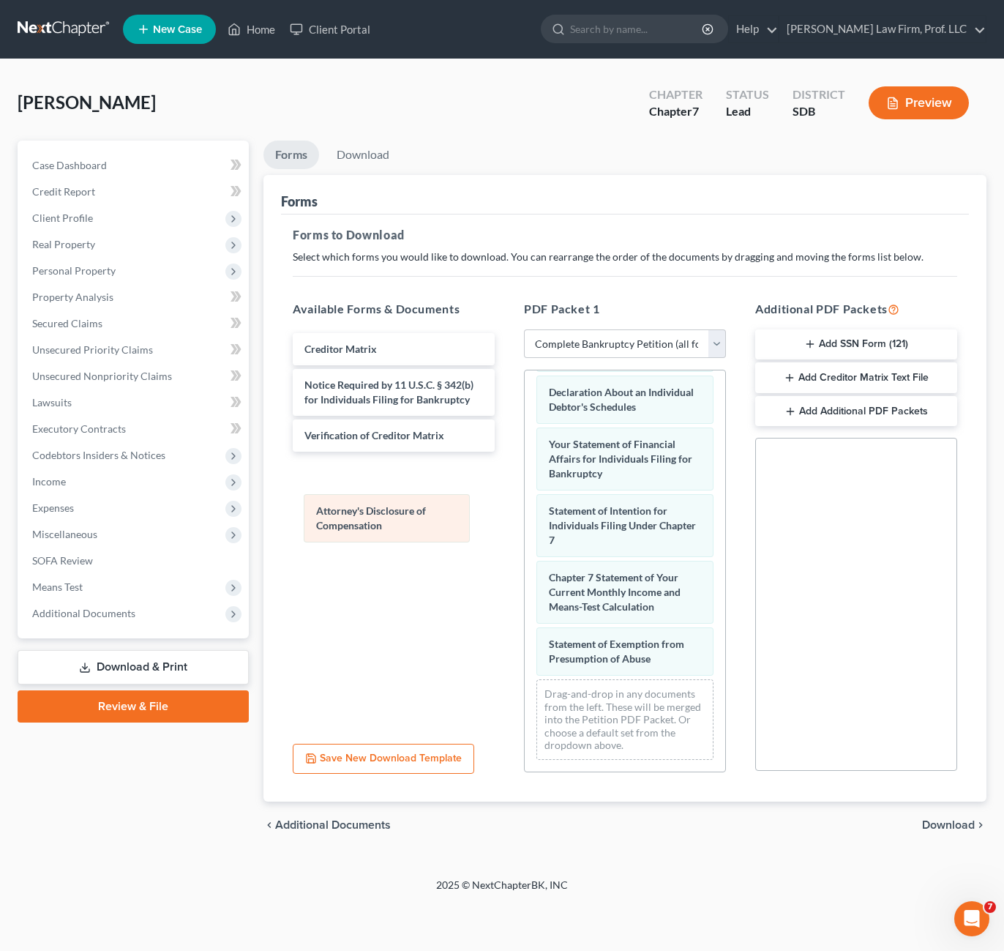
drag, startPoint x: 618, startPoint y: 644, endPoint x: 392, endPoint y: 487, distance: 275.7
click at [525, 490] on div "Attorney's Disclosure of Compensation Voluntary Petition for Individuals Filing…" at bounding box center [625, 337] width 201 height 869
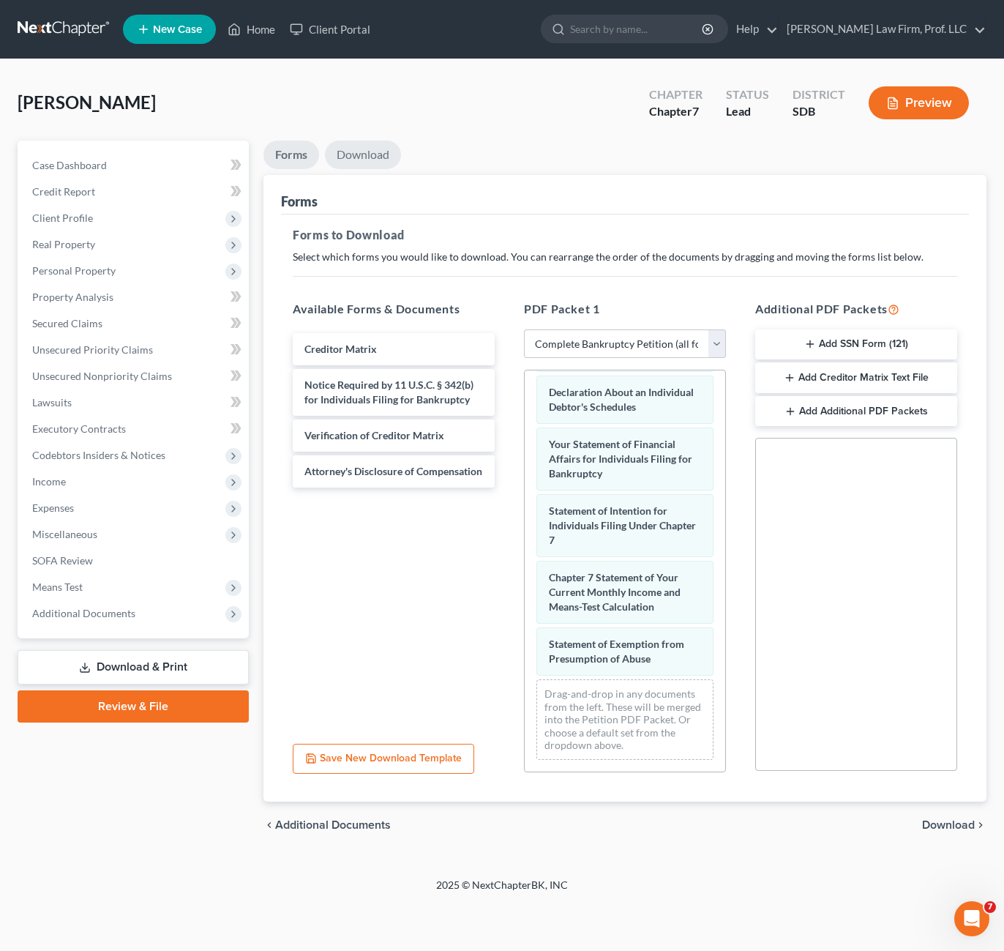
click at [378, 159] on link "Download" at bounding box center [363, 155] width 76 height 29
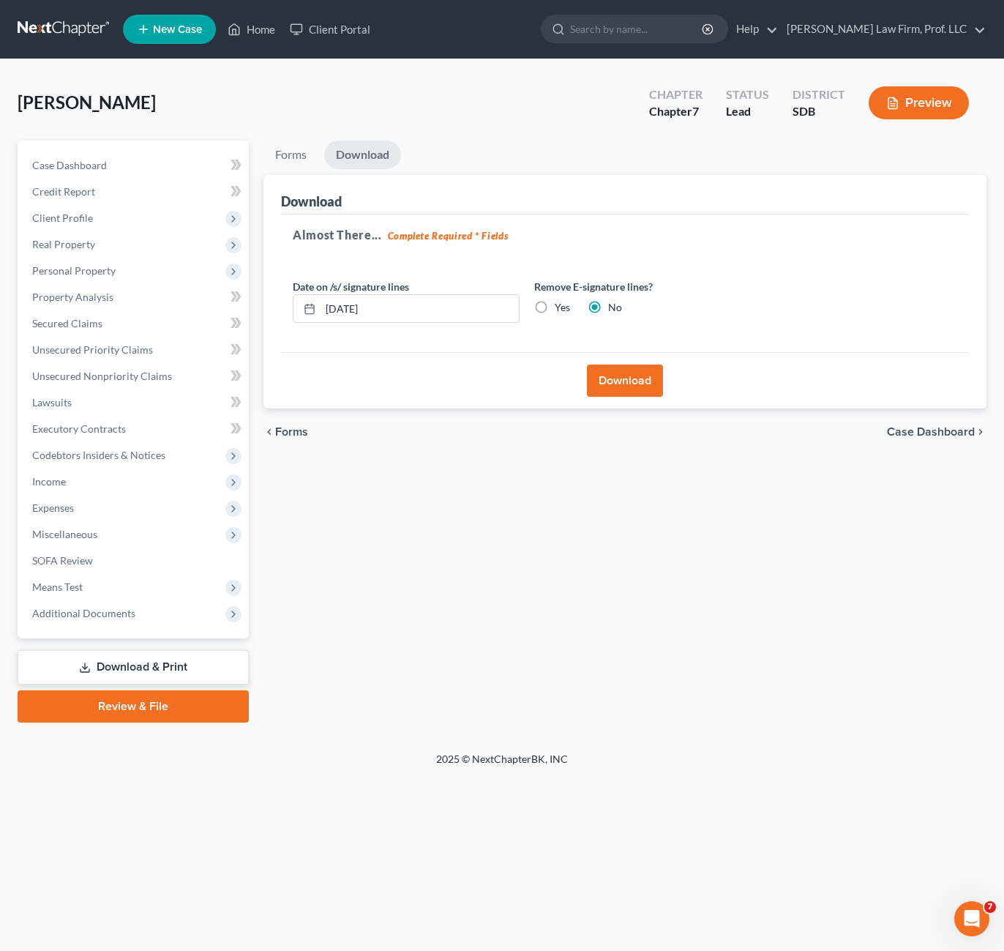
click at [618, 375] on button "Download" at bounding box center [625, 380] width 76 height 32
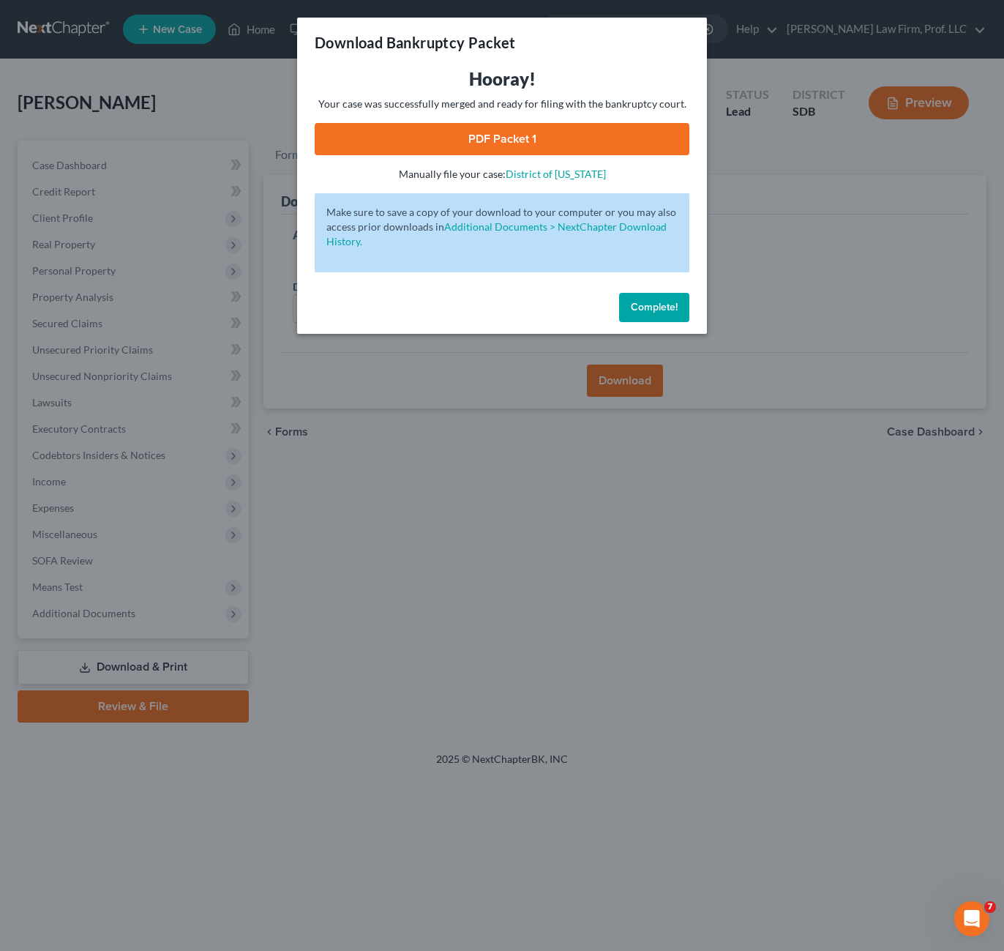
click at [494, 133] on link "PDF Packet 1" at bounding box center [502, 139] width 375 height 32
click at [635, 301] on span "Complete!" at bounding box center [654, 307] width 47 height 12
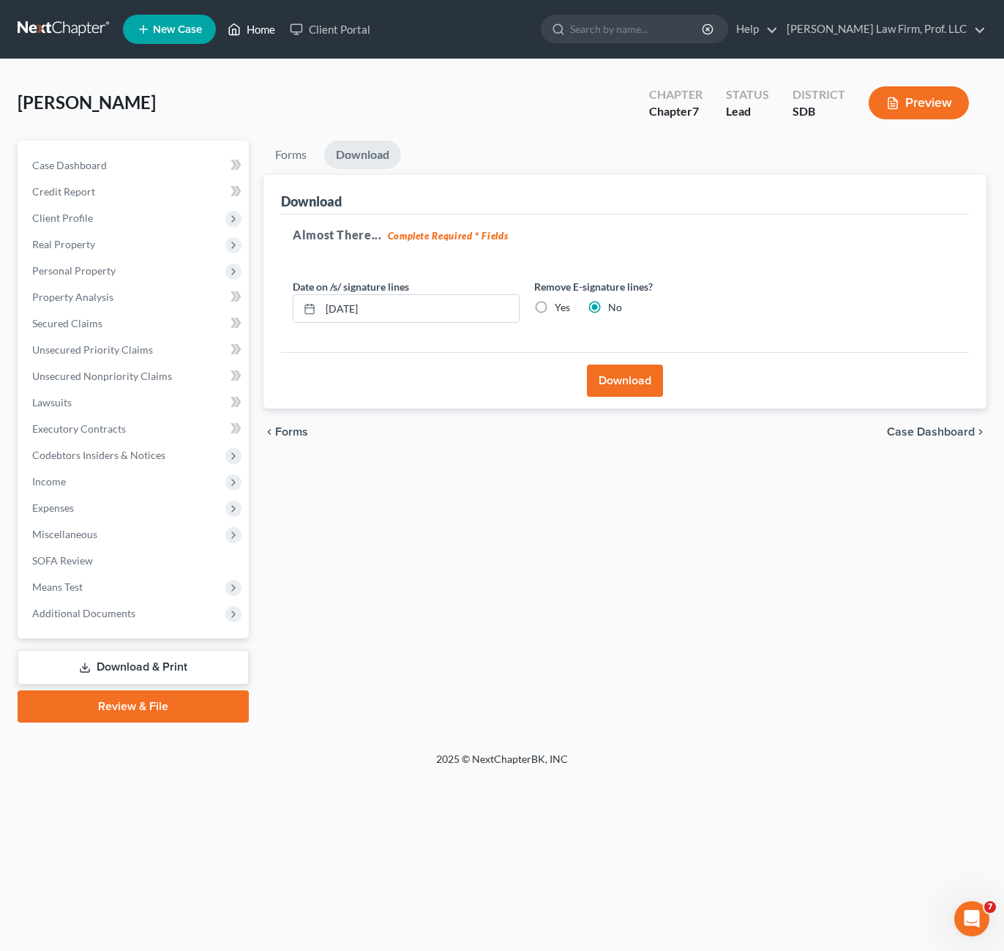
drag, startPoint x: 268, startPoint y: 20, endPoint x: 298, endPoint y: 79, distance: 65.8
click at [268, 21] on link "Home" at bounding box center [251, 29] width 62 height 26
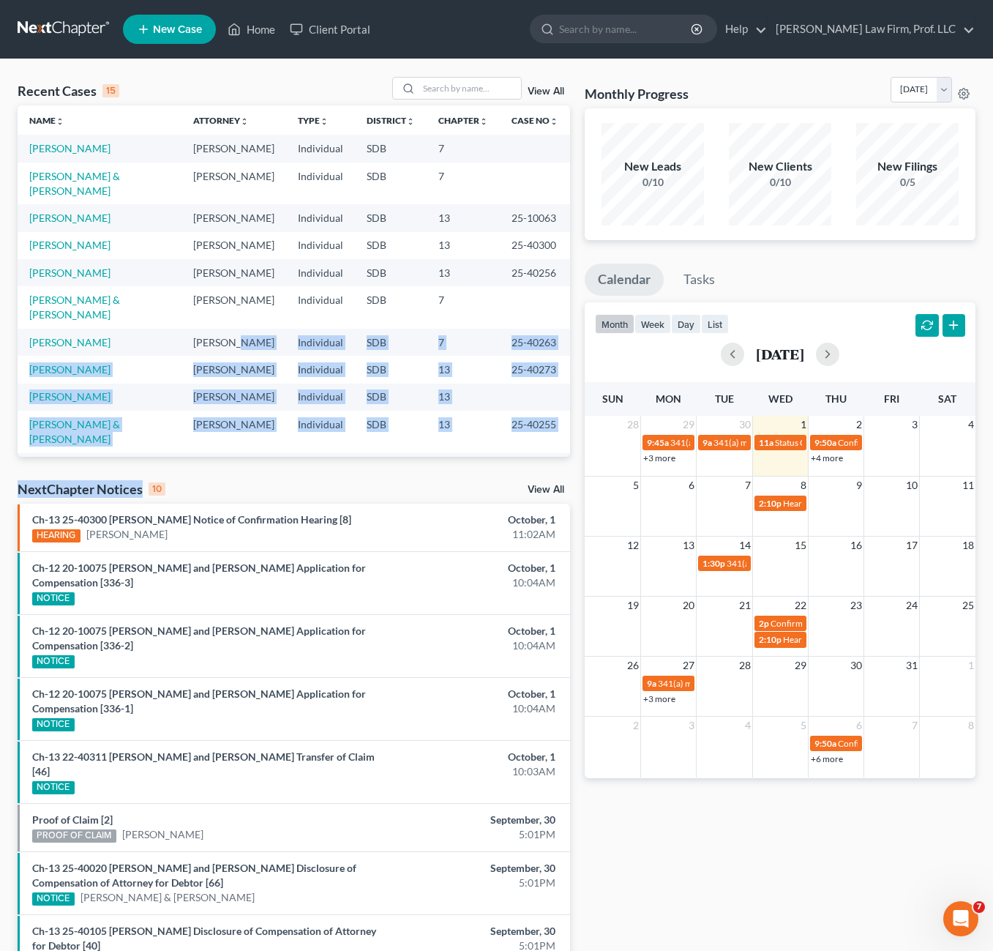
scroll to position [115, 0]
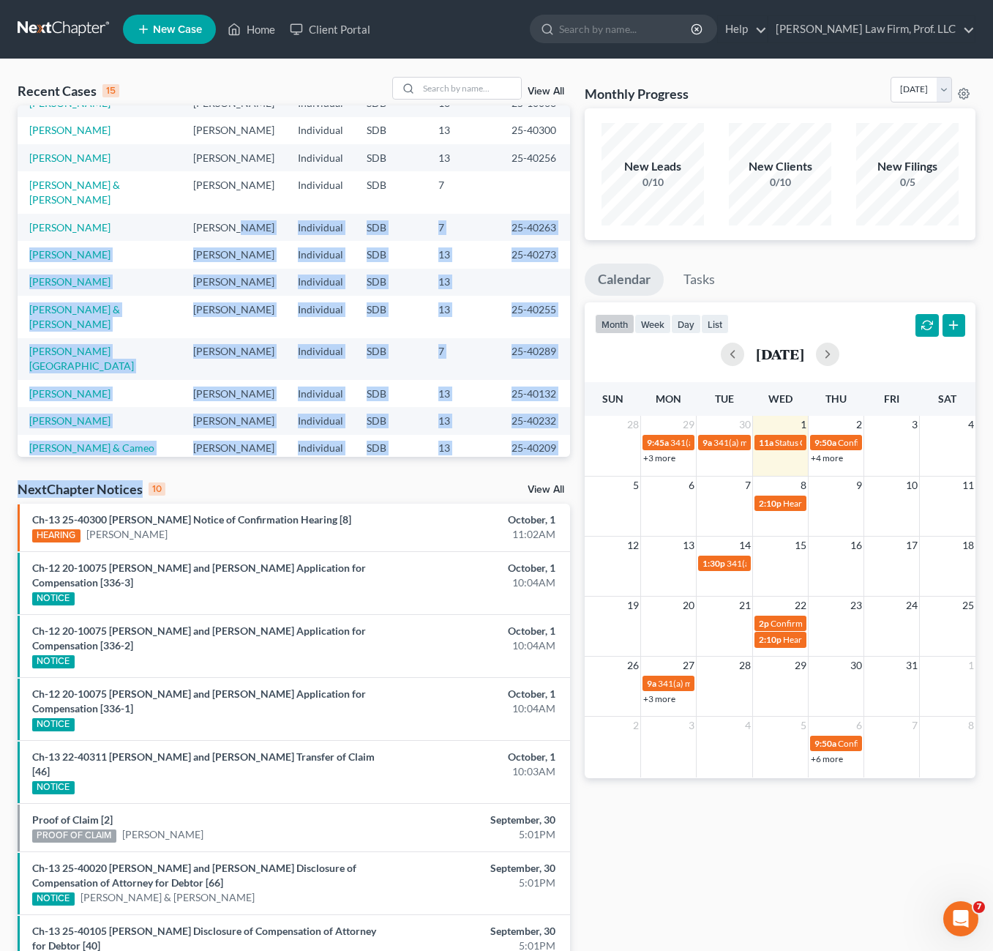
drag, startPoint x: 239, startPoint y: 309, endPoint x: 236, endPoint y: 480, distance: 171.3
click at [235, 474] on div "Recent Cases 15 View All Name unfold_more expand_more expand_less Attorney unfo…" at bounding box center [293, 587] width 567 height 1020
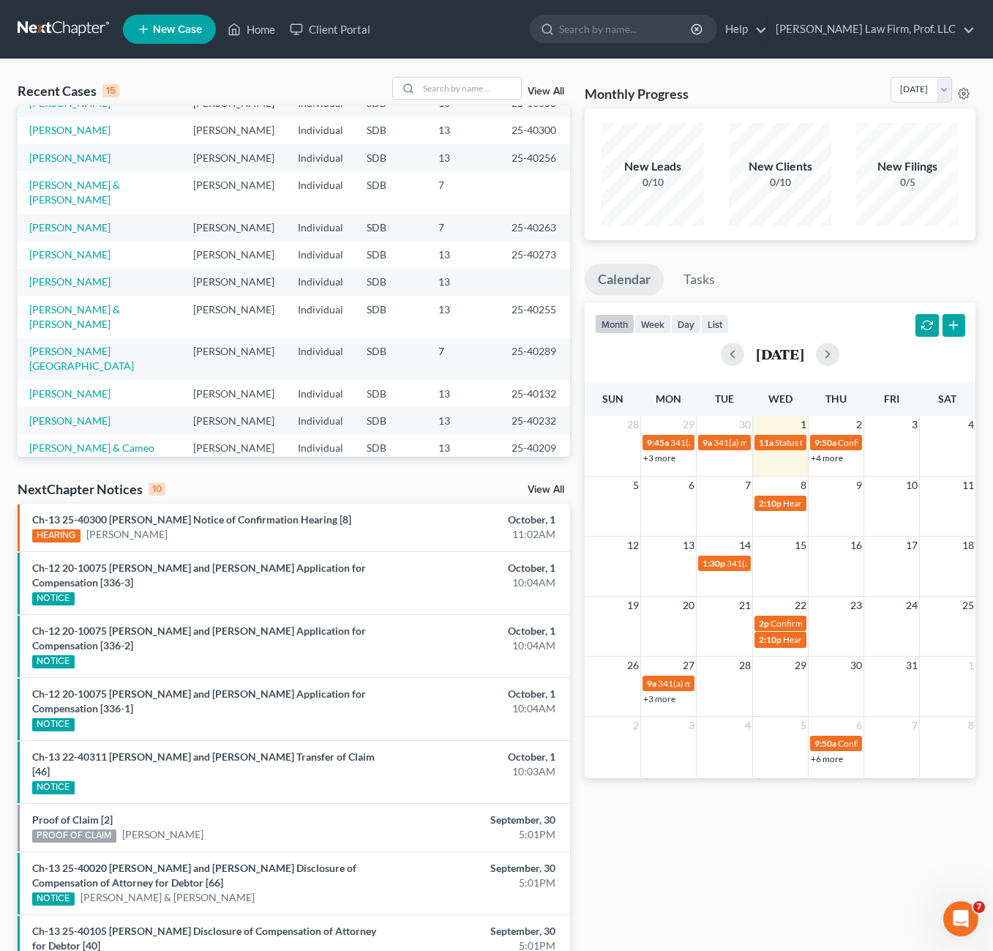
drag, startPoint x: 236, startPoint y: 480, endPoint x: 255, endPoint y: 526, distance: 49.9
click at [255, 526] on div "Ch-13 25-40300 [PERSON_NAME] Notice of Confirmation Hearing [8] HEARING [PERSON…" at bounding box center [204, 527] width 359 height 30
click at [257, 522] on link "Ch-13 25-40300 [PERSON_NAME] Notice of Confirmation Hearing [8]" at bounding box center [191, 519] width 319 height 12
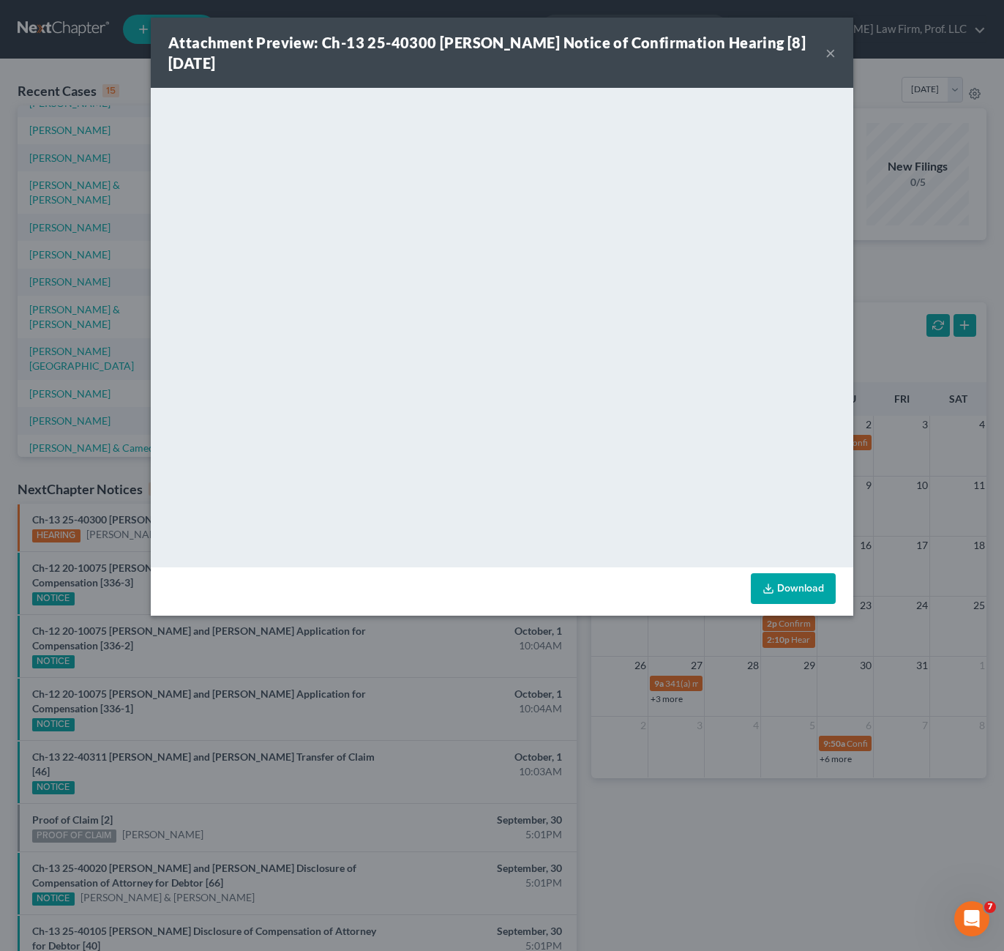
click at [801, 594] on link "Download" at bounding box center [793, 588] width 85 height 31
click at [835, 57] on button "×" at bounding box center [831, 53] width 10 height 18
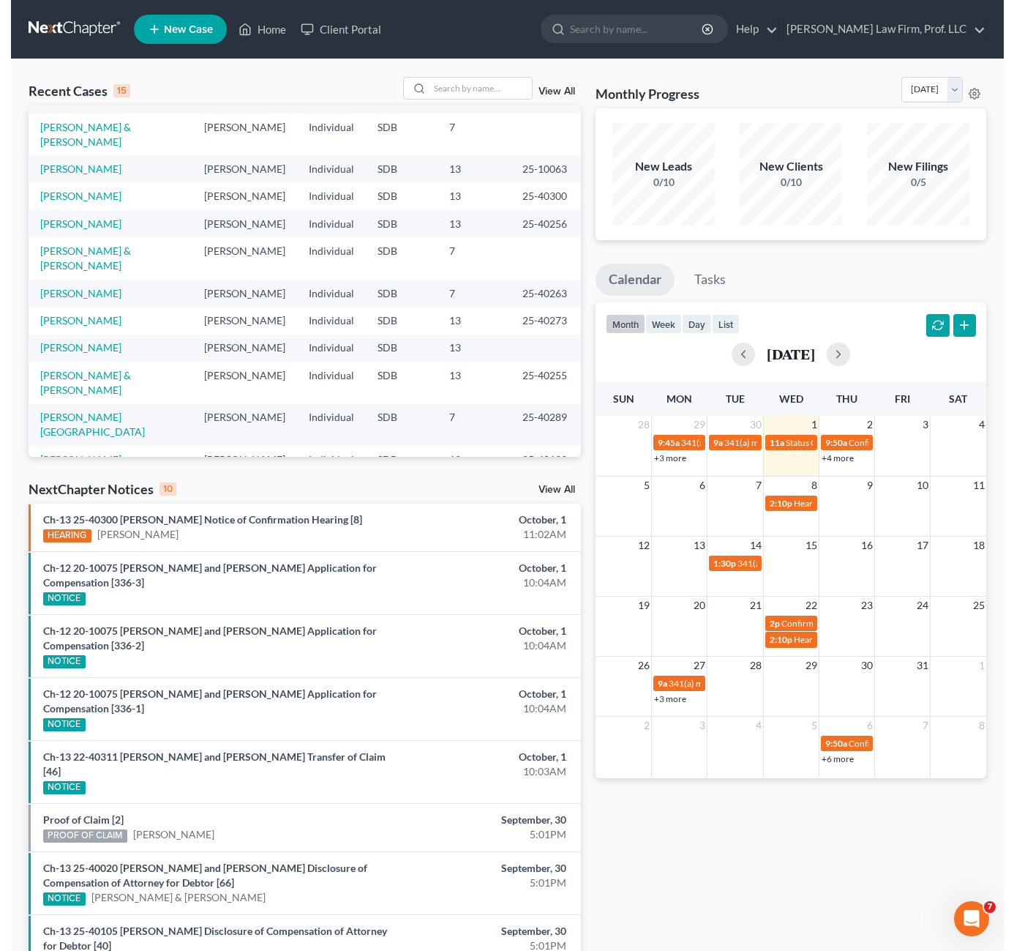
scroll to position [0, 0]
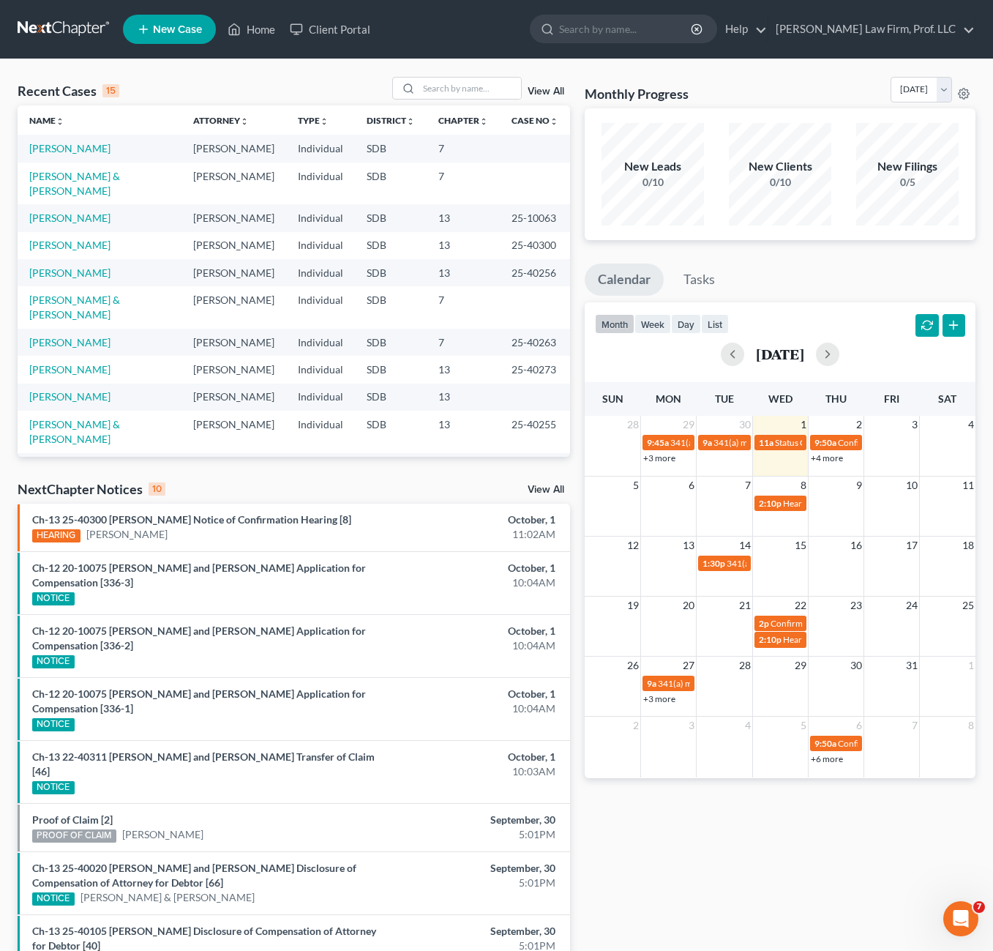
click at [52, 155] on td "[PERSON_NAME]" at bounding box center [100, 148] width 164 height 27
click at [50, 145] on link "[PERSON_NAME]" at bounding box center [69, 148] width 81 height 12
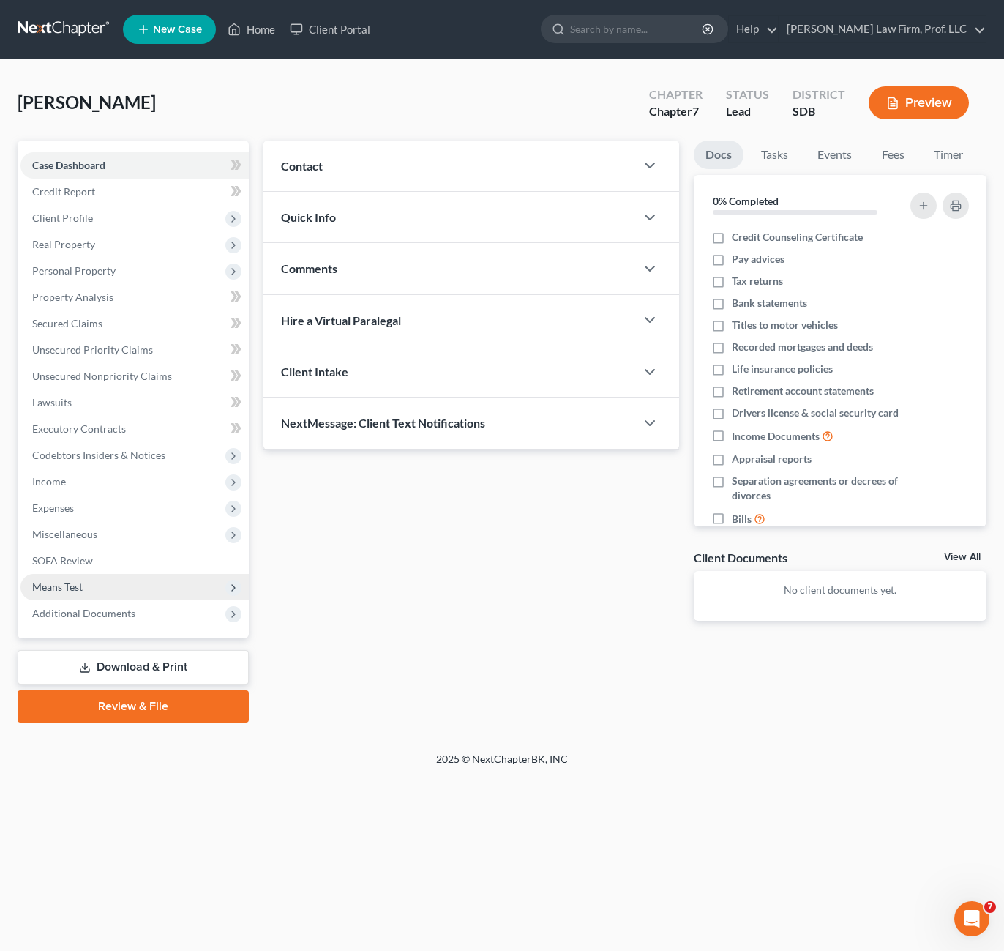
click at [75, 593] on span "Means Test" at bounding box center [134, 587] width 228 height 26
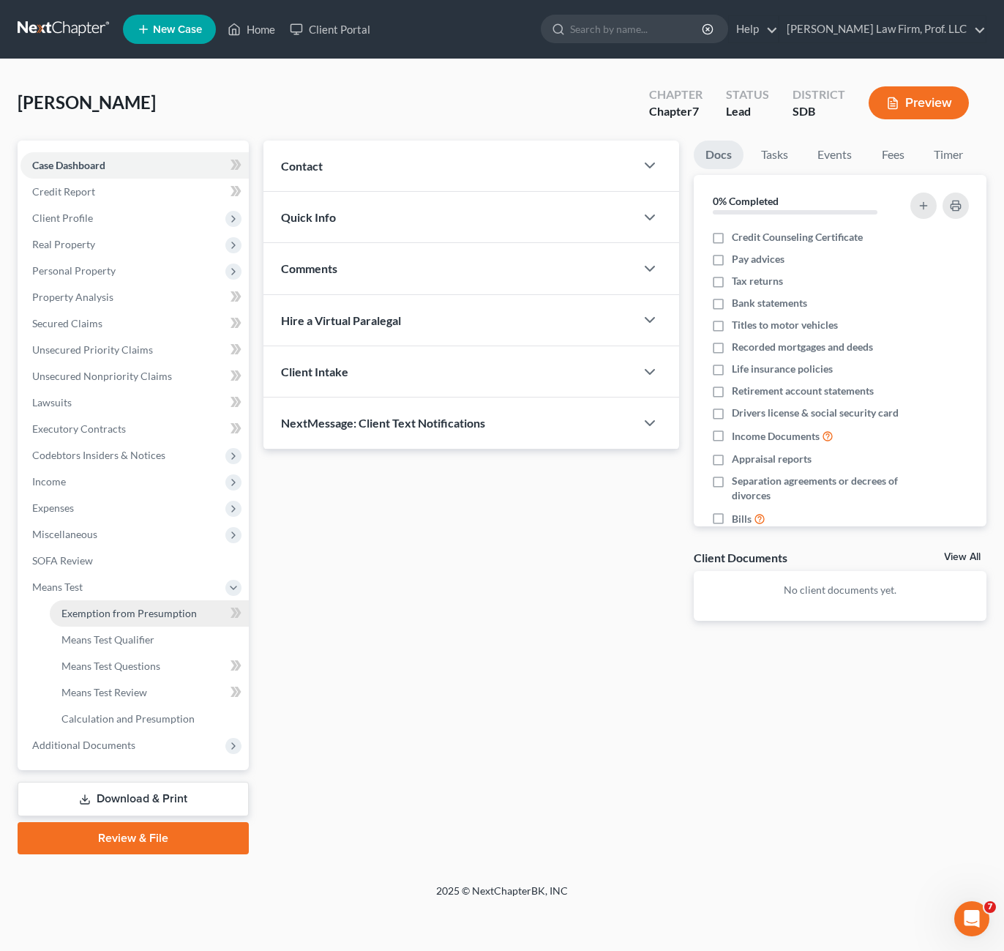
click at [89, 607] on span "Exemption from Presumption" at bounding box center [128, 613] width 135 height 12
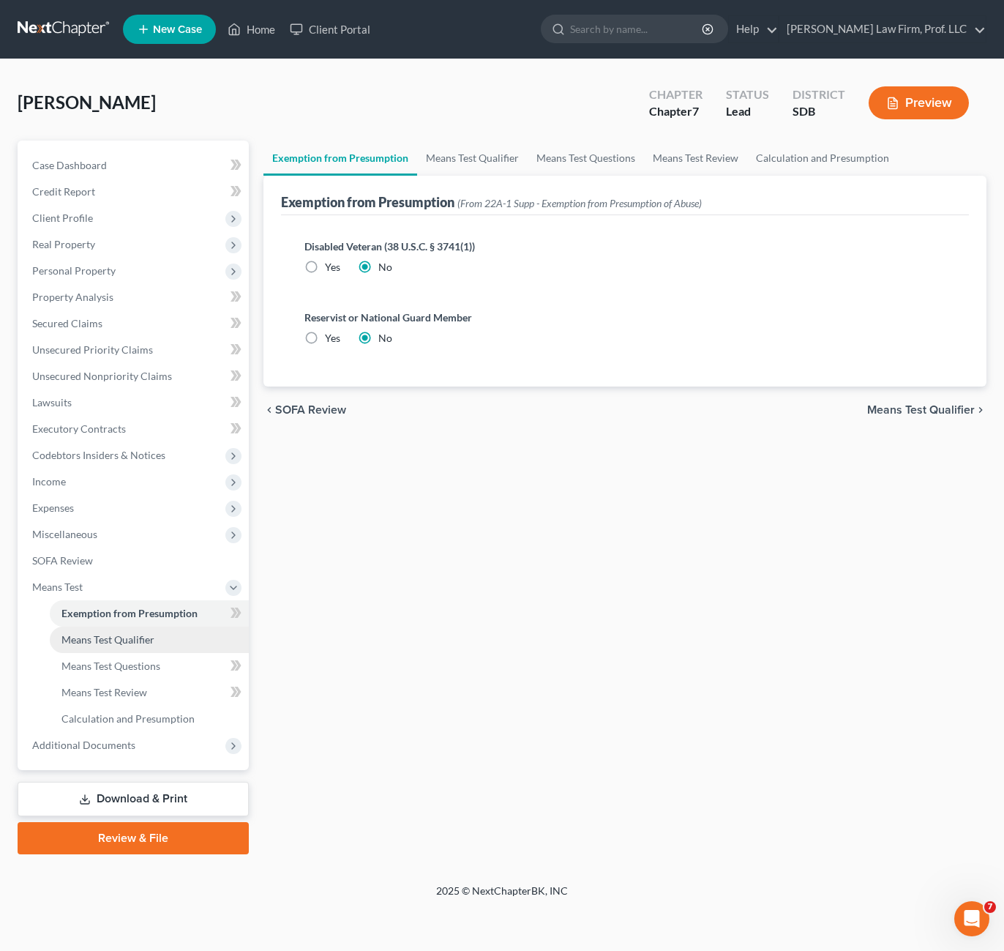
click at [105, 640] on span "Means Test Qualifier" at bounding box center [107, 639] width 93 height 12
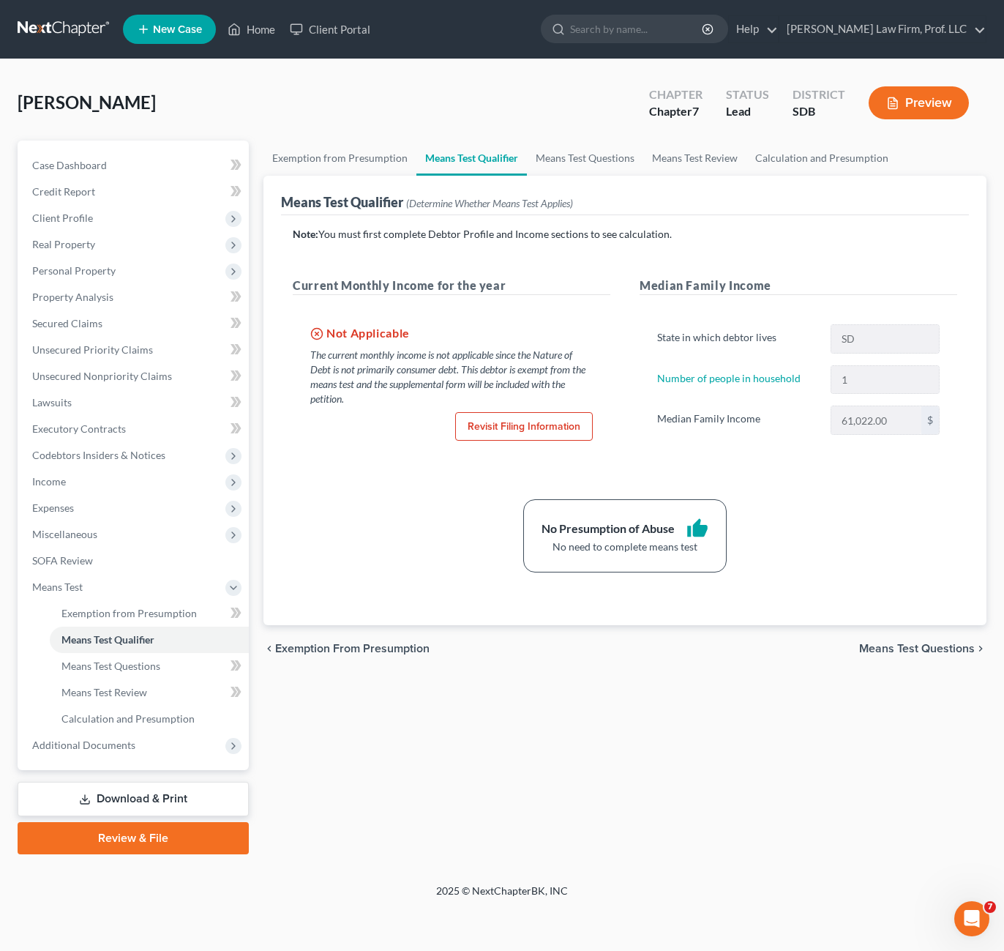
click at [465, 528] on div "No Presumption of Abuse thumb_up No need to complete means test" at bounding box center [624, 535] width 679 height 73
drag, startPoint x: 65, startPoint y: 214, endPoint x: 23, endPoint y: 214, distance: 41.7
click at [64, 215] on span "Client Profile" at bounding box center [62, 218] width 61 height 12
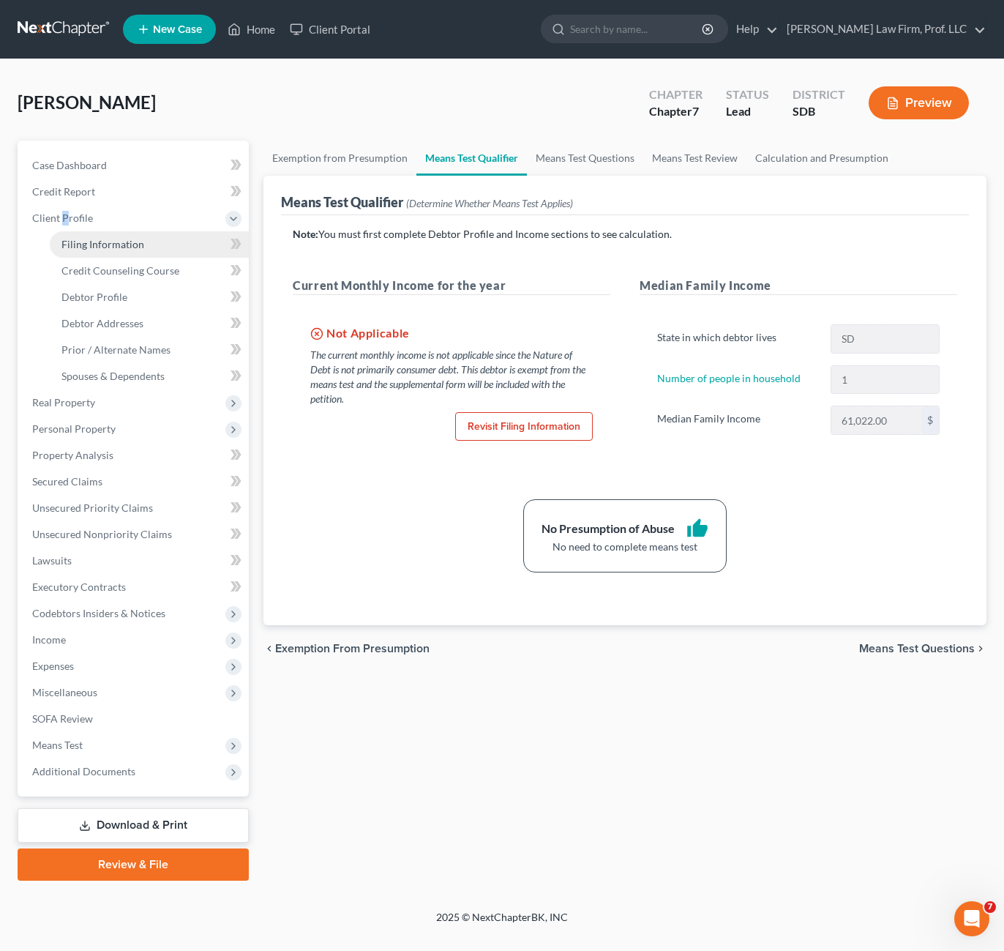
drag, startPoint x: 23, startPoint y: 214, endPoint x: 108, endPoint y: 237, distance: 87.4
click at [121, 245] on span "Filing Information" at bounding box center [102, 244] width 83 height 12
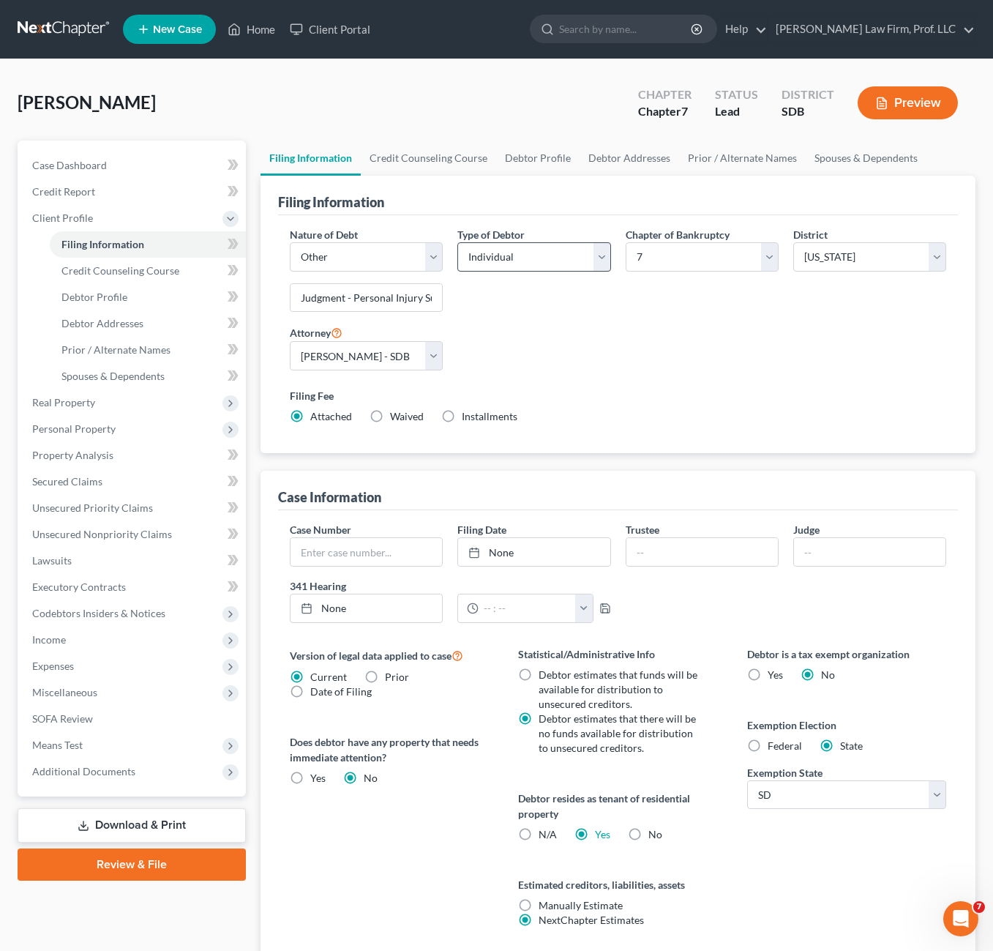
click at [580, 302] on div "Type of Debtor Select Individual Joint" at bounding box center [534, 275] width 168 height 97
drag, startPoint x: 400, startPoint y: 298, endPoint x: 393, endPoint y: 302, distance: 8.5
click at [400, 299] on input "Judgment - Personal Injury Suit" at bounding box center [366, 298] width 151 height 28
click at [398, 299] on input "Judgment - Personal Injury Suit" at bounding box center [366, 298] width 151 height 28
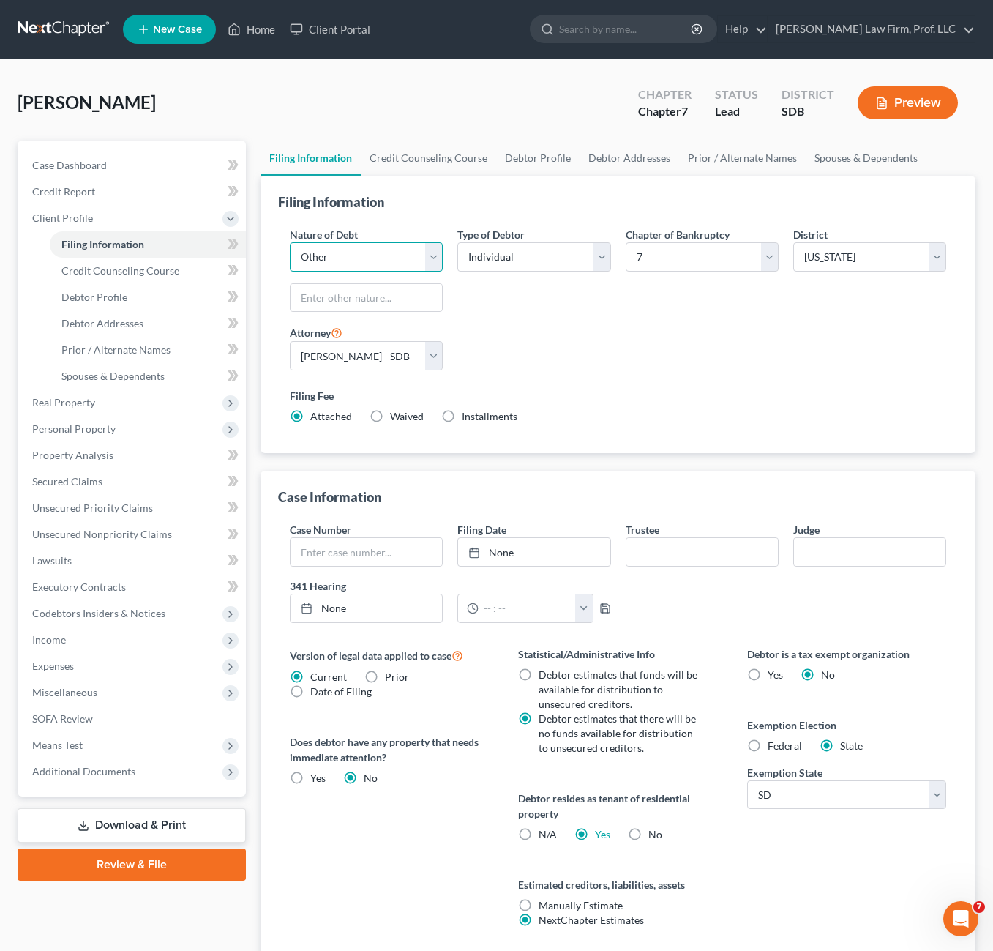
drag, startPoint x: 375, startPoint y: 259, endPoint x: 369, endPoint y: 274, distance: 15.8
click at [375, 258] on select "Select Business Consumer Other" at bounding box center [366, 256] width 153 height 29
click at [290, 242] on select "Select Business Consumer Other" at bounding box center [366, 256] width 153 height 29
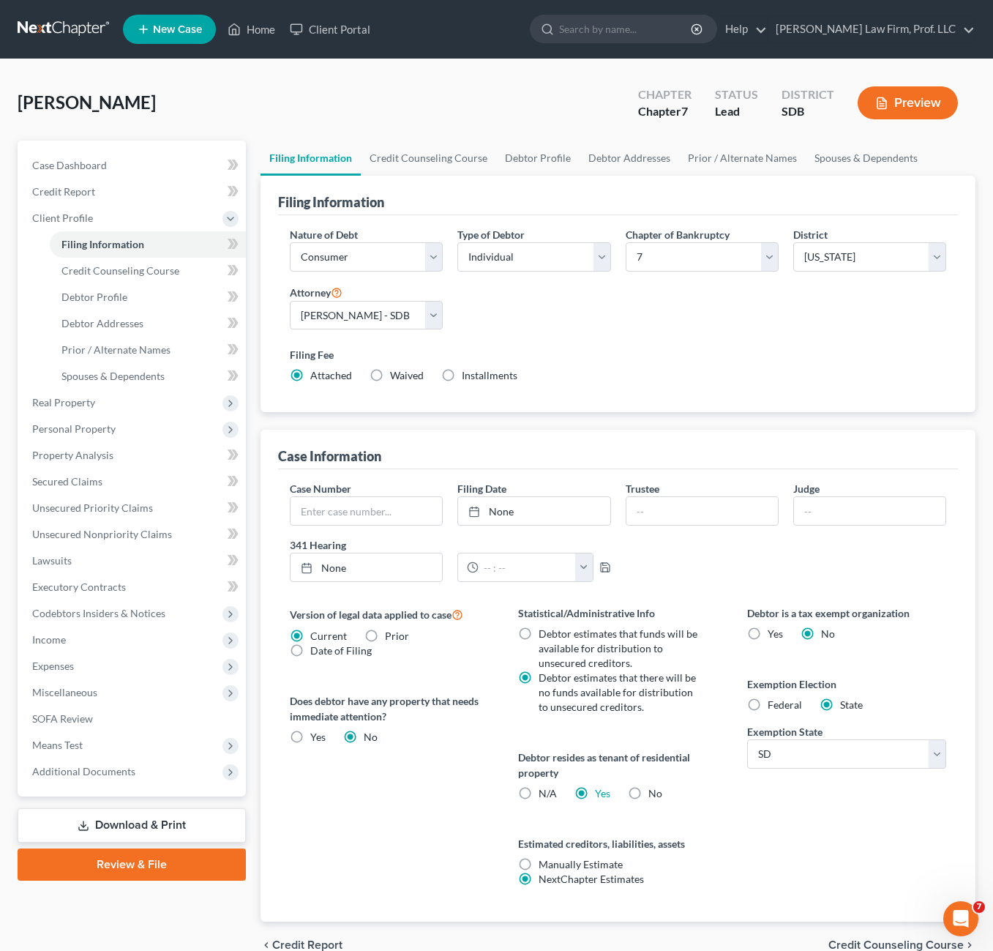
drag, startPoint x: 545, startPoint y: 335, endPoint x: 528, endPoint y: 288, distance: 50.5
click at [545, 337] on div "Nature of Debt Select Business Consumer Other Nature of Business Select Clearin…" at bounding box center [618, 311] width 671 height 168
drag, startPoint x: 70, startPoint y: 745, endPoint x: 82, endPoint y: 665, distance: 80.6
click at [70, 744] on span "Means Test" at bounding box center [57, 744] width 50 height 12
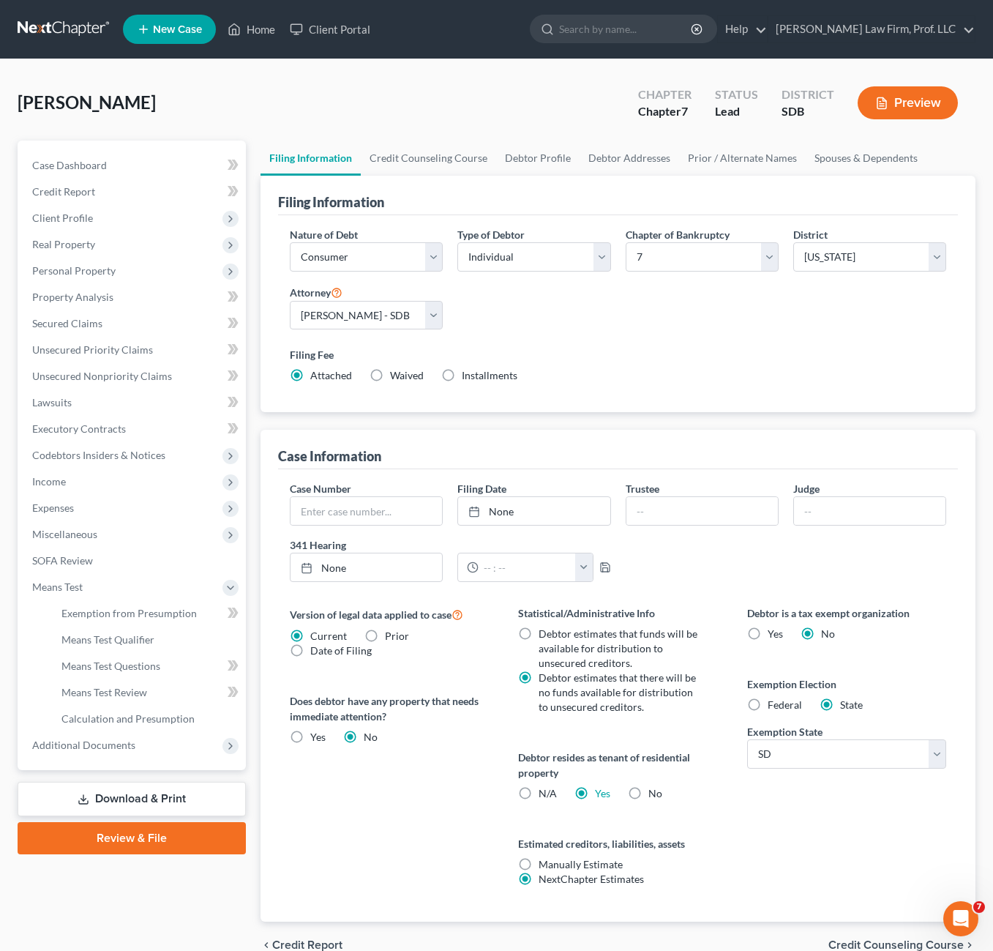
click at [523, 323] on div "Nature of Debt Select Business Consumer Other Nature of Business Select Clearin…" at bounding box center [618, 311] width 671 height 168
drag, startPoint x: 296, startPoint y: 6, endPoint x: 265, endPoint y: 23, distance: 35.4
click at [294, 5] on nav "Home New Case Client Portal [PERSON_NAME] Law Firm, Prof. LLC [PERSON_NAME][EMA…" at bounding box center [496, 29] width 993 height 59
click at [265, 23] on link "Home" at bounding box center [251, 29] width 62 height 26
click at [266, 27] on link "Home" at bounding box center [251, 29] width 62 height 26
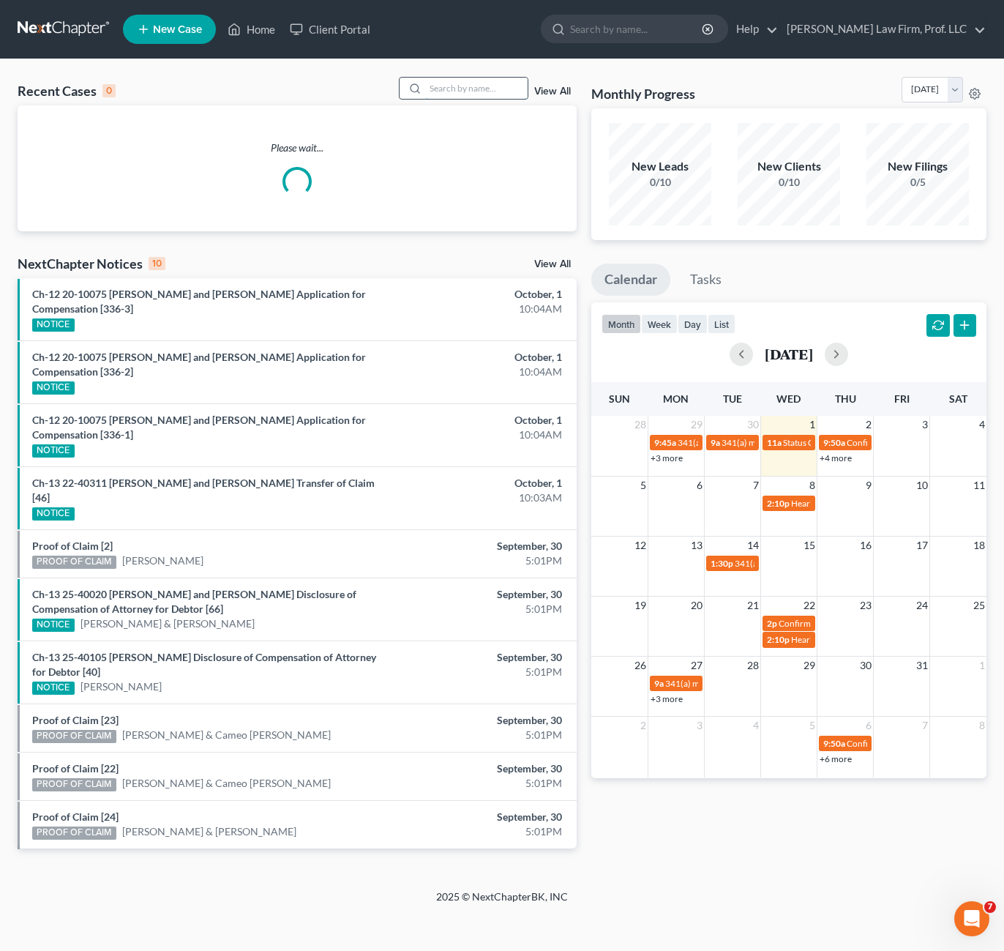
click at [487, 82] on input "search" at bounding box center [476, 88] width 102 height 21
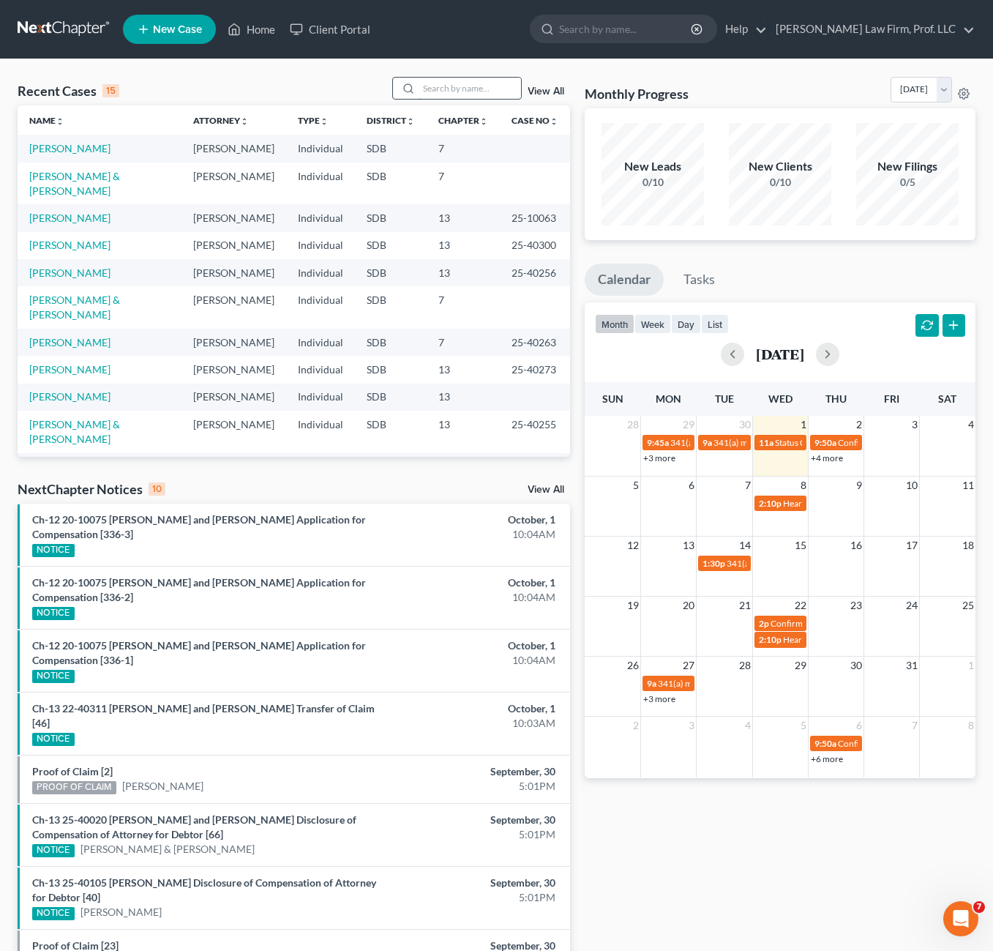
click at [457, 85] on input "search" at bounding box center [470, 88] width 102 height 21
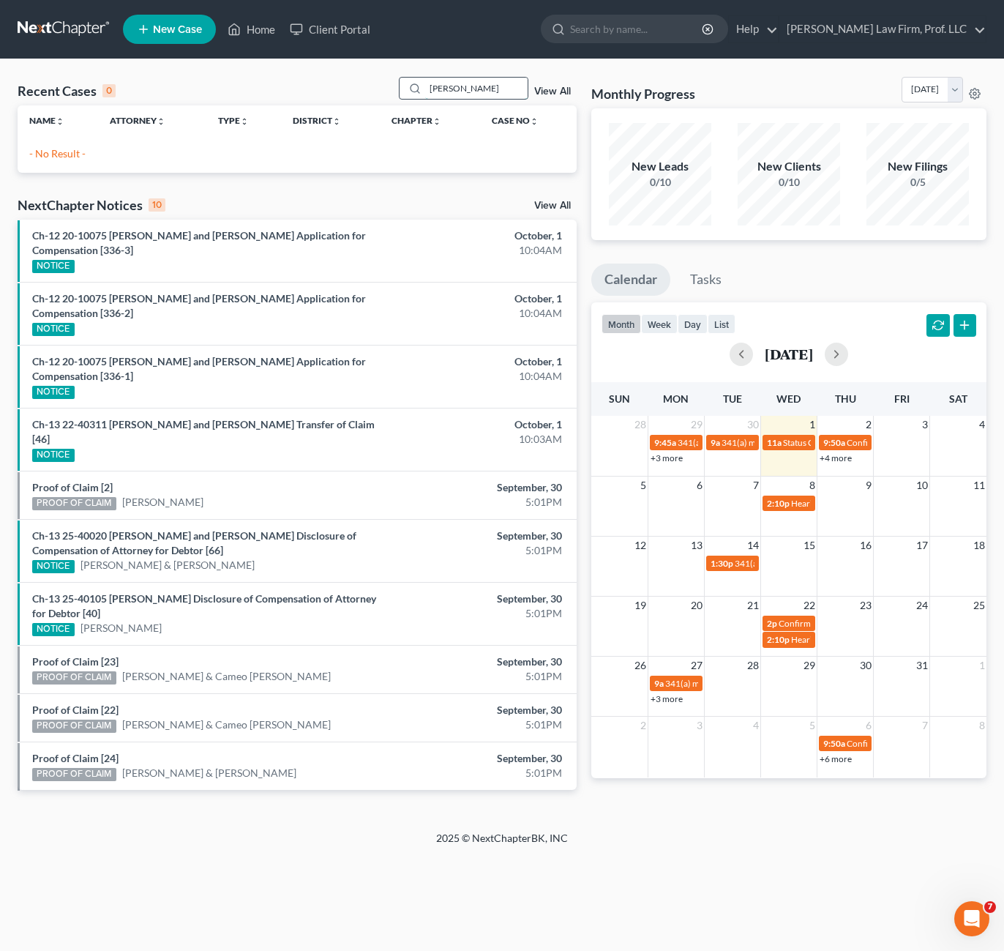
click at [479, 92] on input "[PERSON_NAME]" at bounding box center [476, 88] width 102 height 21
click at [476, 91] on input "[PERSON_NAME]" at bounding box center [476, 88] width 102 height 21
click at [474, 91] on input "[PERSON_NAME]" at bounding box center [476, 88] width 102 height 21
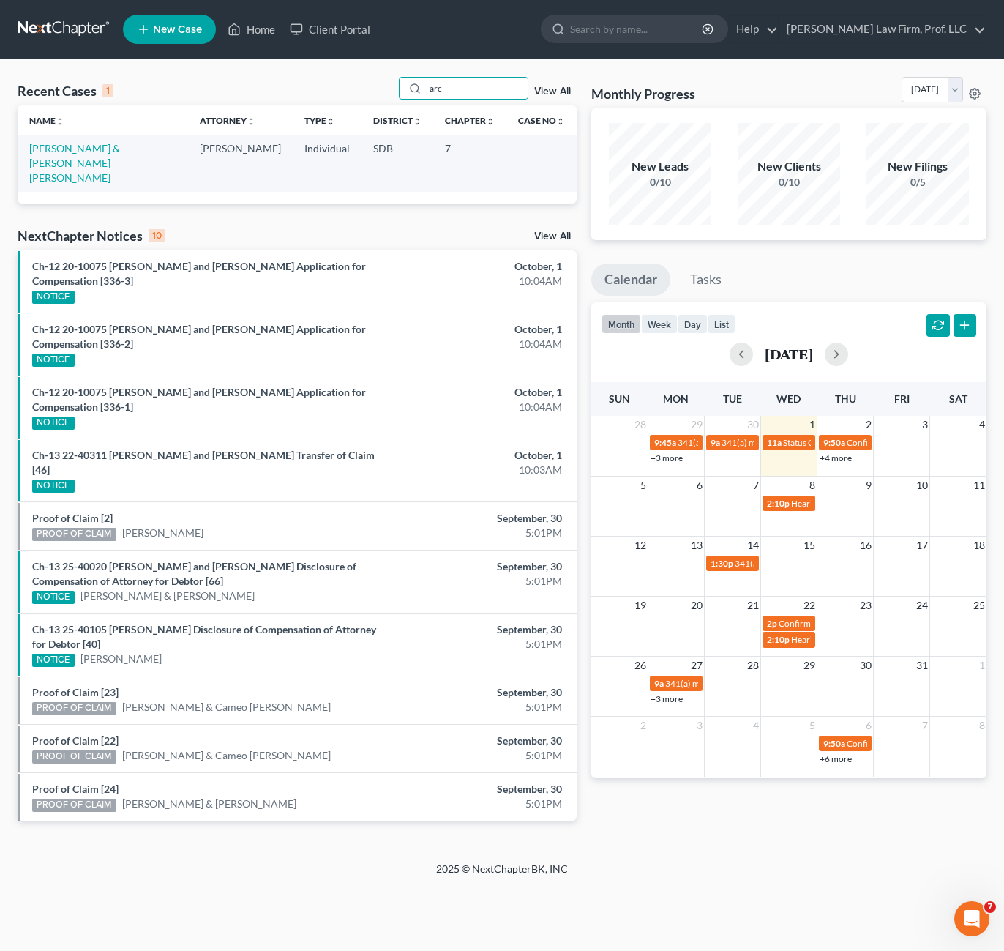
click at [217, 173] on td "[PERSON_NAME]" at bounding box center [240, 163] width 105 height 56
click at [249, 23] on link "Home" at bounding box center [251, 29] width 62 height 26
click at [267, 36] on link "Home" at bounding box center [251, 29] width 62 height 26
drag, startPoint x: 464, startPoint y: 91, endPoint x: 414, endPoint y: 91, distance: 49.8
click at [415, 89] on div "arc" at bounding box center [464, 88] width 130 height 23
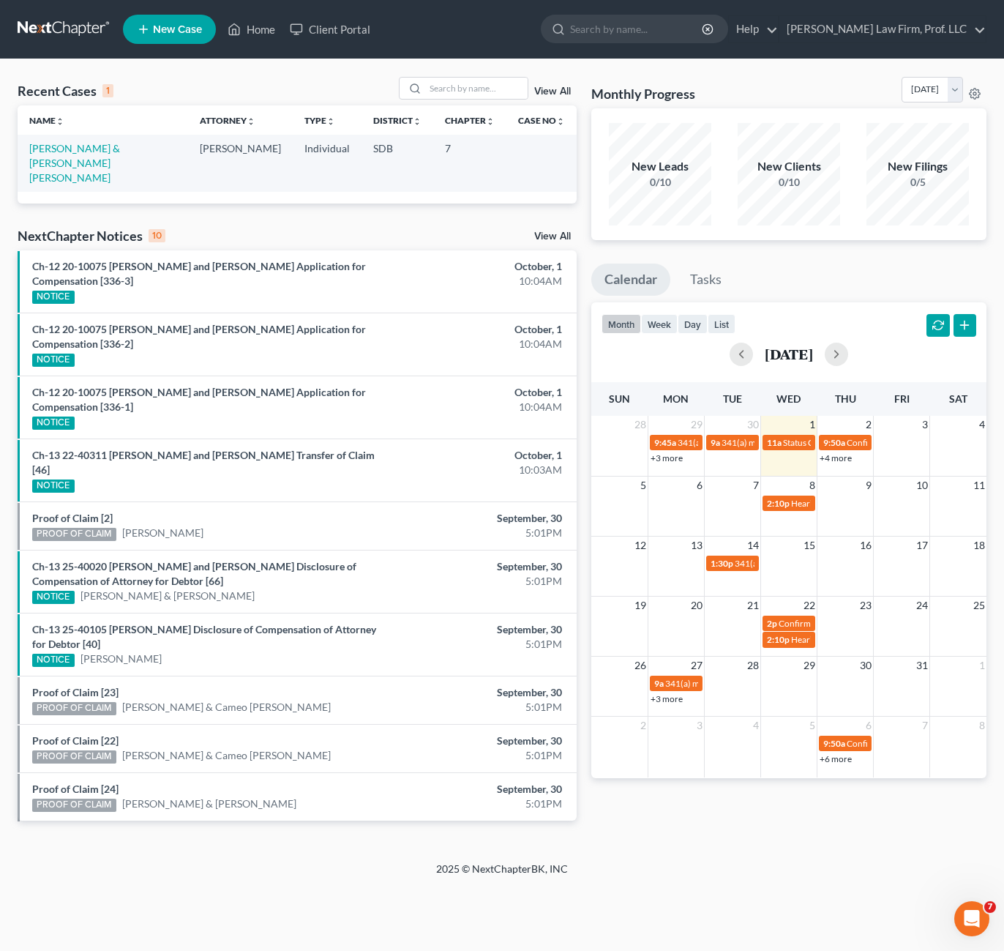
click at [263, 50] on nav "Home New Case Client Portal [PERSON_NAME] Law Firm, Prof. LLC [PERSON_NAME][EMA…" at bounding box center [502, 29] width 1004 height 59
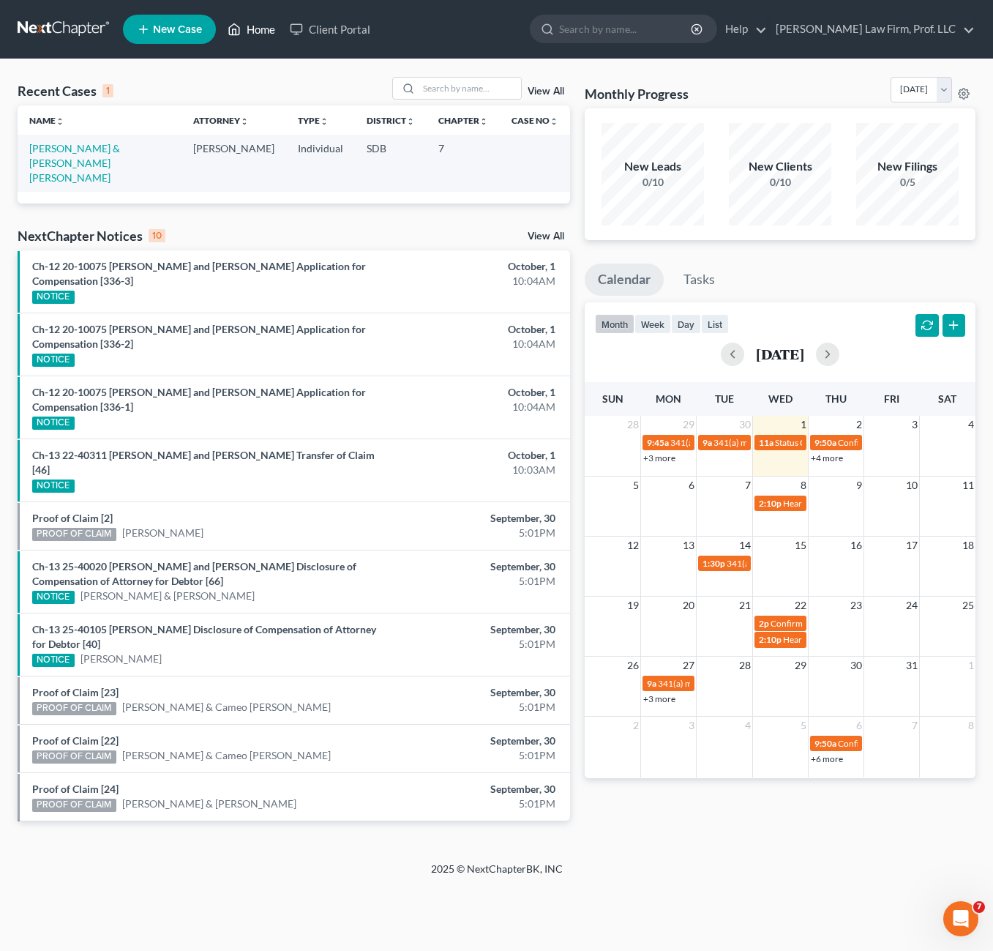
click at [265, 33] on link "Home" at bounding box center [251, 29] width 62 height 26
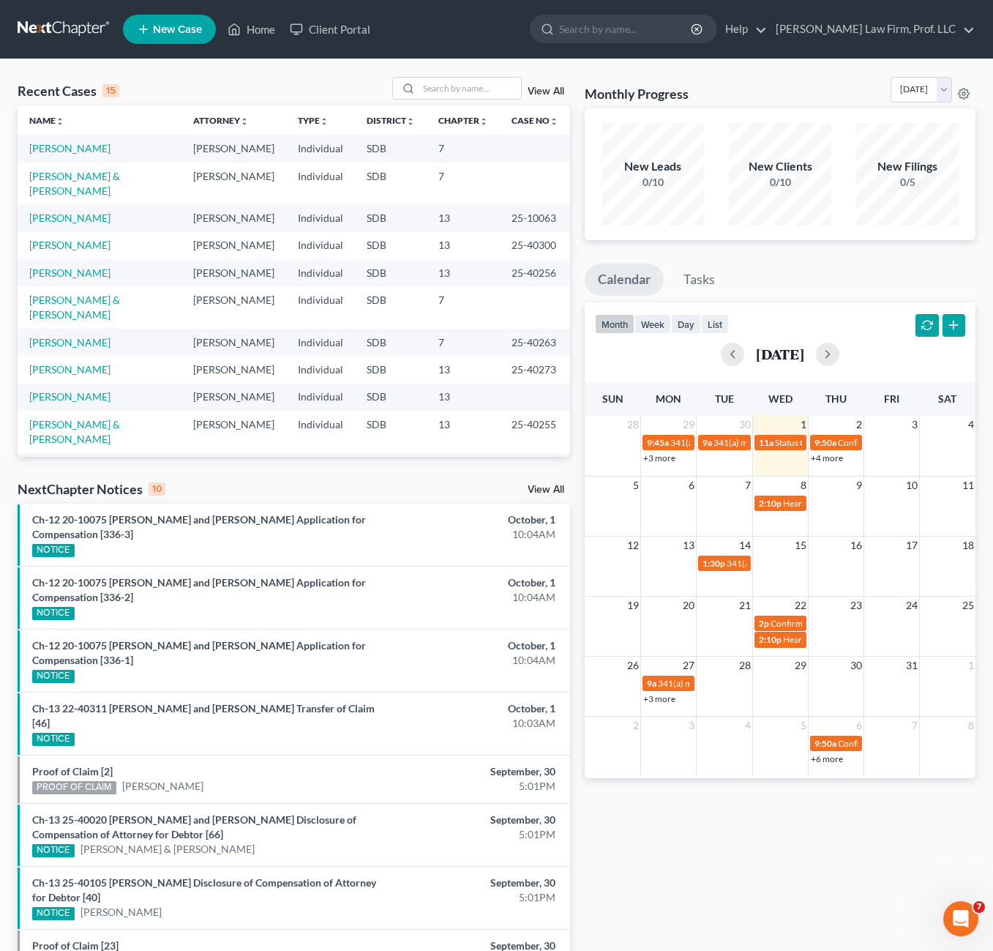
click at [547, 89] on link "View All" at bounding box center [546, 91] width 37 height 10
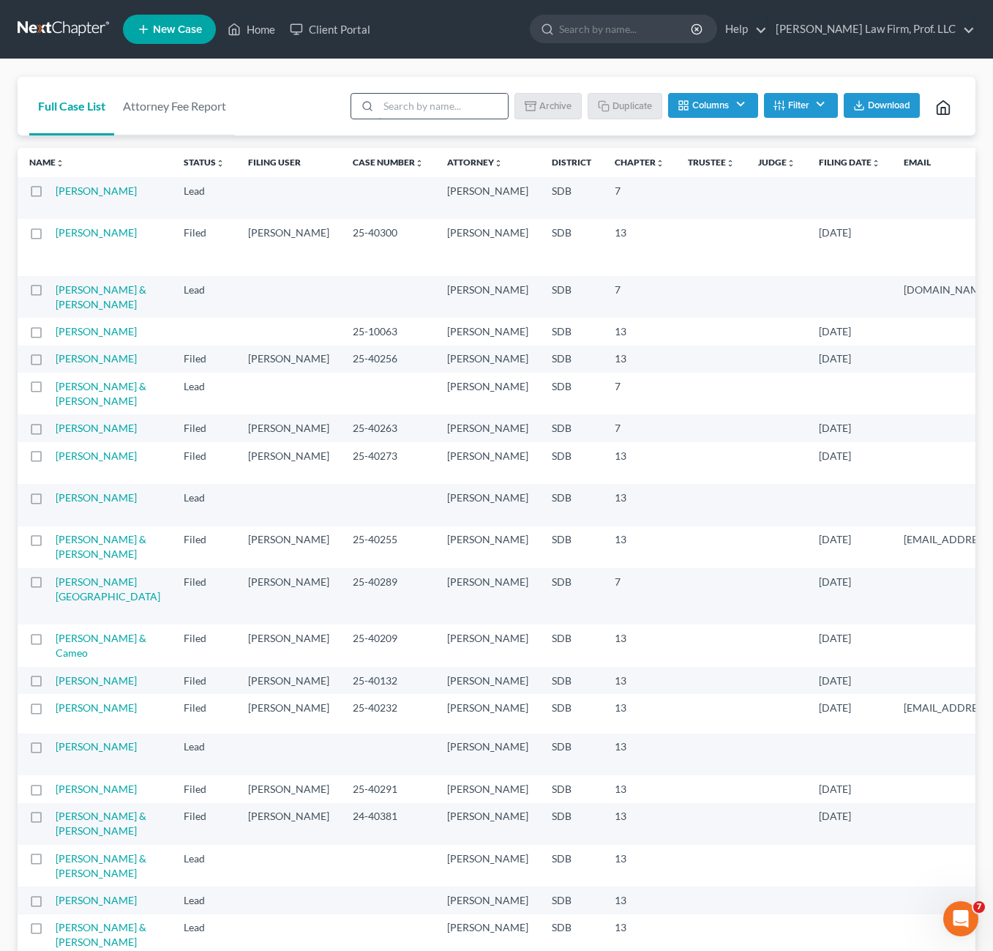
click at [419, 102] on input "search" at bounding box center [443, 106] width 130 height 25
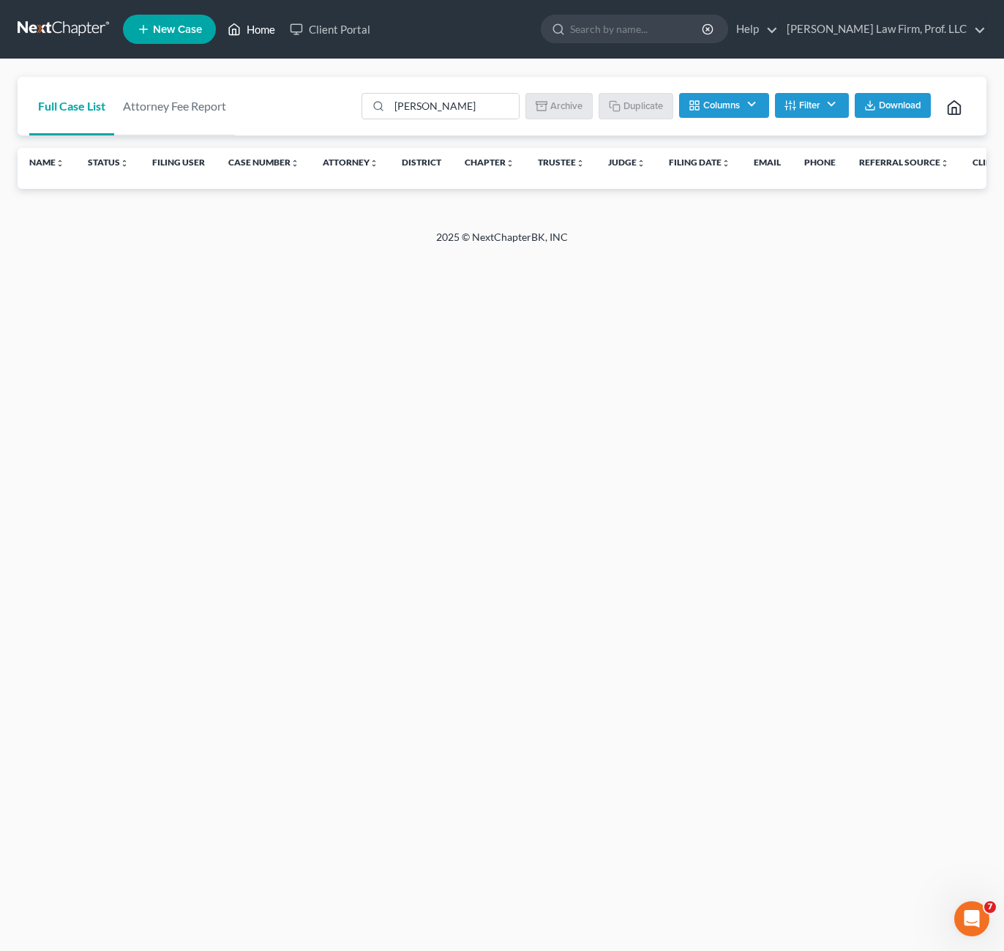
click at [274, 29] on link "Home" at bounding box center [251, 29] width 62 height 26
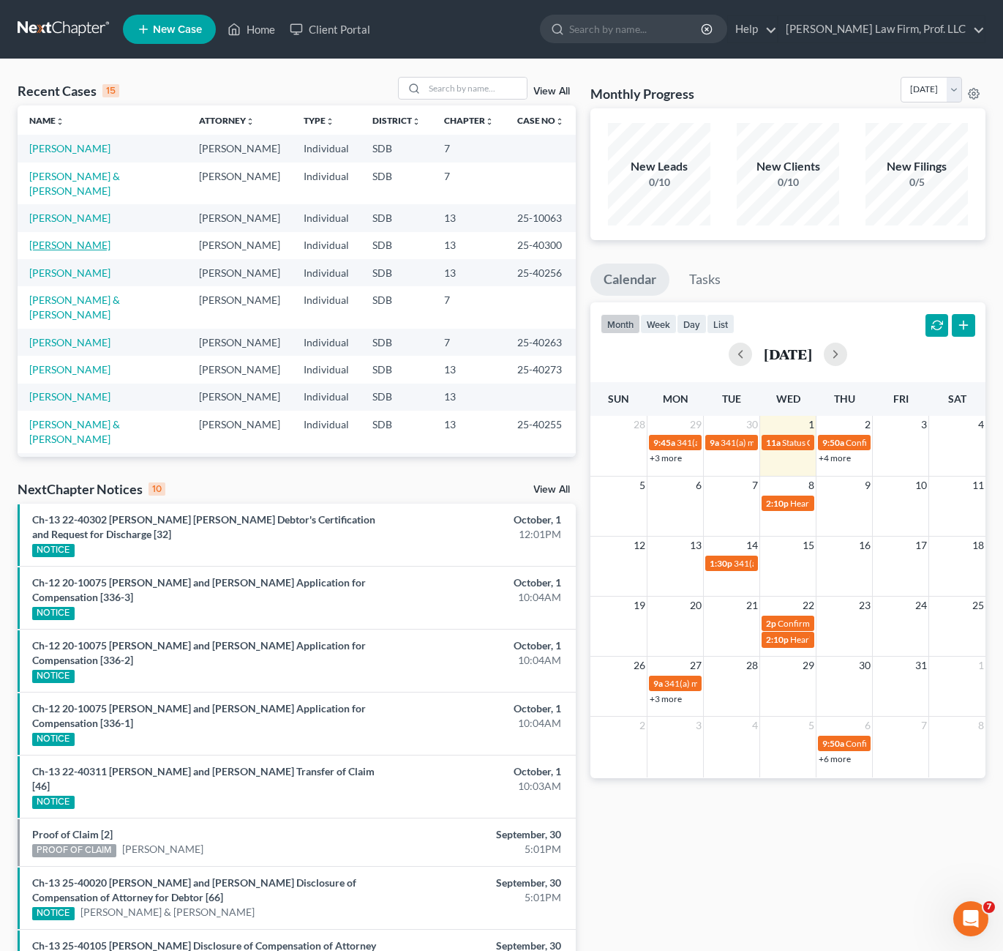
click at [76, 239] on link "[PERSON_NAME]" at bounding box center [69, 245] width 81 height 12
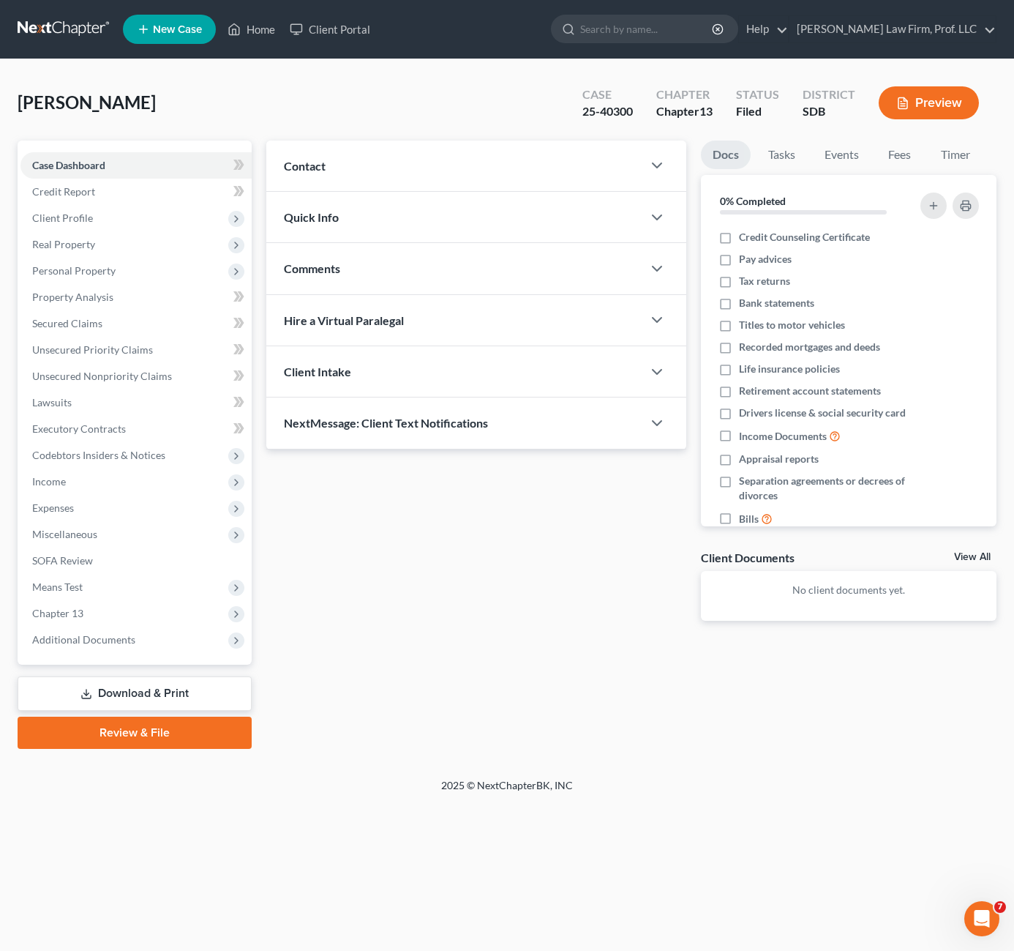
click at [403, 539] on div "Updates & News × Contact New Contact Quick Info Status Discharged Discharged & …" at bounding box center [476, 393] width 435 height 504
click at [430, 875] on div "Home New Case Client Portal [PERSON_NAME] Law Firm, Prof. LLC [PERSON_NAME][EMA…" at bounding box center [507, 475] width 1014 height 951
click at [157, 797] on div "2025 © NextChapterBK, INC" at bounding box center [507, 791] width 834 height 26
drag, startPoint x: 105, startPoint y: 633, endPoint x: 111, endPoint y: 612, distance: 21.8
click at [105, 633] on span "Additional Documents" at bounding box center [83, 639] width 103 height 12
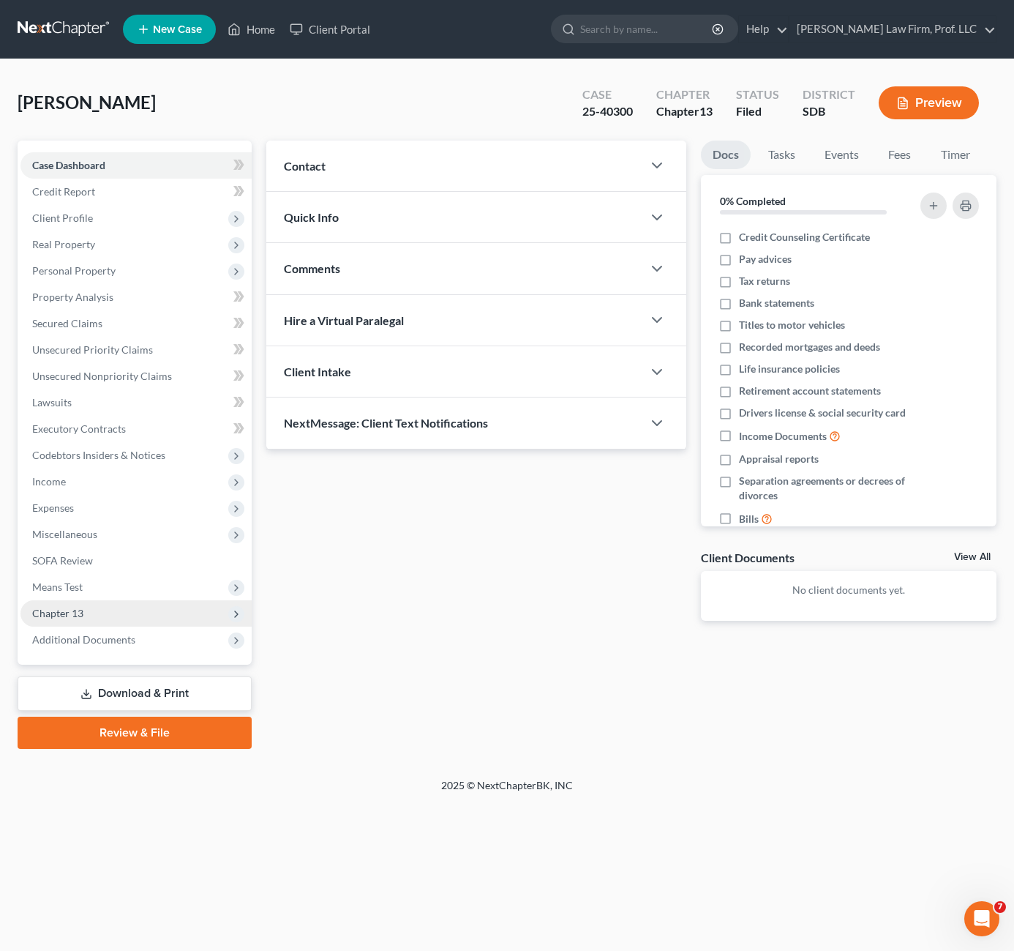
click at [105, 616] on span "Chapter 13" at bounding box center [135, 613] width 231 height 26
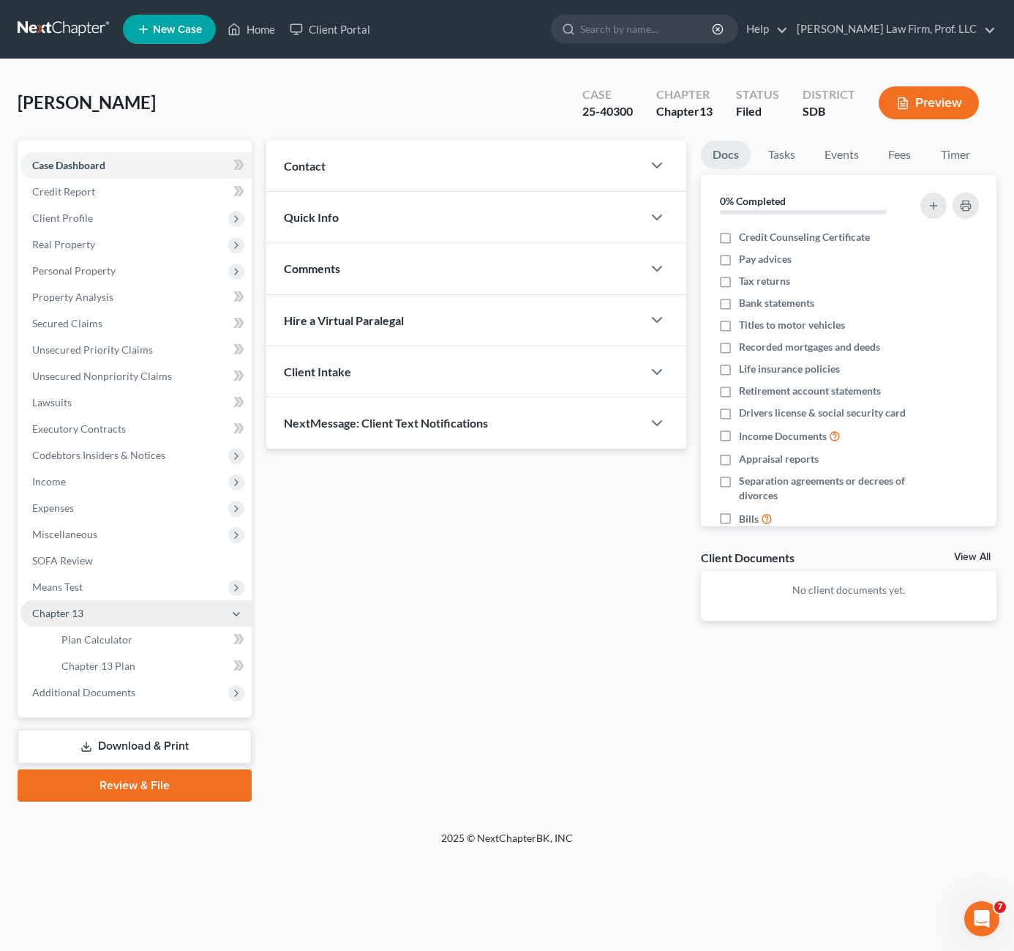
click at [110, 612] on span "Chapter 13" at bounding box center [135, 613] width 231 height 26
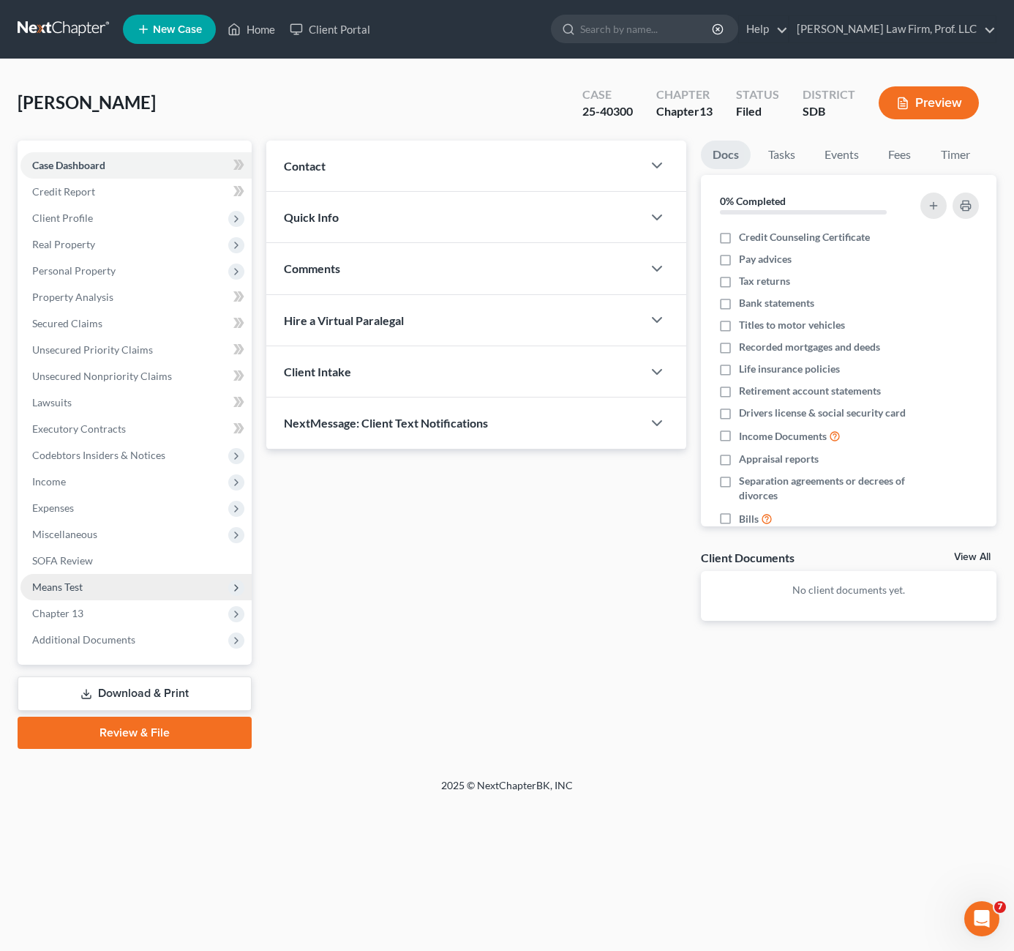
click at [112, 583] on span "Means Test" at bounding box center [135, 587] width 231 height 26
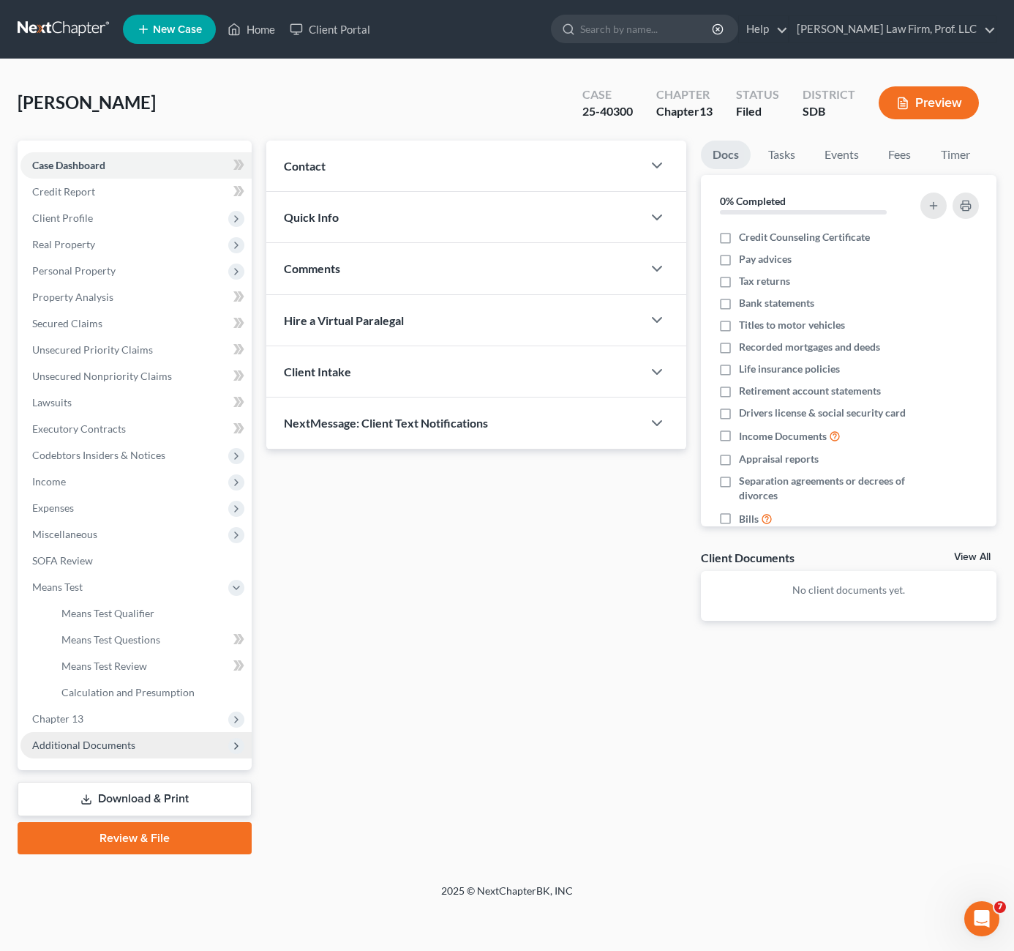
click at [108, 747] on span "Additional Documents" at bounding box center [83, 744] width 103 height 12
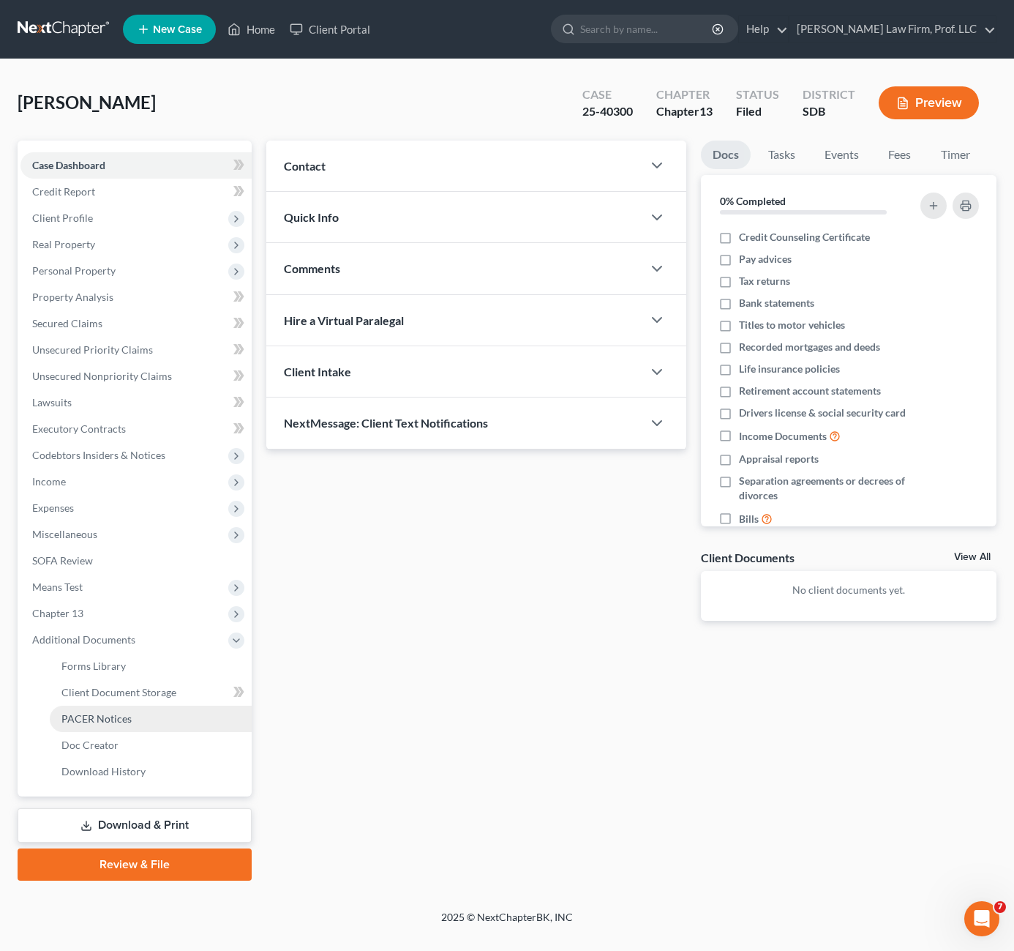
click at [109, 721] on span "PACER Notices" at bounding box center [96, 718] width 70 height 12
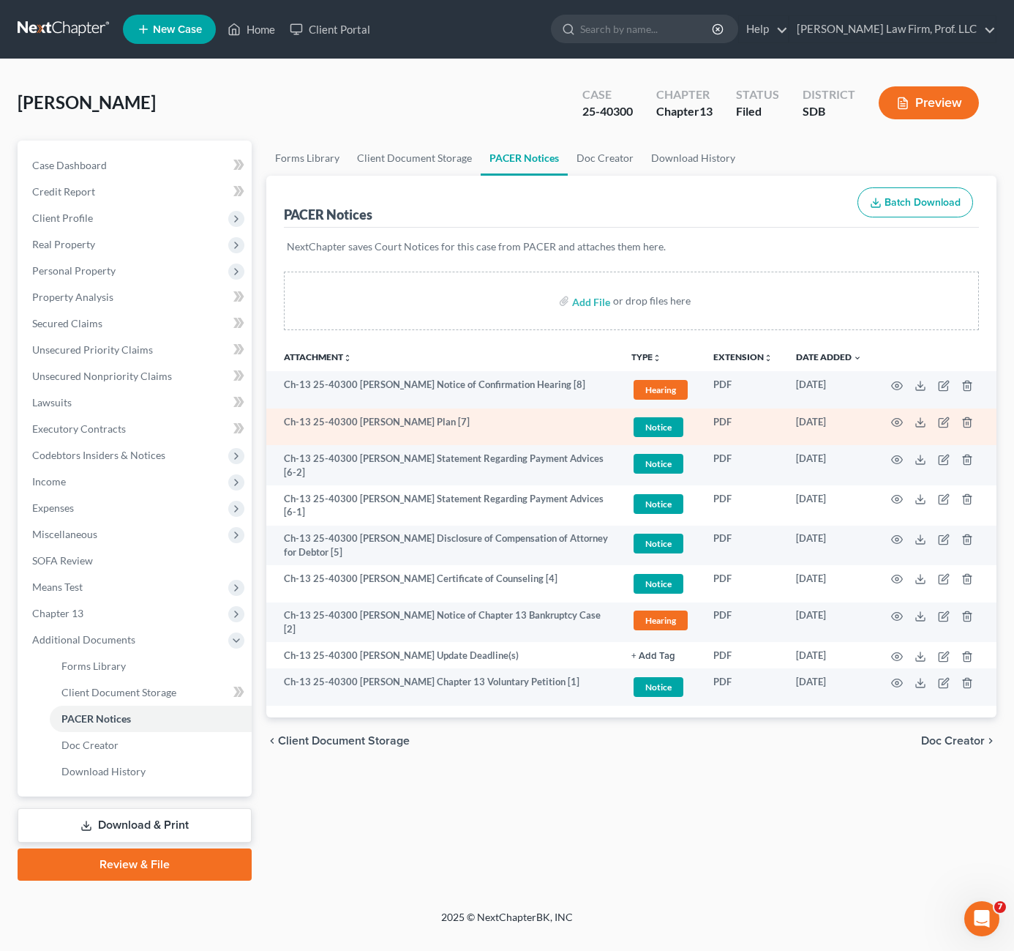
click at [913, 424] on td at bounding box center [935, 426] width 123 height 37
drag, startPoint x: 922, startPoint y: 424, endPoint x: 826, endPoint y: 408, distance: 97.8
click at [923, 424] on icon at bounding box center [921, 422] width 12 height 12
